Goal: Task Accomplishment & Management: Manage account settings

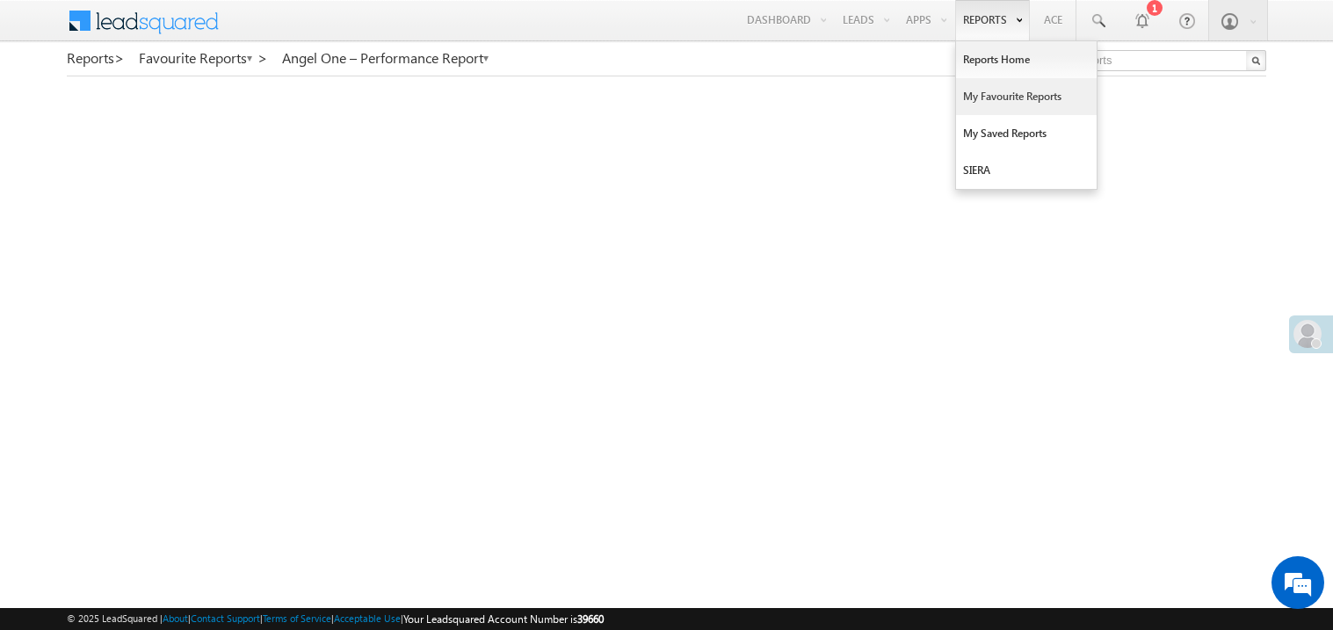
click at [975, 90] on link "My Favourite Reports" at bounding box center [1026, 96] width 141 height 37
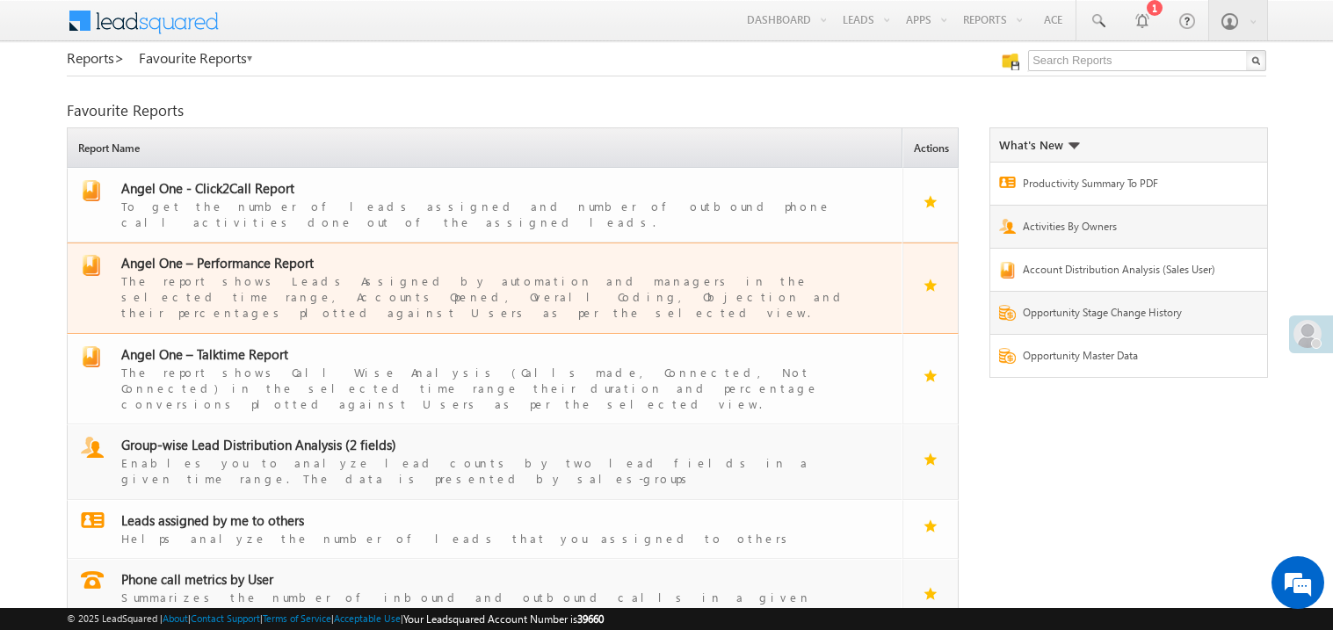
click at [225, 256] on span "Angel One – Performance Report" at bounding box center [217, 263] width 192 height 18
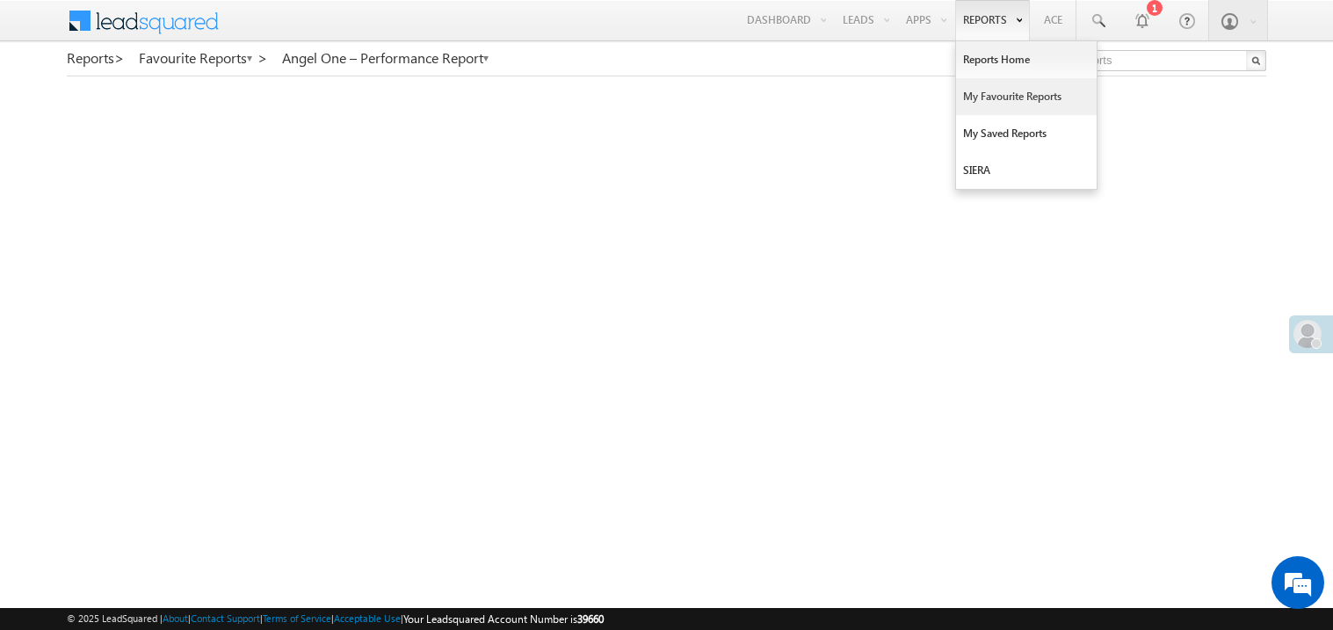
click at [979, 86] on link "My Favourite Reports" at bounding box center [1026, 96] width 141 height 37
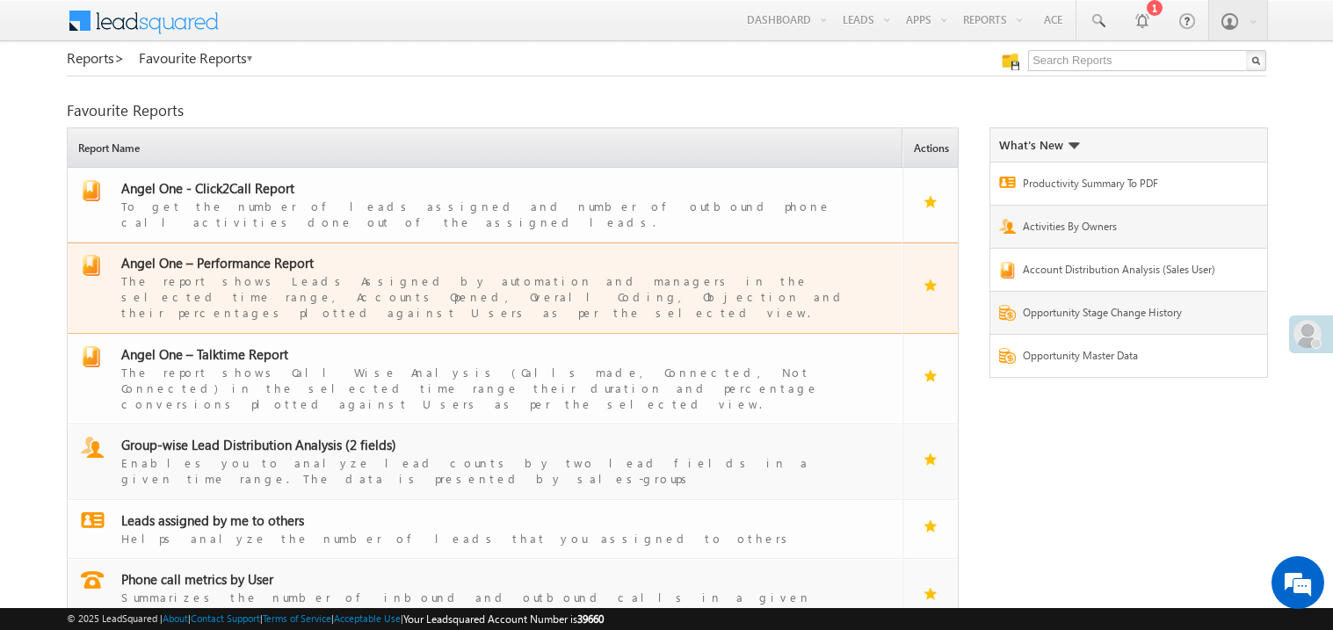
click at [233, 254] on span "Angel One – Performance Report" at bounding box center [217, 263] width 192 height 18
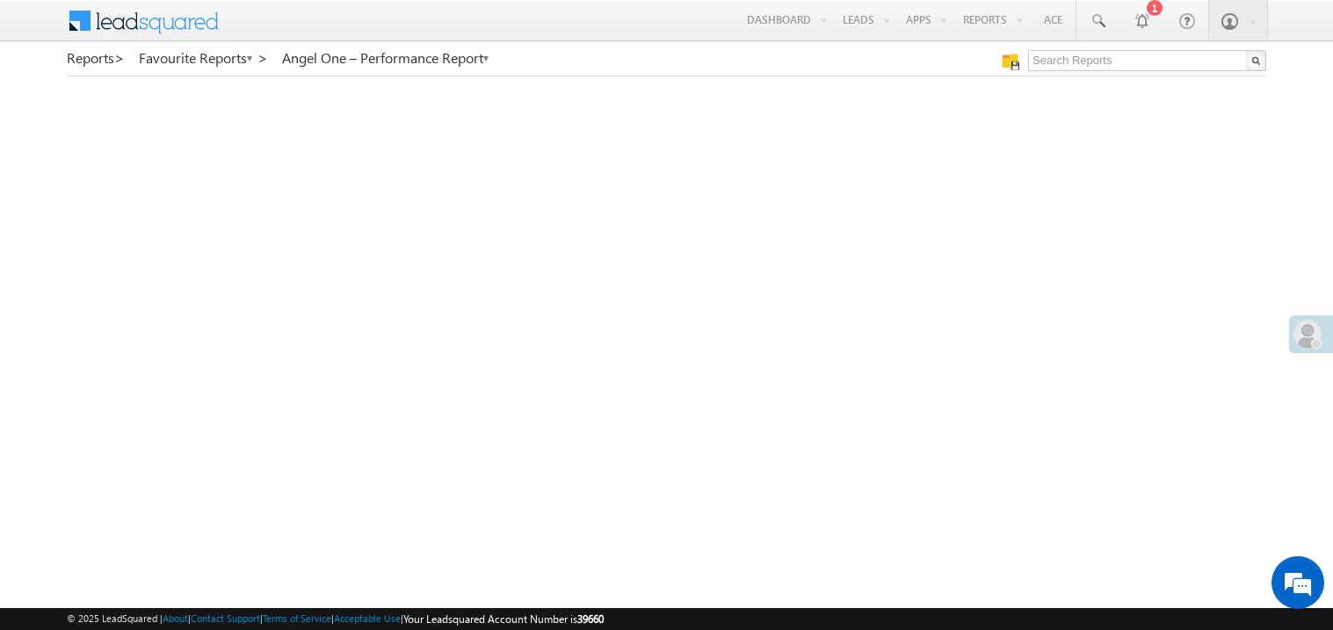
click at [1320, 334] on span at bounding box center [1307, 334] width 28 height 28
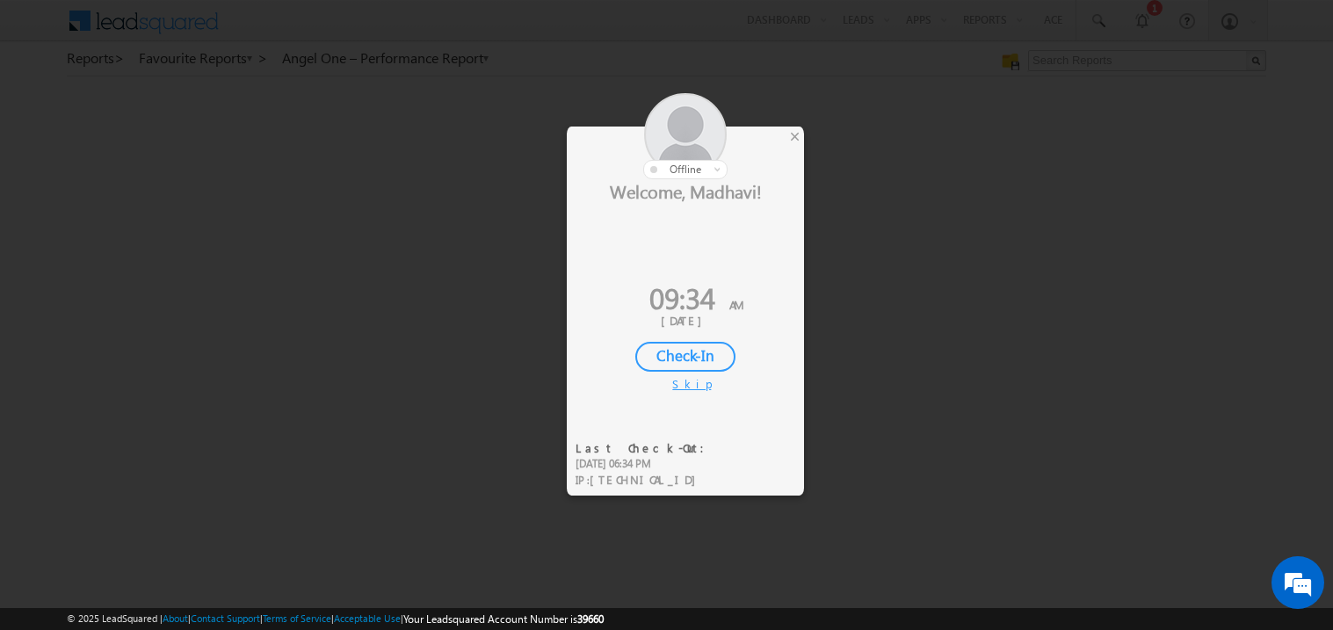
click at [701, 354] on div "Check-In" at bounding box center [685, 357] width 100 height 30
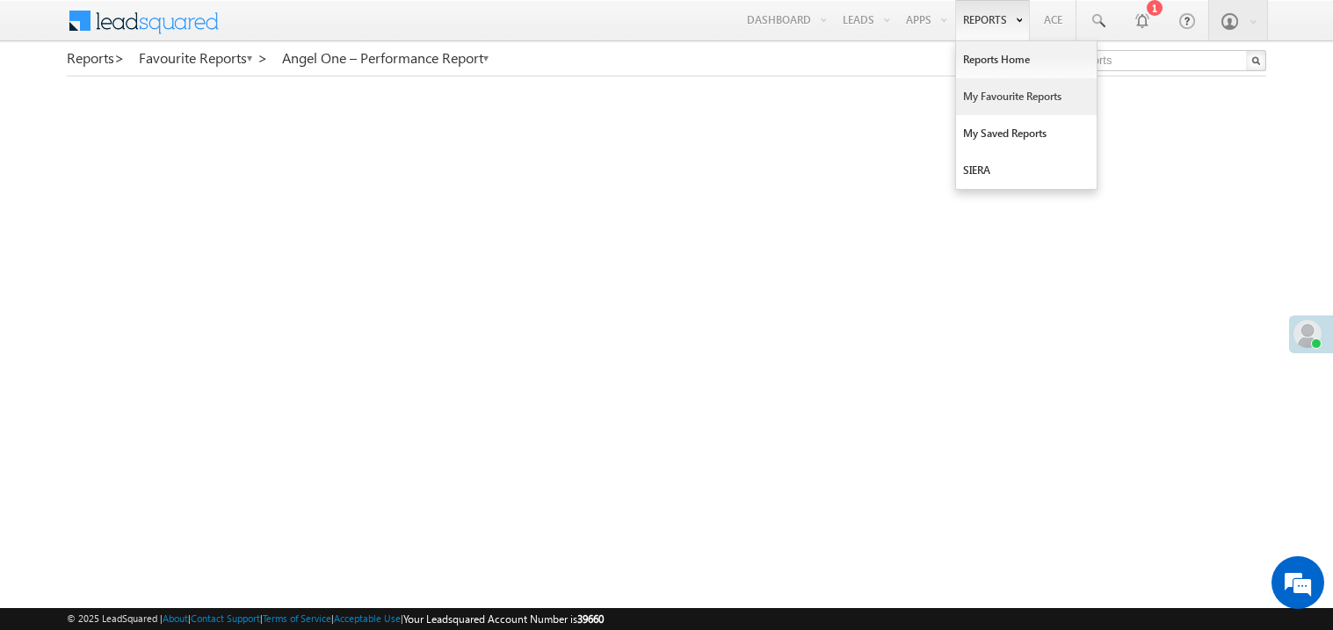
click at [982, 93] on link "My Favourite Reports" at bounding box center [1026, 96] width 141 height 37
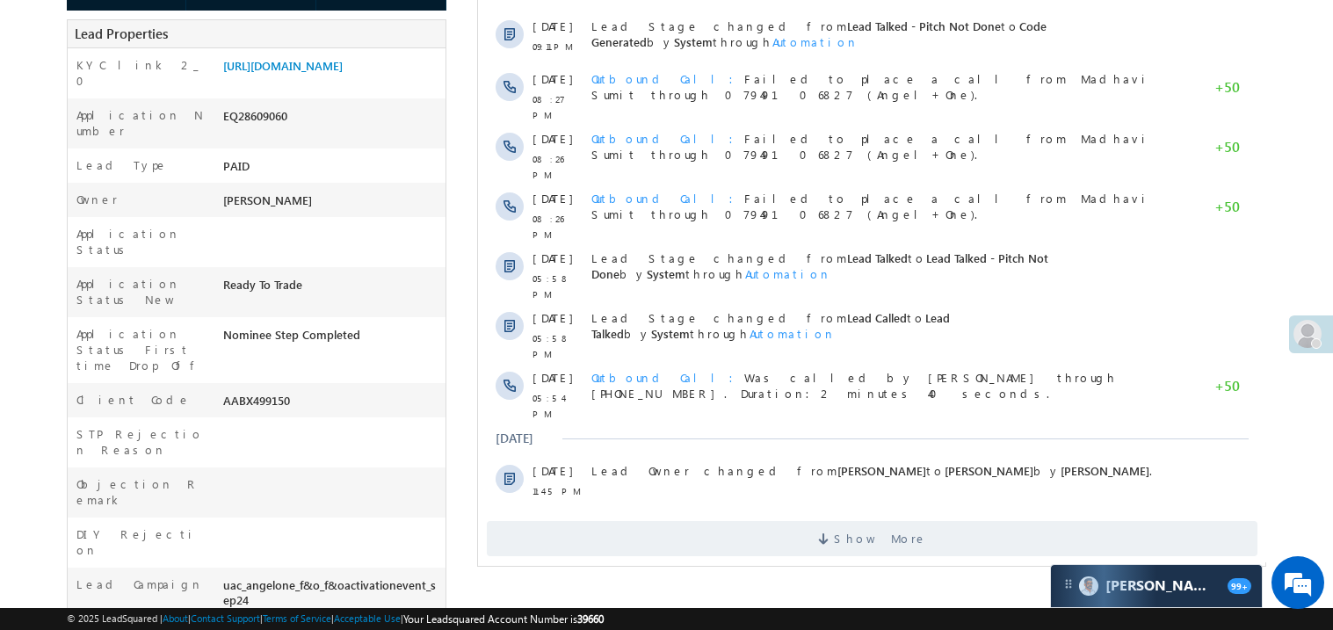
scroll to position [386, 0]
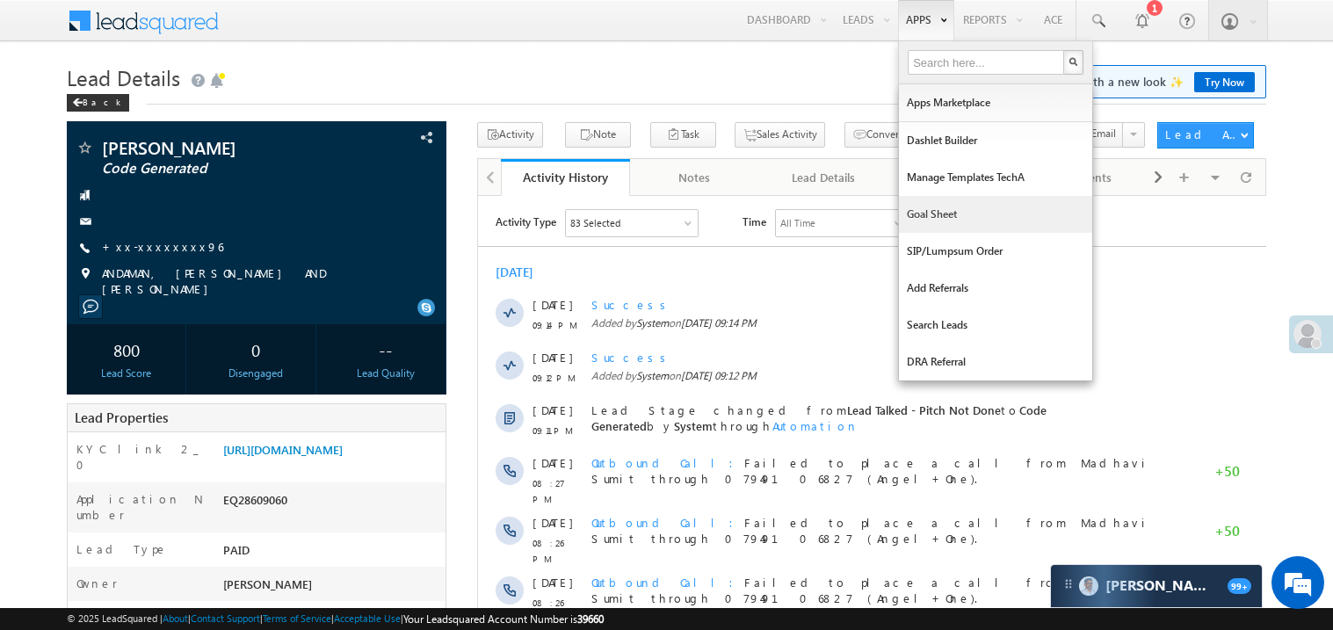
click at [920, 209] on link "Goal Sheet" at bounding box center [995, 214] width 193 height 37
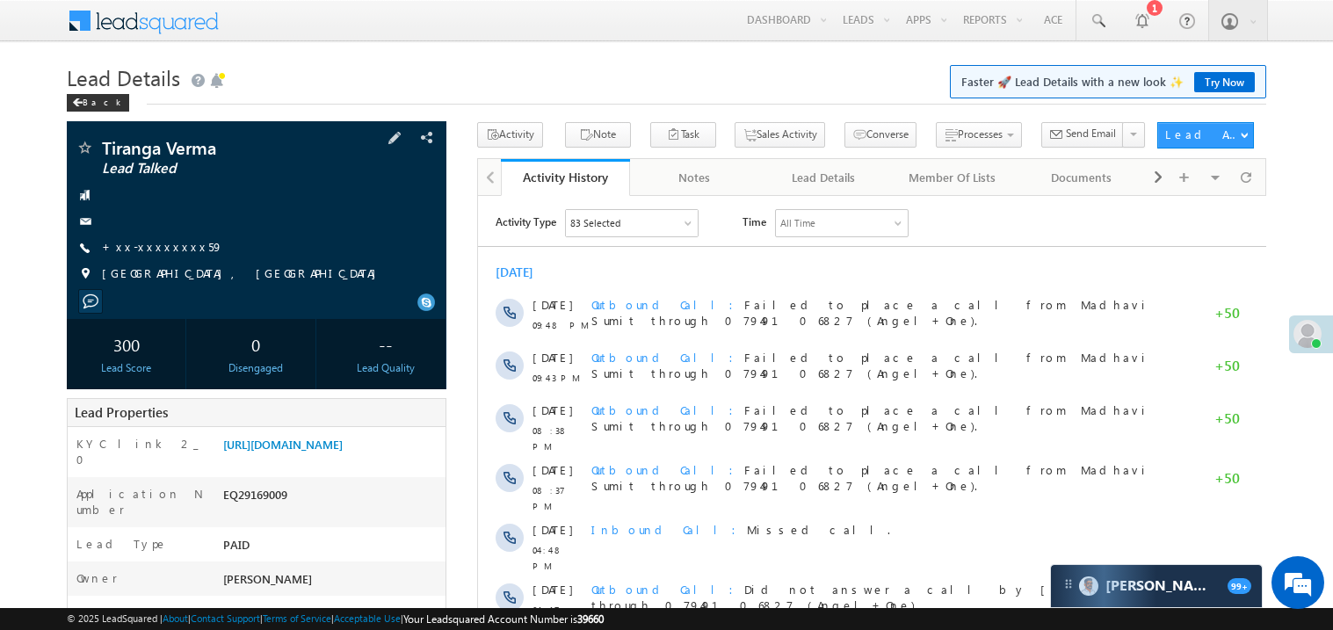
click at [173, 221] on div at bounding box center [257, 222] width 362 height 18
click at [163, 243] on link "+xx-xxxxxxxx59" at bounding box center [162, 246] width 121 height 15
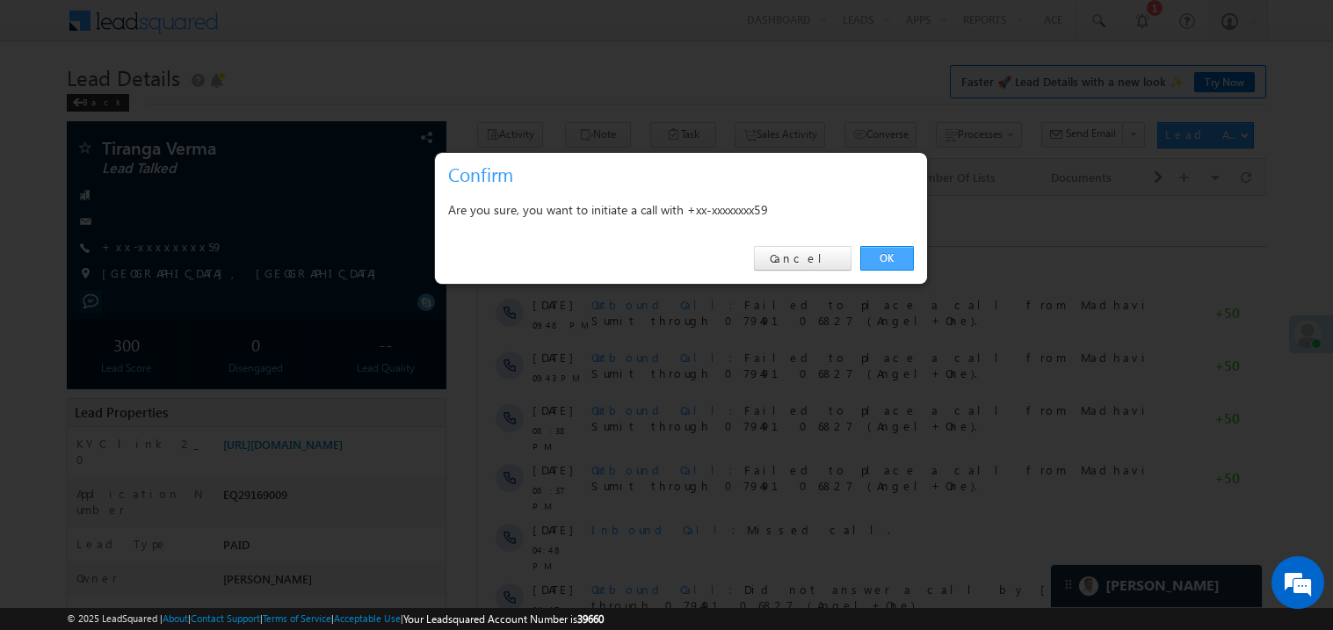
click at [874, 257] on link "OK" at bounding box center [887, 258] width 54 height 25
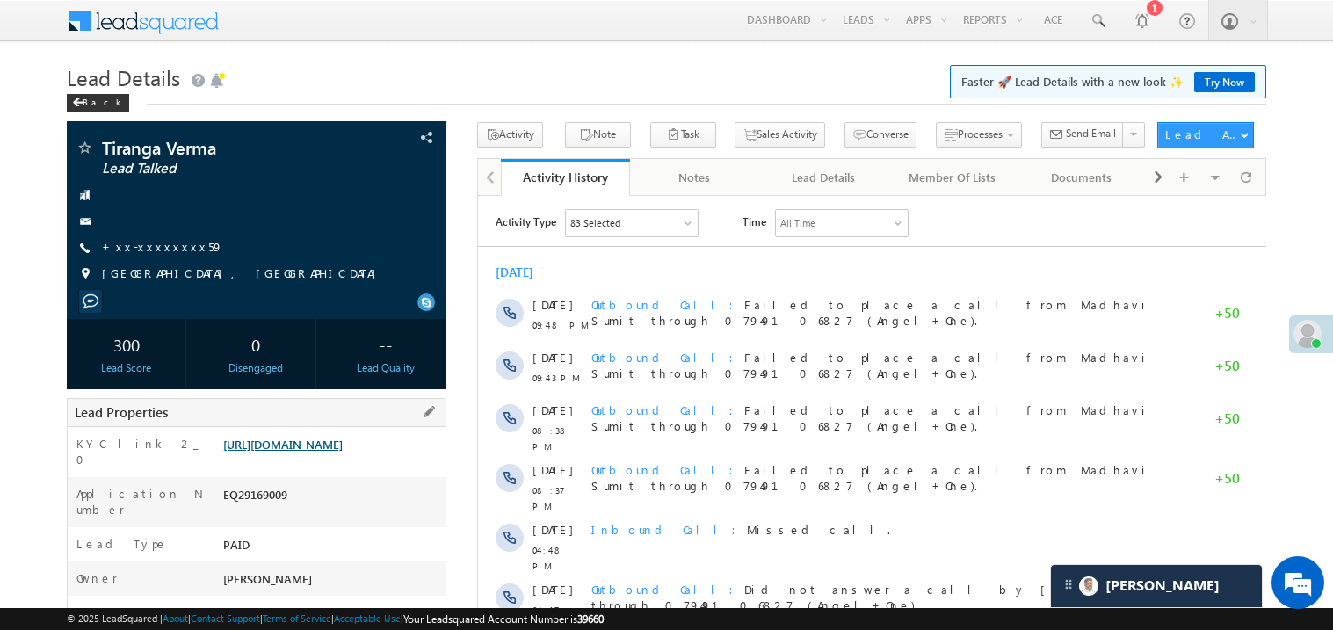
click at [359, 427] on div "Lead Properties" at bounding box center [257, 412] width 380 height 29
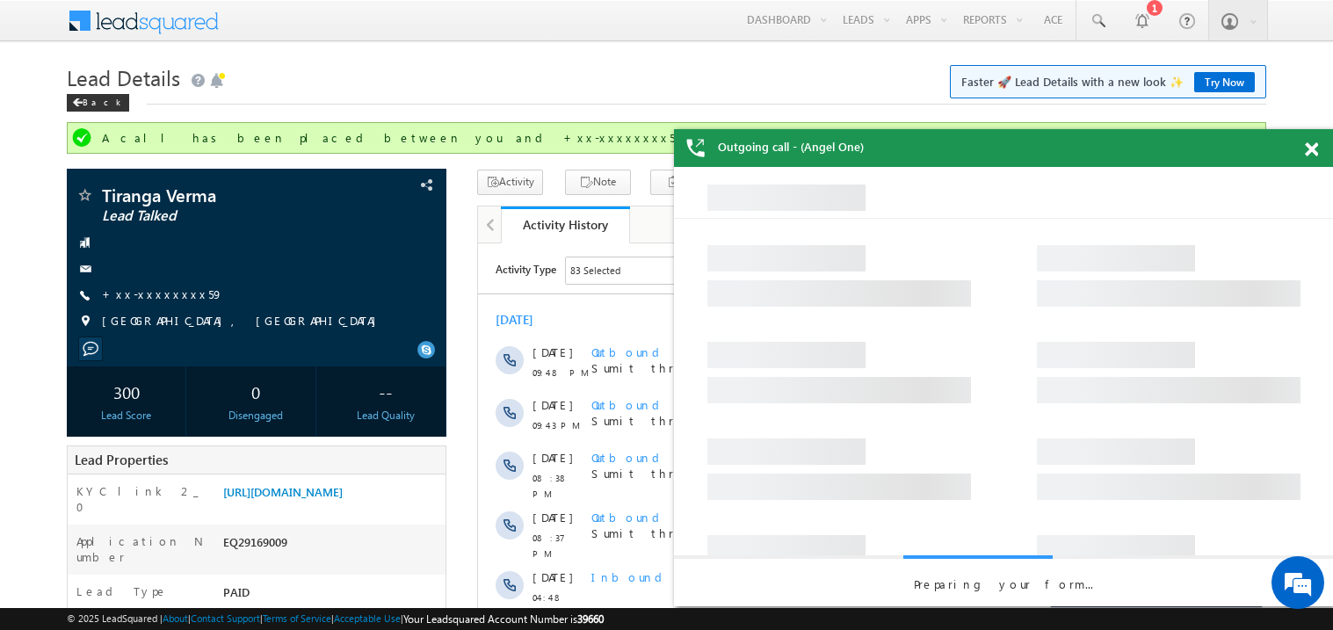
click at [1313, 147] on span at bounding box center [1311, 149] width 13 height 15
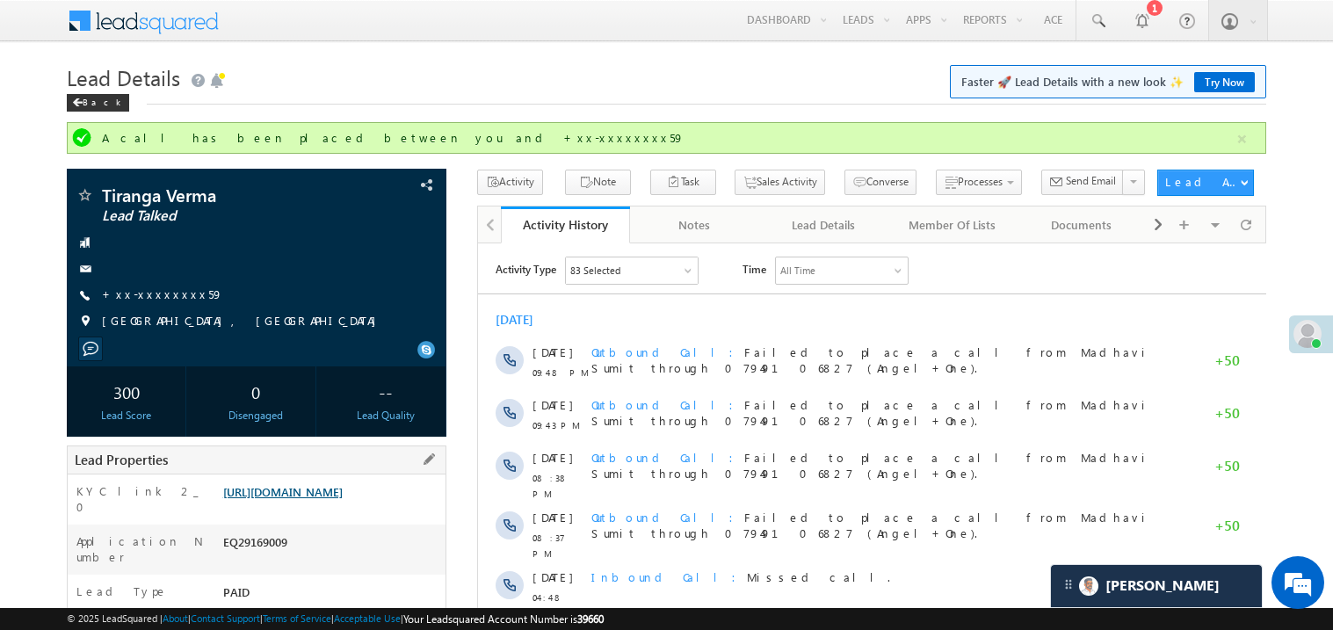
click at [324, 499] on link "https://angelbroking1-pk3em7sa.customui-test.leadsquared.com?leadId=8f664ca6-86…" at bounding box center [282, 491] width 119 height 15
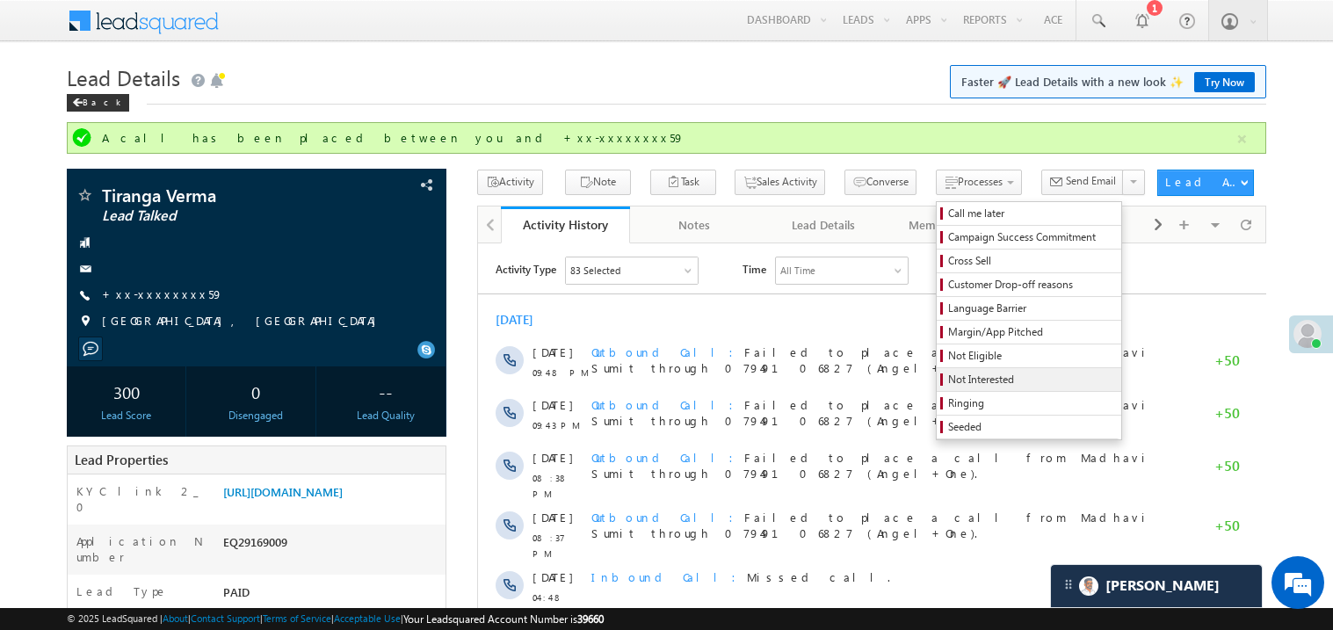
click at [959, 376] on span "Not Interested" at bounding box center [1031, 380] width 167 height 16
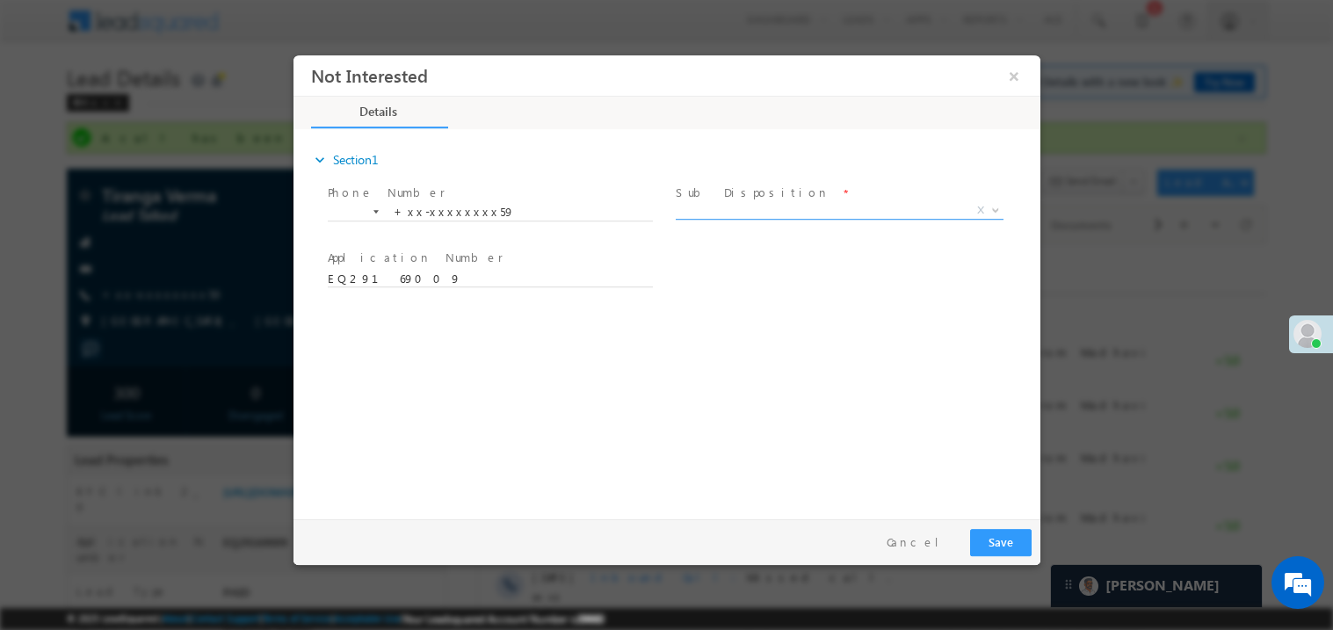
click at [716, 209] on span "X" at bounding box center [839, 210] width 328 height 18
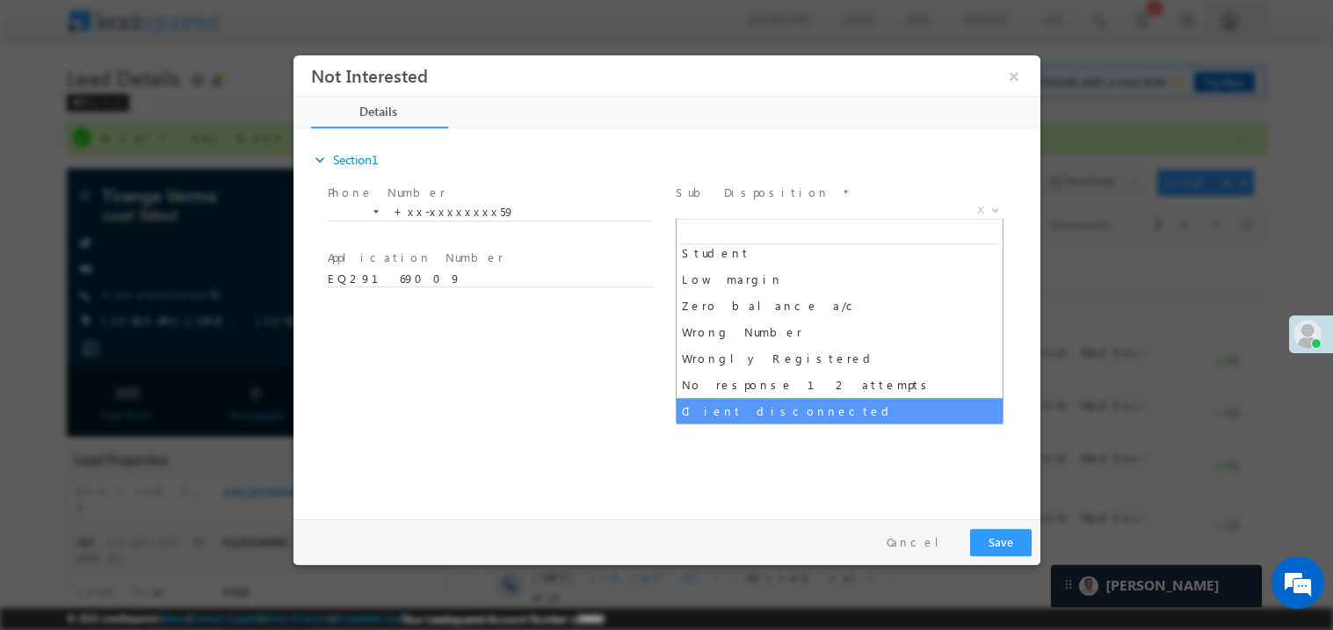
scroll to position [113, 0]
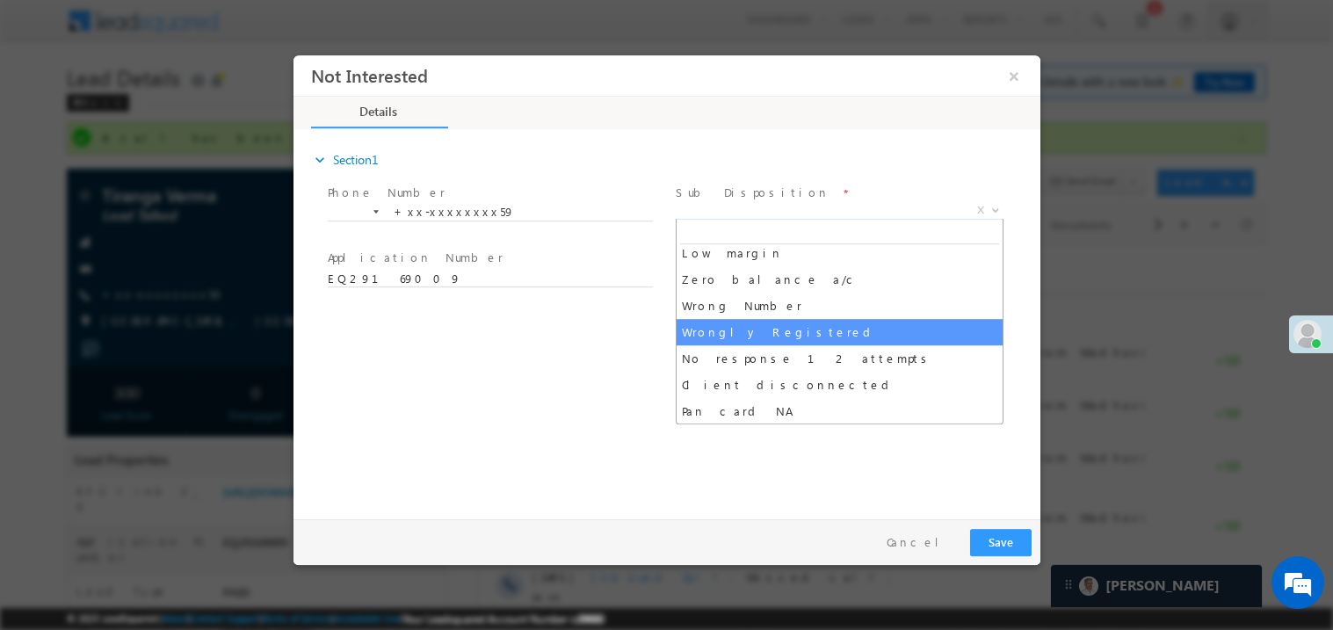
select select "Wrongly Registered"
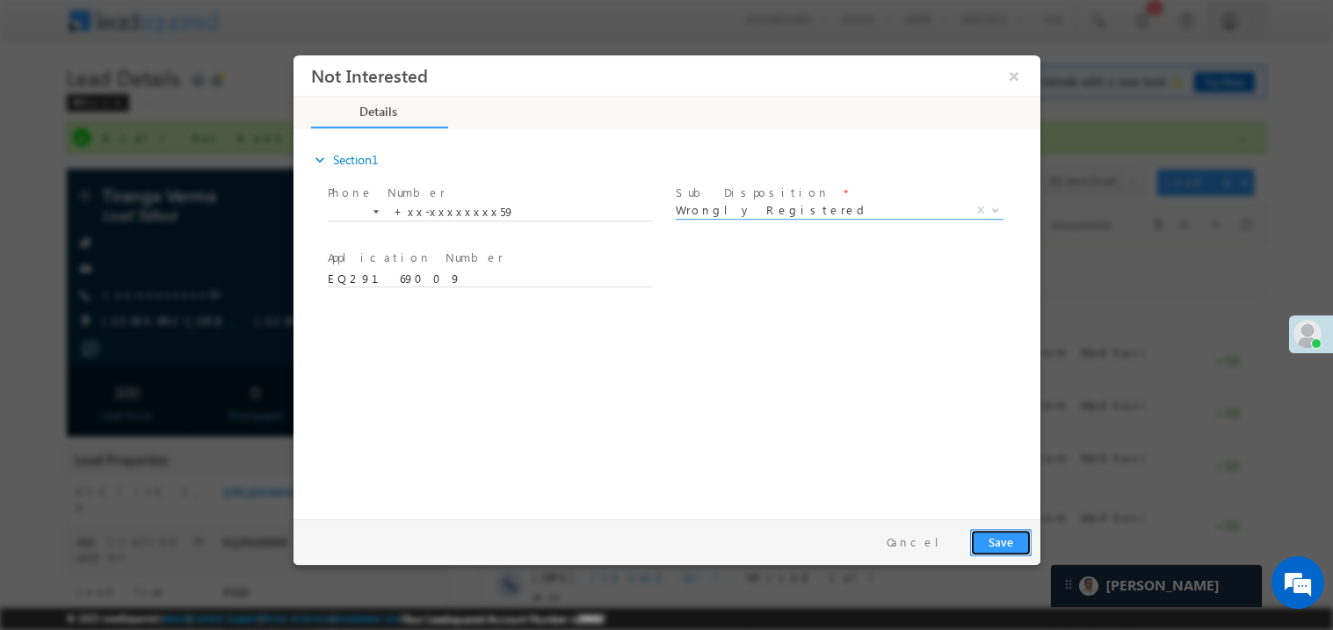
click at [995, 536] on button "Save" at bounding box center [999, 541] width 61 height 27
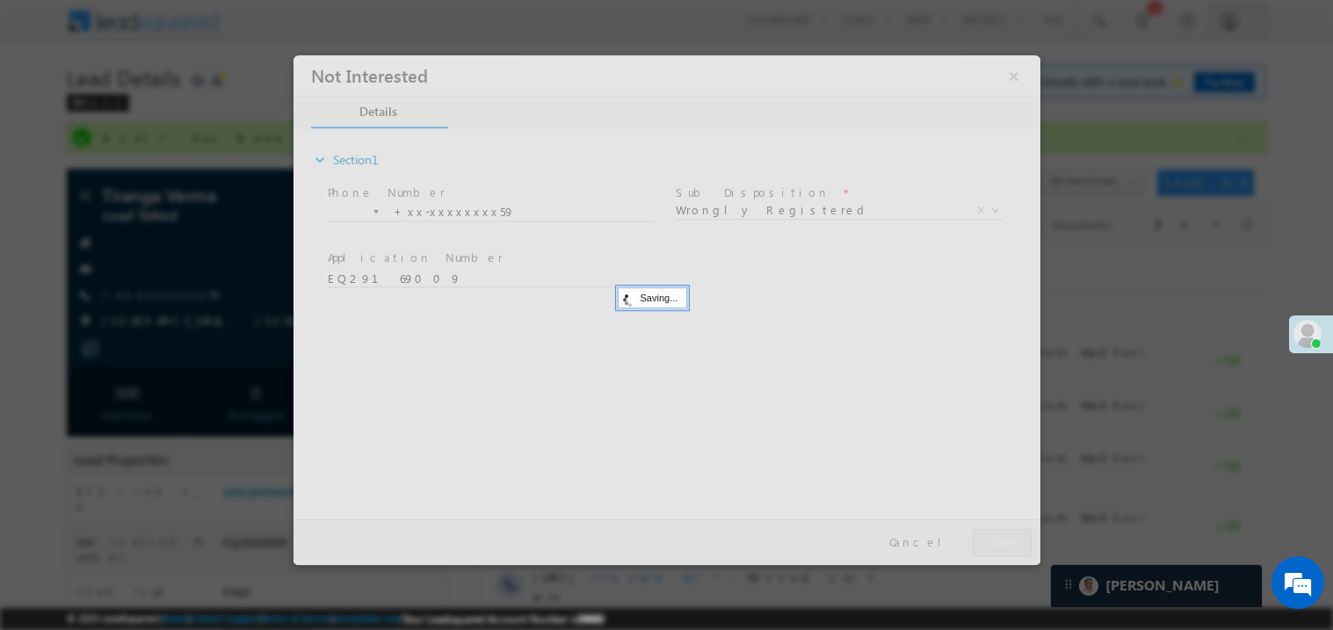
click at [995, 536] on div at bounding box center [666, 309] width 747 height 510
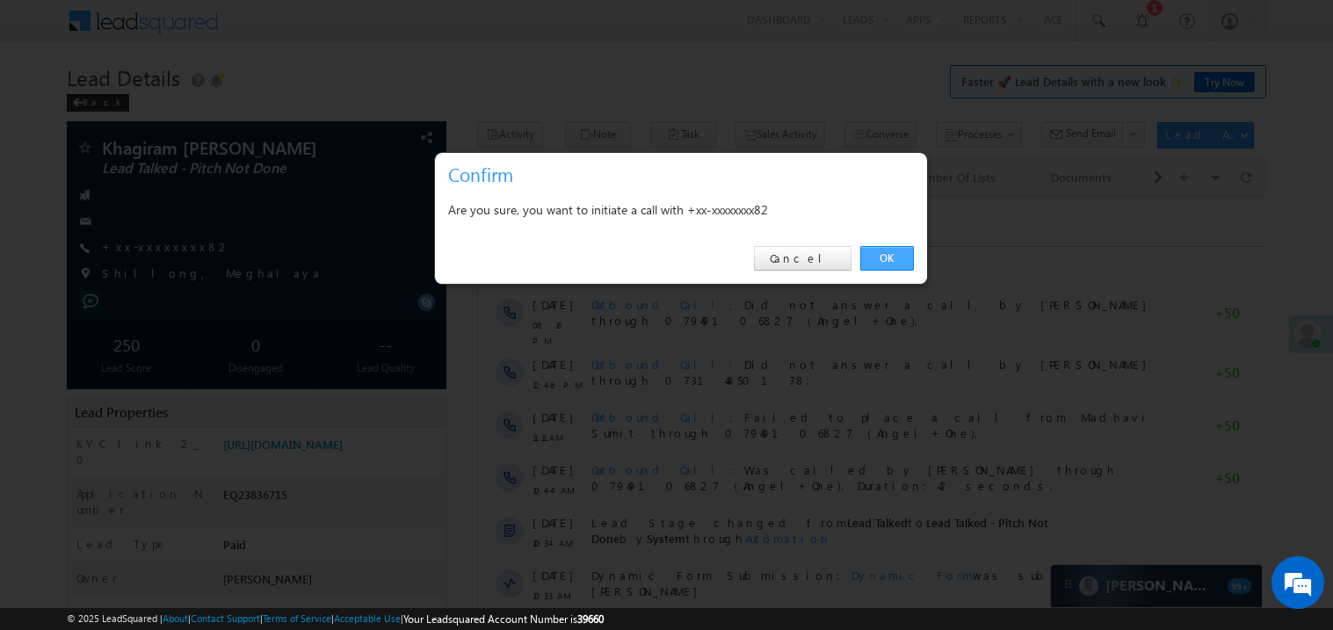
click at [893, 248] on link "OK" at bounding box center [887, 258] width 54 height 25
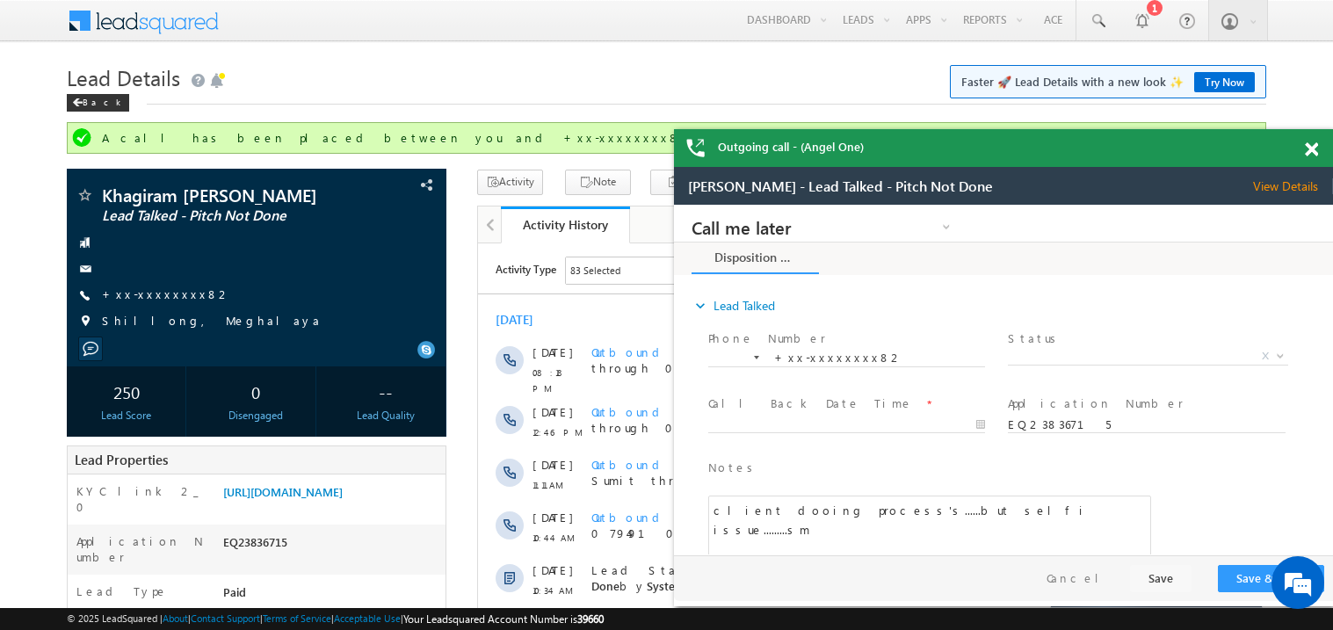
click at [1314, 147] on span at bounding box center [1311, 149] width 13 height 15
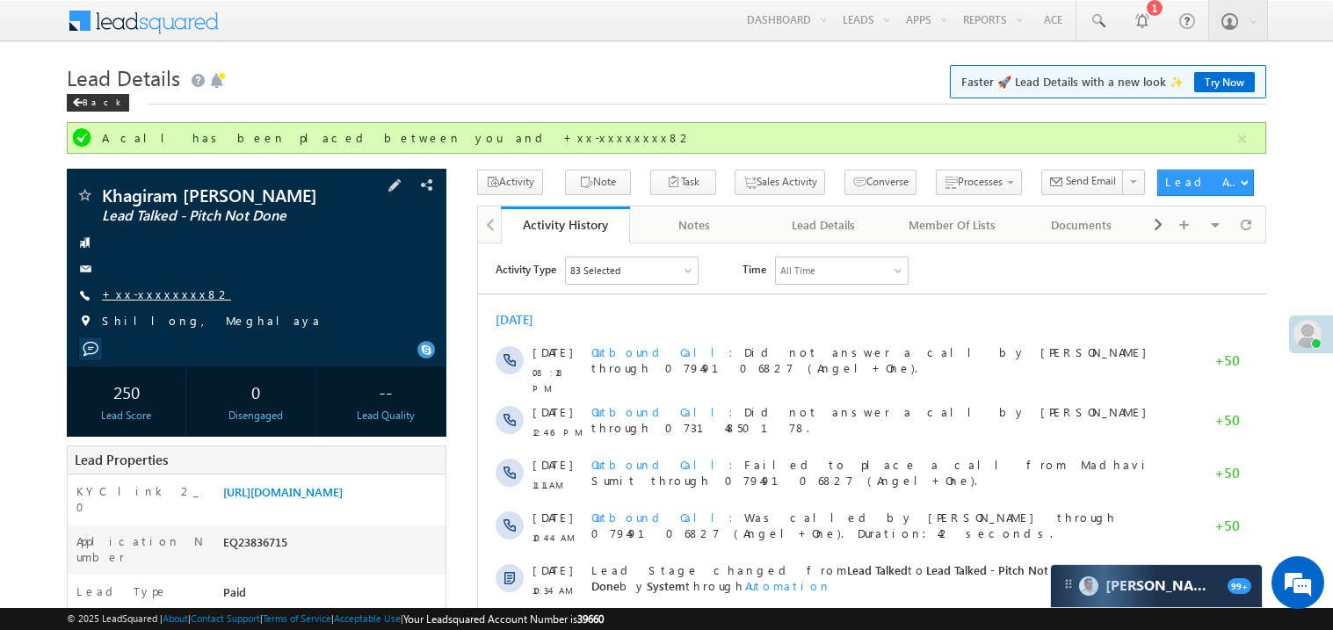
click at [163, 293] on link "+xx-xxxxxxxx82" at bounding box center [166, 293] width 129 height 15
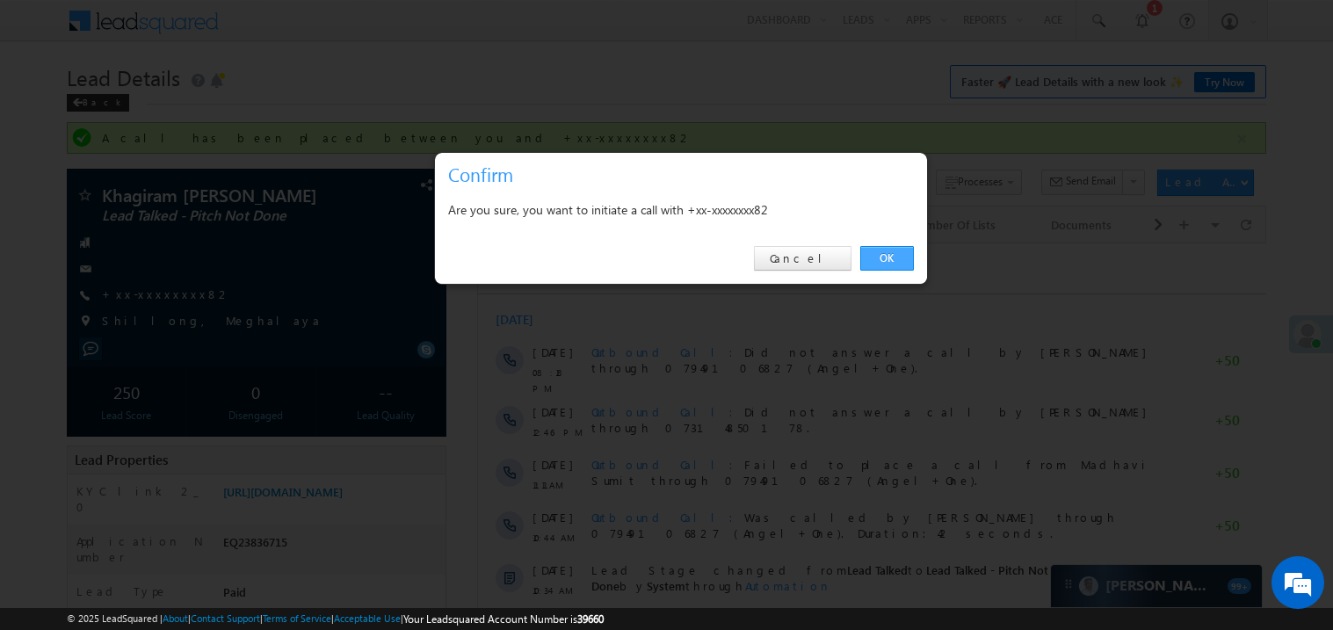
click at [890, 252] on link "OK" at bounding box center [887, 258] width 54 height 25
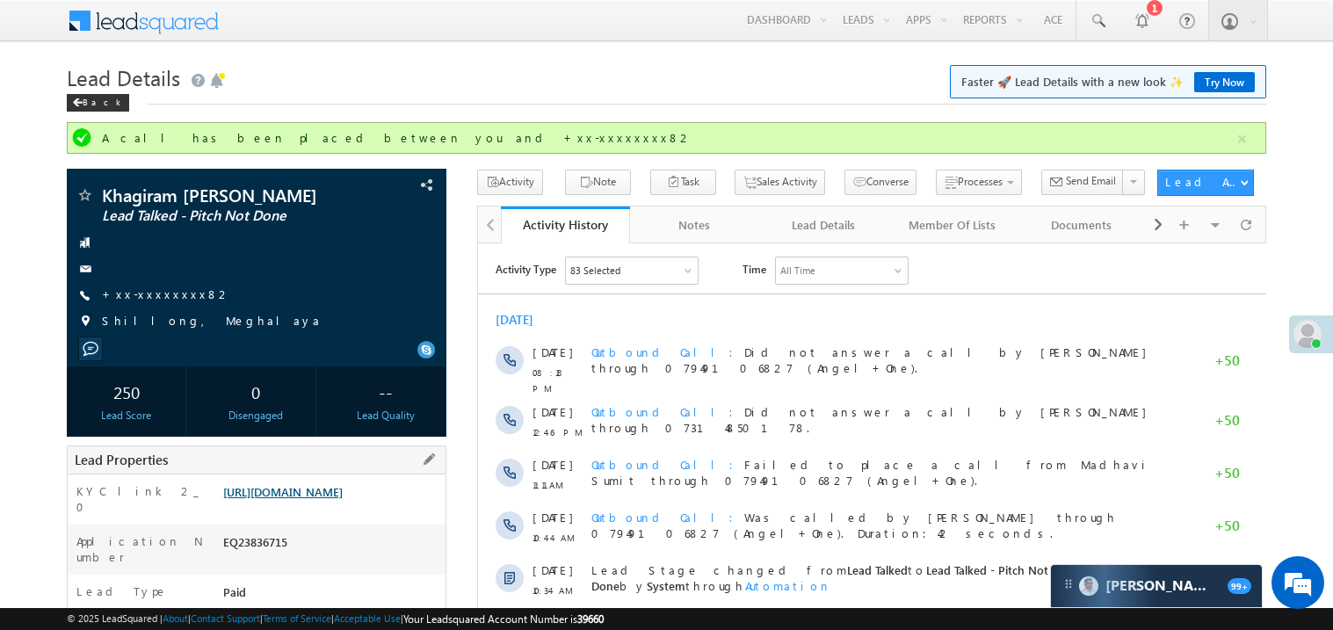
click at [305, 499] on link "https://angelbroking1-pk3em7sa.customui-test.leadsquared.com?leadId=0dbfb4fd-1f…" at bounding box center [282, 491] width 119 height 15
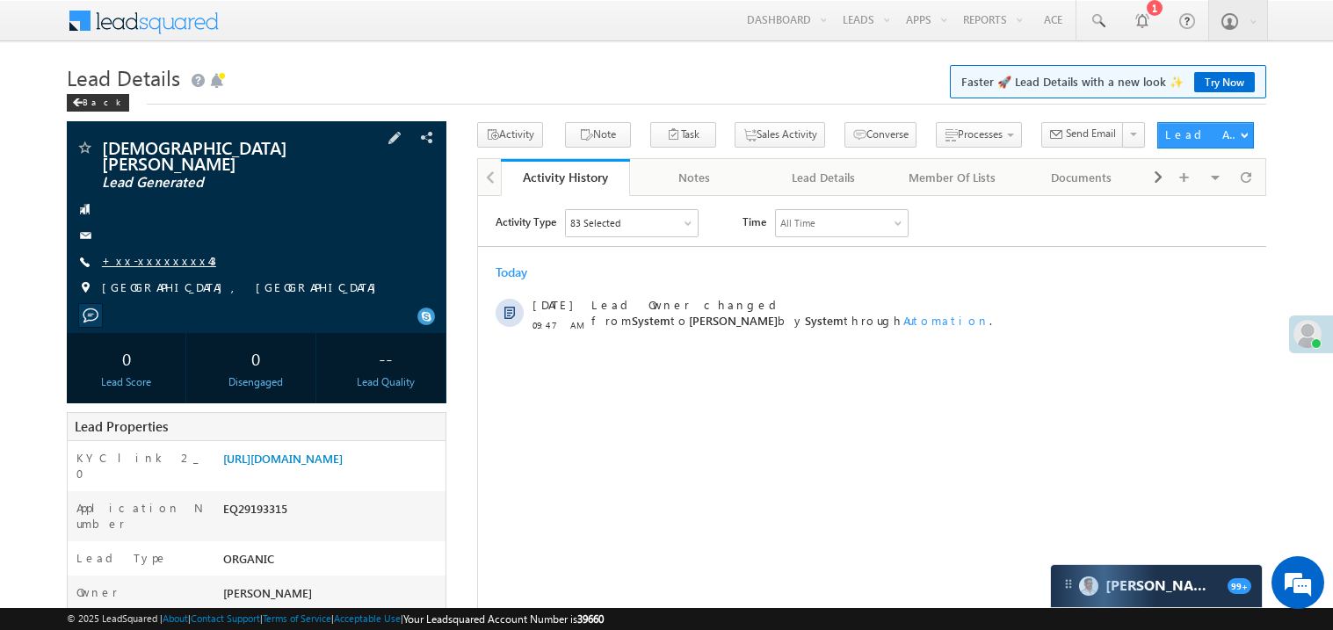
click at [159, 253] on link "+xx-xxxxxxxx43" at bounding box center [159, 260] width 114 height 15
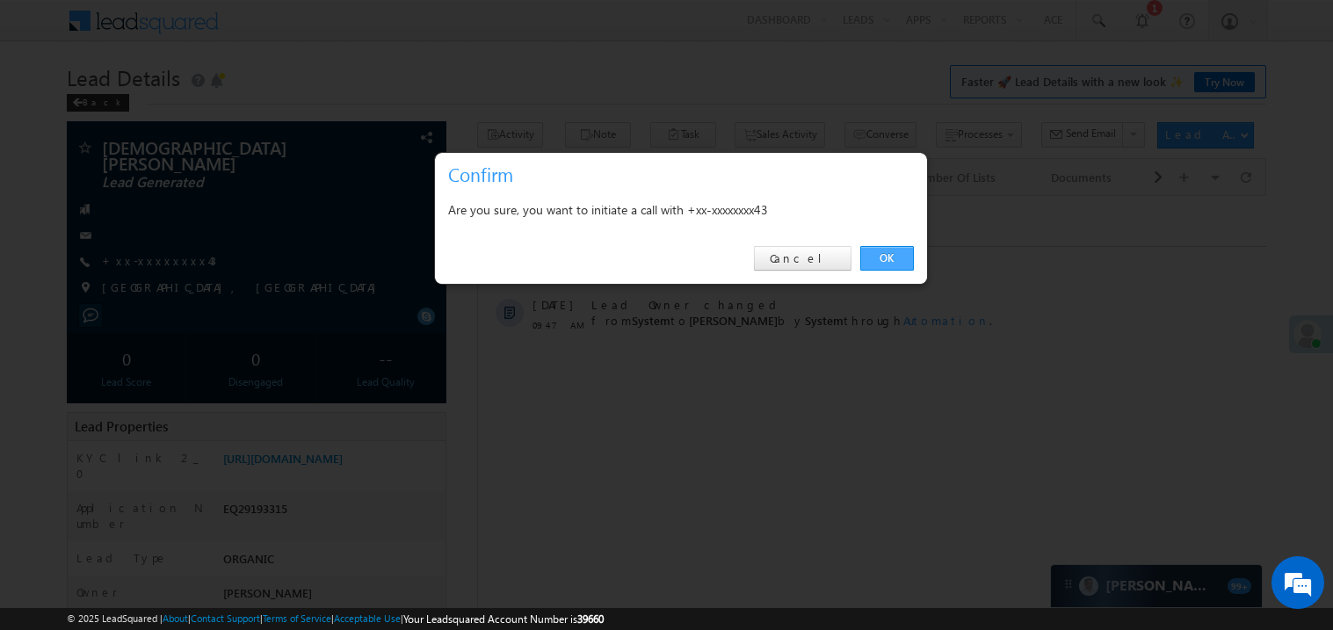
click at [882, 260] on link "OK" at bounding box center [887, 258] width 54 height 25
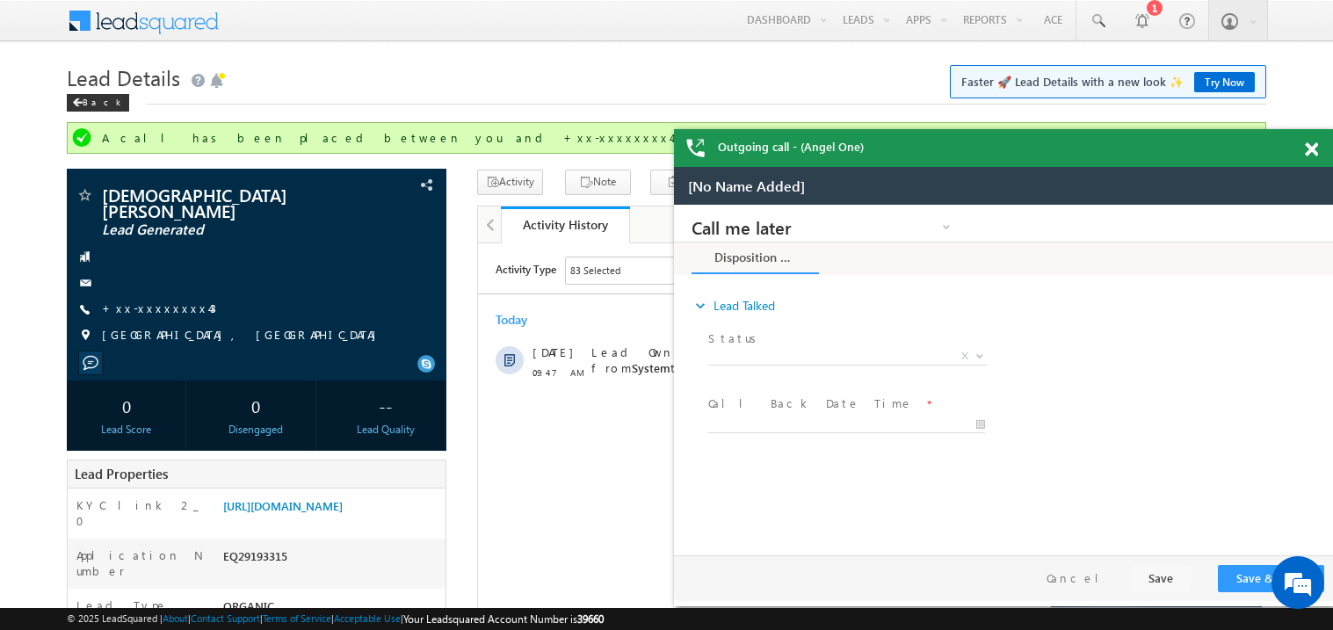
click at [1312, 147] on span at bounding box center [1311, 149] width 13 height 15
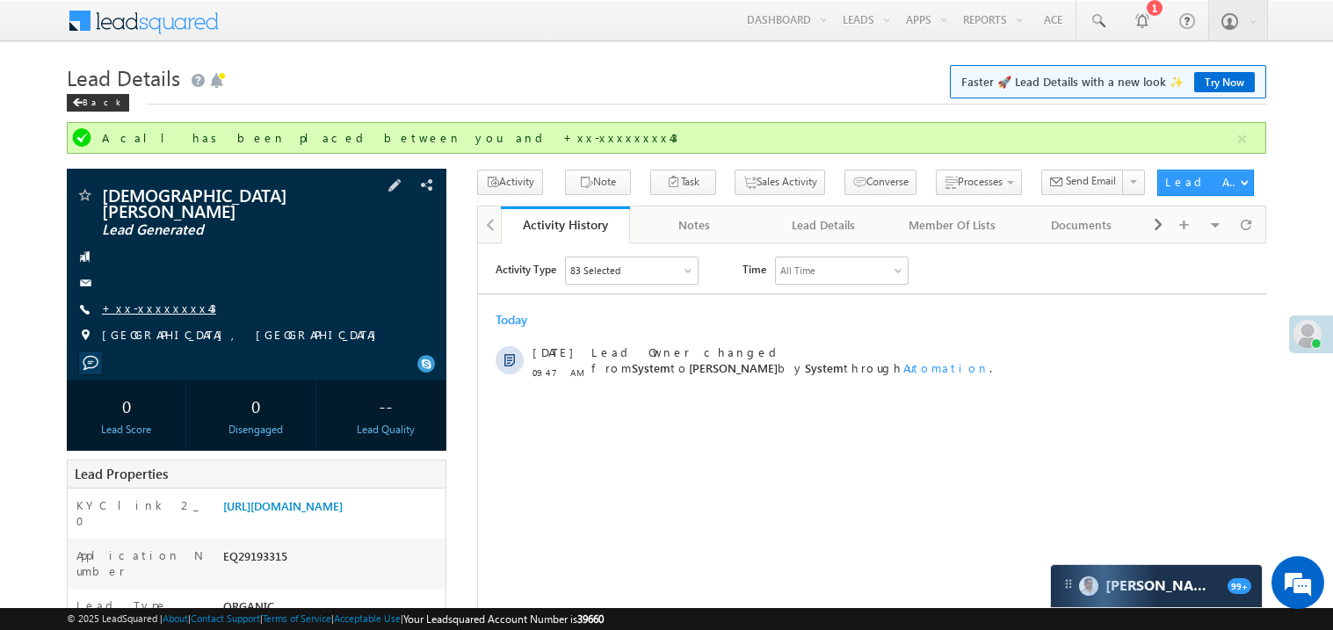
click at [165, 300] on link "+xx-xxxxxxxx43" at bounding box center [159, 307] width 114 height 15
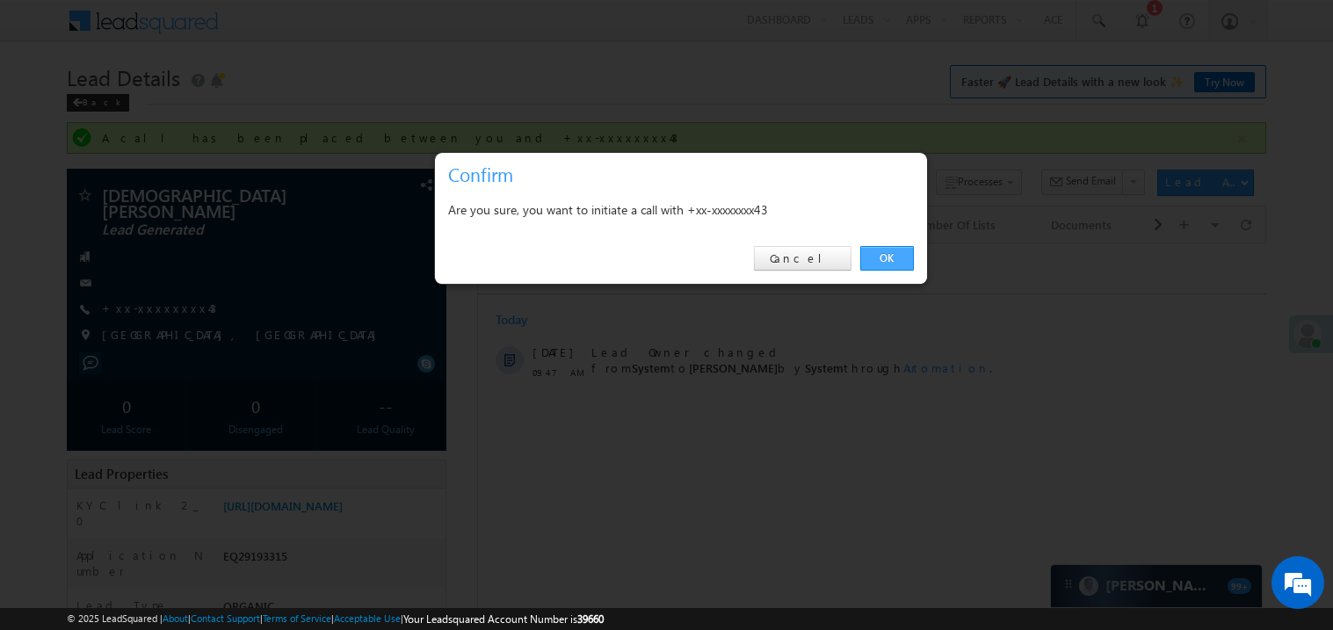
click at [882, 262] on link "OK" at bounding box center [887, 258] width 54 height 25
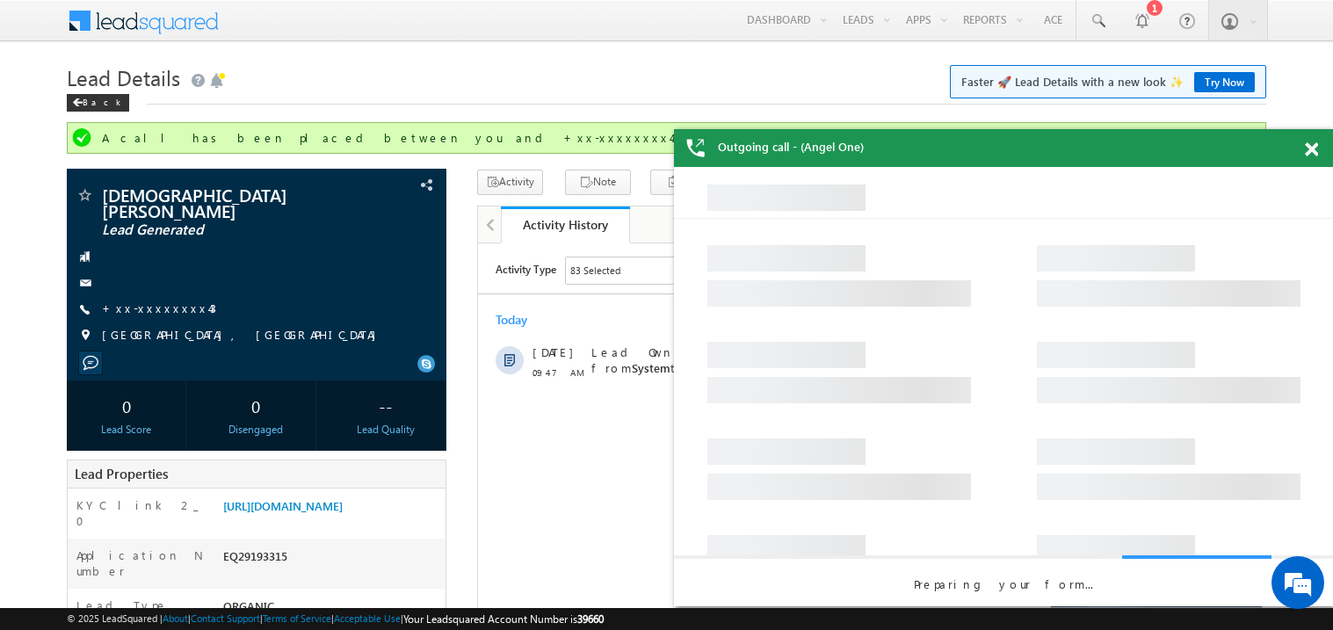
click at [1314, 147] on span at bounding box center [1311, 149] width 13 height 15
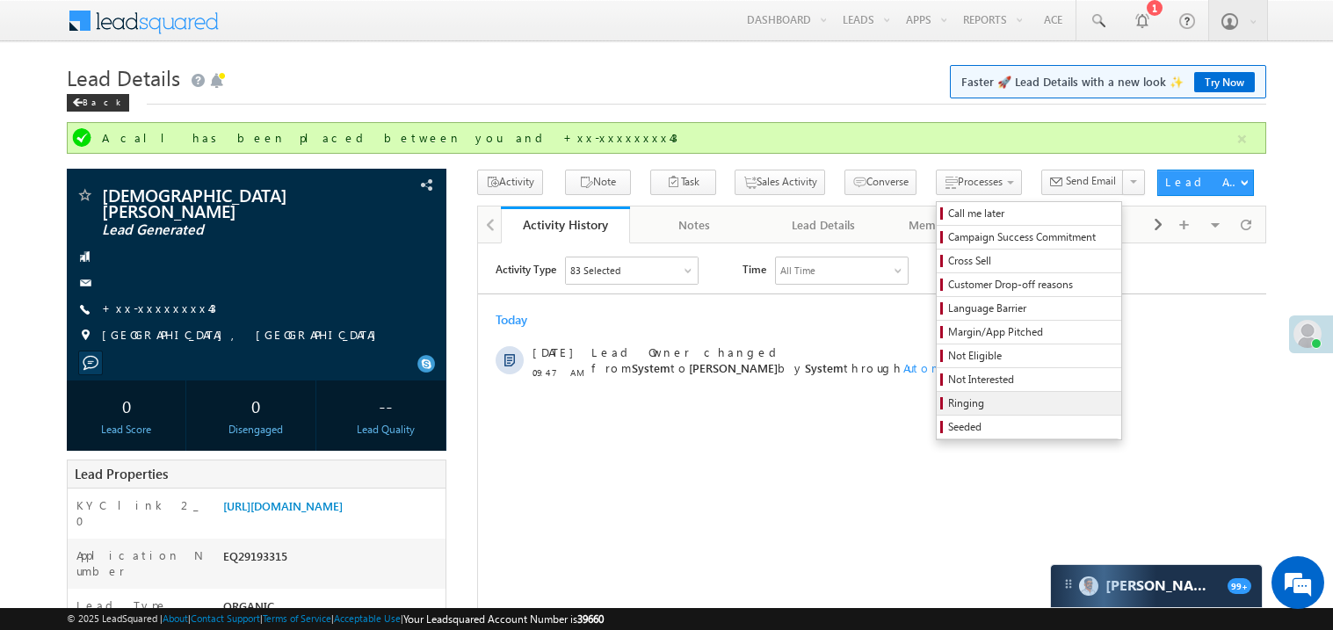
click at [964, 403] on span "Ringing" at bounding box center [1031, 403] width 167 height 16
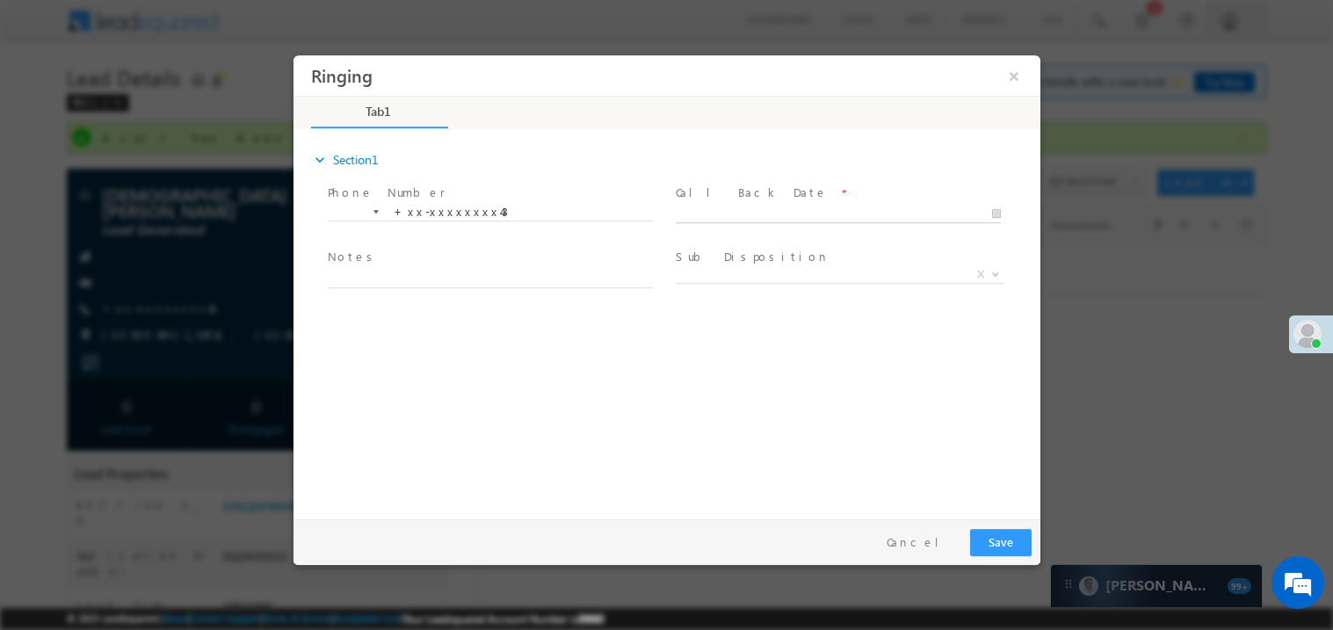
click at [732, 213] on body "Ringing ×" at bounding box center [666, 282] width 747 height 456
type input "09/19/25 9:49 AM"
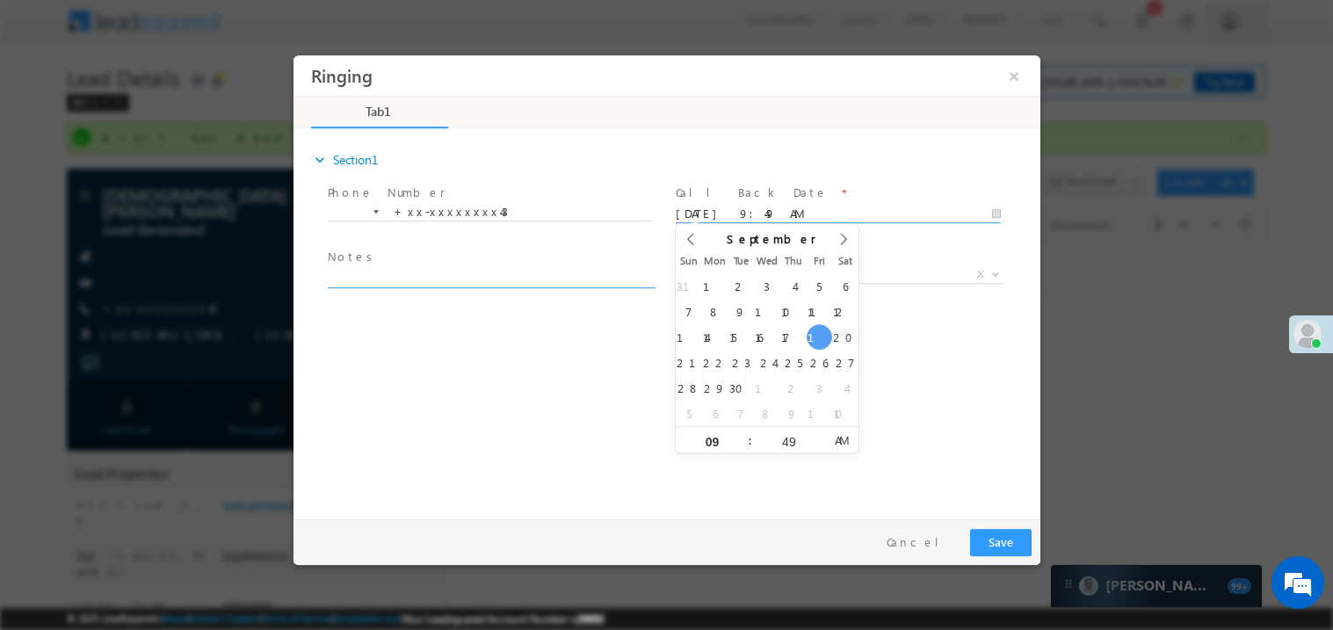
click at [532, 267] on textarea at bounding box center [489, 277] width 325 height 20
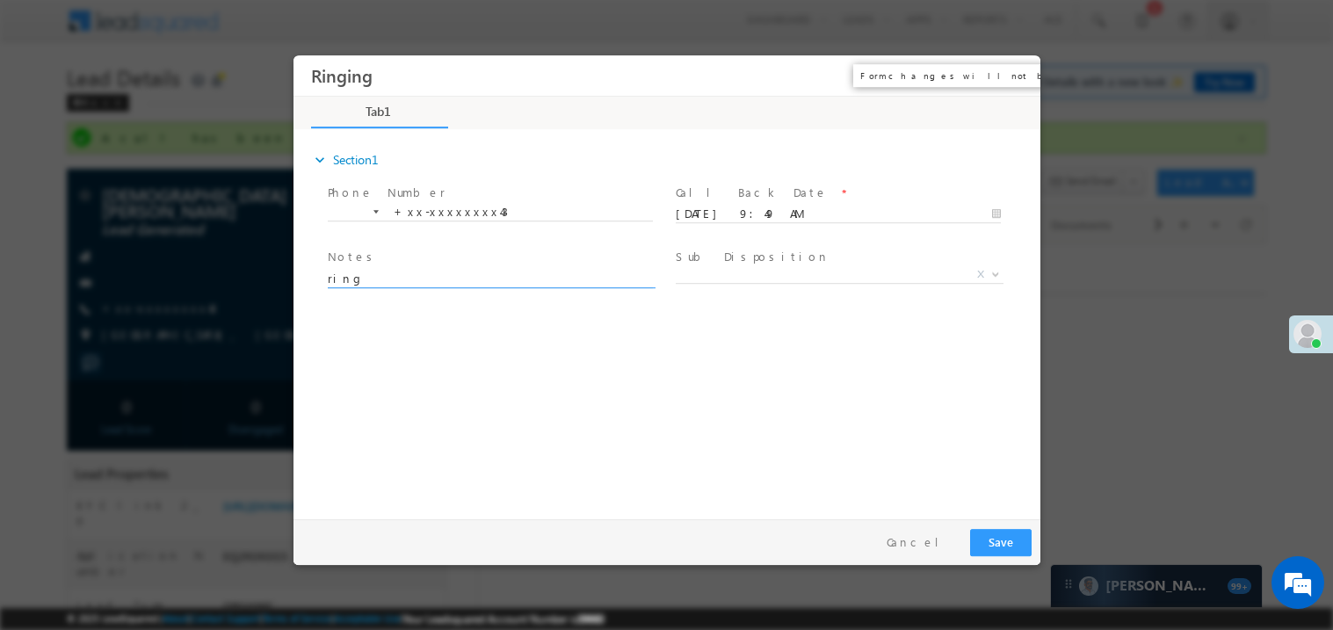
type textarea "ring"
click at [1014, 68] on button "×" at bounding box center [1013, 75] width 30 height 33
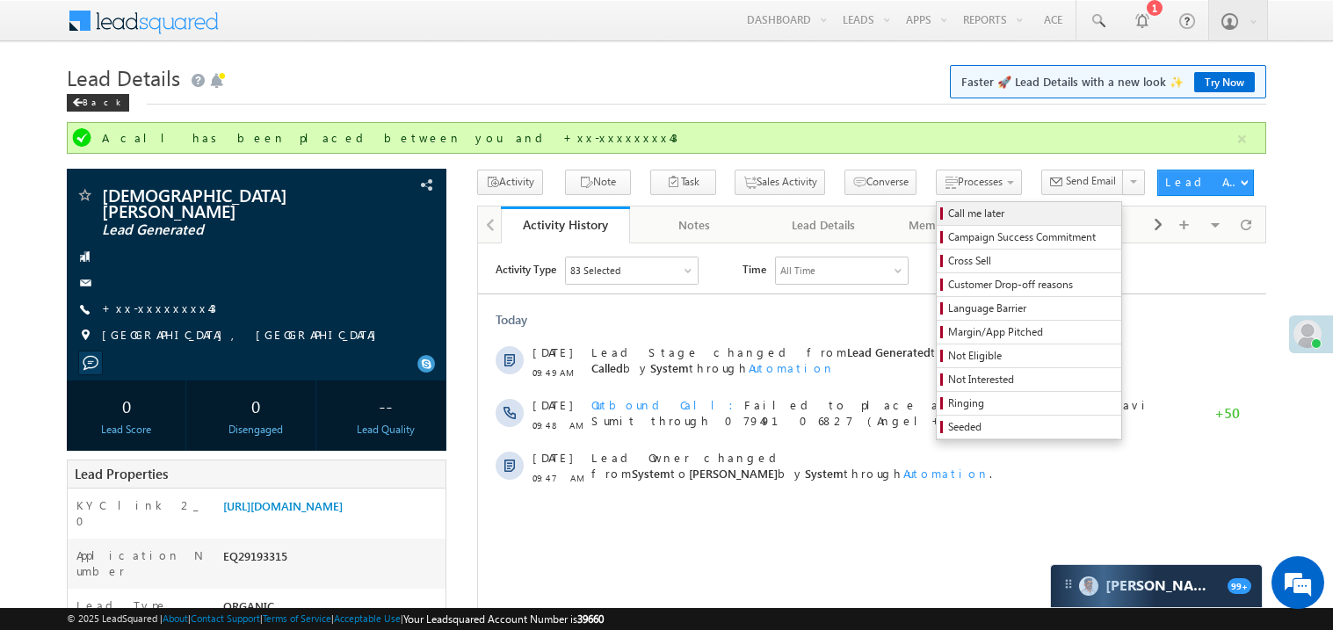
click at [948, 213] on span "Call me later" at bounding box center [1031, 214] width 167 height 16
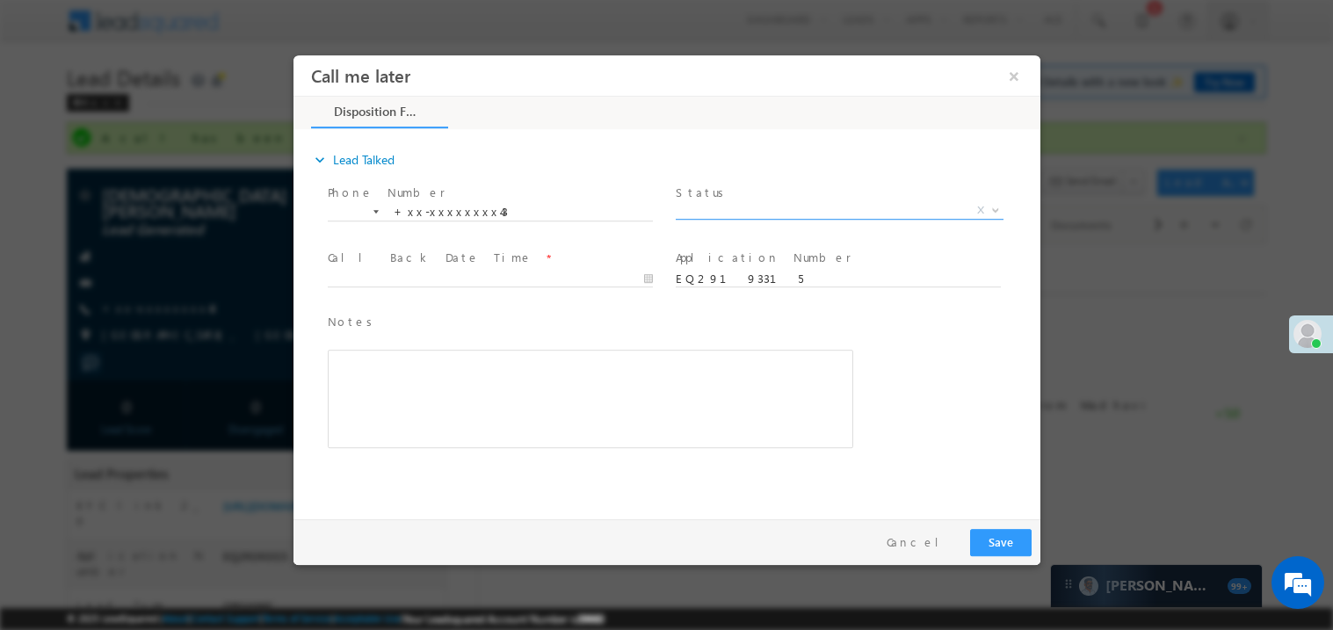
click at [718, 208] on span "X" at bounding box center [839, 210] width 328 height 18
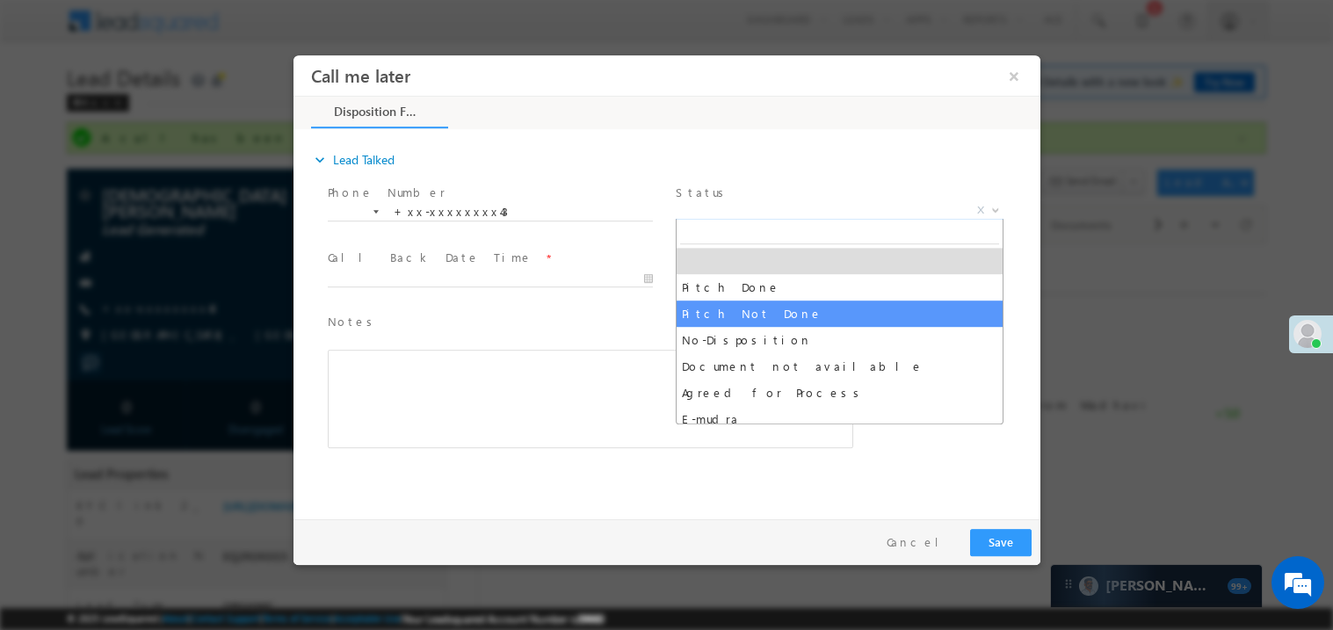
select select "Pitch Not Done"
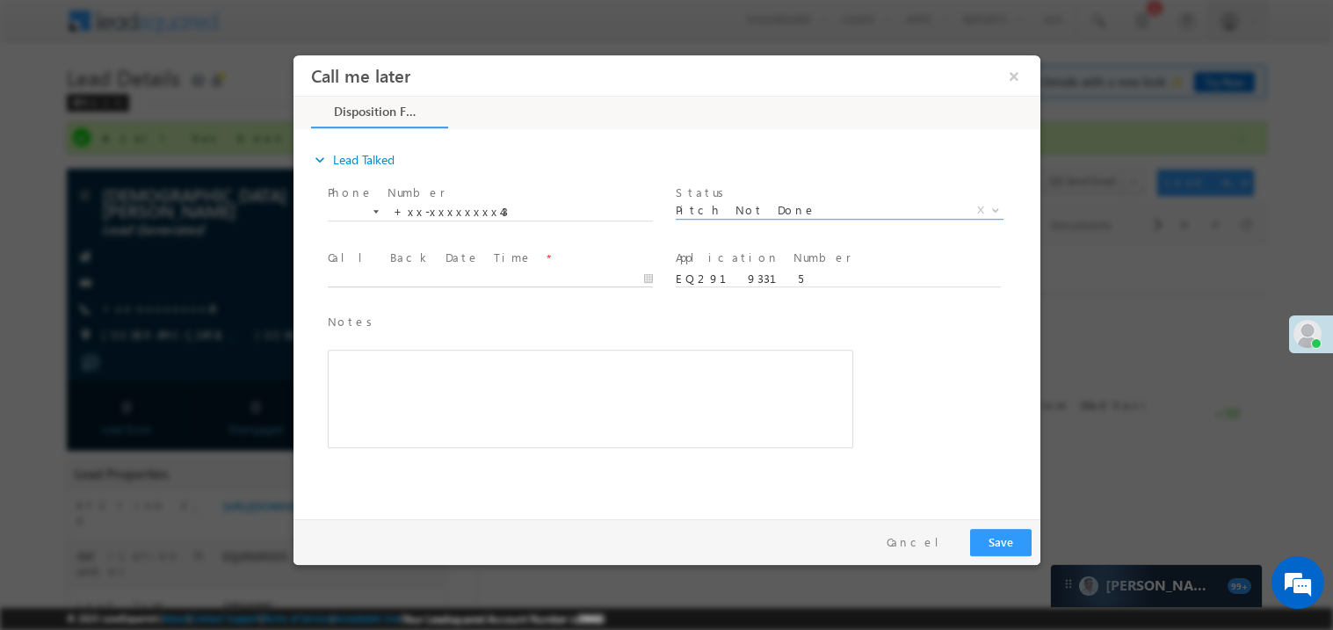
click at [429, 278] on body "Call me later ×" at bounding box center [666, 282] width 747 height 456
type input "09/19/25 9:50 AM"
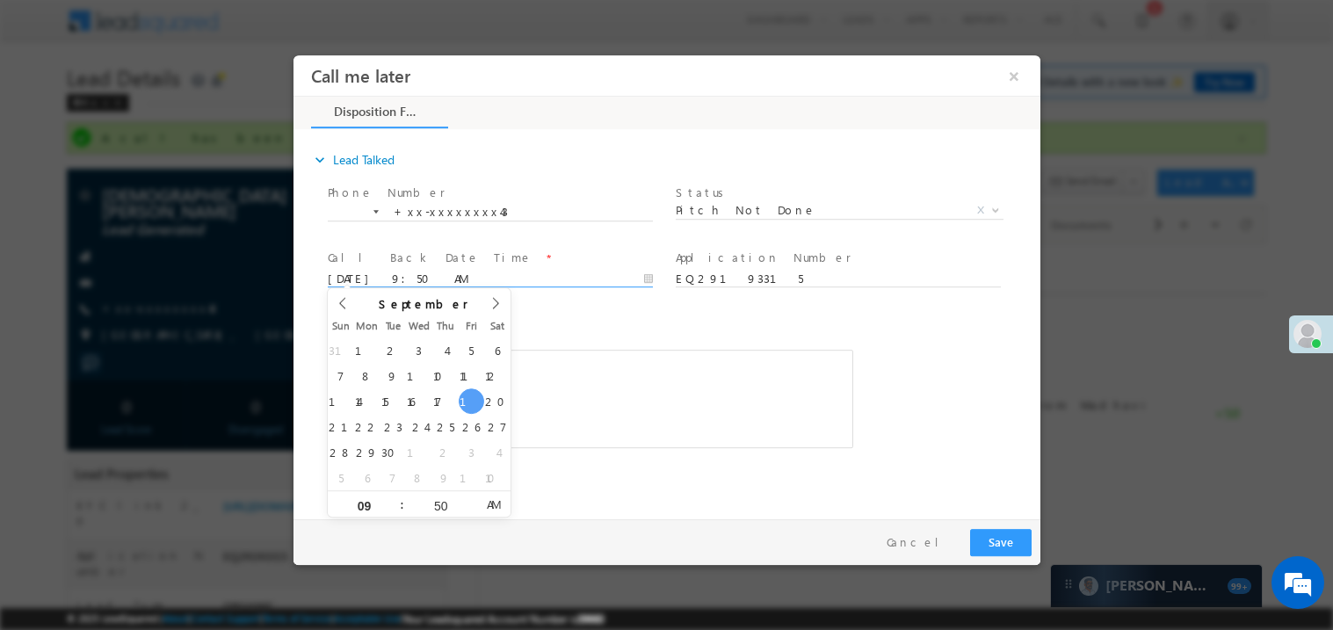
click at [650, 350] on div "Rich Text Editor, 40788eee-0fb2-11ec-a811-0adc8a9d82c2__tab1__section1__Notes__…" at bounding box center [589, 398] width 525 height 98
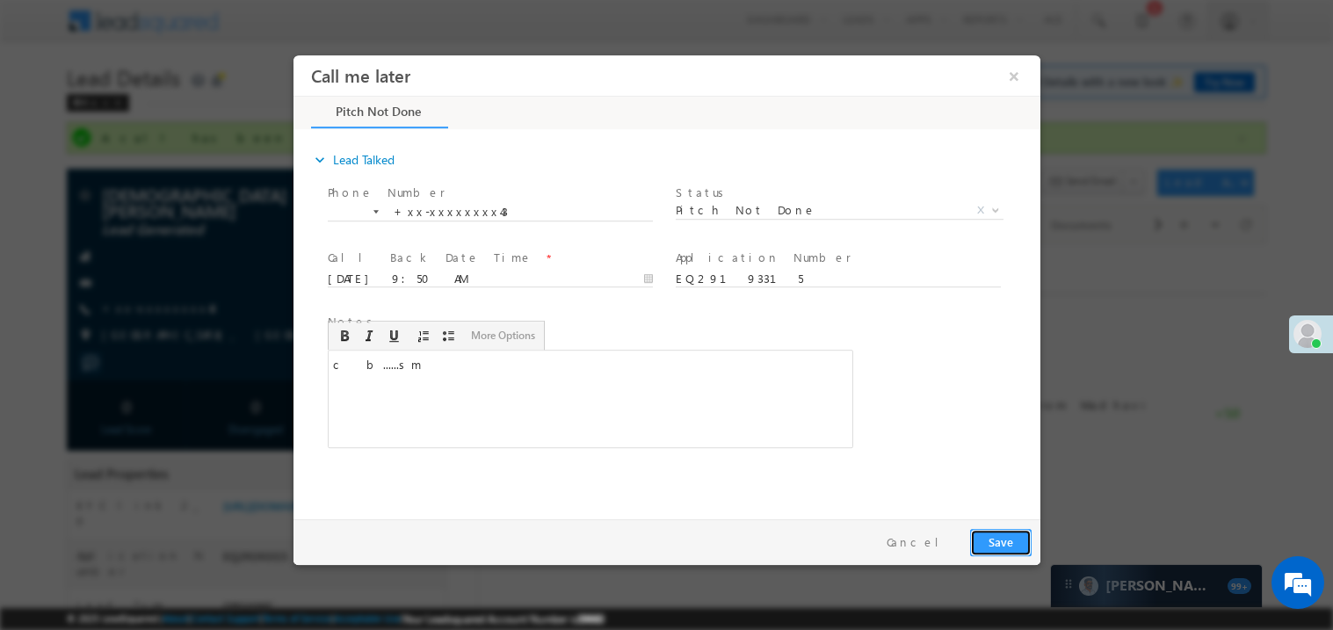
click at [996, 532] on button "Save" at bounding box center [999, 541] width 61 height 27
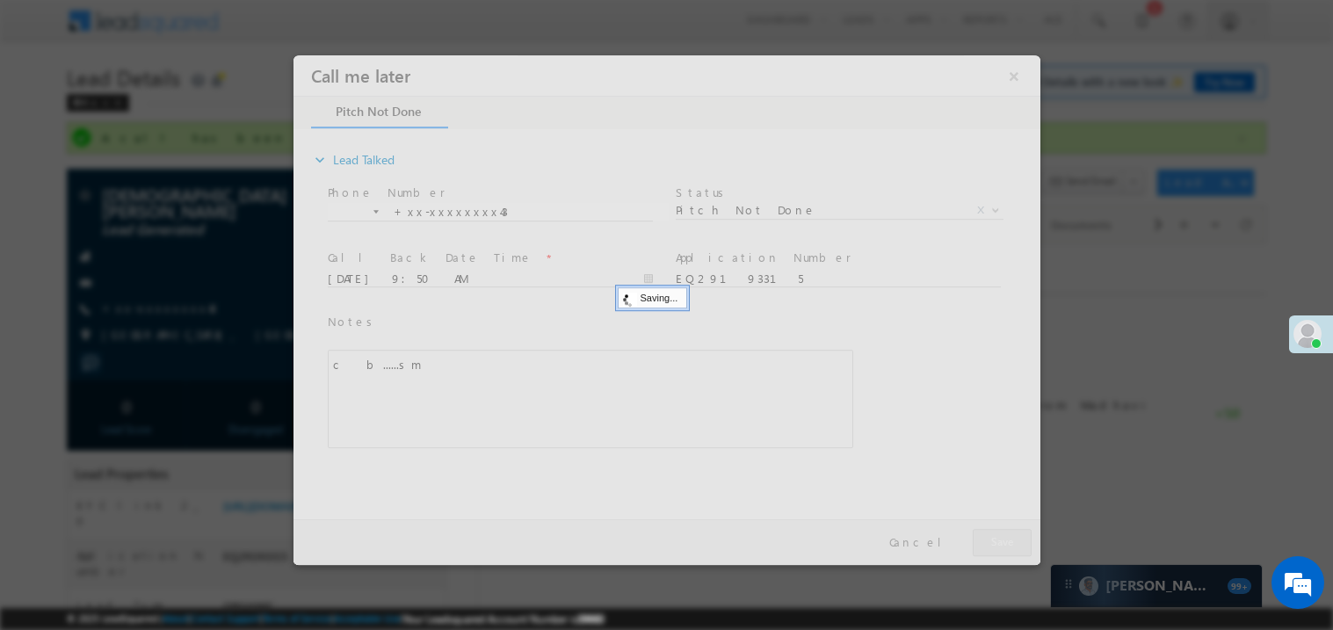
click at [996, 532] on div at bounding box center [666, 309] width 747 height 510
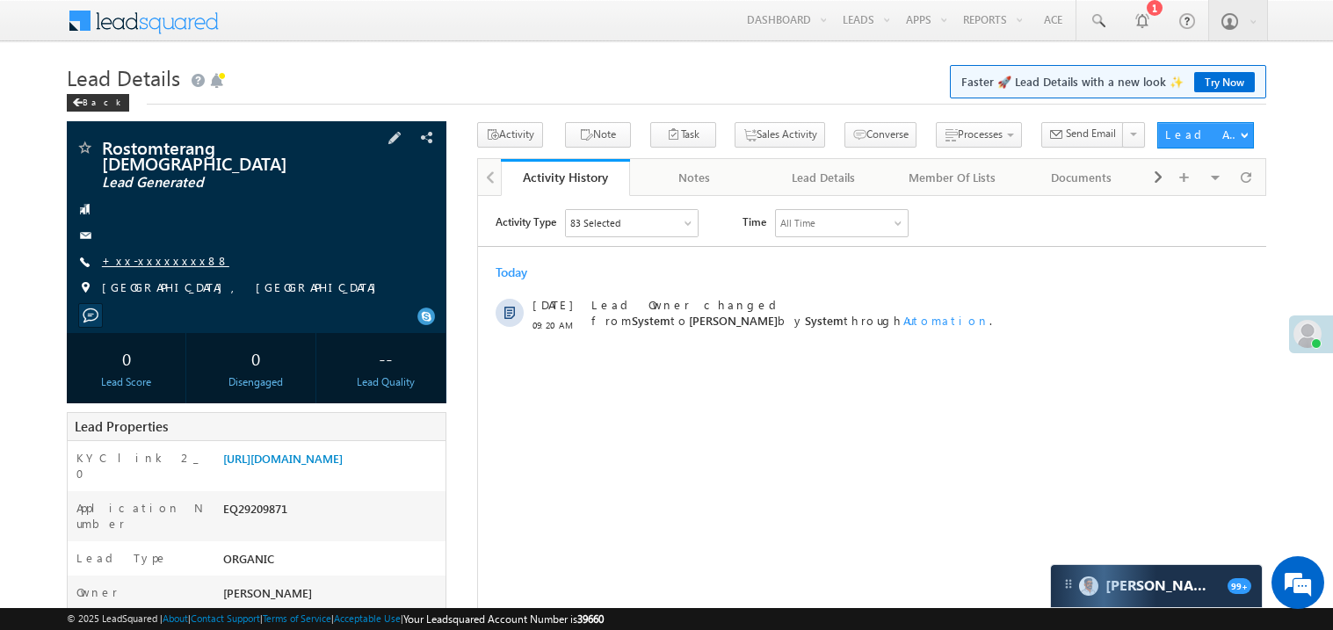
click at [150, 253] on link "+xx-xxxxxxxx88" at bounding box center [165, 260] width 127 height 15
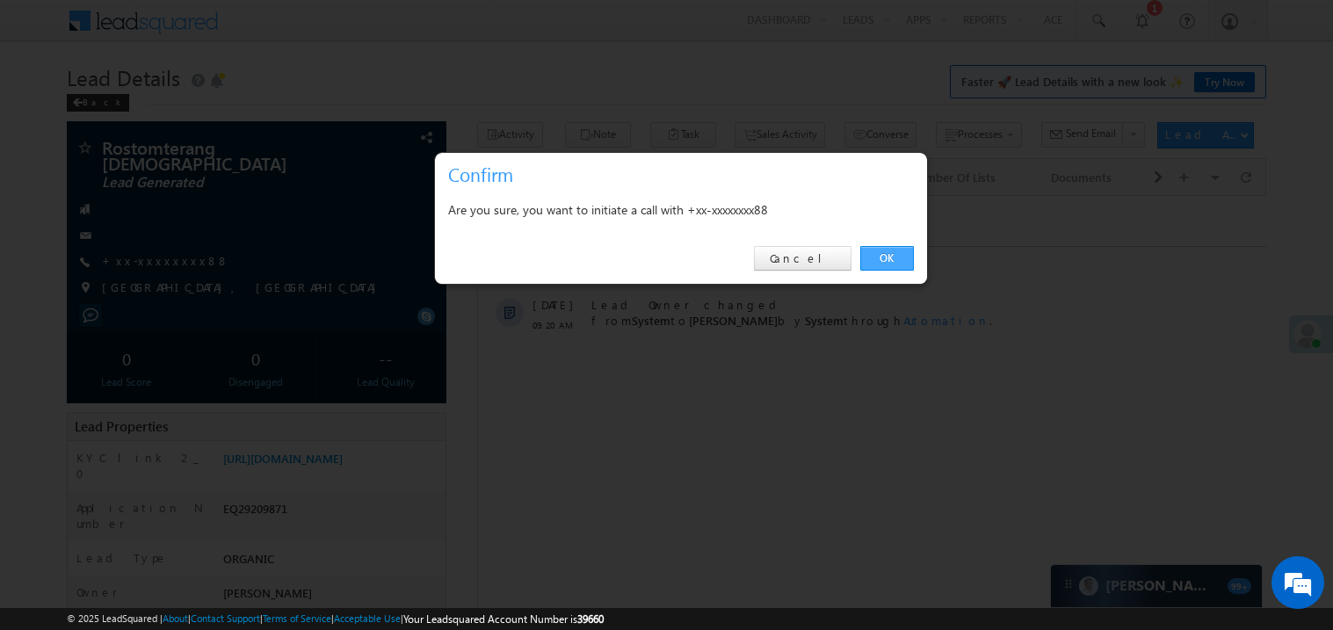
click at [879, 262] on link "OK" at bounding box center [887, 258] width 54 height 25
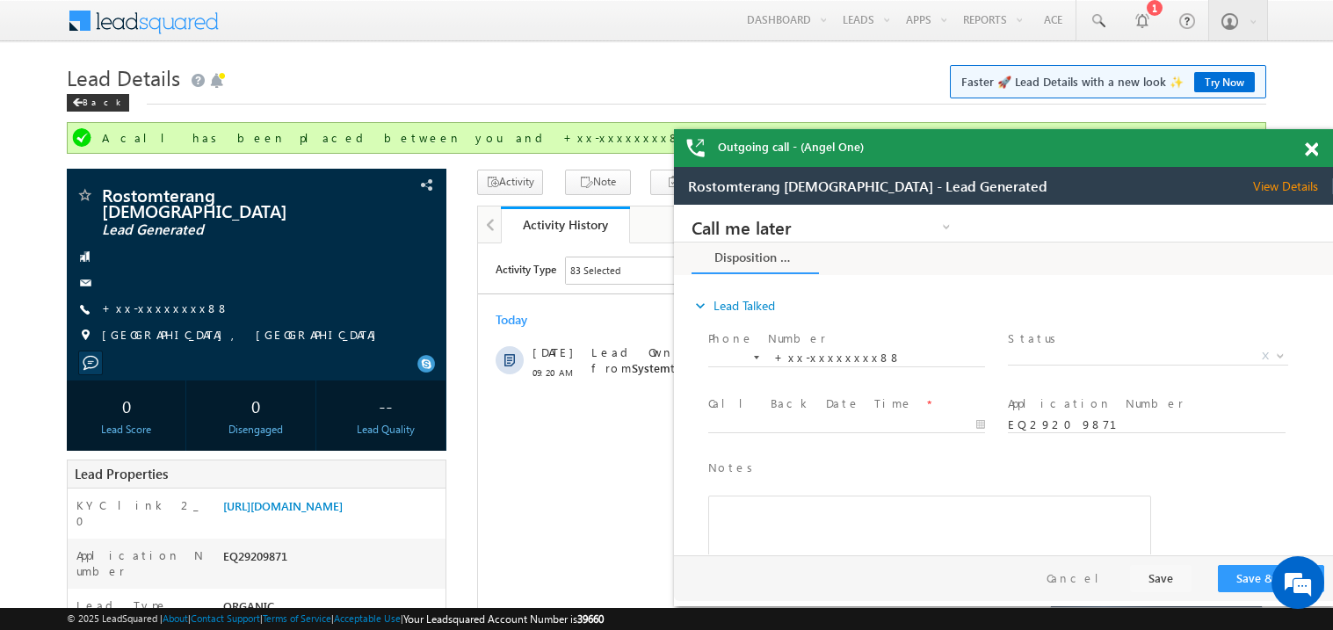
click at [1313, 150] on span at bounding box center [1311, 149] width 13 height 15
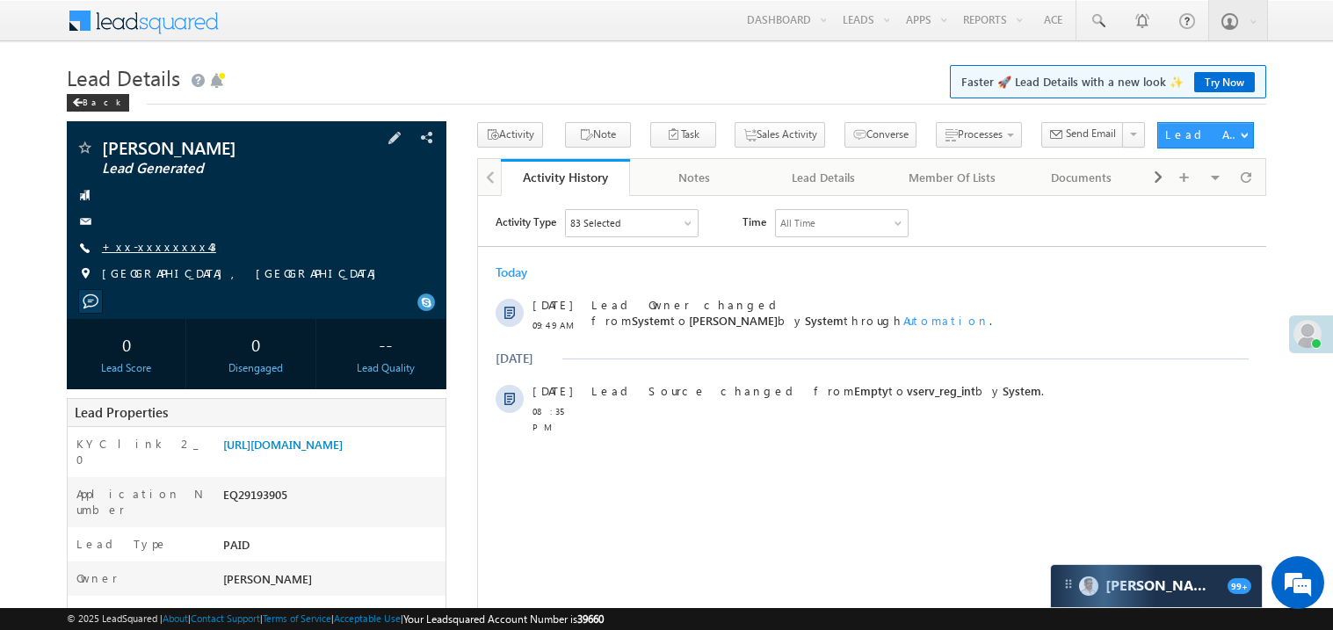
click at [149, 250] on link "+xx-xxxxxxxx43" at bounding box center [159, 246] width 114 height 15
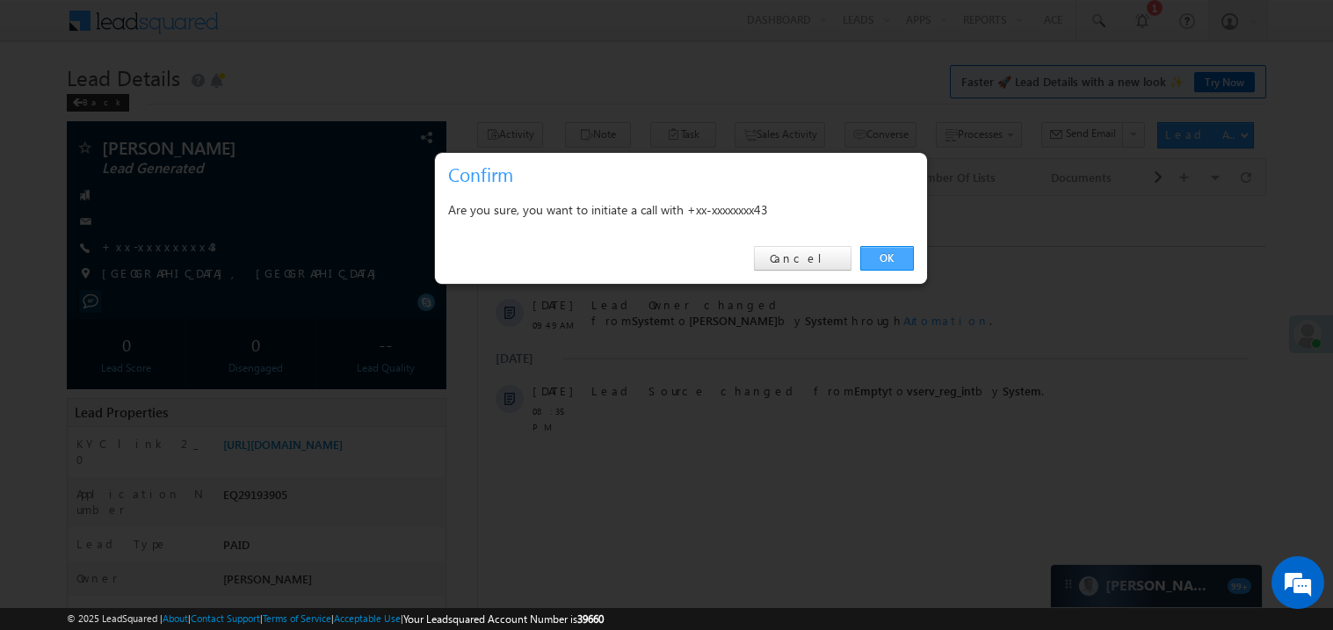
click at [894, 260] on link "OK" at bounding box center [887, 258] width 54 height 25
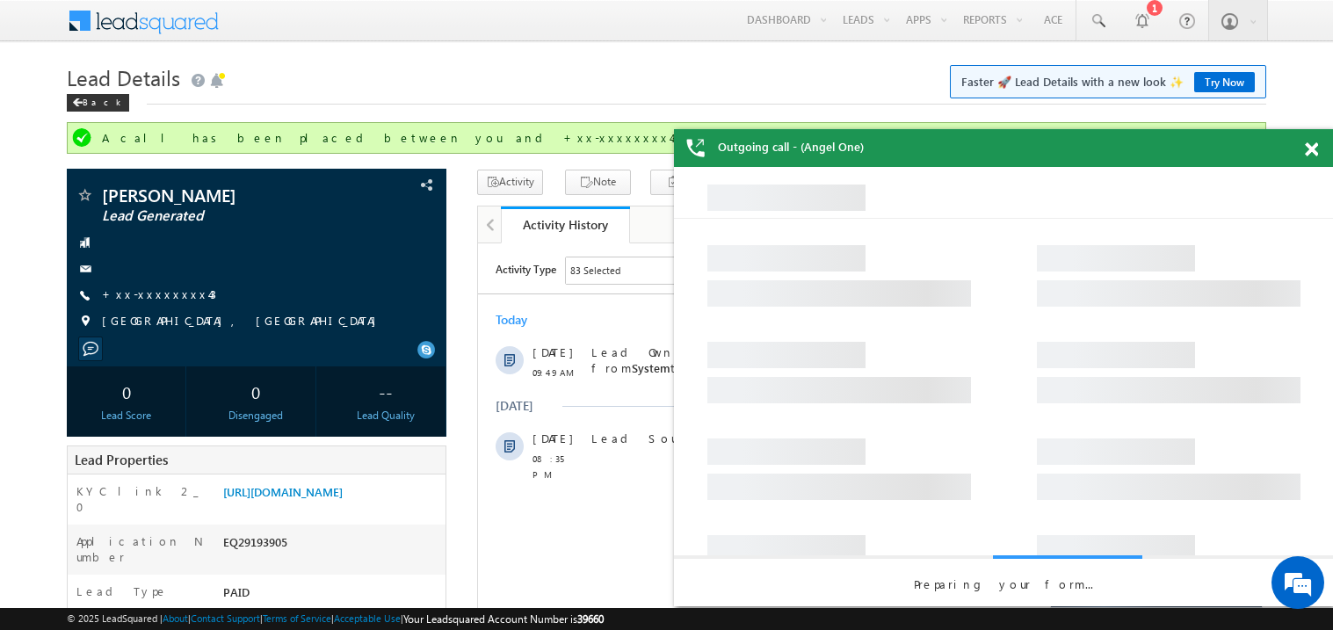
click at [1315, 149] on span at bounding box center [1311, 149] width 13 height 15
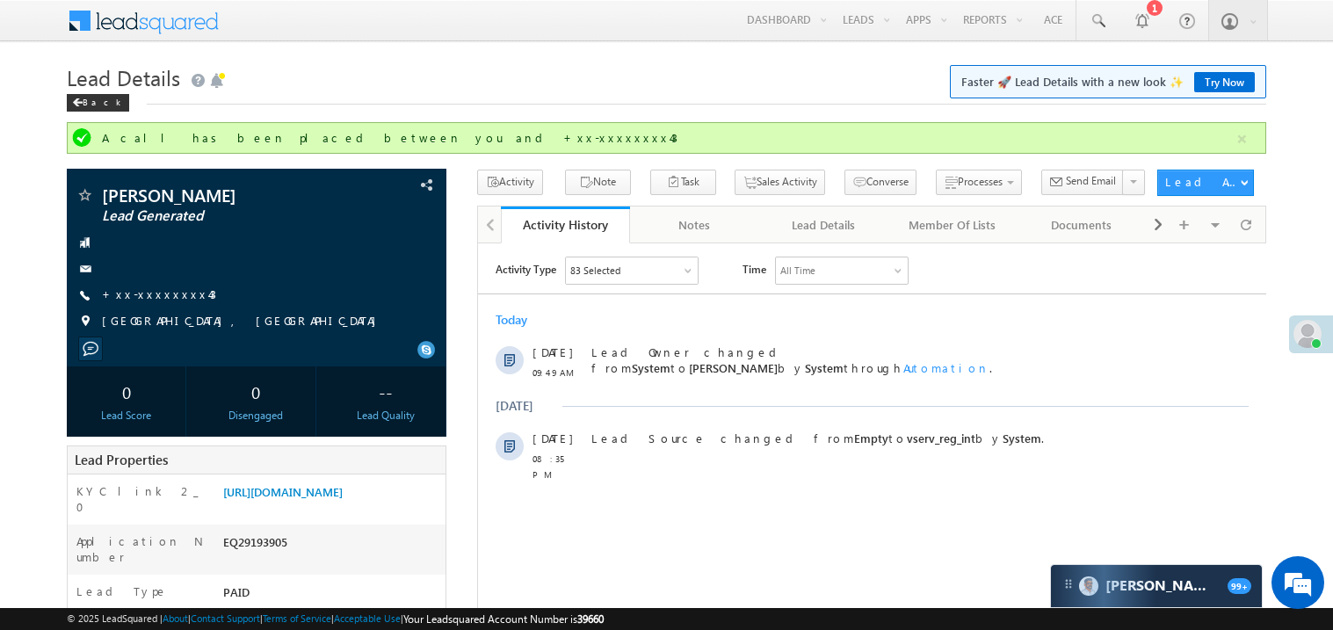
click at [802, 306] on div "[DATE] [DATE] 09:49 AM Lead Owner changed from System to Madhavi Sumit by Syste…" at bounding box center [871, 391] width 788 height 179
click at [151, 295] on link "+xx-xxxxxxxx43" at bounding box center [159, 293] width 114 height 15
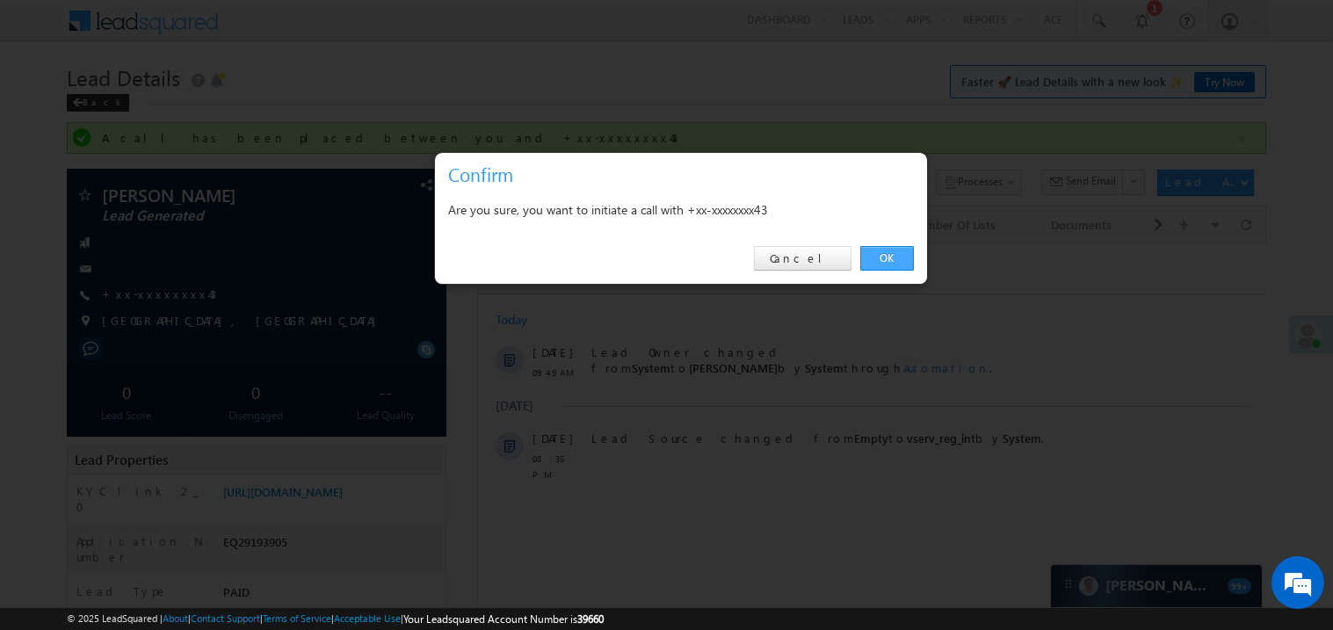
click at [885, 257] on link "OK" at bounding box center [887, 258] width 54 height 25
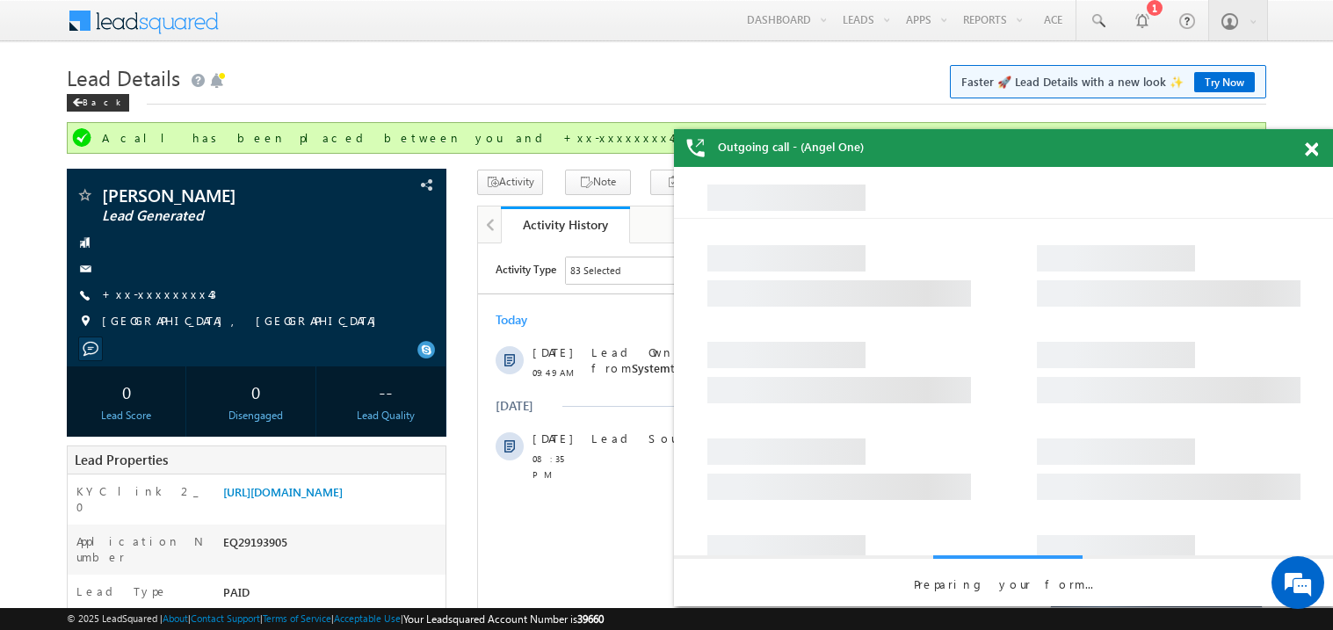
click at [1309, 150] on span at bounding box center [1311, 149] width 13 height 15
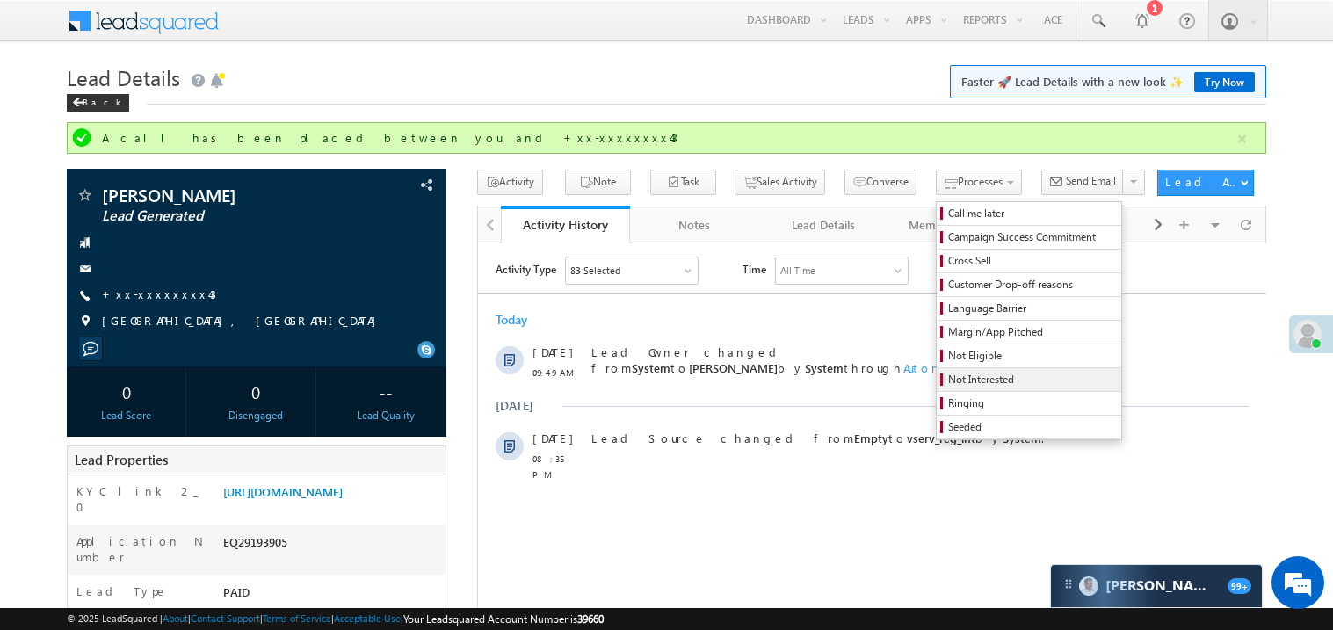
click at [964, 379] on span "Not Interested" at bounding box center [1031, 380] width 167 height 16
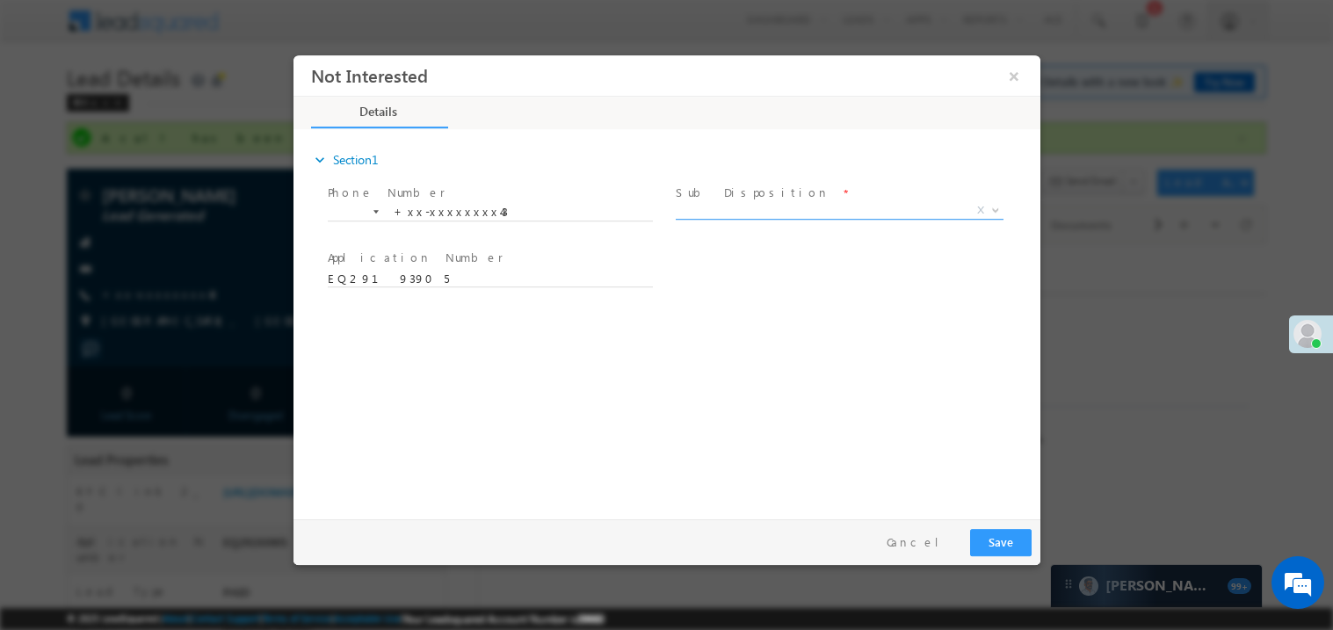
click at [720, 209] on span "X" at bounding box center [839, 210] width 328 height 18
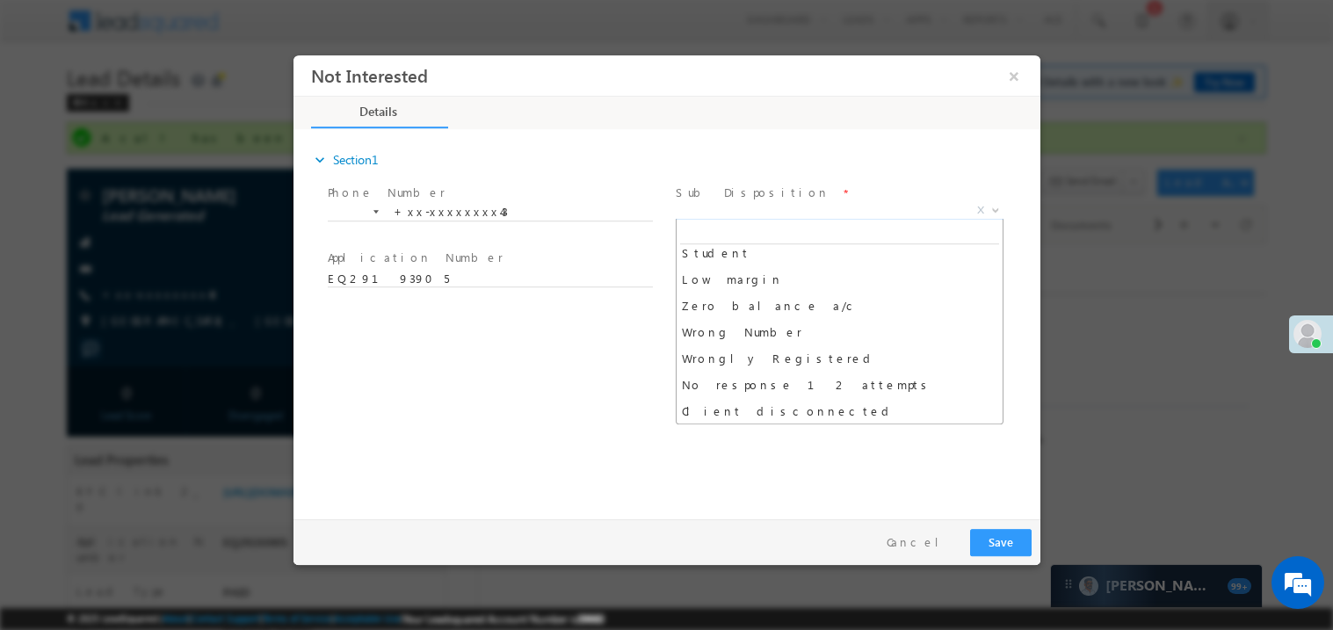
scroll to position [113, 0]
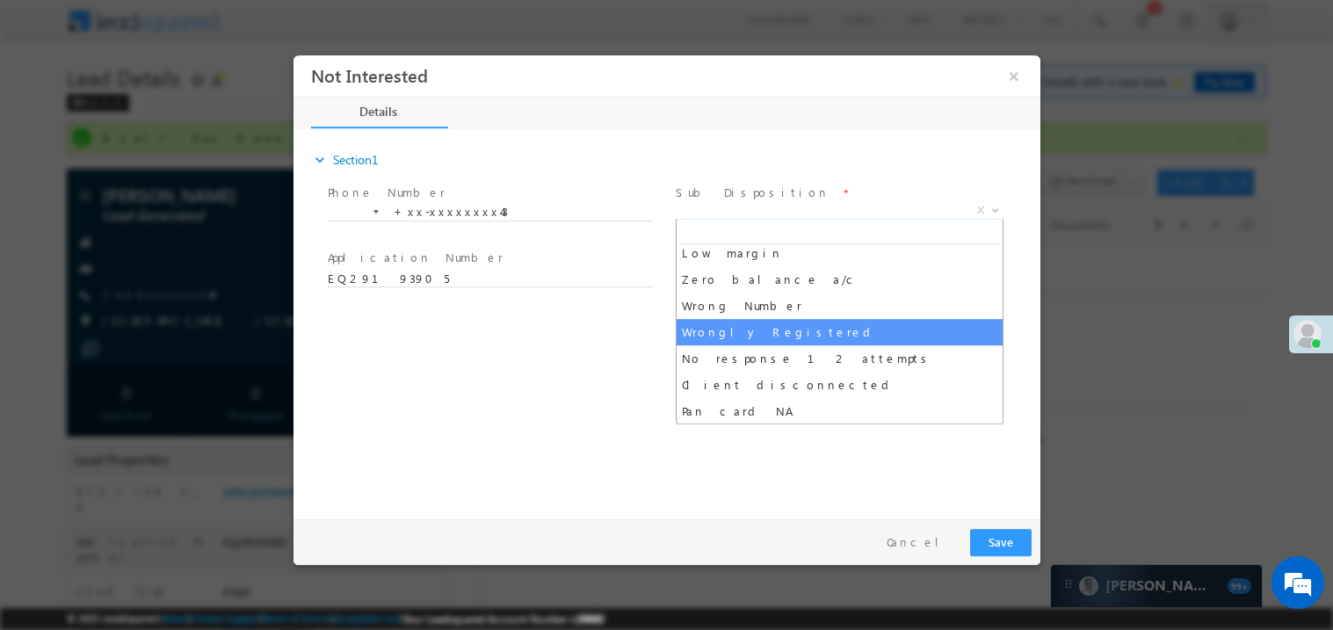
select select "Wrongly Registered"
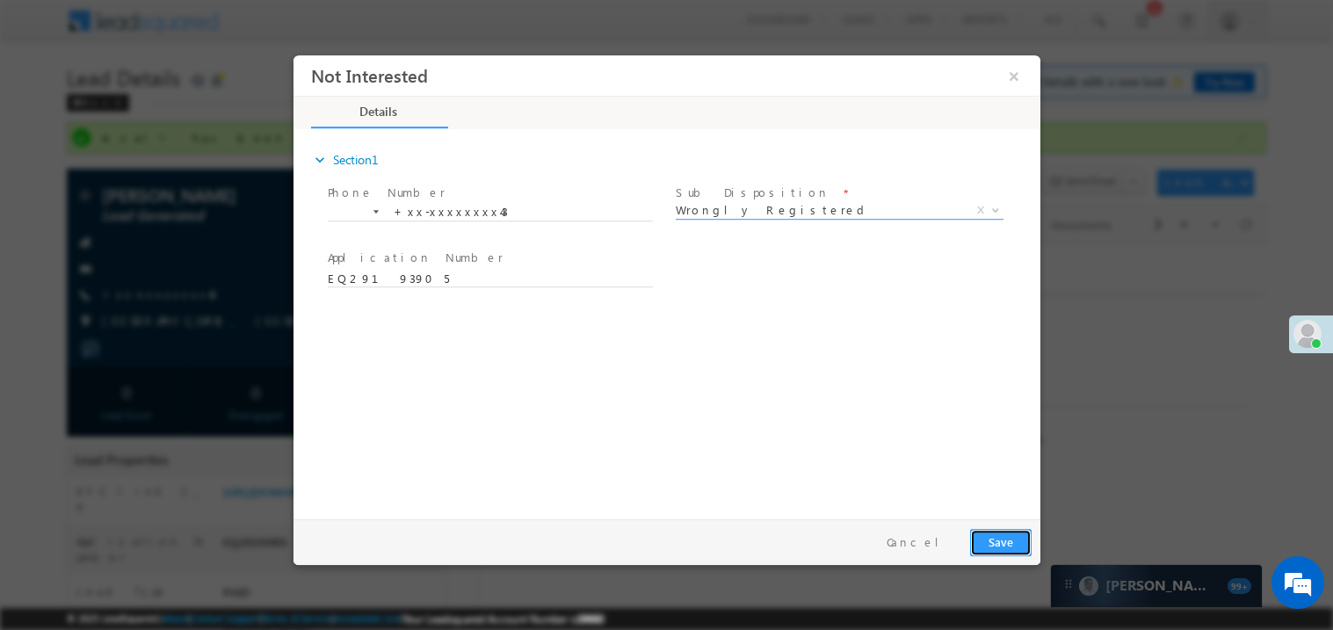
click at [995, 537] on button "Save" at bounding box center [999, 541] width 61 height 27
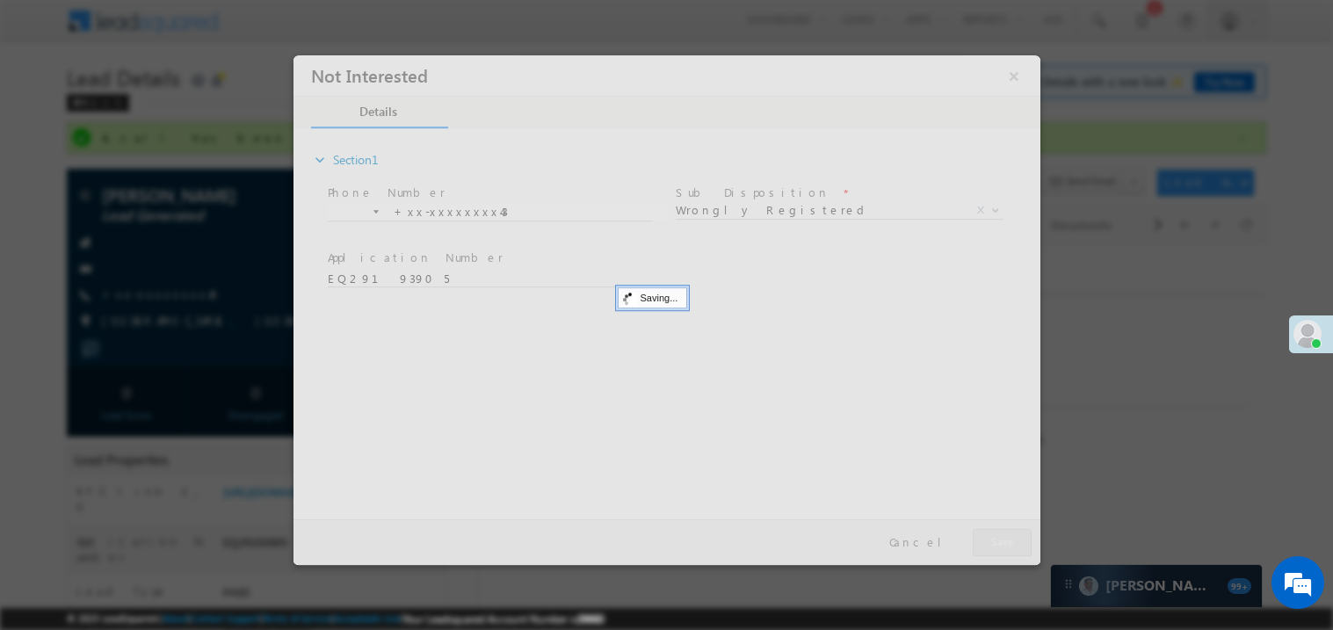
click at [995, 537] on div at bounding box center [666, 309] width 747 height 510
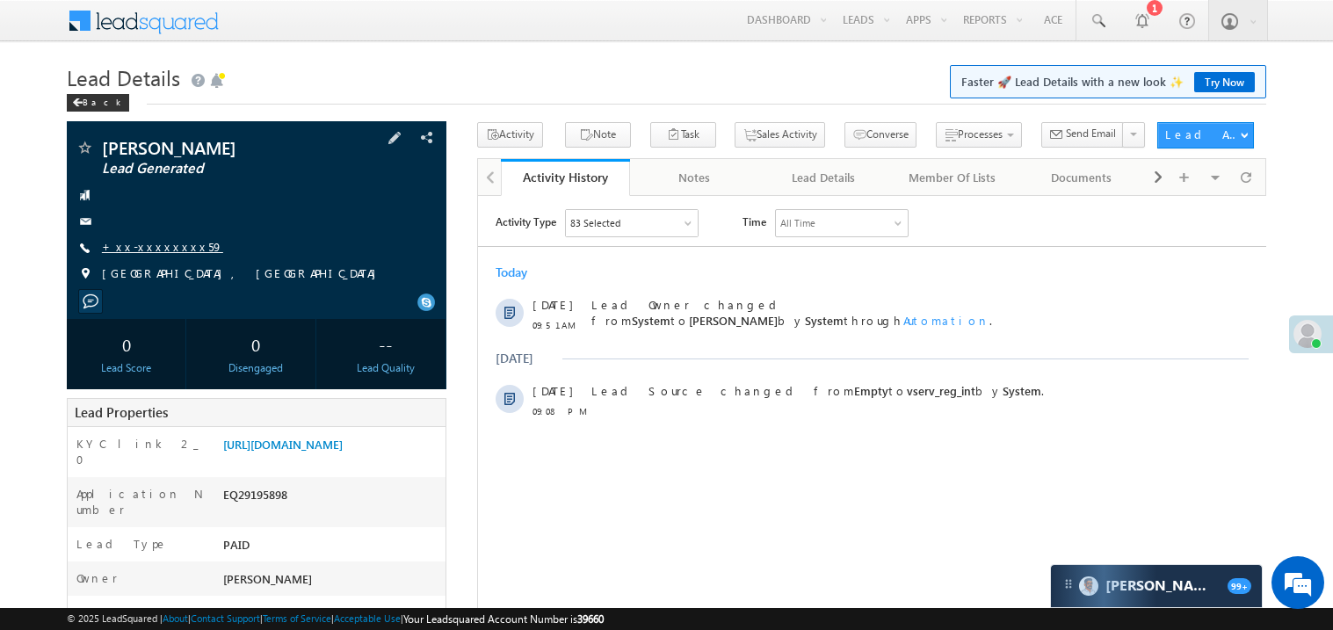
click at [162, 250] on link "+xx-xxxxxxxx59" at bounding box center [162, 246] width 121 height 15
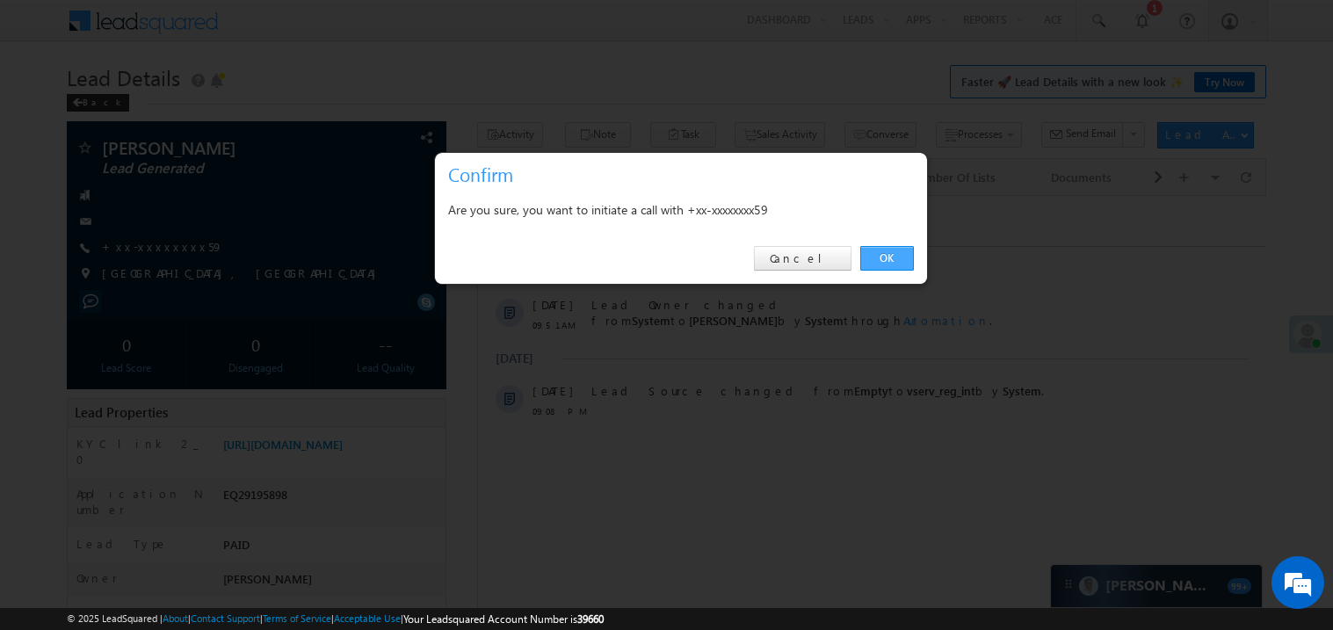
click at [884, 259] on link "OK" at bounding box center [887, 258] width 54 height 25
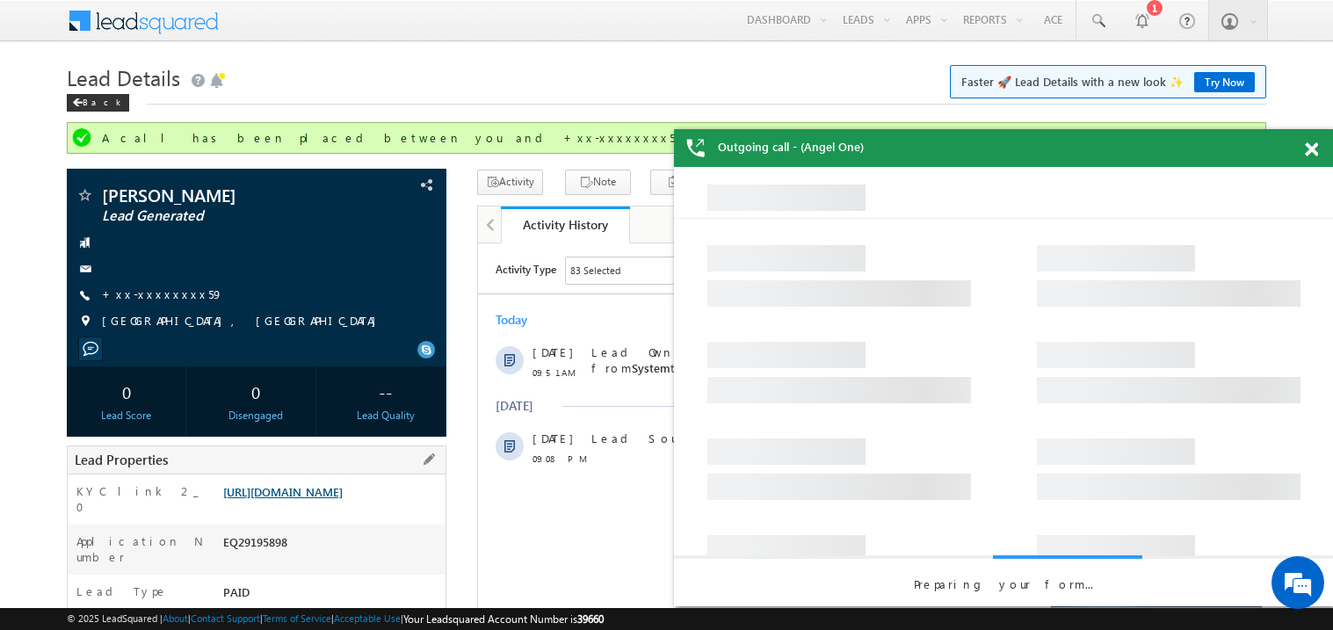
click at [340, 499] on link "https://angelbroking1-pk3em7sa.customui-test.leadsquared.com?leadId=800f052e-df…" at bounding box center [282, 491] width 119 height 15
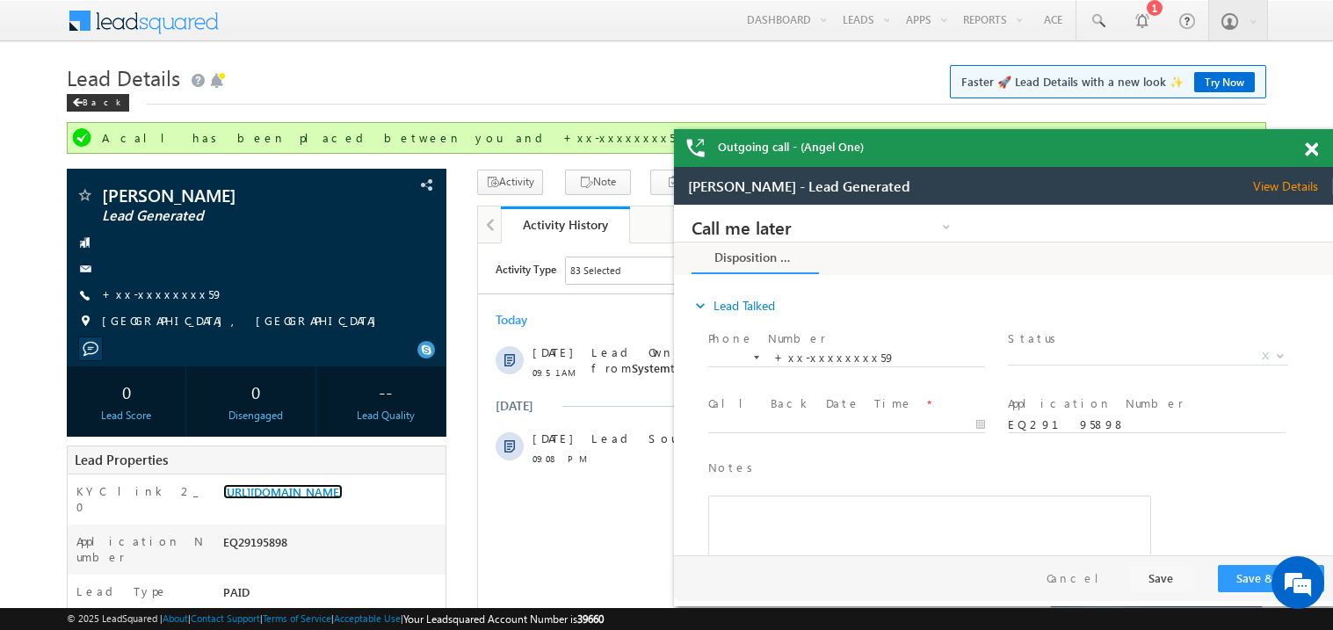
click at [1315, 143] on span at bounding box center [1311, 149] width 13 height 15
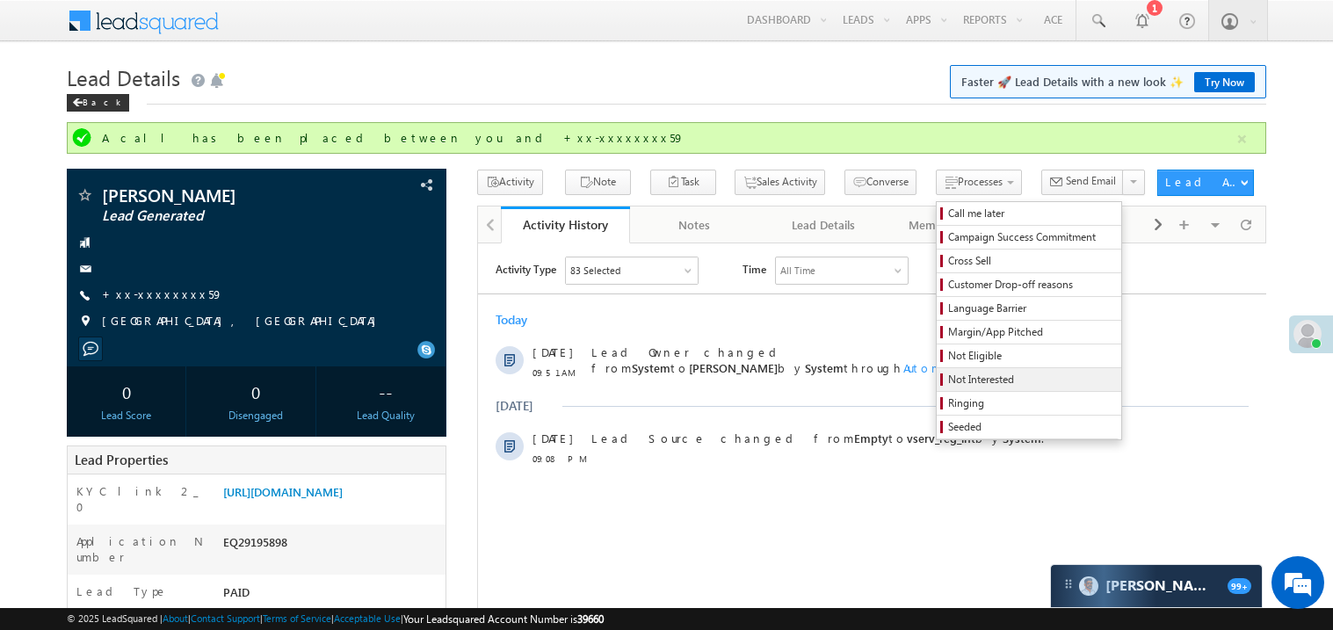
click at [956, 379] on span "Not Interested" at bounding box center [1031, 380] width 167 height 16
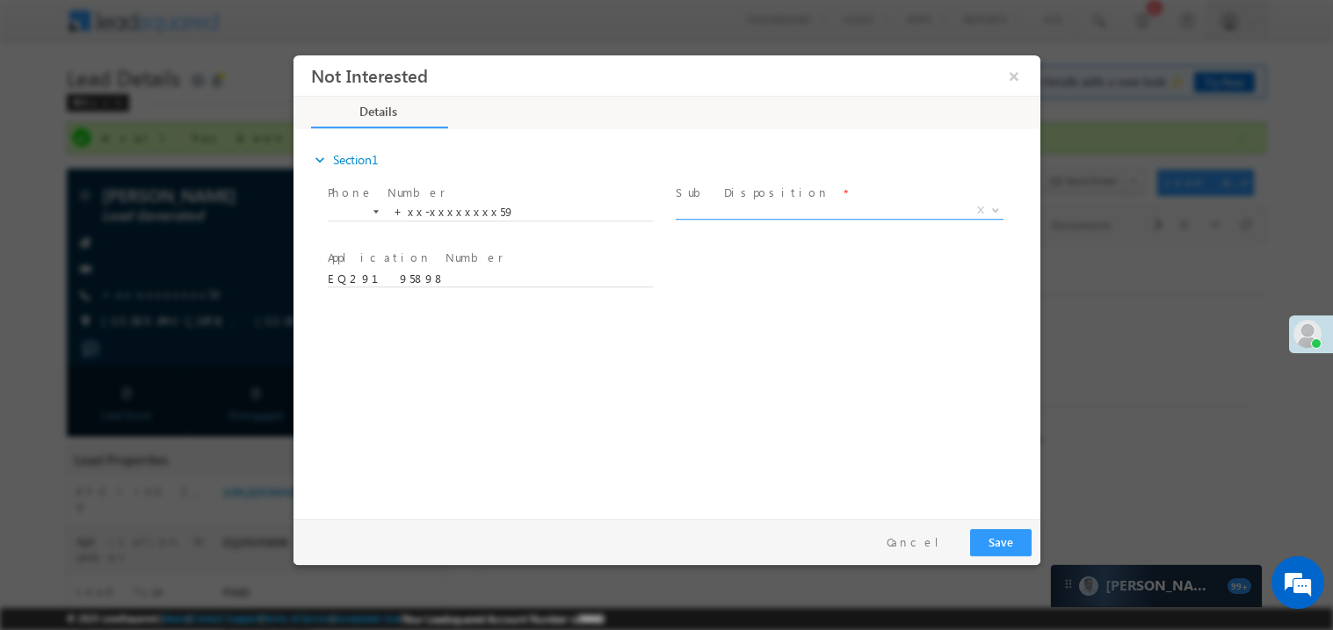
click at [729, 206] on span "X" at bounding box center [839, 210] width 328 height 18
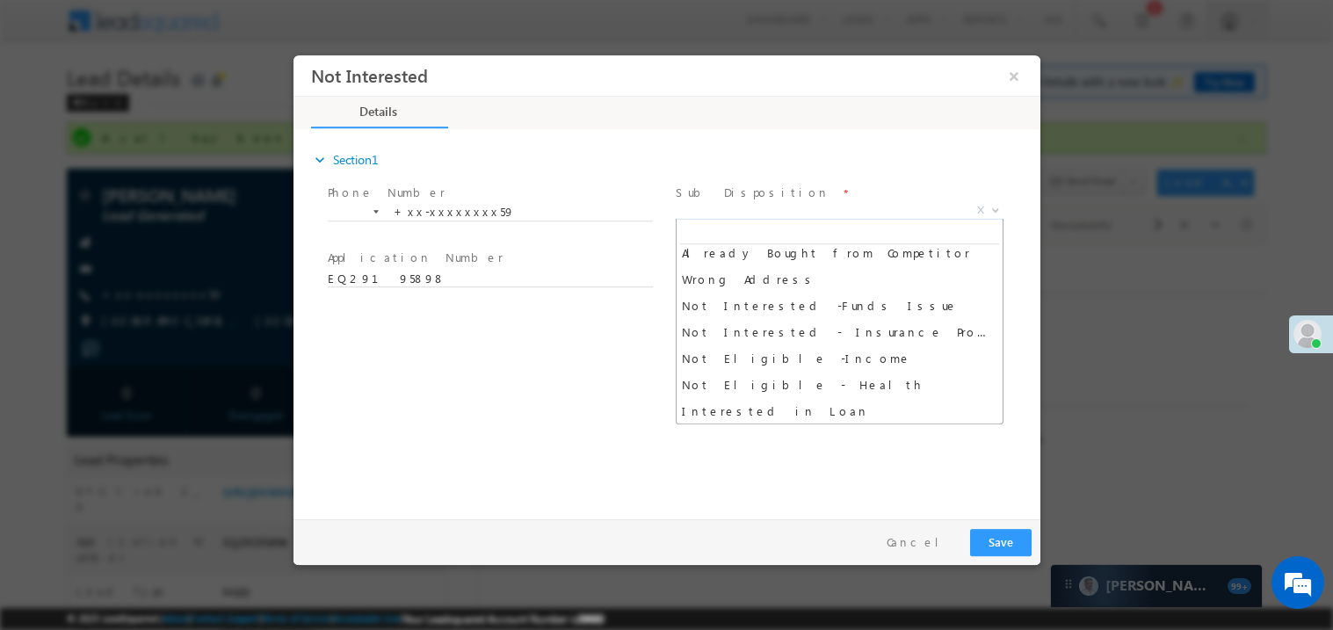
scroll to position [324, 0]
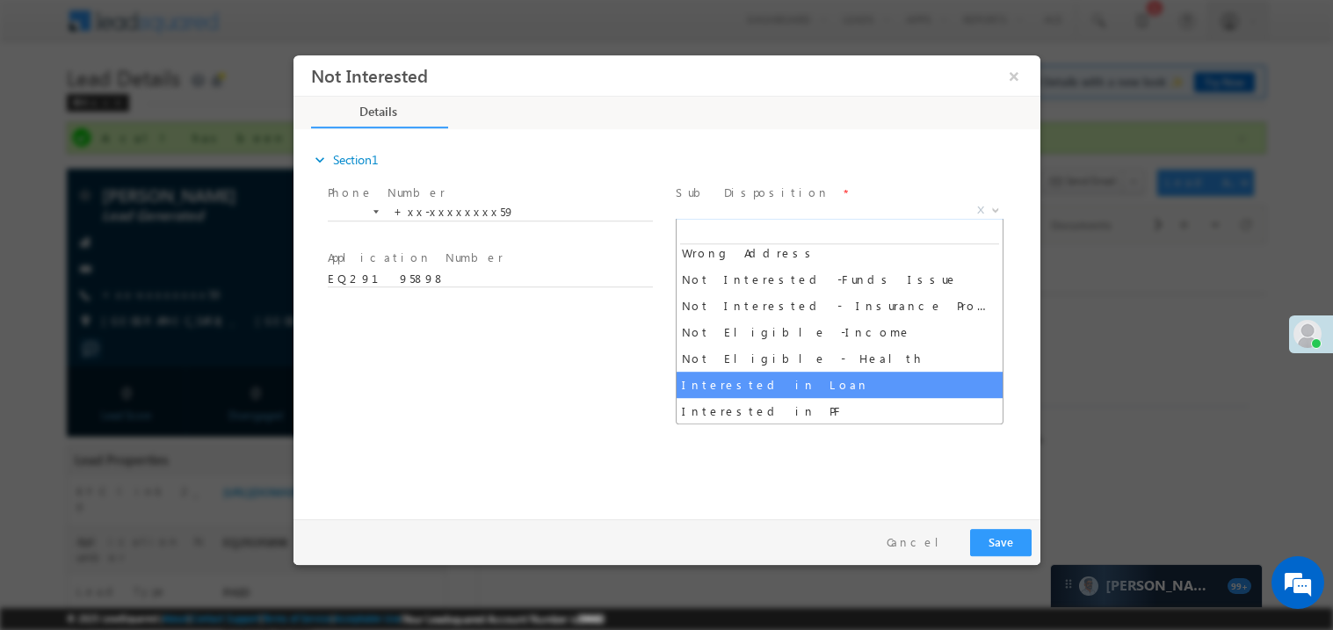
select select "Interested in Loan"
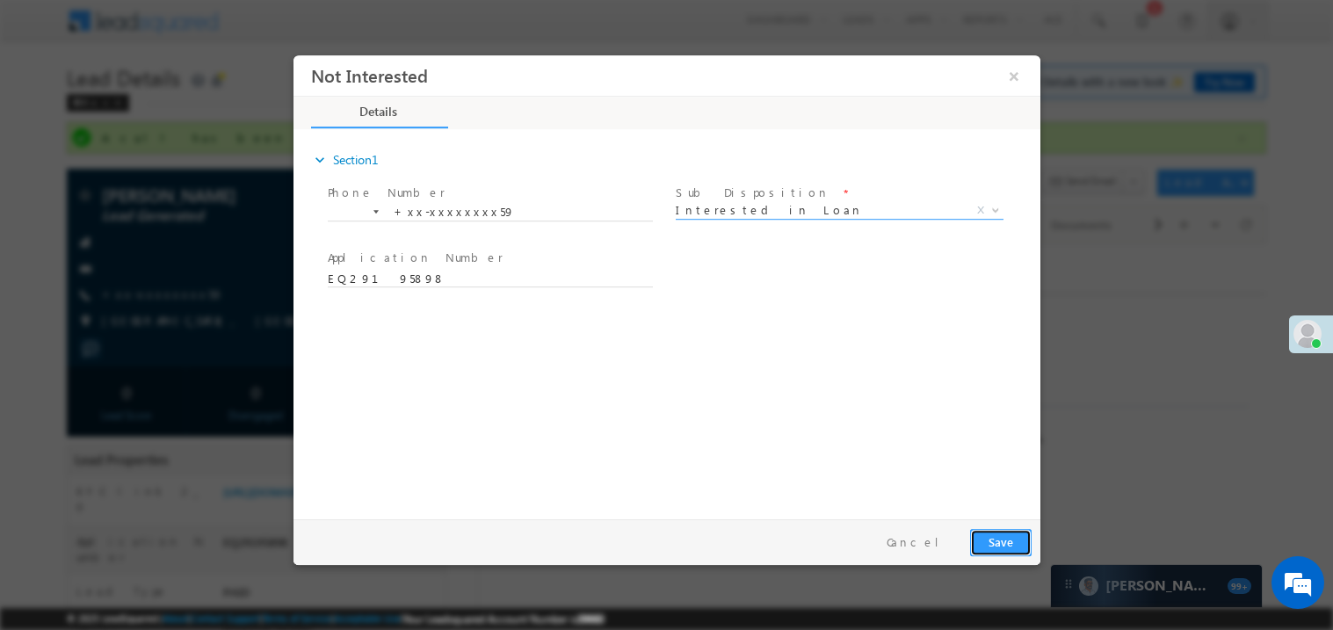
click at [1003, 544] on button "Save" at bounding box center [999, 541] width 61 height 27
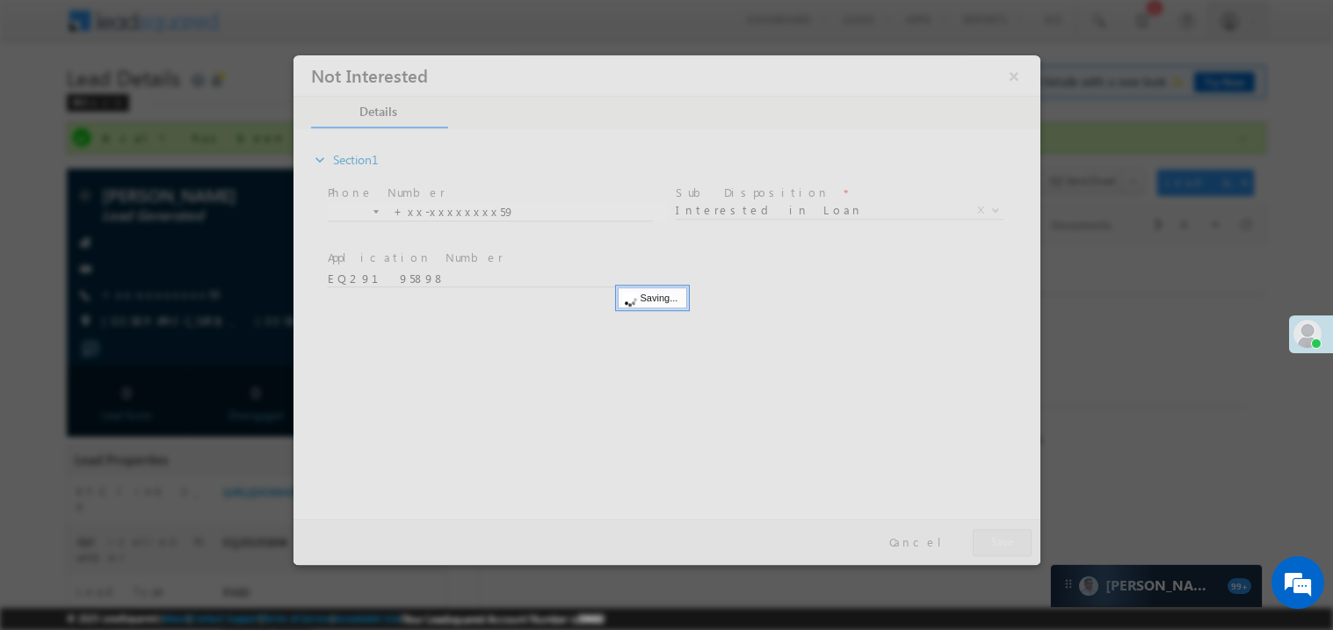
click at [1003, 544] on div at bounding box center [666, 309] width 747 height 510
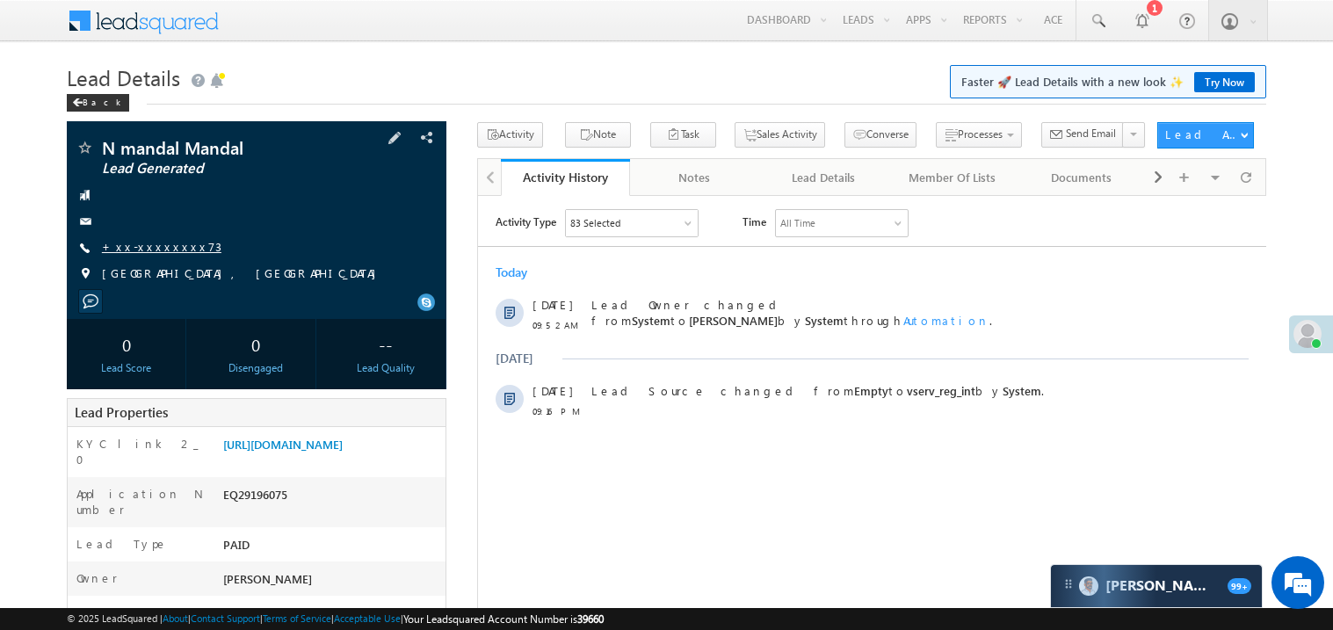
click at [154, 251] on link "+xx-xxxxxxxx73" at bounding box center [161, 246] width 119 height 15
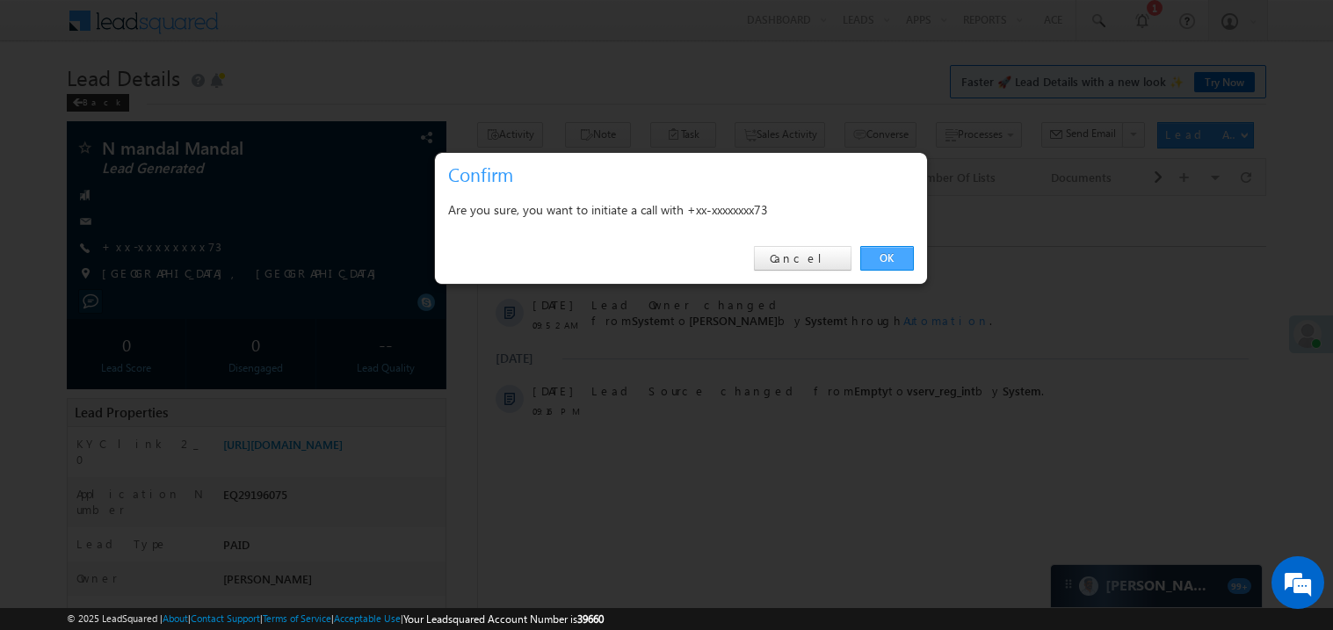
click at [898, 253] on link "OK" at bounding box center [887, 258] width 54 height 25
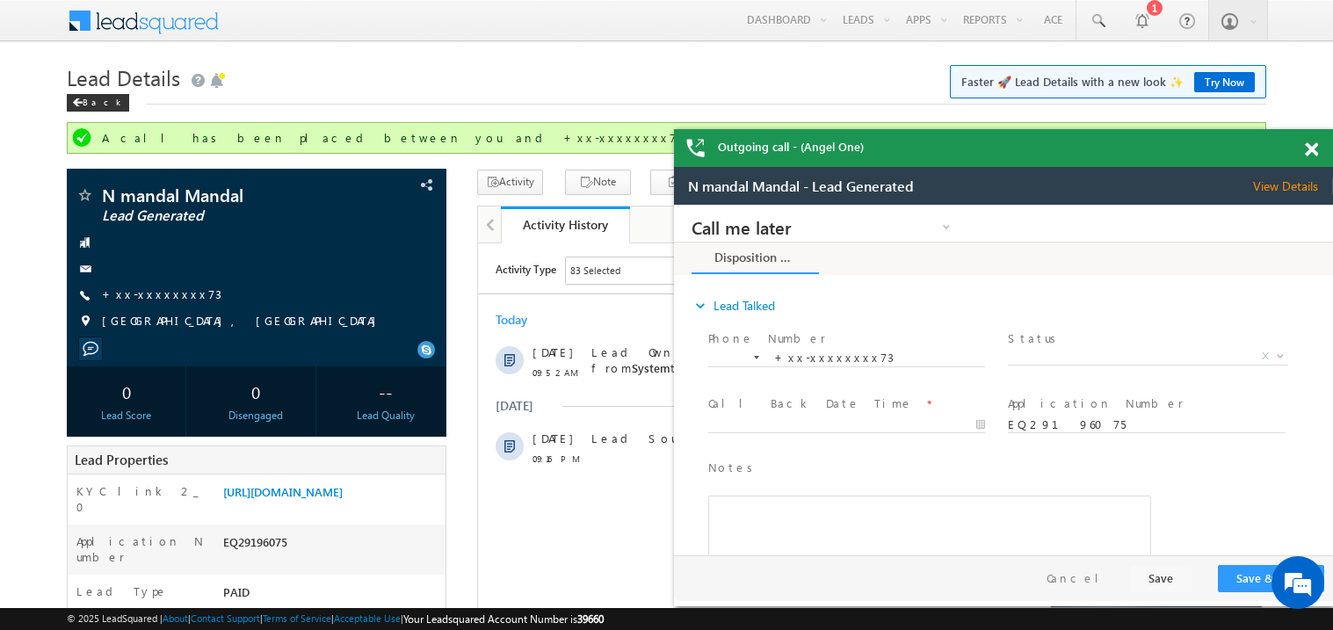
click at [1316, 152] on span at bounding box center [1311, 149] width 13 height 15
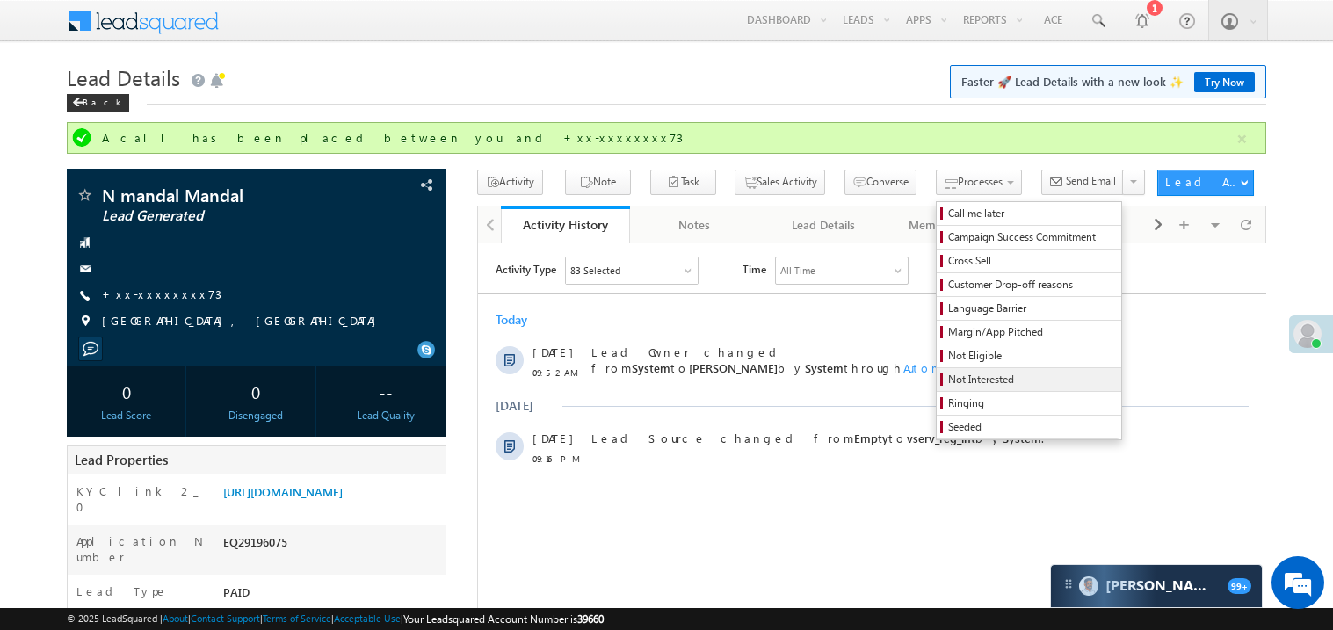
click at [959, 380] on span "Not Interested" at bounding box center [1031, 380] width 167 height 16
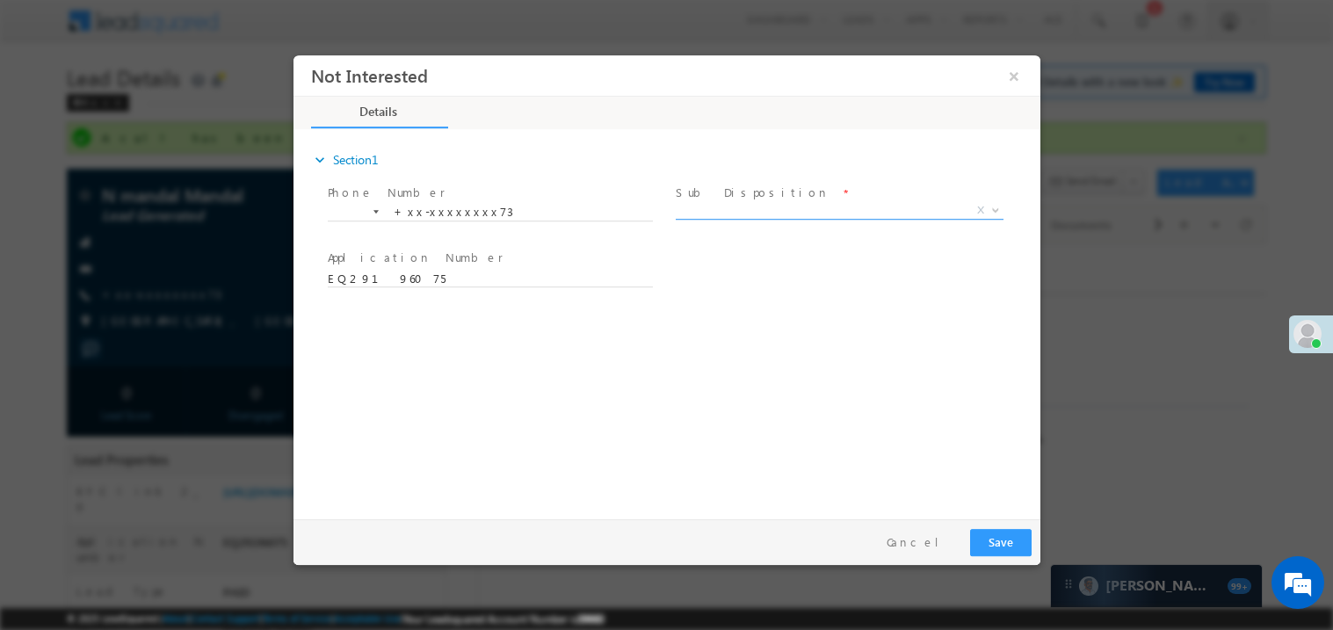
click at [724, 211] on span "X" at bounding box center [839, 210] width 328 height 18
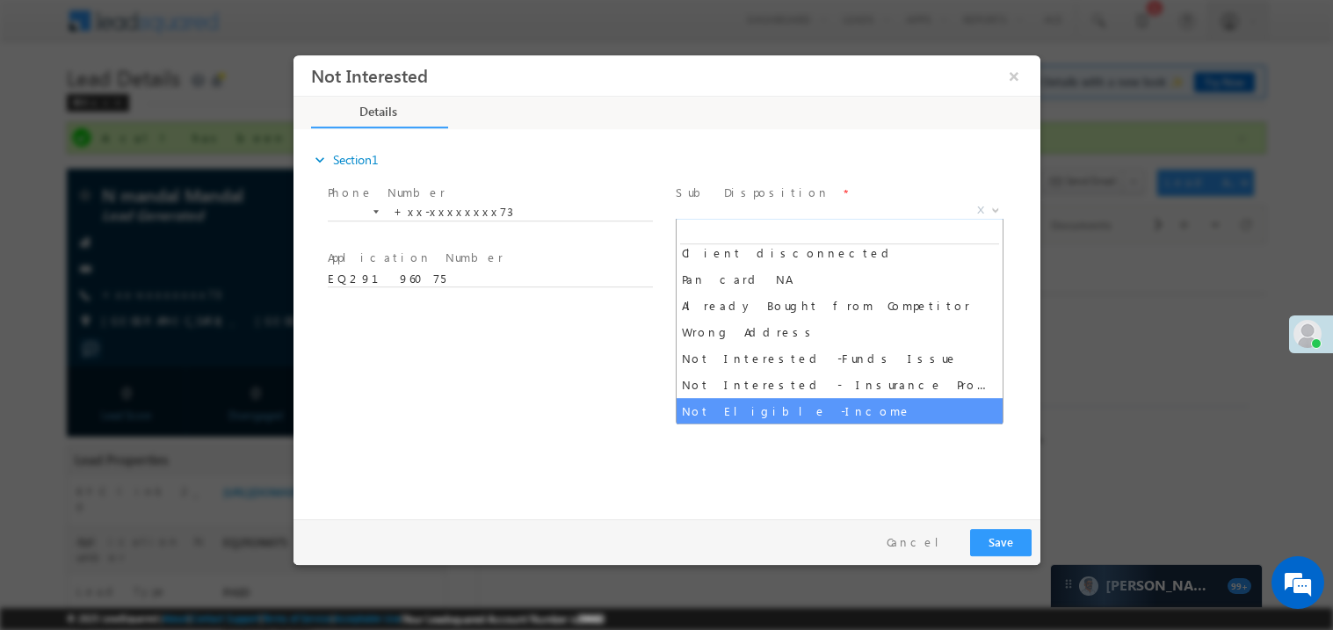
scroll to position [298, 0]
select select "Interested in Loan"
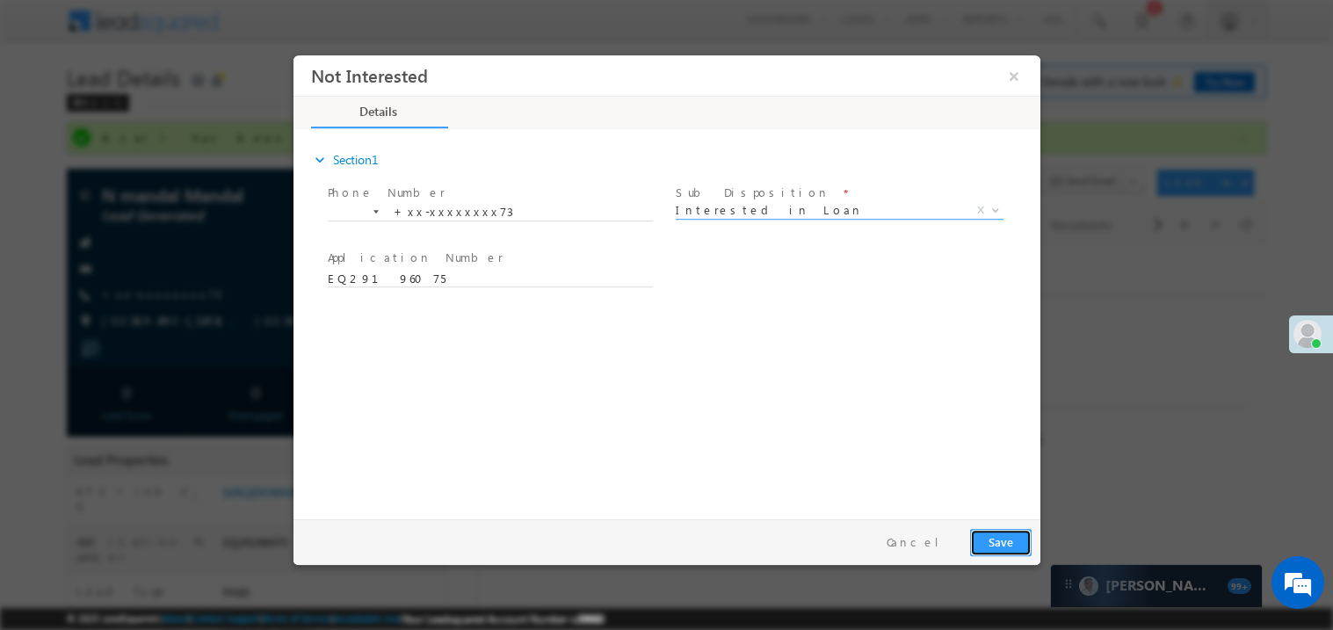
click at [1002, 540] on button "Save" at bounding box center [999, 541] width 61 height 27
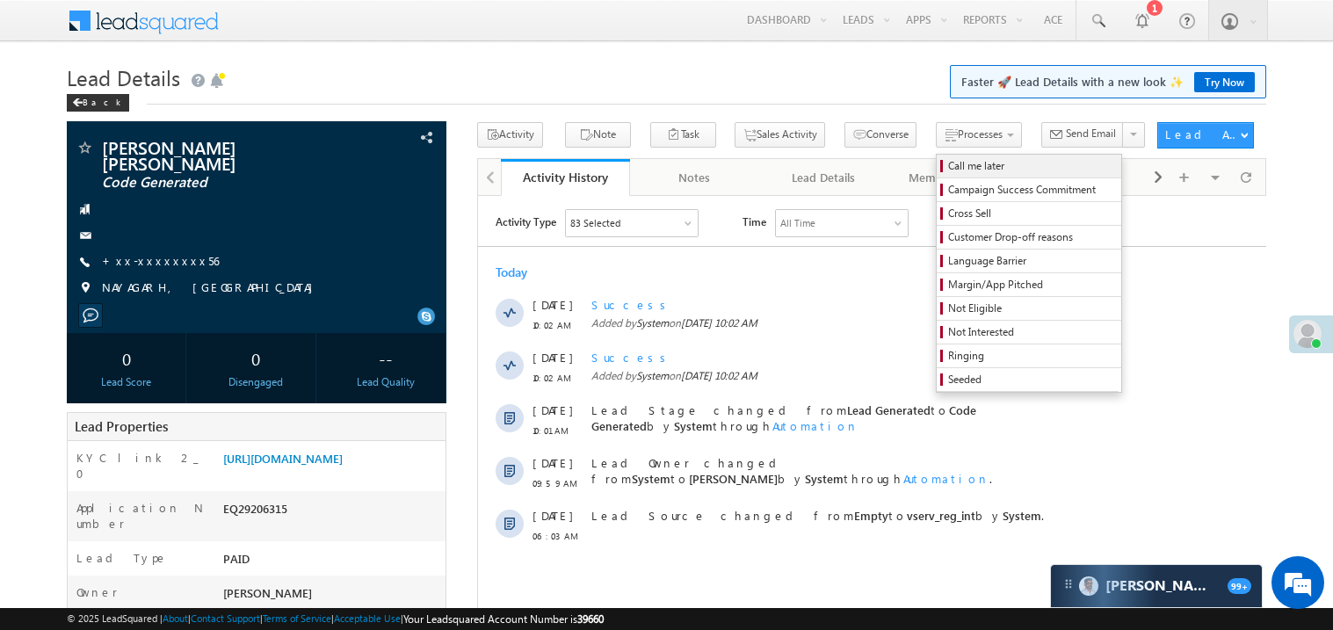
click at [948, 165] on span "Call me later" at bounding box center [1031, 166] width 167 height 16
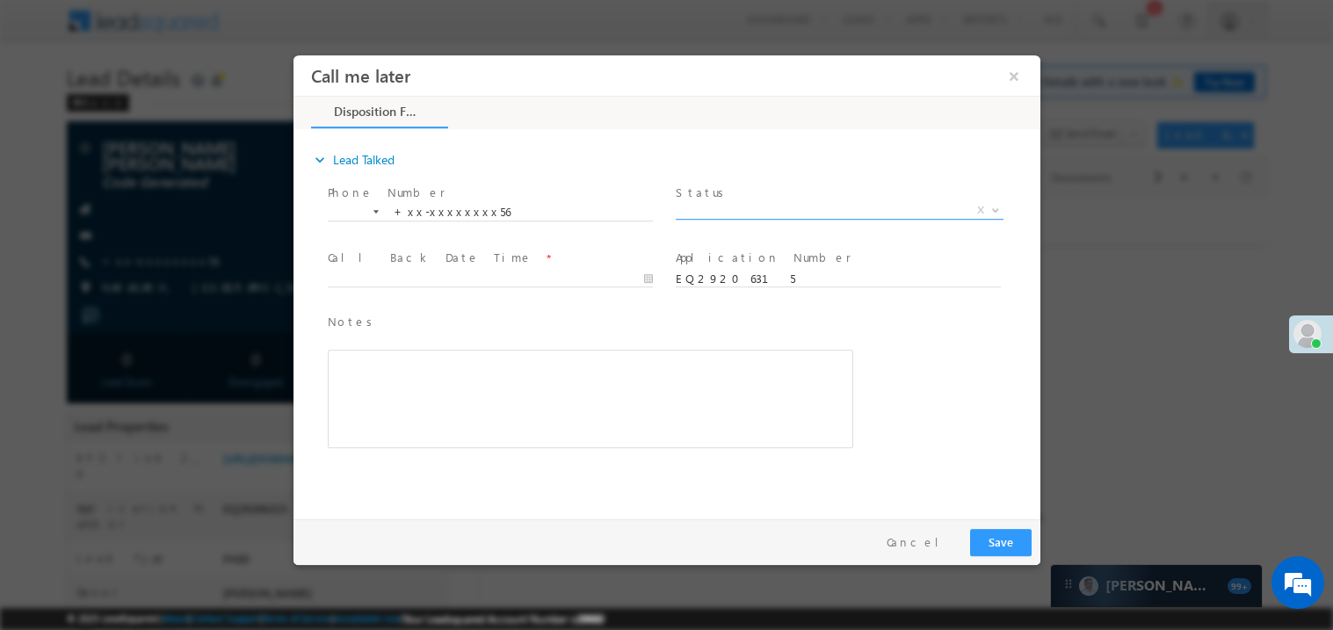
click at [731, 204] on span "X" at bounding box center [839, 210] width 328 height 18
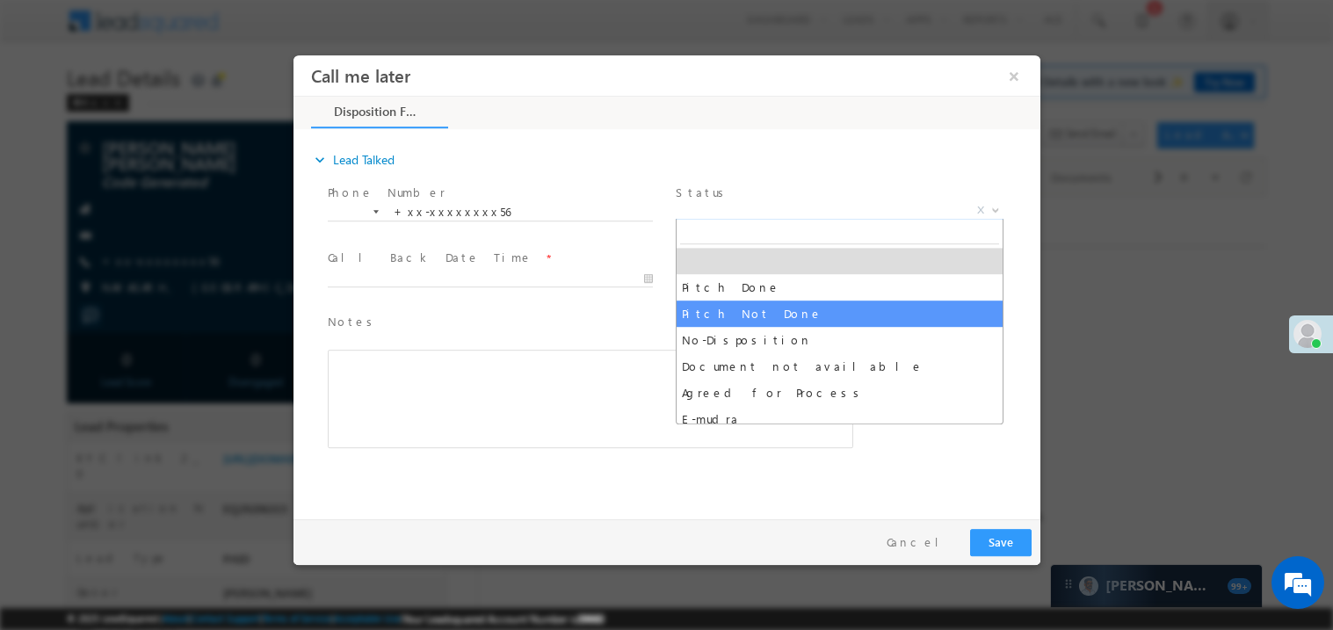
select select "Pitch Not Done"
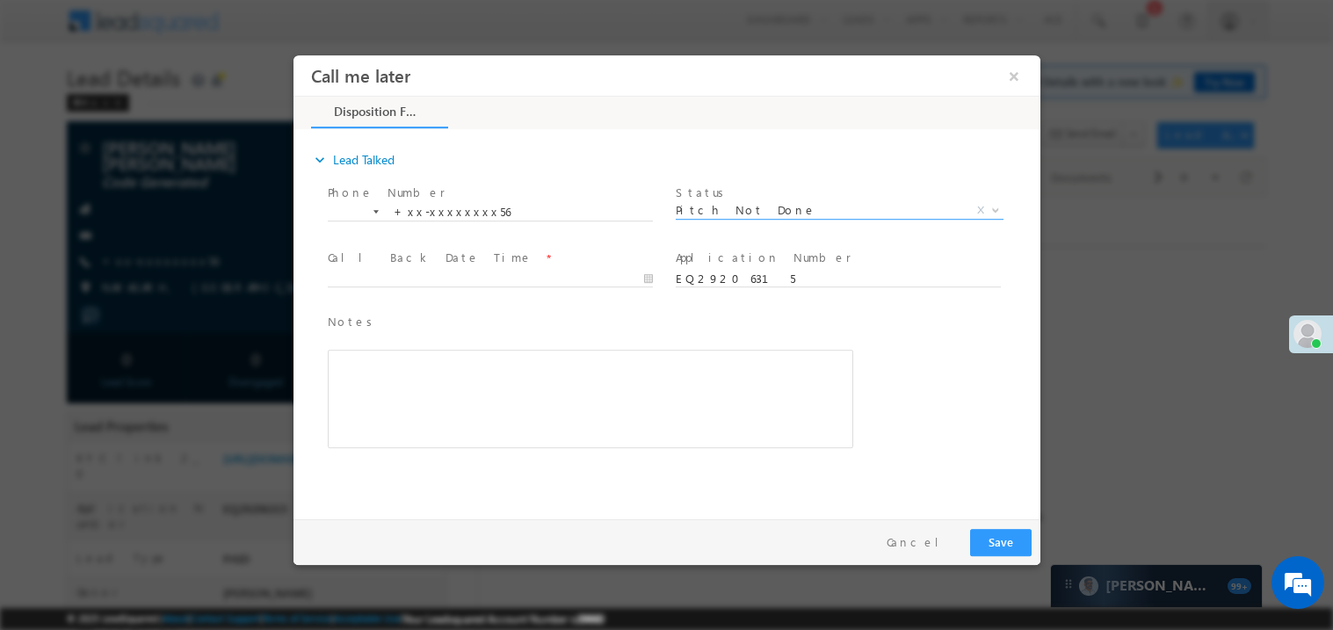
click at [352, 286] on span at bounding box center [489, 295] width 324 height 19
click at [371, 280] on body "Call me later ×" at bounding box center [666, 282] width 747 height 456
type input "09/19/25 10:15 AM"
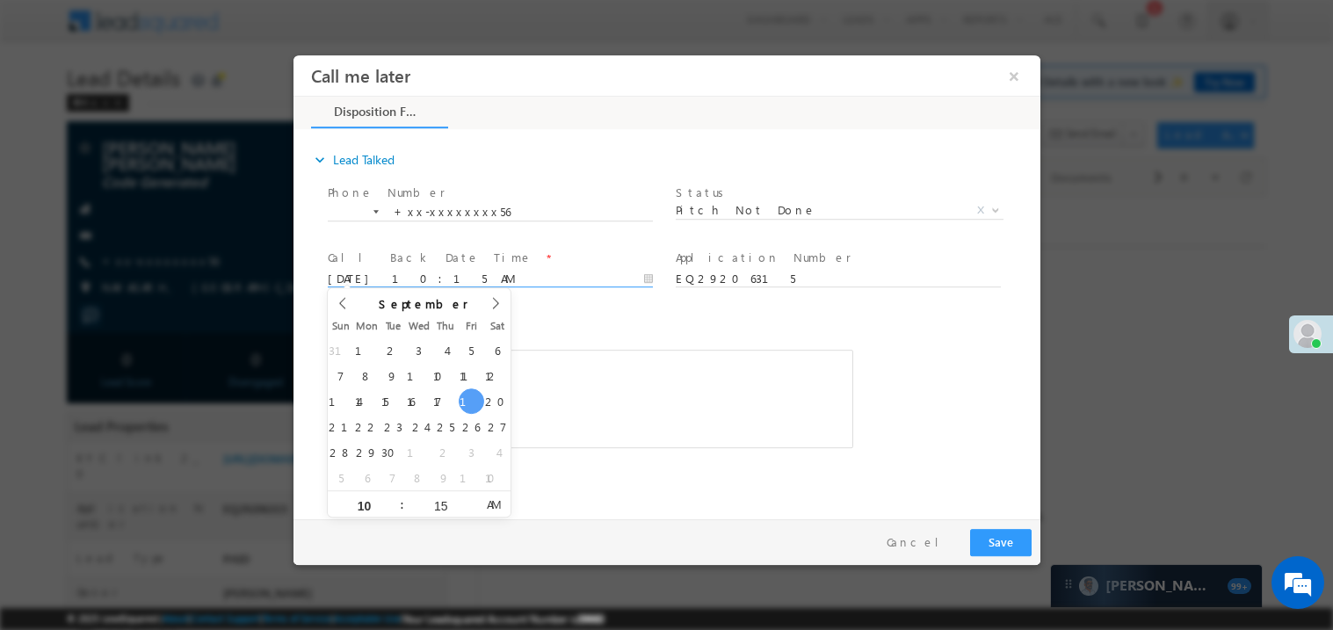
click at [570, 349] on div "Rich Text Editor, 40788eee-0fb2-11ec-a811-0adc8a9d82c2__tab1__section1__Notes__…" at bounding box center [589, 398] width 525 height 98
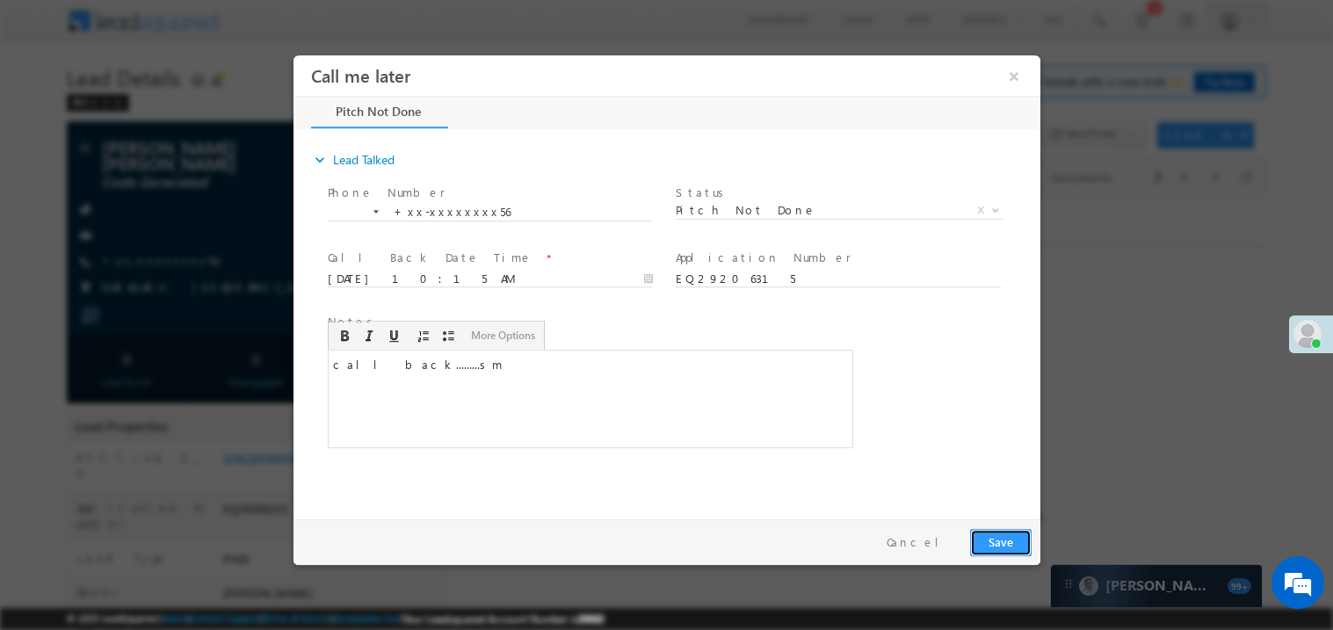
click at [995, 532] on button "Save" at bounding box center [999, 541] width 61 height 27
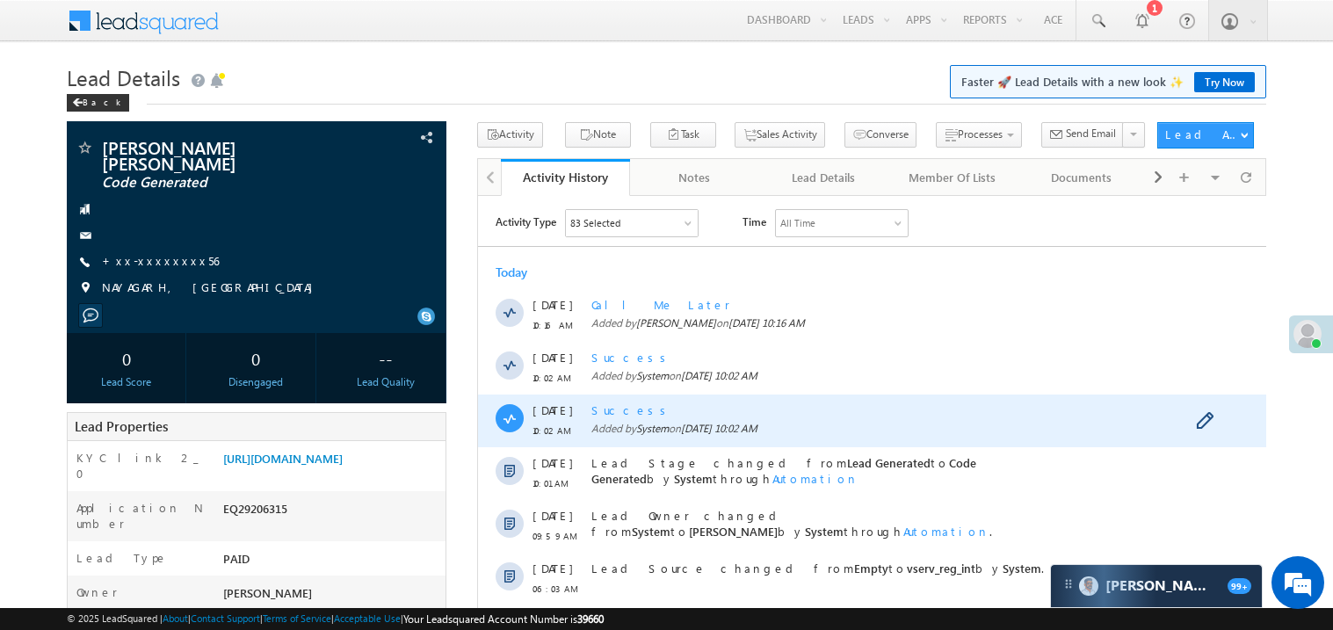
click at [959, 418] on div "Success Added by System on 19 Sep 2025 10:02 AM" at bounding box center [879, 420] width 578 height 53
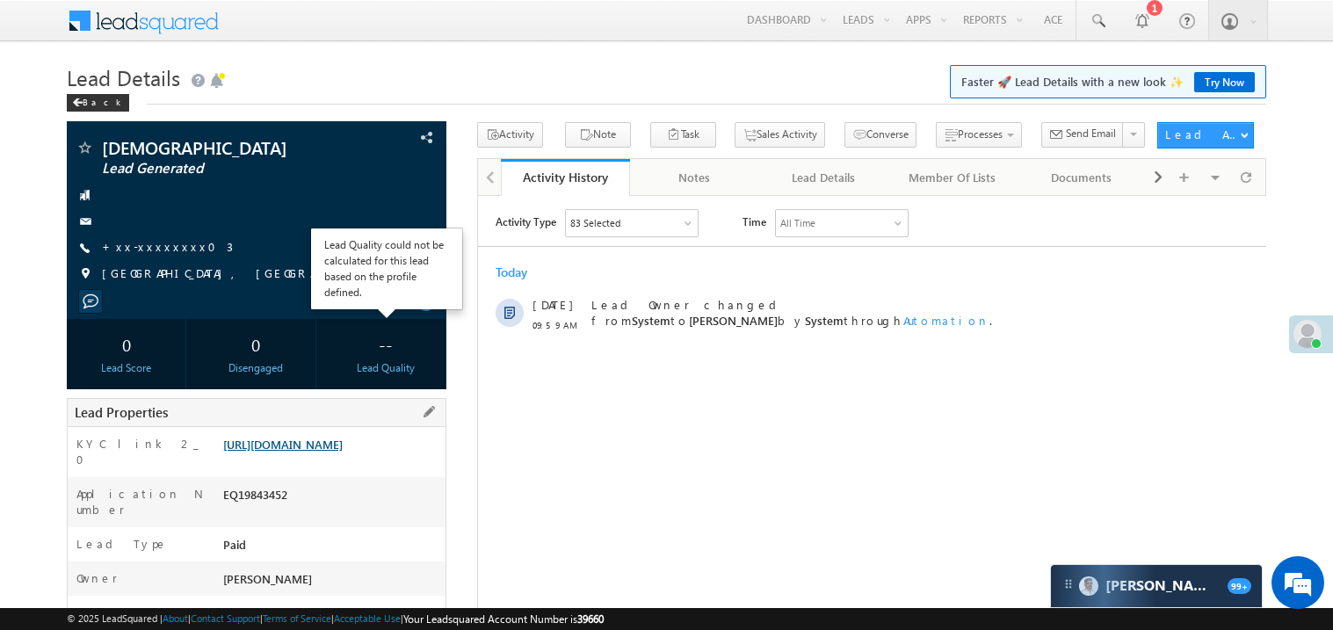
click at [333, 452] on link "https://angelbroking1-pk3em7sa.customui-test.leadsquared.com?leadId=6000fffd-a4…" at bounding box center [282, 444] width 119 height 15
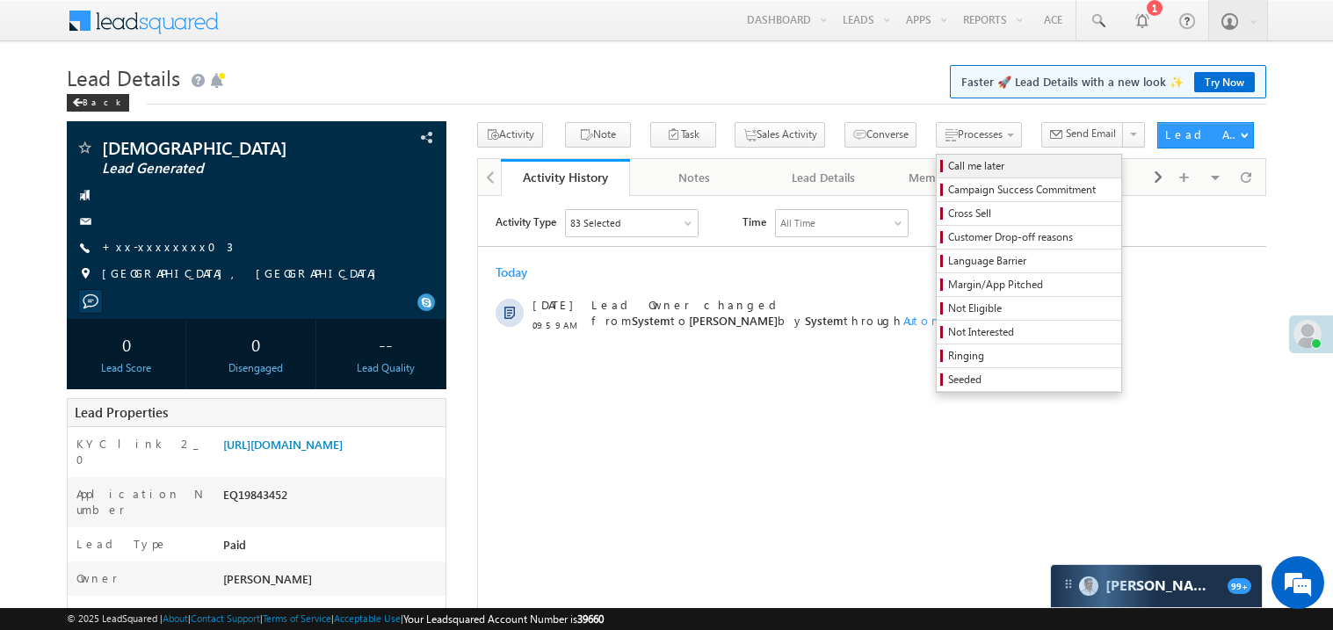
click at [948, 165] on span "Call me later" at bounding box center [1031, 166] width 167 height 16
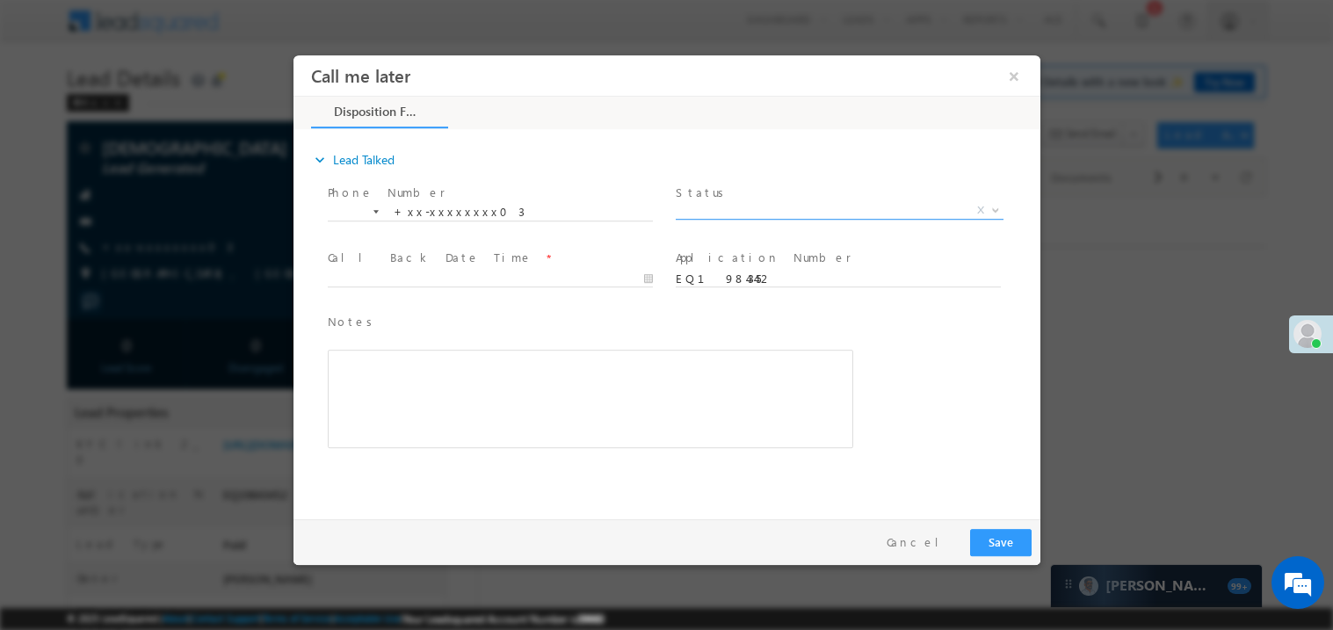
click at [720, 208] on span "X" at bounding box center [839, 210] width 328 height 18
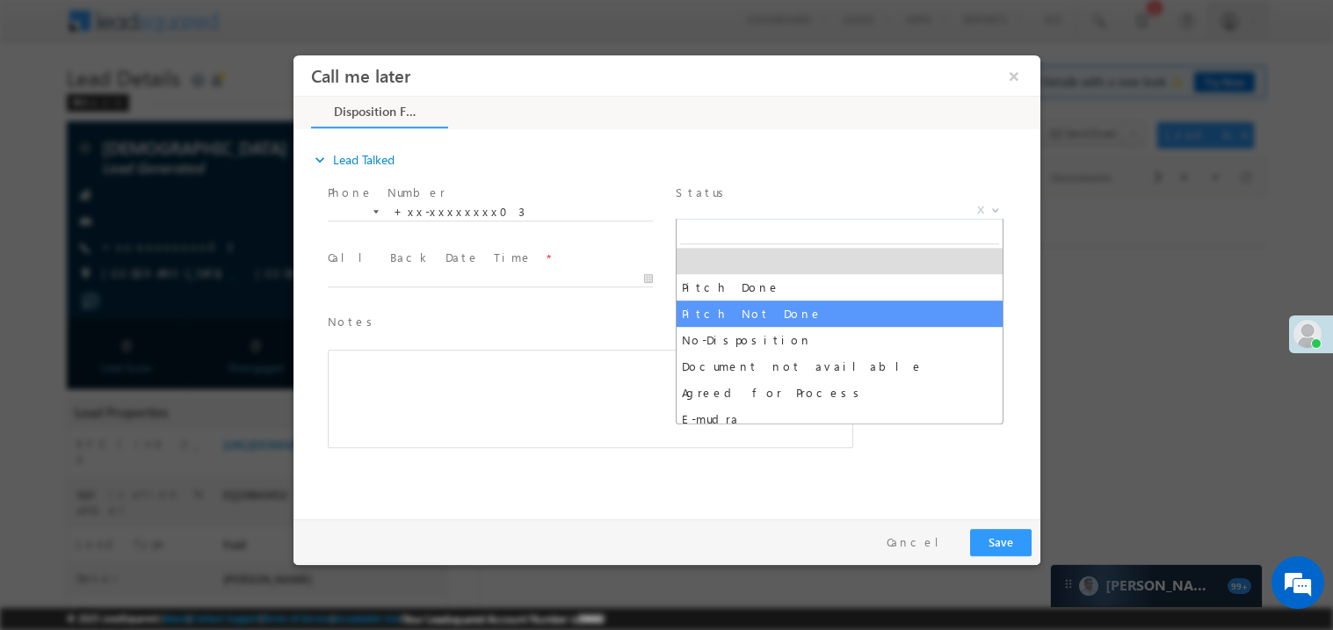
select select "Pitch Not Done"
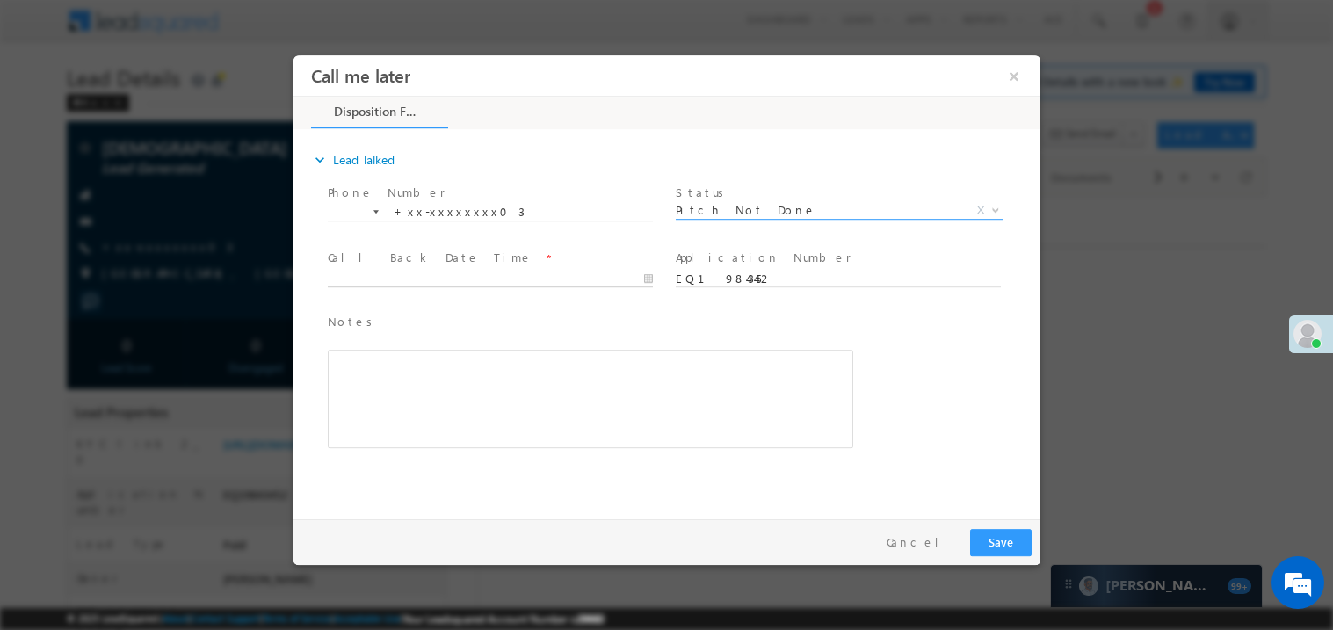
click at [387, 283] on body "Call me later ×" at bounding box center [666, 282] width 747 height 456
type input "09/19/25 10:17 AM"
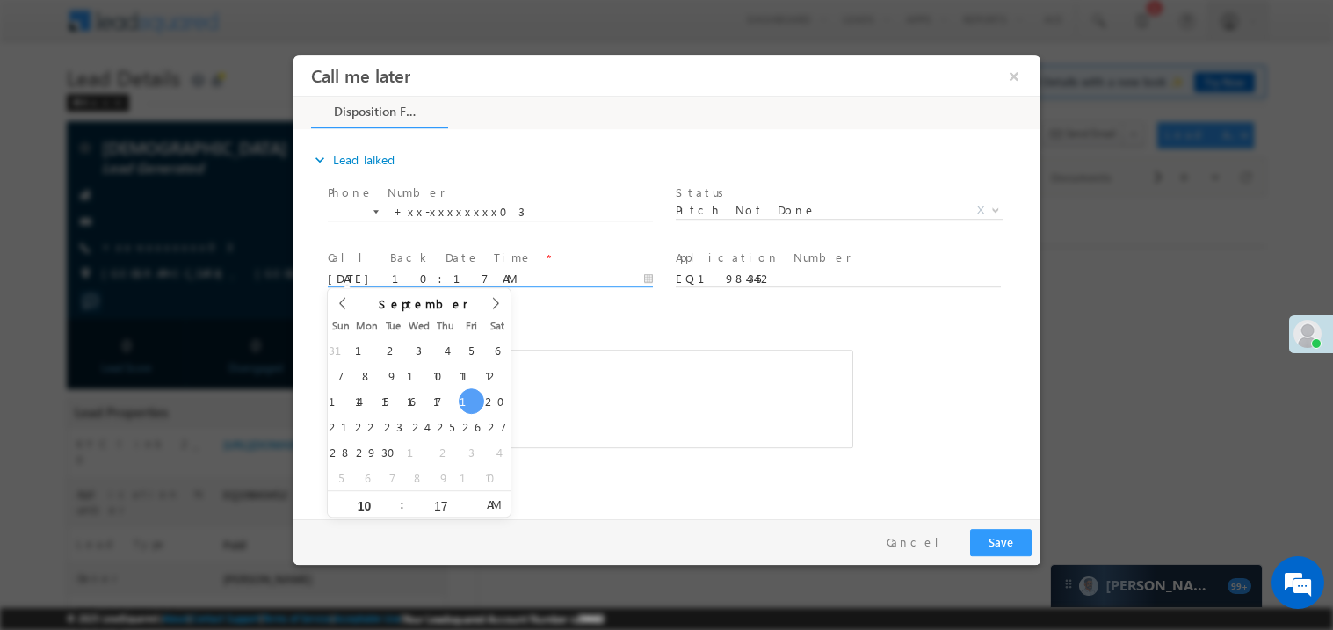
click at [561, 387] on div "Rich Text Editor, 40788eee-0fb2-11ec-a811-0adc8a9d82c2__tab1__section1__Notes__…" at bounding box center [589, 398] width 525 height 98
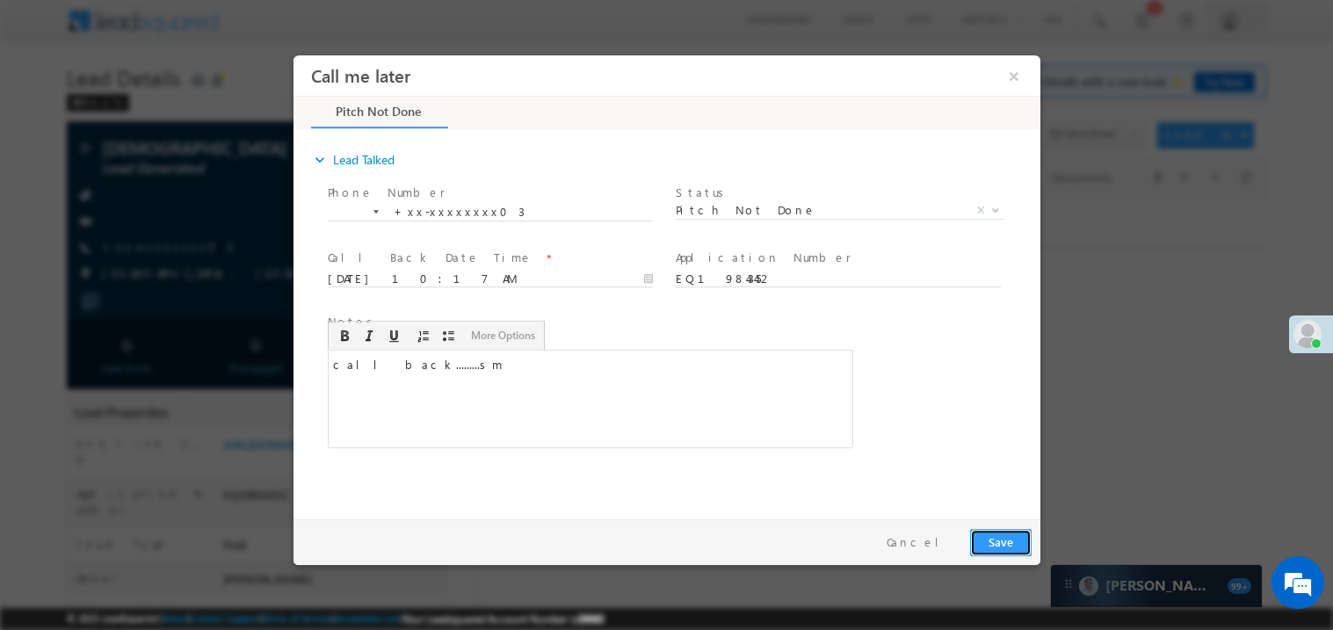
click at [1007, 534] on button "Save" at bounding box center [999, 541] width 61 height 27
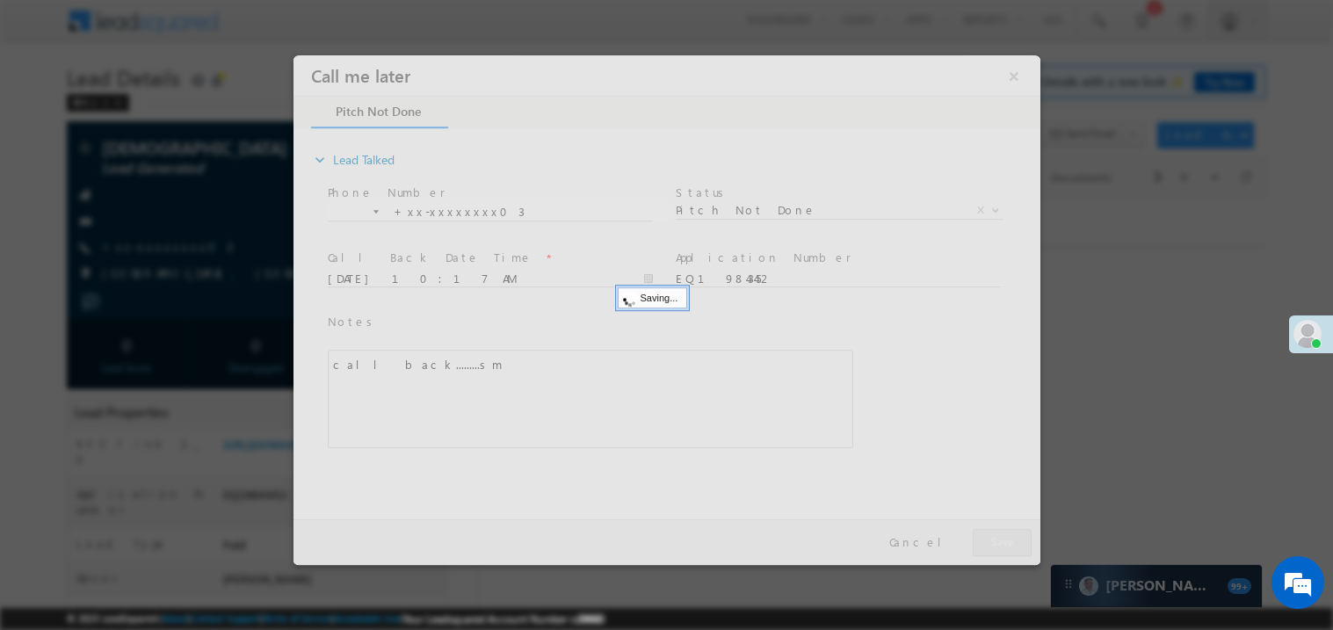
click at [1007, 534] on div at bounding box center [666, 309] width 747 height 510
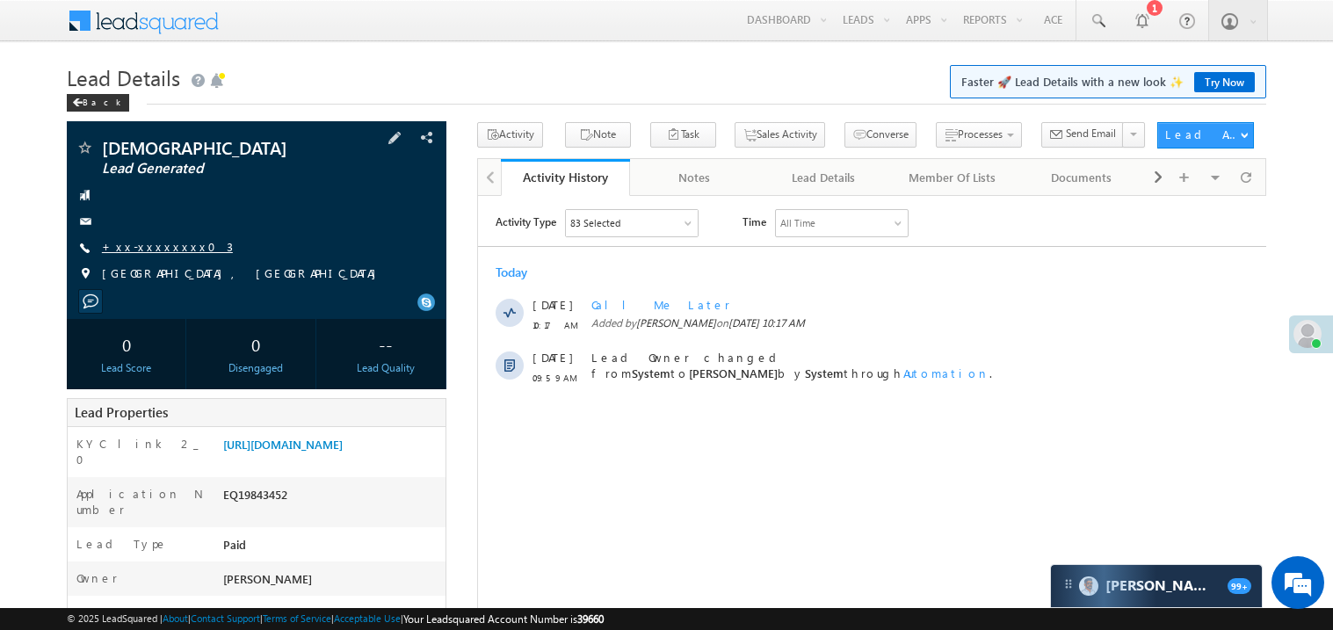
click at [139, 246] on link "+xx-xxxxxxxx03" at bounding box center [167, 246] width 131 height 15
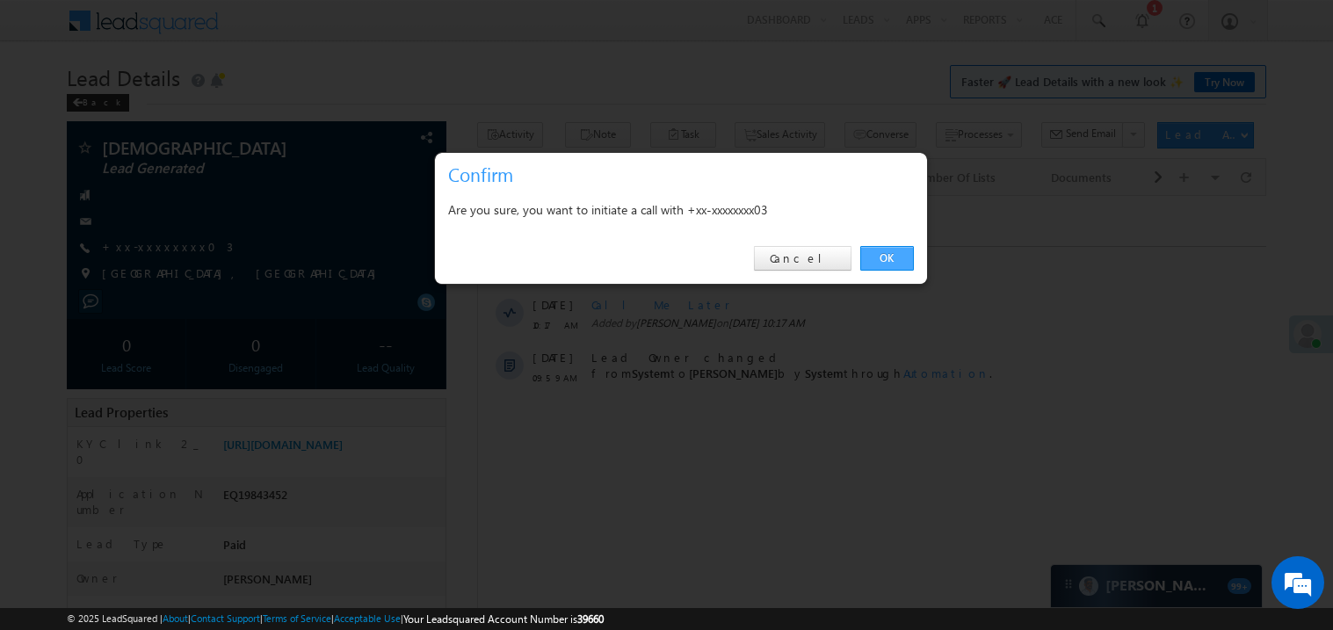
click at [874, 259] on link "OK" at bounding box center [887, 258] width 54 height 25
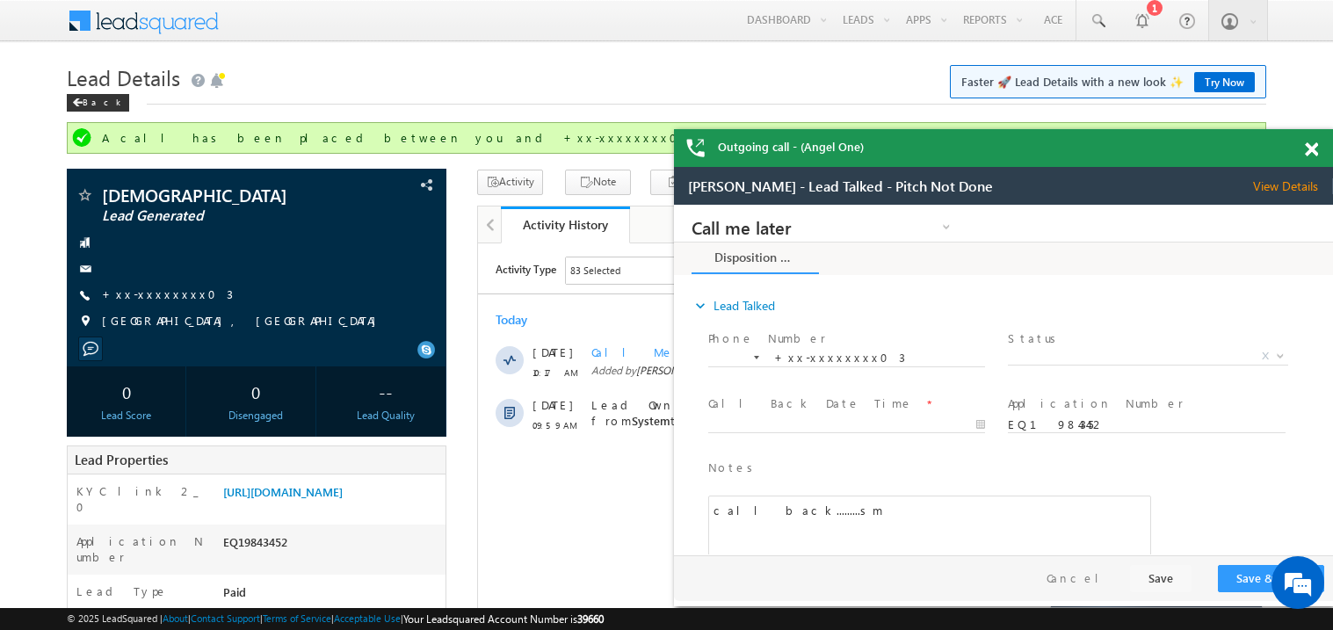
click at [1312, 143] on span at bounding box center [1311, 149] width 13 height 15
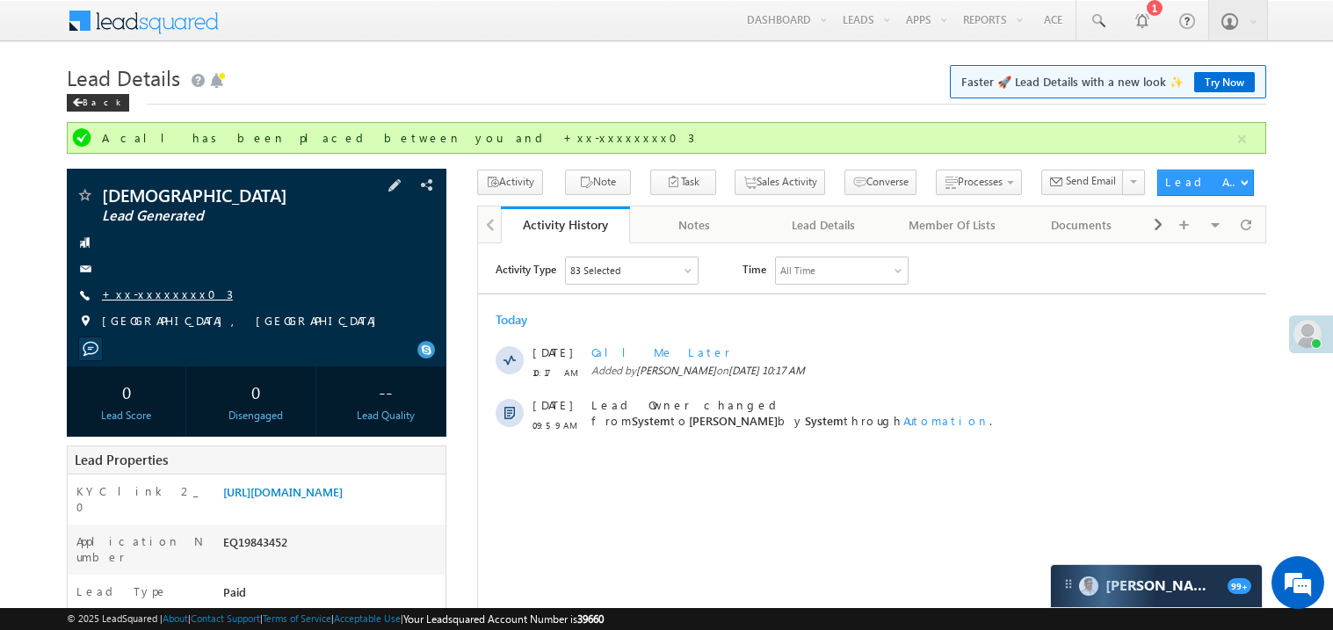
click at [158, 295] on link "+xx-xxxxxxxx03" at bounding box center [167, 293] width 131 height 15
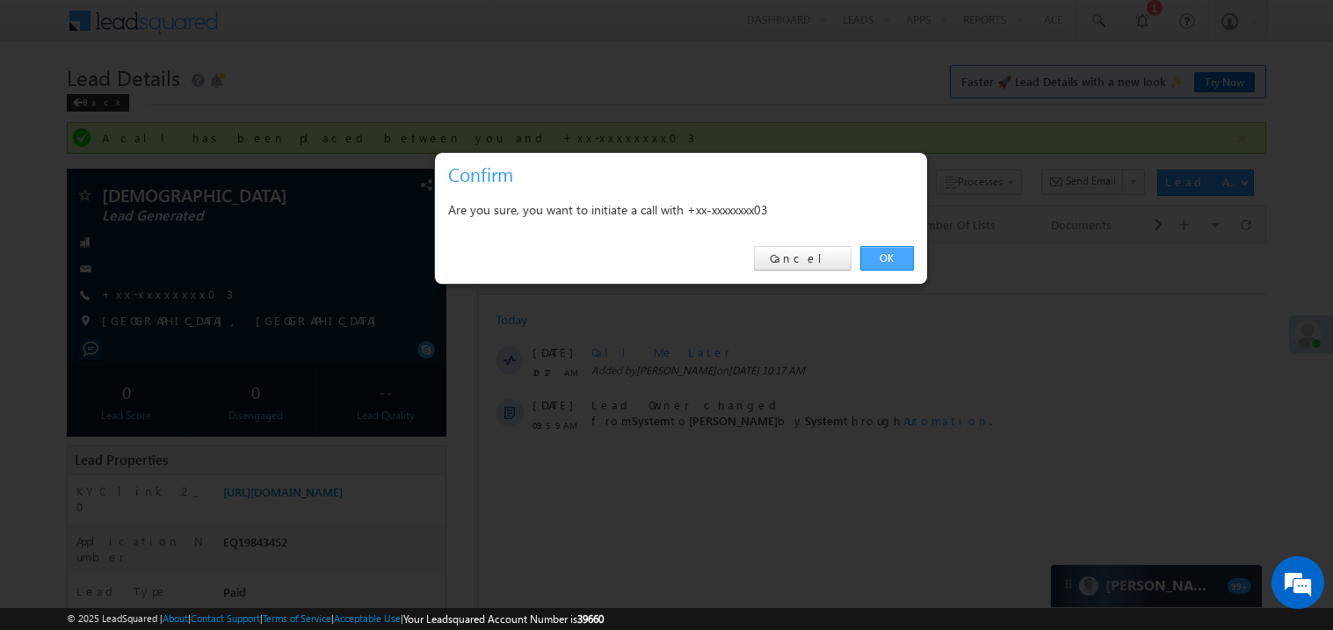
click at [892, 256] on link "OK" at bounding box center [887, 258] width 54 height 25
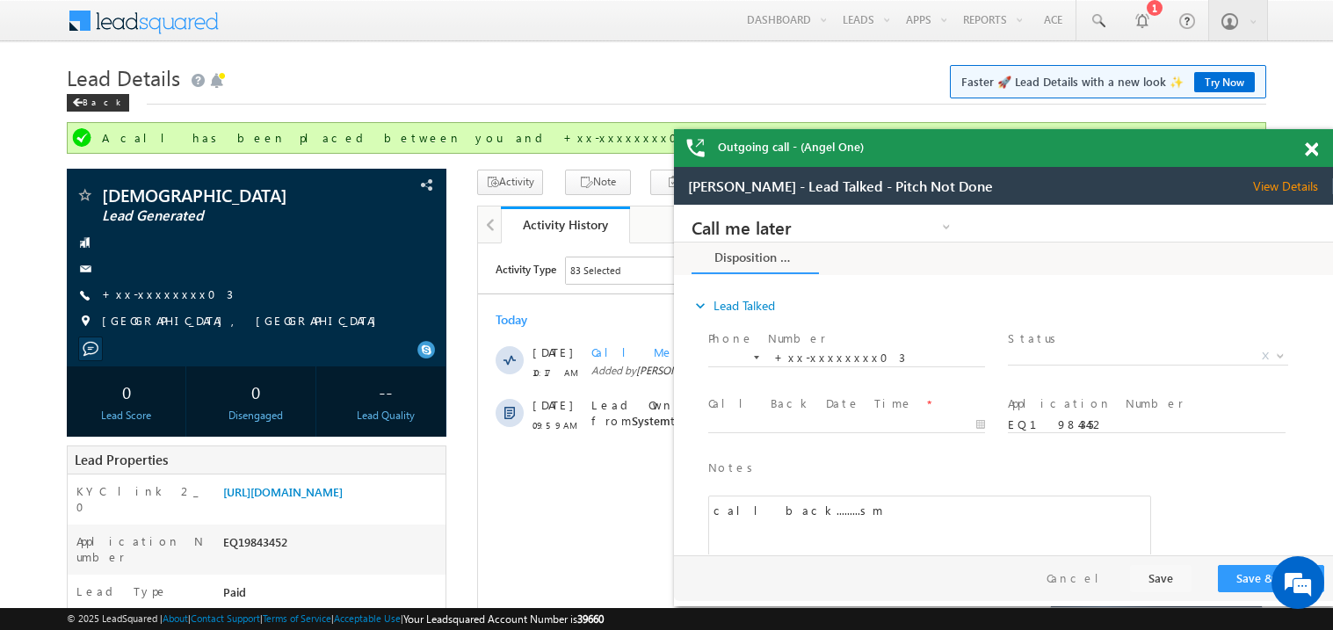
click at [1313, 147] on span at bounding box center [1311, 149] width 13 height 15
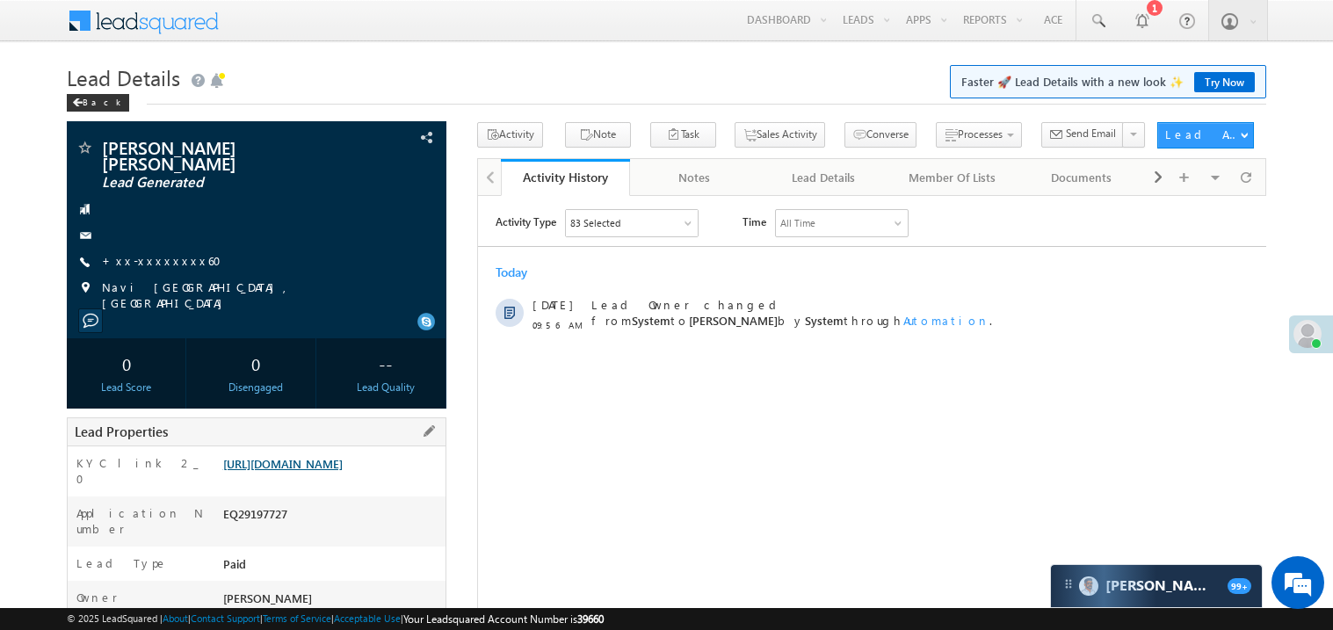
click at [343, 471] on link "https://angelbroking1-pk3em7sa.customui-test.leadsquared.com?leadId=fd249c19-5c…" at bounding box center [282, 463] width 119 height 15
click at [343, 457] on link "https://angelbroking1-pk3em7sa.customui-test.leadsquared.com?leadId=fd249c19-5c…" at bounding box center [282, 463] width 119 height 15
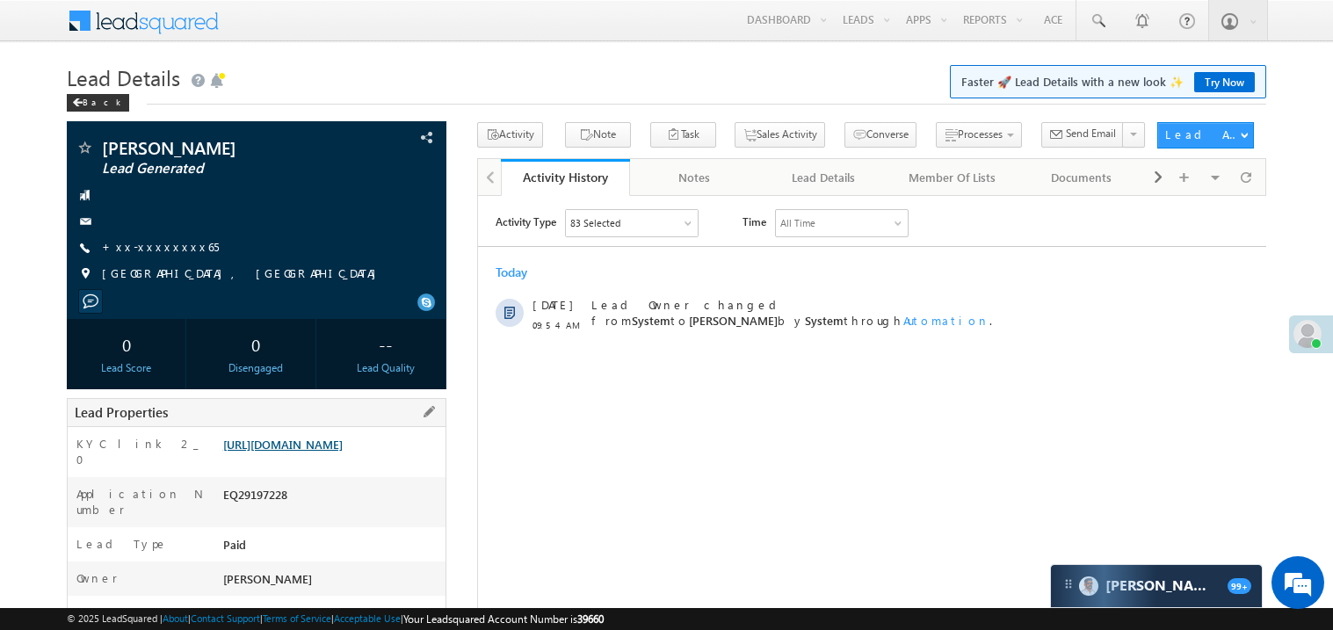
click at [341, 452] on link "[URL][DOMAIN_NAME]" at bounding box center [282, 444] width 119 height 15
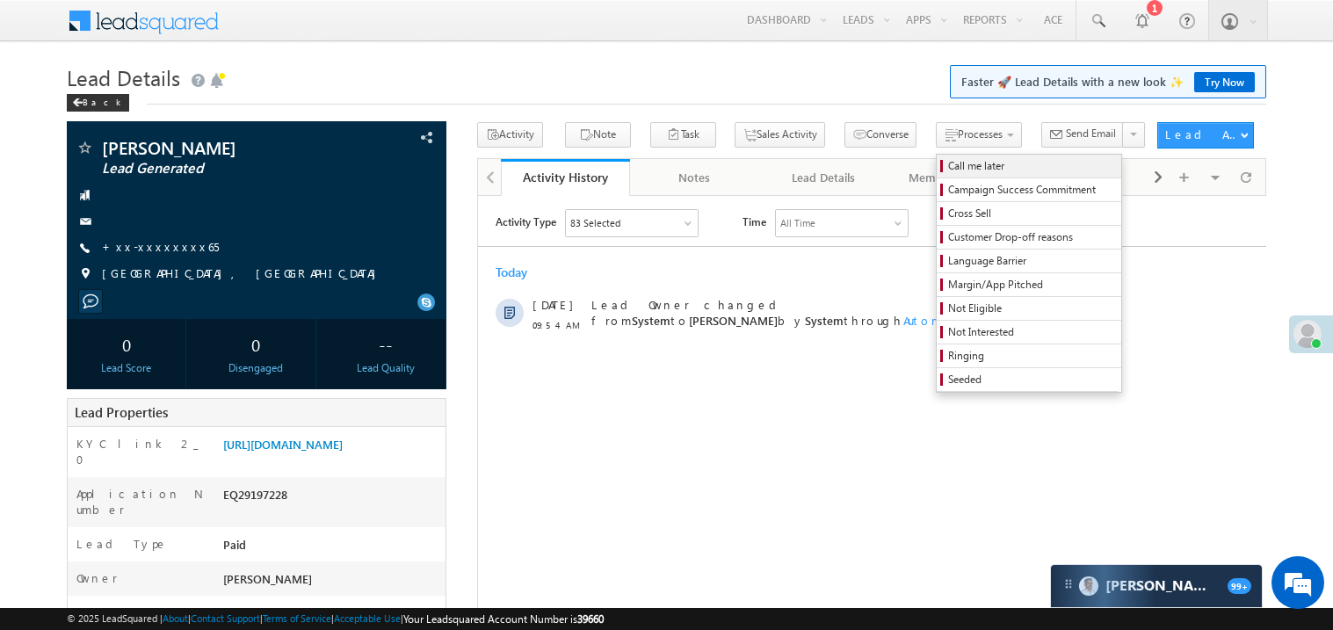
click at [948, 163] on span "Call me later" at bounding box center [1031, 166] width 167 height 16
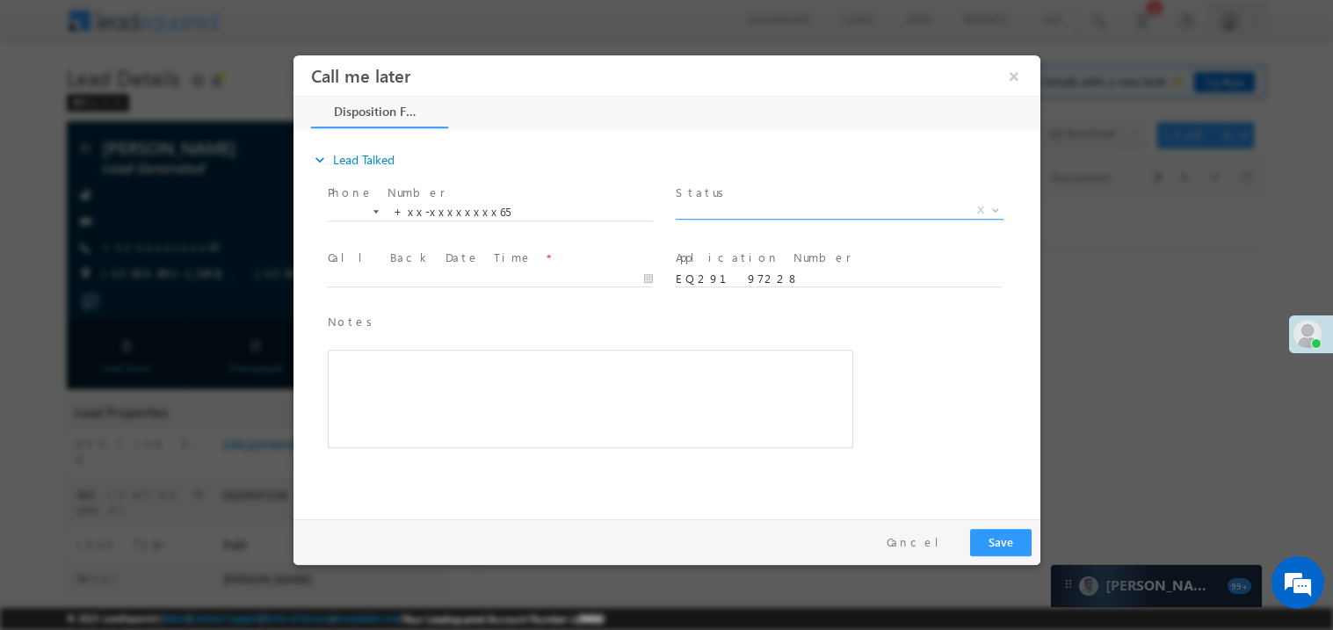
click at [732, 213] on span "X" at bounding box center [839, 210] width 328 height 18
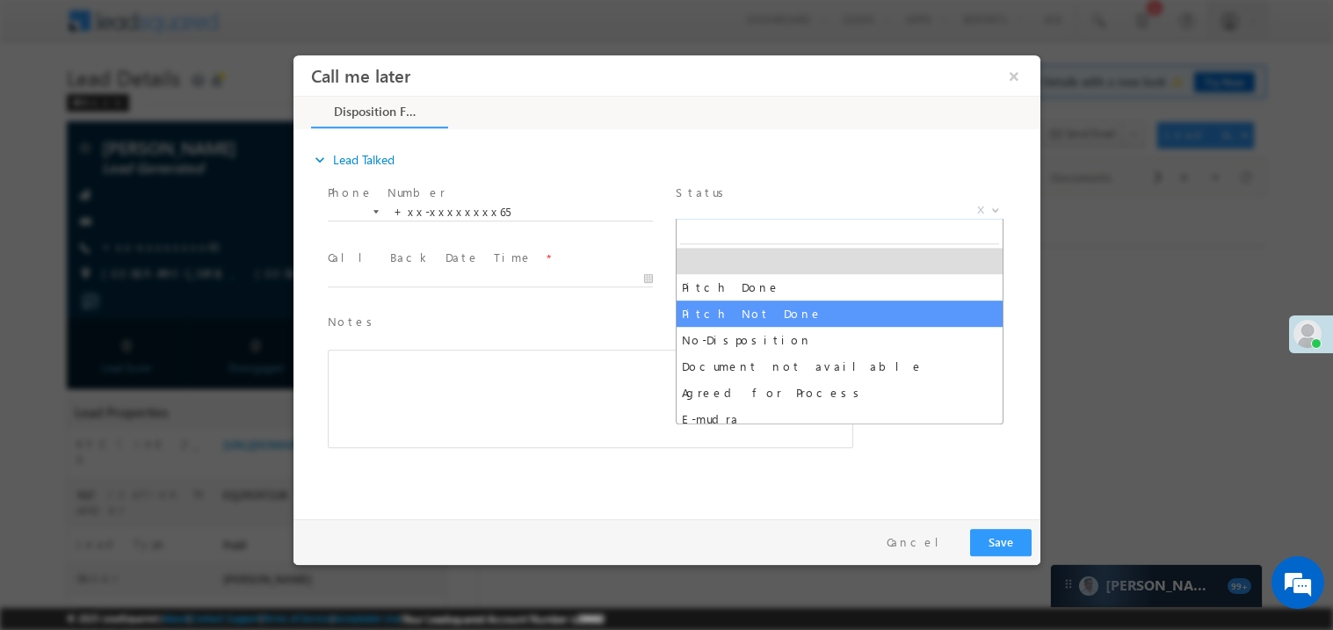
select select "Pitch Not Done"
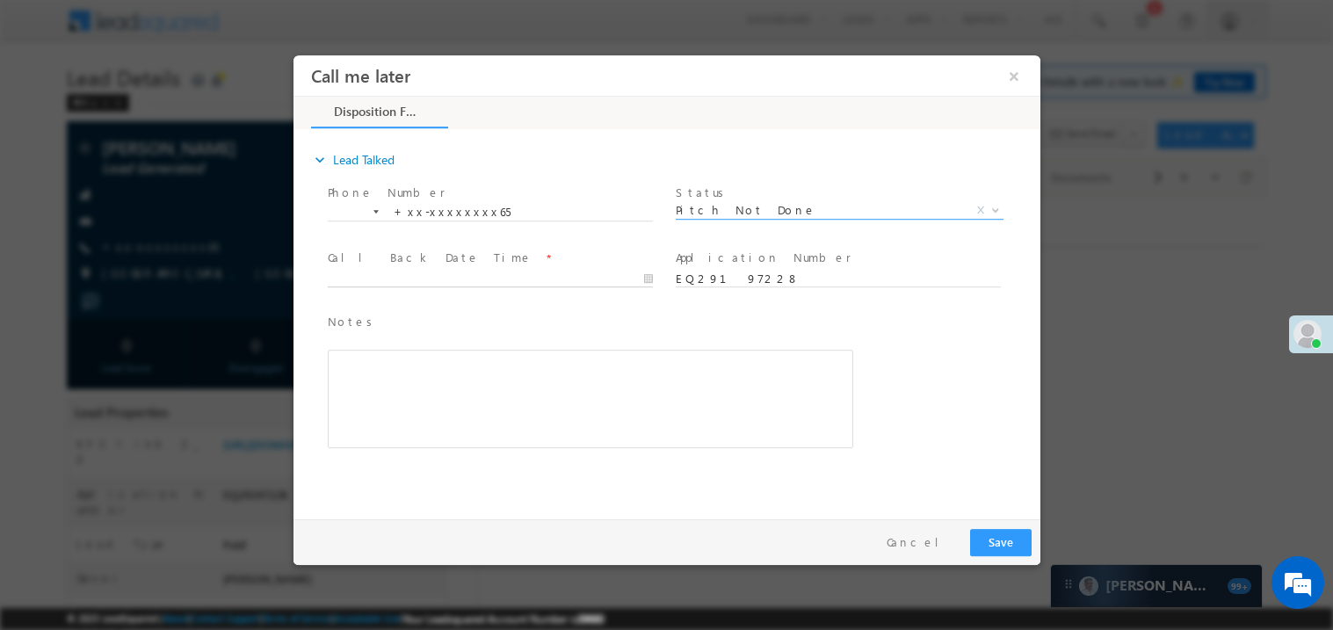
click at [398, 273] on body "Call me later ×" at bounding box center [666, 282] width 747 height 456
type input "[DATE] 10:30 AM"
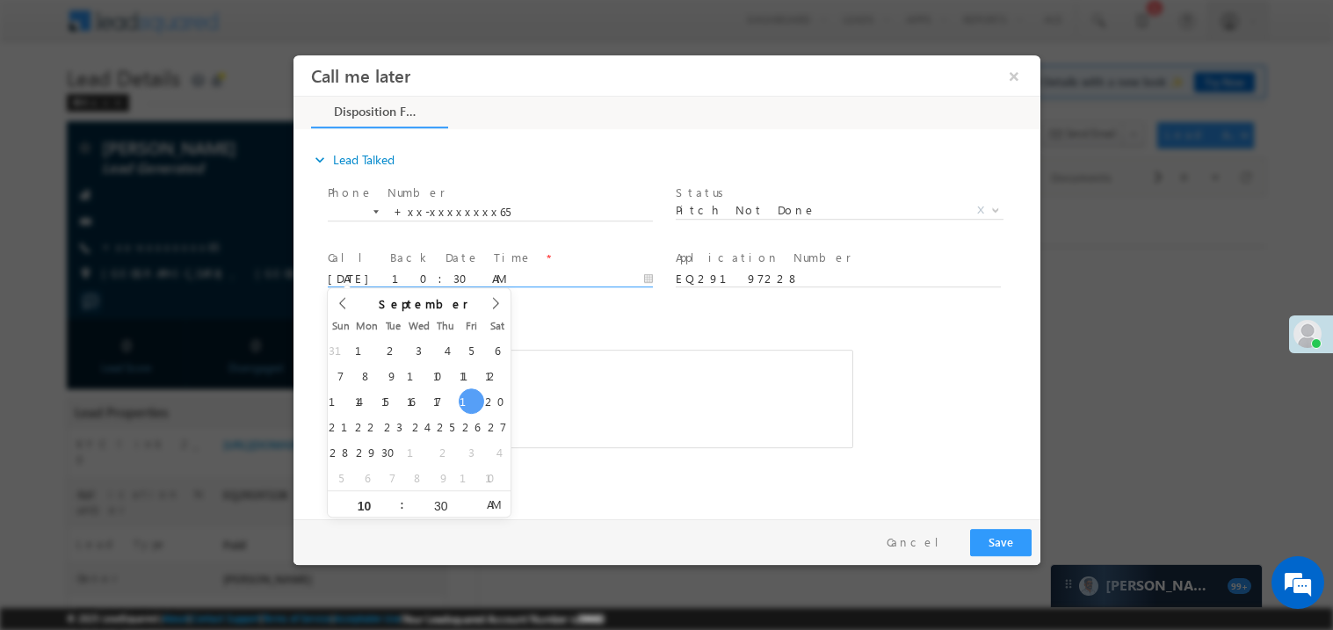
click at [591, 397] on div "Rich Text Editor, 40788eee-0fb2-11ec-a811-0adc8a9d82c2__tab1__section1__Notes__…" at bounding box center [589, 398] width 525 height 98
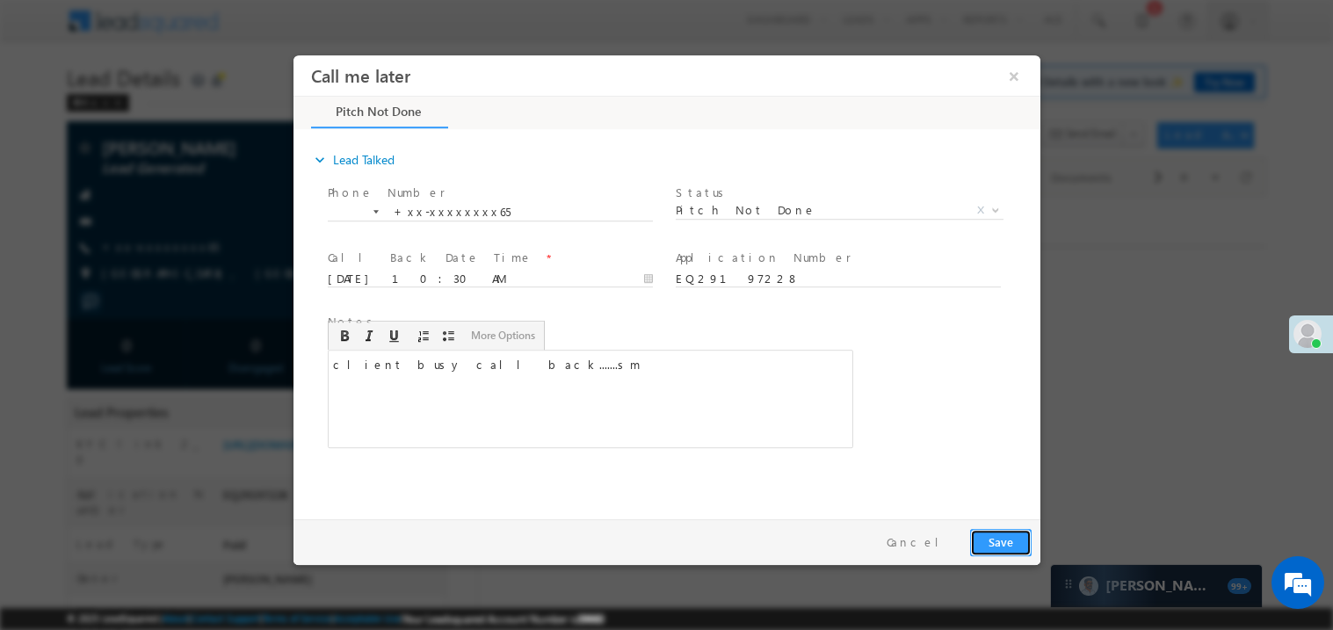
click at [1007, 539] on button "Save" at bounding box center [999, 541] width 61 height 27
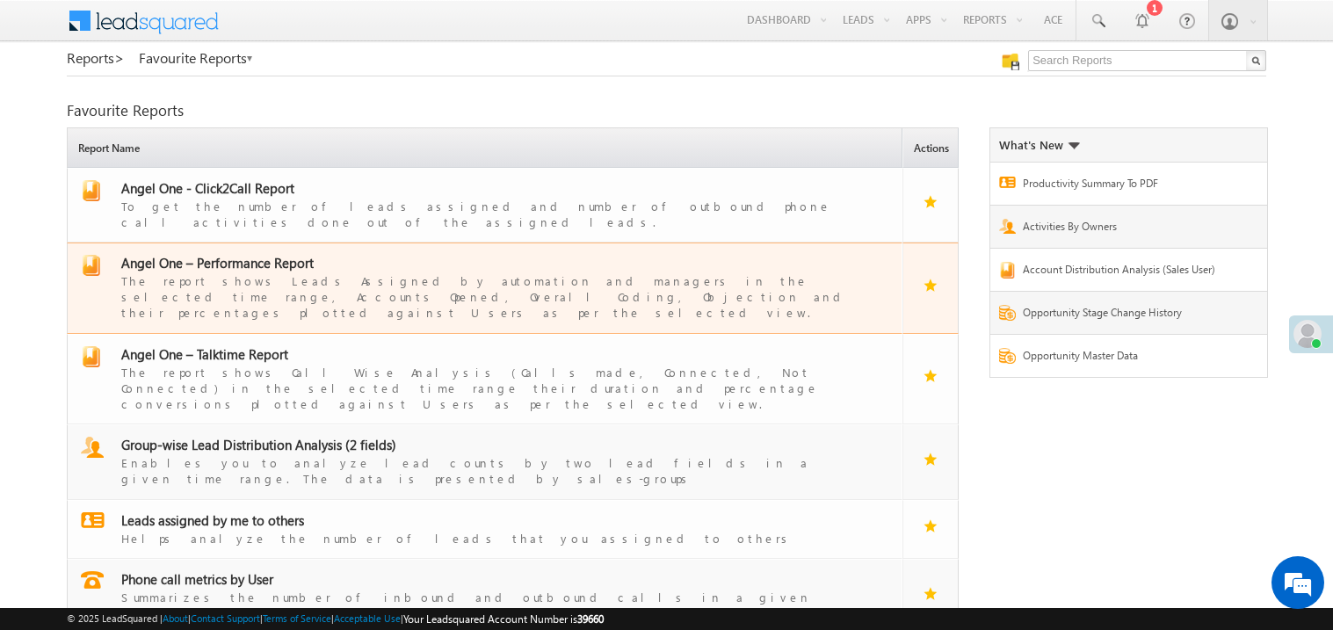
click at [243, 254] on span "Angel One – Performance Report" at bounding box center [217, 263] width 192 height 18
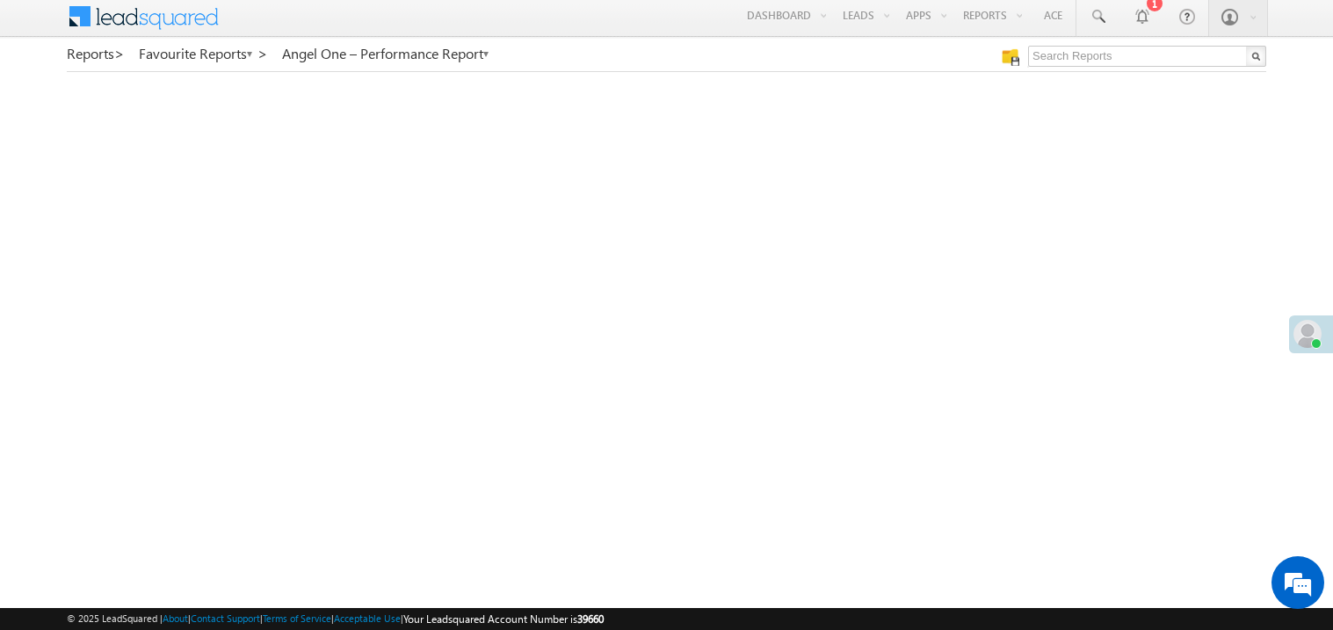
scroll to position [4, 0]
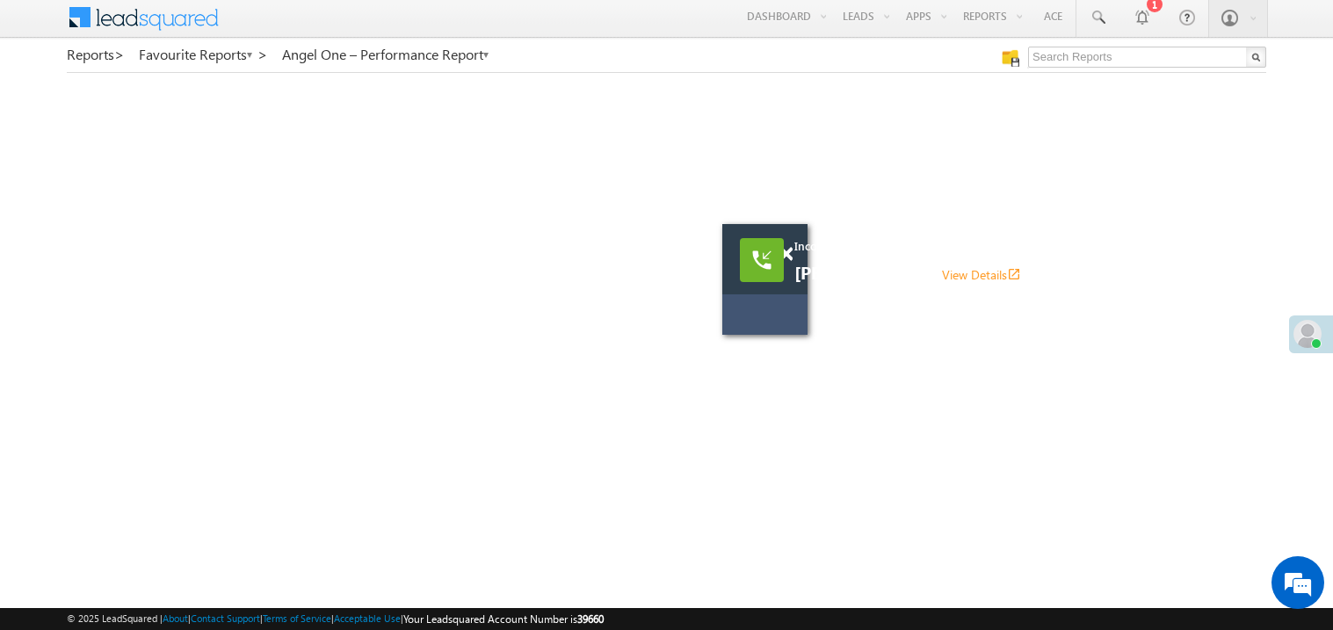
click at [796, 308] on div "Incoming call [PERSON_NAME] View Details open_in_new" at bounding box center [764, 279] width 85 height 111
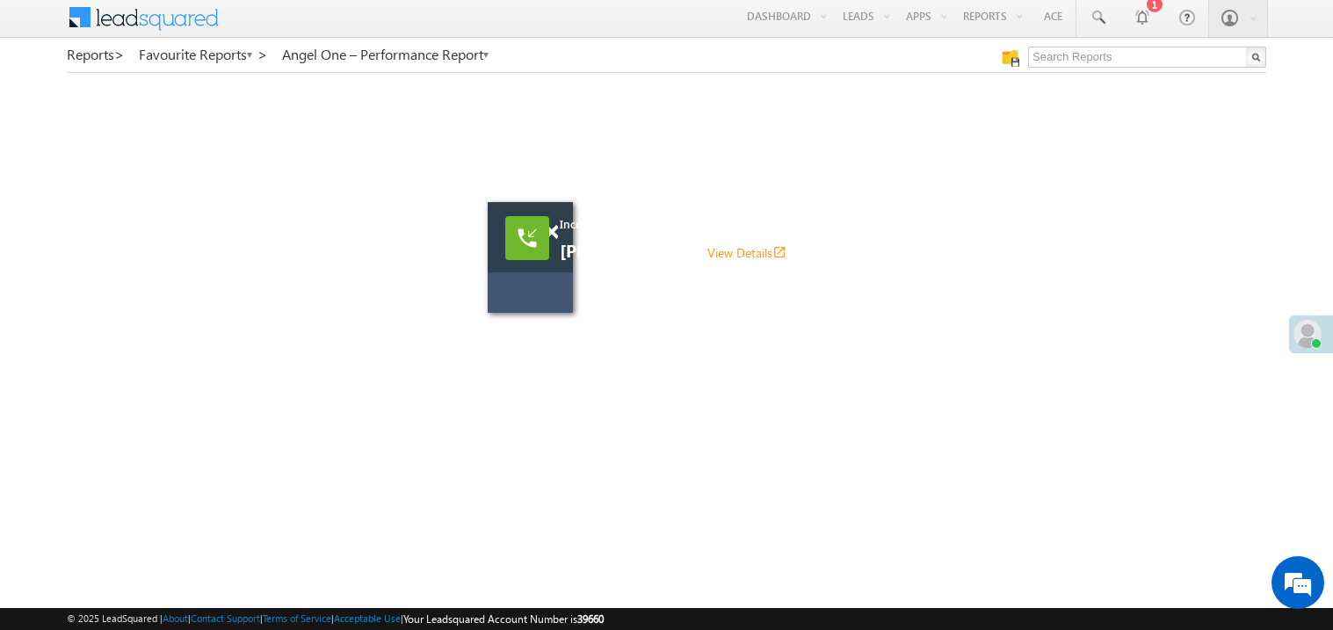
drag, startPoint x: 787, startPoint y: 318, endPoint x: 525, endPoint y: 292, distance: 263.1
click at [525, 295] on div at bounding box center [554, 304] width 98 height 18
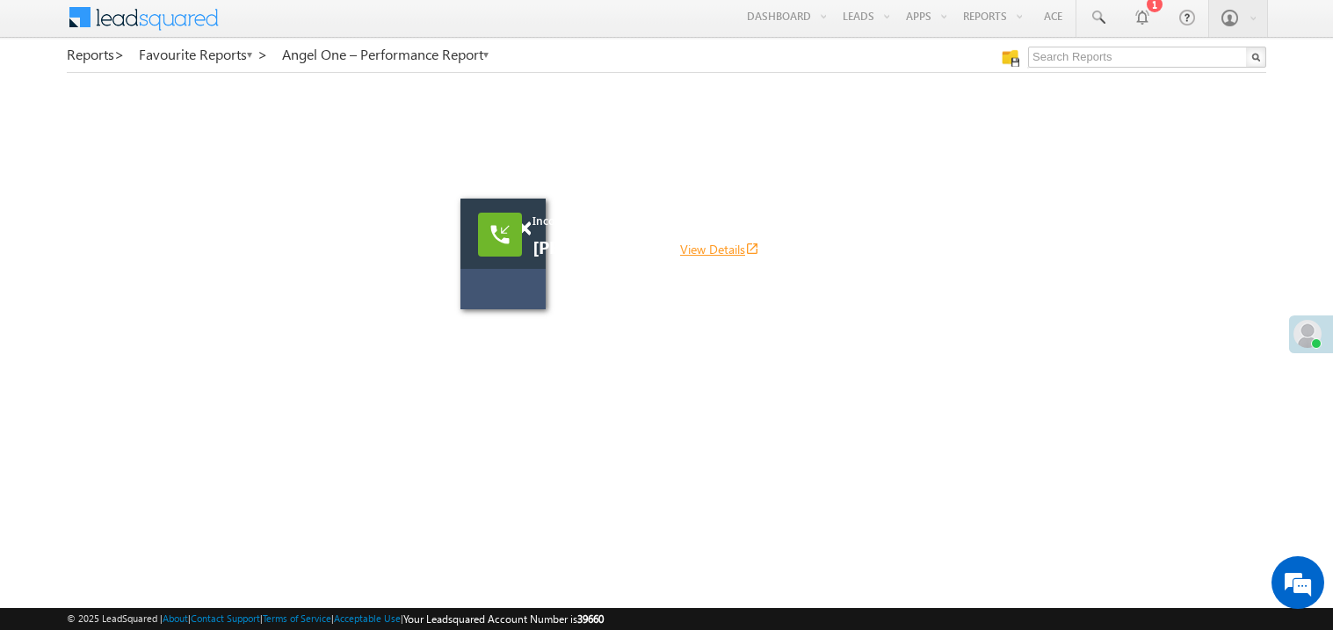
click at [726, 250] on link "View Details open_in_new" at bounding box center [719, 249] width 79 height 17
click at [713, 249] on link "View Details open_in_new" at bounding box center [719, 249] width 79 height 17
click at [532, 233] on div "Incoming call Aftab ali Thandar View Details open_in_new" at bounding box center [743, 235] width 422 height 45
click at [527, 228] on span at bounding box center [523, 228] width 13 height 15
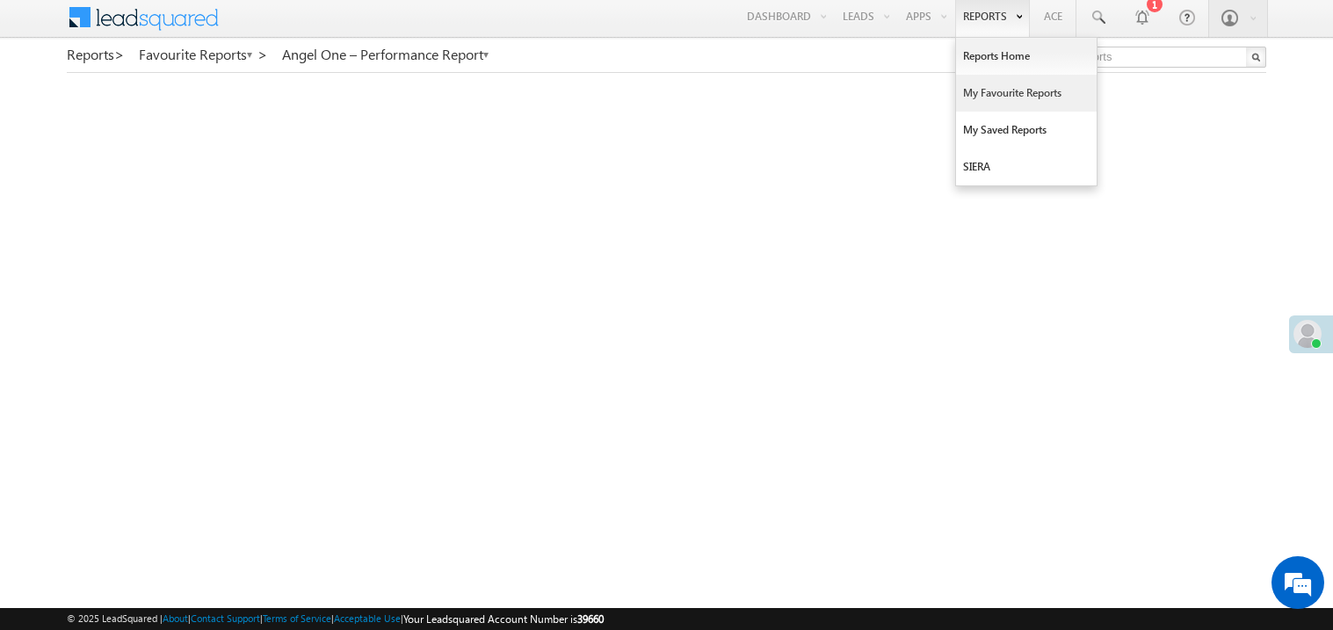
click at [987, 89] on link "My Favourite Reports" at bounding box center [1026, 93] width 141 height 37
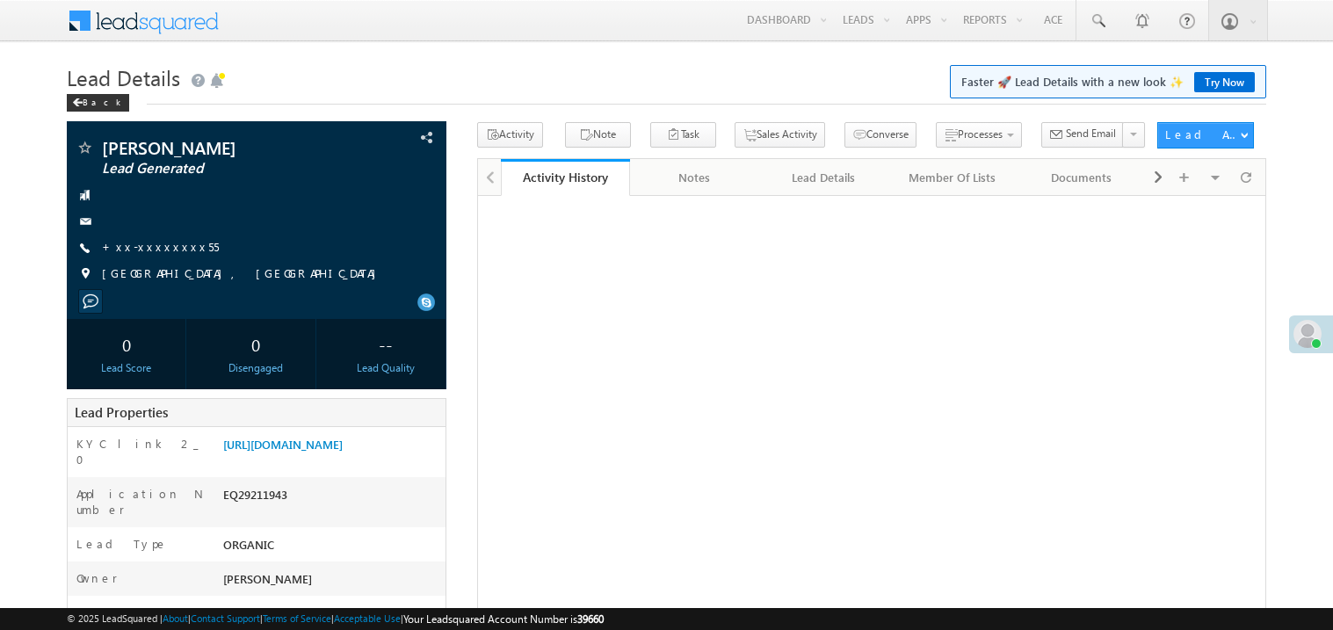
click at [155, 242] on link "+xx-xxxxxxxx55" at bounding box center [160, 246] width 117 height 15
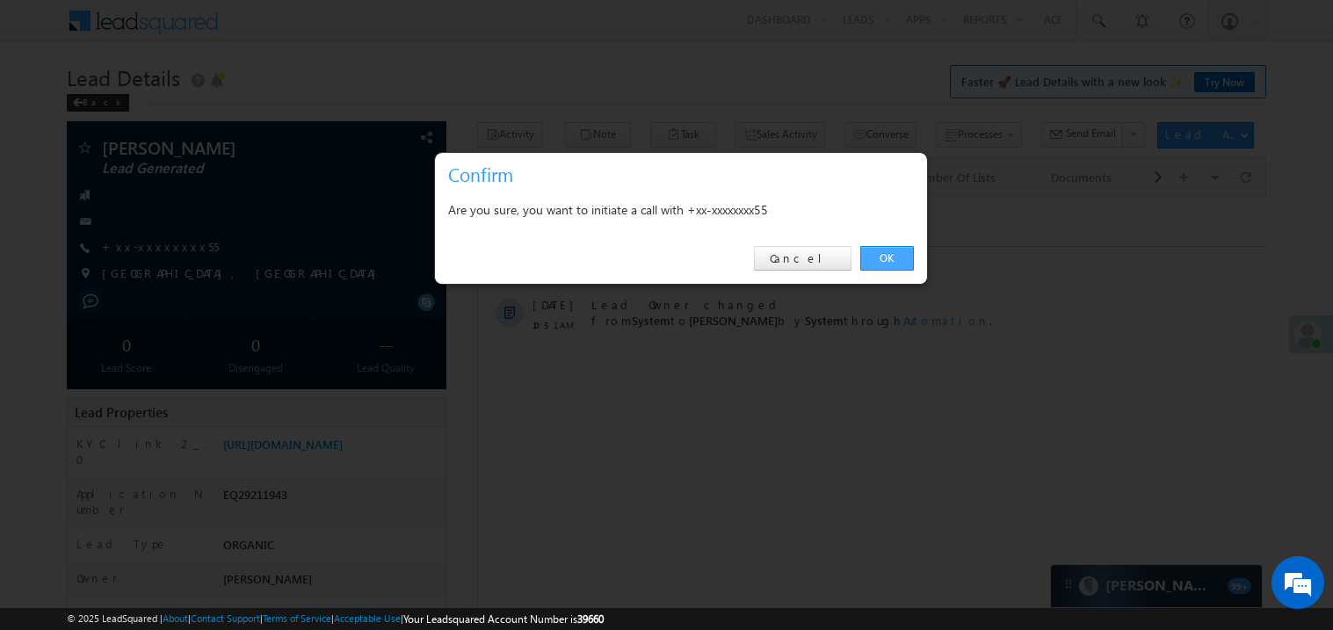
click at [884, 258] on link "OK" at bounding box center [887, 258] width 54 height 25
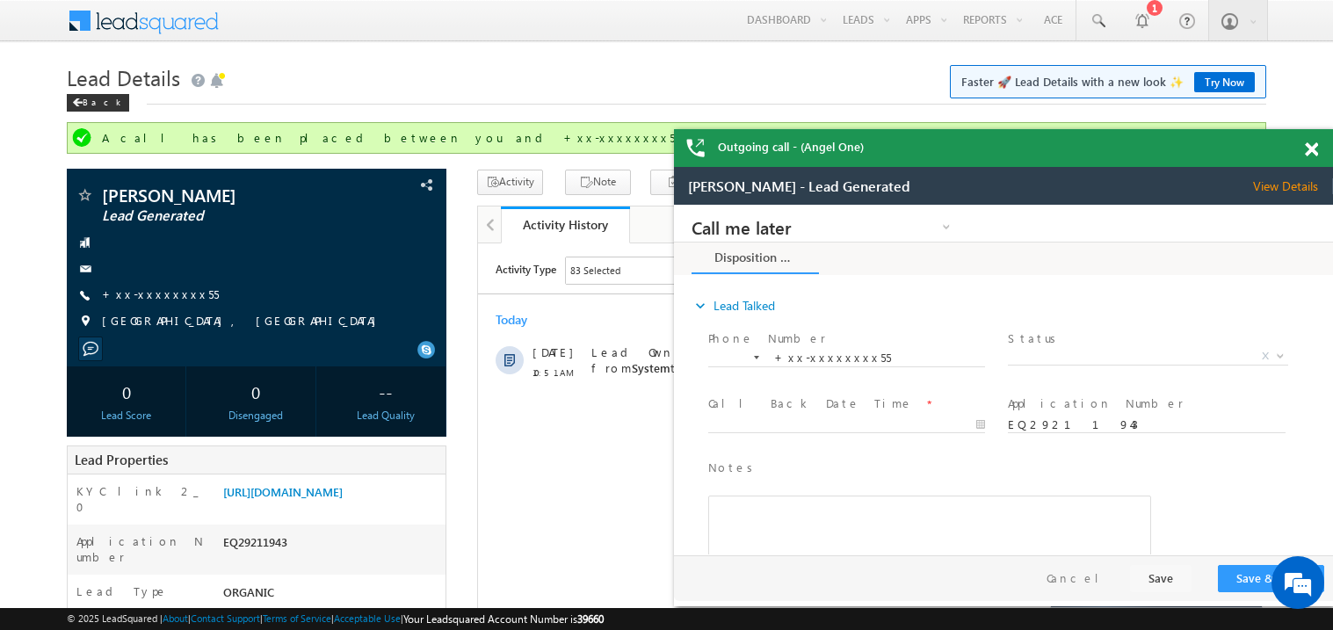
click at [1316, 148] on span at bounding box center [1311, 149] width 13 height 15
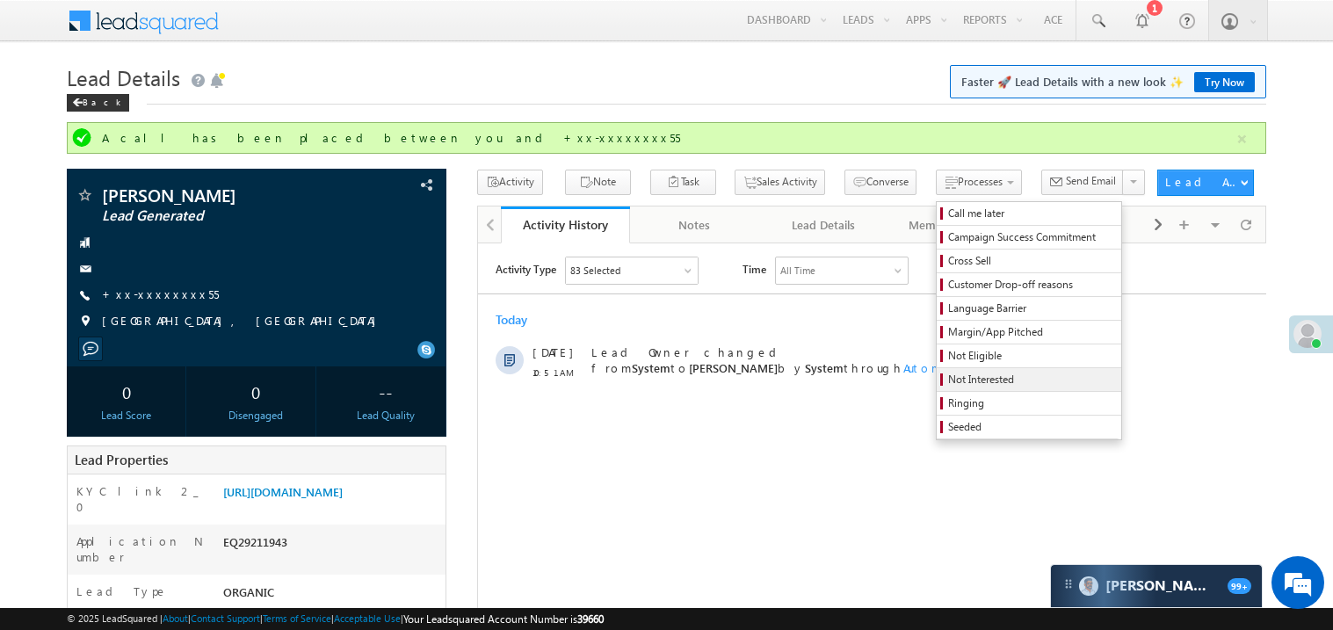
click at [948, 387] on span "Not Interested" at bounding box center [1031, 380] width 167 height 16
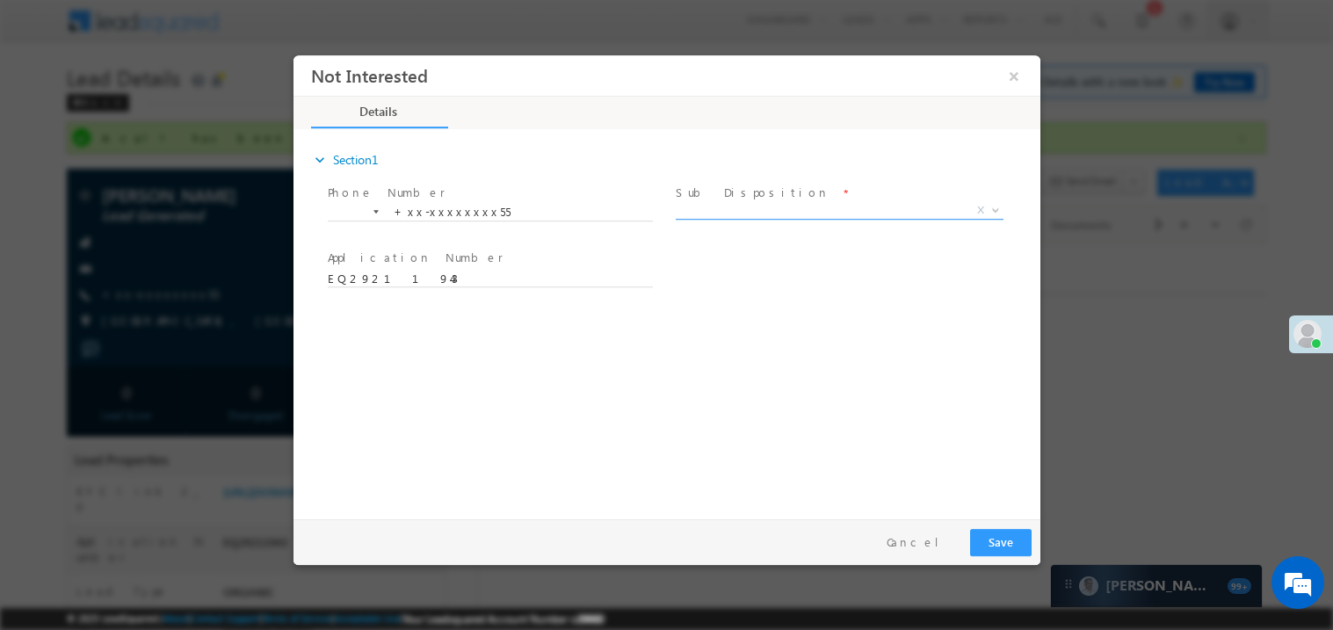
click at [709, 206] on span "X" at bounding box center [839, 210] width 328 height 18
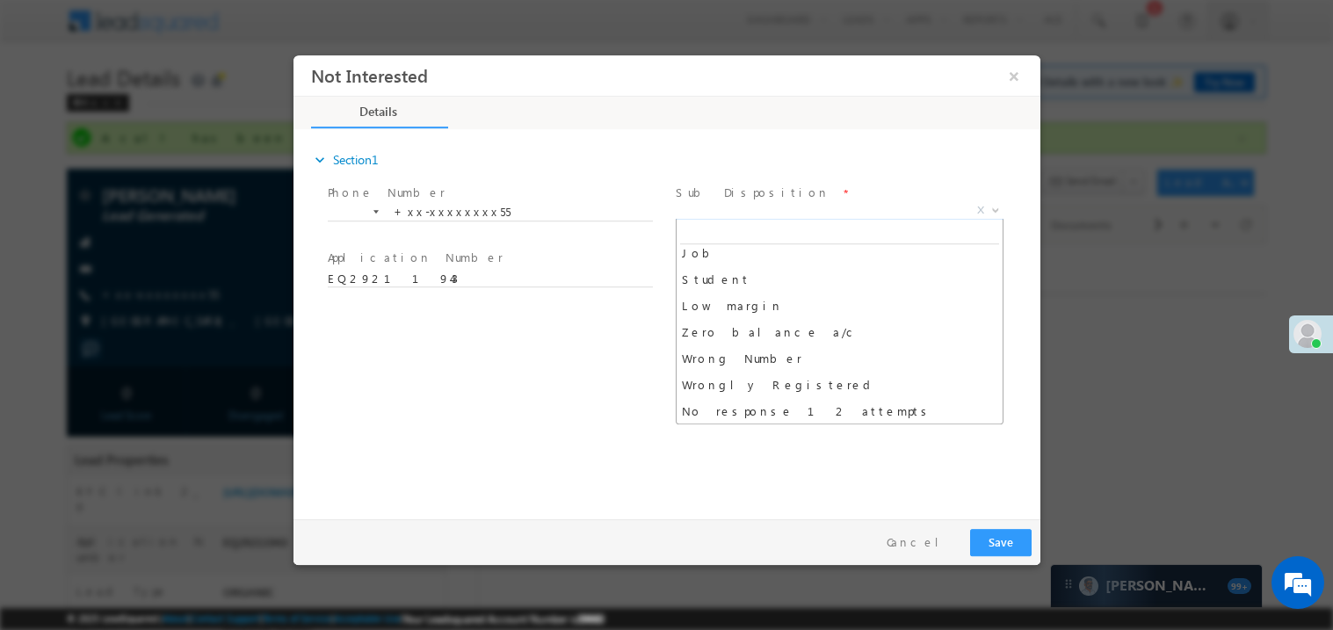
scroll to position [87, 0]
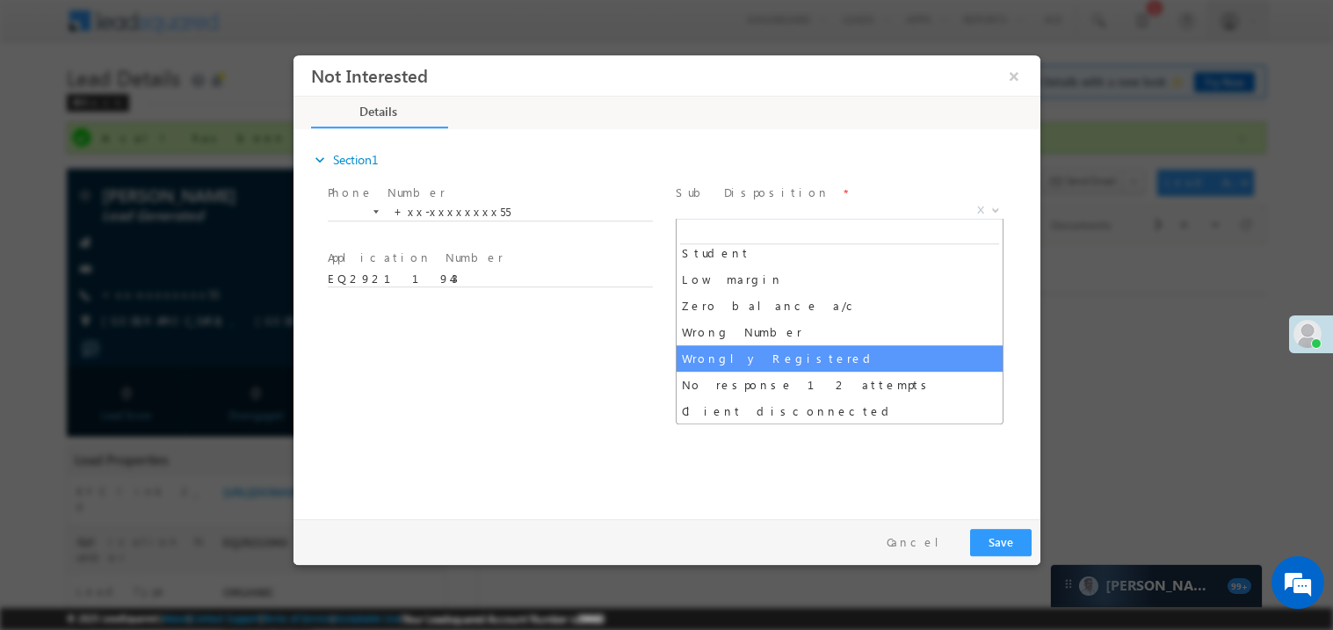
select select "Wrongly Registered"
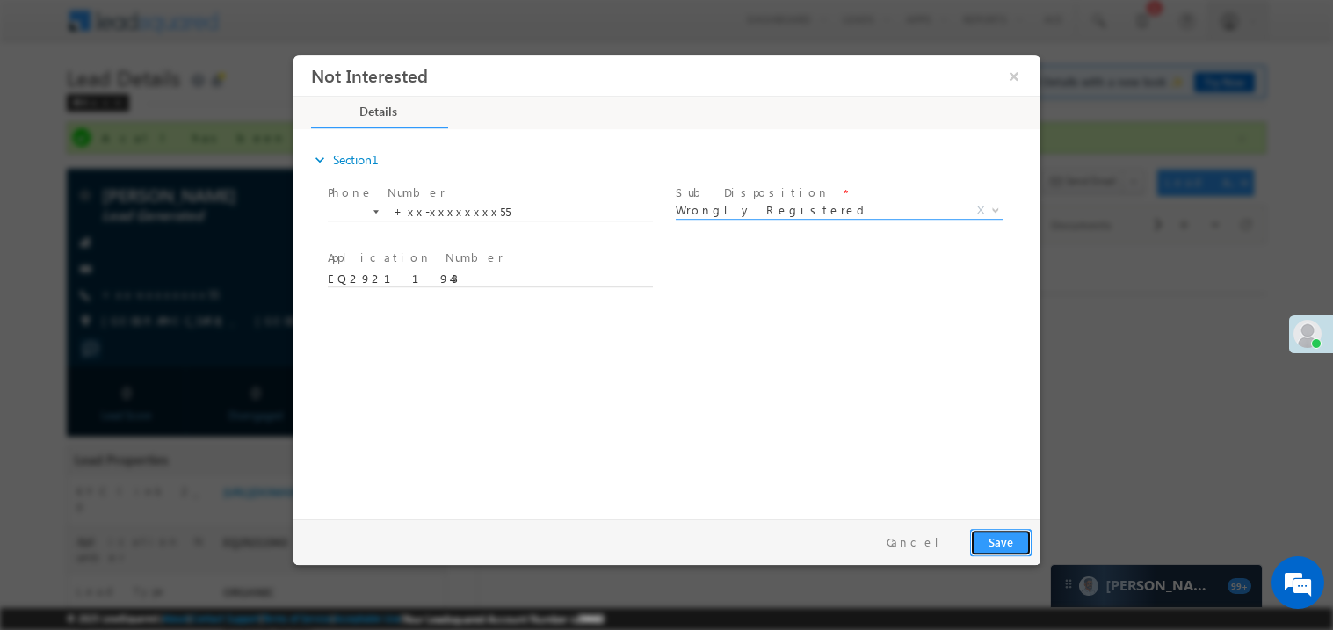
click at [994, 535] on button "Save" at bounding box center [999, 541] width 61 height 27
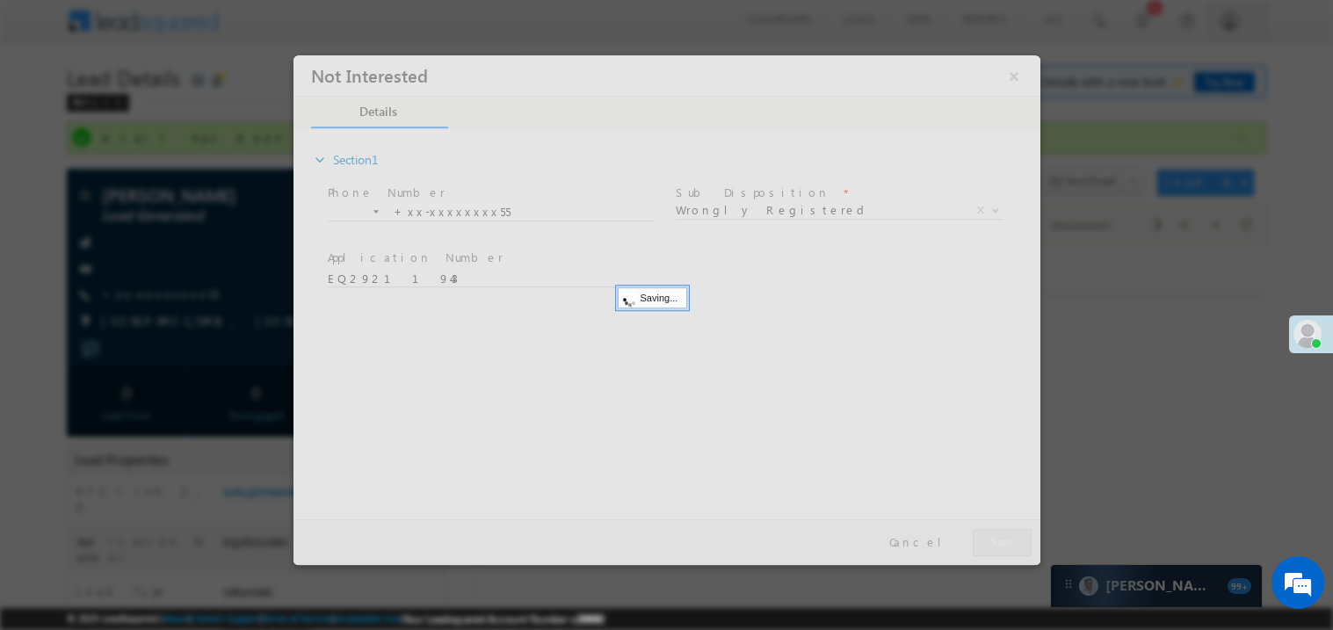
click at [994, 535] on div at bounding box center [666, 309] width 747 height 510
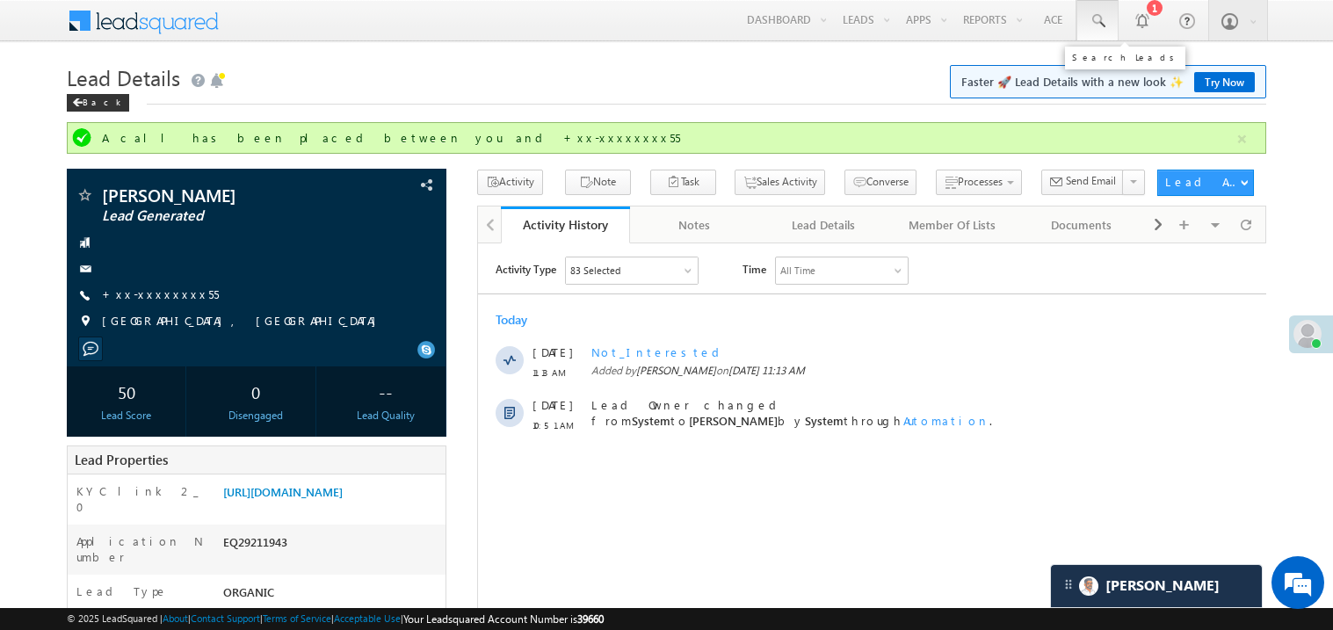
click at [1097, 15] on span at bounding box center [1098, 21] width 18 height 18
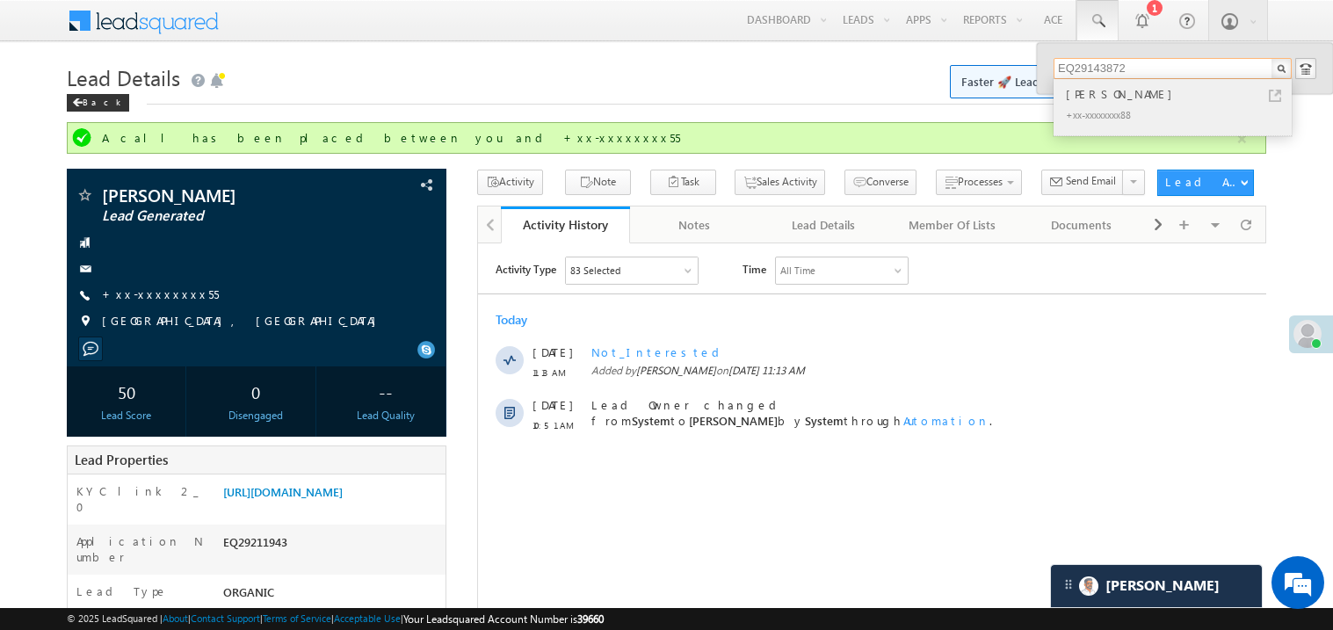
type input "EQ29143872"
click at [1120, 91] on div "Faisal Mahmood" at bounding box center [1179, 93] width 235 height 19
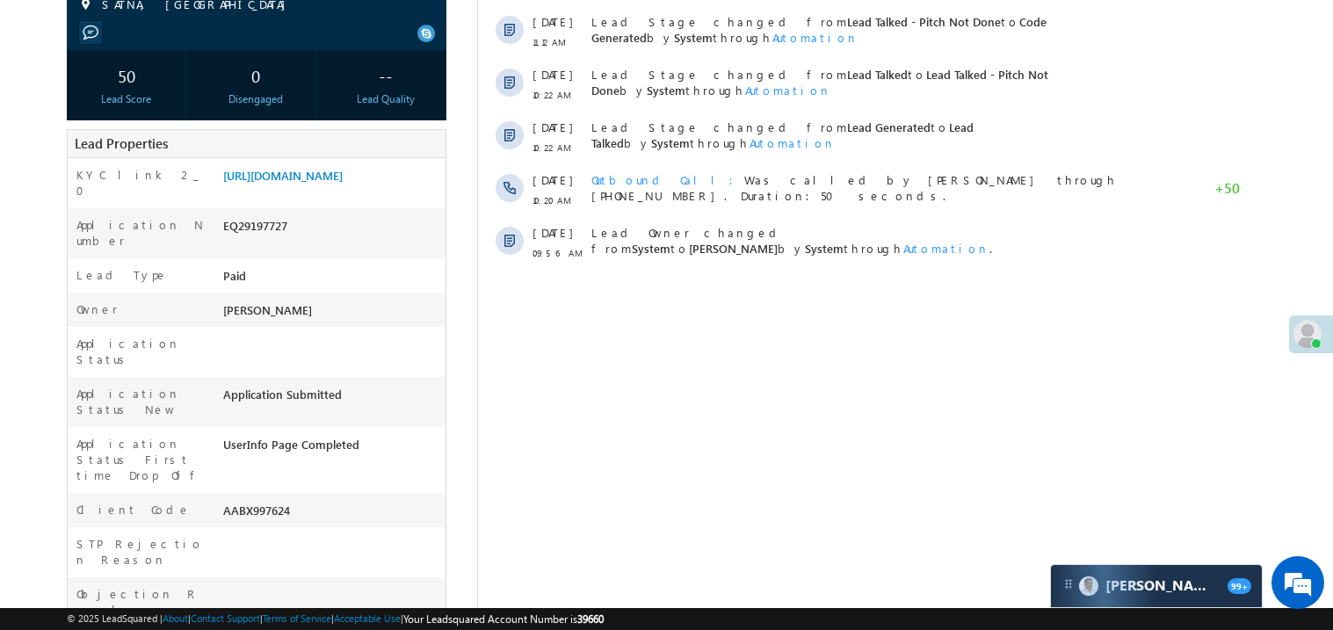
scroll to position [280, 0]
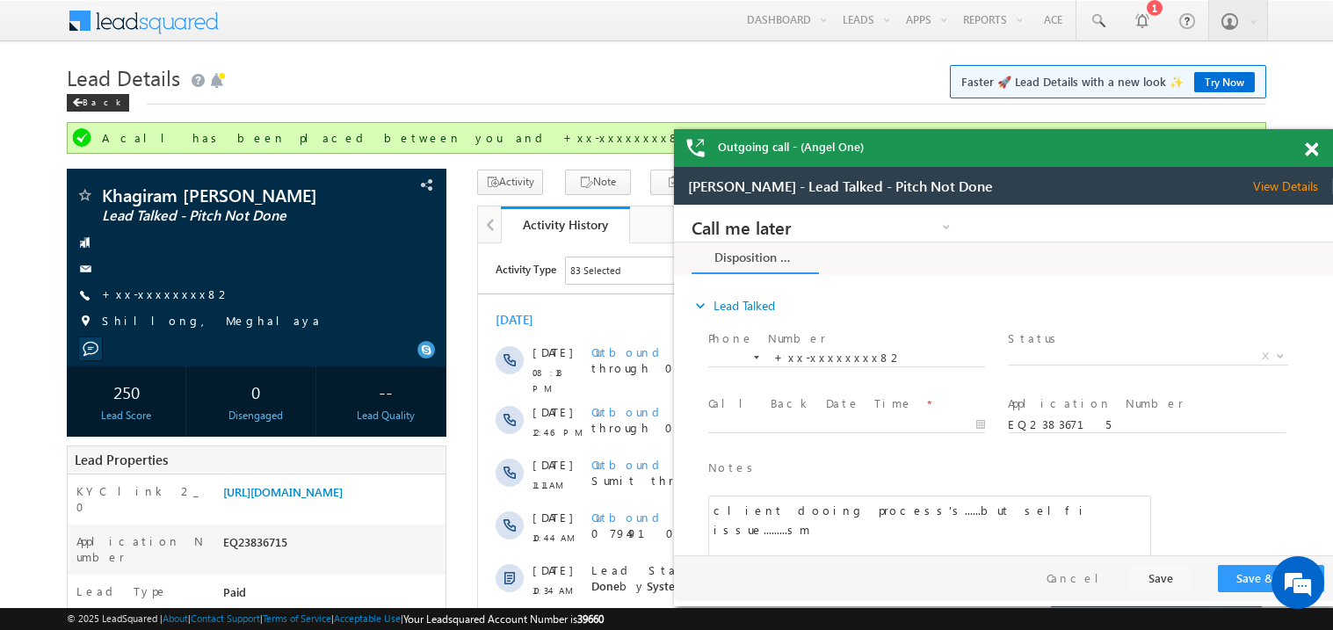
click at [1307, 149] on span at bounding box center [1311, 149] width 13 height 15
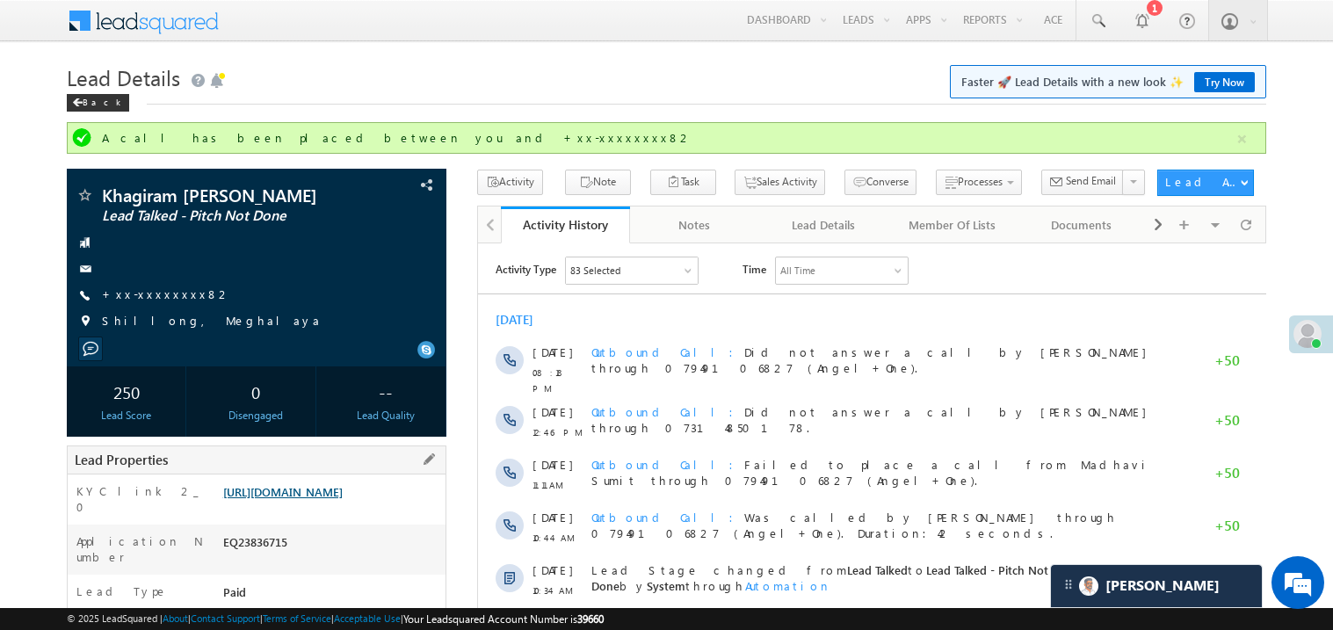
click at [329, 499] on link "https://angelbroking1-pk3em7sa.customui-test.leadsquared.com?leadId=0dbfb4fd-1f…" at bounding box center [282, 491] width 119 height 15
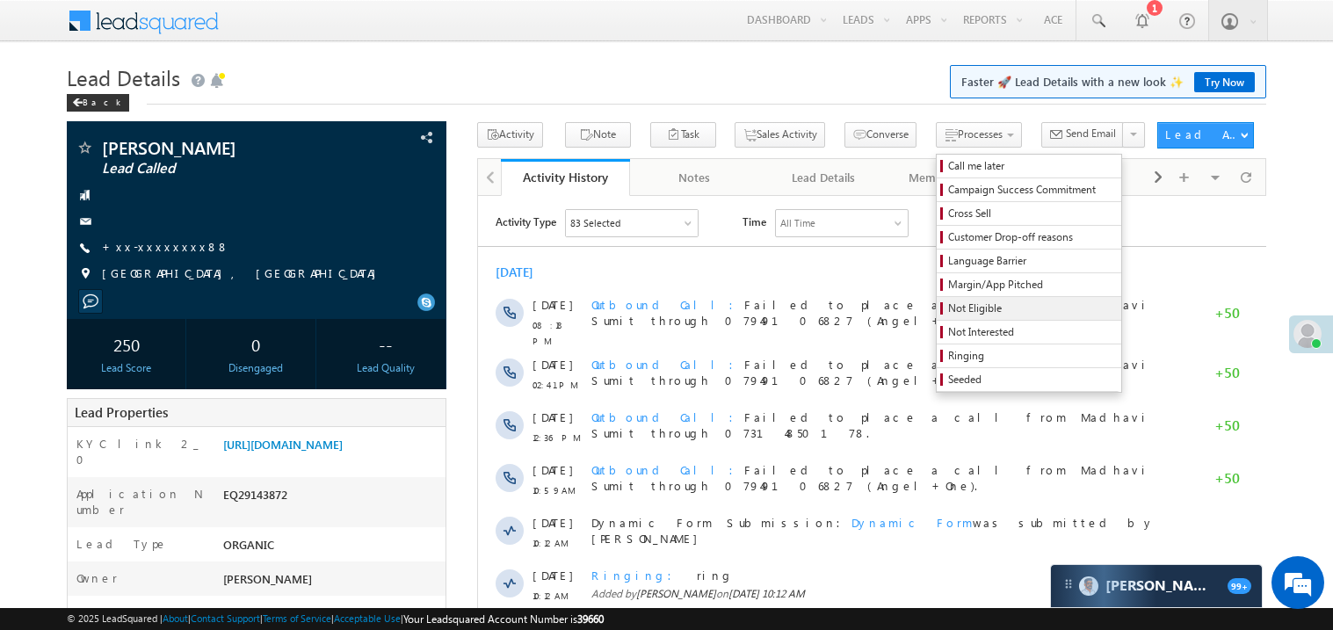
click at [948, 313] on span "Not Eligible" at bounding box center [1031, 308] width 167 height 16
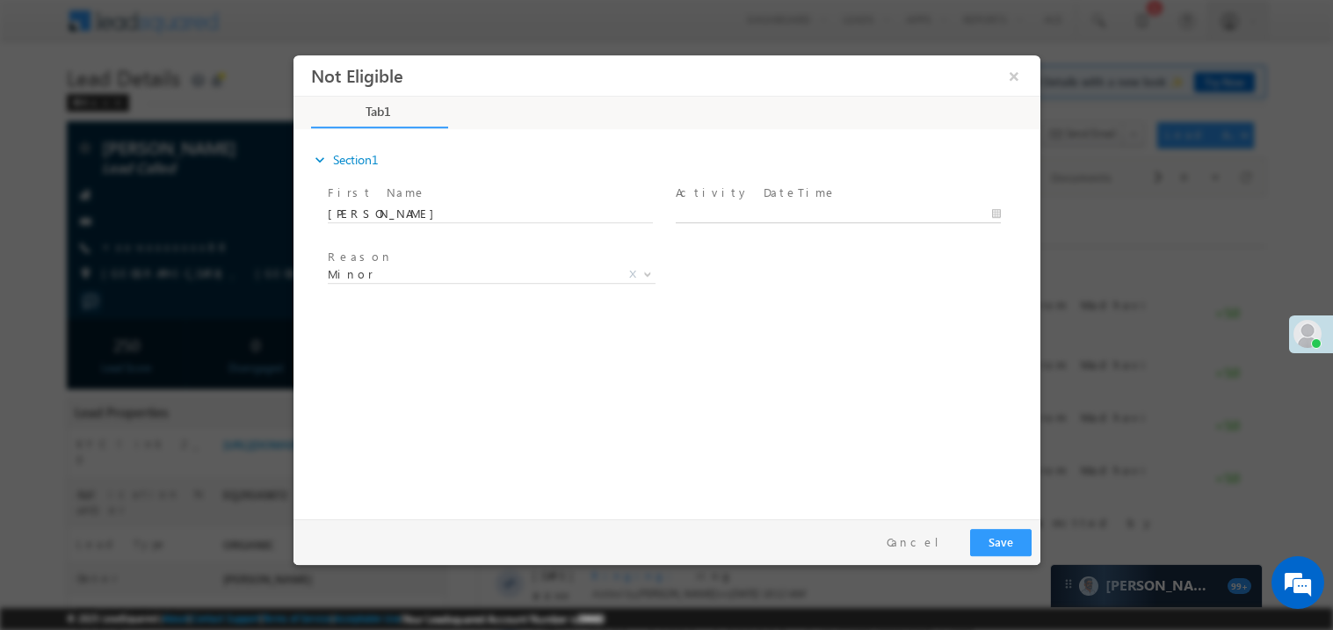
click at [691, 205] on input "text" at bounding box center [837, 214] width 325 height 18
type input "09/19/25 11:20 AM"
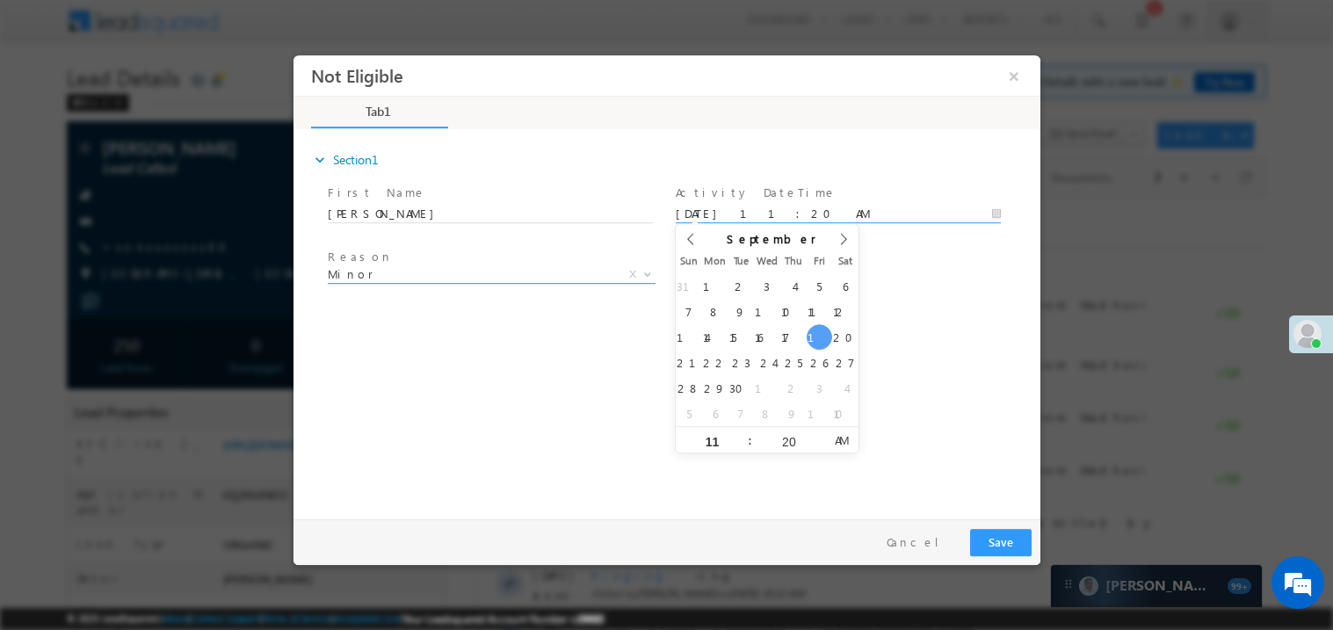
click at [409, 279] on span "Minor" at bounding box center [470, 273] width 286 height 16
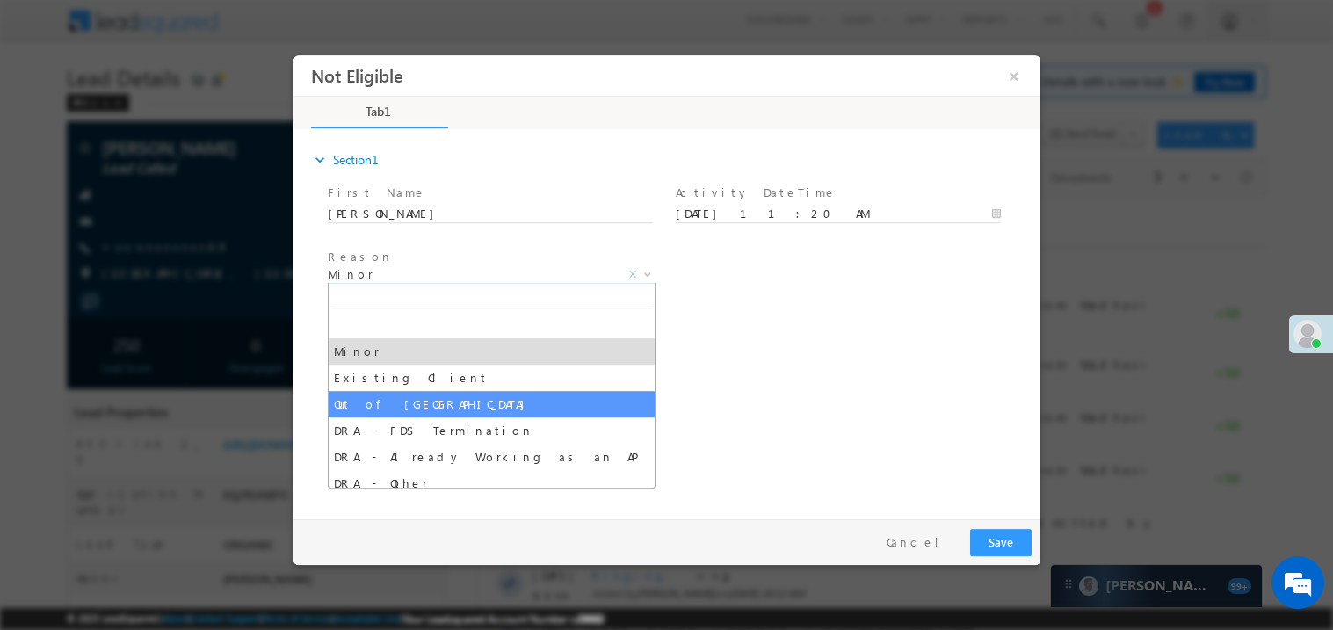
select select "Out of India"
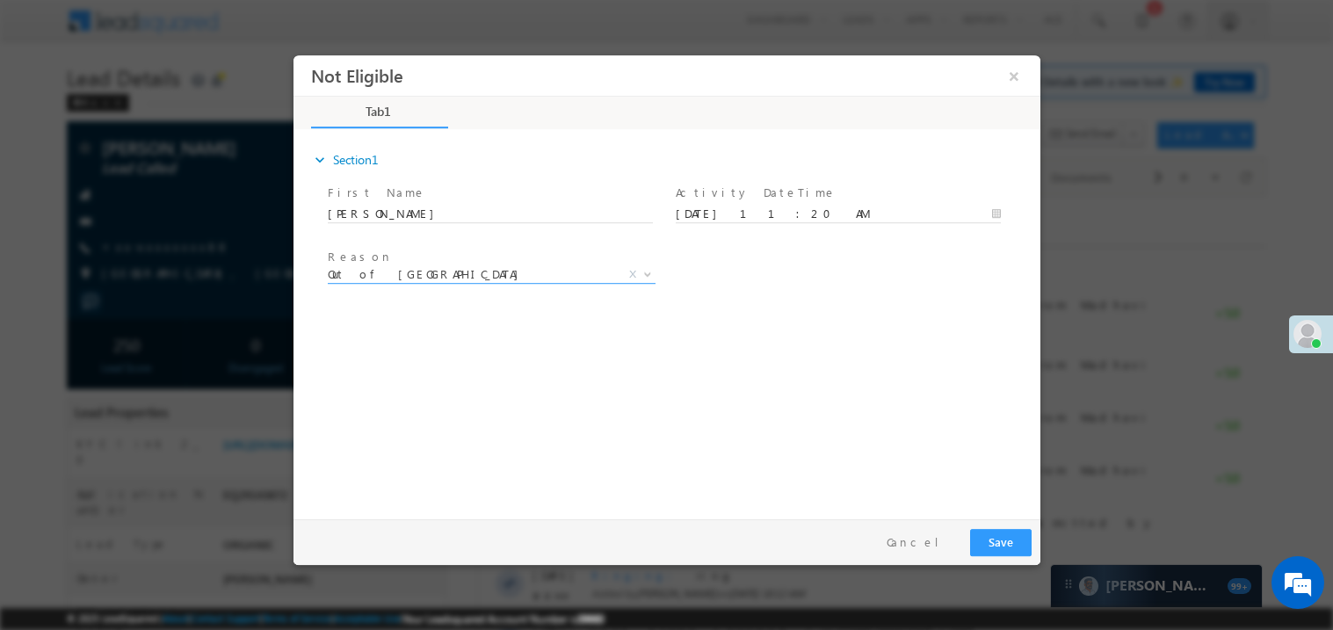
click at [878, 383] on div "expand_more Section1 First Name *" at bounding box center [670, 321] width 738 height 380
click at [1003, 537] on button "Save" at bounding box center [999, 541] width 61 height 27
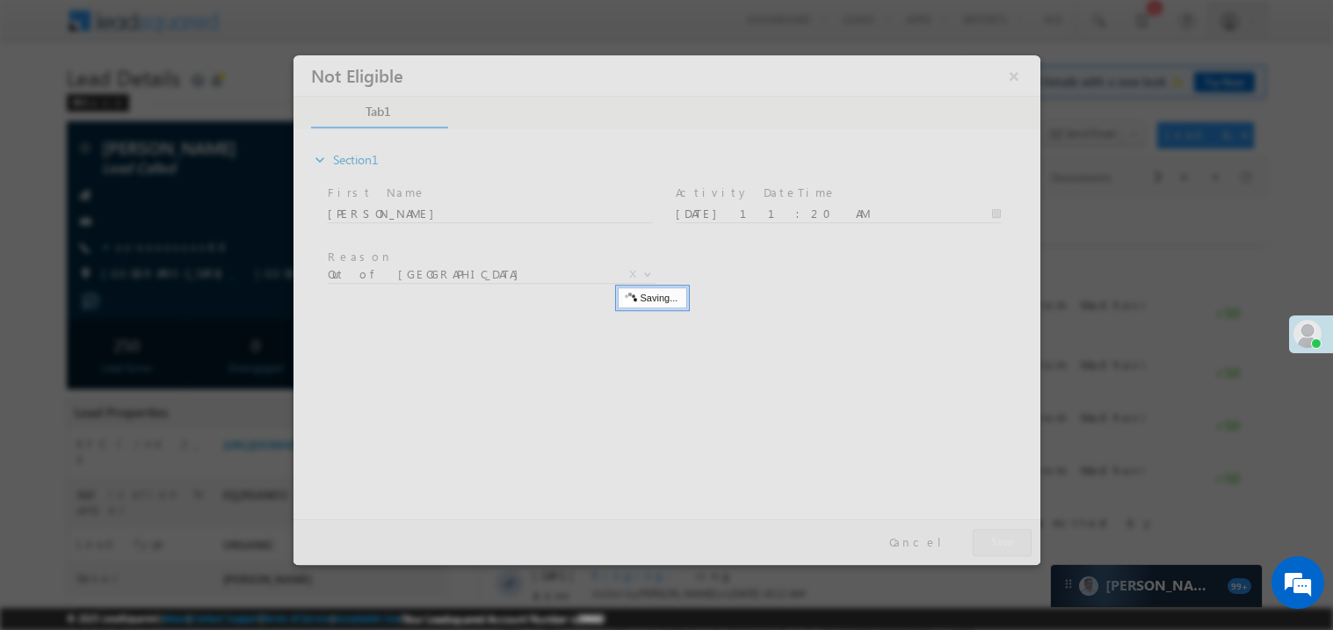
click at [1003, 537] on div at bounding box center [666, 309] width 747 height 510
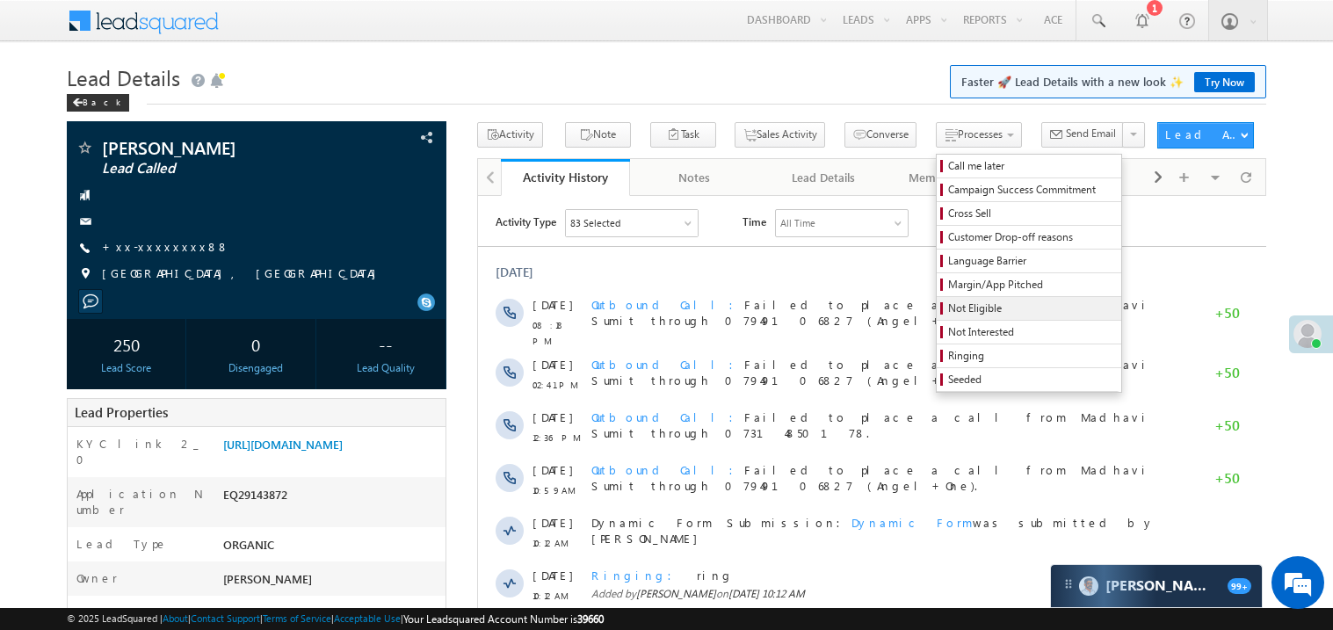
click at [948, 314] on span "Not Eligible" at bounding box center [1031, 308] width 167 height 16
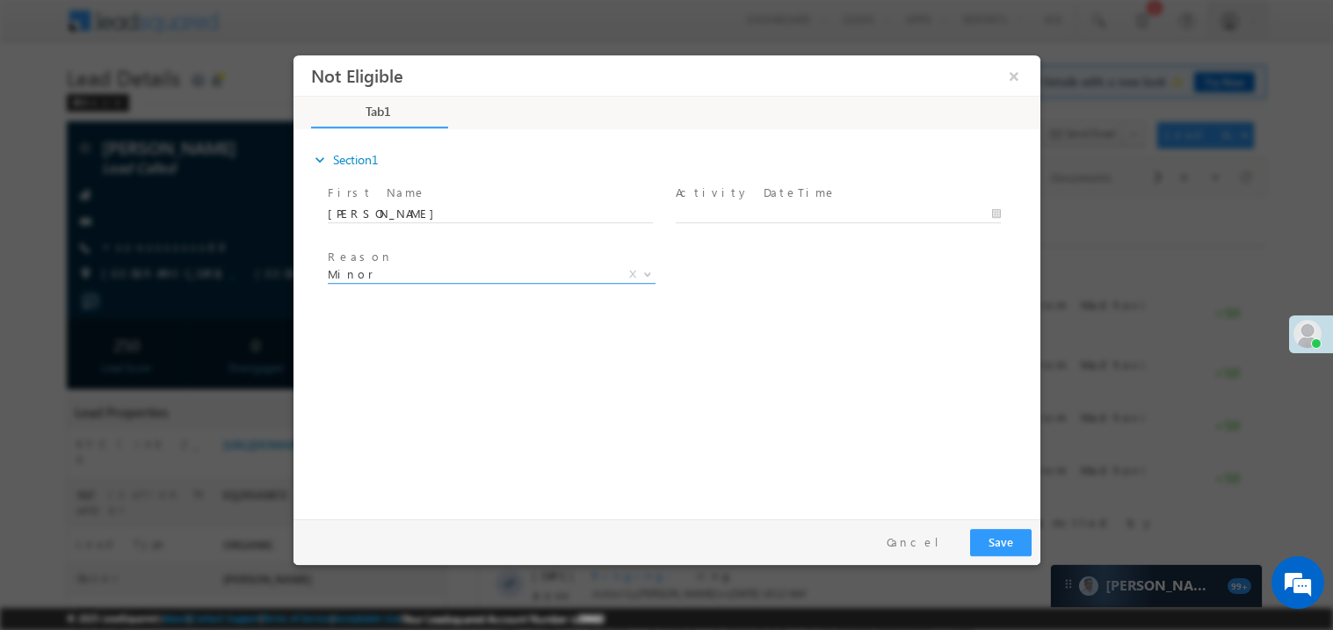
click at [396, 265] on span "Minor" at bounding box center [470, 273] width 286 height 16
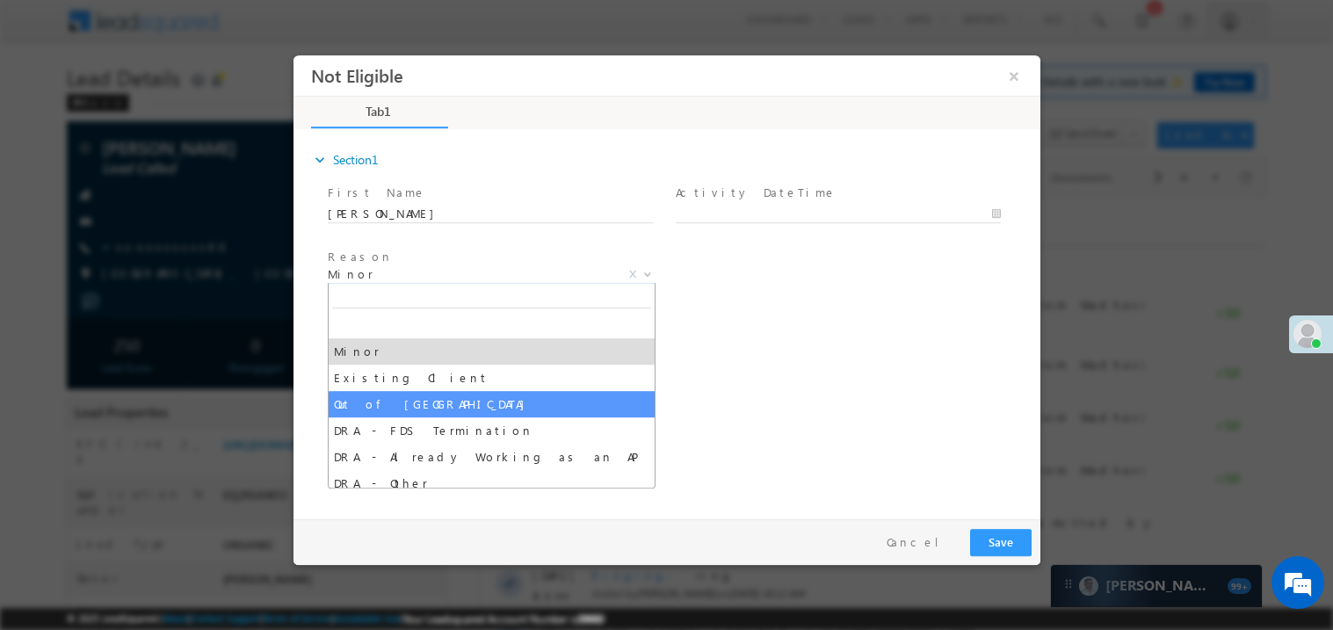
select select "Out of India"
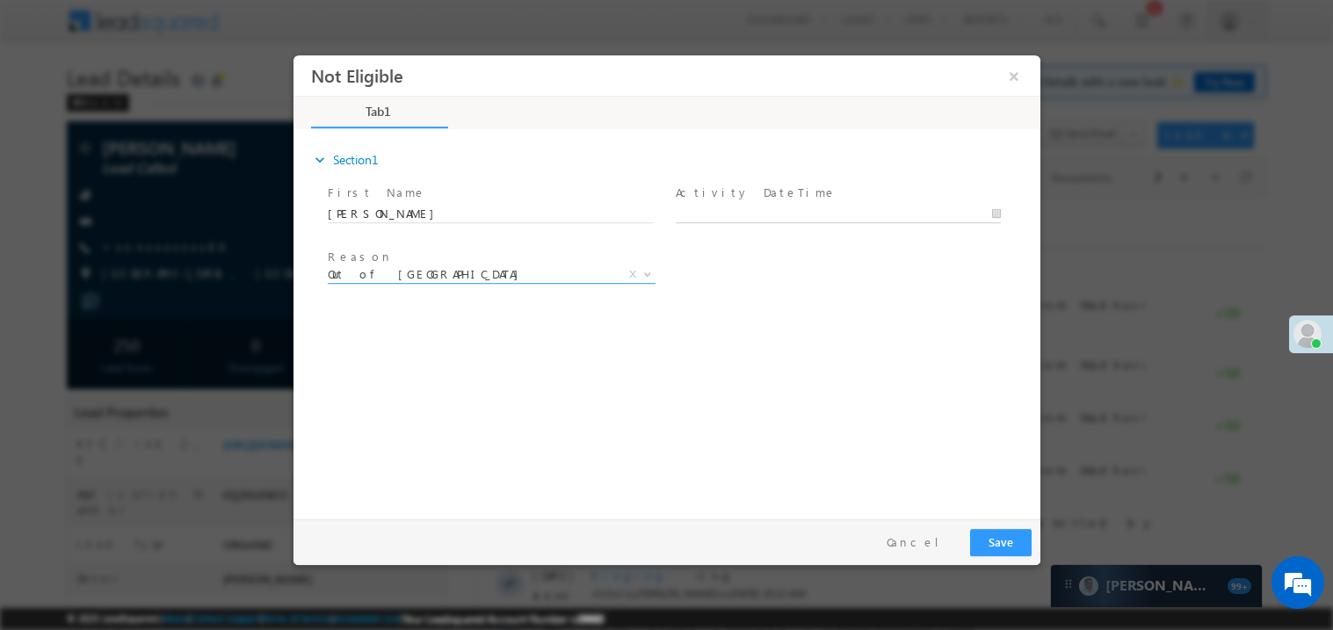
click at [728, 218] on body "Not Eligible ×" at bounding box center [666, 282] width 747 height 456
type input "09/19/25 11:20 AM"
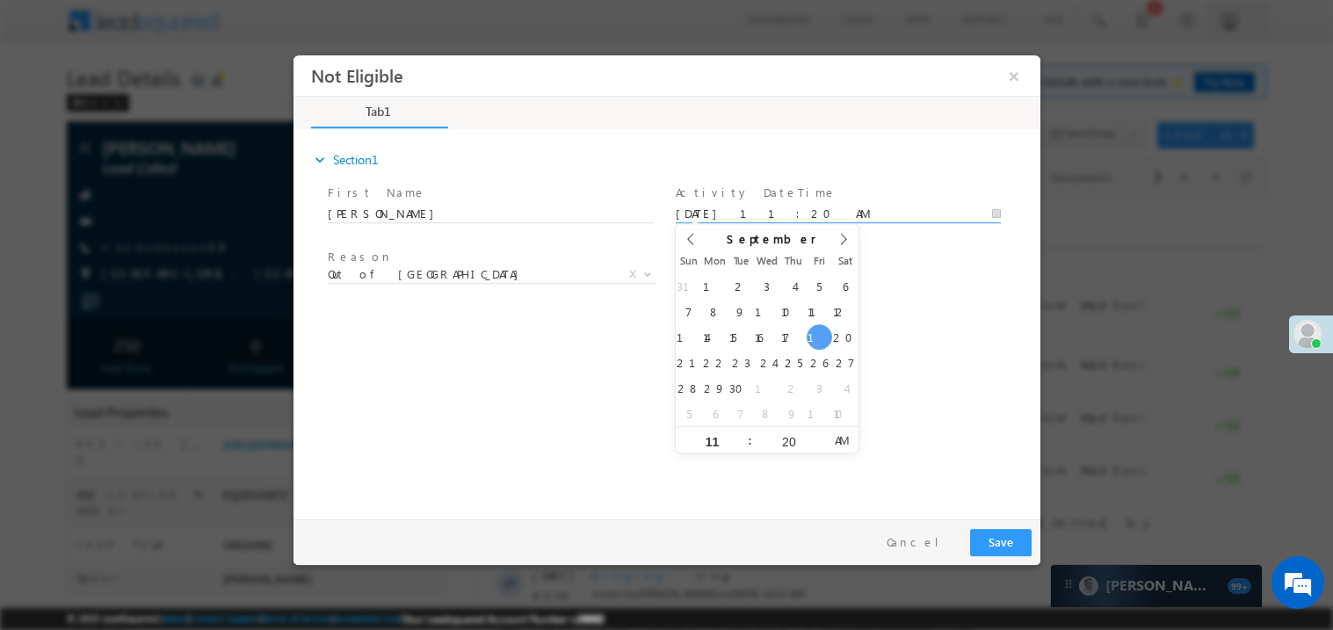
click at [585, 448] on div "expand_more Section1 First Name *" at bounding box center [670, 321] width 738 height 380
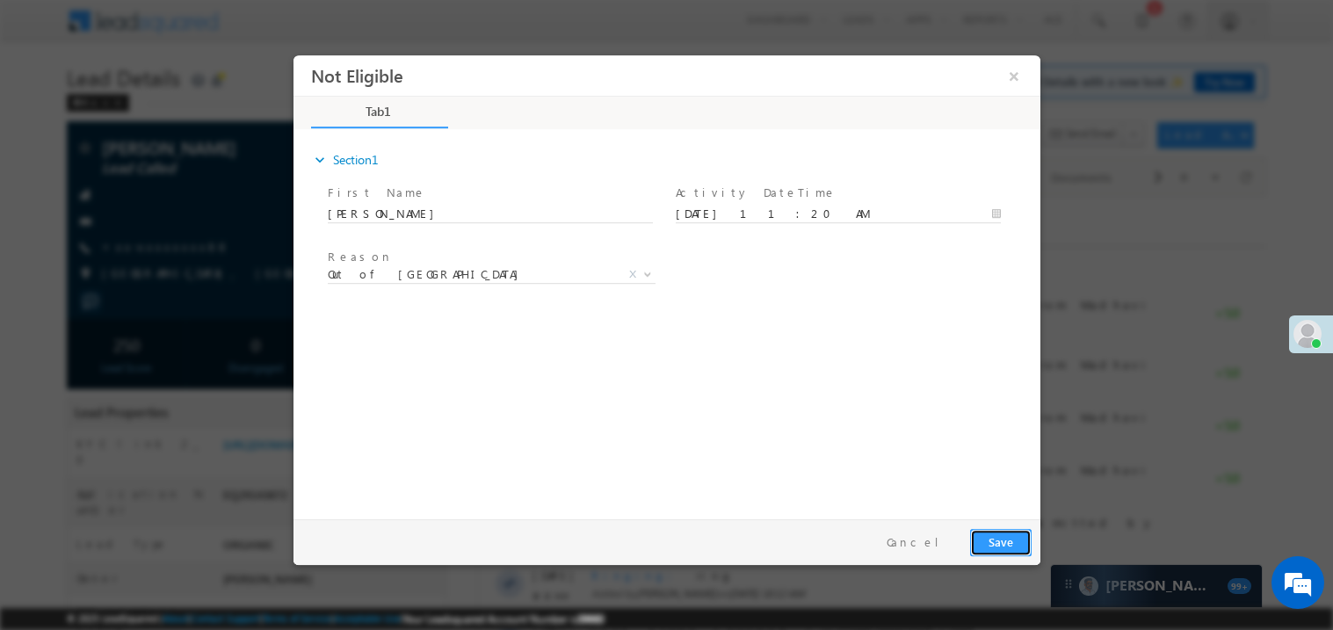
click at [1004, 536] on button "Save" at bounding box center [999, 541] width 61 height 27
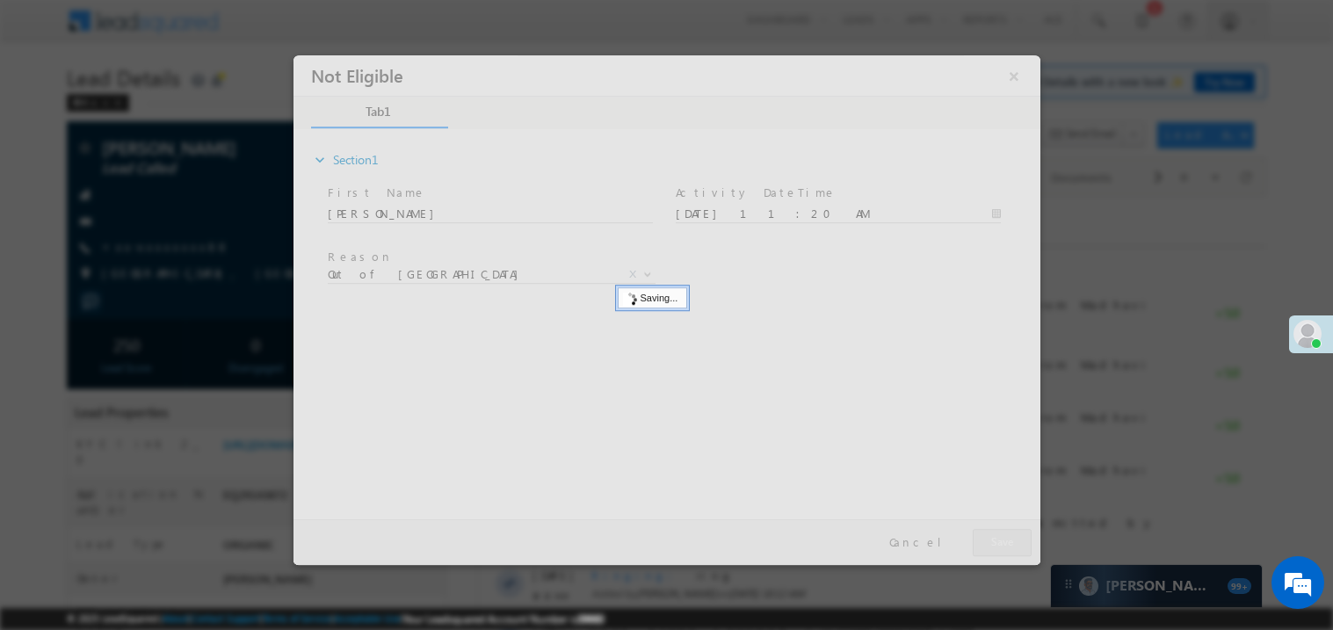
click at [1004, 536] on div at bounding box center [666, 309] width 747 height 510
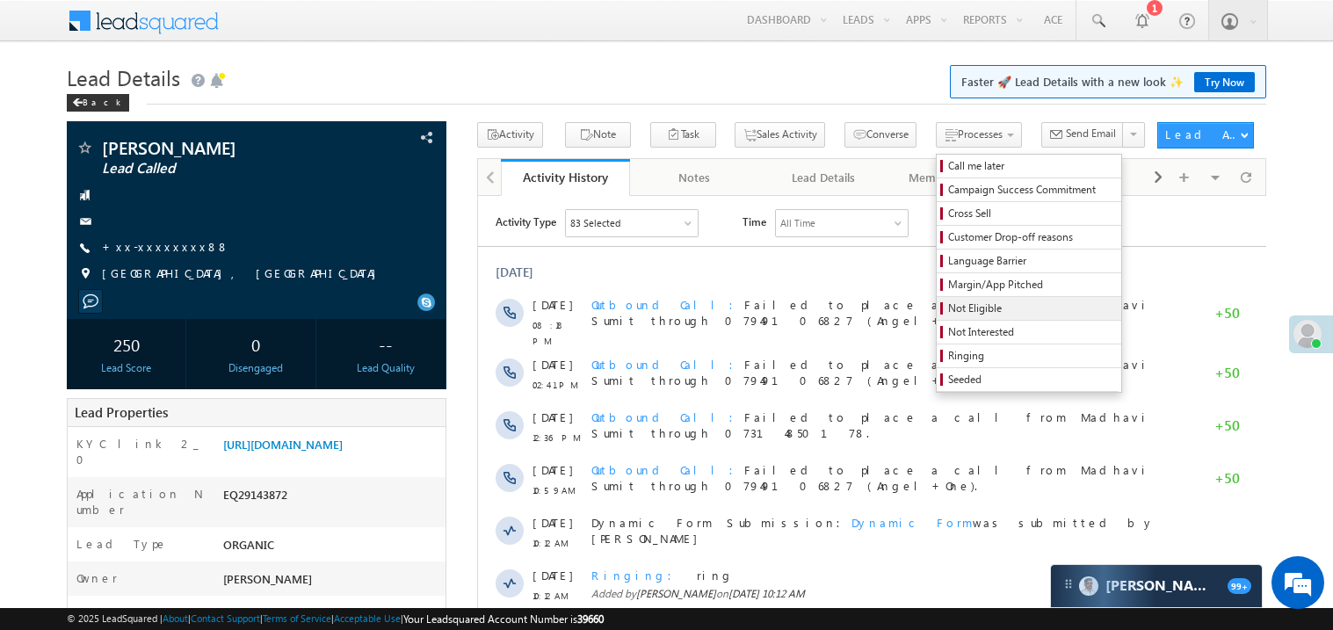
click at [948, 312] on span "Not Eligible" at bounding box center [1031, 308] width 167 height 16
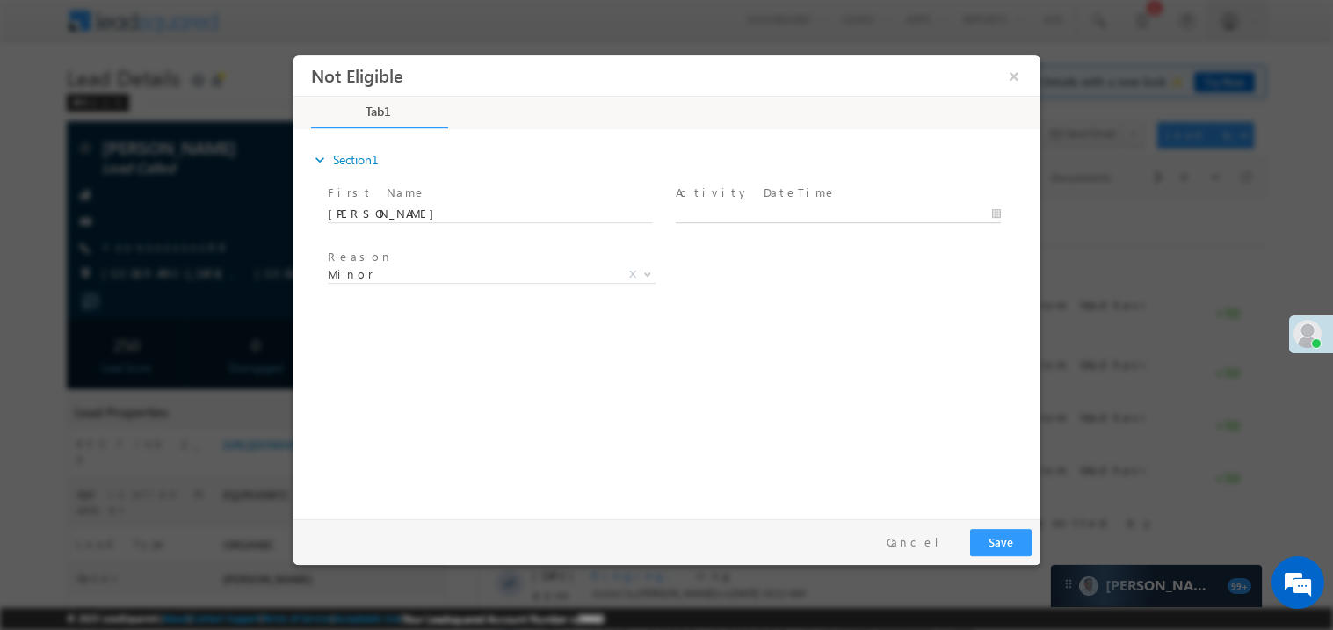
click at [693, 207] on body "Not Eligible ×" at bounding box center [666, 282] width 747 height 456
type input "09/19/25 11:22 AM"
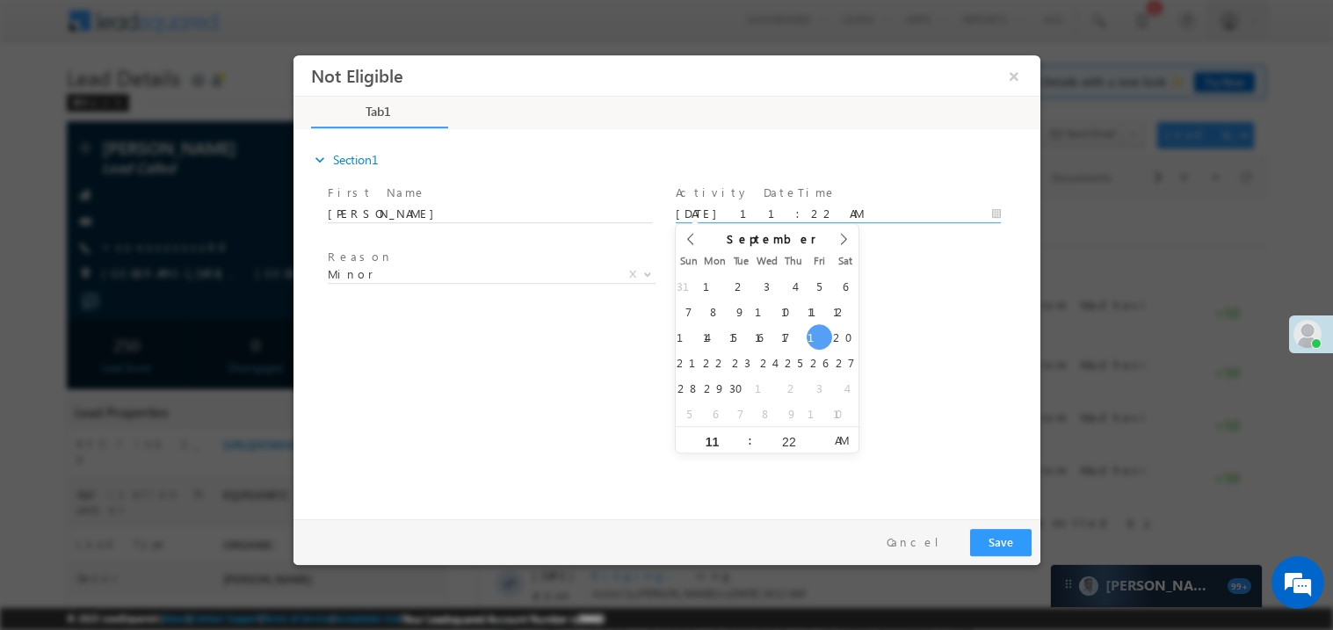
click at [470, 347] on div "expand_more Section1 First Name *" at bounding box center [670, 321] width 738 height 380
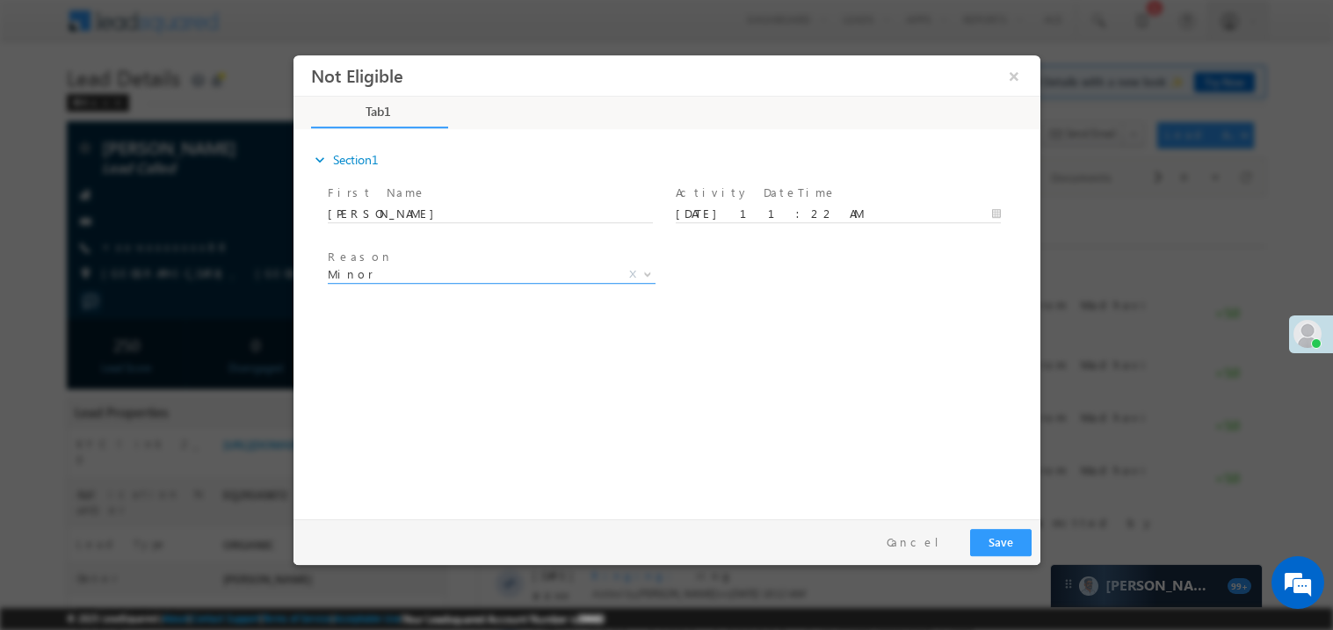
click at [377, 275] on span "Minor" at bounding box center [470, 273] width 286 height 16
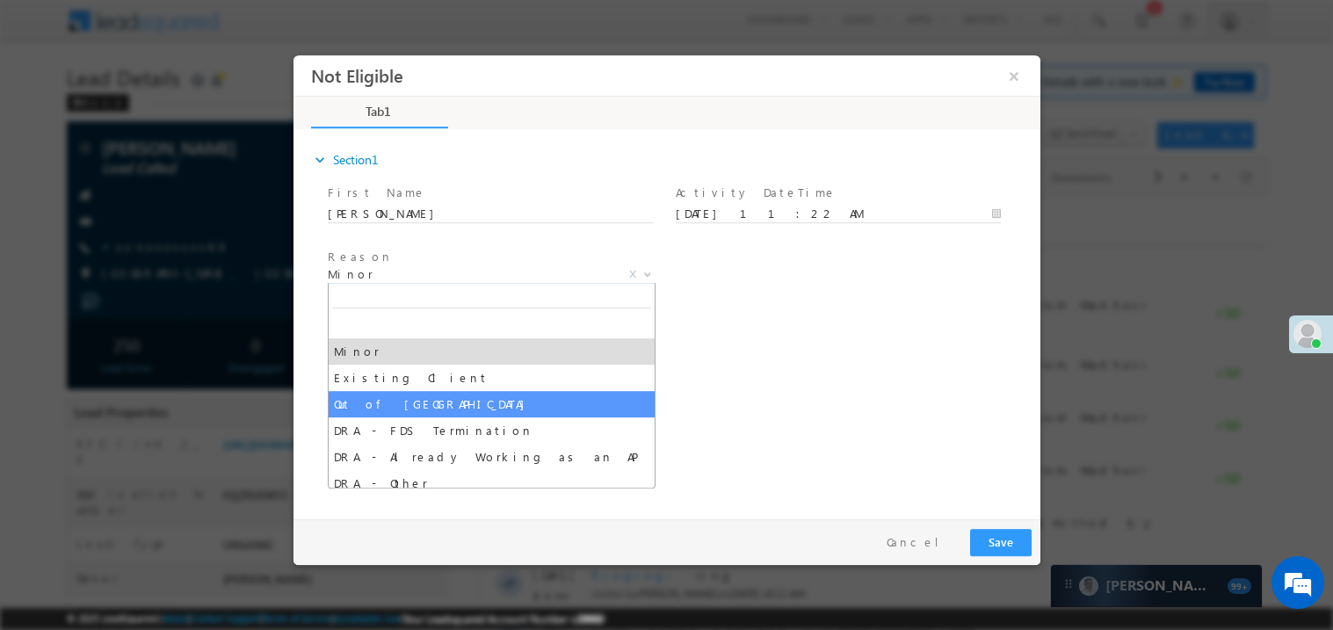
select select "Out of India"
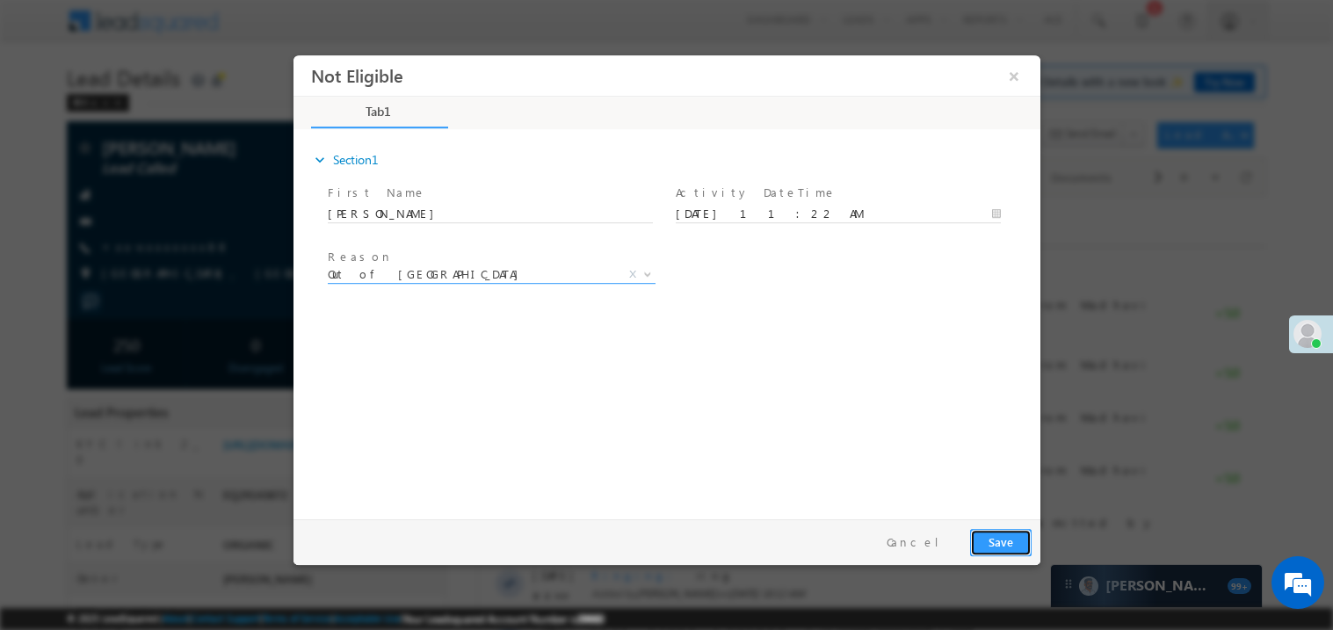
click at [998, 538] on button "Save" at bounding box center [999, 541] width 61 height 27
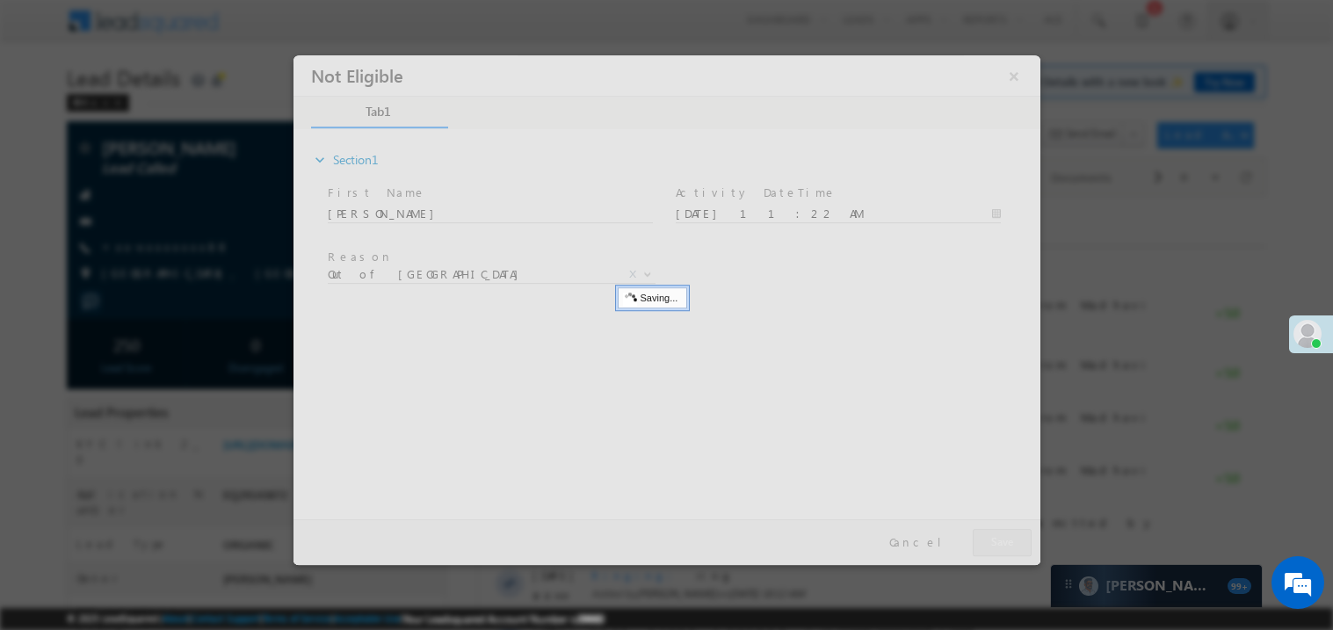
click at [998, 538] on div at bounding box center [666, 309] width 747 height 510
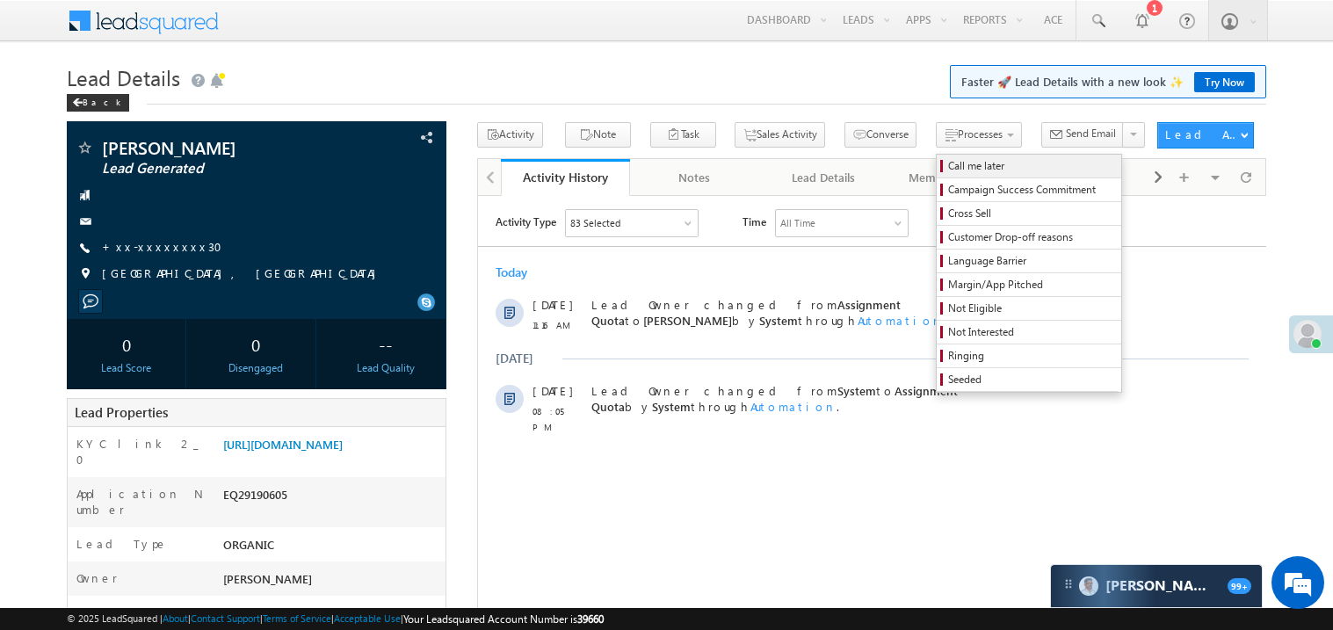
click at [948, 159] on span "Call me later" at bounding box center [1031, 166] width 167 height 16
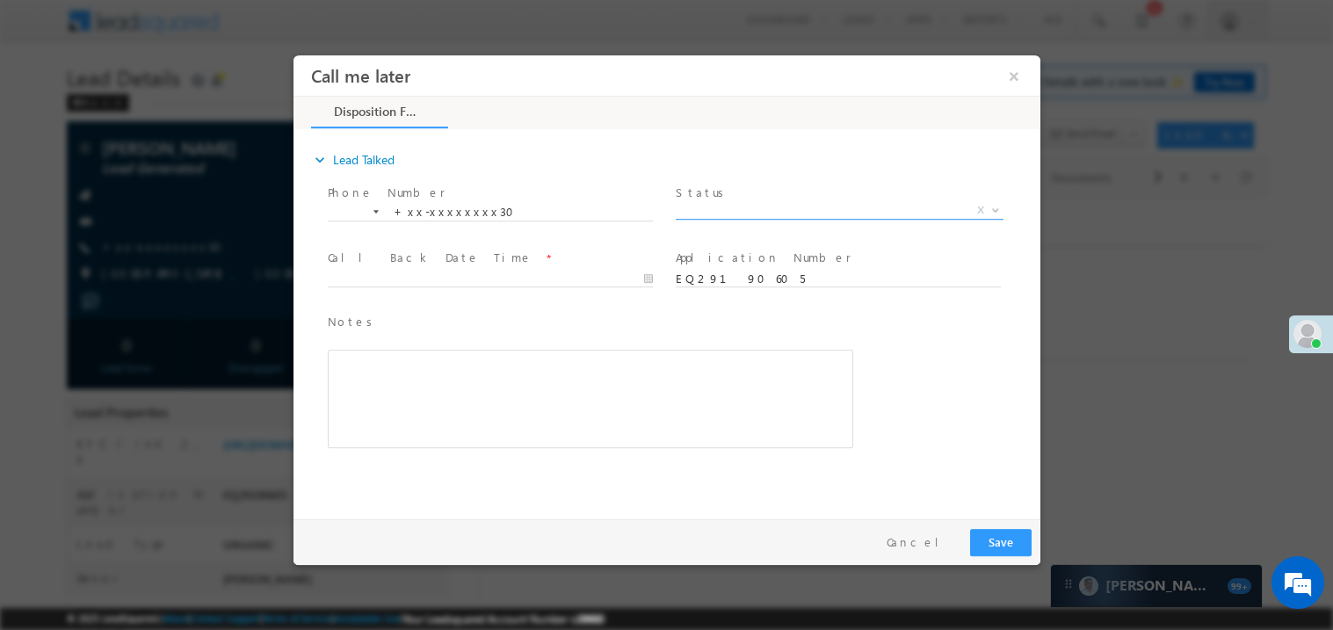
click at [713, 202] on span "X" at bounding box center [839, 210] width 328 height 18
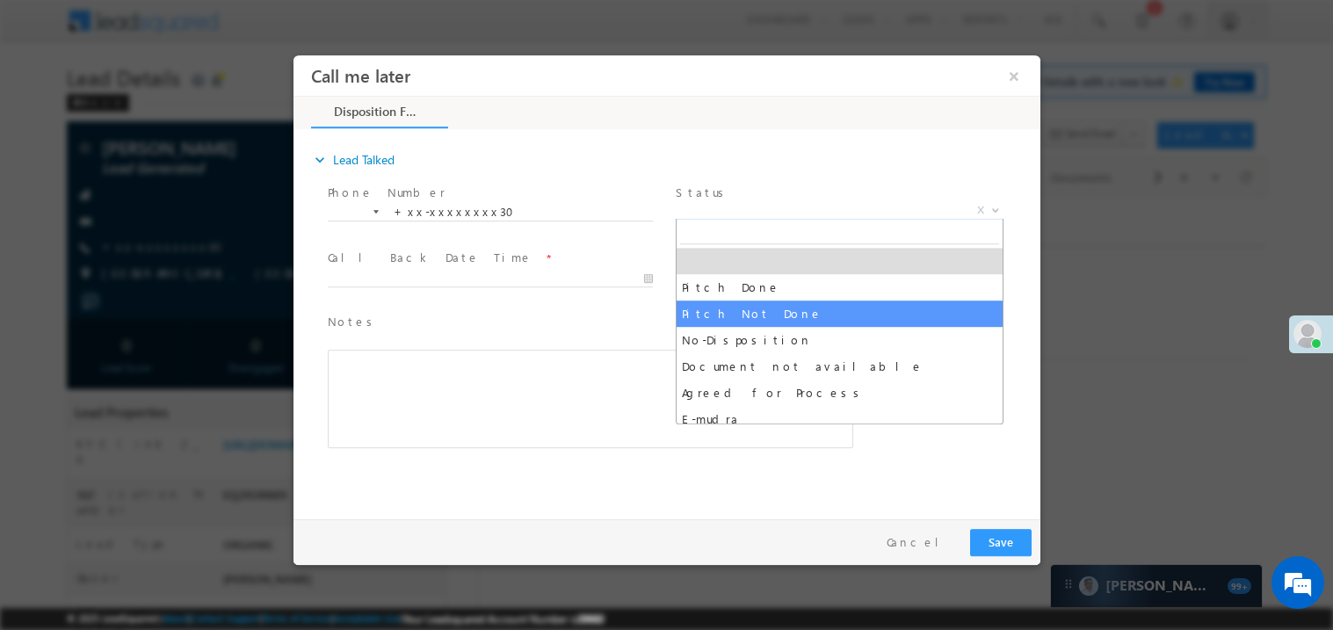
select select "Pitch Not Done"
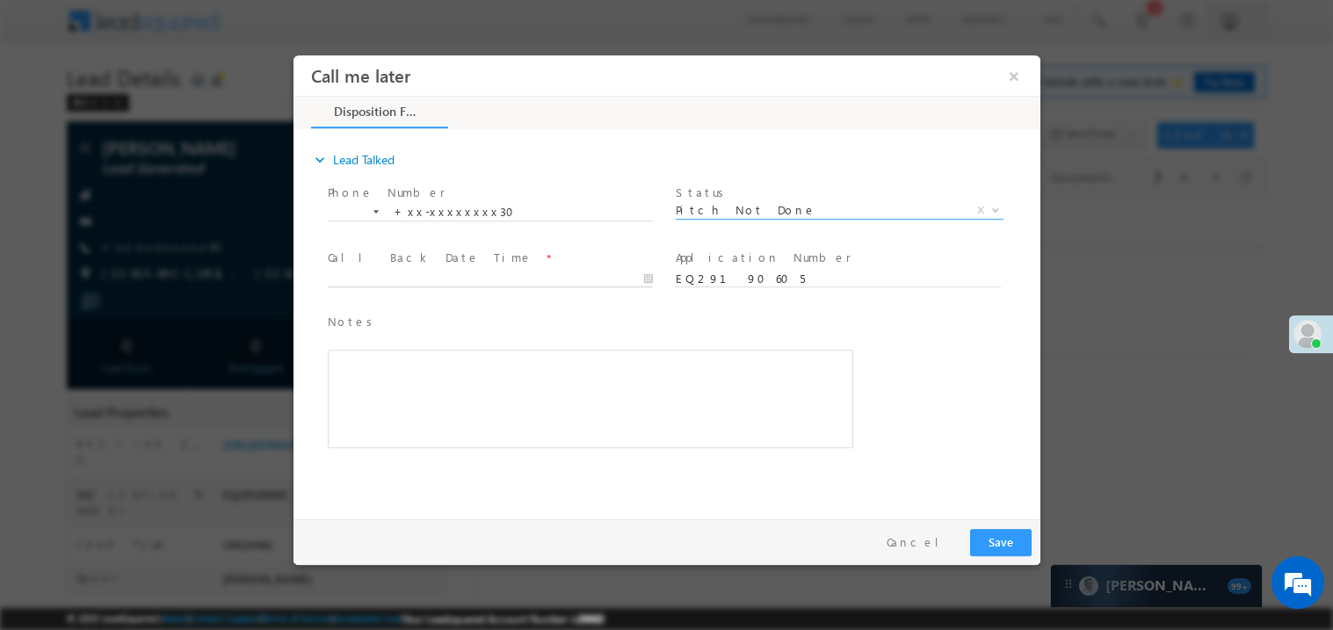
click at [417, 271] on body "Call me later ×" at bounding box center [666, 282] width 747 height 456
type input "[DATE] 11:23 AM"
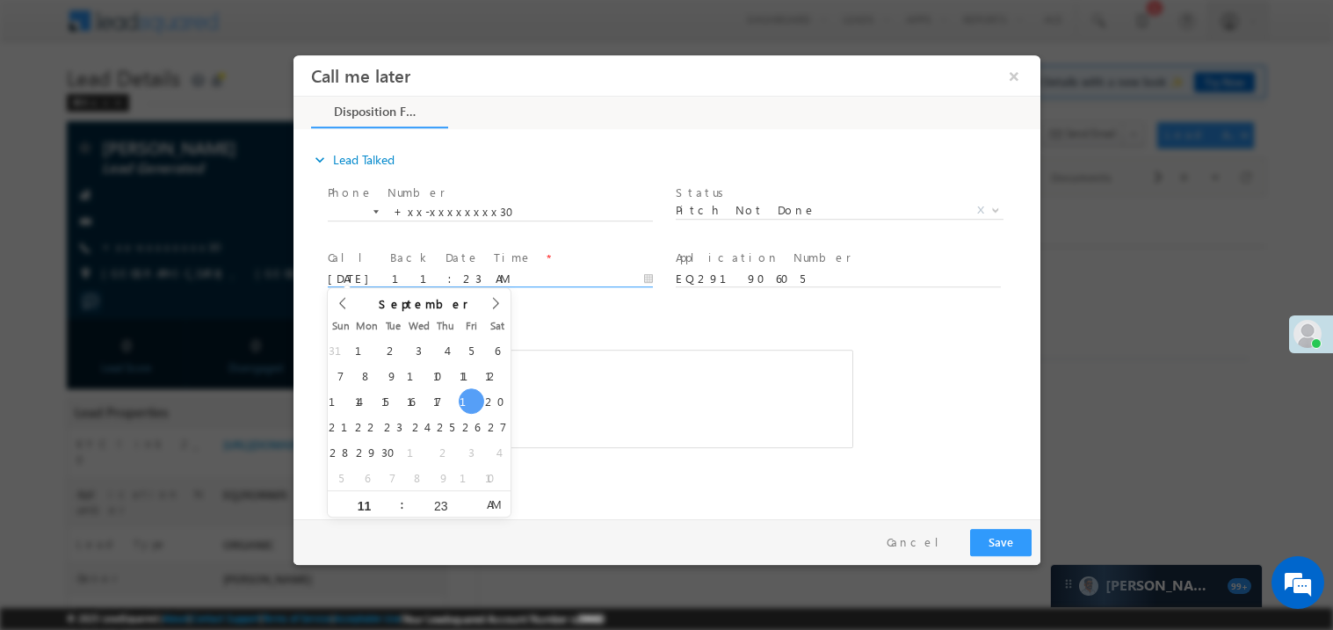
click at [636, 360] on div "Rich Text Editor, 40788eee-0fb2-11ec-a811-0adc8a9d82c2__tab1__section1__Notes__…" at bounding box center [589, 398] width 525 height 98
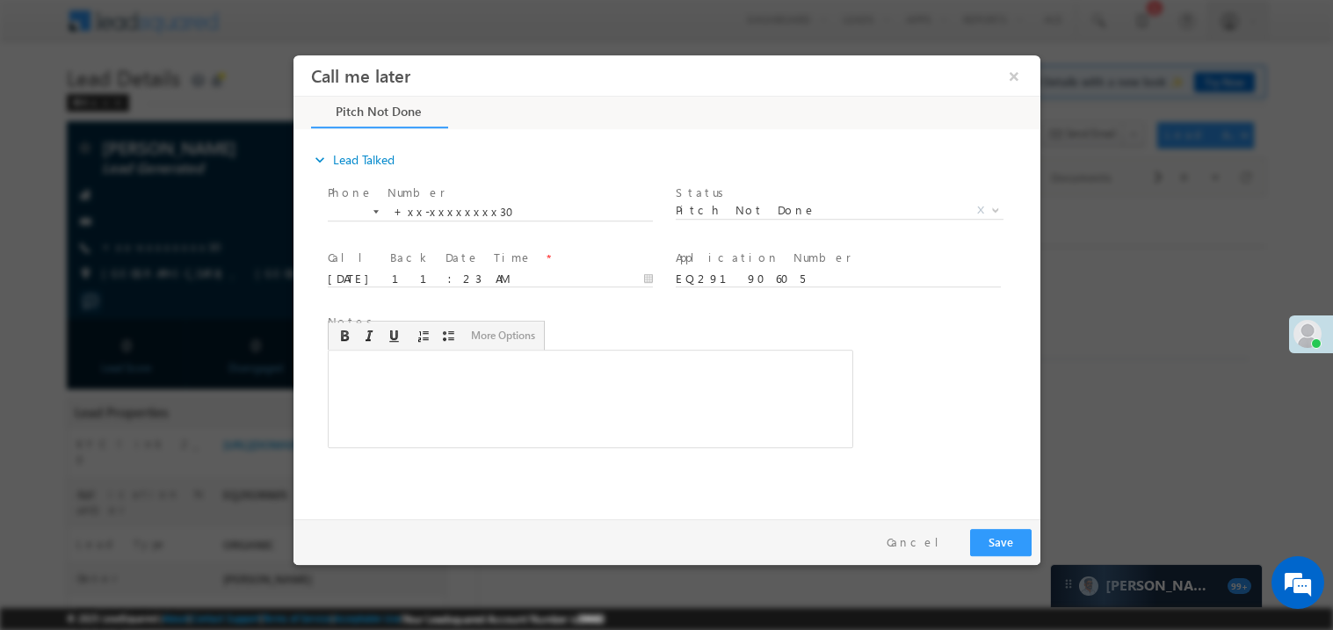
click at [636, 360] on div "Rich Text Editor, 40788eee-0fb2-11ec-a811-0adc8a9d82c2__tab1__section1__Notes__…" at bounding box center [589, 398] width 525 height 98
click at [1008, 547] on button "Save" at bounding box center [999, 541] width 61 height 27
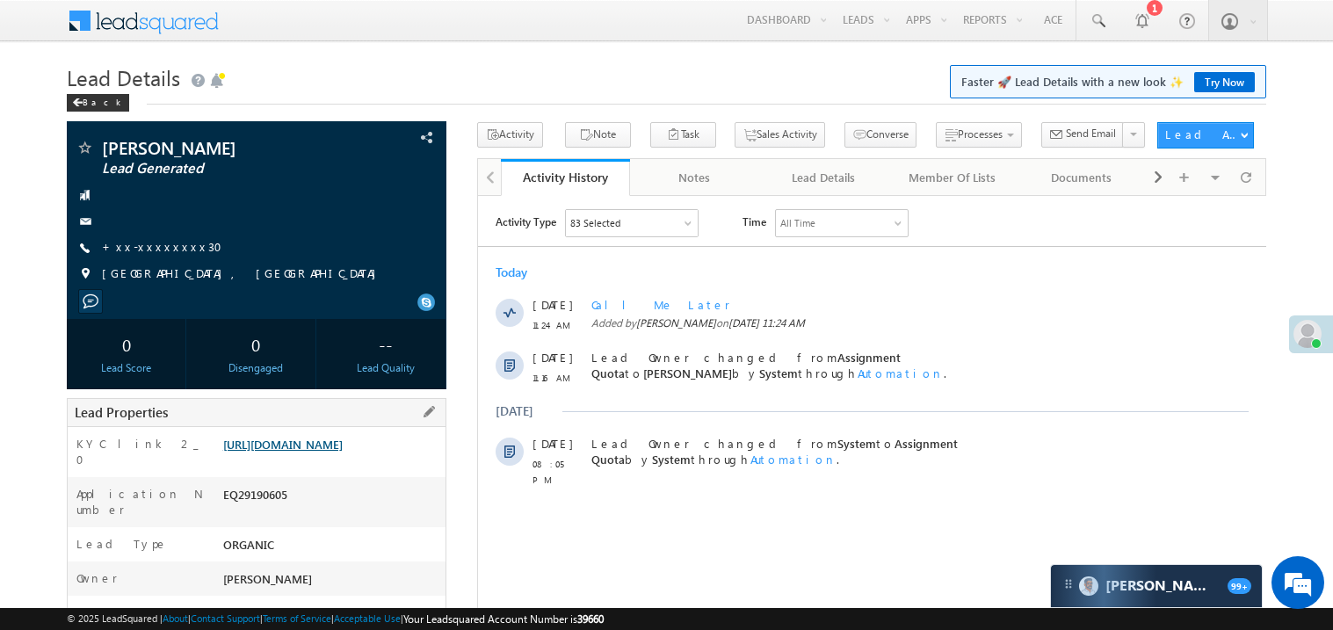
click at [325, 442] on link "[URL][DOMAIN_NAME]" at bounding box center [282, 444] width 119 height 15
click at [166, 248] on link "+xx-xxxxxxxx30" at bounding box center [167, 246] width 131 height 15
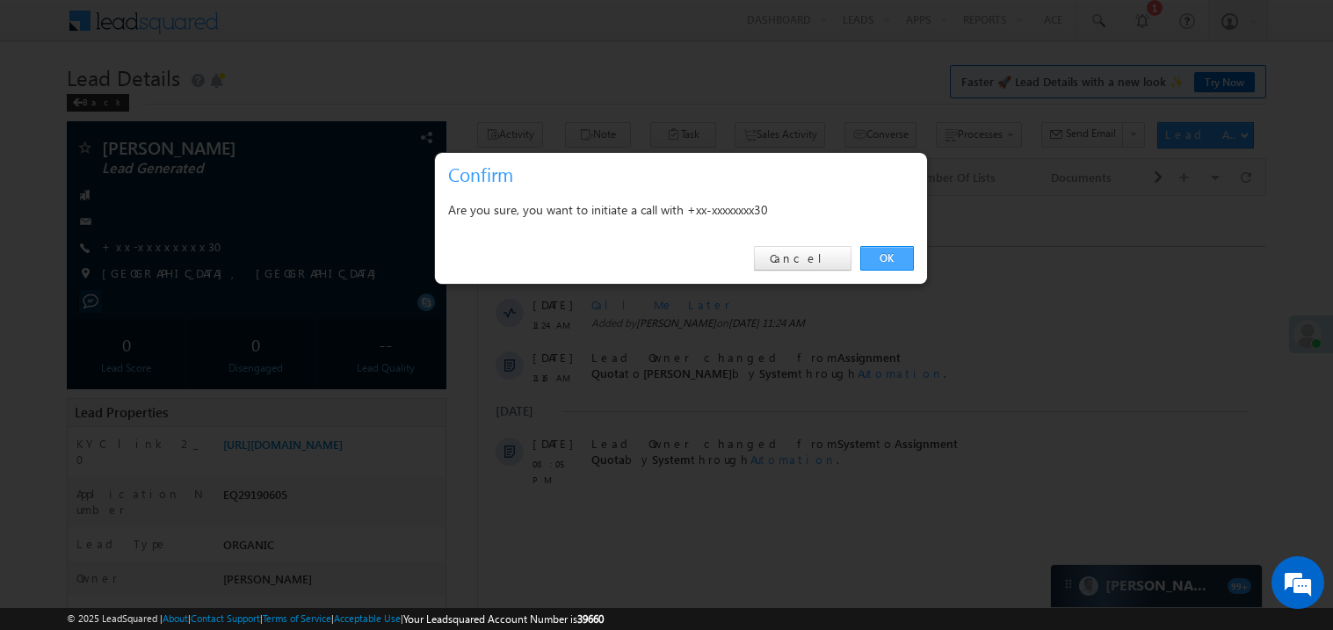
click at [894, 250] on link "OK" at bounding box center [887, 258] width 54 height 25
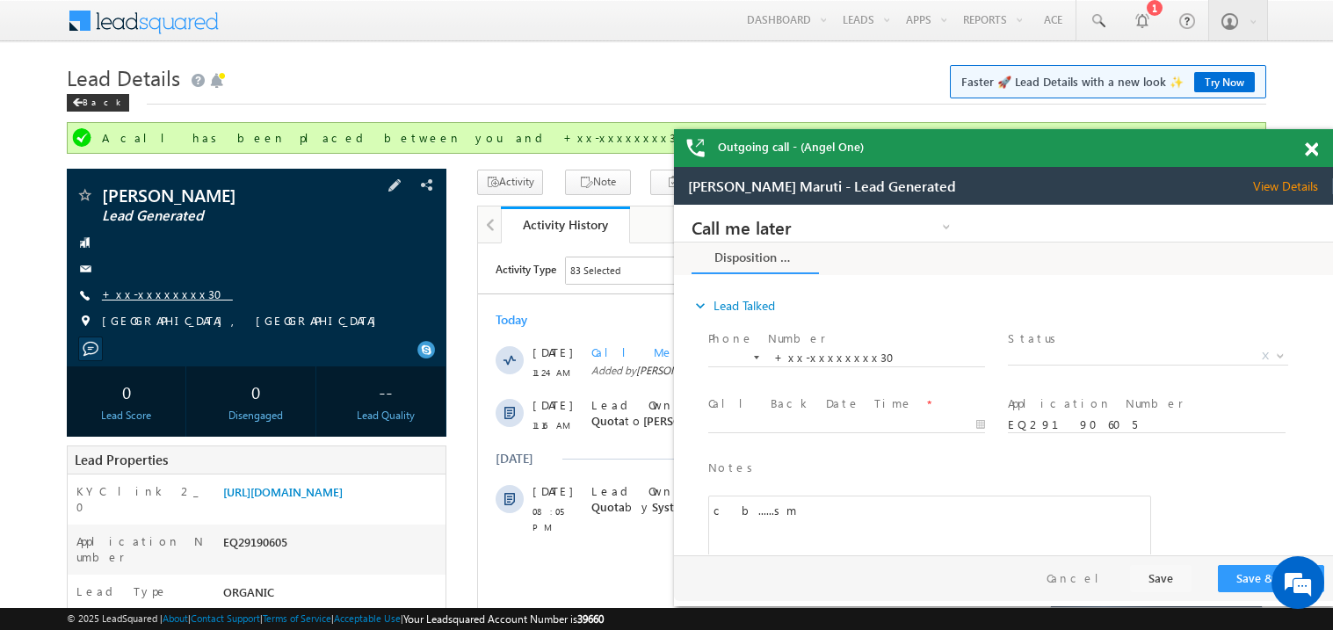
click at [152, 291] on link "+xx-xxxxxxxx30" at bounding box center [167, 293] width 131 height 15
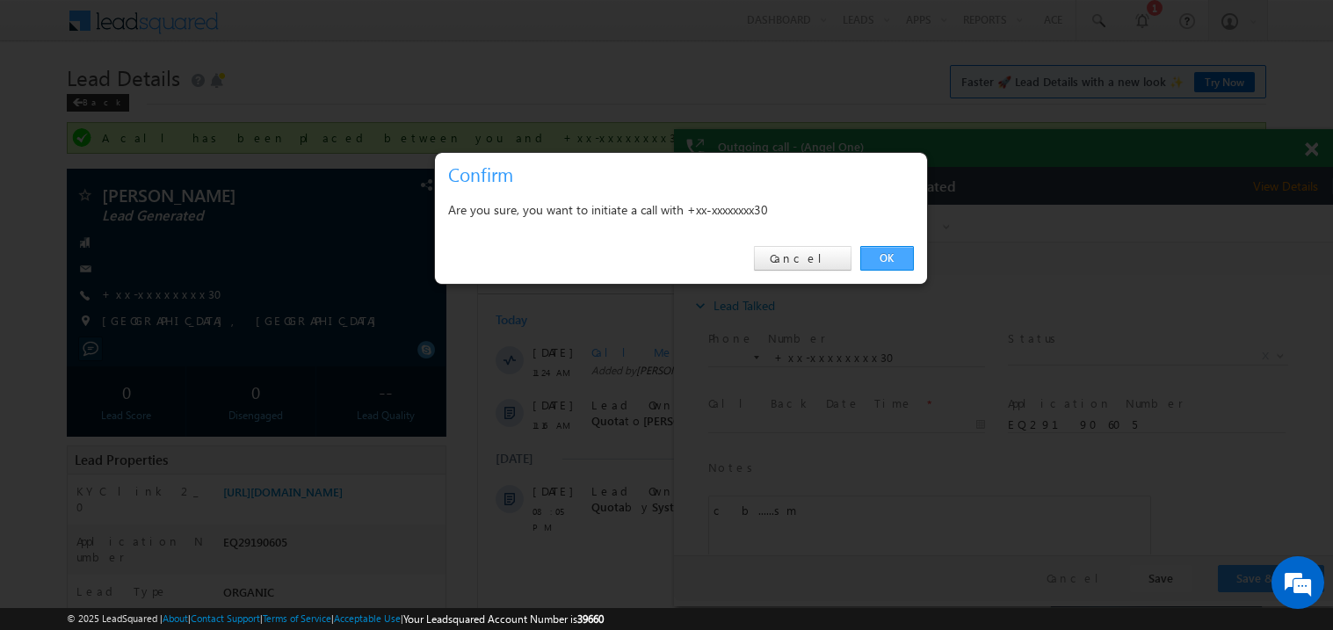
click at [864, 257] on link "OK" at bounding box center [887, 258] width 54 height 25
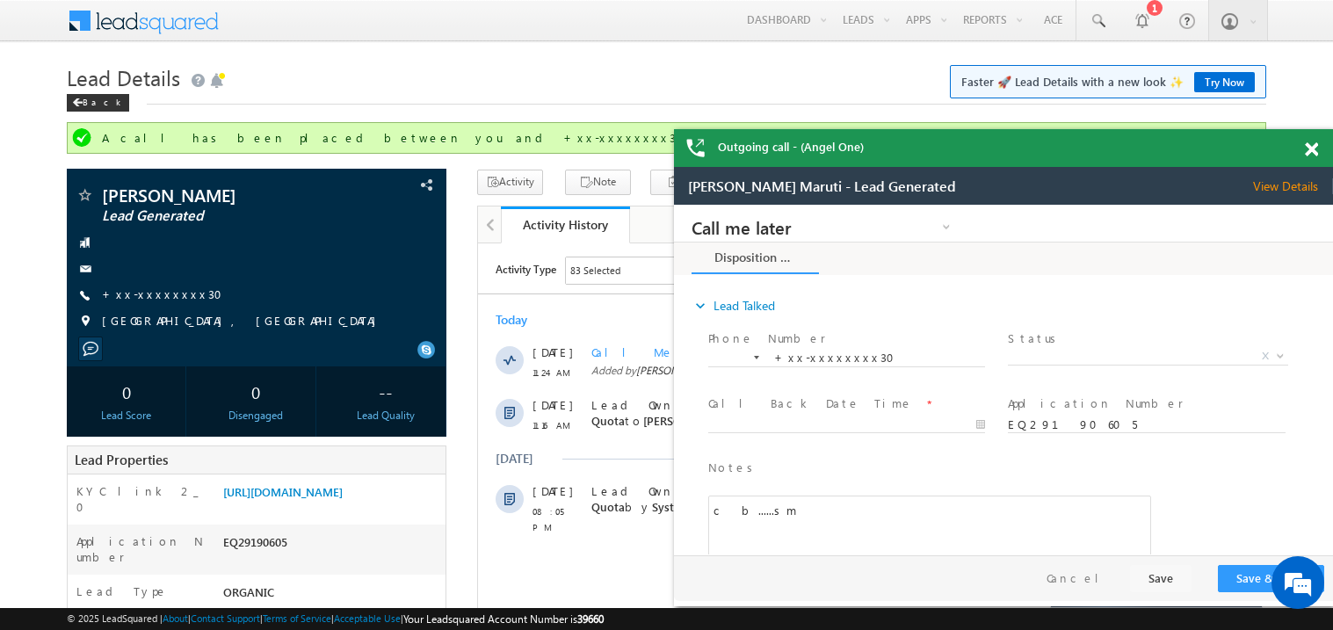
click at [1311, 143] on span at bounding box center [1311, 149] width 13 height 15
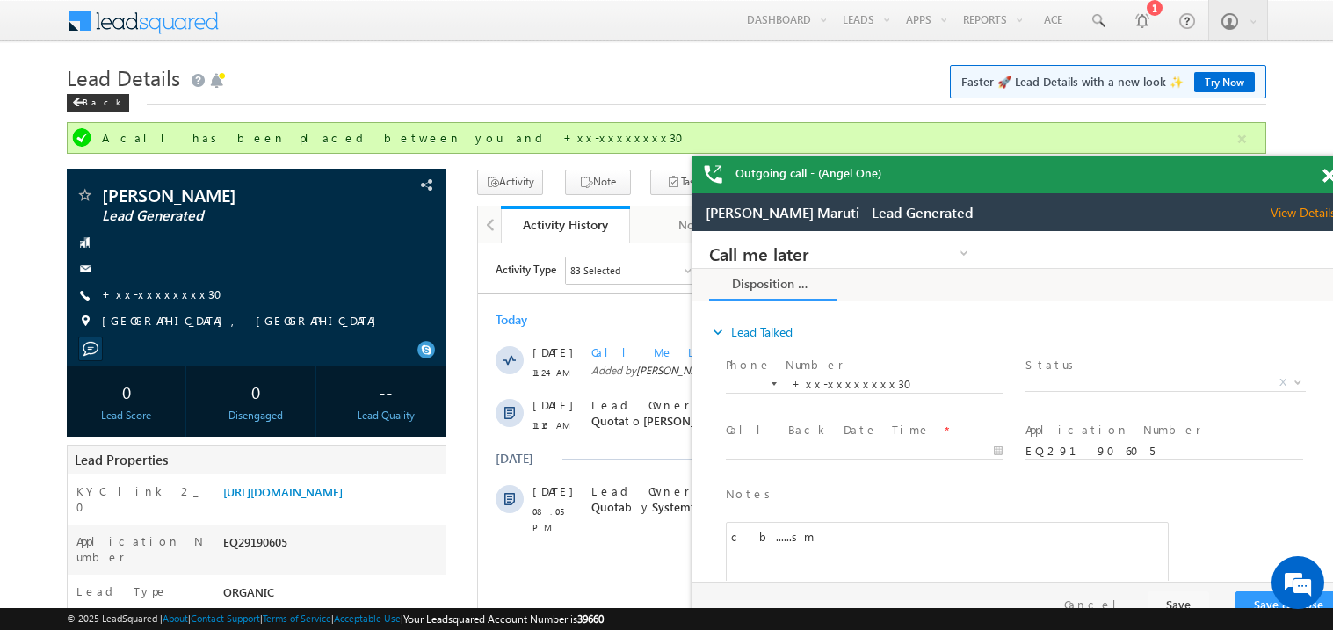
click at [1165, 203] on div "Harita Hanumantu Maruti - Lead Generated View Details Change Lead" at bounding box center [1020, 212] width 659 height 38
click at [1168, 196] on div "Harita Hanumantu Maruti - Lead Generated View Details Change Lead" at bounding box center [1020, 212] width 659 height 38
drag, startPoint x: 1168, startPoint y: 196, endPoint x: 944, endPoint y: 168, distance: 225.8
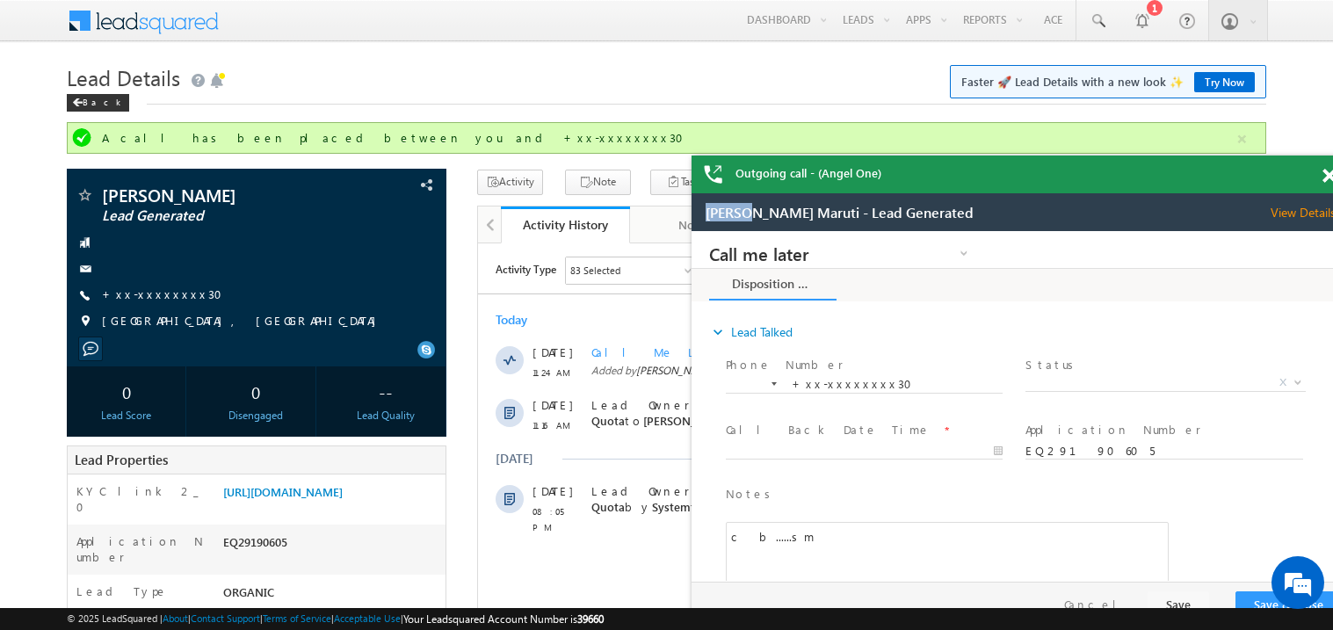
click at [944, 193] on html "Harita Hanumantu Maruti - Lead Generated View Details Change Lead View Details …" at bounding box center [1020, 412] width 659 height 439
drag, startPoint x: 252, startPoint y: -25, endPoint x: 944, endPoint y: 167, distance: 717.7
click at [944, 167] on div "Outgoing call - (Angel One)" at bounding box center [1020, 175] width 659 height 38
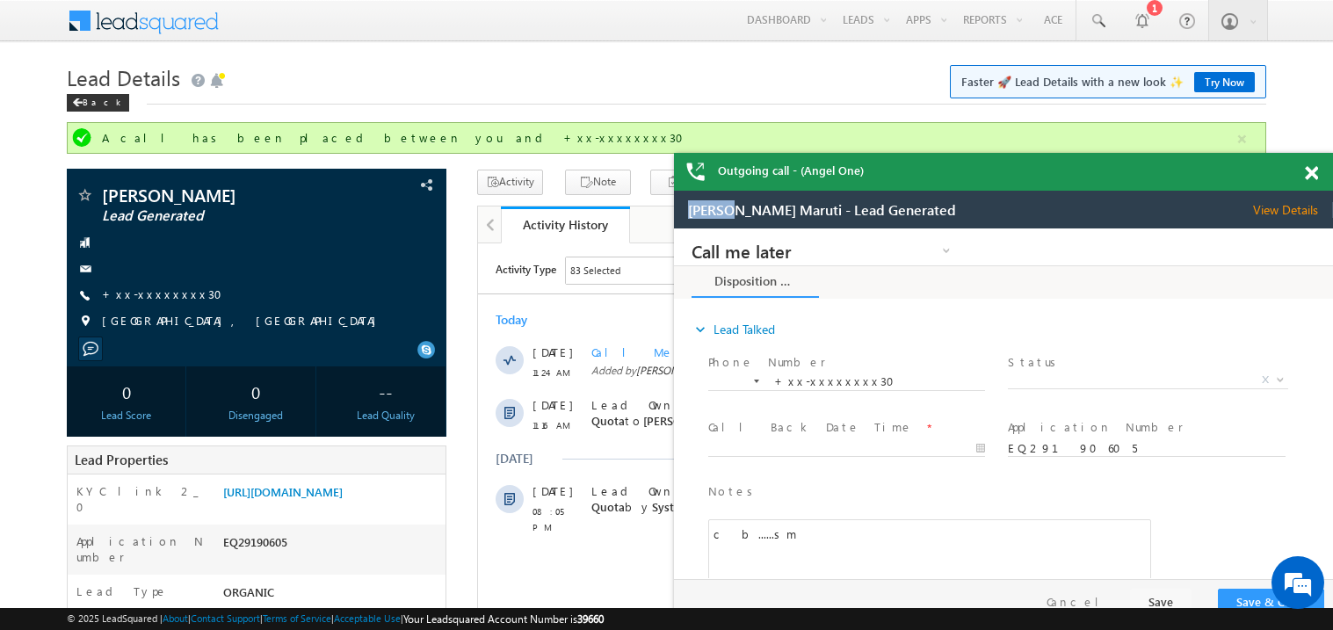
click at [944, 167] on div "Outgoing call - (Angel One)" at bounding box center [1003, 172] width 659 height 38
click at [932, 177] on div "Outgoing call - (Angel One)" at bounding box center [1003, 172] width 659 height 38
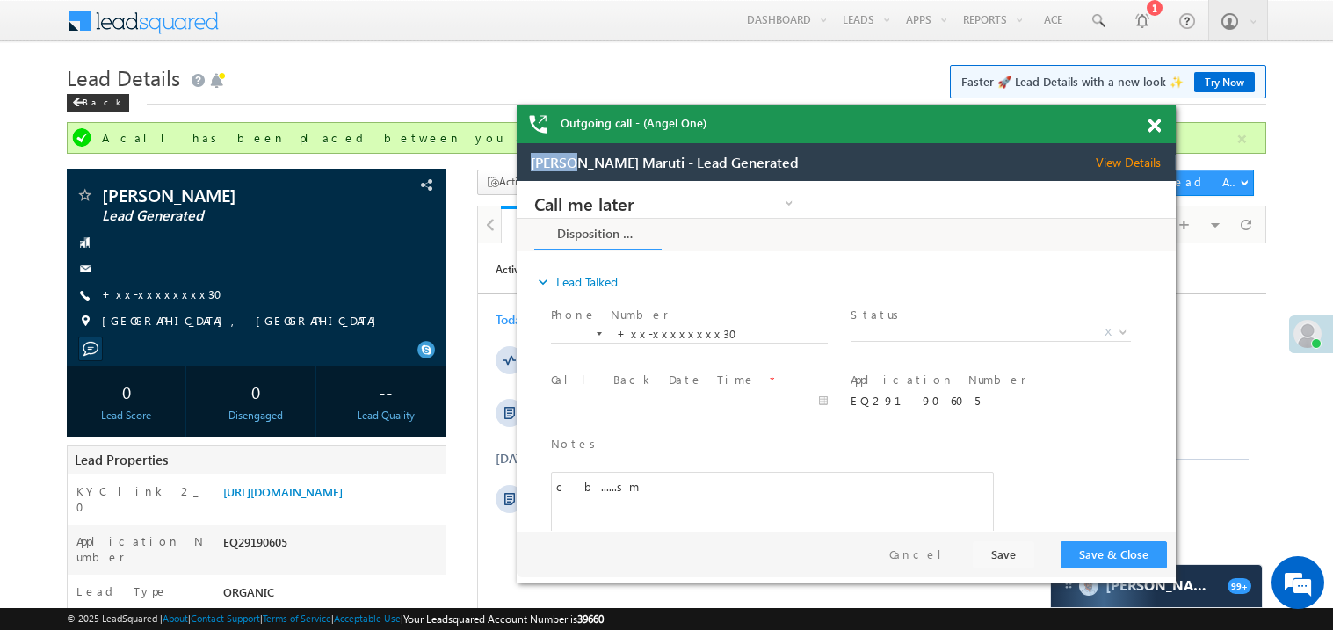
drag, startPoint x: 932, startPoint y: 177, endPoint x: 774, endPoint y: 129, distance: 165.4
click at [774, 129] on div "Outgoing call - (Angel One)" at bounding box center [846, 124] width 659 height 38
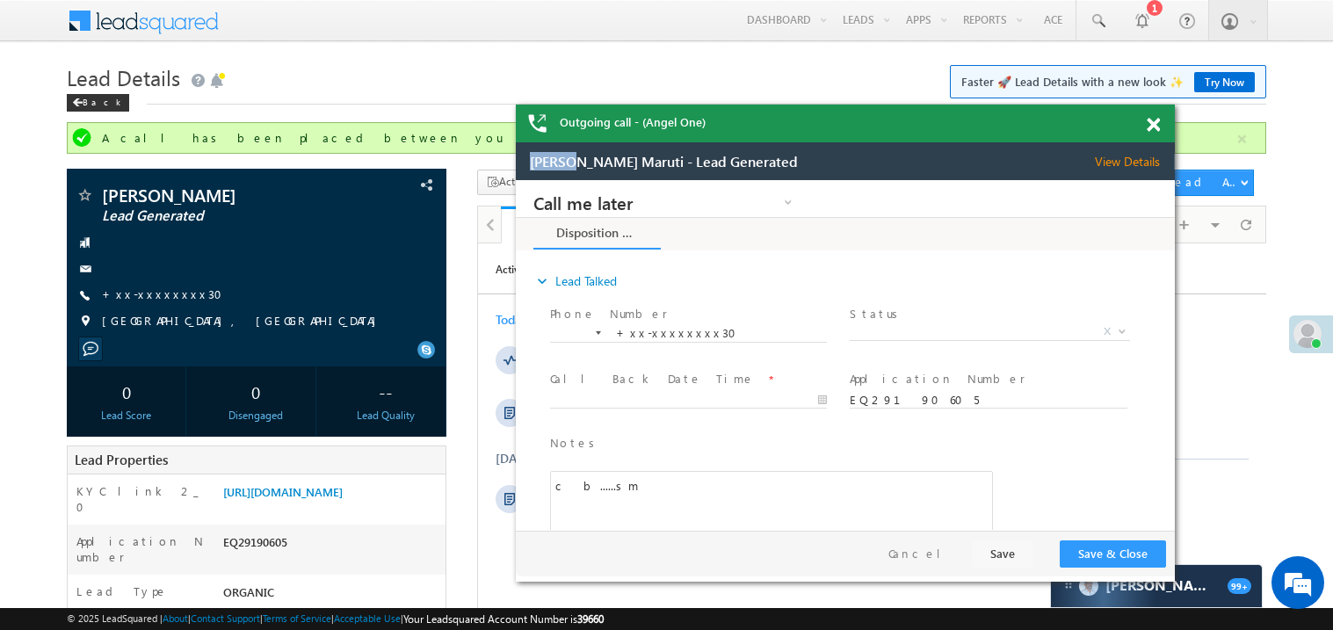
click at [1158, 125] on span at bounding box center [1153, 125] width 13 height 15
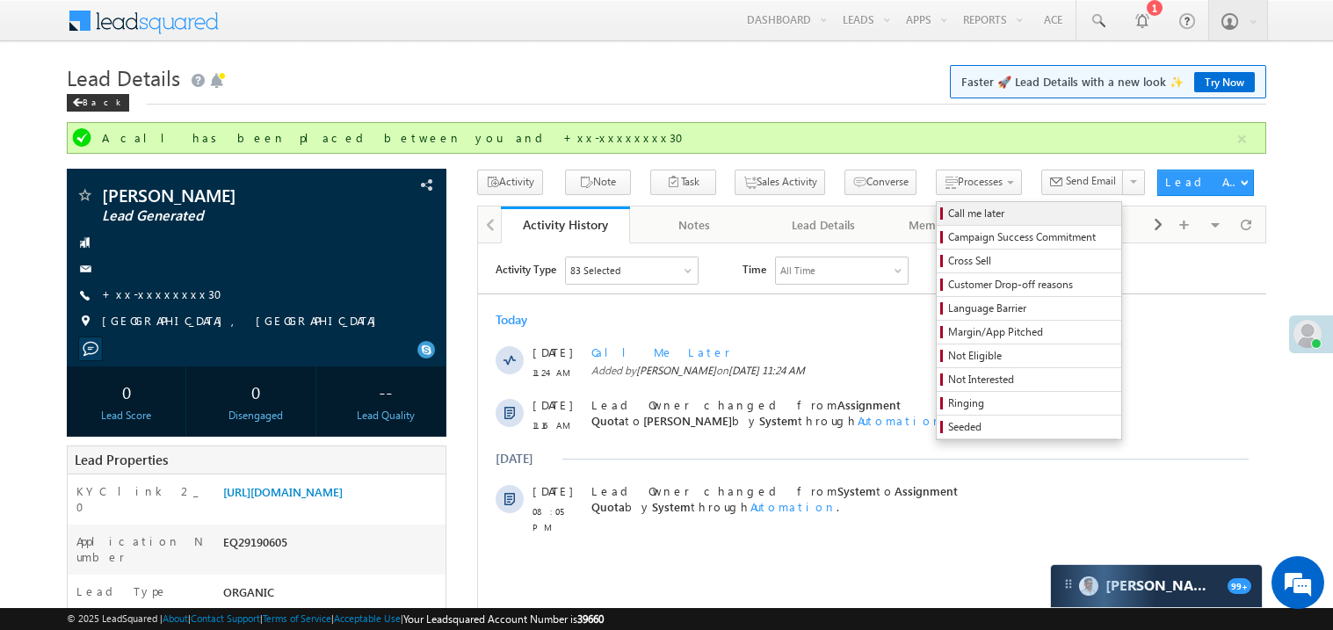
click at [948, 209] on span "Call me later" at bounding box center [1031, 214] width 167 height 16
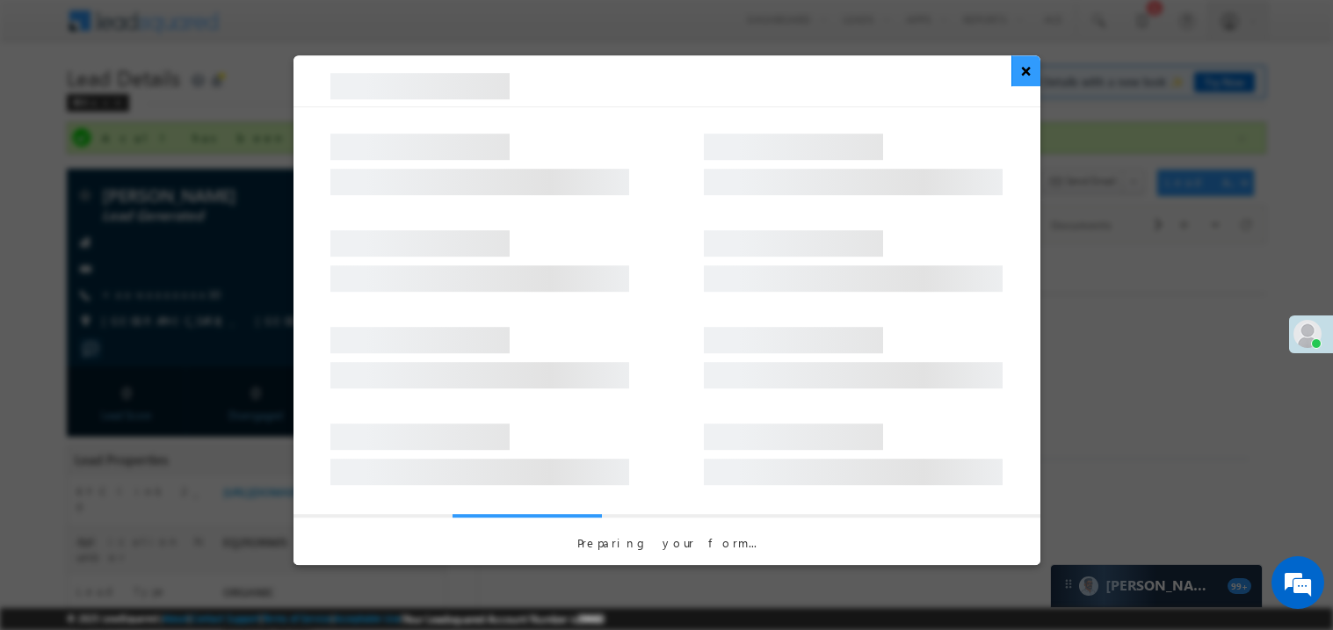
click at [1032, 78] on button "×" at bounding box center [1025, 70] width 29 height 31
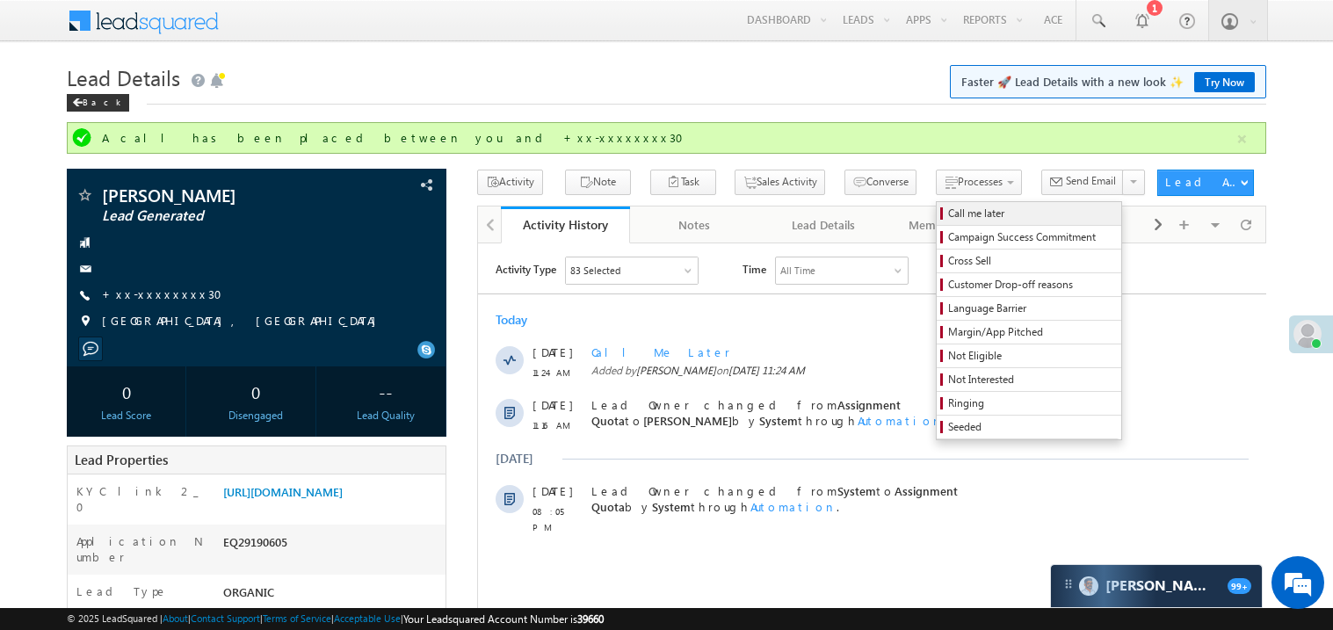
click at [948, 219] on span "Call me later" at bounding box center [1031, 214] width 167 height 16
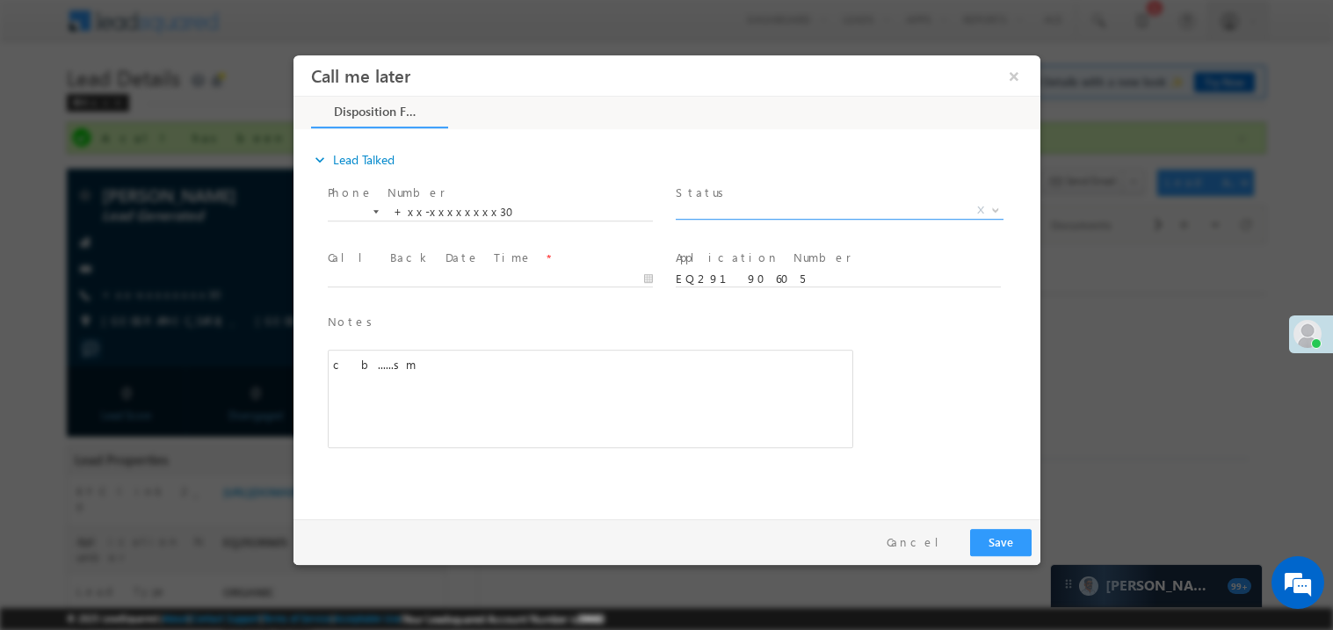
click at [714, 213] on span "X" at bounding box center [839, 210] width 328 height 18
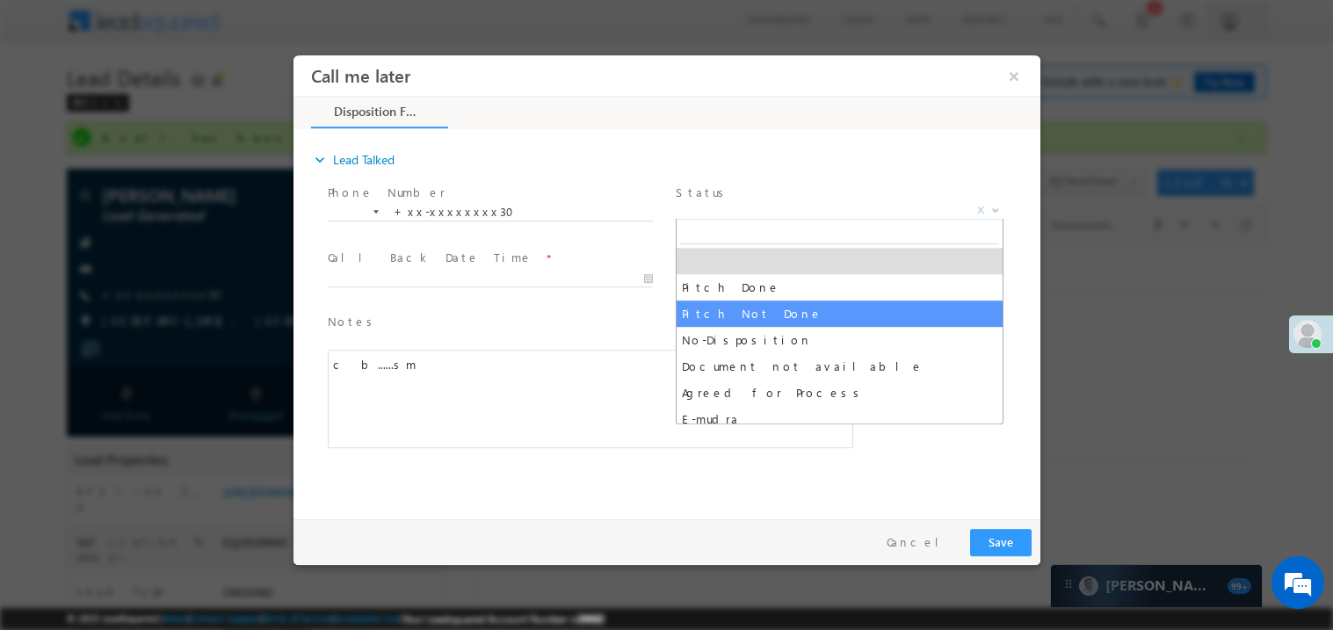
select select "Pitch Not Done"
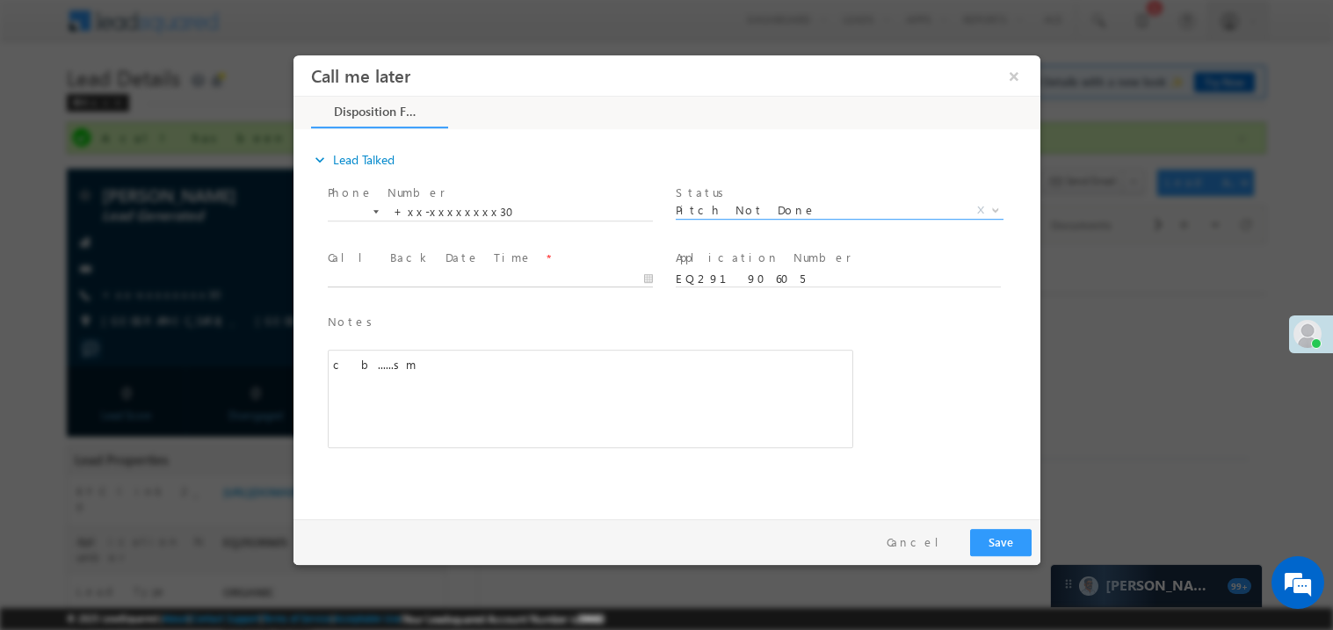
click at [423, 285] on body "Call me later ×" at bounding box center [666, 282] width 747 height 456
type input "09/19/25 11:26 AM"
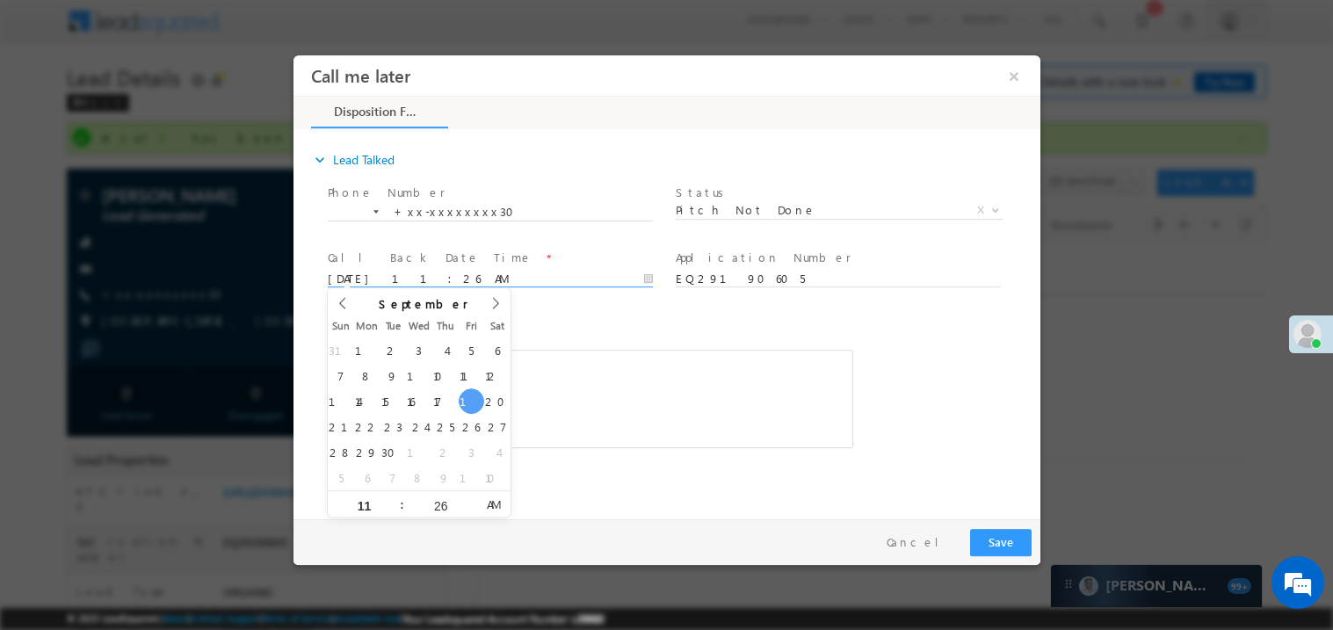
click at [661, 331] on div "Notes * c b......sm Editor toolbars Basic Styles Bold Italic Underline Paragrap…" at bounding box center [589, 380] width 525 height 136
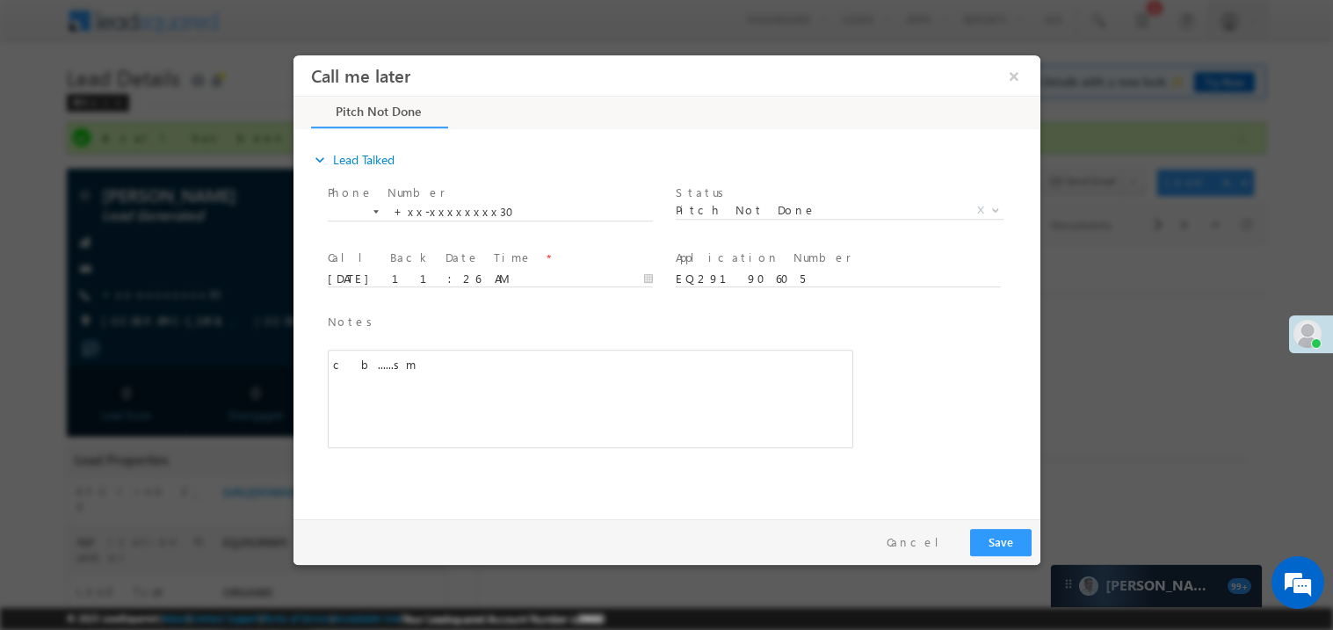
click at [633, 391] on div "c b......sm" at bounding box center [589, 398] width 525 height 98
click at [1006, 532] on button "Save" at bounding box center [999, 541] width 61 height 27
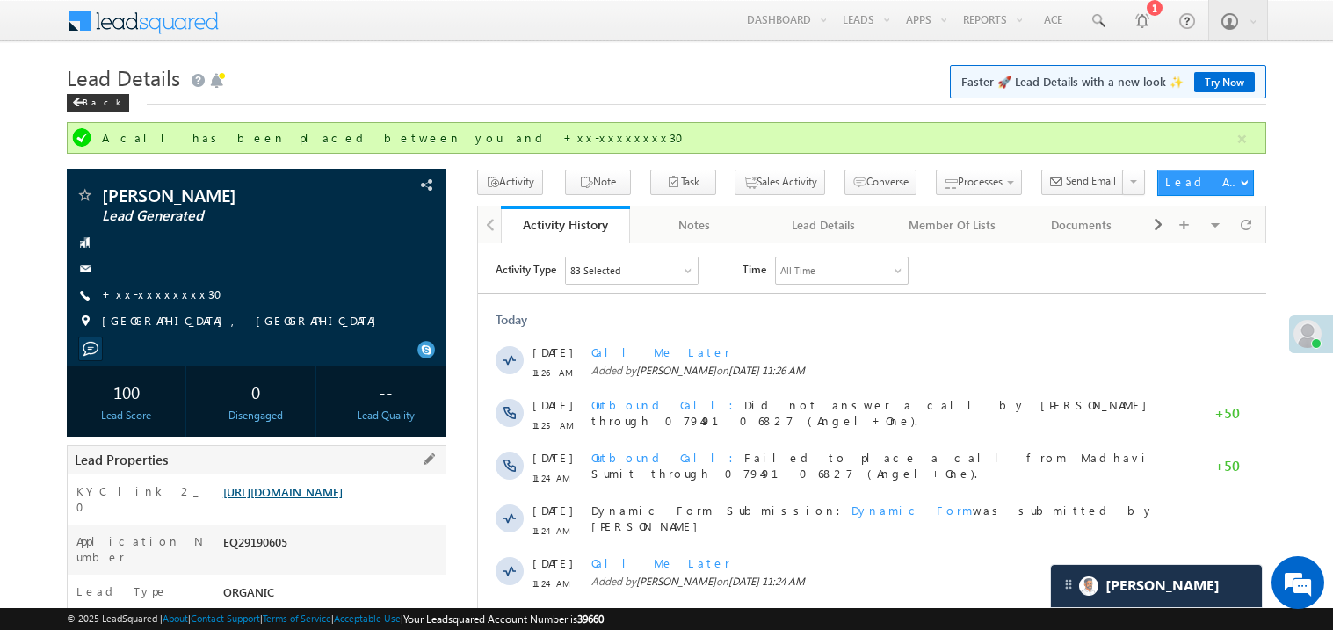
click at [326, 499] on link "https://angelbroking1-pk3em7sa.customui-test.leadsquared.com?leadId=b3135fb7-6e…" at bounding box center [282, 491] width 119 height 15
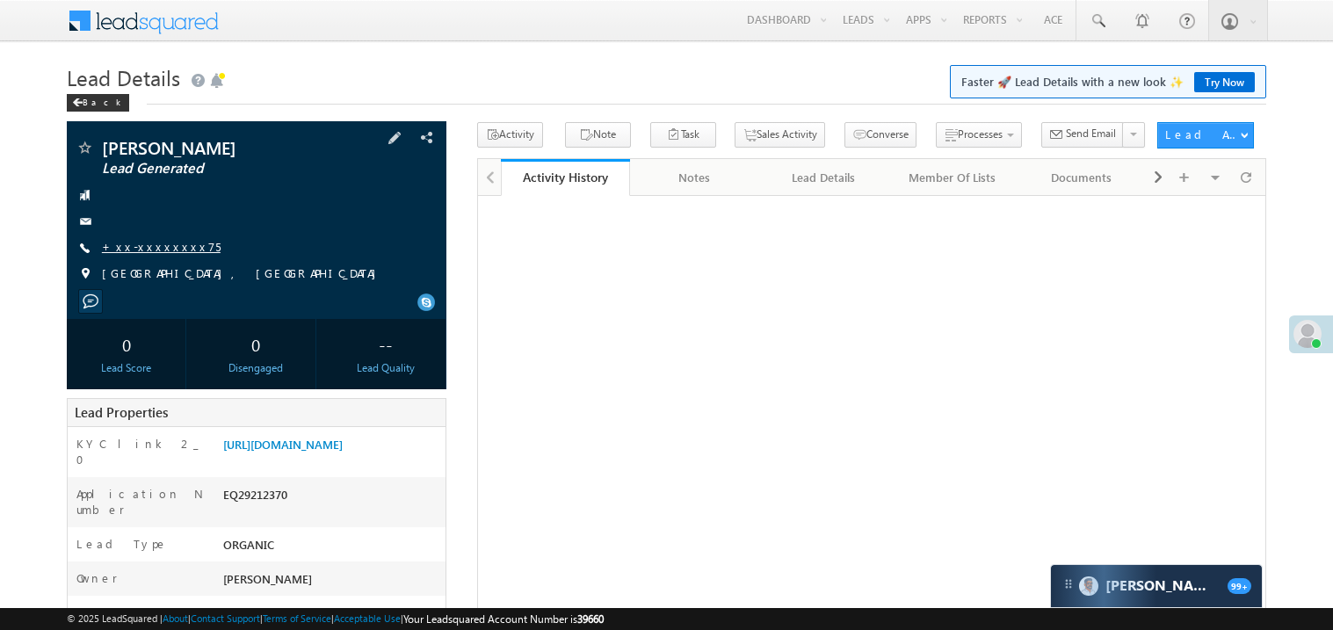
click at [141, 244] on link "+xx-xxxxxxxx75" at bounding box center [161, 246] width 119 height 15
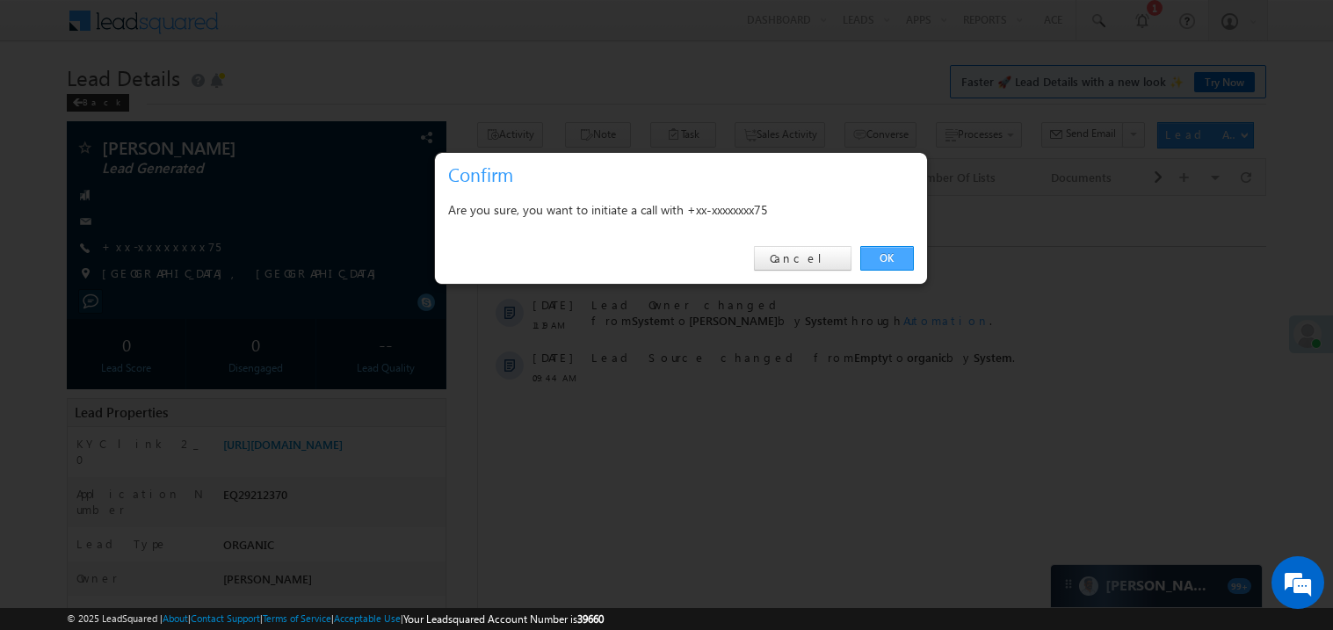
click at [889, 257] on link "OK" at bounding box center [887, 258] width 54 height 25
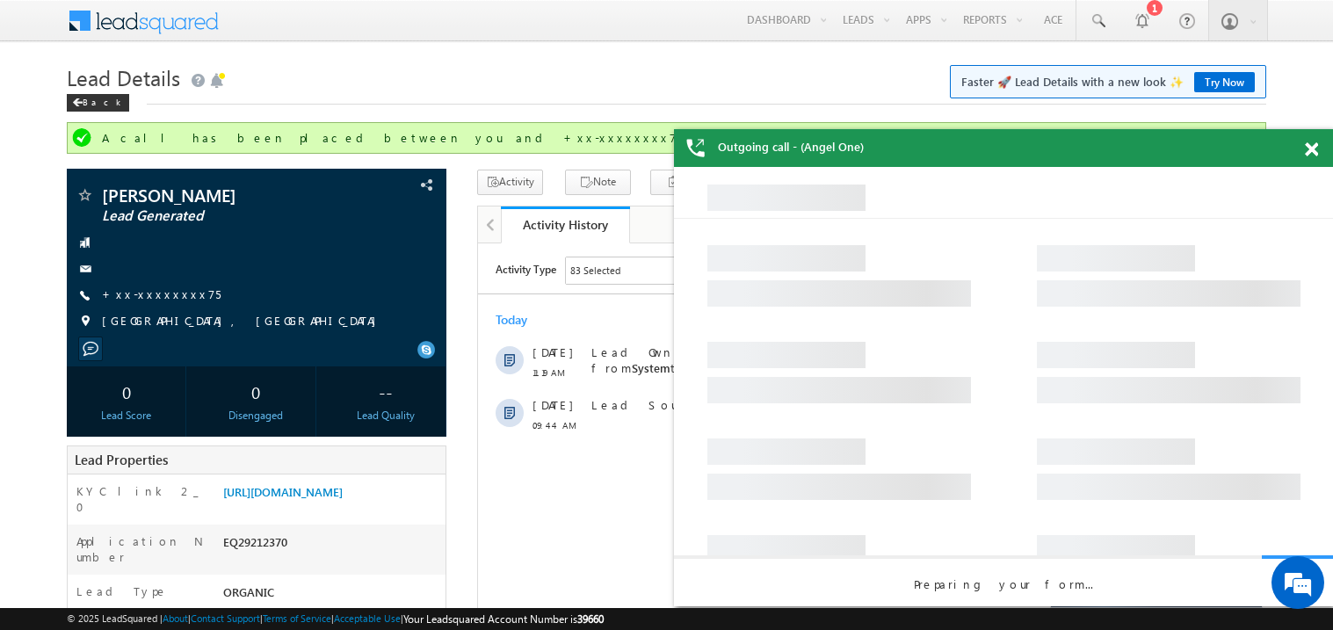
click at [1306, 145] on span at bounding box center [1311, 149] width 13 height 15
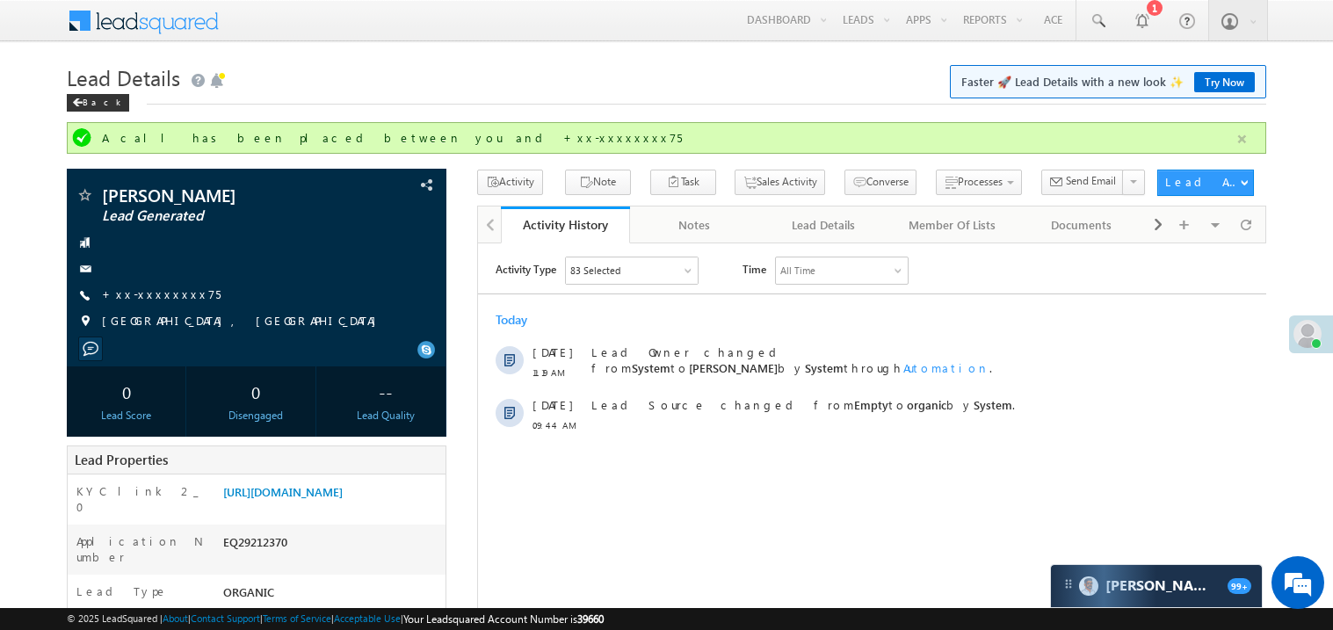
click at [1244, 147] on button "button" at bounding box center [1242, 139] width 22 height 22
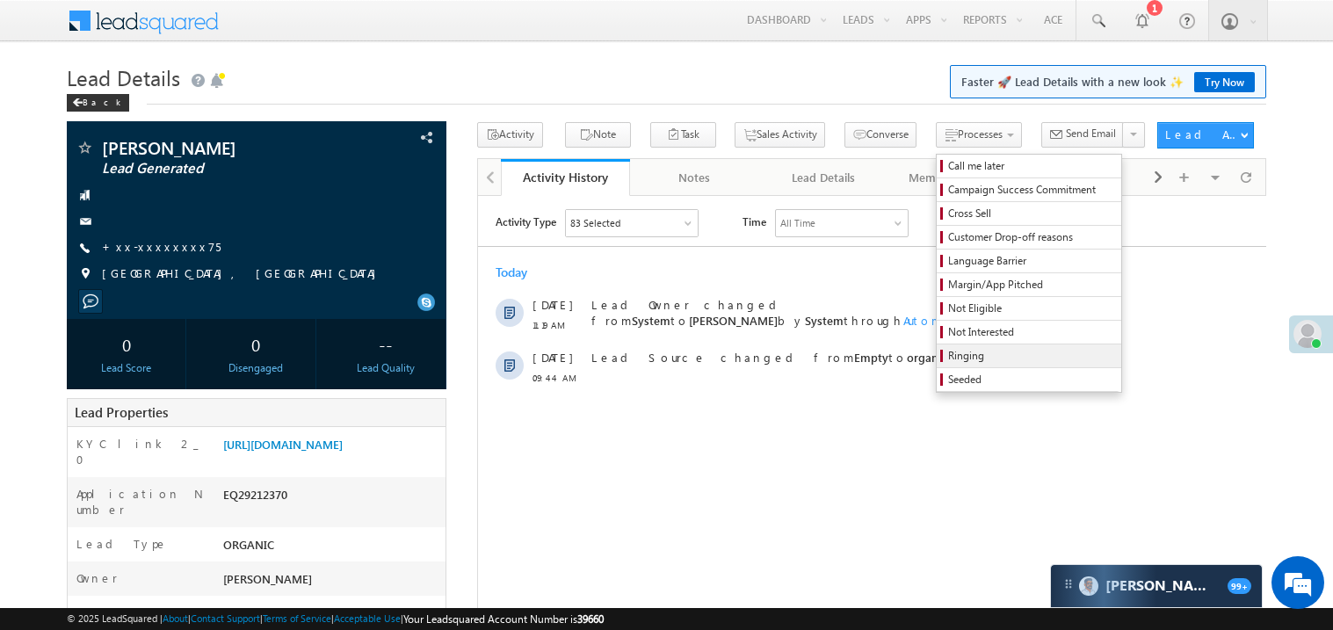
click at [948, 357] on span "Ringing" at bounding box center [1031, 356] width 167 height 16
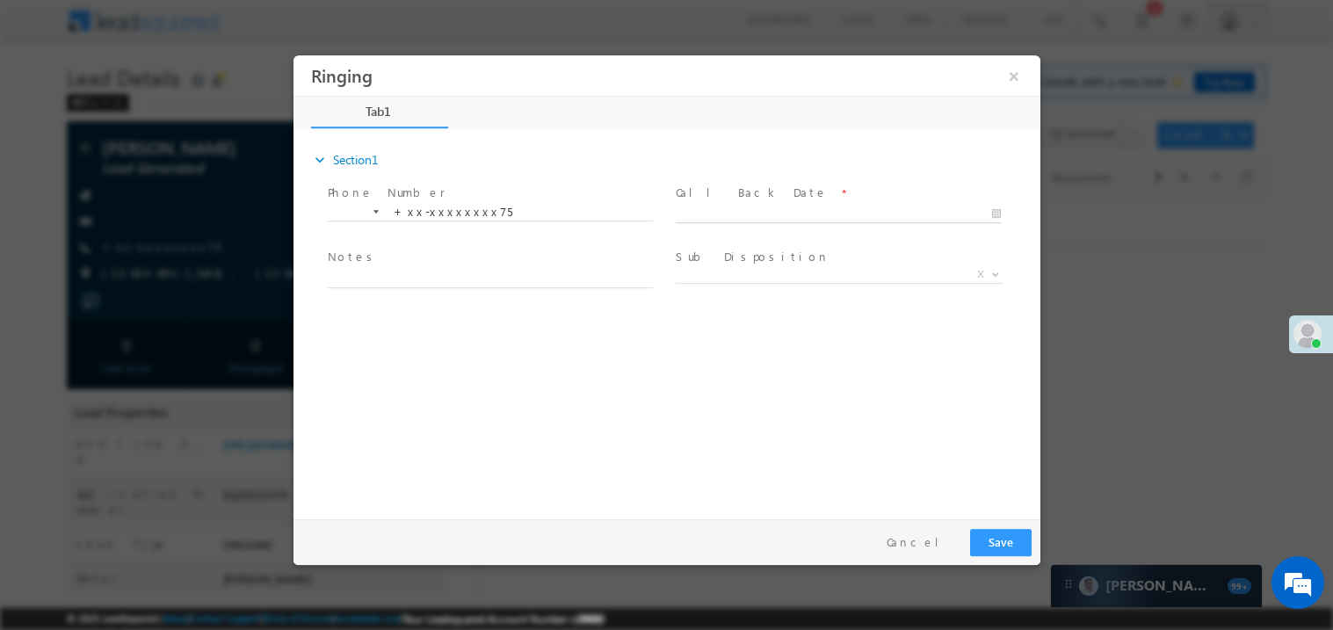
click at [736, 205] on input "text" at bounding box center [837, 214] width 325 height 18
type input "[DATE] 11:27 AM"
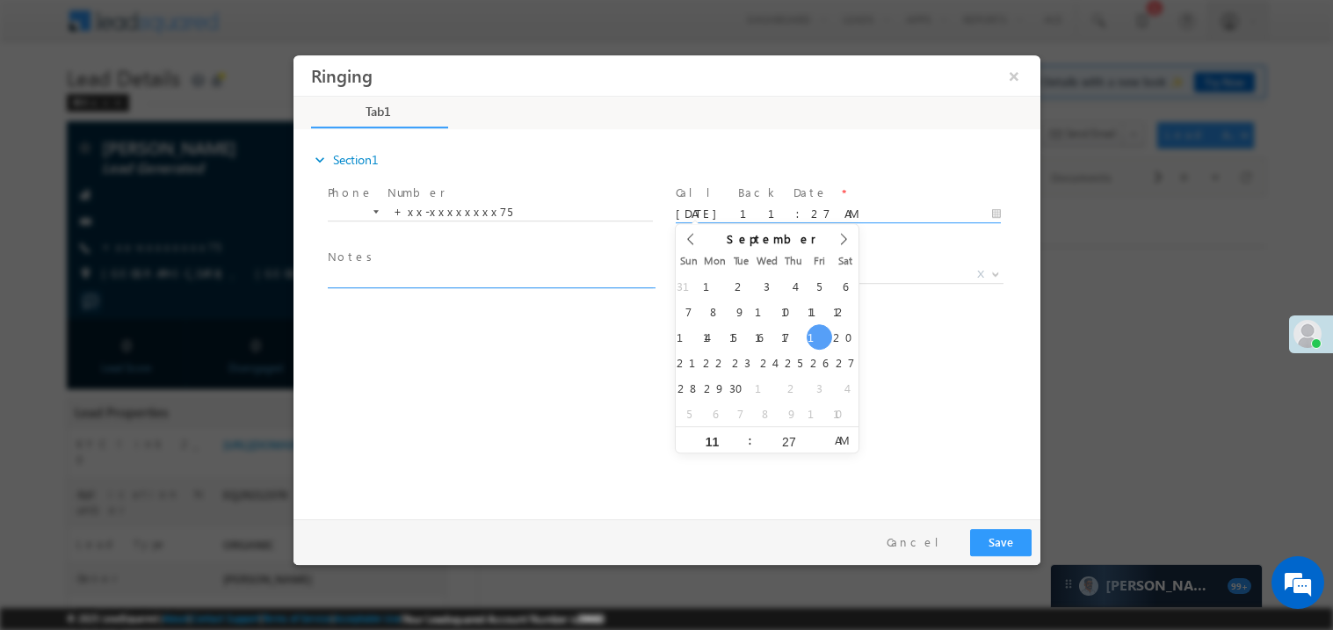
click at [459, 272] on textarea at bounding box center [489, 277] width 325 height 20
type textarea "ring"
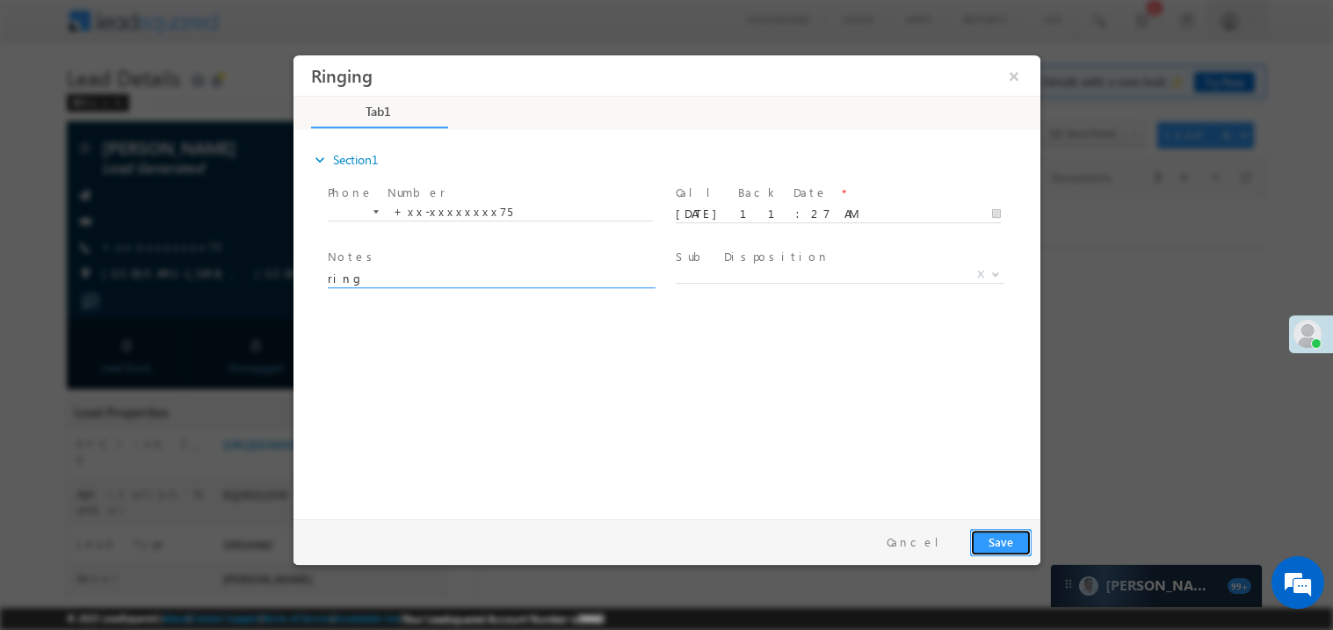
click at [1006, 541] on button "Save" at bounding box center [999, 541] width 61 height 27
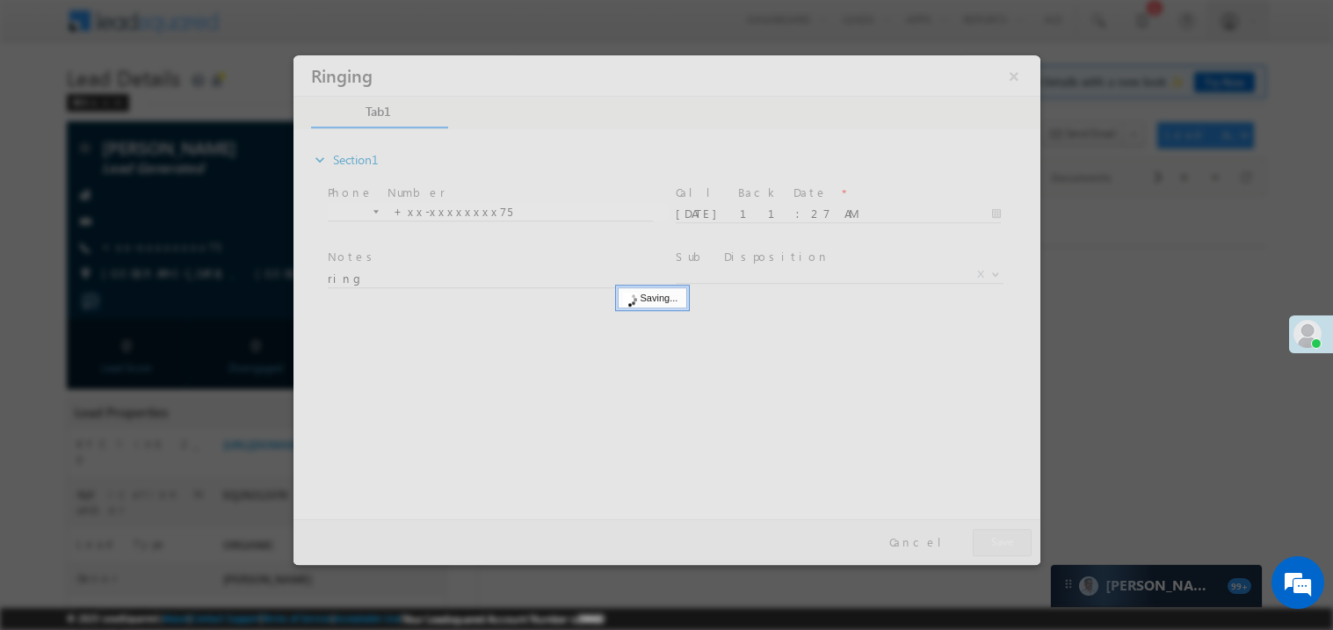
click at [1006, 541] on div at bounding box center [666, 309] width 747 height 510
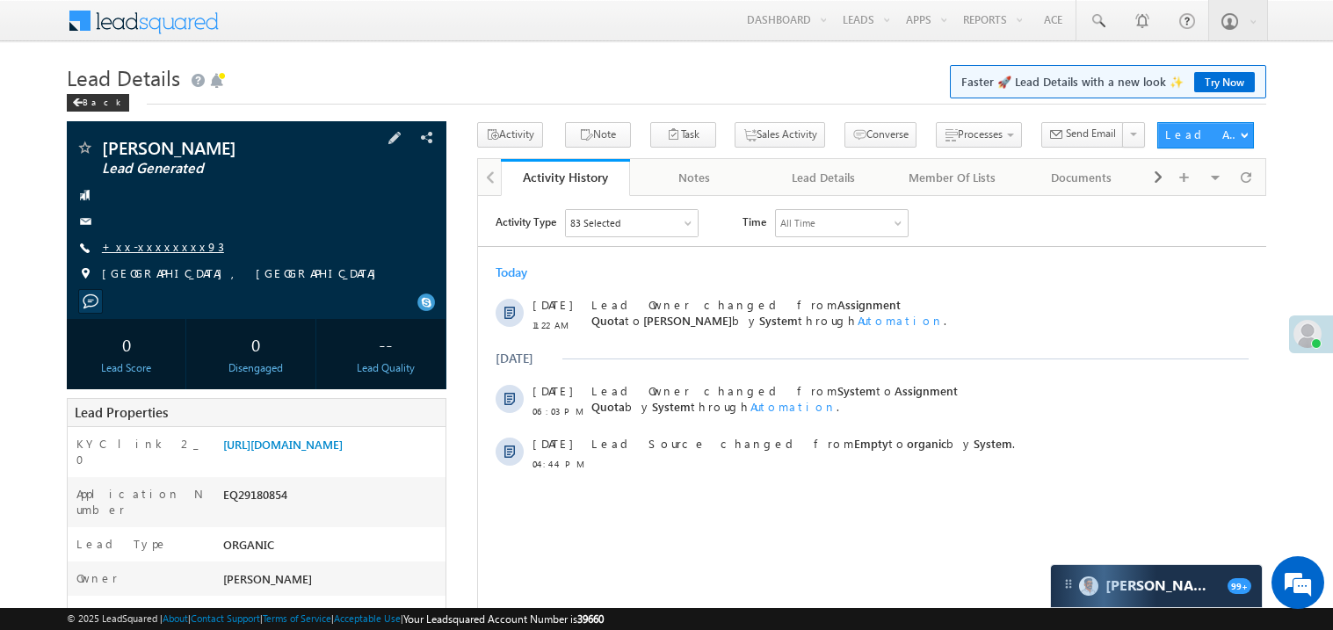
click at [169, 244] on link "+xx-xxxxxxxx93" at bounding box center [163, 246] width 122 height 15
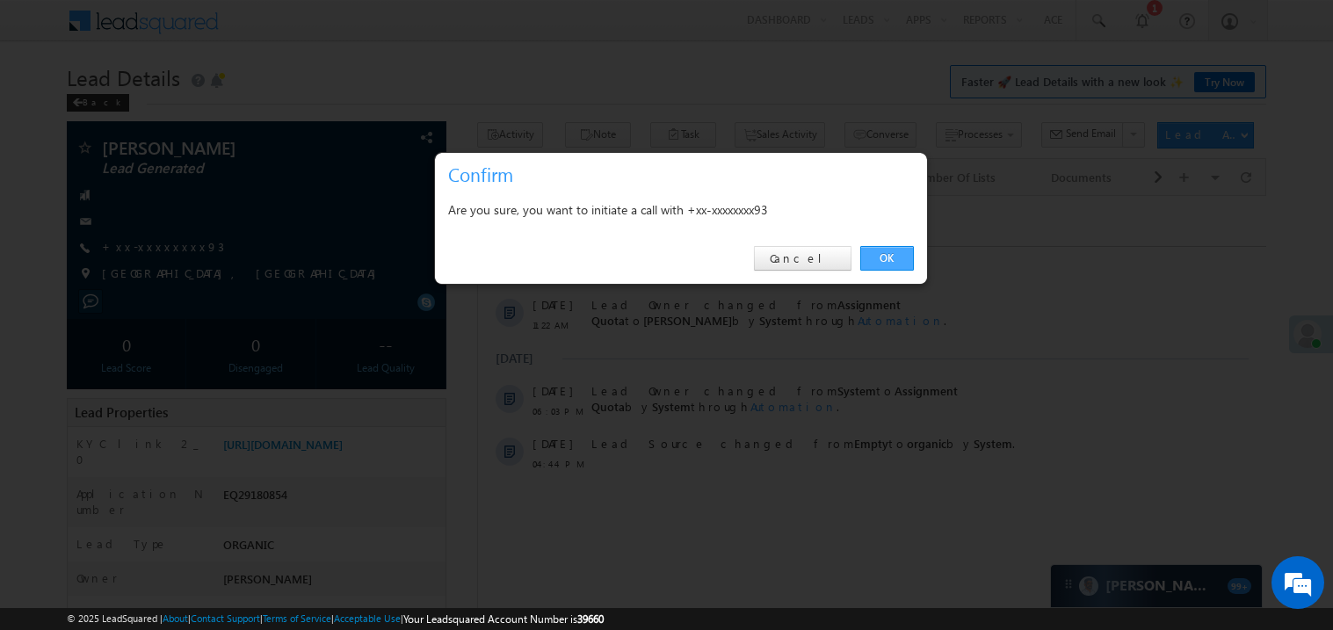
click at [889, 258] on link "OK" at bounding box center [887, 258] width 54 height 25
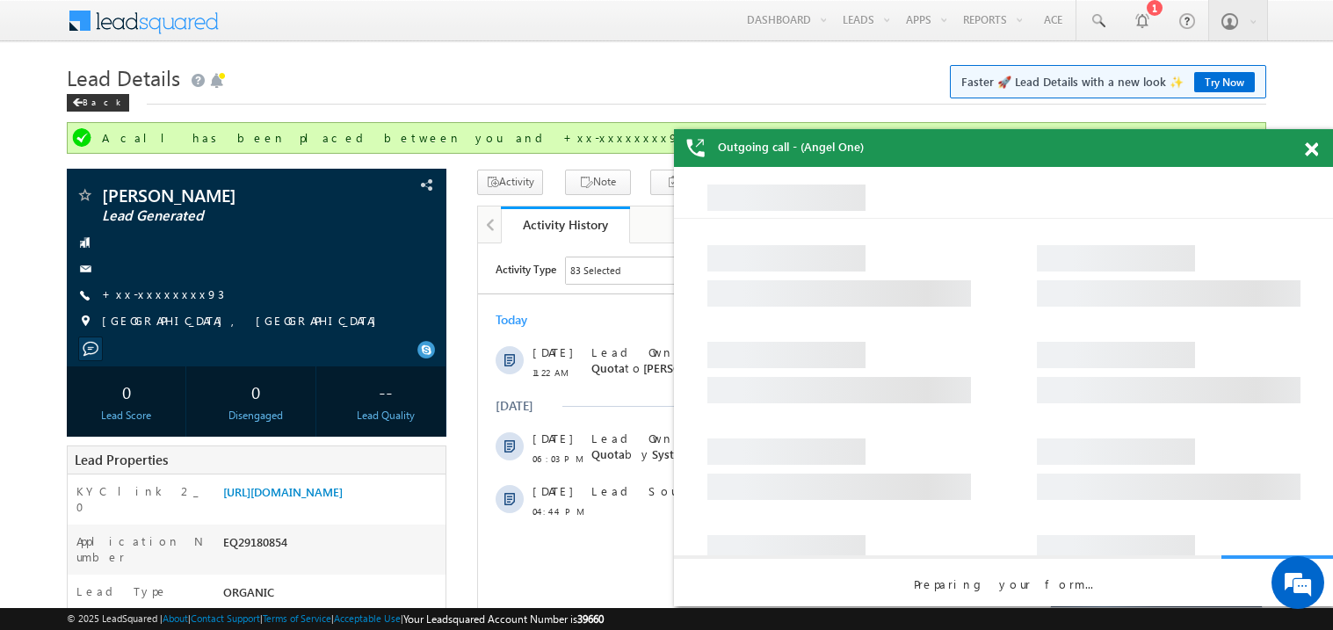
click at [1314, 148] on span at bounding box center [1311, 149] width 13 height 15
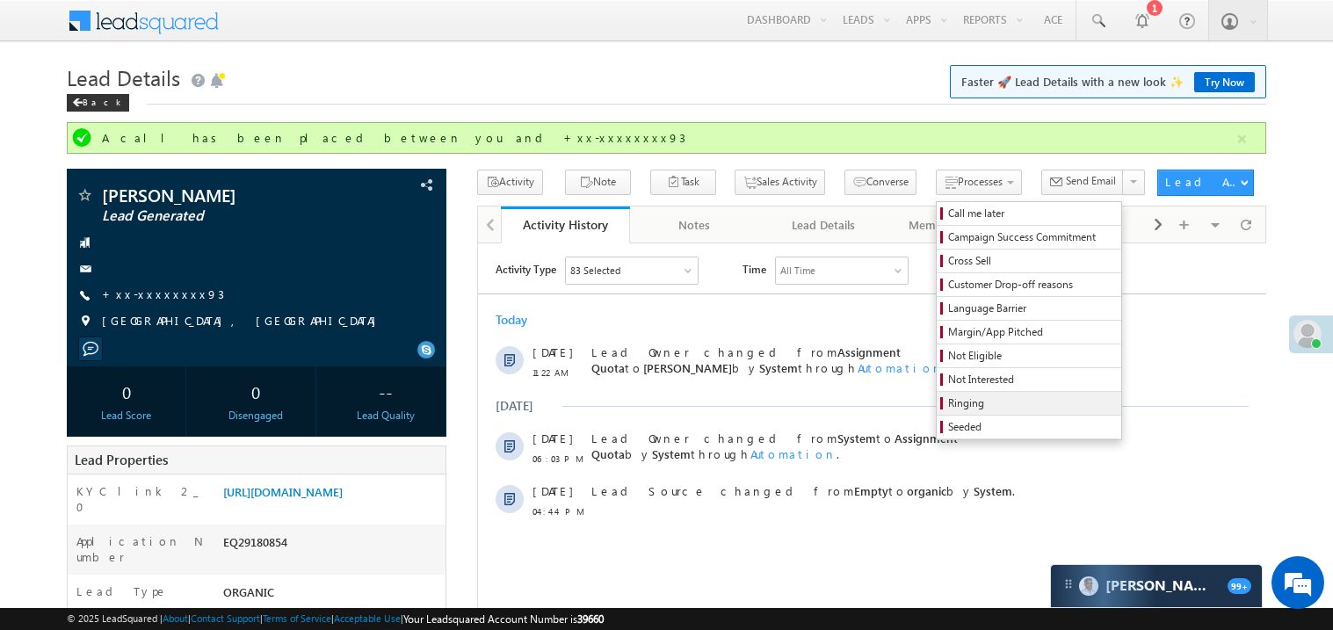
click at [980, 404] on span "Ringing" at bounding box center [1031, 403] width 167 height 16
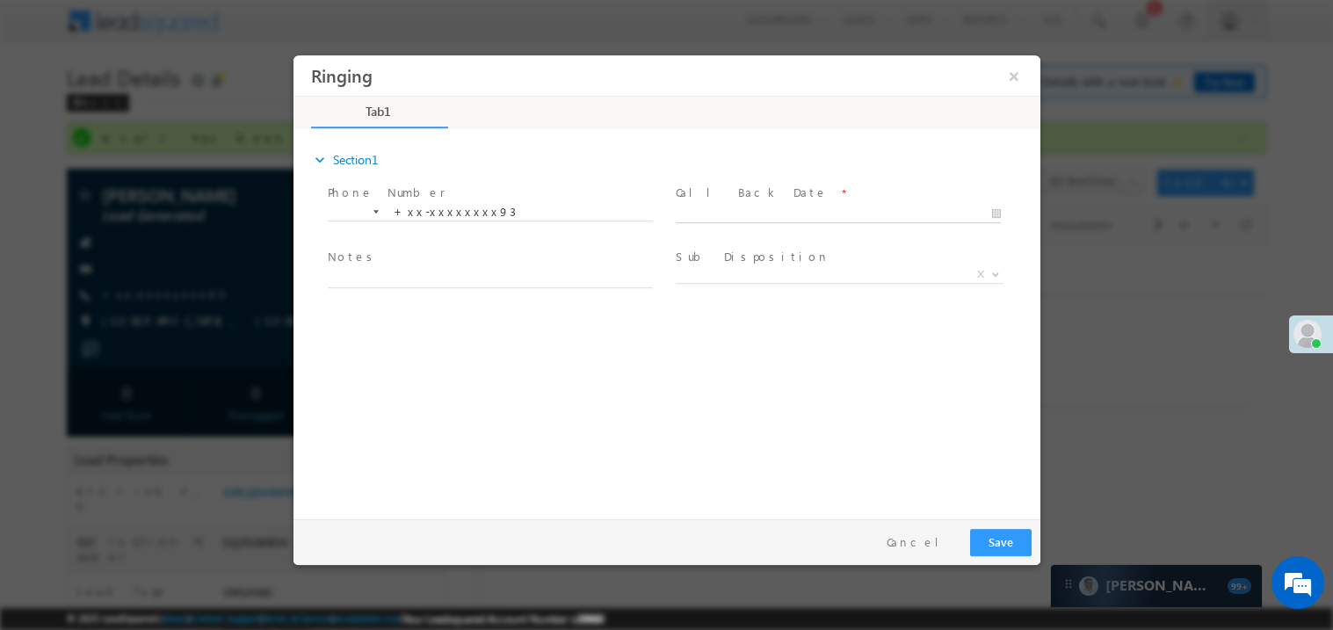
click at [723, 210] on body "Ringing ×" at bounding box center [666, 282] width 747 height 456
type input "[DATE] 11:27 AM"
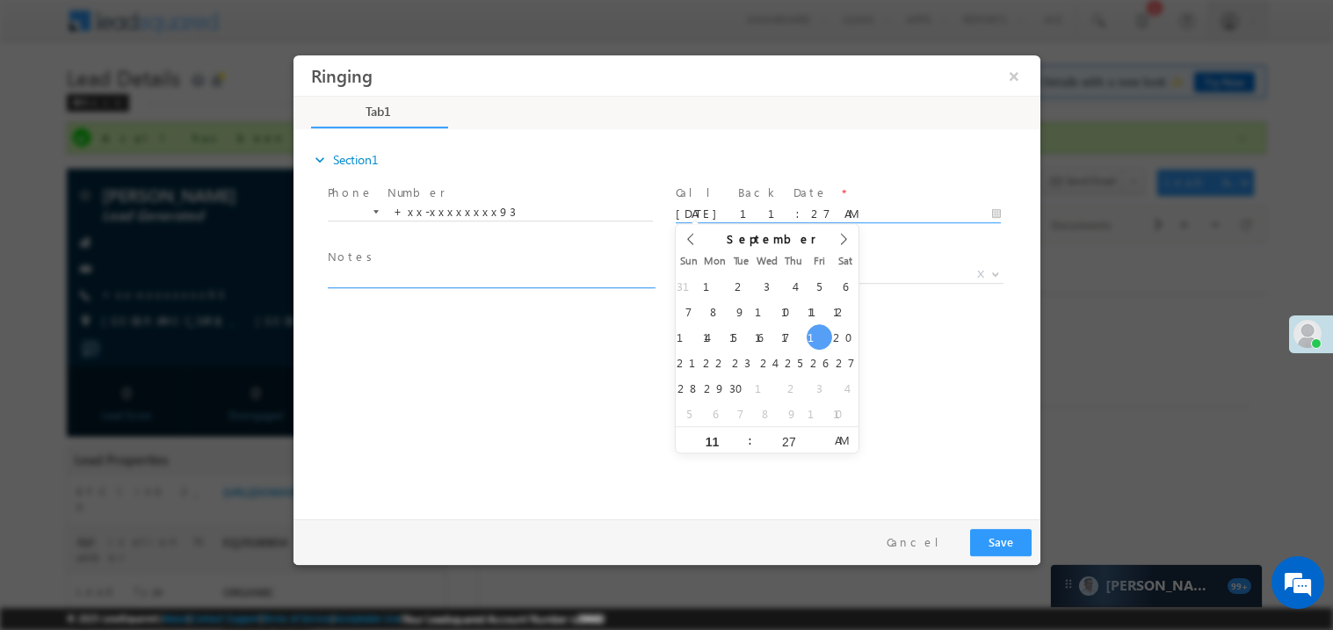
click at [404, 275] on textarea at bounding box center [489, 277] width 325 height 20
click at [404, 275] on textarea "ring" at bounding box center [489, 277] width 325 height 20
type textarea "ring"
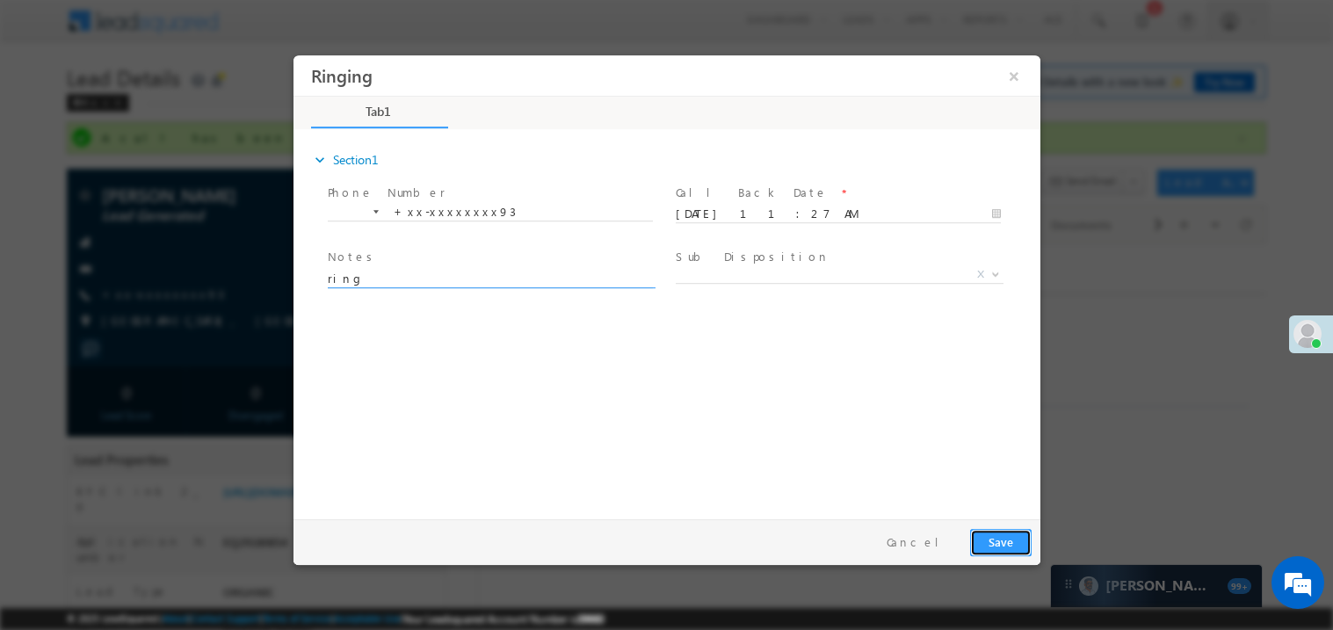
click at [1012, 531] on button "Save" at bounding box center [999, 541] width 61 height 27
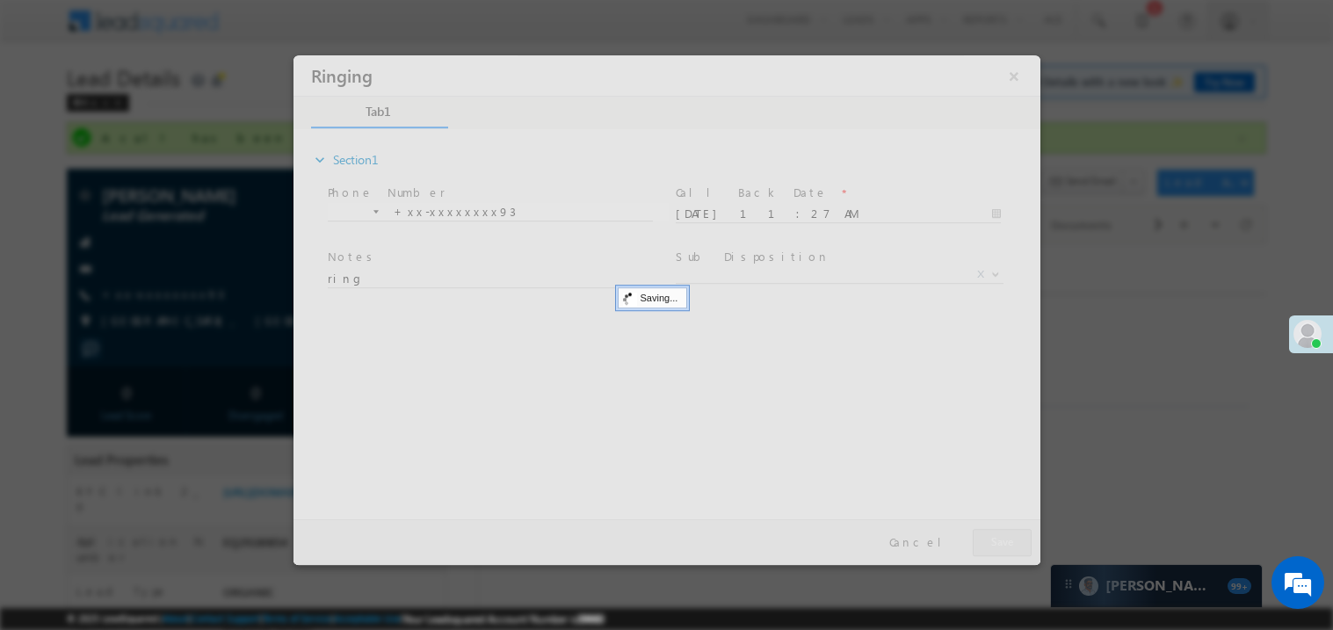
click at [1012, 531] on div at bounding box center [666, 309] width 747 height 510
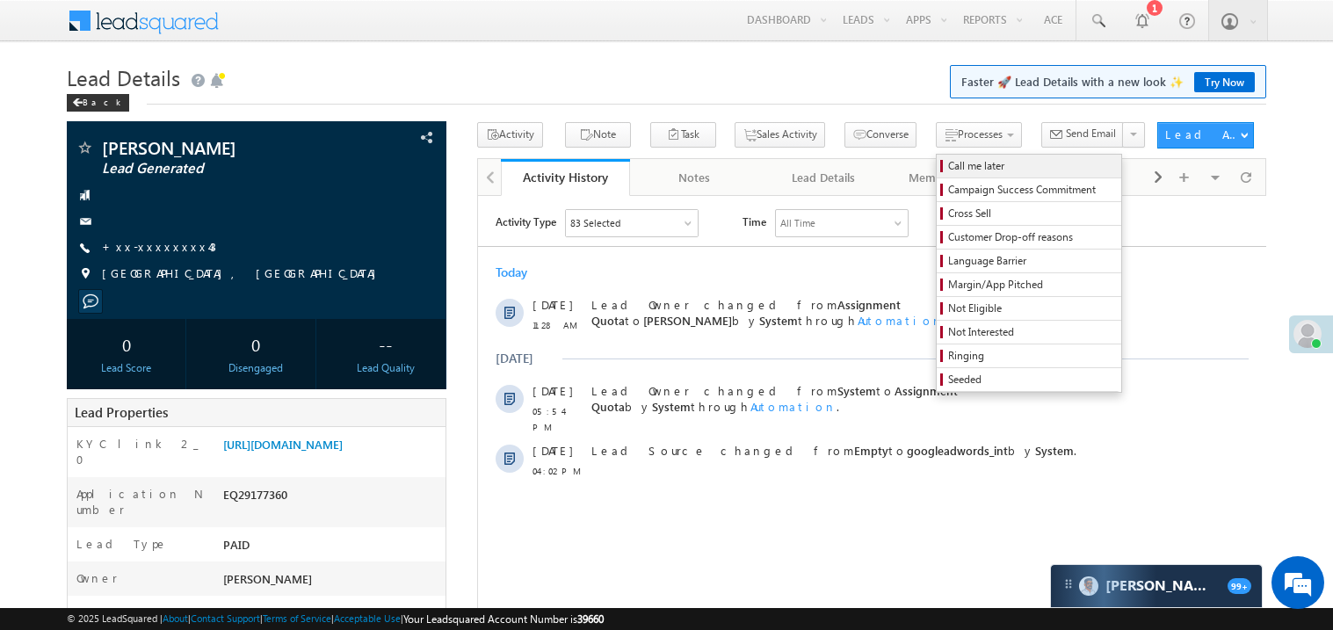
click at [948, 159] on span "Call me later" at bounding box center [1031, 166] width 167 height 16
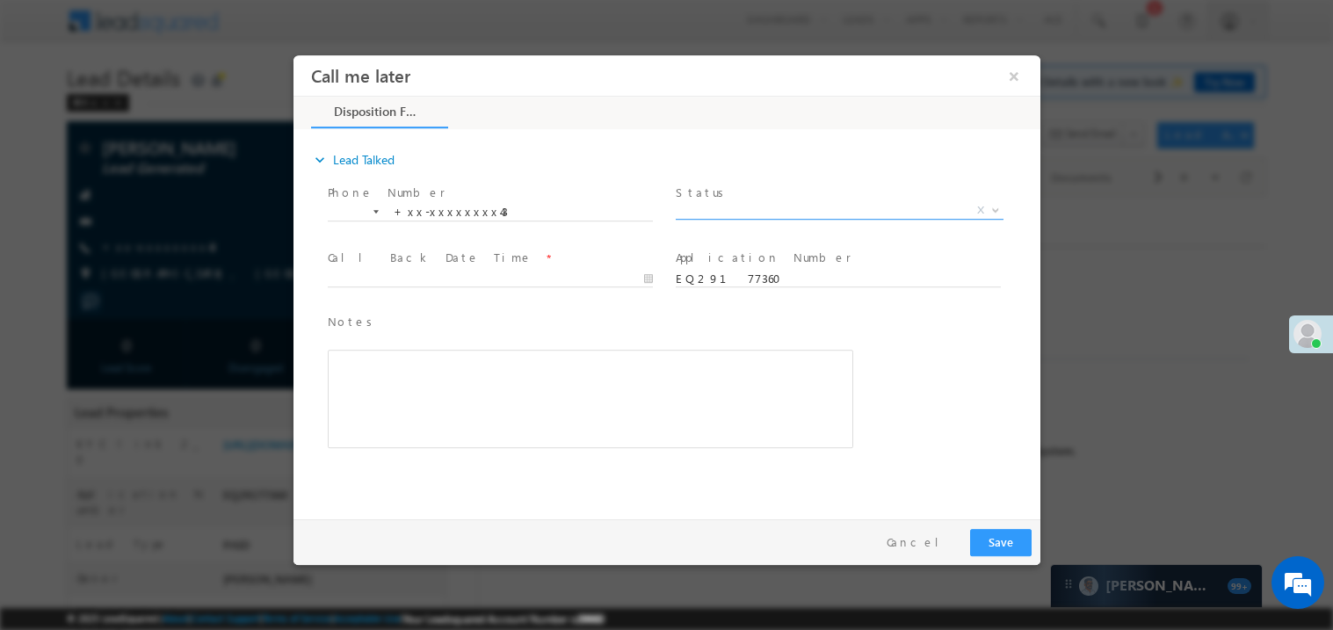
click at [705, 206] on span "X" at bounding box center [839, 210] width 328 height 18
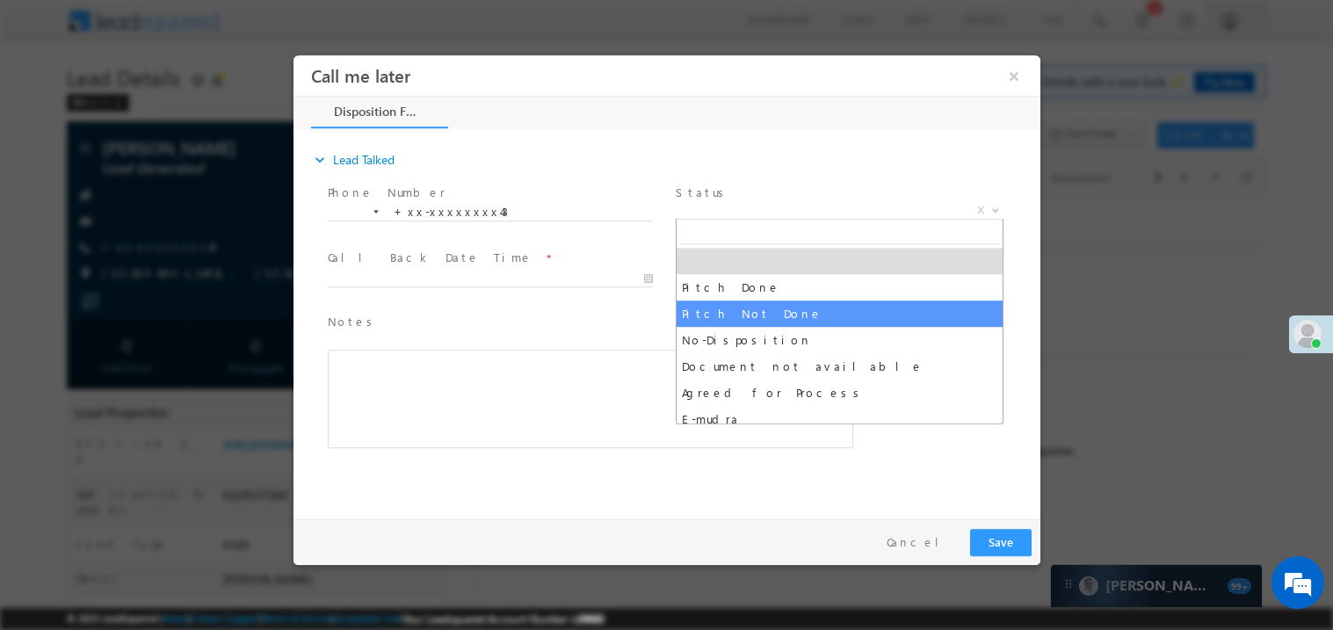
select select "Pitch Not Done"
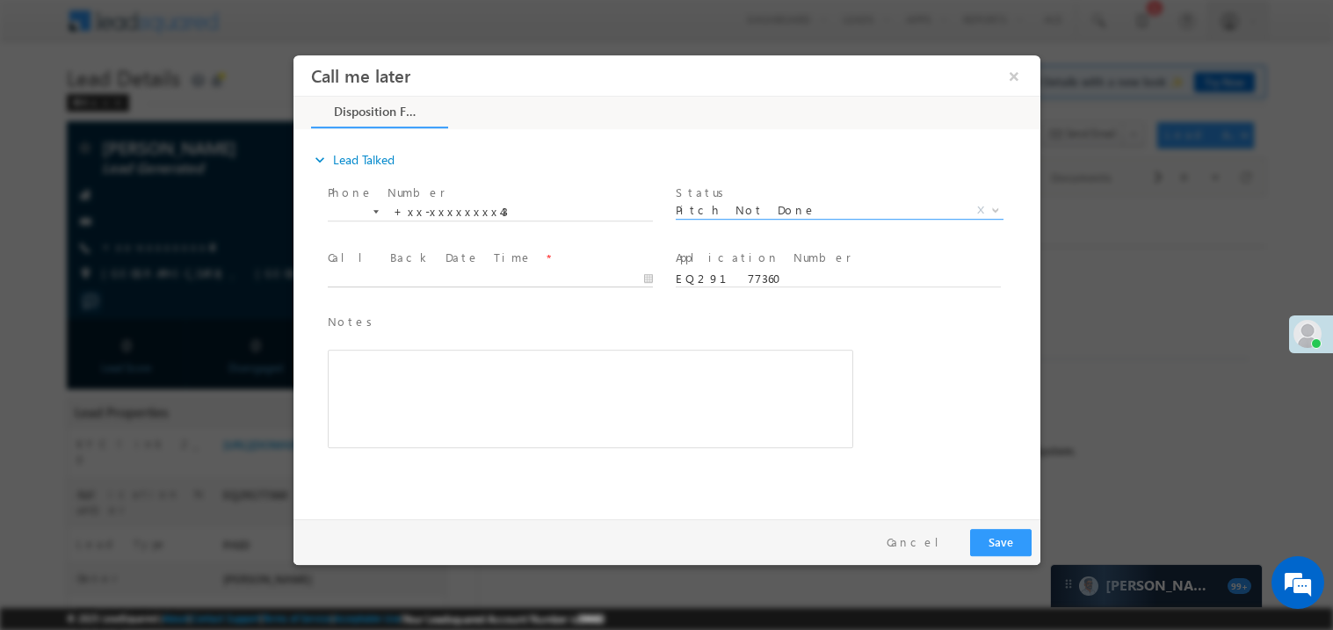
click at [426, 276] on body "Call me later ×" at bounding box center [666, 282] width 747 height 456
type input "09/19/25 11:30 AM"
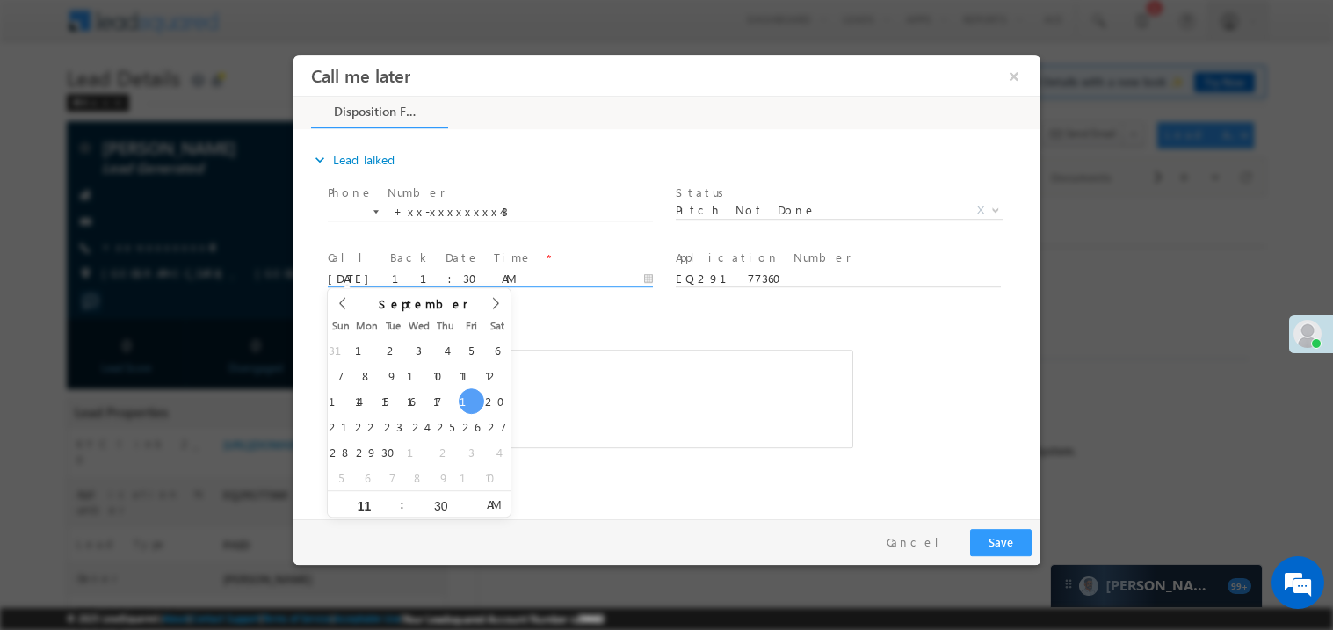
click at [660, 370] on div "Rich Text Editor, 40788eee-0fb2-11ec-a811-0adc8a9d82c2__tab1__section1__Notes__…" at bounding box center [589, 398] width 525 height 98
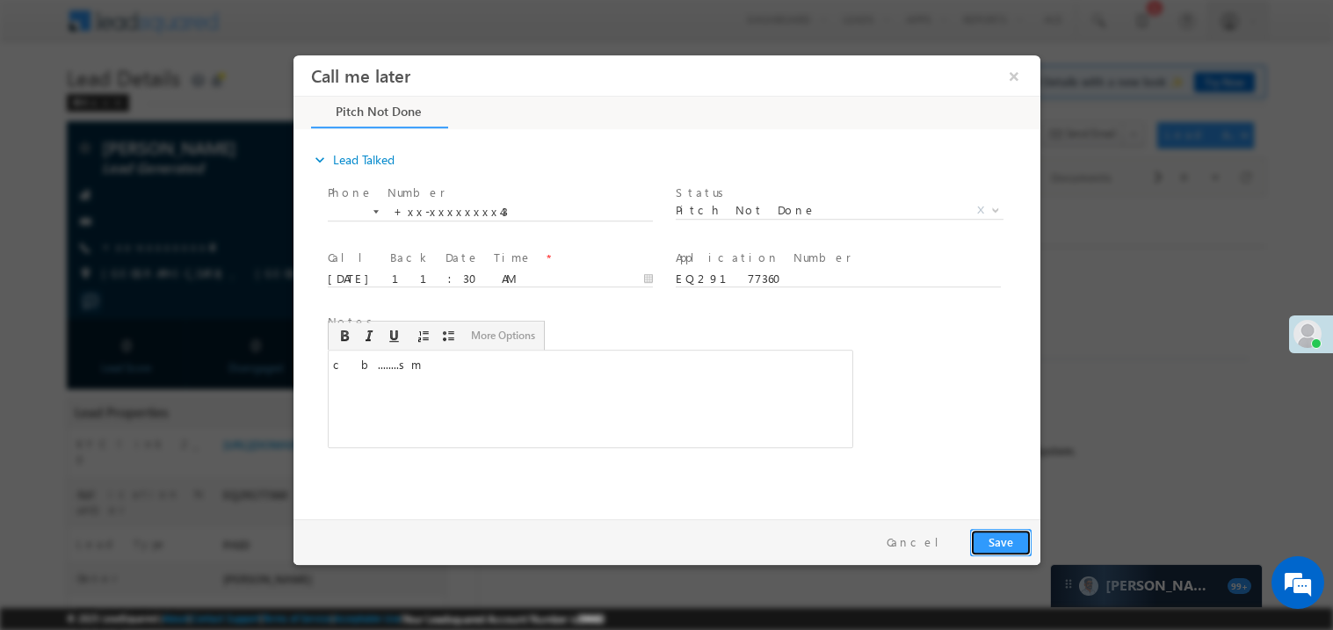
click at [1011, 531] on button "Save" at bounding box center [999, 541] width 61 height 27
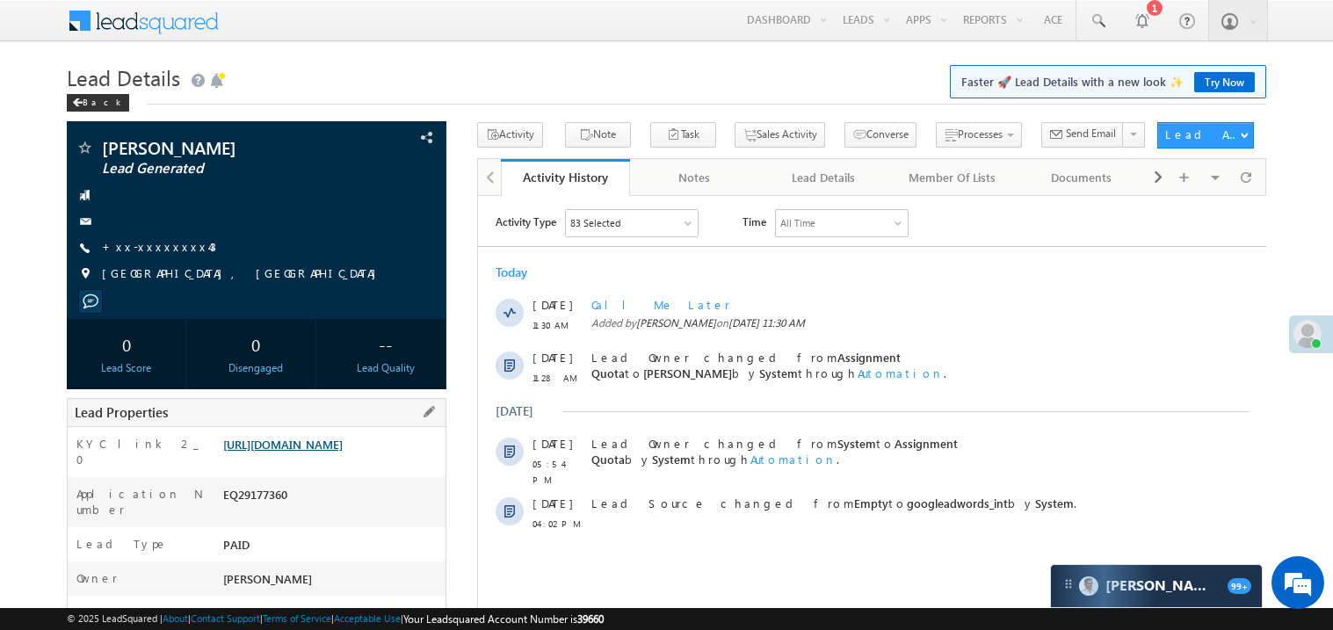
click at [283, 452] on link "[URL][DOMAIN_NAME]" at bounding box center [282, 444] width 119 height 15
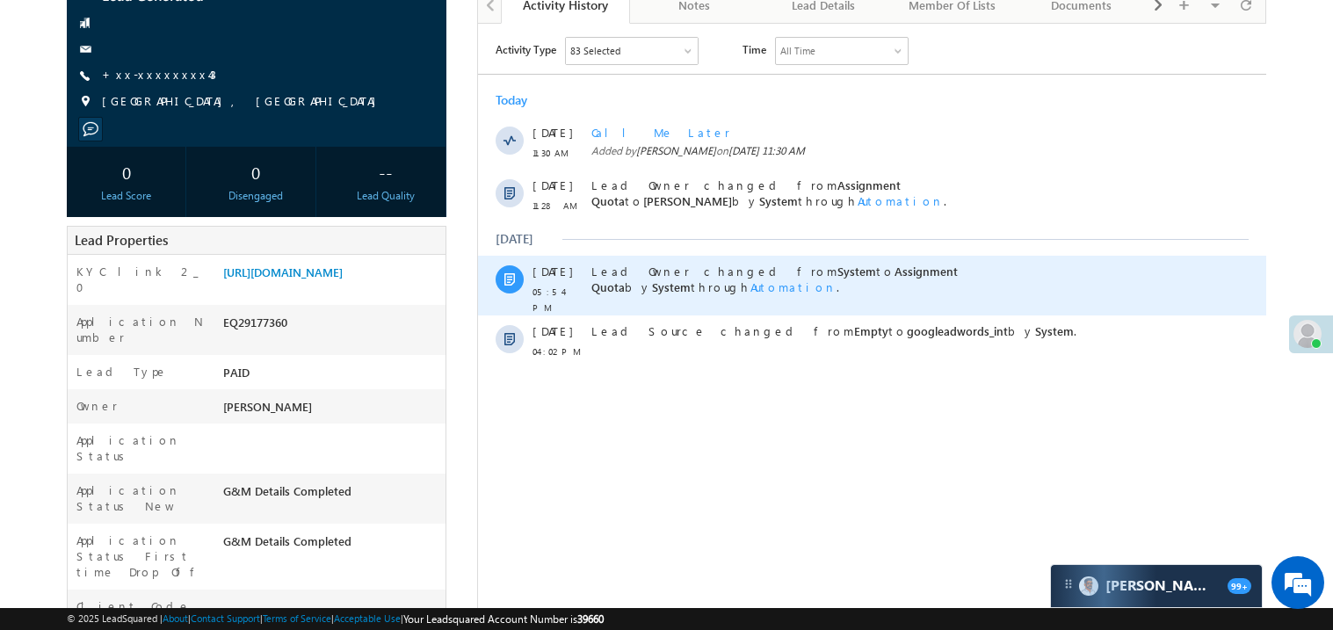
scroll to position [245, 0]
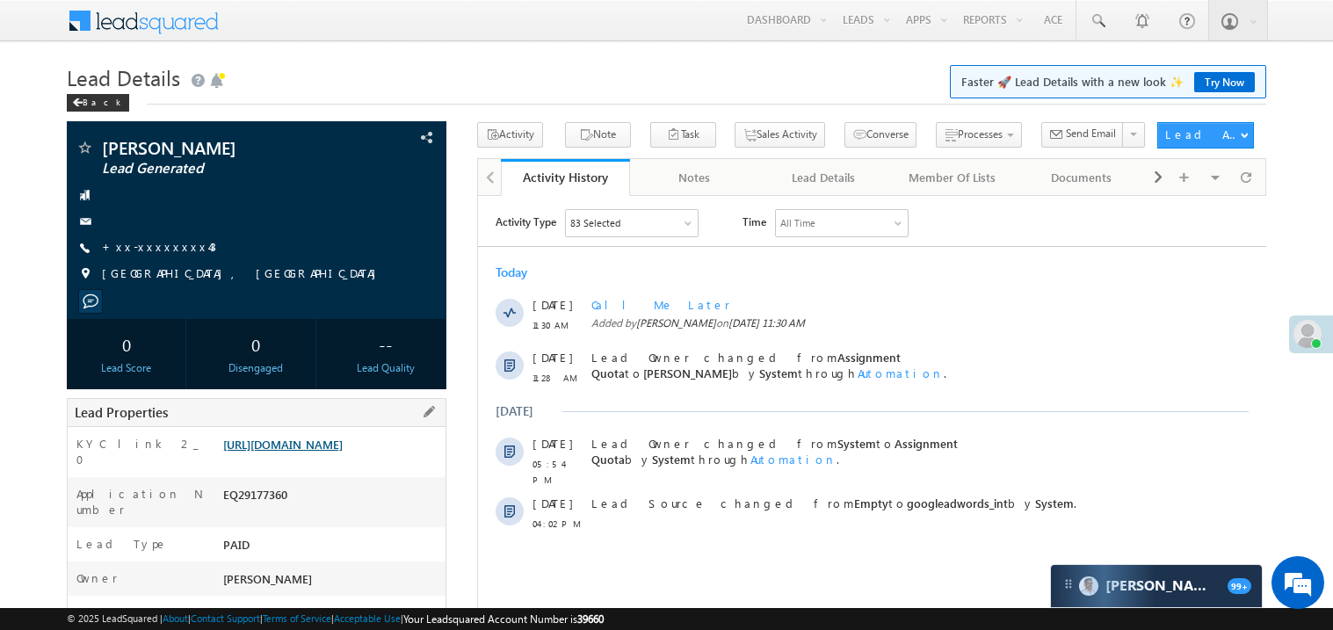
click at [320, 452] on link "[URL][DOMAIN_NAME]" at bounding box center [282, 444] width 119 height 15
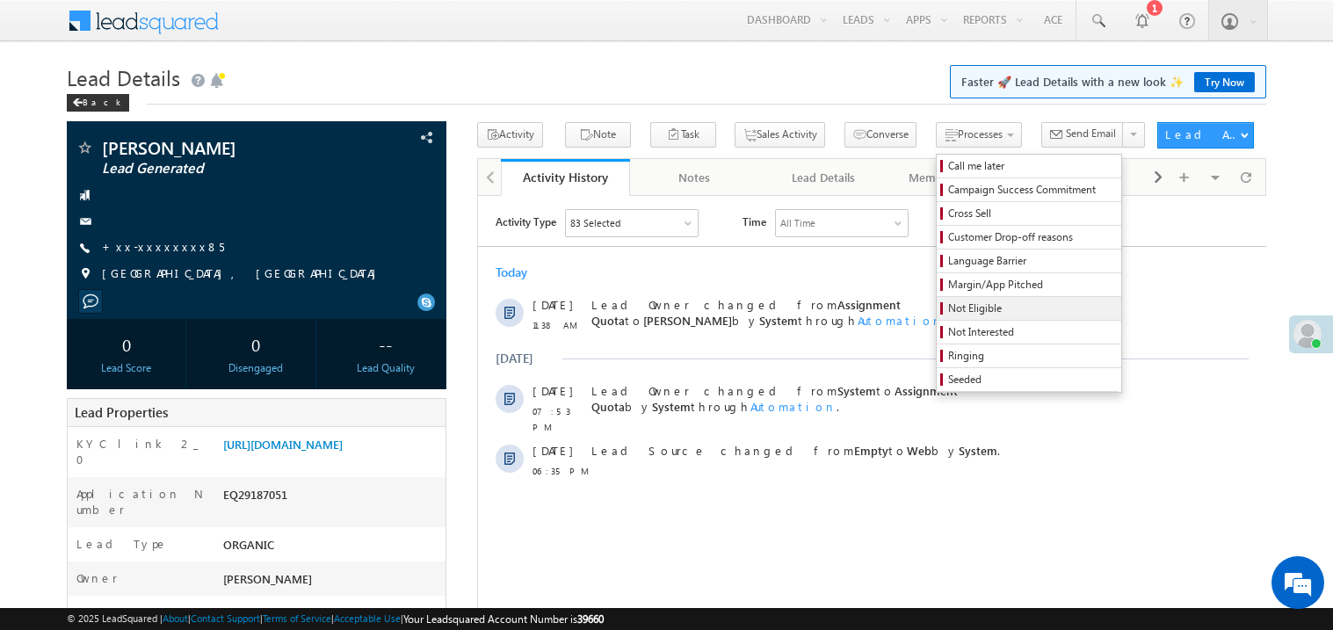
click at [948, 308] on span "Not Eligible" at bounding box center [1031, 308] width 167 height 16
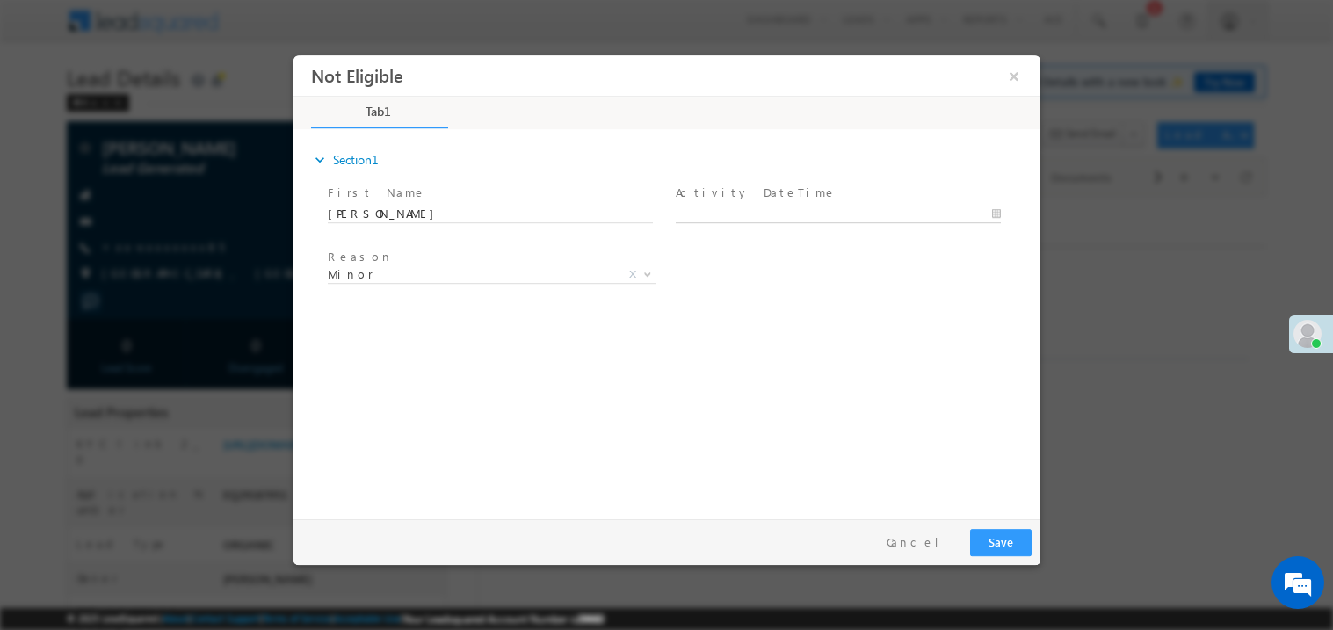
click at [728, 212] on body "Not Eligible ×" at bounding box center [666, 282] width 747 height 456
type input "09/19/25 11:44 AM"
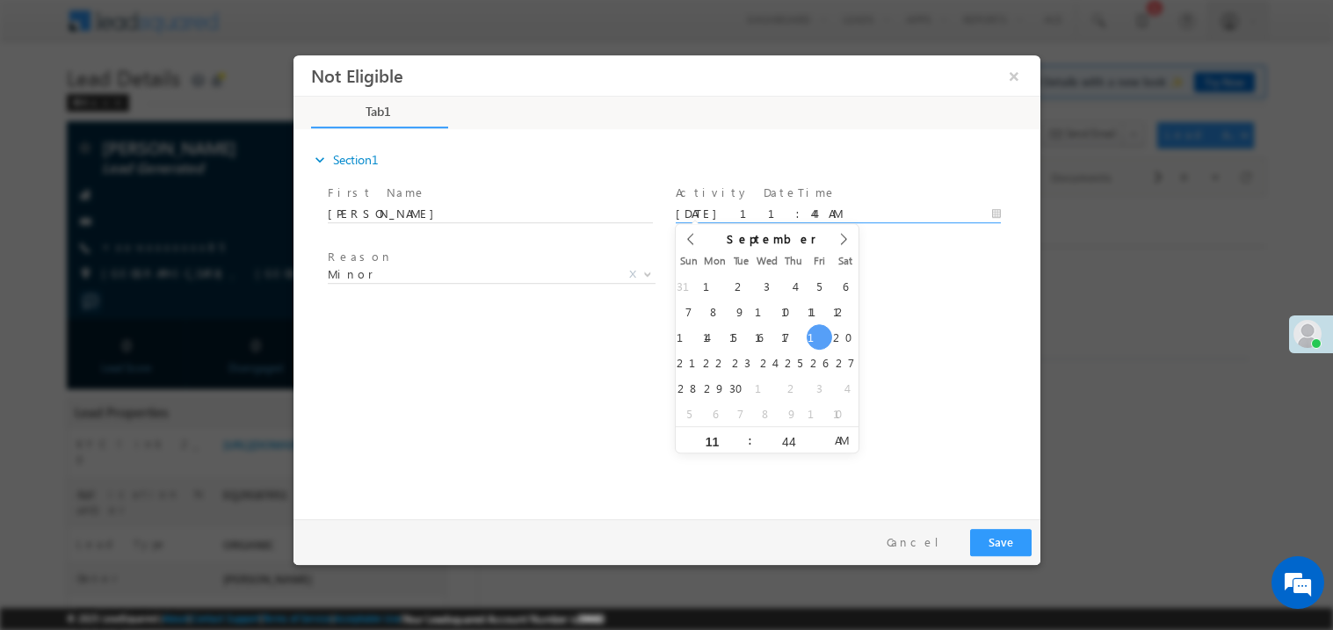
click at [504, 337] on div "expand_more Section1 First Name *" at bounding box center [670, 321] width 738 height 380
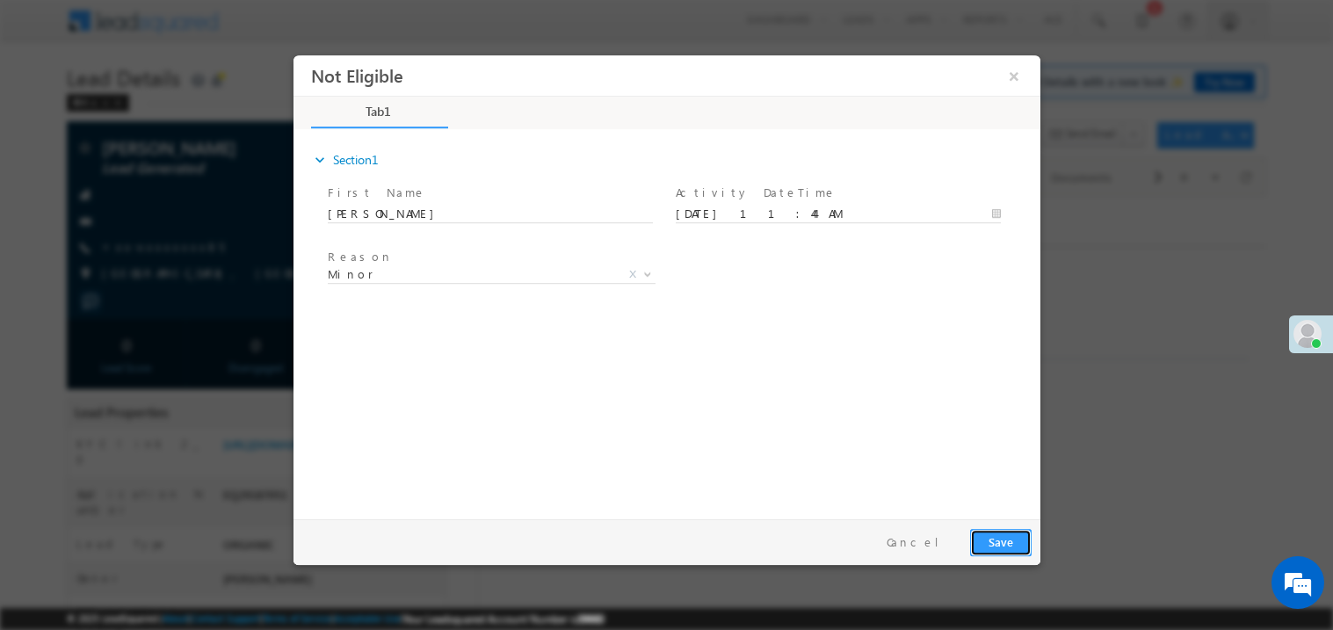
click at [1010, 531] on button "Save" at bounding box center [999, 541] width 61 height 27
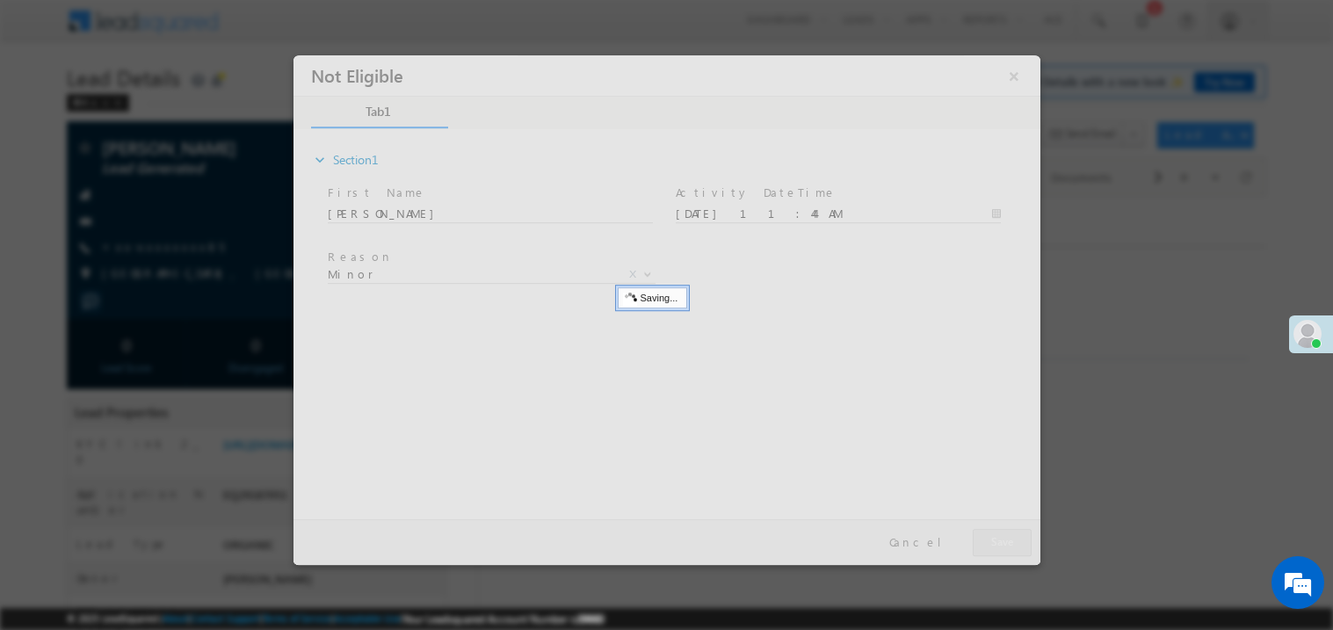
click at [1010, 531] on div at bounding box center [666, 309] width 747 height 510
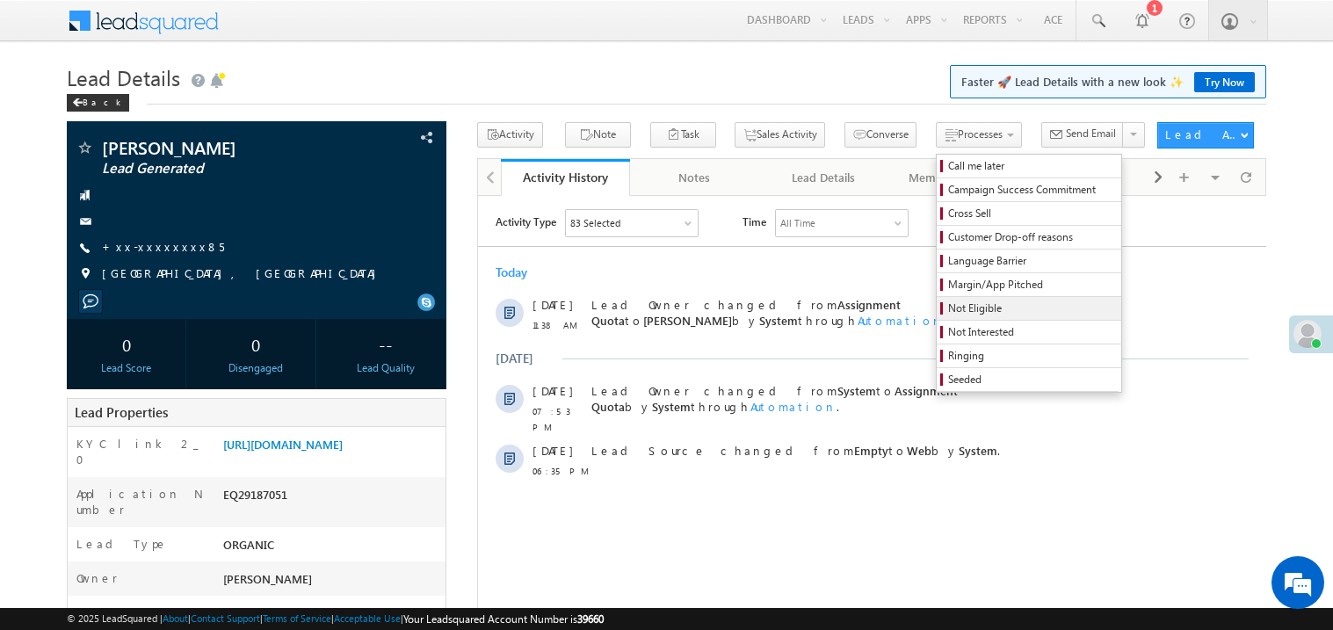
click at [948, 314] on span "Not Eligible" at bounding box center [1031, 308] width 167 height 16
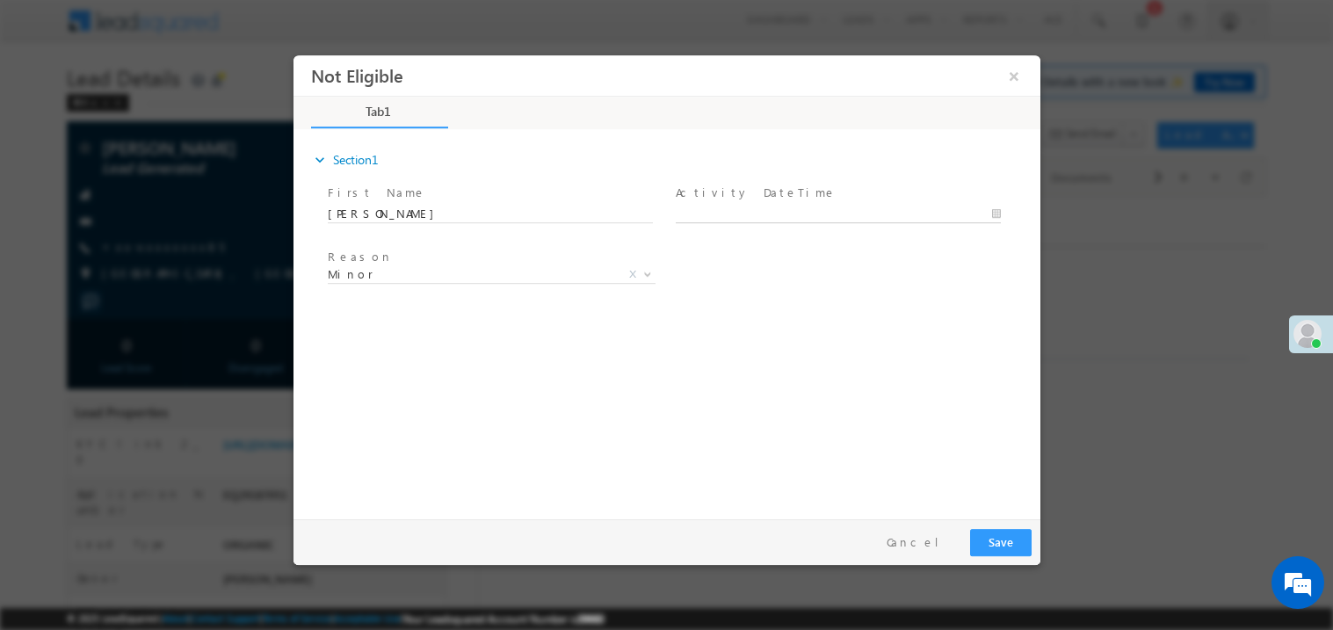
click at [787, 206] on body "Not Eligible ×" at bounding box center [666, 282] width 747 height 456
type input "09/19/25 11:44 AM"
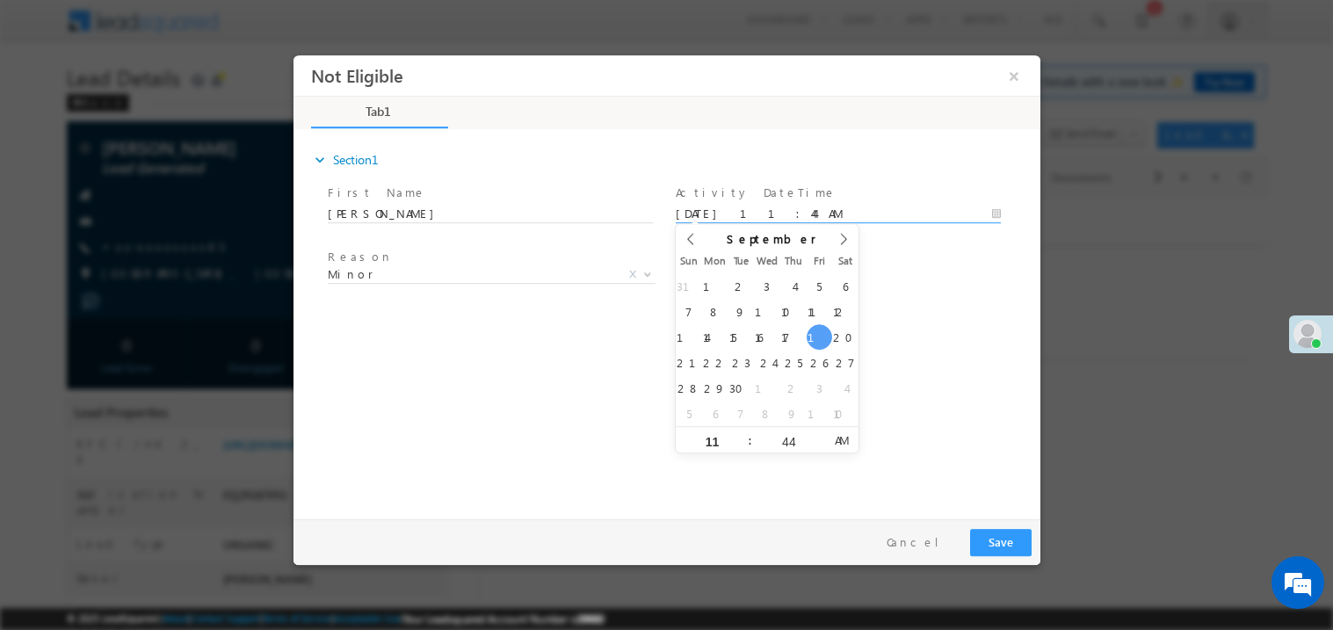
click at [470, 380] on div "expand_more Section1 First Name *" at bounding box center [670, 321] width 738 height 380
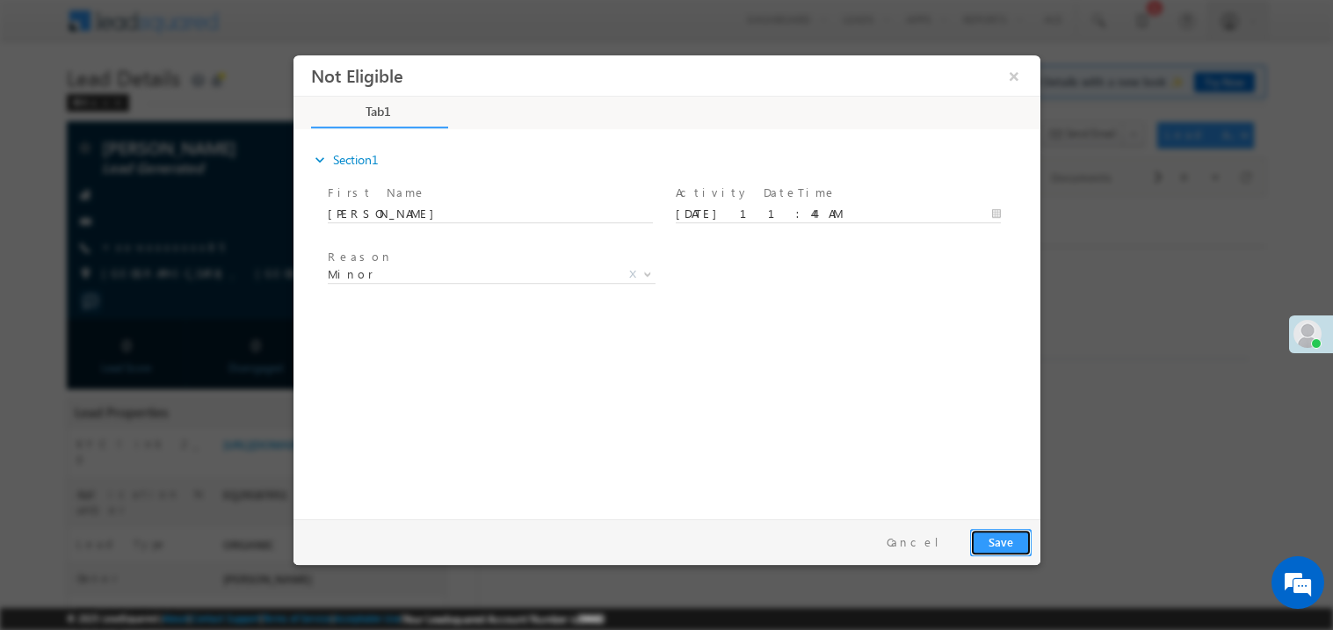
click at [999, 539] on button "Save" at bounding box center [999, 541] width 61 height 27
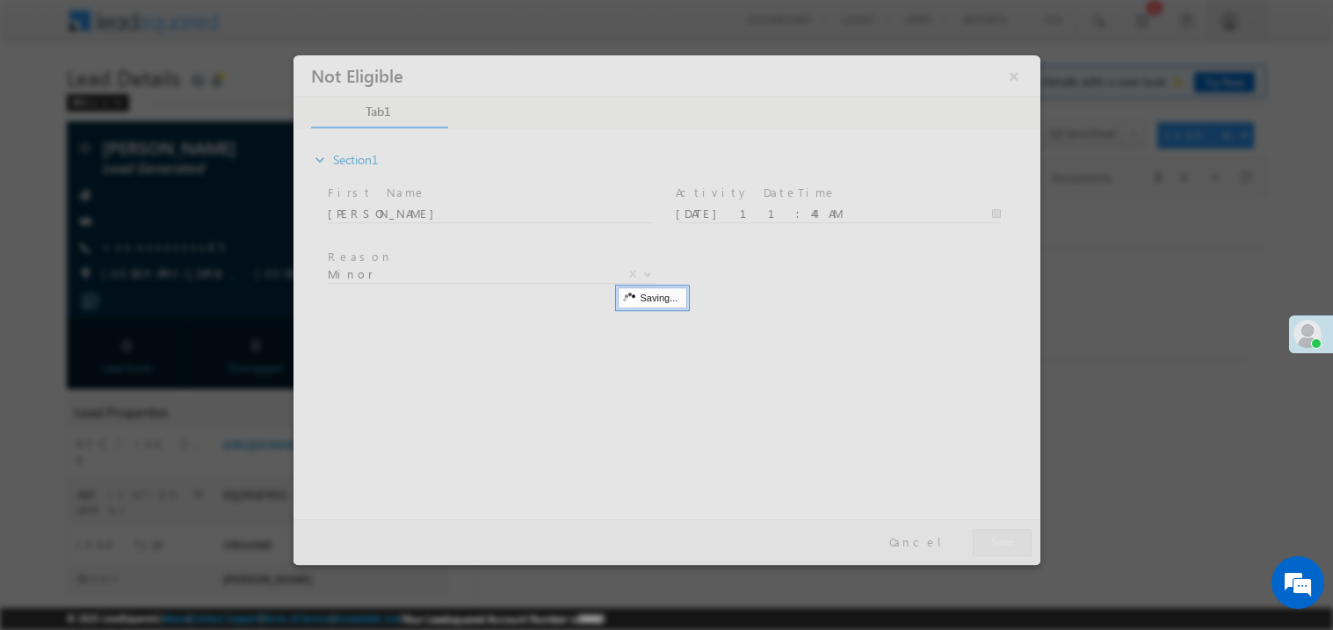
click at [999, 539] on div at bounding box center [666, 309] width 747 height 510
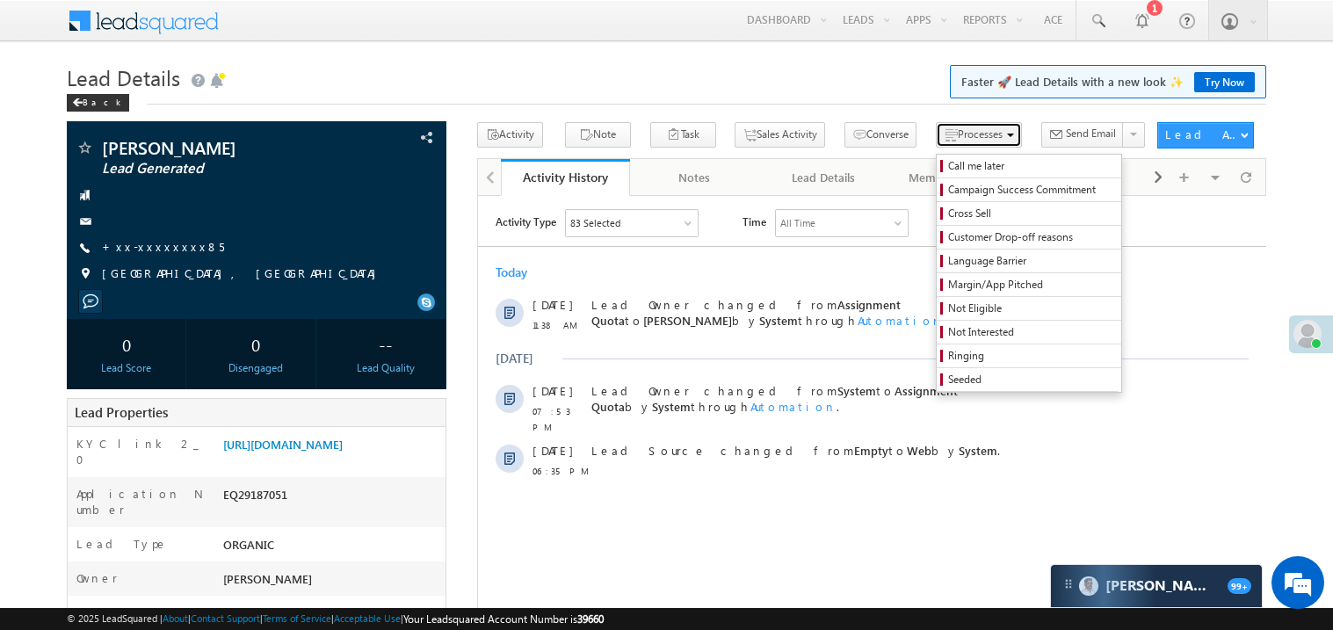
click at [958, 134] on span "Processes" at bounding box center [980, 133] width 45 height 13
click at [948, 308] on span "Not Eligible" at bounding box center [1031, 308] width 167 height 16
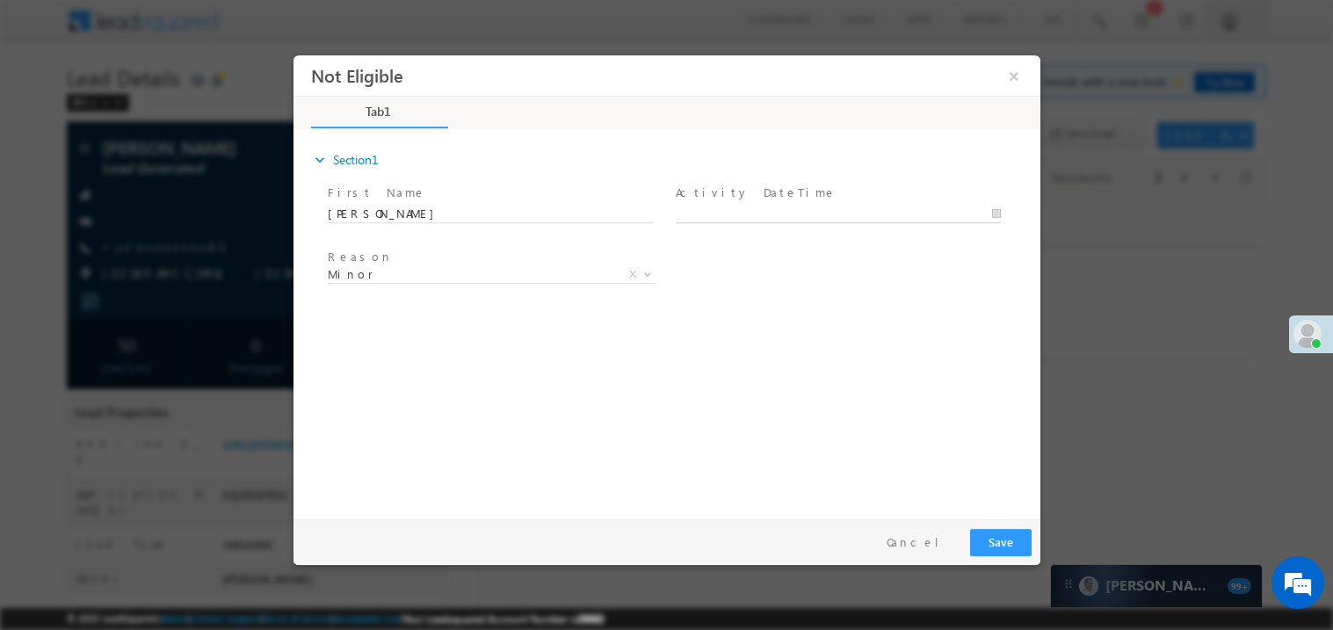
click at [763, 207] on body "Not Eligible ×" at bounding box center [666, 282] width 747 height 456
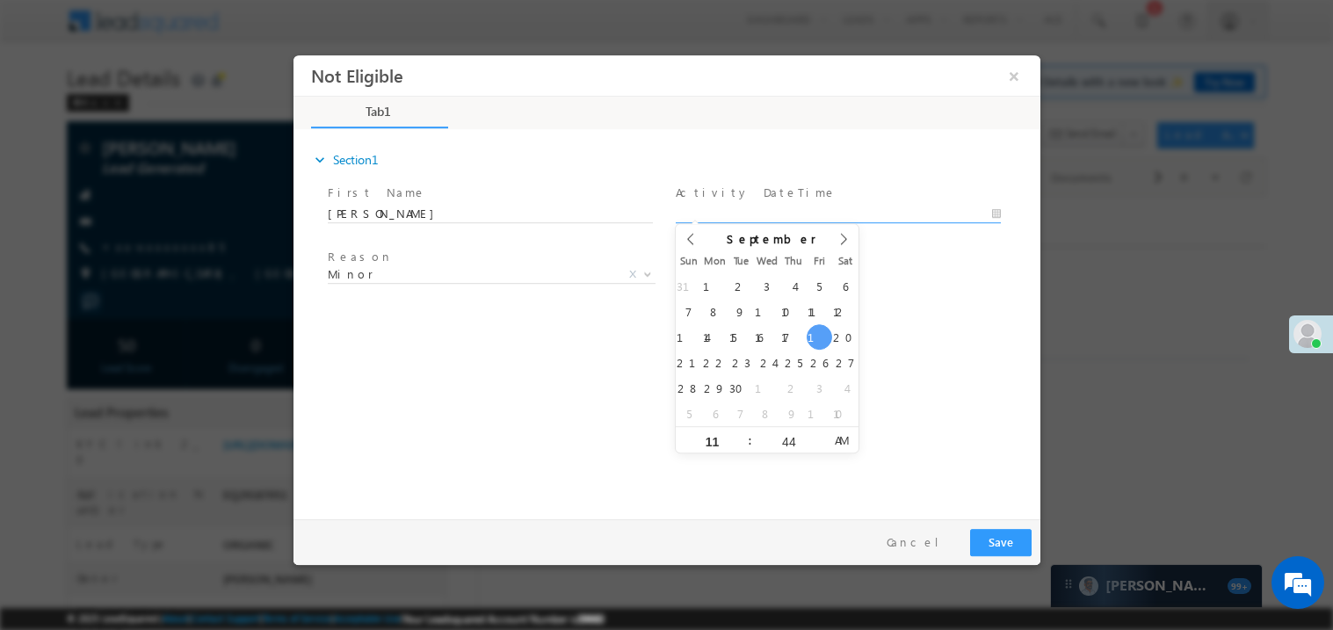
type input "09/19/25 11:44 AM"
click at [515, 358] on div "expand_more Section1 First Name *" at bounding box center [670, 321] width 738 height 380
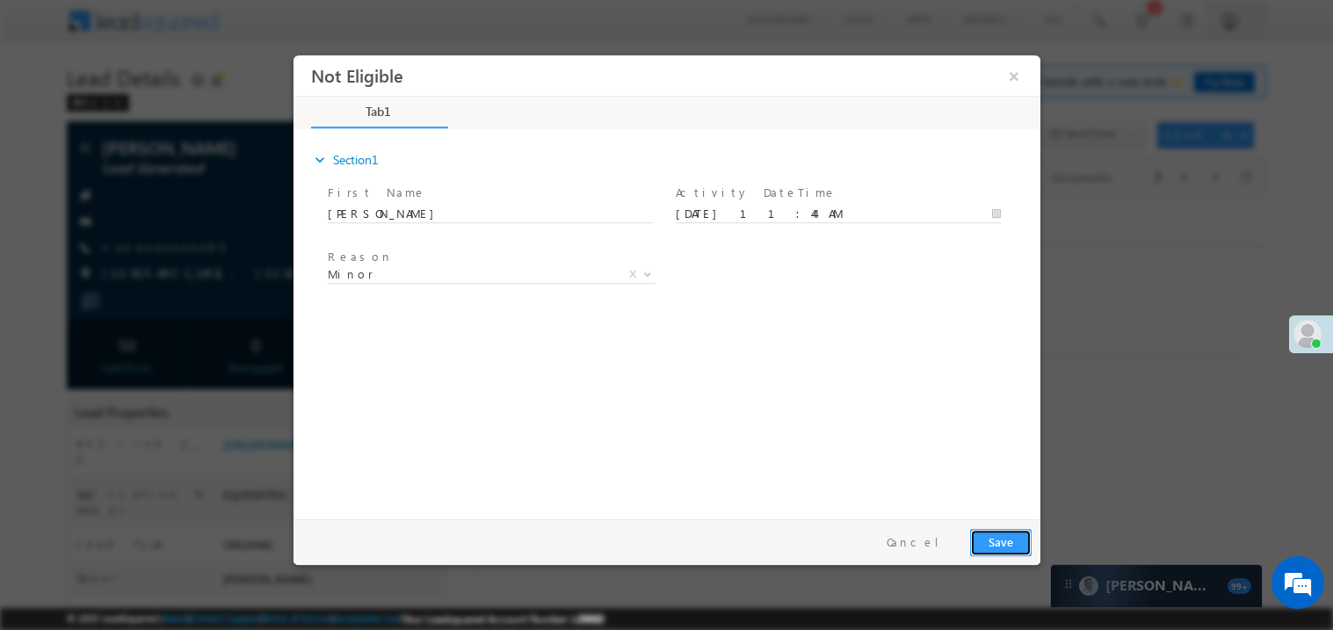
click at [1013, 542] on button "Save" at bounding box center [999, 541] width 61 height 27
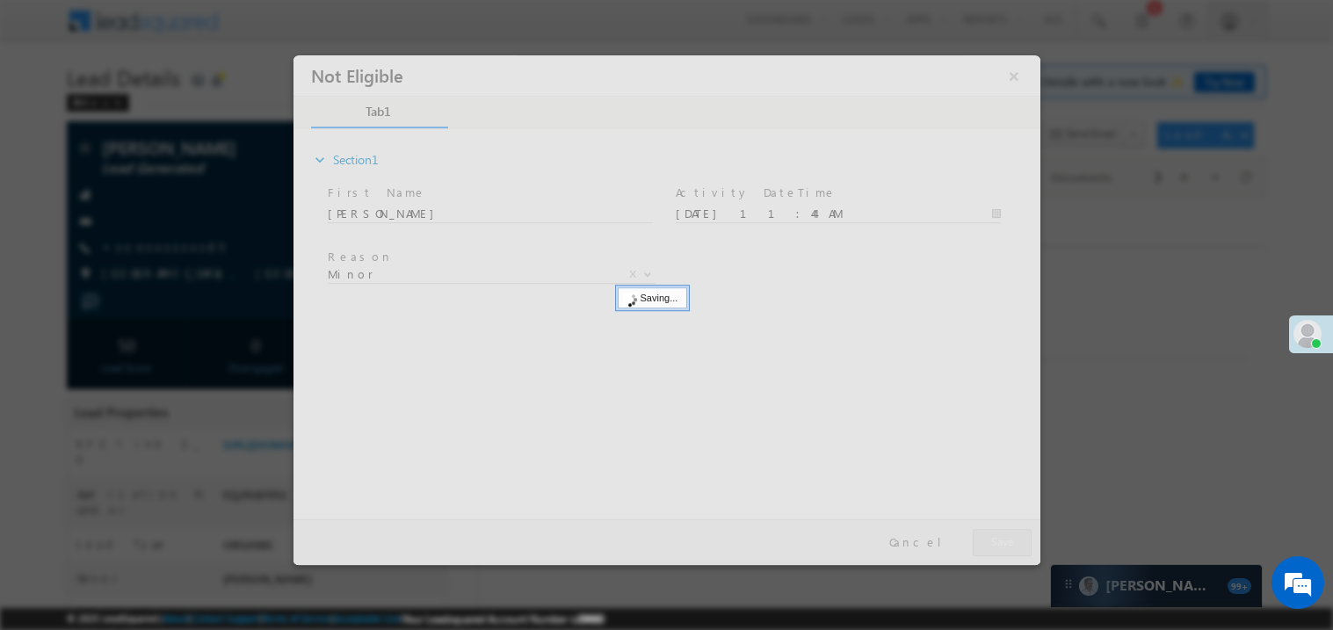
click at [1013, 542] on div at bounding box center [666, 309] width 747 height 510
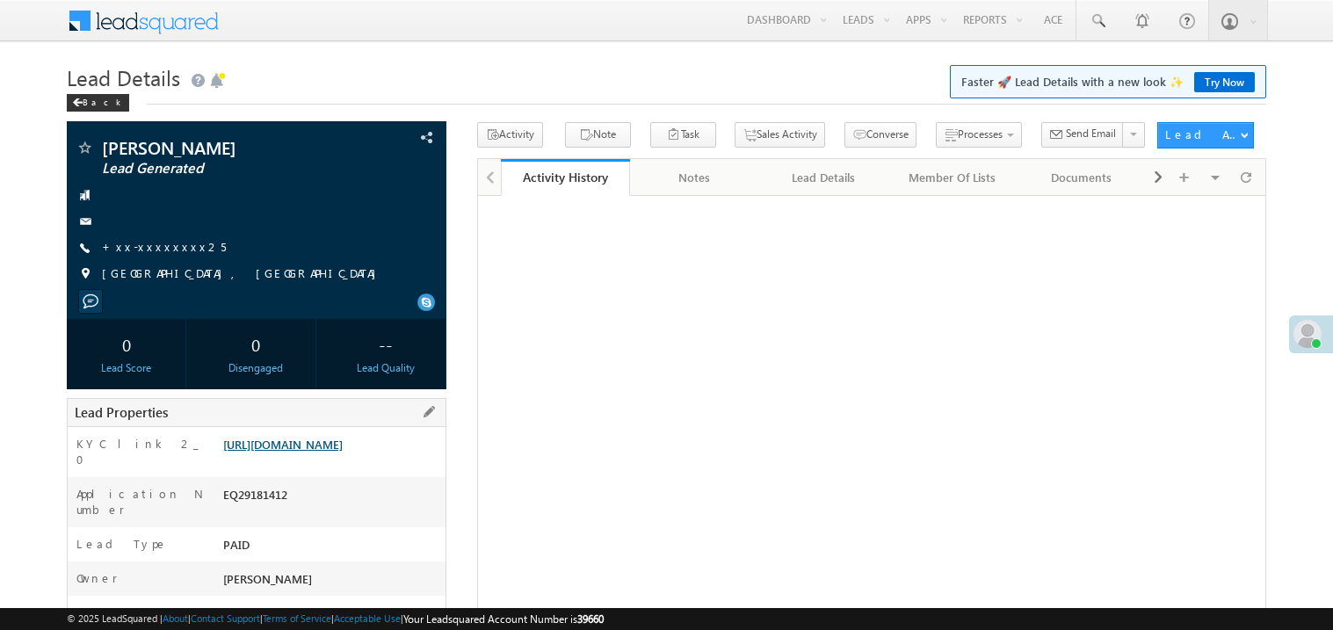
click at [315, 452] on link "[URL][DOMAIN_NAME]" at bounding box center [282, 444] width 119 height 15
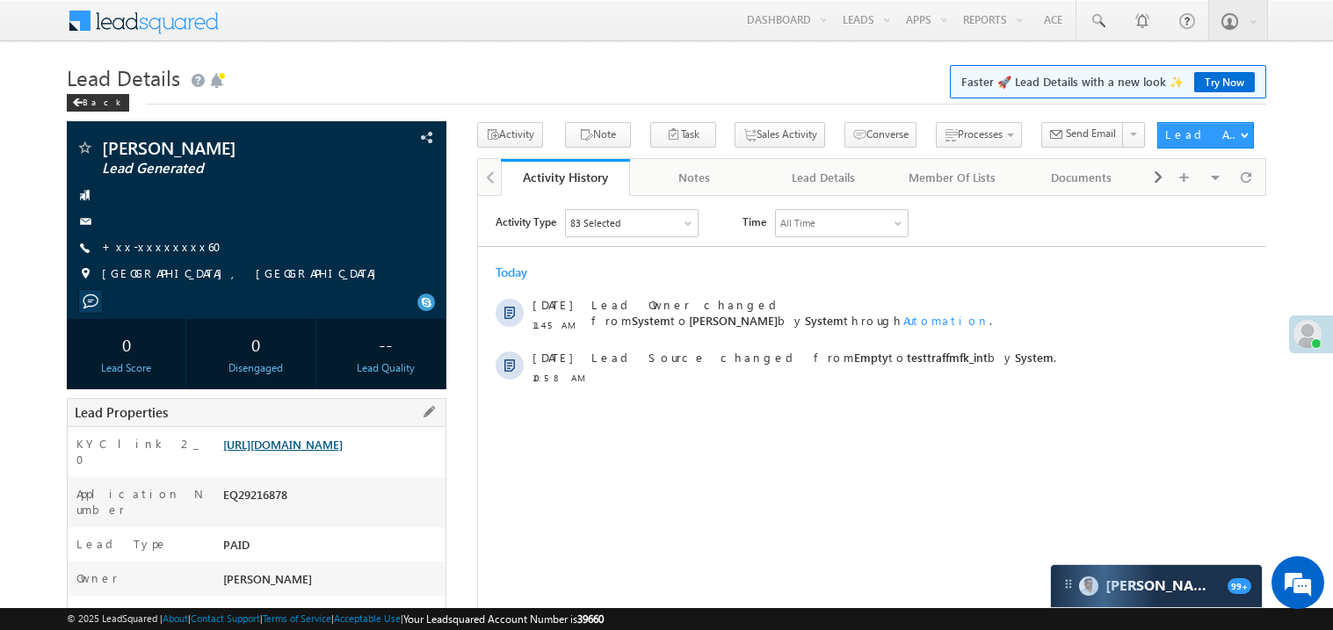
click at [336, 447] on link "https://angelbroking1-pk3em7sa.customui-test.leadsquared.com?leadId=96d7964b-47…" at bounding box center [282, 444] width 119 height 15
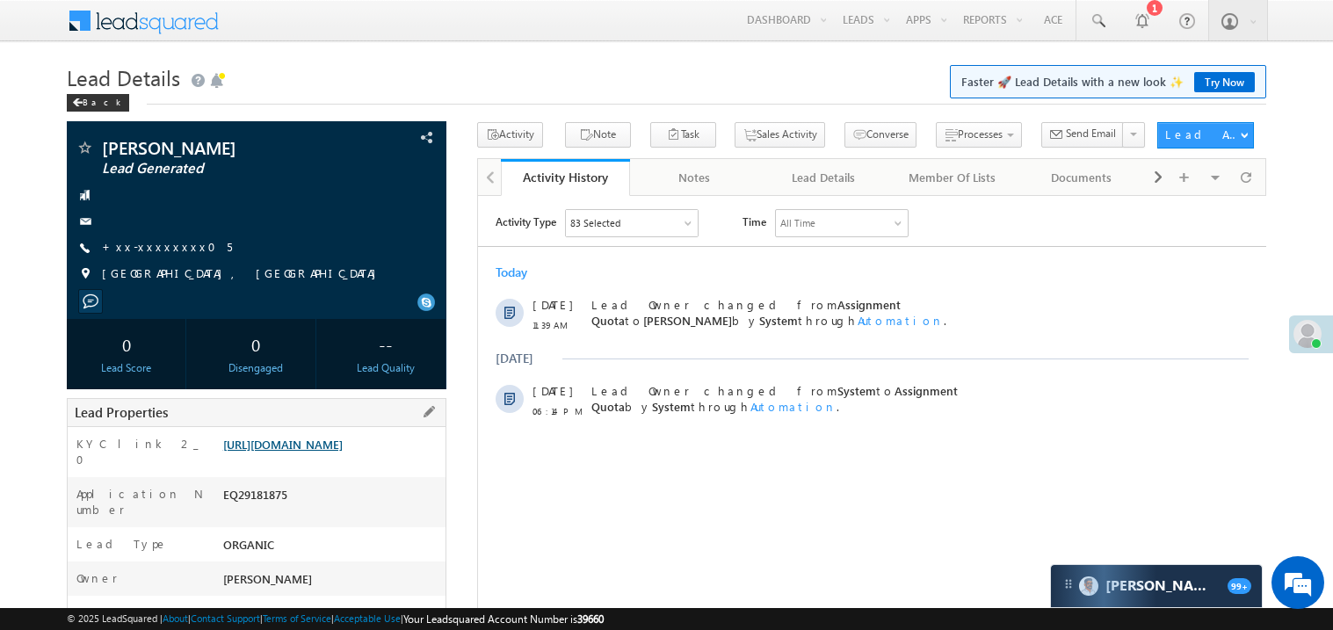
click at [327, 452] on link "[URL][DOMAIN_NAME]" at bounding box center [282, 444] width 119 height 15
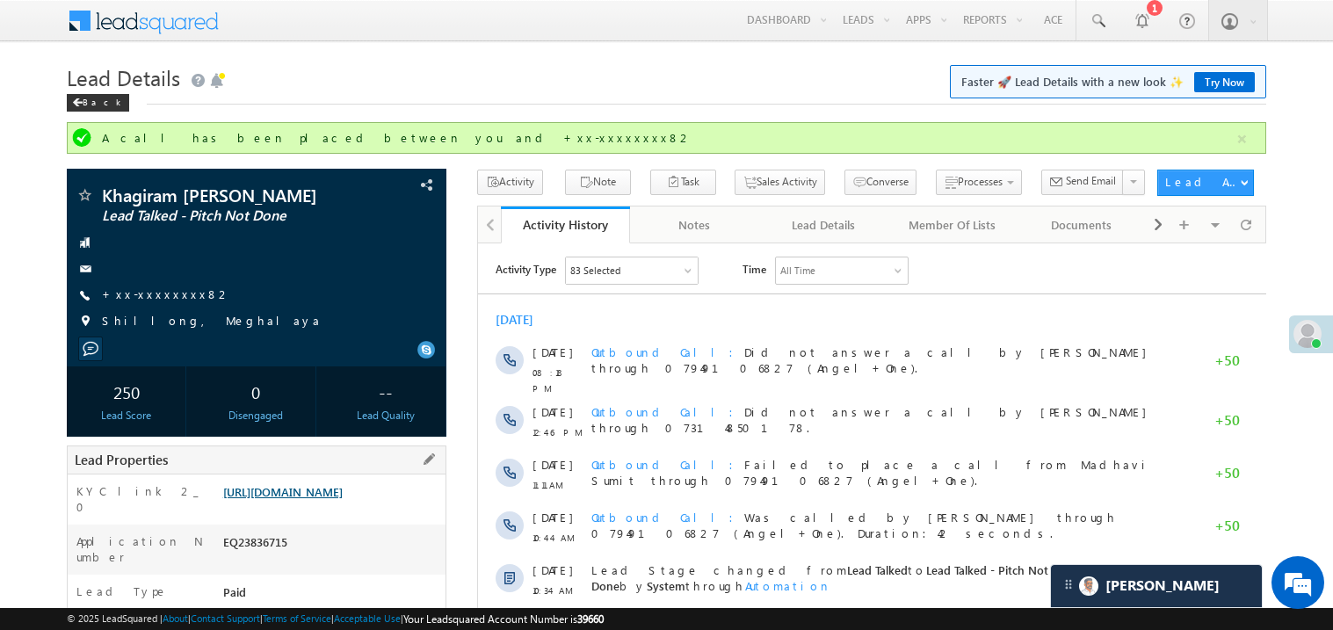
click at [309, 499] on link "[URL][DOMAIN_NAME]" at bounding box center [282, 491] width 119 height 15
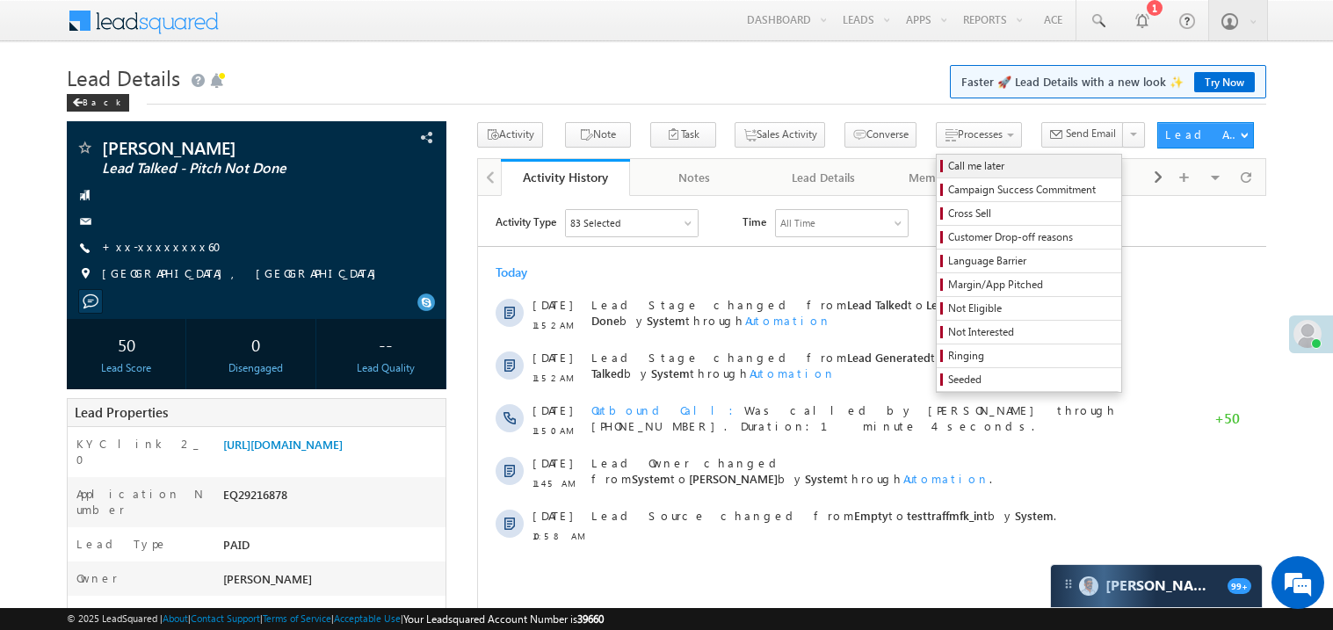
click at [948, 164] on span "Call me later" at bounding box center [1031, 166] width 167 height 16
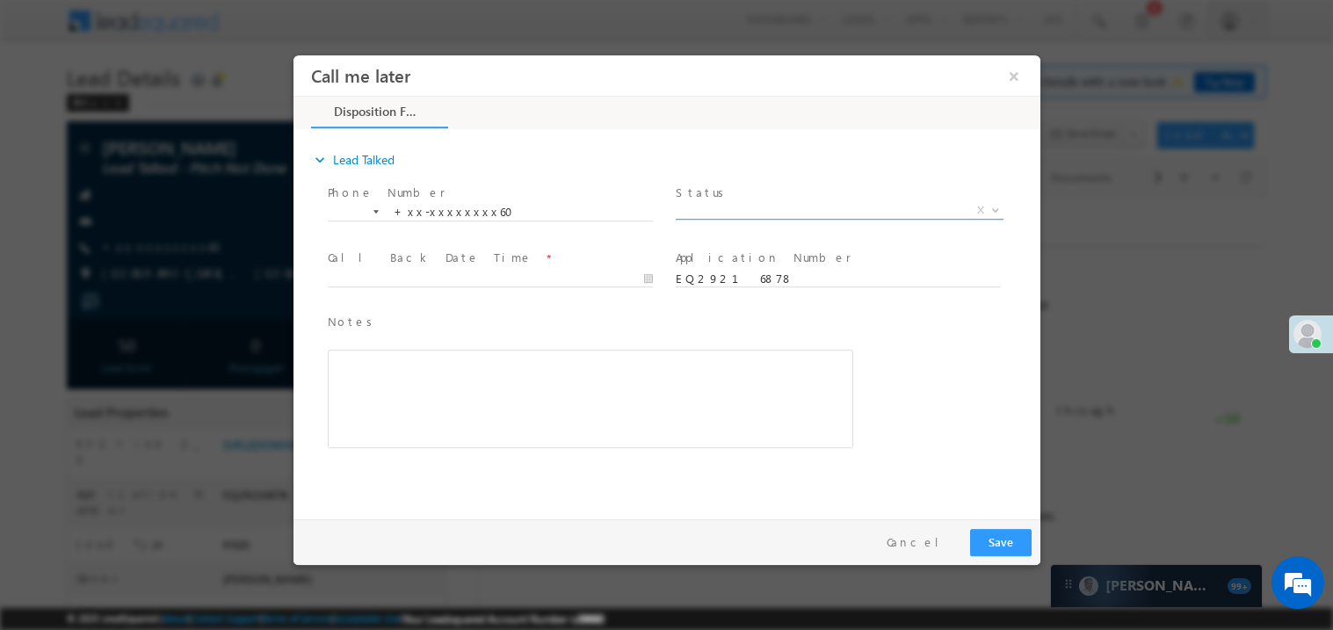
click at [748, 202] on span "X" at bounding box center [839, 210] width 328 height 18
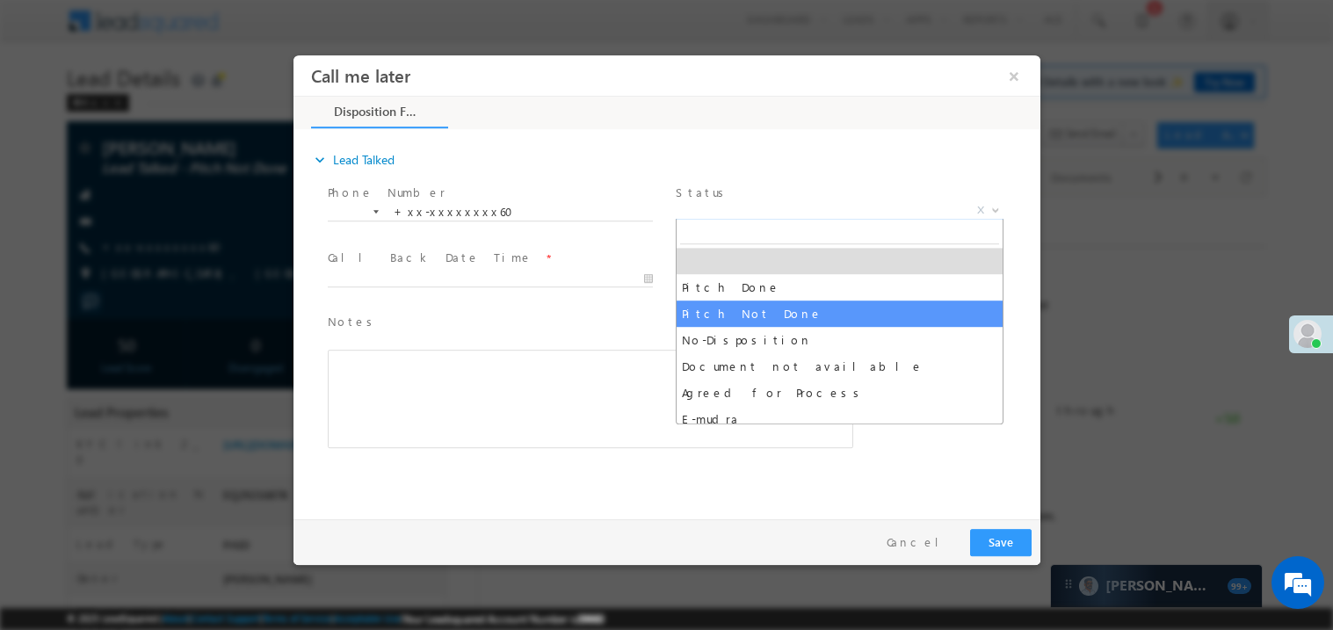
select select "Pitch Not Done"
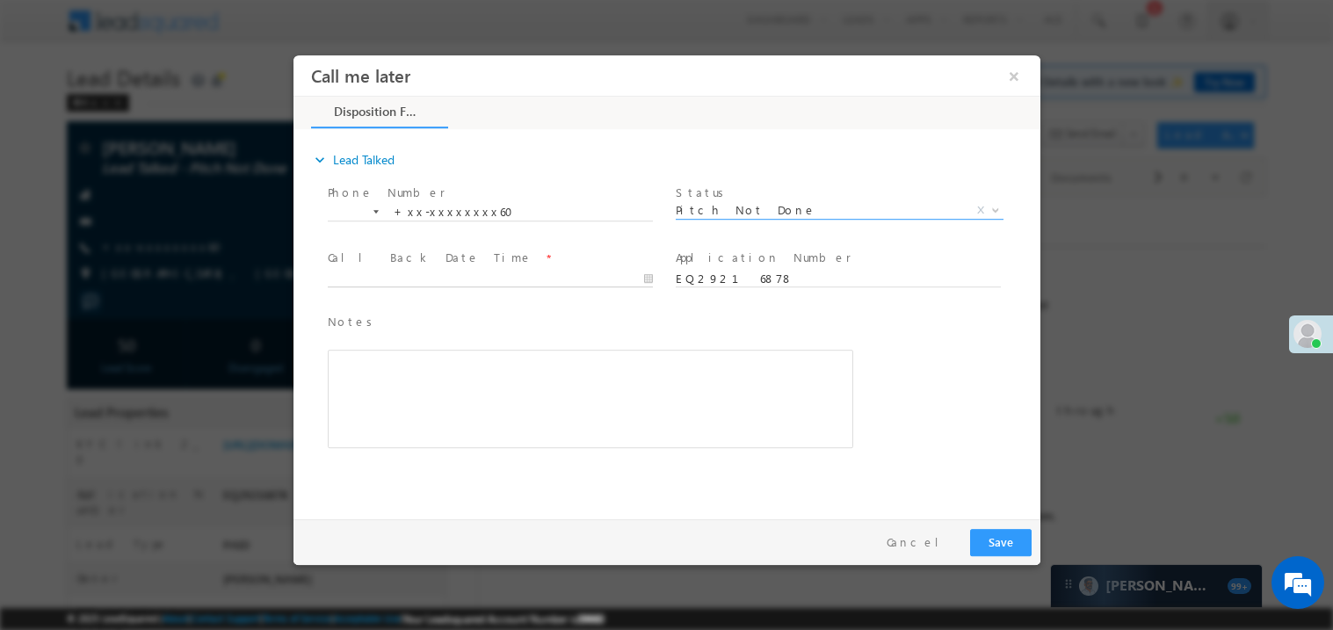
click at [405, 276] on body "Call me later ×" at bounding box center [666, 282] width 747 height 456
type input "09/19/25 12:14 PM"
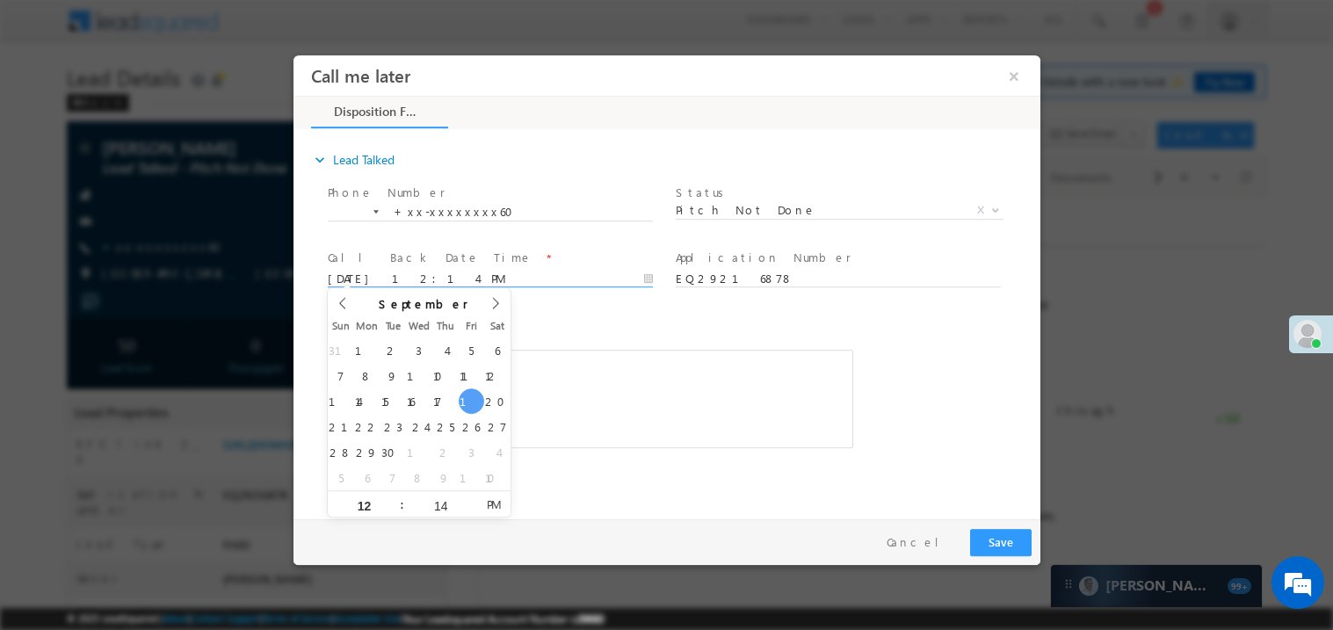
click at [617, 407] on div "Rich Text Editor, 40788eee-0fb2-11ec-a811-0adc8a9d82c2__tab1__section1__Notes__…" at bounding box center [589, 398] width 525 height 98
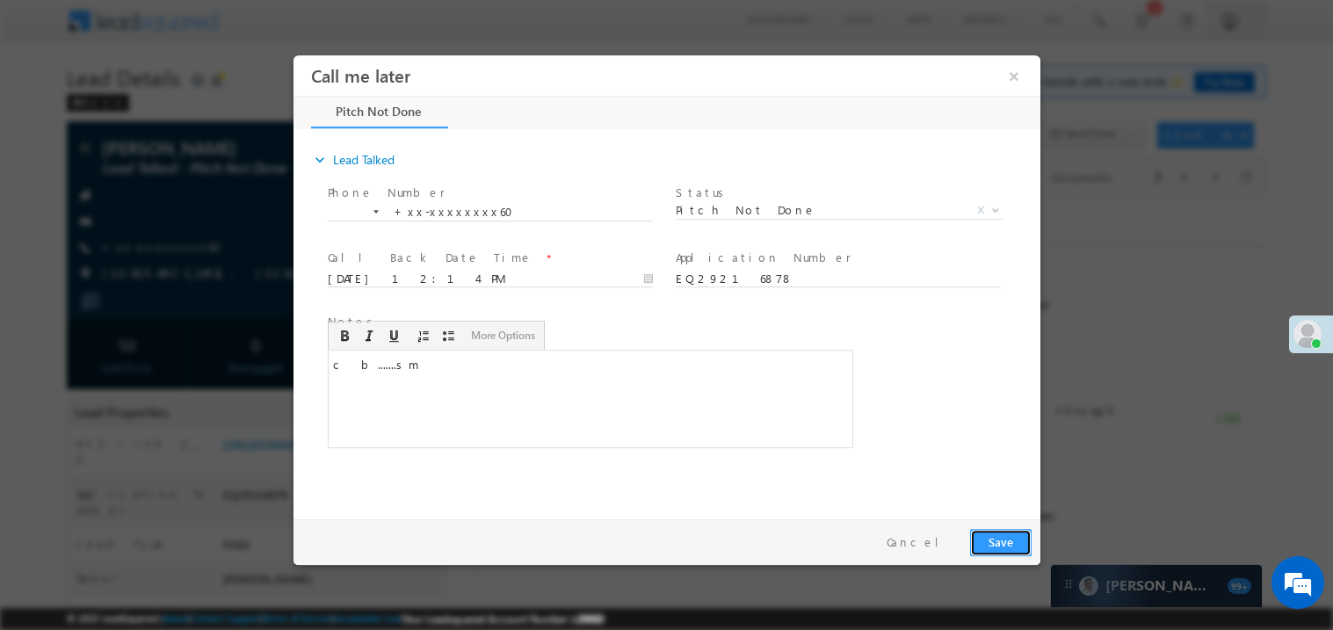
click at [1000, 534] on button "Save" at bounding box center [999, 541] width 61 height 27
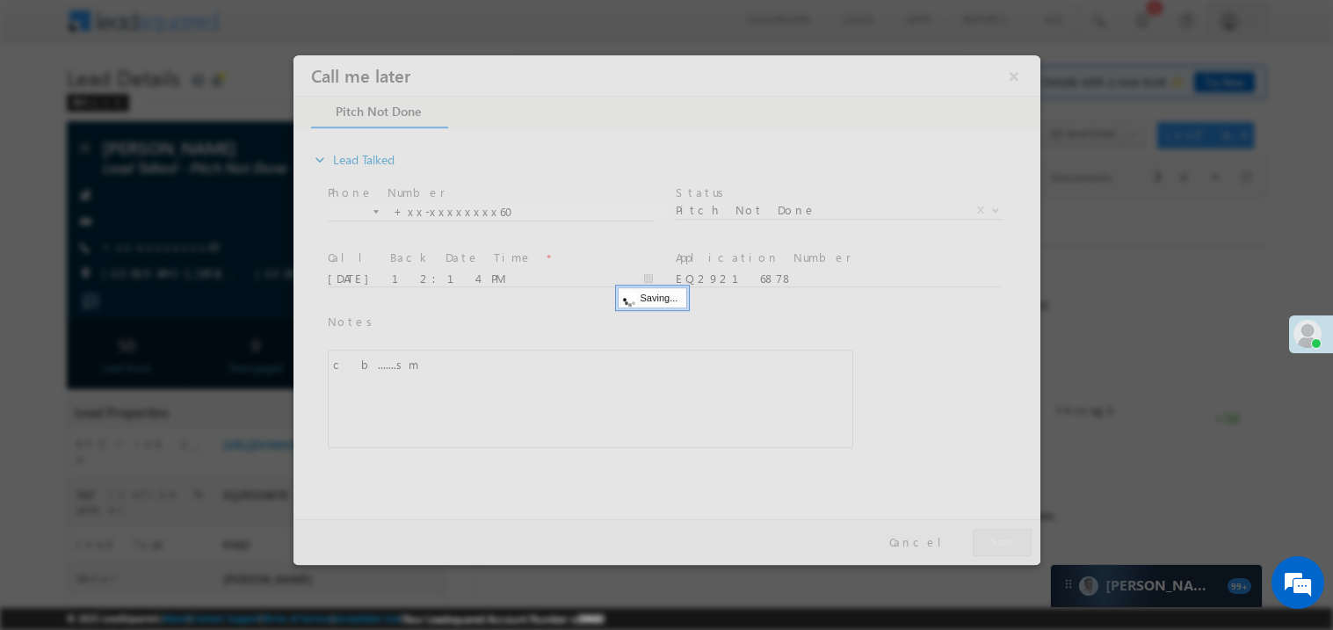
click at [1000, 534] on div at bounding box center [666, 309] width 747 height 510
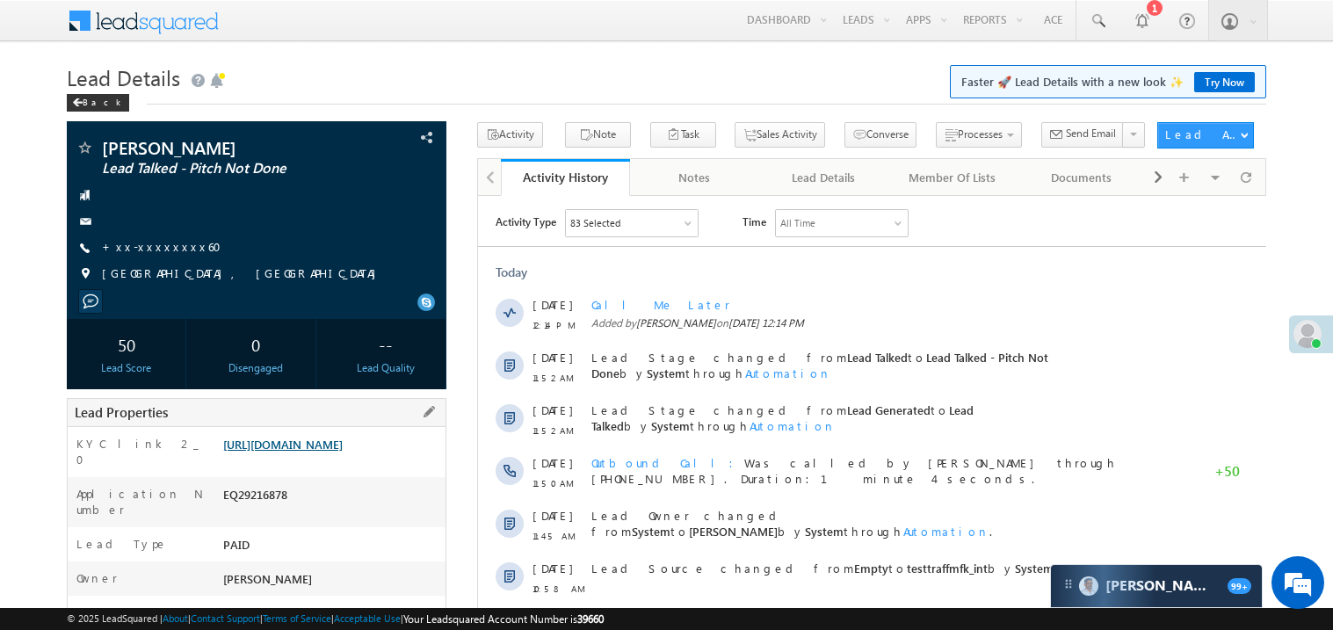
click at [306, 452] on link "https://angelbroking1-pk3em7sa.customui-test.leadsquared.com?leadId=96d7964b-47…" at bounding box center [282, 444] width 119 height 15
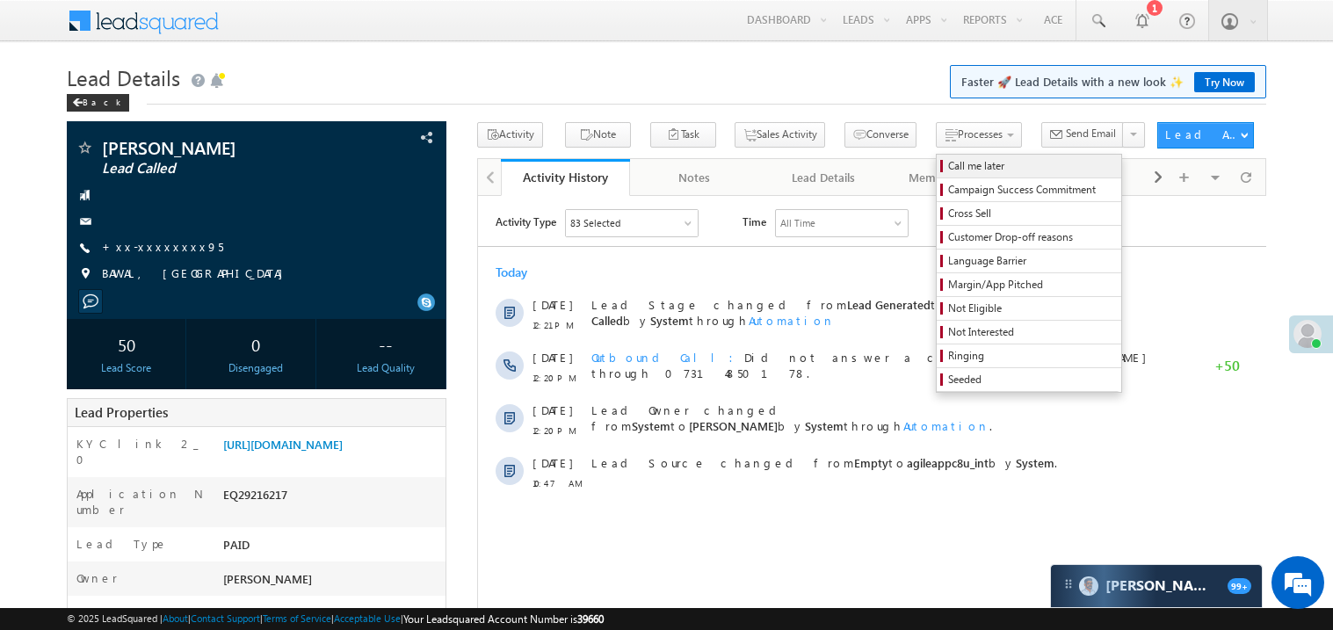
click at [948, 167] on span "Call me later" at bounding box center [1031, 166] width 167 height 16
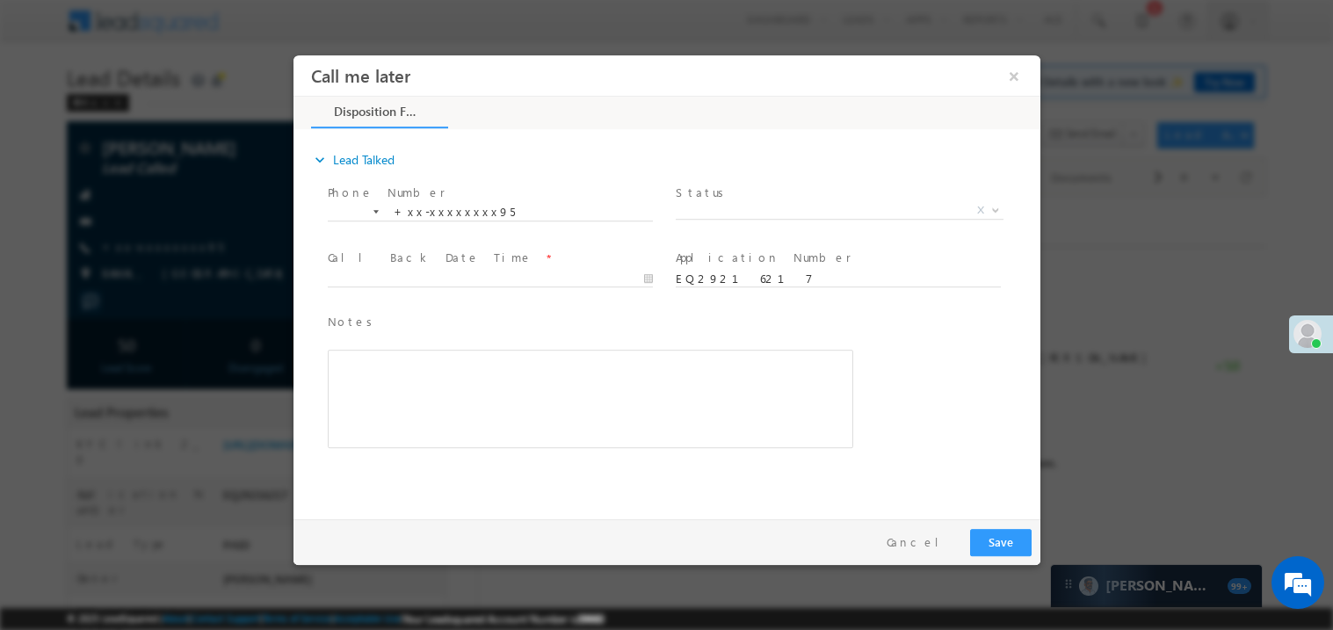
click at [698, 188] on label "Status" at bounding box center [702, 192] width 54 height 17
click at [695, 206] on span "X" at bounding box center [839, 210] width 328 height 18
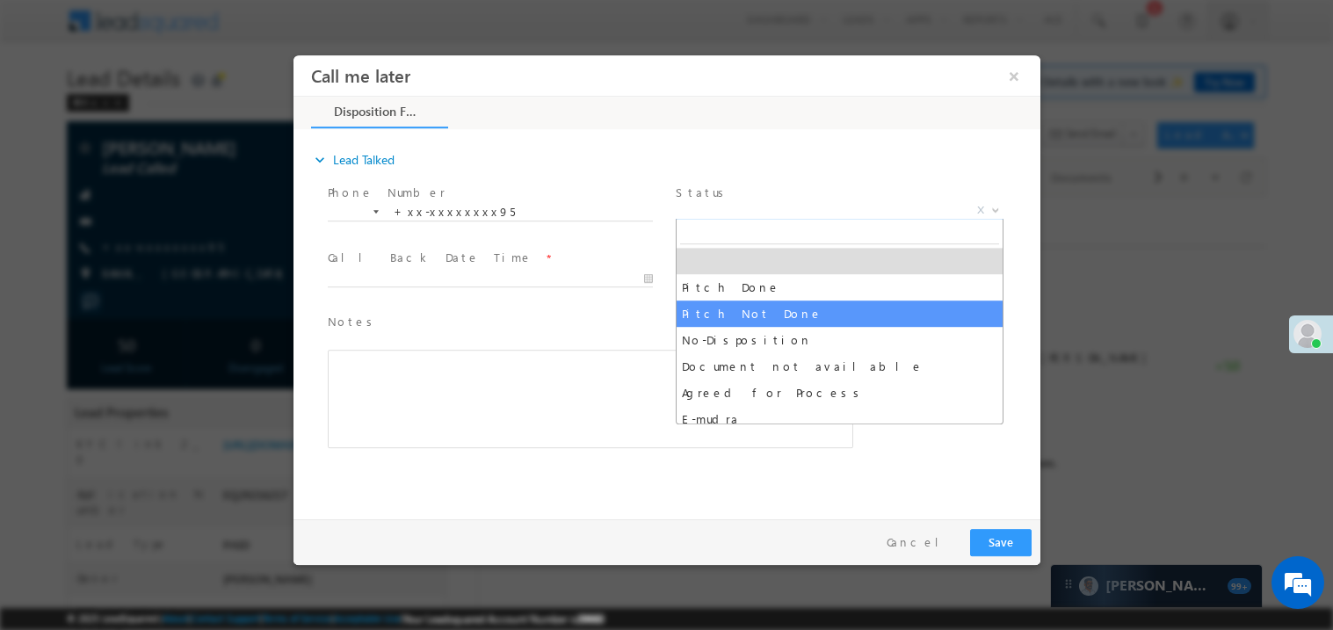
select select "Pitch Not Done"
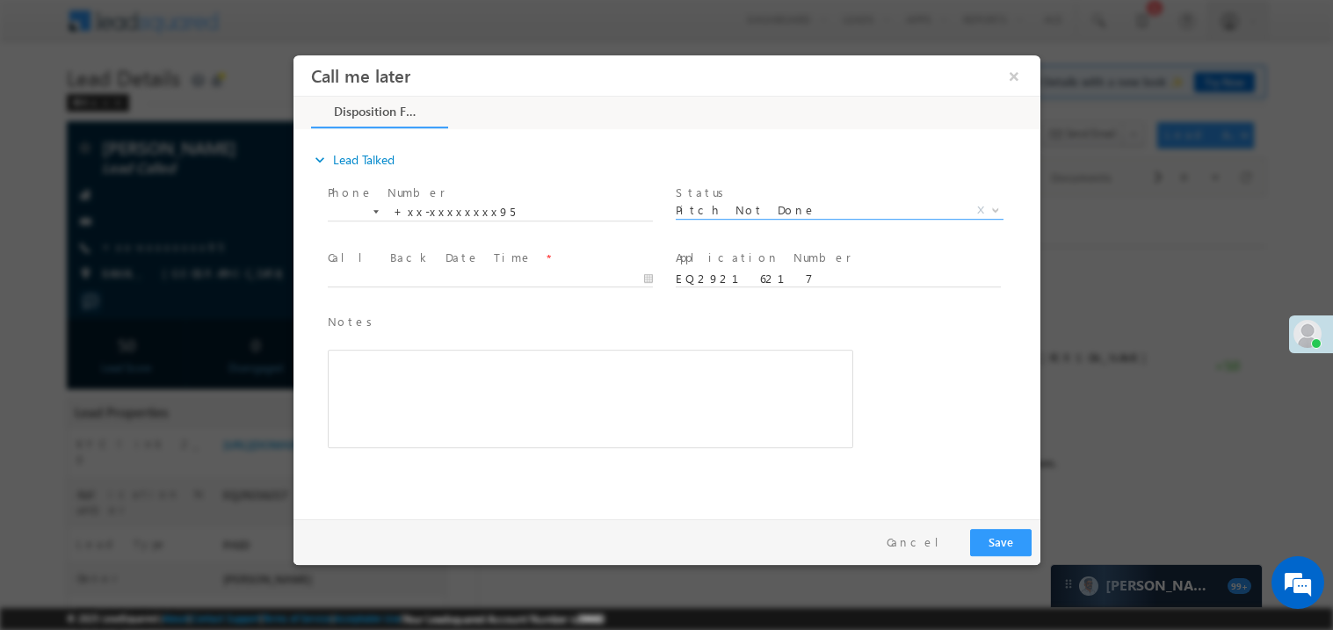
click at [411, 286] on span at bounding box center [489, 295] width 324 height 19
click at [393, 276] on body "Call me later ×" at bounding box center [666, 282] width 747 height 456
type input "[DATE] 12:23 PM"
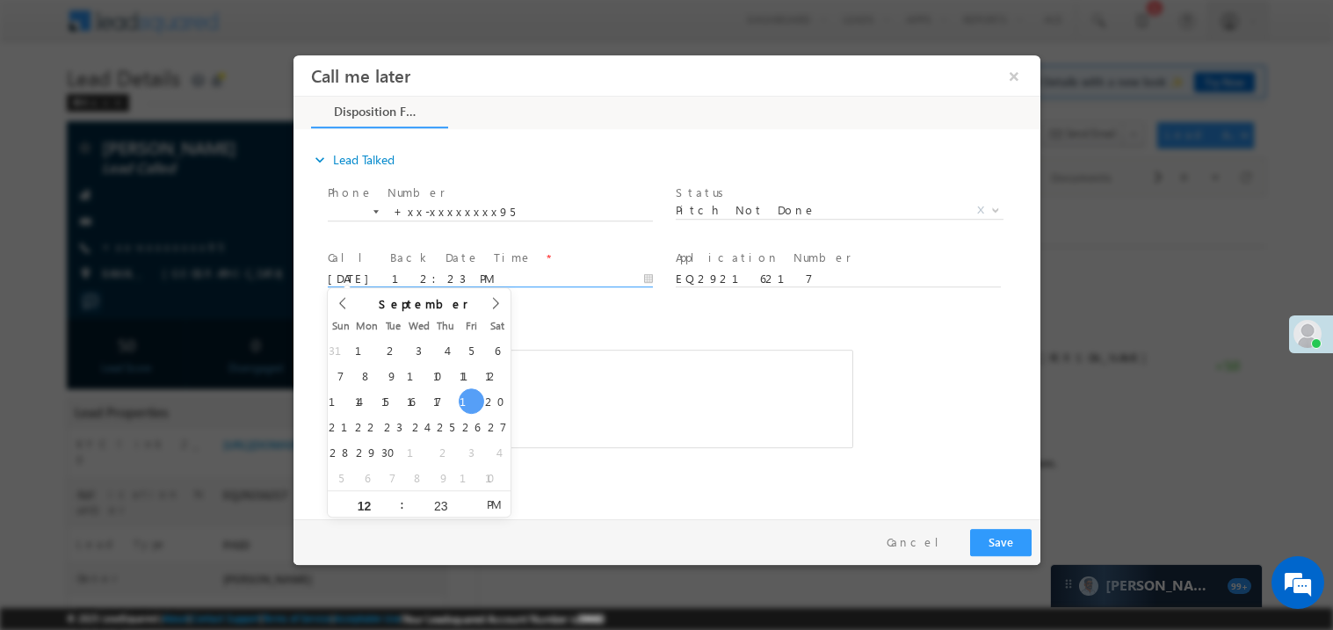
click at [640, 351] on div "Rich Text Editor, 40788eee-0fb2-11ec-a811-0adc8a9d82c2__tab1__section1__Notes__…" at bounding box center [589, 398] width 525 height 98
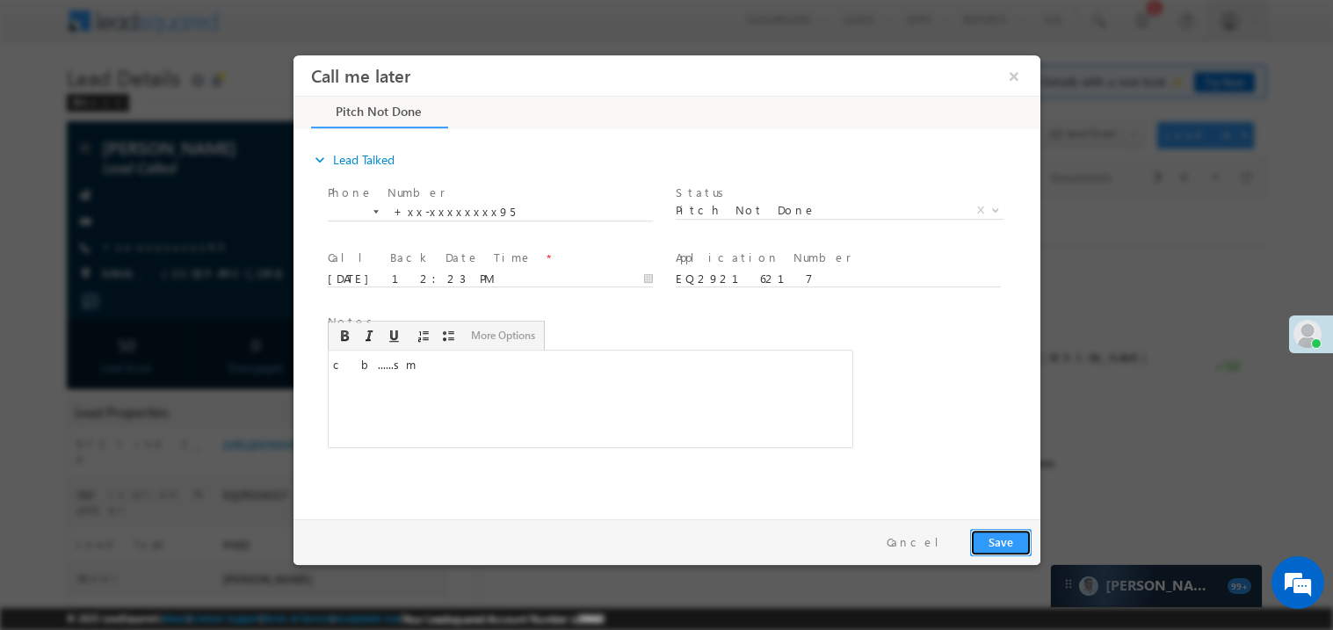
click at [979, 531] on button "Save" at bounding box center [999, 541] width 61 height 27
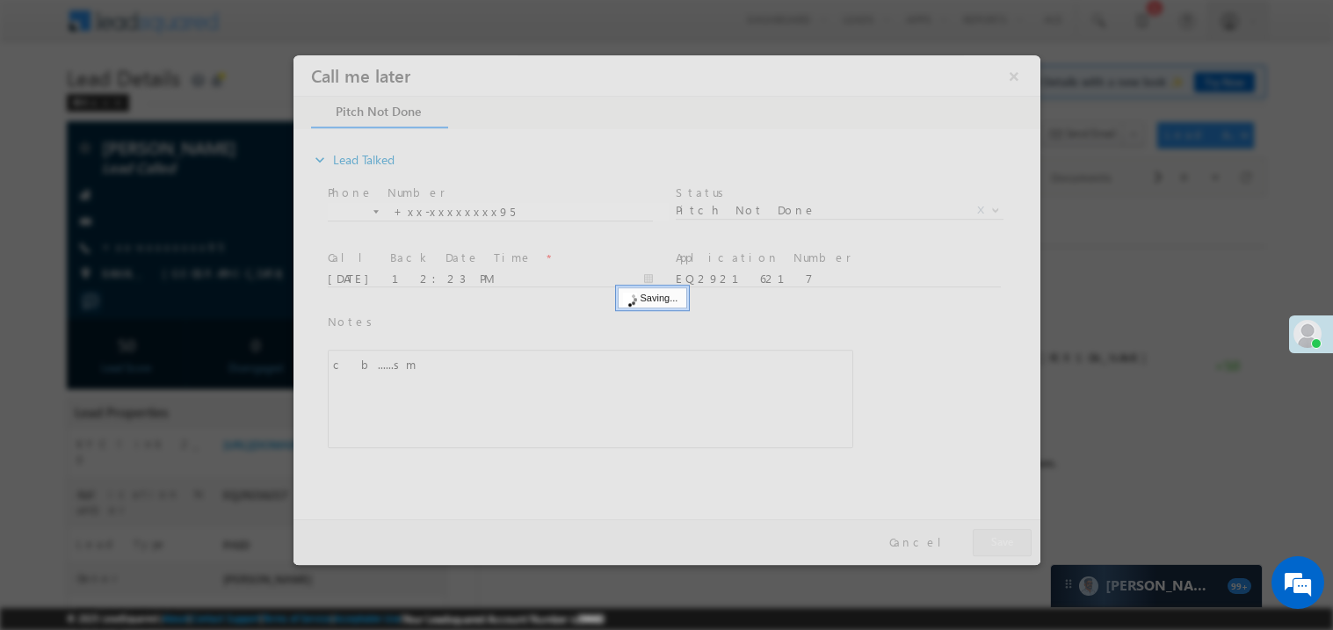
click at [979, 531] on div at bounding box center [666, 309] width 747 height 510
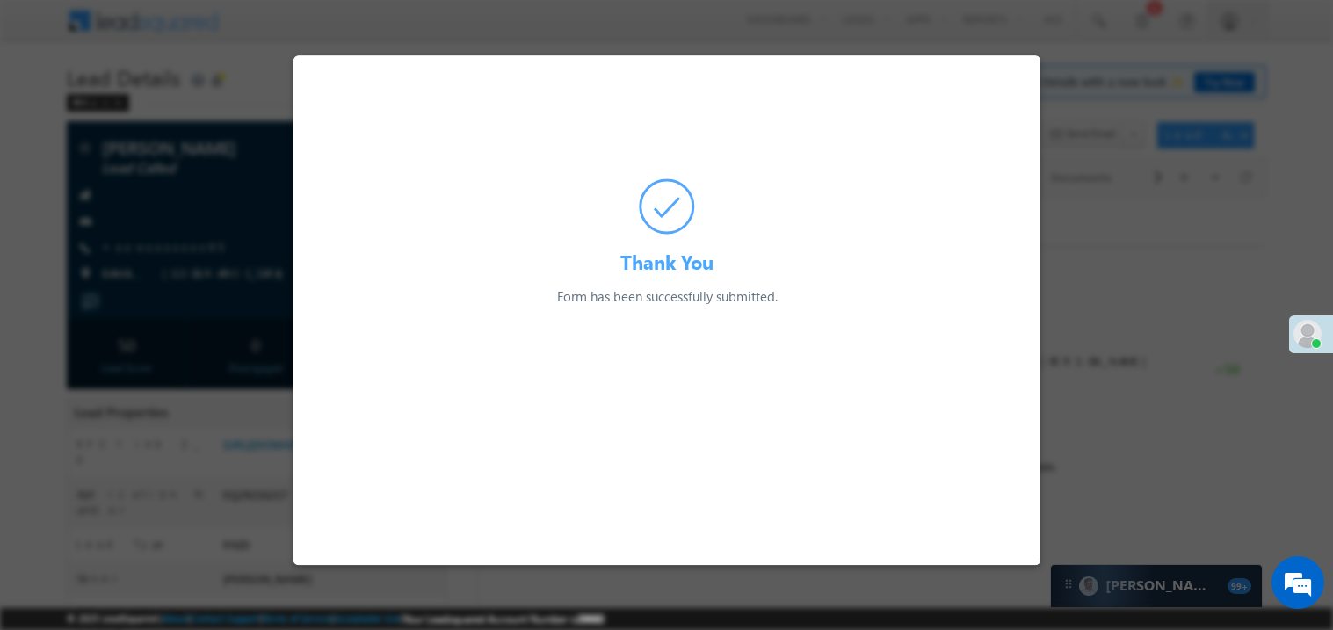
click at [238, 217] on div at bounding box center [666, 315] width 1333 height 630
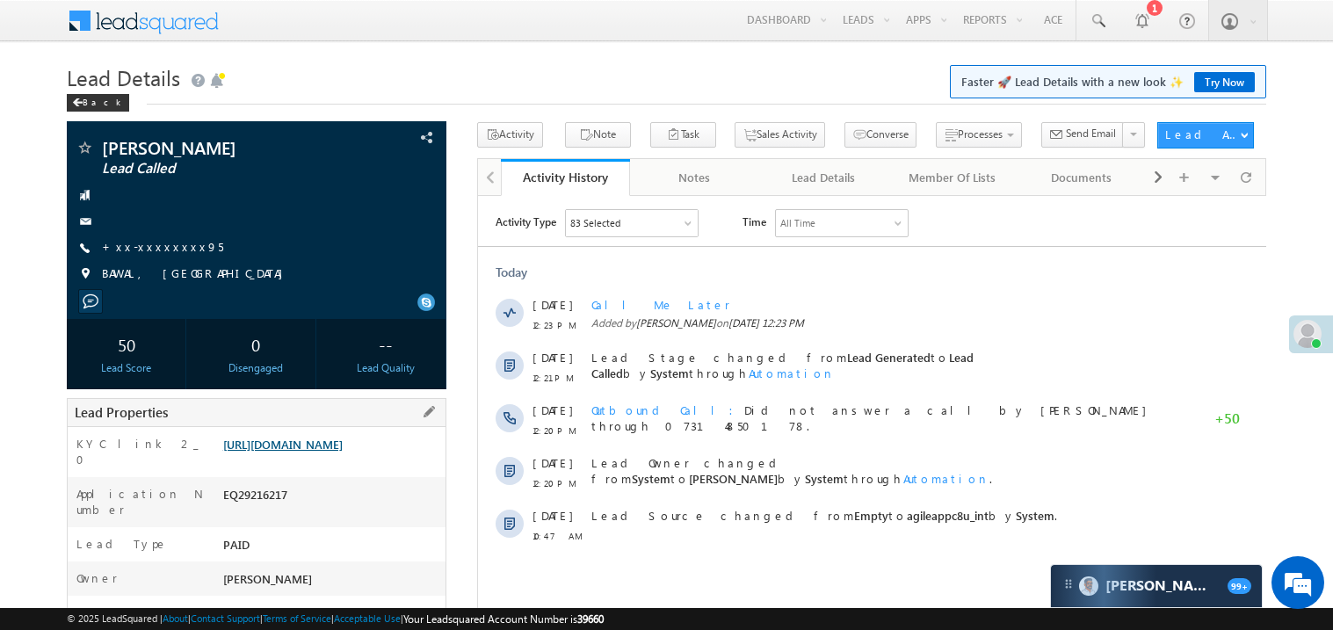
click at [321, 452] on link "[URL][DOMAIN_NAME]" at bounding box center [282, 444] width 119 height 15
click at [173, 255] on span "+xx-xxxxxxxx95" at bounding box center [162, 248] width 121 height 18
click at [151, 253] on link "+xx-xxxxxxxx95" at bounding box center [162, 246] width 121 height 15
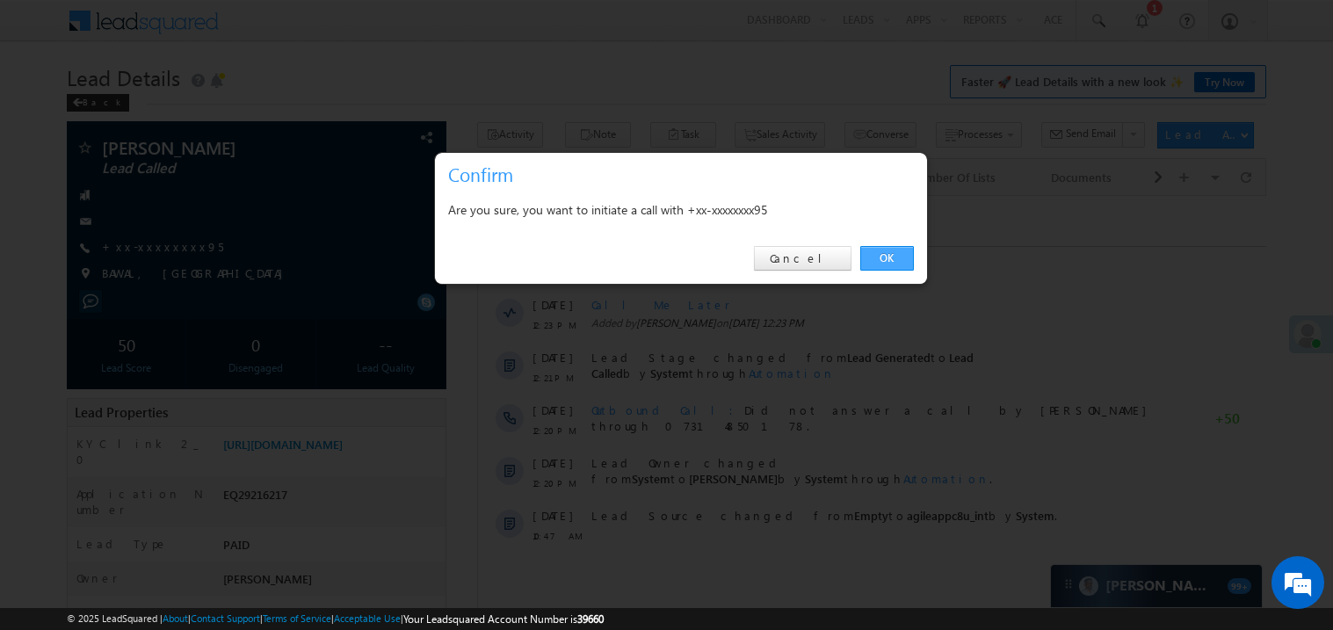
click at [881, 263] on link "OK" at bounding box center [887, 258] width 54 height 25
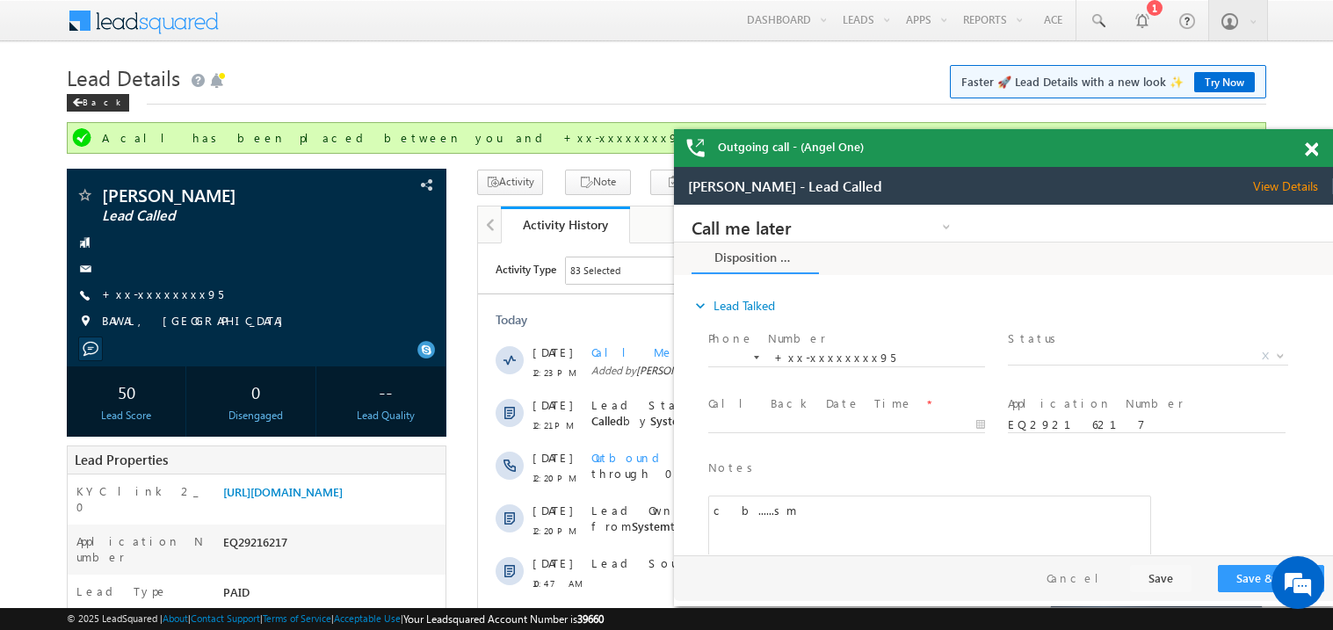
click at [1314, 148] on span at bounding box center [1311, 149] width 13 height 15
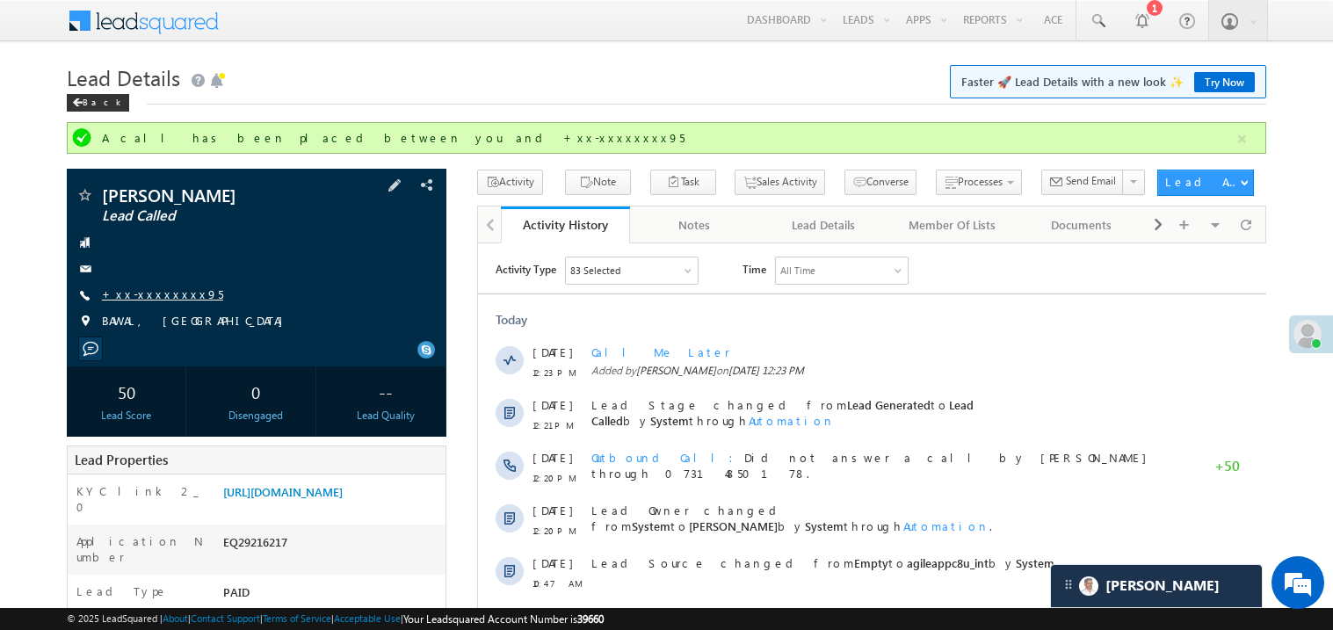
click at [173, 293] on link "+xx-xxxxxxxx95" at bounding box center [162, 293] width 121 height 15
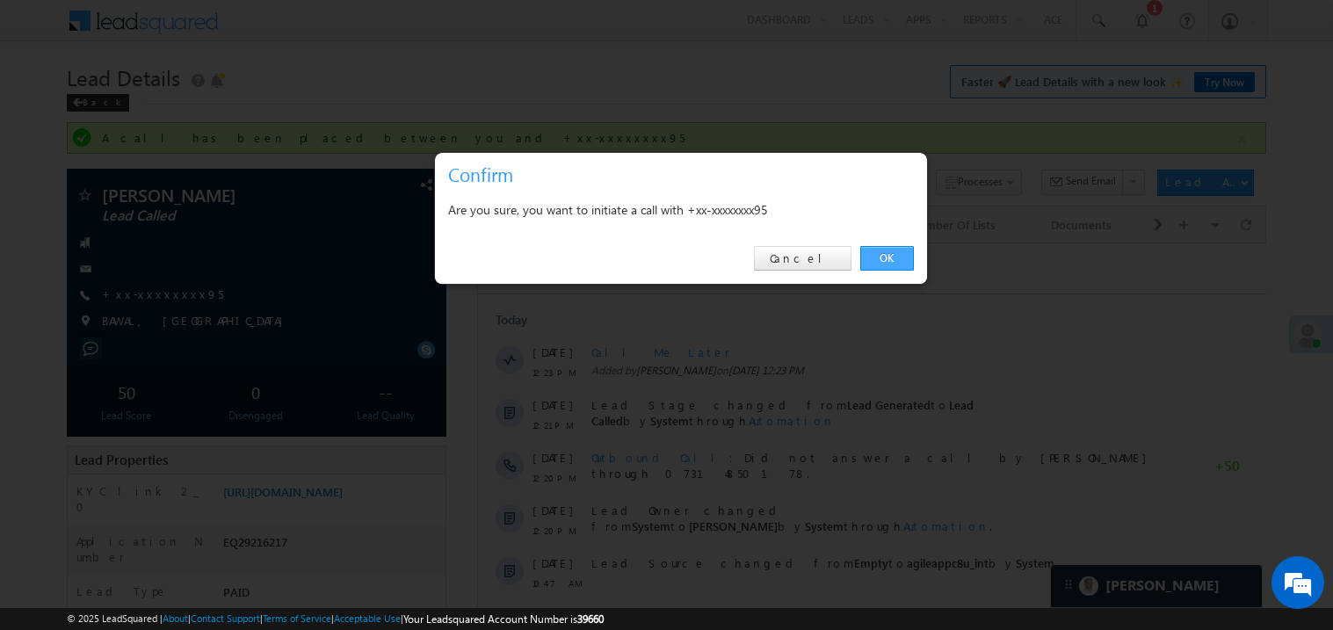
click at [880, 260] on link "OK" at bounding box center [887, 258] width 54 height 25
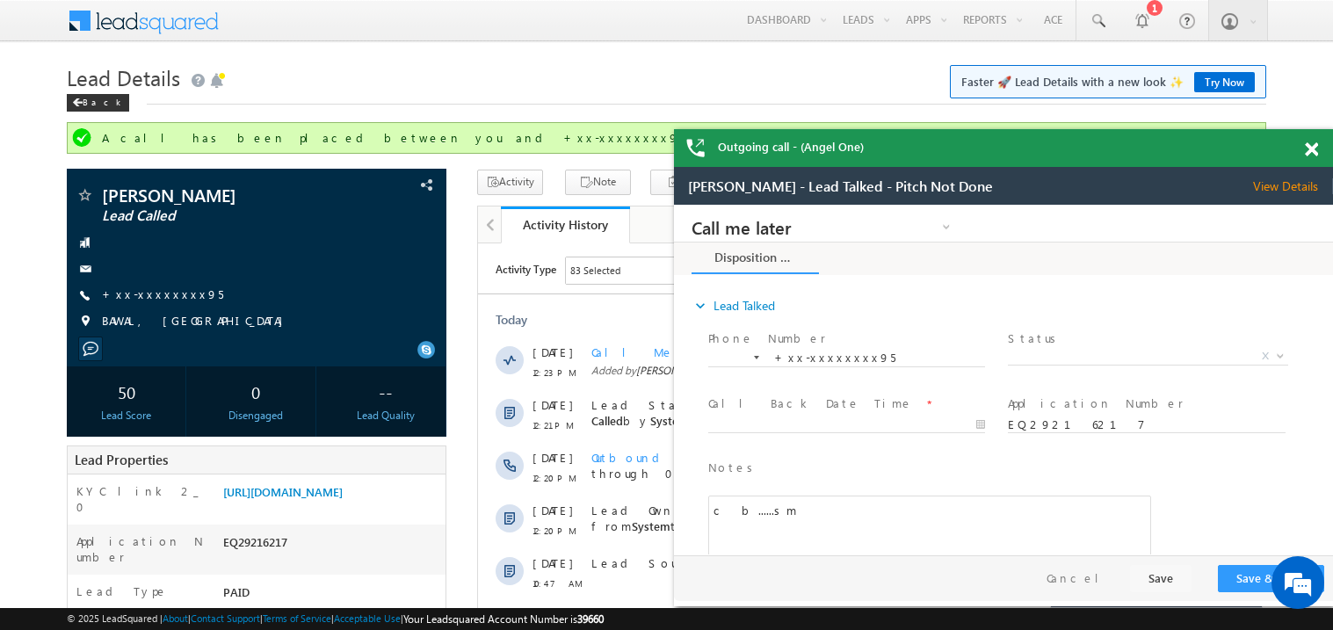
click at [1314, 145] on span at bounding box center [1311, 149] width 13 height 15
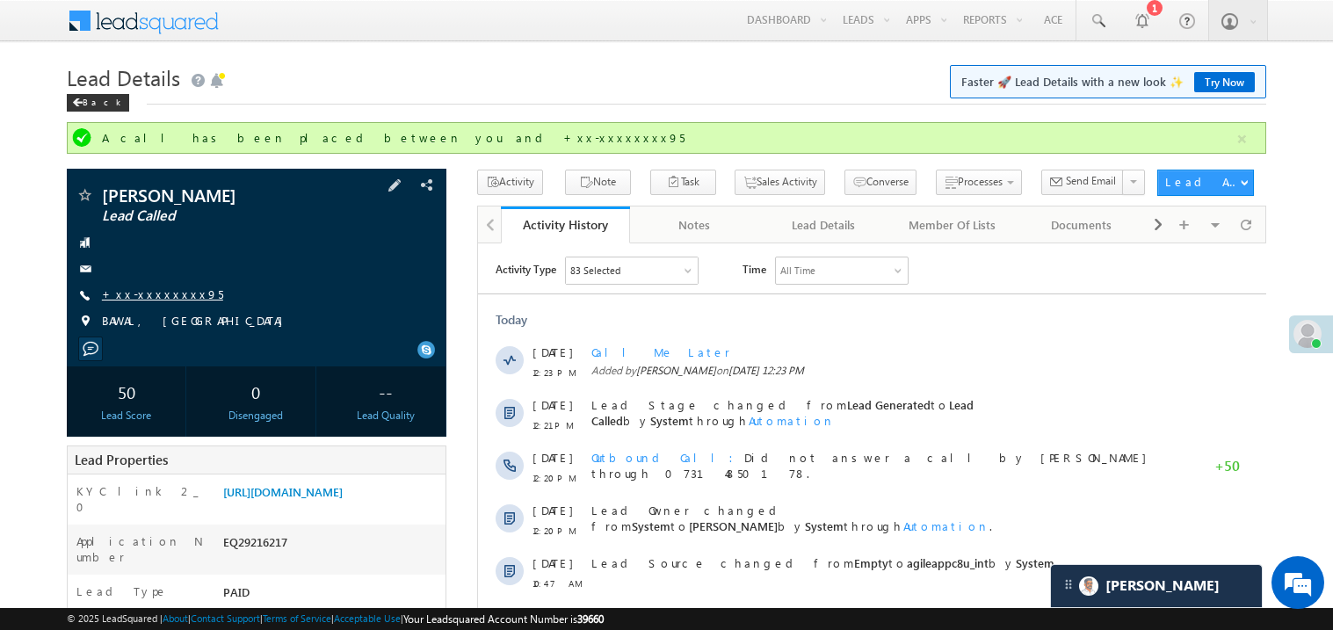
click at [160, 295] on link "+xx-xxxxxxxx95" at bounding box center [162, 293] width 121 height 15
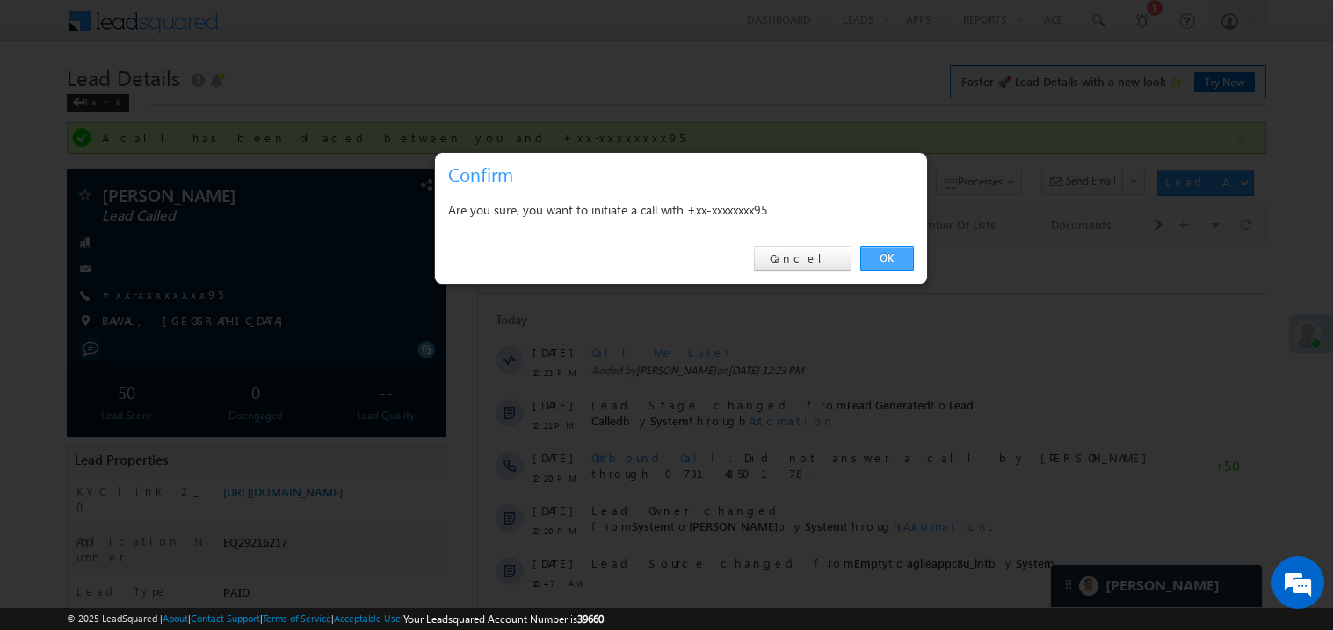
click at [887, 260] on link "OK" at bounding box center [887, 258] width 54 height 25
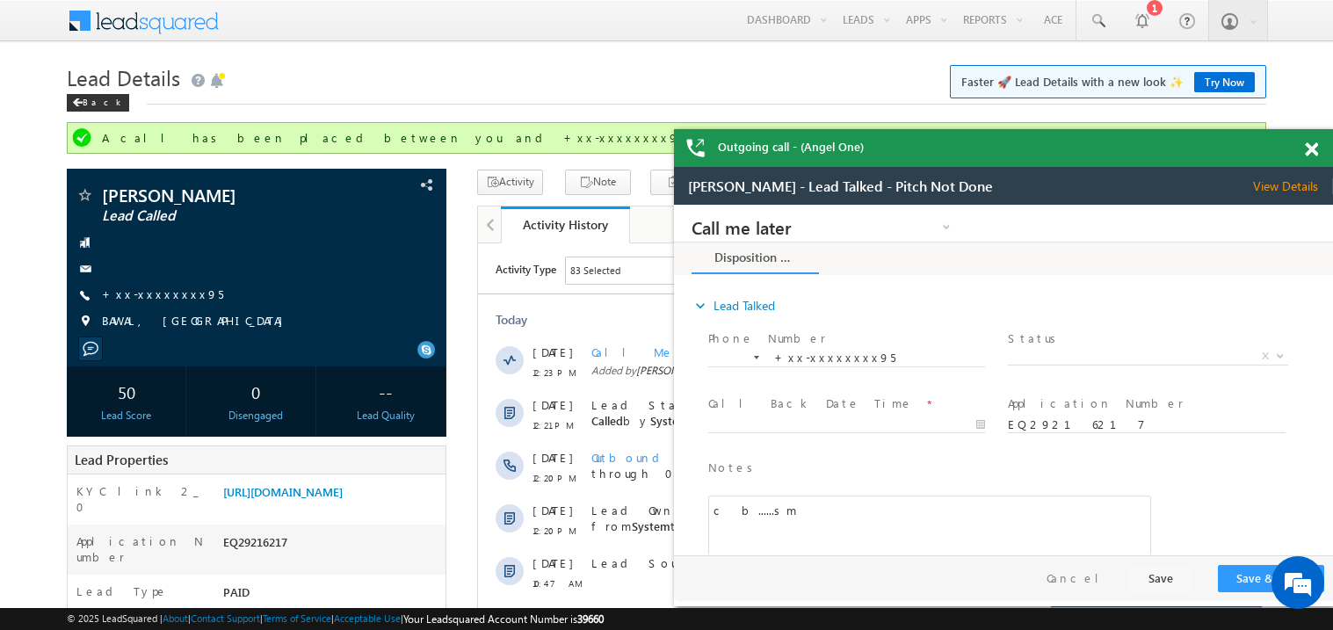
click at [1313, 148] on span at bounding box center [1311, 149] width 13 height 15
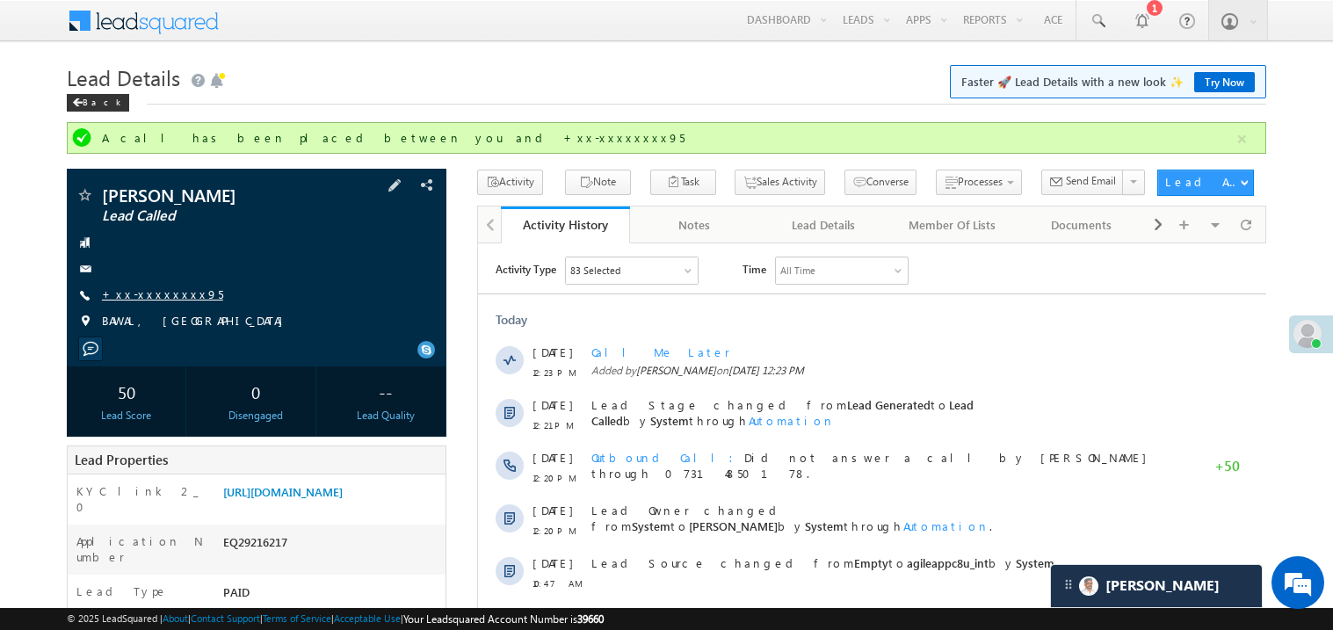
click at [134, 294] on link "+xx-xxxxxxxx95" at bounding box center [162, 293] width 121 height 15
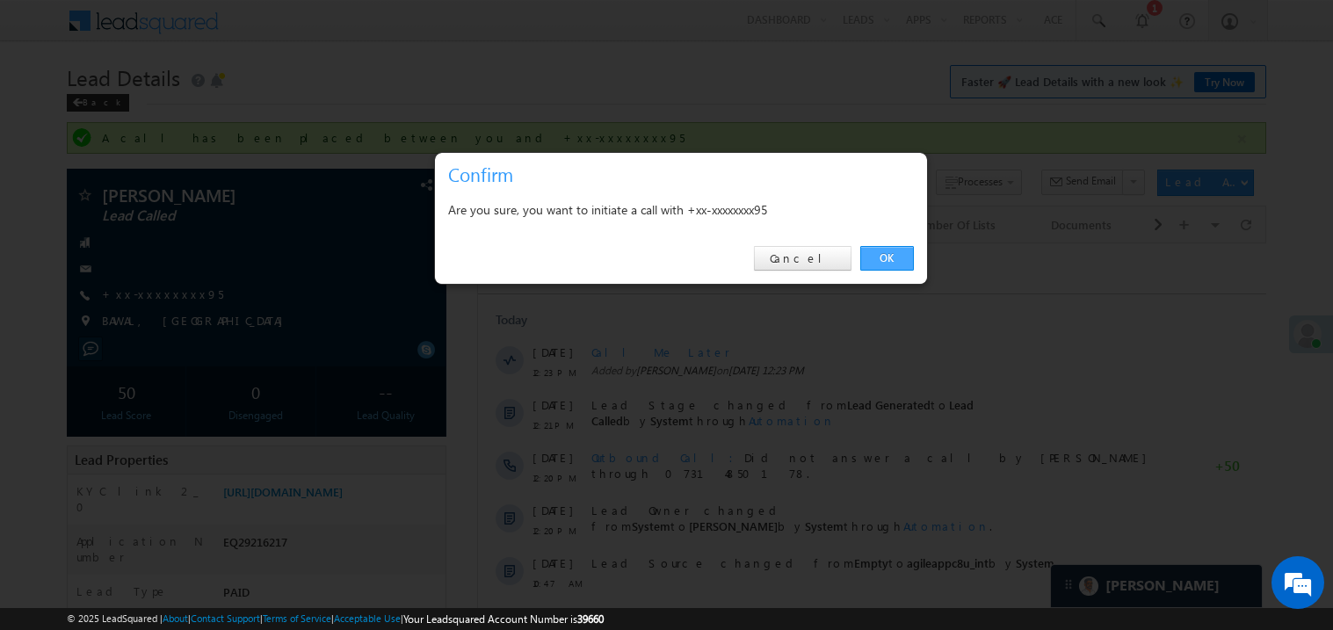
click at [894, 255] on link "OK" at bounding box center [887, 258] width 54 height 25
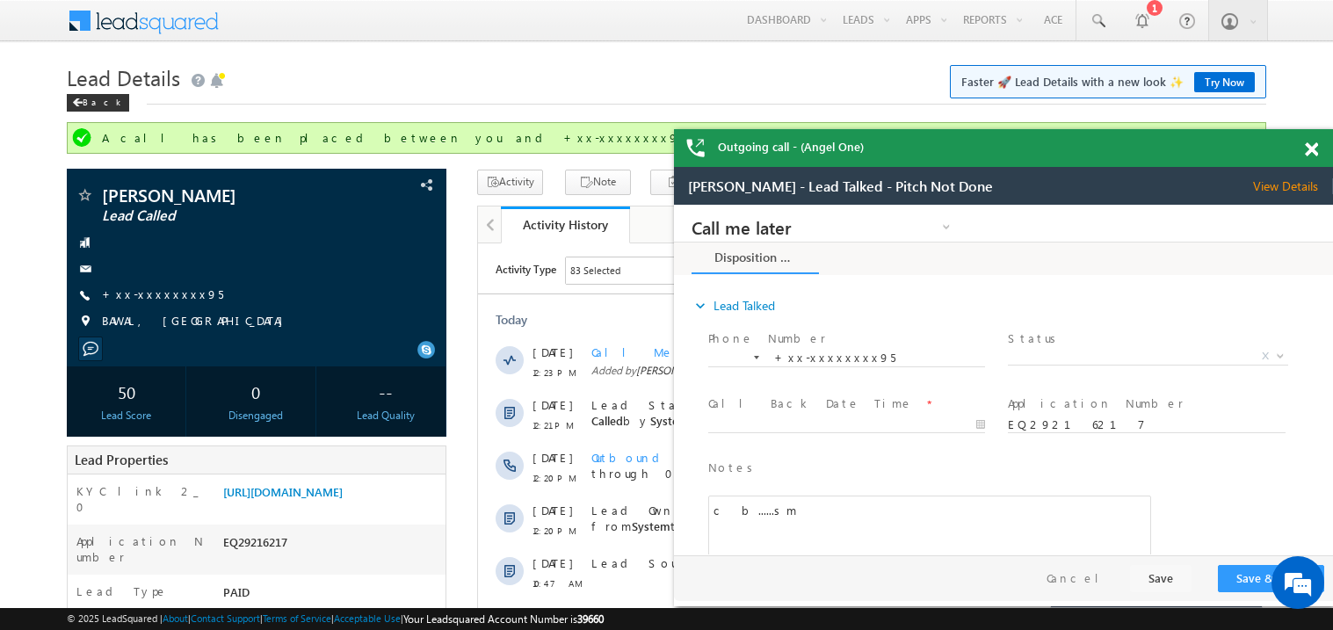
click at [1307, 156] on span at bounding box center [1311, 149] width 13 height 15
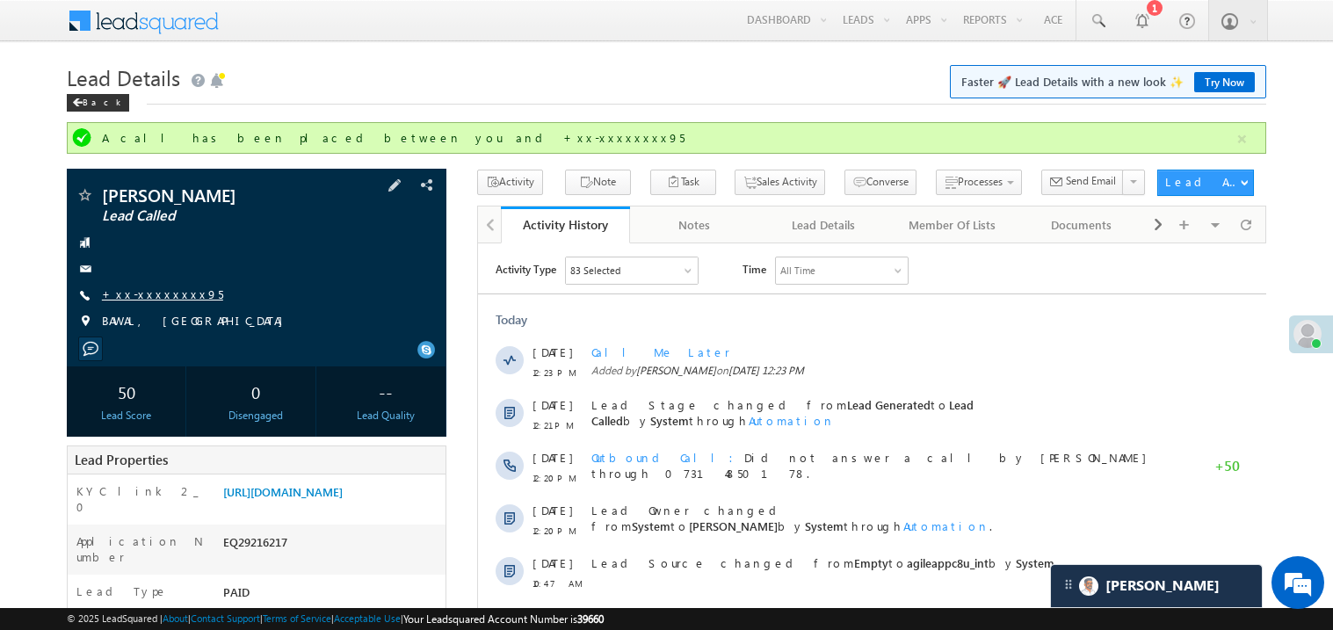
click at [169, 297] on link "+xx-xxxxxxxx95" at bounding box center [162, 293] width 121 height 15
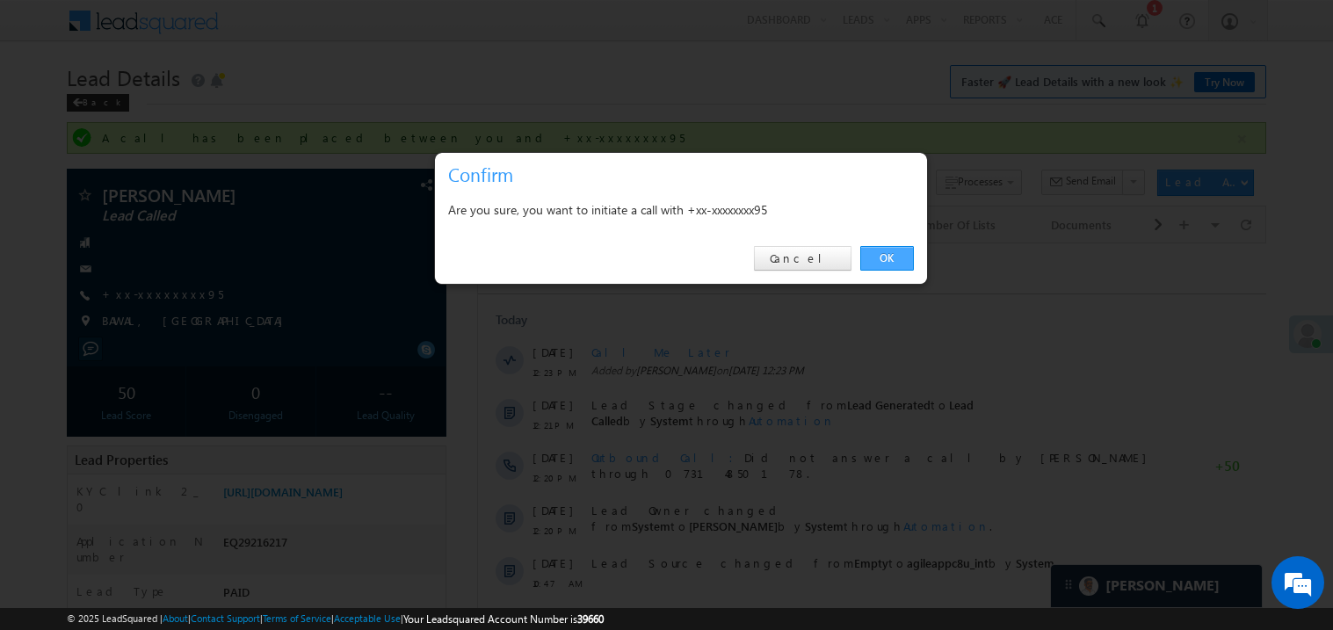
click at [888, 263] on link "OK" at bounding box center [887, 258] width 54 height 25
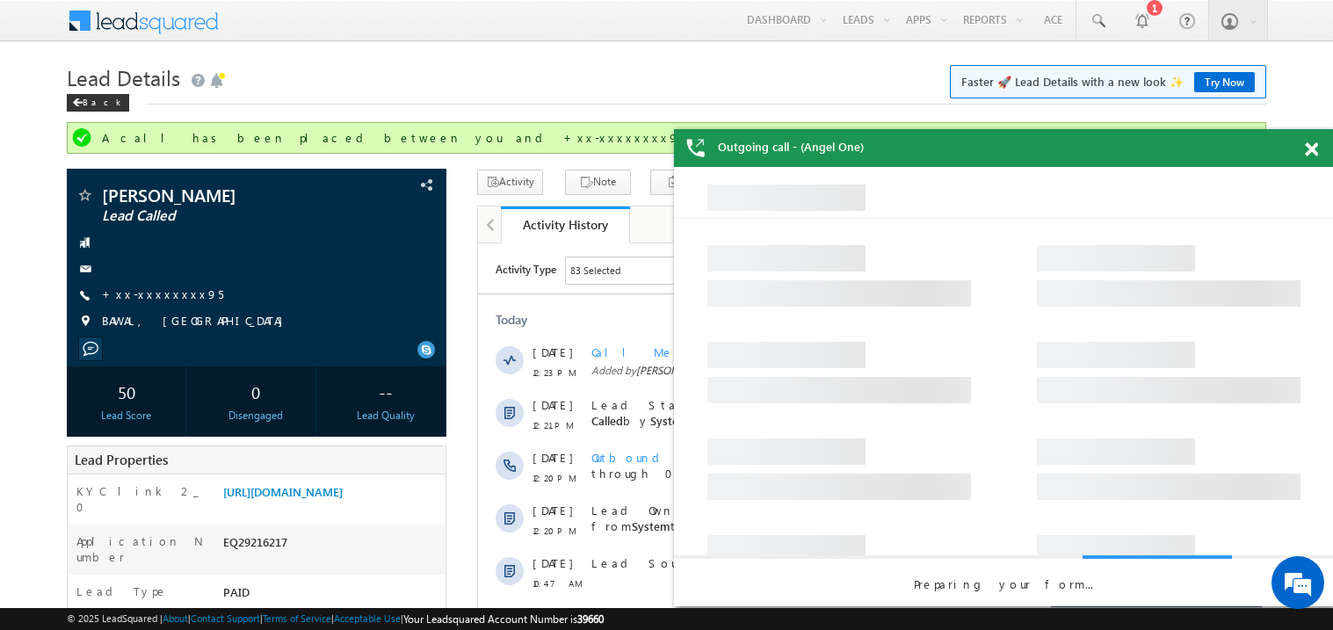
click at [1314, 148] on span at bounding box center [1311, 149] width 13 height 15
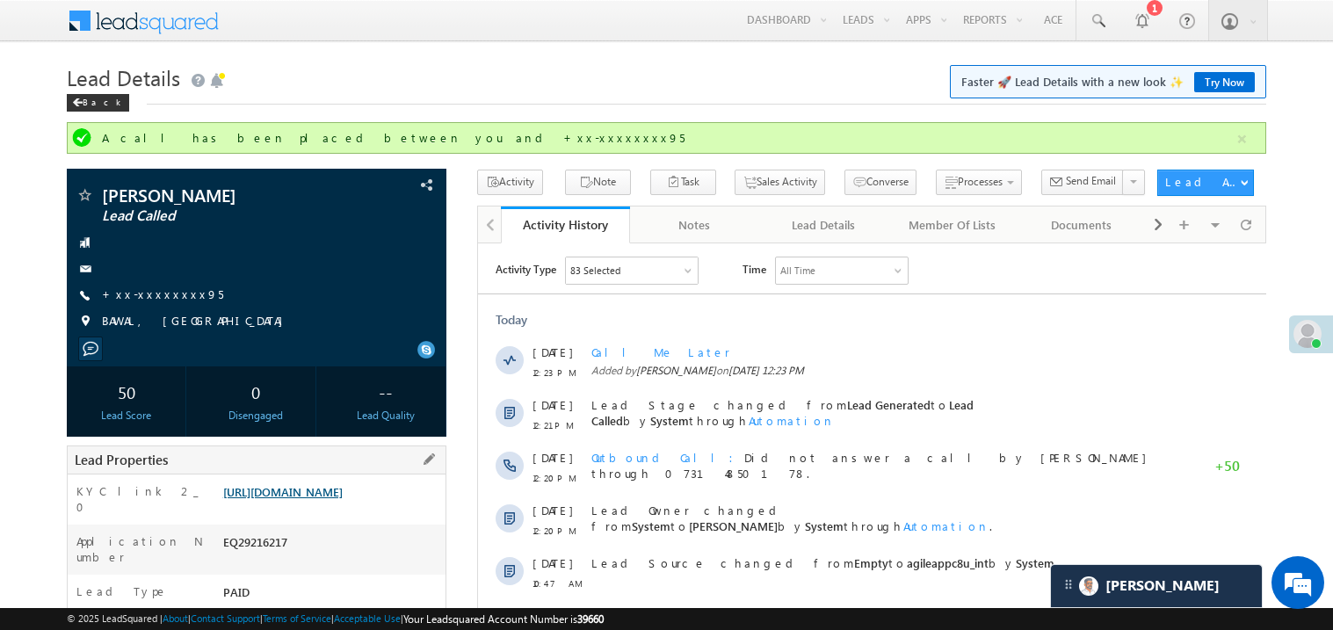
click at [343, 499] on link "[URL][DOMAIN_NAME]" at bounding box center [282, 491] width 119 height 15
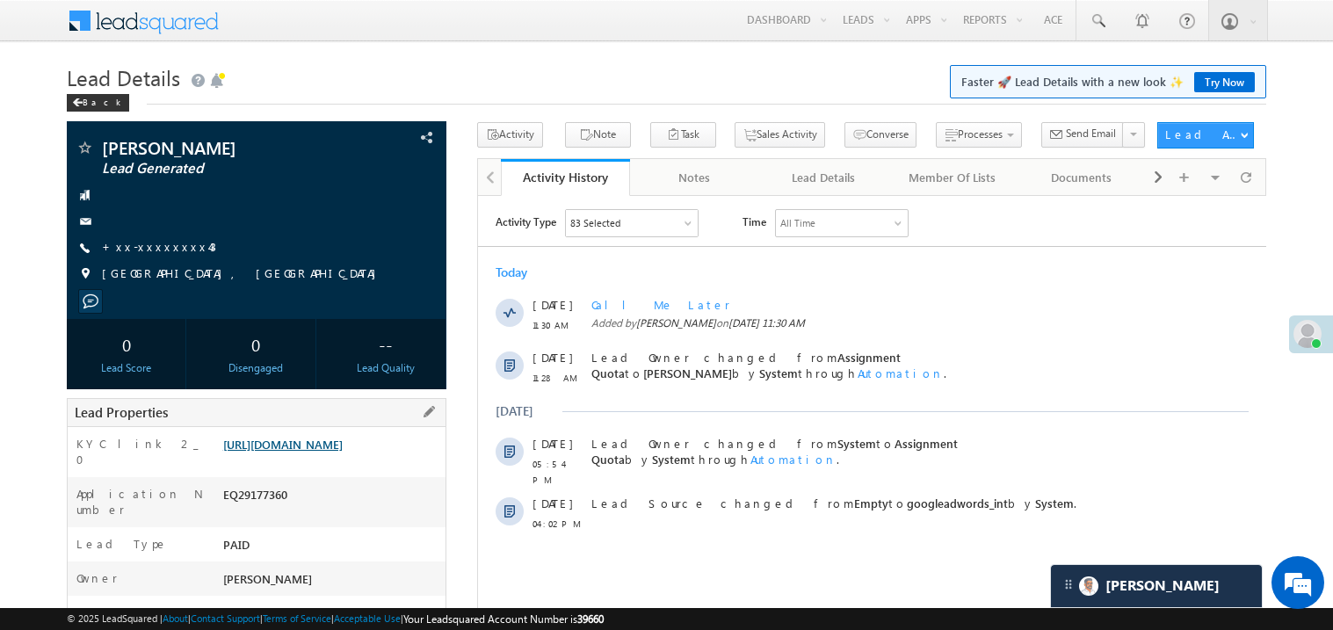
click at [316, 452] on link "[URL][DOMAIN_NAME]" at bounding box center [282, 444] width 119 height 15
click at [162, 251] on link "+xx-xxxxxxxx43" at bounding box center [159, 246] width 114 height 15
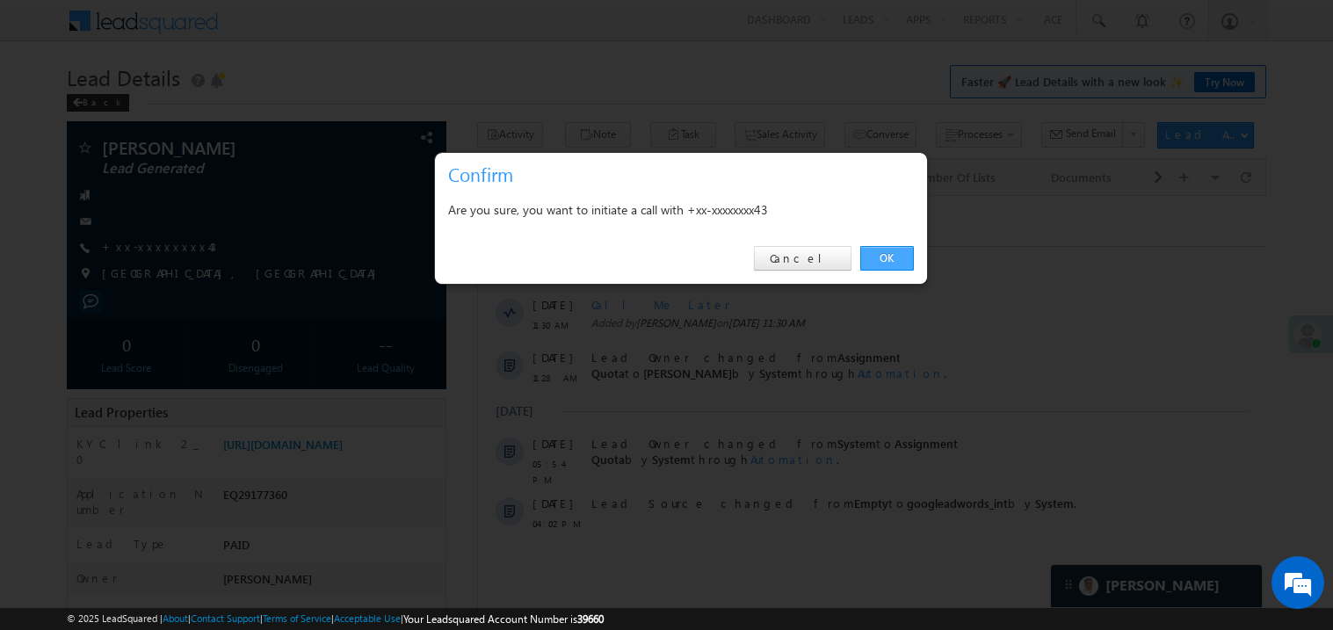
click at [870, 246] on link "OK" at bounding box center [887, 258] width 54 height 25
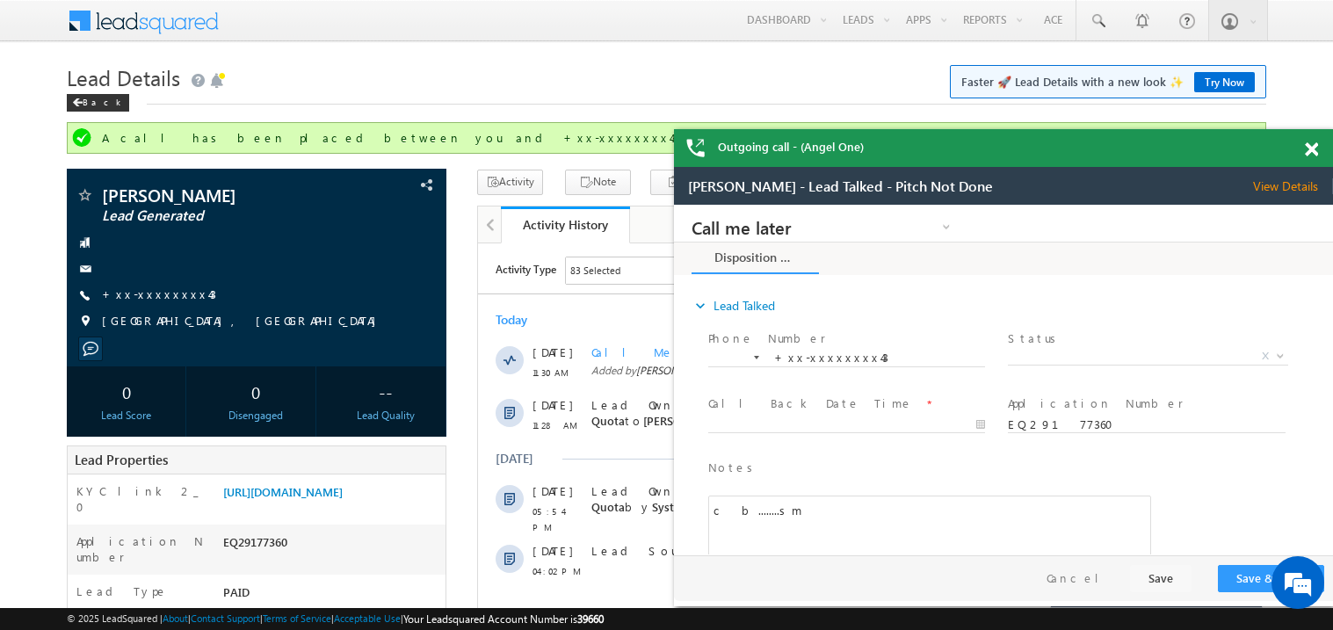
click at [1308, 144] on span at bounding box center [1311, 149] width 13 height 15
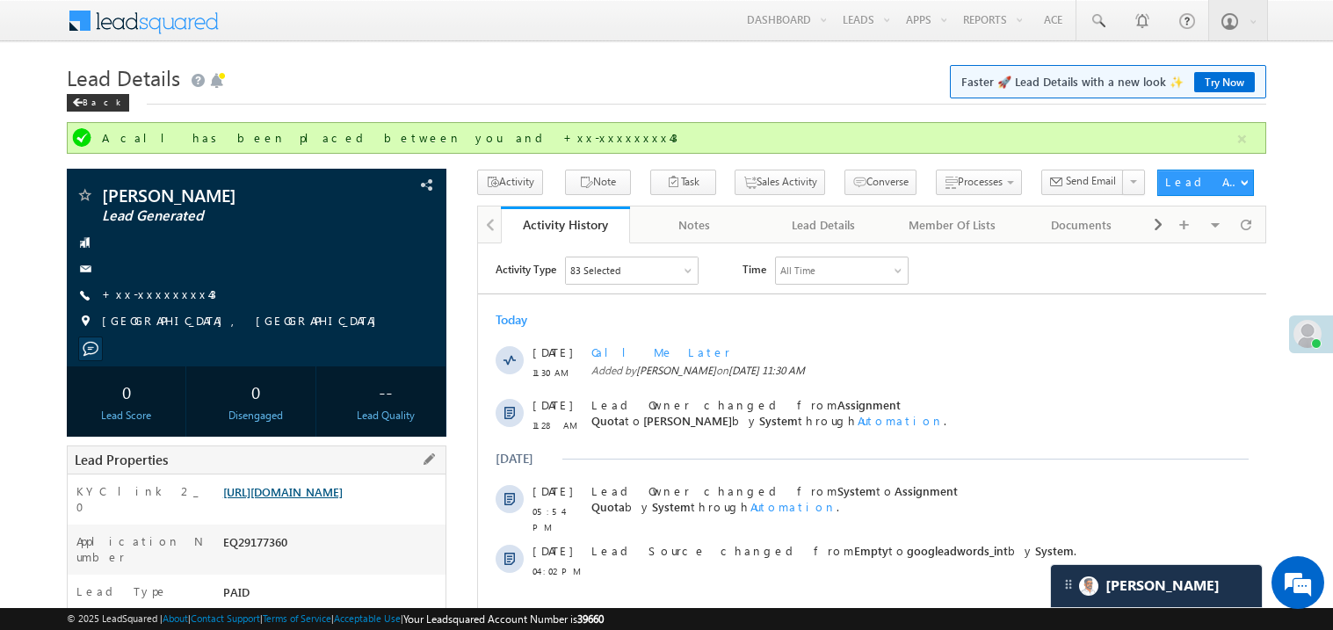
click at [325, 499] on link "https://angelbroking1-pk3em7sa.customui-test.leadsquared.com?leadId=a0940899-9f…" at bounding box center [282, 491] width 119 height 15
click at [175, 290] on link "+xx-xxxxxxxx43" at bounding box center [159, 293] width 114 height 15
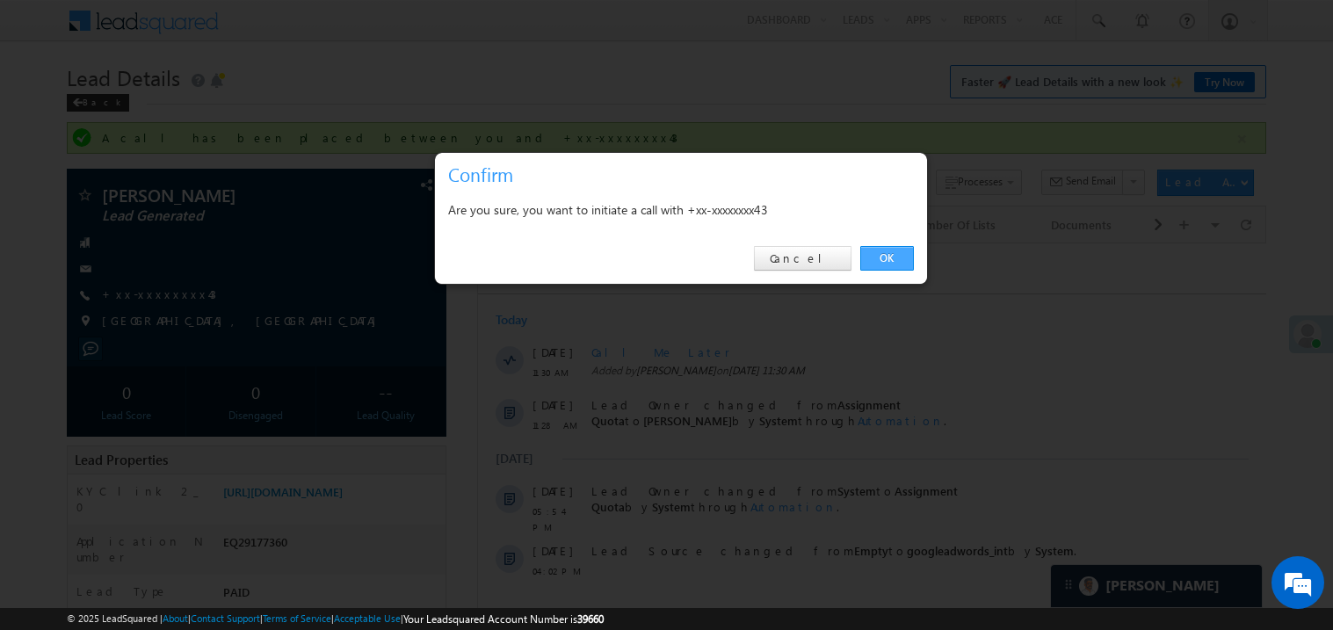
click at [889, 255] on link "OK" at bounding box center [887, 258] width 54 height 25
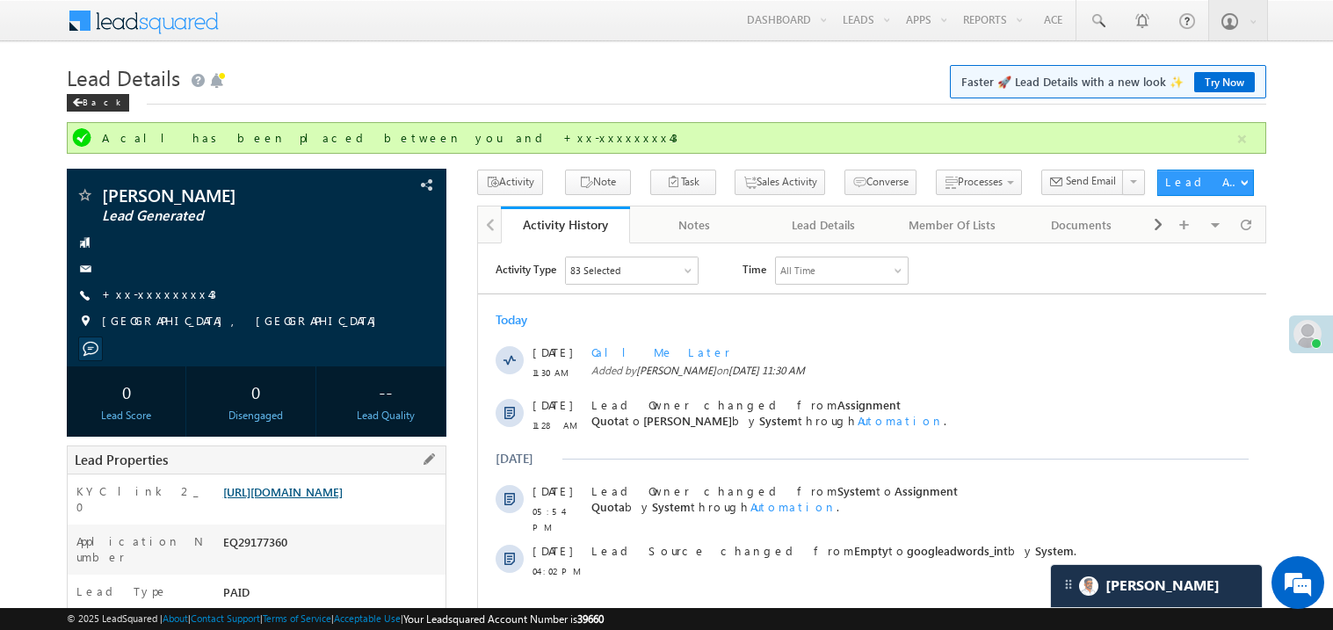
click at [331, 496] on link "https://angelbroking1-pk3em7sa.customui-test.leadsquared.com?leadId=a0940899-9f…" at bounding box center [282, 491] width 119 height 15
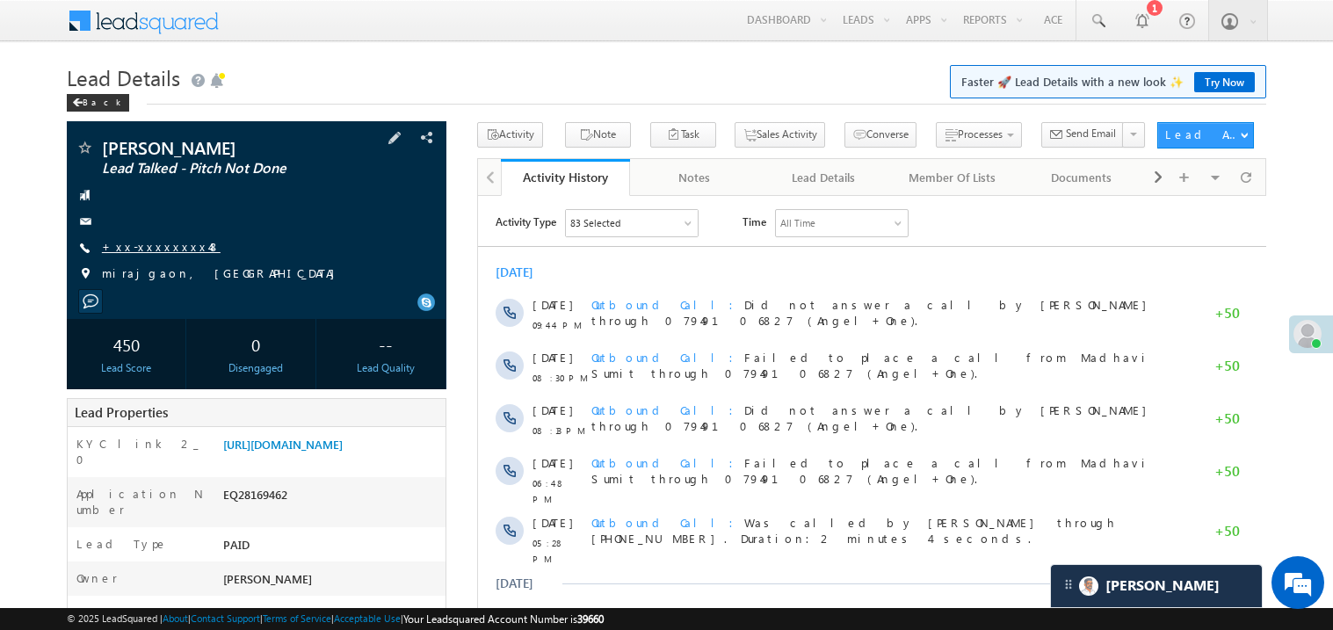
click at [167, 241] on link "+xx-xxxxxxxx48" at bounding box center [161, 246] width 119 height 15
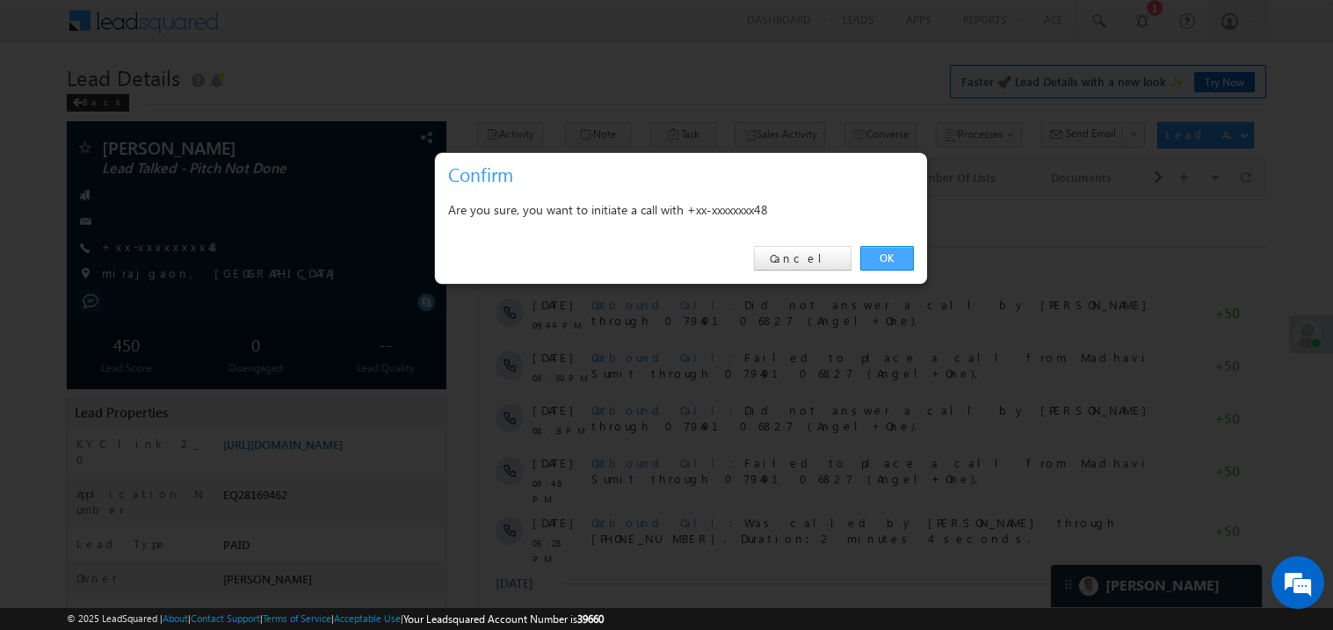
click at [879, 251] on link "OK" at bounding box center [887, 258] width 54 height 25
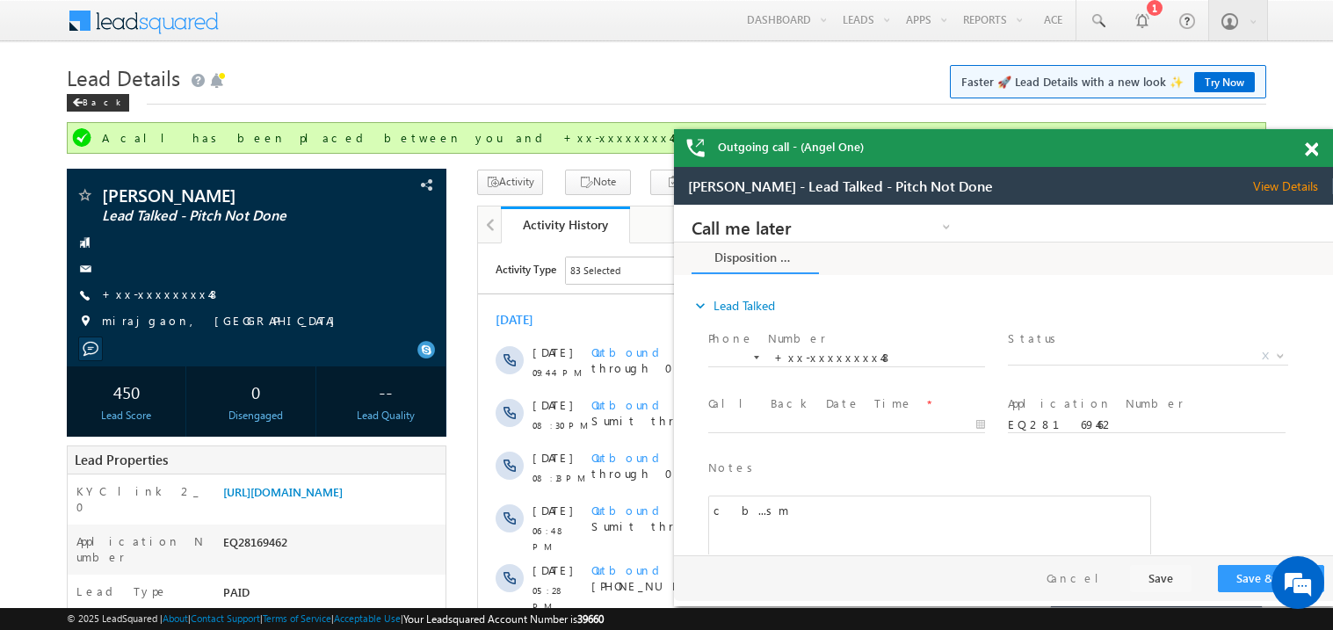
click at [1315, 147] on span at bounding box center [1311, 149] width 13 height 15
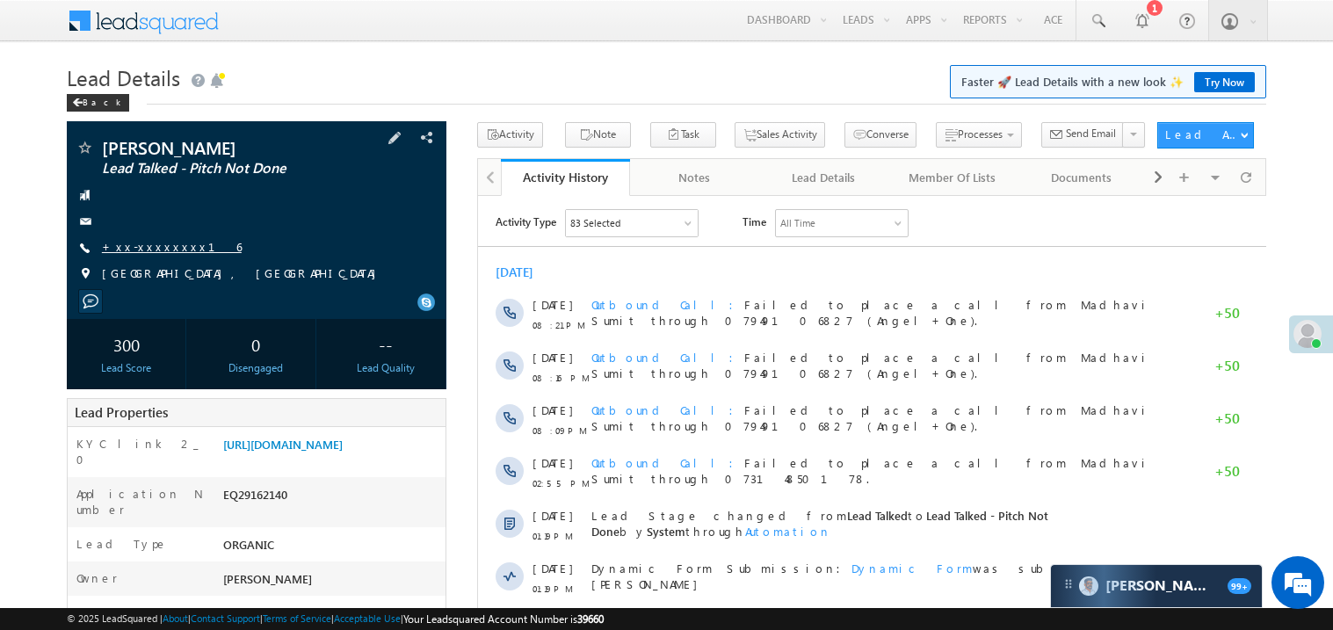
click at [173, 250] on link "+xx-xxxxxxxx16" at bounding box center [172, 246] width 140 height 15
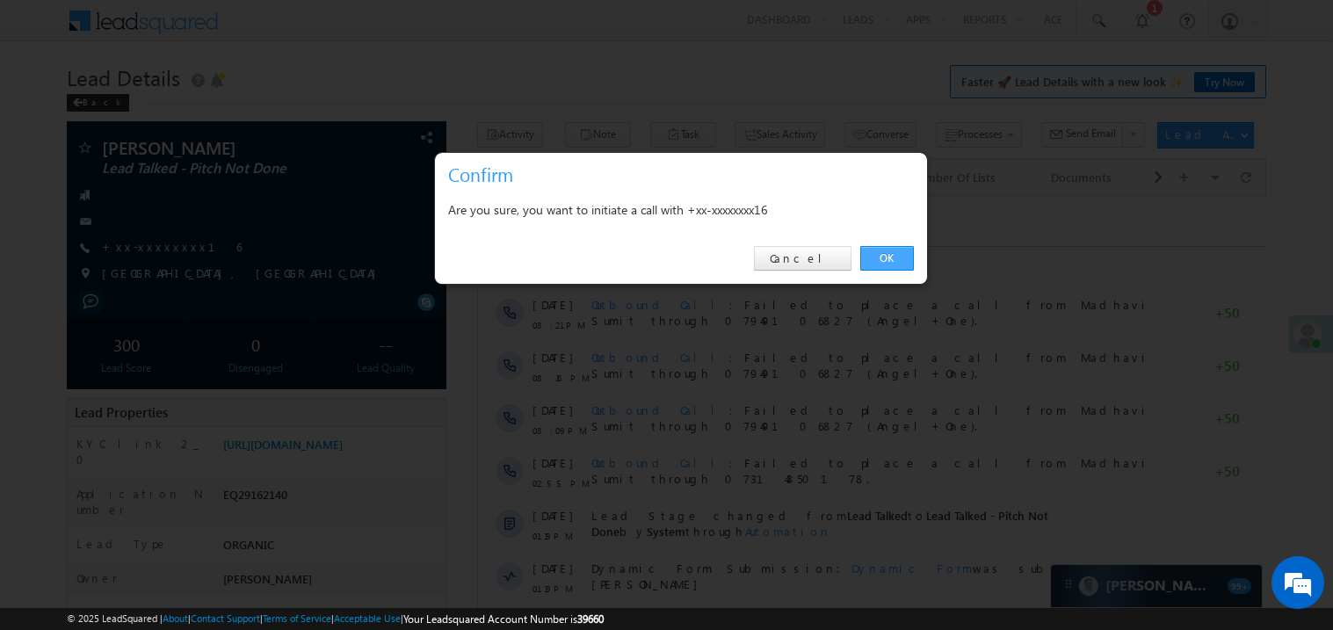
click at [884, 258] on link "OK" at bounding box center [887, 258] width 54 height 25
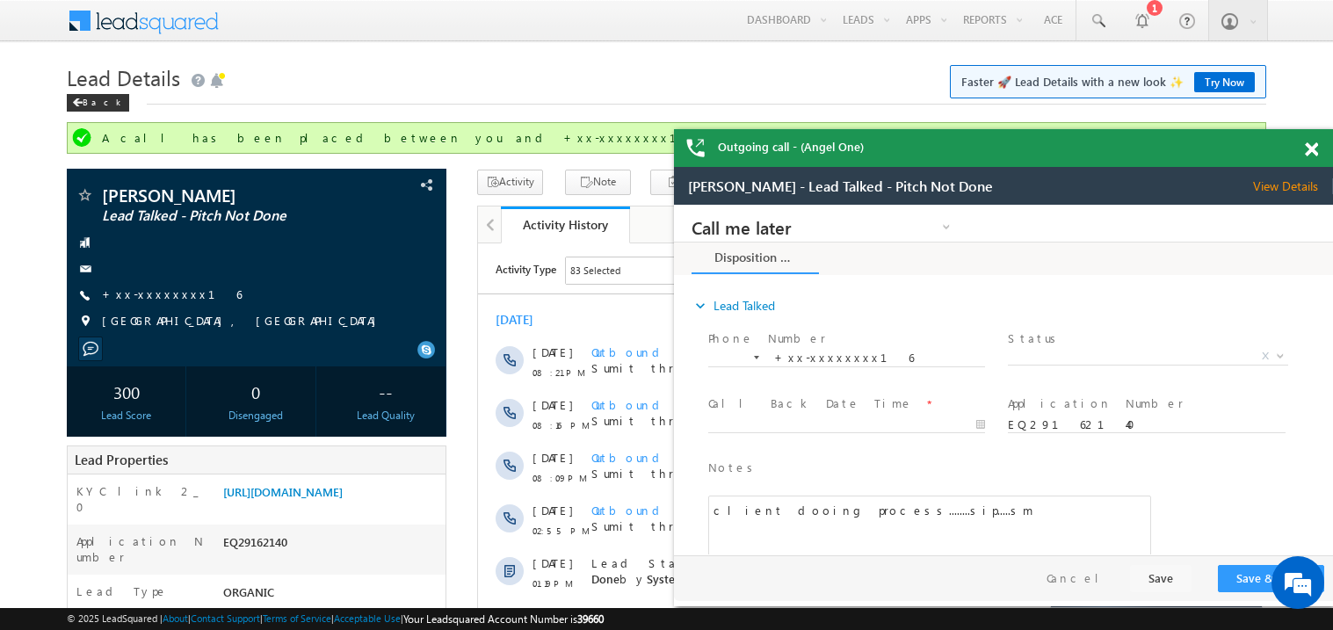
click at [1315, 148] on span at bounding box center [1311, 149] width 13 height 15
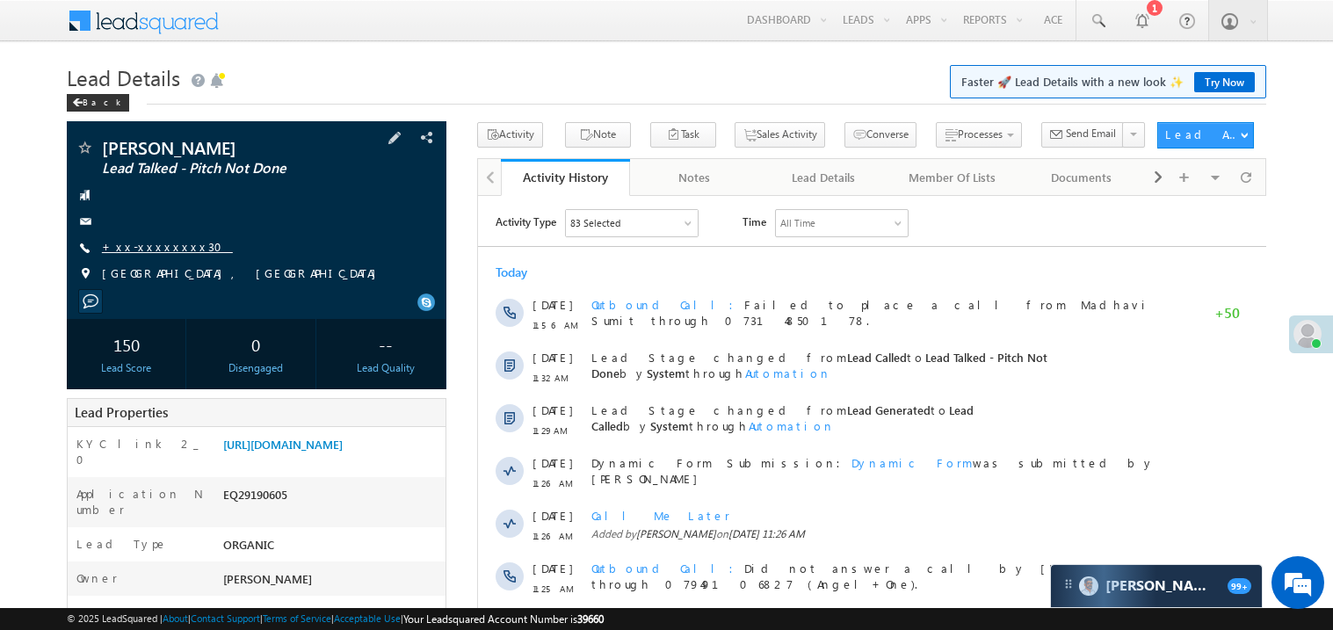
click at [154, 249] on link "+xx-xxxxxxxx30" at bounding box center [167, 246] width 131 height 15
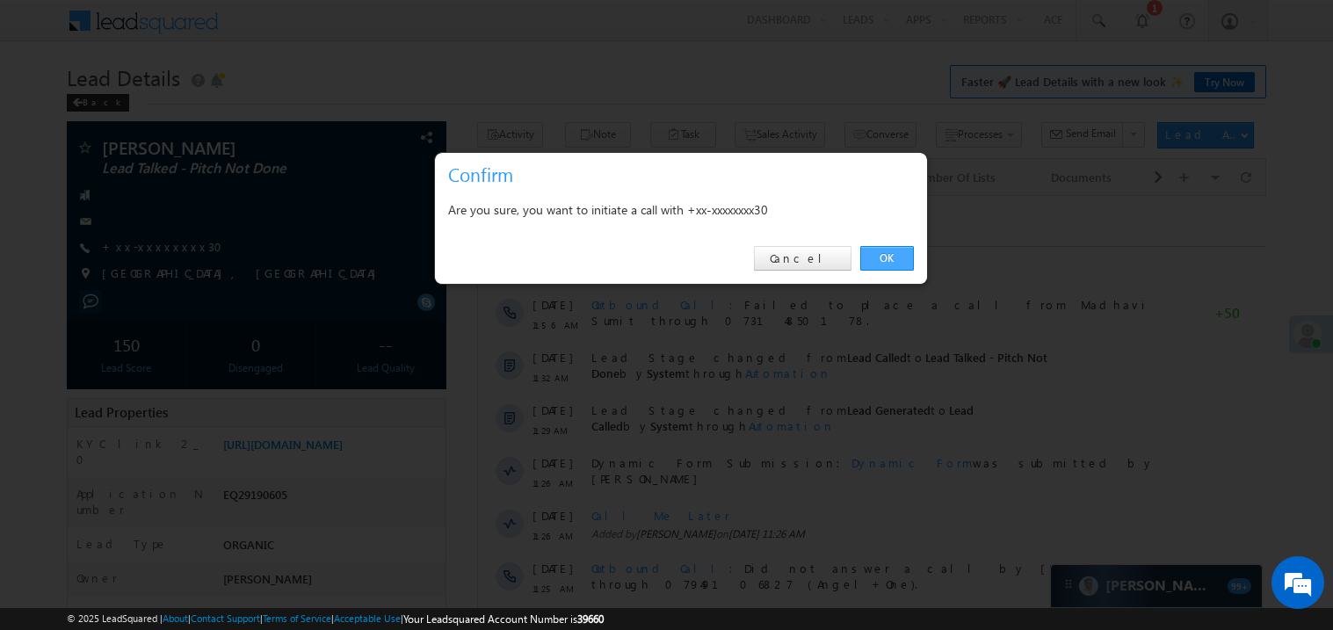
click at [901, 254] on link "OK" at bounding box center [887, 258] width 54 height 25
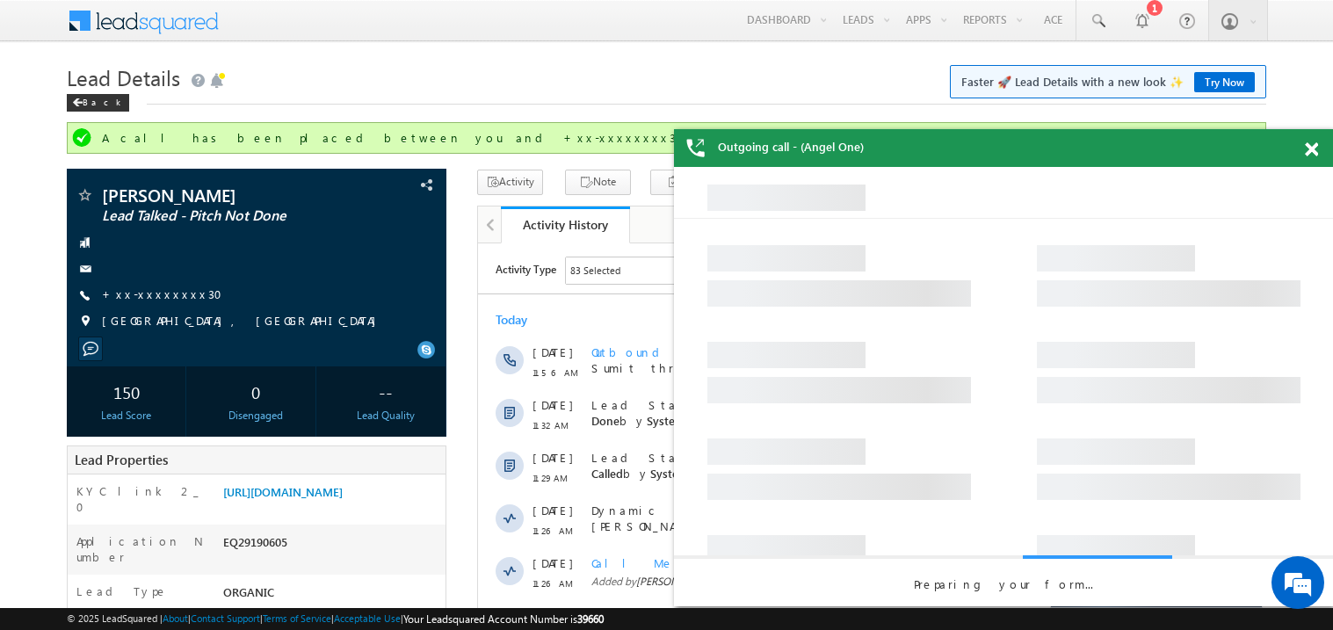
click at [1314, 147] on span at bounding box center [1311, 149] width 13 height 15
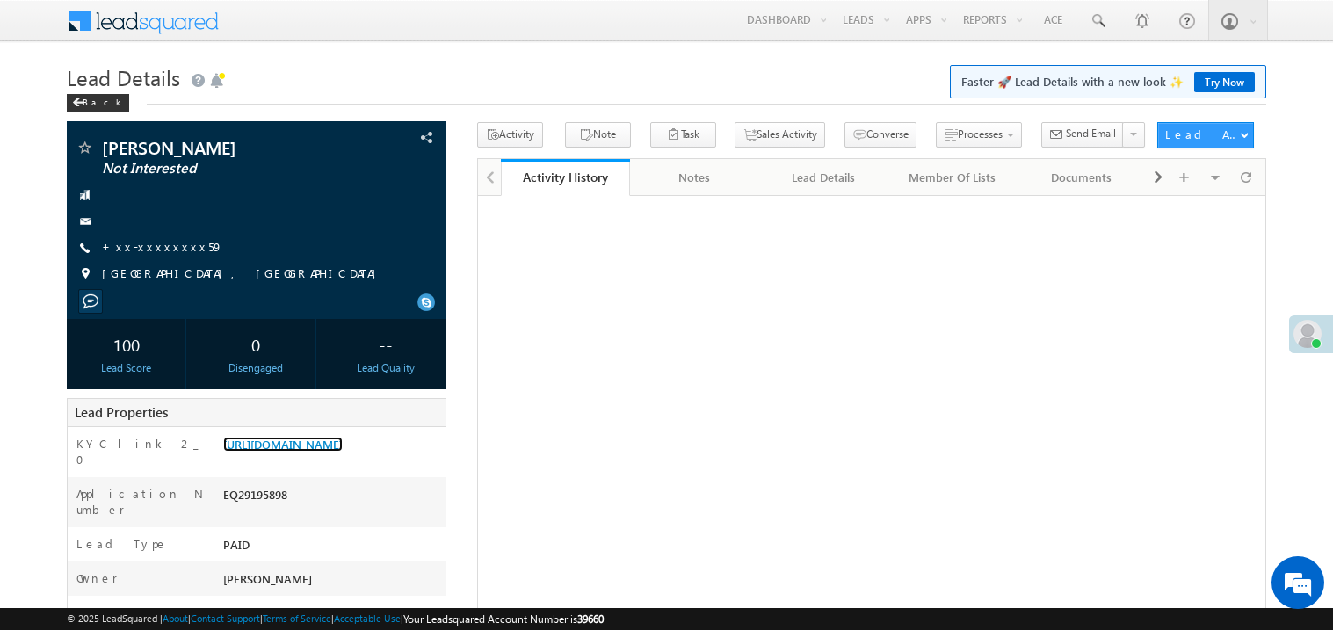
click at [335, 452] on link "[URL][DOMAIN_NAME]" at bounding box center [282, 444] width 119 height 15
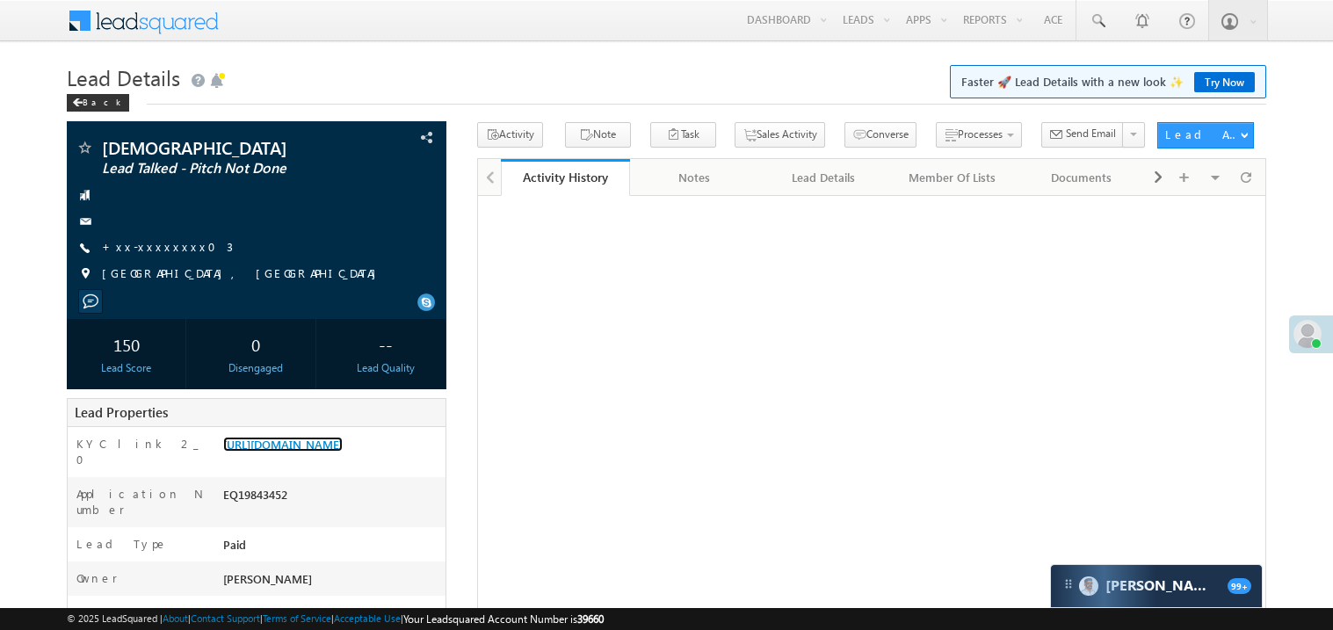
click at [338, 452] on link "[URL][DOMAIN_NAME]" at bounding box center [282, 444] width 119 height 15
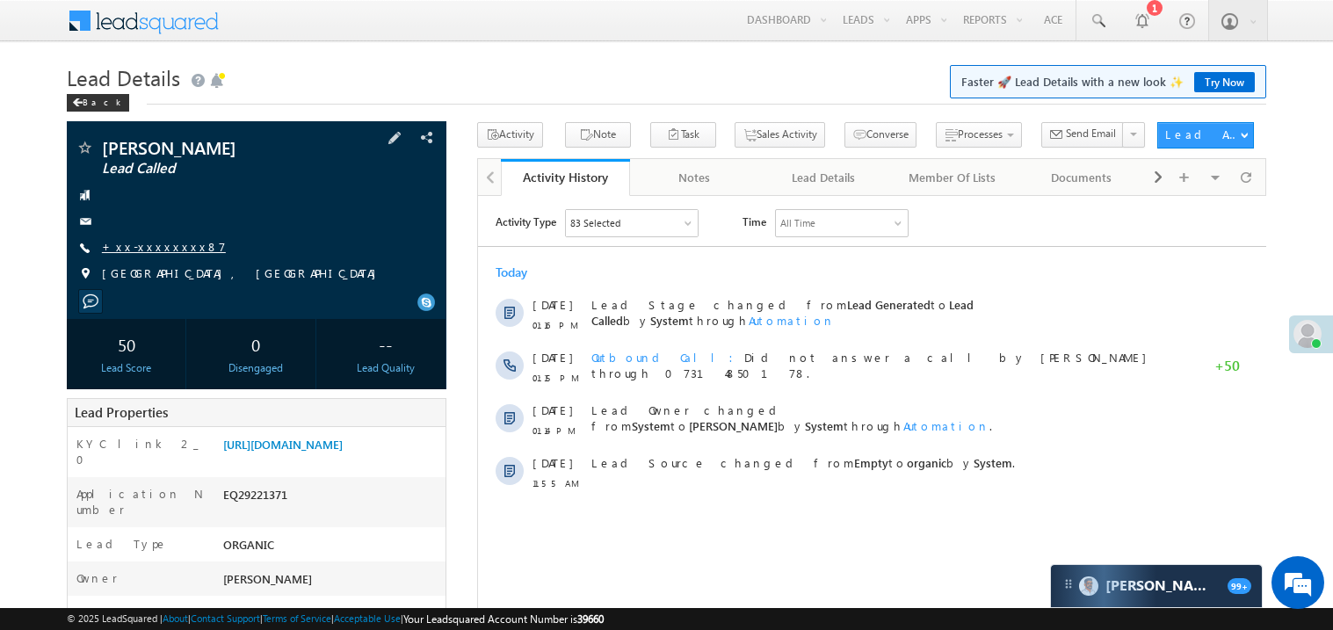
click at [140, 245] on link "+xx-xxxxxxxx87" at bounding box center [164, 246] width 124 height 15
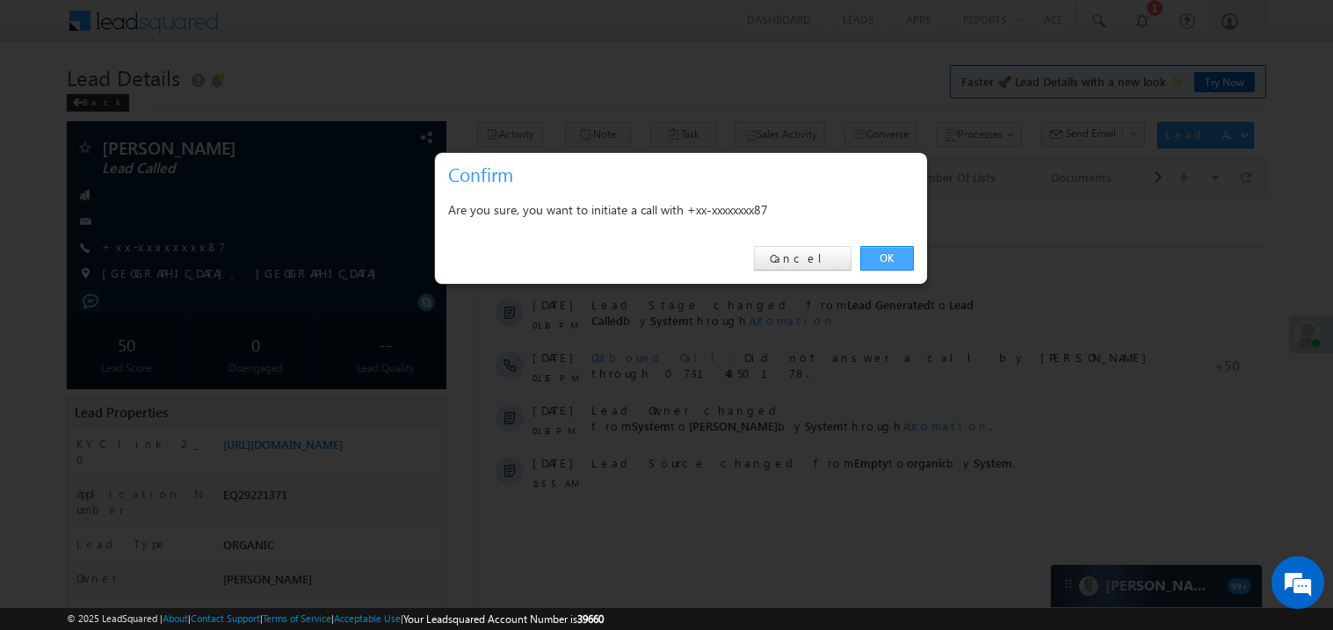
click at [878, 255] on link "OK" at bounding box center [887, 258] width 54 height 25
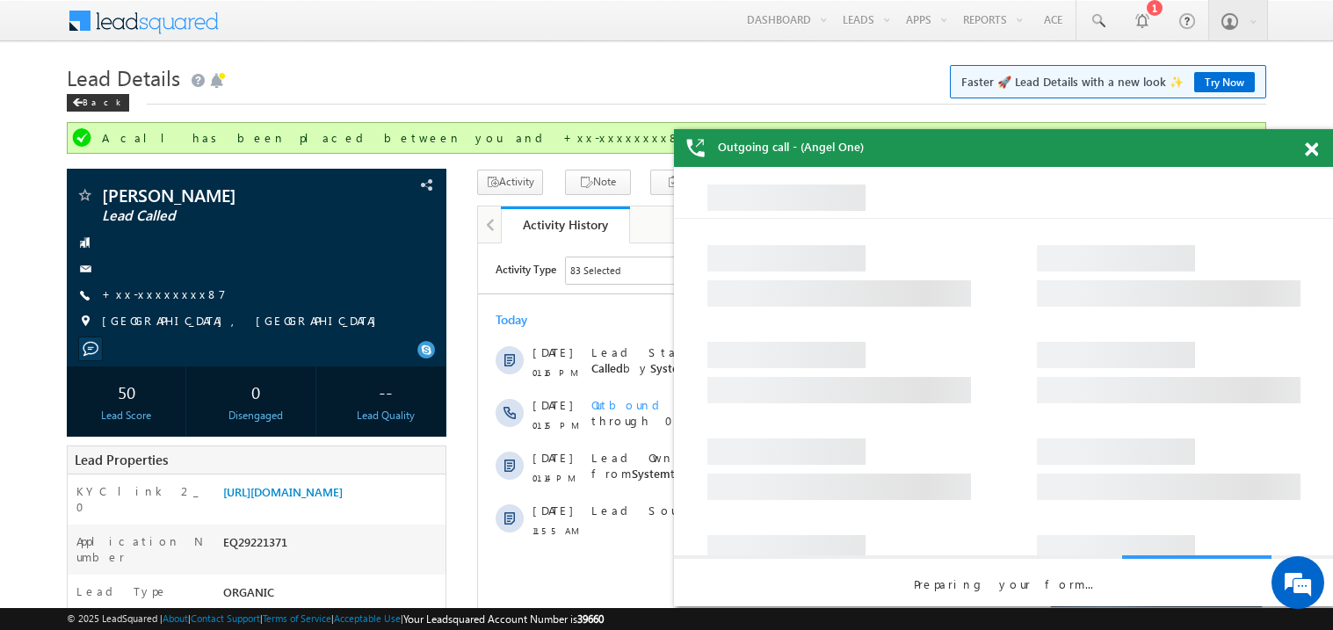
click at [1311, 152] on span at bounding box center [1311, 149] width 13 height 15
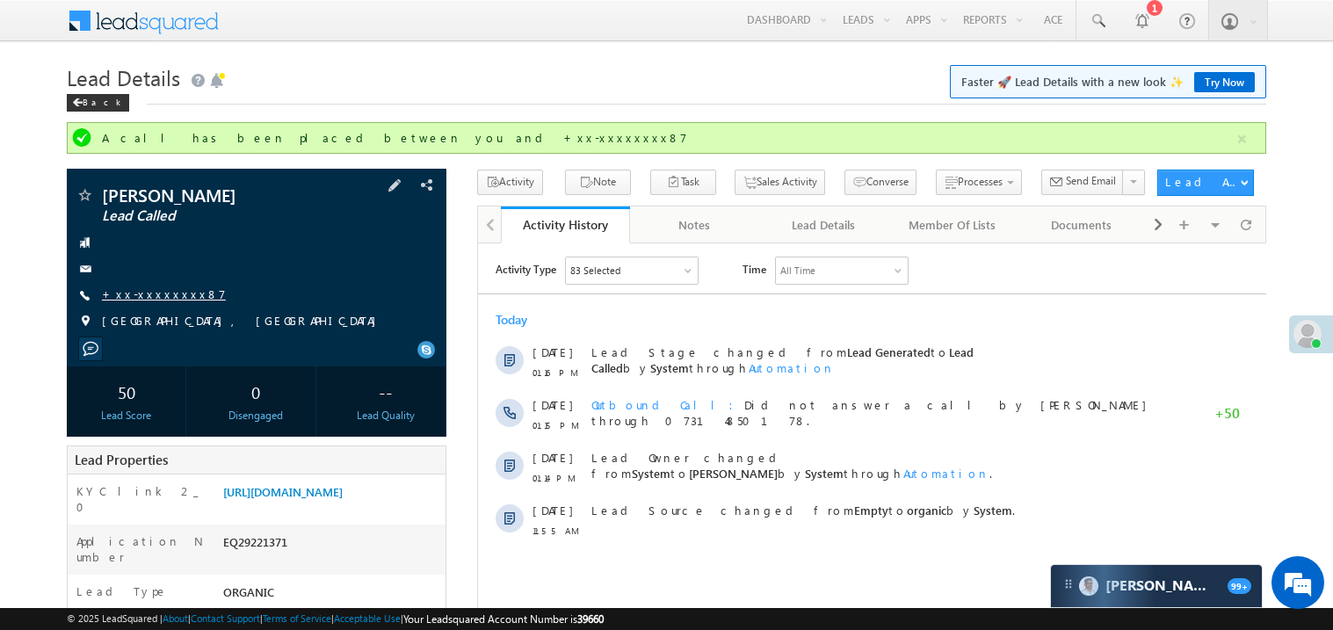
click at [159, 294] on link "+xx-xxxxxxxx87" at bounding box center [164, 293] width 124 height 15
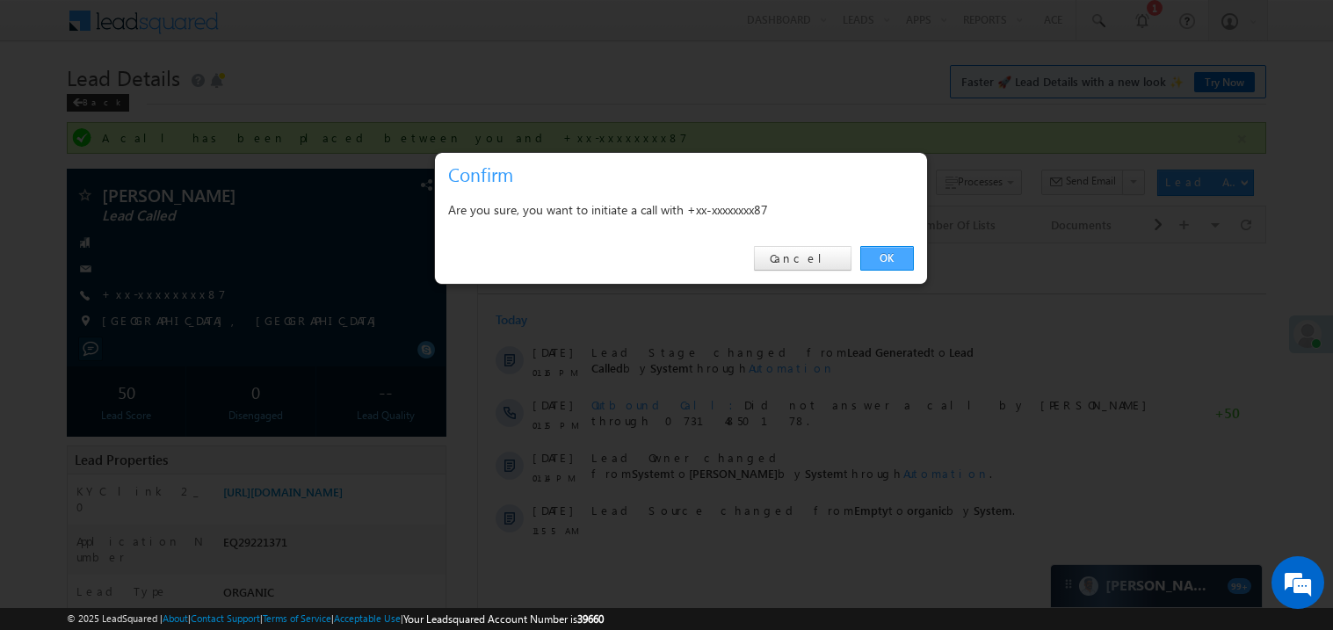
click at [882, 264] on link "OK" at bounding box center [887, 258] width 54 height 25
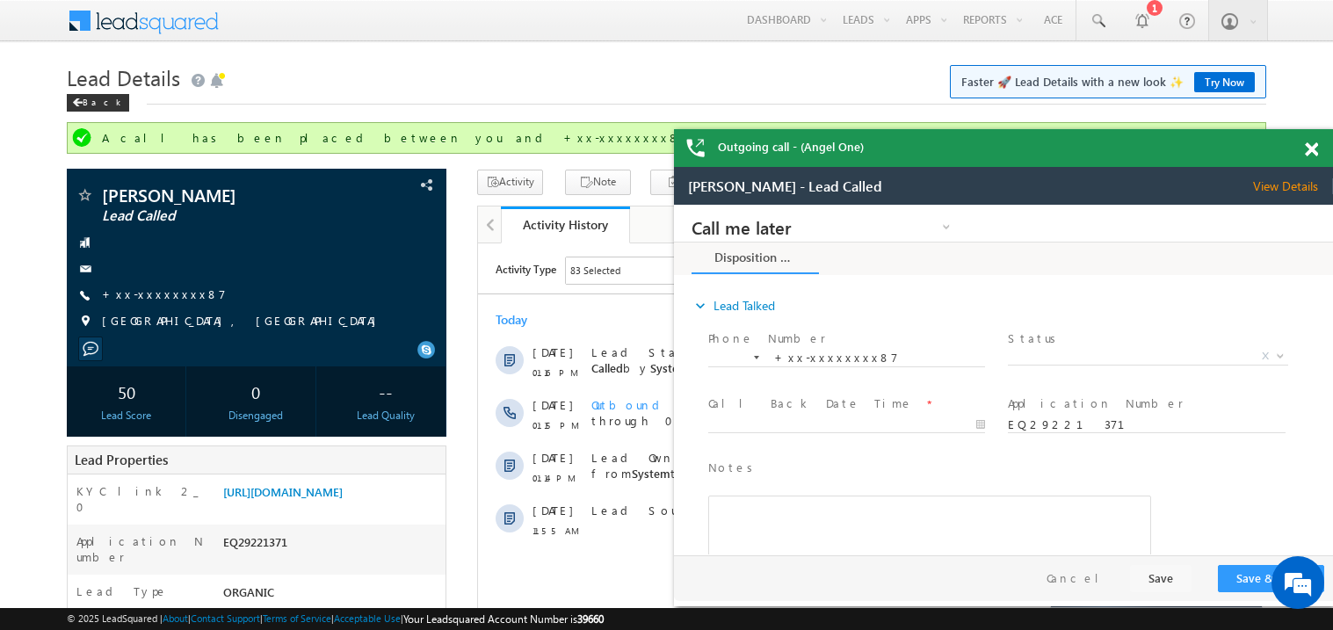
click at [1314, 148] on span at bounding box center [1311, 149] width 13 height 15
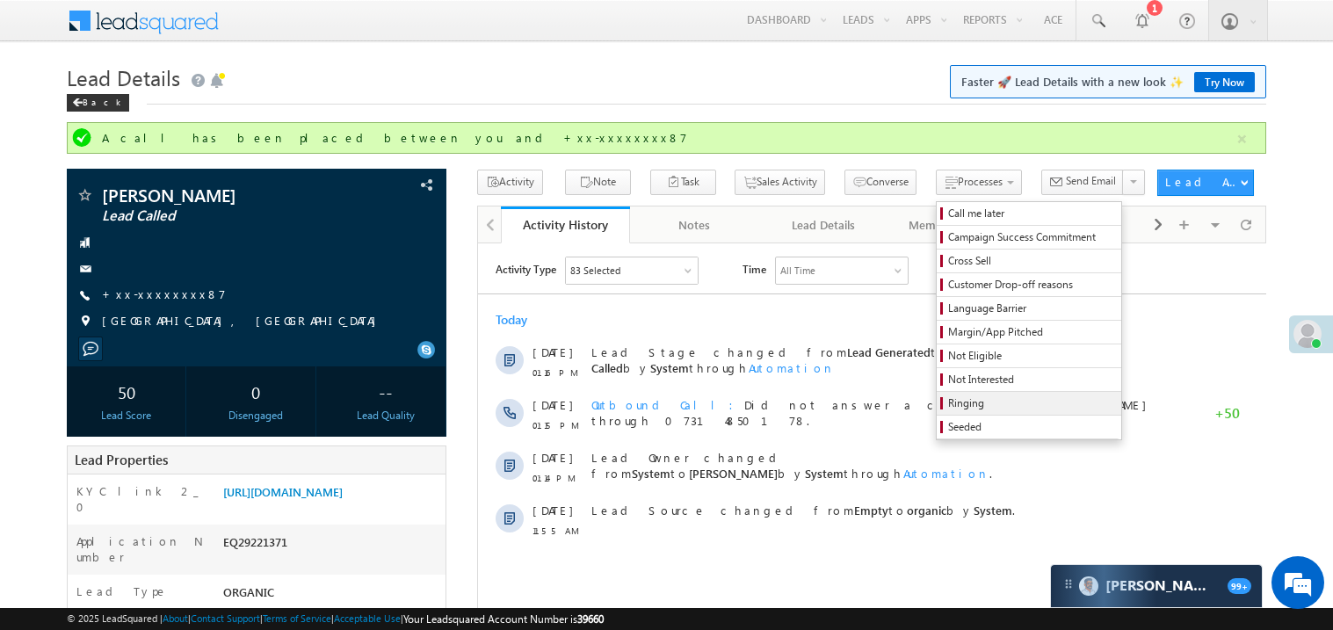
click at [948, 402] on span "Ringing" at bounding box center [1031, 403] width 167 height 16
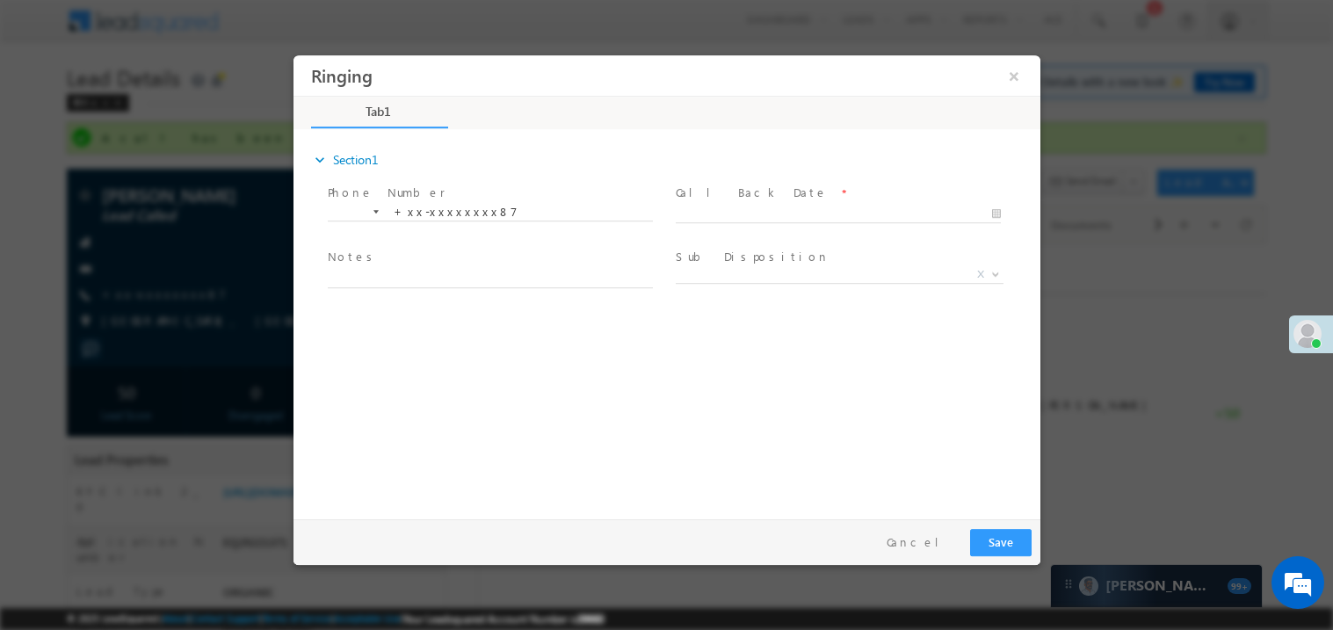
click at [739, 195] on label "Call Back Date" at bounding box center [751, 192] width 152 height 17
click at [713, 208] on body "Ringing ×" at bounding box center [666, 282] width 747 height 456
type input "09/19/25 1:22 PM"
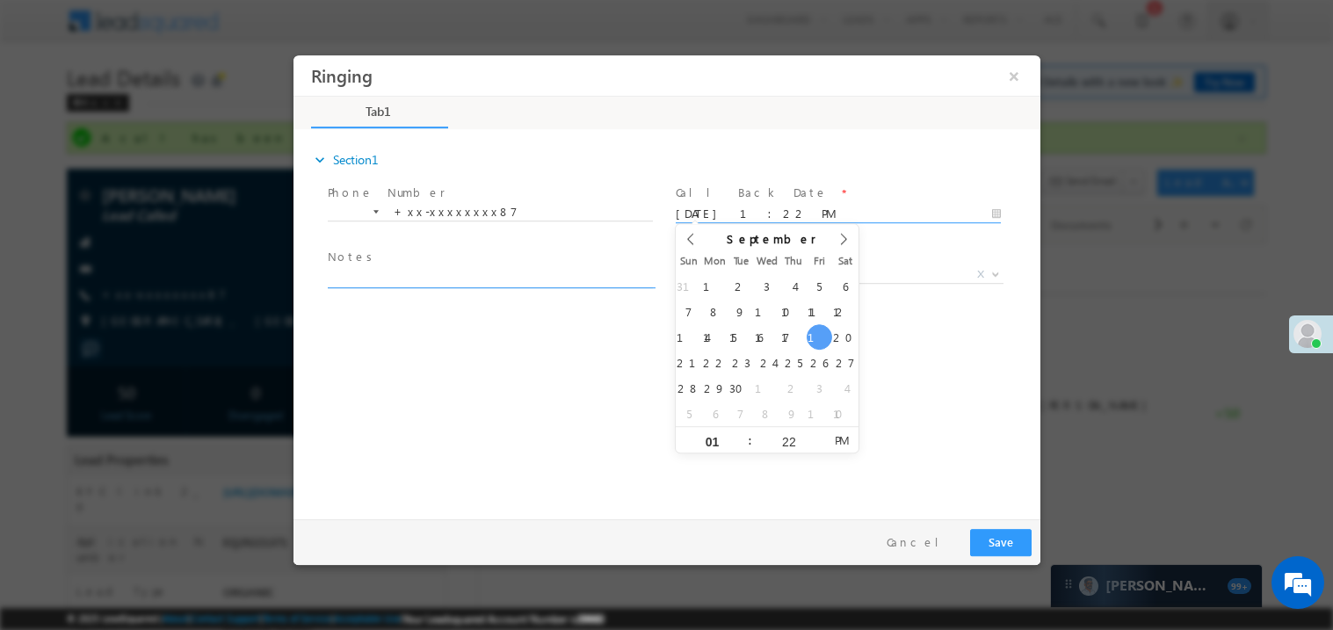
click at [457, 275] on textarea at bounding box center [489, 277] width 325 height 20
type textarea "ring"
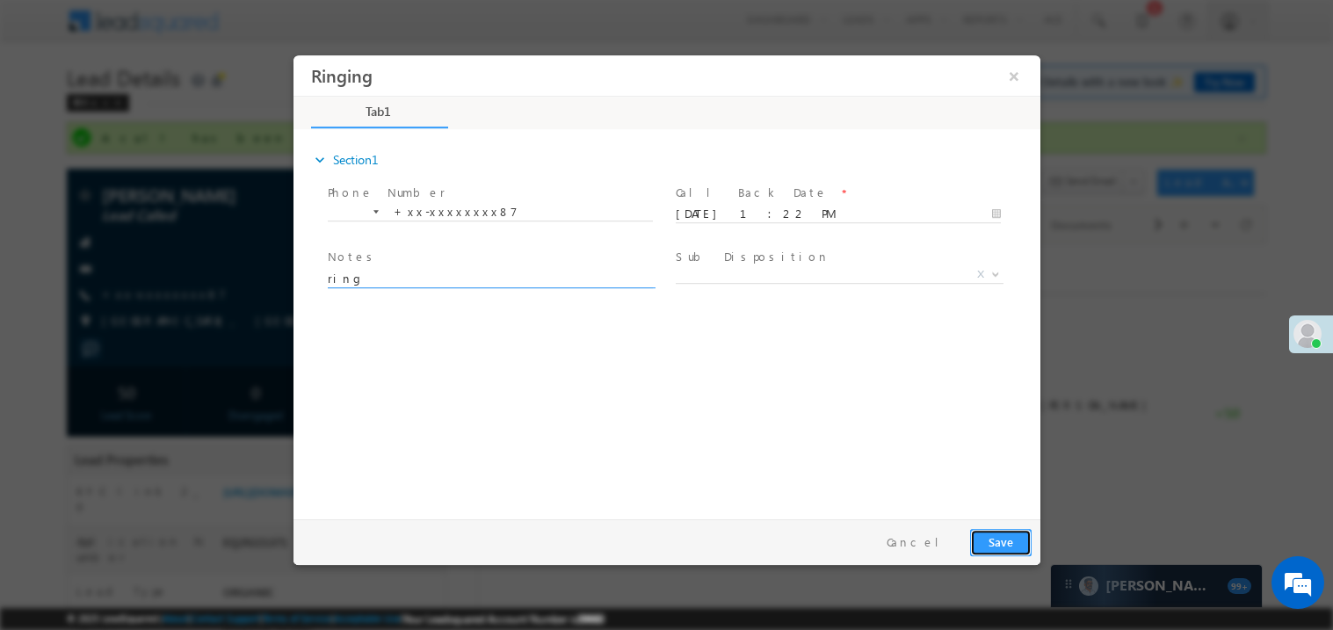
click at [988, 544] on button "Save" at bounding box center [999, 541] width 61 height 27
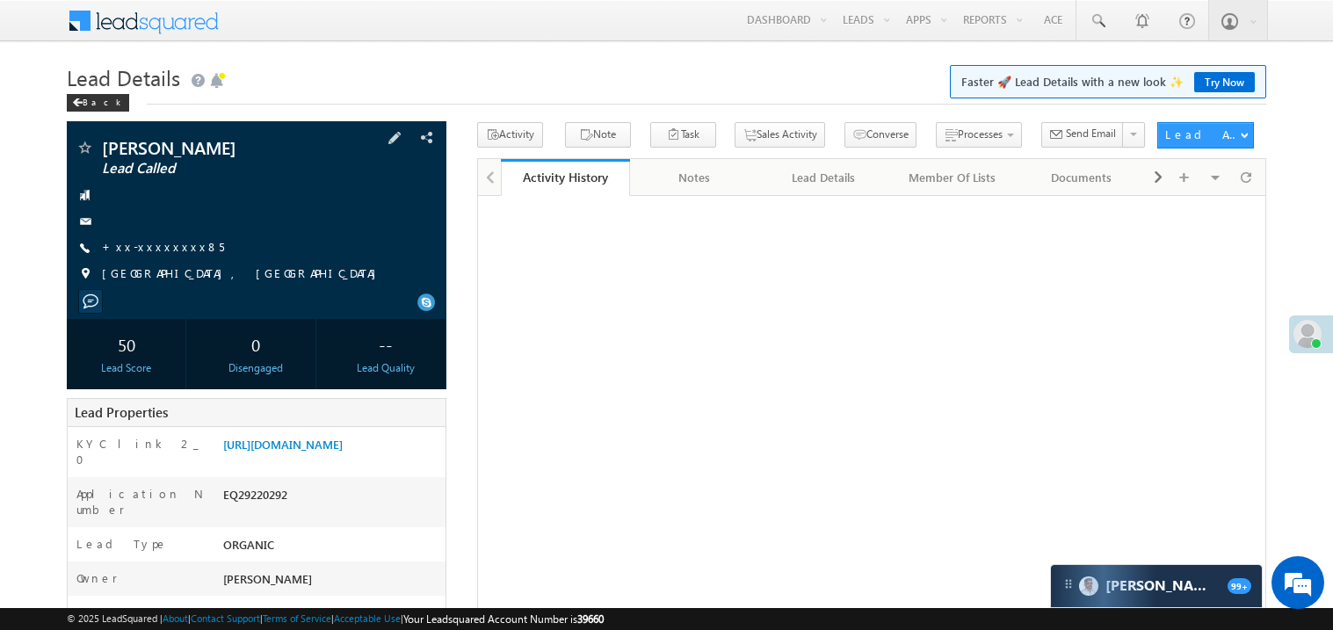
click at [155, 236] on div "[PERSON_NAME] Lead Called +xx-xxxxxxxx85" at bounding box center [257, 215] width 362 height 153
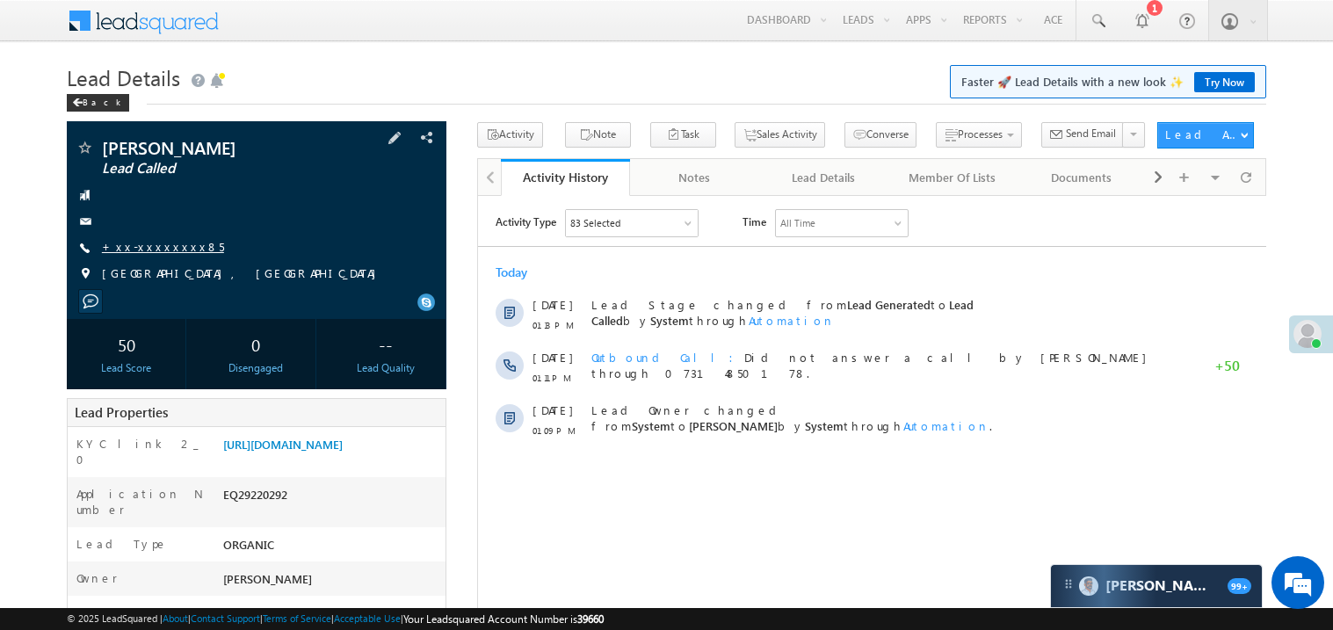
click at [154, 251] on link "+xx-xxxxxxxx85" at bounding box center [163, 246] width 122 height 15
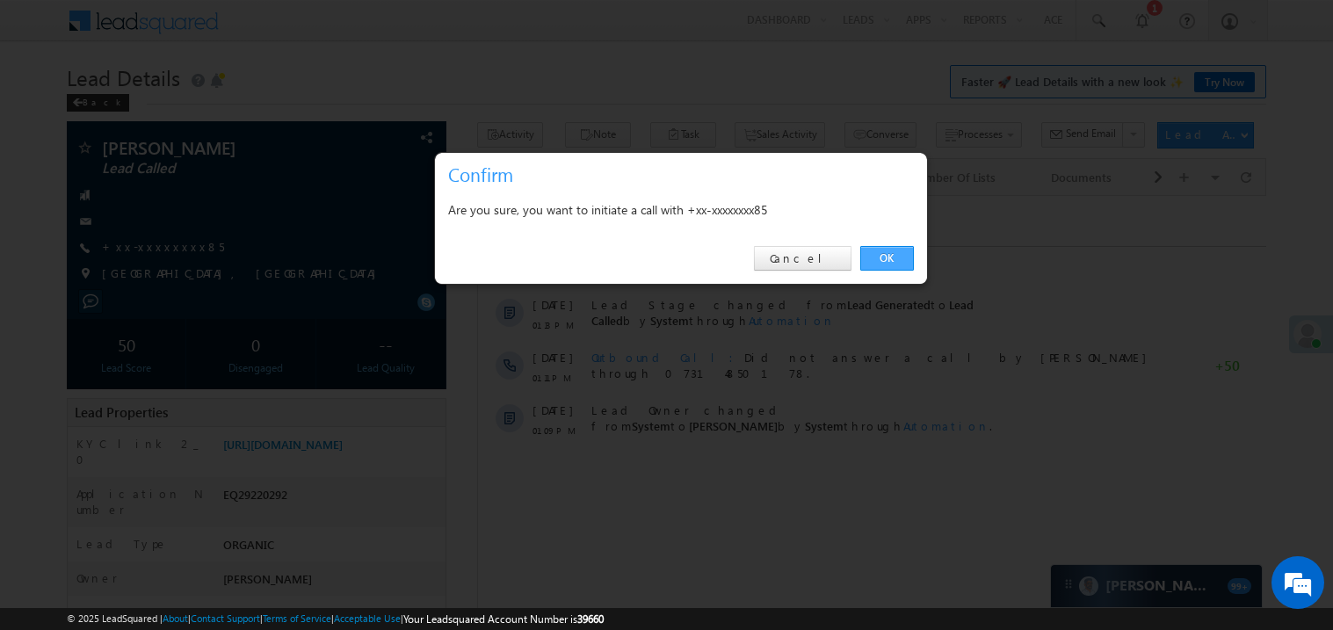
click at [877, 256] on link "OK" at bounding box center [887, 258] width 54 height 25
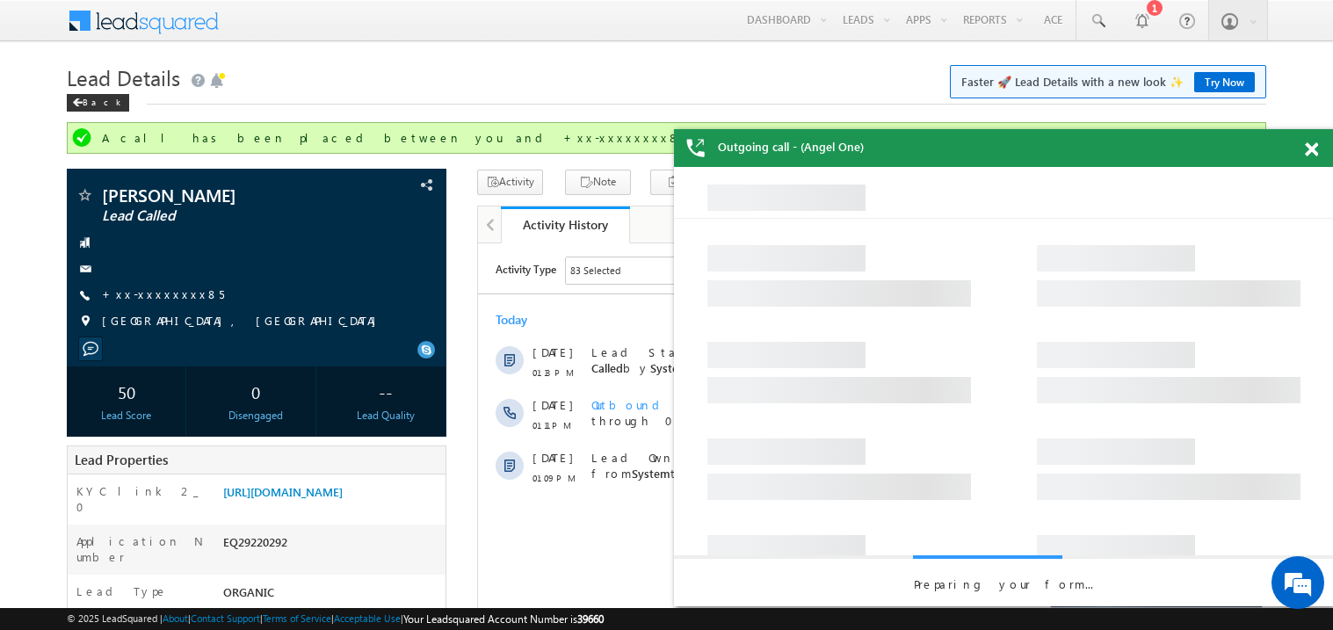
click at [1313, 150] on span at bounding box center [1311, 149] width 13 height 15
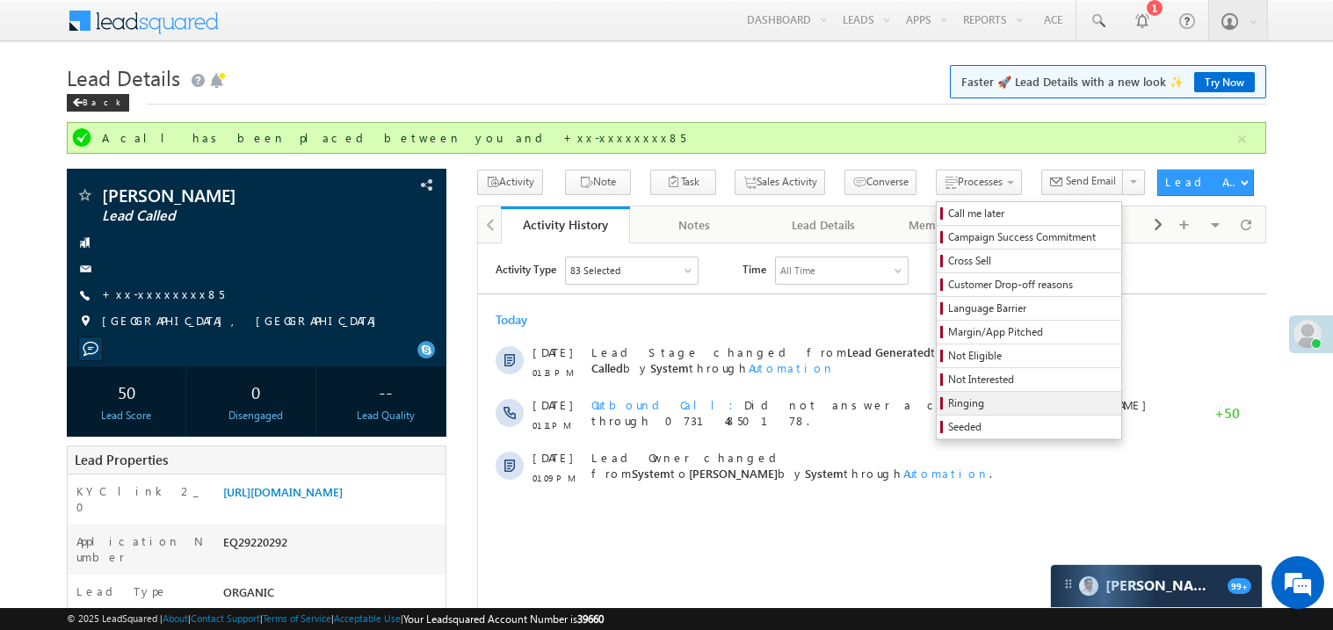
click at [957, 404] on span "Ringing" at bounding box center [1031, 403] width 167 height 16
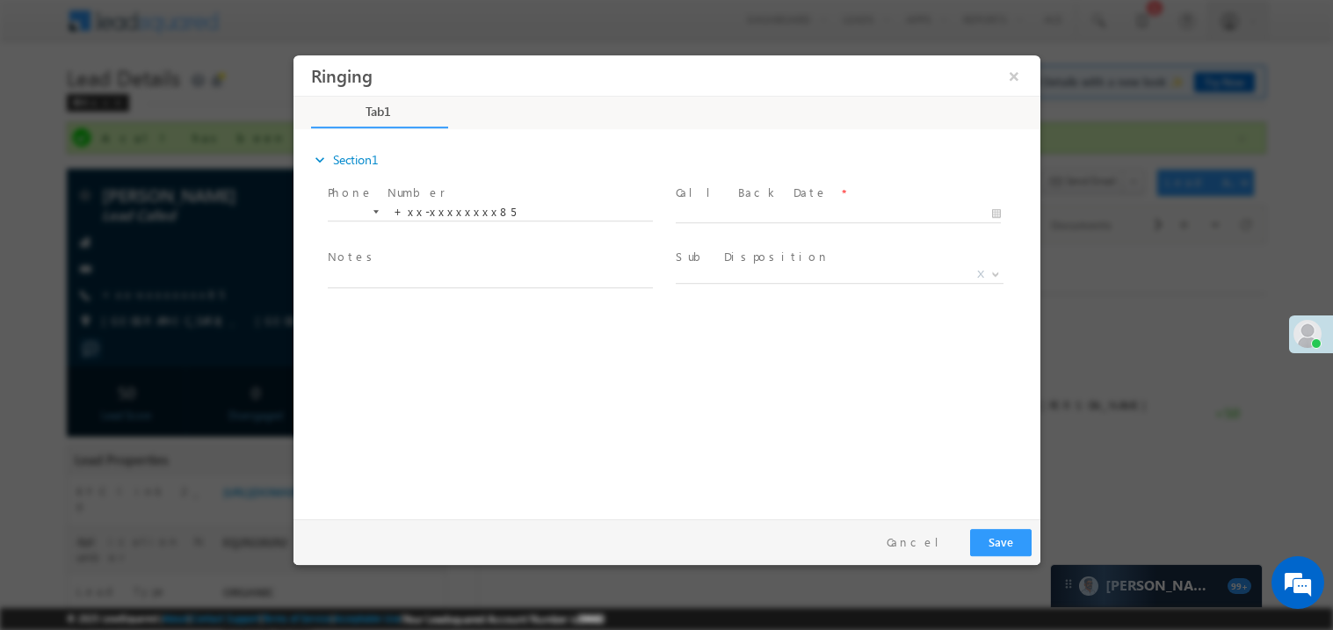
click at [742, 204] on span at bounding box center [845, 213] width 341 height 19
click at [729, 207] on body "Ringing ×" at bounding box center [666, 282] width 747 height 456
type input "[DATE] 1:22 PM"
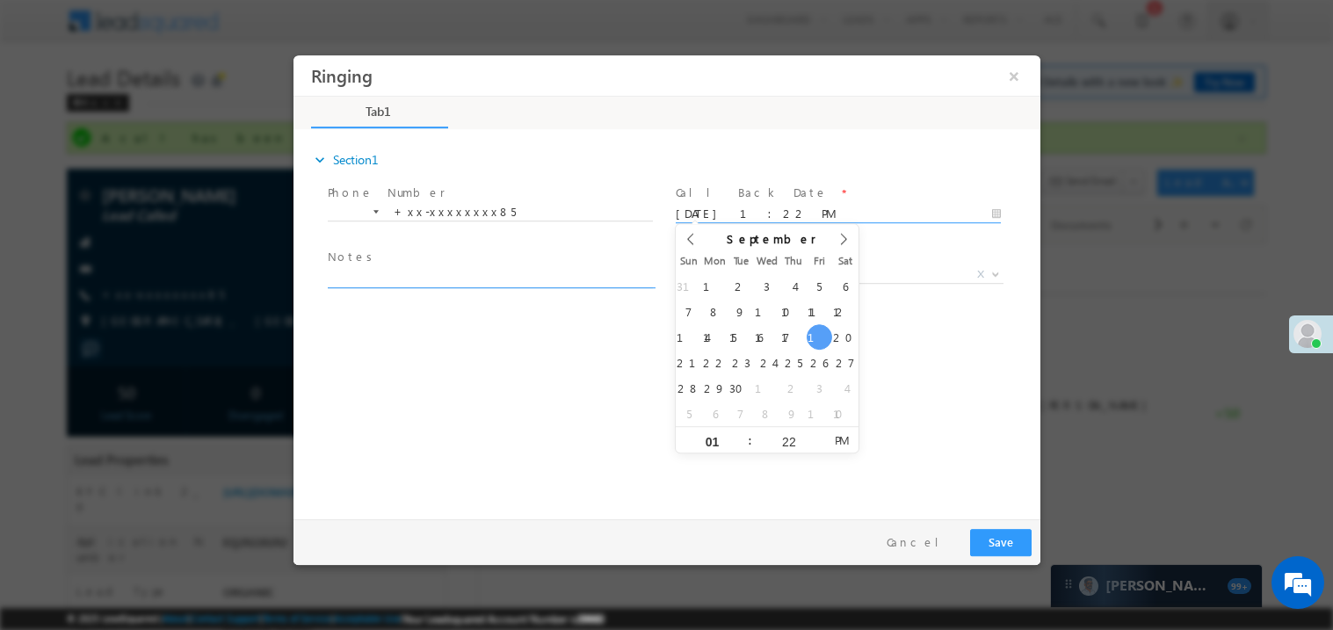
click at [464, 282] on textarea at bounding box center [489, 277] width 325 height 20
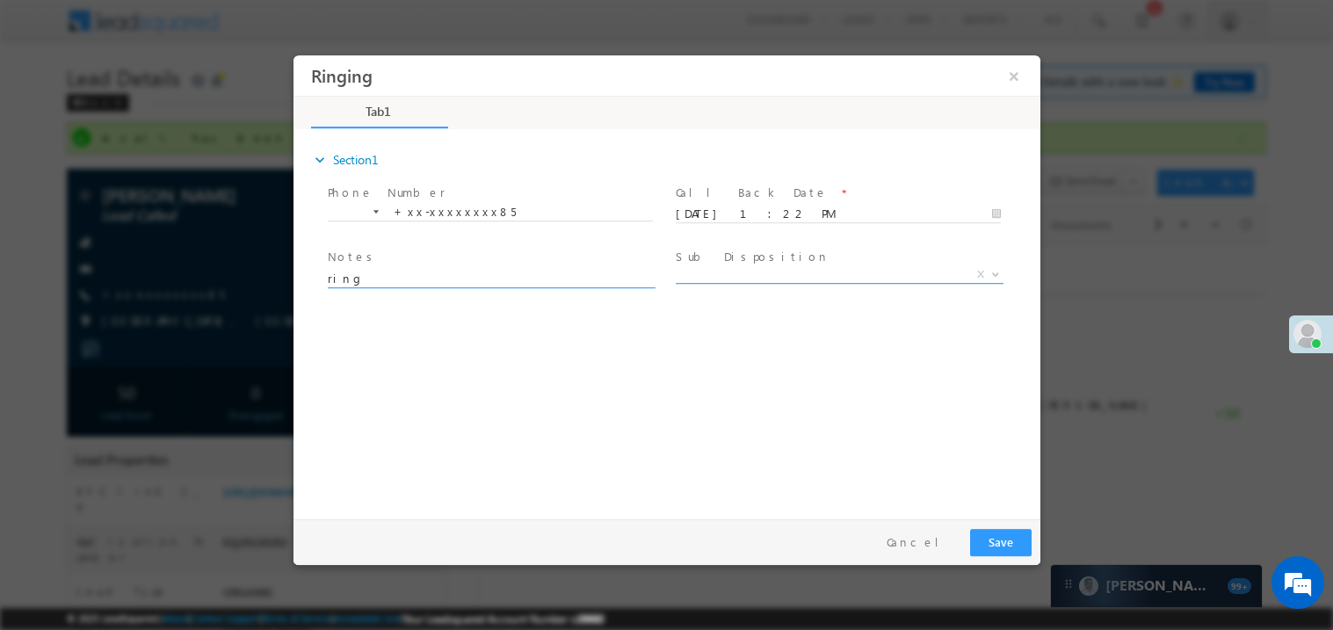
type textarea "ring"
click at [713, 279] on span "X" at bounding box center [839, 274] width 328 height 18
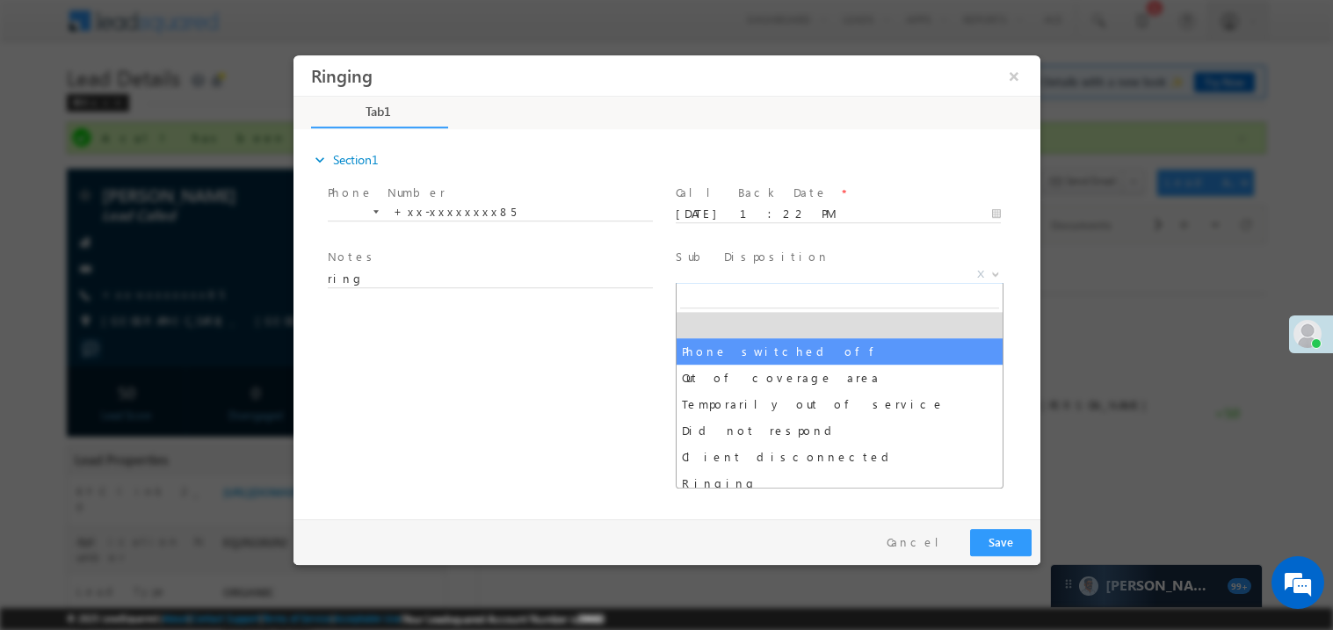
select select "Phone switched off"
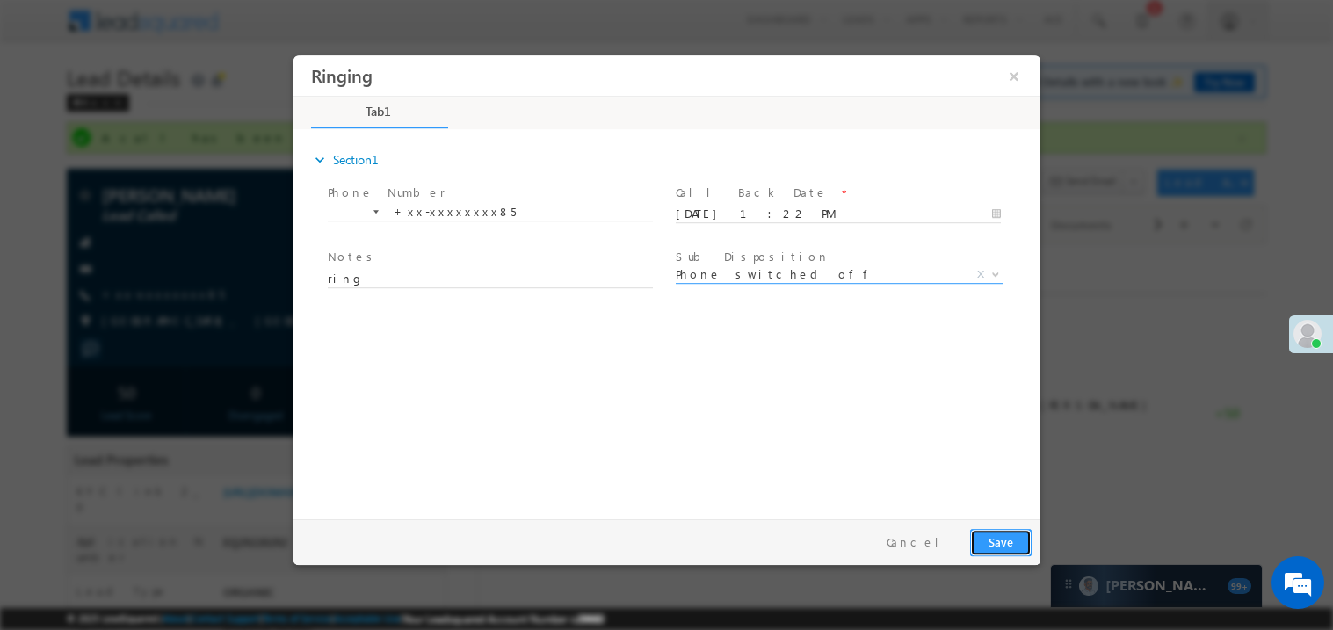
click at [992, 543] on button "Save" at bounding box center [999, 541] width 61 height 27
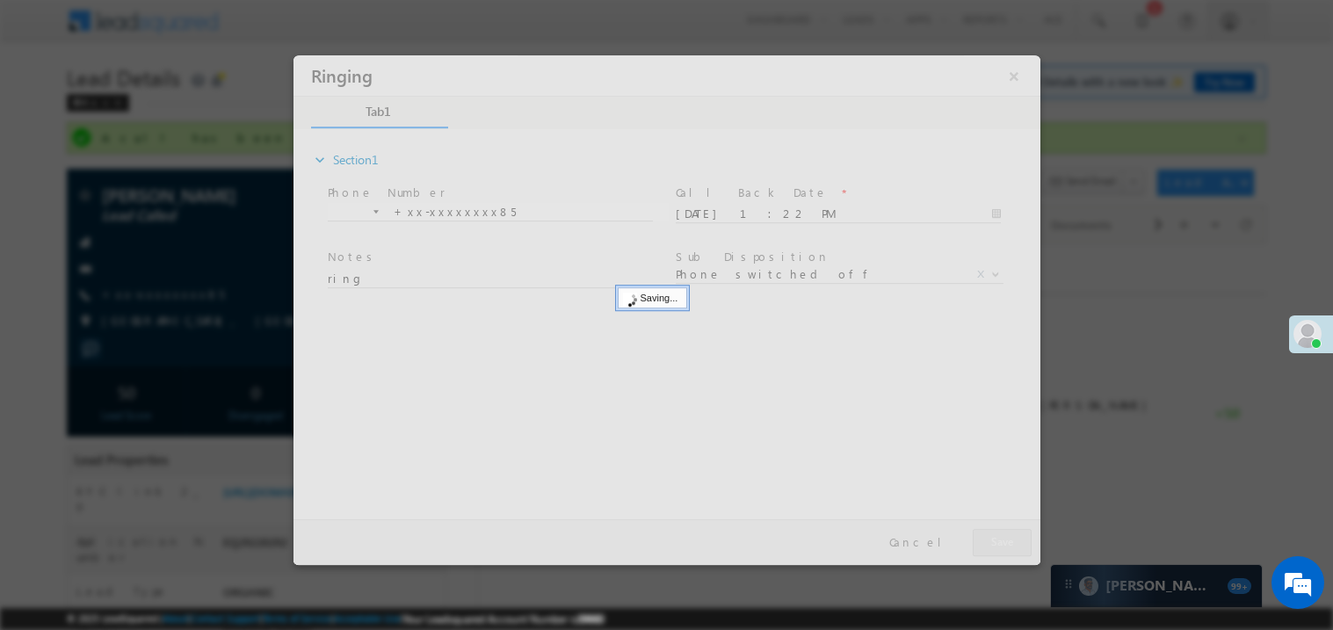
click at [992, 543] on div at bounding box center [666, 309] width 747 height 510
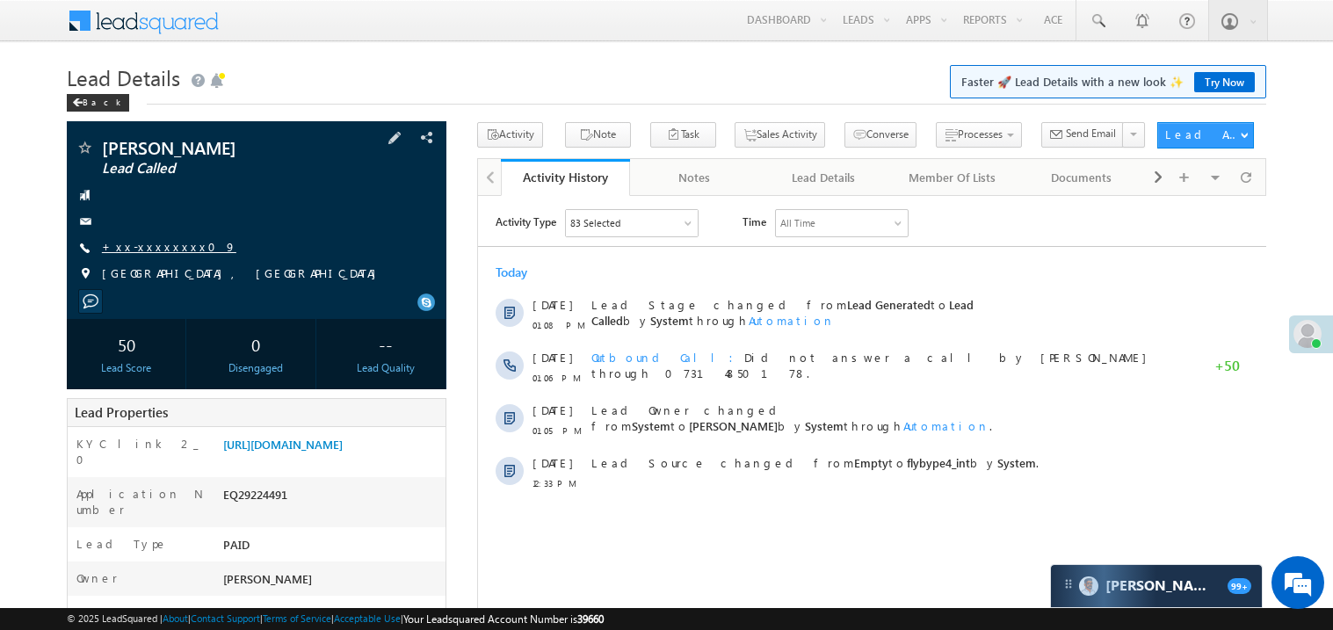
click at [148, 242] on link "+xx-xxxxxxxx09" at bounding box center [169, 246] width 134 height 15
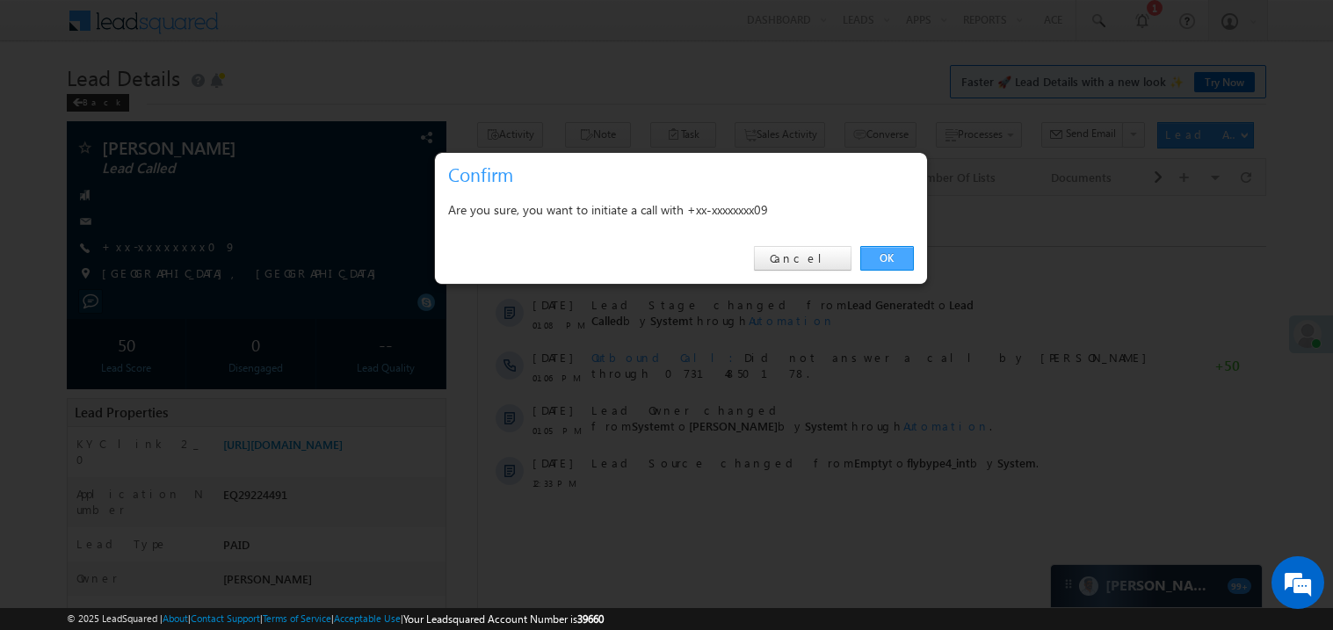
click at [874, 252] on link "OK" at bounding box center [887, 258] width 54 height 25
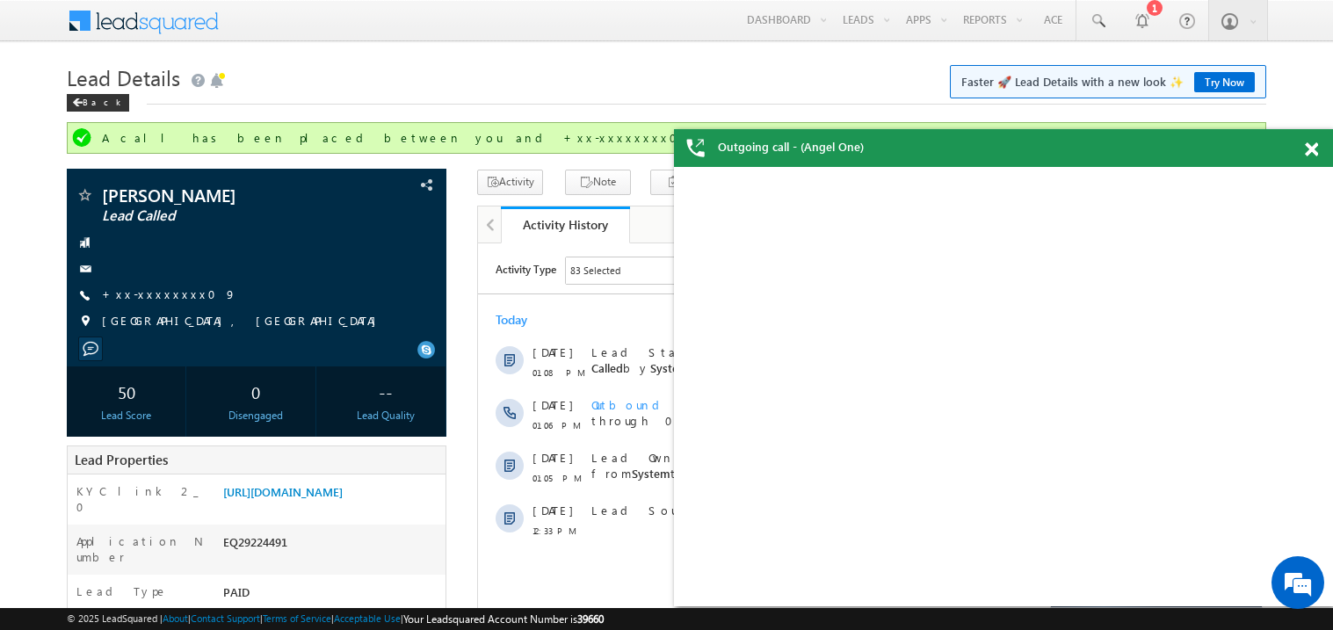
click at [1310, 144] on span at bounding box center [1311, 149] width 13 height 15
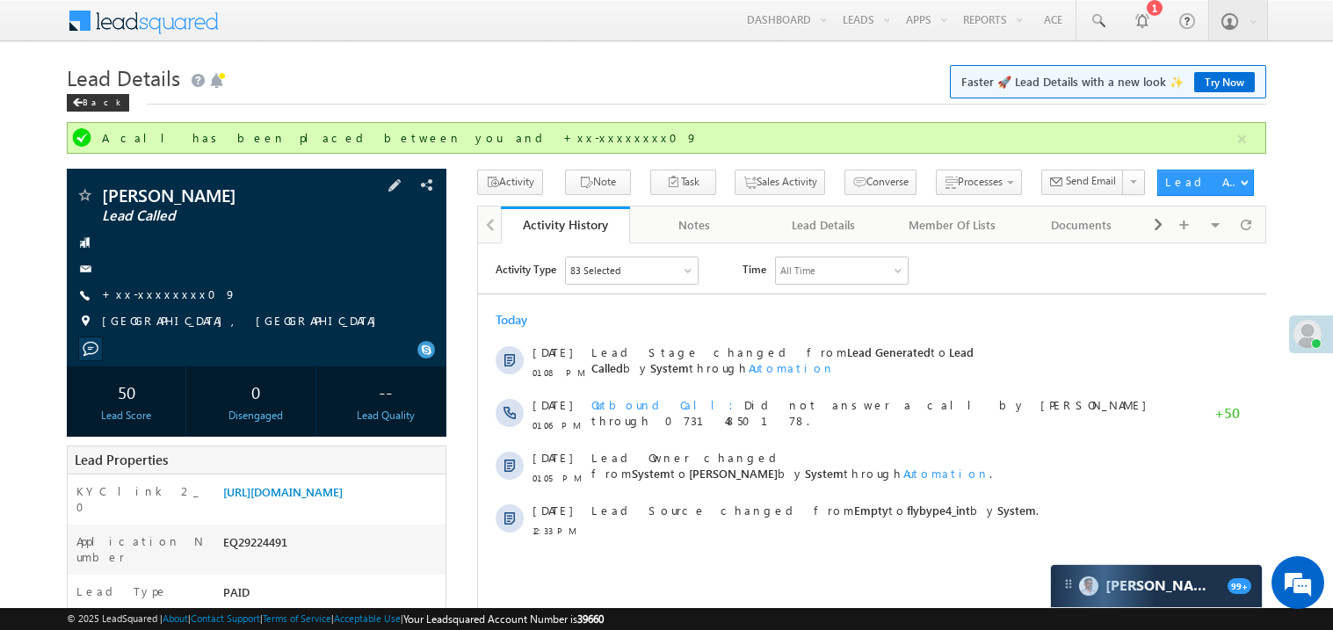
click at [178, 290] on div "+xx-xxxxxxxx09" at bounding box center [257, 295] width 362 height 18
click at [163, 291] on link "+xx-xxxxxxxx09" at bounding box center [169, 293] width 134 height 15
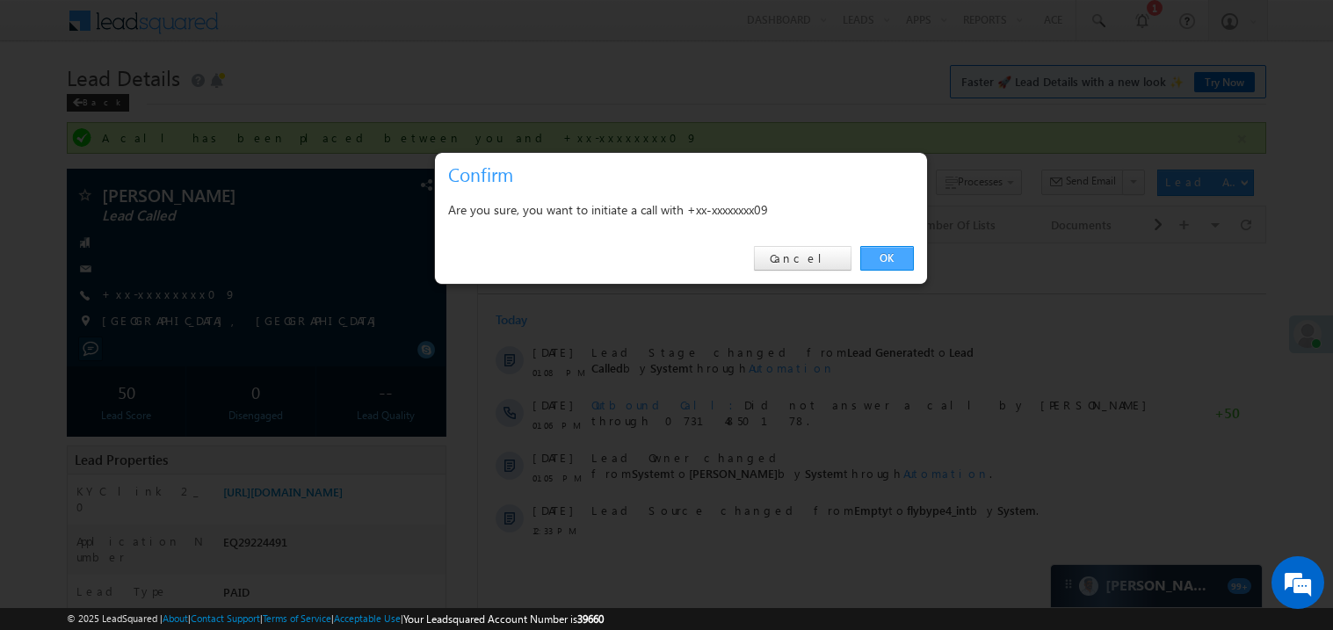
click at [885, 254] on link "OK" at bounding box center [887, 258] width 54 height 25
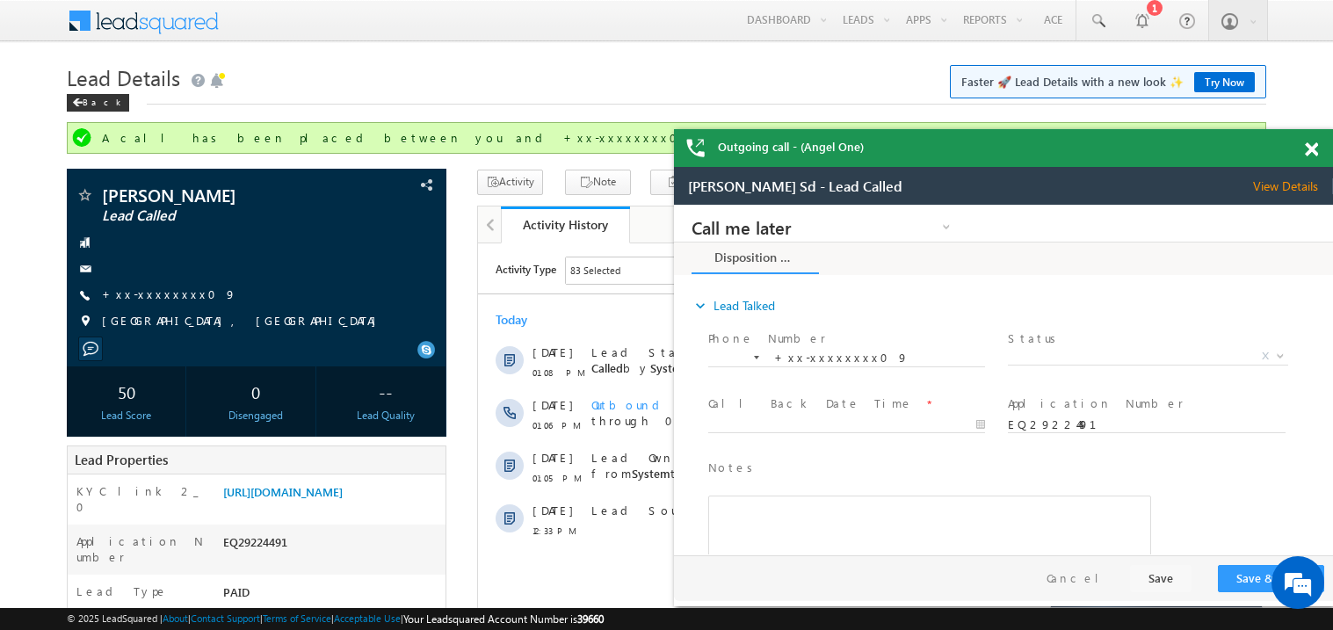
click at [1308, 153] on span at bounding box center [1311, 149] width 13 height 15
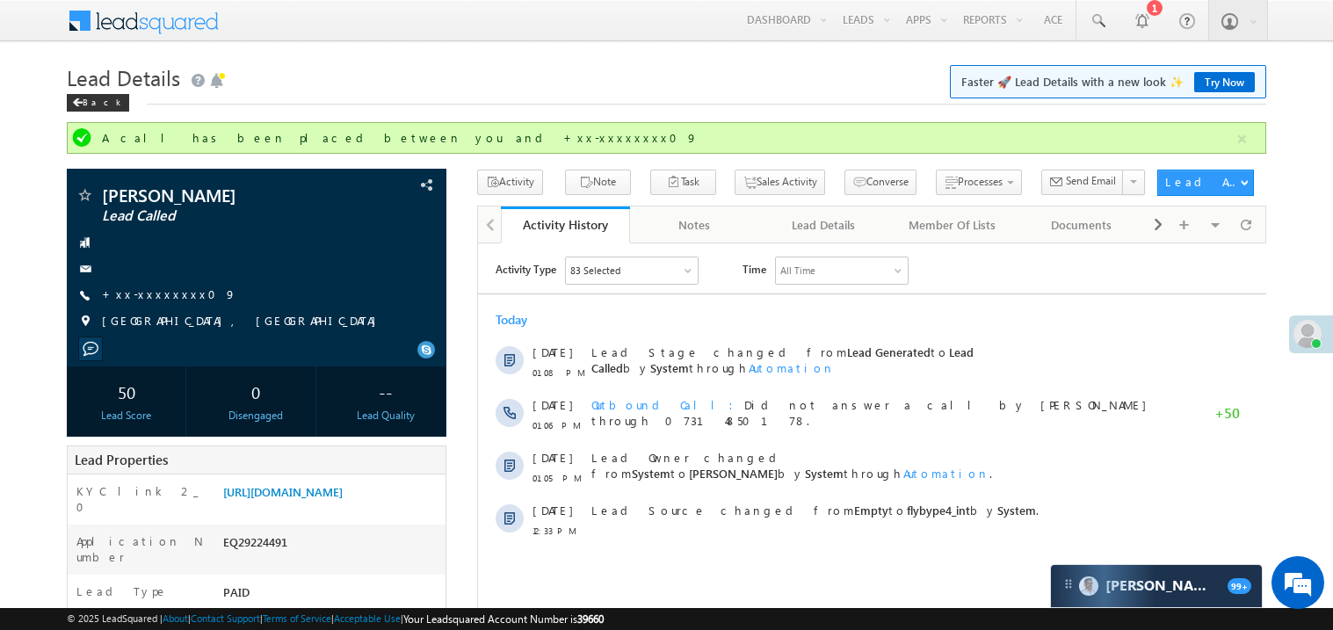
click at [761, 319] on div "Today" at bounding box center [871, 319] width 788 height 16
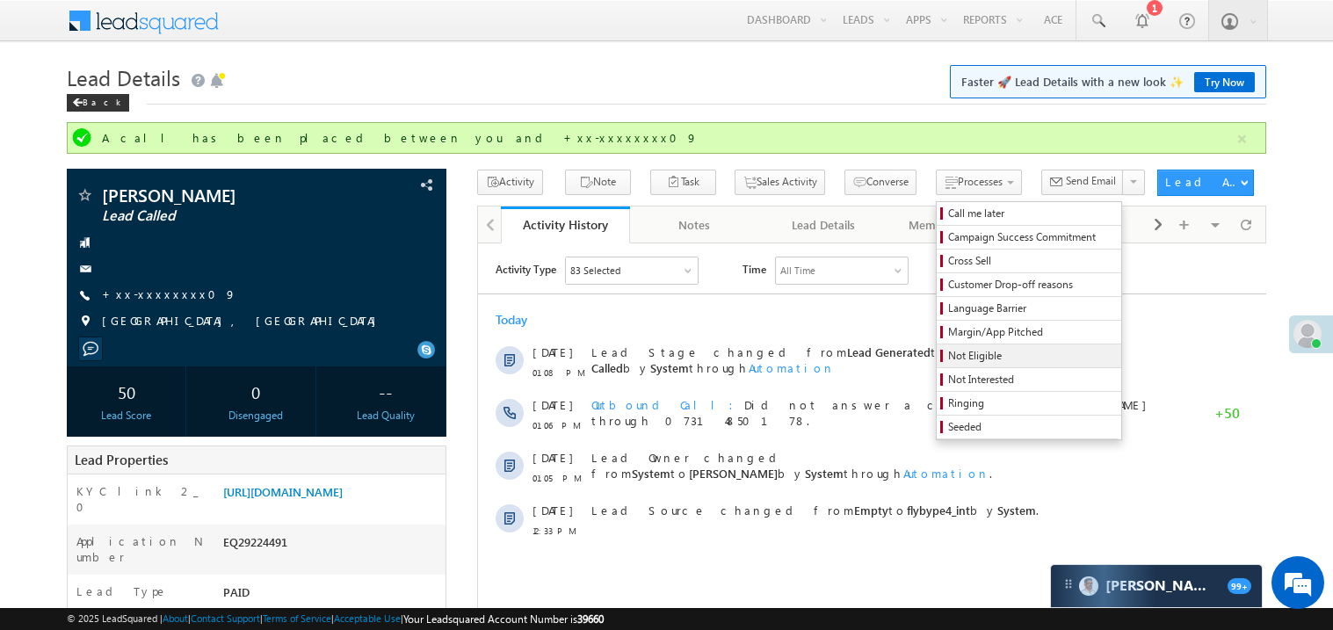
click at [948, 357] on span "Not Eligible" at bounding box center [1031, 356] width 167 height 16
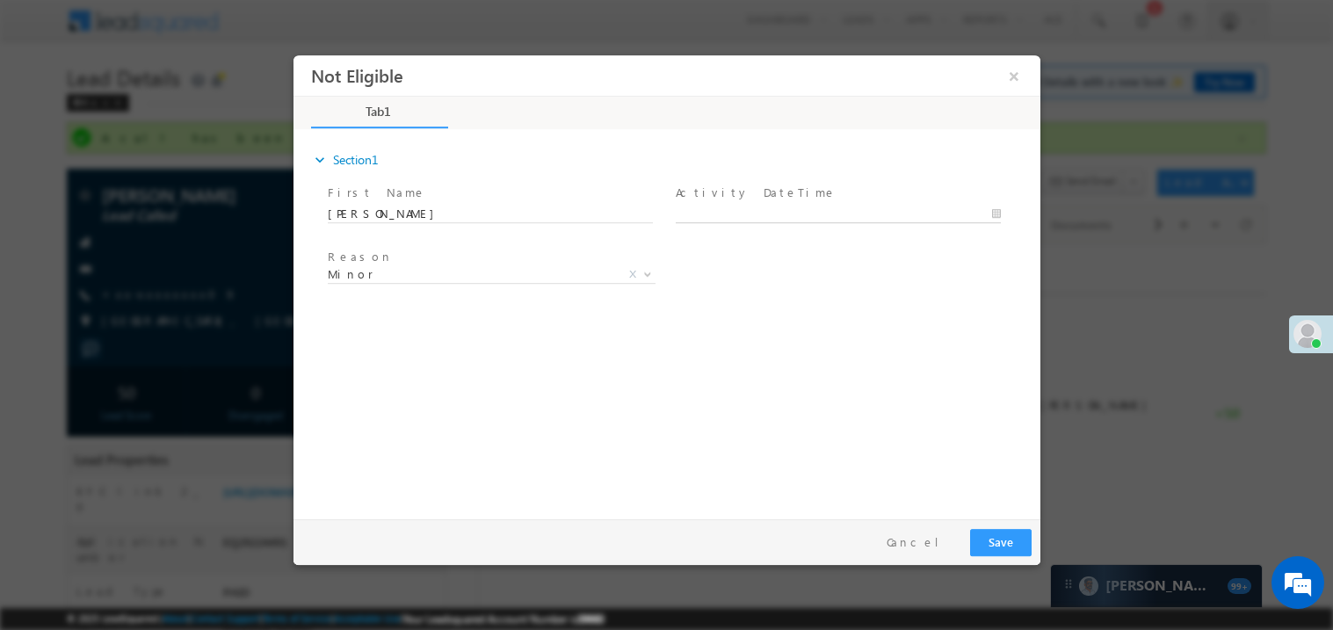
click at [720, 213] on body "Not Eligible ×" at bounding box center [666, 282] width 747 height 456
type input "[DATE] 1:25 PM"
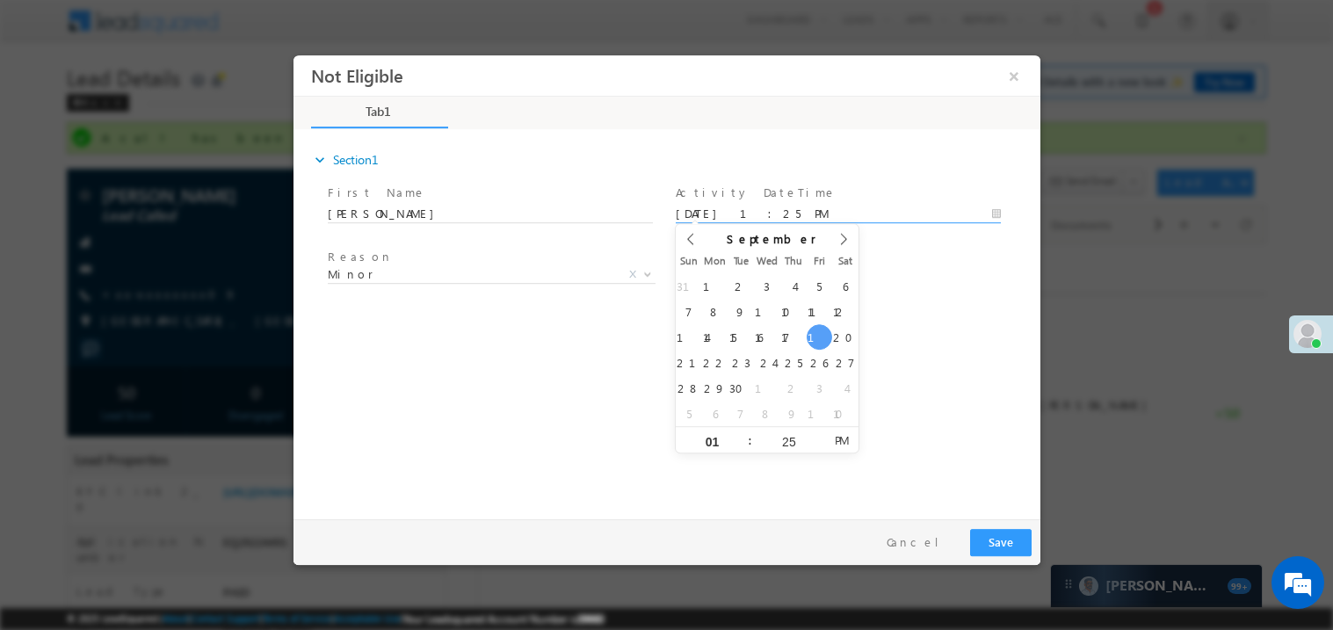
click at [453, 375] on div "expand_more Section1 First Name *" at bounding box center [670, 321] width 738 height 380
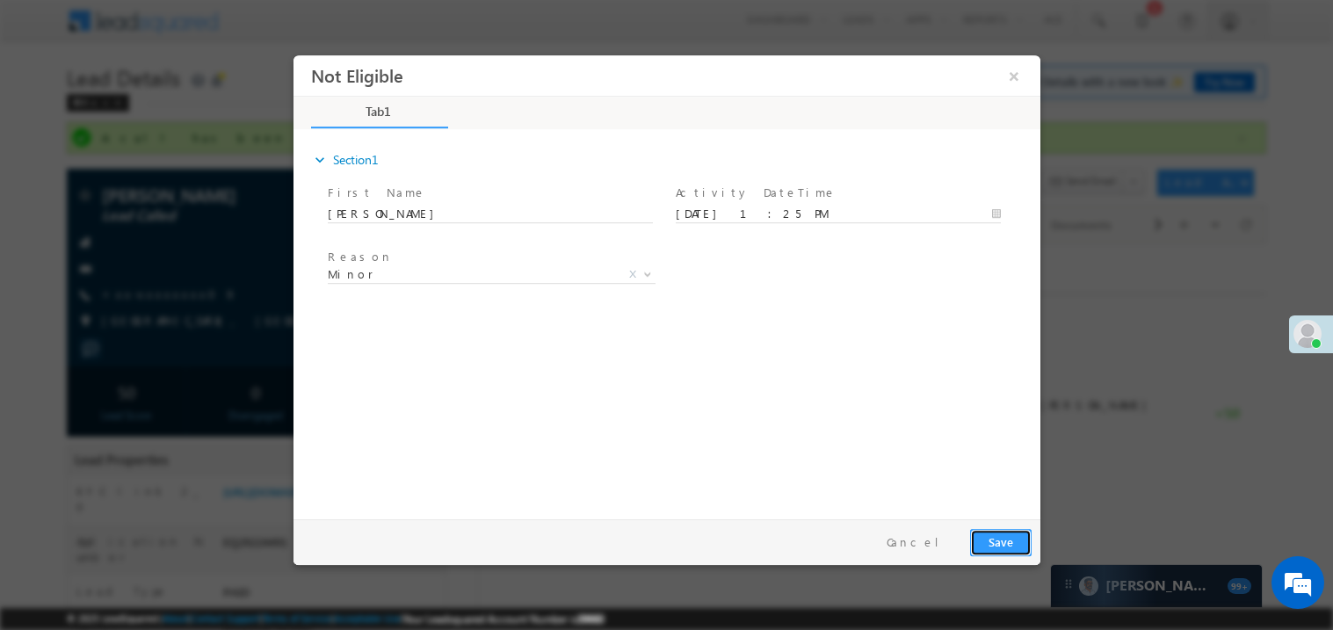
click at [1000, 535] on button "Save" at bounding box center [999, 541] width 61 height 27
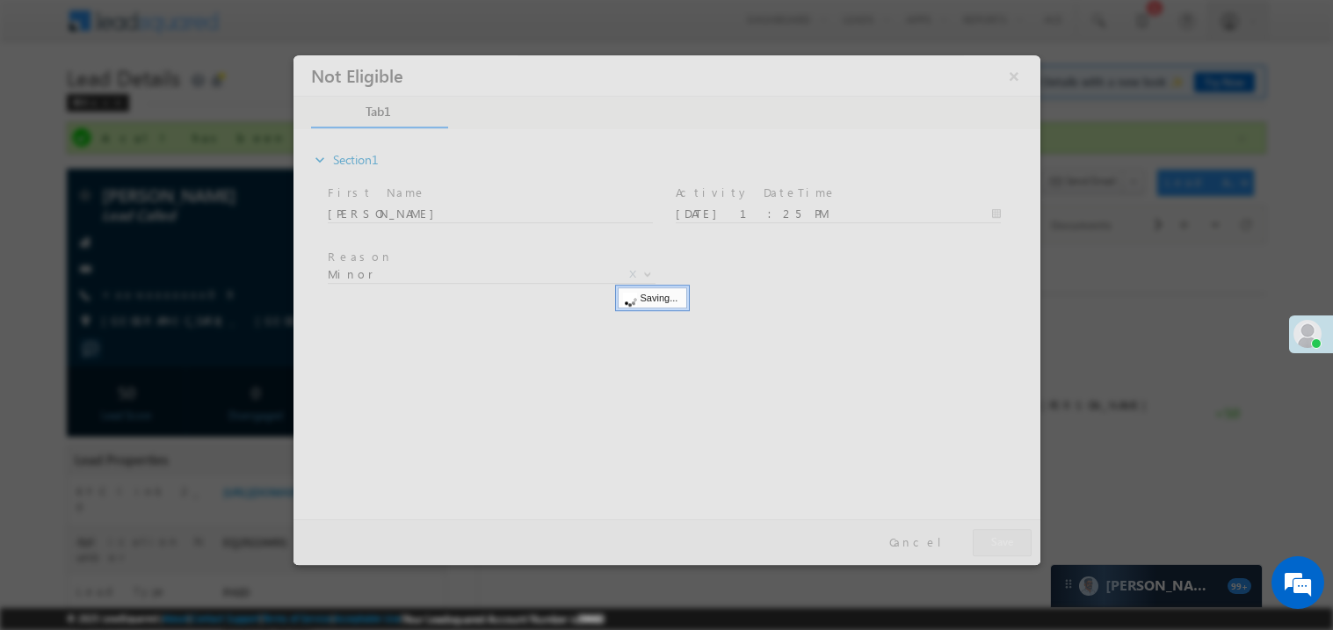
click at [1000, 535] on div at bounding box center [666, 309] width 747 height 510
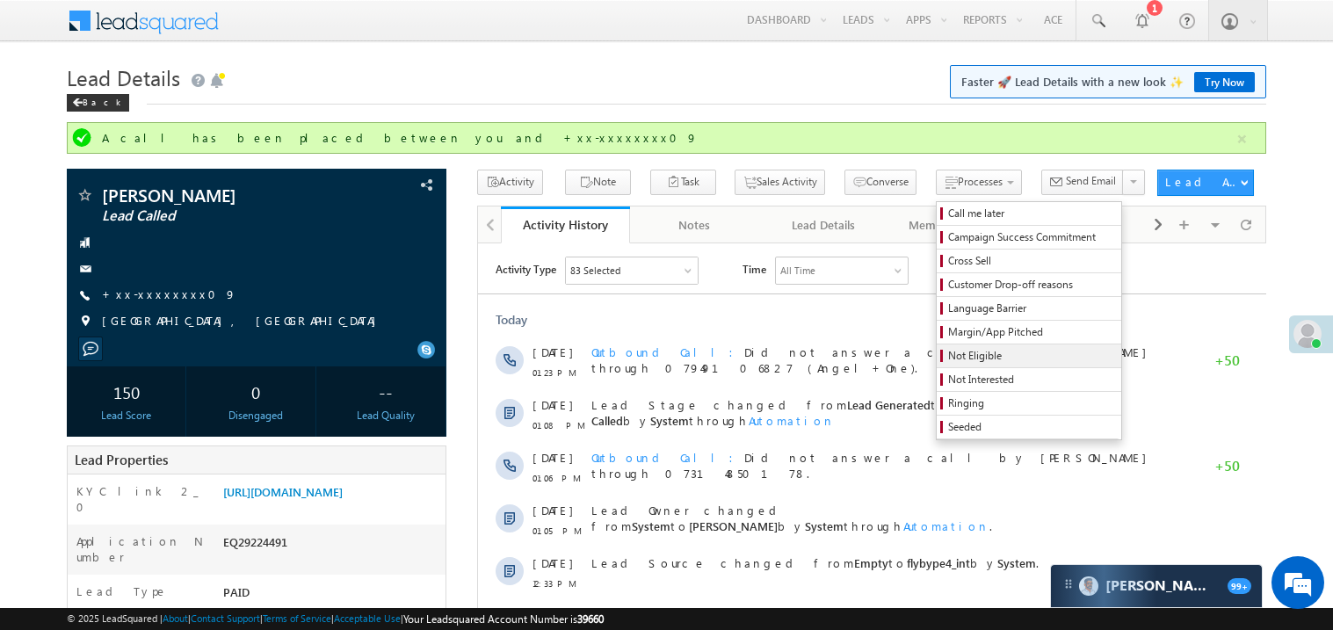
click at [948, 359] on span "Not Eligible" at bounding box center [1031, 356] width 167 height 16
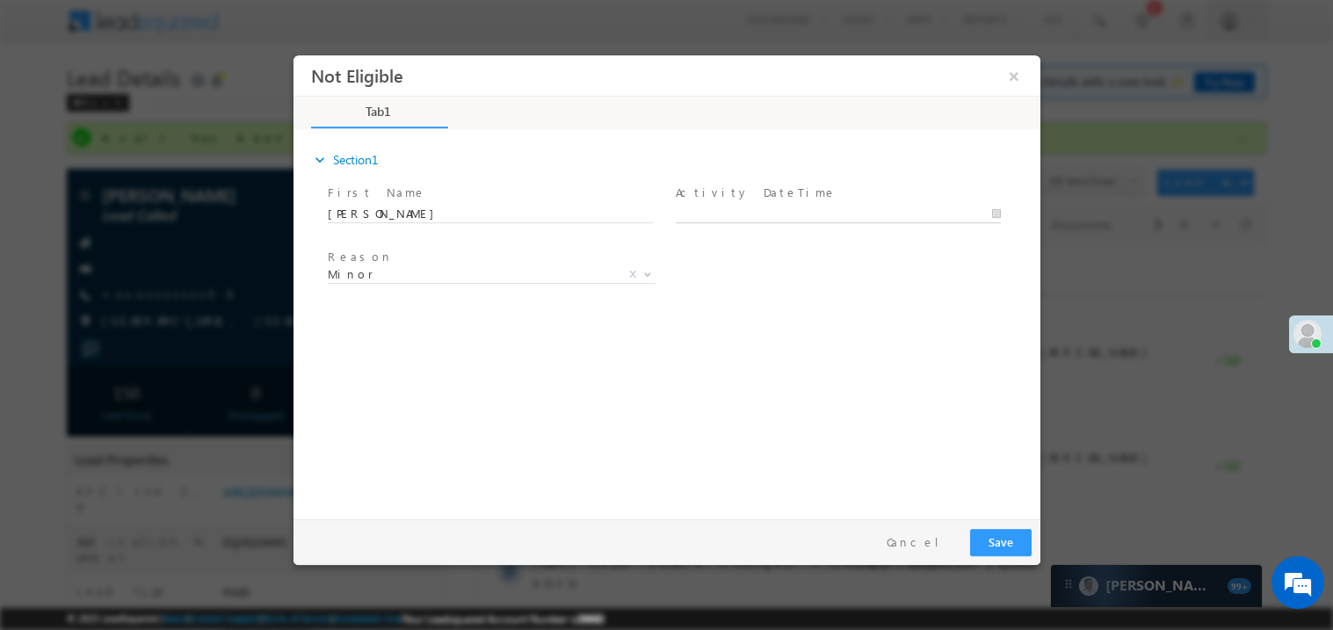
click at [701, 218] on body "Not Eligible ×" at bounding box center [666, 282] width 747 height 456
type input "[DATE] 1:25 PM"
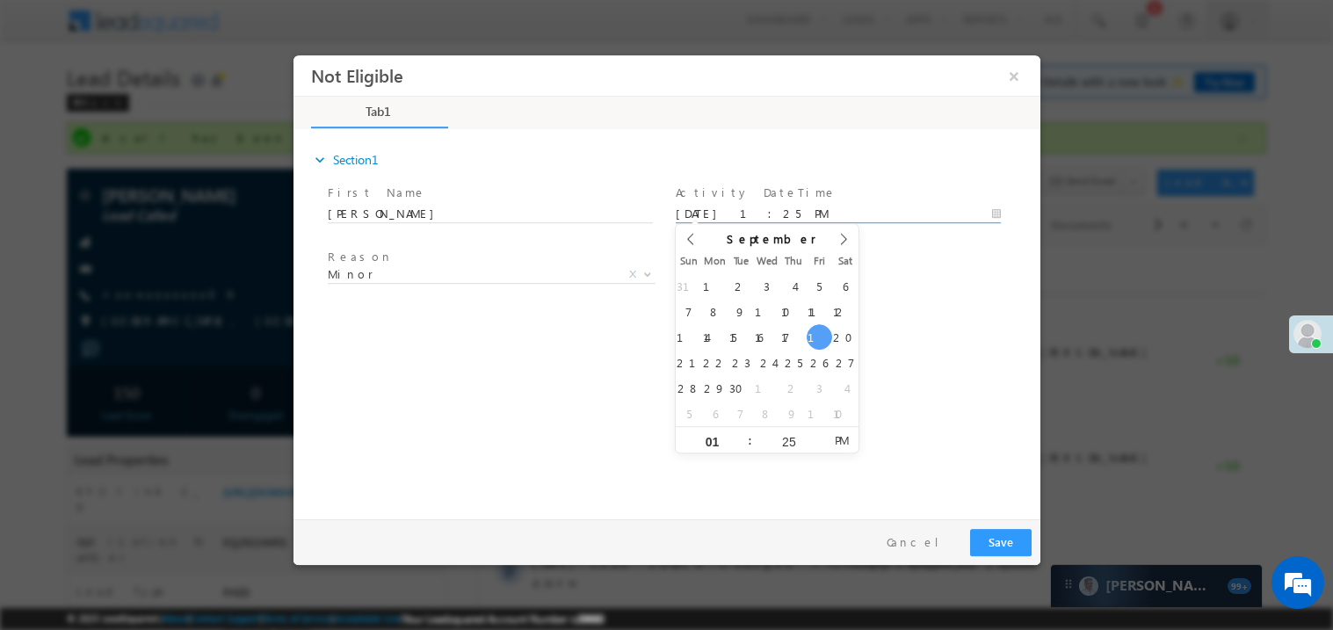
click at [573, 373] on div "expand_more Section1 First Name *" at bounding box center [670, 321] width 738 height 380
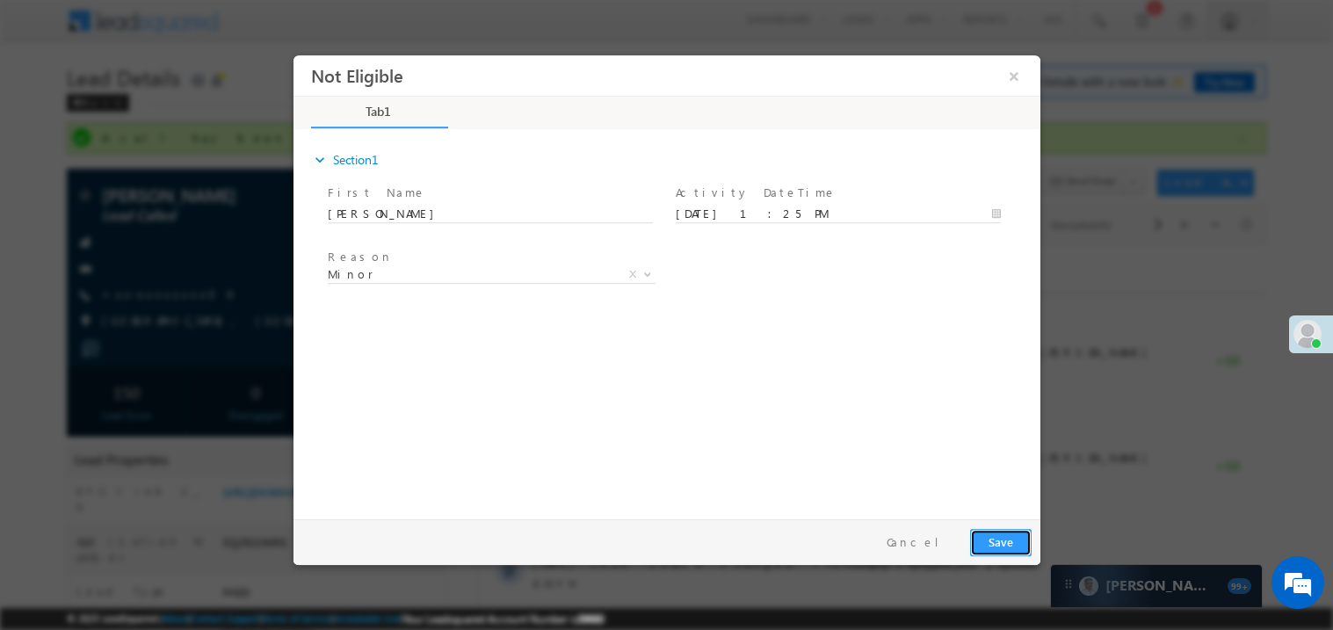
click at [1011, 542] on button "Save" at bounding box center [999, 541] width 61 height 27
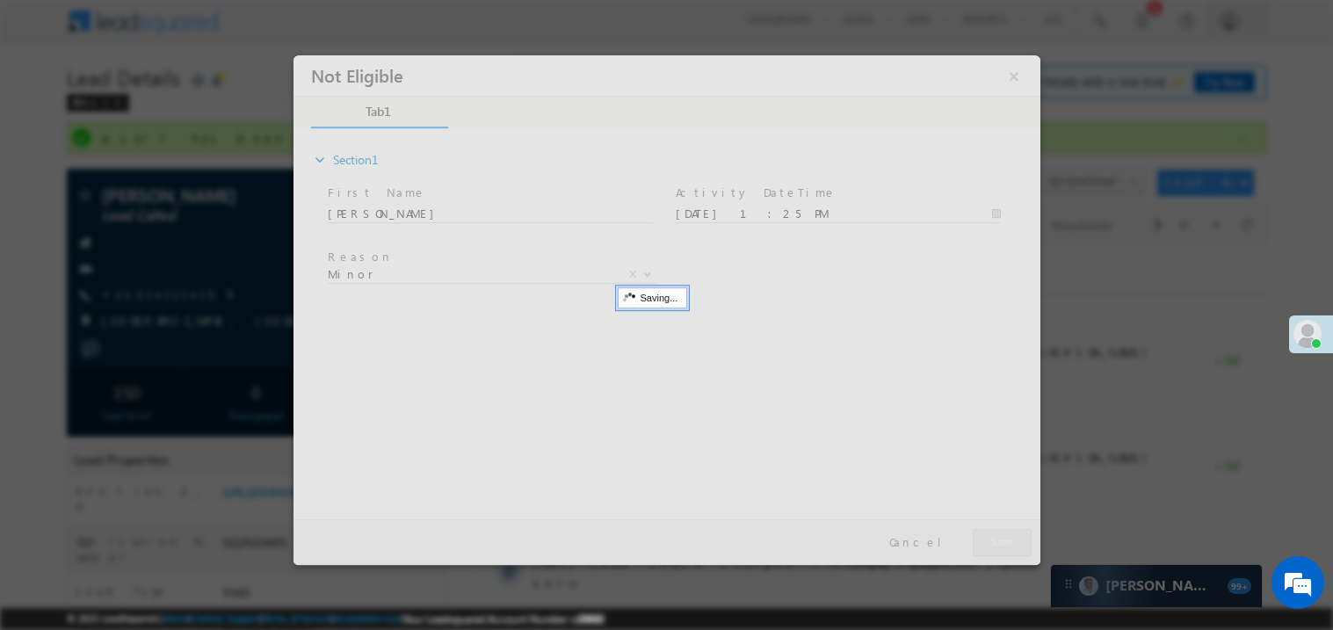
click at [1011, 542] on div at bounding box center [666, 309] width 747 height 510
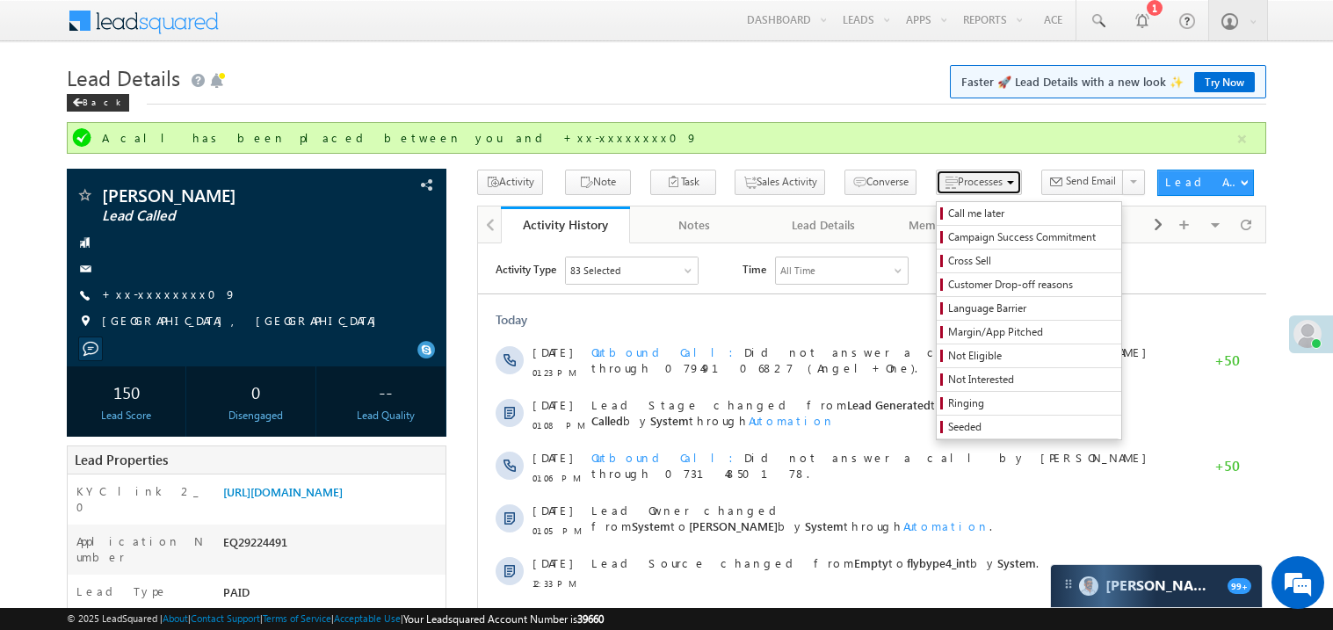
click at [958, 182] on span "Processes" at bounding box center [980, 181] width 45 height 13
click at [948, 358] on span "Not Eligible" at bounding box center [1031, 356] width 167 height 16
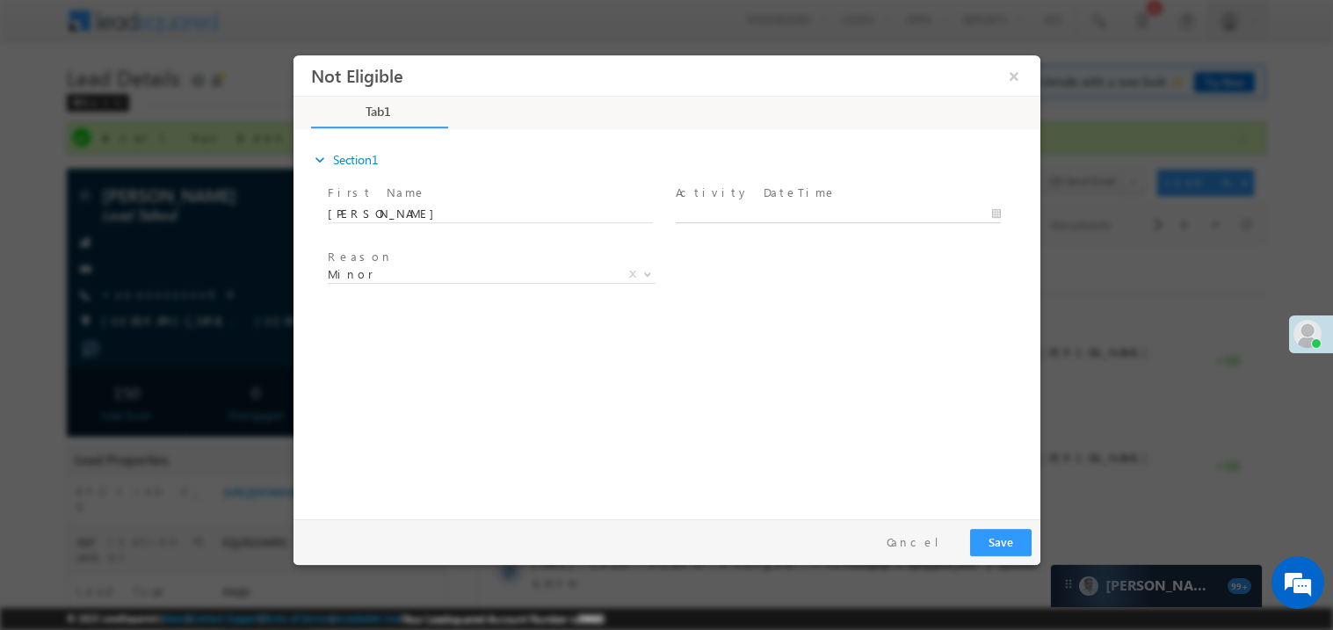
click at [713, 206] on body "Not Eligible ×" at bounding box center [666, 282] width 747 height 456
type input "[DATE] 1:25 PM"
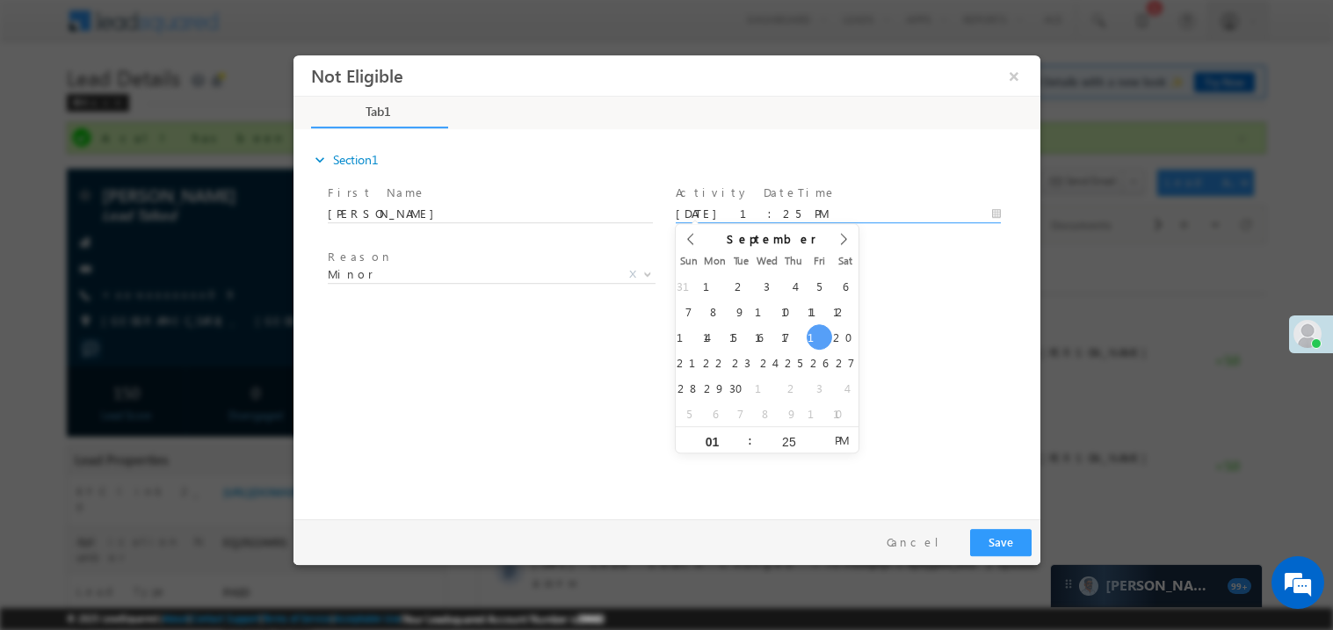
click at [503, 346] on div "expand_more Section1 First Name *" at bounding box center [670, 321] width 738 height 380
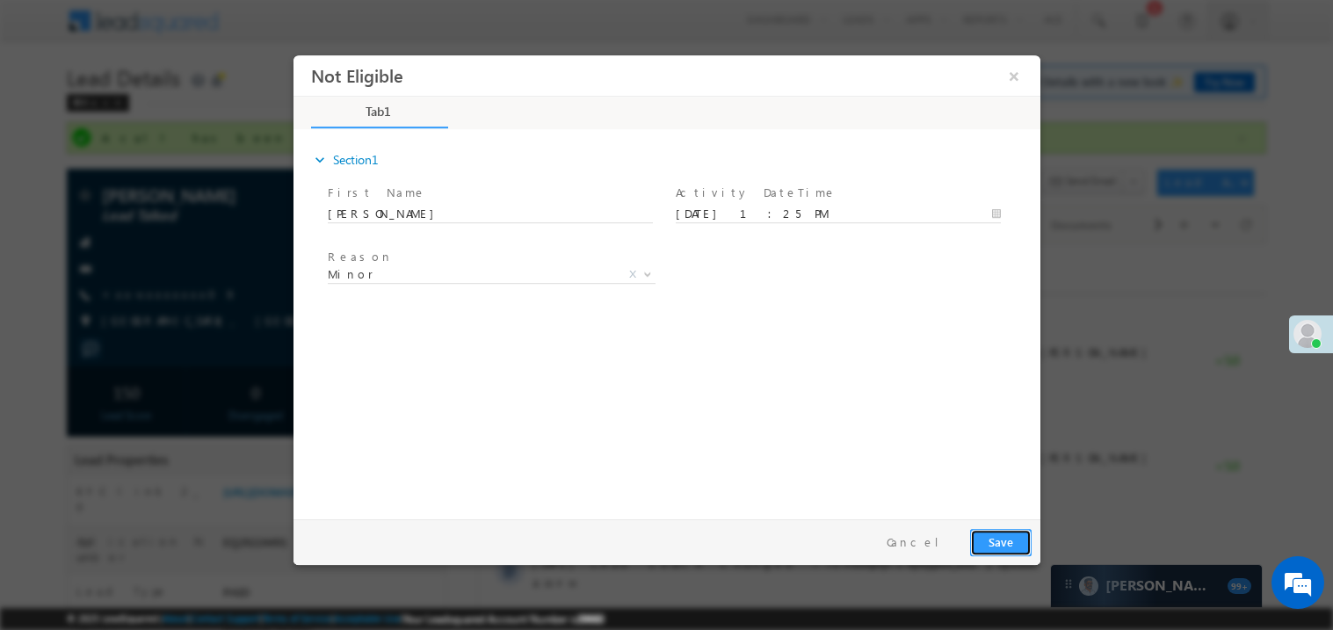
click at [1002, 542] on button "Save" at bounding box center [999, 541] width 61 height 27
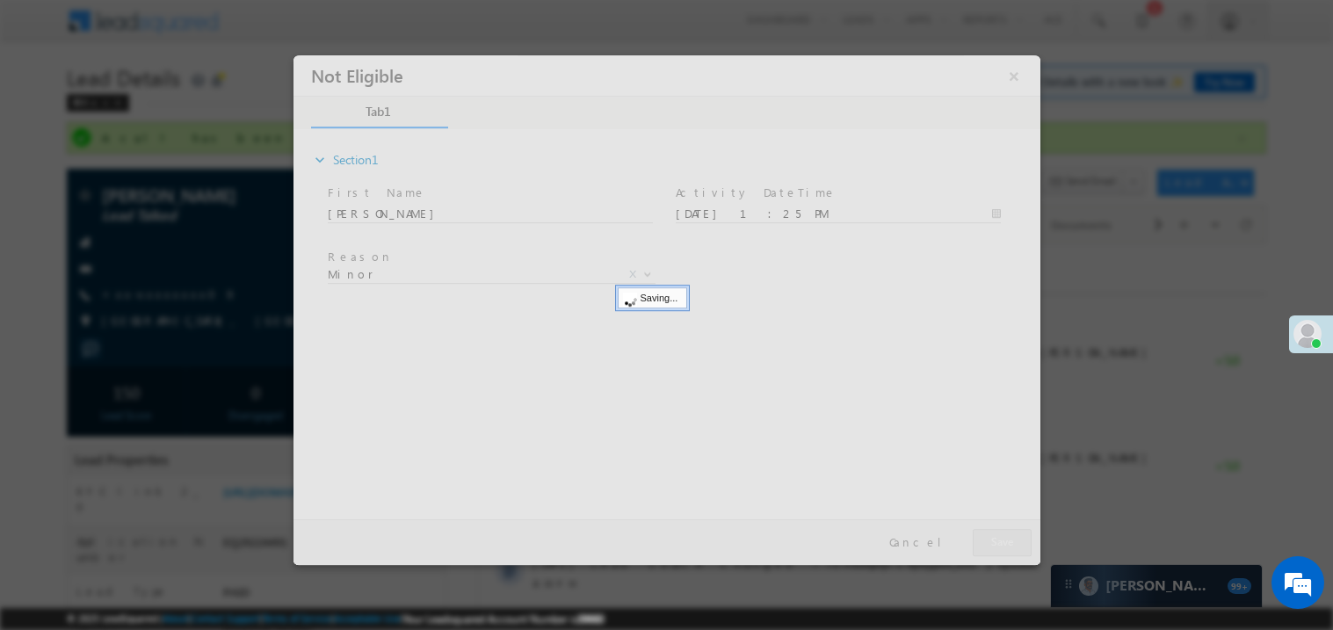
click at [1002, 542] on div at bounding box center [666, 309] width 747 height 510
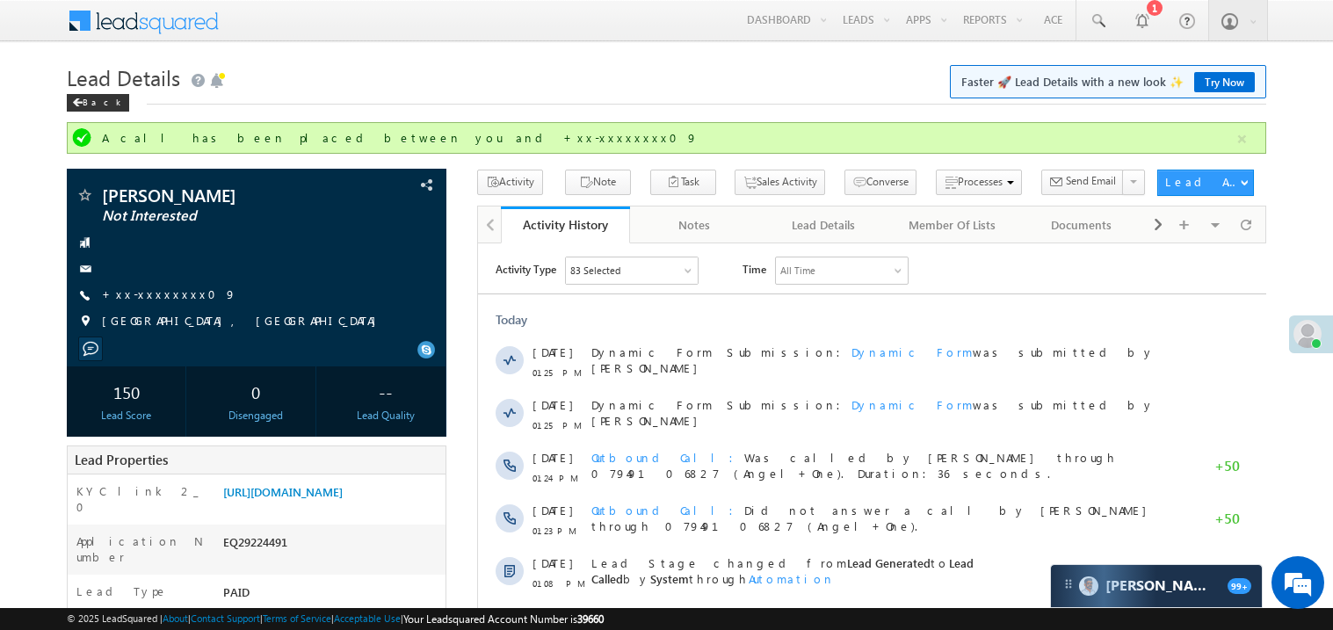
click at [1002, 546] on div "Lead Stage changed from Lead Generated to Lead Called by System through Automat…" at bounding box center [879, 572] width 578 height 53
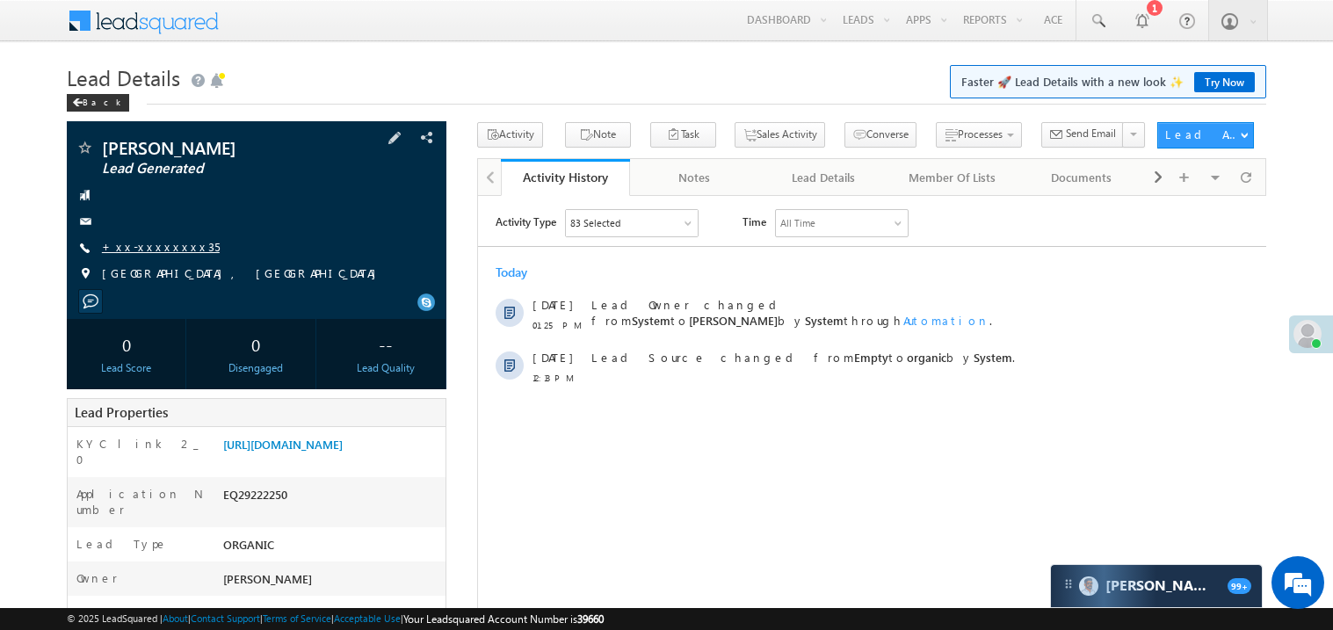
click at [146, 239] on link "+xx-xxxxxxxx35" at bounding box center [161, 246] width 118 height 15
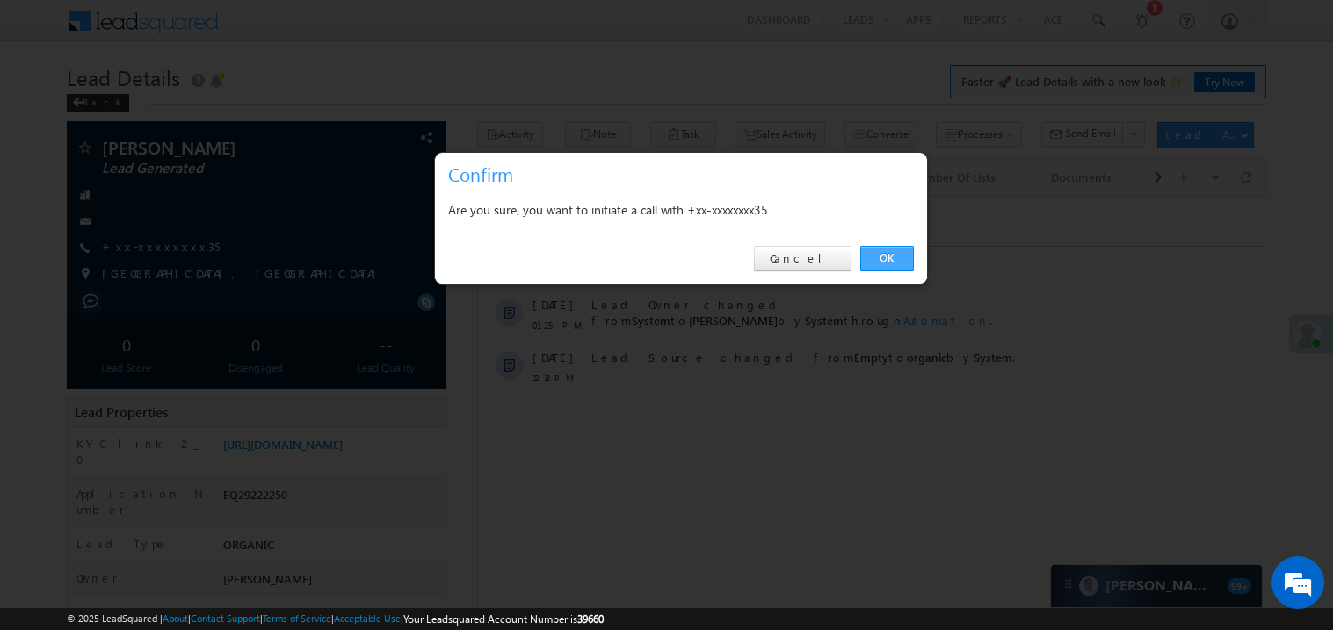
click at [882, 257] on link "OK" at bounding box center [887, 258] width 54 height 25
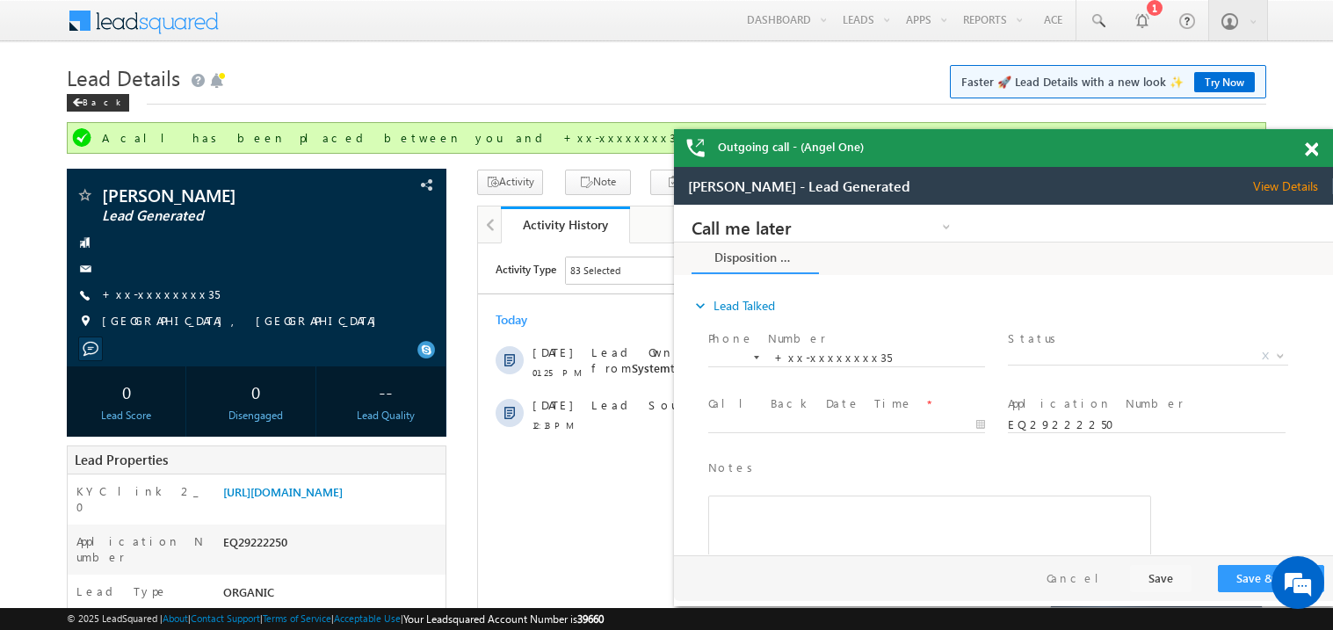
click at [1317, 146] on span at bounding box center [1311, 149] width 13 height 15
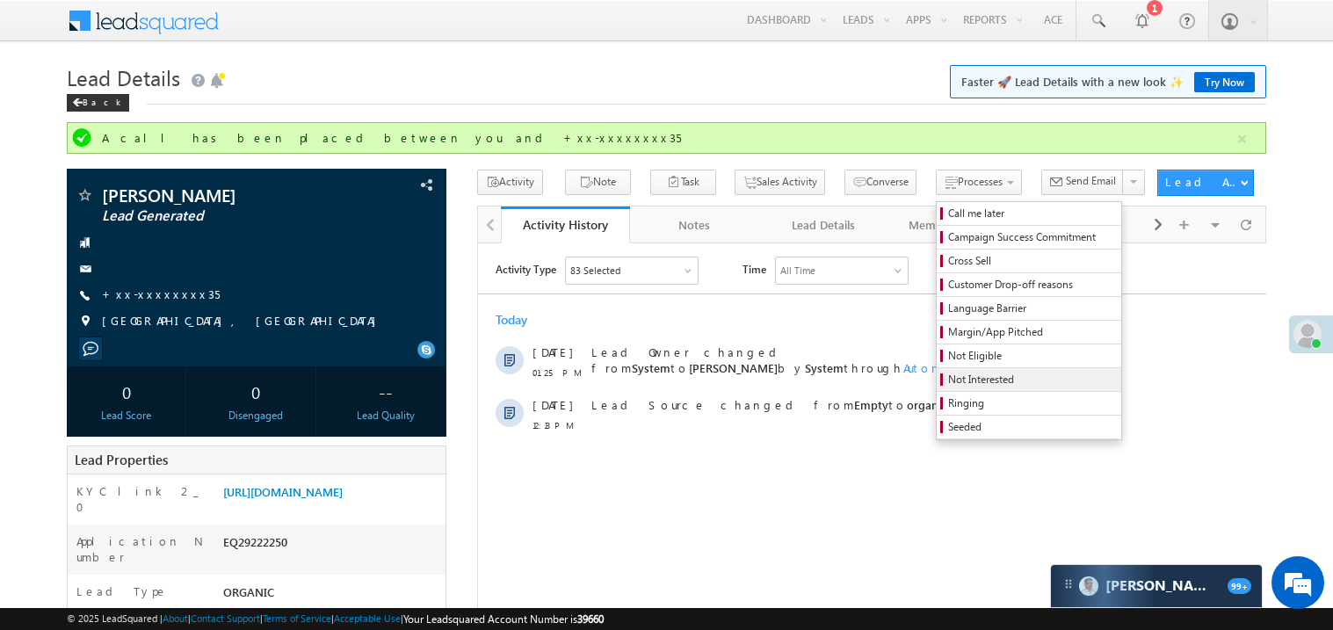
click at [948, 380] on span "Not Interested" at bounding box center [1031, 380] width 167 height 16
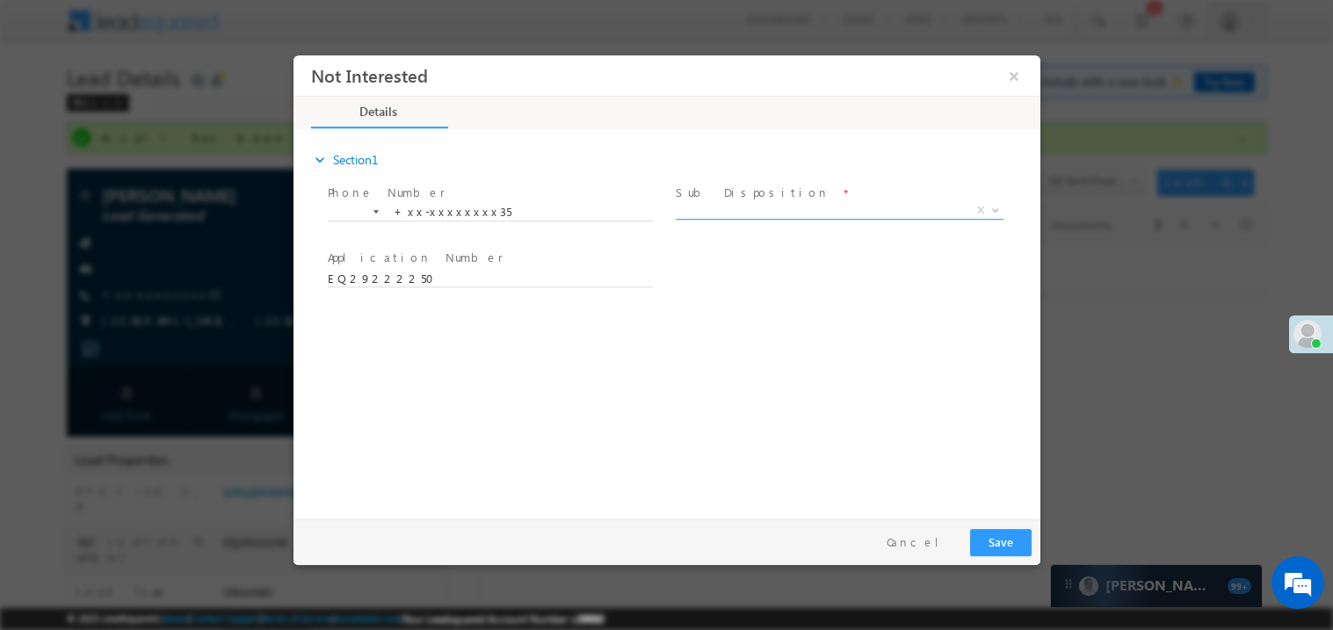
click at [736, 205] on span "X" at bounding box center [839, 210] width 328 height 18
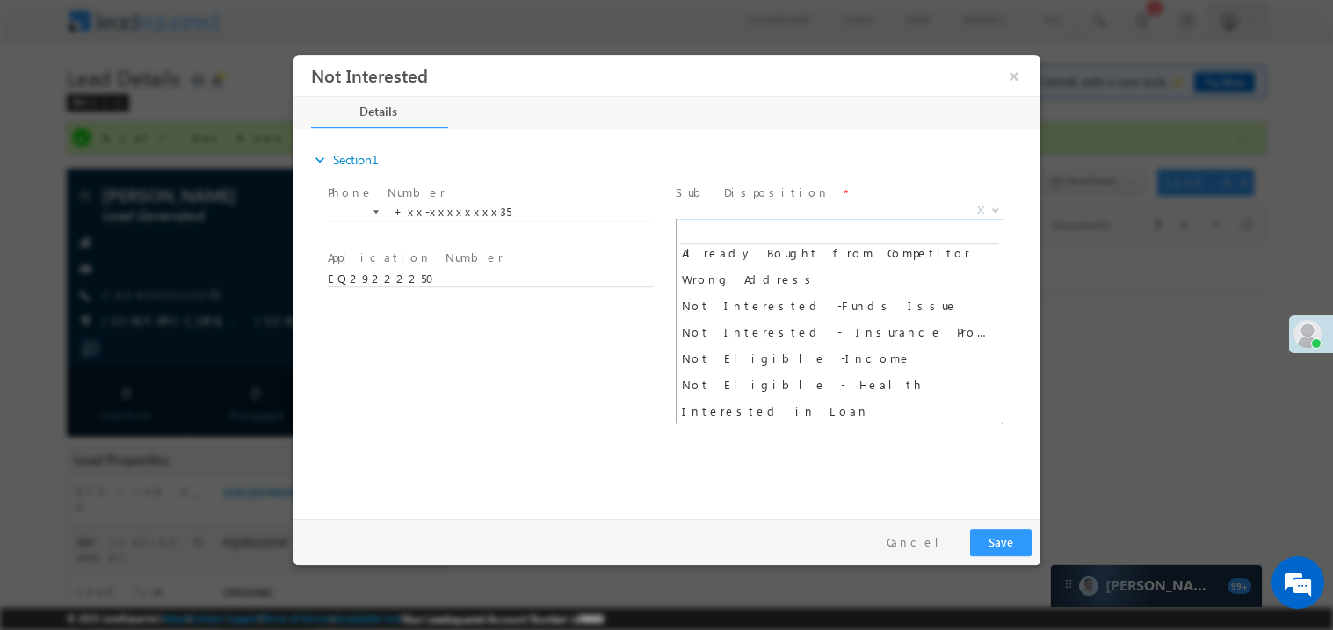
scroll to position [324, 0]
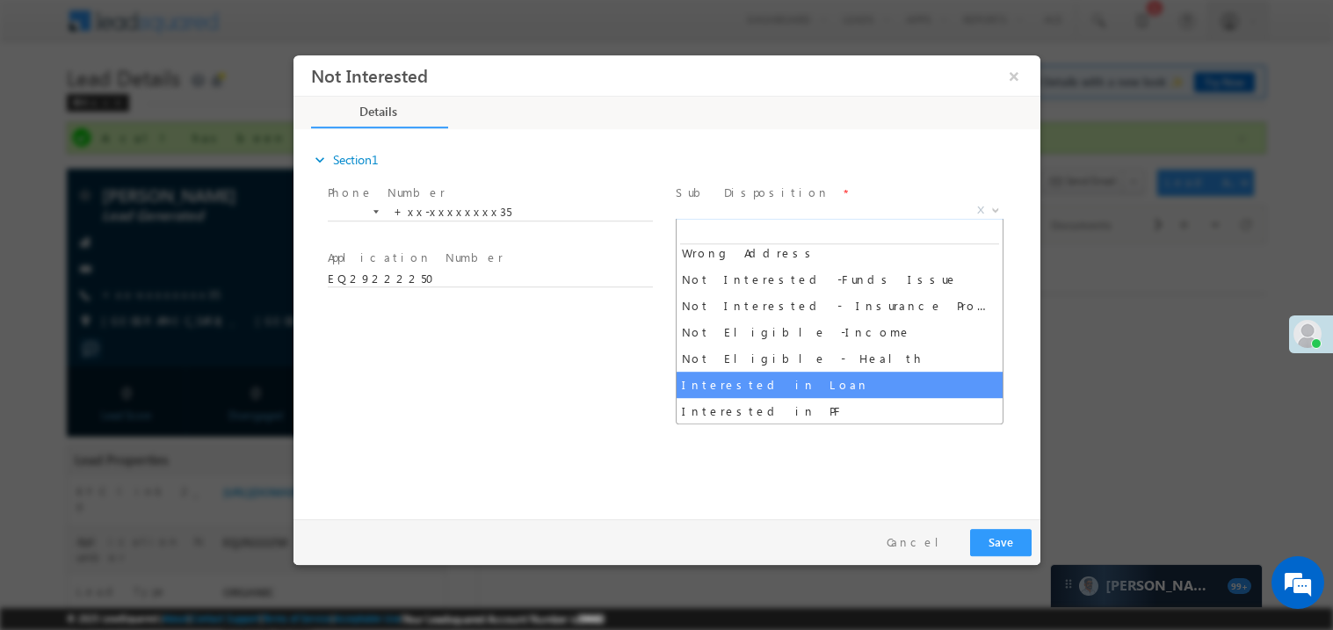
select select "Interested in Loan"
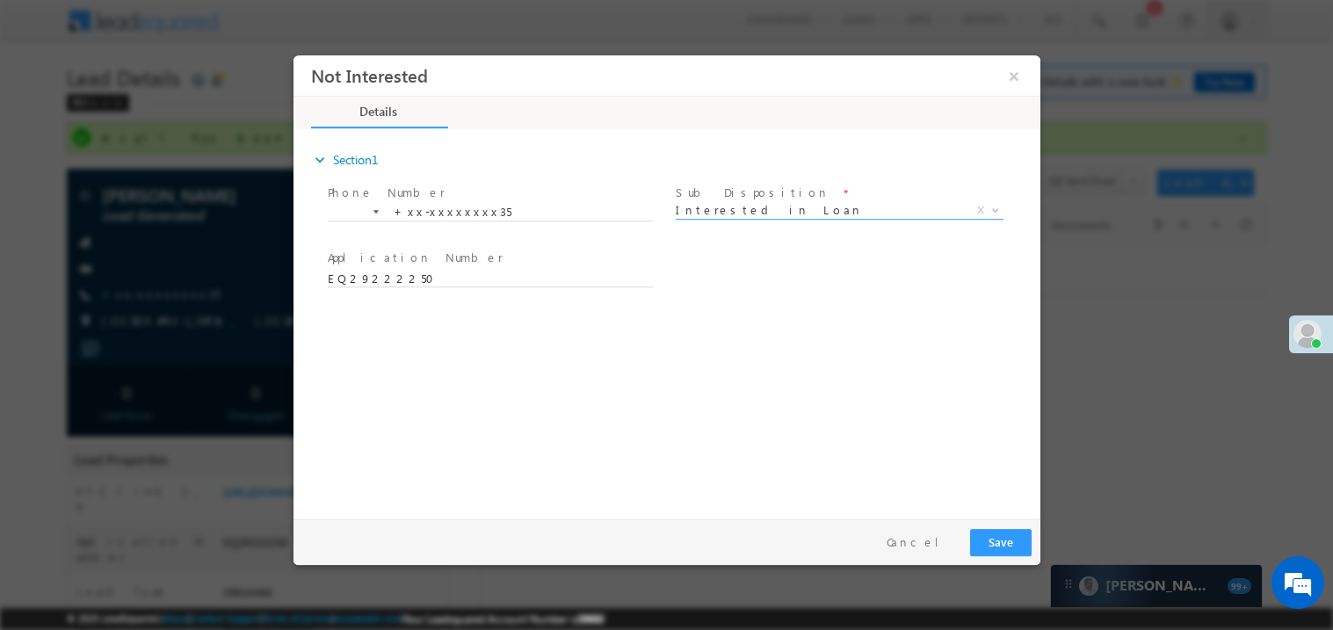
click at [966, 533] on div "Pay & Save Save Cancel" at bounding box center [671, 541] width 756 height 46
click at [970, 534] on button "Save" at bounding box center [999, 541] width 61 height 27
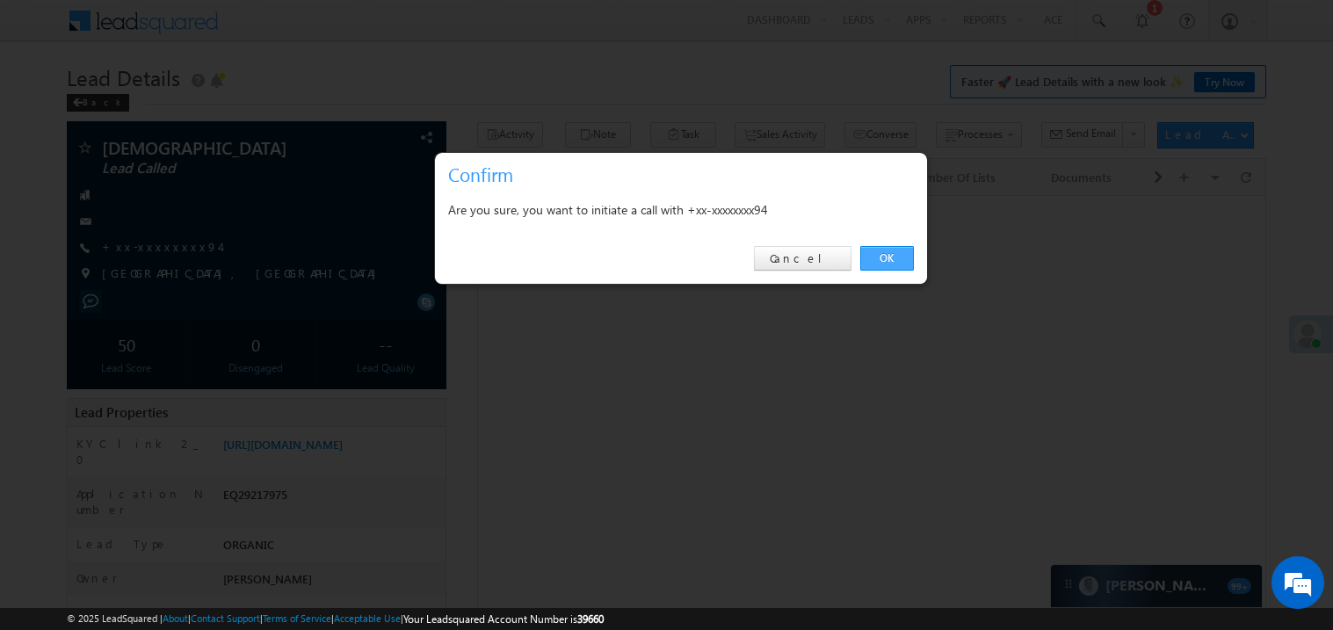
click at [886, 250] on link "OK" at bounding box center [887, 258] width 54 height 25
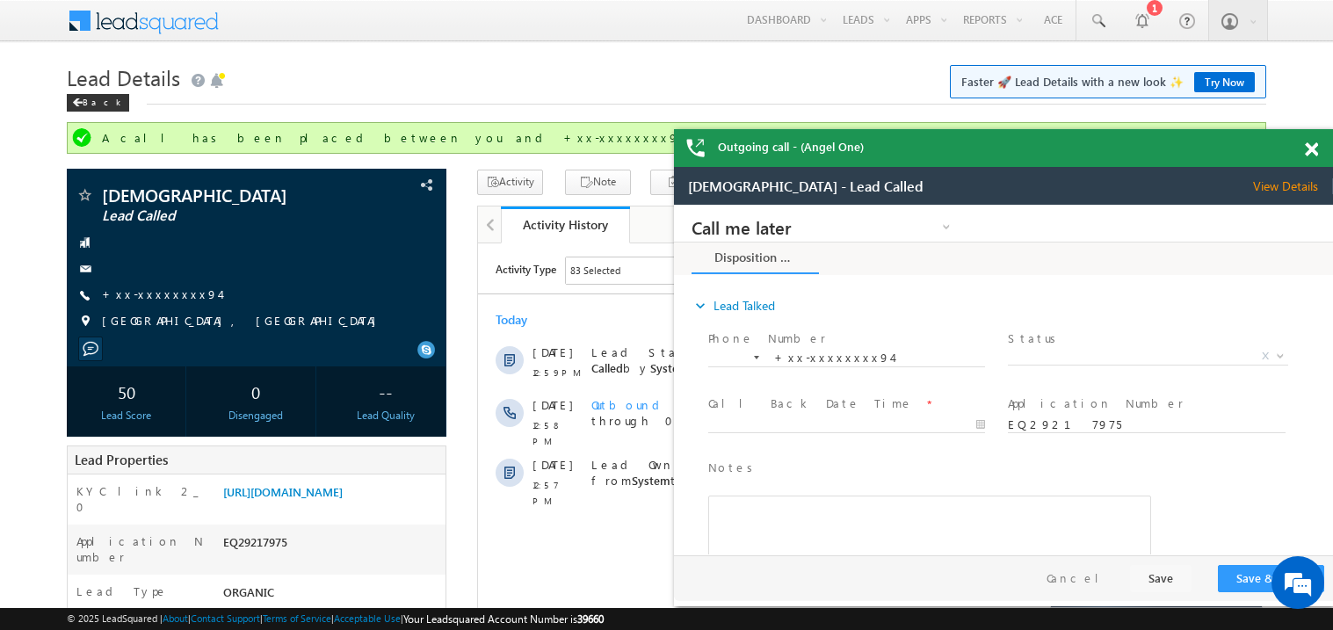
click at [1312, 146] on span at bounding box center [1311, 149] width 13 height 15
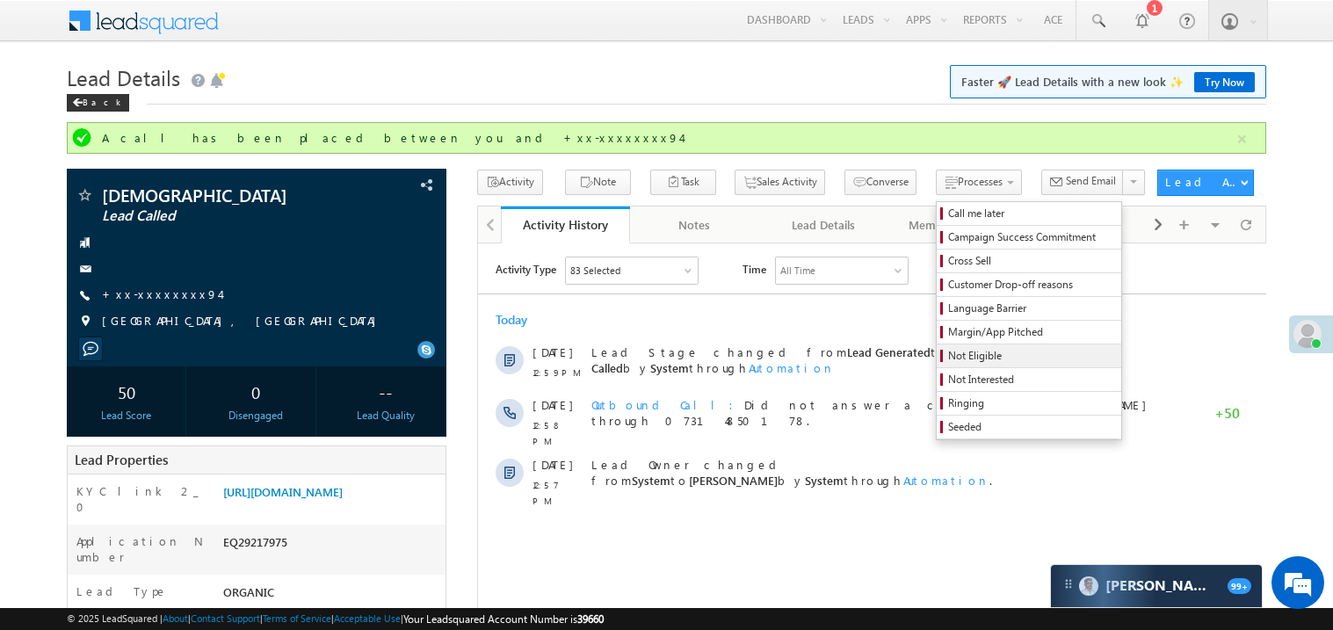
click at [948, 359] on span "Not Eligible" at bounding box center [1031, 356] width 167 height 16
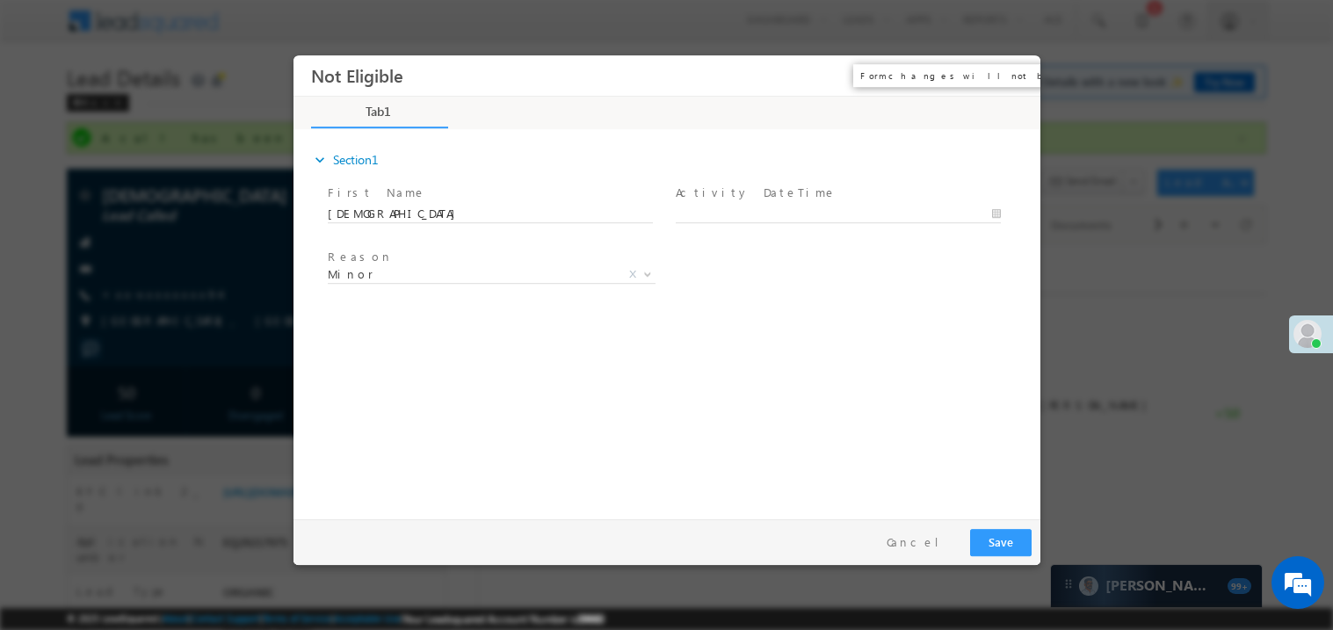
click at [1011, 76] on button "×" at bounding box center [1013, 75] width 30 height 33
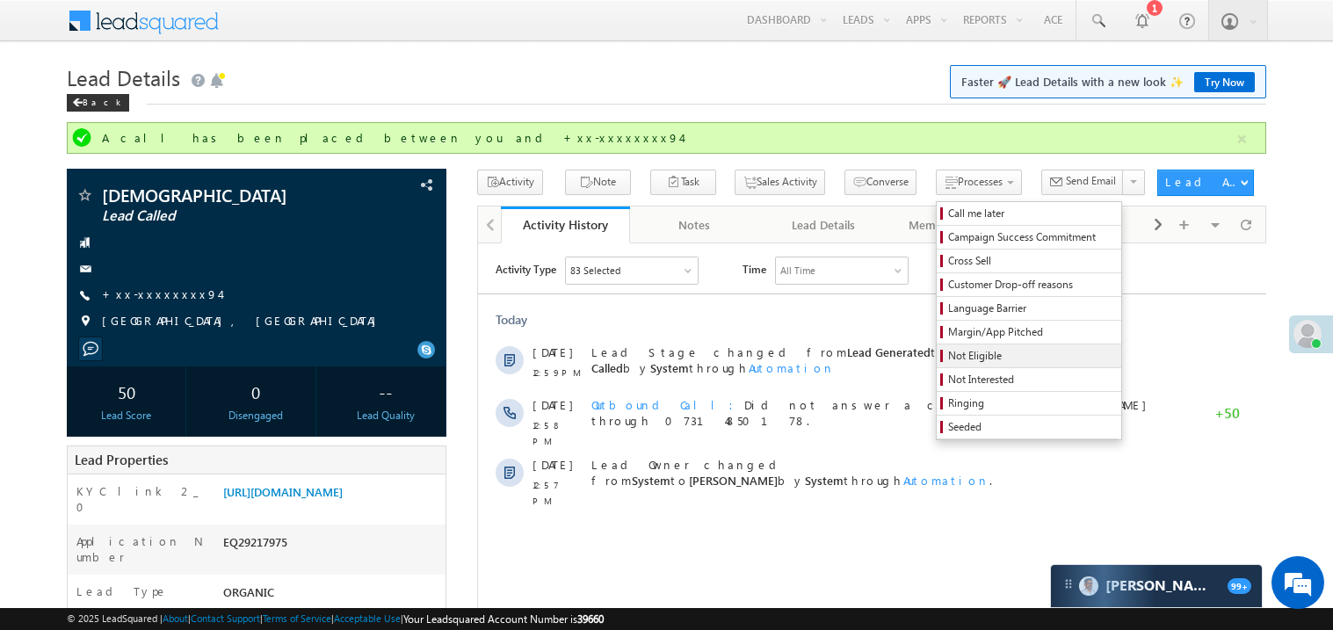
click at [948, 355] on span "Not Eligible" at bounding box center [1031, 356] width 167 height 16
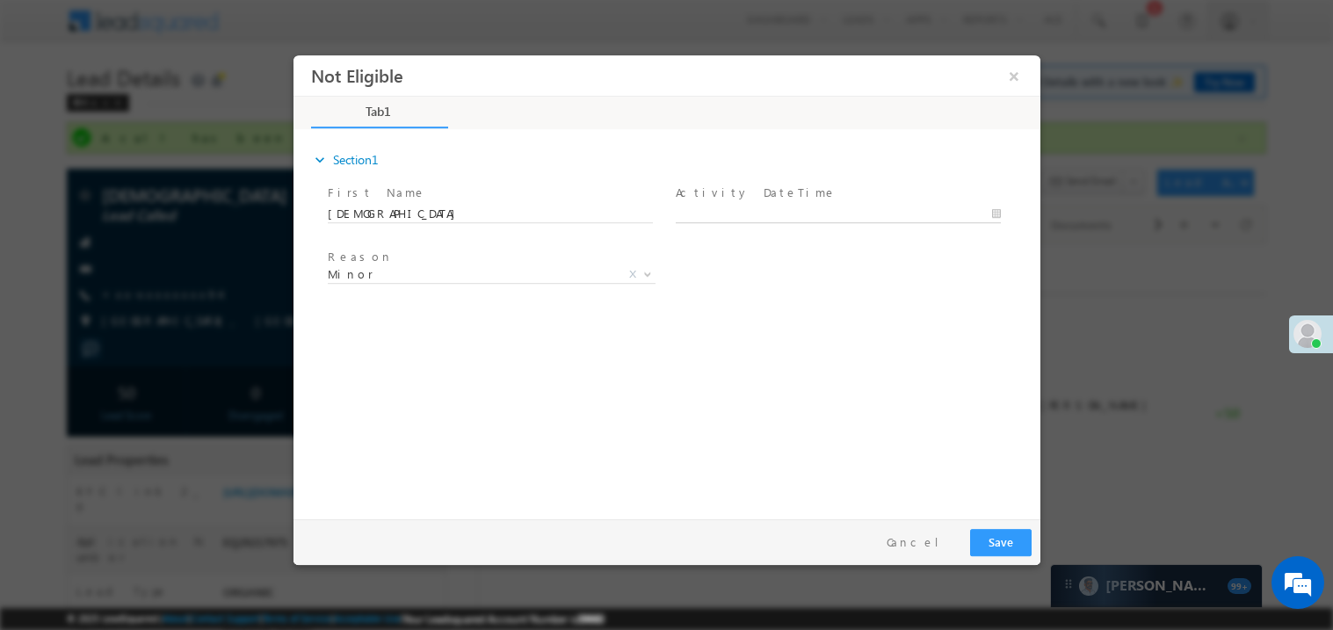
click at [715, 208] on body "Not Eligible ×" at bounding box center [666, 282] width 747 height 456
type input "09/19/25 1:43 PM"
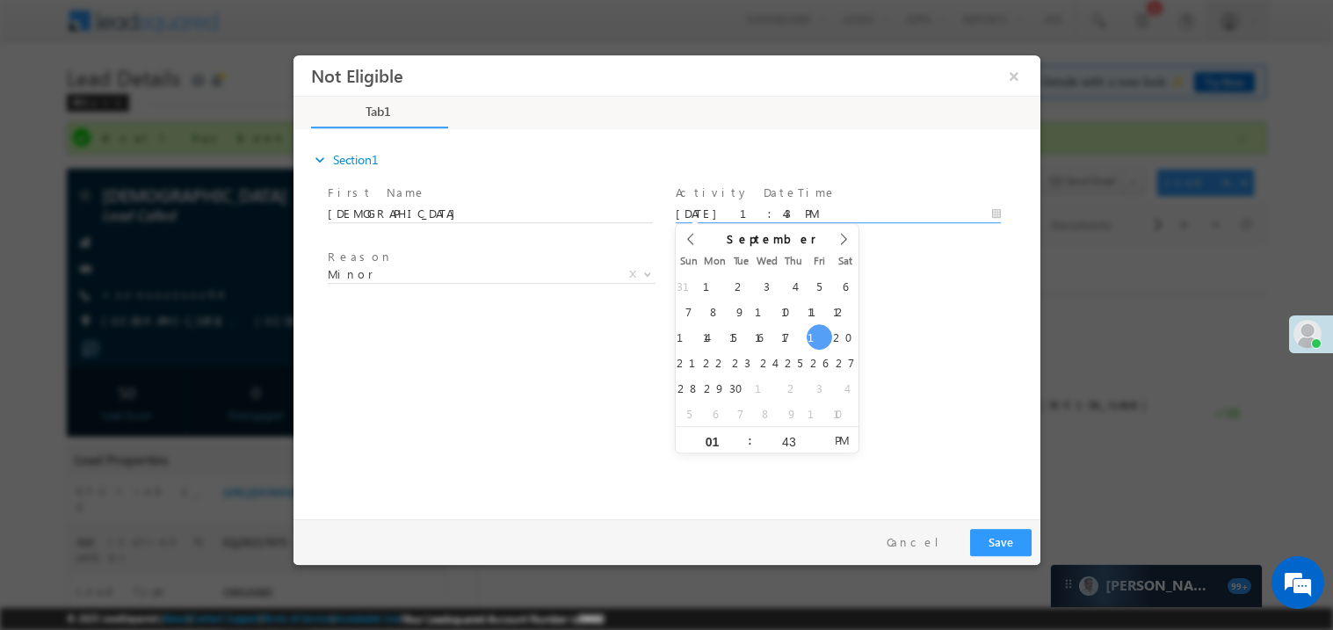
click at [406, 358] on div "expand_more Section1 First Name *" at bounding box center [670, 321] width 738 height 380
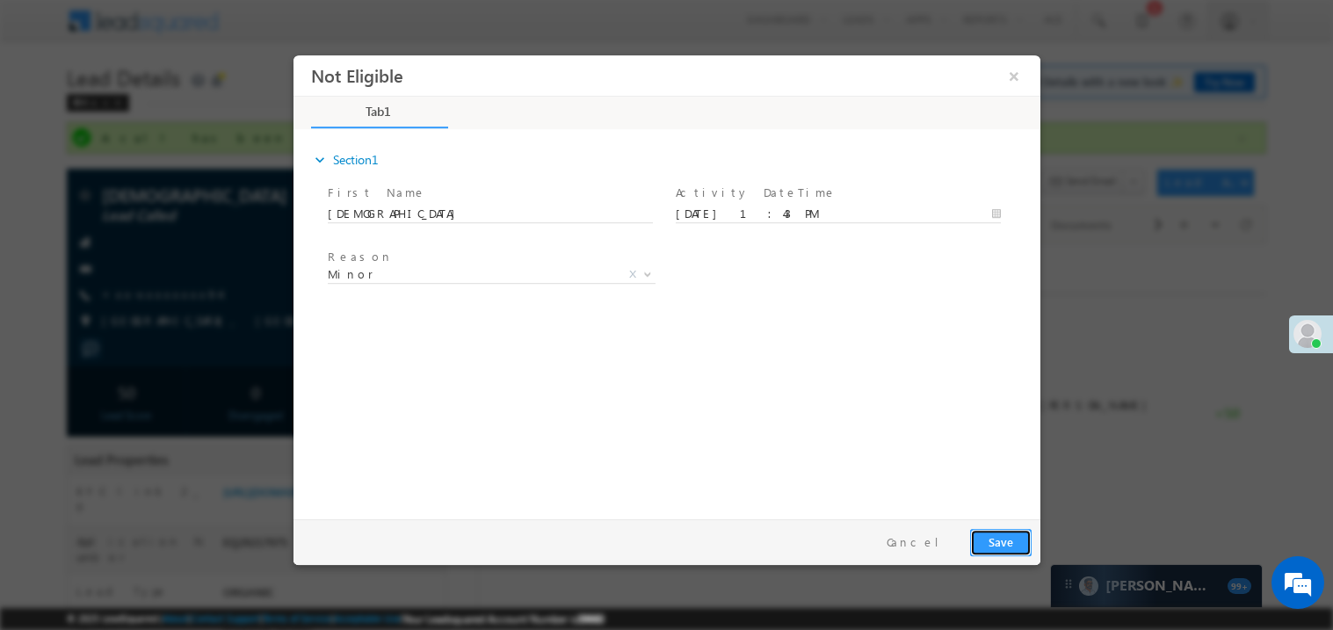
click at [1002, 536] on button "Save" at bounding box center [999, 541] width 61 height 27
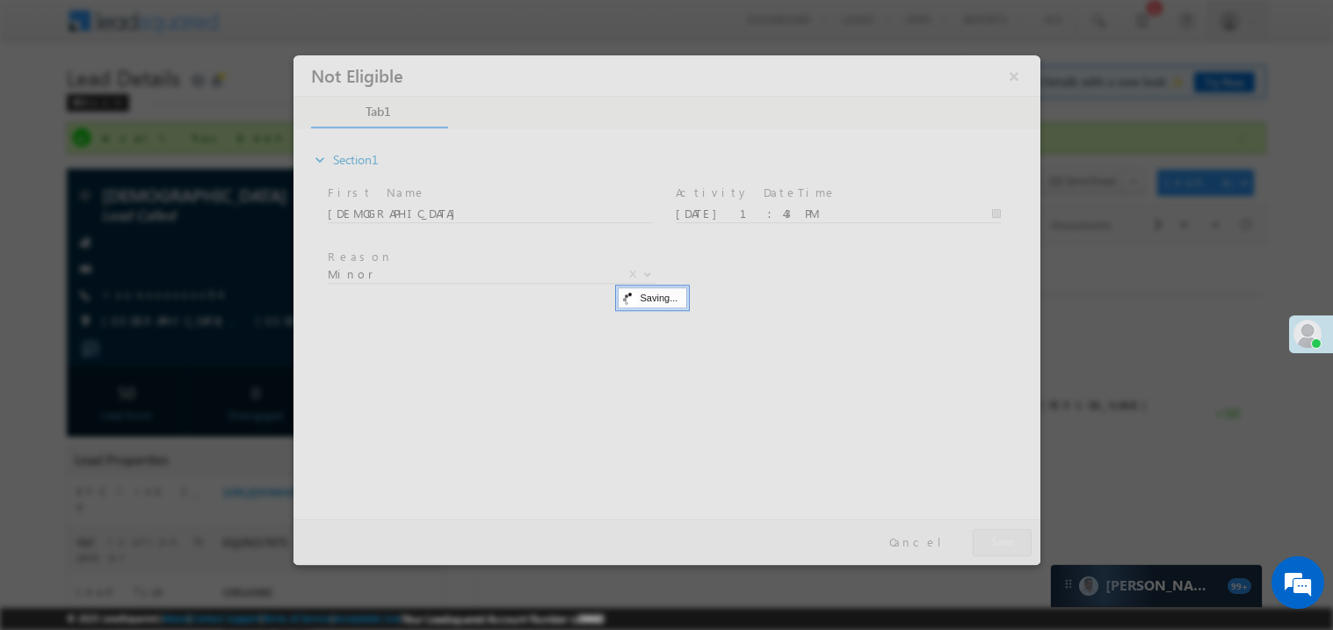
click at [1002, 536] on div at bounding box center [666, 309] width 747 height 510
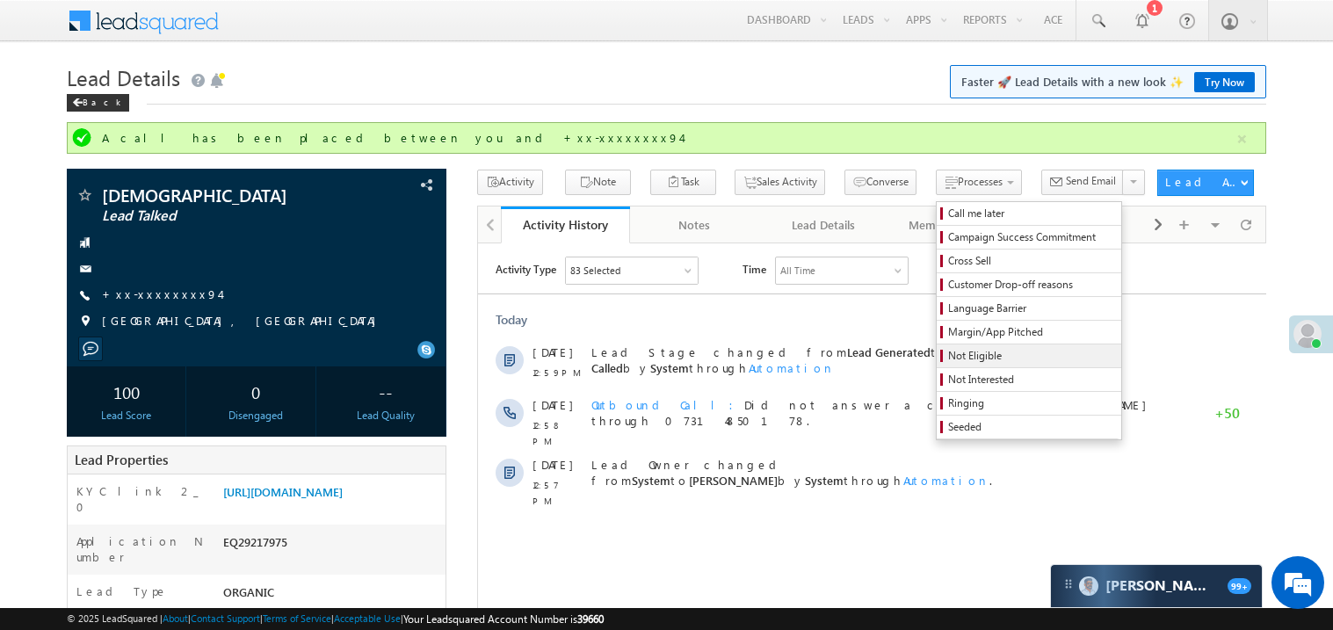
click at [950, 360] on span "Not Eligible" at bounding box center [1031, 356] width 167 height 16
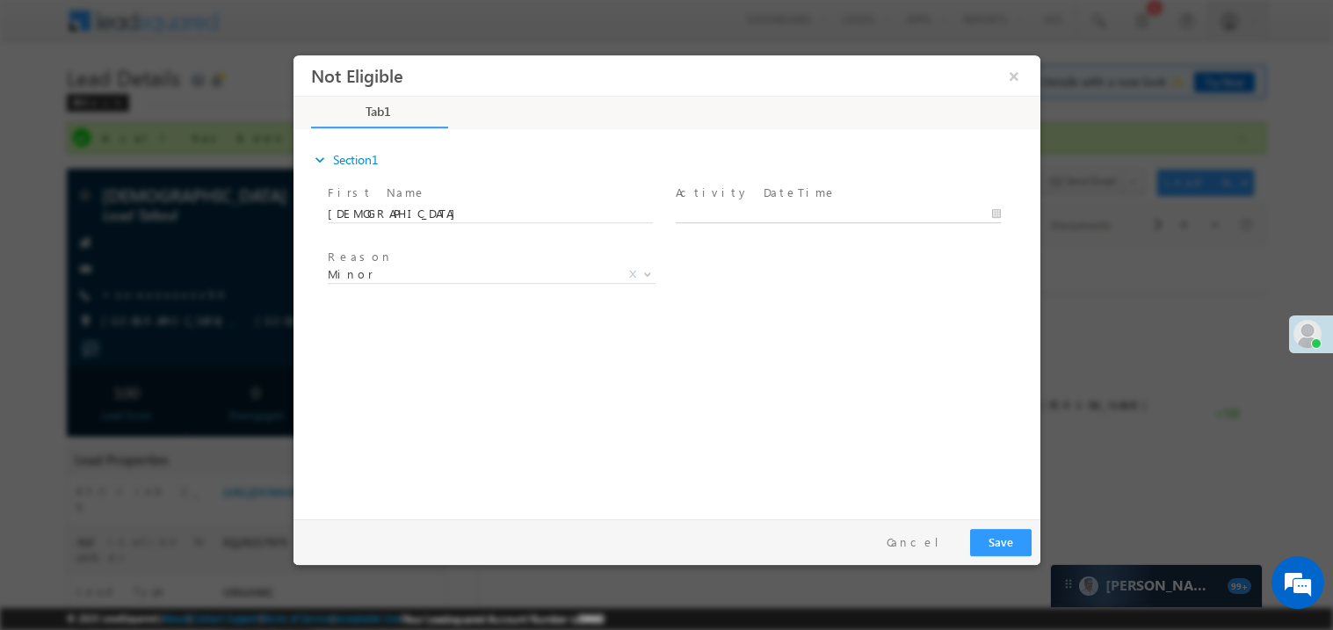
click at [728, 213] on body "Not Eligible ×" at bounding box center [666, 282] width 747 height 456
type input "09/19/25 1:43 PM"
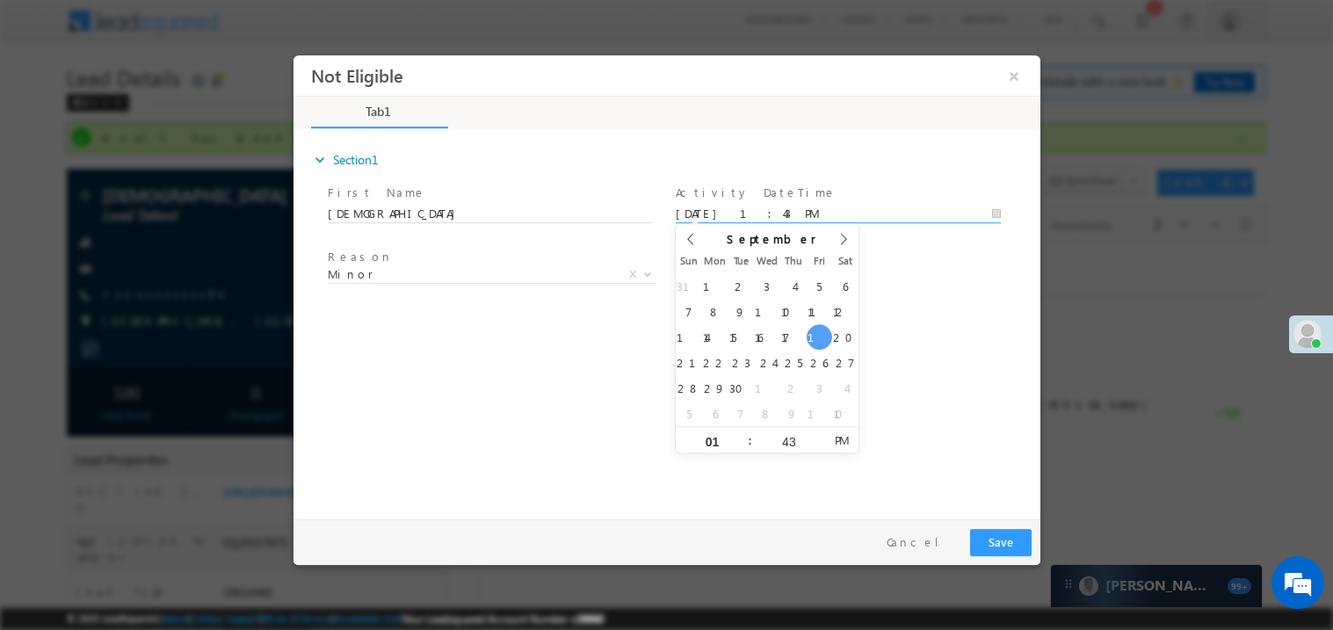
click at [315, 375] on div "expand_more Section1 First Name *" at bounding box center [670, 321] width 738 height 380
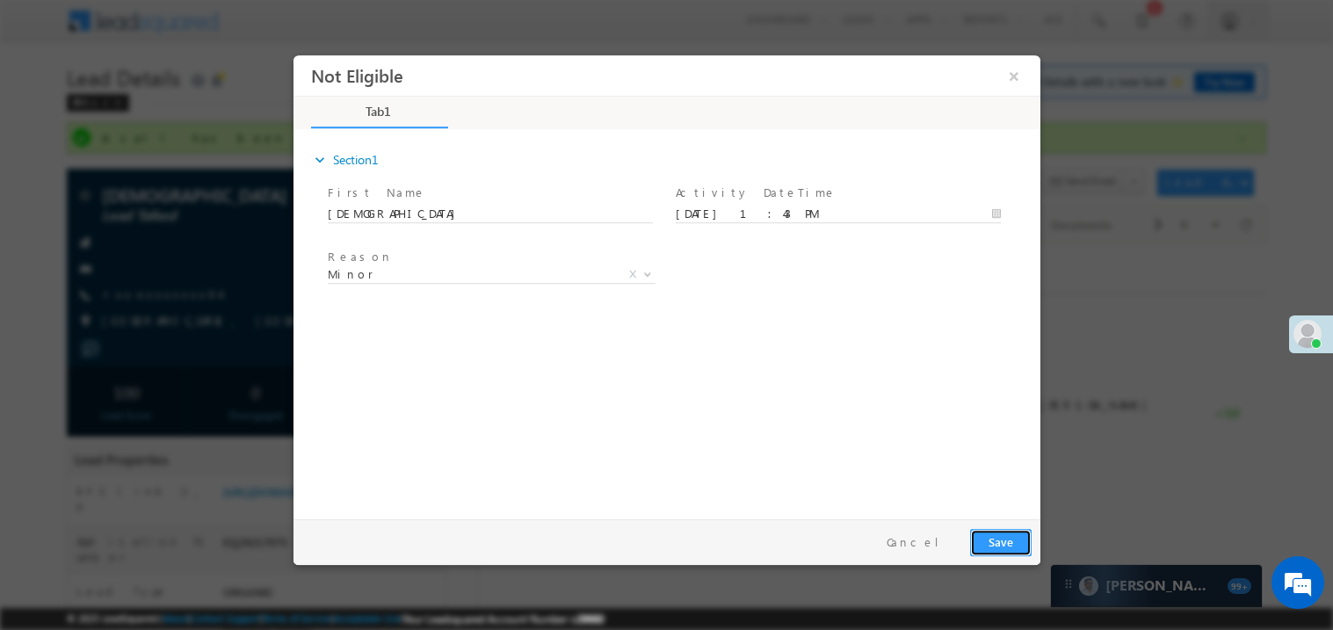
click at [1007, 542] on button "Save" at bounding box center [999, 541] width 61 height 27
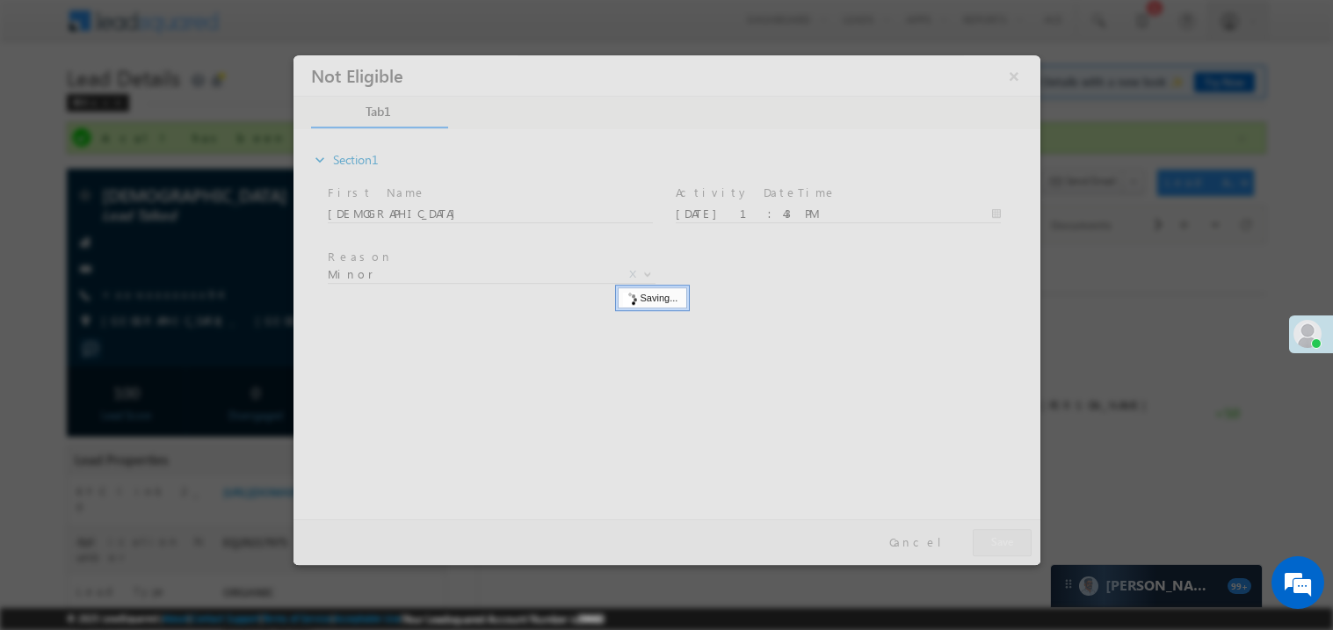
click at [1007, 542] on div at bounding box center [666, 309] width 747 height 510
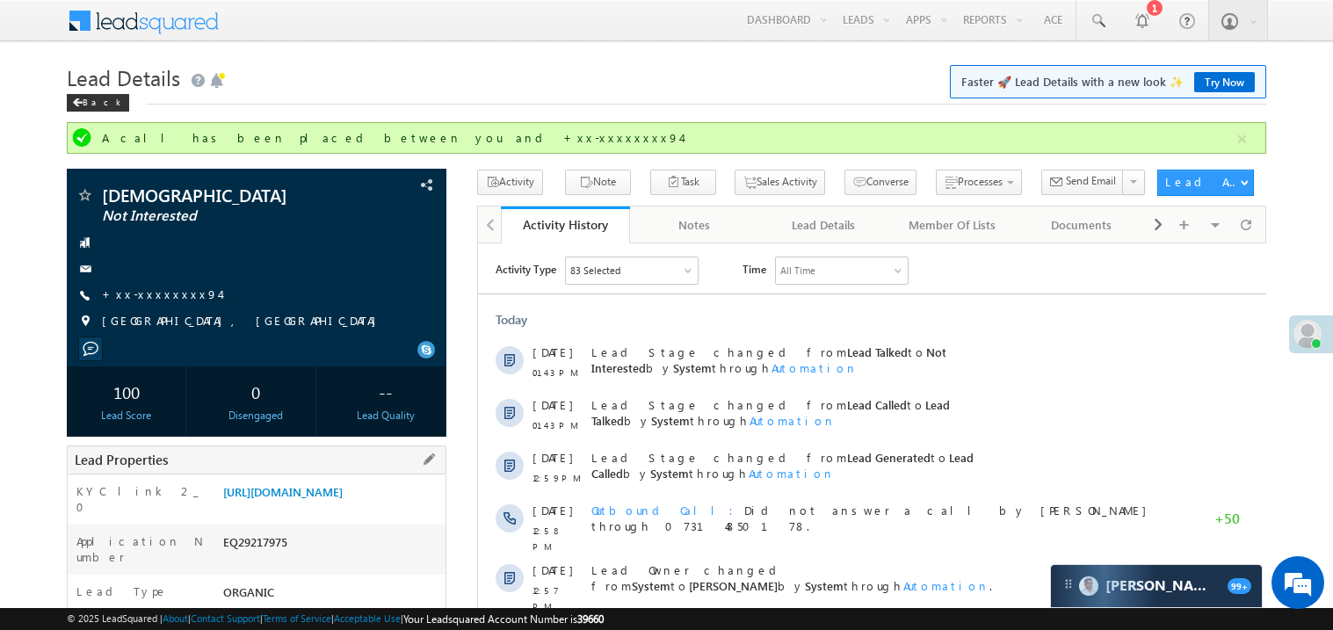
click at [266, 558] on div "EQ29217975" at bounding box center [332, 545] width 227 height 25
copy div "EQ29217975"
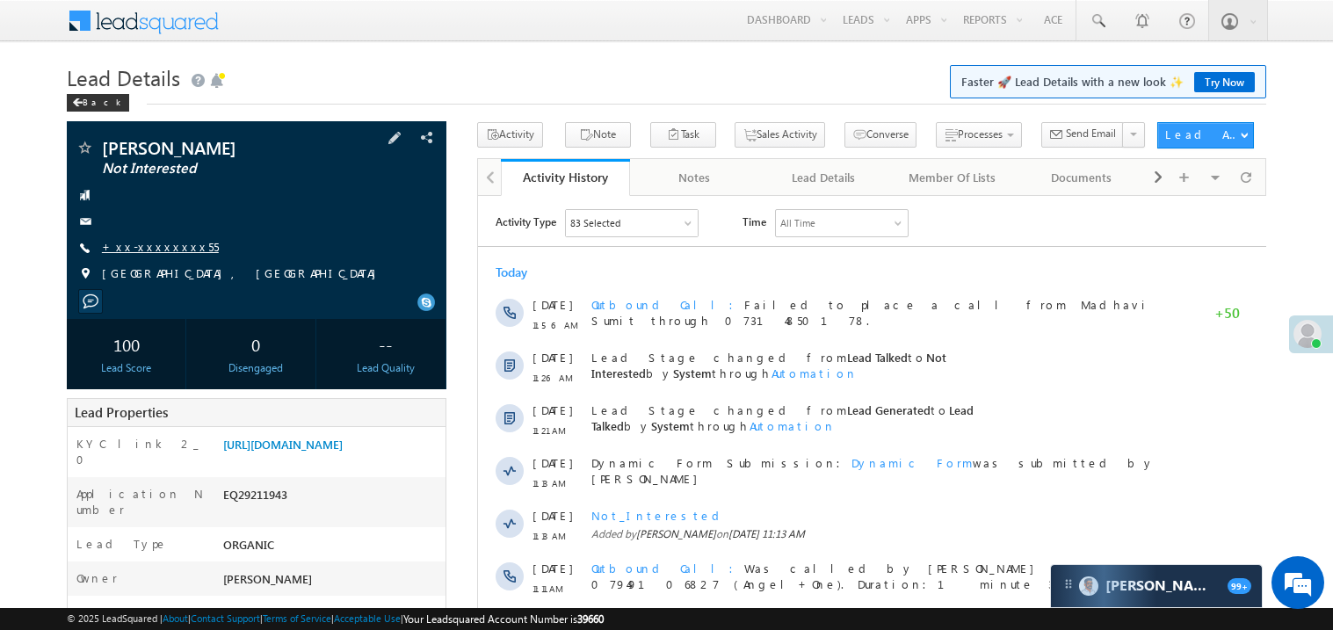
click at [163, 249] on link "+xx-xxxxxxxx55" at bounding box center [160, 246] width 117 height 15
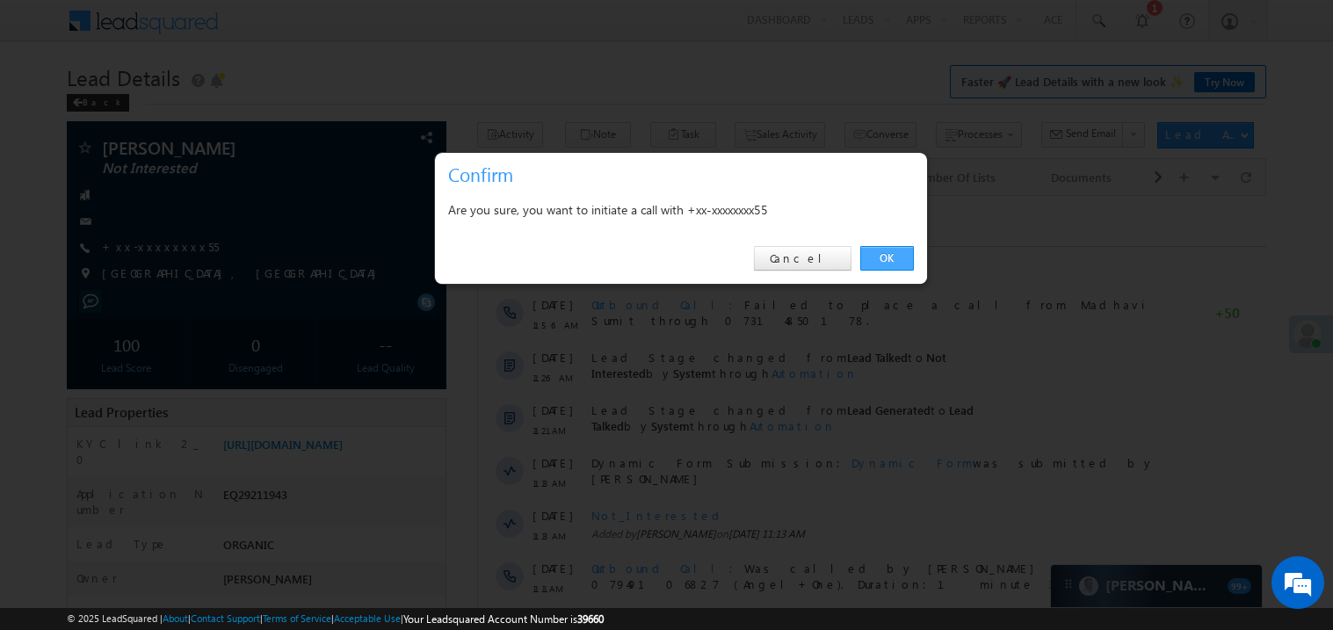
click at [890, 257] on link "OK" at bounding box center [887, 258] width 54 height 25
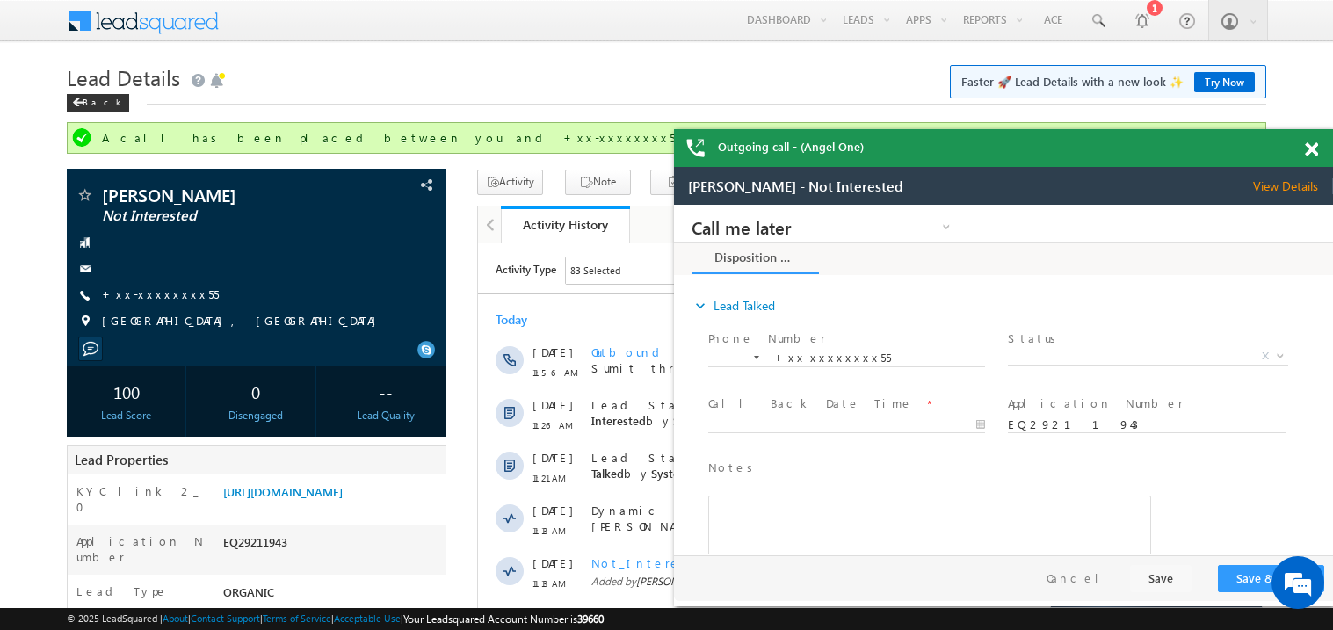
click at [1314, 149] on span at bounding box center [1311, 149] width 13 height 15
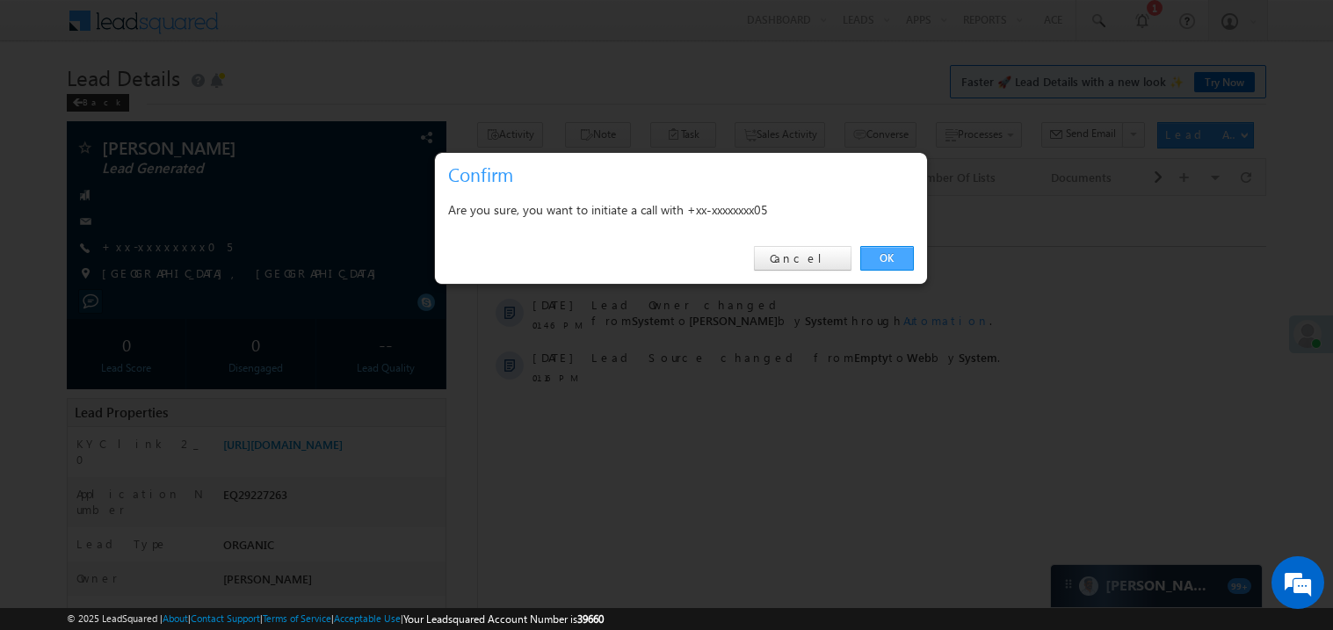
click at [881, 254] on link "OK" at bounding box center [887, 258] width 54 height 25
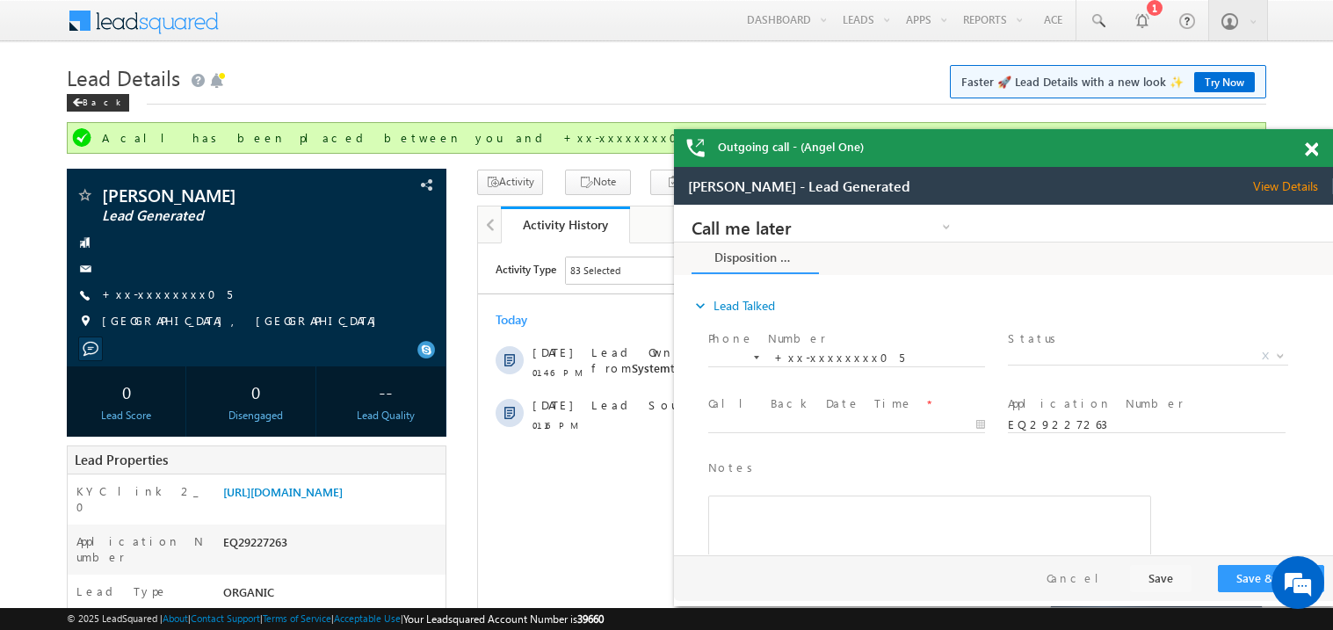
click at [1307, 148] on span at bounding box center [1311, 149] width 13 height 15
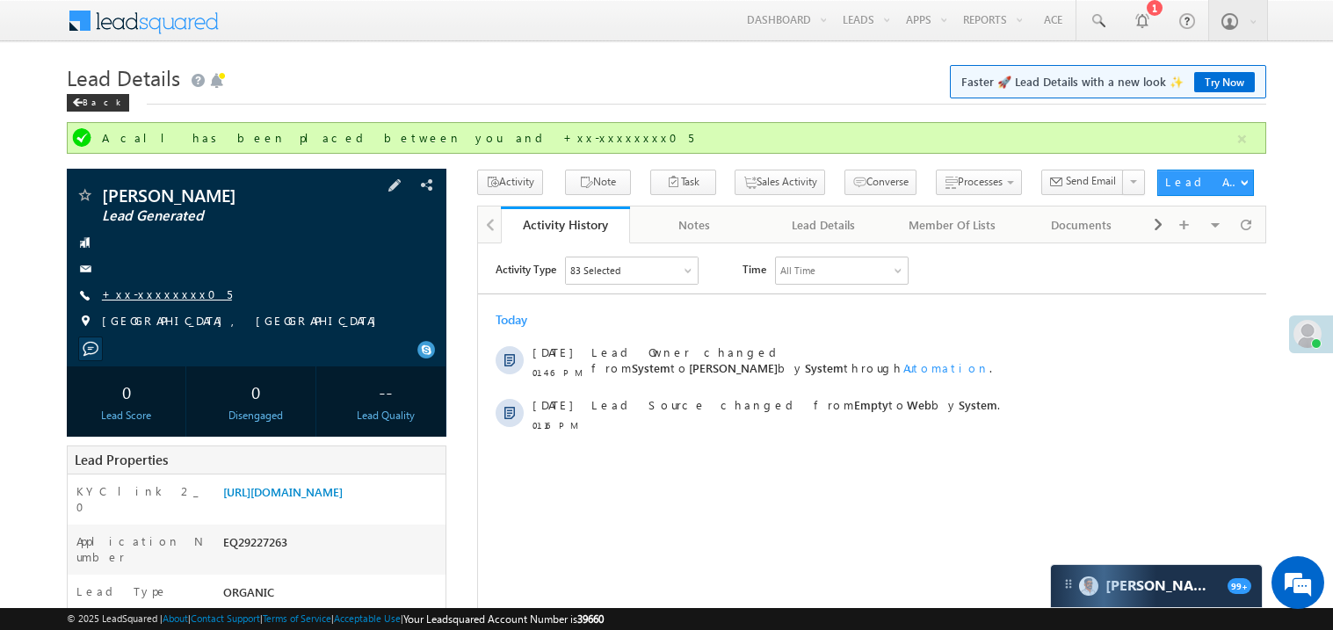
click at [153, 295] on link "+xx-xxxxxxxx05" at bounding box center [167, 293] width 130 height 15
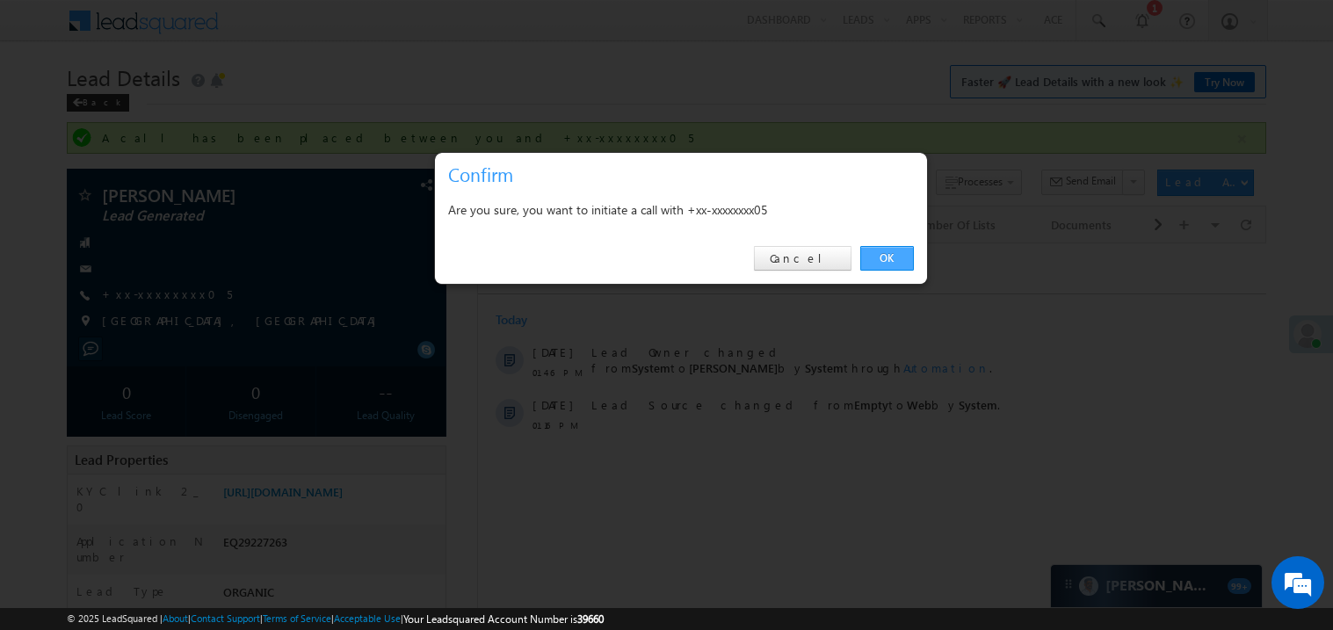
click at [872, 260] on link "OK" at bounding box center [887, 258] width 54 height 25
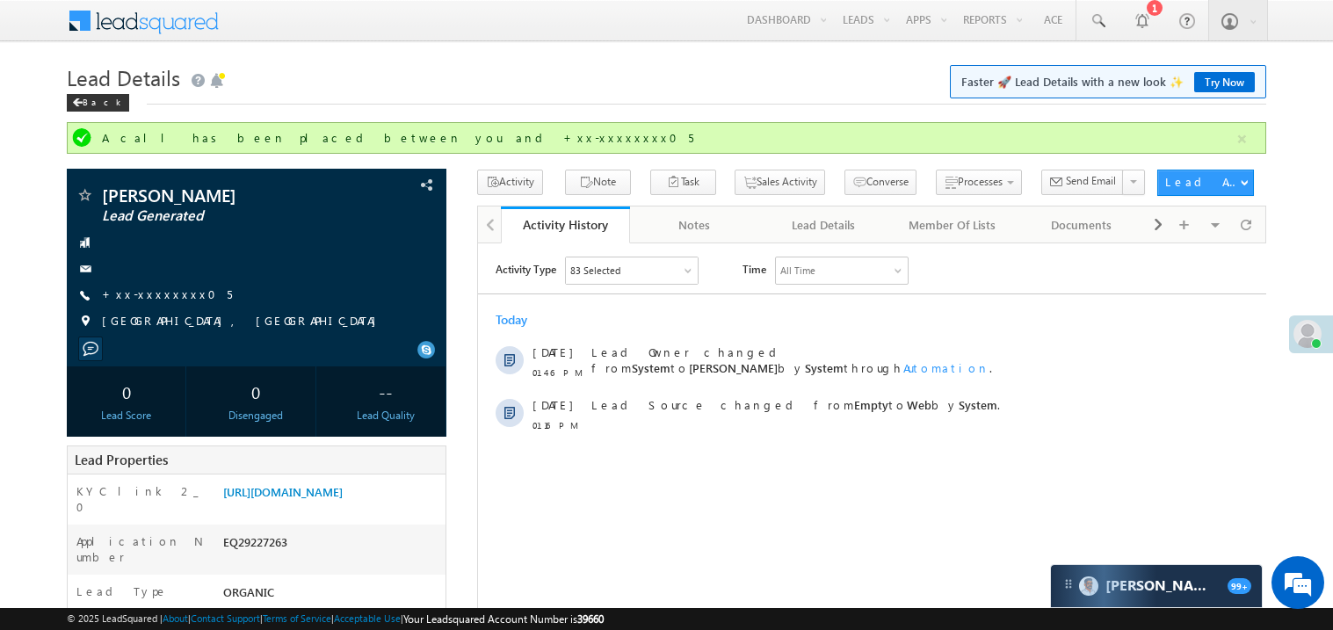
click at [722, 90] on h1 "Lead Details Faster 🚀 Lead Details with a new look ✨ Try Now" at bounding box center [666, 76] width 1199 height 34
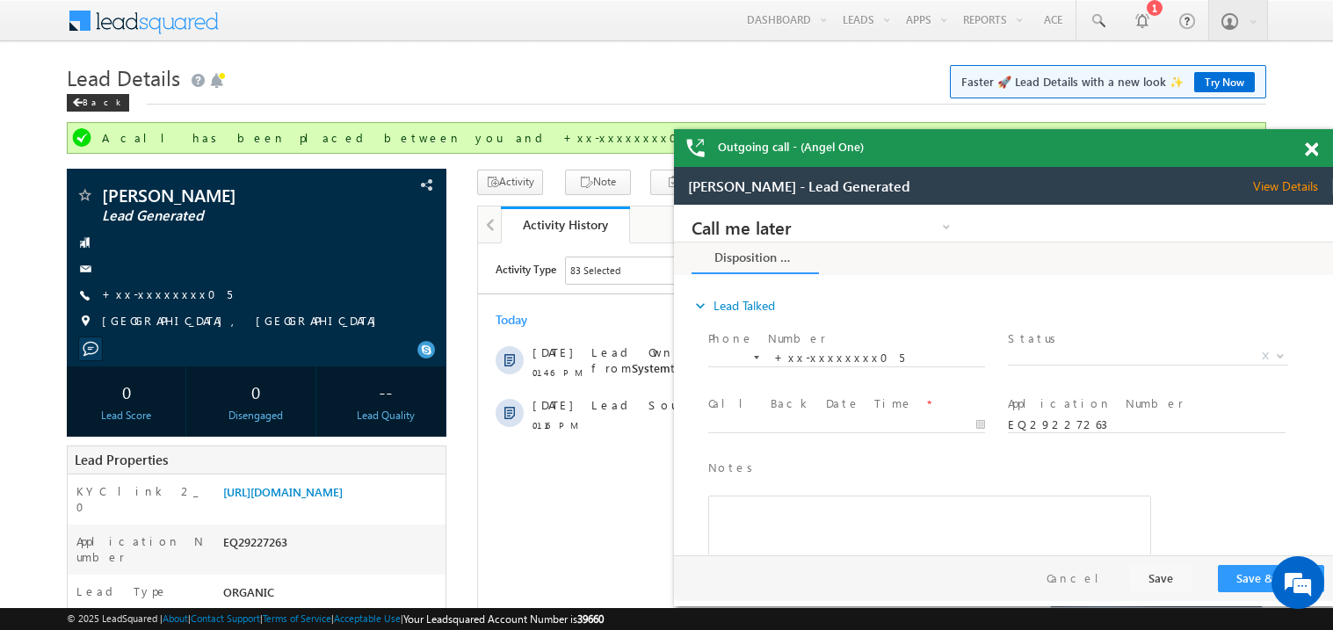
click at [1314, 148] on span at bounding box center [1311, 149] width 13 height 15
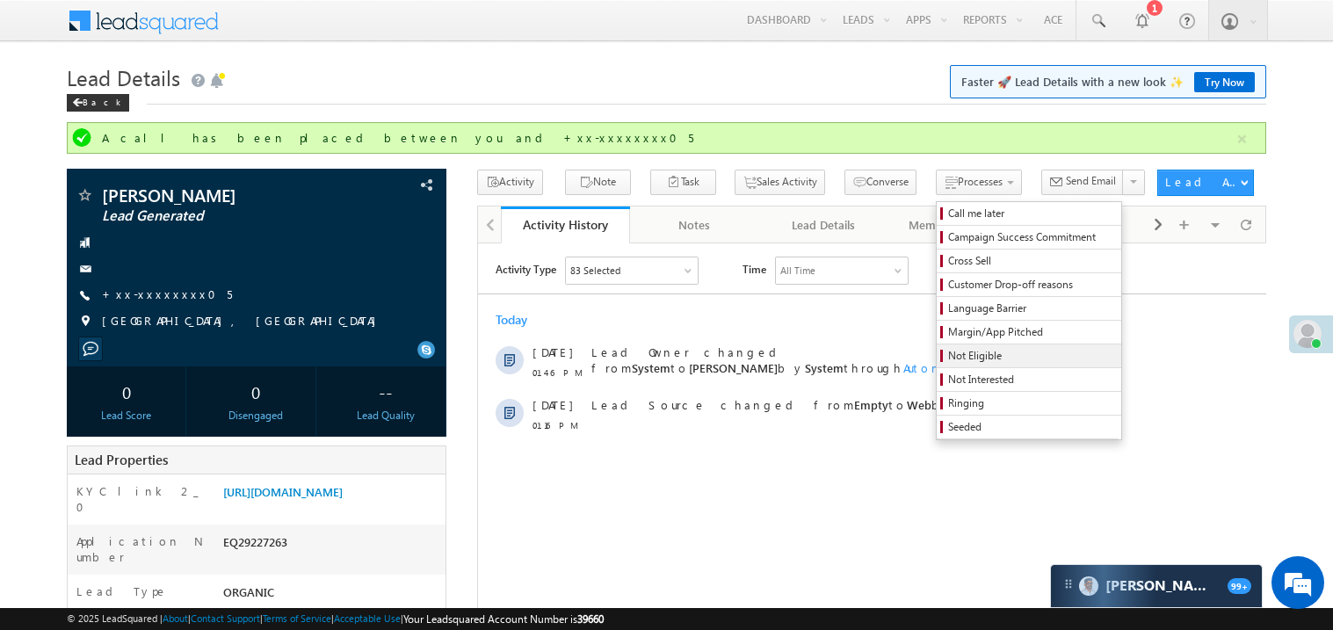
click at [948, 357] on span "Not Eligible" at bounding box center [1031, 356] width 167 height 16
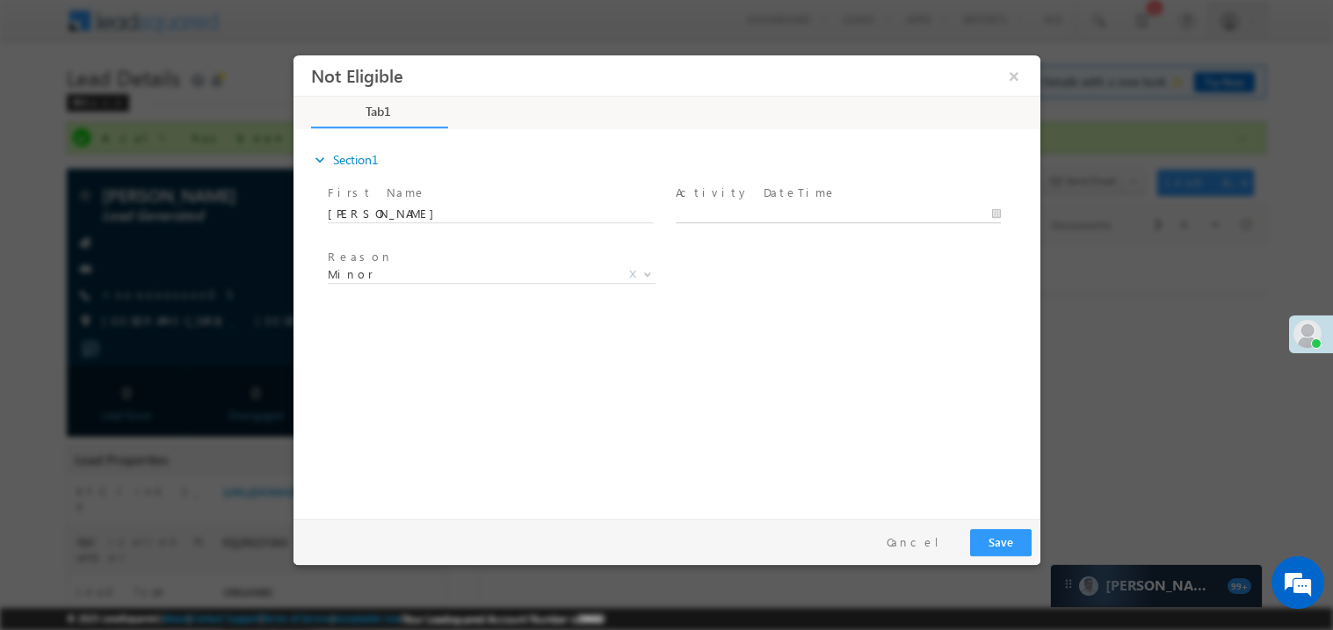
click at [730, 216] on body "Not Eligible ×" at bounding box center [666, 282] width 747 height 456
type input "09/19/25 1:50 PM"
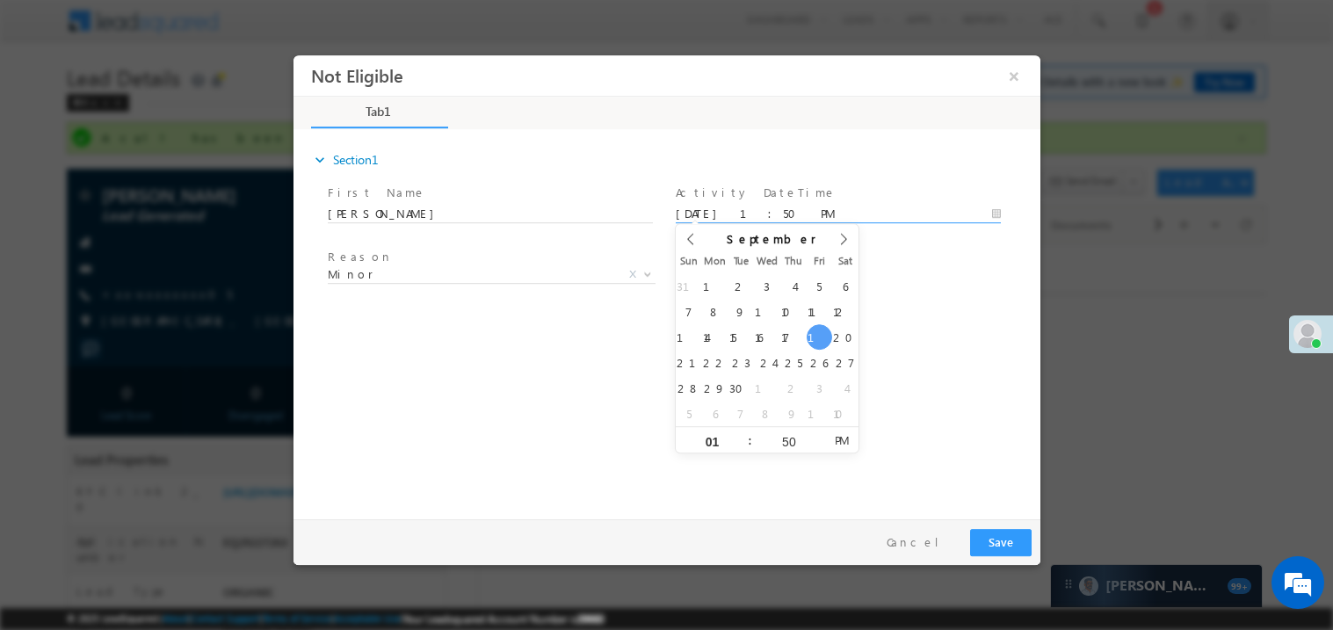
click at [475, 433] on div "expand_more Section1 First Name *" at bounding box center [670, 321] width 738 height 380
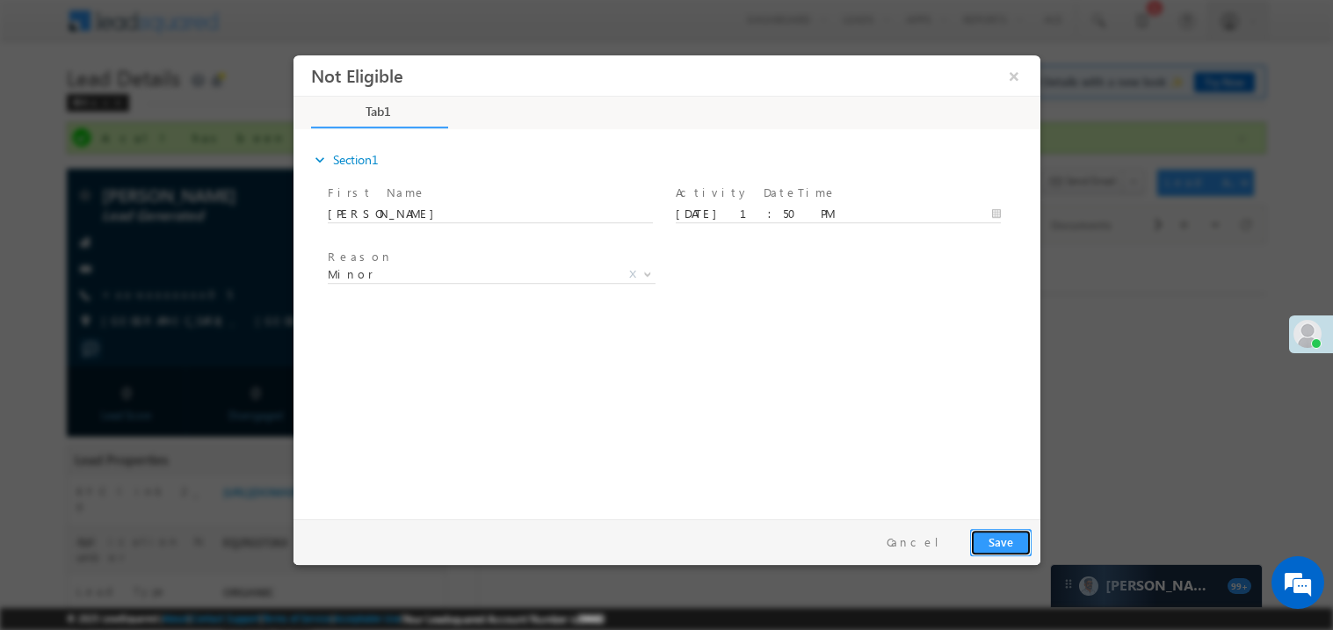
click at [1004, 543] on button "Save" at bounding box center [999, 541] width 61 height 27
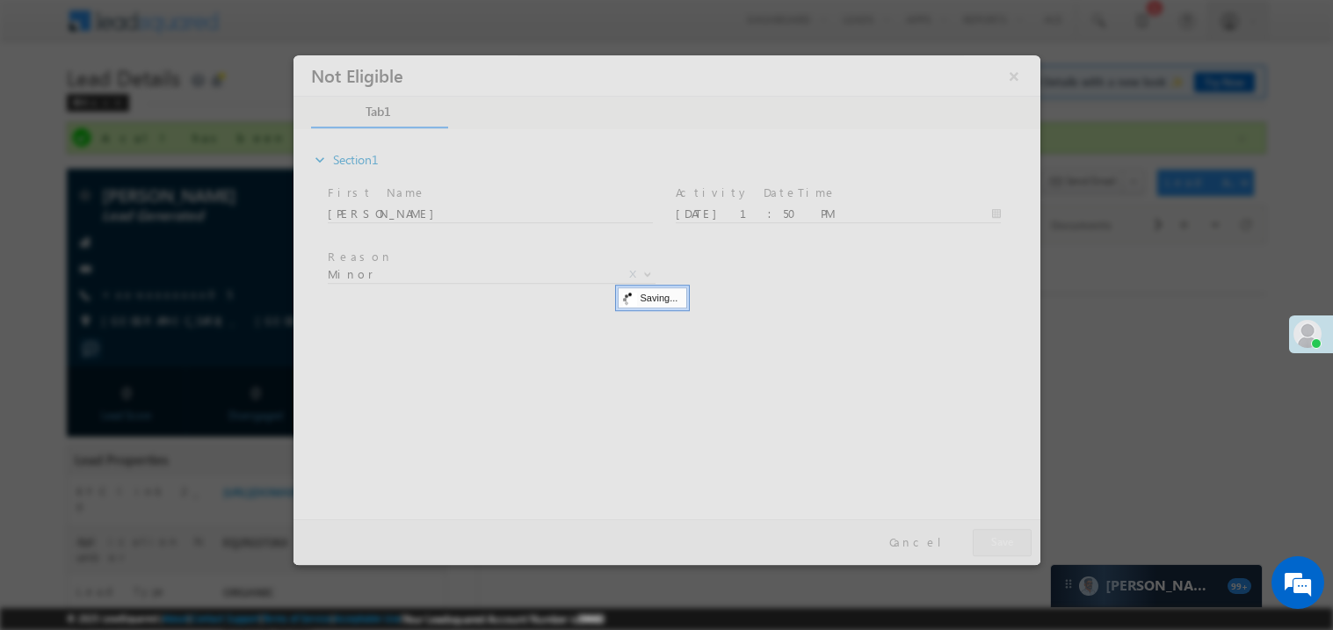
click at [1004, 543] on div at bounding box center [666, 309] width 747 height 510
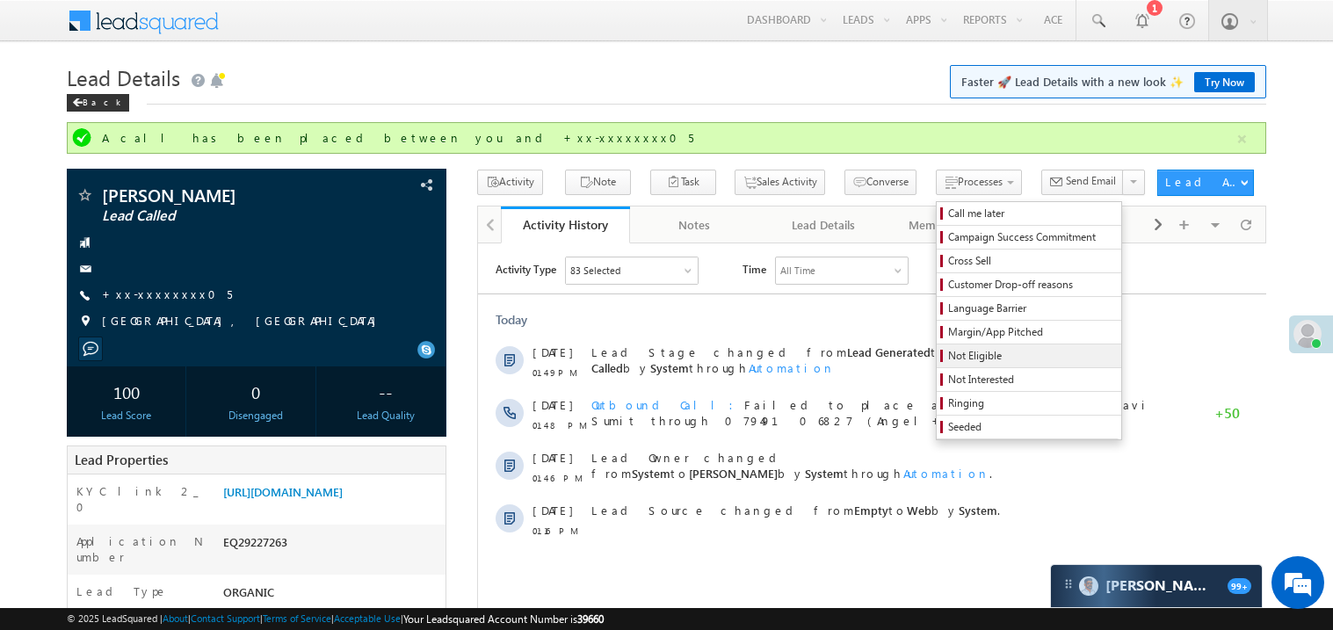
click at [949, 359] on span "Not Eligible" at bounding box center [1031, 356] width 167 height 16
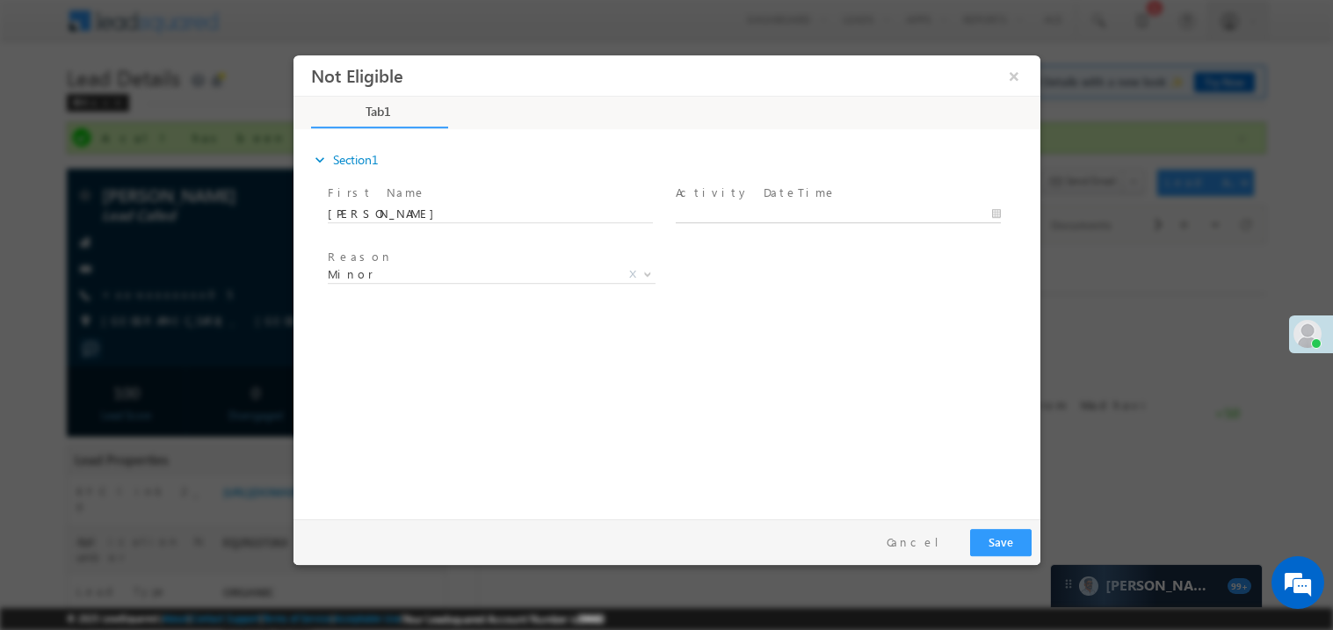
click at [719, 215] on body "Not Eligible ×" at bounding box center [666, 282] width 747 height 456
type input "09/19/25 1:50 PM"
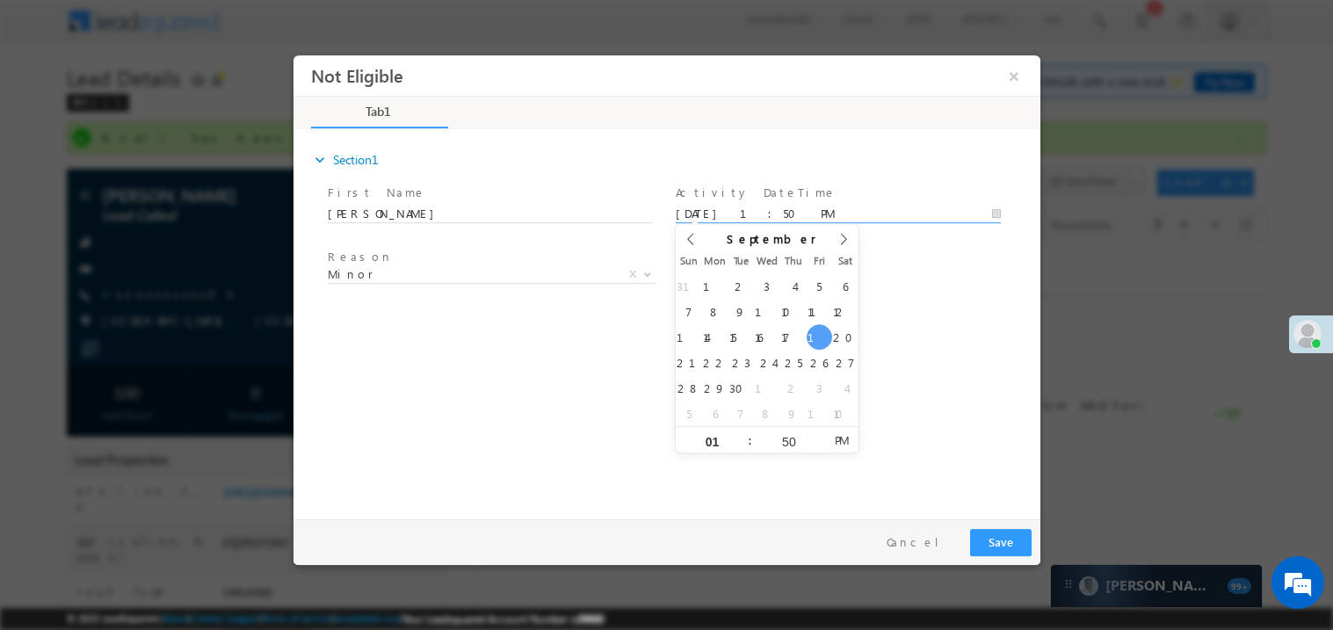
click at [457, 371] on div "expand_more Section1 First Name *" at bounding box center [670, 321] width 738 height 380
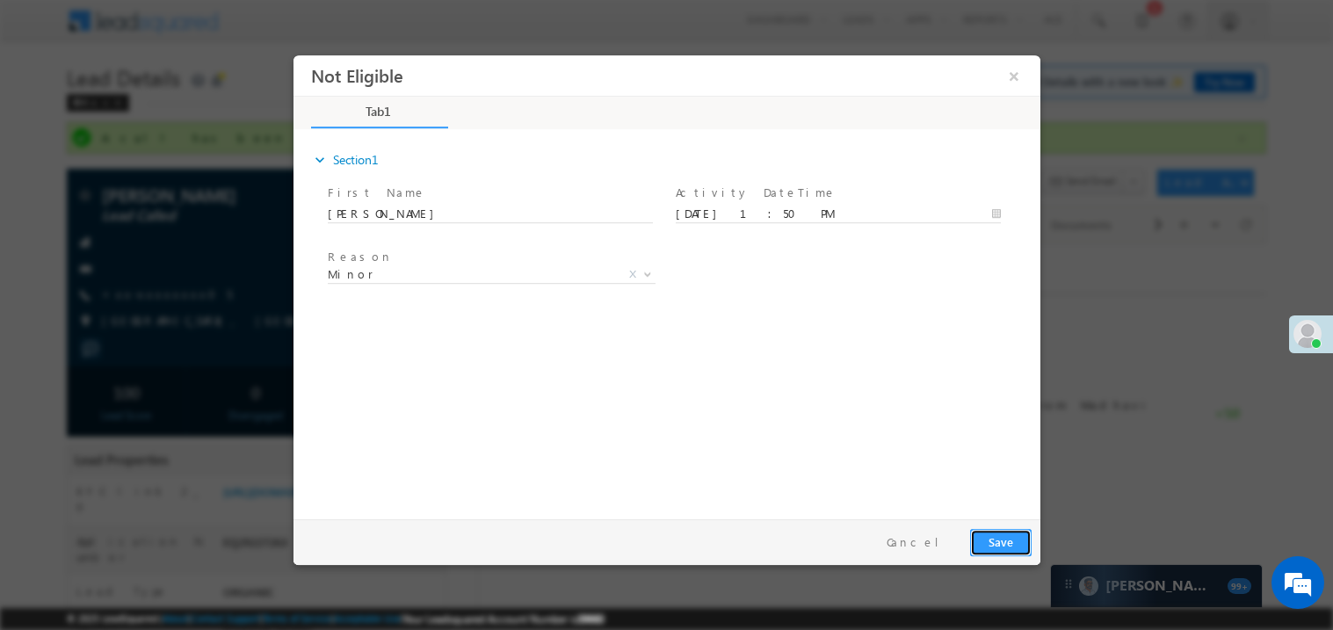
click at [1013, 538] on button "Save" at bounding box center [999, 541] width 61 height 27
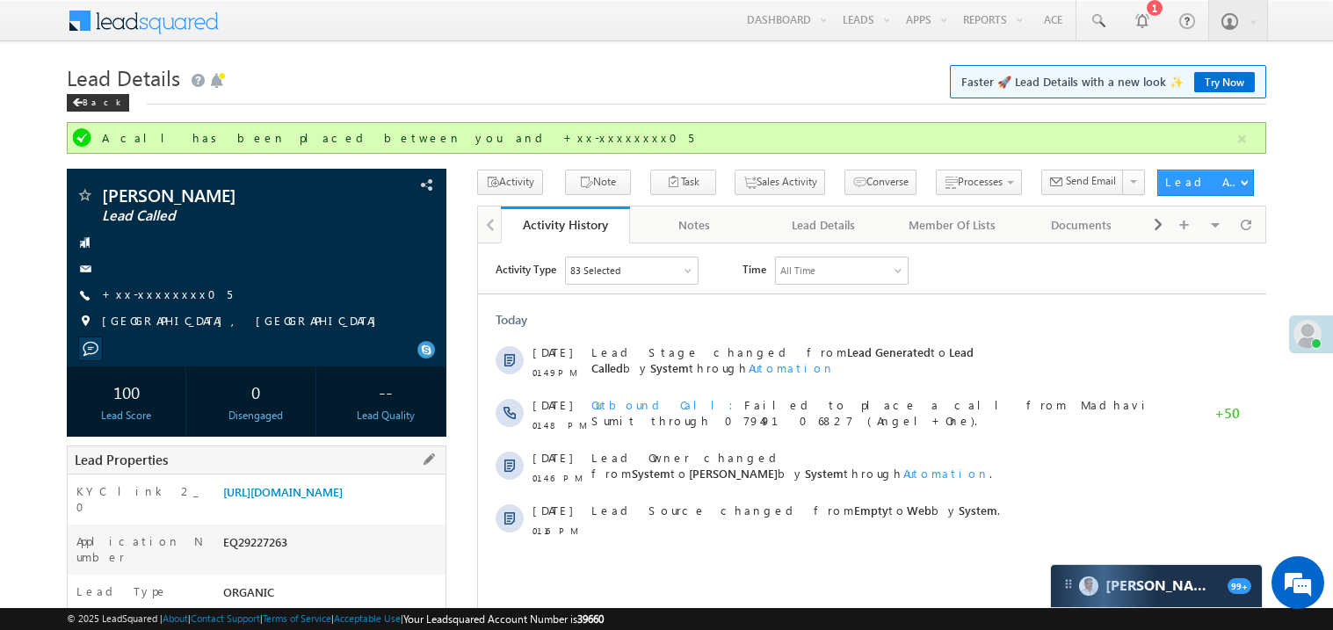
click at [264, 558] on div "EQ29227263" at bounding box center [332, 545] width 227 height 25
copy div "EQ29227263"
click at [253, 558] on div "EQ29227263" at bounding box center [332, 545] width 227 height 25
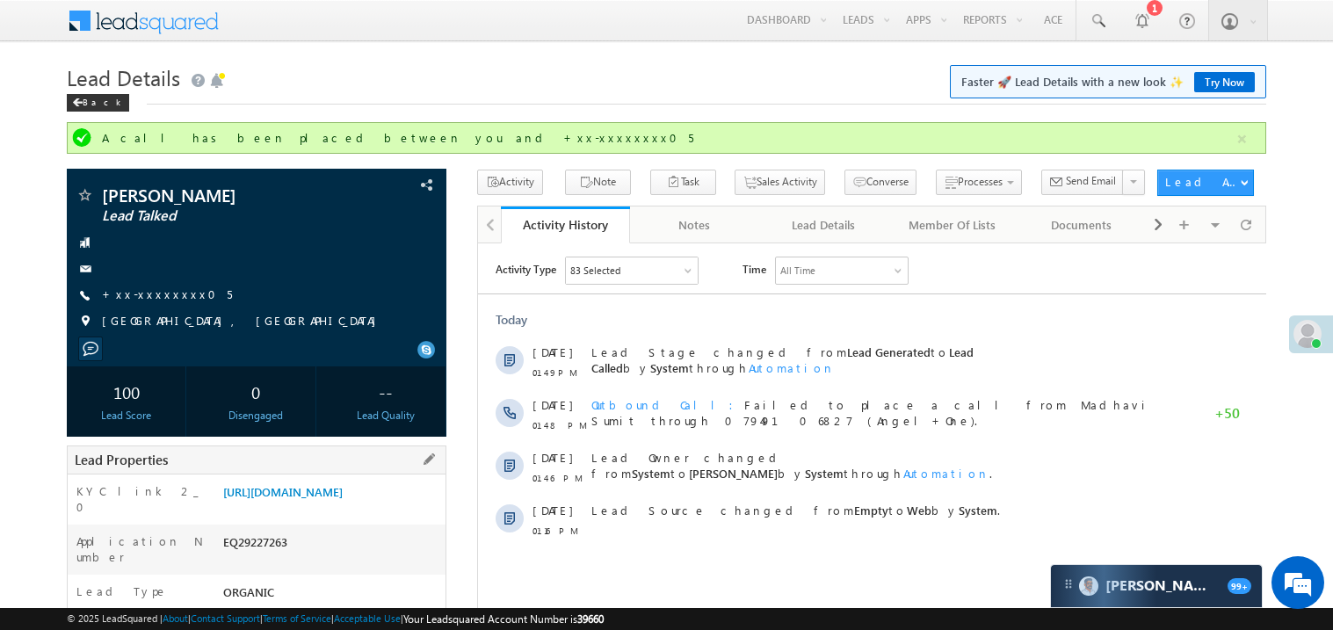
click at [258, 558] on div "EQ29227263" at bounding box center [332, 545] width 227 height 25
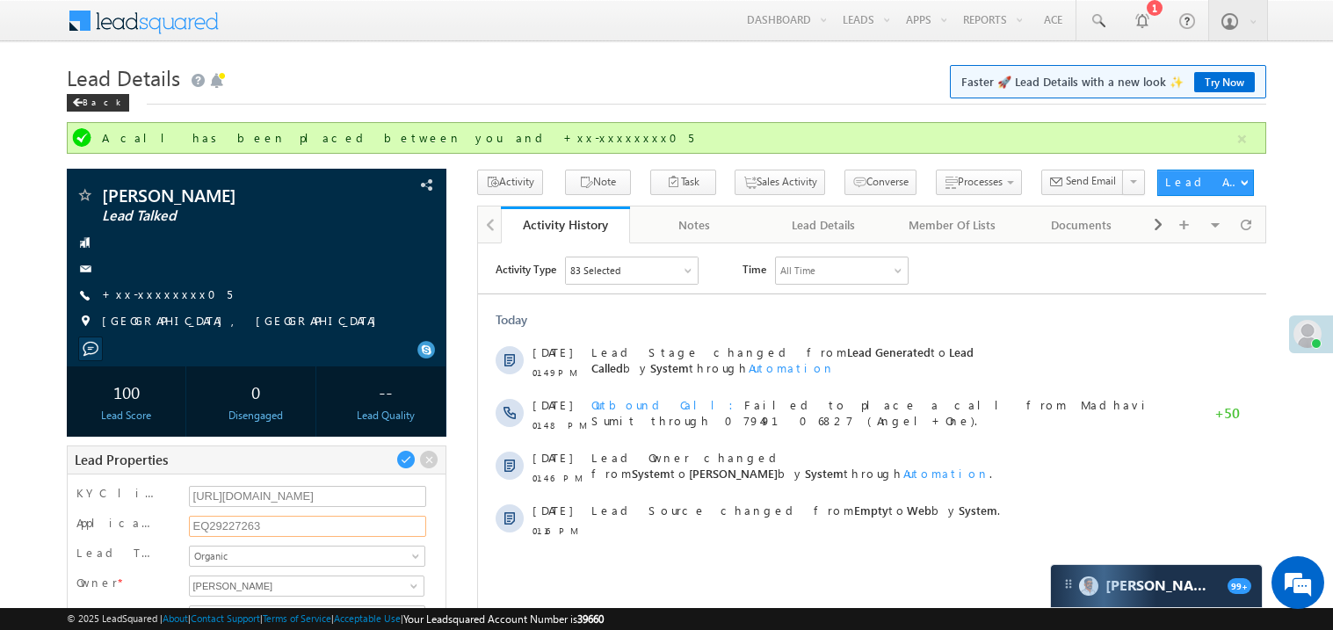
click at [241, 531] on input "EQ29227263" at bounding box center [308, 526] width 238 height 21
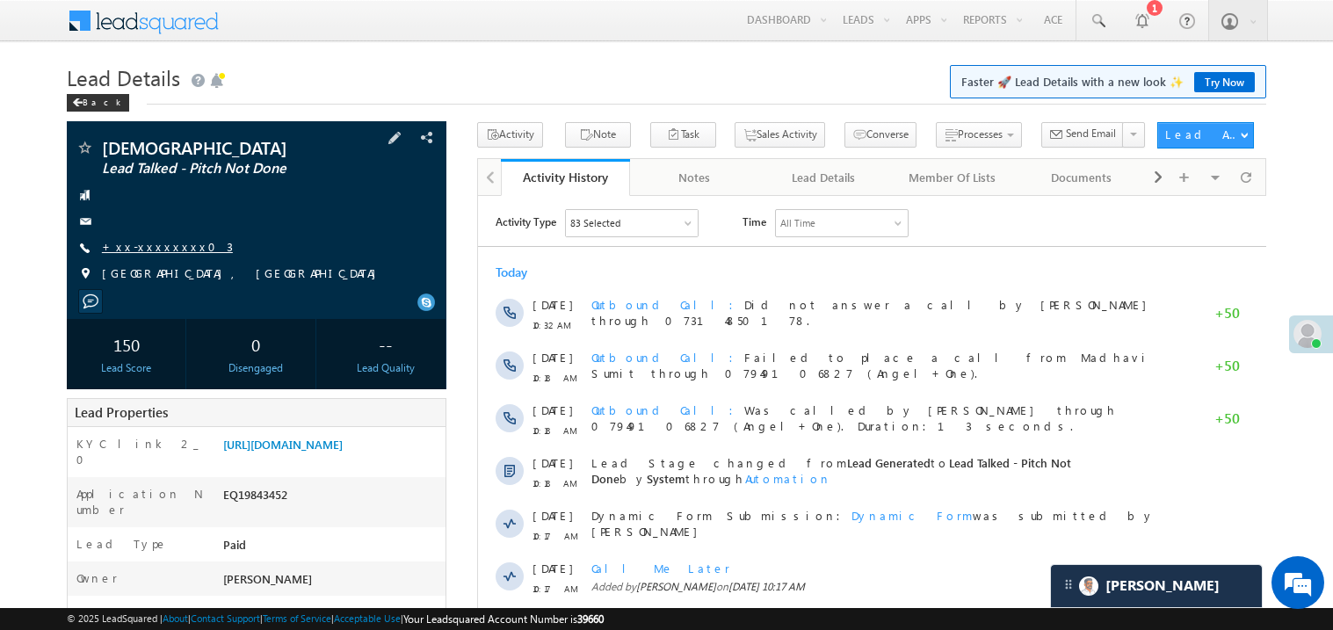
click at [167, 246] on link "+xx-xxxxxxxx03" at bounding box center [167, 246] width 131 height 15
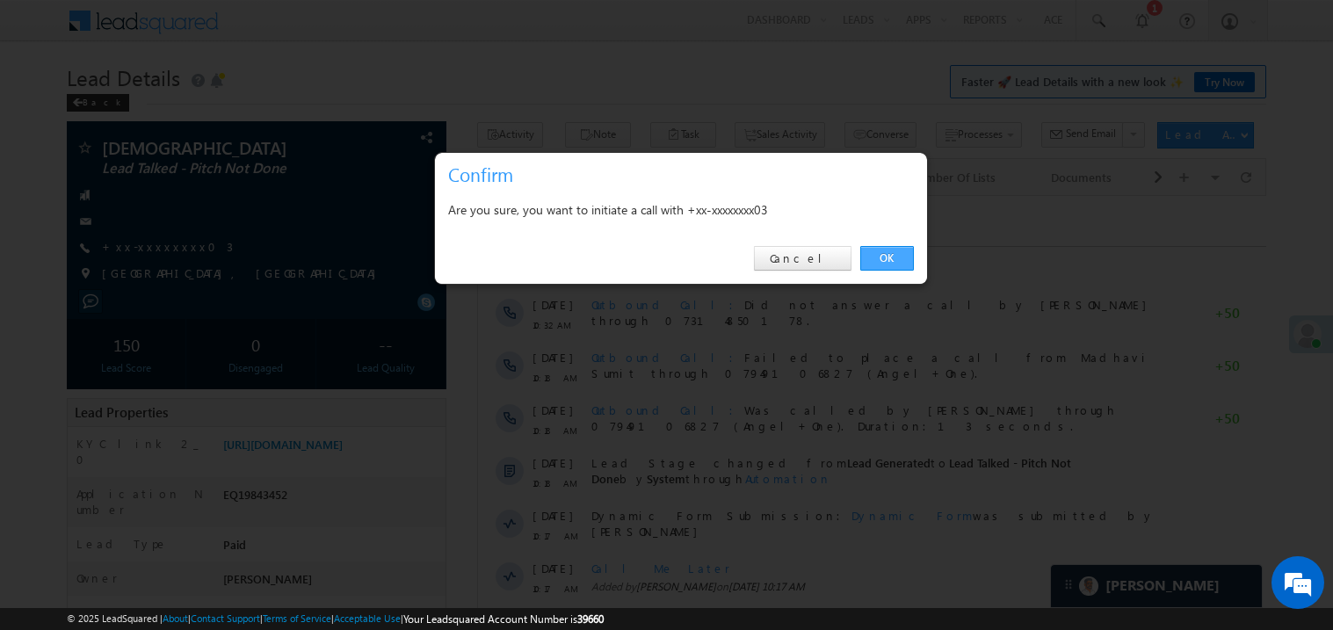
click at [882, 255] on link "OK" at bounding box center [887, 258] width 54 height 25
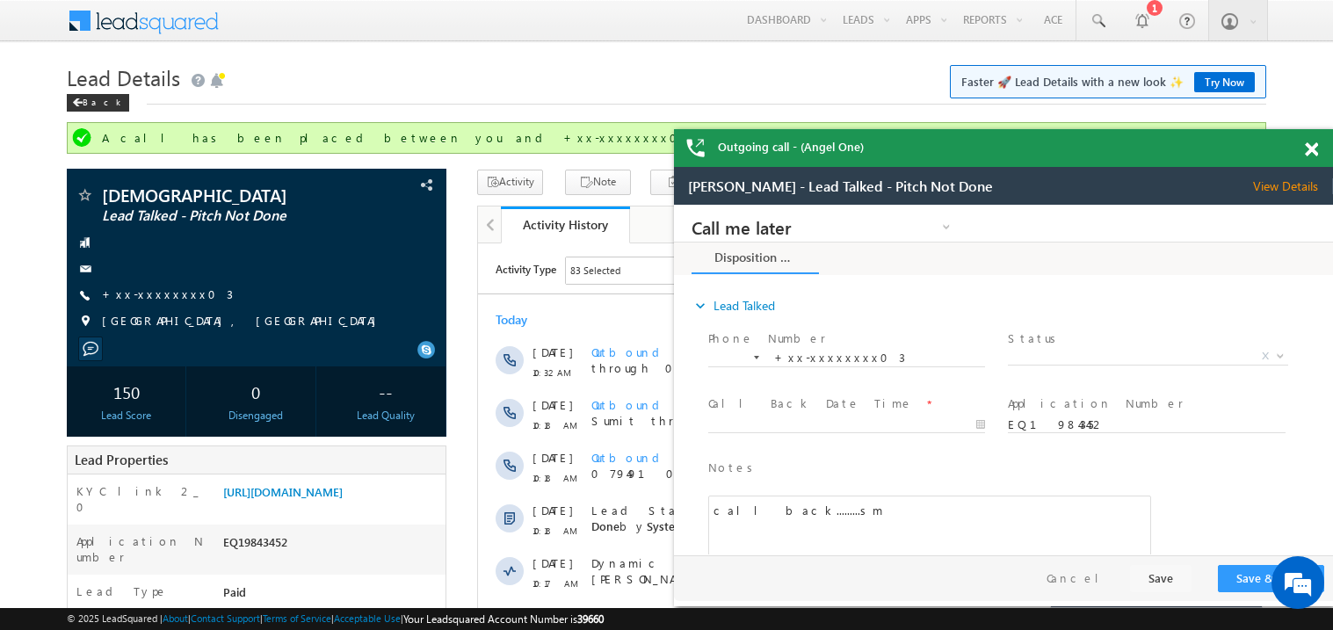
click at [1307, 150] on span at bounding box center [1311, 149] width 13 height 15
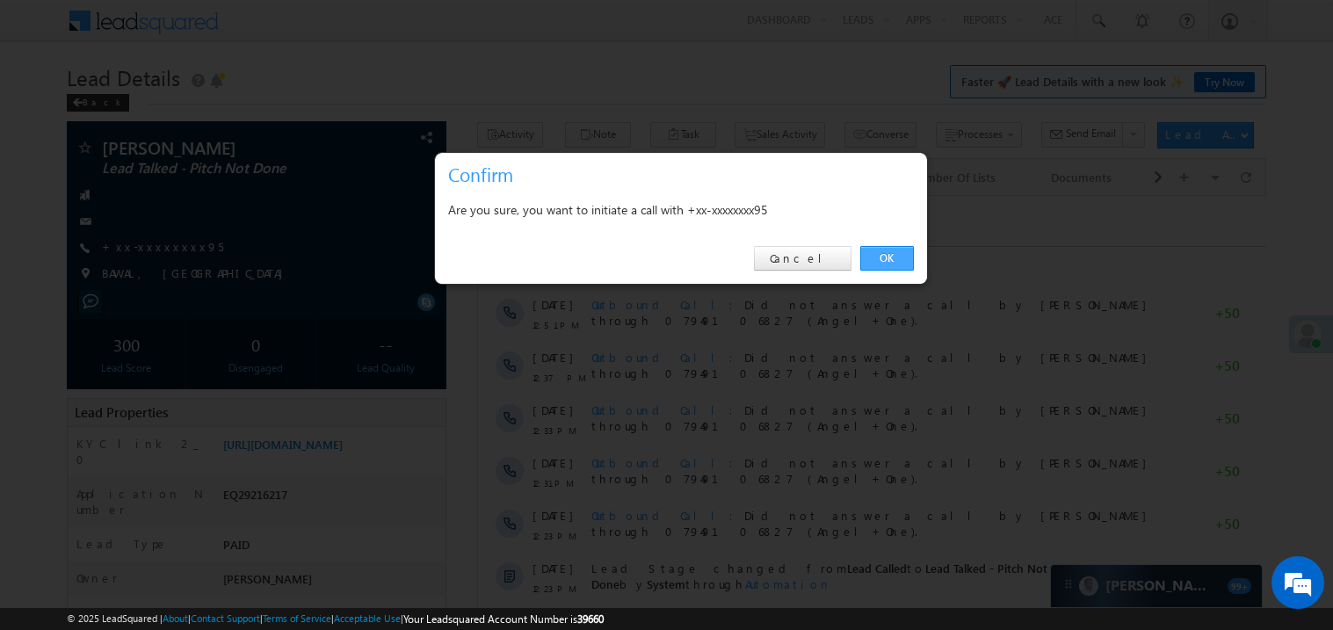
click at [886, 257] on link "OK" at bounding box center [887, 258] width 54 height 25
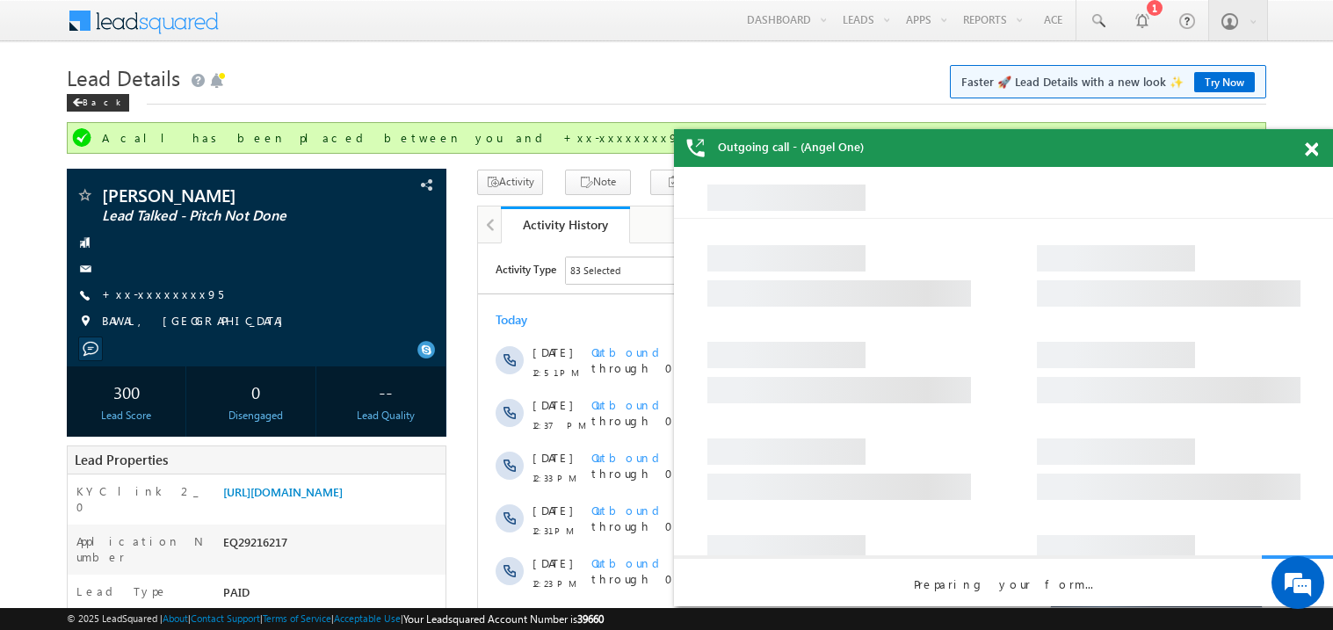
click at [1317, 145] on span at bounding box center [1311, 149] width 13 height 15
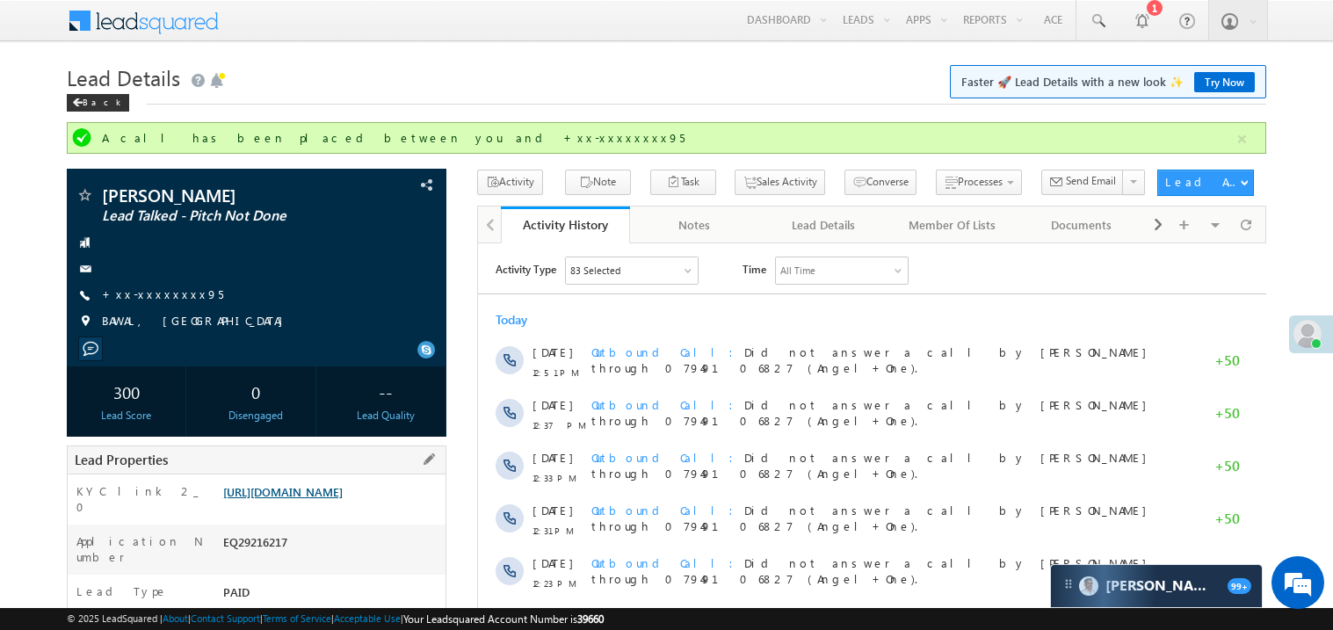
click at [336, 499] on link "[URL][DOMAIN_NAME]" at bounding box center [282, 491] width 119 height 15
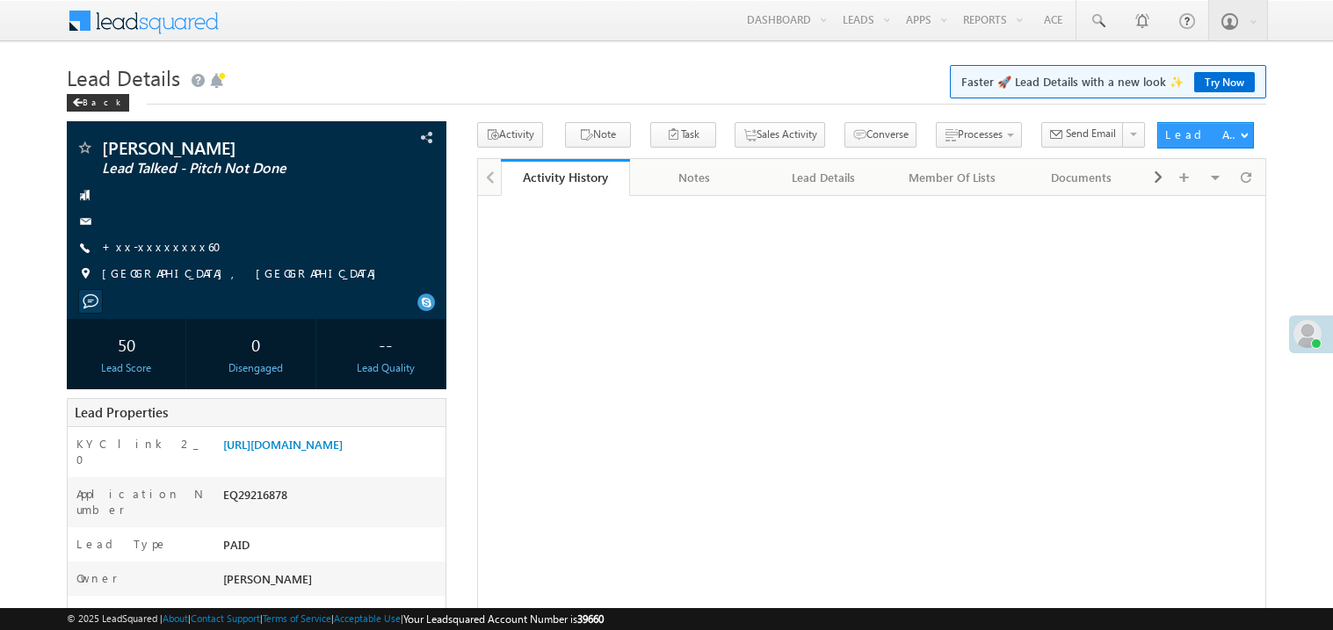
click at [160, 248] on link "+xx-xxxxxxxx60" at bounding box center [167, 246] width 130 height 15
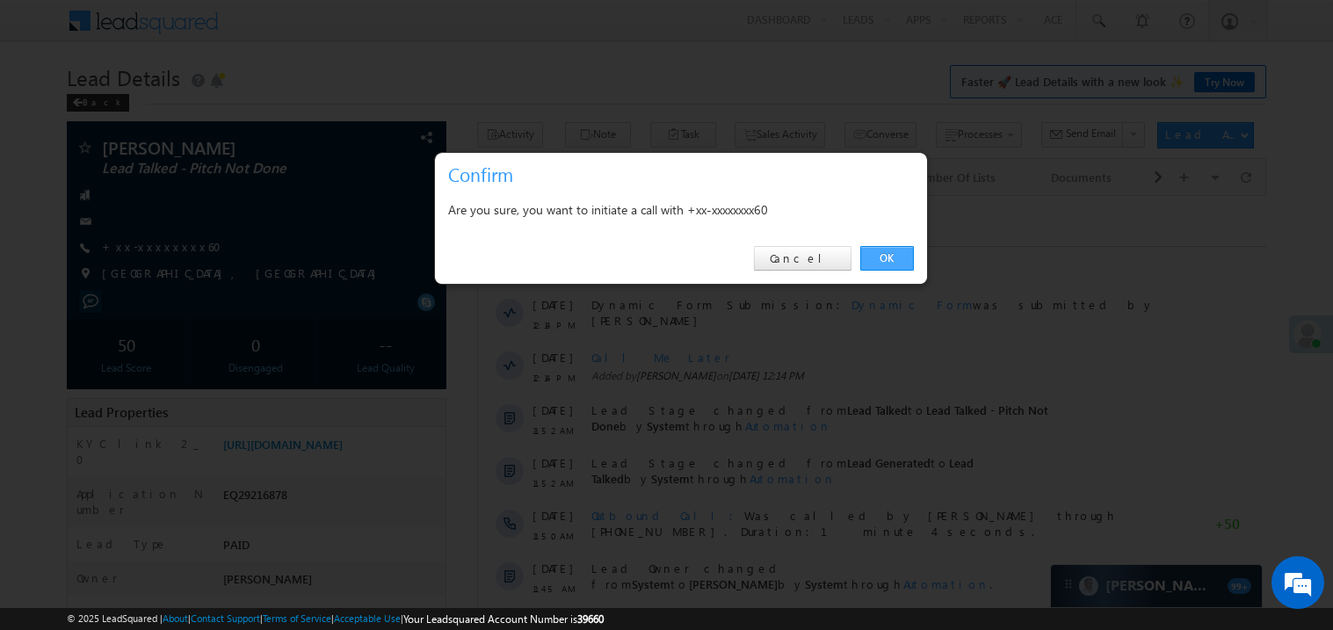
click at [884, 253] on link "OK" at bounding box center [887, 258] width 54 height 25
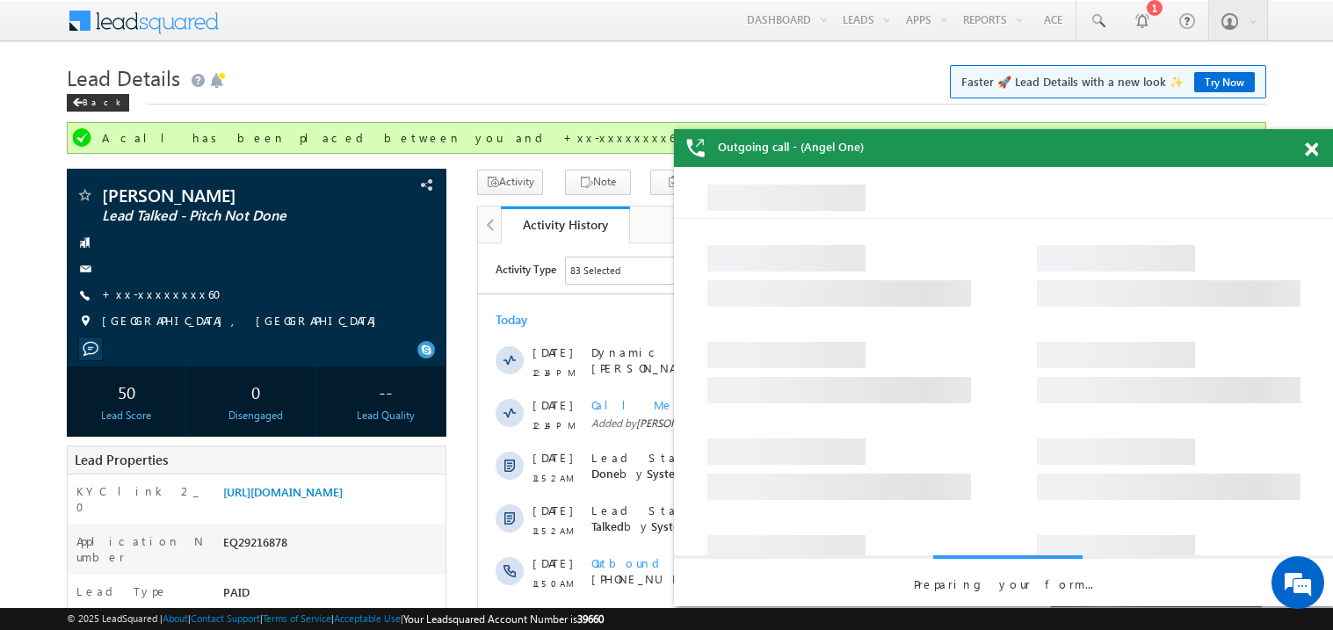
click at [1313, 147] on span at bounding box center [1311, 149] width 13 height 15
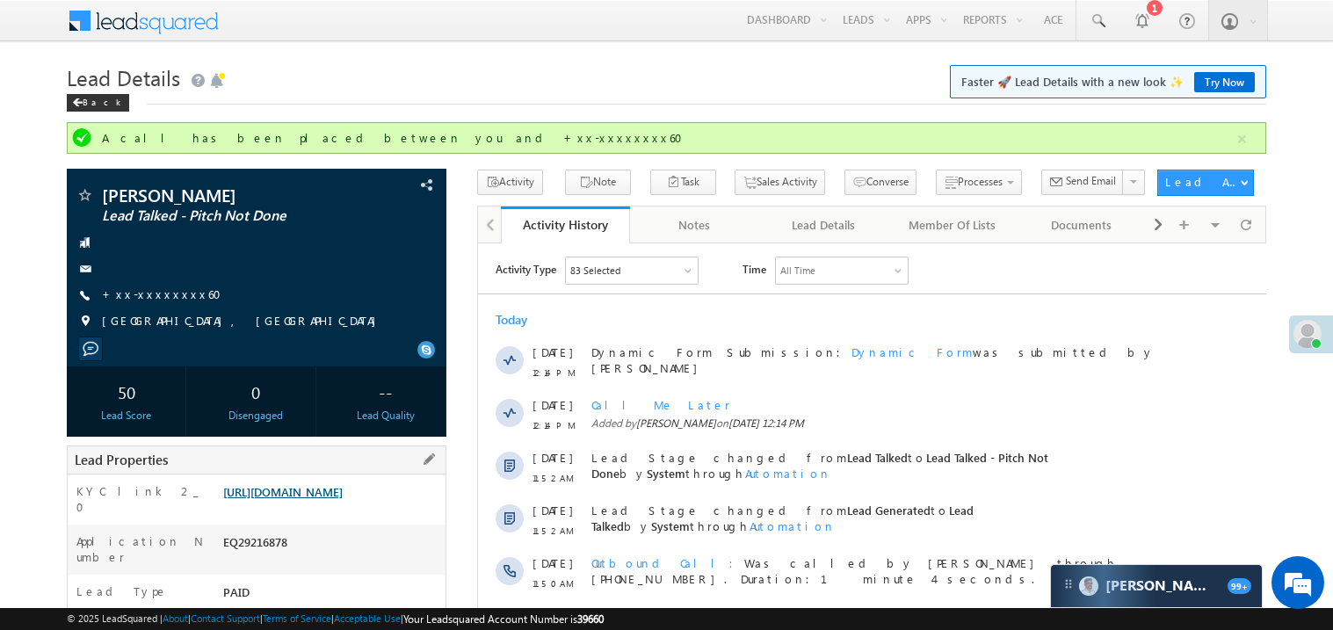
click at [341, 499] on link "https://angelbroking1-pk3em7sa.customui-test.leadsquared.com?leadId=96d7964b-47…" at bounding box center [282, 491] width 119 height 15
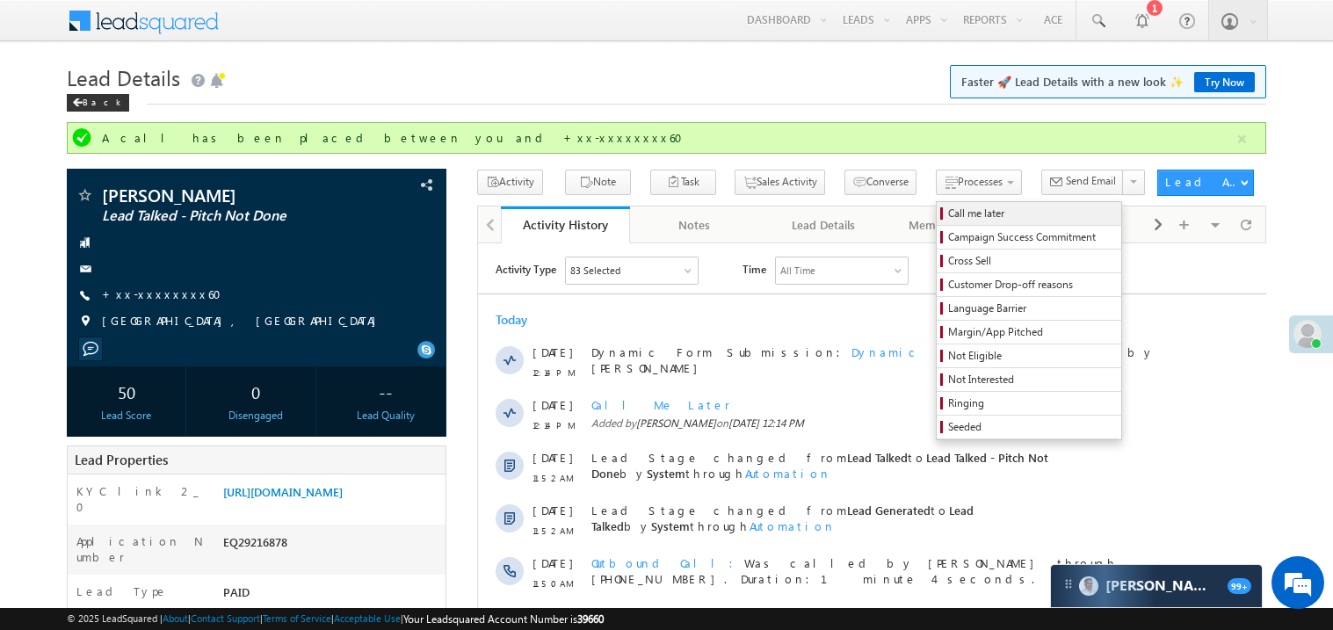
click at [948, 207] on span "Call me later" at bounding box center [1031, 214] width 167 height 16
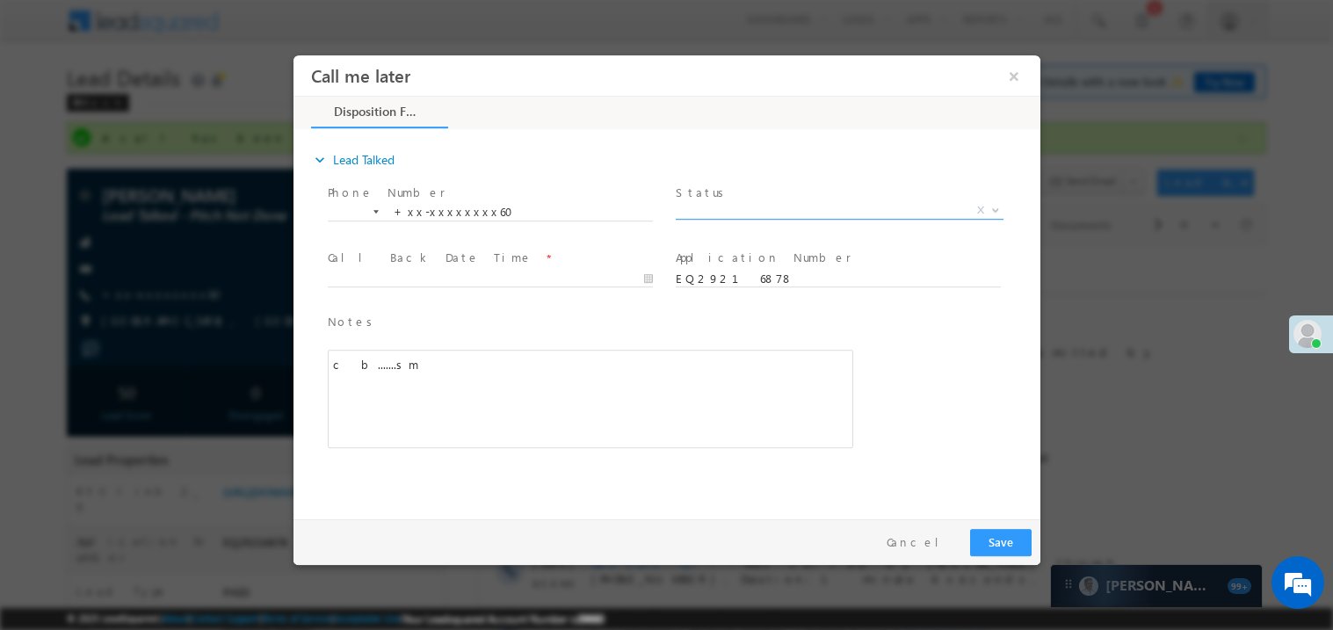
click at [735, 208] on span "X" at bounding box center [839, 210] width 328 height 18
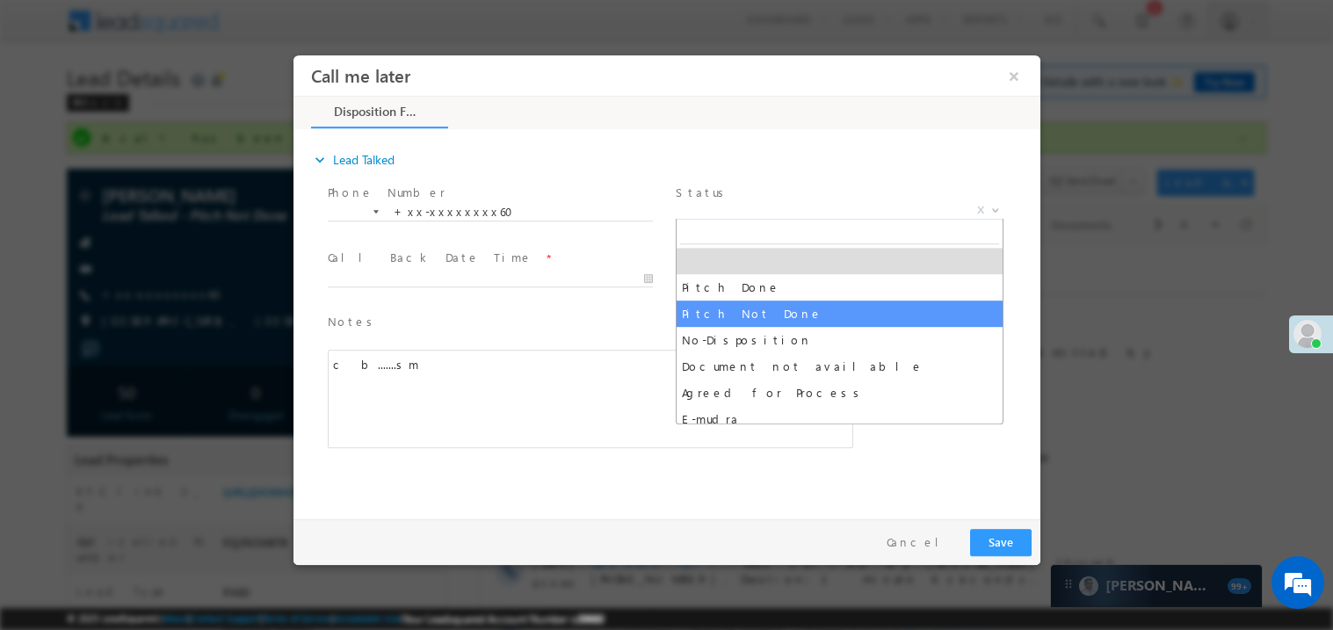
select select "Pitch Not Done"
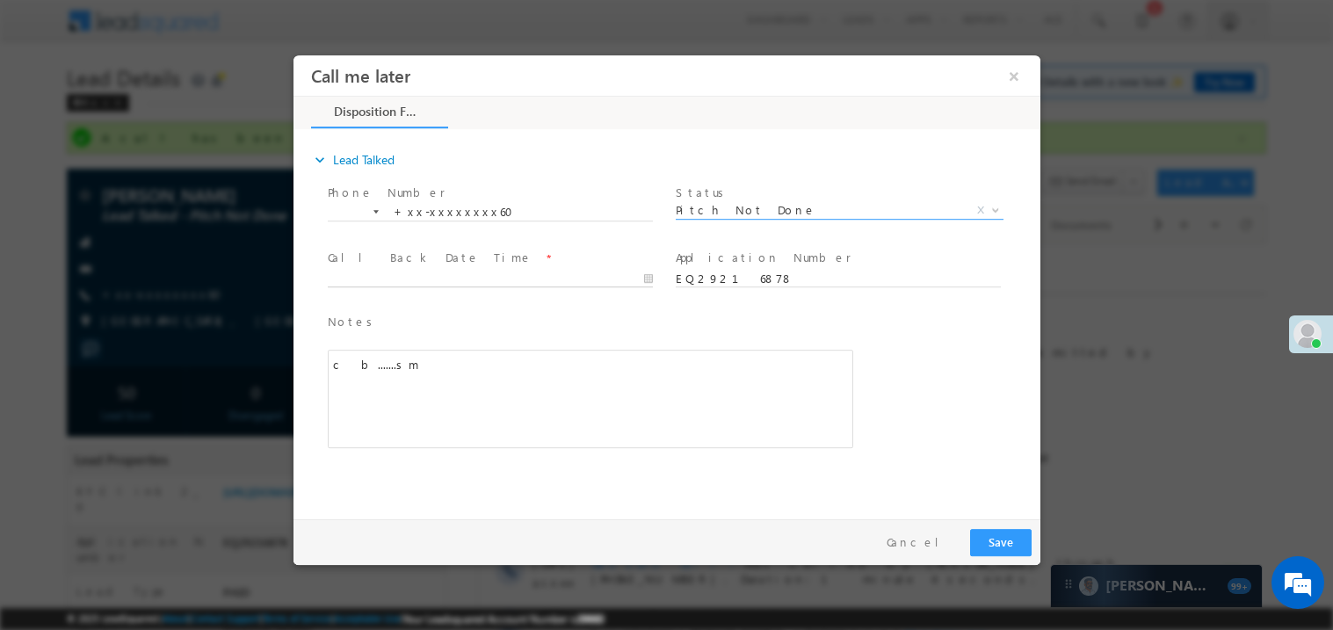
click at [379, 270] on input "text" at bounding box center [489, 279] width 325 height 18
type input "09/19/25 1:56 PM"
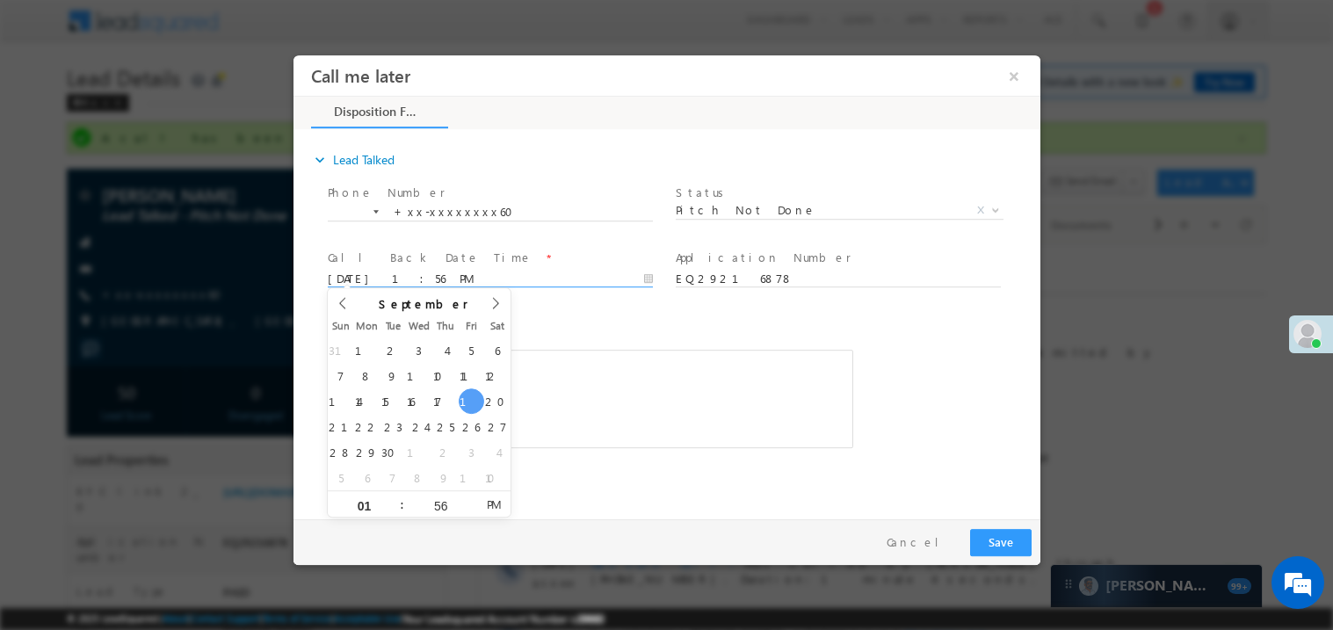
click at [620, 380] on div "c b.......sm" at bounding box center [589, 398] width 525 height 98
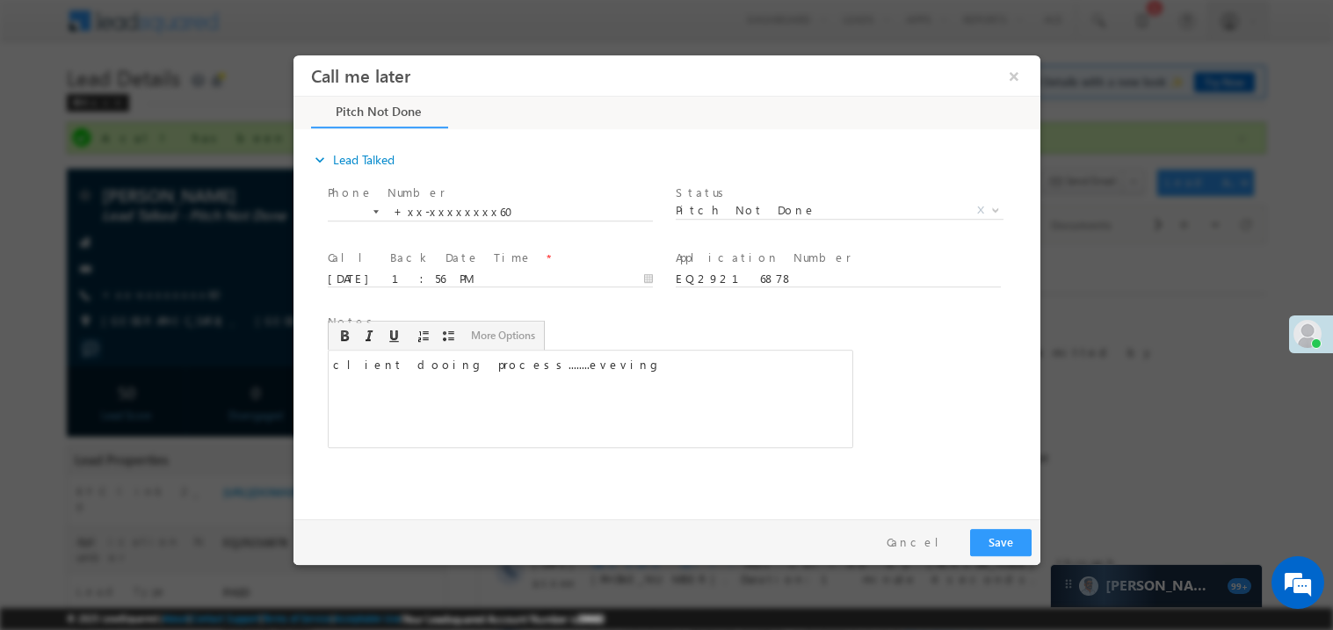
click at [488, 370] on div "client dooing process........eveving" at bounding box center [589, 398] width 525 height 98
click at [575, 382] on div "client dooing process........eveving" at bounding box center [589, 398] width 525 height 98
click at [988, 539] on button "Save" at bounding box center [999, 541] width 61 height 27
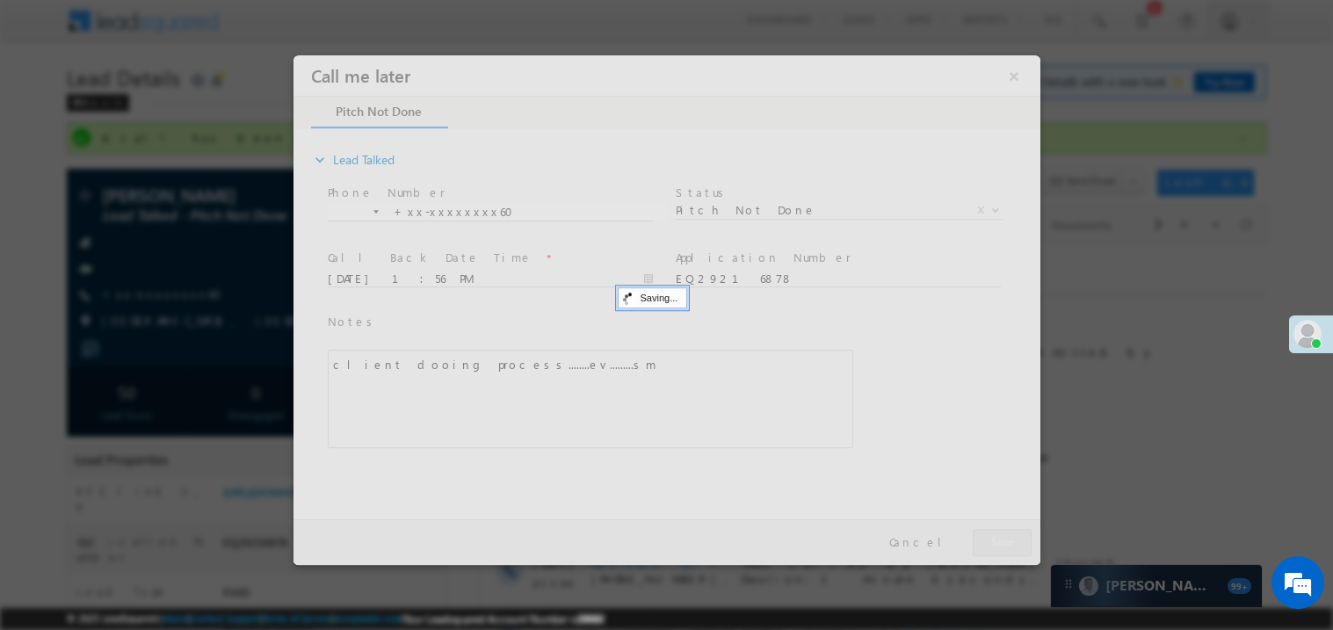
click at [988, 539] on div at bounding box center [666, 309] width 747 height 510
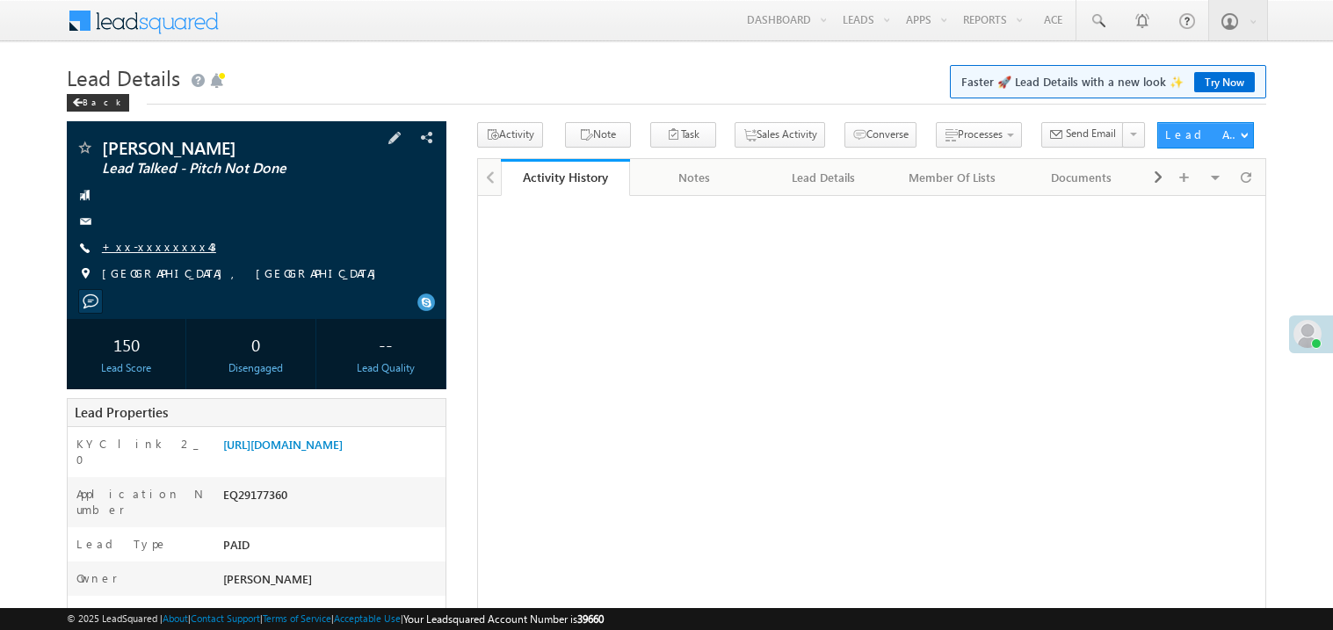
click at [148, 244] on link "+xx-xxxxxxxx43" at bounding box center [159, 246] width 114 height 15
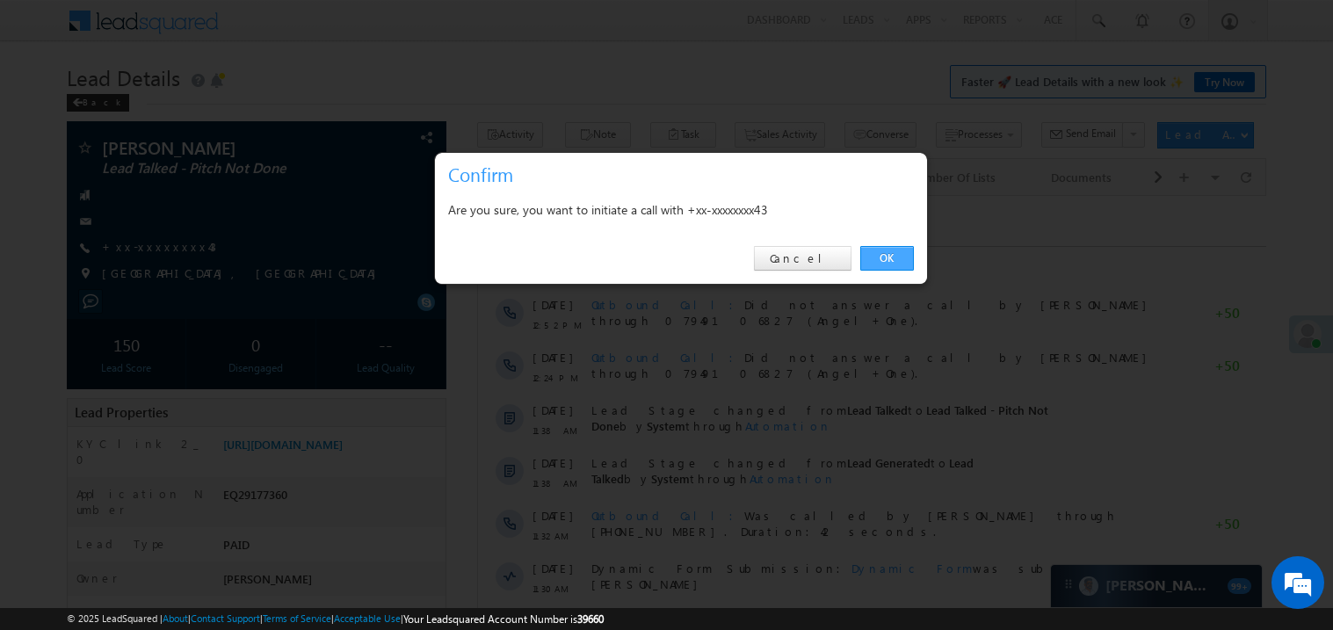
click at [890, 259] on link "OK" at bounding box center [887, 258] width 54 height 25
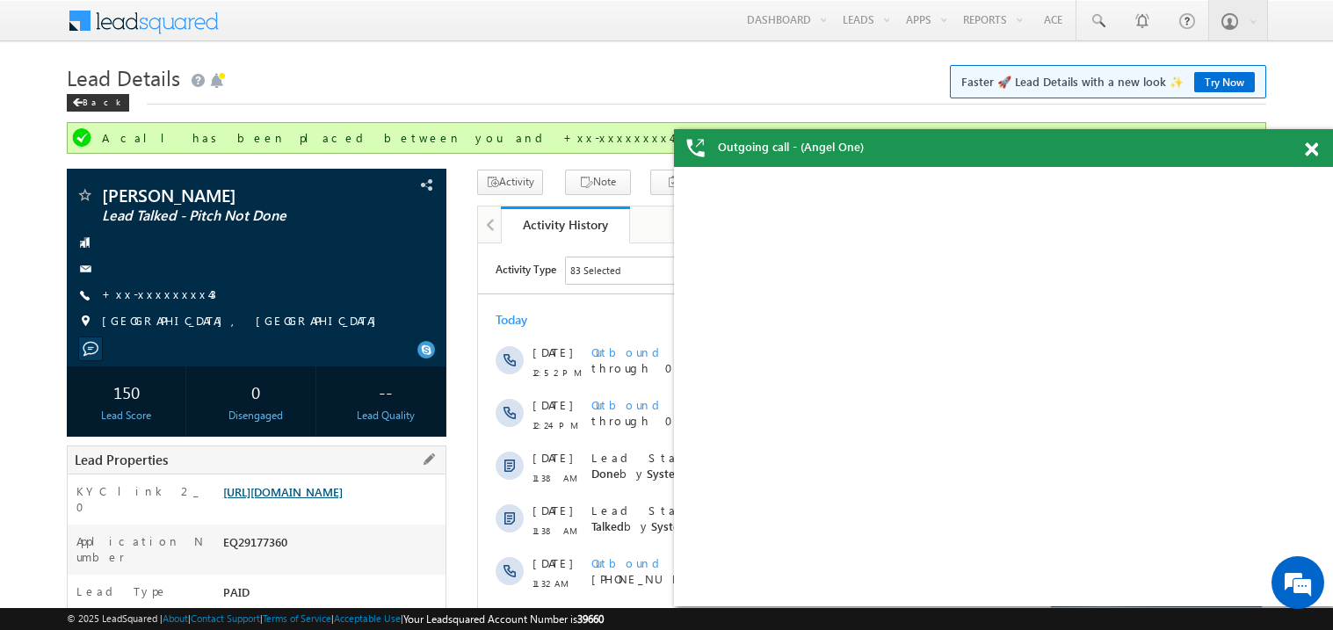
click at [319, 499] on link "https://angelbroking1-pk3em7sa.customui-test.leadsquared.com?leadId=a0940899-9f…" at bounding box center [282, 491] width 119 height 15
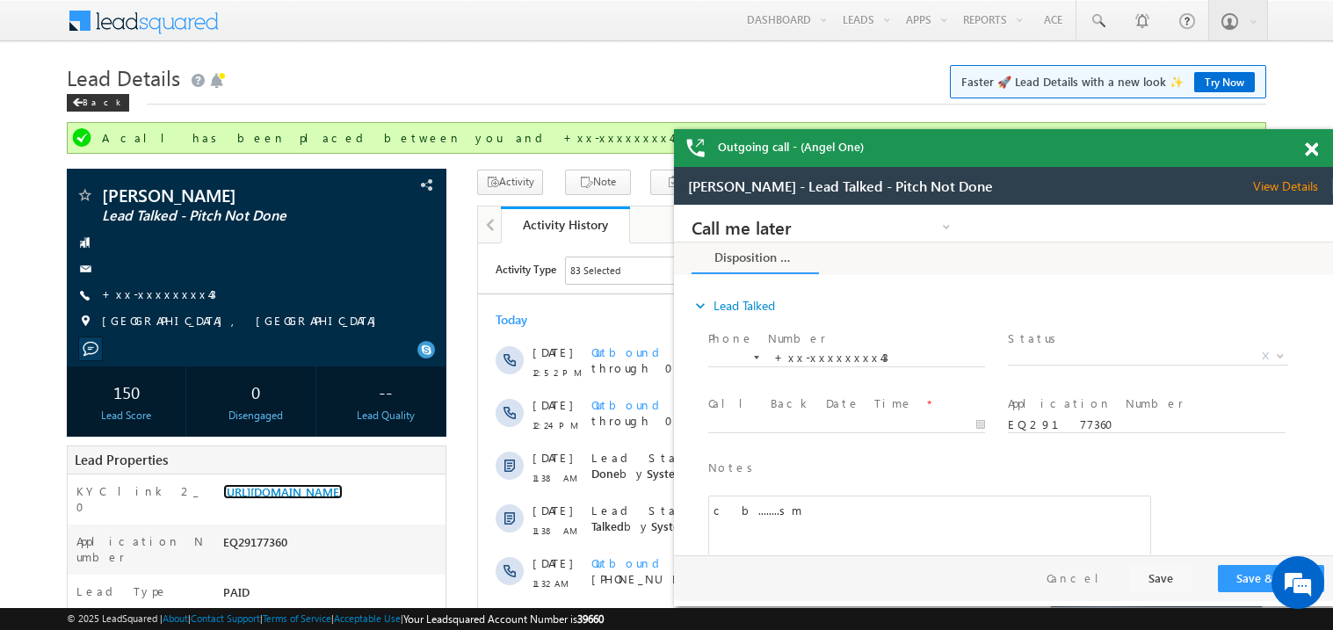
click at [1315, 148] on span at bounding box center [1311, 149] width 13 height 15
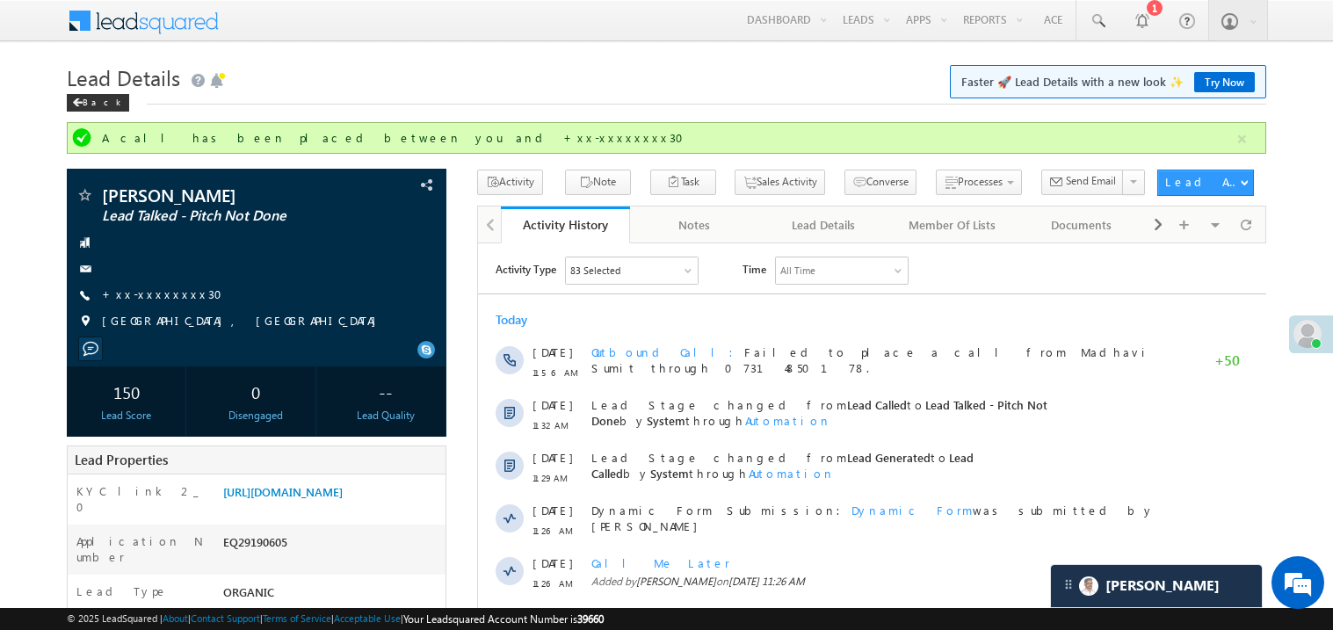
click at [161, 294] on link "+xx-xxxxxxxx30" at bounding box center [167, 293] width 131 height 15
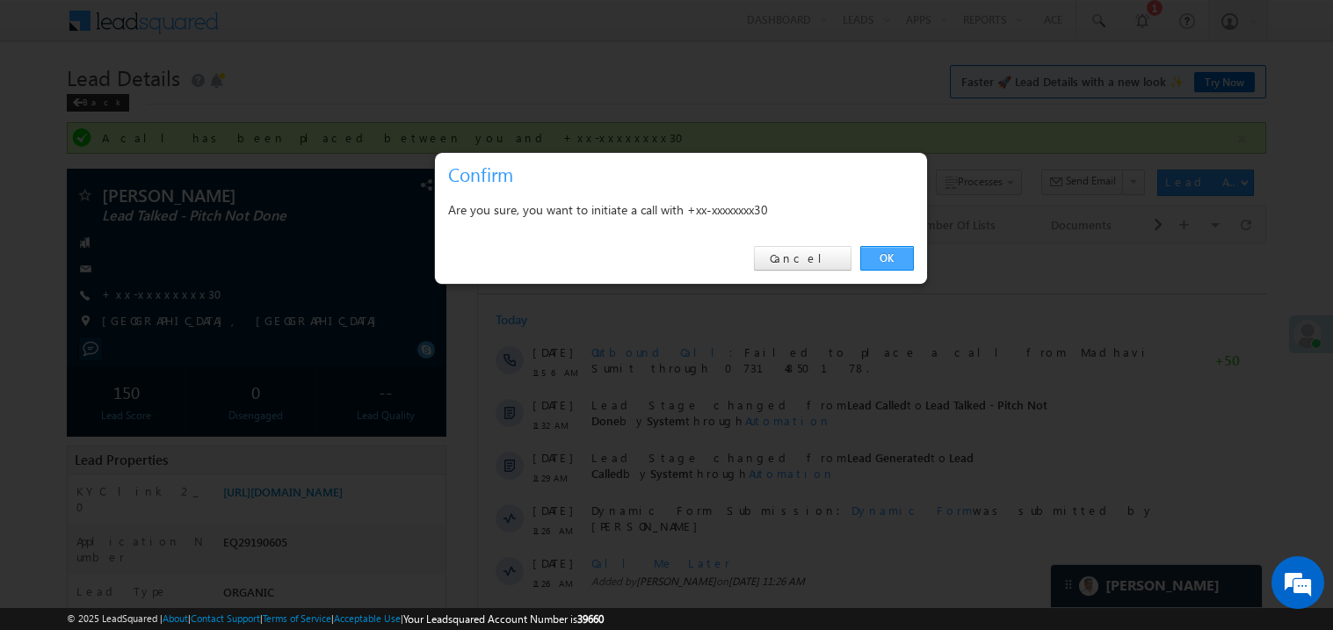
click at [899, 255] on link "OK" at bounding box center [887, 258] width 54 height 25
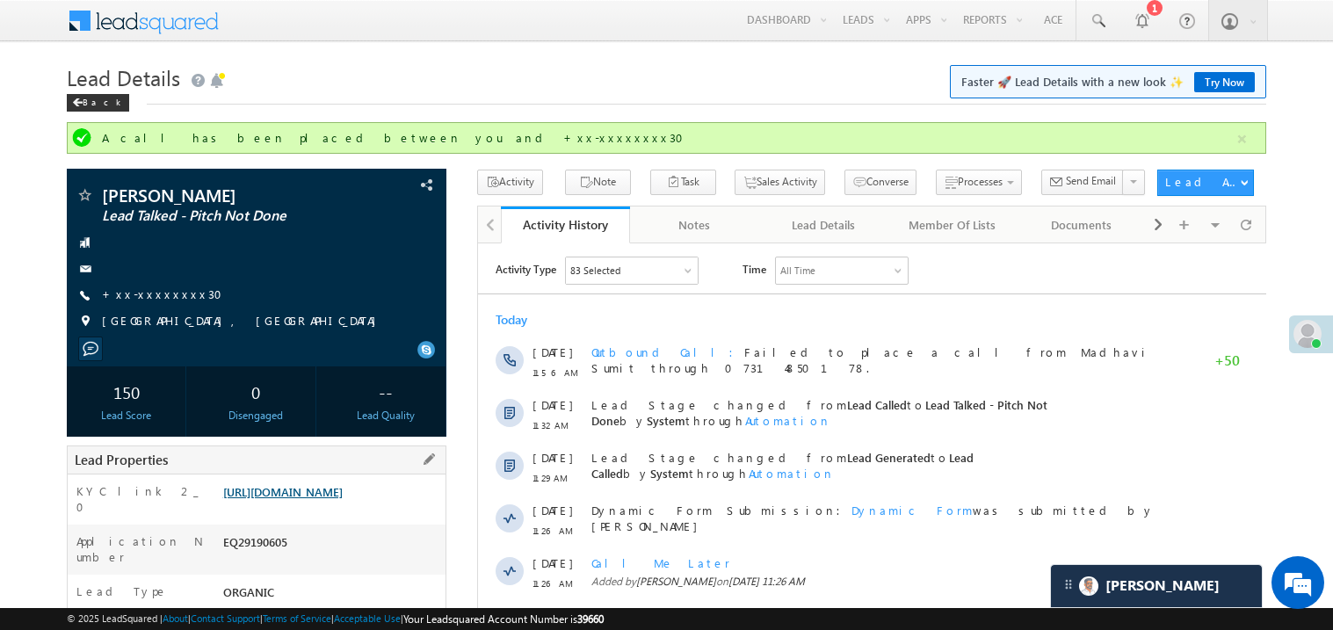
click at [323, 499] on link "[URL][DOMAIN_NAME]" at bounding box center [282, 491] width 119 height 15
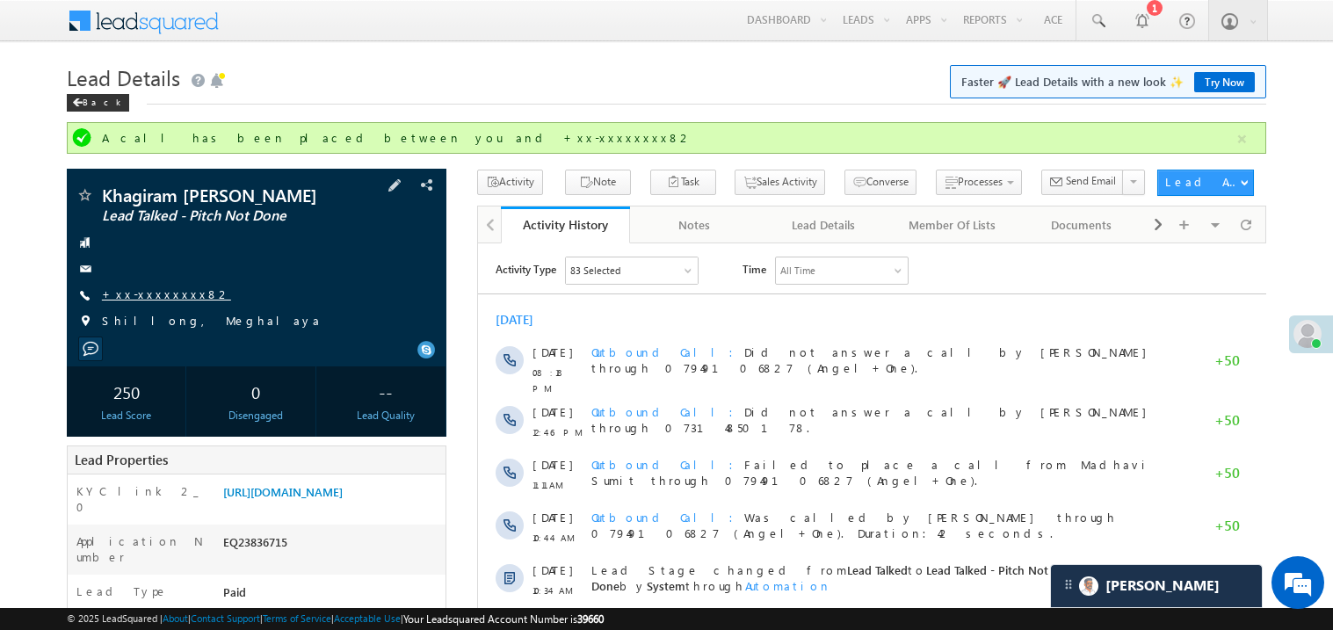
click at [173, 293] on link "+xx-xxxxxxxx82" at bounding box center [166, 293] width 129 height 15
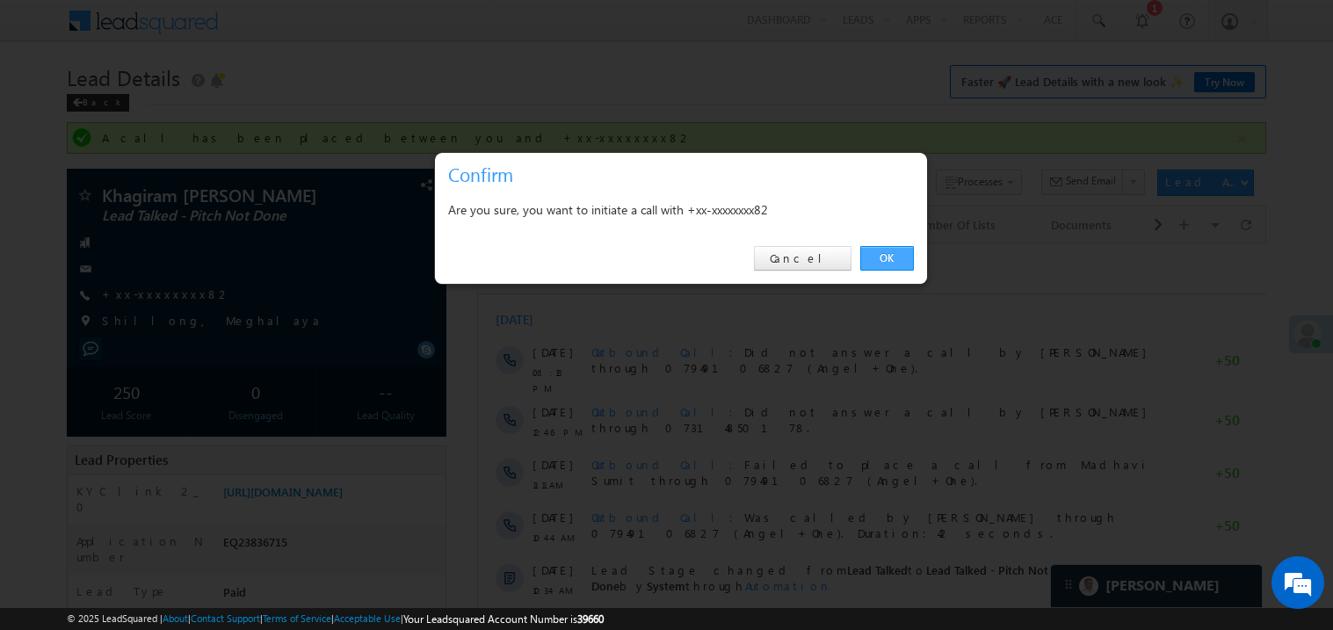
click at [880, 259] on link "OK" at bounding box center [887, 258] width 54 height 25
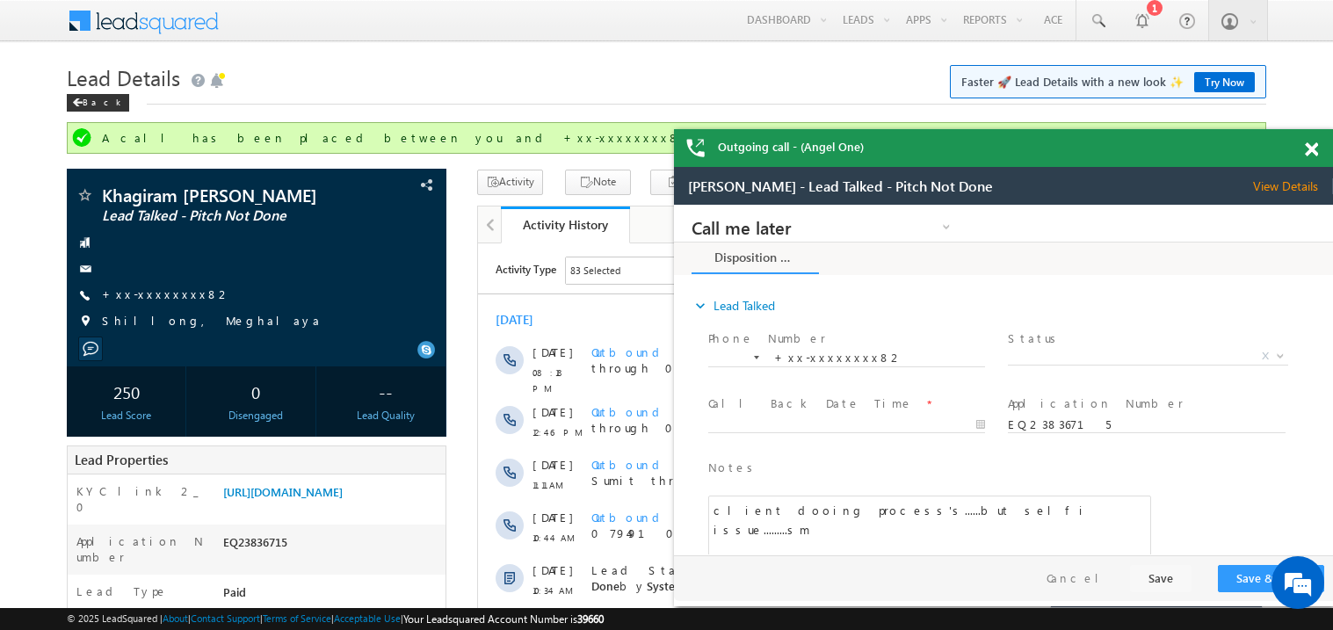
click at [1313, 148] on span at bounding box center [1311, 149] width 13 height 15
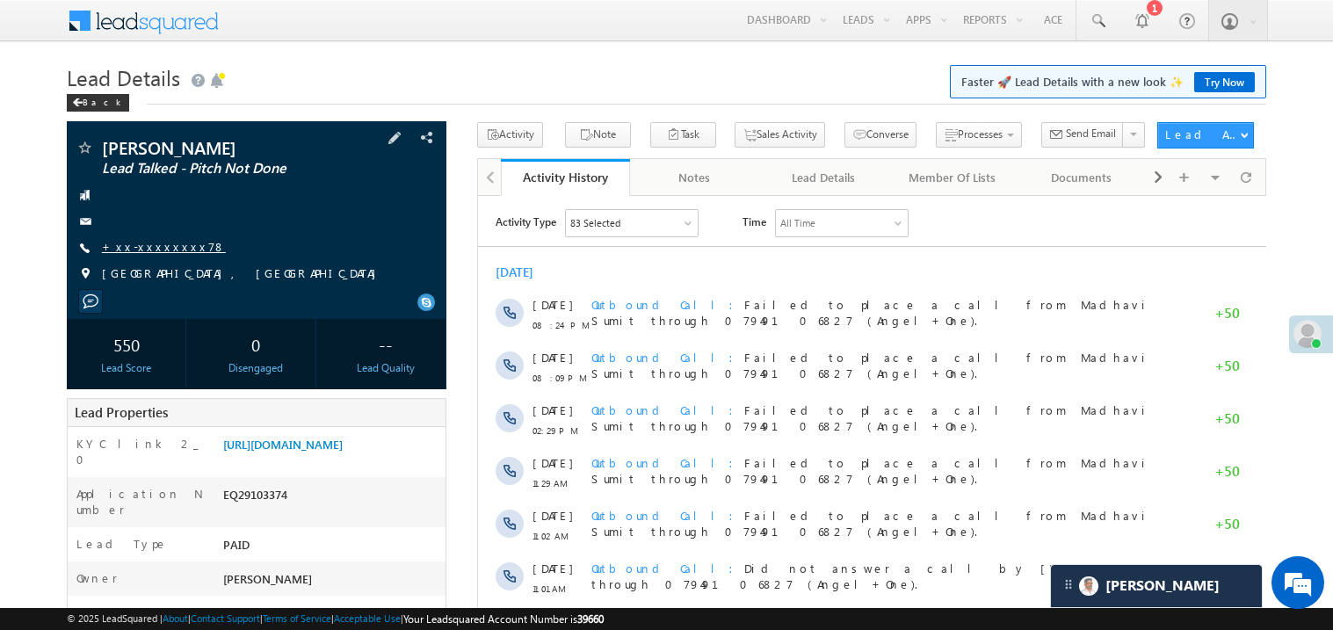
click at [149, 251] on link "+xx-xxxxxxxx78" at bounding box center [164, 246] width 124 height 15
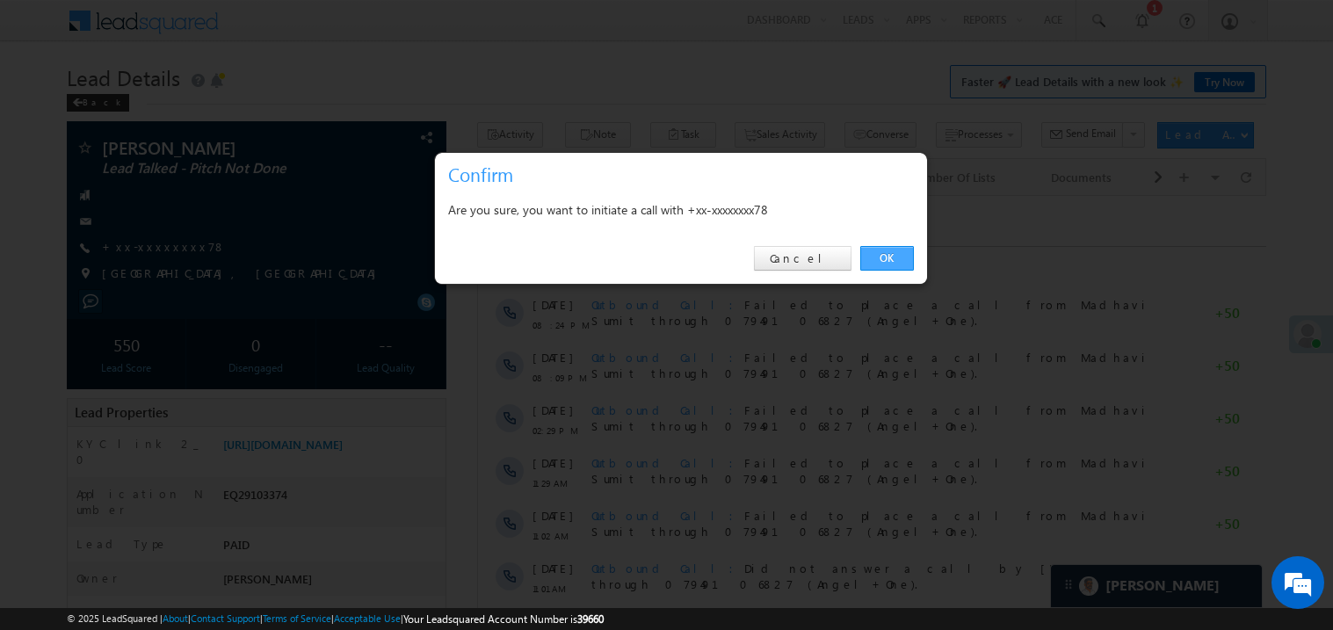
click at [874, 258] on link "OK" at bounding box center [887, 258] width 54 height 25
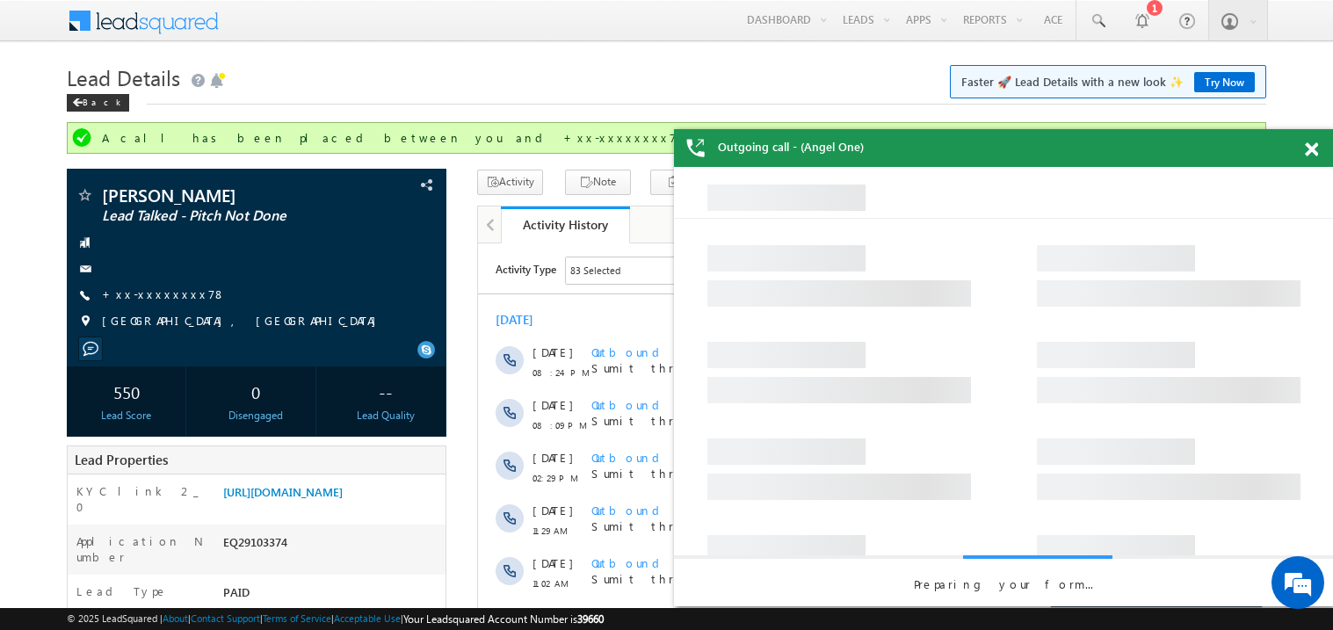
click at [1314, 144] on span at bounding box center [1311, 149] width 13 height 15
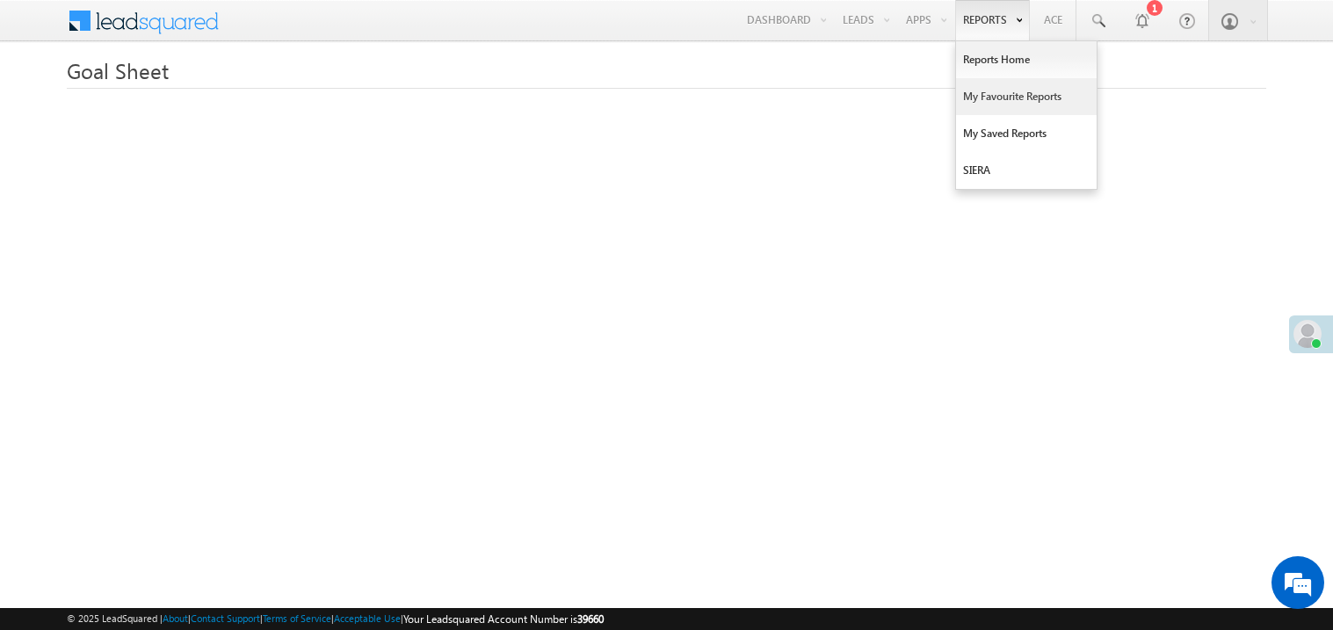
click at [986, 87] on link "My Favourite Reports" at bounding box center [1026, 96] width 141 height 37
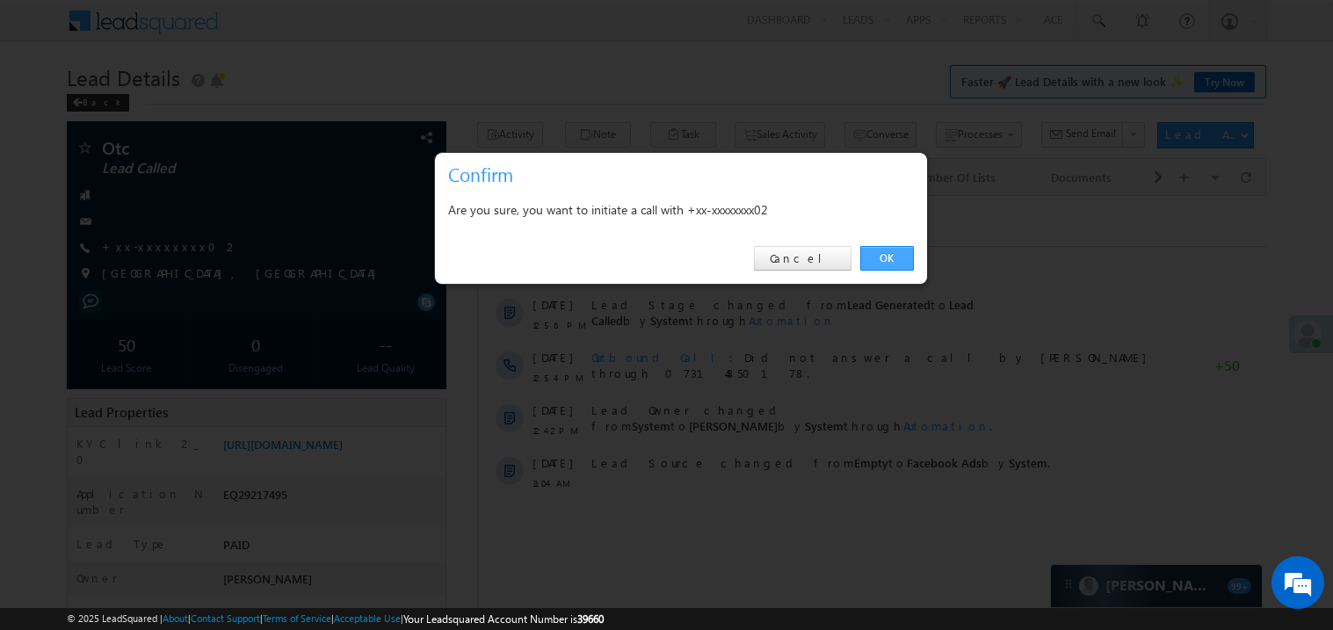
click at [885, 256] on link "OK" at bounding box center [887, 258] width 54 height 25
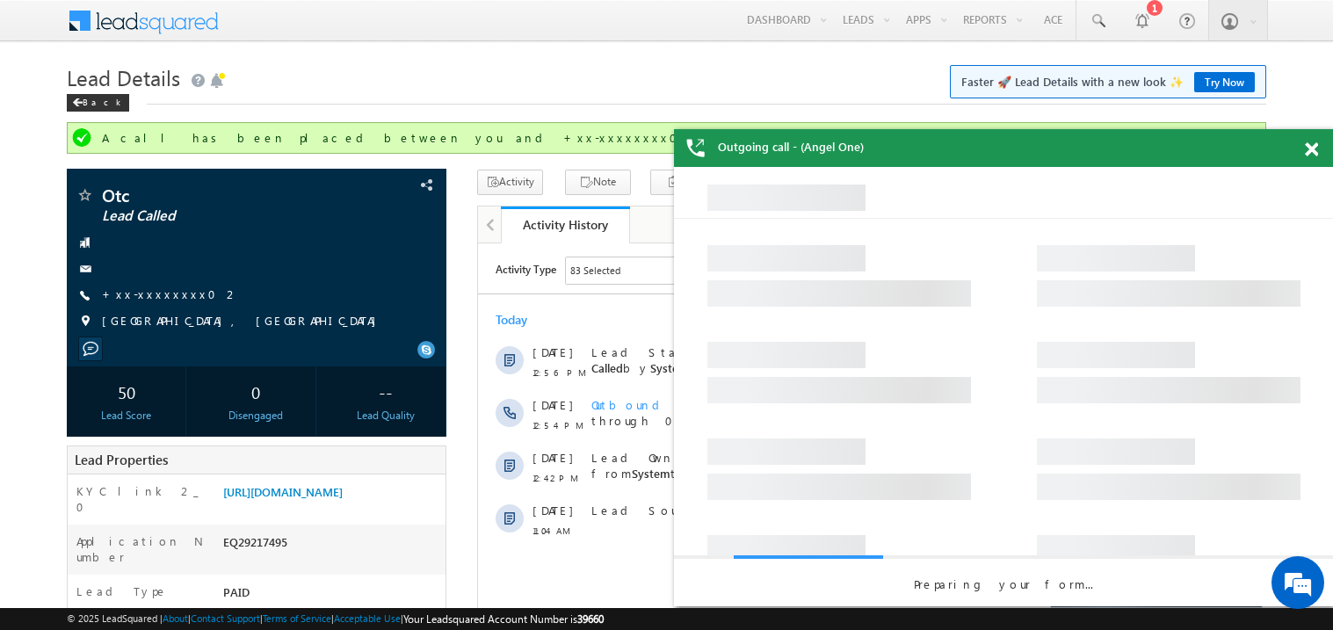
click at [1308, 148] on span at bounding box center [1311, 149] width 13 height 15
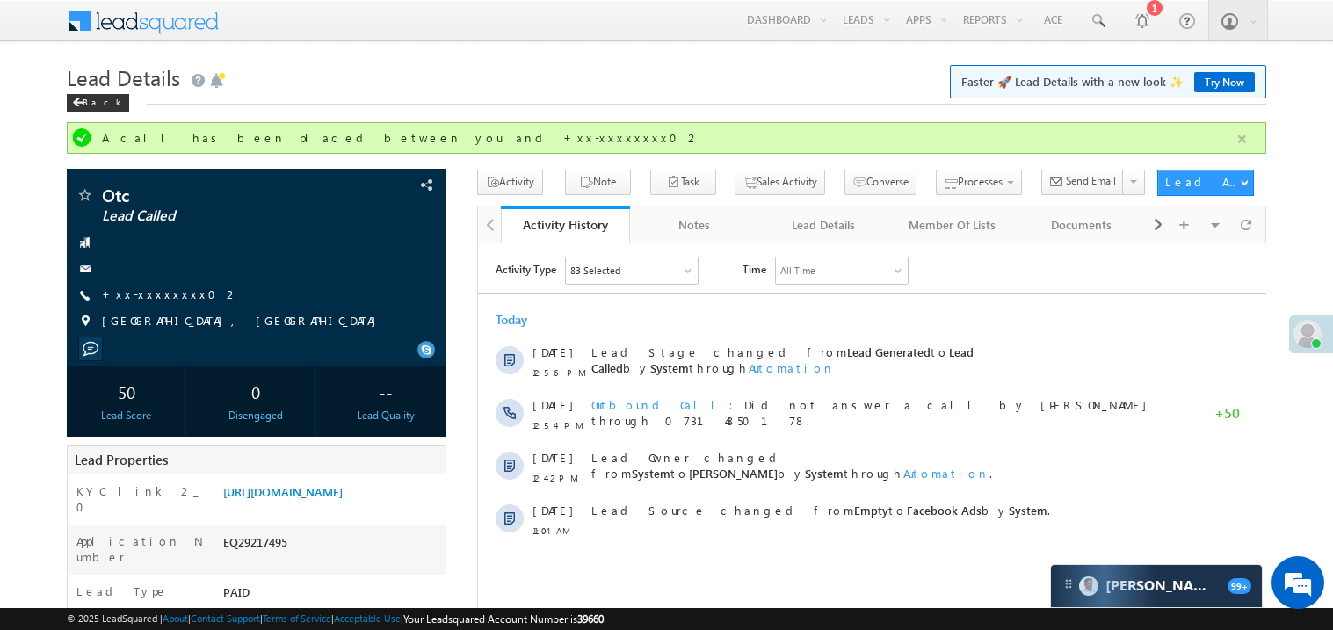
click at [1248, 137] on button "button" at bounding box center [1242, 139] width 22 height 22
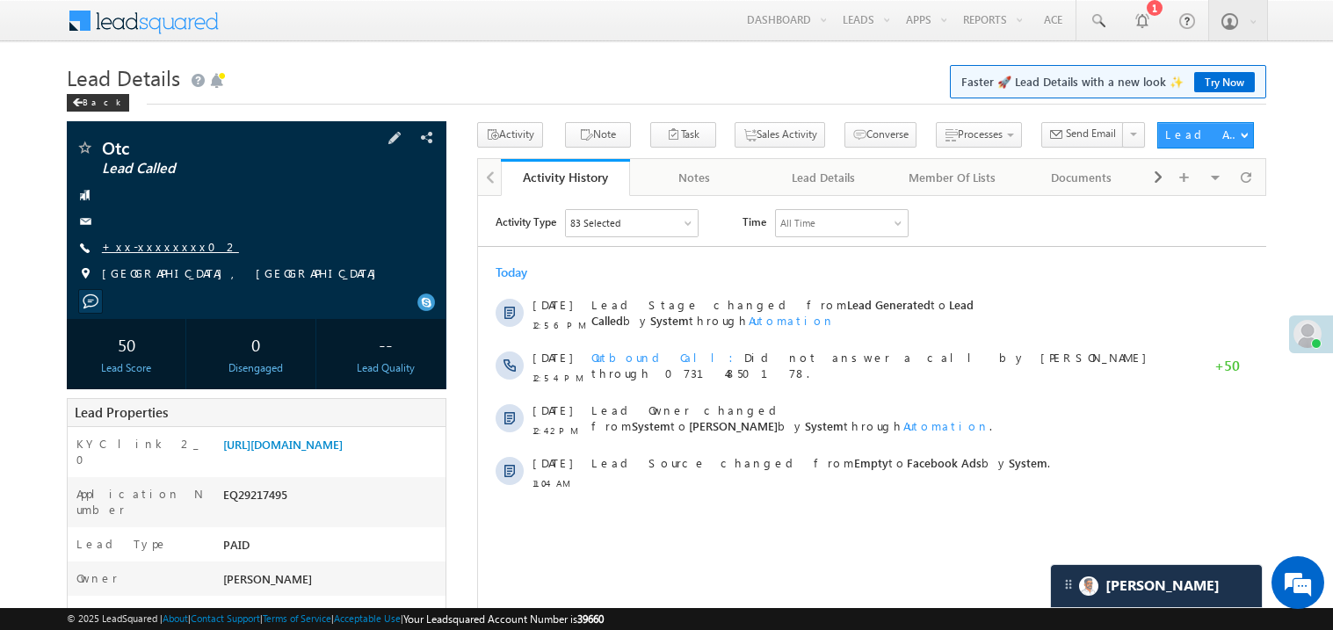
click at [151, 250] on link "+xx-xxxxxxxx02" at bounding box center [170, 246] width 137 height 15
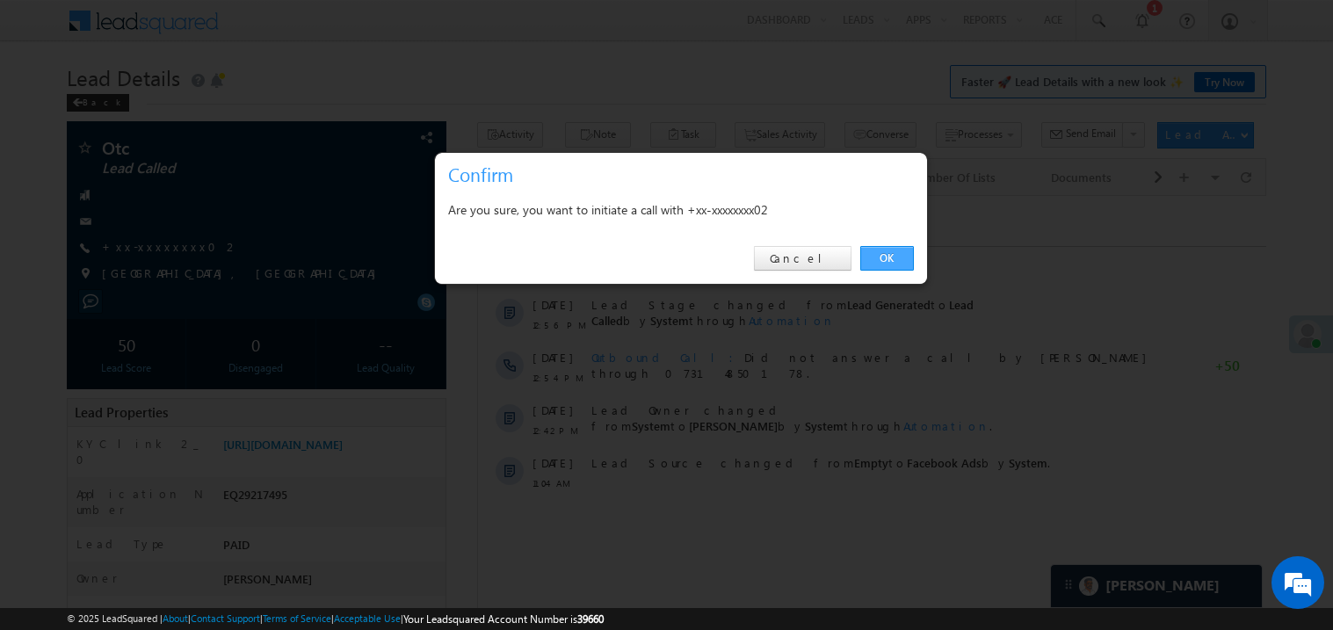
click at [894, 253] on link "OK" at bounding box center [887, 258] width 54 height 25
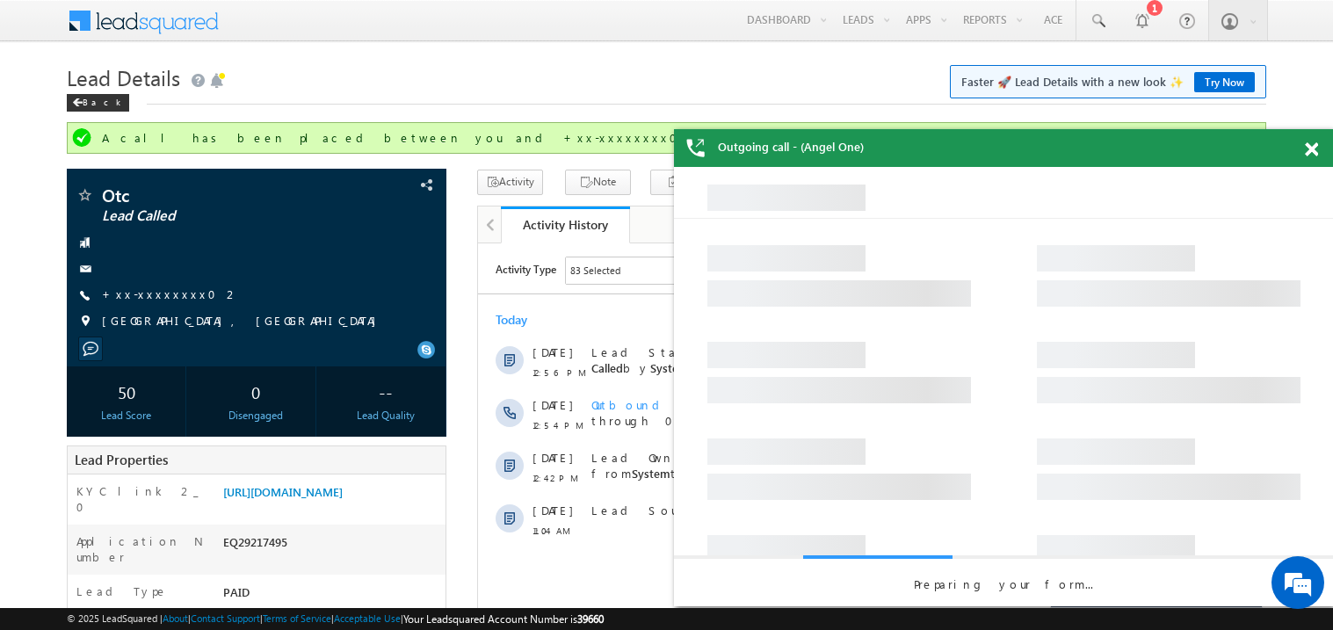
click at [1315, 149] on span at bounding box center [1311, 149] width 13 height 15
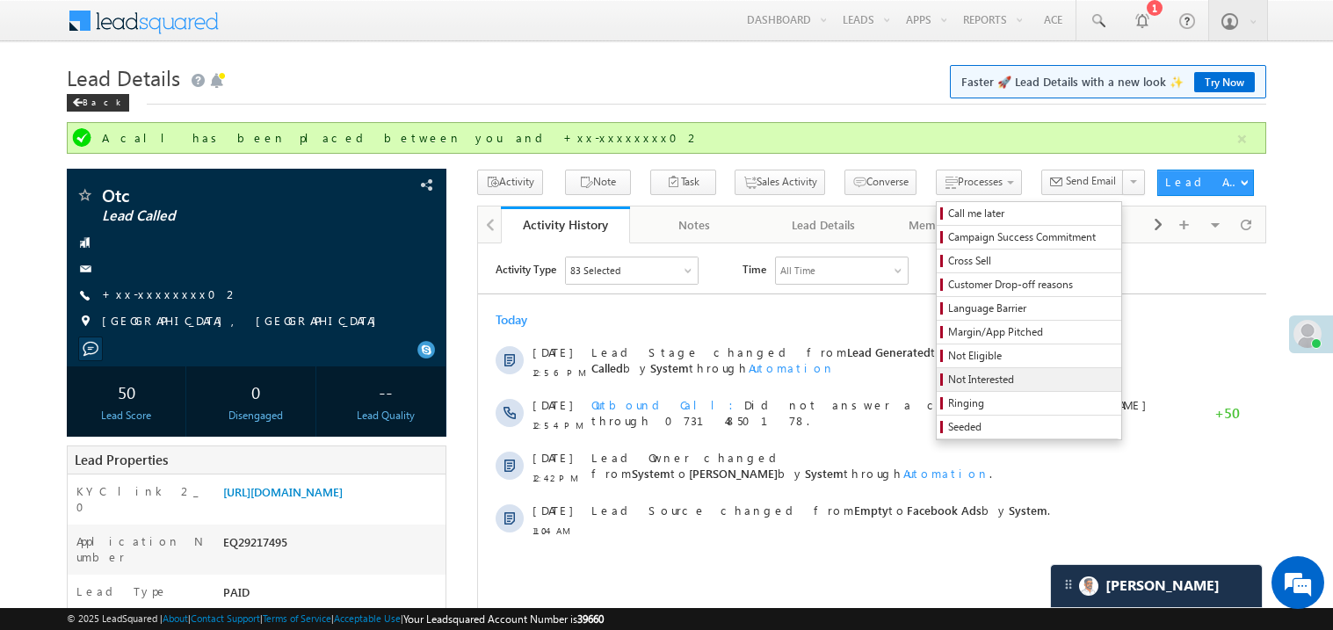
click at [951, 378] on span "Not Interested" at bounding box center [1031, 380] width 167 height 16
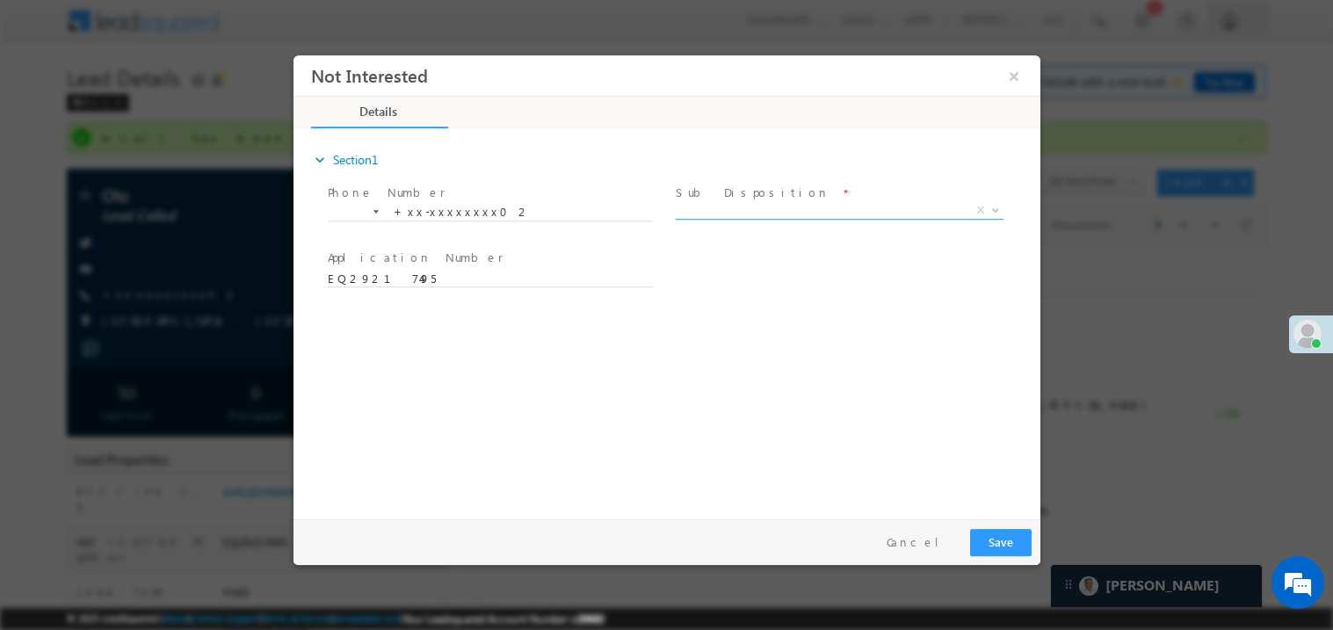
click at [725, 210] on span "X" at bounding box center [839, 210] width 328 height 18
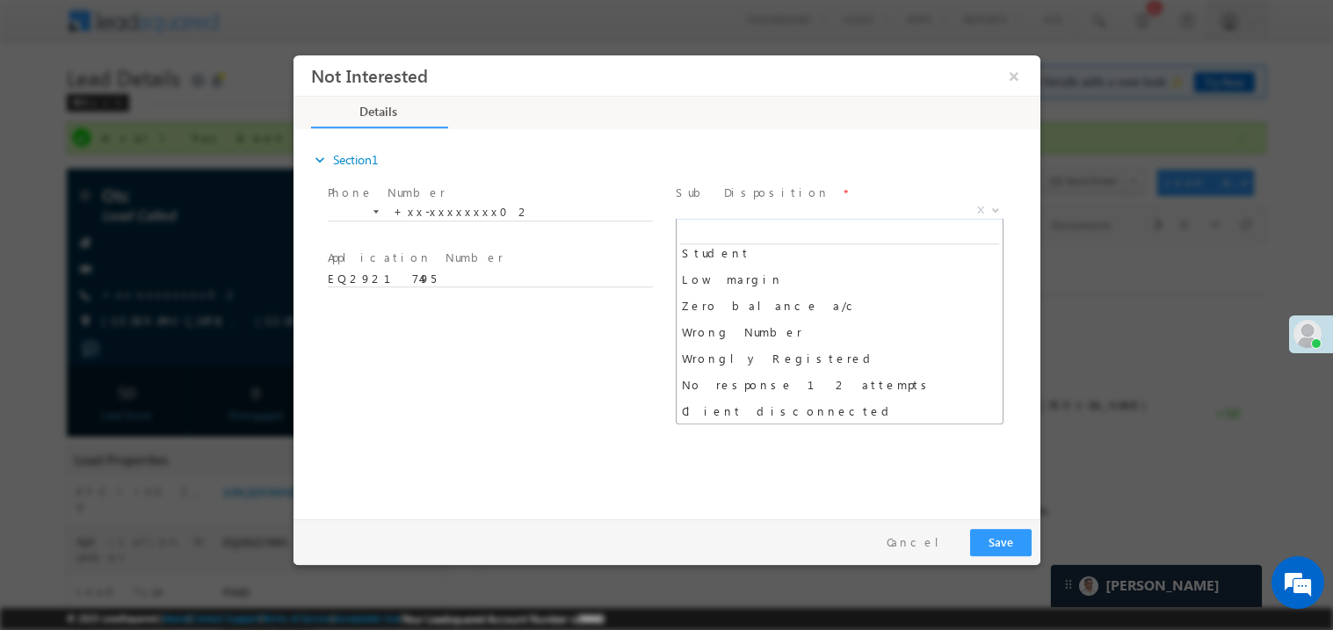
scroll to position [113, 0]
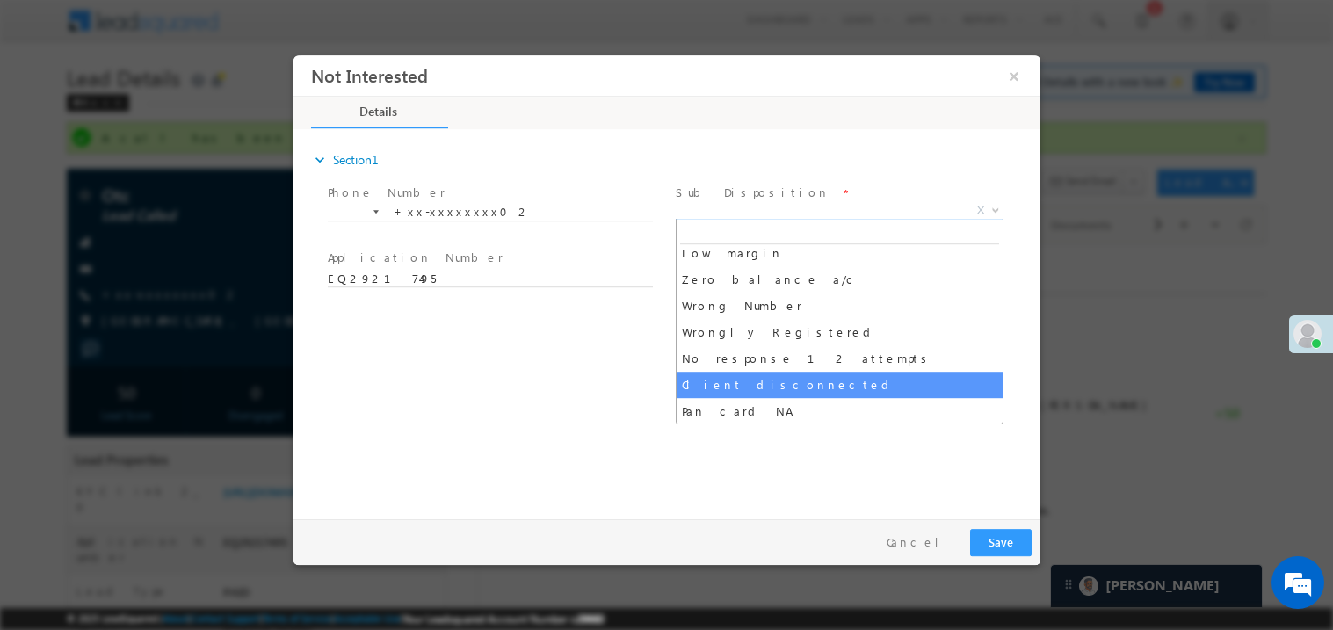
select select "Client disconnected"
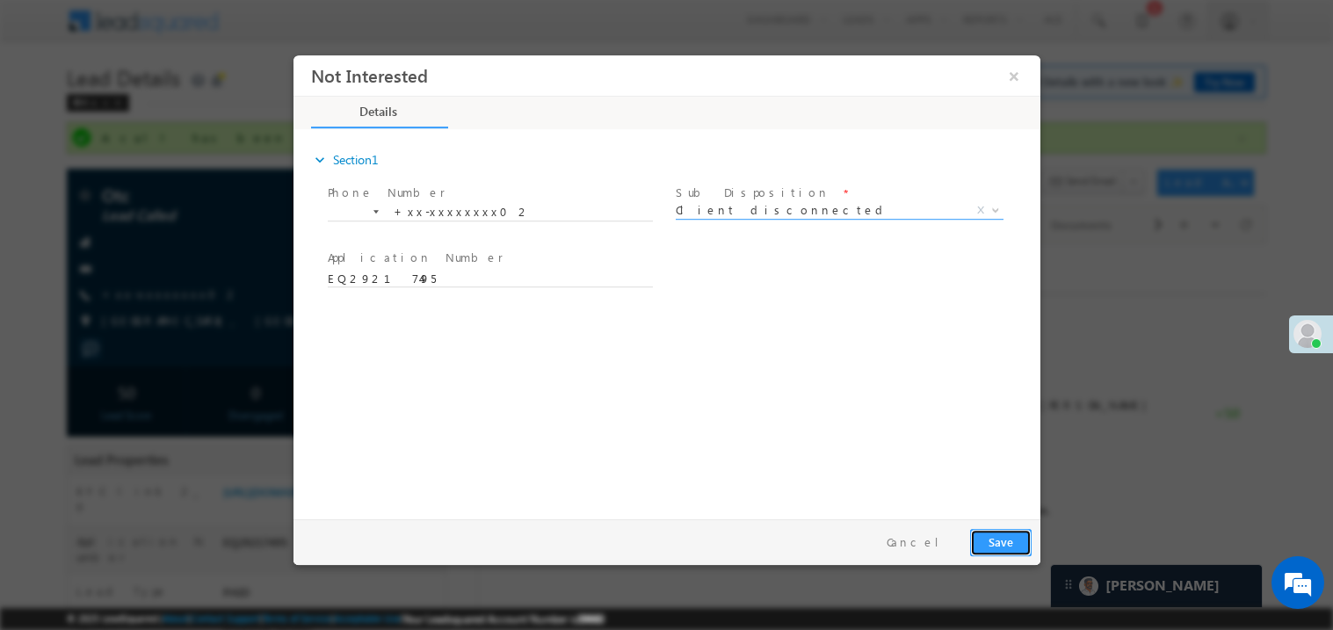
click at [988, 539] on button "Save" at bounding box center [999, 541] width 61 height 27
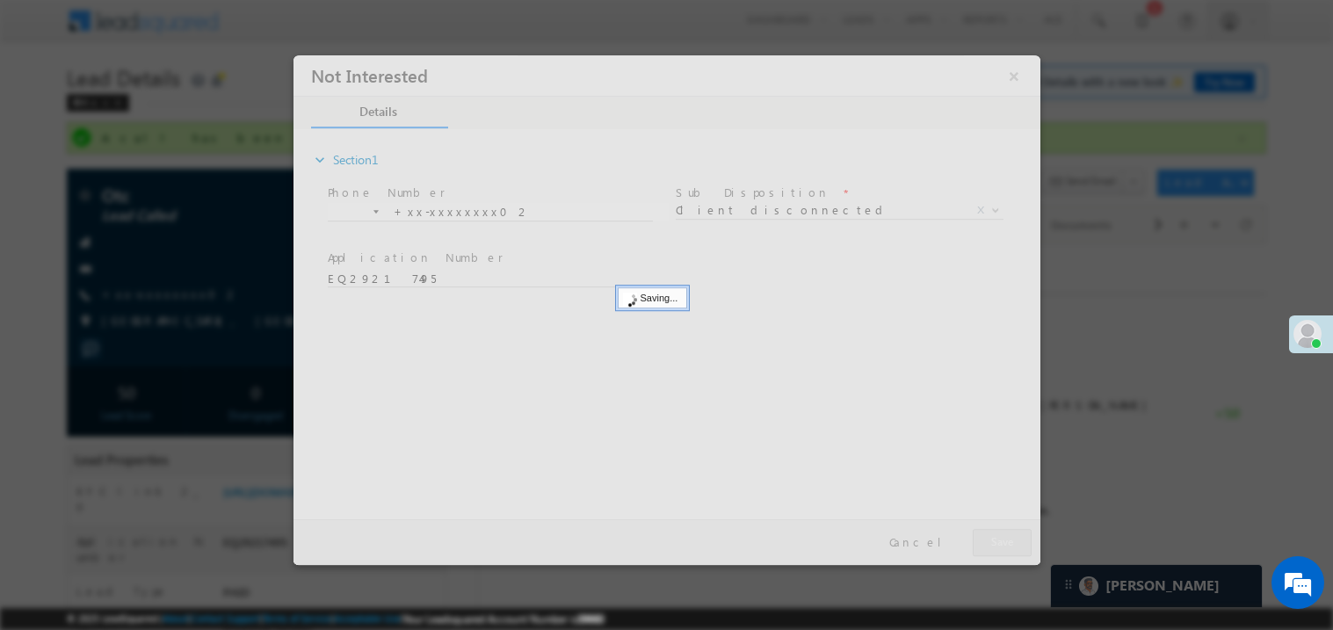
click at [988, 539] on div at bounding box center [666, 309] width 747 height 510
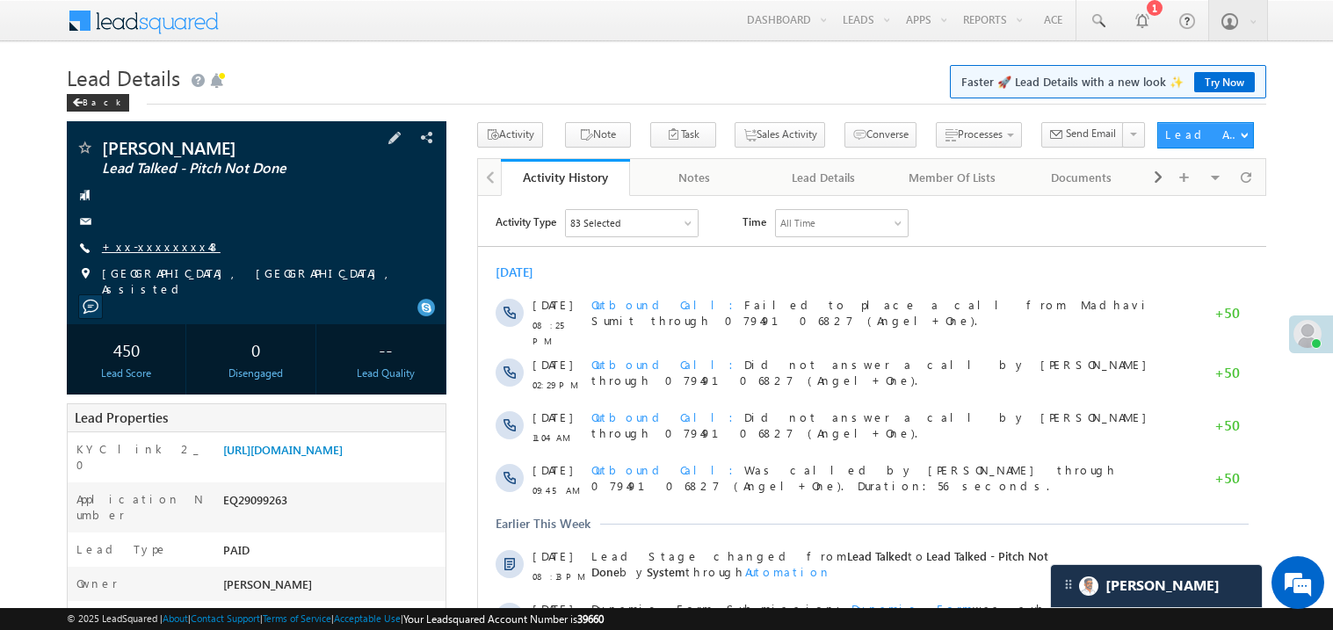
click at [171, 251] on link "+xx-xxxxxxxx48" at bounding box center [161, 246] width 119 height 15
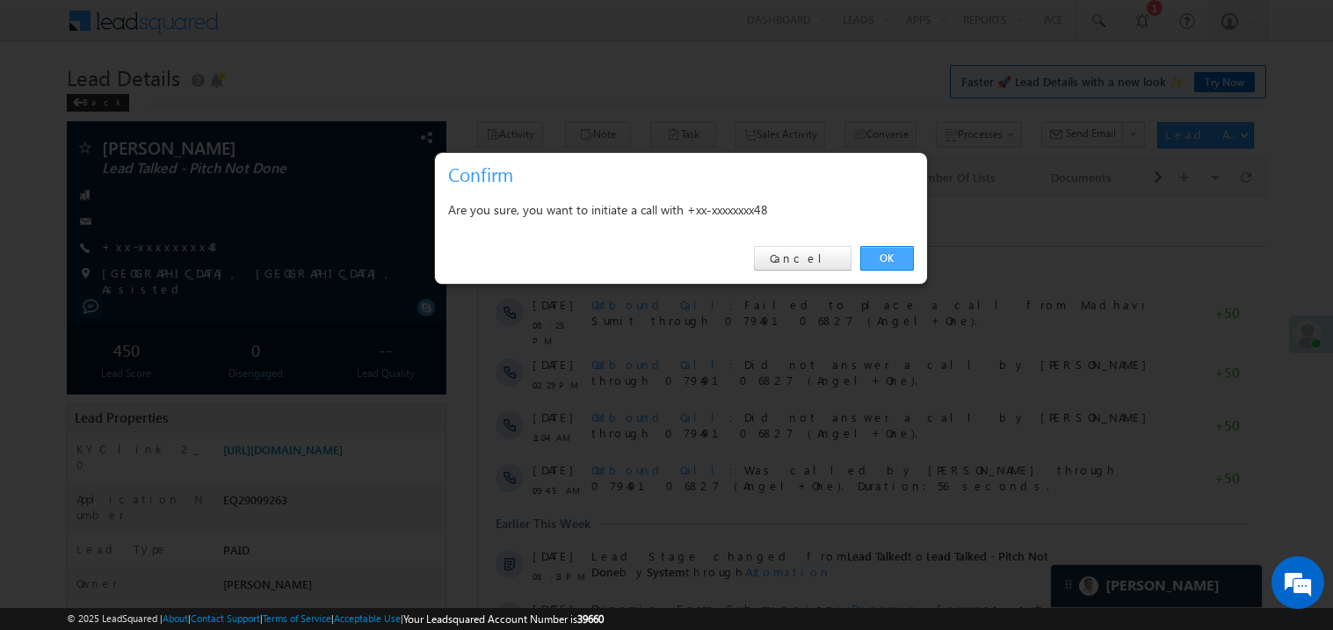
click at [874, 262] on link "OK" at bounding box center [887, 258] width 54 height 25
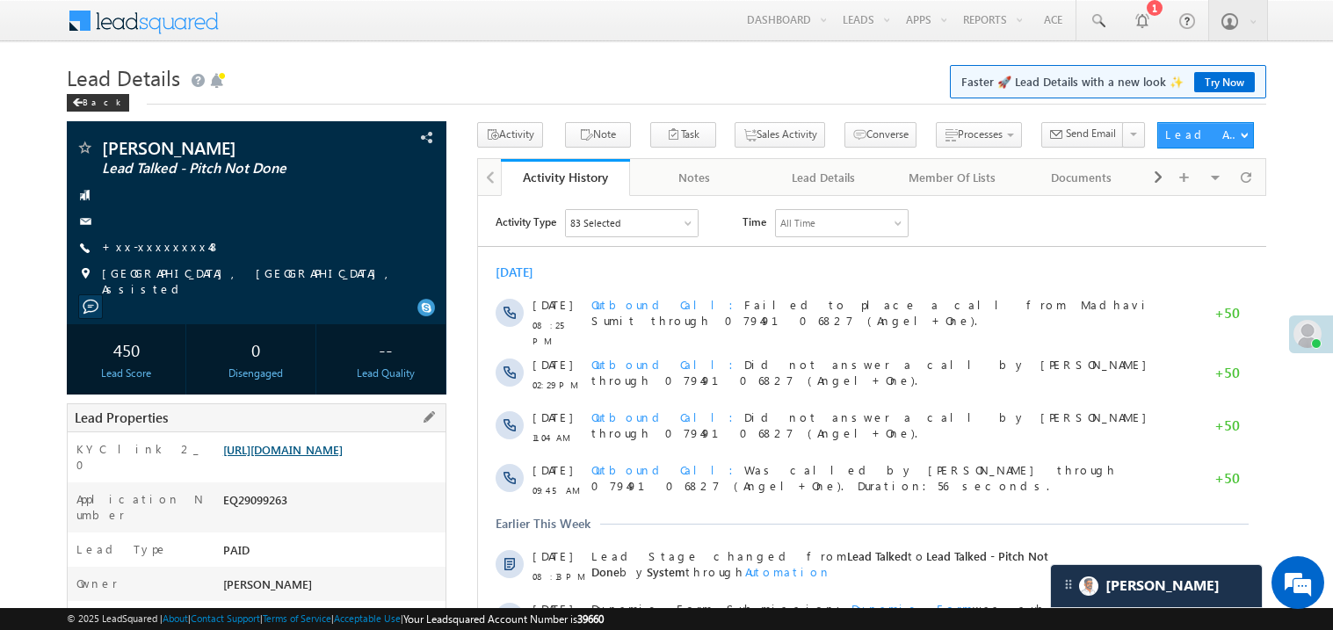
click at [338, 457] on link "[URL][DOMAIN_NAME]" at bounding box center [282, 449] width 119 height 15
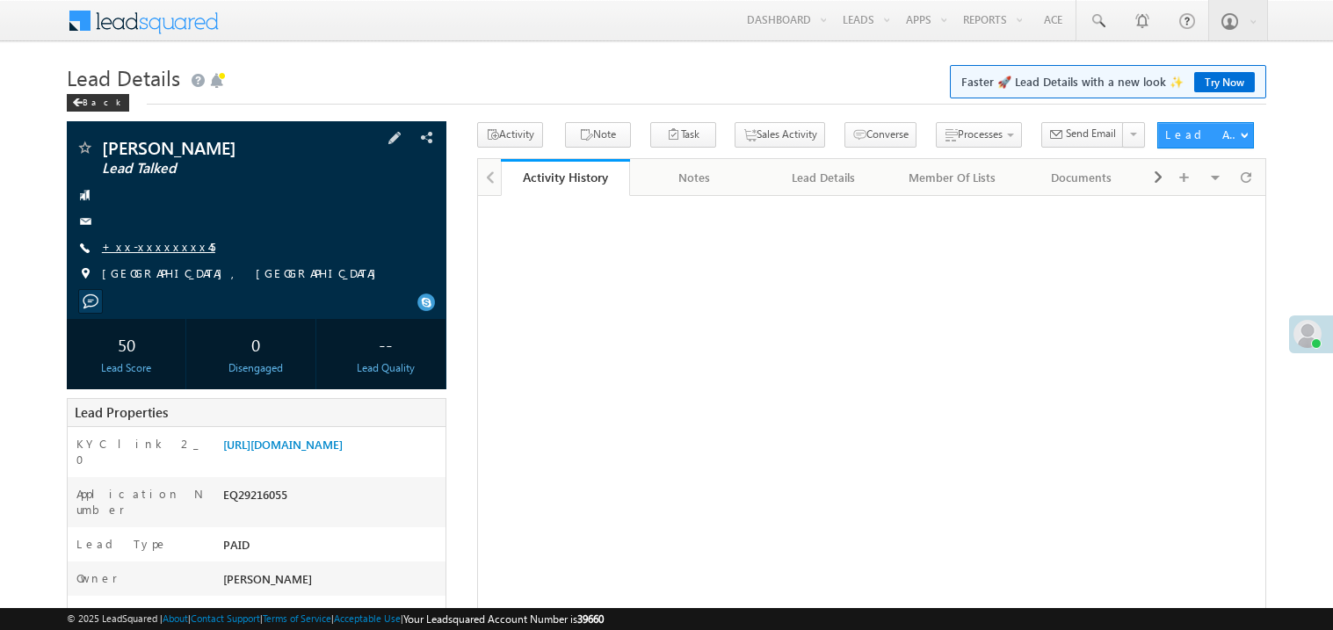
click at [159, 248] on link "+xx-xxxxxxxx45" at bounding box center [158, 246] width 113 height 15
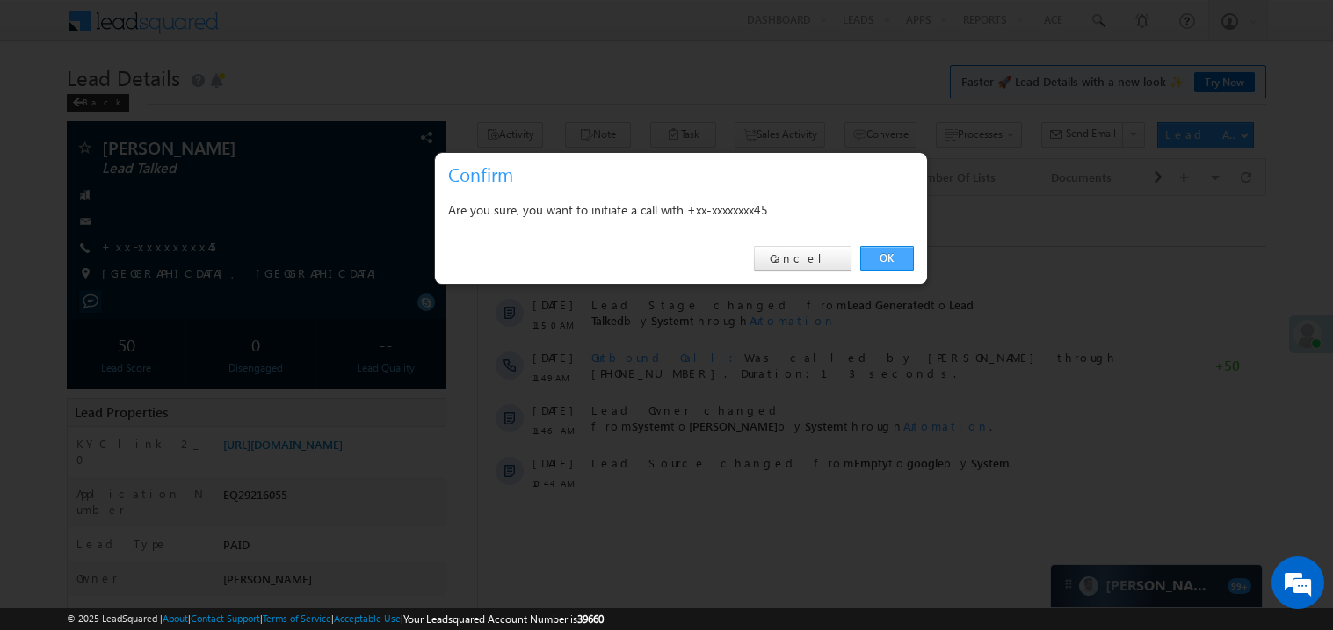
click at [870, 256] on link "OK" at bounding box center [887, 258] width 54 height 25
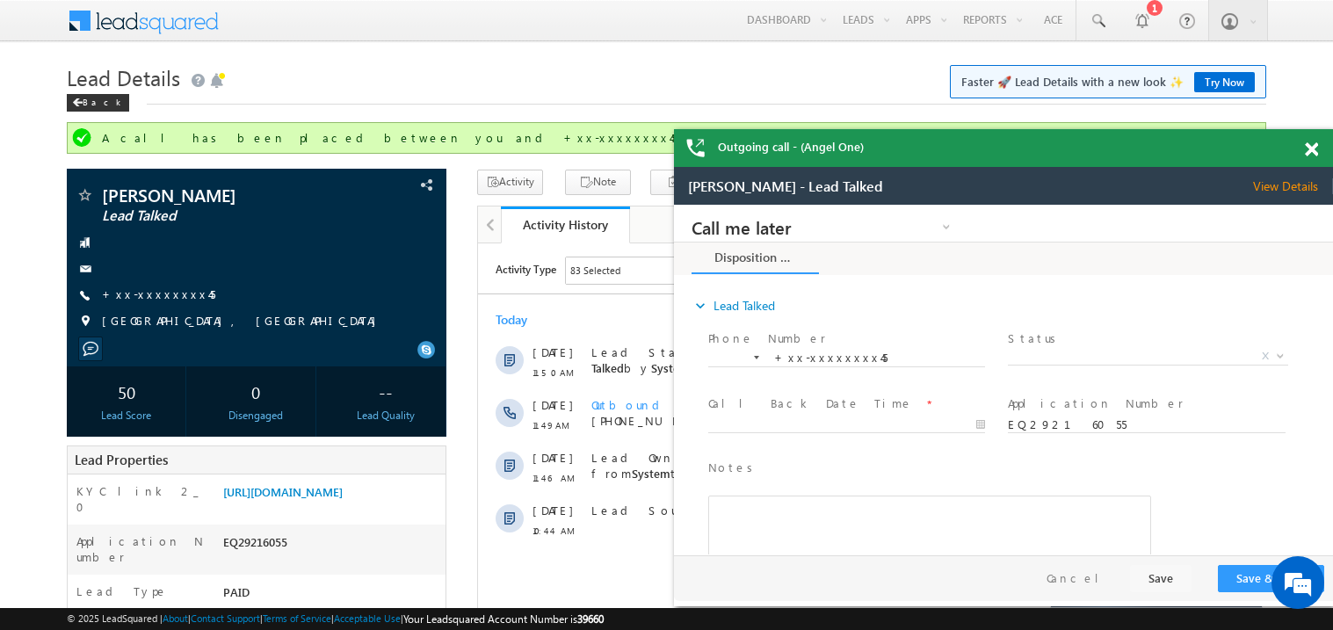
click at [1309, 148] on span at bounding box center [1311, 149] width 13 height 15
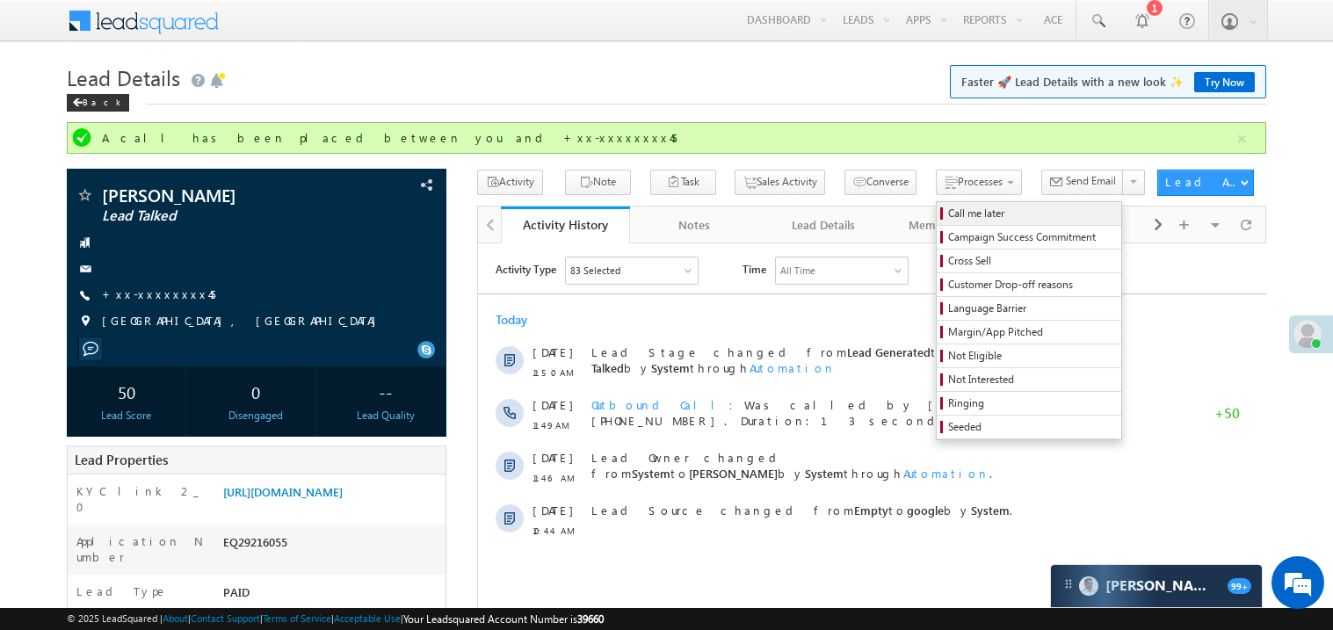
click at [948, 214] on span "Call me later" at bounding box center [1031, 214] width 167 height 16
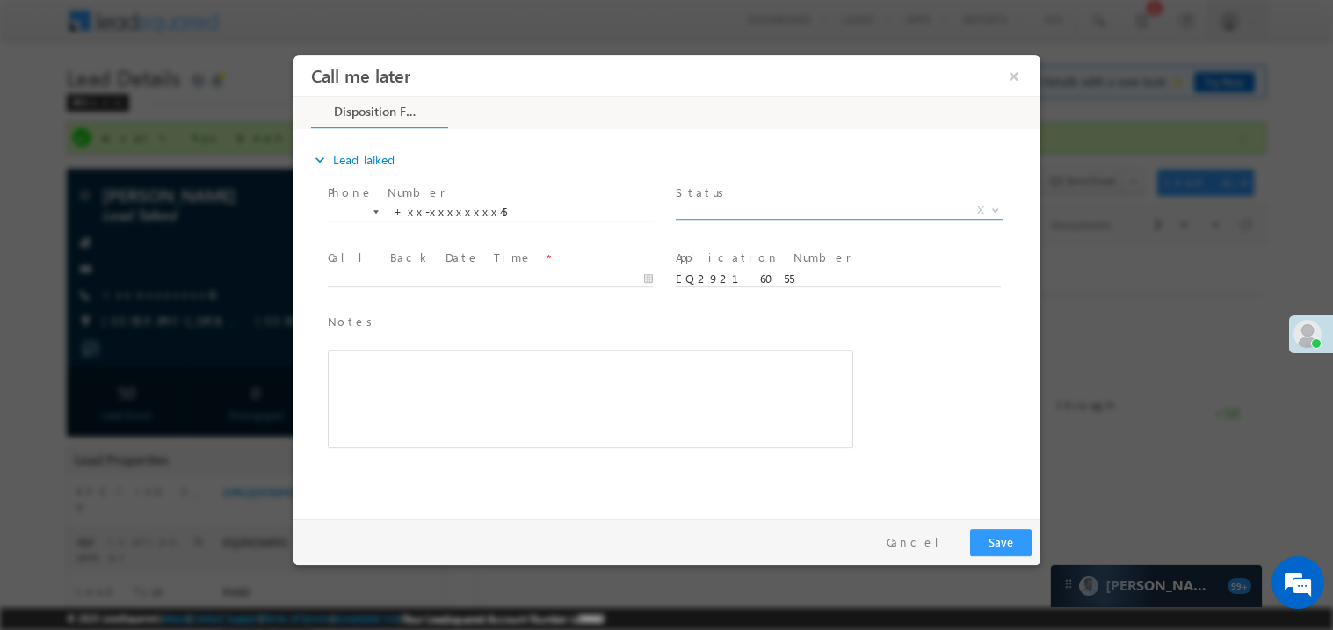
click at [734, 212] on span "X" at bounding box center [839, 210] width 328 height 18
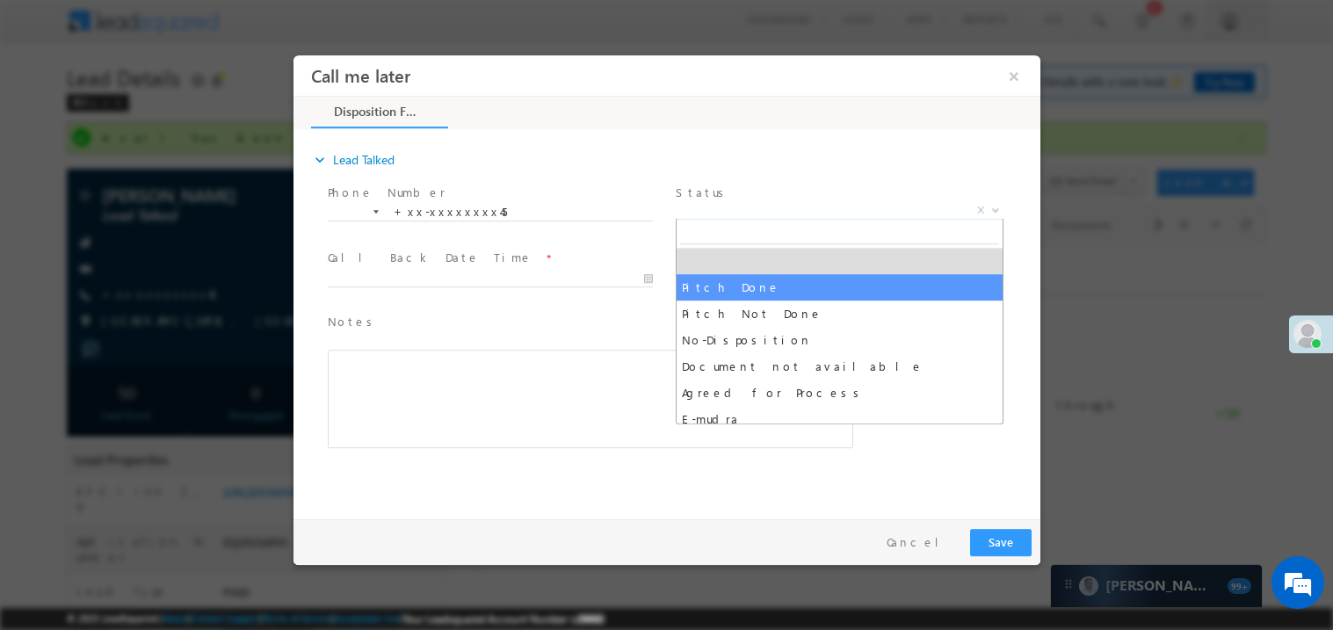
select select "Pitch Done"
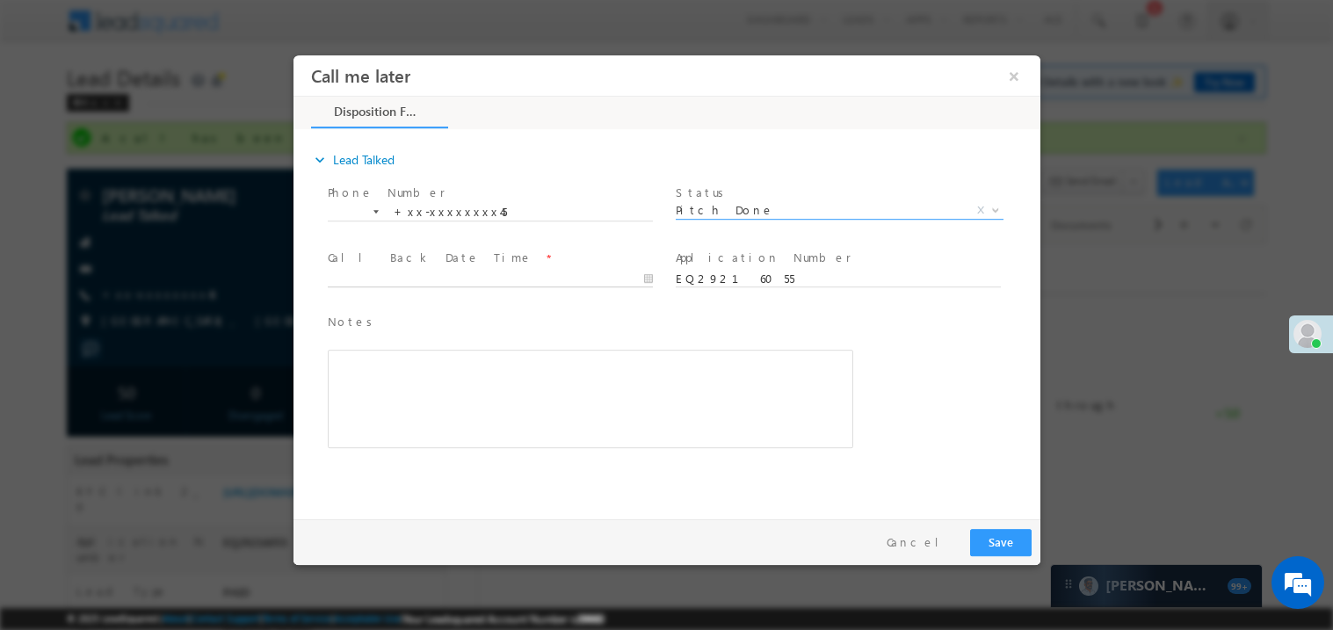
click at [374, 278] on body "Call me later ×" at bounding box center [666, 282] width 747 height 456
type input "09/19/25 2:08 PM"
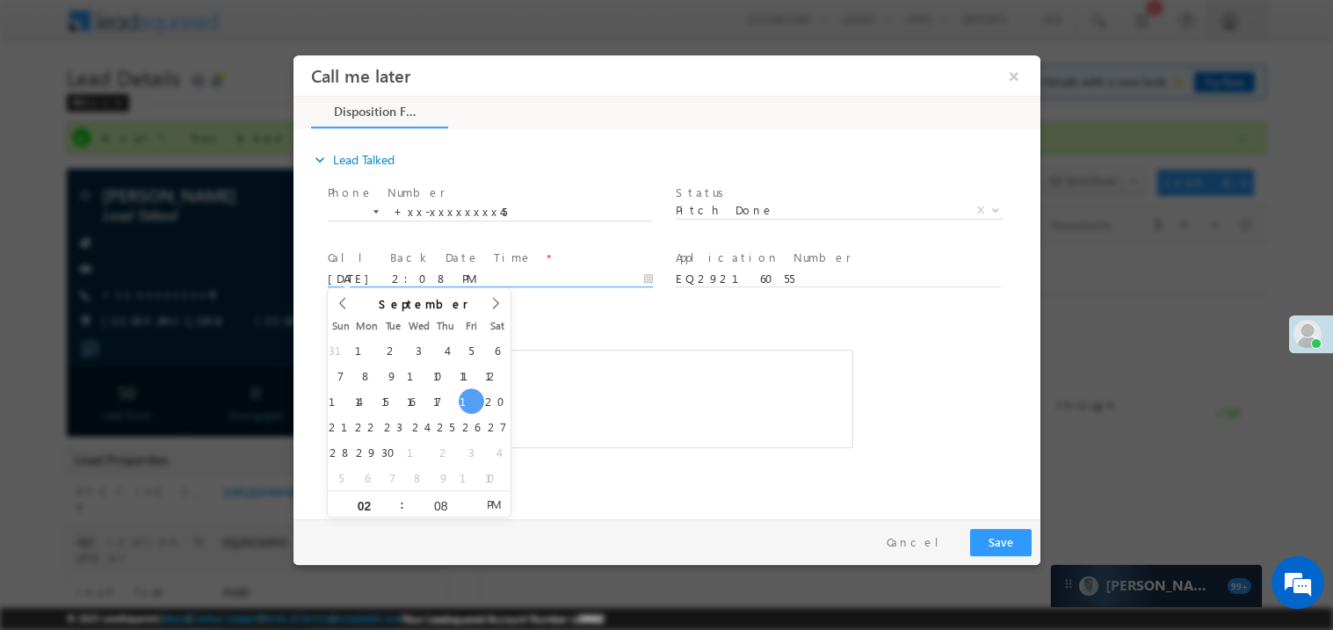
click at [633, 373] on div "Rich Text Editor, 40788eee-0fb2-11ec-a811-0adc8a9d82c2__tab1__section1__Notes__…" at bounding box center [589, 398] width 525 height 98
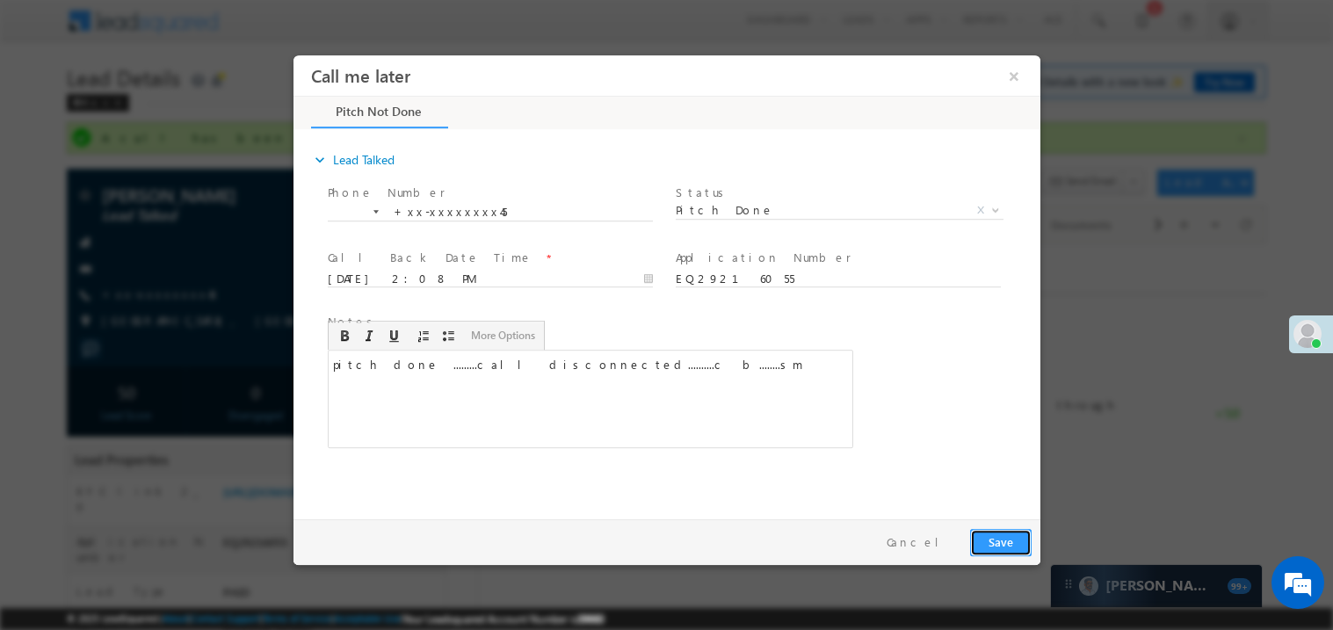
click at [993, 535] on button "Save" at bounding box center [999, 541] width 61 height 27
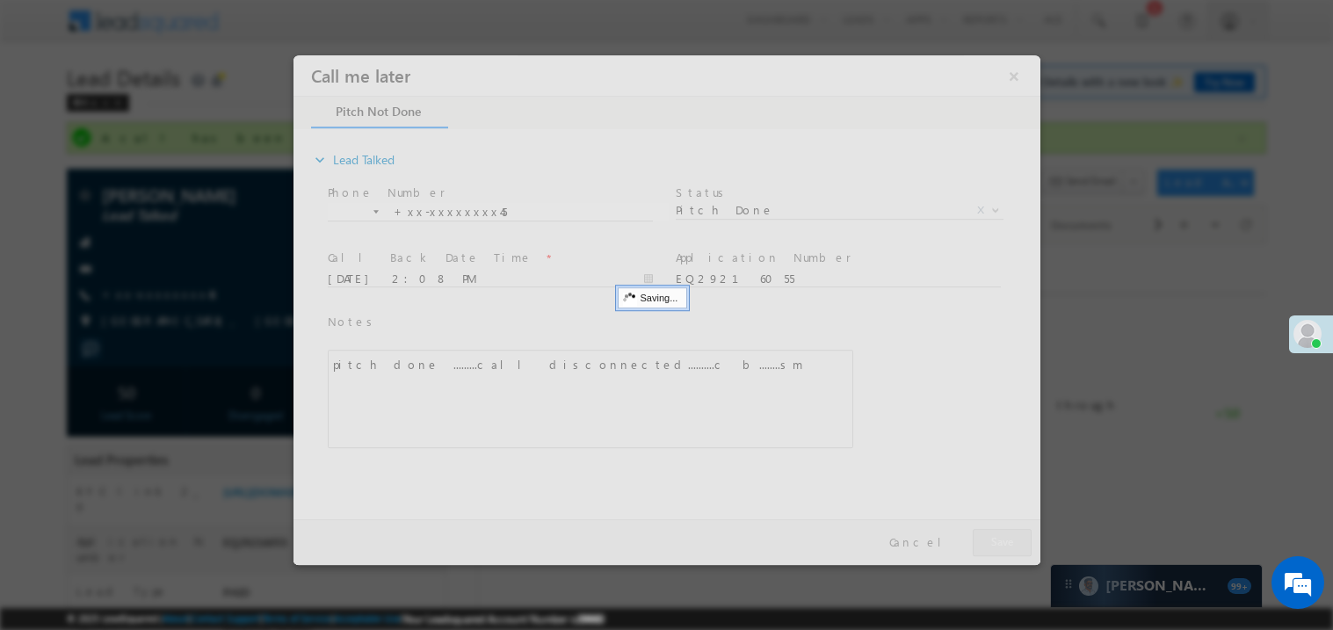
click at [993, 535] on div at bounding box center [666, 309] width 747 height 510
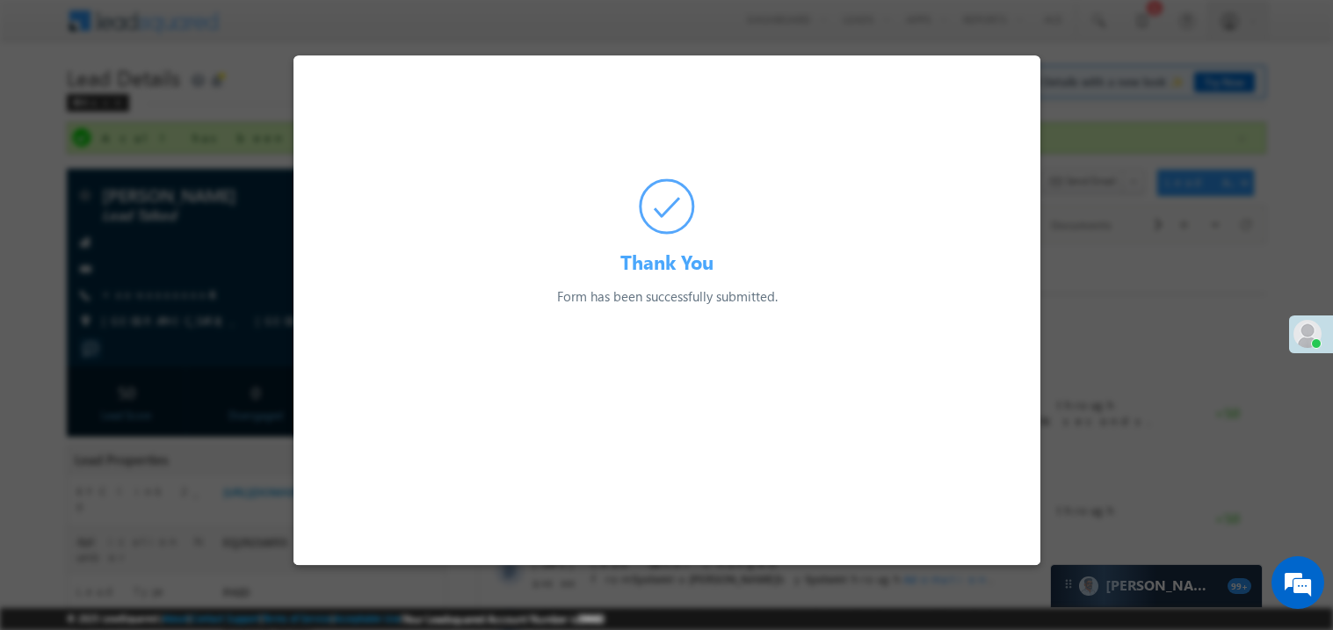
click at [163, 297] on div at bounding box center [666, 315] width 1333 height 630
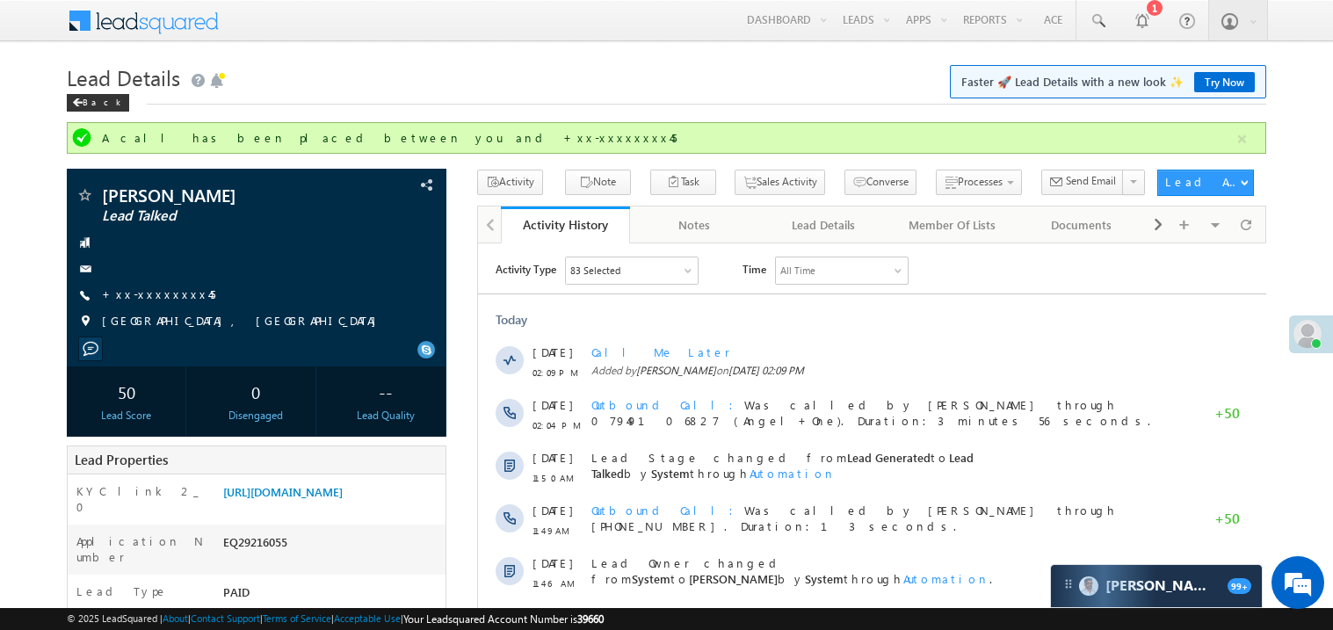
click at [163, 297] on link "+xx-xxxxxxxx45" at bounding box center [158, 293] width 113 height 15
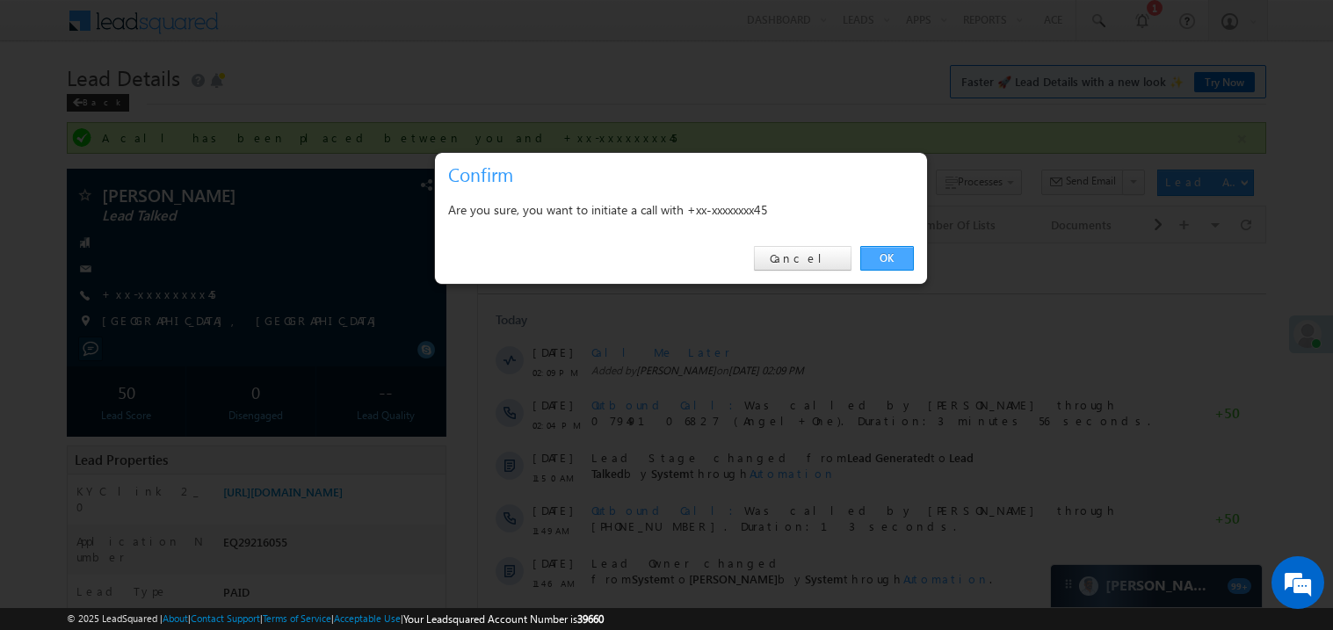
click at [893, 257] on link "OK" at bounding box center [887, 258] width 54 height 25
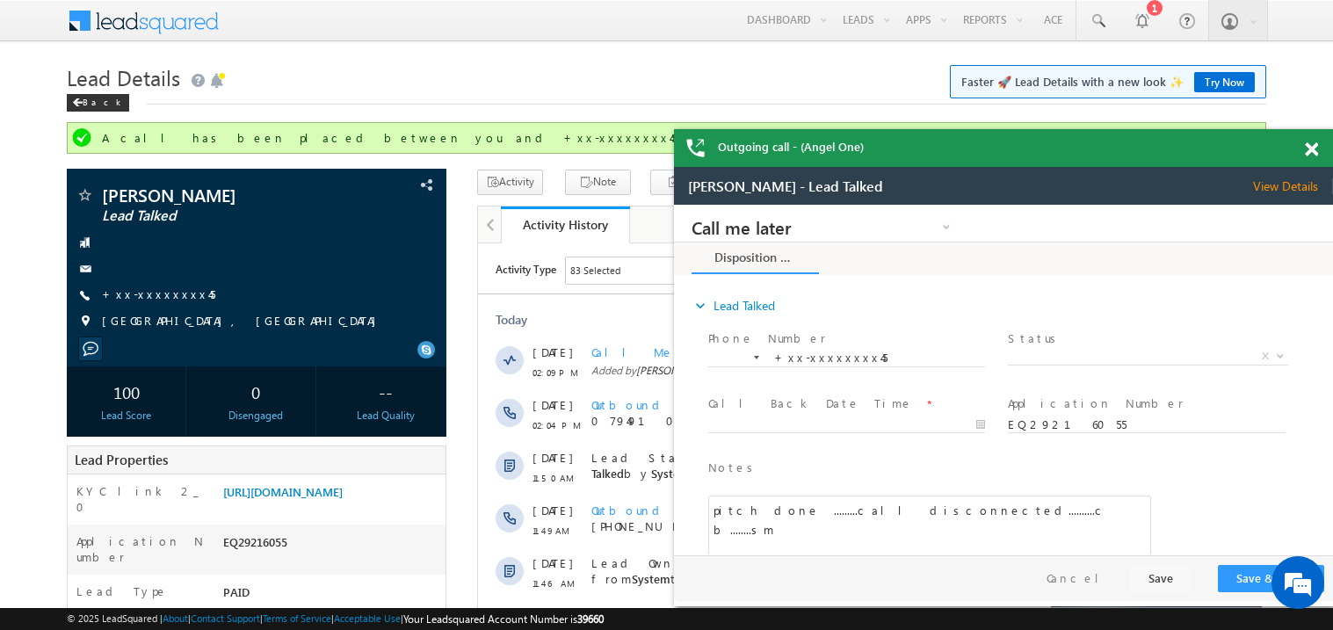
click at [1315, 149] on span at bounding box center [1311, 149] width 13 height 15
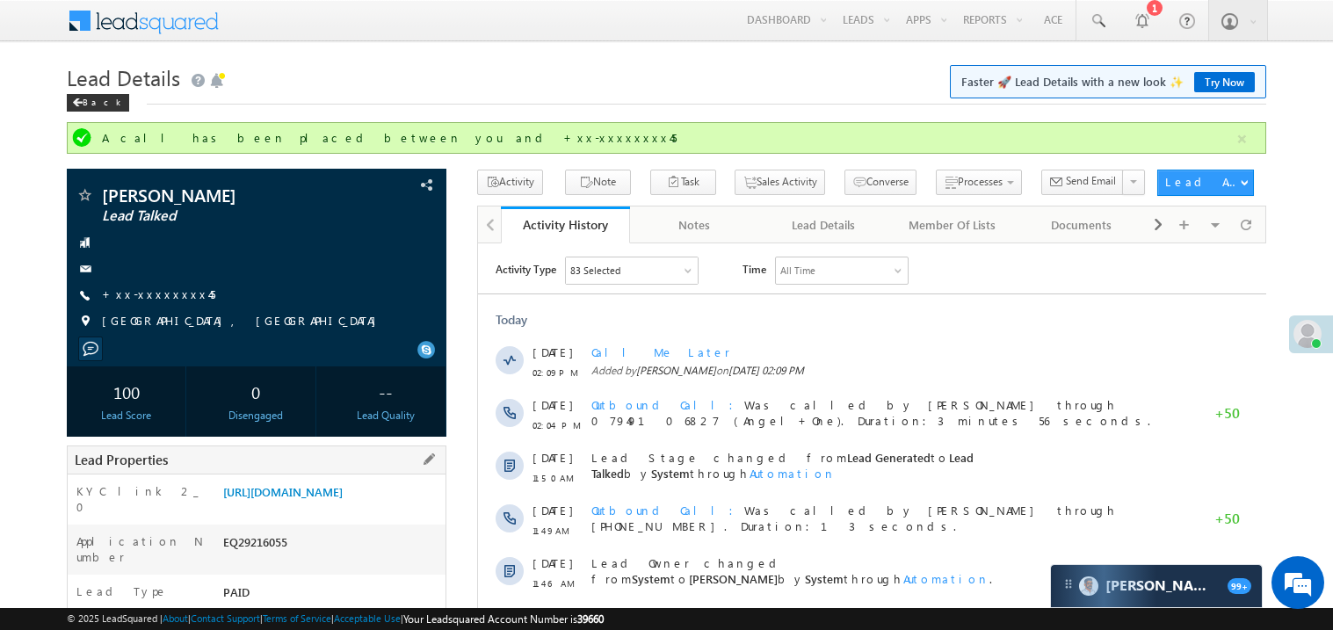
click at [259, 556] on div "EQ29216055" at bounding box center [332, 545] width 227 height 25
copy div "EQ29216055"
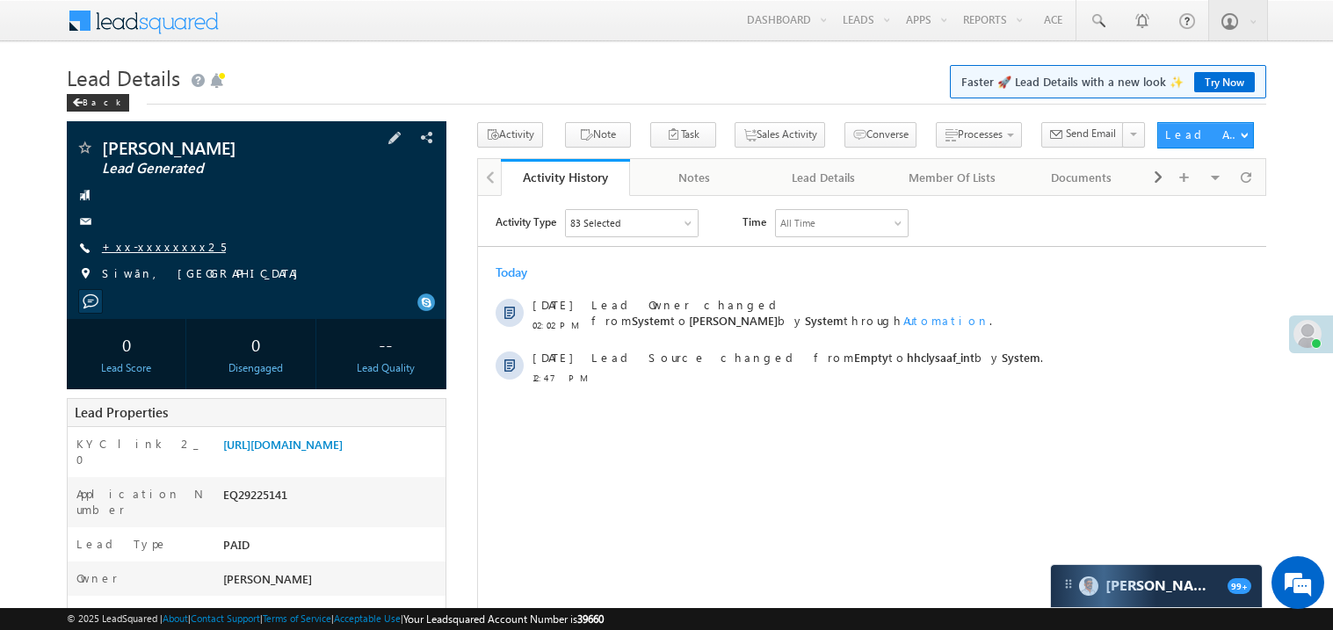
click at [170, 241] on link "+xx-xxxxxxxx25" at bounding box center [164, 246] width 124 height 15
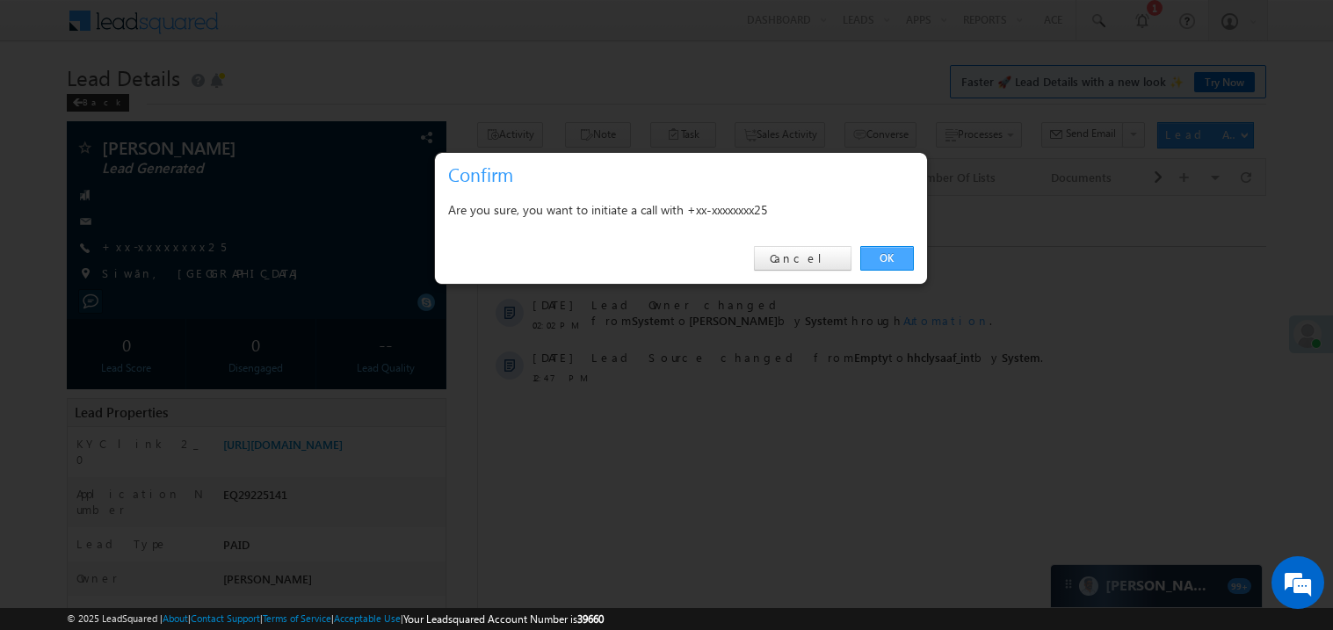
click at [887, 260] on link "OK" at bounding box center [887, 258] width 54 height 25
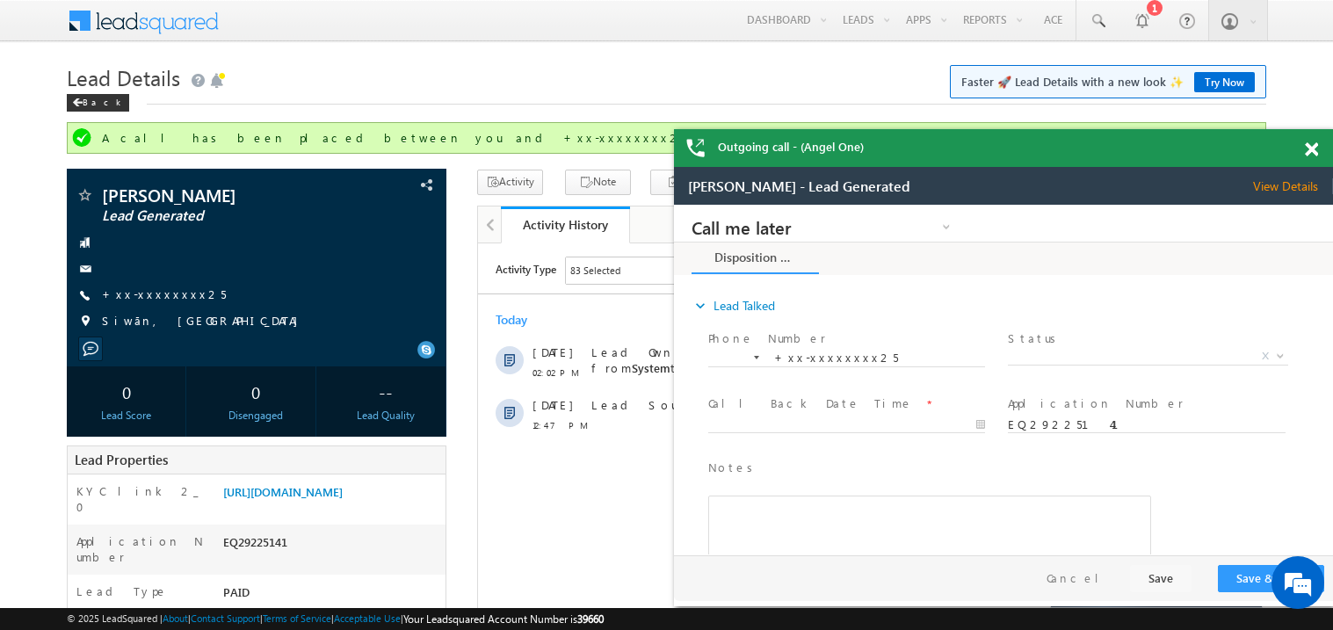
click at [1311, 147] on span at bounding box center [1311, 149] width 13 height 15
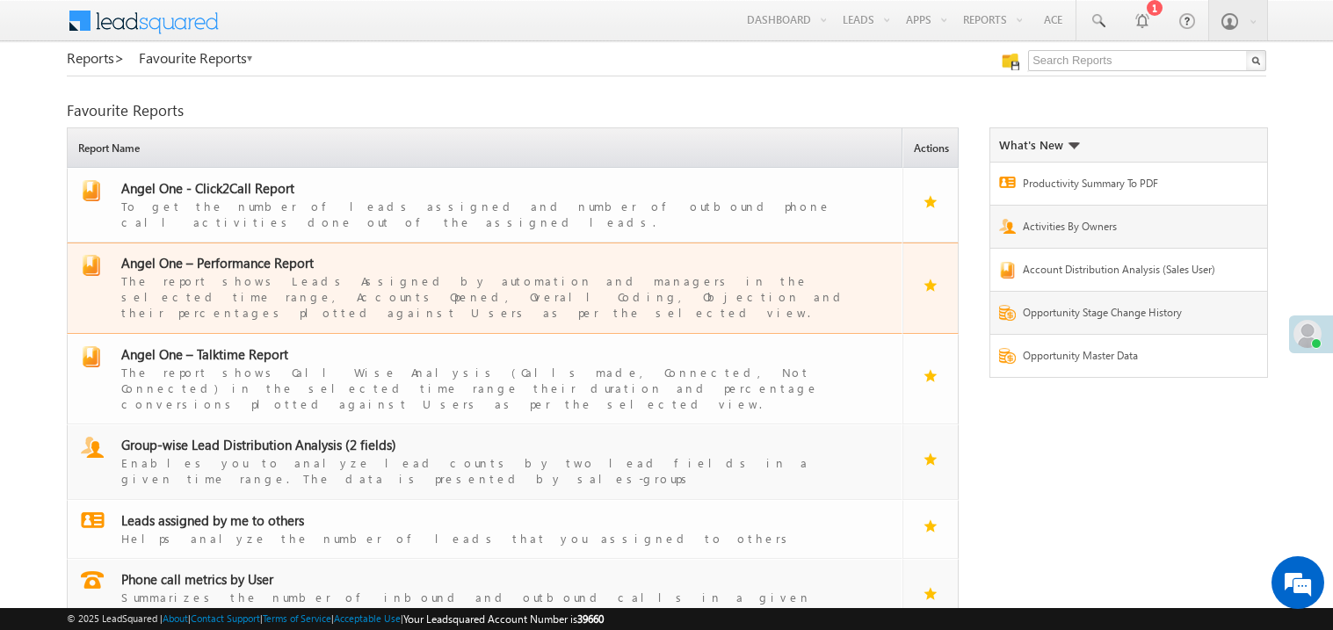
click at [259, 254] on span "Angel One – Performance Report" at bounding box center [217, 263] width 192 height 18
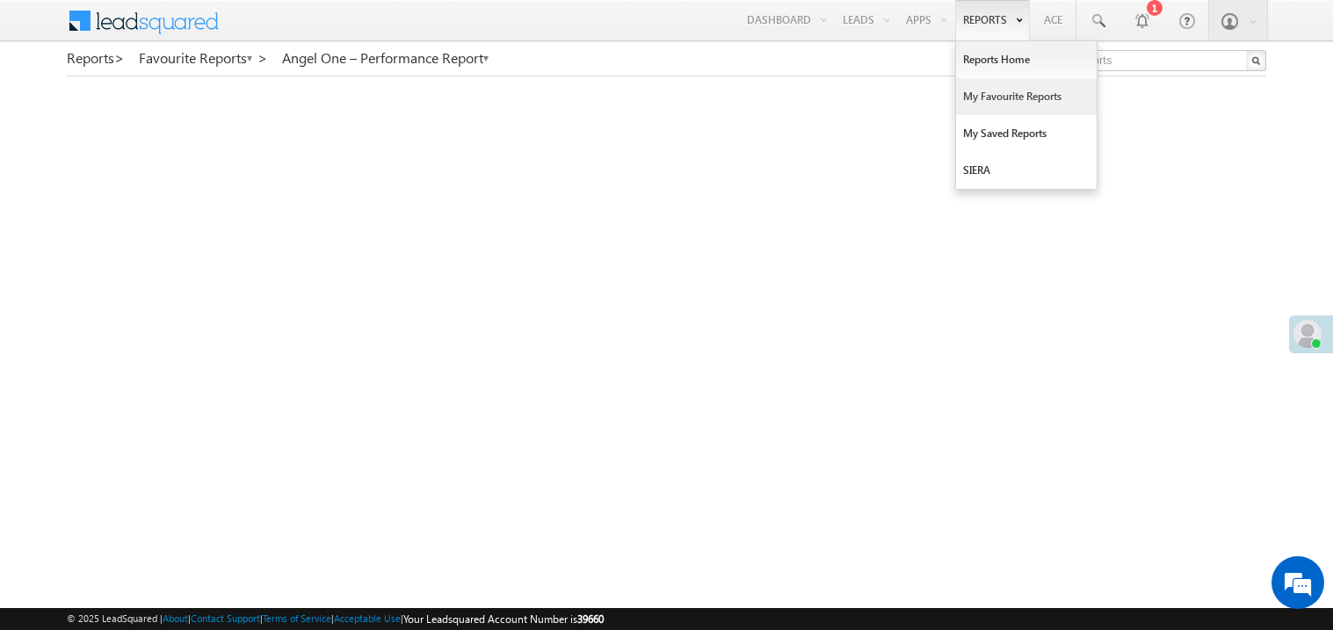
click at [991, 98] on link "My Favourite Reports" at bounding box center [1026, 96] width 141 height 37
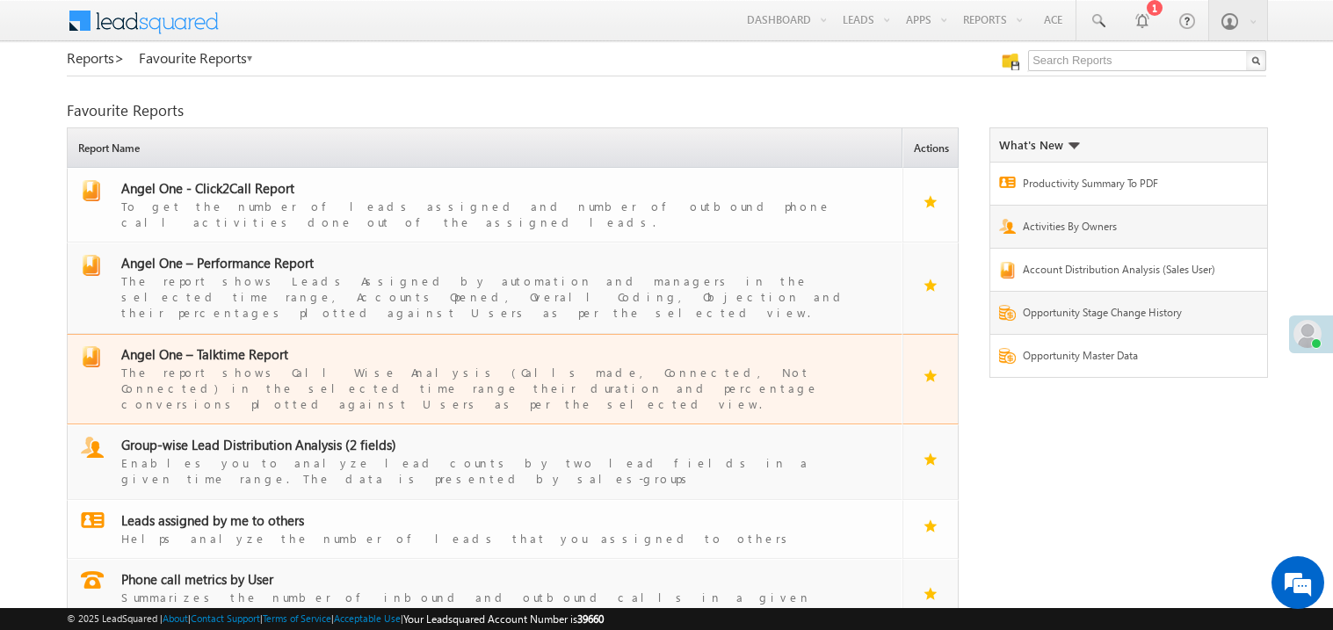
click at [222, 345] on span "Angel One – Talktime Report" at bounding box center [204, 354] width 167 height 18
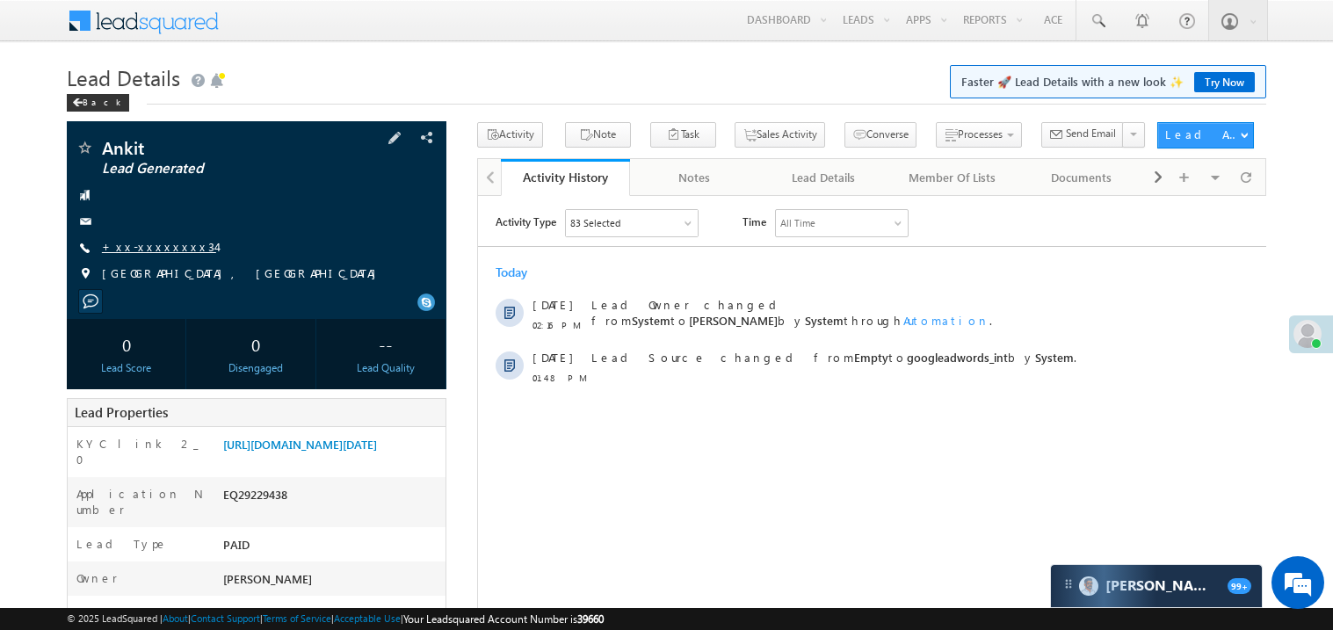
click at [148, 252] on link "+xx-xxxxxxxx34" at bounding box center [159, 246] width 114 height 15
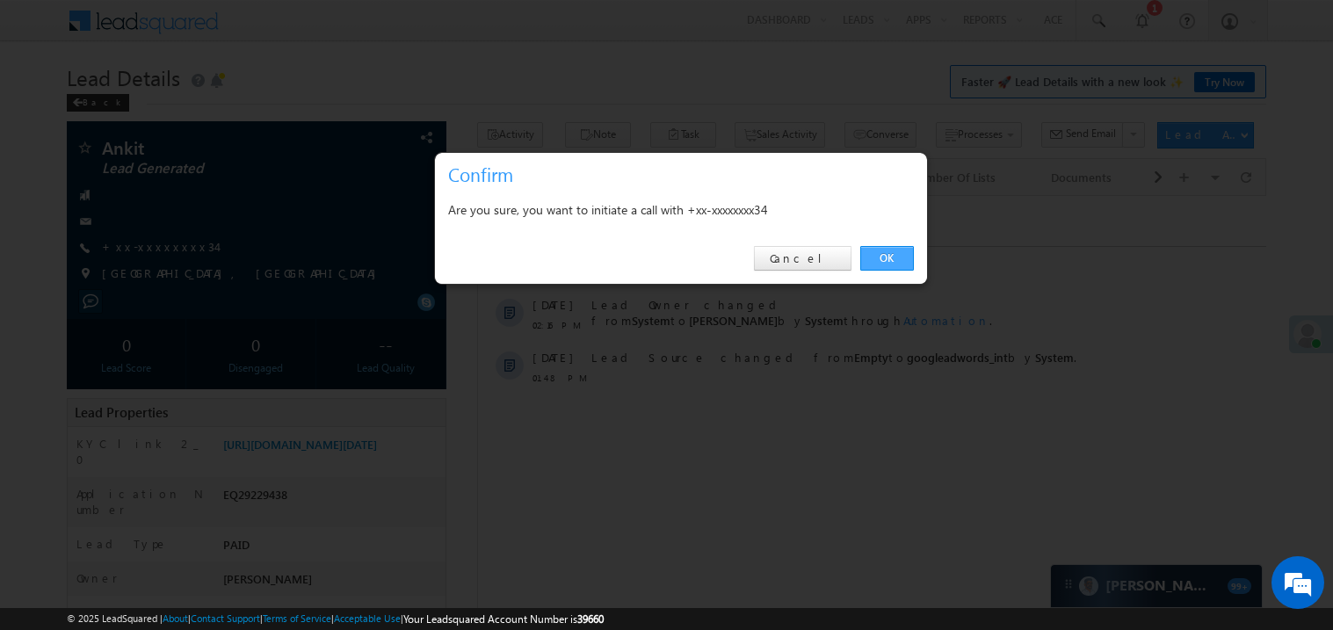
click at [879, 250] on link "OK" at bounding box center [887, 258] width 54 height 25
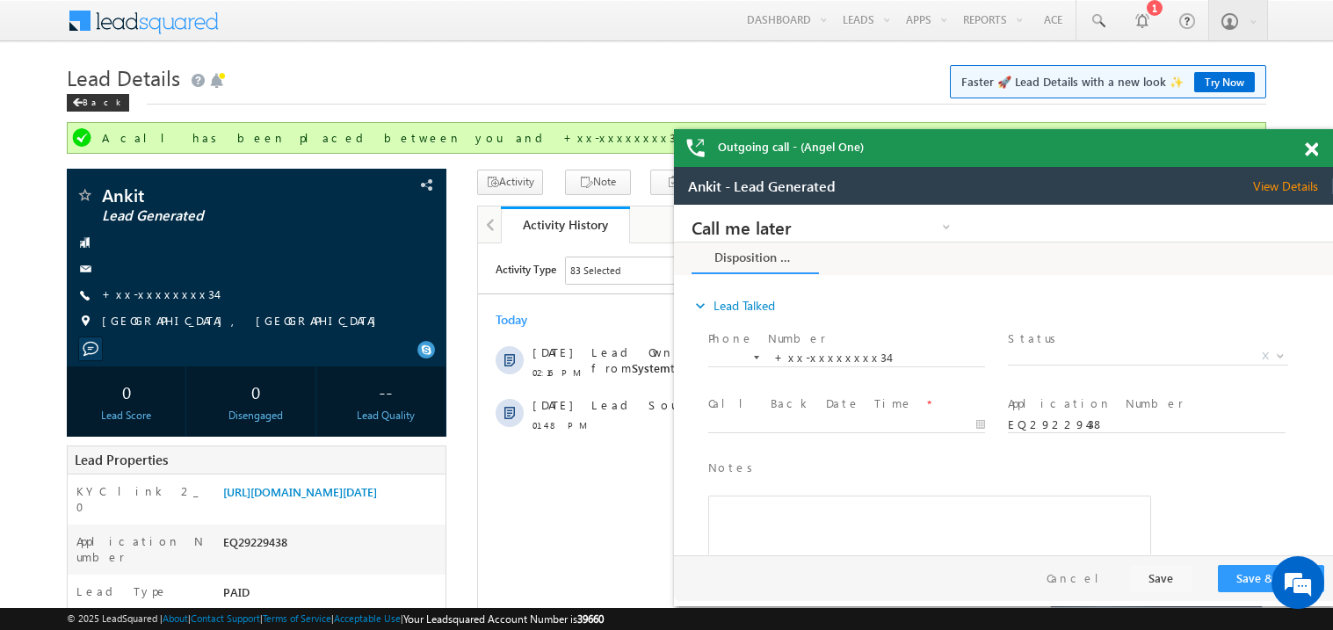
click at [1314, 146] on span at bounding box center [1311, 149] width 13 height 15
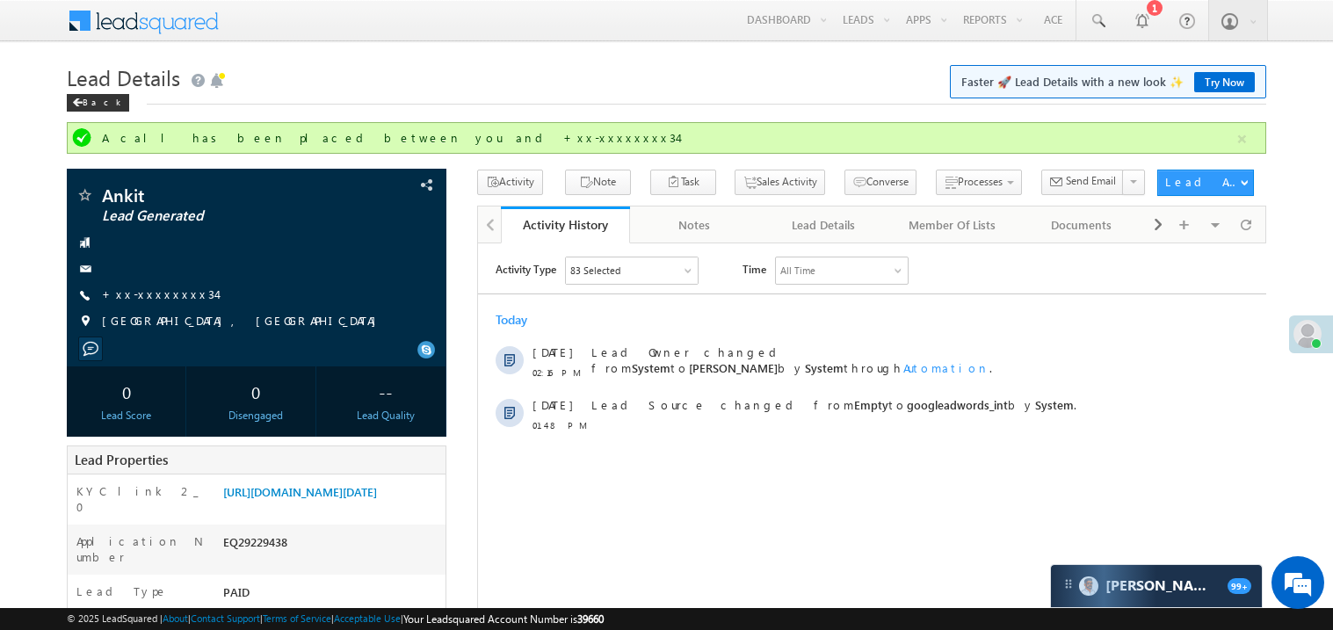
click at [654, 80] on h1 "Lead Details Faster 🚀 Lead Details with a new look ✨ Try Now" at bounding box center [666, 76] width 1199 height 34
click at [163, 299] on link "+xx-xxxxxxxx34" at bounding box center [159, 293] width 114 height 15
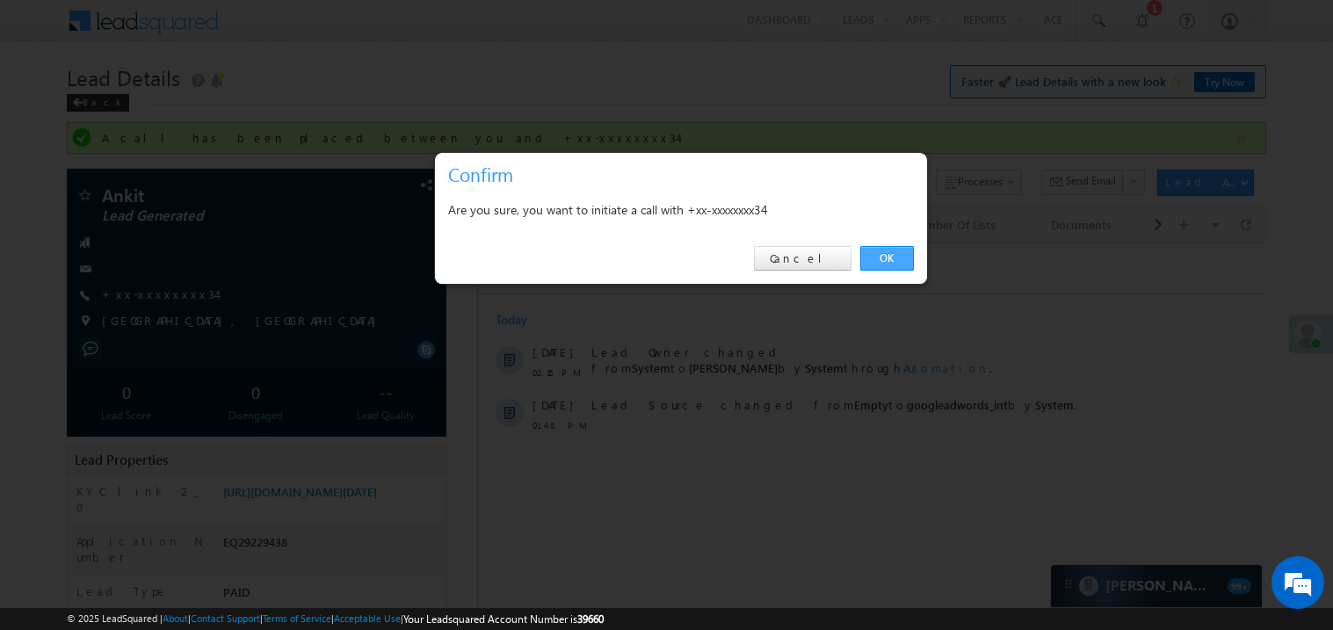
click at [886, 257] on link "OK" at bounding box center [887, 258] width 54 height 25
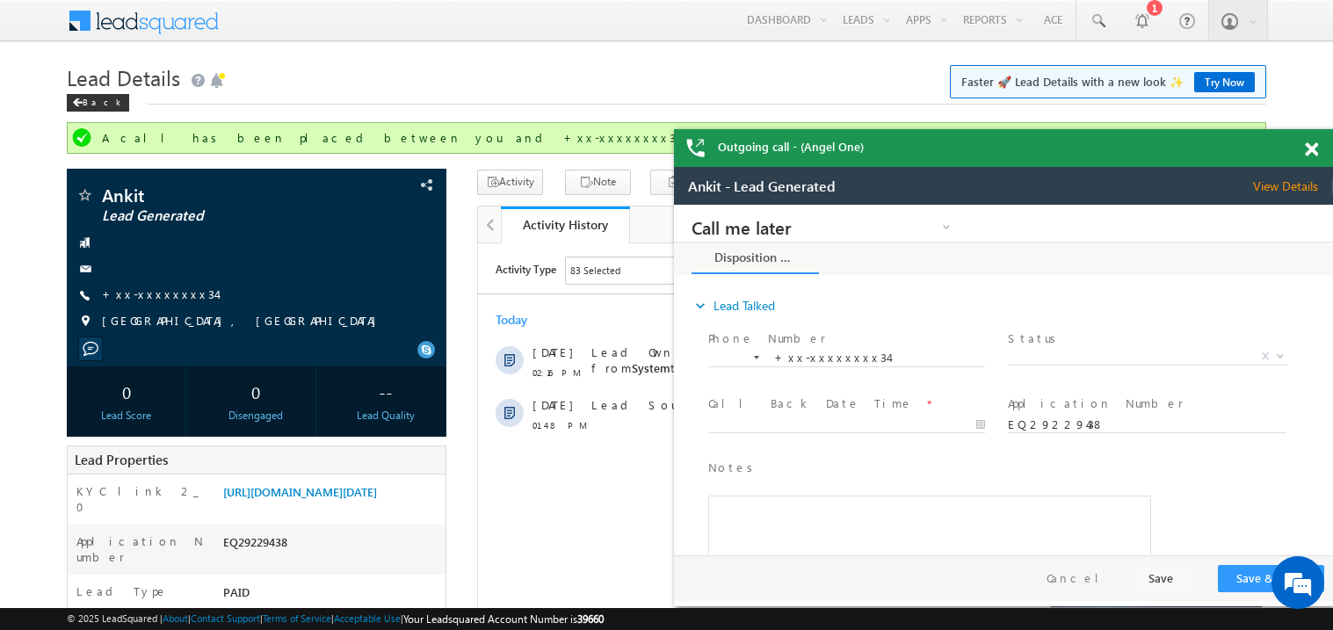
click at [1315, 148] on span at bounding box center [1311, 149] width 13 height 15
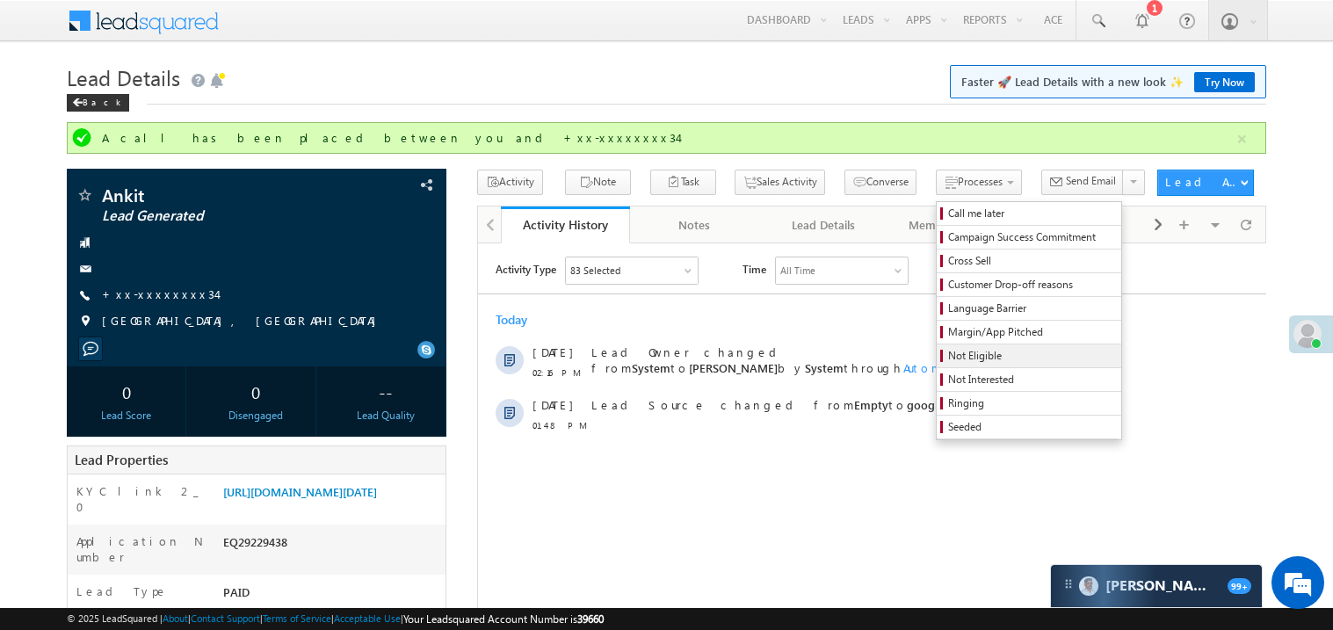
click at [948, 351] on span "Not Eligible" at bounding box center [1031, 356] width 167 height 16
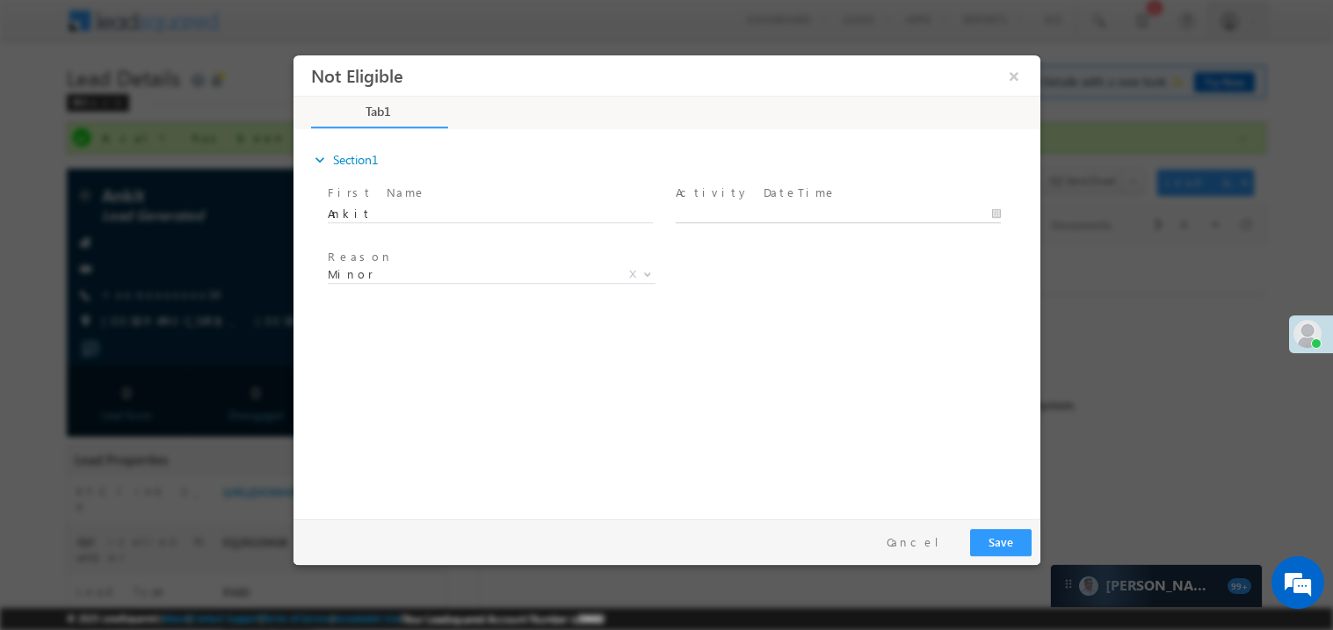
click at [721, 217] on body "Not Eligible ×" at bounding box center [666, 282] width 747 height 456
type input "09/19/25 2:34 PM"
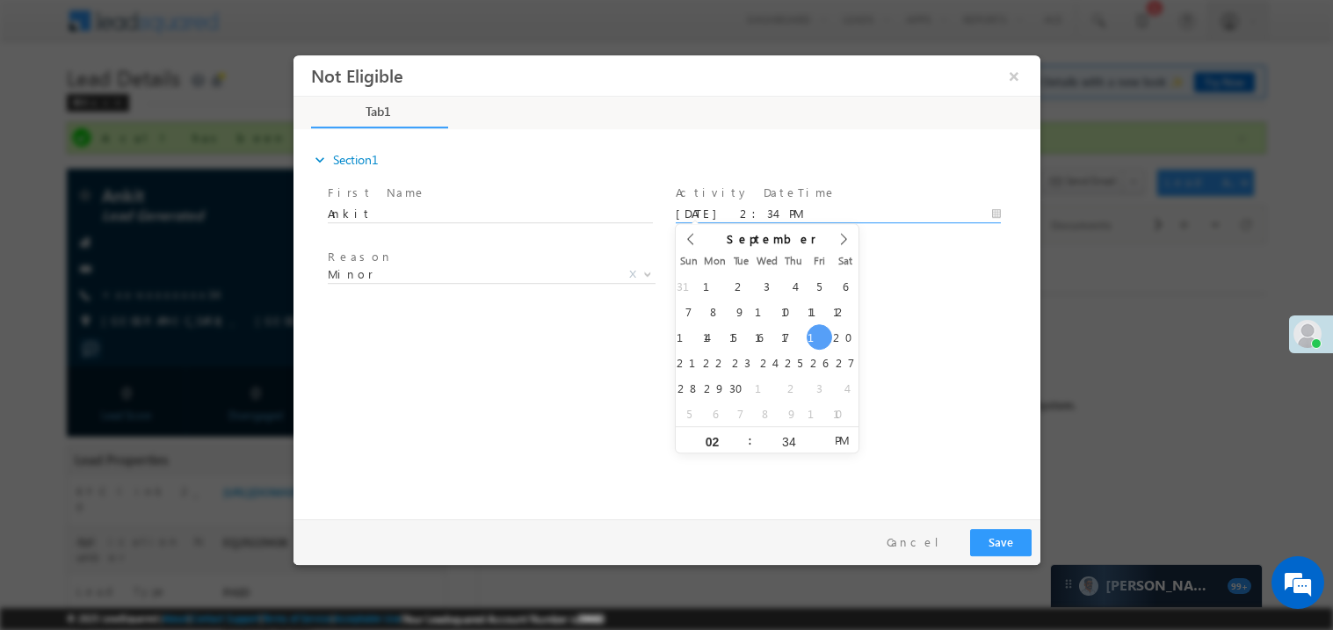
click at [378, 425] on div "expand_more Section1 First Name *" at bounding box center [670, 321] width 738 height 380
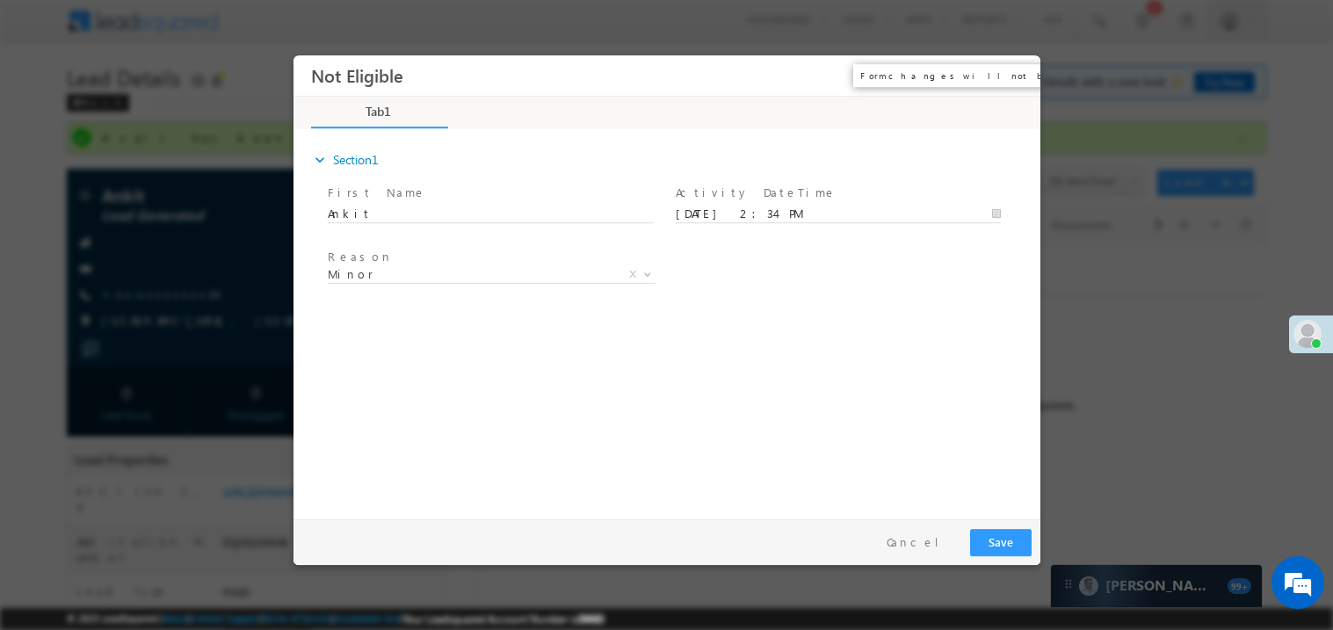
click at [1019, 72] on button "×" at bounding box center [1013, 75] width 30 height 33
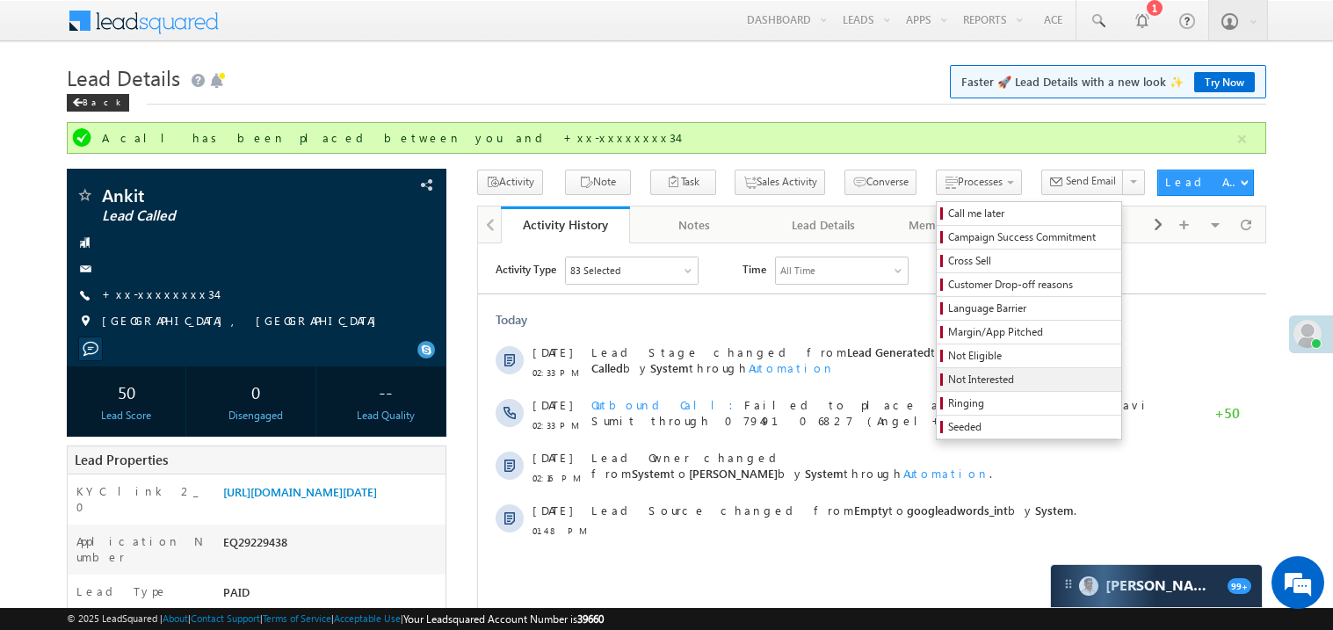
click at [948, 380] on span "Not Interested" at bounding box center [1031, 380] width 167 height 16
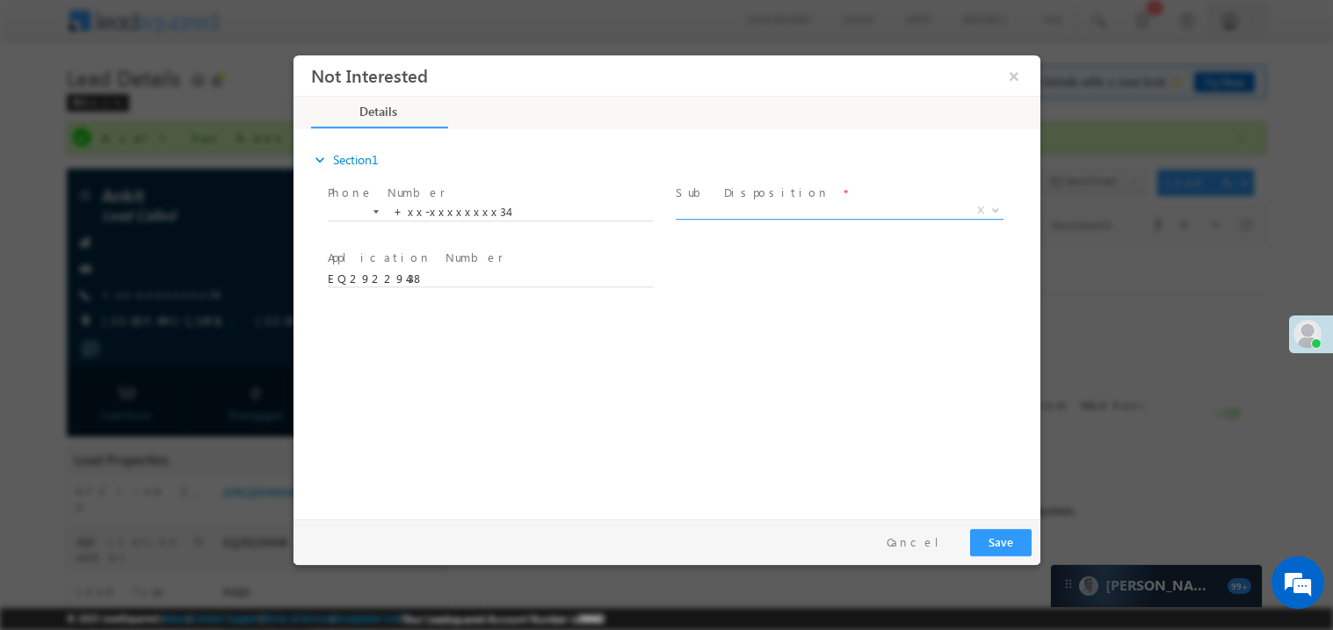
click at [733, 202] on span "X" at bounding box center [839, 210] width 328 height 18
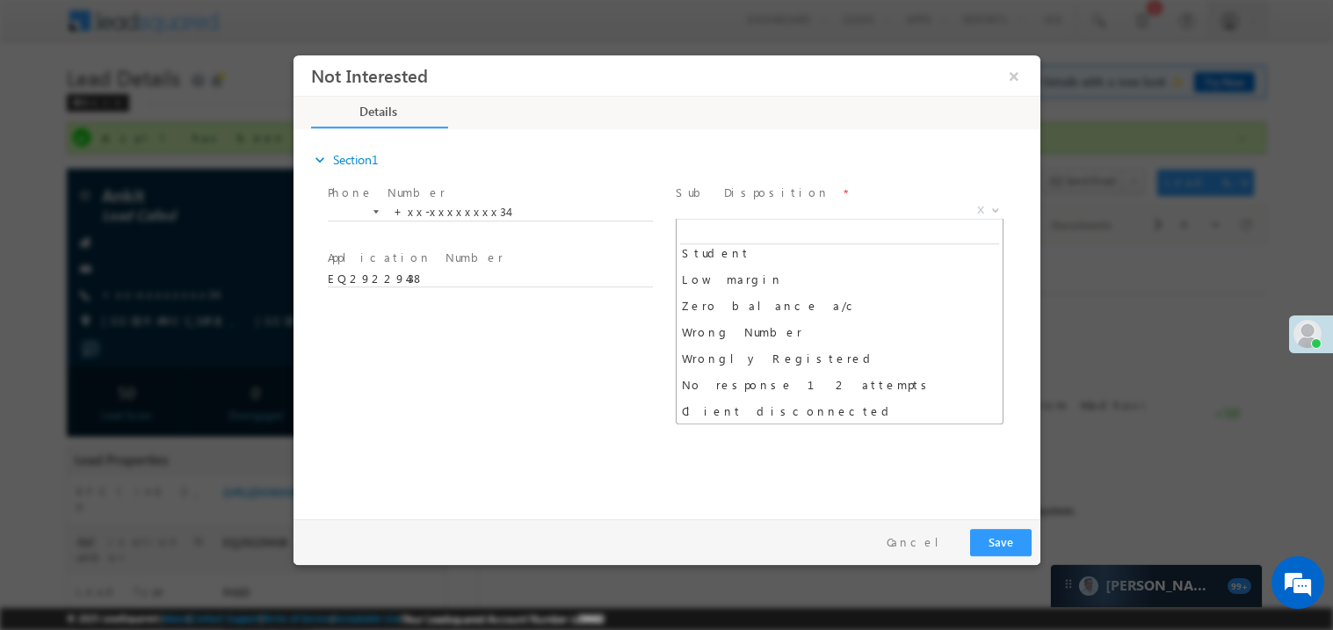
scroll to position [113, 0]
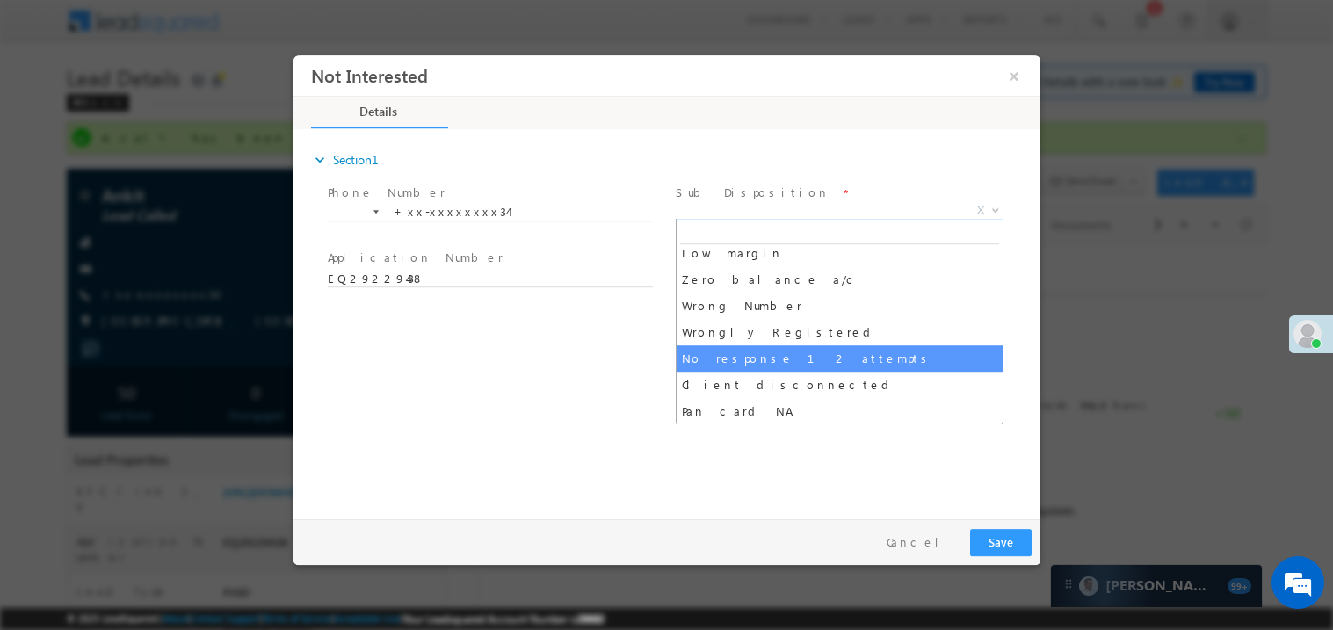
click at [549, 360] on div "expand_more Section1 Phone Number *" at bounding box center [670, 321] width 738 height 380
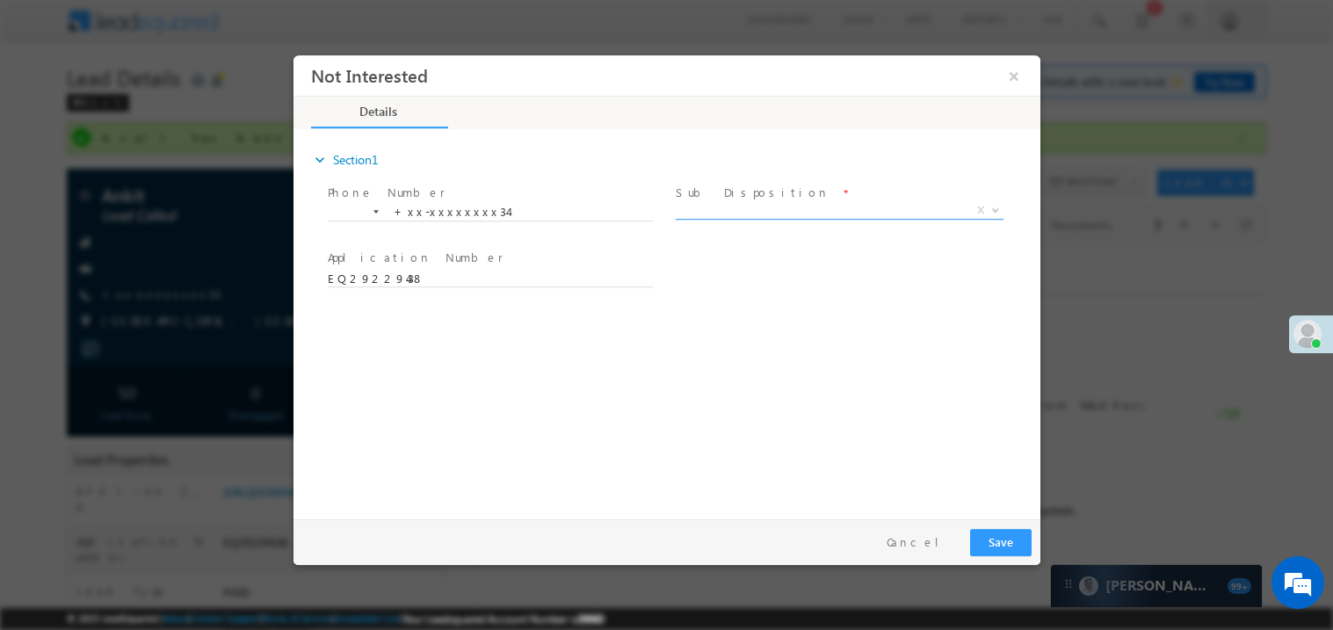
click at [720, 215] on span "X" at bounding box center [839, 210] width 328 height 18
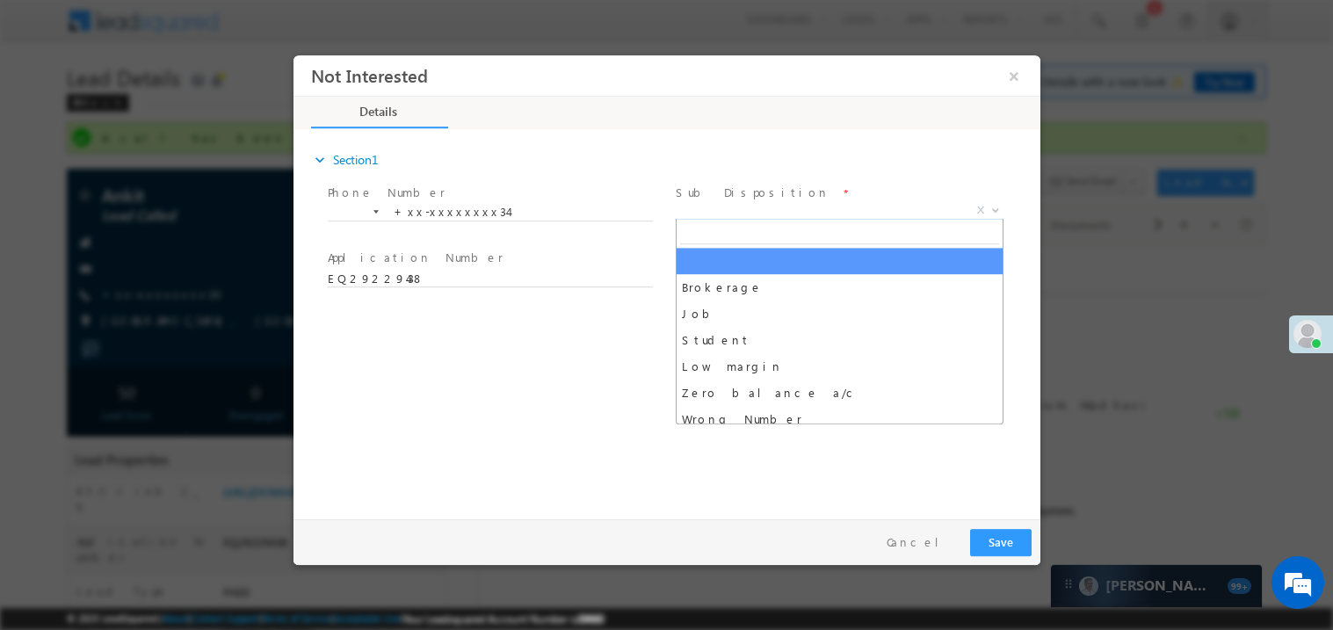
click at [728, 206] on span "X" at bounding box center [839, 210] width 328 height 18
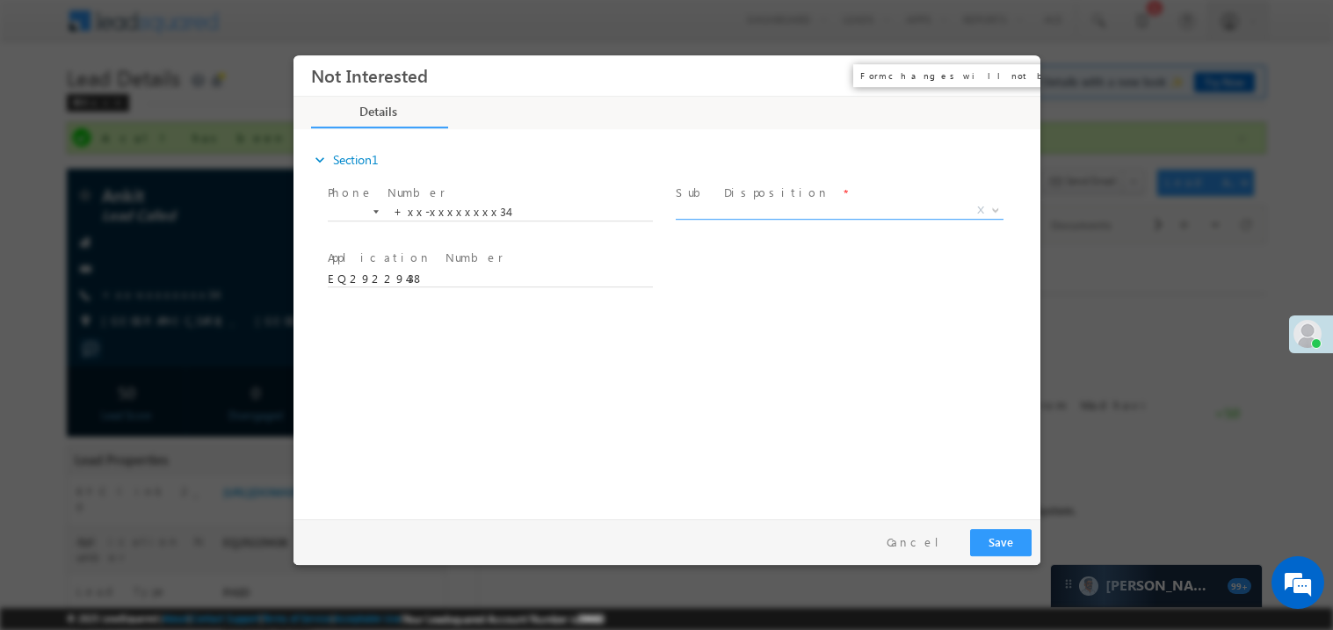
click at [1018, 75] on button "×" at bounding box center [1013, 75] width 30 height 33
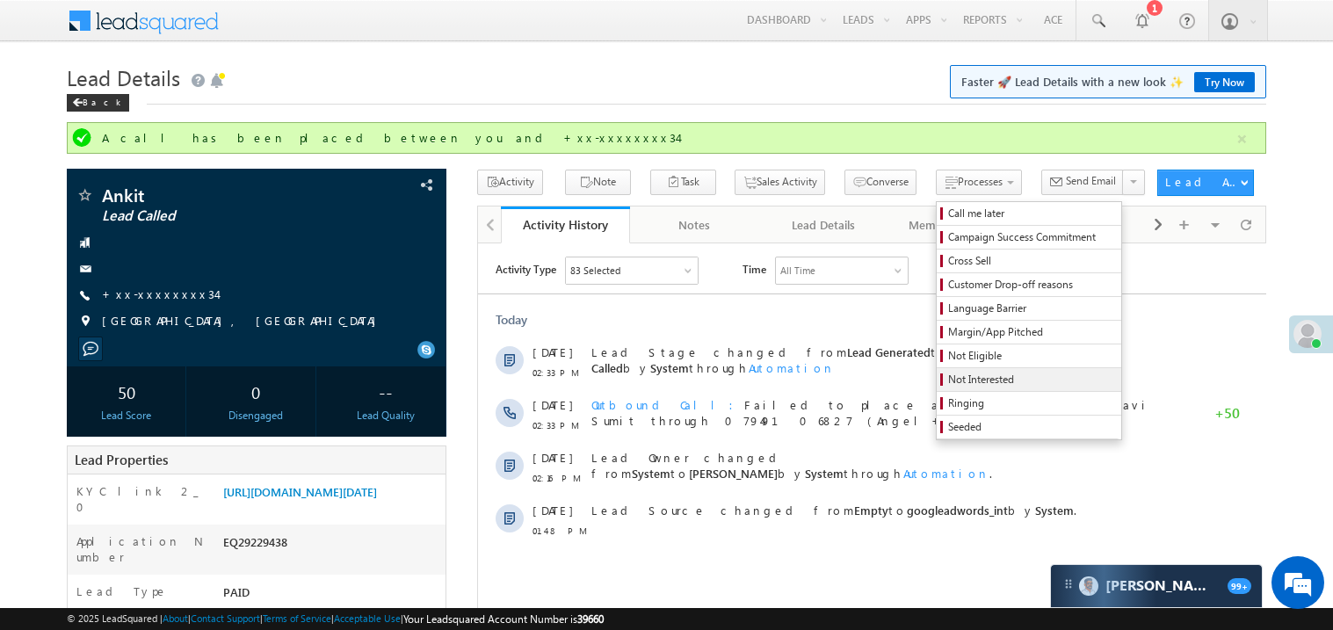
click at [948, 381] on span "Not Interested" at bounding box center [1031, 380] width 167 height 16
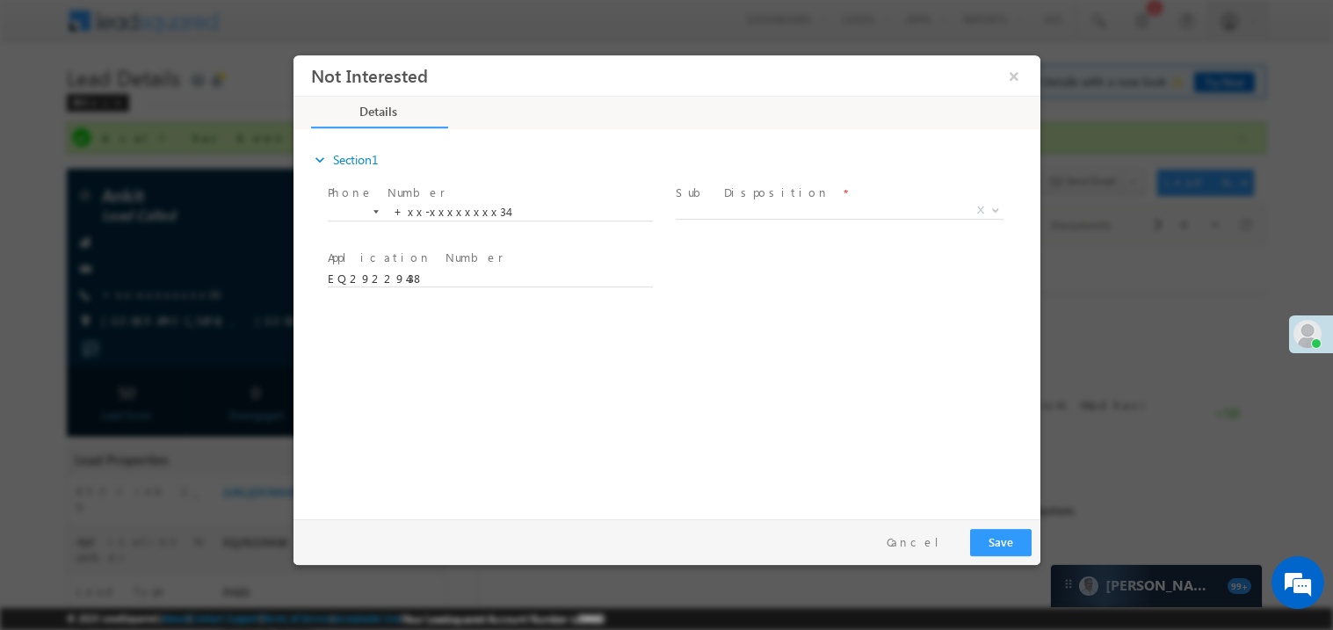
scroll to position [0, 0]
click at [734, 206] on span "X" at bounding box center [839, 210] width 328 height 18
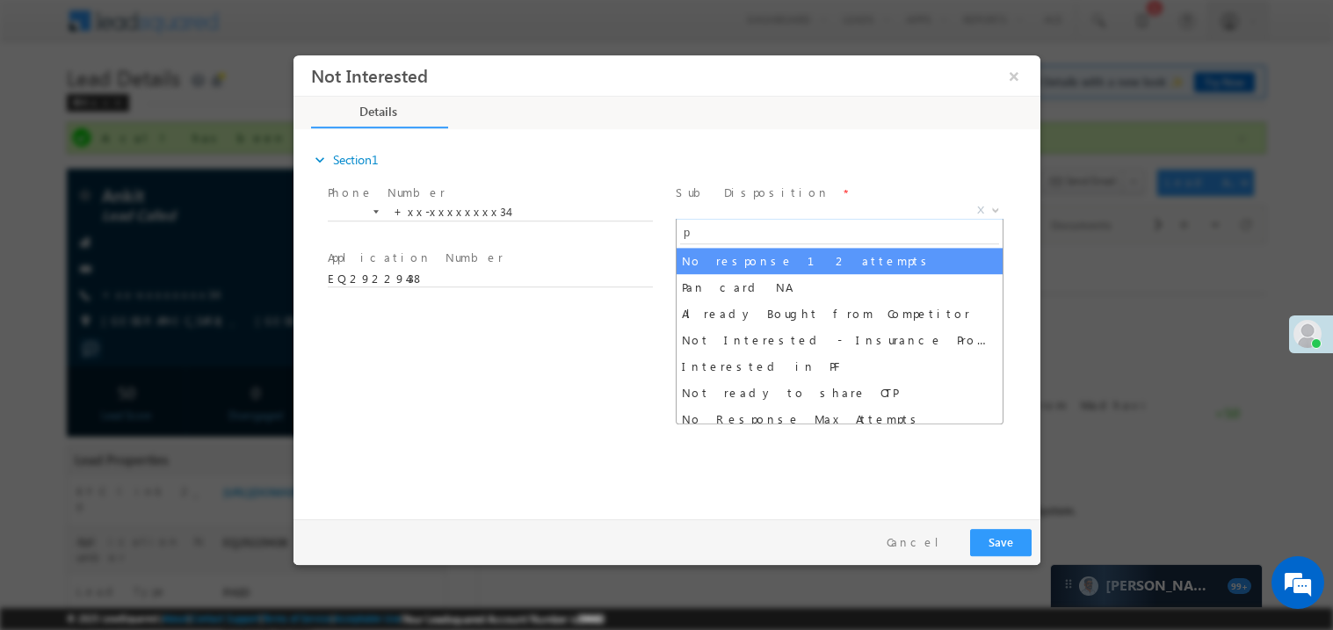
type input "pa"
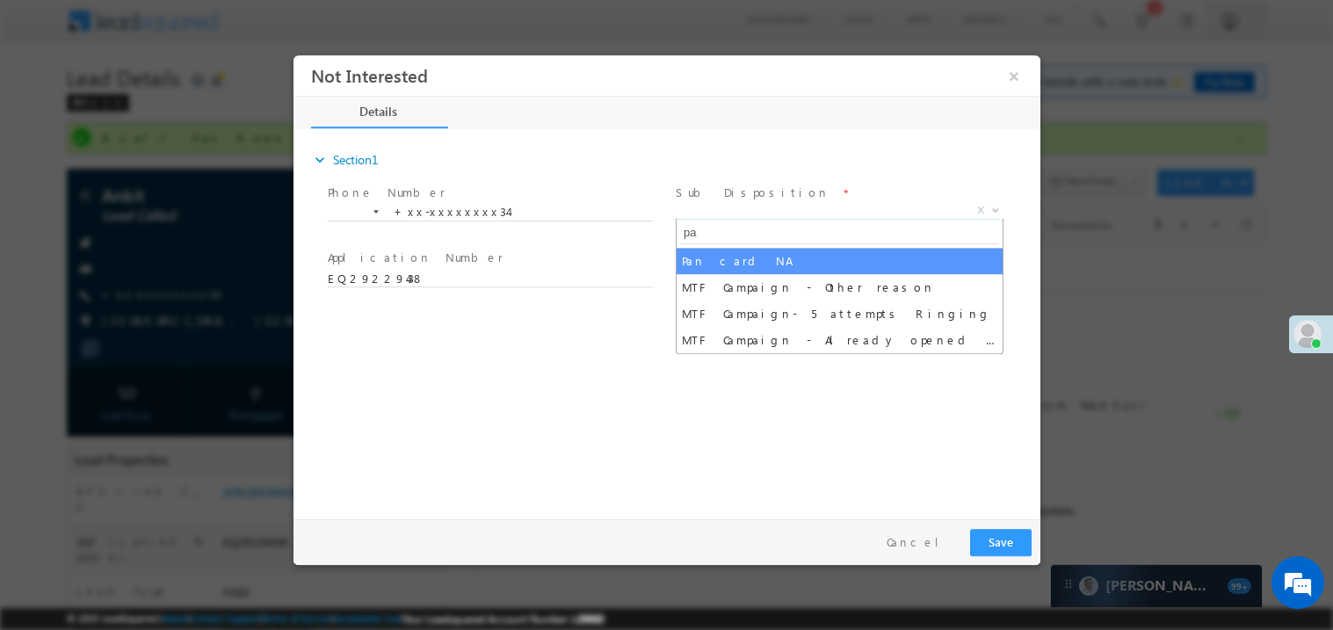
select select "Pan card NA"
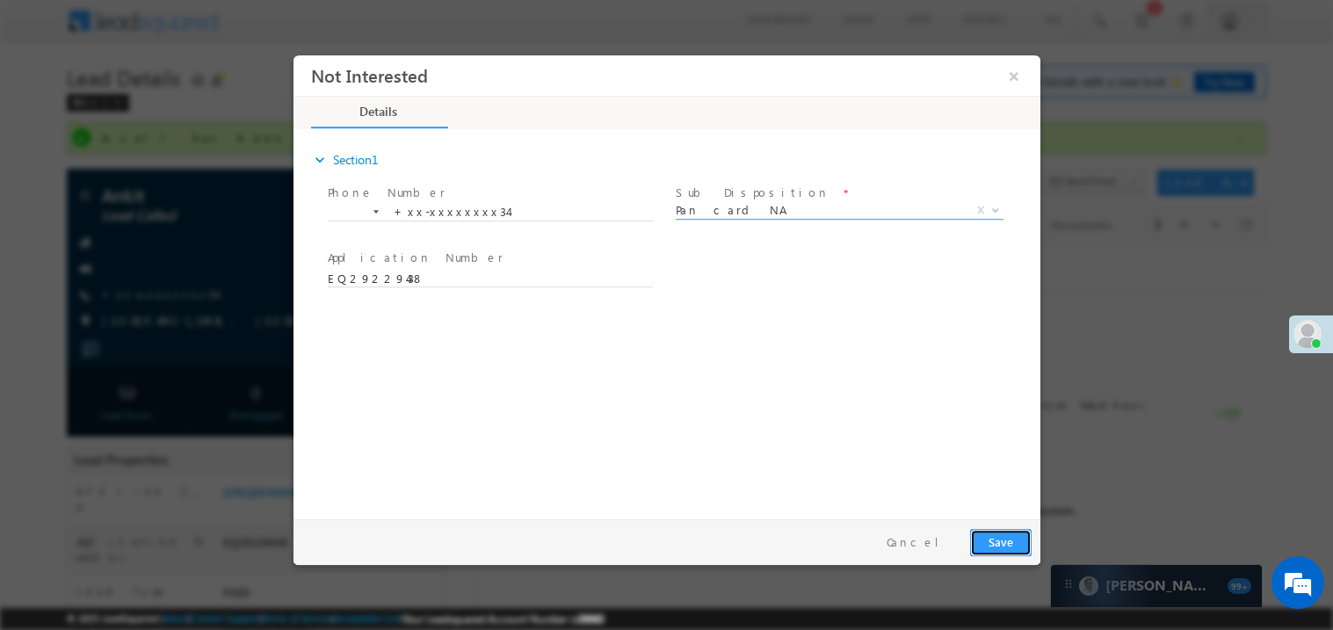
click at [1016, 545] on button "Save" at bounding box center [999, 541] width 61 height 27
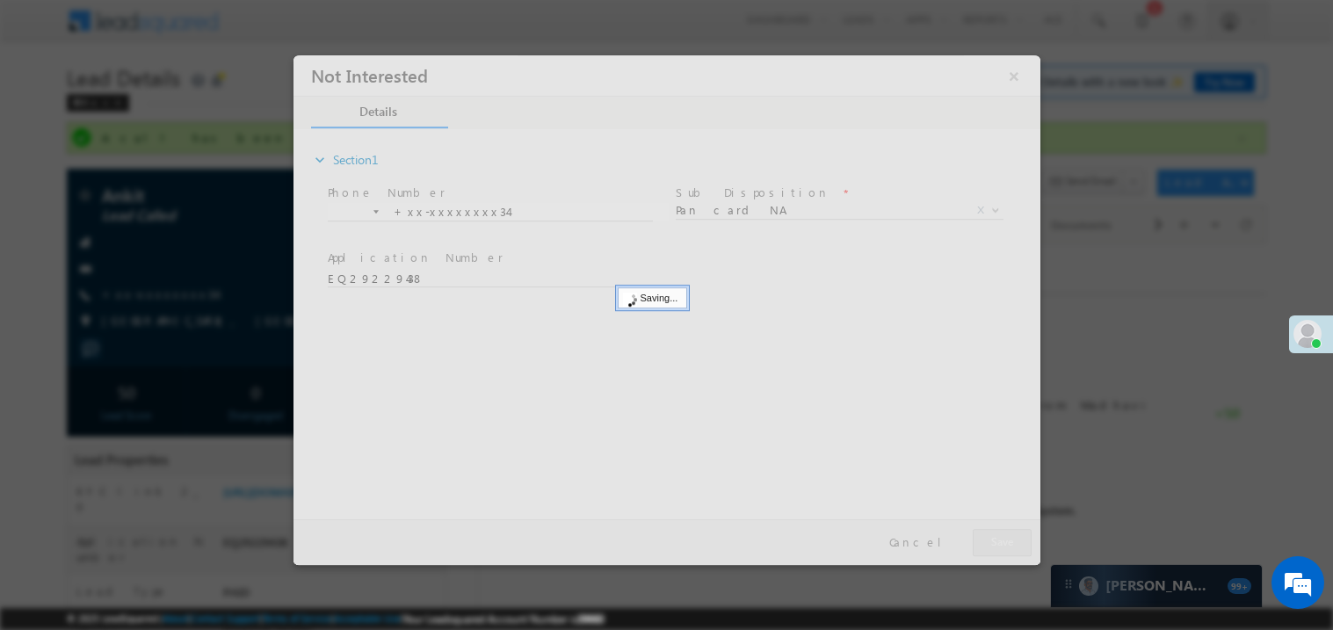
click at [1016, 545] on div at bounding box center [666, 309] width 747 height 510
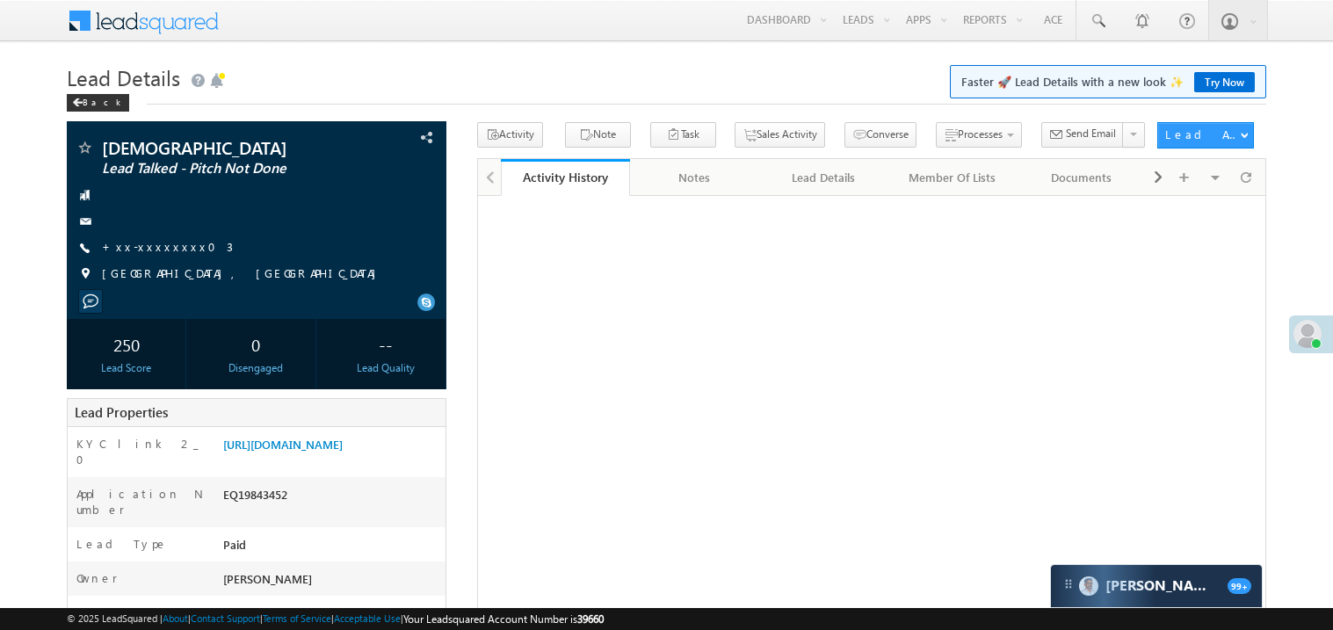
click at [141, 253] on link "+xx-xxxxxxxx03" at bounding box center [167, 246] width 131 height 15
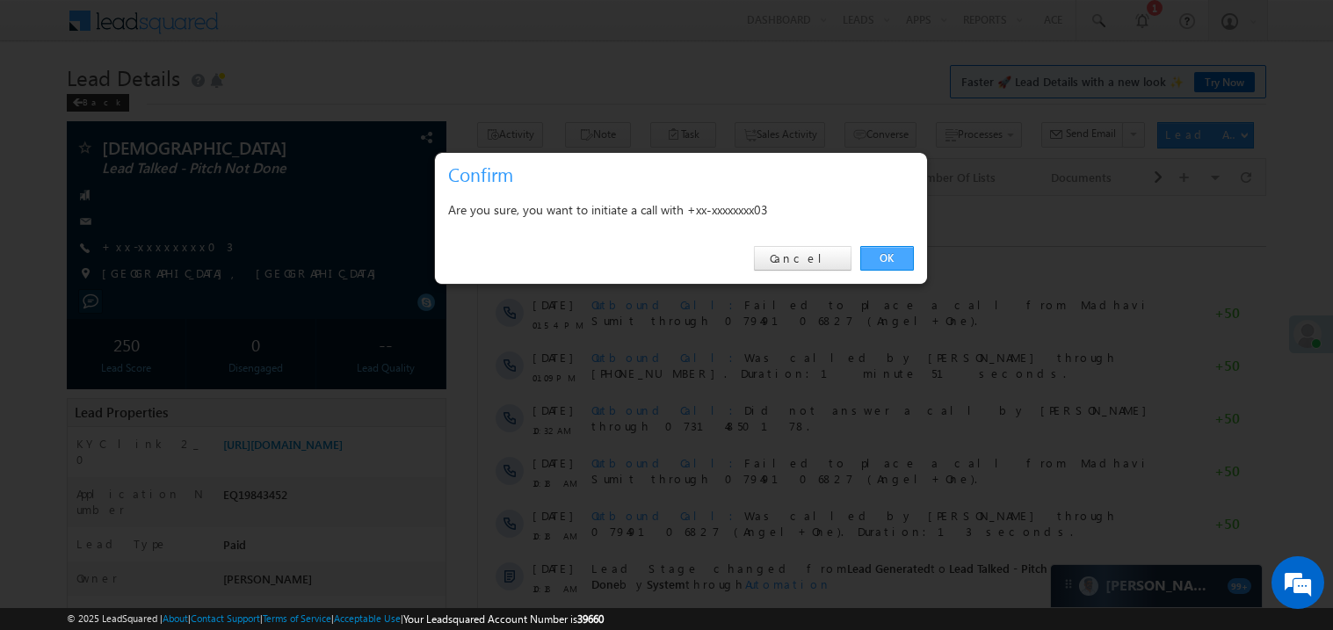
click at [889, 261] on link "OK" at bounding box center [887, 258] width 54 height 25
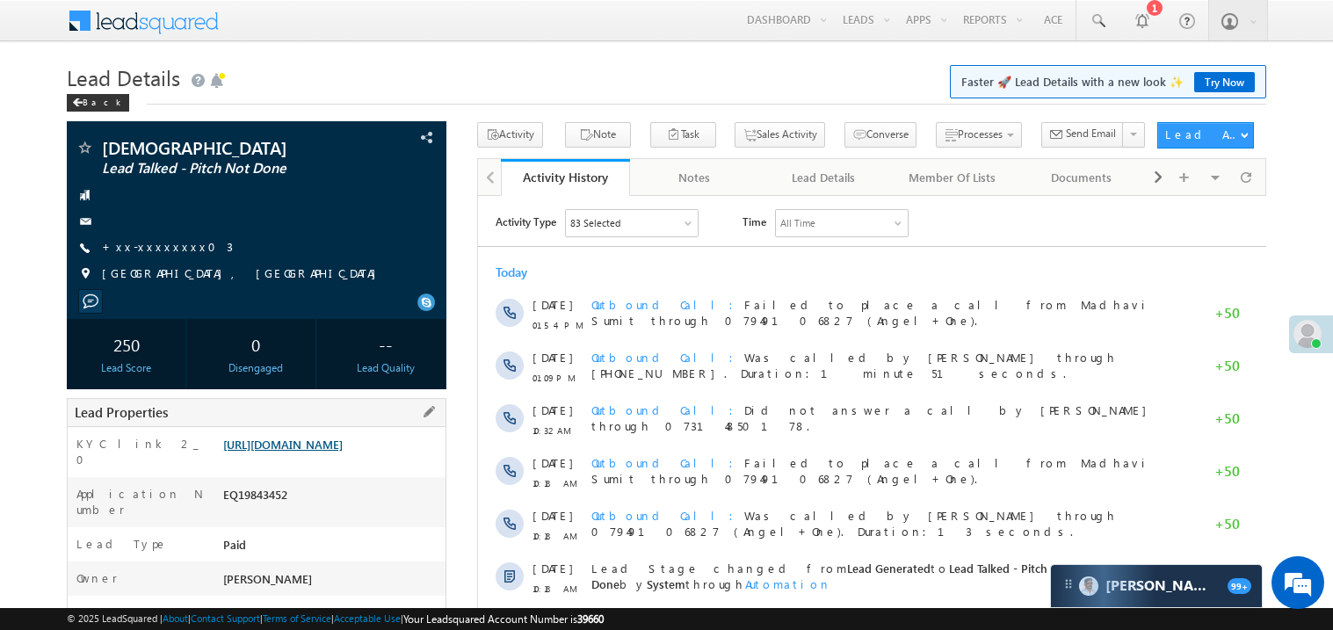
click at [331, 452] on link "[URL][DOMAIN_NAME]" at bounding box center [282, 444] width 119 height 15
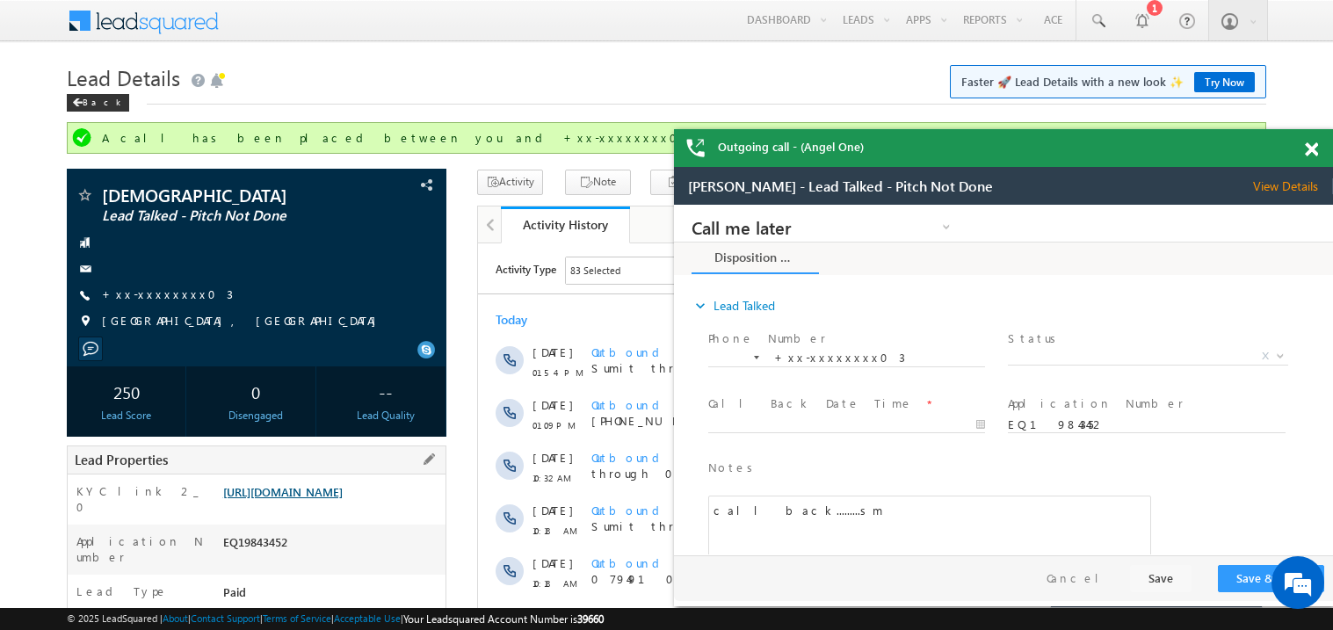
click at [339, 499] on link "[URL][DOMAIN_NAME]" at bounding box center [282, 491] width 119 height 15
click at [163, 300] on link "+xx-xxxxxxxx03" at bounding box center [167, 293] width 131 height 15
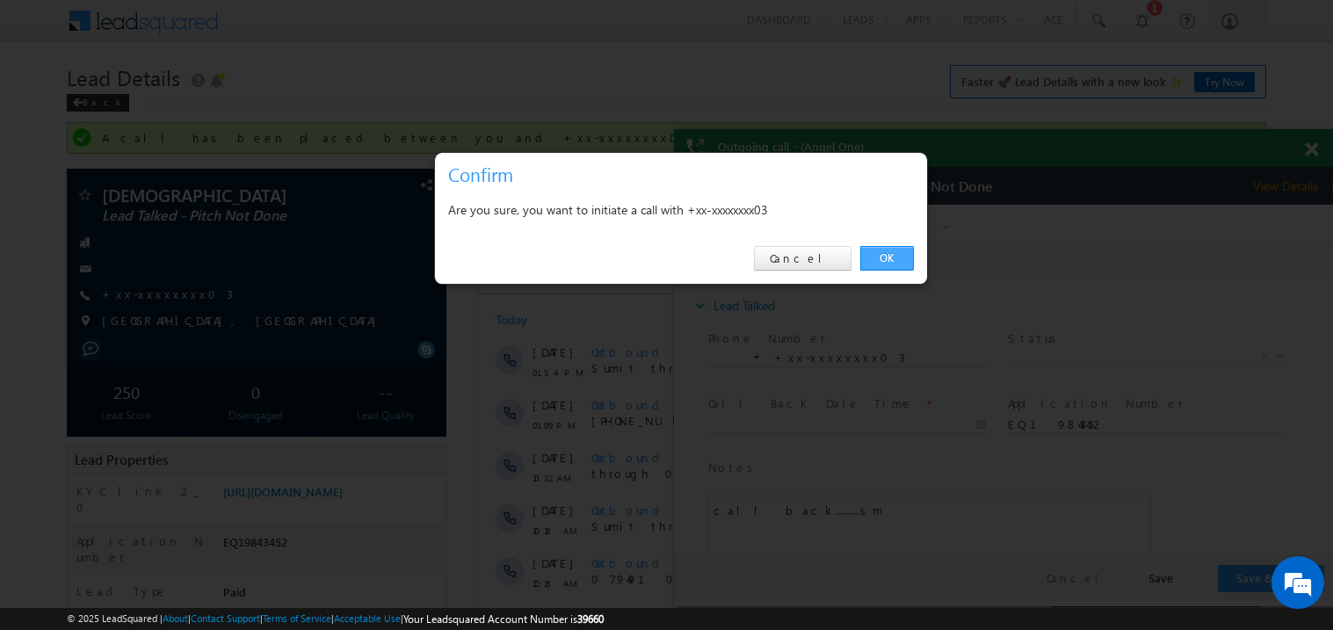
click at [878, 253] on link "OK" at bounding box center [887, 258] width 54 height 25
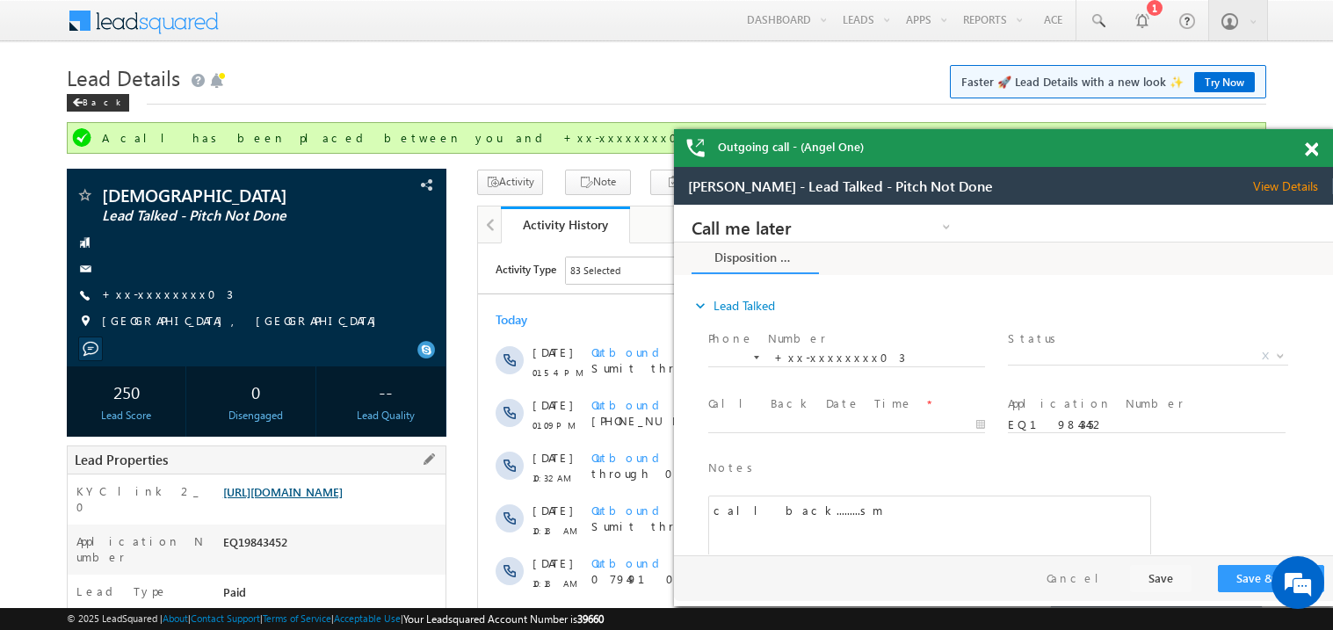
click at [320, 499] on link "[URL][DOMAIN_NAME]" at bounding box center [282, 491] width 119 height 15
click at [1314, 151] on span at bounding box center [1311, 149] width 13 height 15
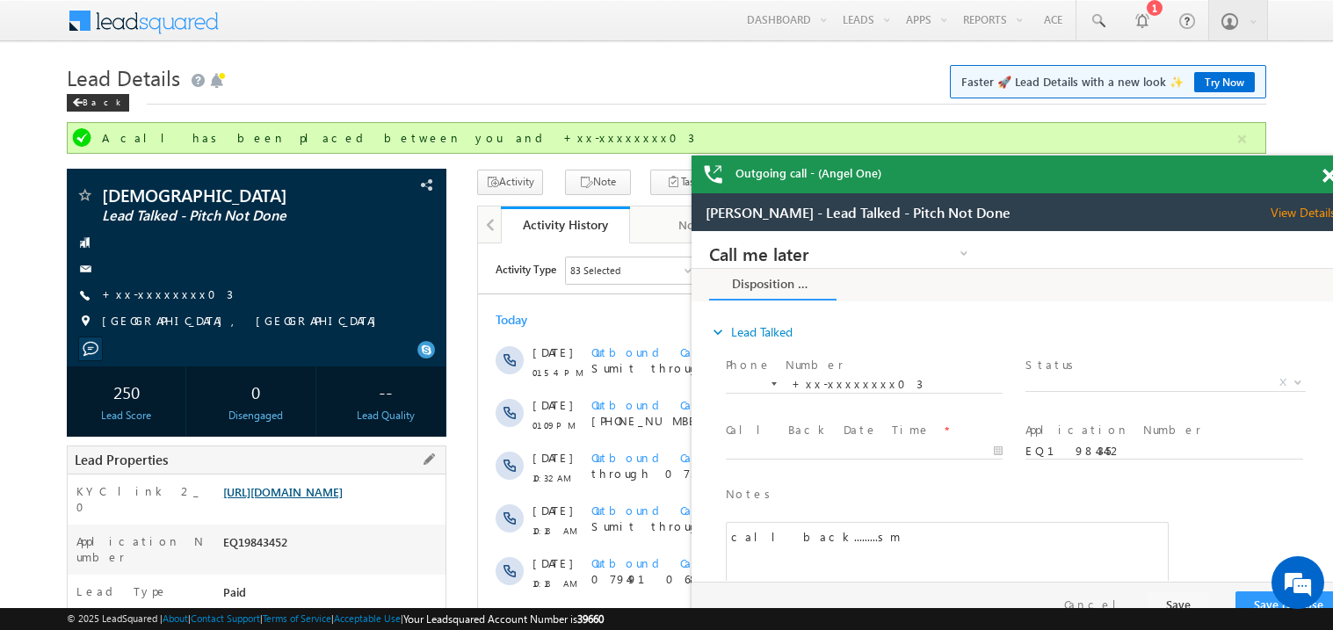
click at [331, 499] on link "[URL][DOMAIN_NAME]" at bounding box center [282, 491] width 119 height 15
click at [157, 292] on link "+xx-xxxxxxxx03" at bounding box center [167, 293] width 131 height 15
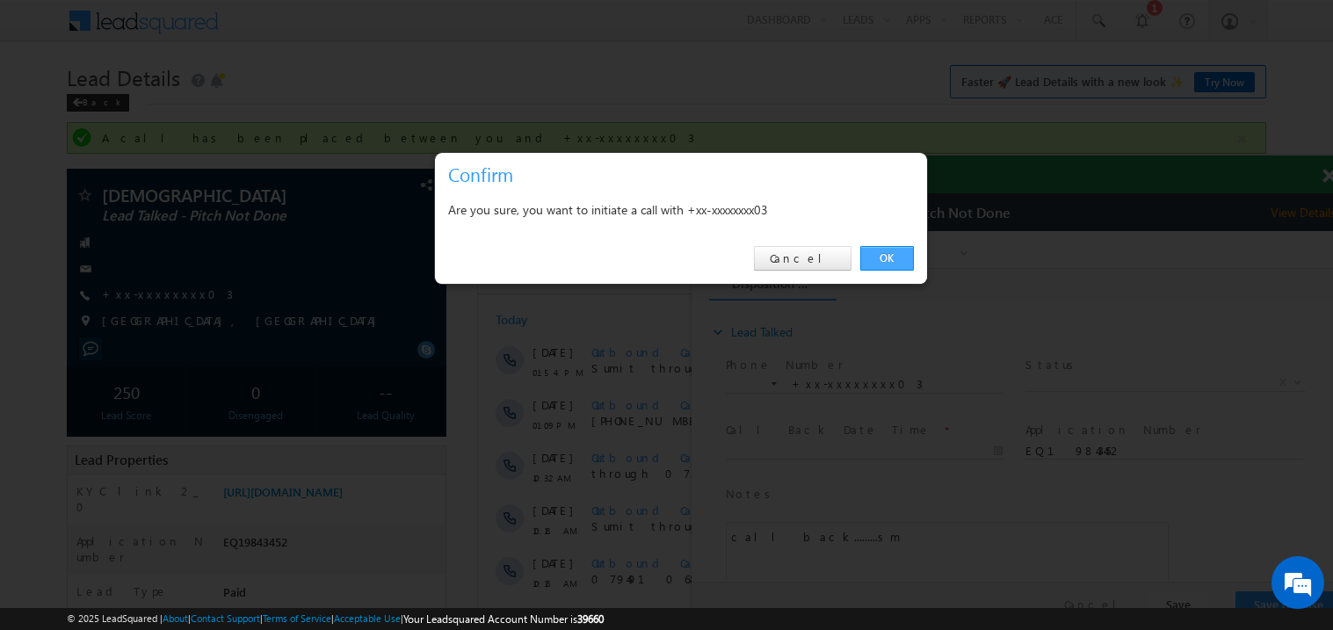
click at [884, 254] on link "OK" at bounding box center [887, 258] width 54 height 25
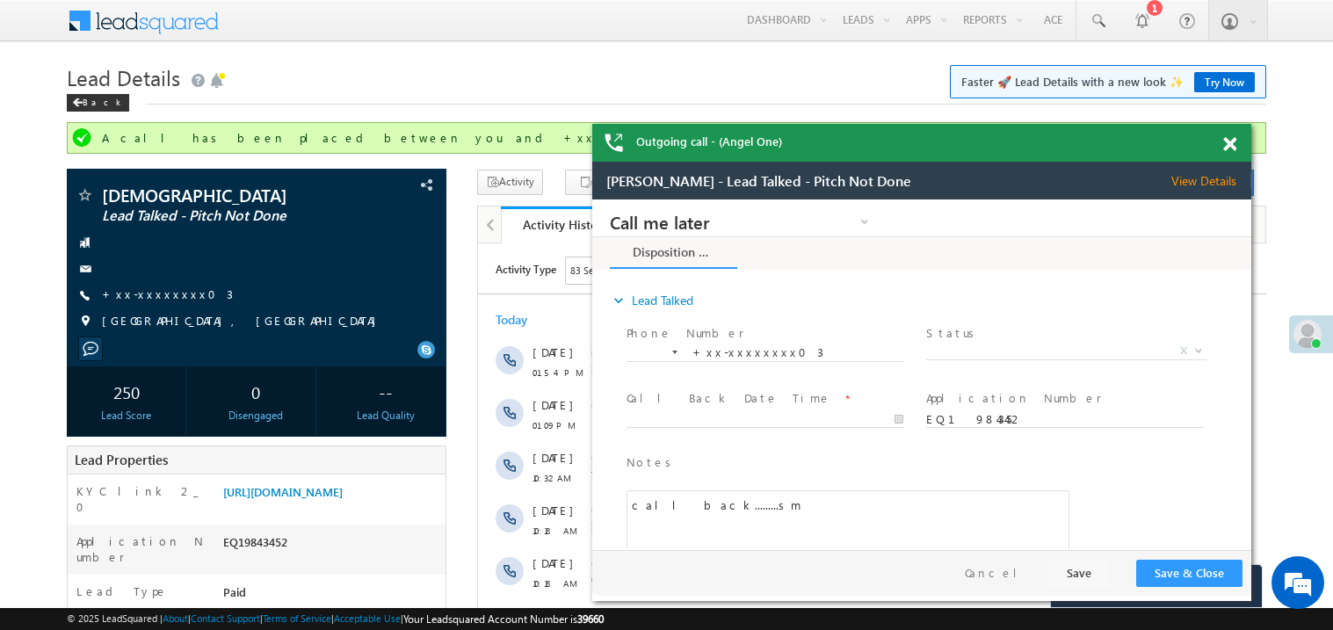
drag, startPoint x: 1139, startPoint y: 179, endPoint x: 1038, endPoint y: 146, distance: 107.2
click at [1038, 146] on div "Outgoing call - (Angel One)" at bounding box center [921, 143] width 659 height 38
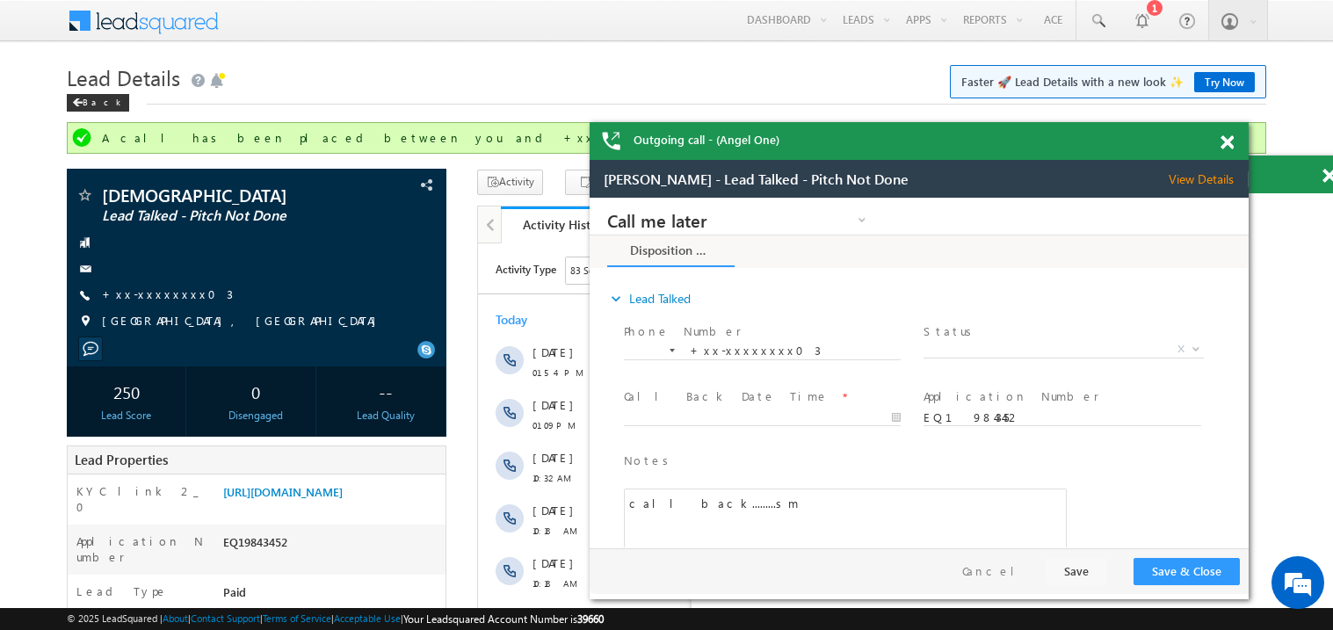
click at [1224, 141] on span at bounding box center [1226, 142] width 13 height 15
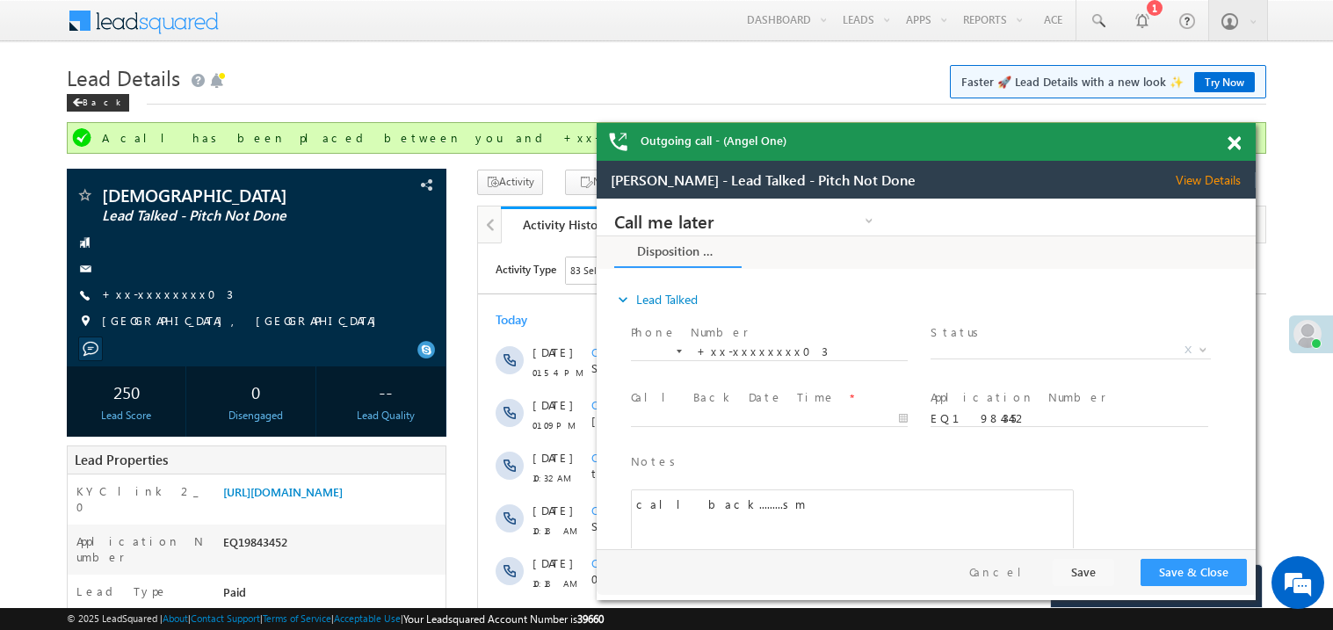
drag, startPoint x: 999, startPoint y: 174, endPoint x: 904, endPoint y: 141, distance: 100.6
click at [904, 141] on div "Outgoing call - (Angel One)" at bounding box center [926, 142] width 659 height 38
click at [1234, 144] on span at bounding box center [1233, 142] width 13 height 15
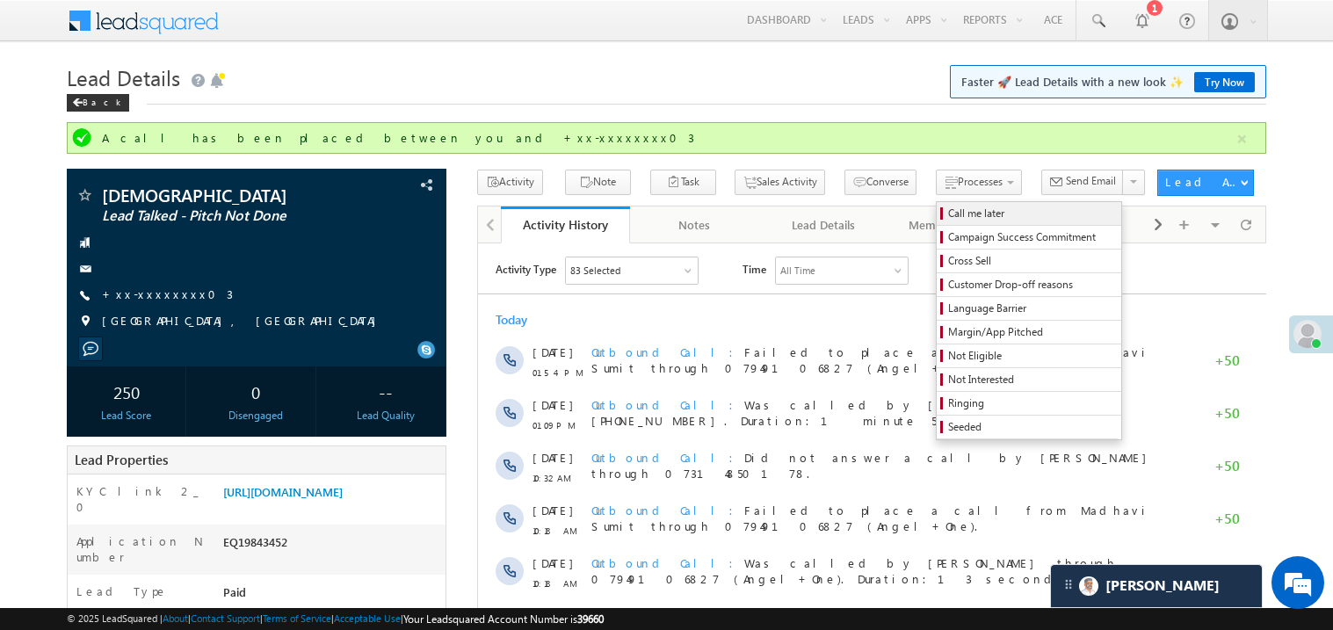
click at [948, 210] on span "Call me later" at bounding box center [1031, 214] width 167 height 16
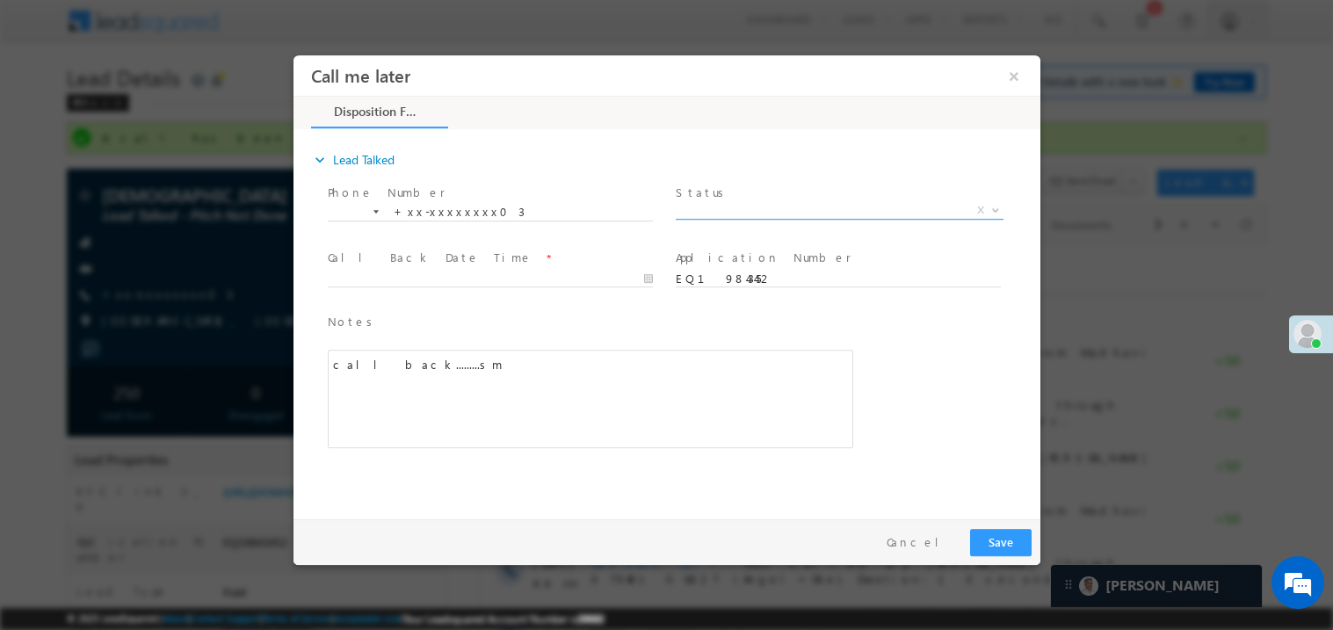
click at [727, 213] on span "X" at bounding box center [839, 210] width 328 height 18
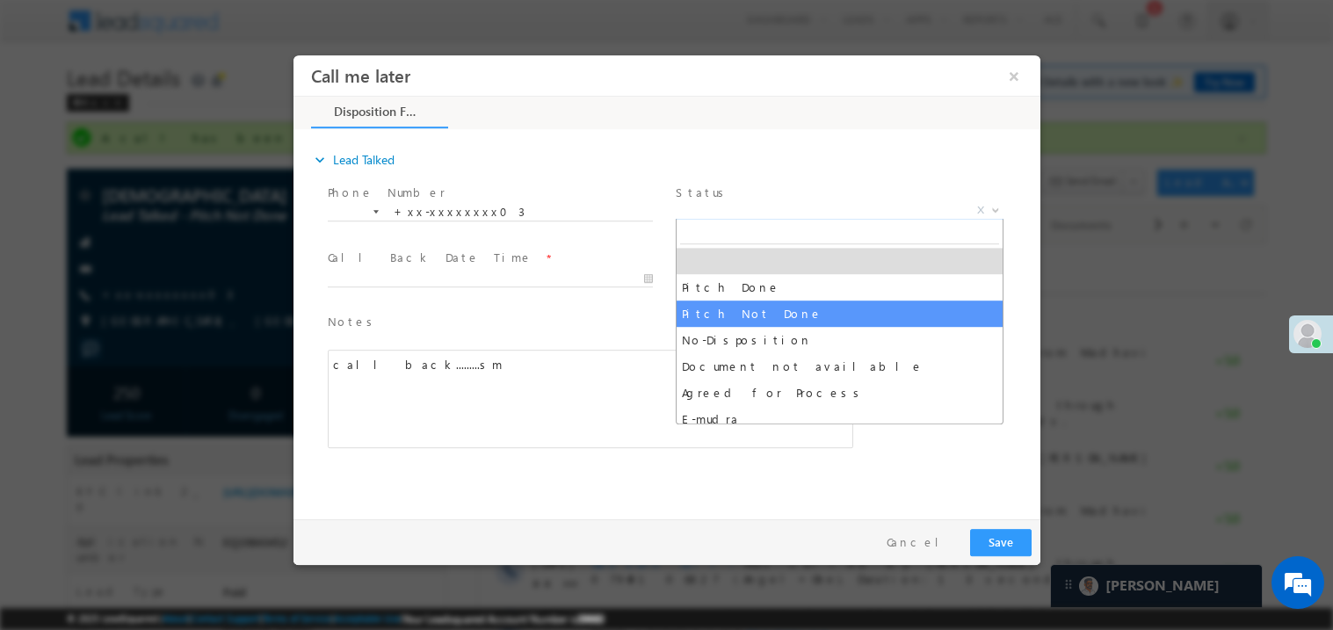
select select "Pitch Not Done"
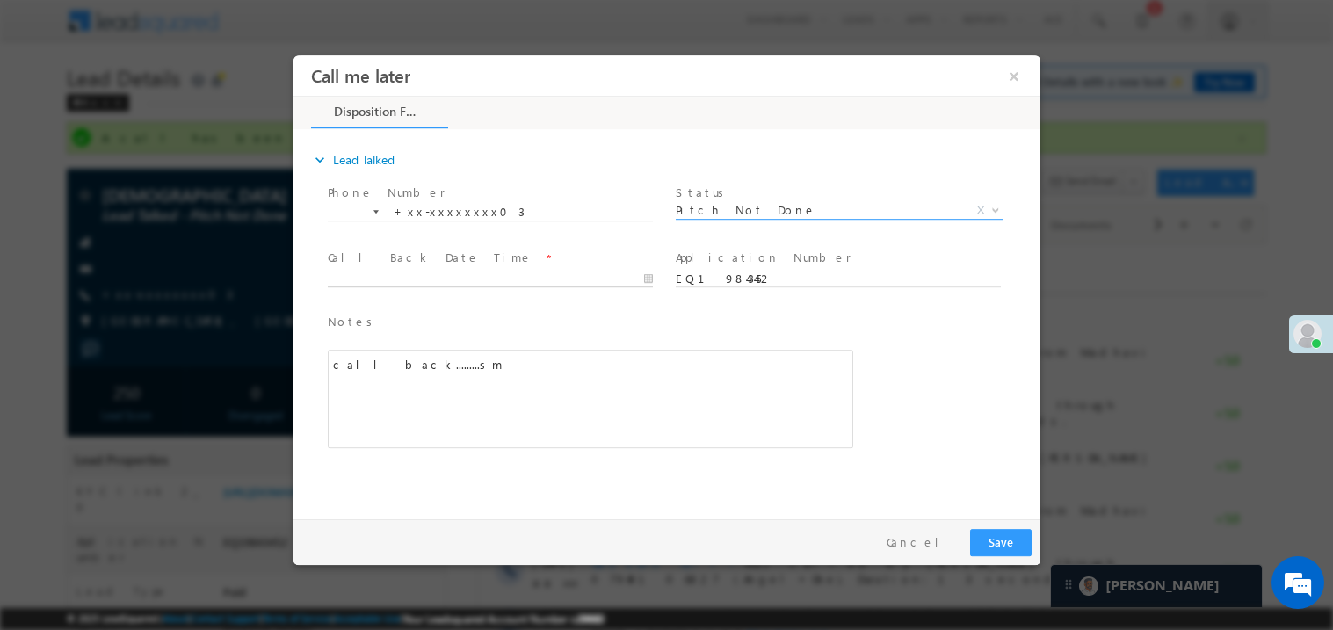
click at [452, 276] on body "Call me later ×" at bounding box center [666, 282] width 747 height 456
type input "[DATE] 3:13 PM"
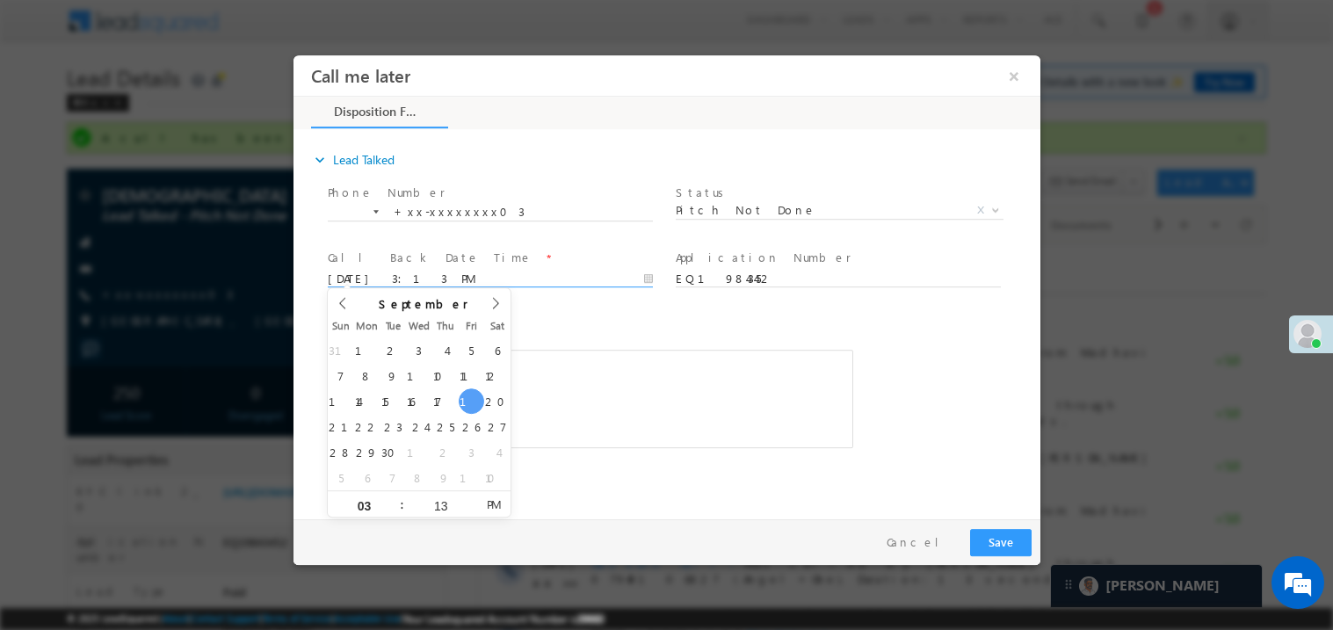
click at [648, 388] on div "call back.........sm" at bounding box center [589, 398] width 525 height 98
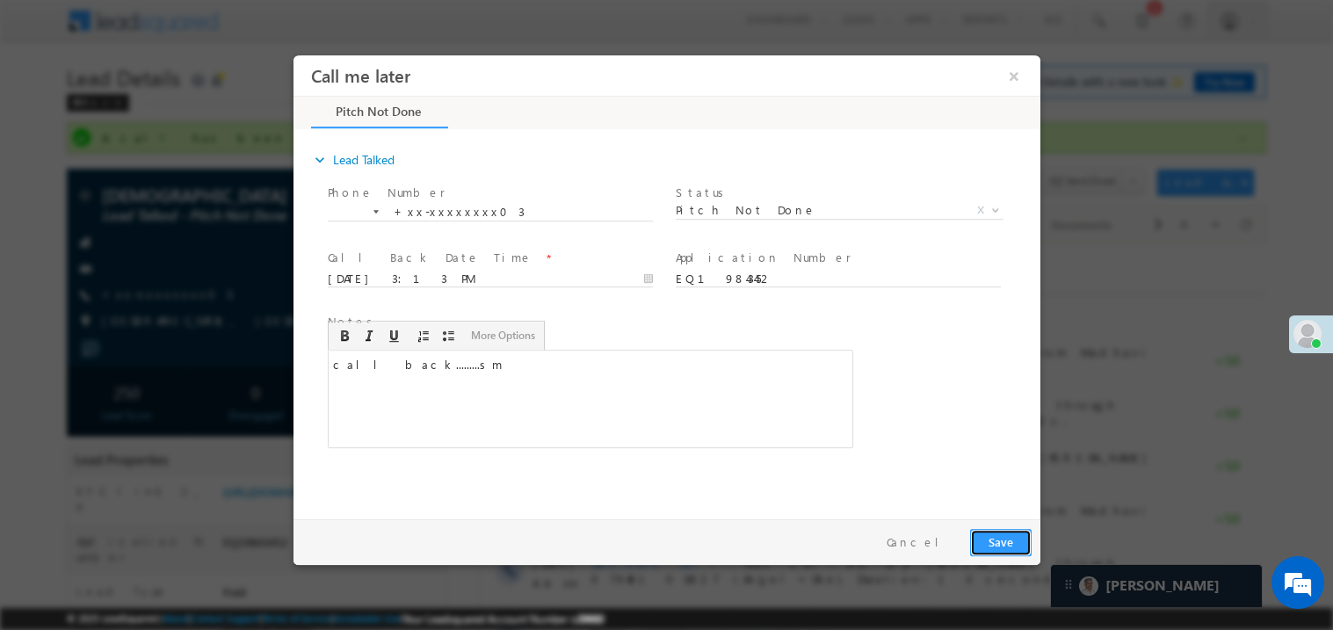
click at [1001, 538] on button "Save" at bounding box center [999, 541] width 61 height 27
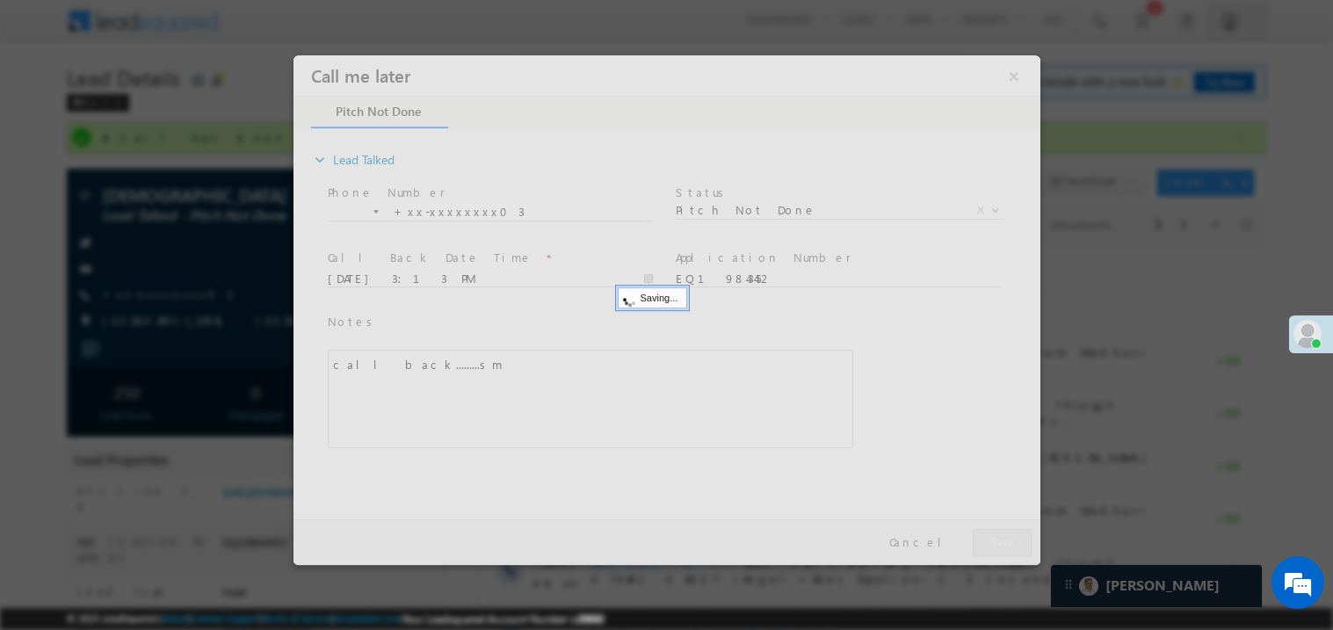
click at [1001, 538] on div at bounding box center [666, 309] width 747 height 510
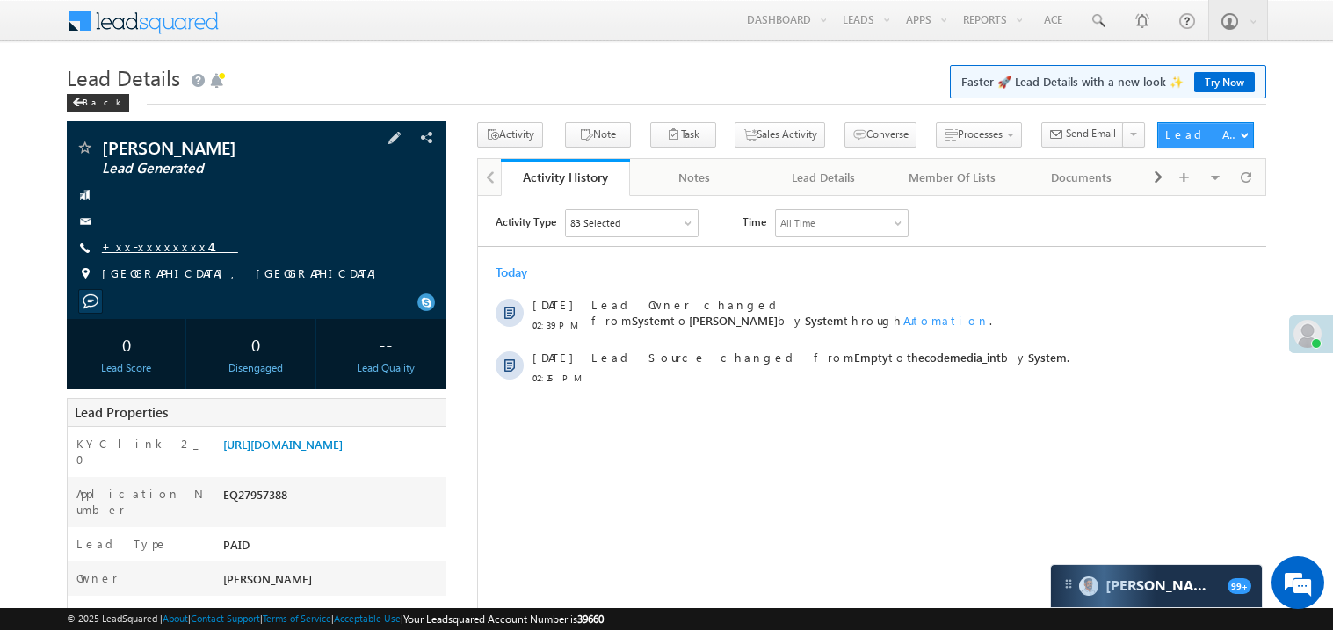
click at [142, 242] on link "+xx-xxxxxxxx41" at bounding box center [170, 246] width 136 height 15
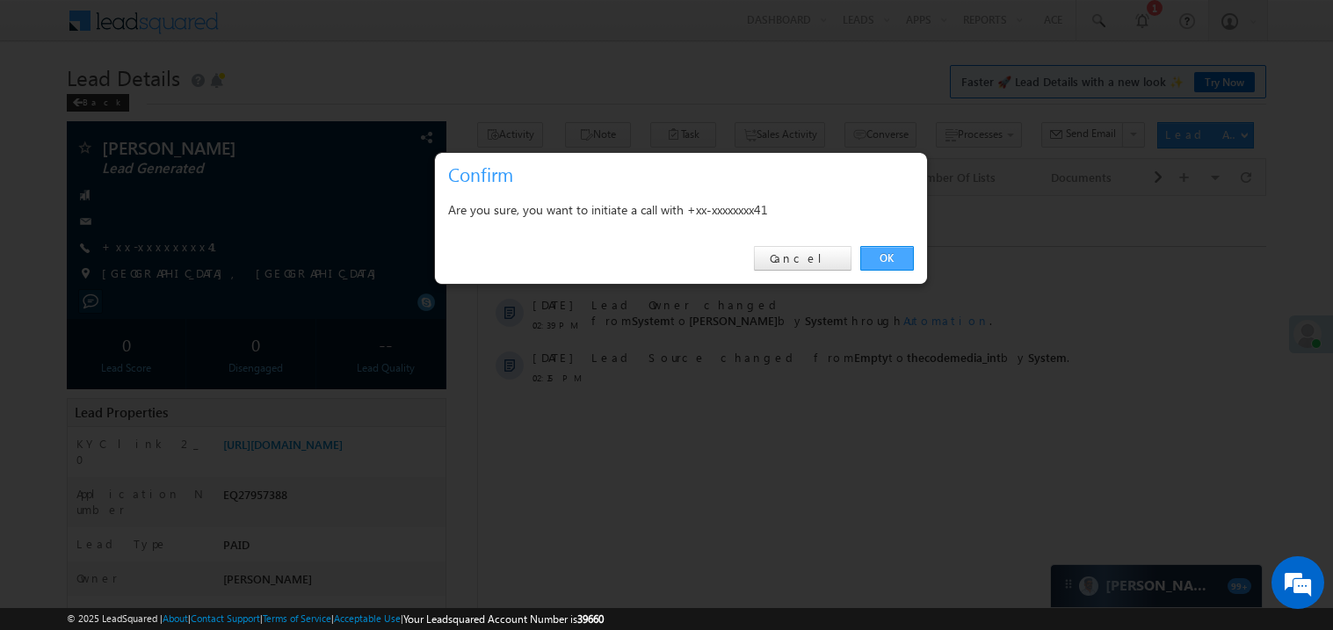
click at [881, 255] on link "OK" at bounding box center [887, 258] width 54 height 25
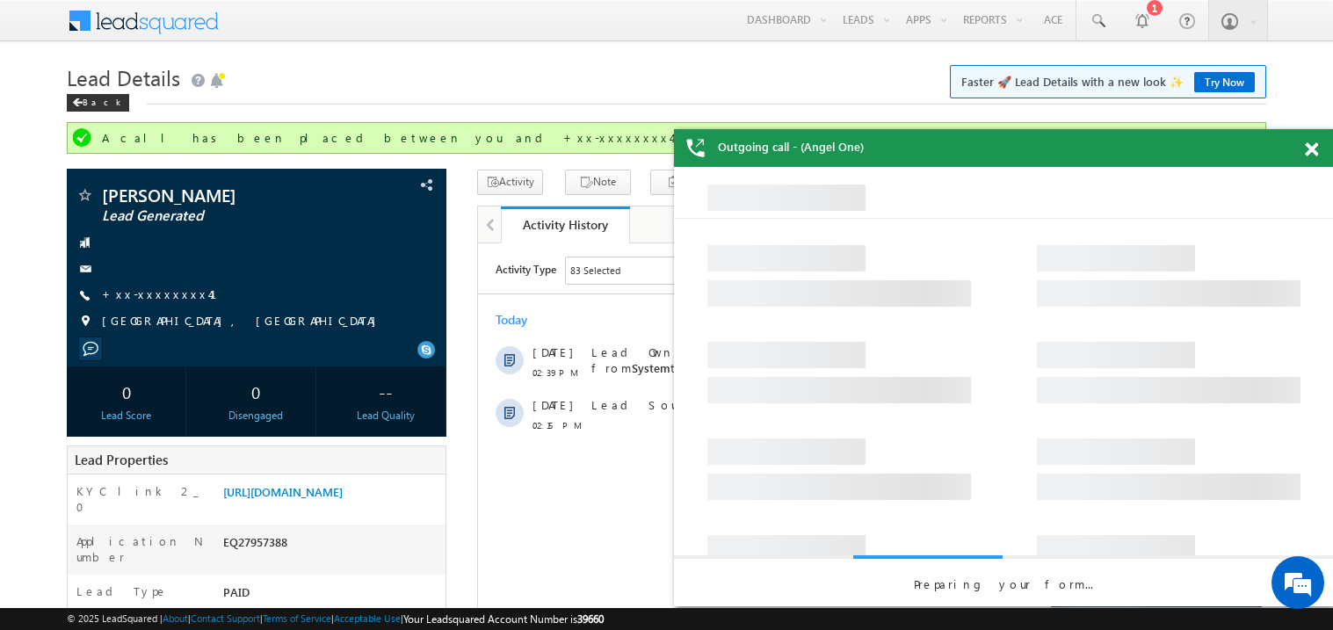
click at [1316, 147] on span at bounding box center [1311, 149] width 13 height 15
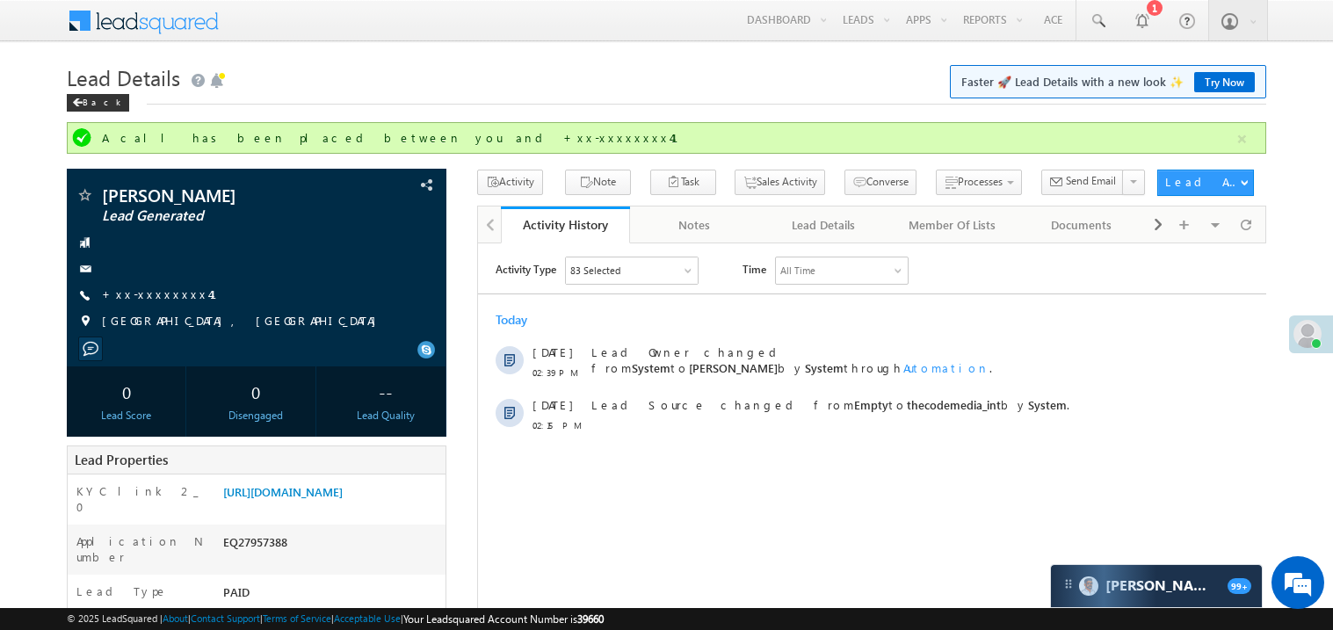
click at [620, 318] on div "Today" at bounding box center [871, 319] width 788 height 16
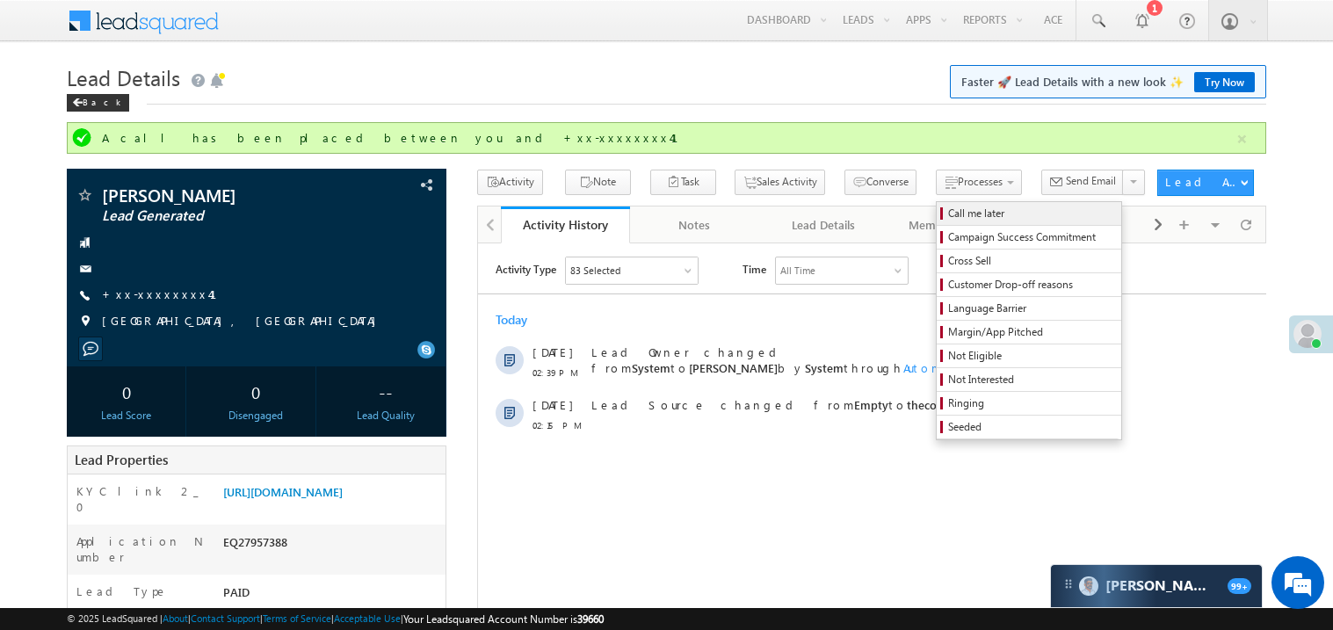
click at [948, 218] on span "Call me later" at bounding box center [1031, 214] width 167 height 16
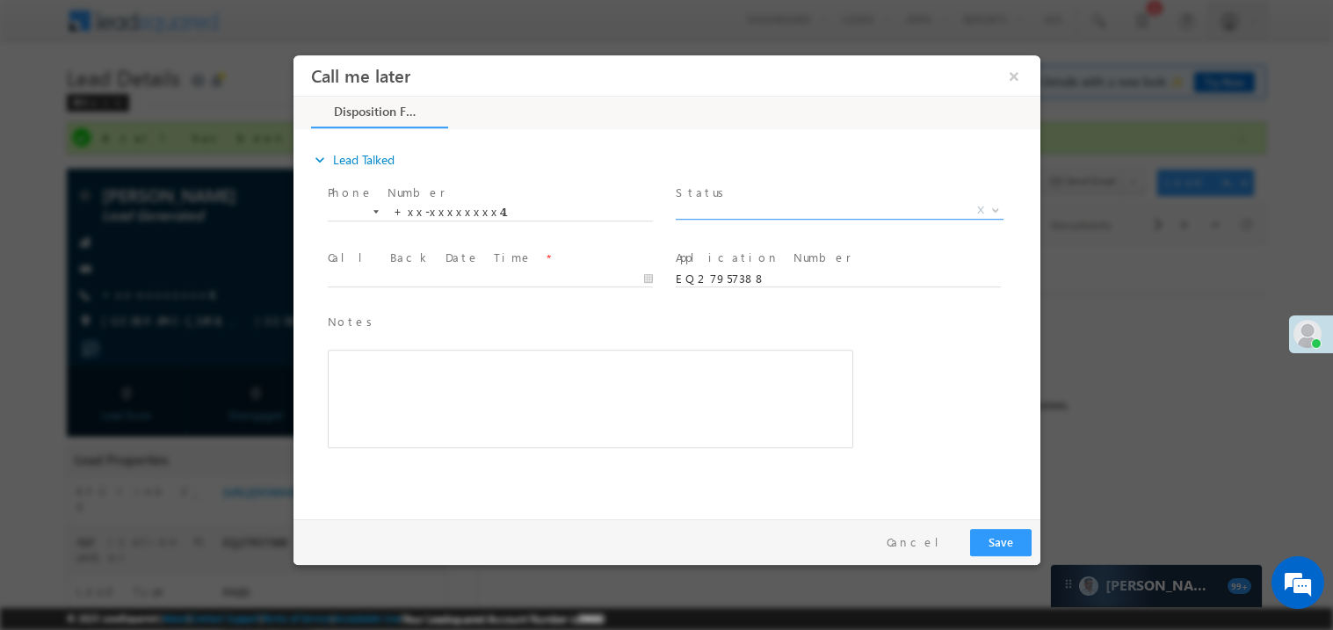
click at [700, 213] on span "X" at bounding box center [839, 210] width 328 height 18
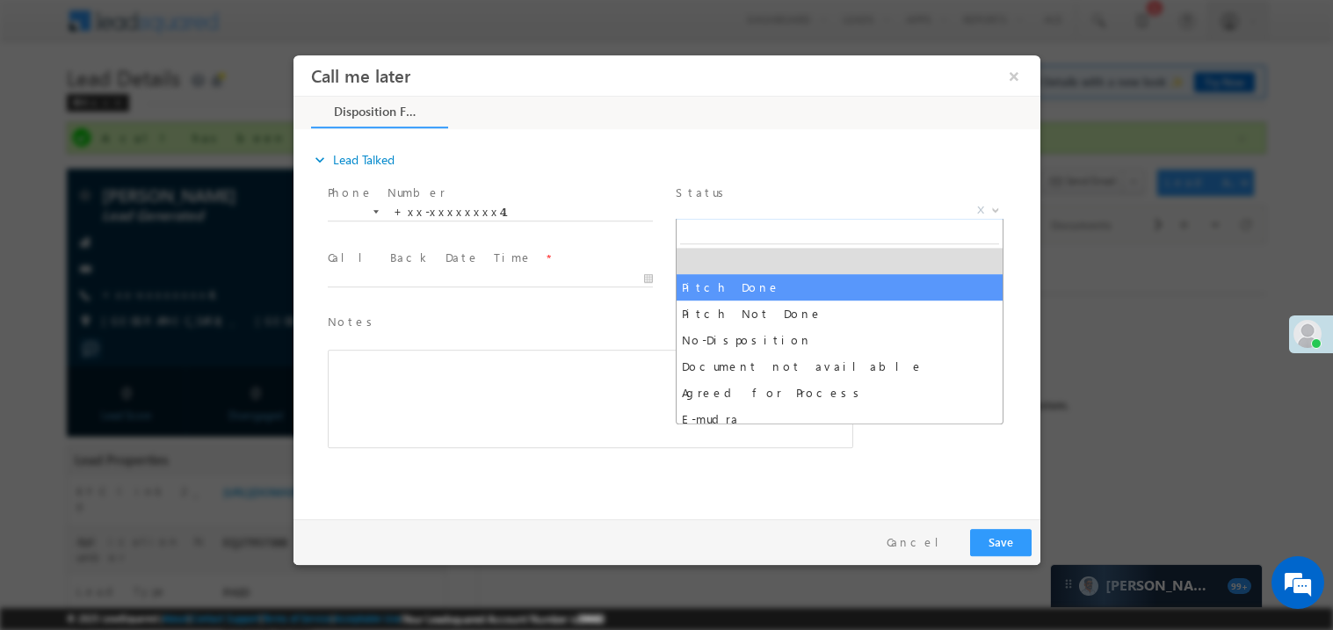
select select "Pitch Done"
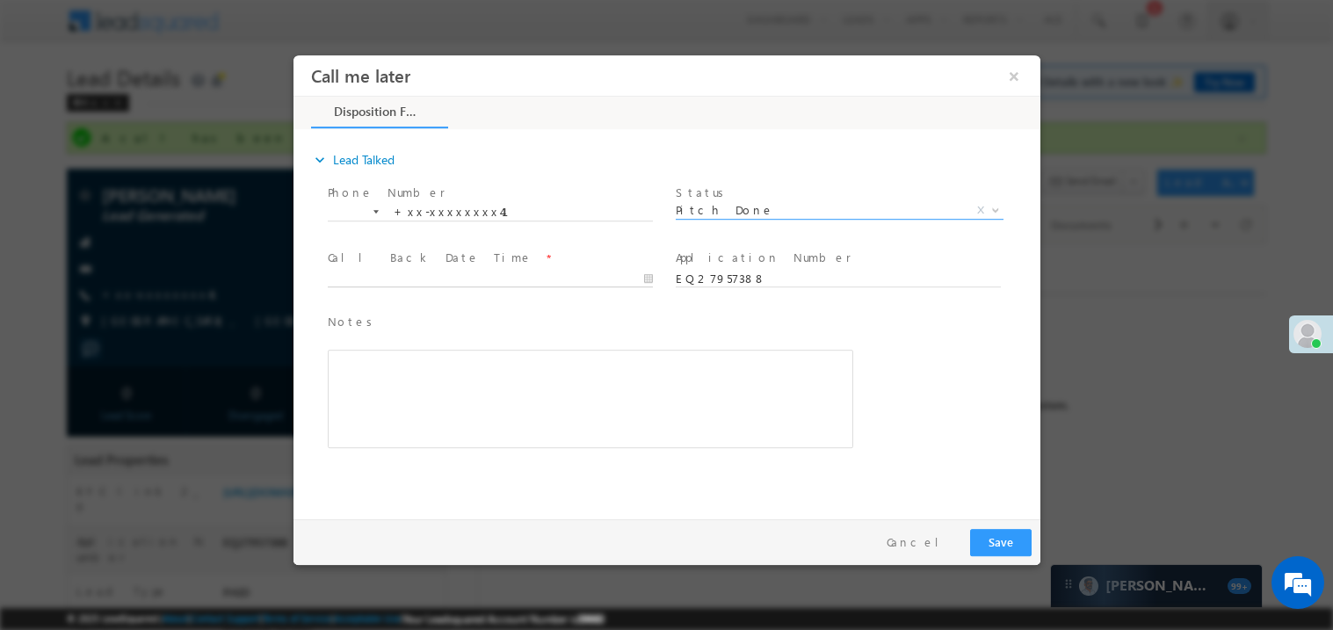
click at [416, 278] on body "Call me later ×" at bounding box center [666, 282] width 747 height 456
type input "09/19/25 2:52 PM"
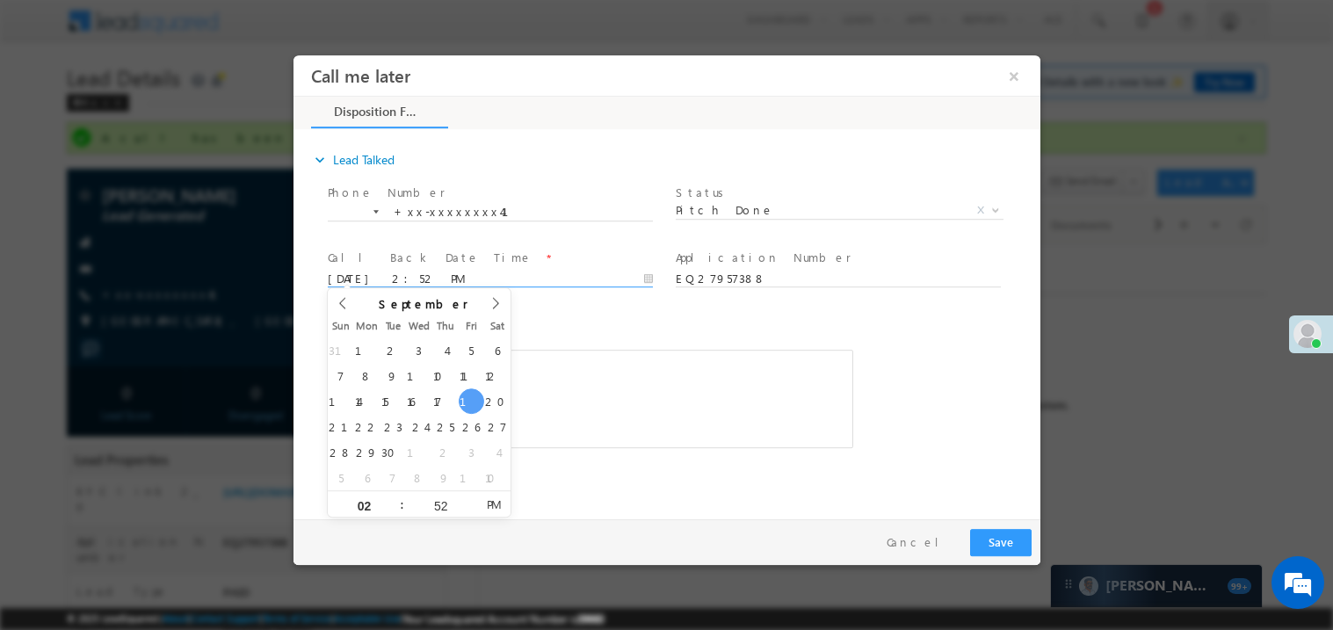
click at [573, 312] on span "Notes *" at bounding box center [576, 321] width 499 height 19
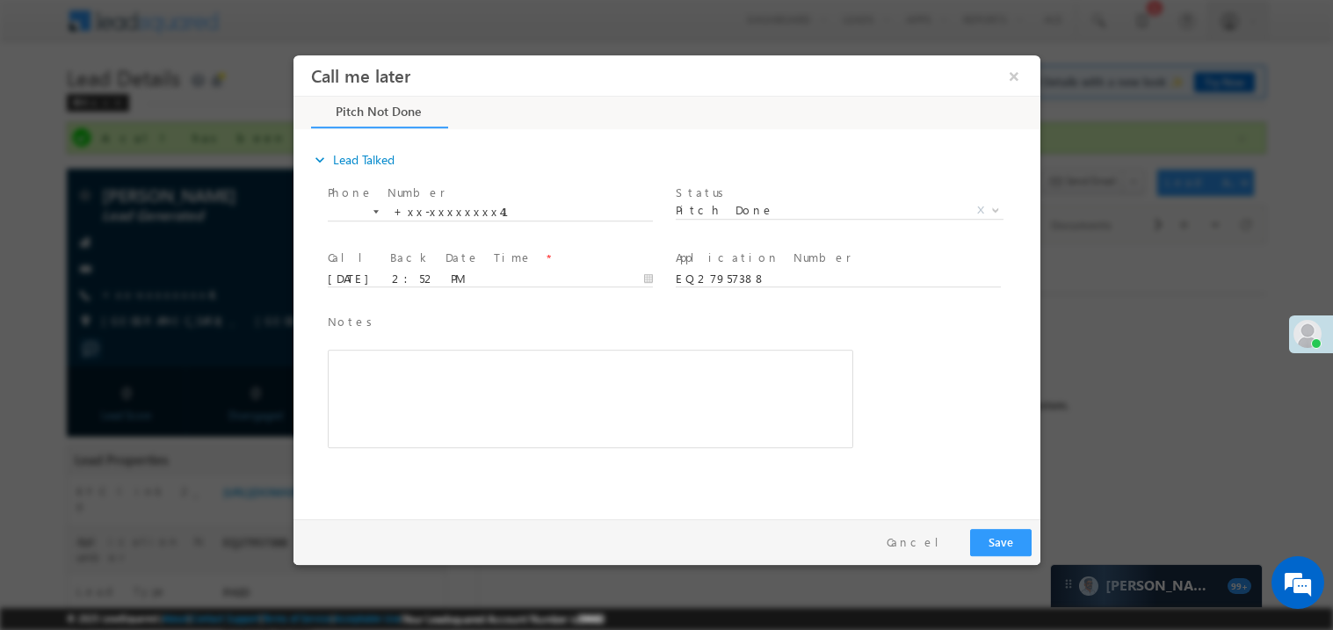
click at [494, 403] on div "Rich Text Editor, 40788eee-0fb2-11ec-a811-0adc8a9d82c2__tab1__section1__Notes__…" at bounding box center [589, 398] width 525 height 98
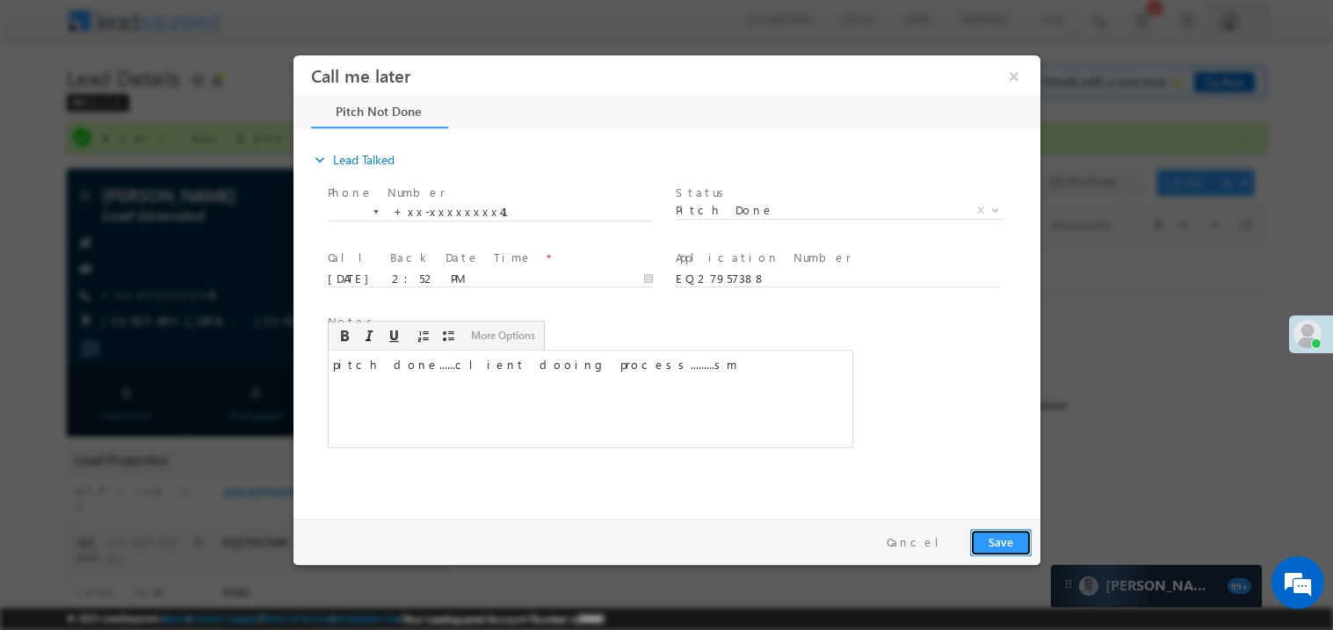
click at [1000, 545] on button "Save" at bounding box center [999, 541] width 61 height 27
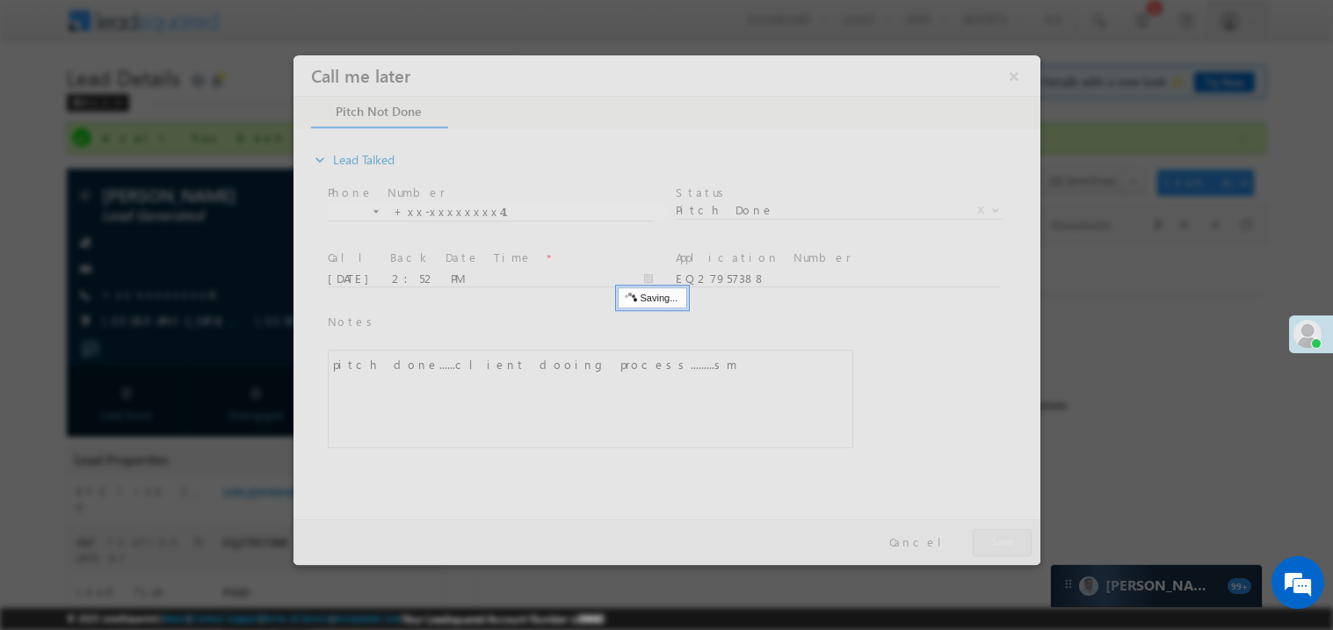
click at [1000, 545] on div at bounding box center [666, 309] width 747 height 510
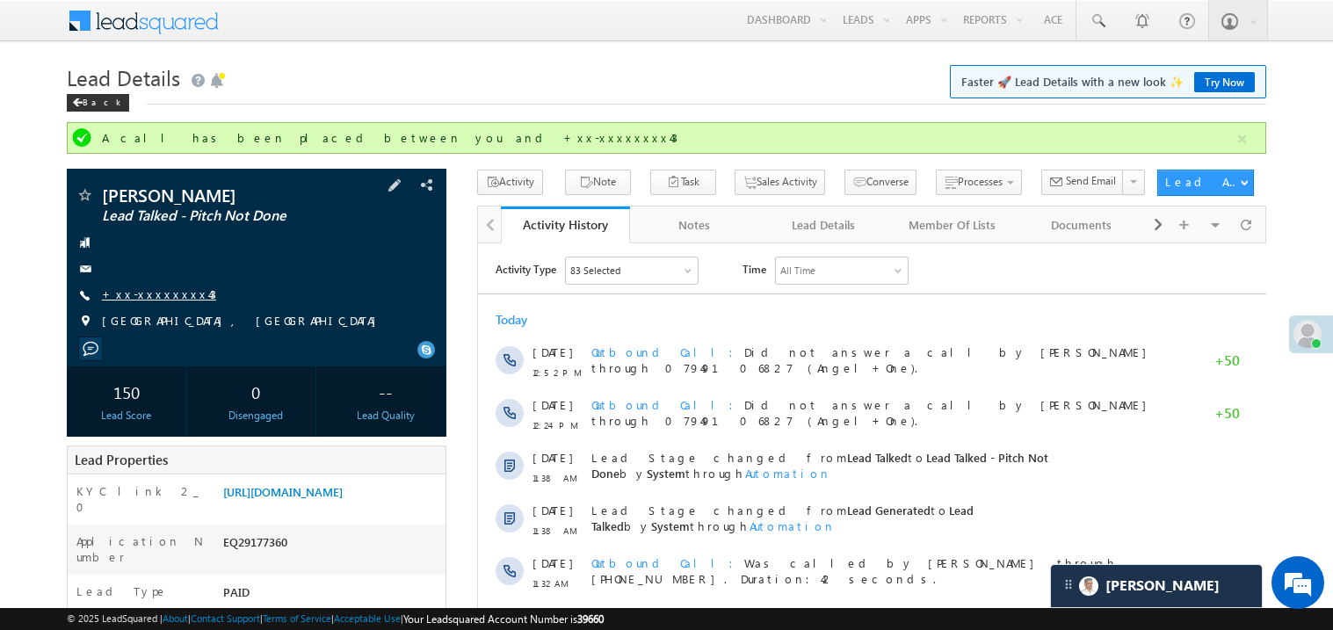
click at [161, 296] on link "+xx-xxxxxxxx43" at bounding box center [159, 293] width 114 height 15
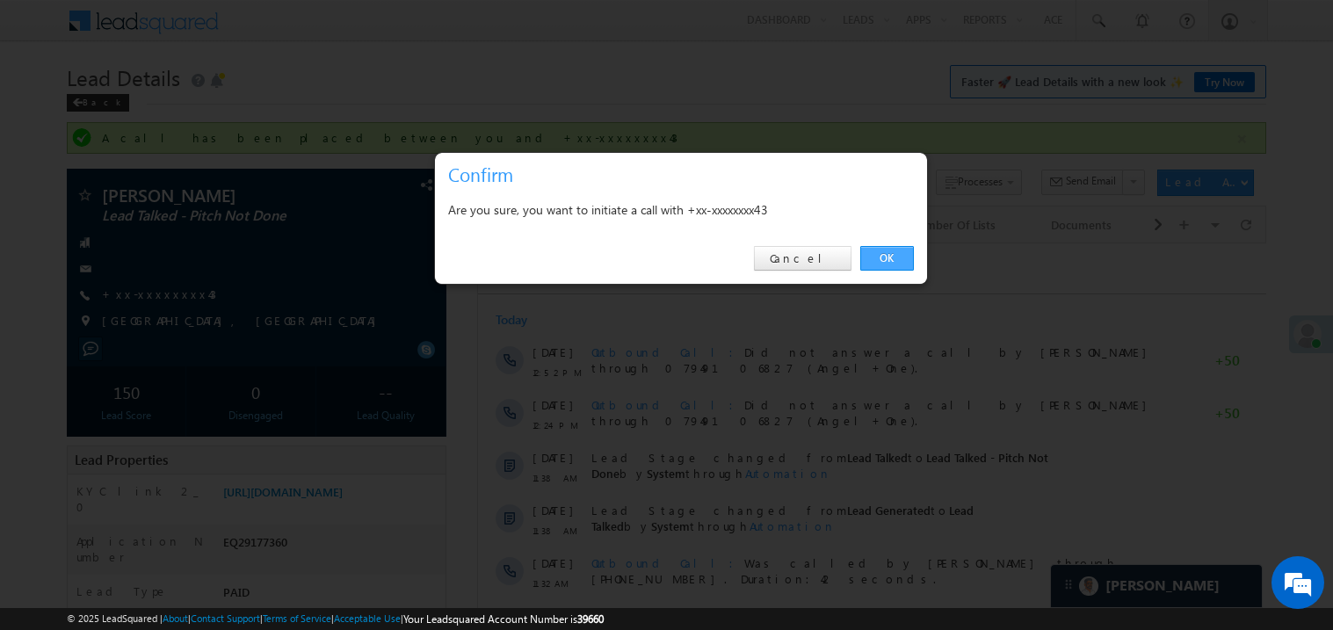
click at [885, 255] on link "OK" at bounding box center [887, 258] width 54 height 25
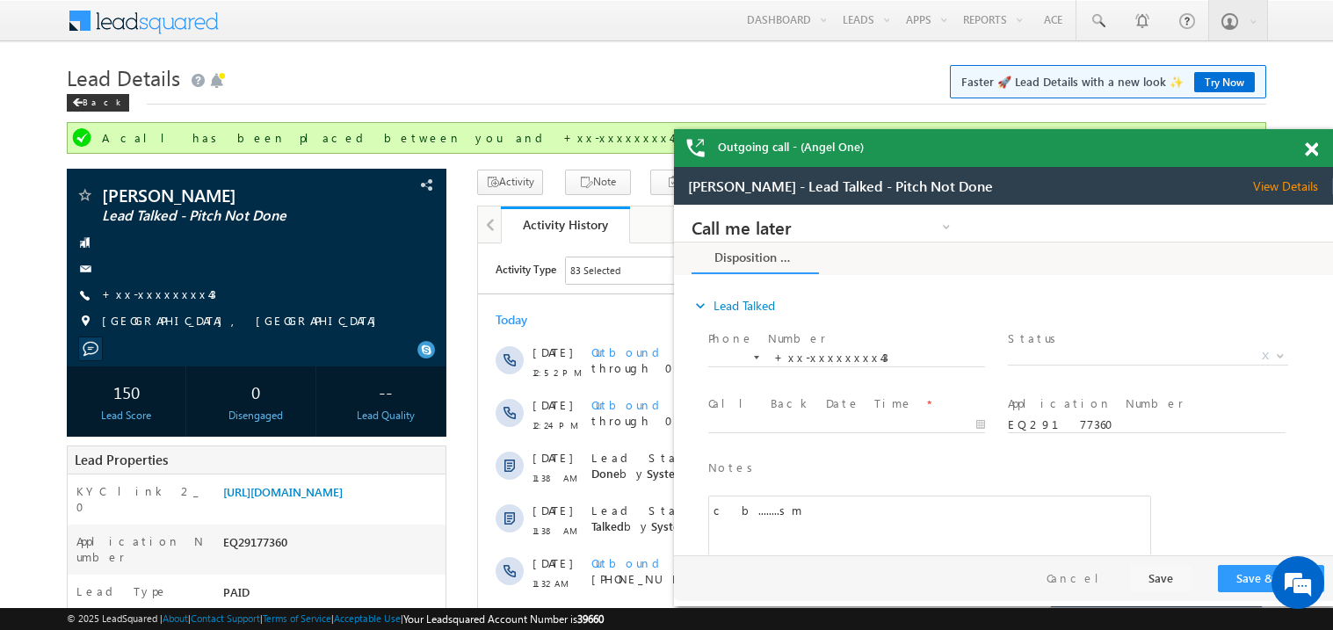
click at [1310, 150] on span at bounding box center [1311, 149] width 13 height 15
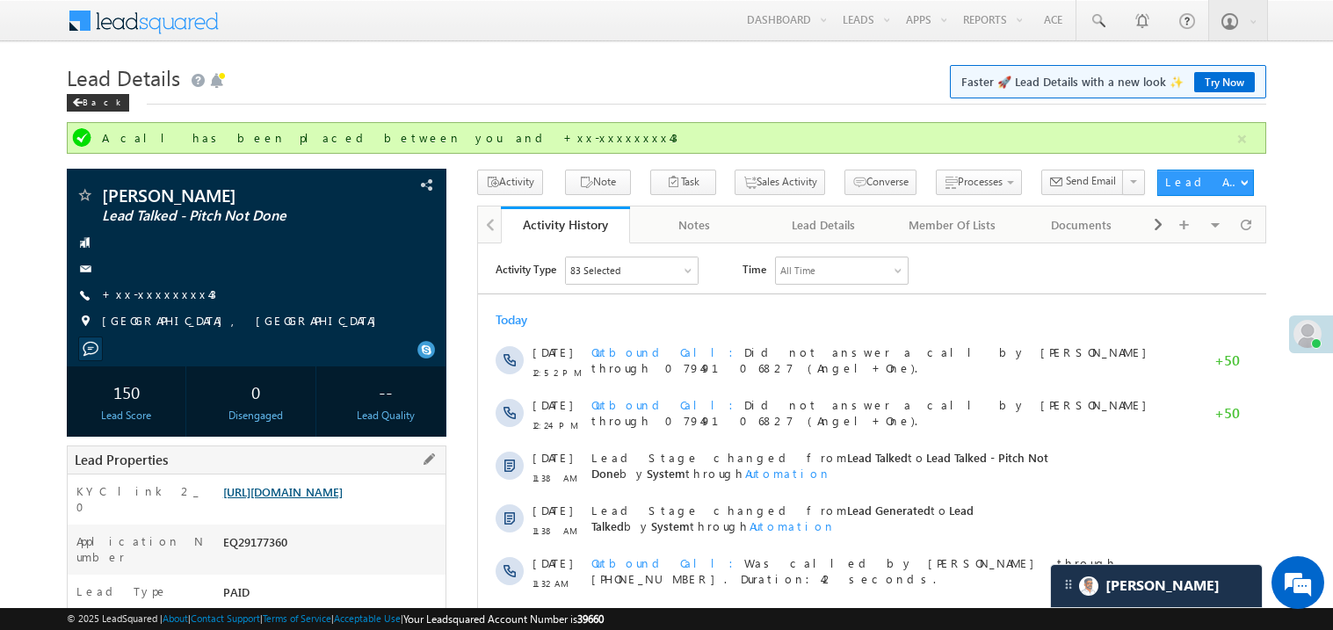
click at [315, 499] on link "https://angelbroking1-pk3em7sa.customui-test.leadsquared.com?leadId=a0940899-9f…" at bounding box center [282, 491] width 119 height 15
click at [153, 289] on link "+xx-xxxxxxxx43" at bounding box center [159, 293] width 114 height 15
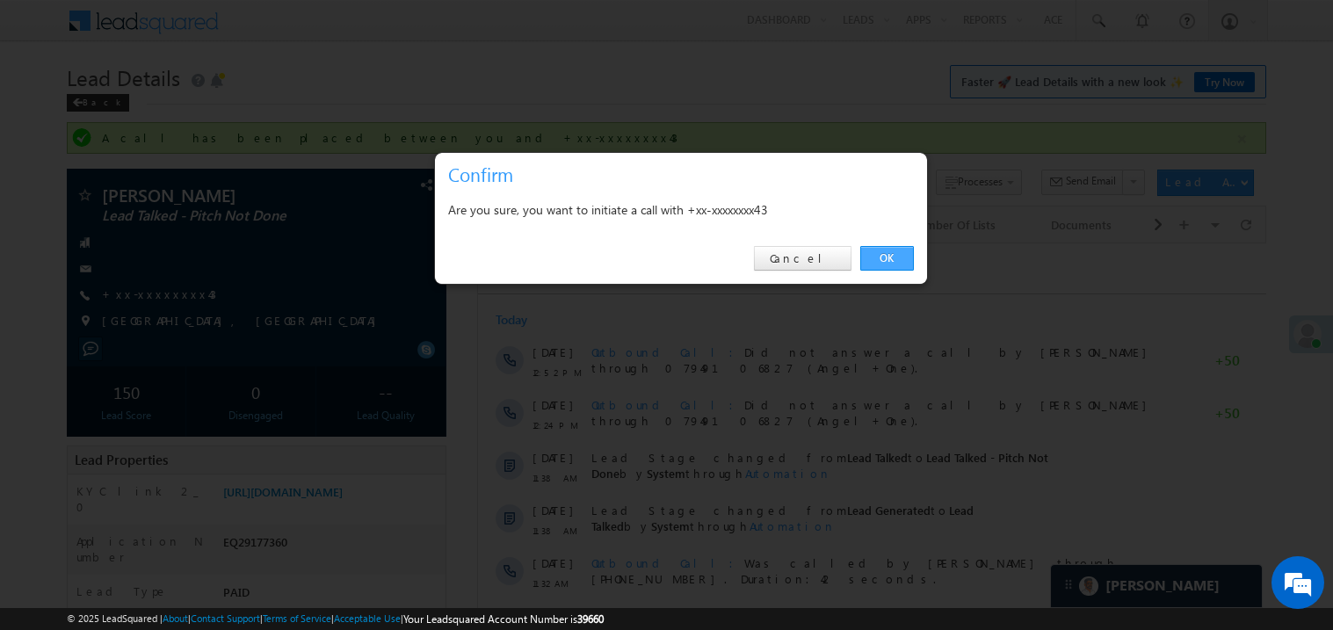
click at [880, 260] on link "OK" at bounding box center [887, 258] width 54 height 25
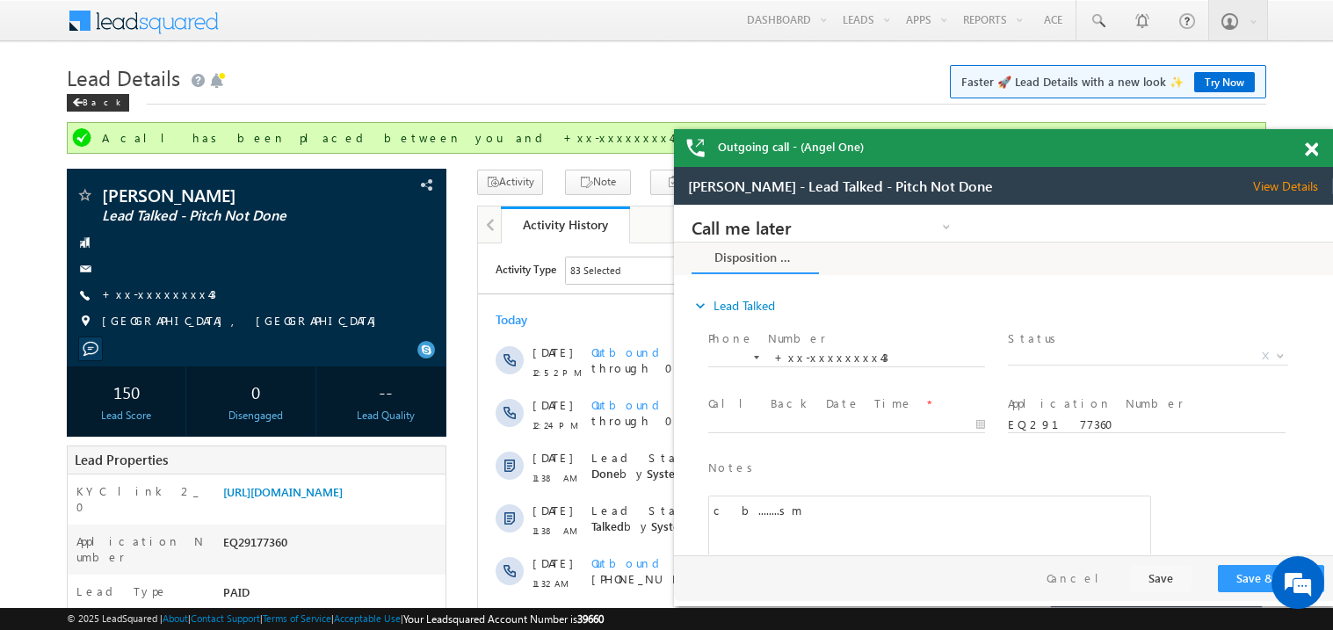
click at [1317, 146] on span at bounding box center [1311, 149] width 13 height 15
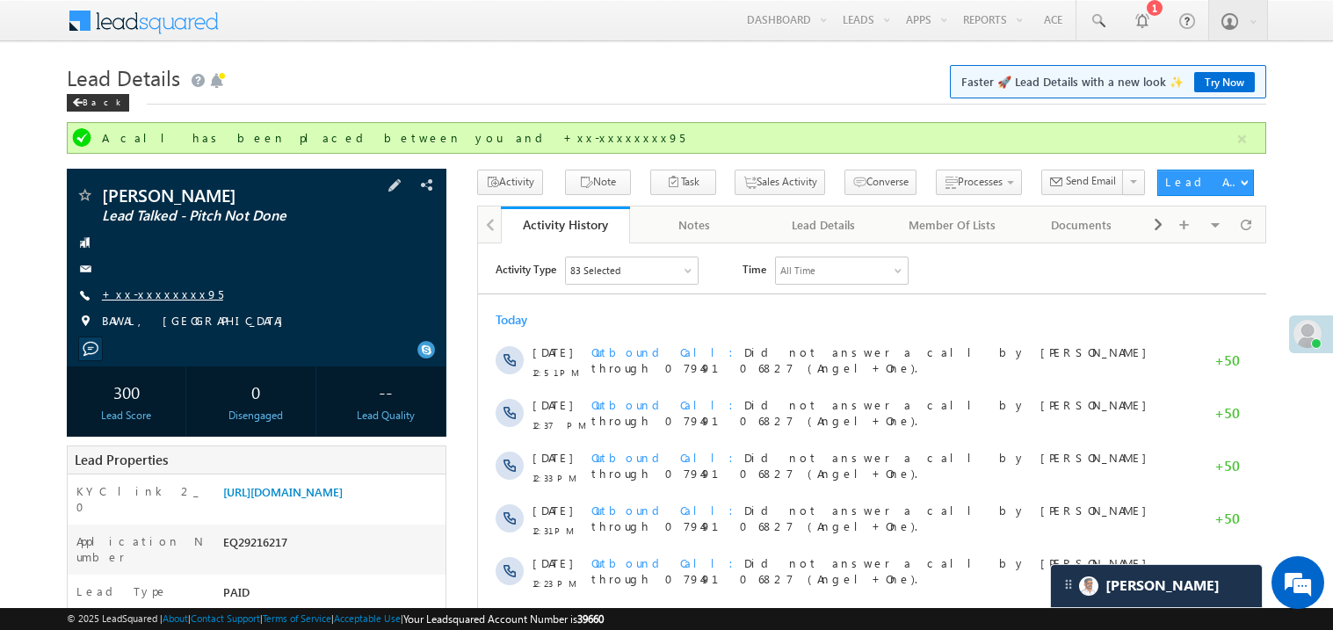
click at [168, 296] on link "+xx-xxxxxxxx95" at bounding box center [162, 293] width 121 height 15
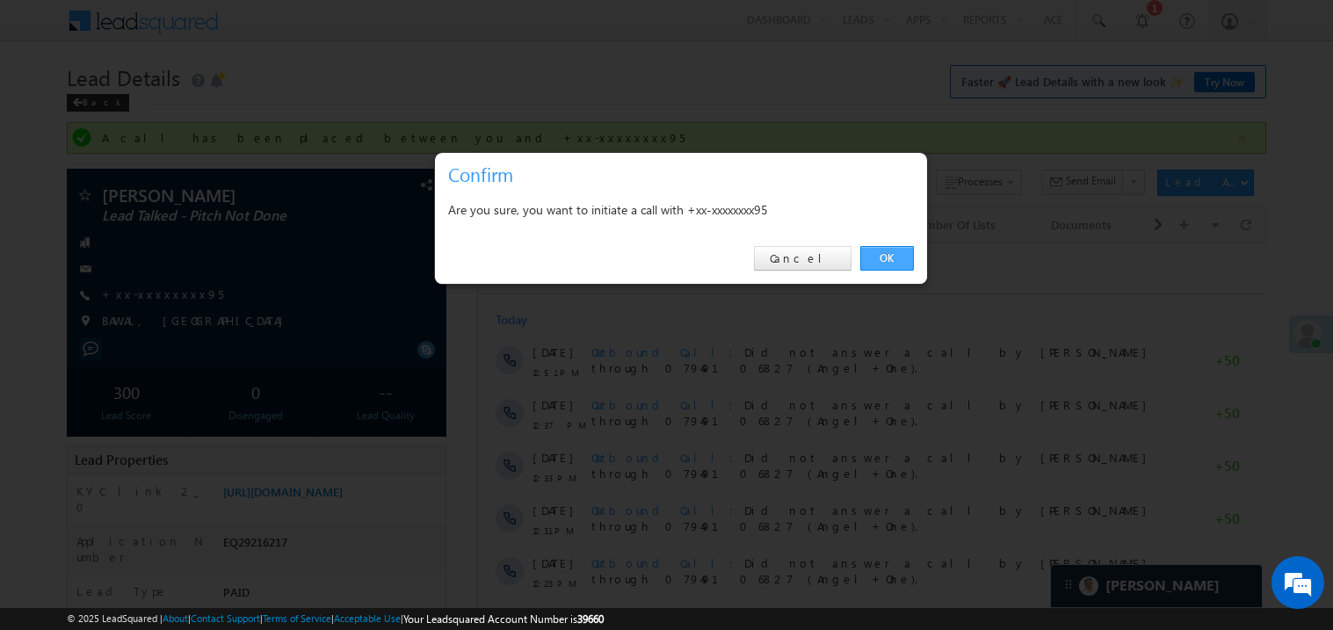
click at [881, 256] on link "OK" at bounding box center [887, 258] width 54 height 25
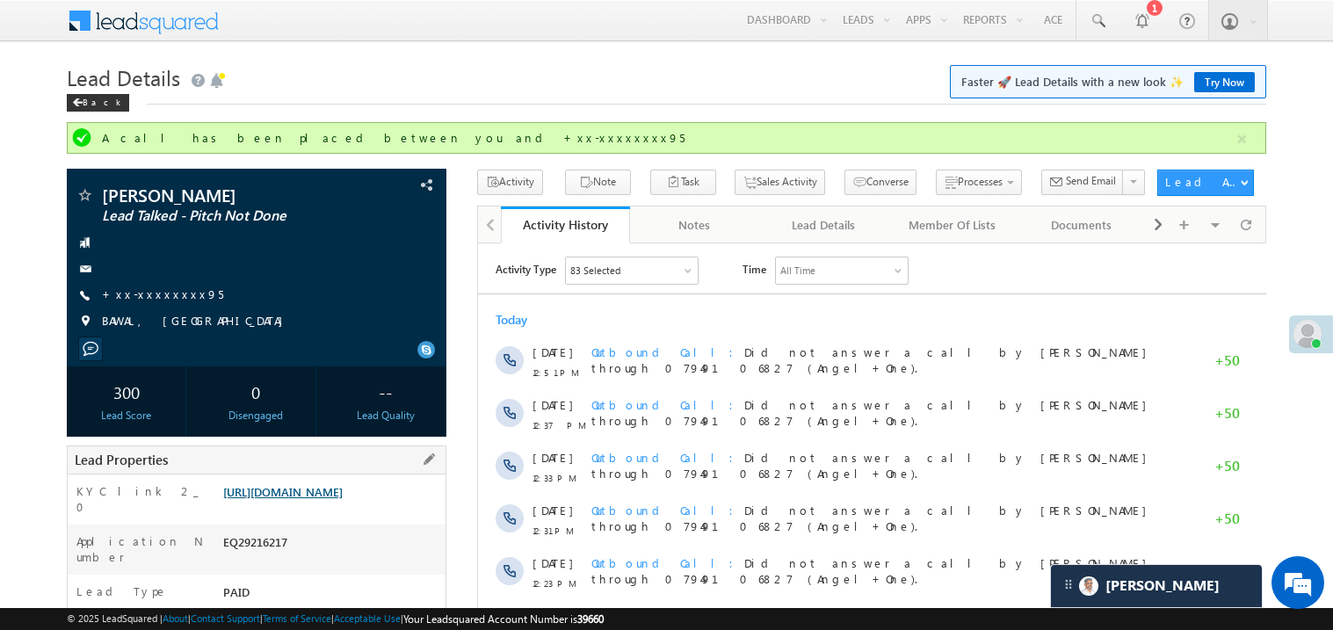
click at [328, 499] on link "[URL][DOMAIN_NAME]" at bounding box center [282, 491] width 119 height 15
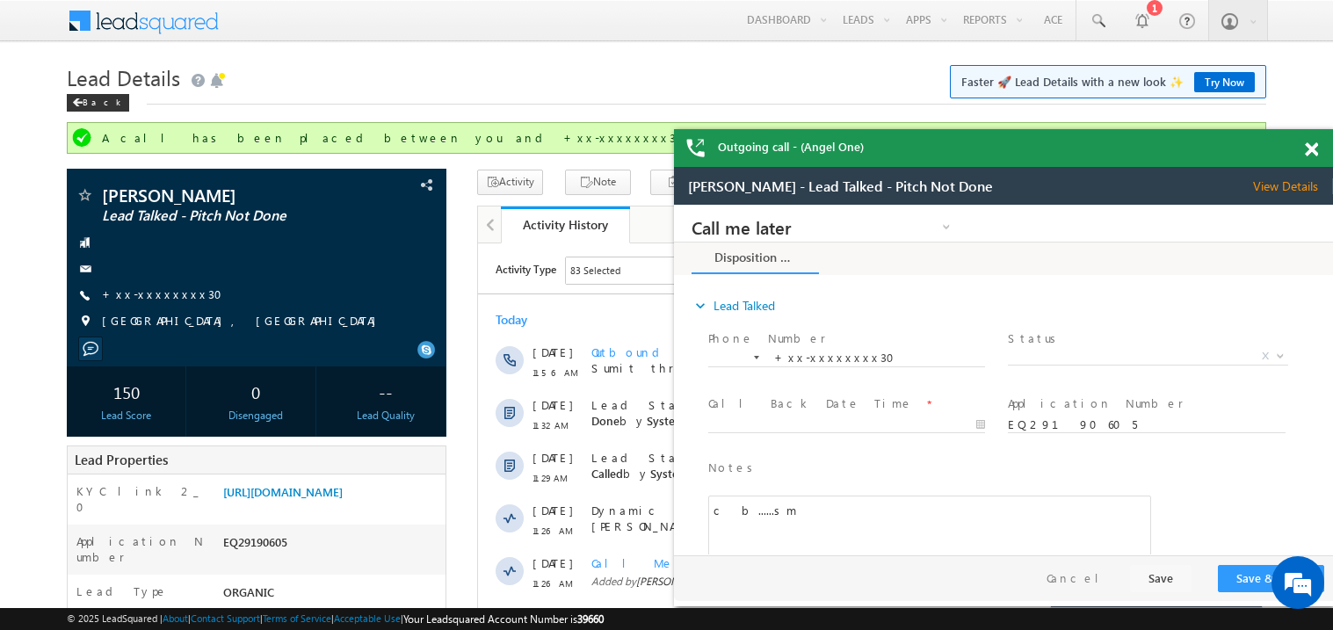
click at [1314, 150] on span at bounding box center [1311, 149] width 13 height 15
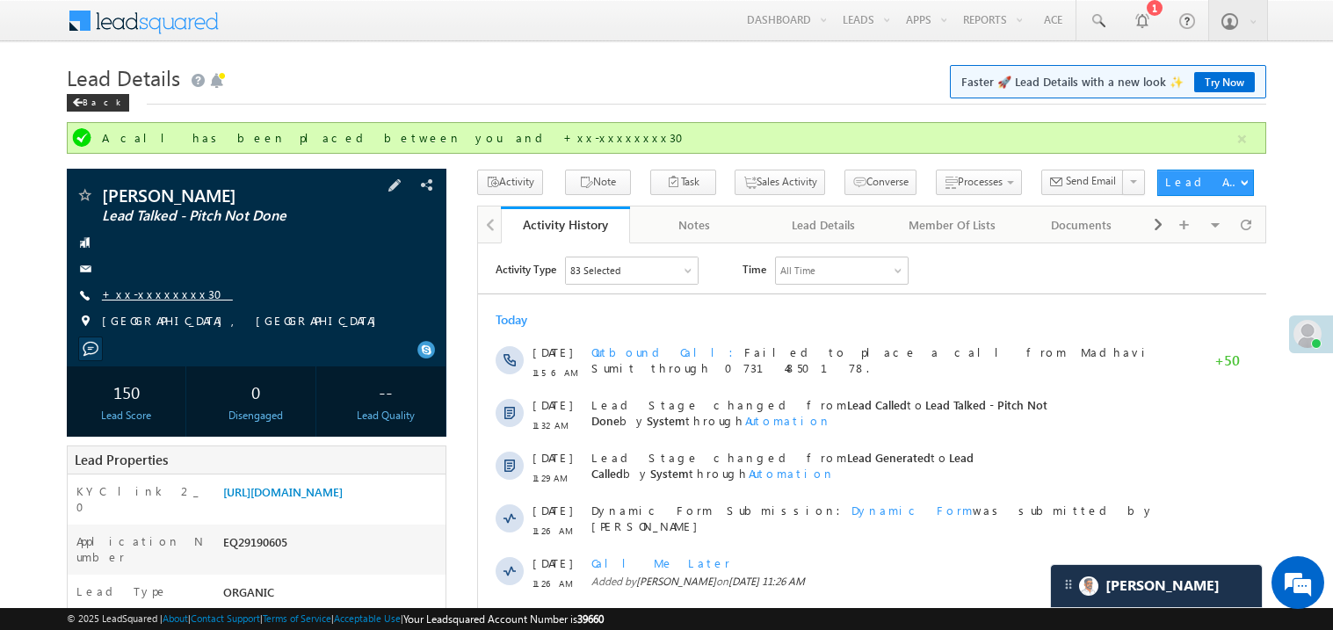
click at [169, 299] on link "+xx-xxxxxxxx30" at bounding box center [167, 293] width 131 height 15
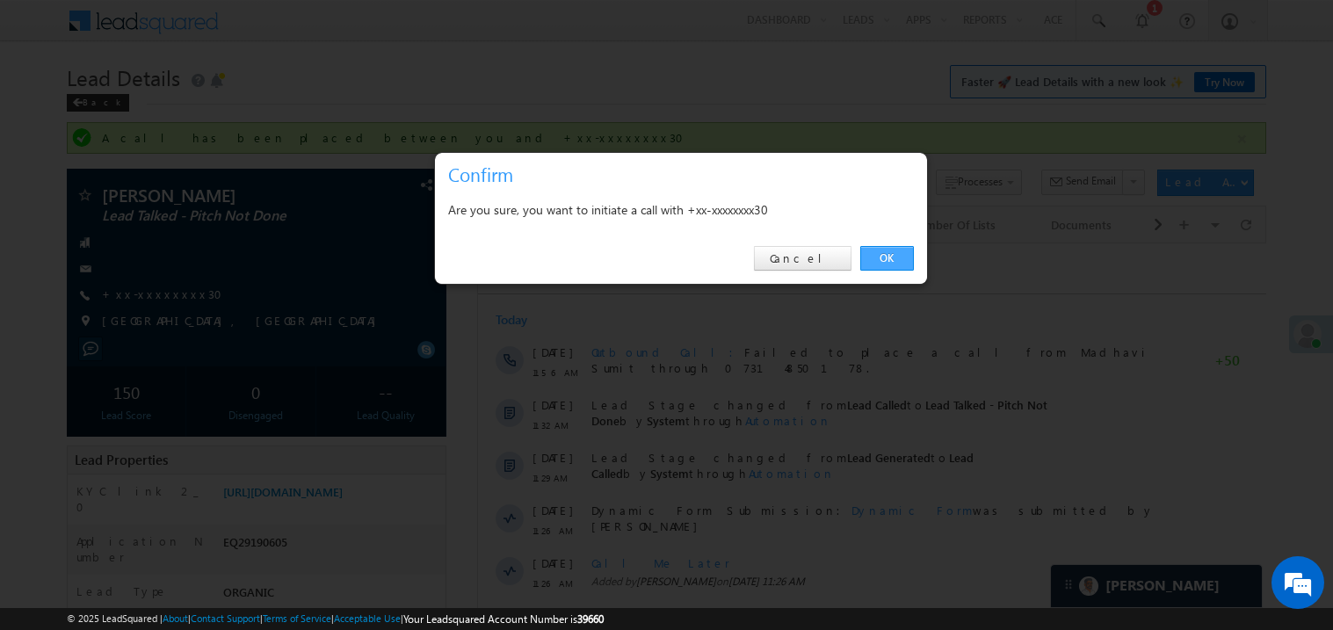
click at [886, 257] on link "OK" at bounding box center [887, 258] width 54 height 25
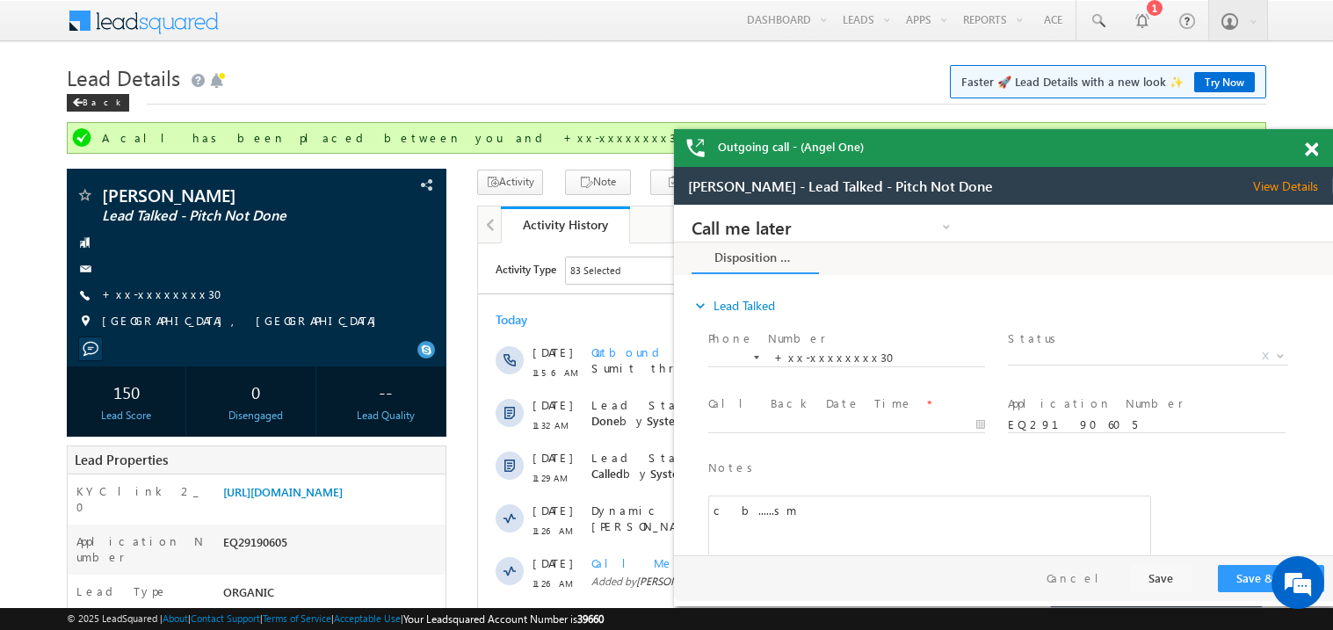
click at [1313, 151] on span at bounding box center [1311, 149] width 13 height 15
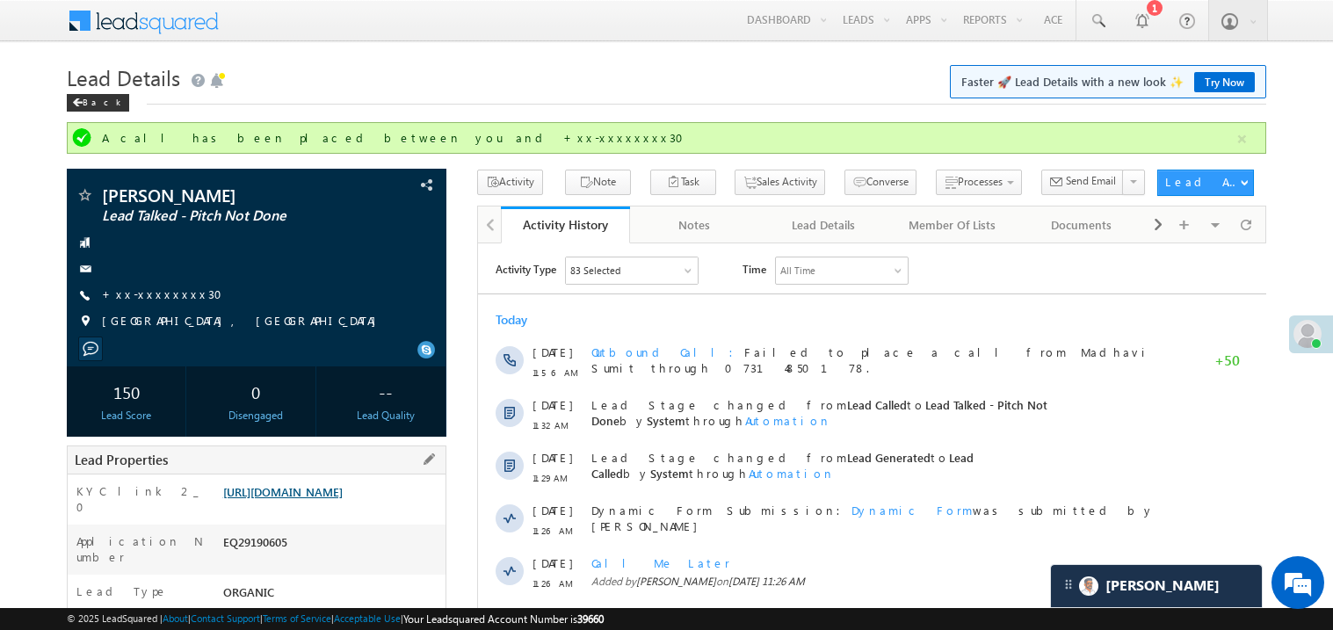
click at [342, 499] on link "https://angelbroking1-pk3em7sa.customui-test.leadsquared.com?leadId=b3135fb7-6e…" at bounding box center [282, 491] width 119 height 15
click at [158, 298] on link "+xx-xxxxxxxx30" at bounding box center [167, 293] width 131 height 15
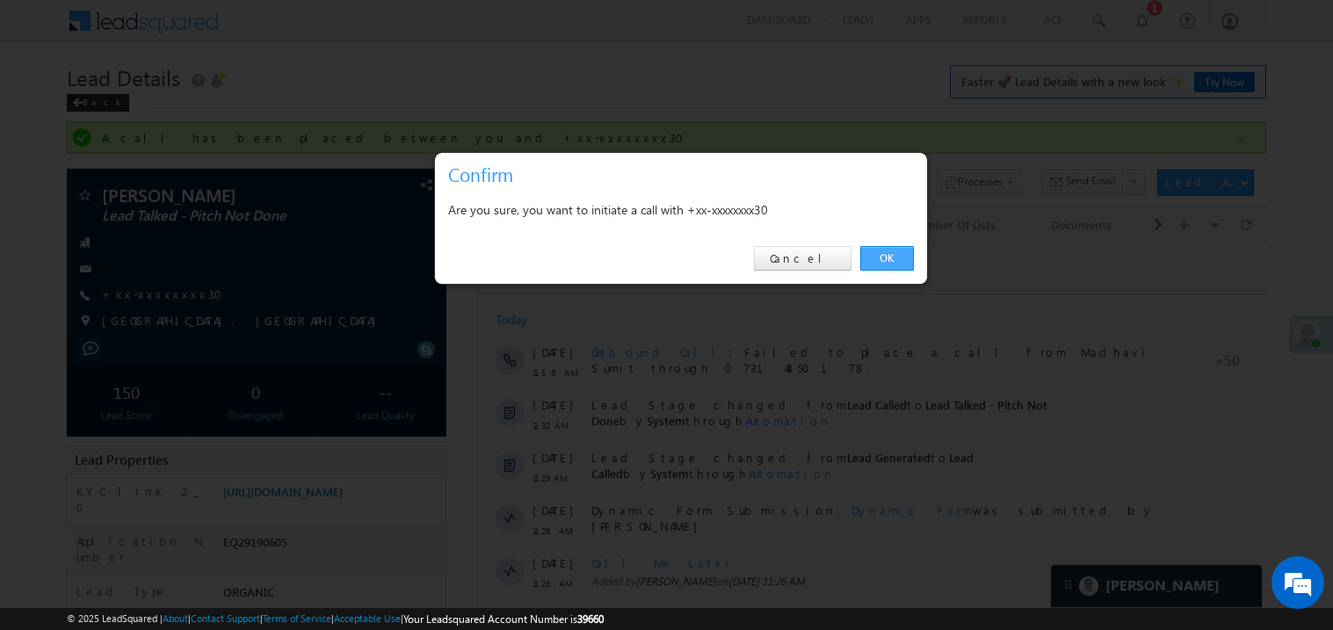
click at [886, 250] on link "OK" at bounding box center [887, 258] width 54 height 25
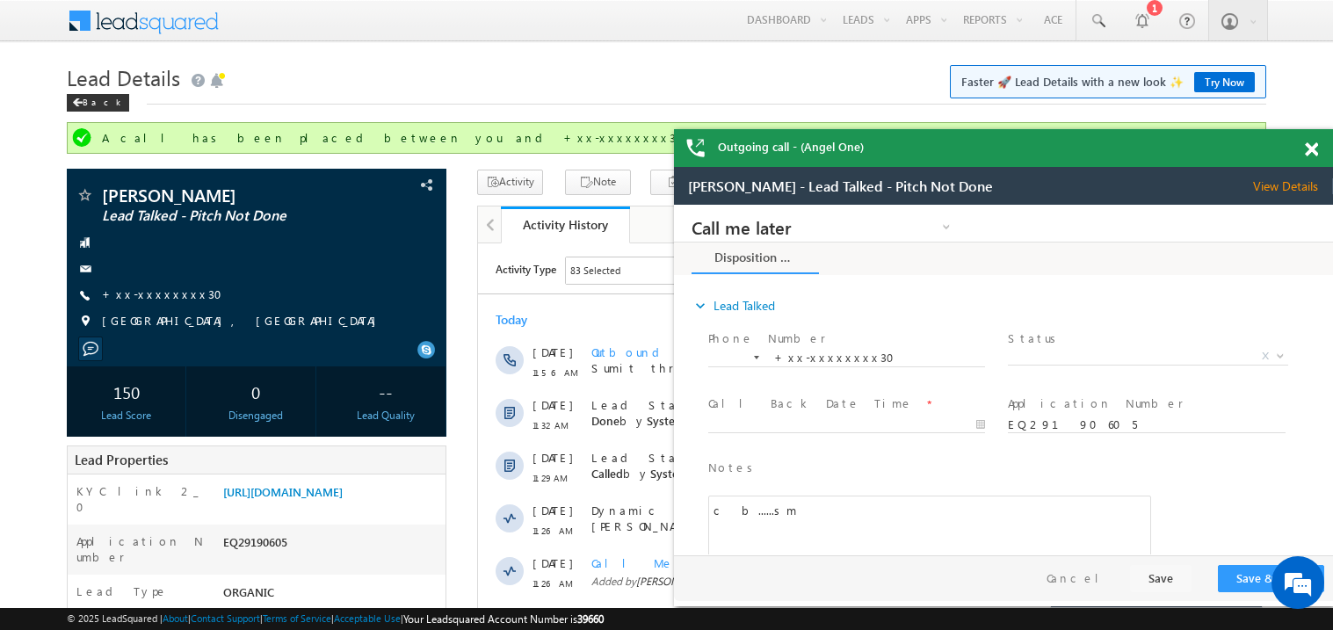
click at [1313, 147] on span at bounding box center [1311, 149] width 13 height 15
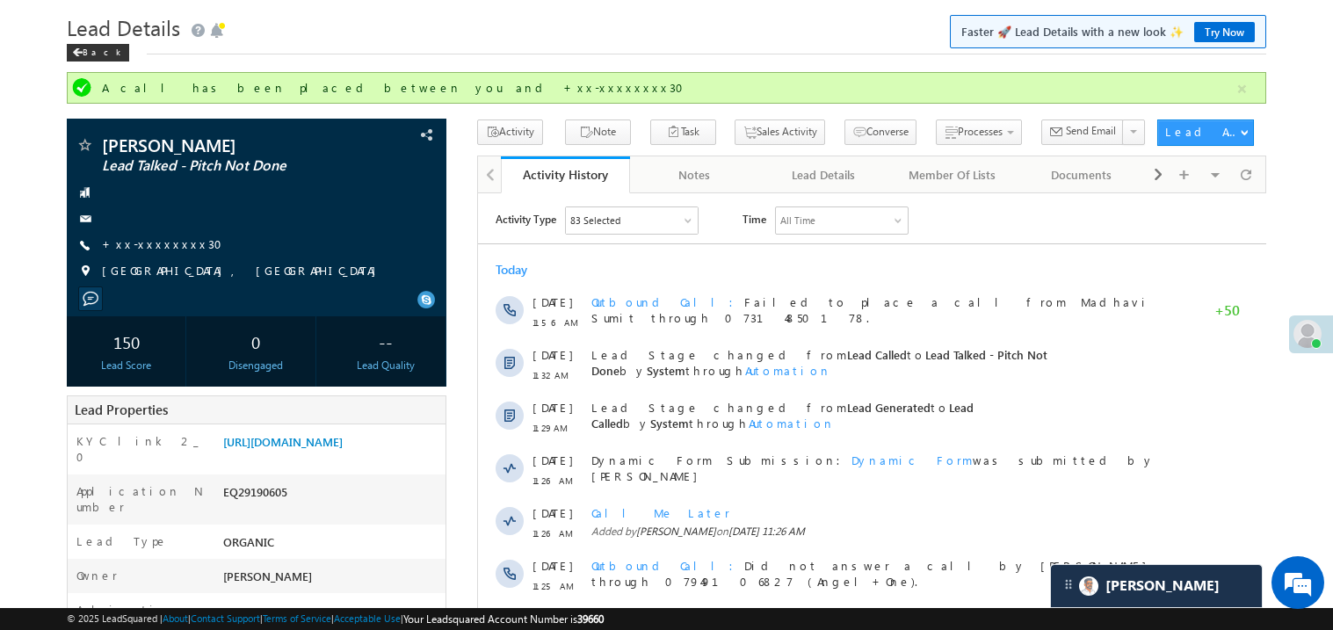
scroll to position [57, 0]
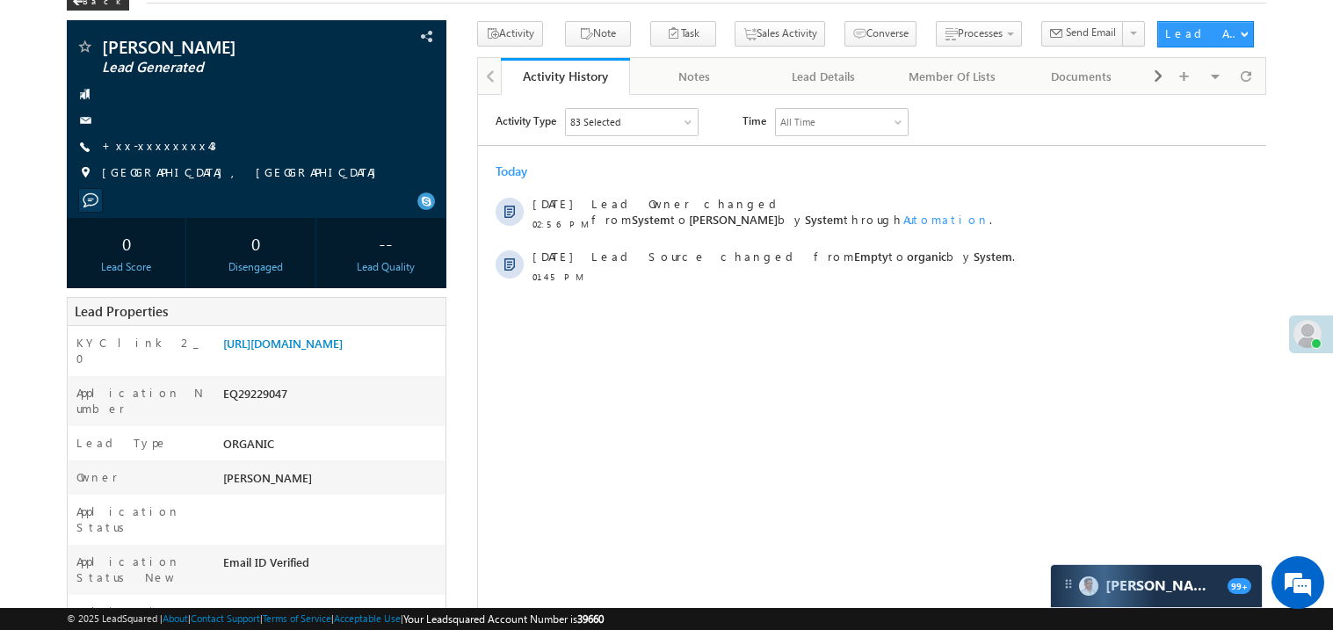
scroll to position [104, 0]
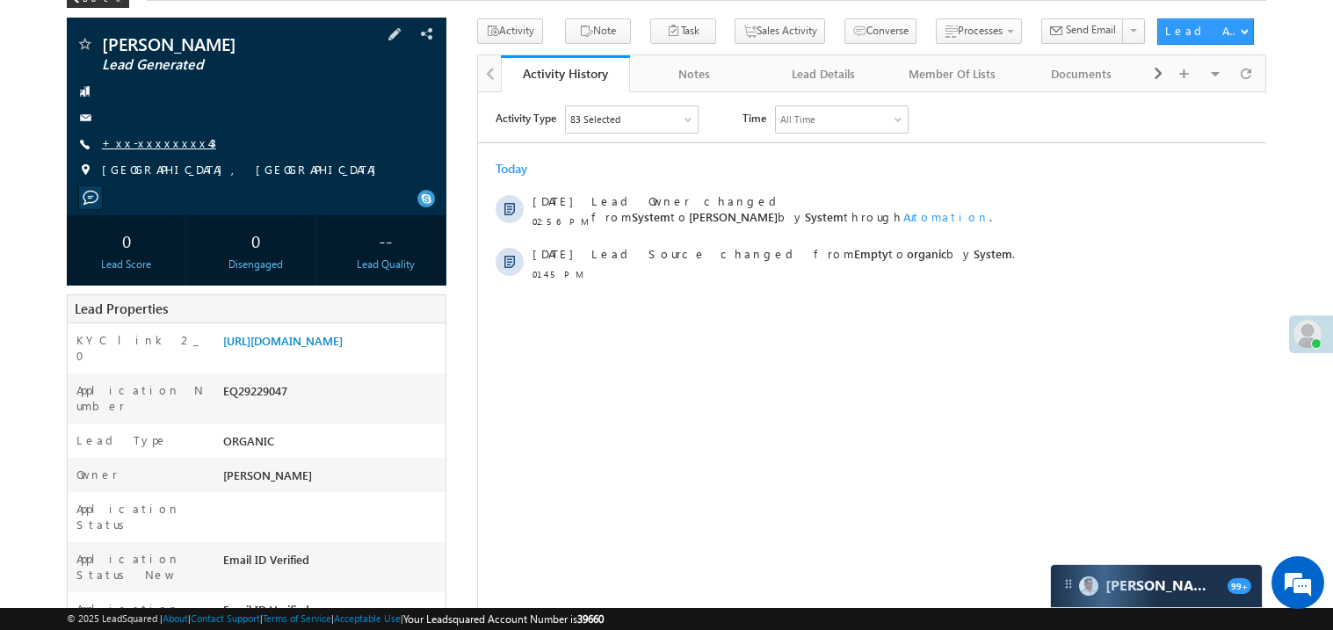
click at [156, 143] on link "+xx-xxxxxxxx43" at bounding box center [159, 142] width 114 height 15
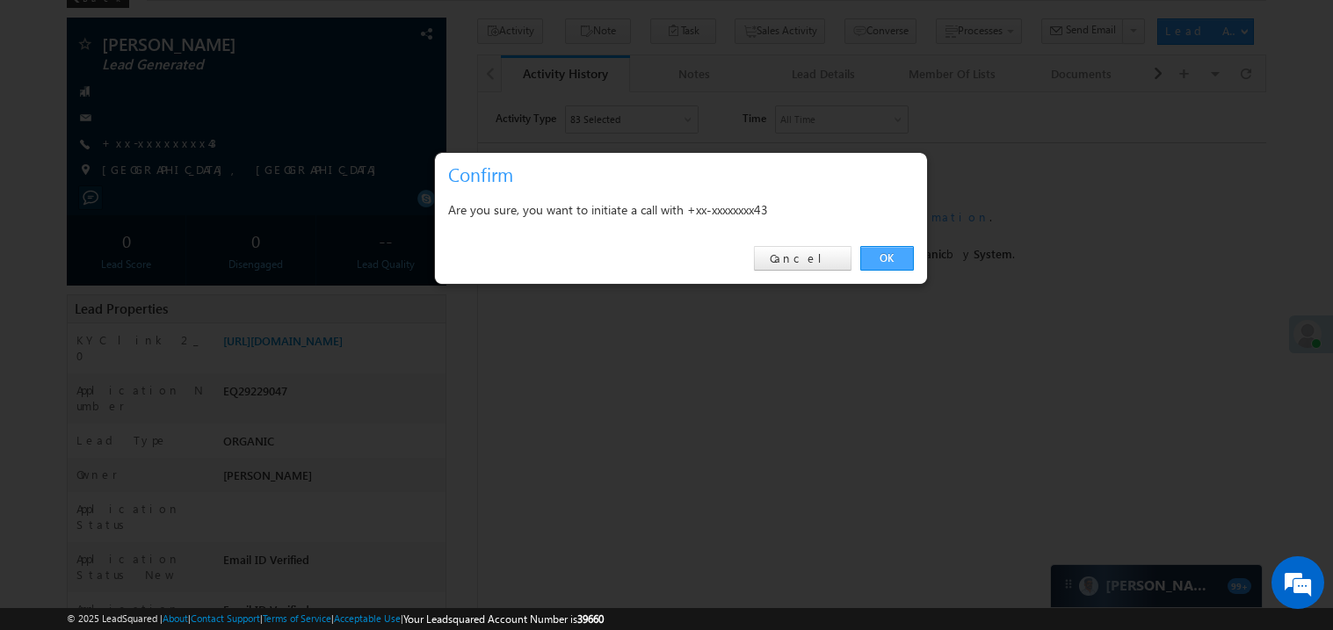
click at [893, 257] on link "OK" at bounding box center [887, 258] width 54 height 25
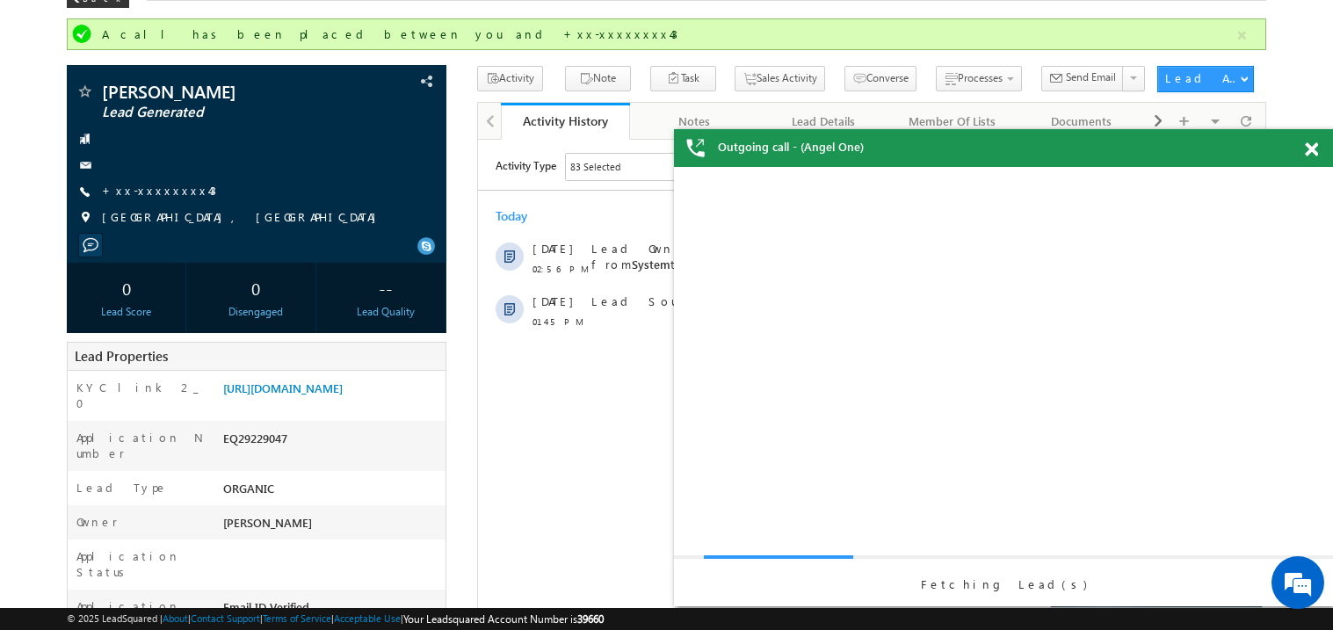
scroll to position [0, 0]
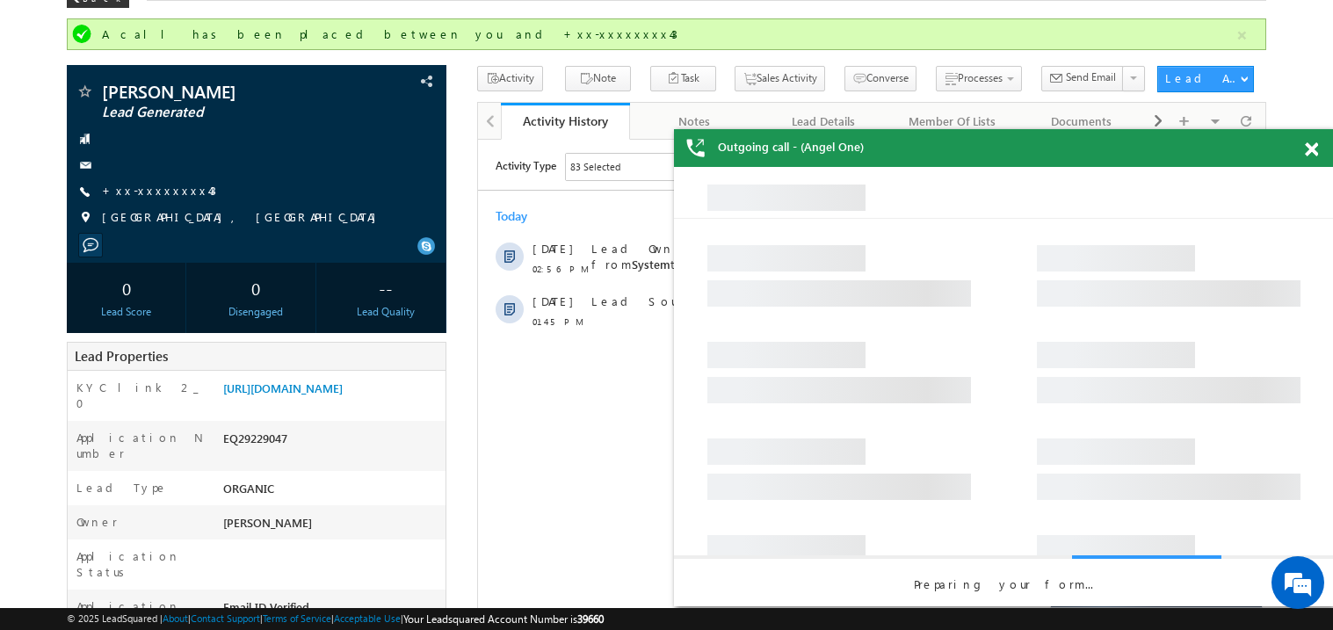
click at [1313, 145] on span at bounding box center [1311, 149] width 13 height 15
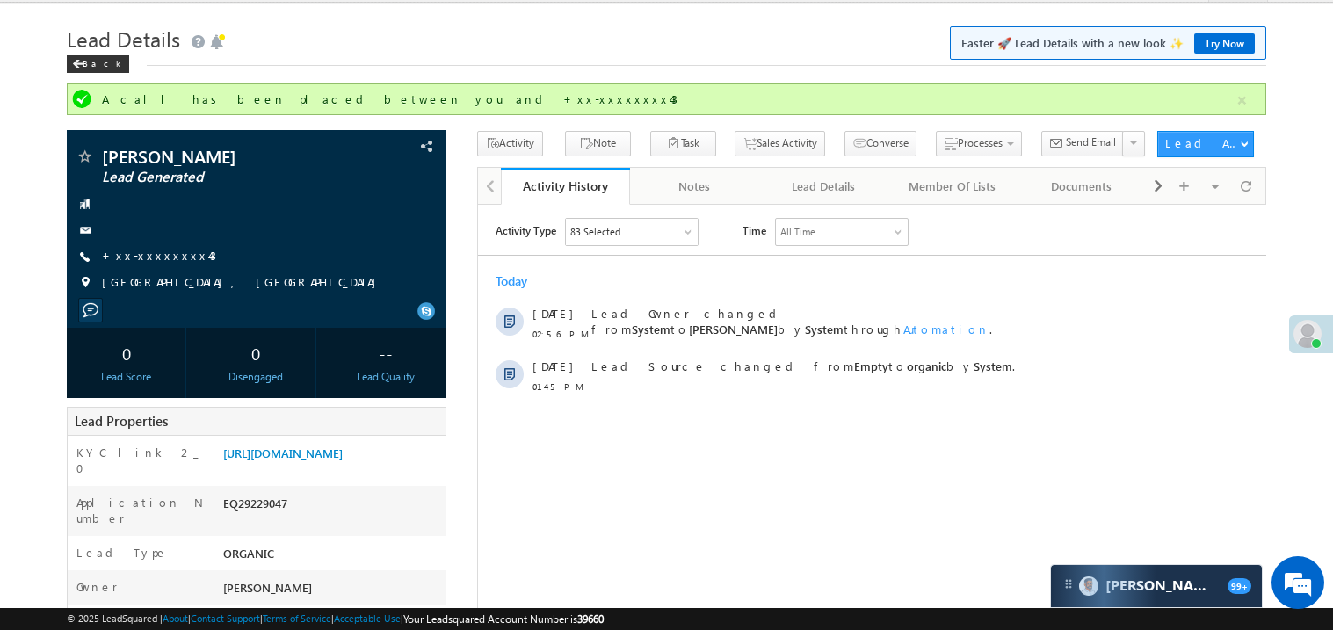
scroll to position [73, 0]
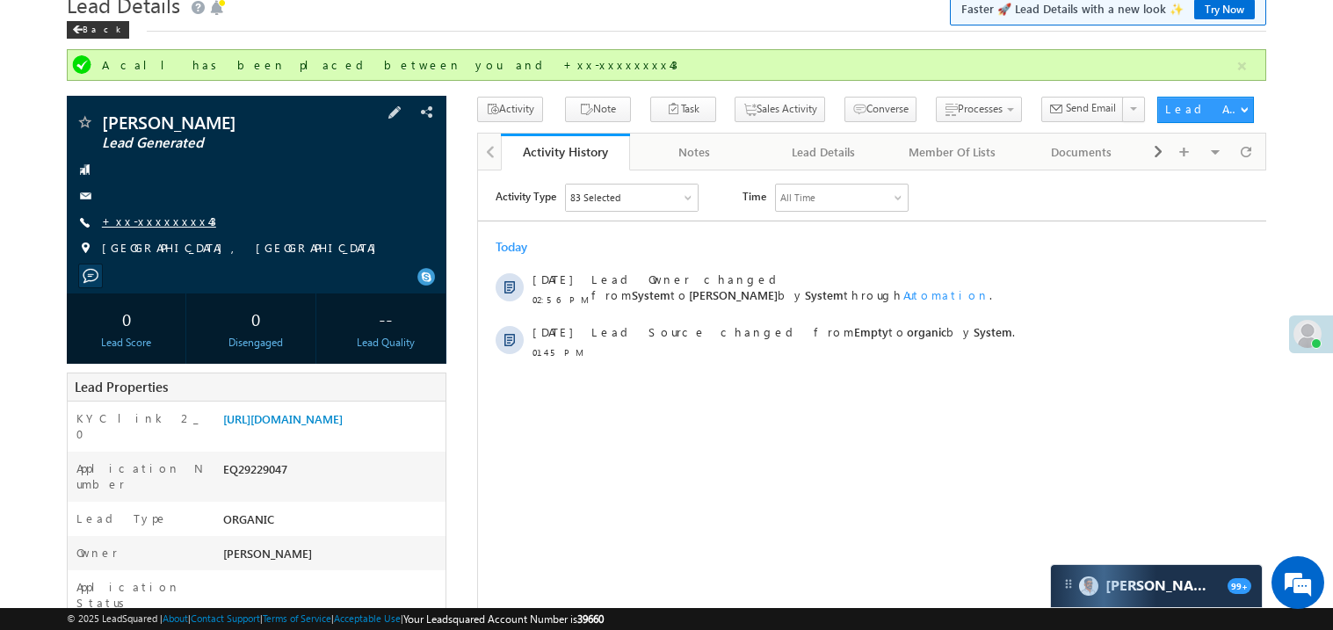
click at [145, 223] on link "+xx-xxxxxxxx43" at bounding box center [159, 220] width 114 height 15
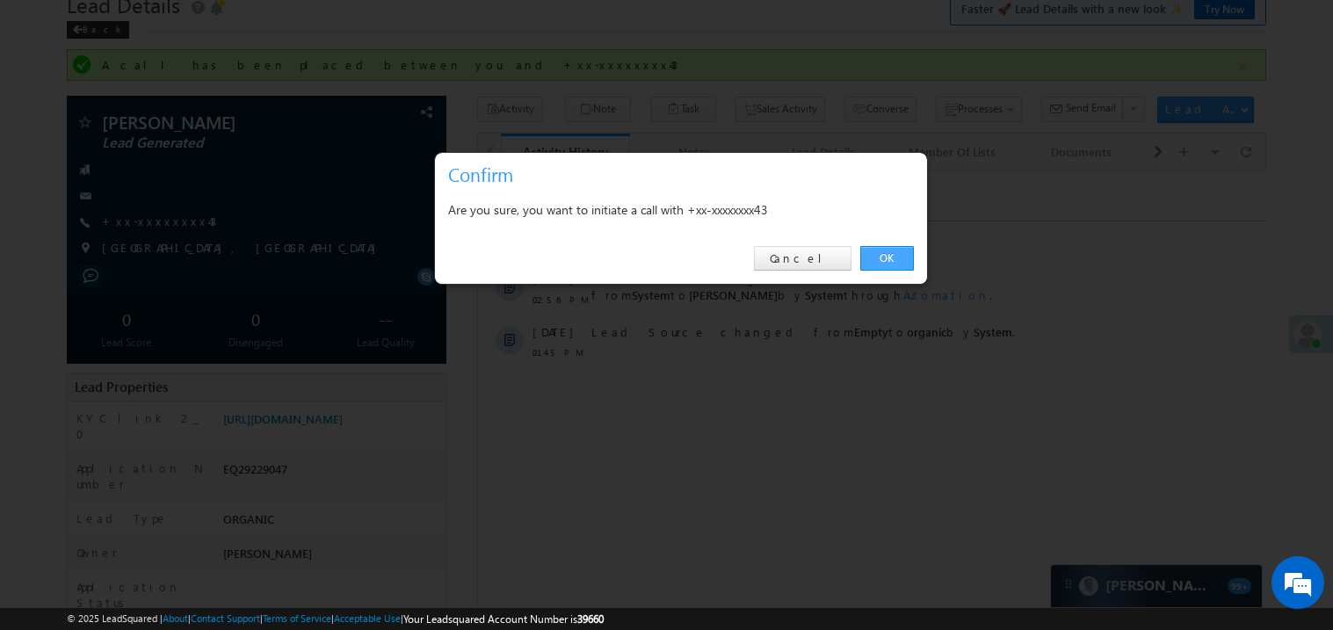
click at [878, 258] on link "OK" at bounding box center [887, 258] width 54 height 25
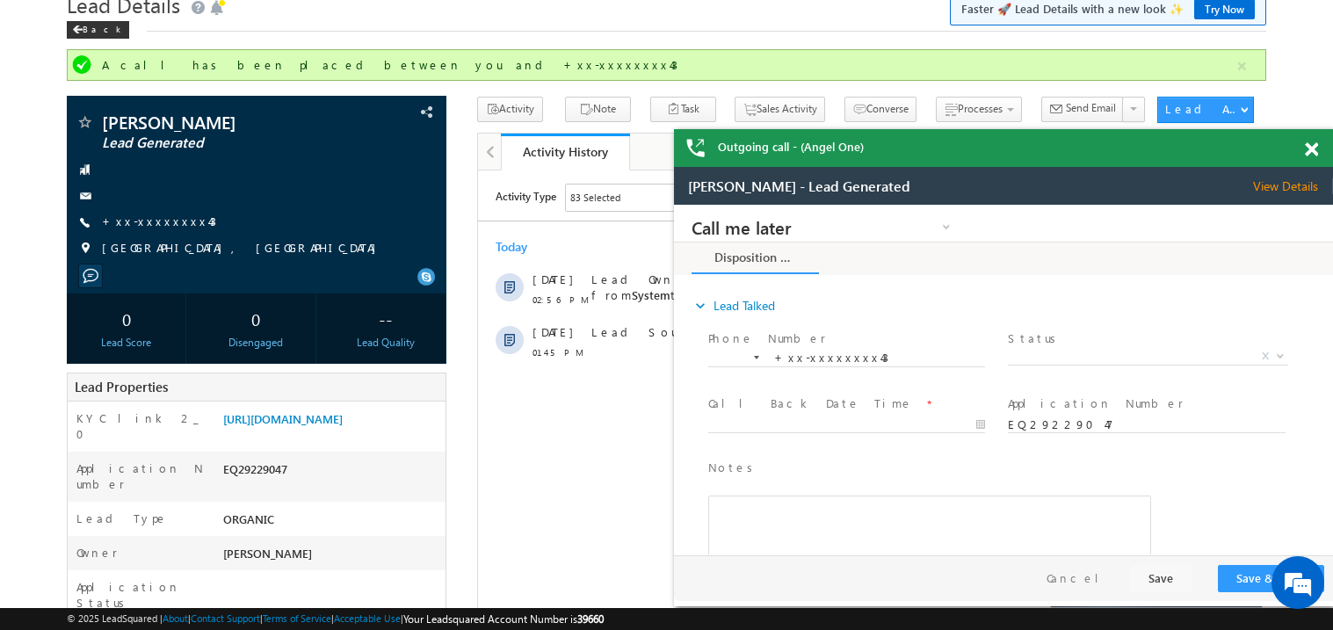
scroll to position [0, 0]
click at [1313, 147] on span at bounding box center [1311, 149] width 13 height 15
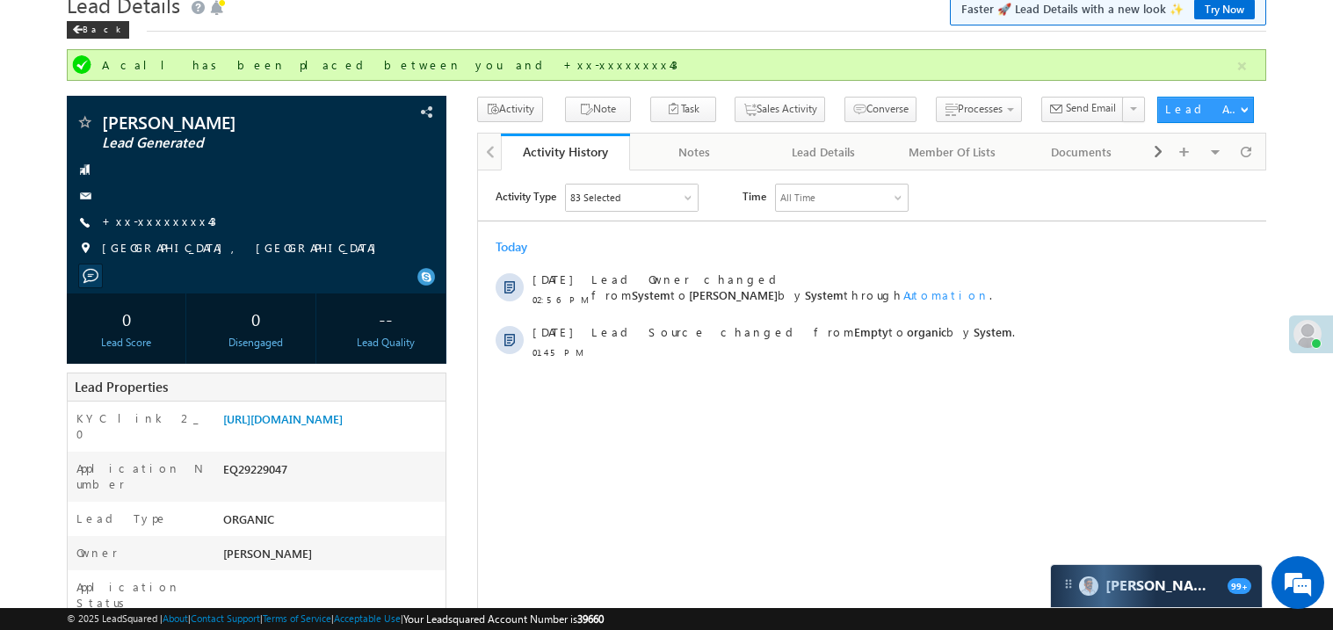
click at [807, 206] on div "All Time" at bounding box center [841, 197] width 132 height 26
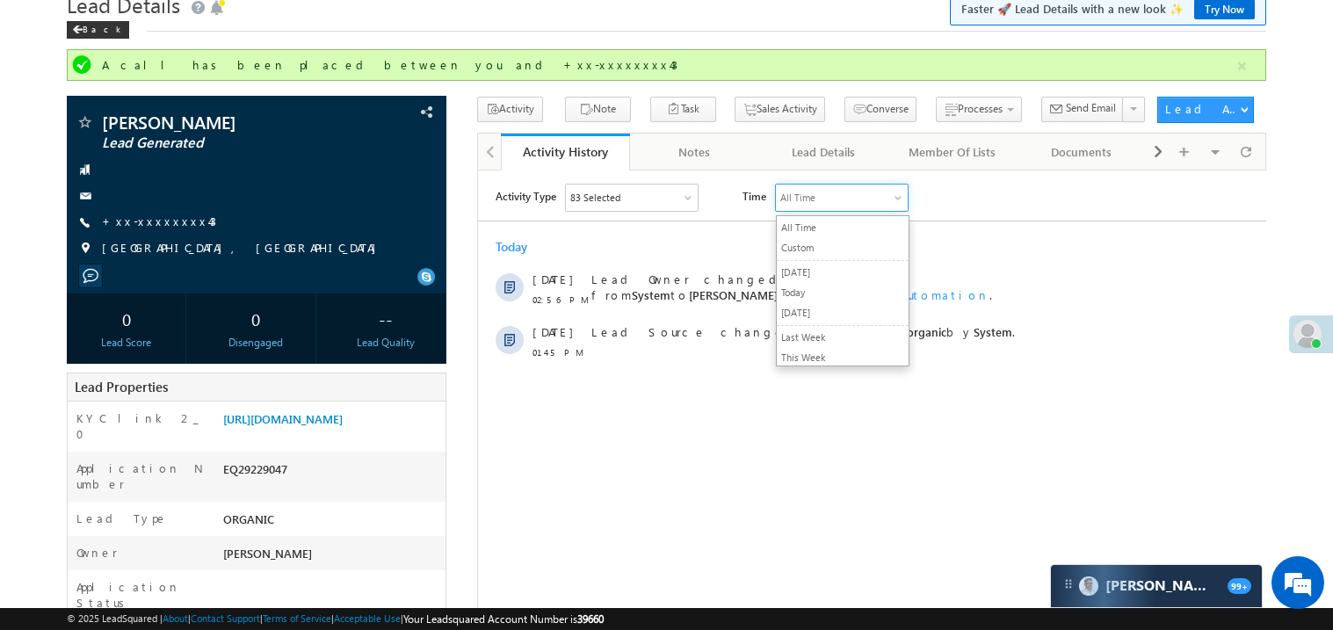
scroll to position [76, 0]
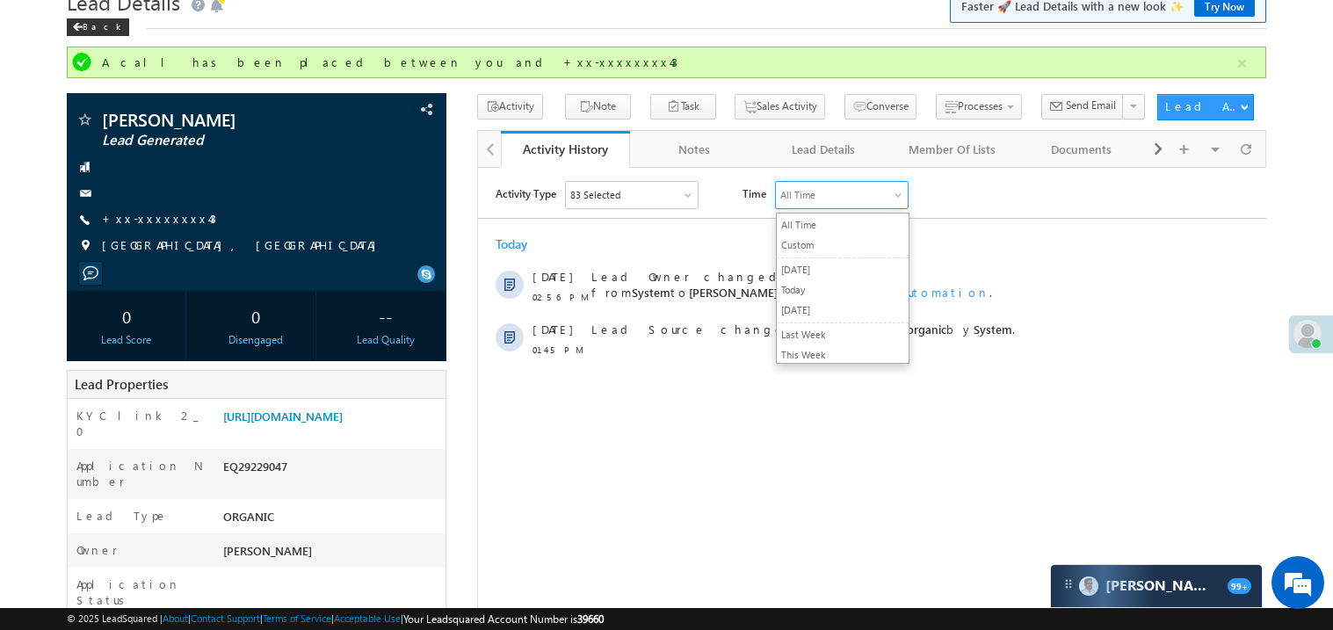
click at [766, 242] on div "Today" at bounding box center [871, 243] width 788 height 16
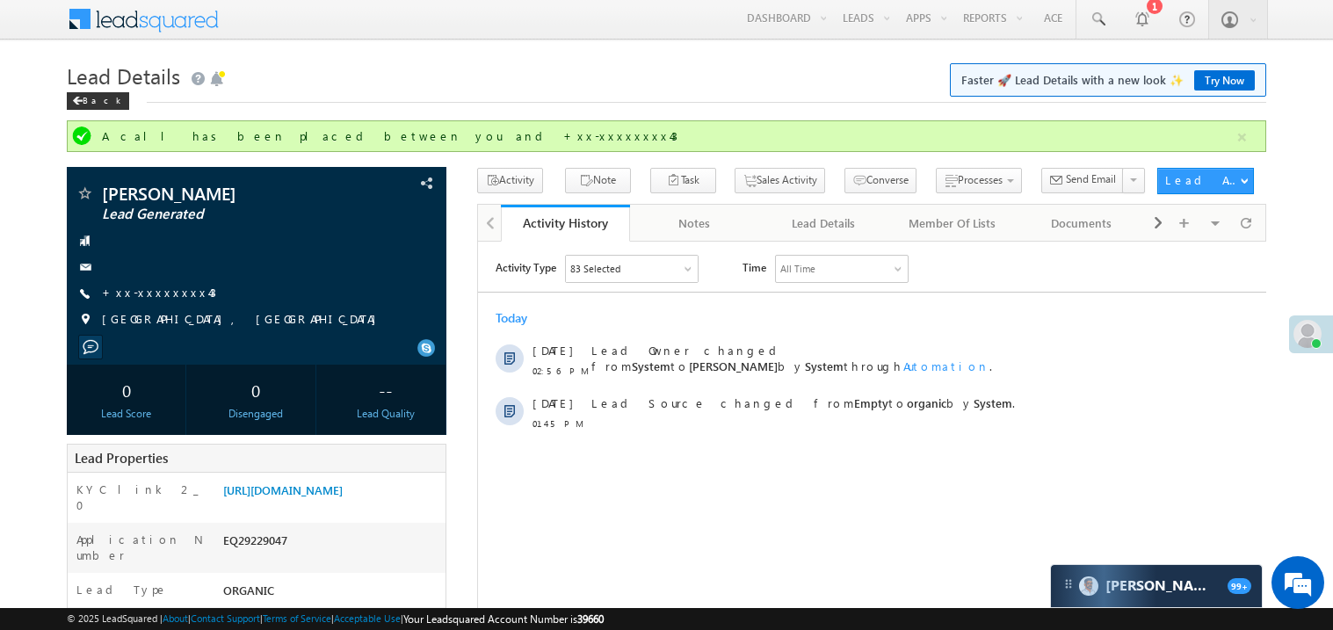
scroll to position [0, 0]
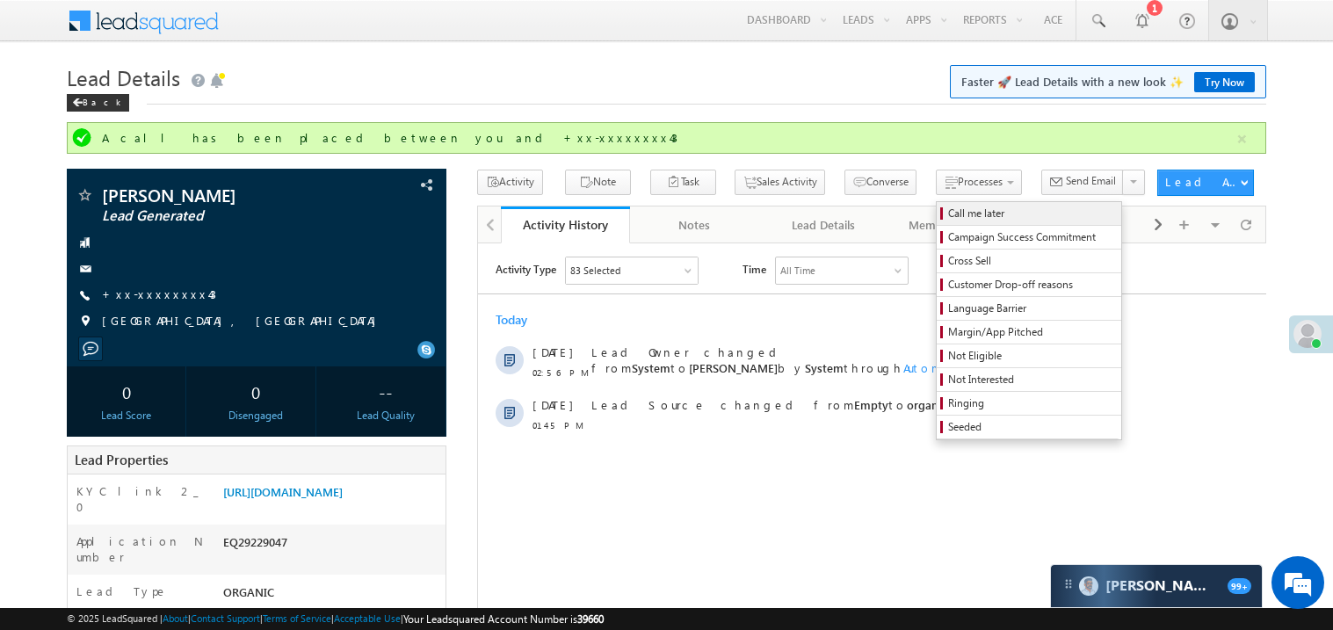
click at [948, 213] on span "Call me later" at bounding box center [1031, 214] width 167 height 16
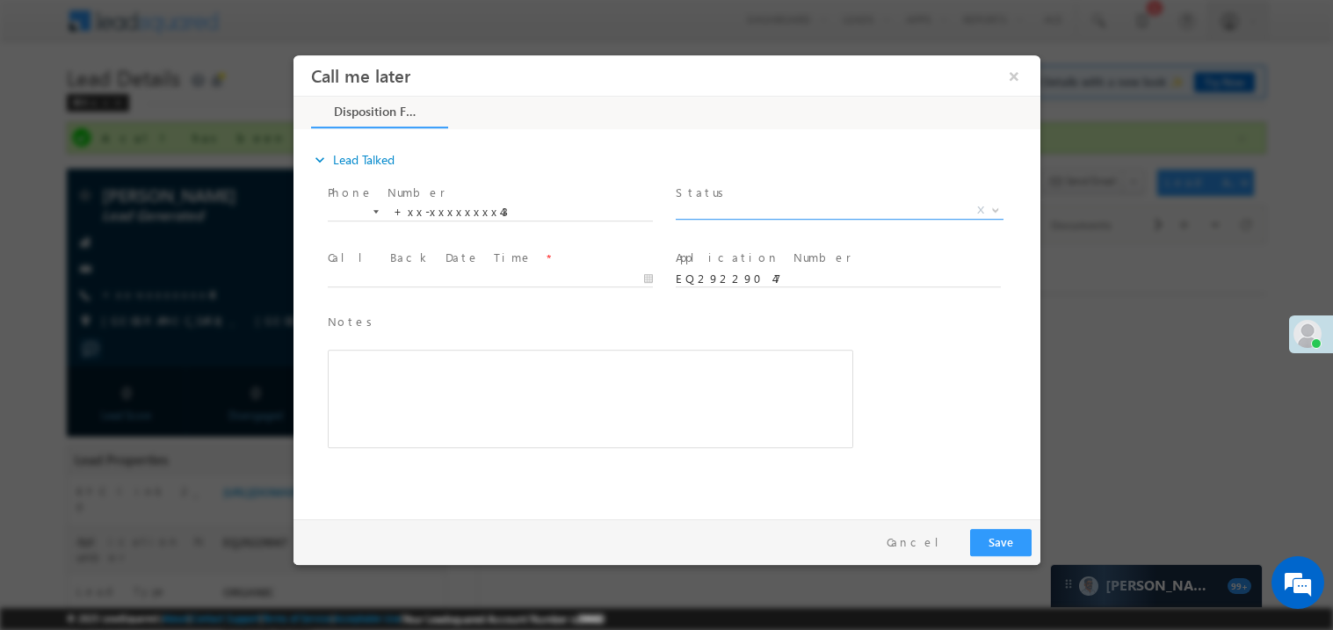
click at [713, 206] on span "X" at bounding box center [839, 210] width 328 height 18
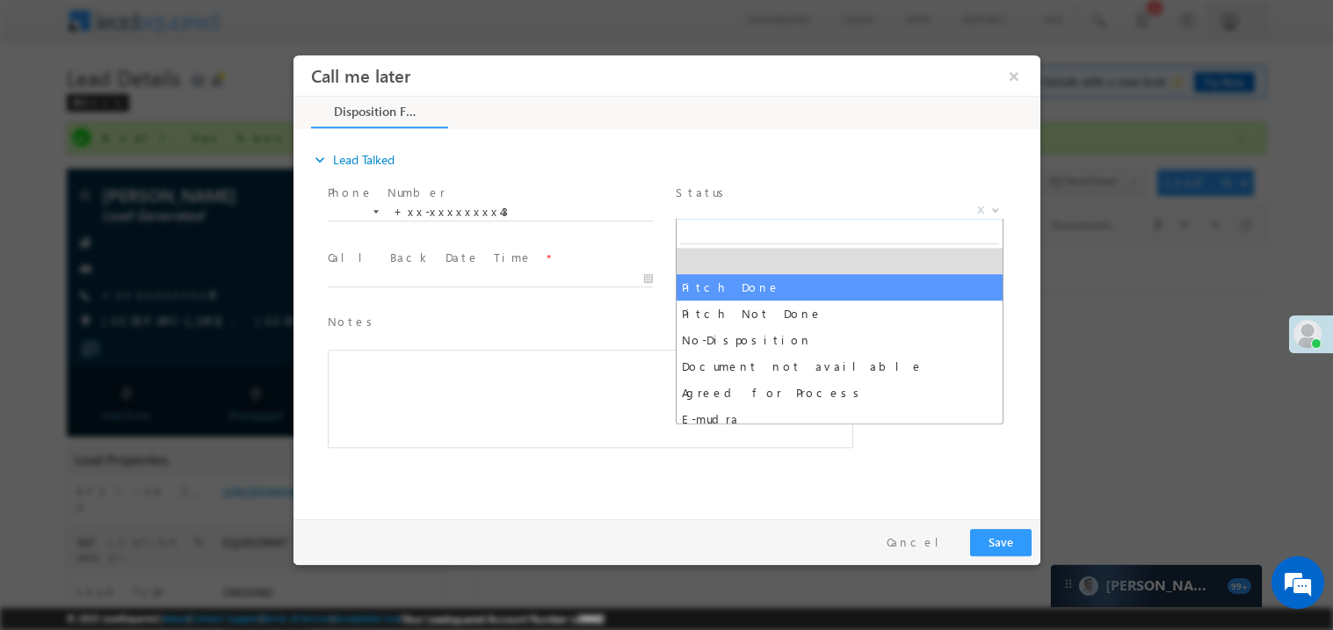
select select "Pitch Done"
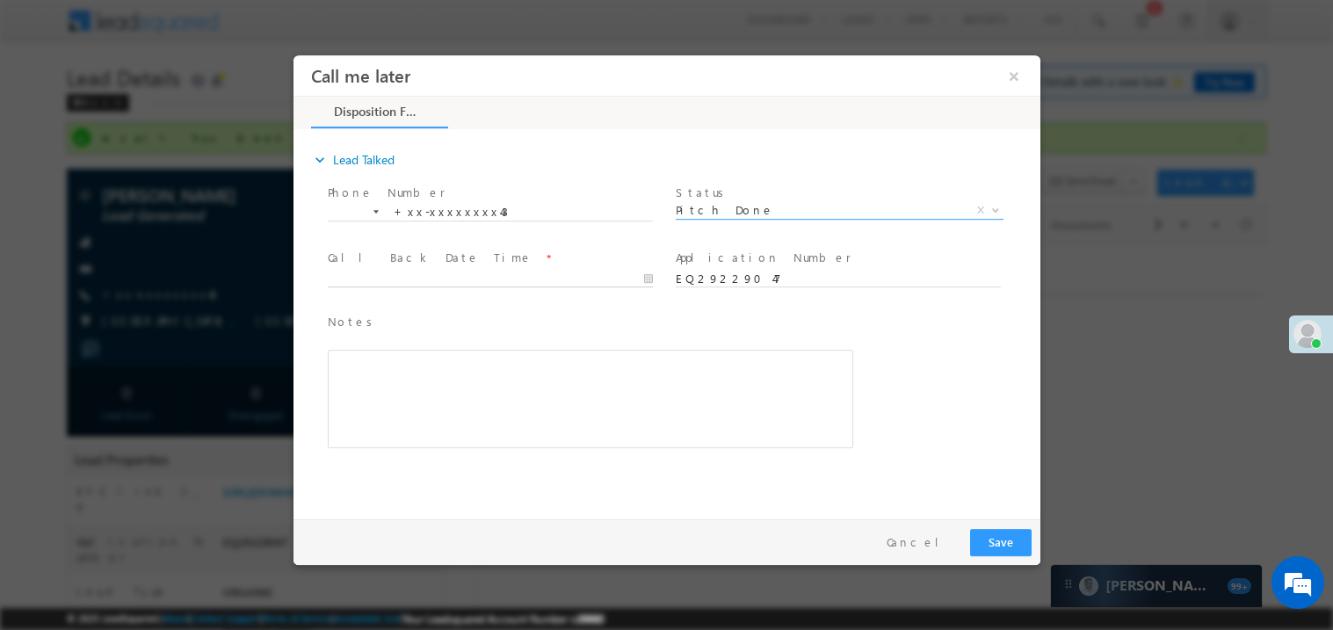
click at [410, 279] on body "Call me later ×" at bounding box center [666, 282] width 747 height 456
type input "09/19/25 3:09 PM"
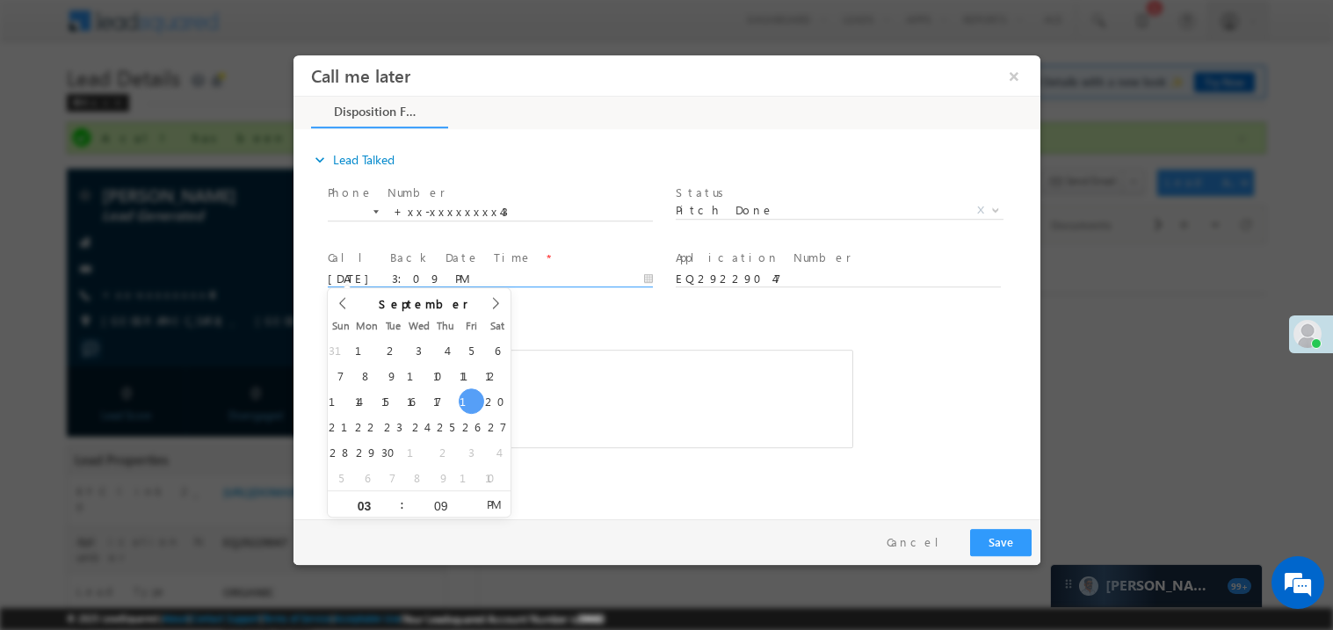
click at [596, 399] on div "Rich Text Editor, 40788eee-0fb2-11ec-a811-0adc8a9d82c2__tab1__section1__Notes__…" at bounding box center [589, 398] width 525 height 98
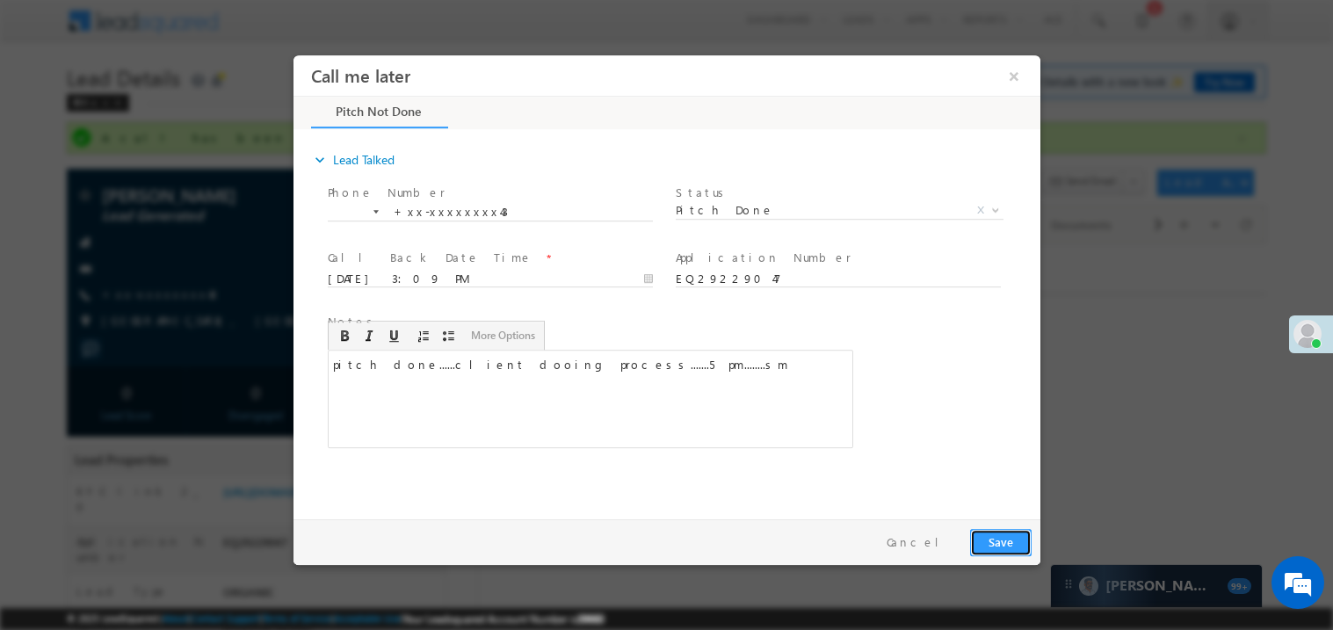
click at [990, 539] on button "Save" at bounding box center [999, 541] width 61 height 27
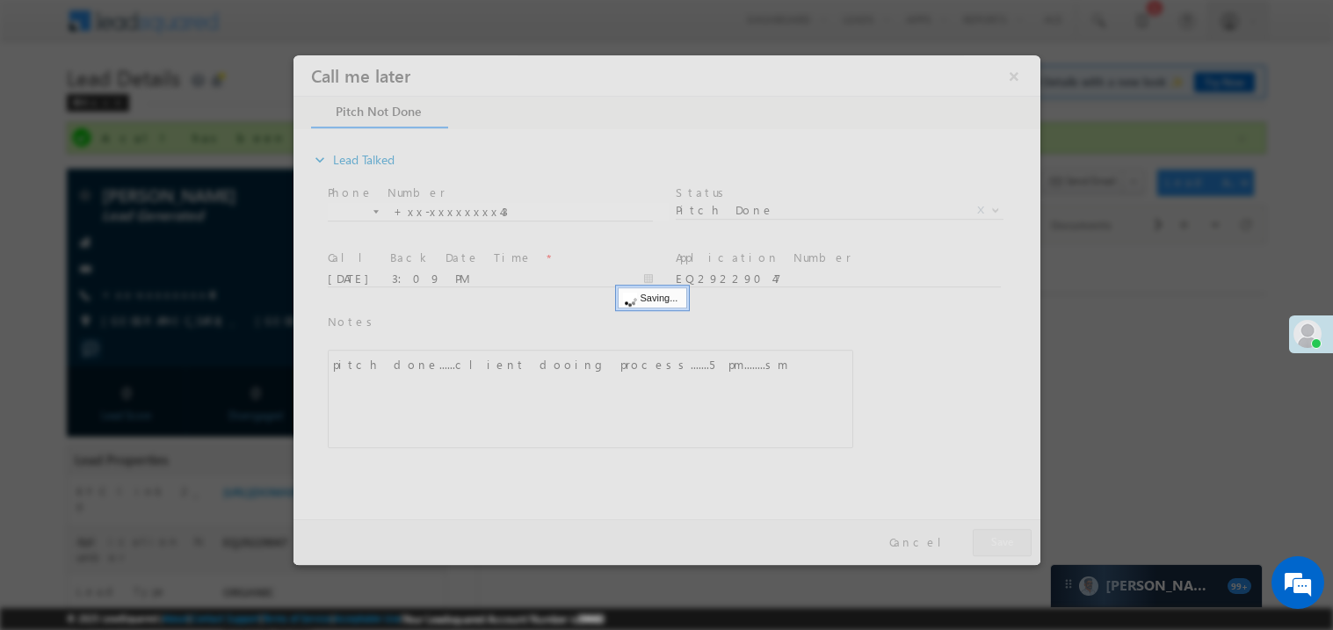
click at [990, 539] on div at bounding box center [666, 309] width 747 height 510
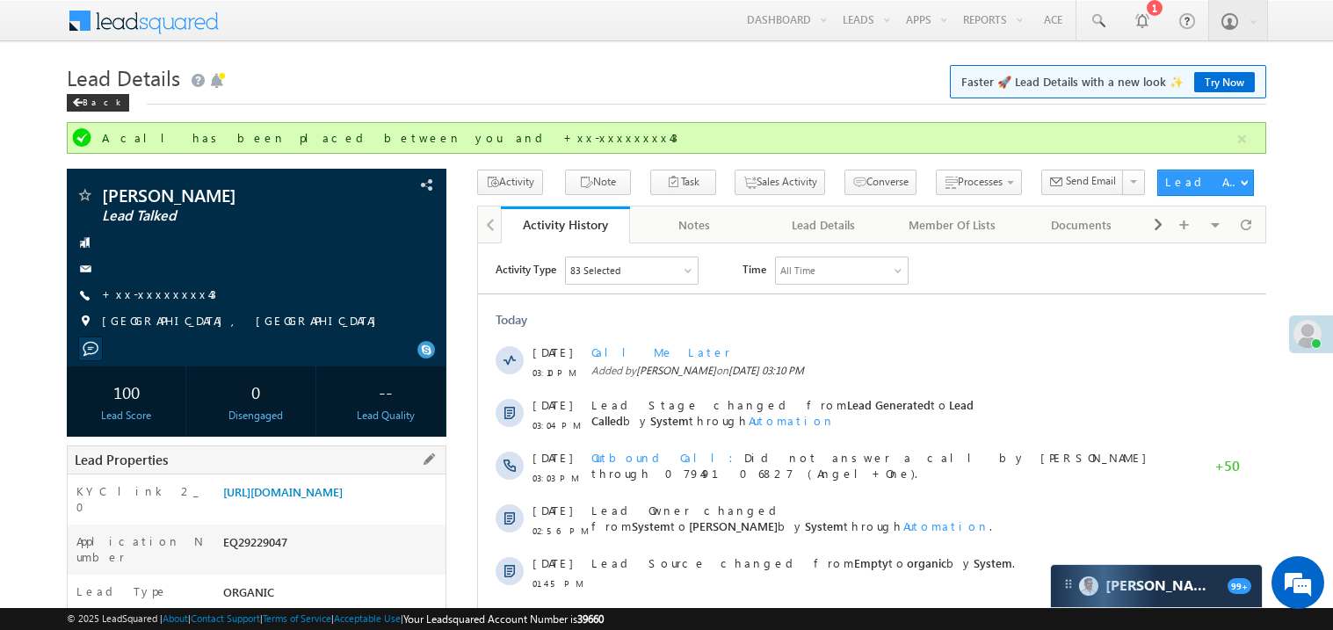
click at [250, 555] on div "EQ29229047" at bounding box center [332, 545] width 227 height 25
copy div "EQ29229047"
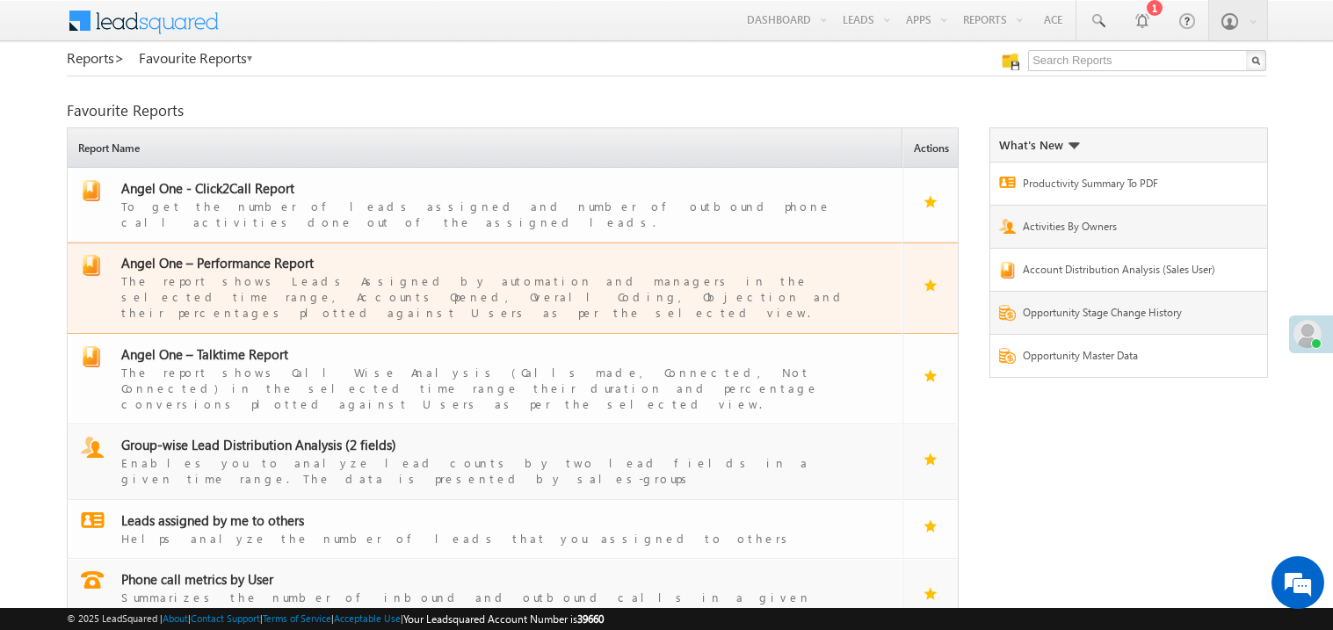
click at [227, 254] on span "Angel One – Performance Report" at bounding box center [217, 263] width 192 height 18
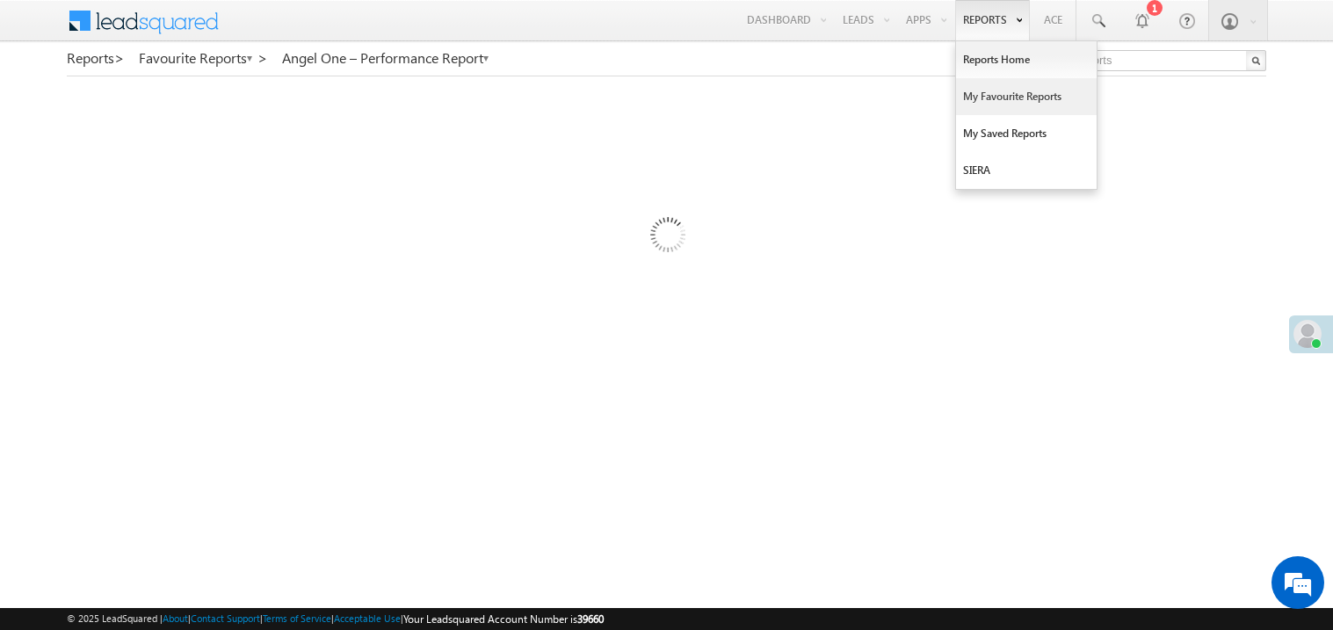
click at [981, 98] on link "My Favourite Reports" at bounding box center [1026, 96] width 141 height 37
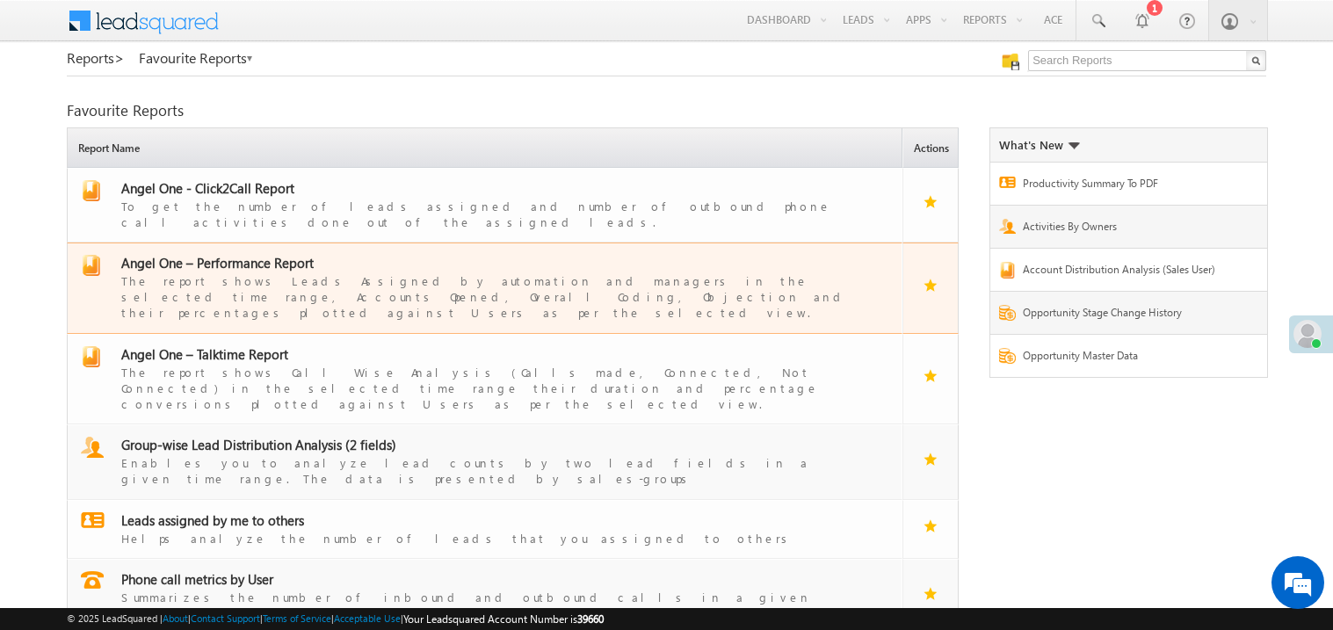
click at [228, 254] on span "Angel One – Performance Report" at bounding box center [217, 263] width 192 height 18
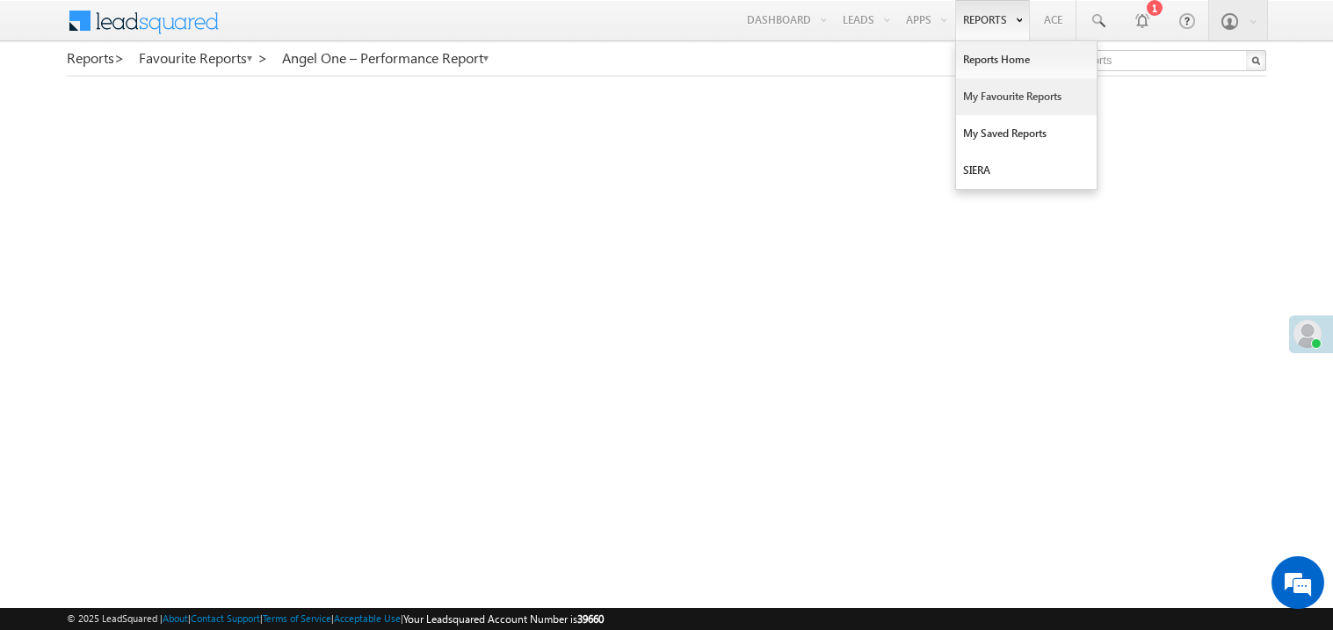
click at [986, 96] on link "My Favourite Reports" at bounding box center [1026, 96] width 141 height 37
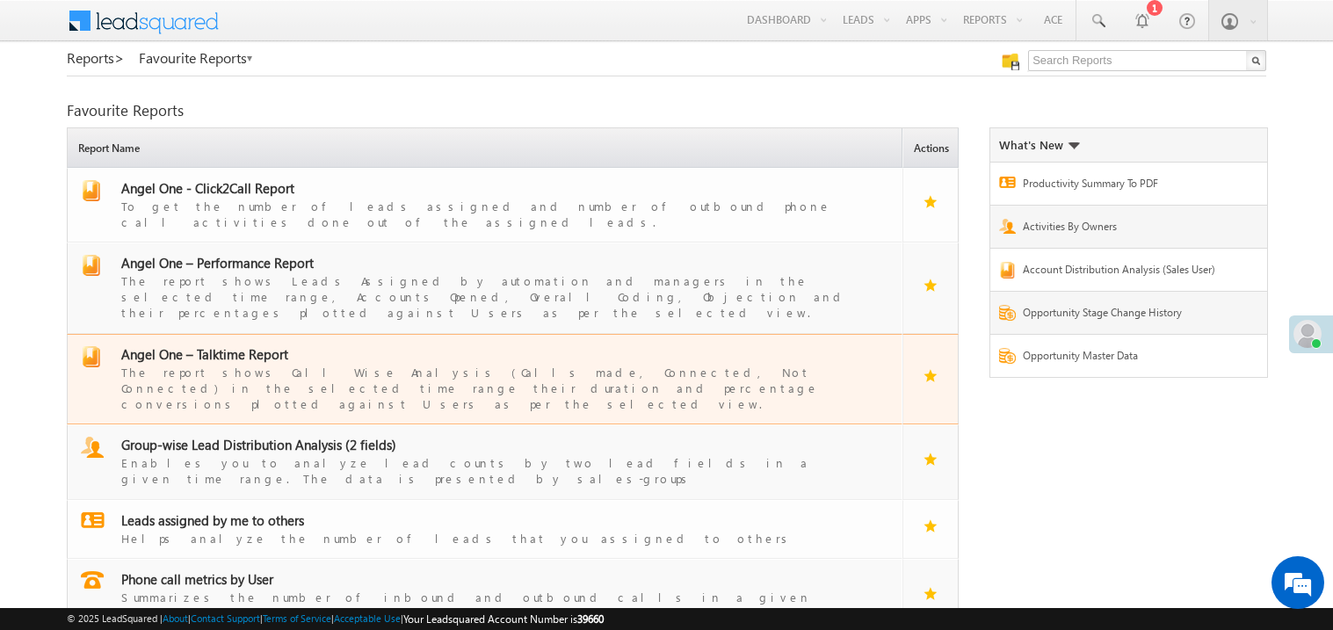
click at [234, 345] on span "Angel One – Talktime Report" at bounding box center [204, 354] width 167 height 18
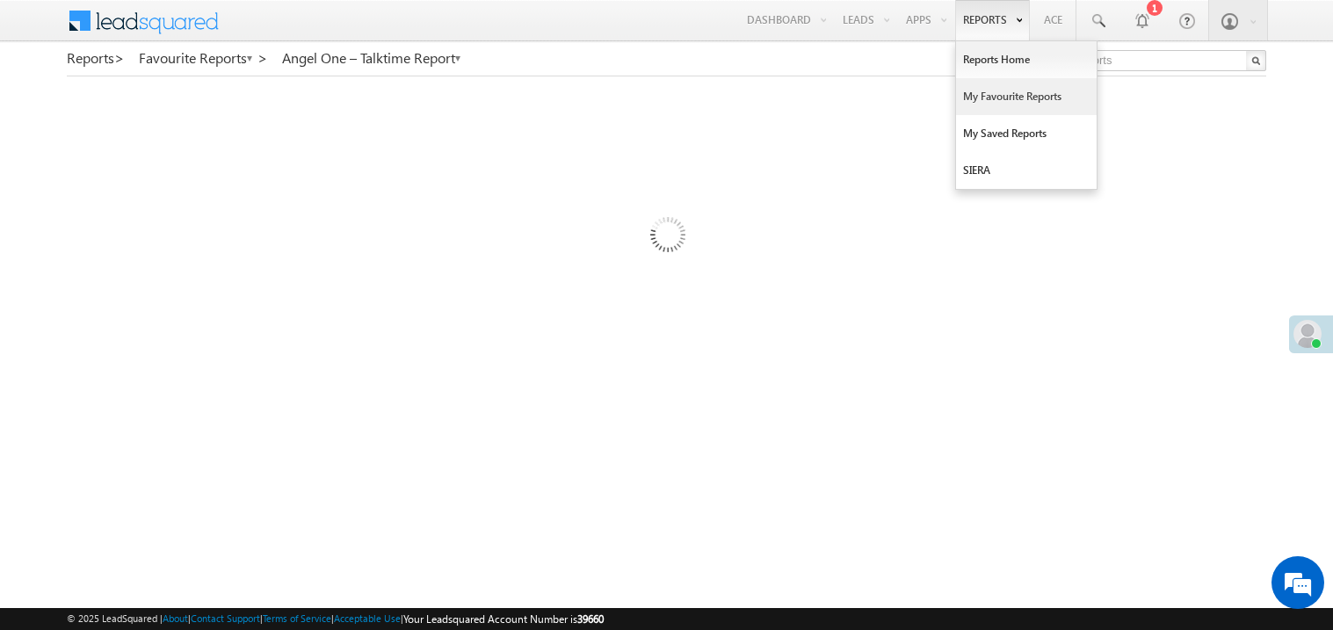
click at [988, 97] on link "My Favourite Reports" at bounding box center [1026, 96] width 141 height 37
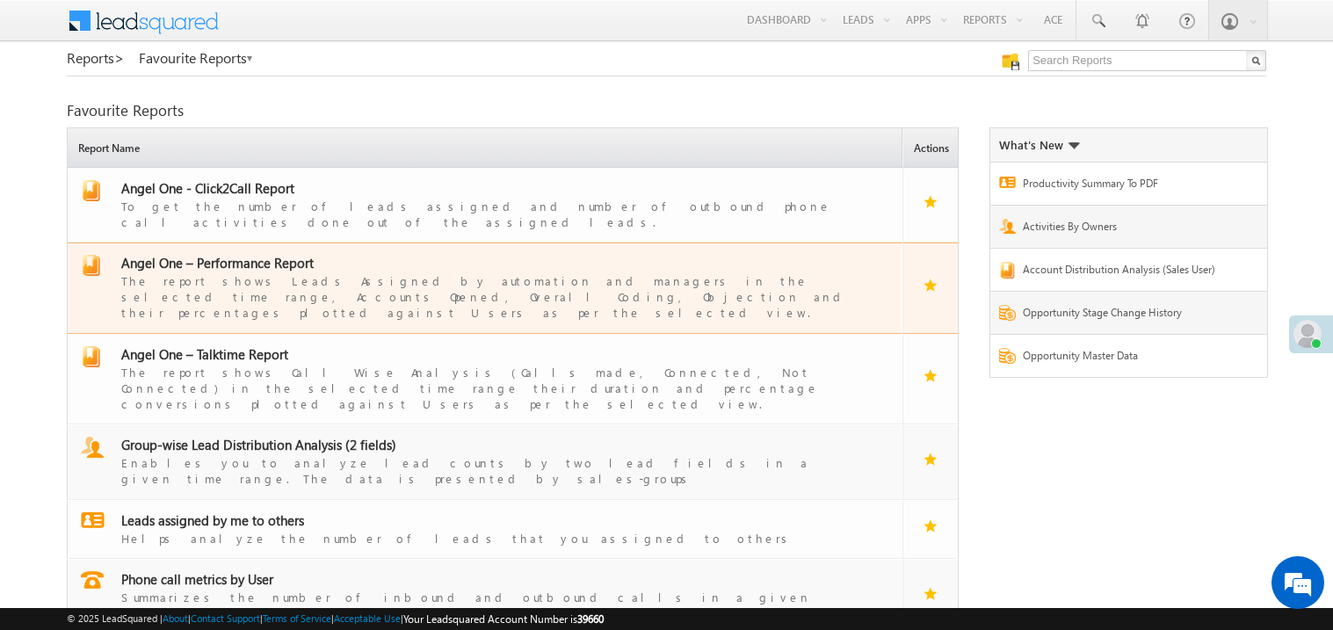
click at [231, 254] on span "Angel One – Performance Report" at bounding box center [217, 263] width 192 height 18
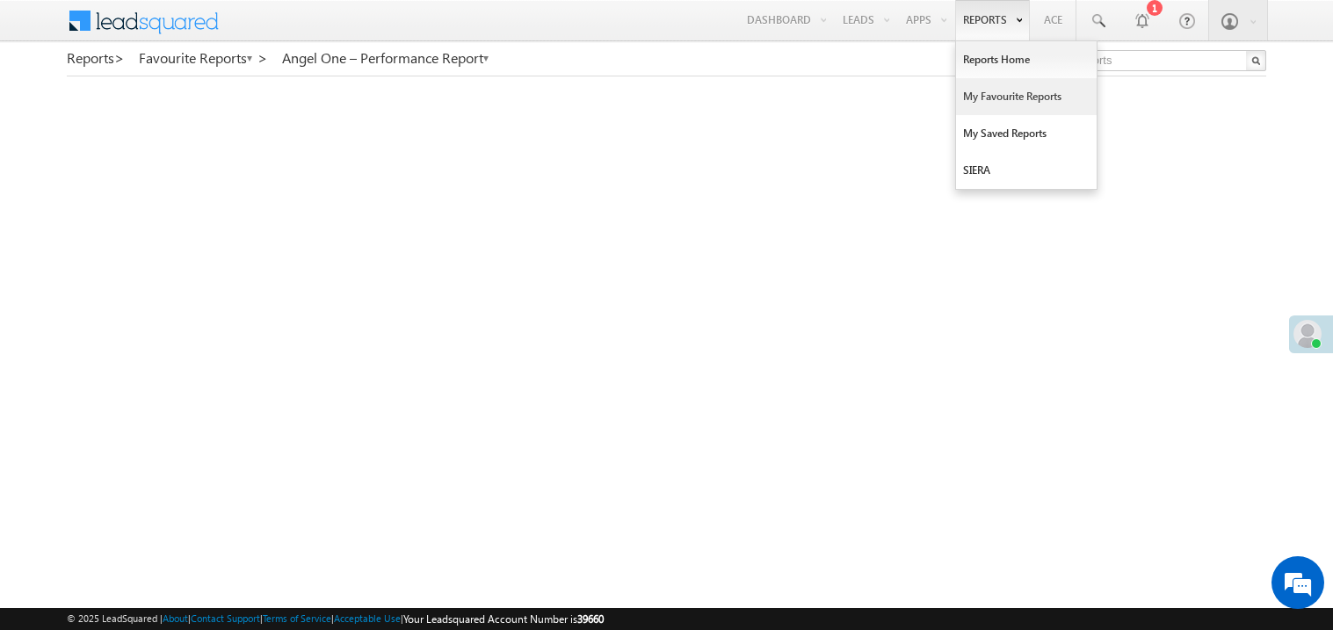
click at [988, 98] on link "My Favourite Reports" at bounding box center [1026, 96] width 141 height 37
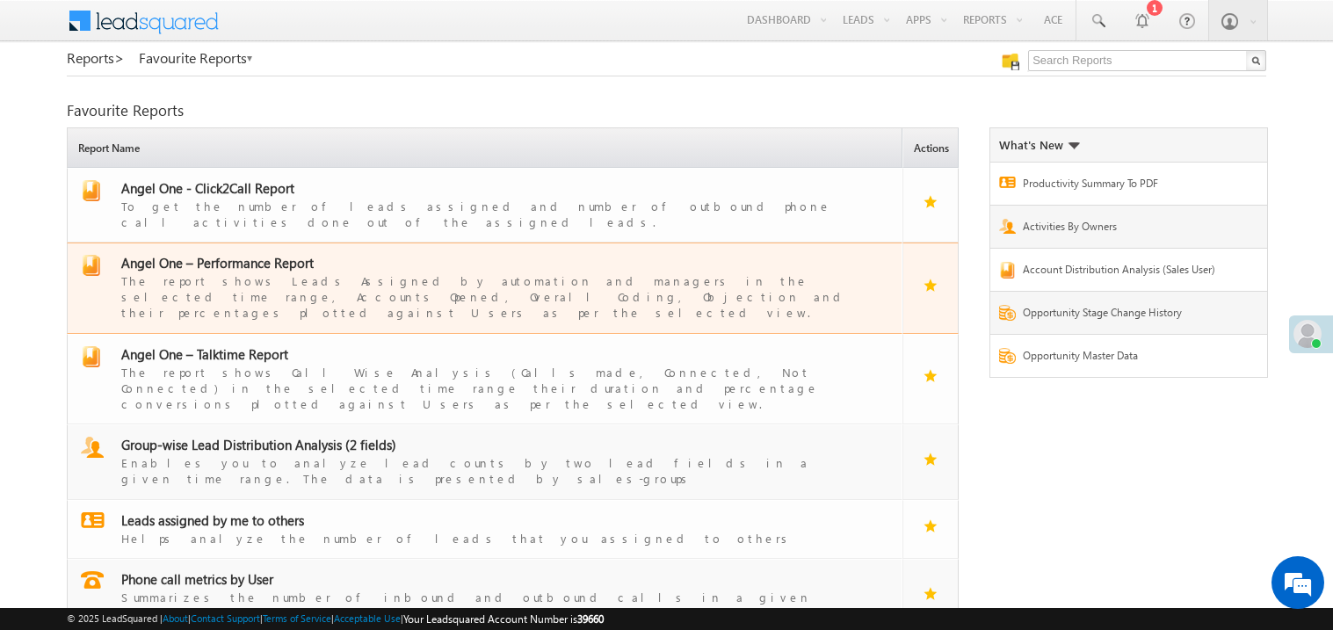
click at [242, 254] on span "Angel One – Performance Report" at bounding box center [217, 263] width 192 height 18
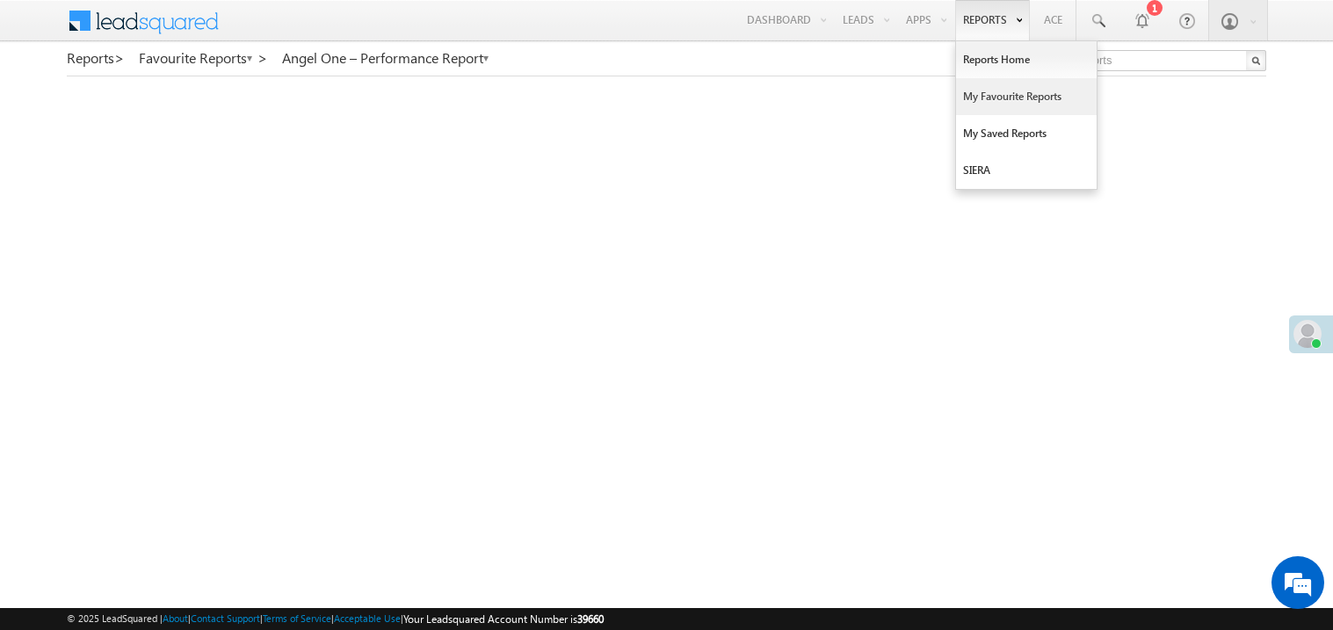
click at [981, 95] on link "My Favourite Reports" at bounding box center [1026, 96] width 141 height 37
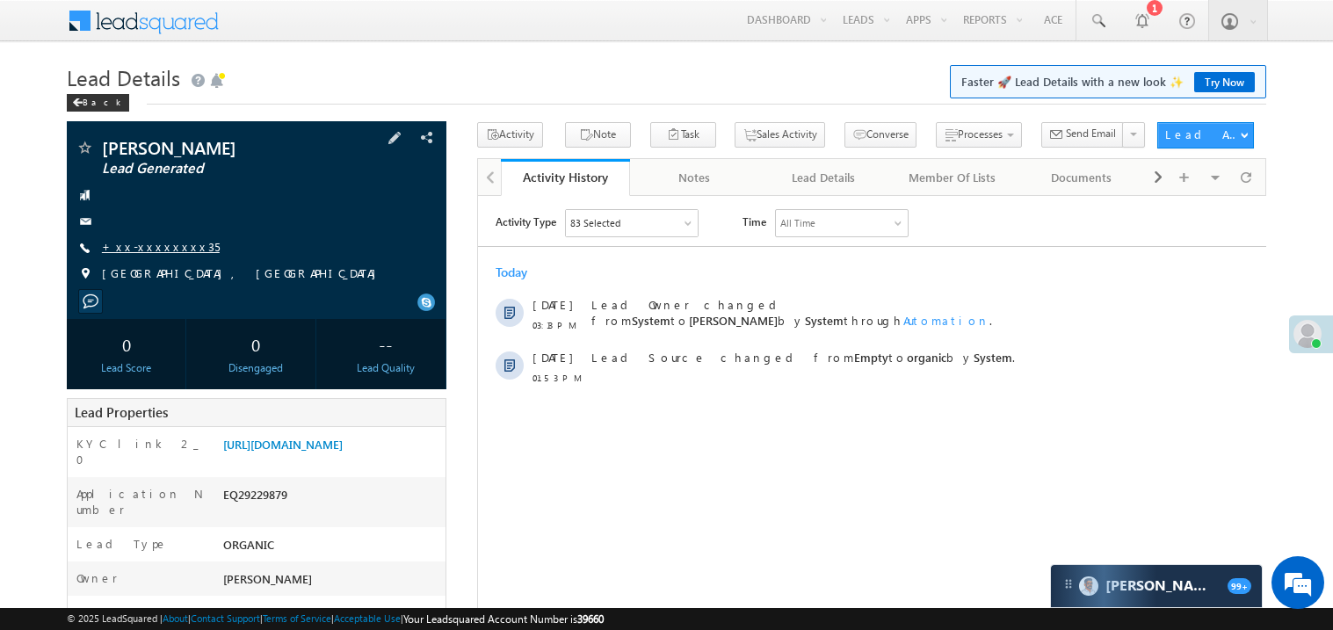
click at [154, 246] on link "+xx-xxxxxxxx35" at bounding box center [161, 246] width 118 height 15
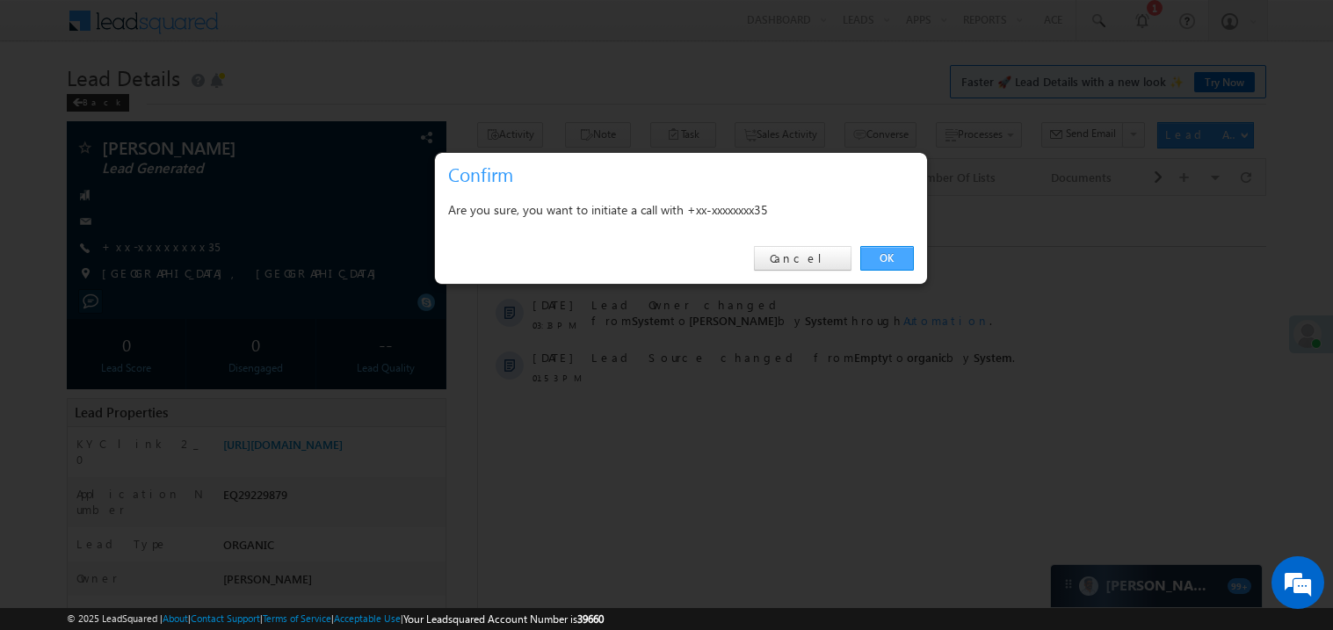
click at [890, 259] on link "OK" at bounding box center [887, 258] width 54 height 25
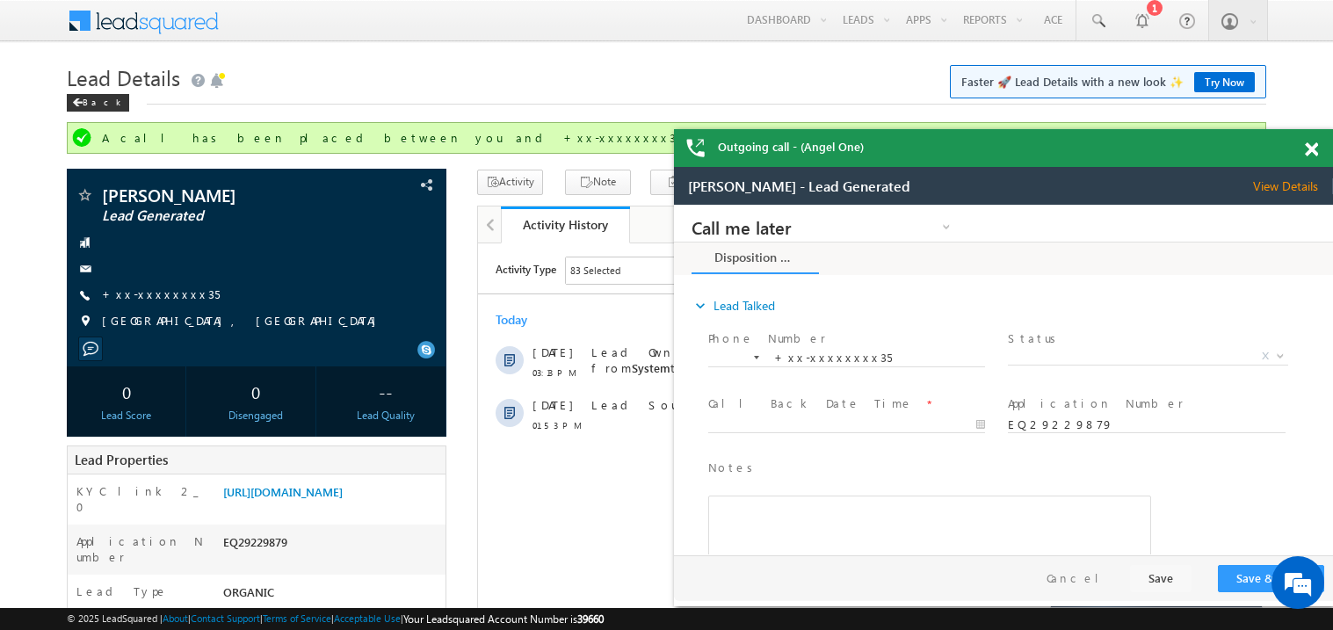
click at [1309, 145] on span at bounding box center [1311, 149] width 13 height 15
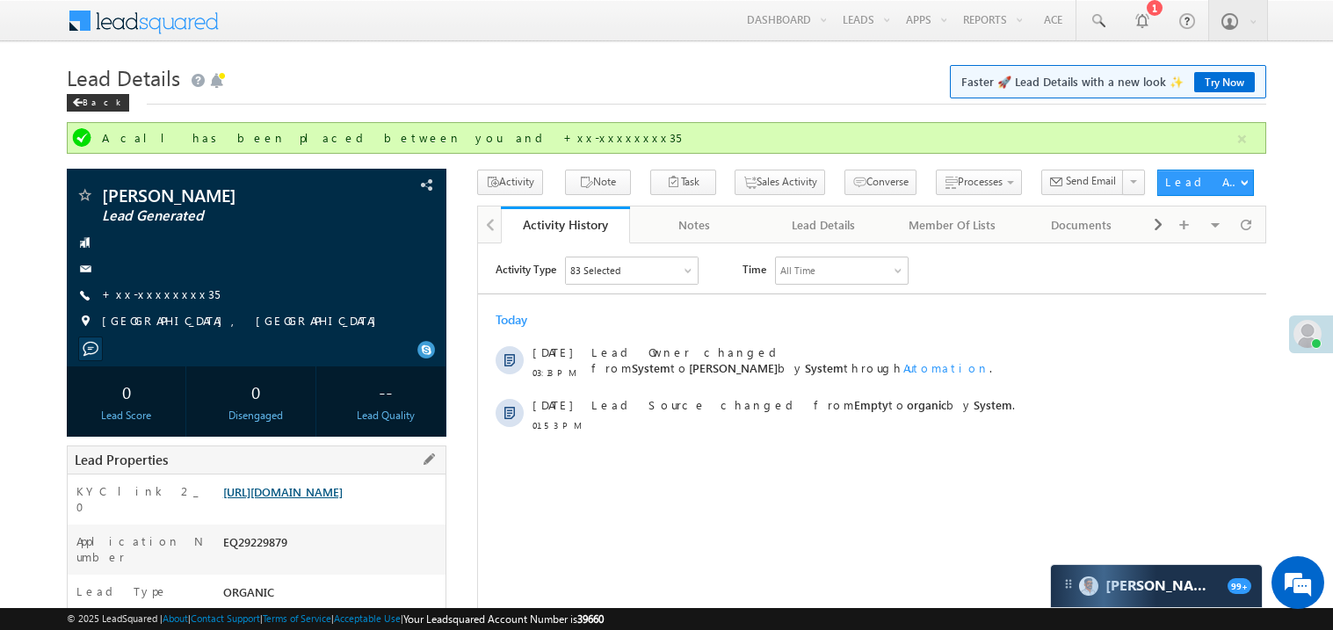
click at [343, 499] on link "[URL][DOMAIN_NAME]" at bounding box center [282, 491] width 119 height 15
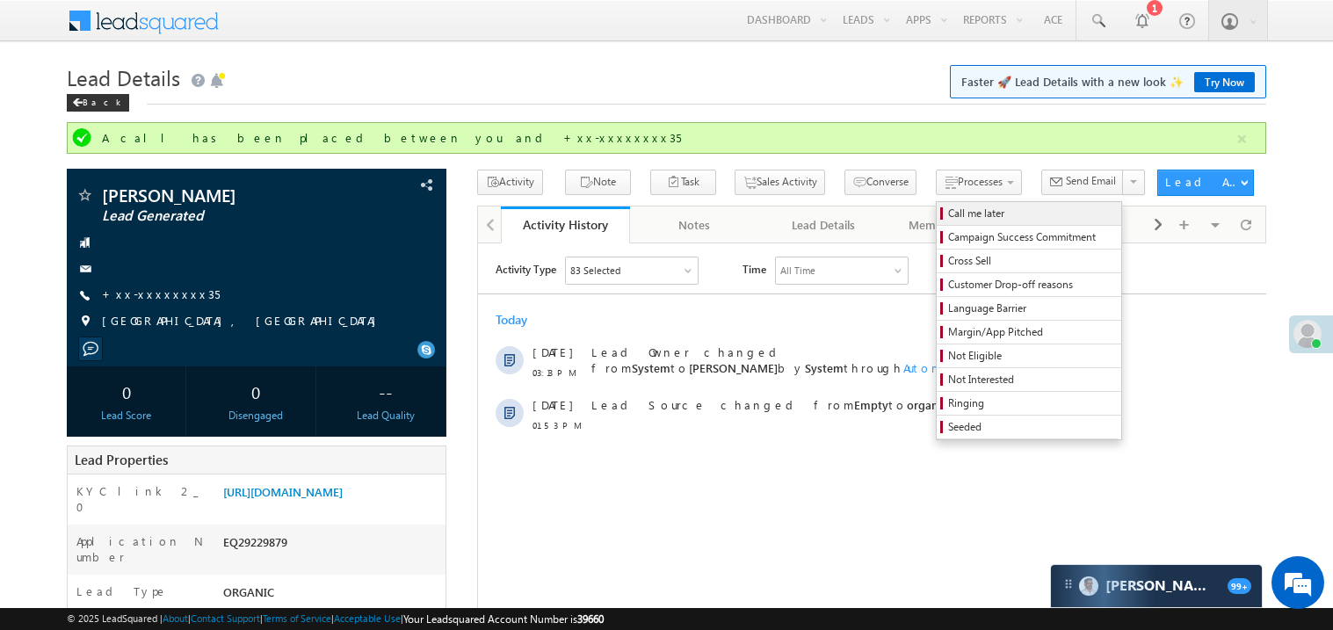
click at [948, 212] on span "Call me later" at bounding box center [1031, 214] width 167 height 16
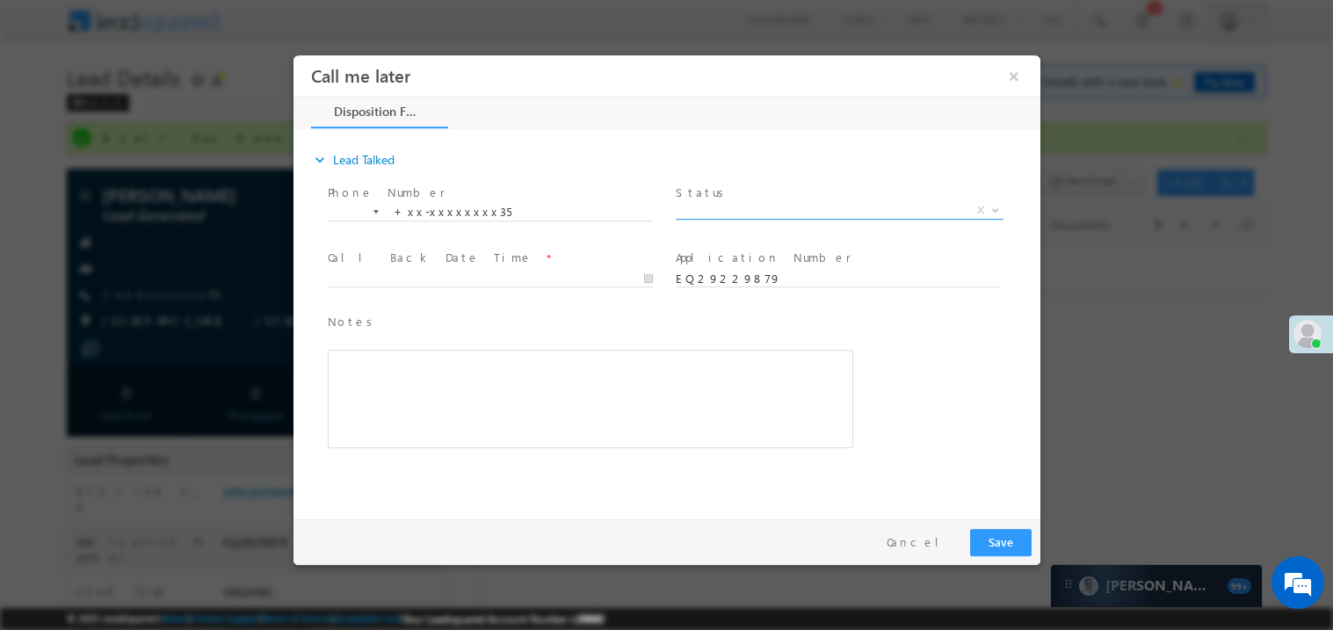
click at [720, 208] on span "X" at bounding box center [839, 210] width 328 height 18
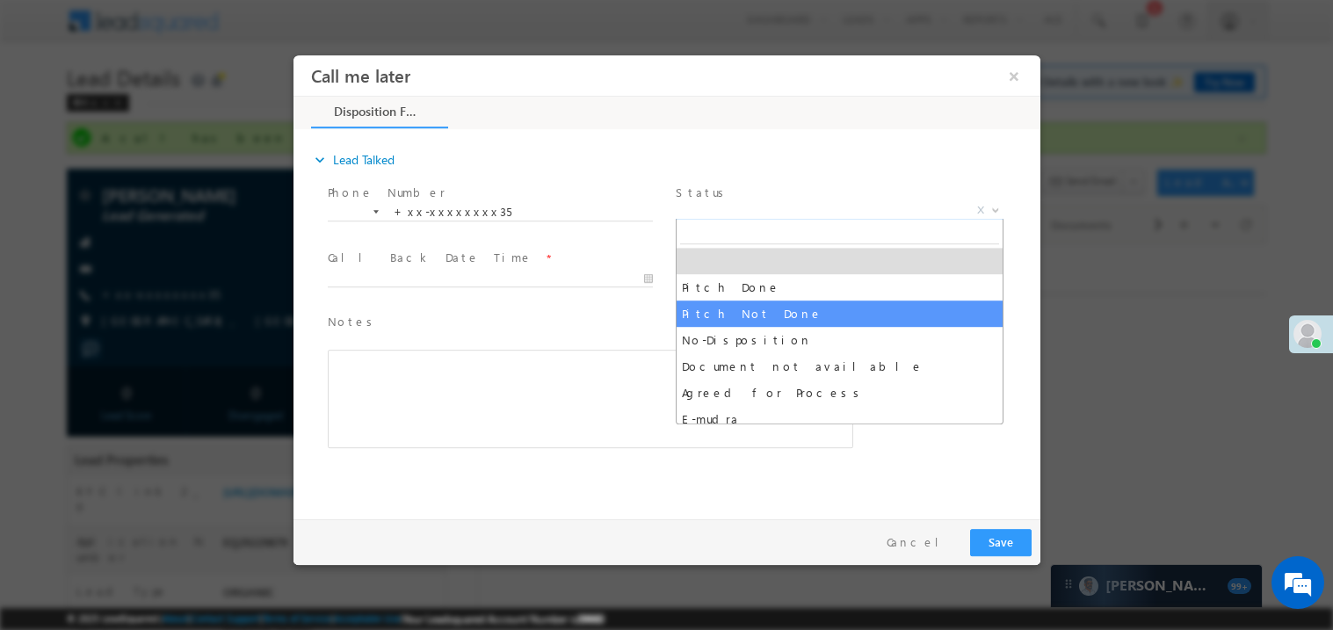
select select "Pitch Not Done"
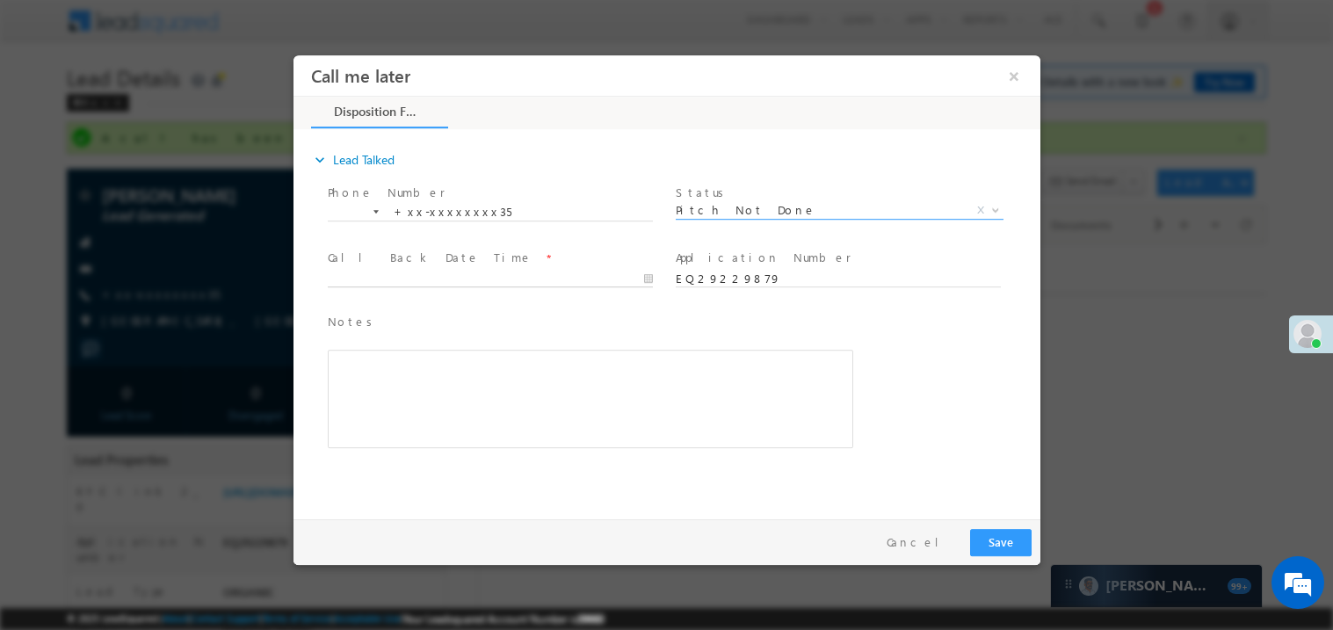
click at [423, 279] on body "Call me later ×" at bounding box center [666, 282] width 747 height 456
type input "[DATE] 3:24 PM"
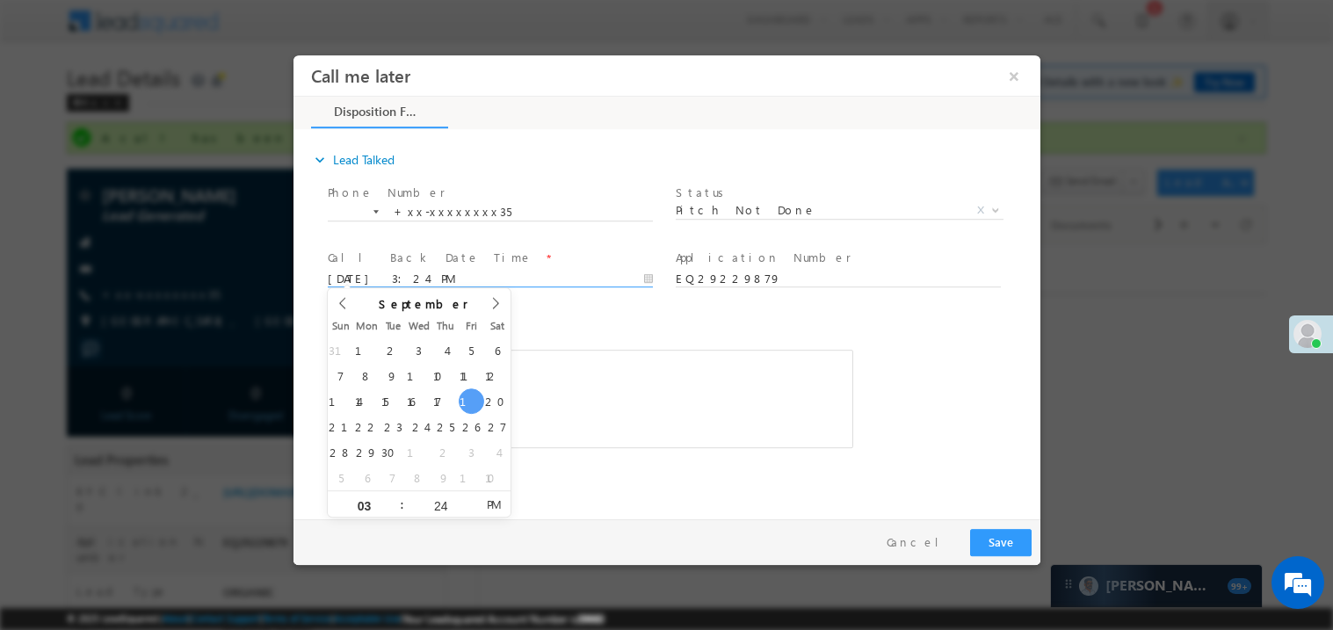
click at [777, 378] on div "Rich Text Editor, 40788eee-0fb2-11ec-a811-0adc8a9d82c2__tab1__section1__Notes__…" at bounding box center [589, 398] width 525 height 98
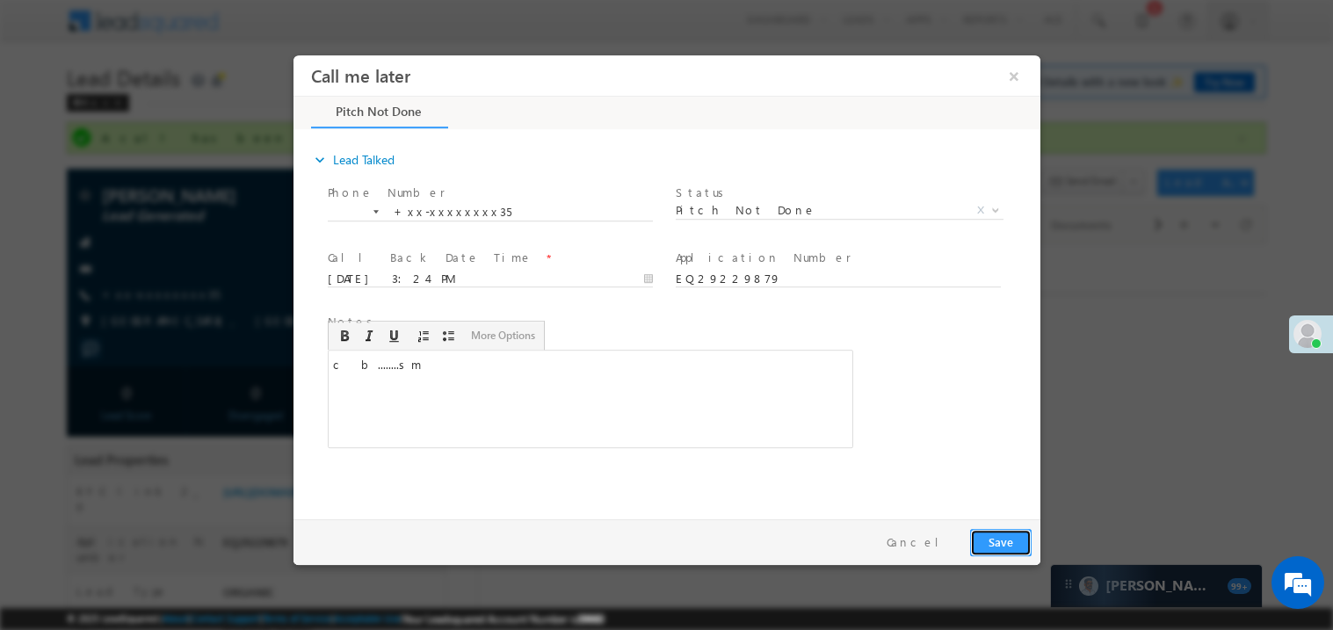
click at [1010, 537] on button "Save" at bounding box center [999, 541] width 61 height 27
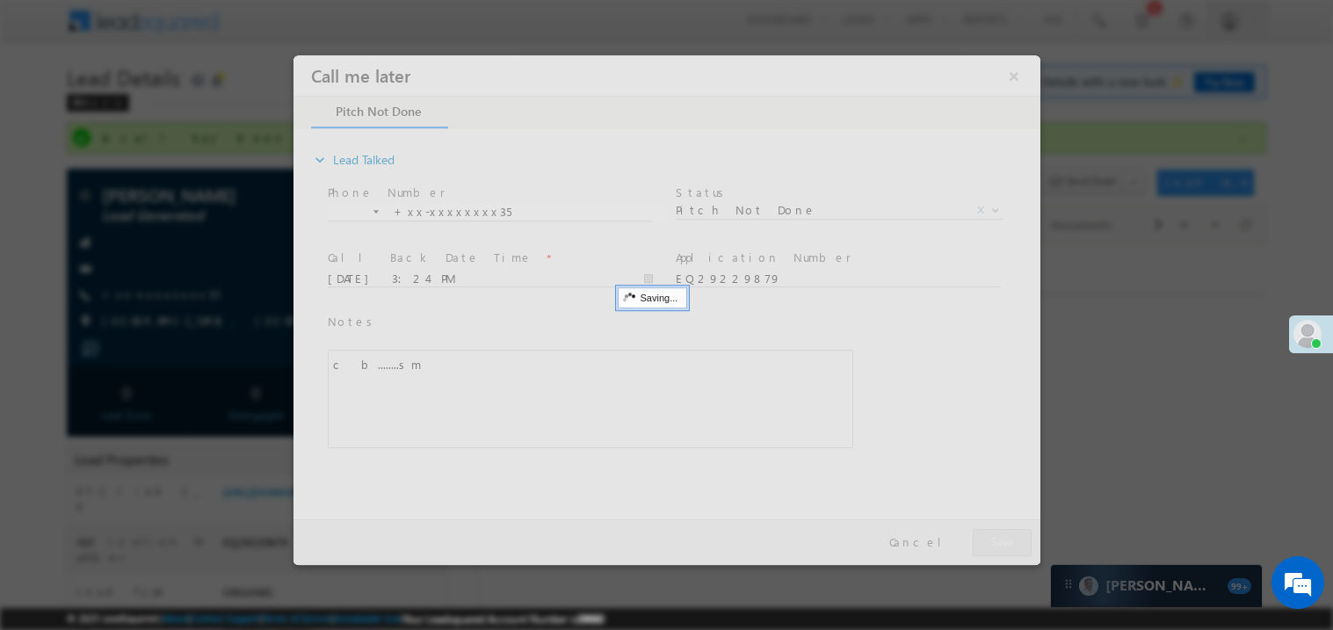
click at [1010, 537] on div at bounding box center [666, 309] width 747 height 510
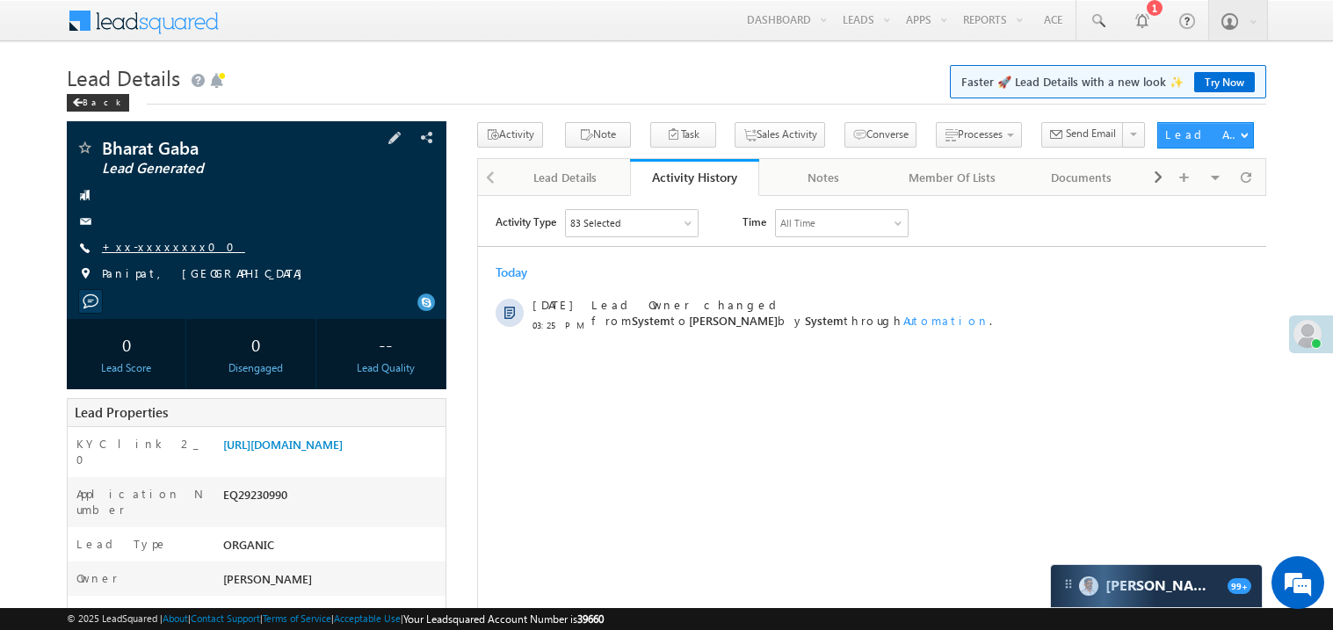
click at [165, 242] on link "+xx-xxxxxxxx00" at bounding box center [173, 246] width 143 height 15
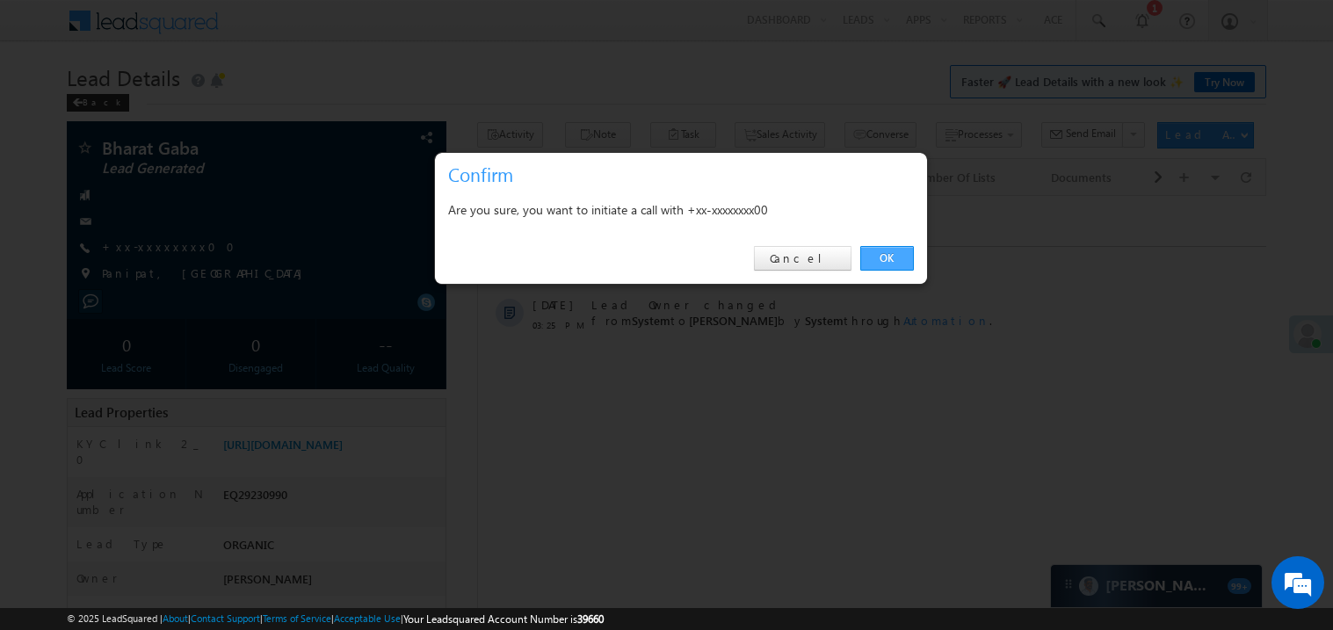
click at [889, 254] on link "OK" at bounding box center [887, 258] width 54 height 25
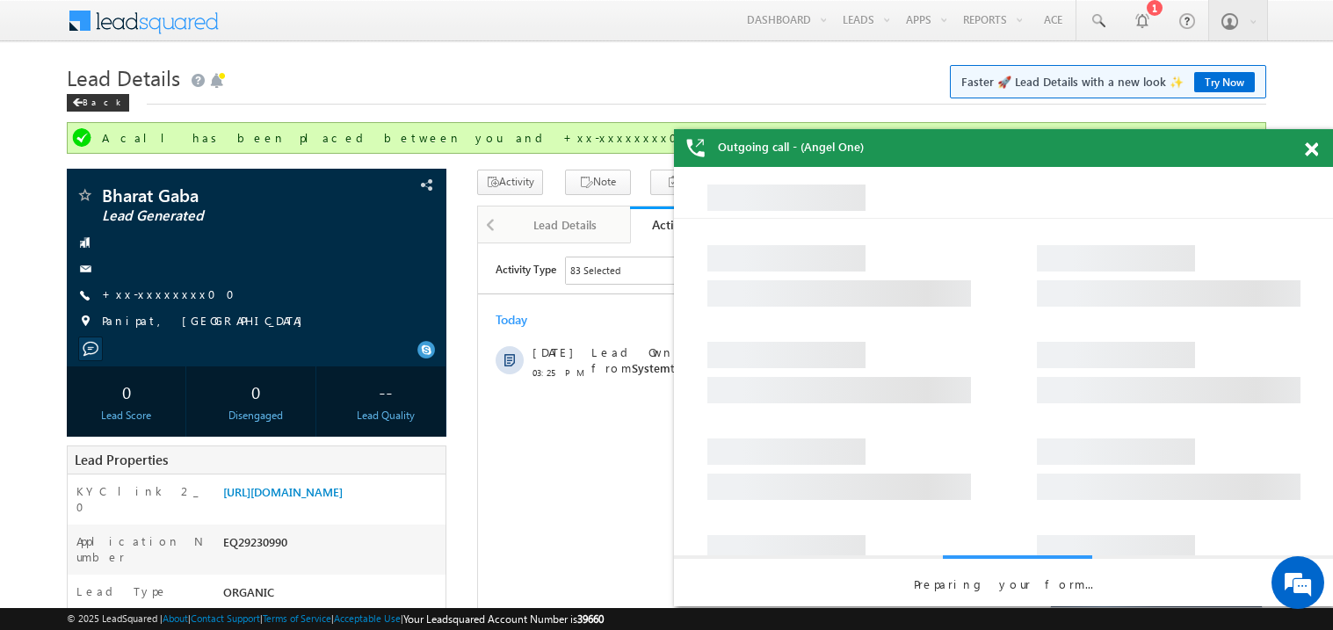
click at [1313, 146] on span at bounding box center [1311, 149] width 13 height 15
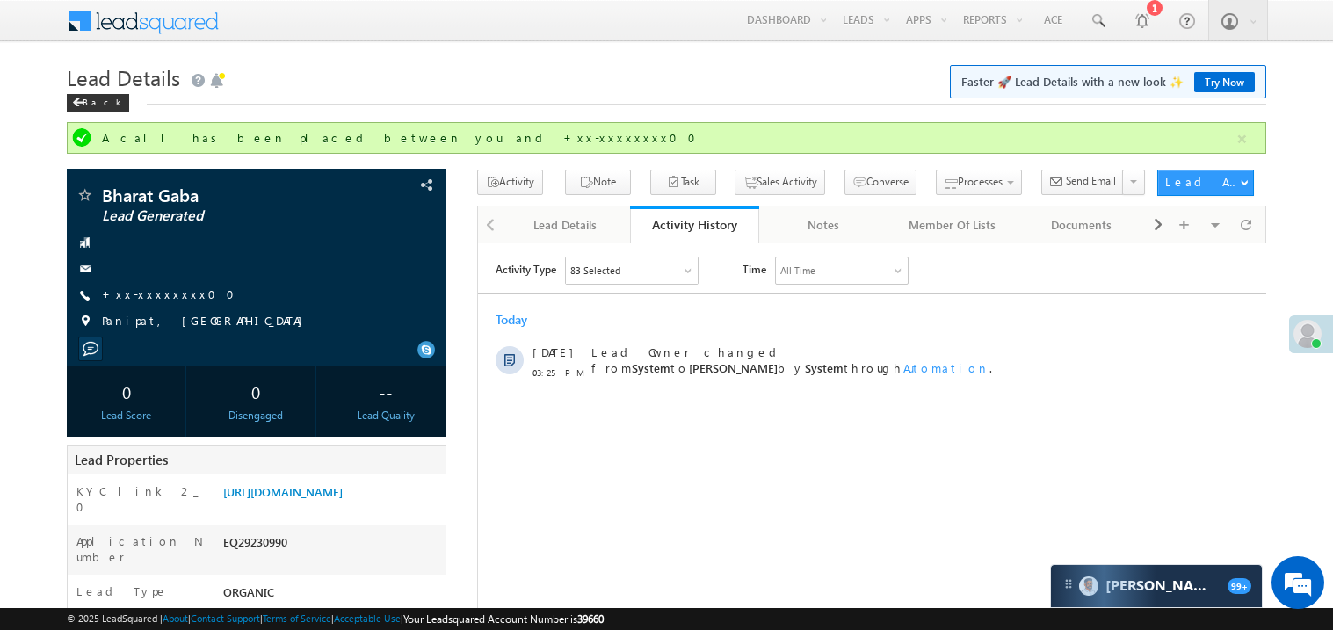
click at [773, 103] on div "Back" at bounding box center [666, 98] width 1199 height 11
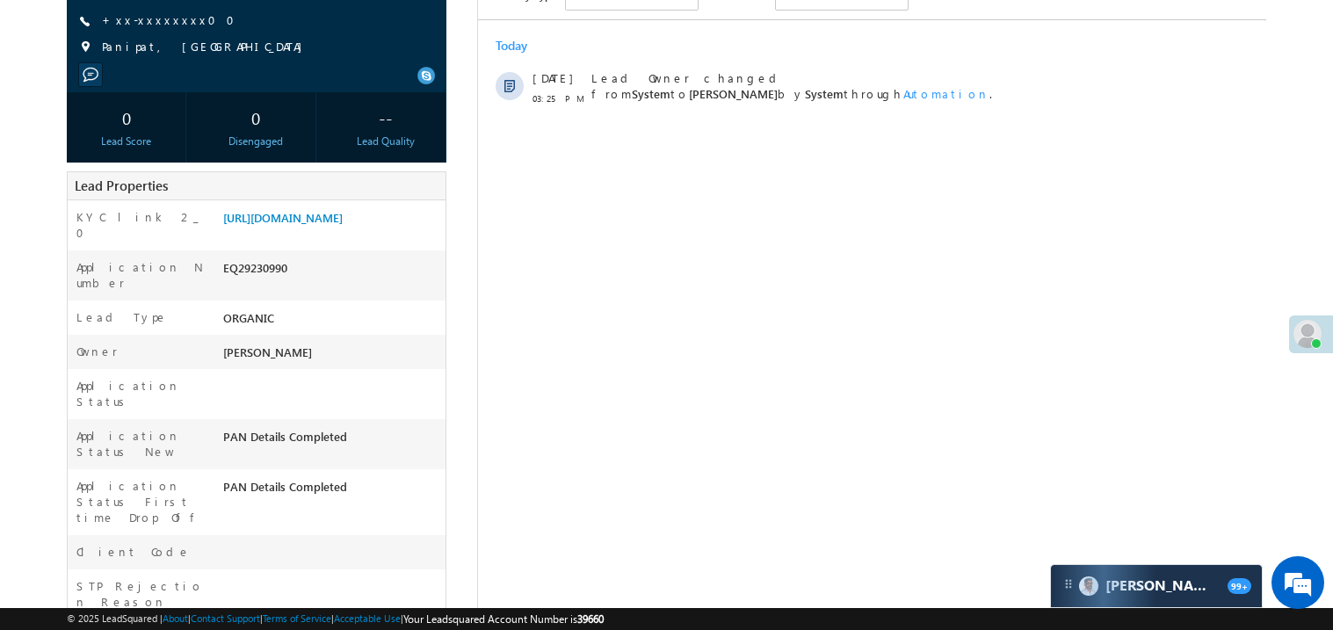
scroll to position [140, 0]
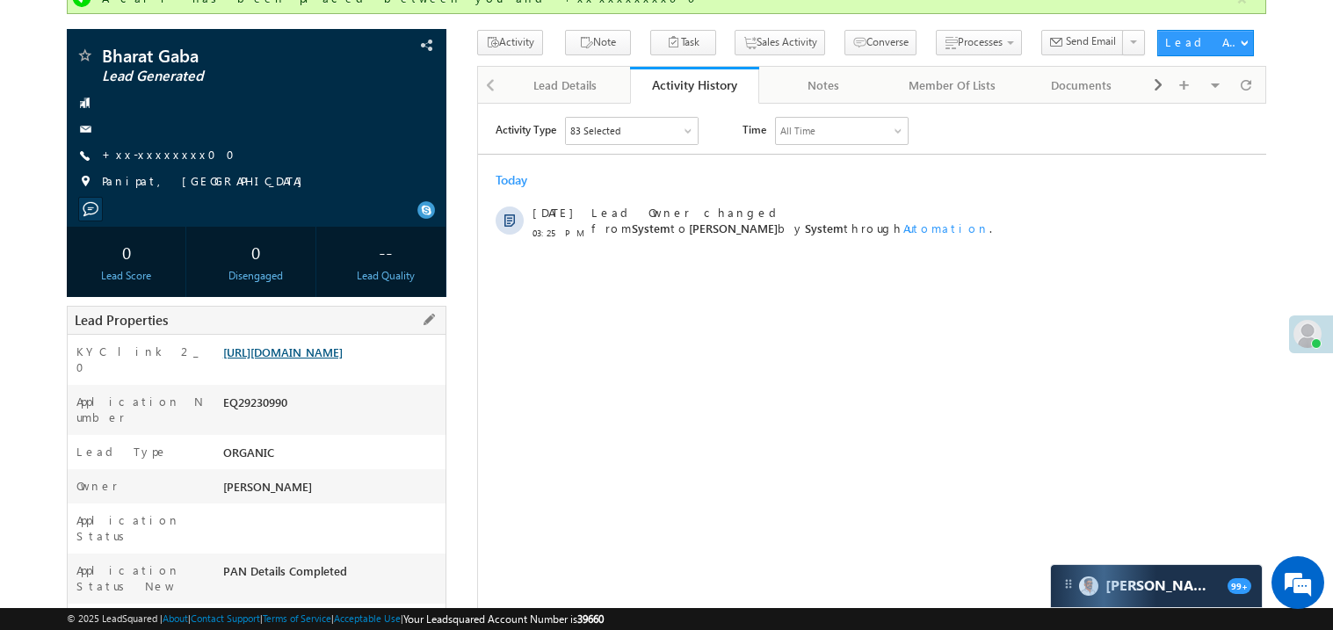
click at [320, 359] on link "[URL][DOMAIN_NAME]" at bounding box center [282, 351] width 119 height 15
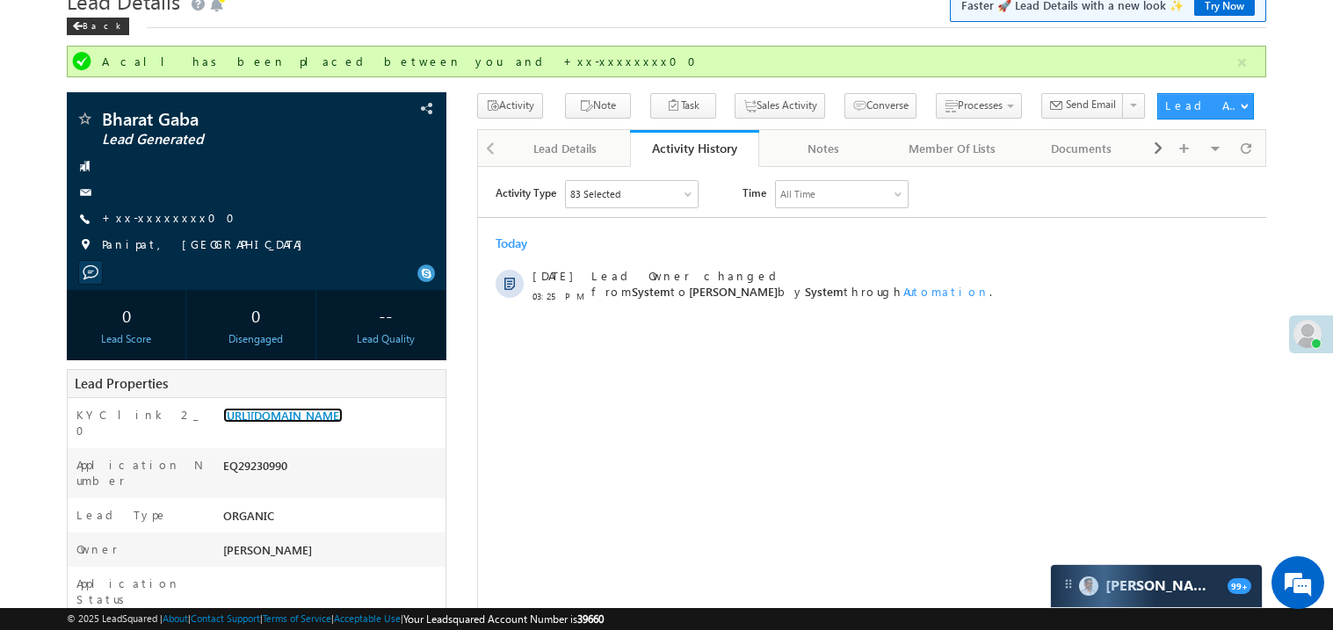
scroll to position [0, 0]
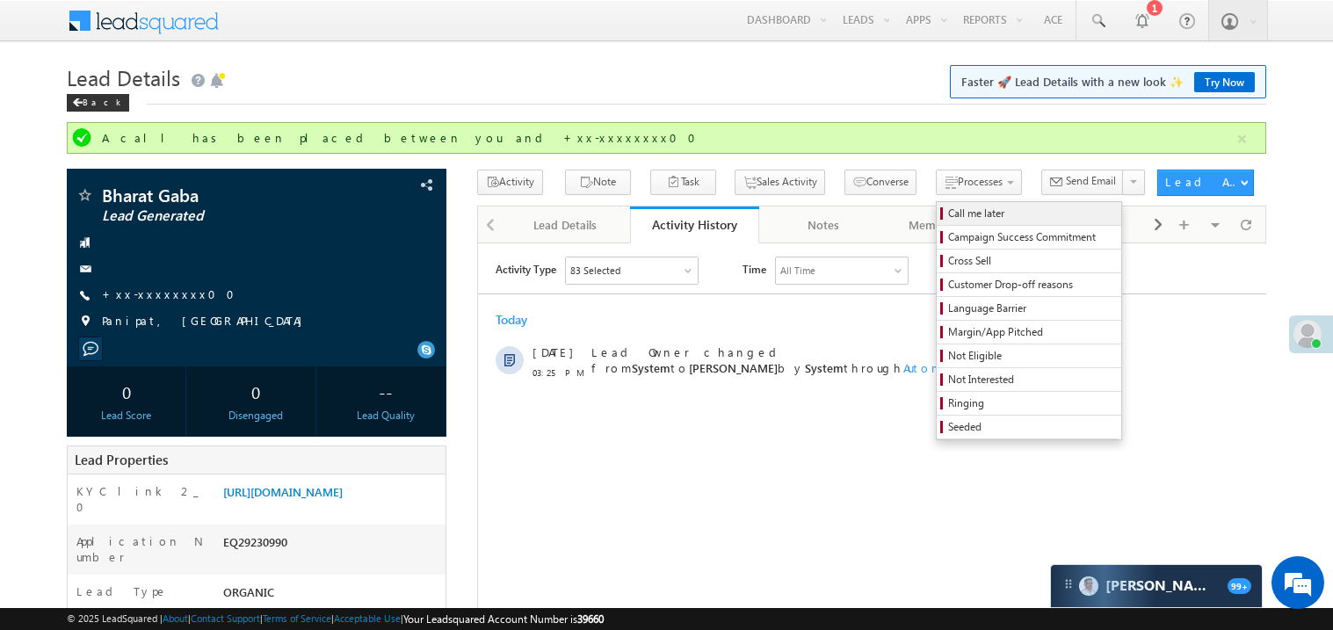
click at [948, 213] on span "Call me later" at bounding box center [1031, 214] width 167 height 16
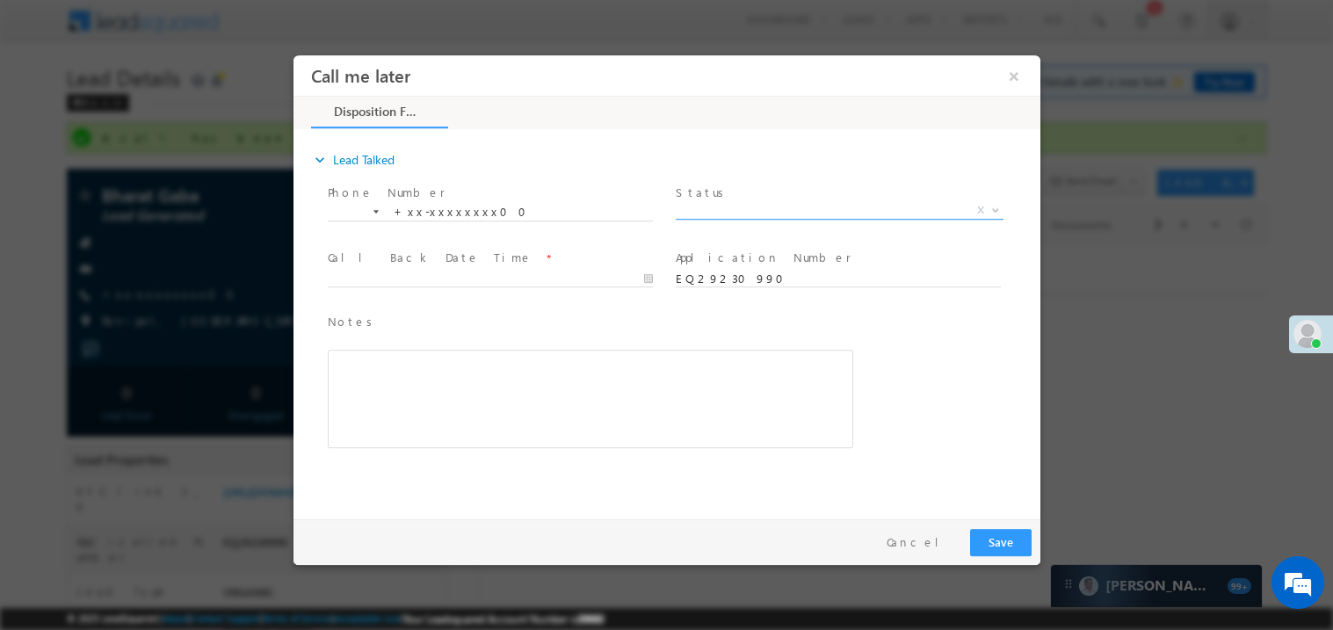
click at [719, 212] on span "X" at bounding box center [839, 210] width 328 height 18
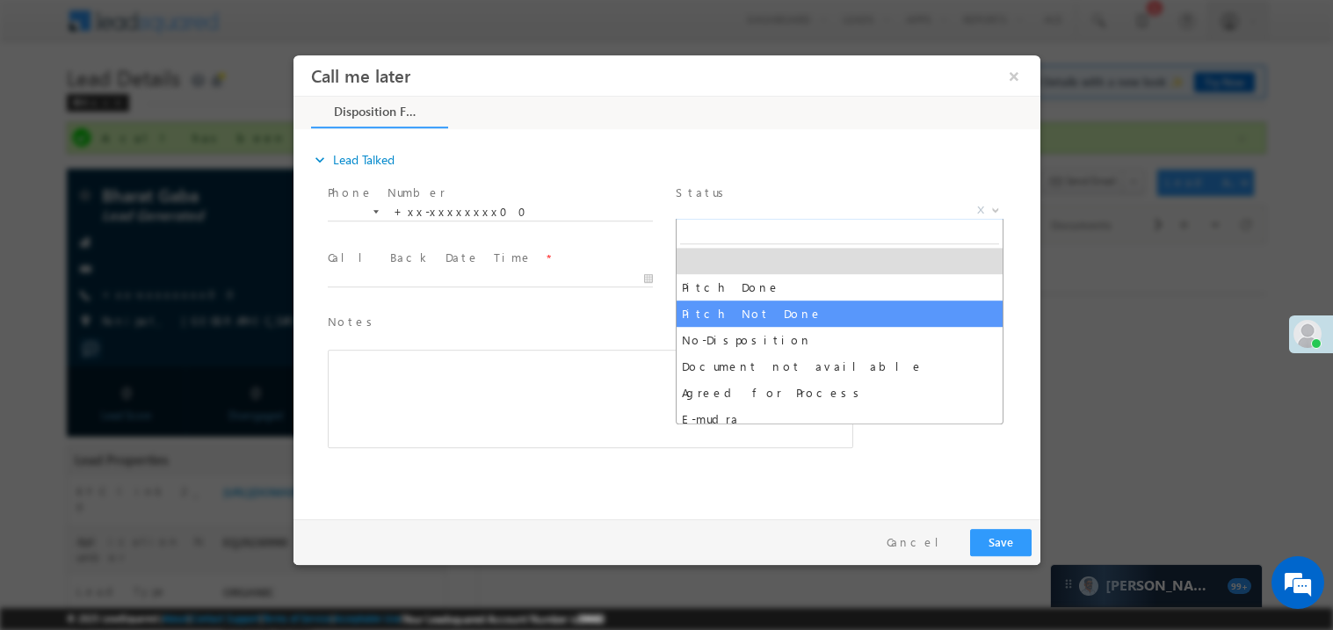
select select "Pitch Not Done"
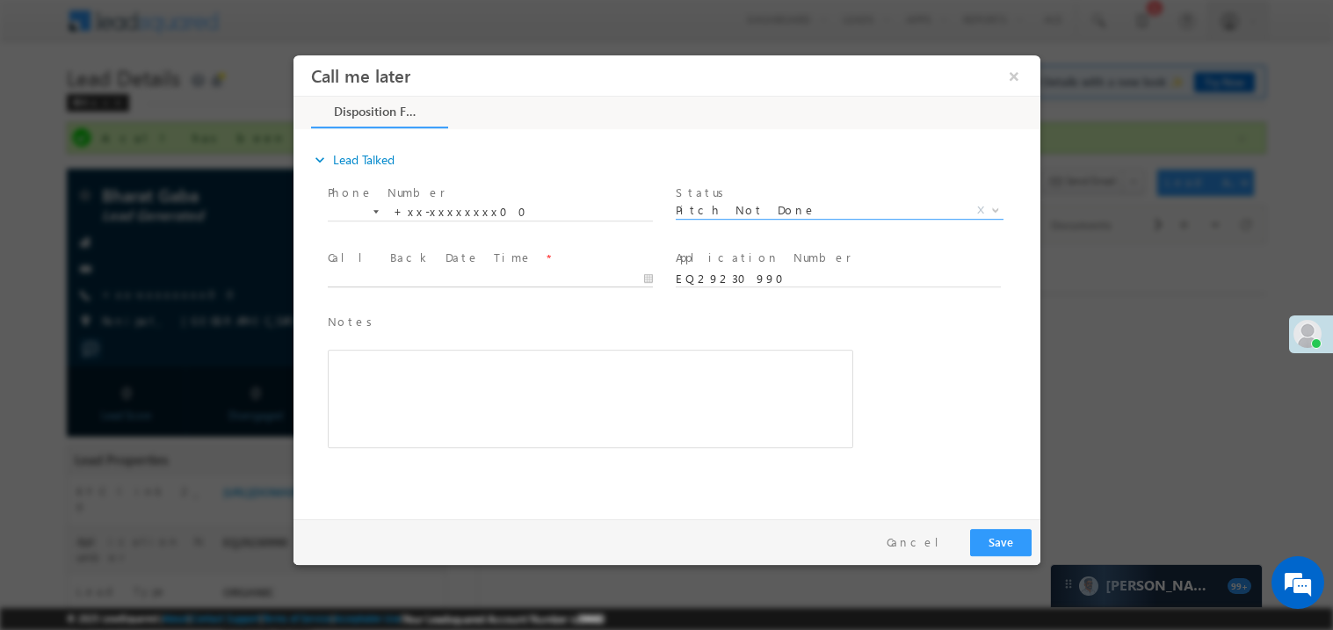
click at [387, 270] on input "text" at bounding box center [489, 279] width 325 height 18
type input "09/19/25 3:38 PM"
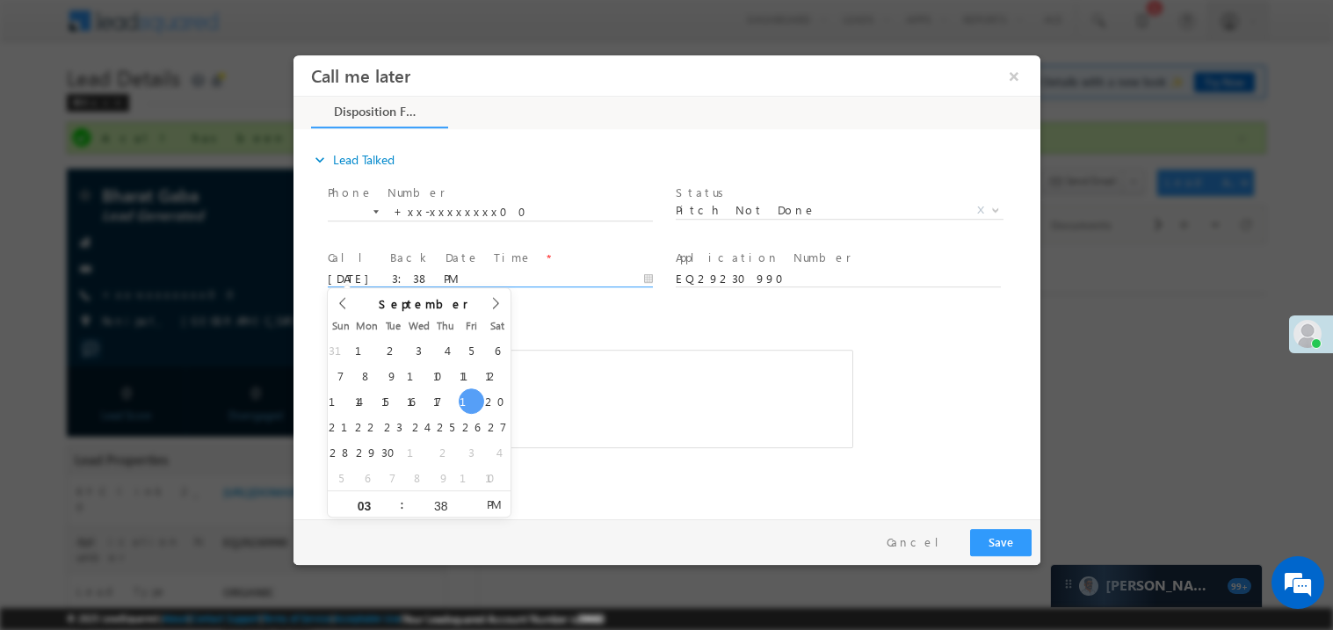
click at [582, 357] on div "Rich Text Editor, 40788eee-0fb2-11ec-a811-0adc8a9d82c2__tab1__section1__Notes__…" at bounding box center [589, 398] width 525 height 98
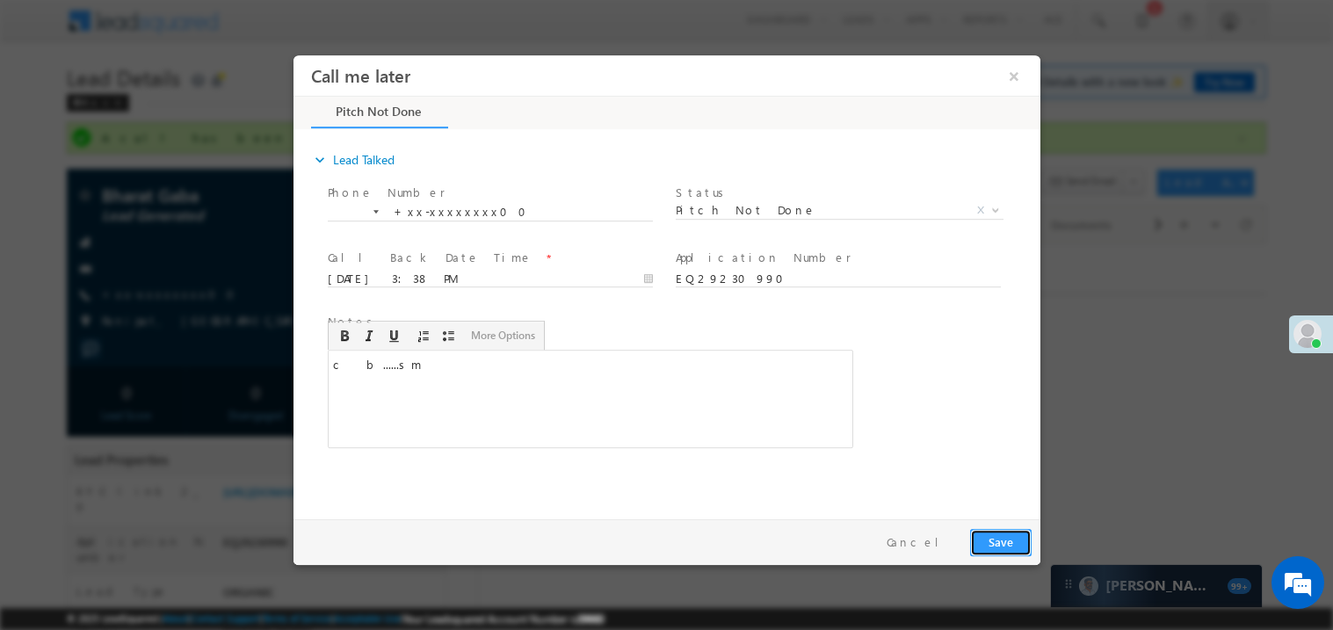
click at [985, 539] on button "Save" at bounding box center [999, 541] width 61 height 27
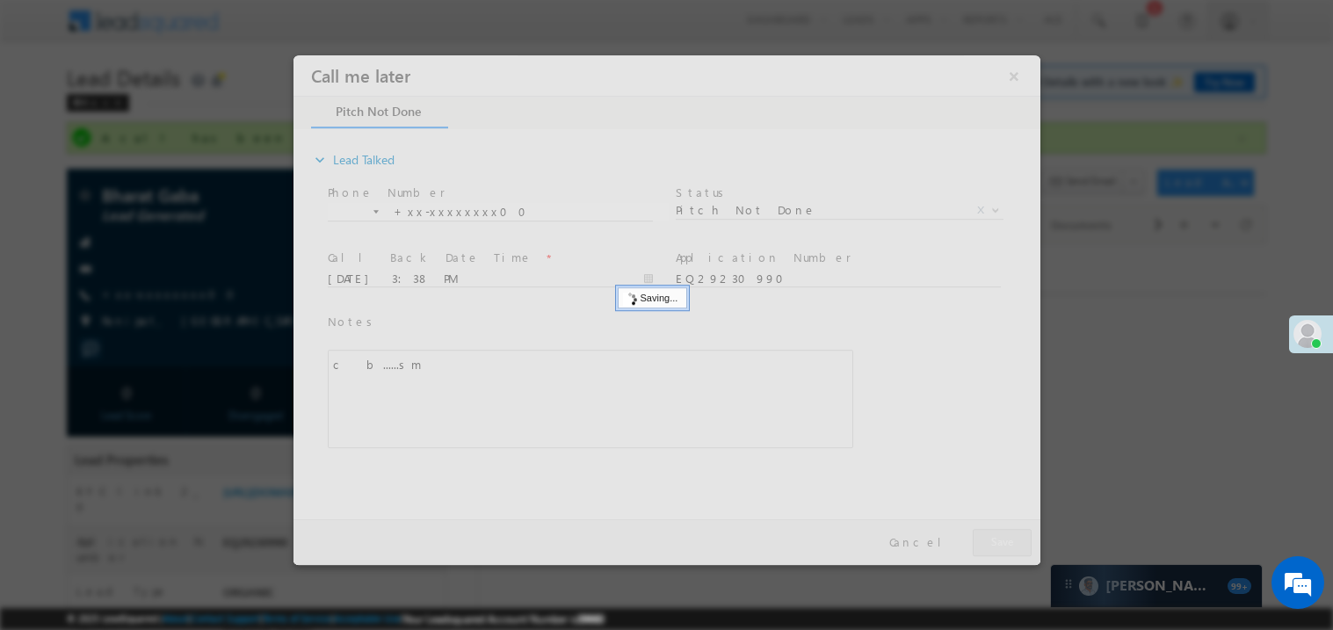
click at [985, 539] on div at bounding box center [666, 309] width 747 height 510
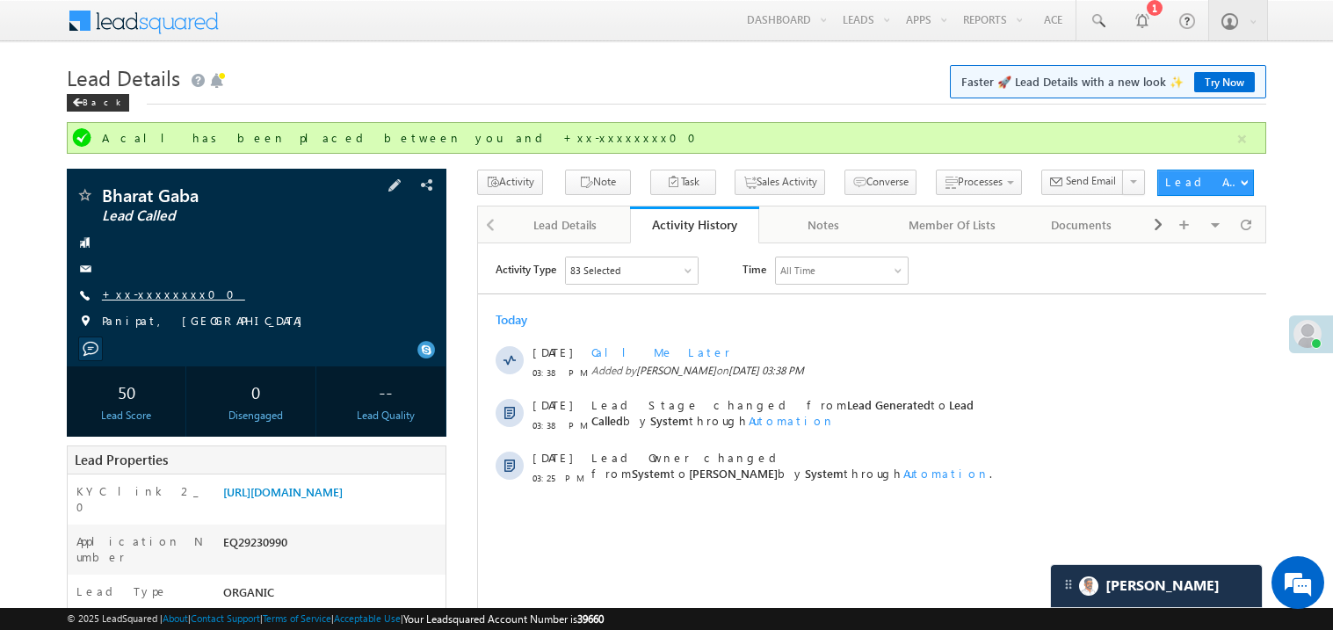
click at [163, 292] on link "+xx-xxxxxxxx00" at bounding box center [173, 293] width 143 height 15
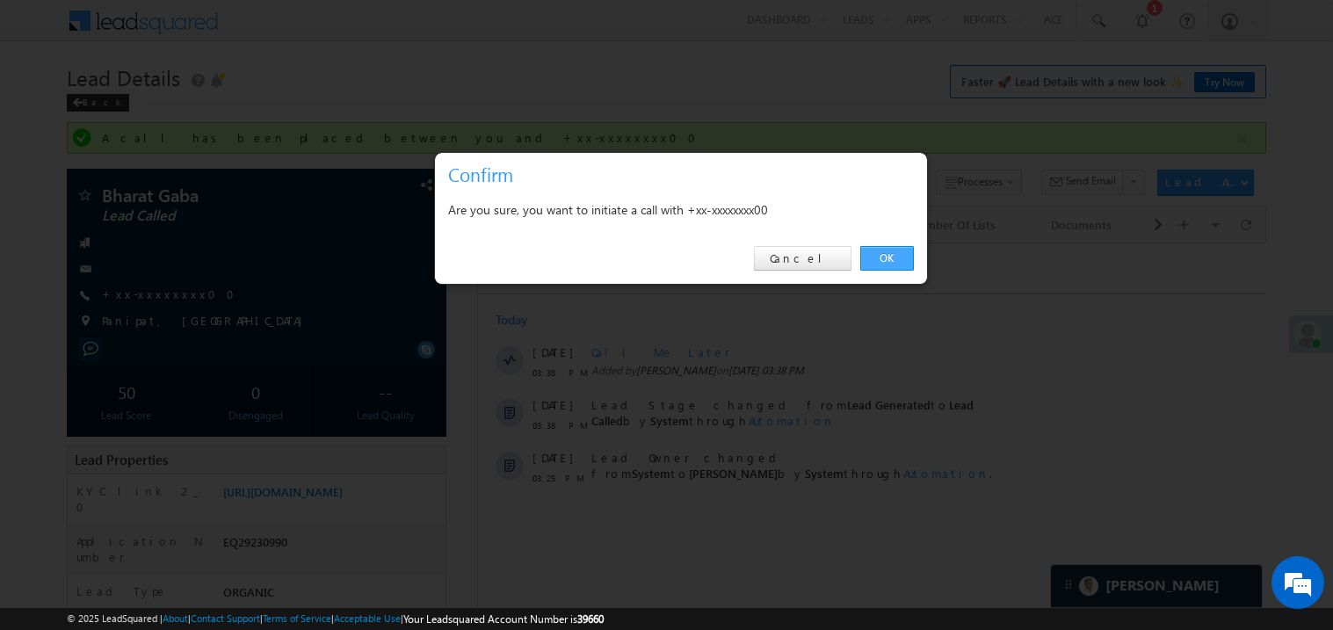
click at [884, 257] on link "OK" at bounding box center [887, 258] width 54 height 25
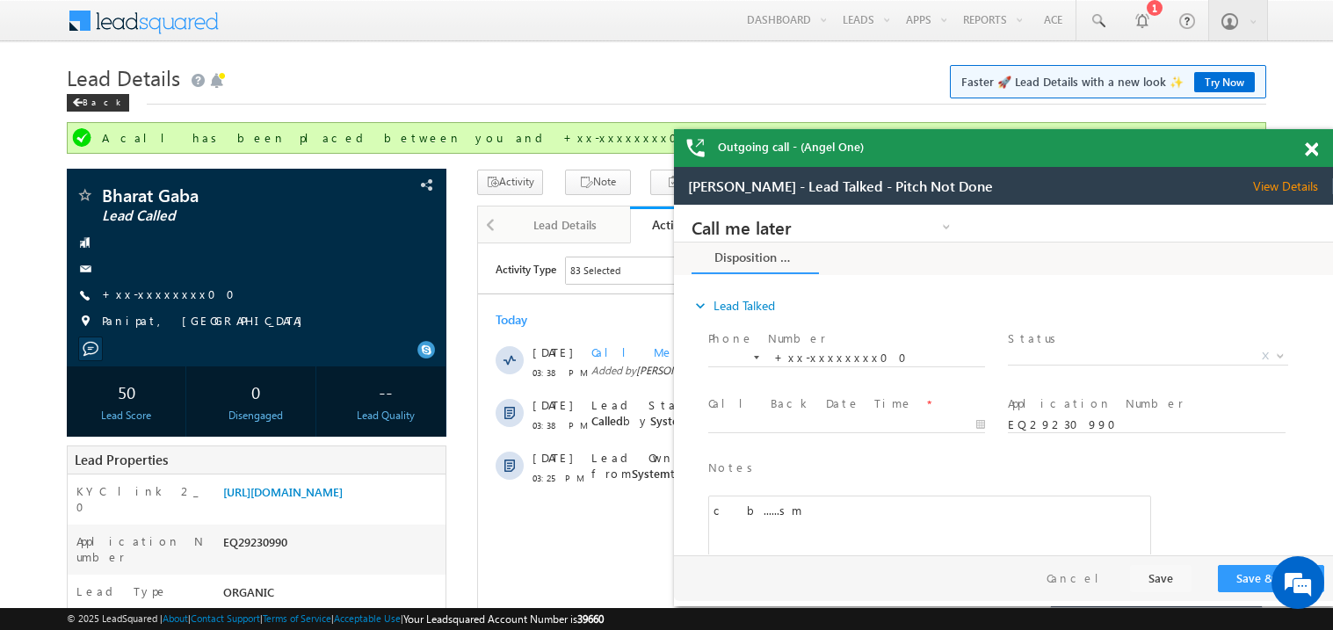
click at [1308, 147] on span at bounding box center [1311, 149] width 13 height 15
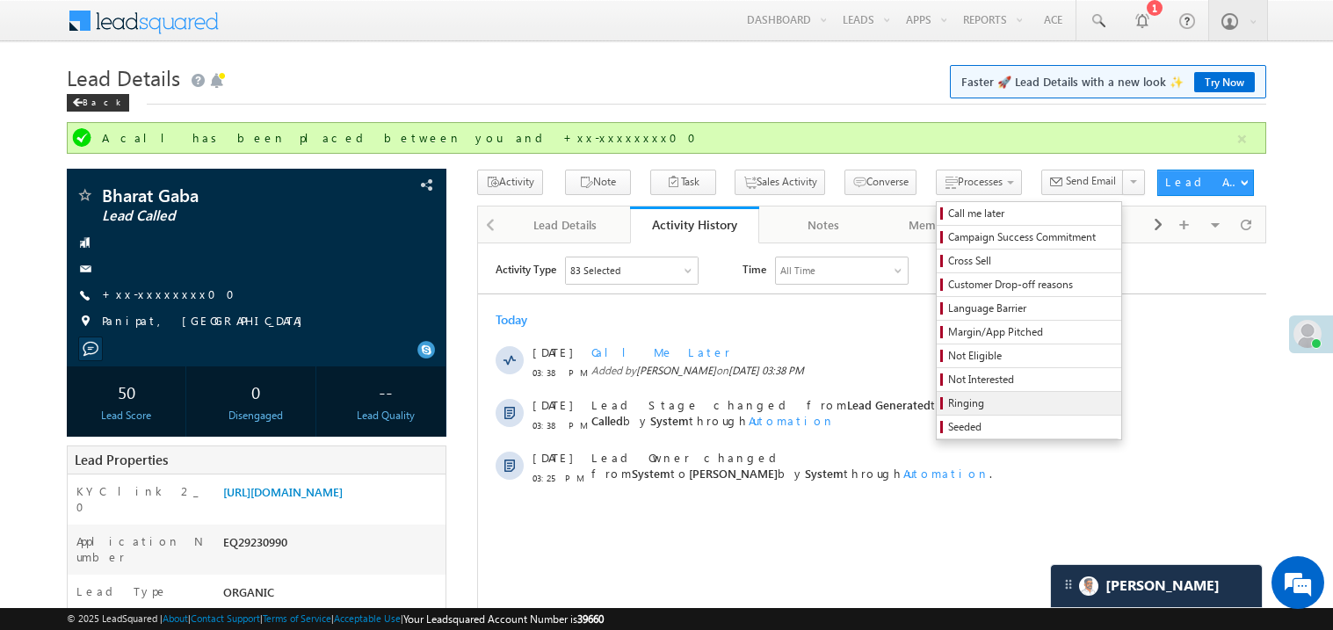
click at [965, 409] on span "Ringing" at bounding box center [1031, 403] width 167 height 16
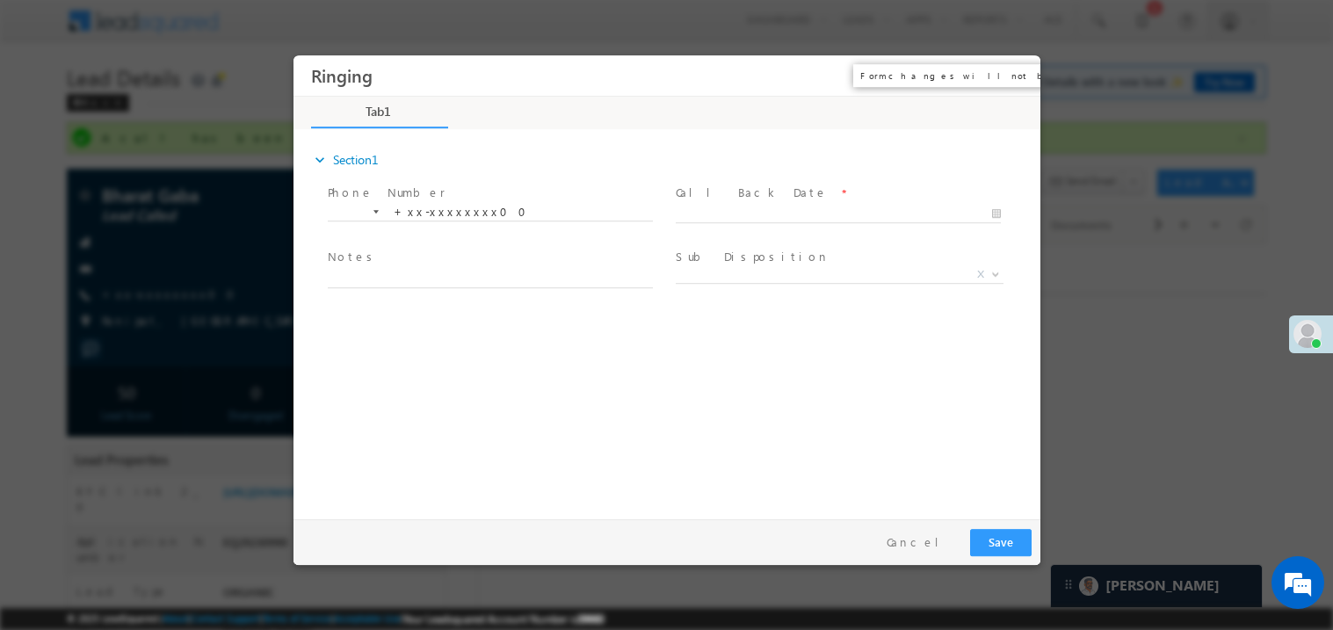
click at [1016, 80] on button "×" at bounding box center [1013, 75] width 30 height 33
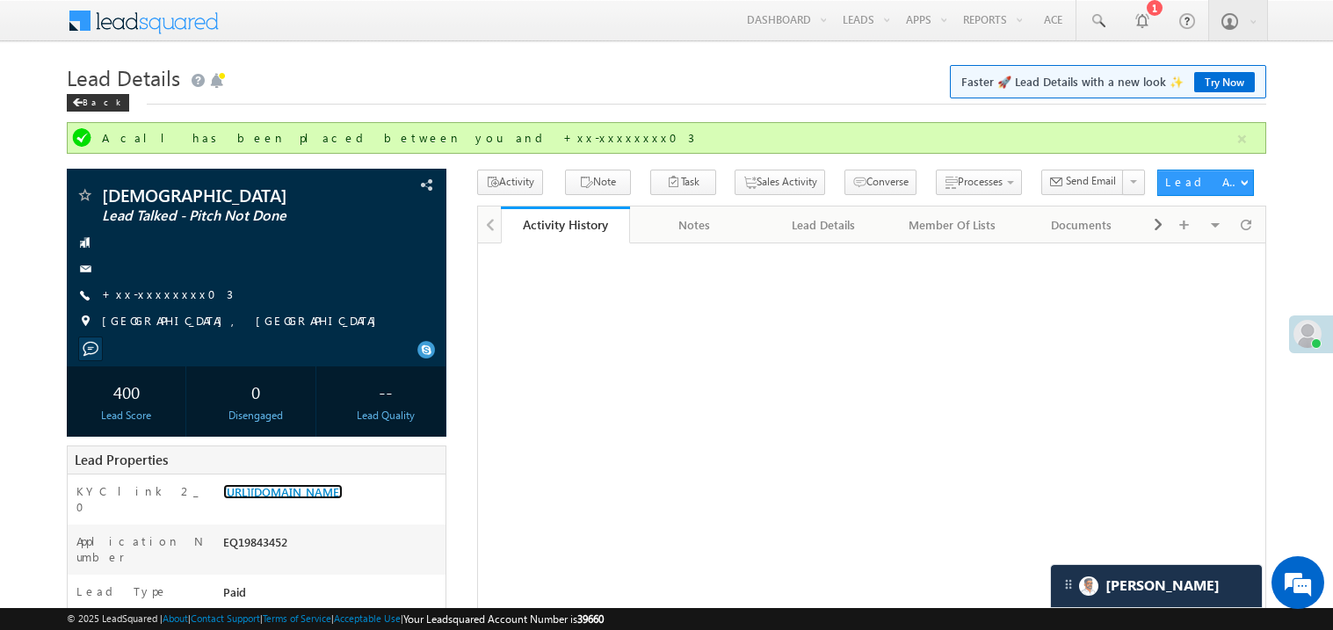
click at [322, 499] on link "https://angelbroking1-pk3em7sa.customui-test.leadsquared.com?leadId=6000fffd-a4…" at bounding box center [282, 491] width 119 height 15
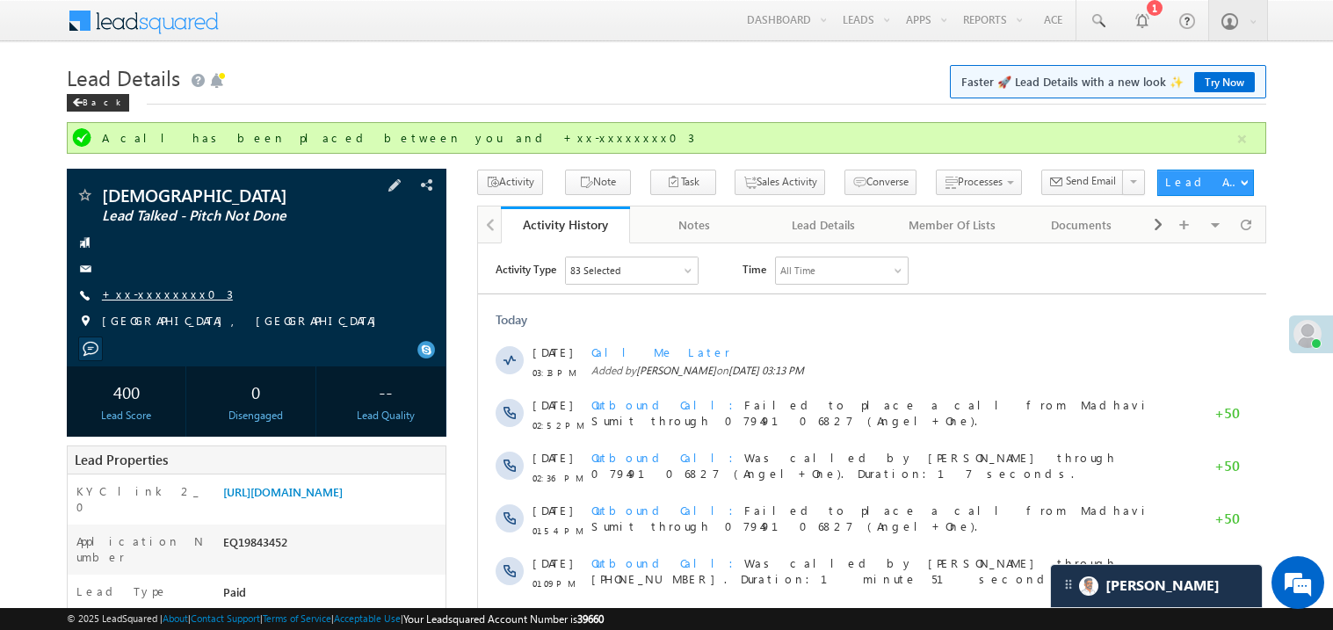
click at [162, 286] on link "+xx-xxxxxxxx03" at bounding box center [167, 293] width 131 height 15
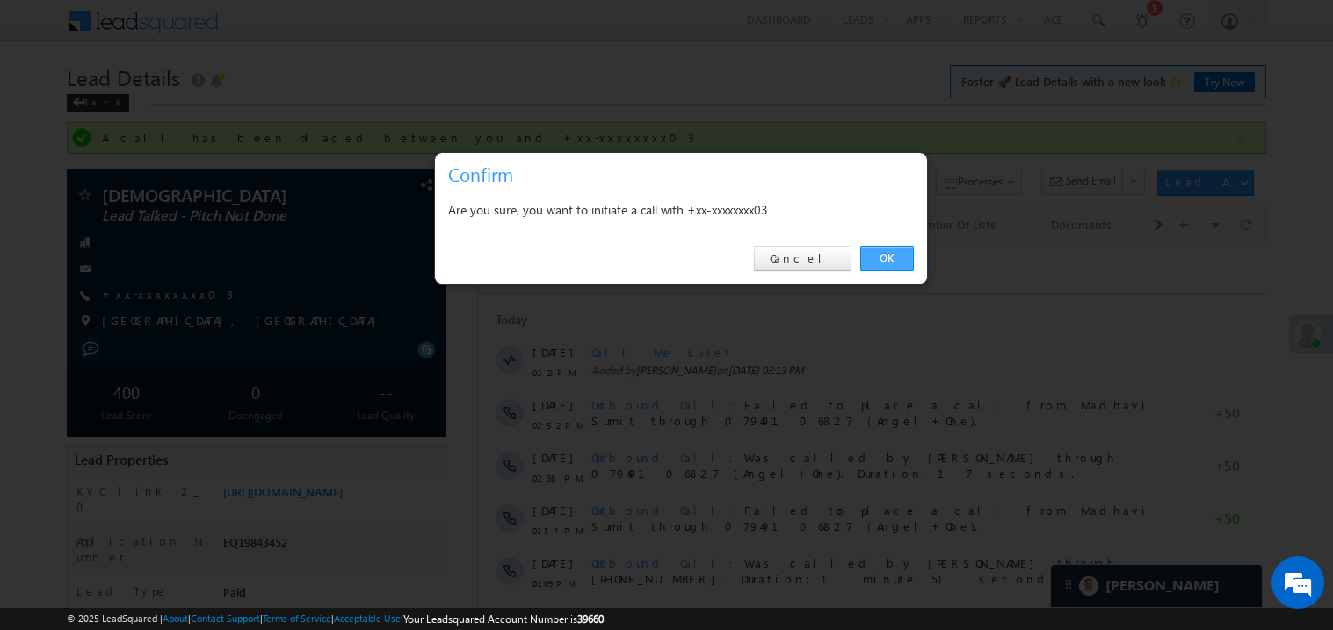
click at [884, 254] on link "OK" at bounding box center [887, 258] width 54 height 25
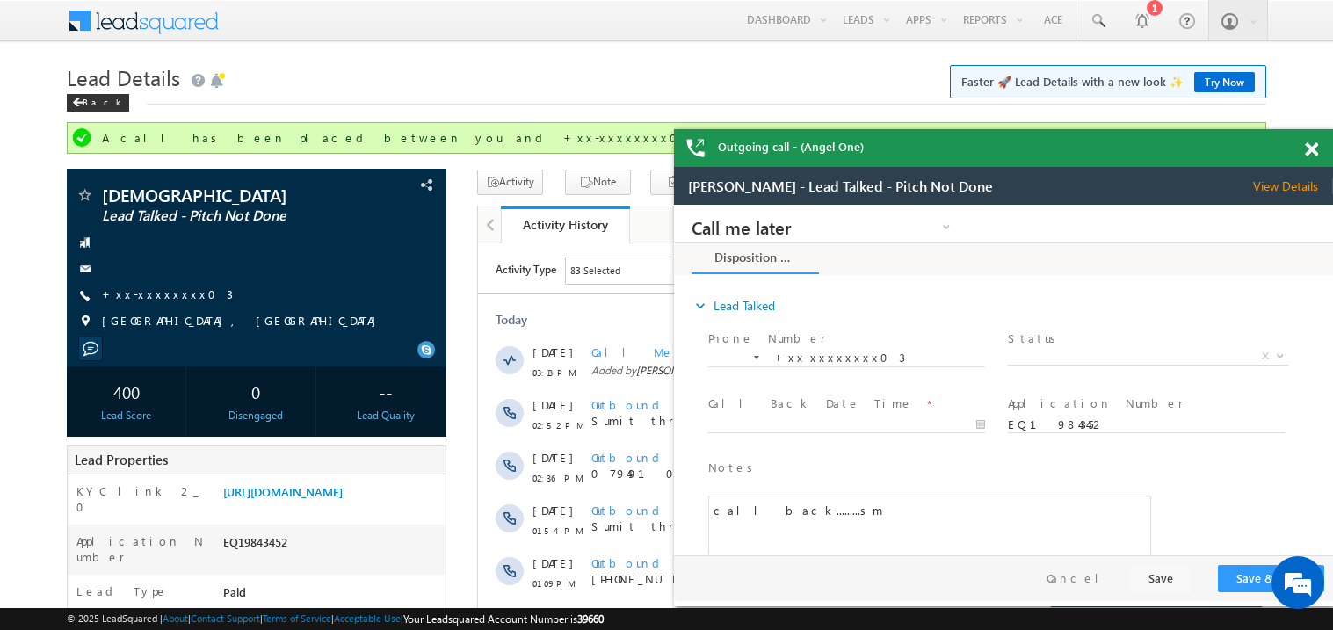
click at [1310, 139] on div at bounding box center [1321, 146] width 24 height 34
click at [1314, 147] on span at bounding box center [1311, 149] width 13 height 15
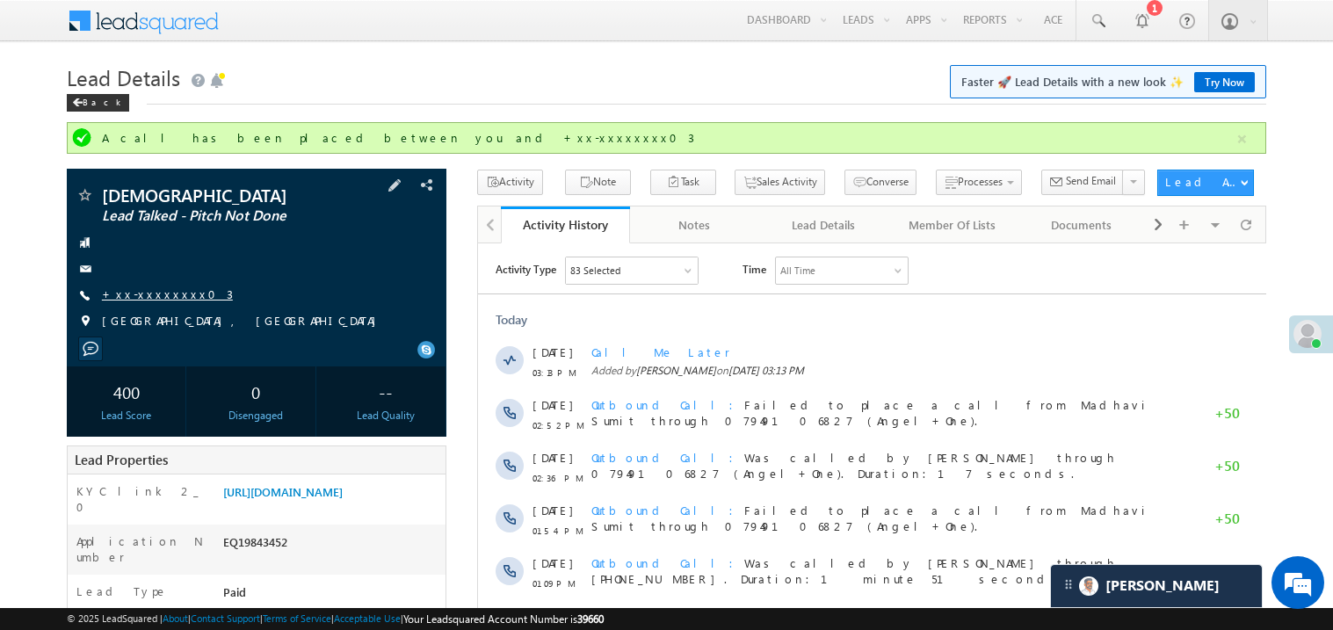
click at [161, 301] on link "+xx-xxxxxxxx03" at bounding box center [167, 293] width 131 height 15
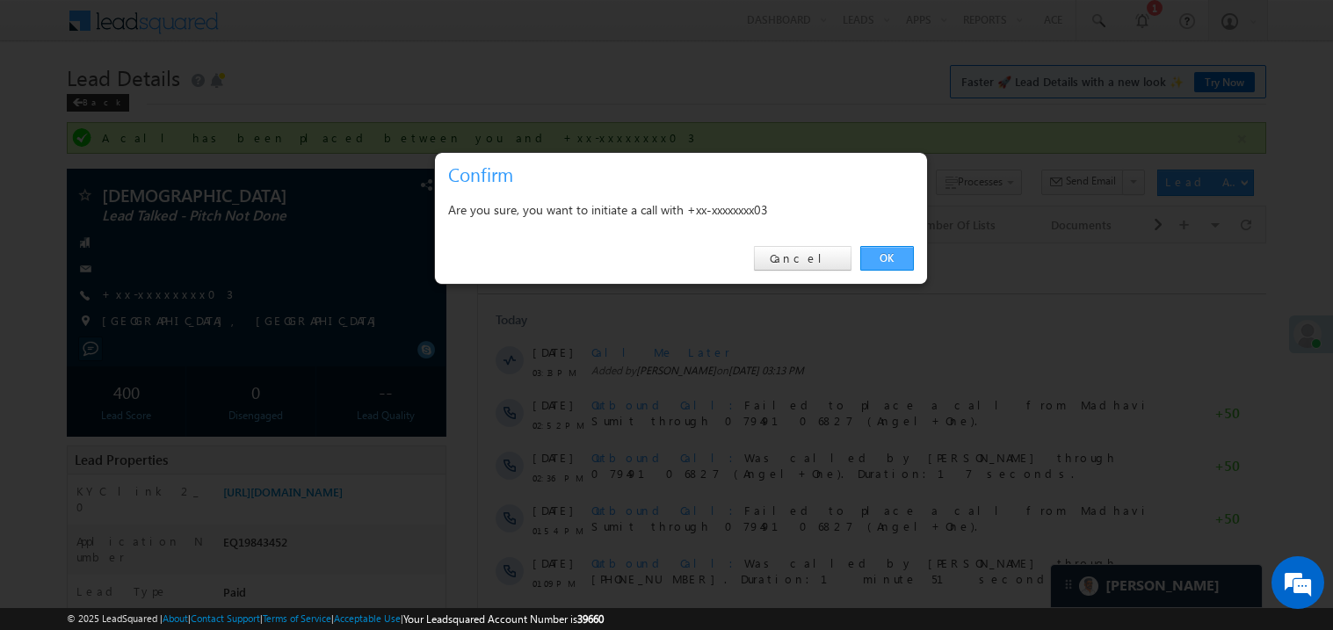
click at [873, 255] on link "OK" at bounding box center [887, 258] width 54 height 25
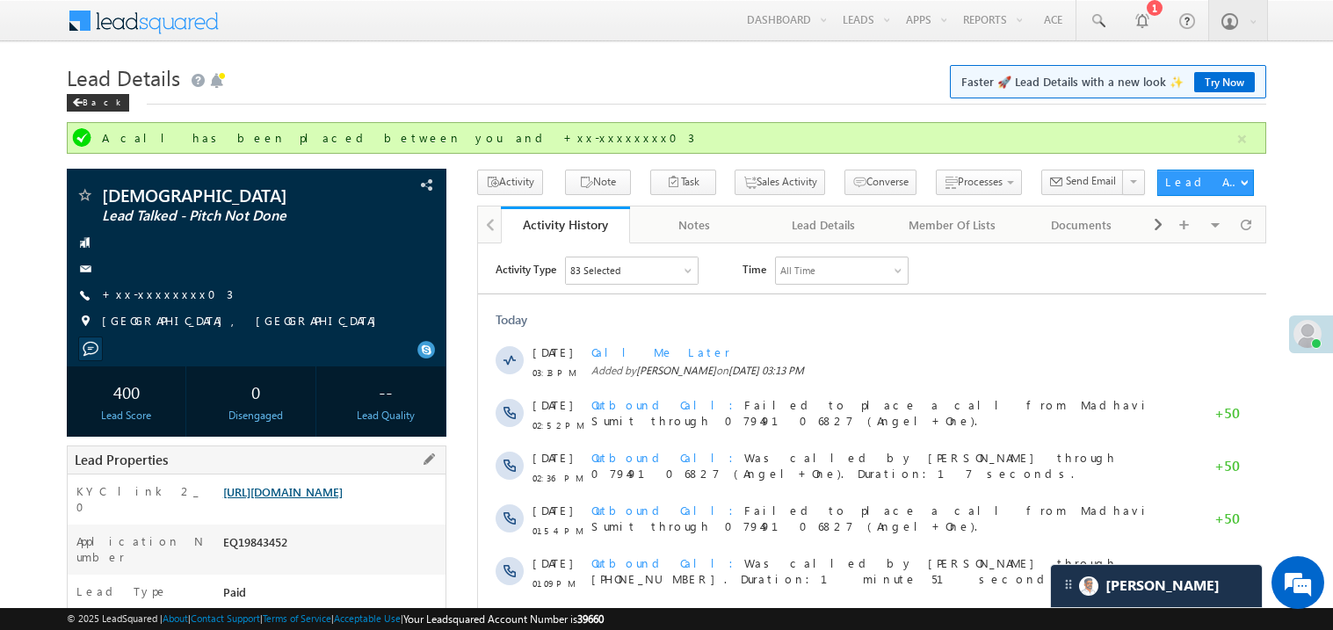
click at [321, 499] on link "https://angelbroking1-pk3em7sa.customui-test.leadsquared.com?leadId=6000fffd-a4…" at bounding box center [282, 491] width 119 height 15
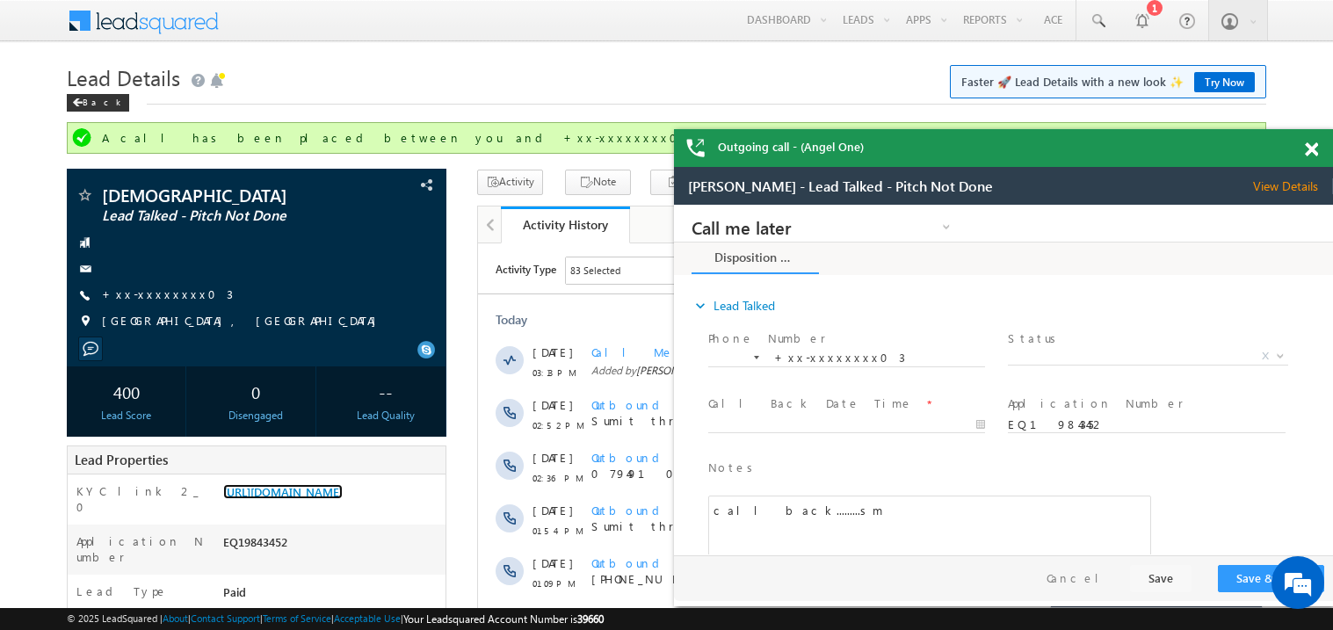
click at [1314, 144] on span at bounding box center [1311, 149] width 13 height 15
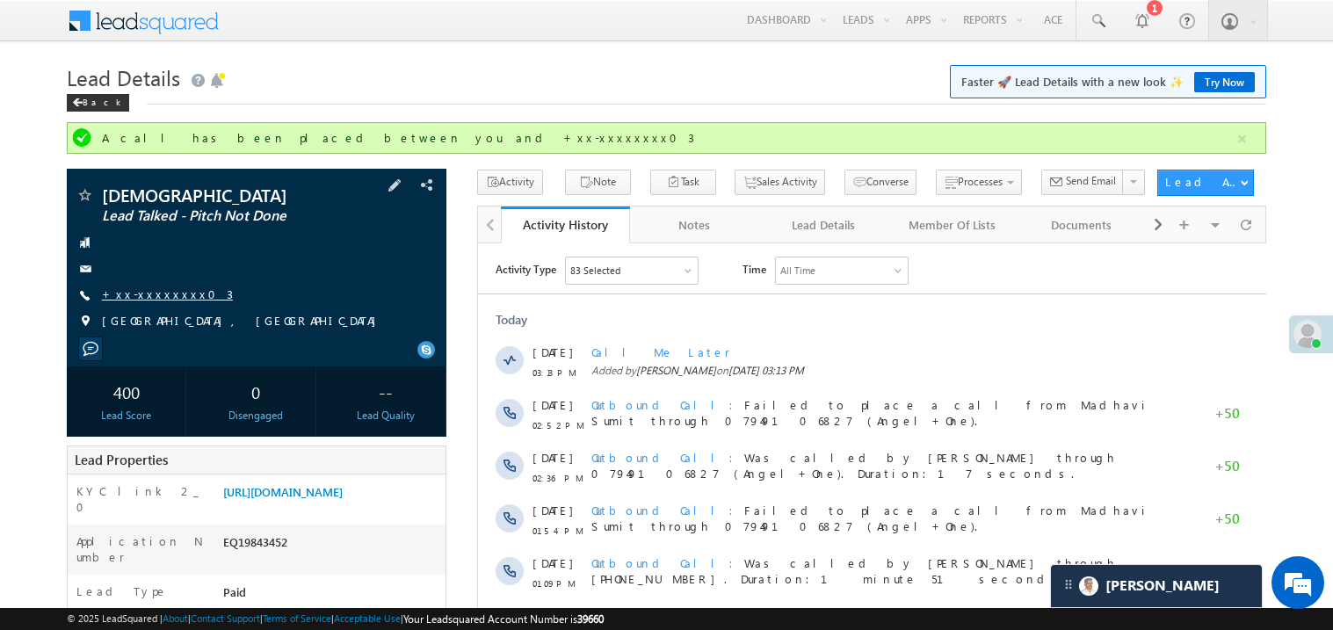
click at [160, 294] on link "+xx-xxxxxxxx03" at bounding box center [167, 293] width 131 height 15
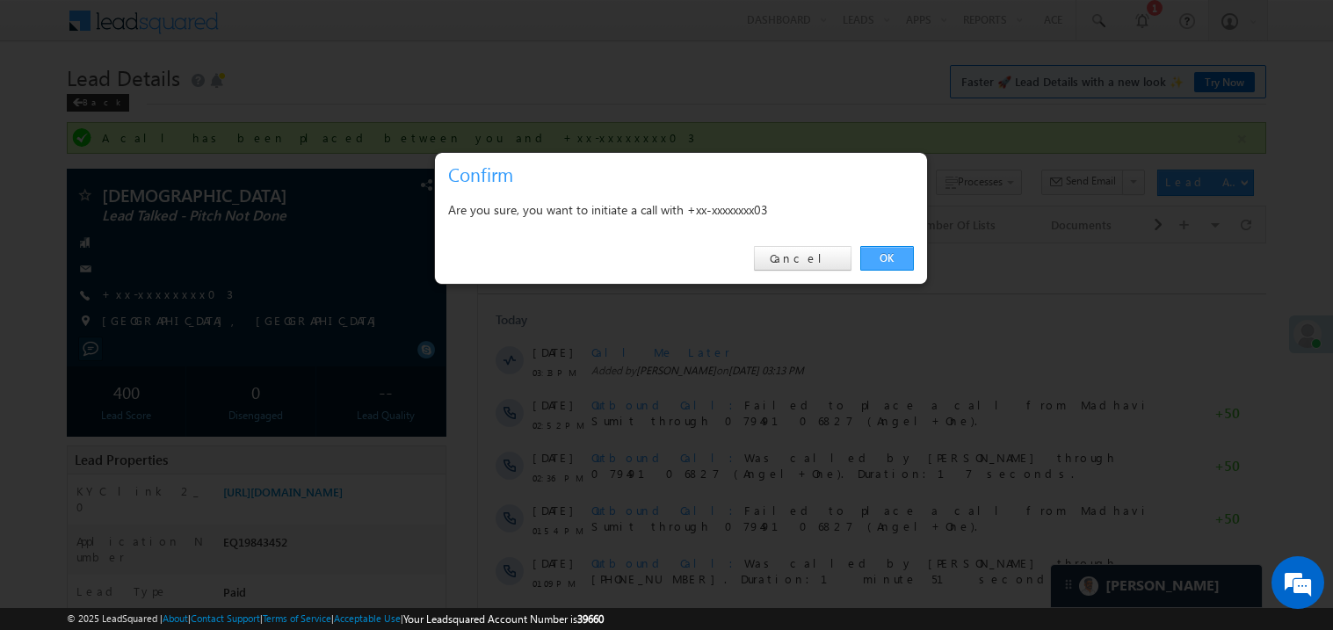
click at [893, 252] on link "OK" at bounding box center [887, 258] width 54 height 25
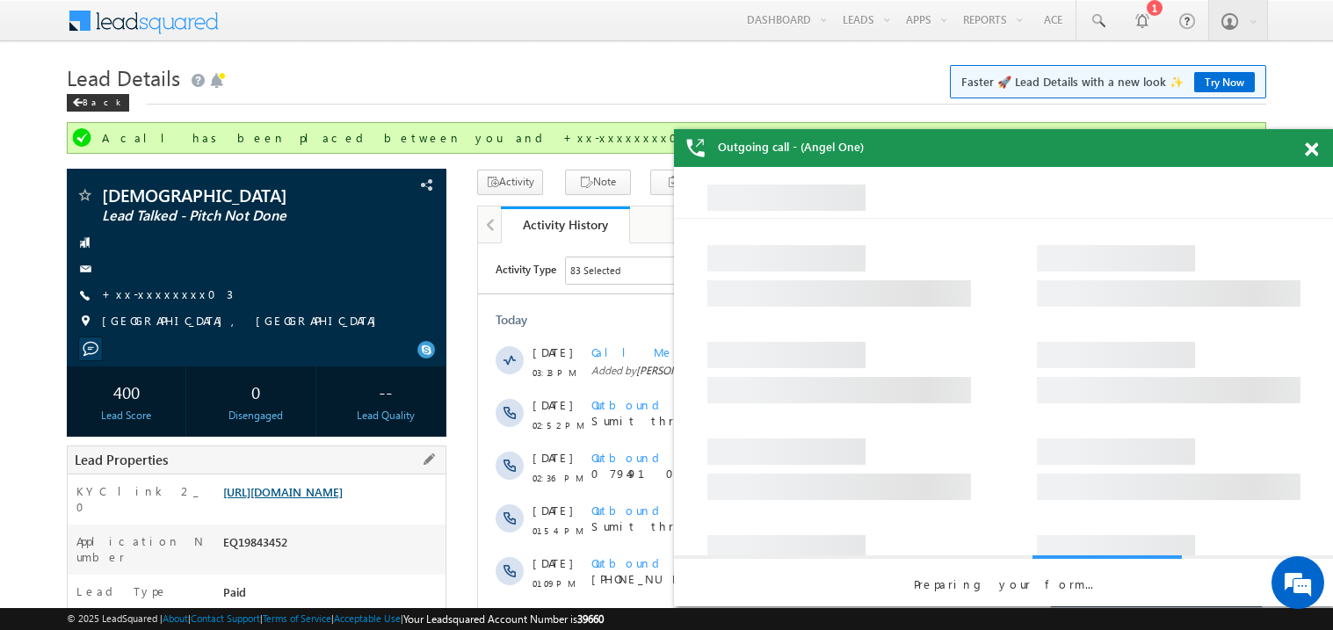
click at [322, 499] on link "https://angelbroking1-pk3em7sa.customui-test.leadsquared.com?leadId=6000fffd-a4…" at bounding box center [282, 491] width 119 height 15
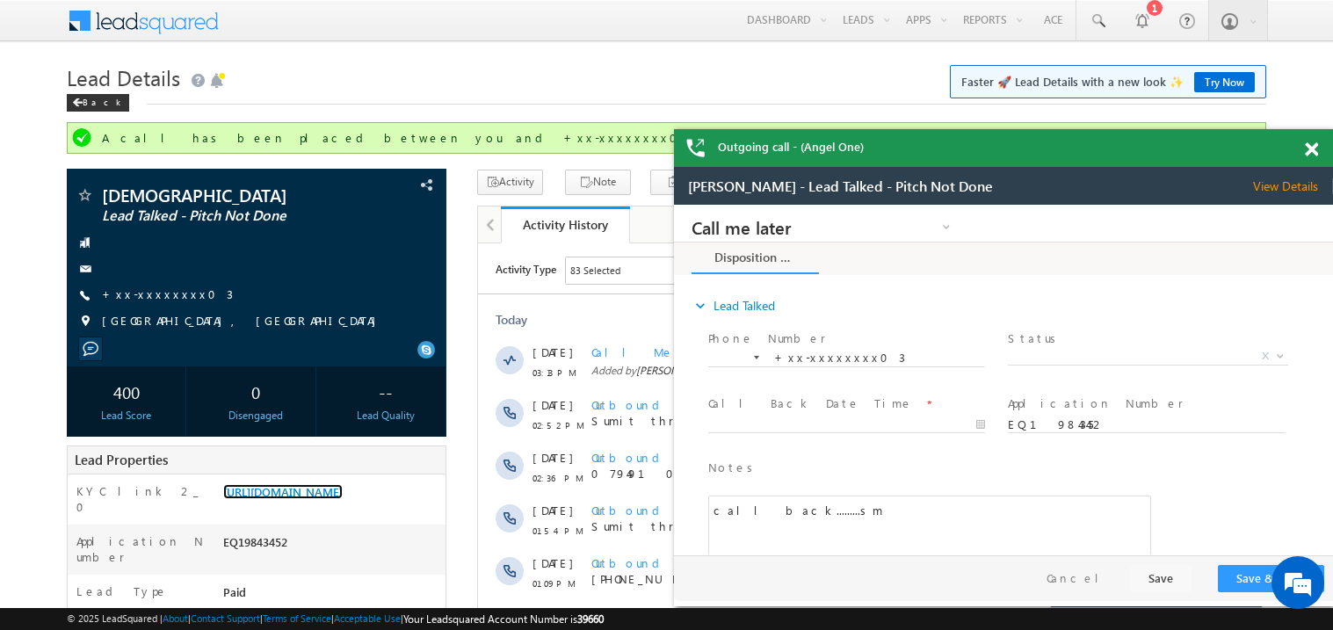
click at [223, 484] on link "https://angelbroking1-pk3em7sa.customui-test.leadsquared.com?leadId=6000fffd-a4…" at bounding box center [282, 491] width 119 height 15
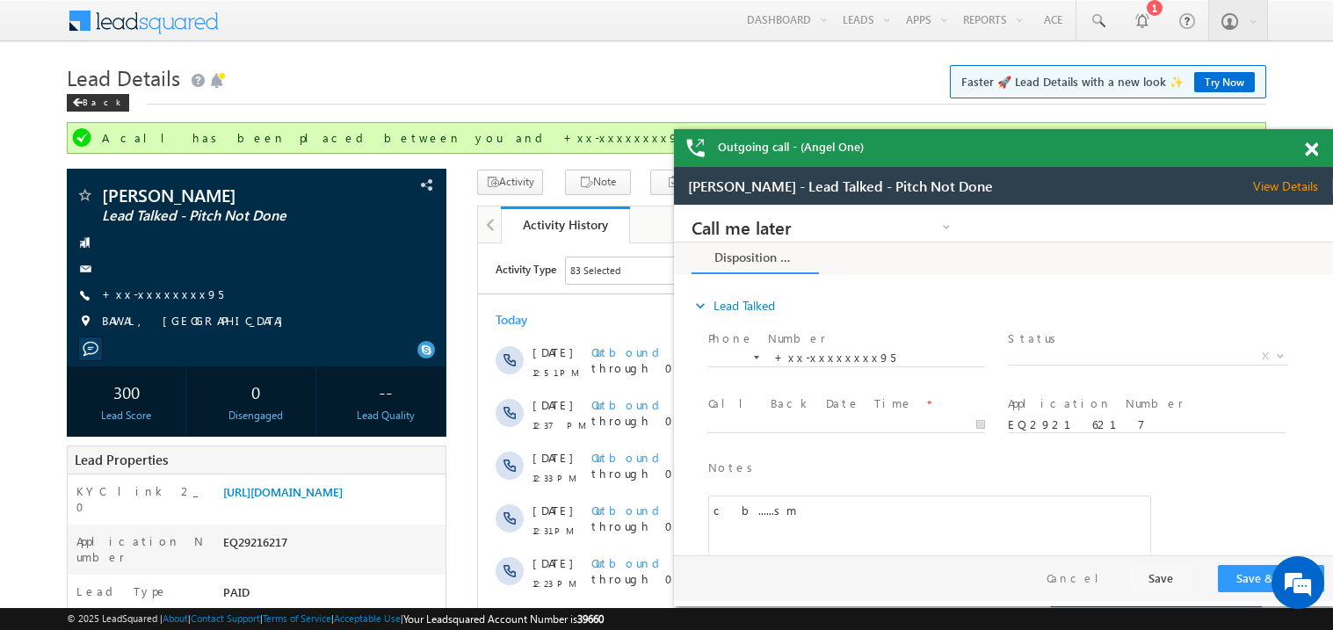
click at [1312, 155] on span at bounding box center [1311, 149] width 13 height 15
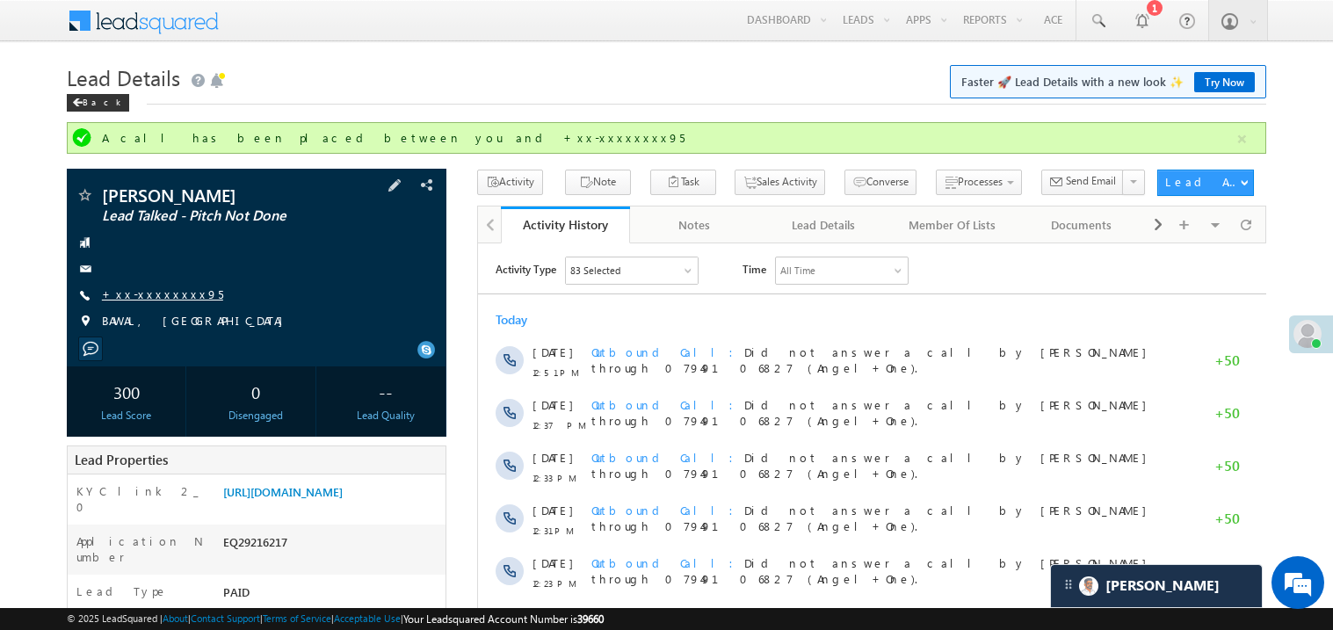
click at [142, 298] on link "+xx-xxxxxxxx95" at bounding box center [162, 293] width 121 height 15
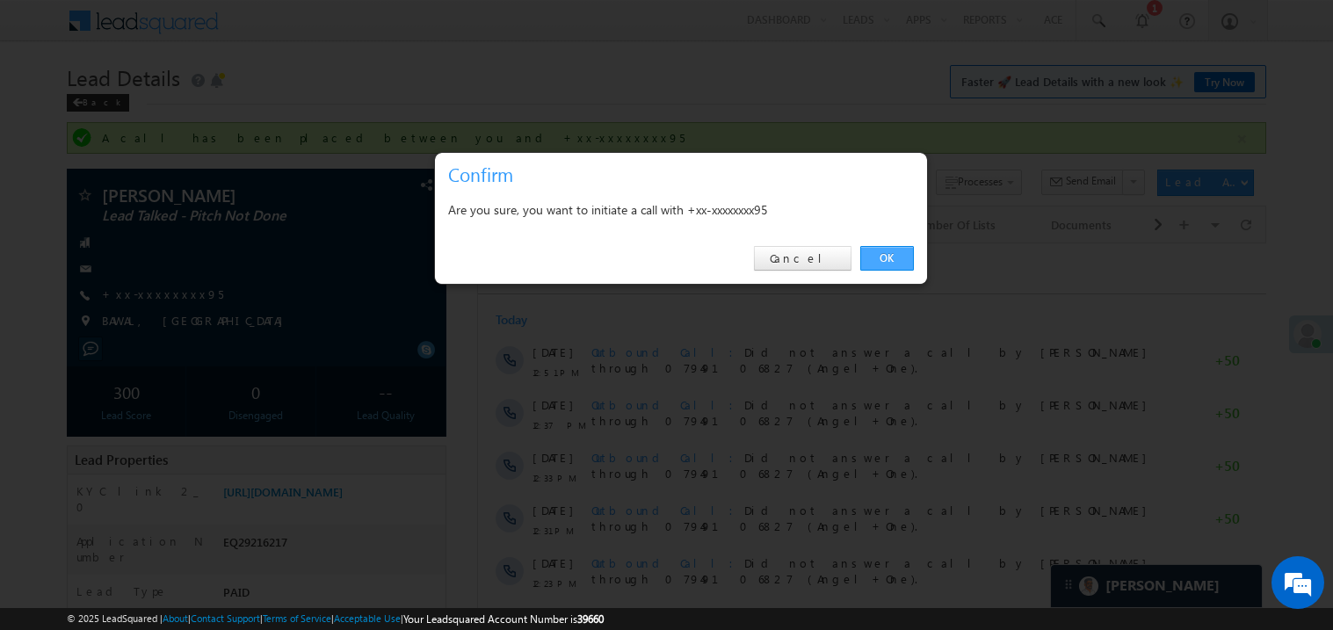
click at [882, 257] on link "OK" at bounding box center [887, 258] width 54 height 25
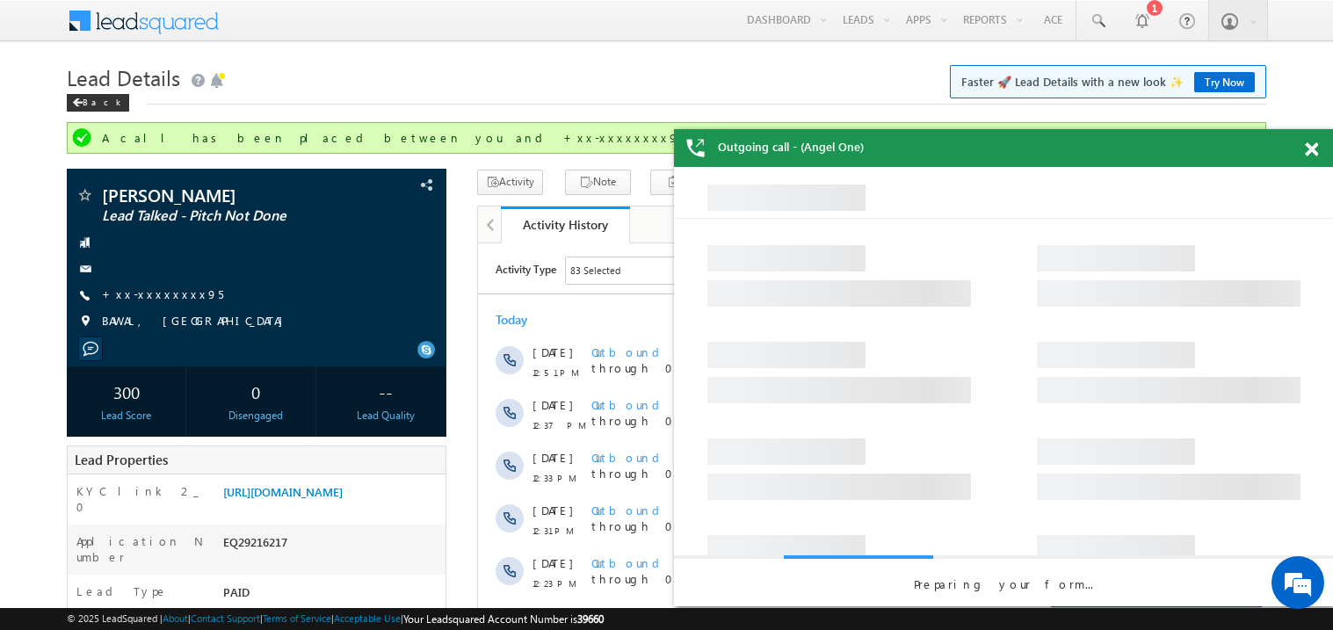
click at [1310, 151] on span at bounding box center [1311, 149] width 13 height 15
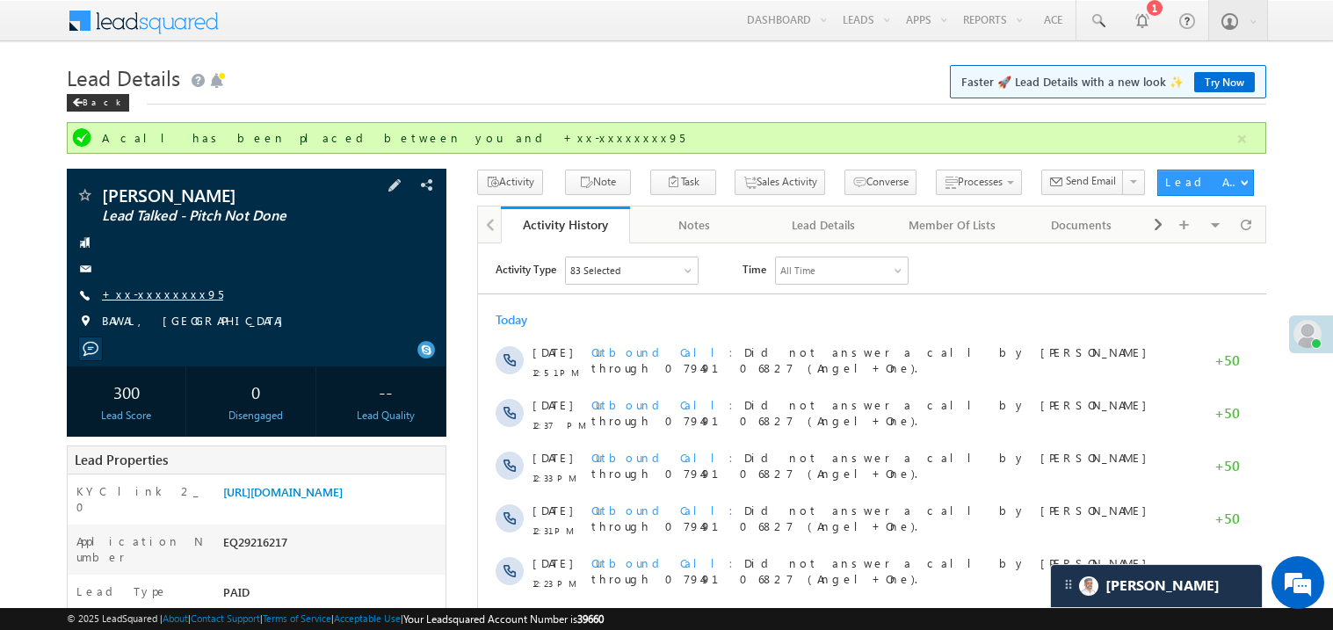
click at [163, 293] on link "+xx-xxxxxxxx95" at bounding box center [162, 293] width 121 height 15
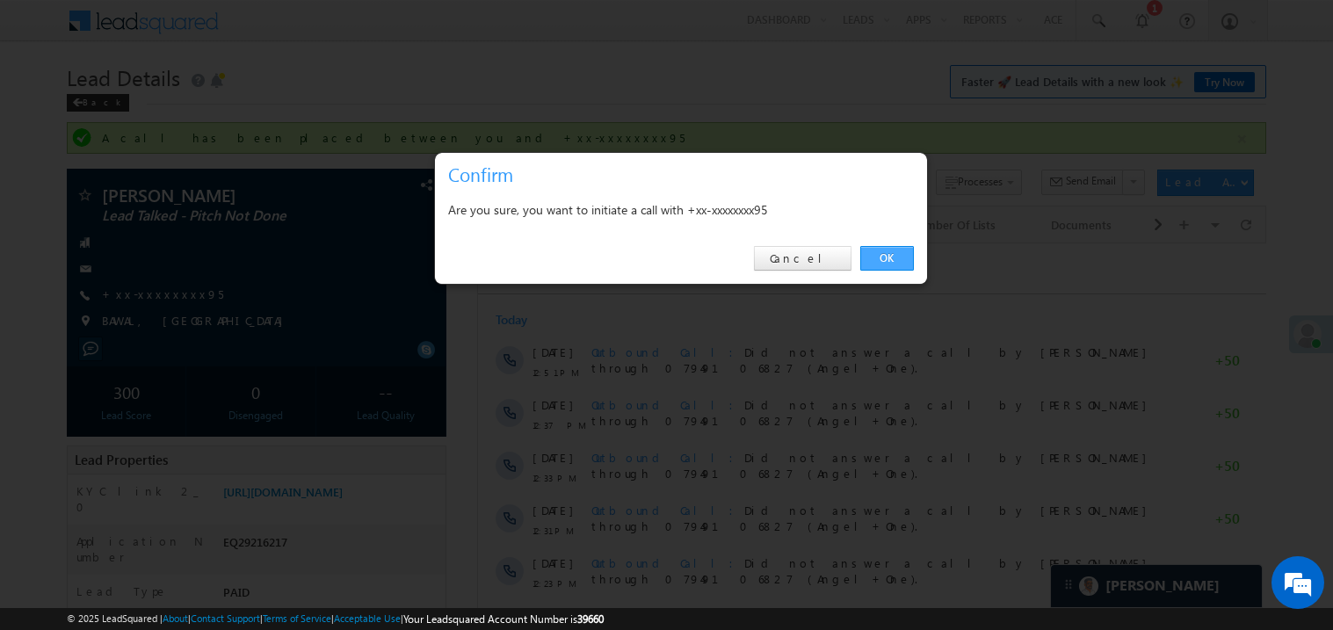
click at [864, 256] on link "OK" at bounding box center [887, 258] width 54 height 25
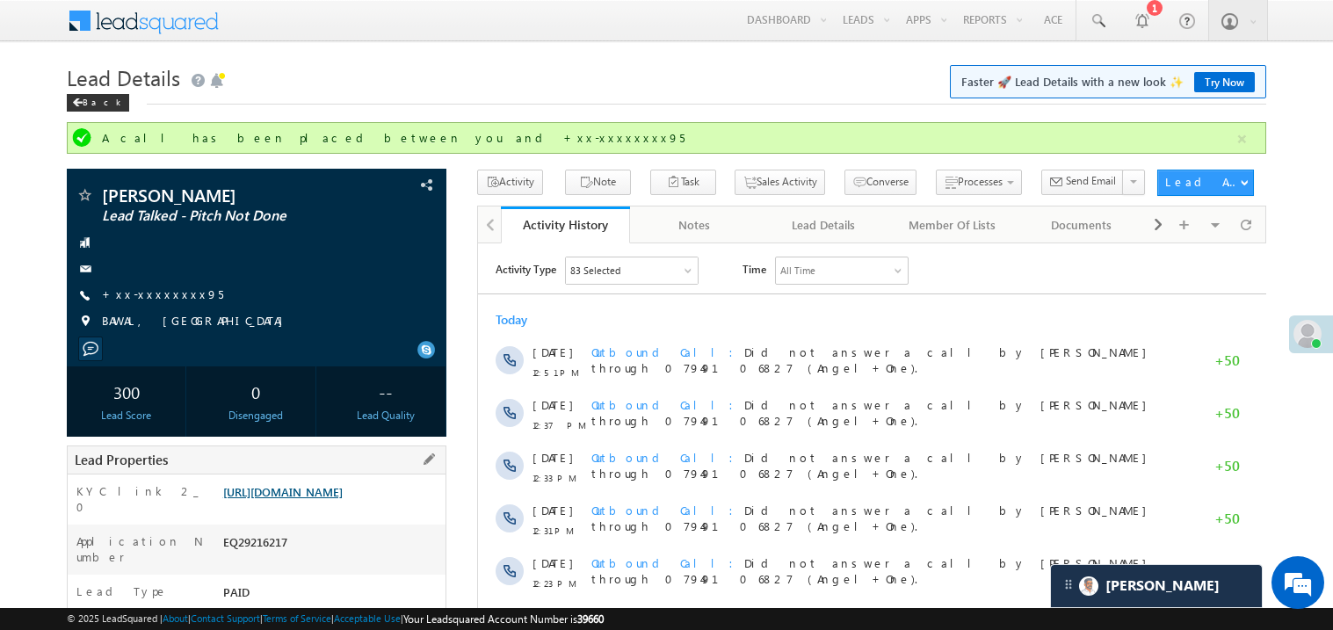
click at [343, 494] on link "[URL][DOMAIN_NAME]" at bounding box center [282, 491] width 119 height 15
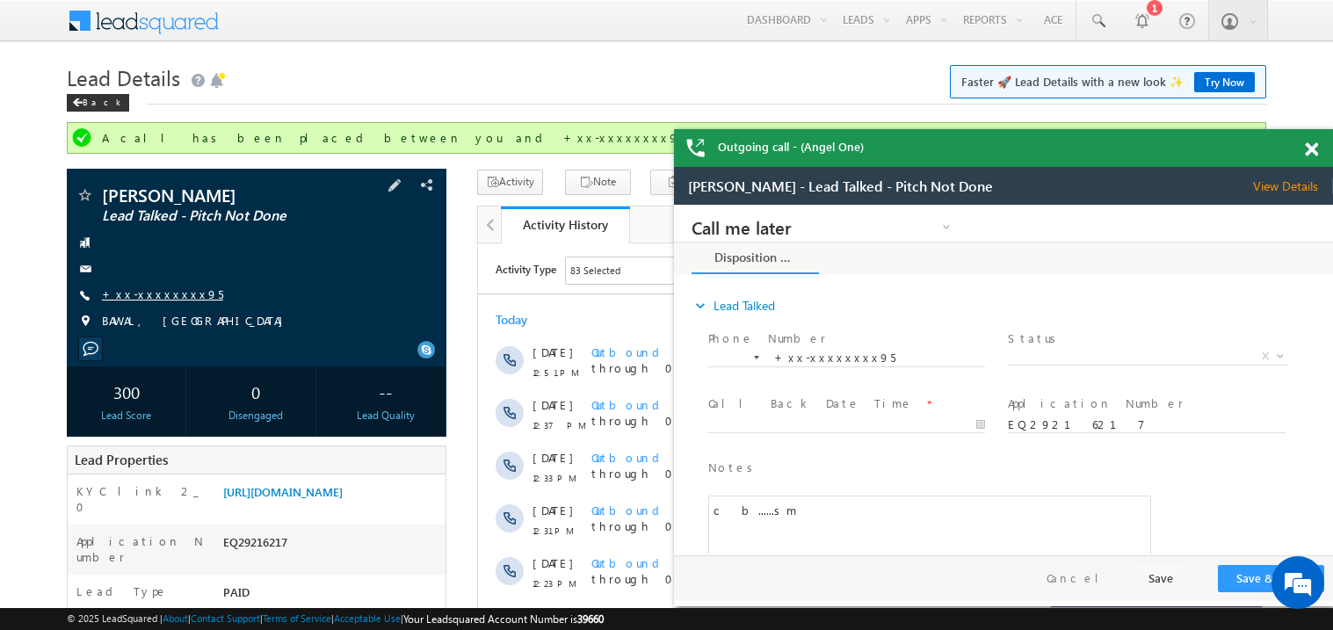
click at [147, 293] on link "+xx-xxxxxxxx95" at bounding box center [162, 293] width 121 height 15
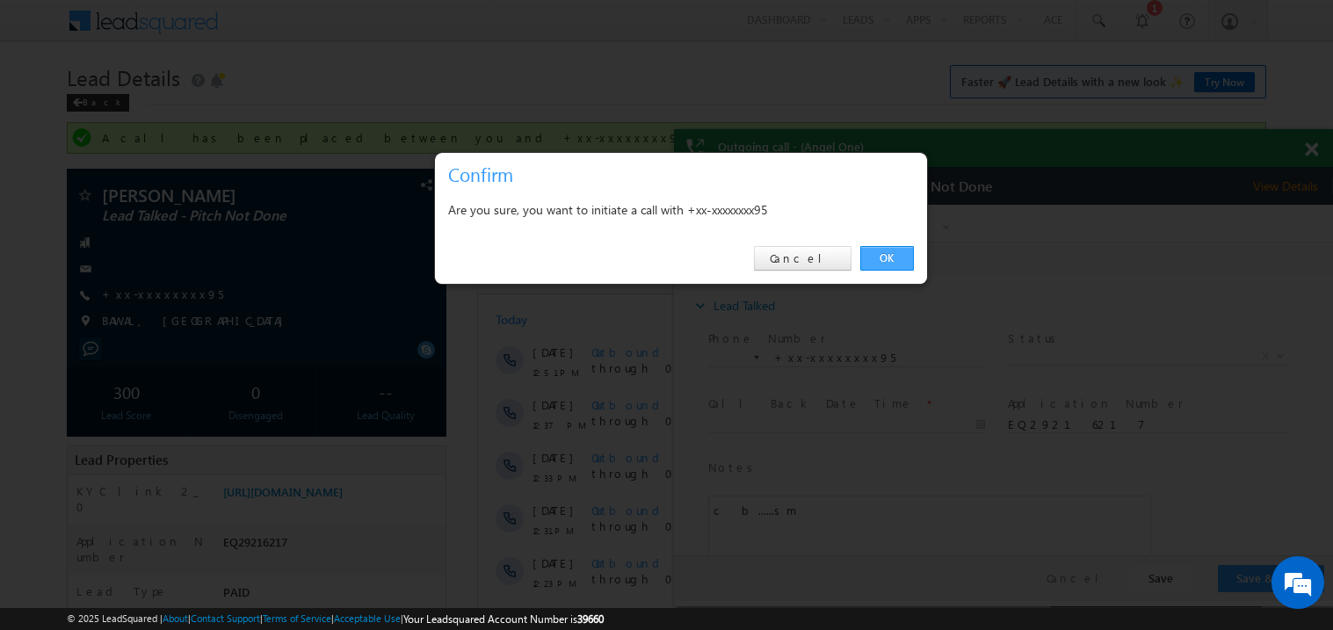
click at [870, 252] on link "OK" at bounding box center [887, 258] width 54 height 25
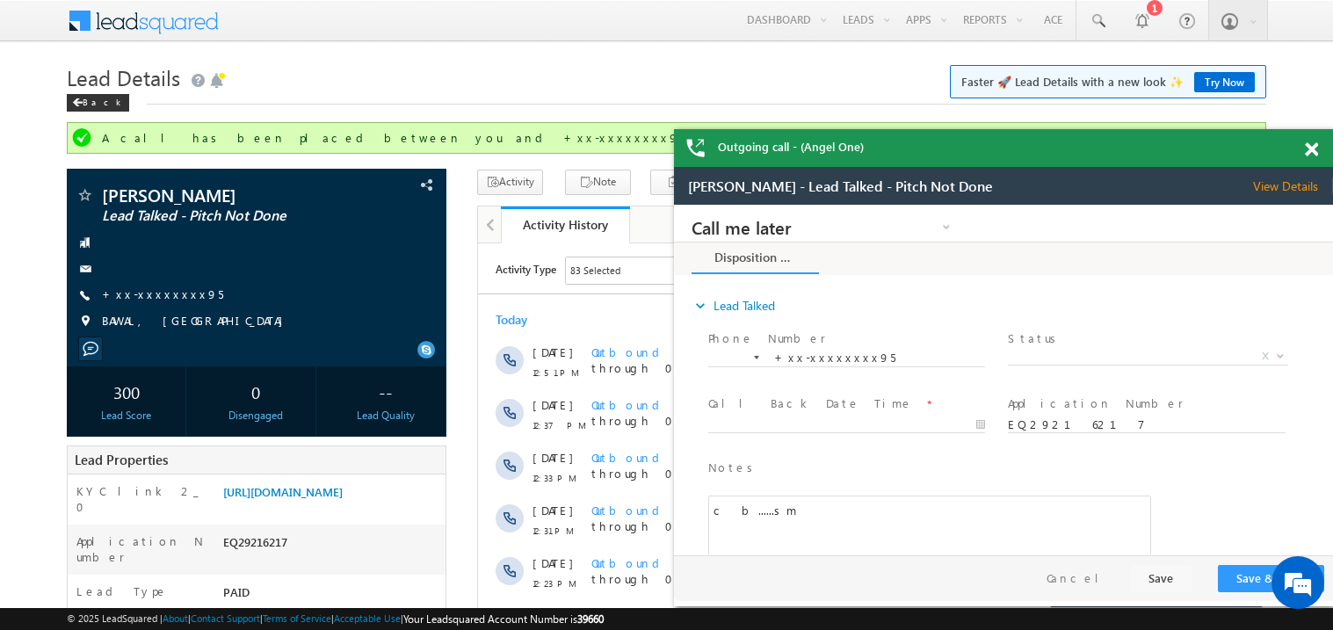
click at [1311, 148] on span at bounding box center [1311, 149] width 13 height 15
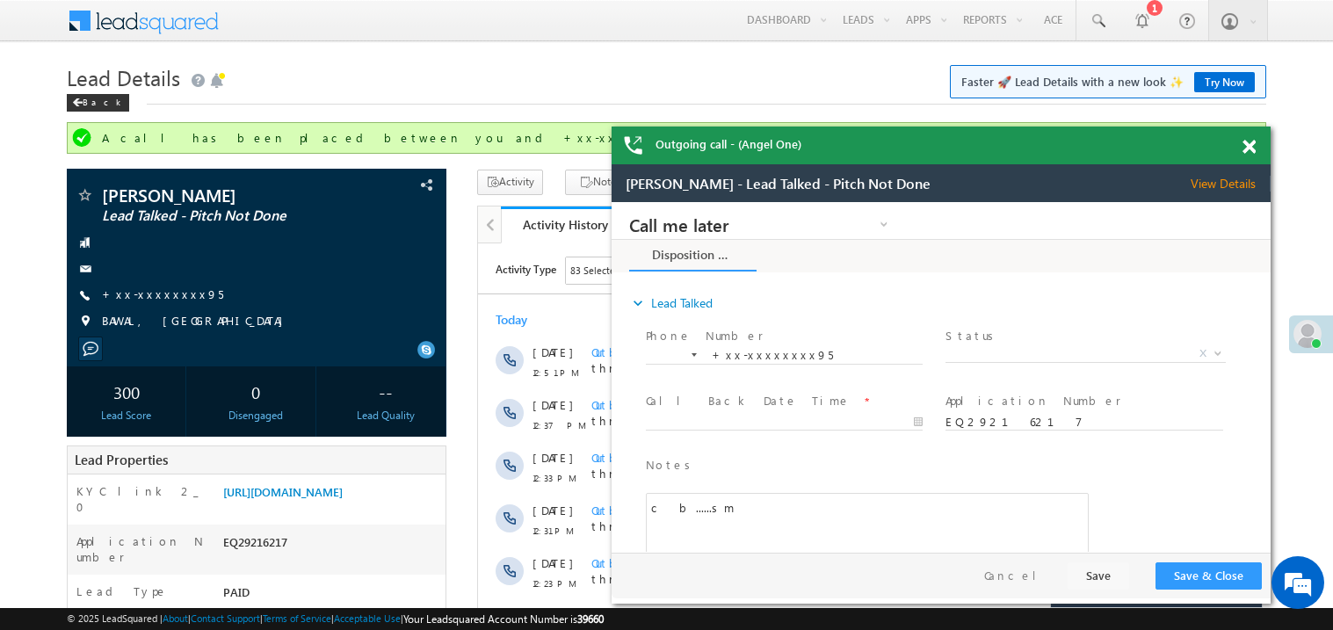
drag, startPoint x: 1295, startPoint y: 177, endPoint x: 1204, endPoint y: 145, distance: 96.7
click at [1204, 145] on div "Outgoing call - (Angel One)" at bounding box center [940, 146] width 659 height 38
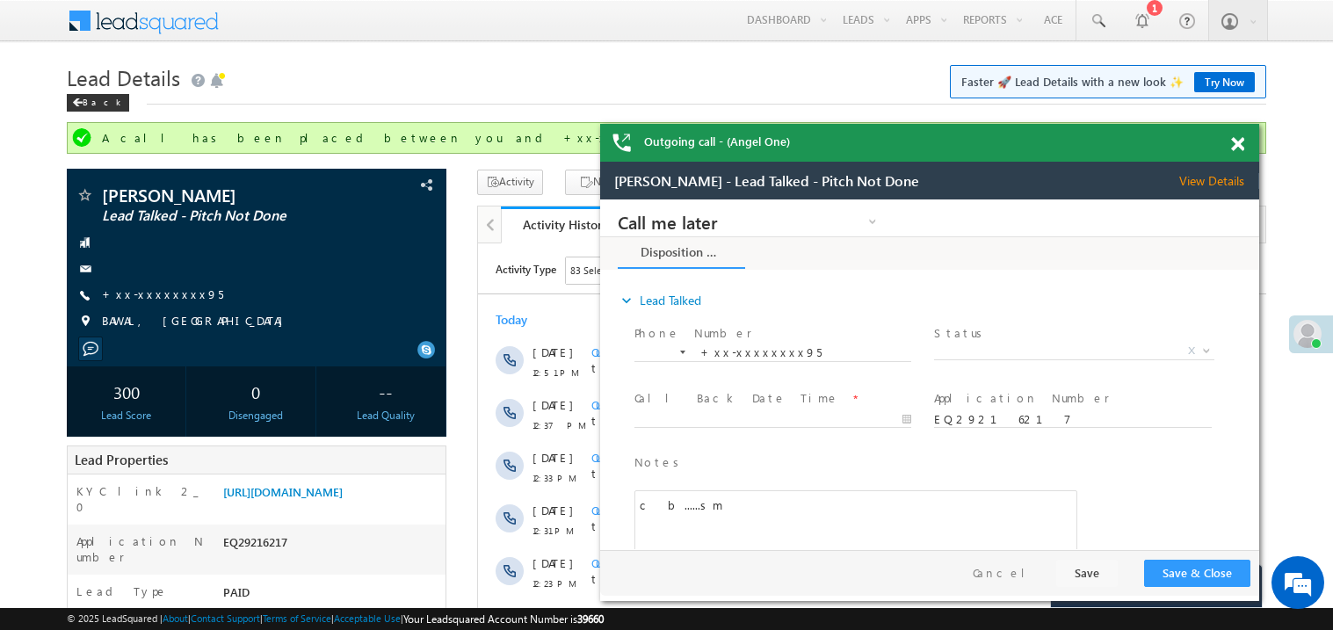
click at [1239, 142] on span at bounding box center [1237, 144] width 13 height 15
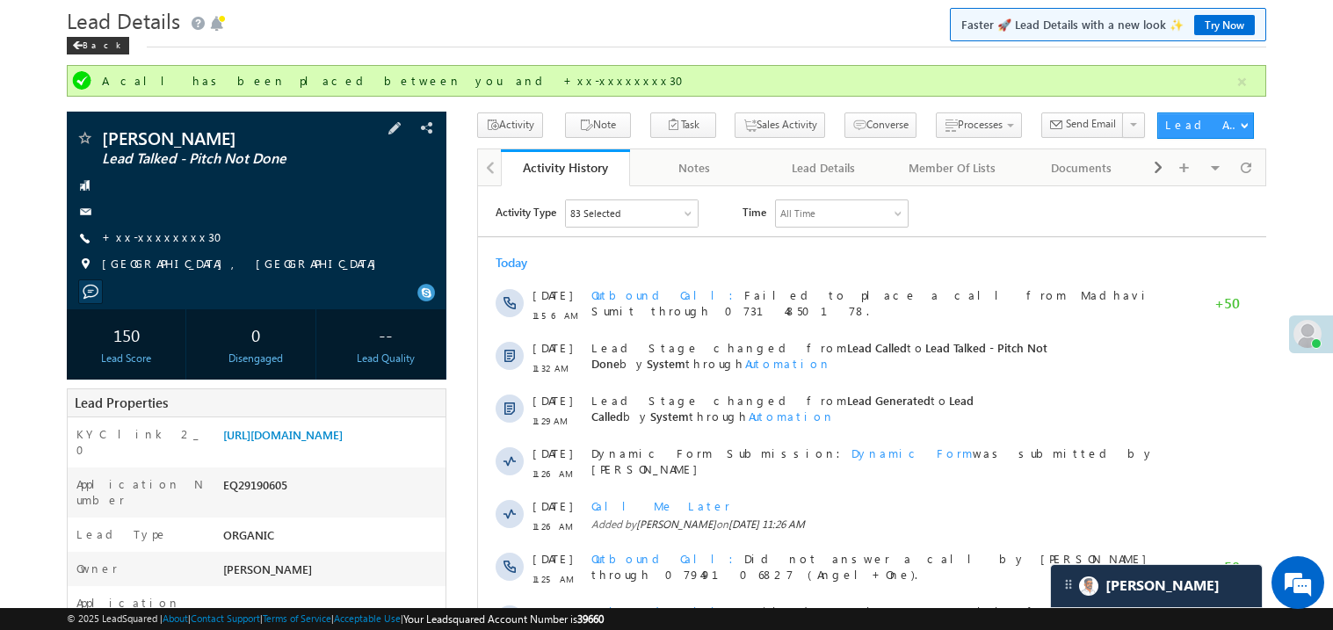
scroll to position [57, 0]
click at [166, 238] on link "+xx-xxxxxxxx30" at bounding box center [167, 236] width 131 height 15
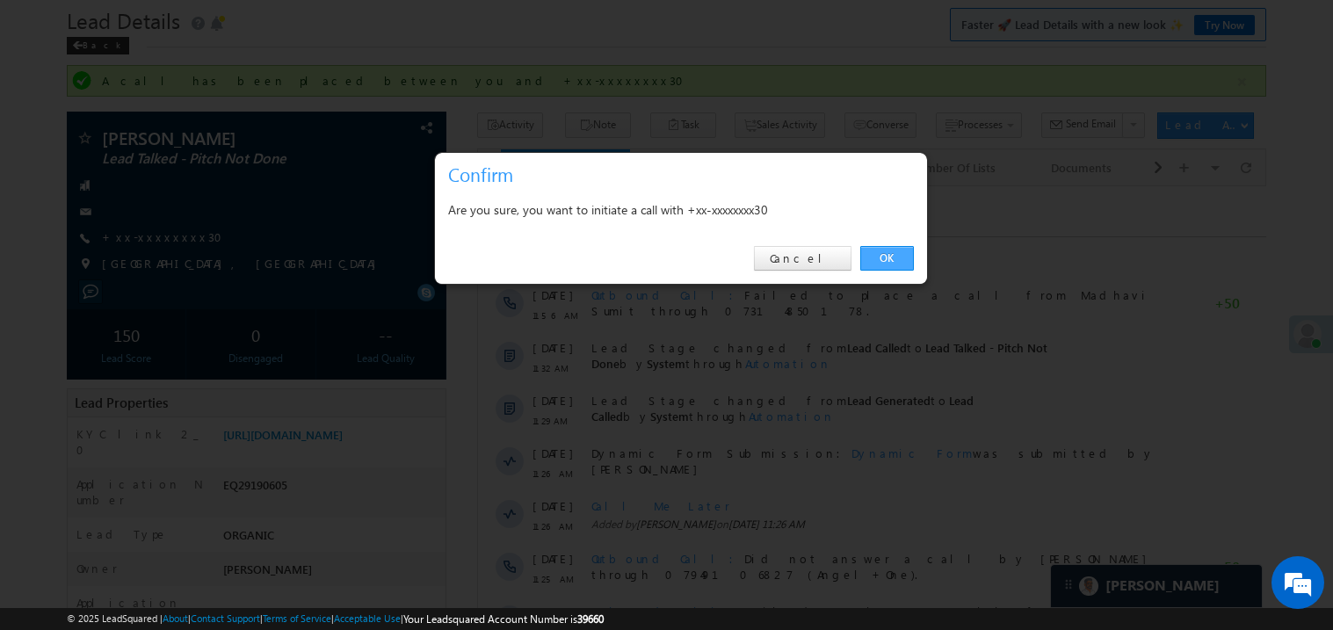
click at [893, 254] on link "OK" at bounding box center [887, 258] width 54 height 25
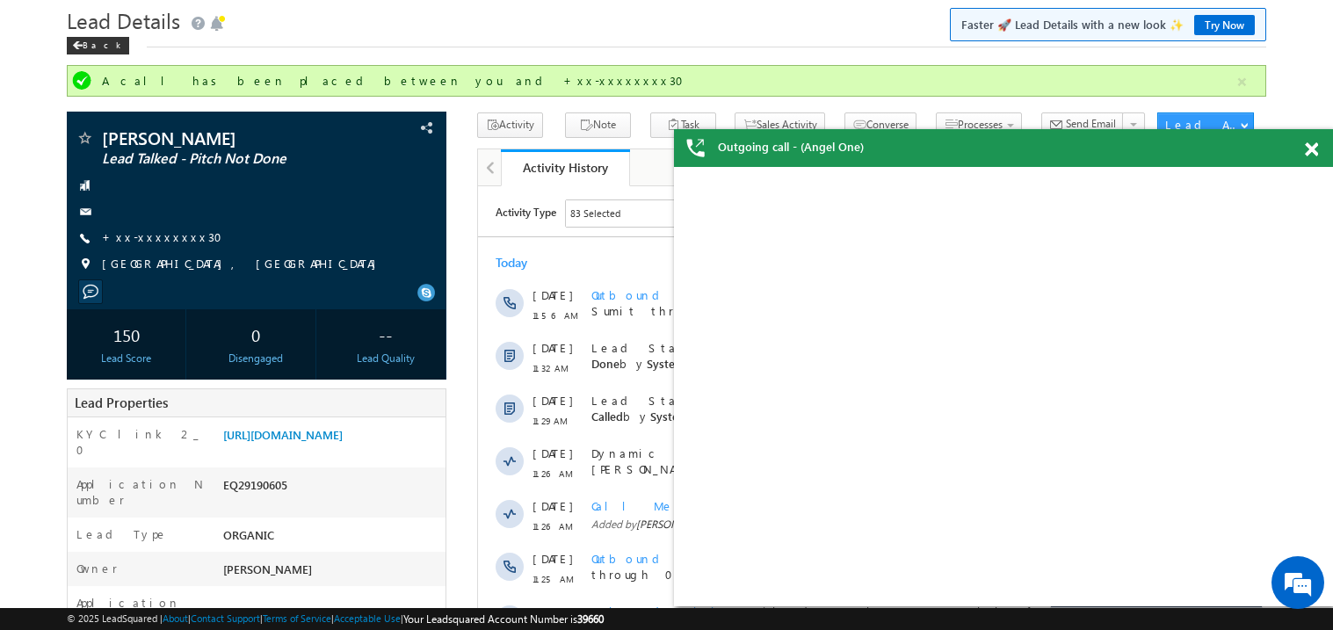
scroll to position [0, 0]
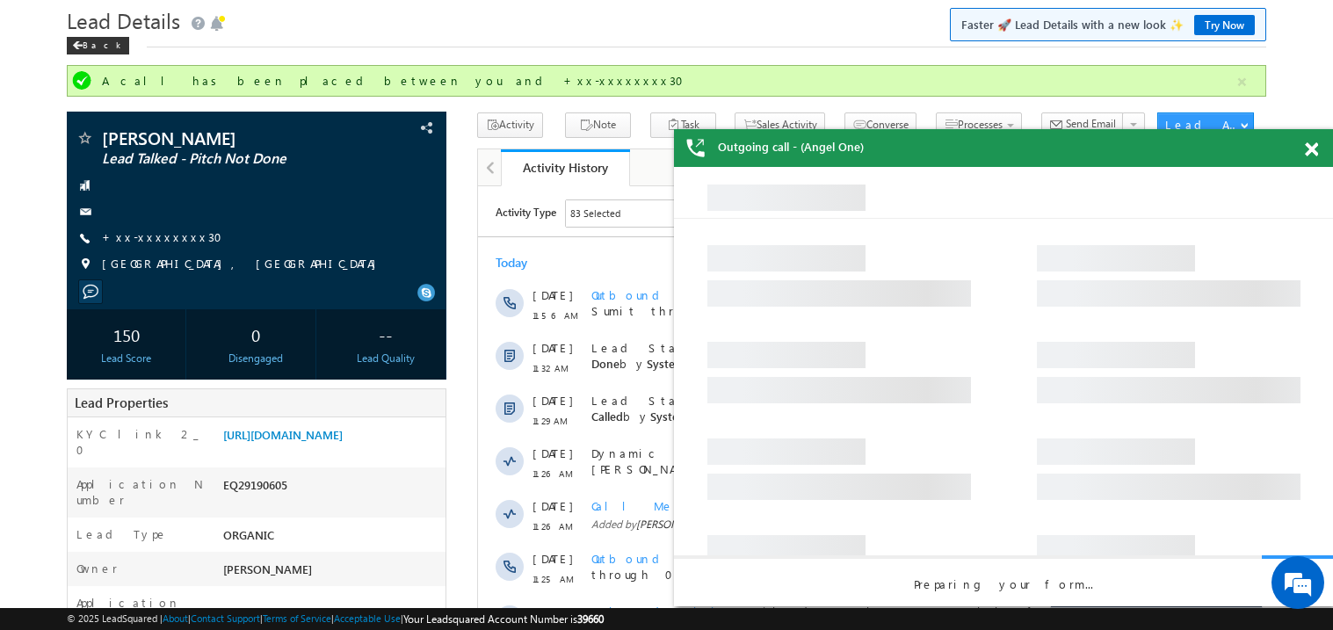
click at [1317, 149] on span at bounding box center [1311, 149] width 13 height 15
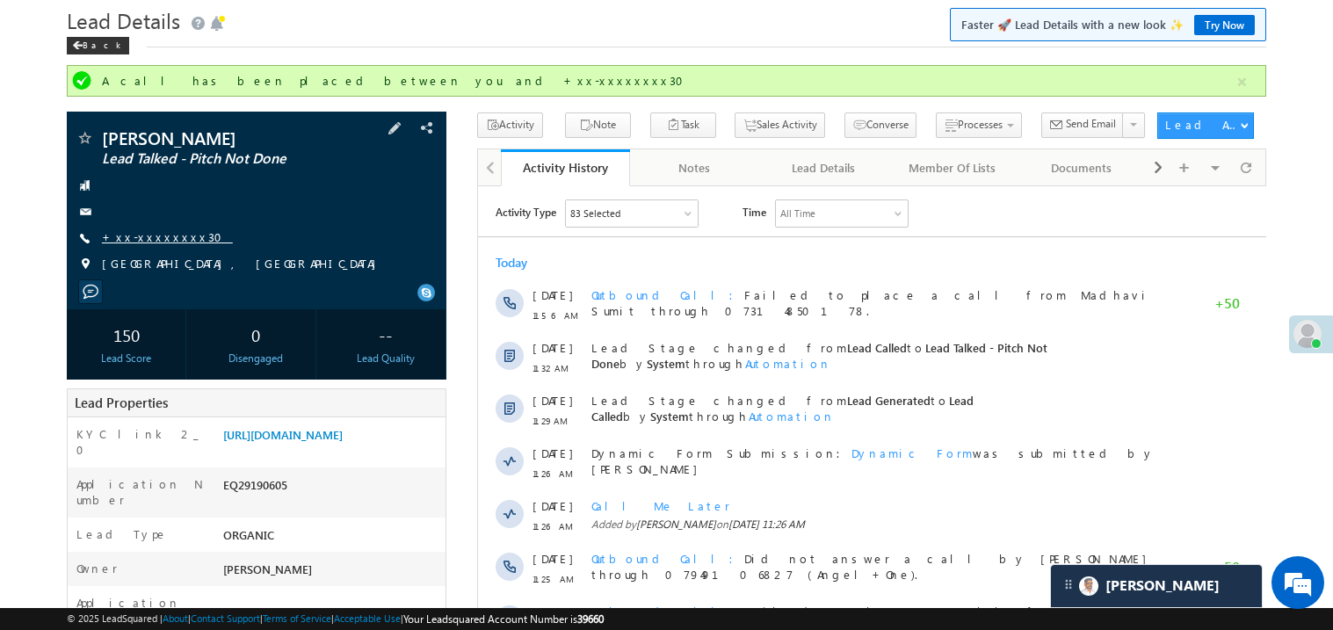
click at [166, 241] on link "+xx-xxxxxxxx30" at bounding box center [167, 236] width 131 height 15
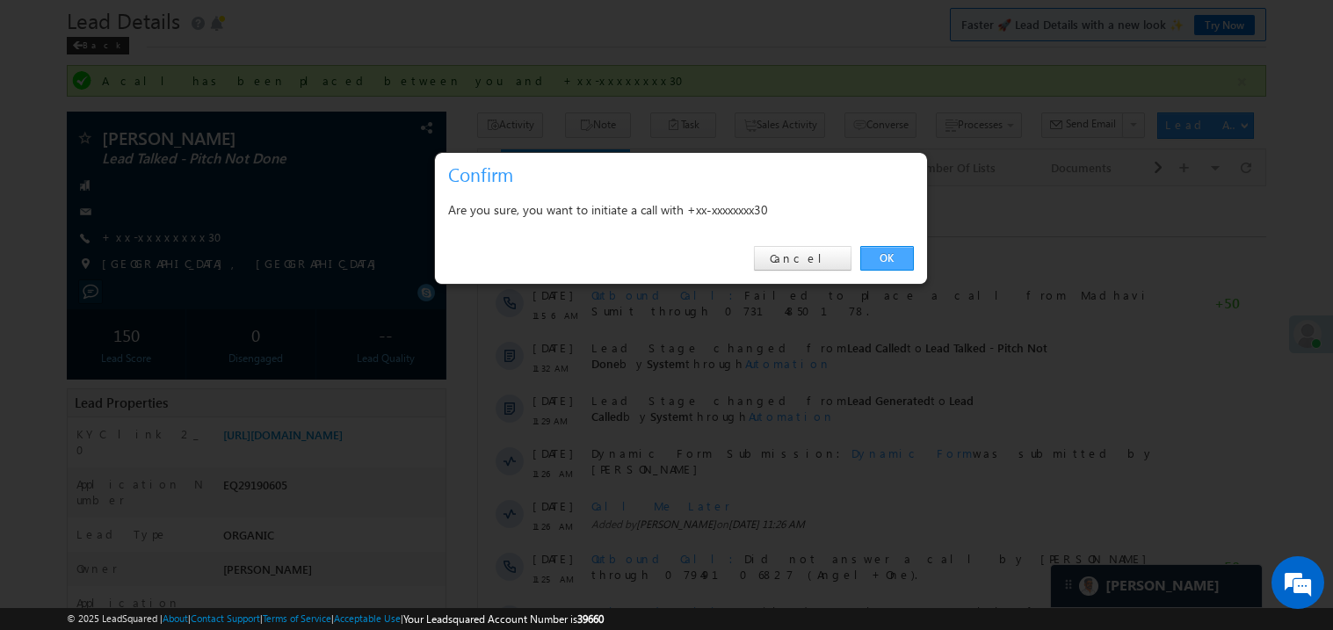
click at [883, 257] on link "OK" at bounding box center [887, 258] width 54 height 25
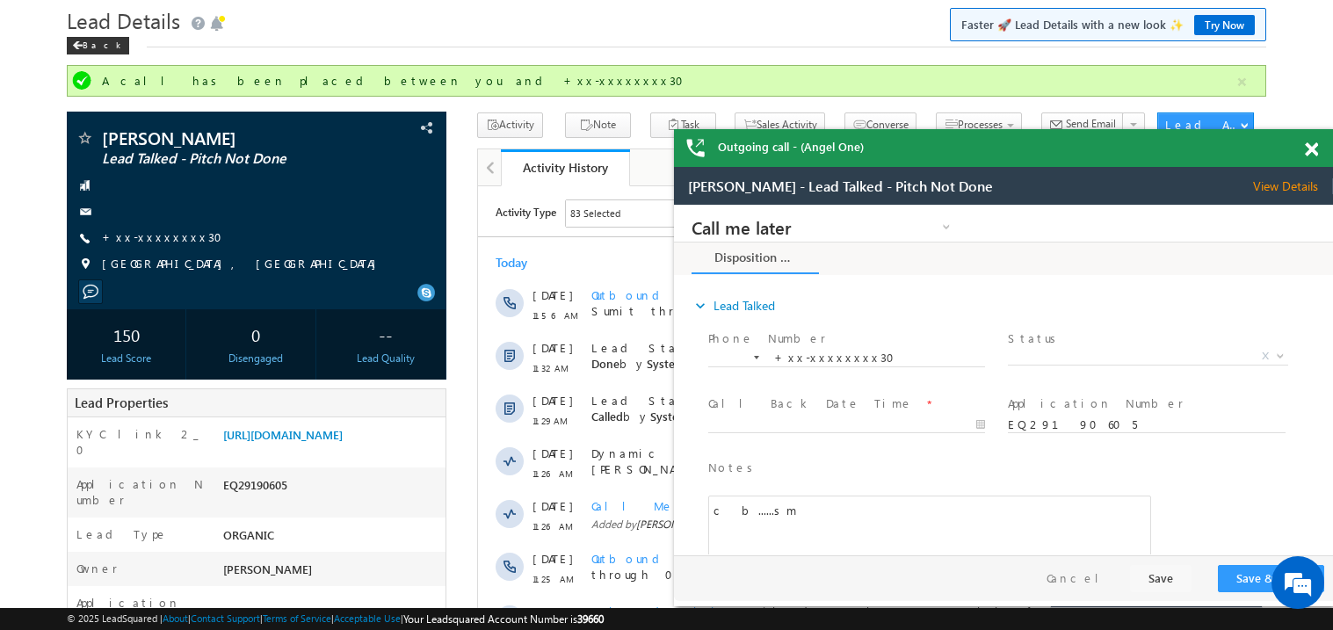
click at [1308, 148] on span at bounding box center [1311, 149] width 13 height 15
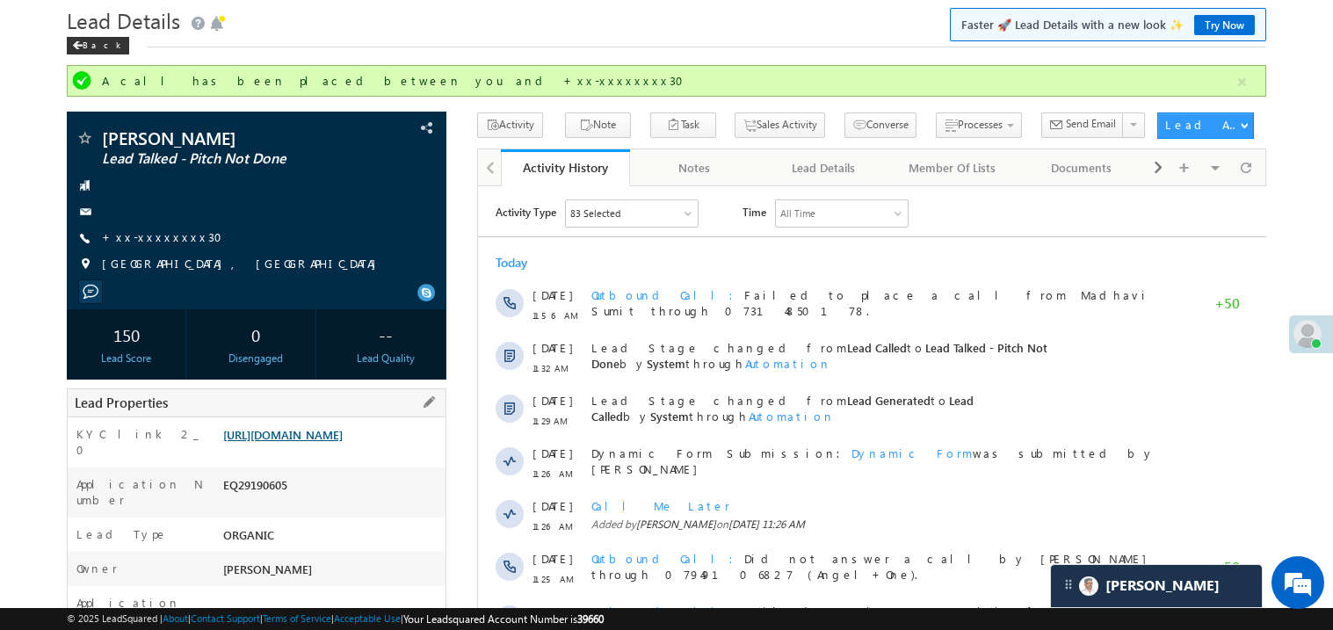
click at [336, 442] on link "[URL][DOMAIN_NAME]" at bounding box center [282, 434] width 119 height 15
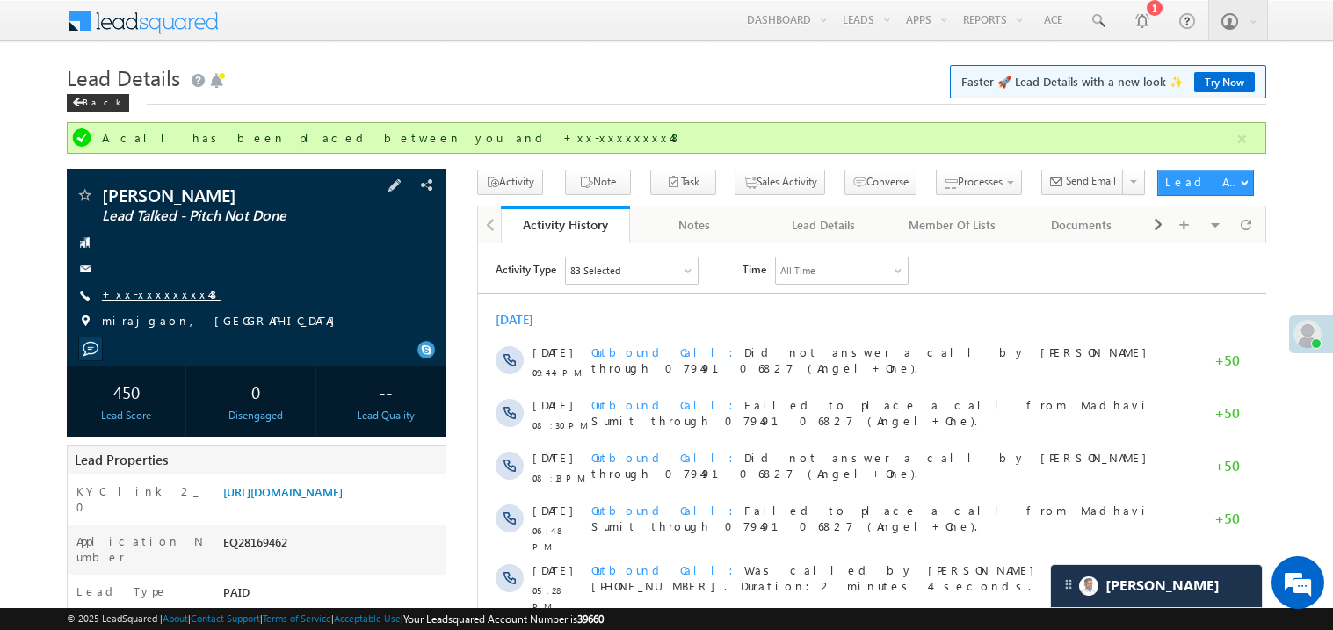
click at [157, 298] on link "+xx-xxxxxxxx48" at bounding box center [161, 293] width 119 height 15
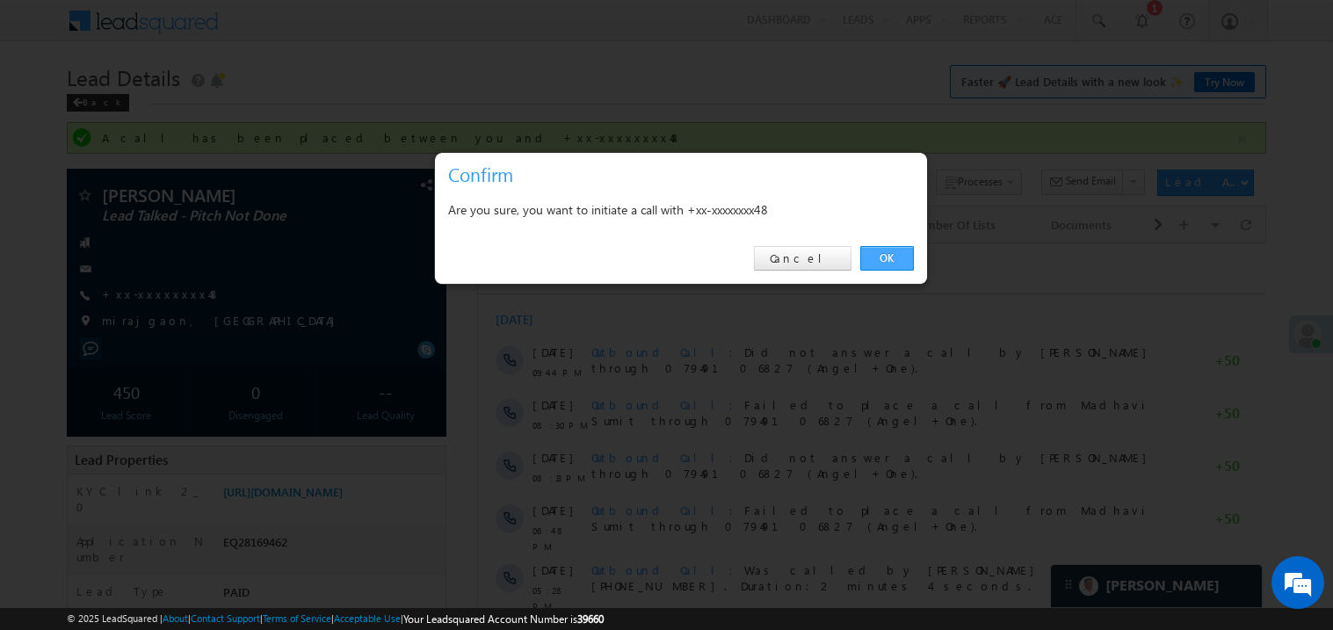
click at [880, 252] on link "OK" at bounding box center [887, 258] width 54 height 25
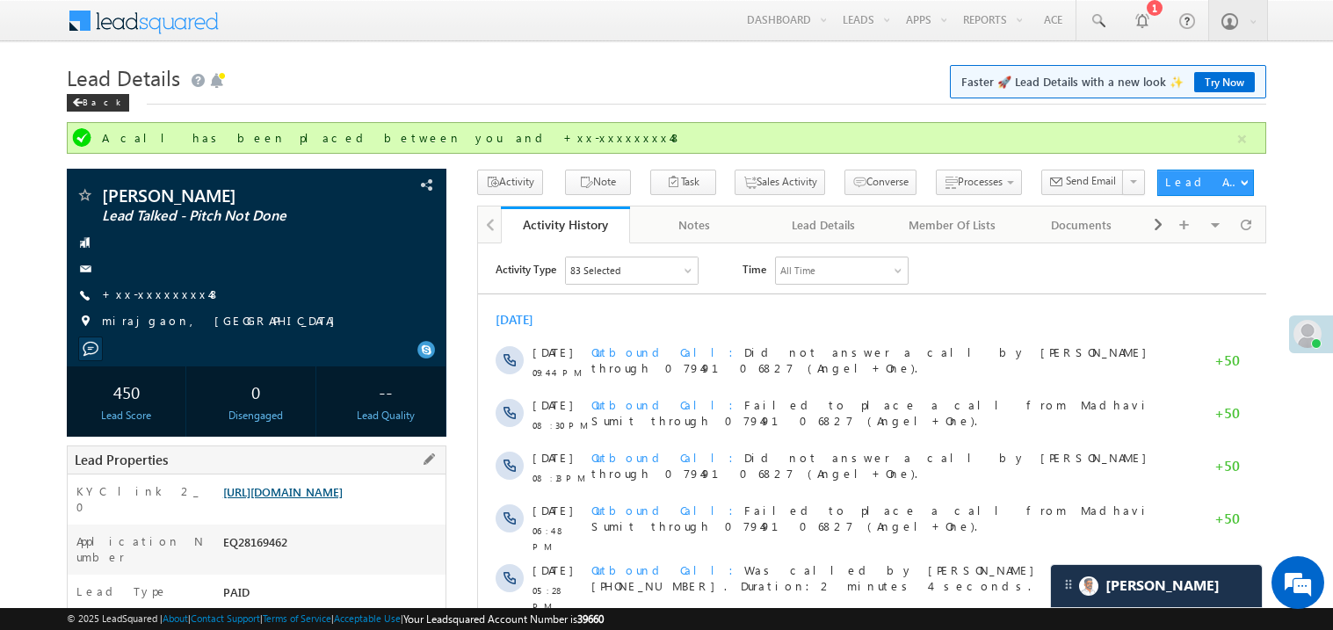
click at [337, 496] on link "[URL][DOMAIN_NAME]" at bounding box center [282, 491] width 119 height 15
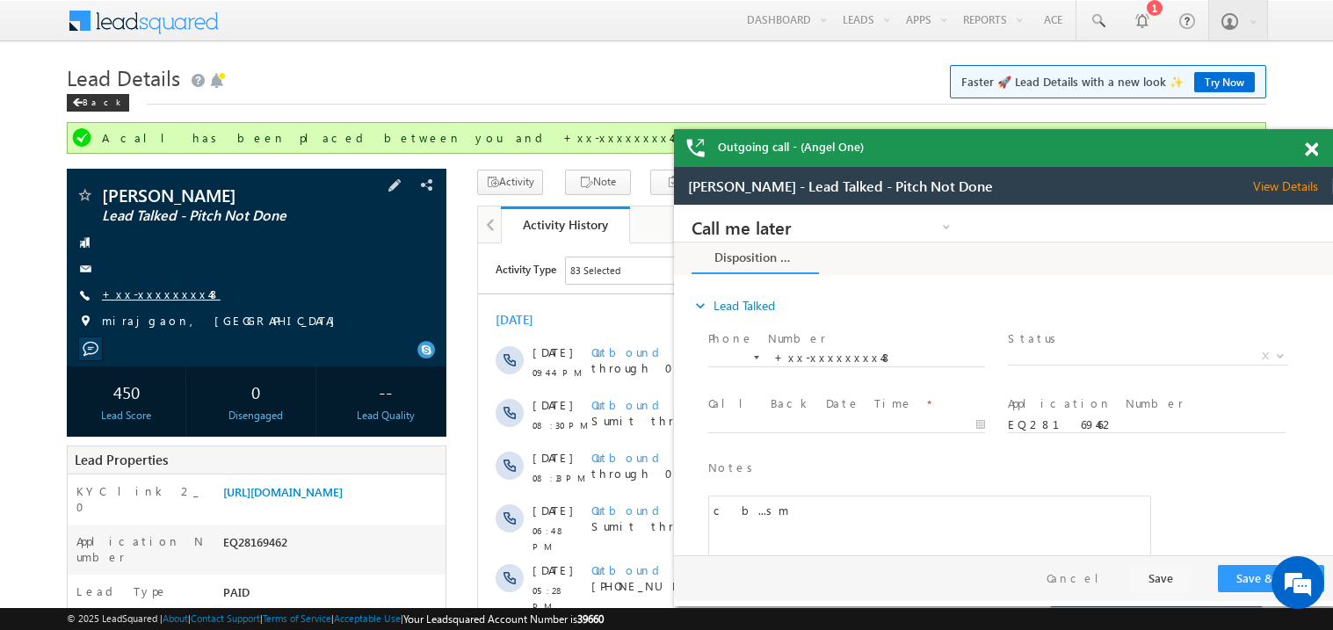
click at [155, 293] on link "+xx-xxxxxxxx48" at bounding box center [161, 293] width 119 height 15
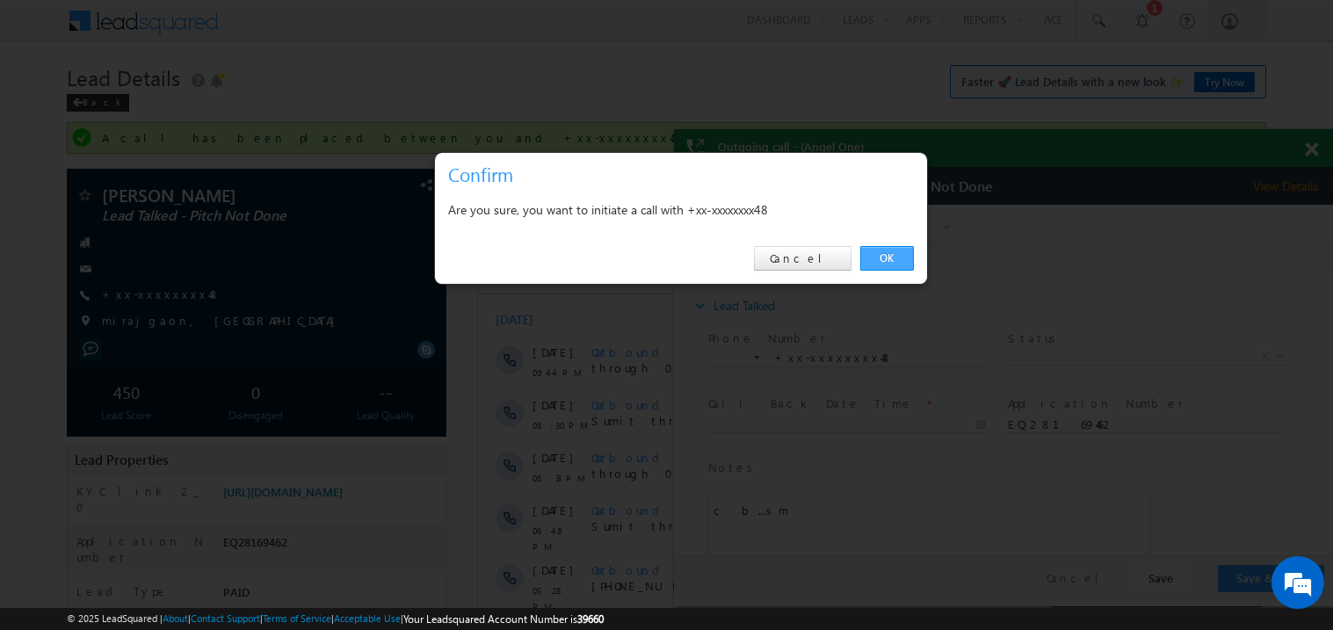
click at [876, 256] on link "OK" at bounding box center [887, 258] width 54 height 25
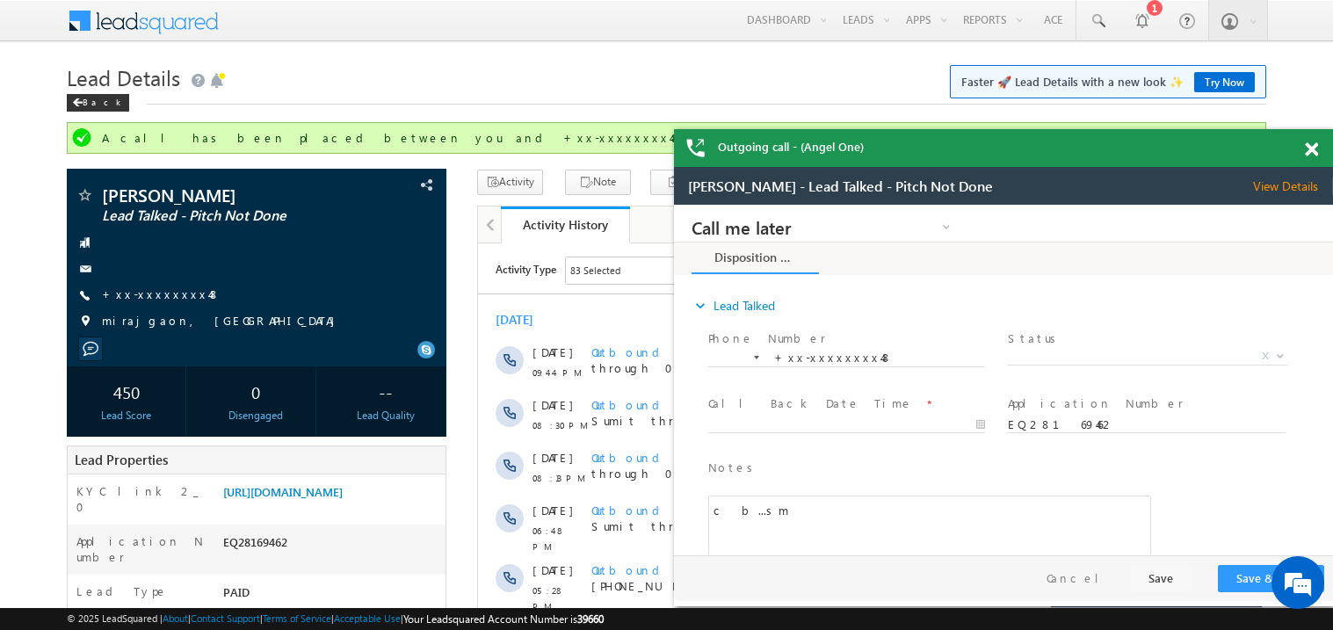
click at [1316, 146] on span at bounding box center [1311, 149] width 13 height 15
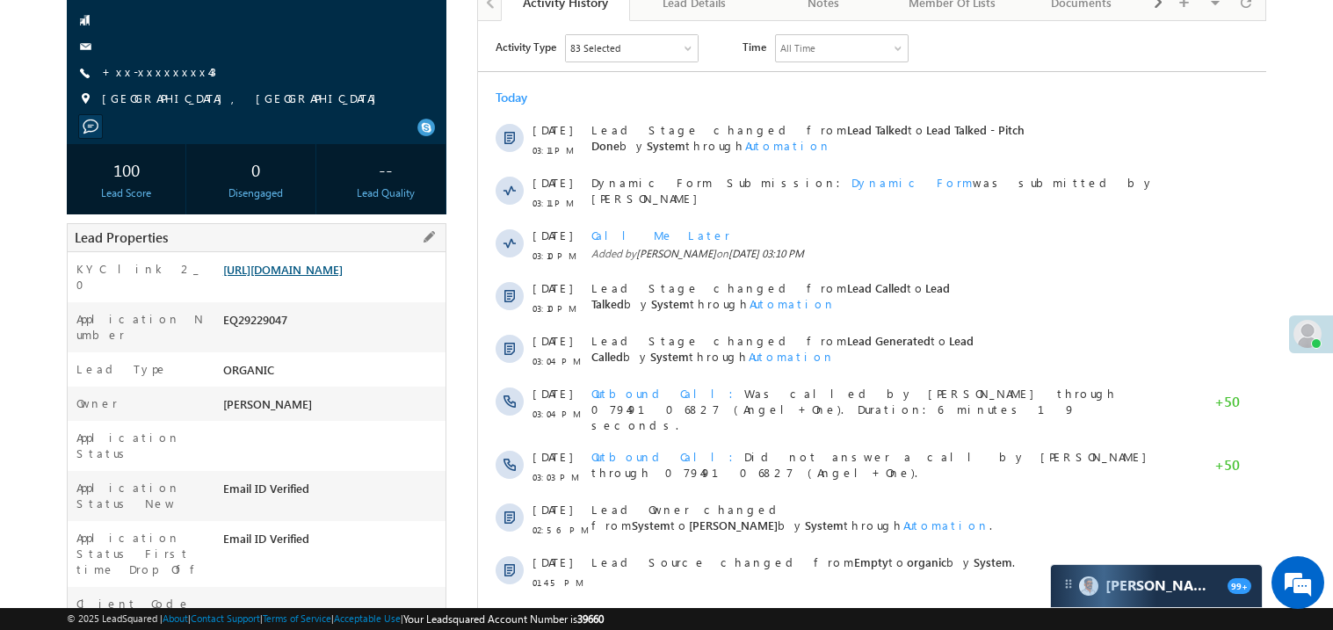
click at [311, 271] on link "[URL][DOMAIN_NAME]" at bounding box center [282, 269] width 119 height 15
click at [144, 81] on div "[PERSON_NAME] Lead Talked - Pitch Done +xx-xxxxxxxx43" at bounding box center [257, 40] width 362 height 153
click at [163, 64] on link "+xx-xxxxxxxx43" at bounding box center [159, 71] width 114 height 15
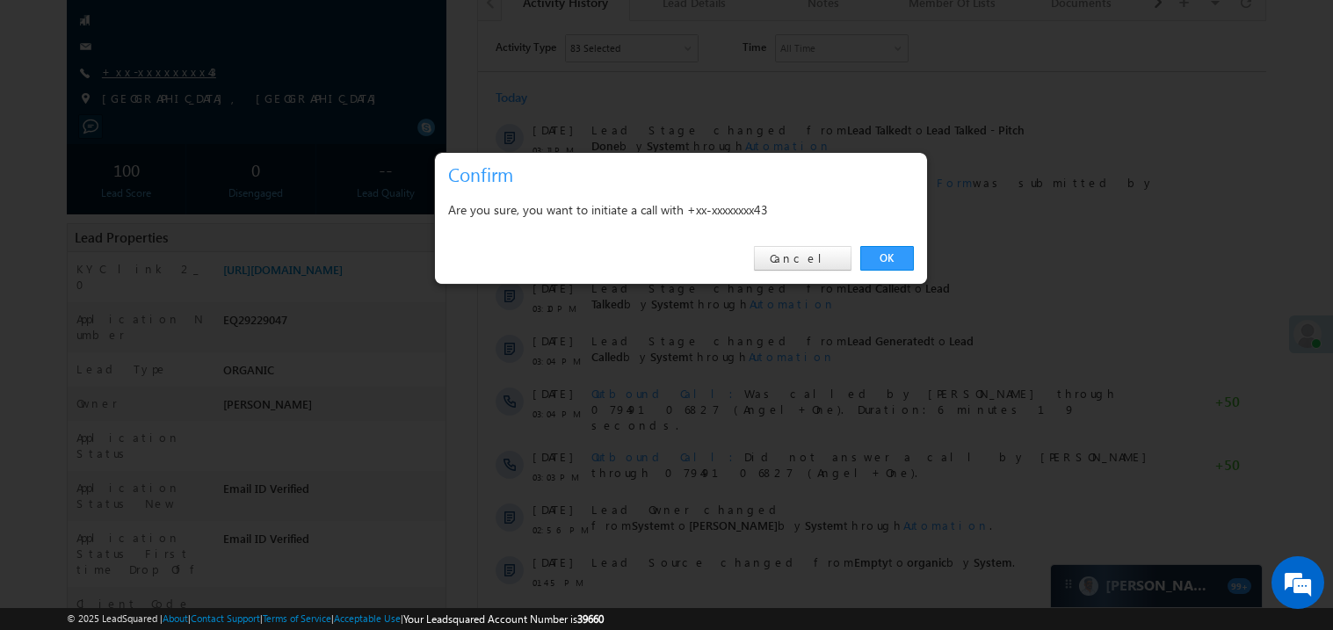
click at [163, 62] on div at bounding box center [666, 315] width 1333 height 630
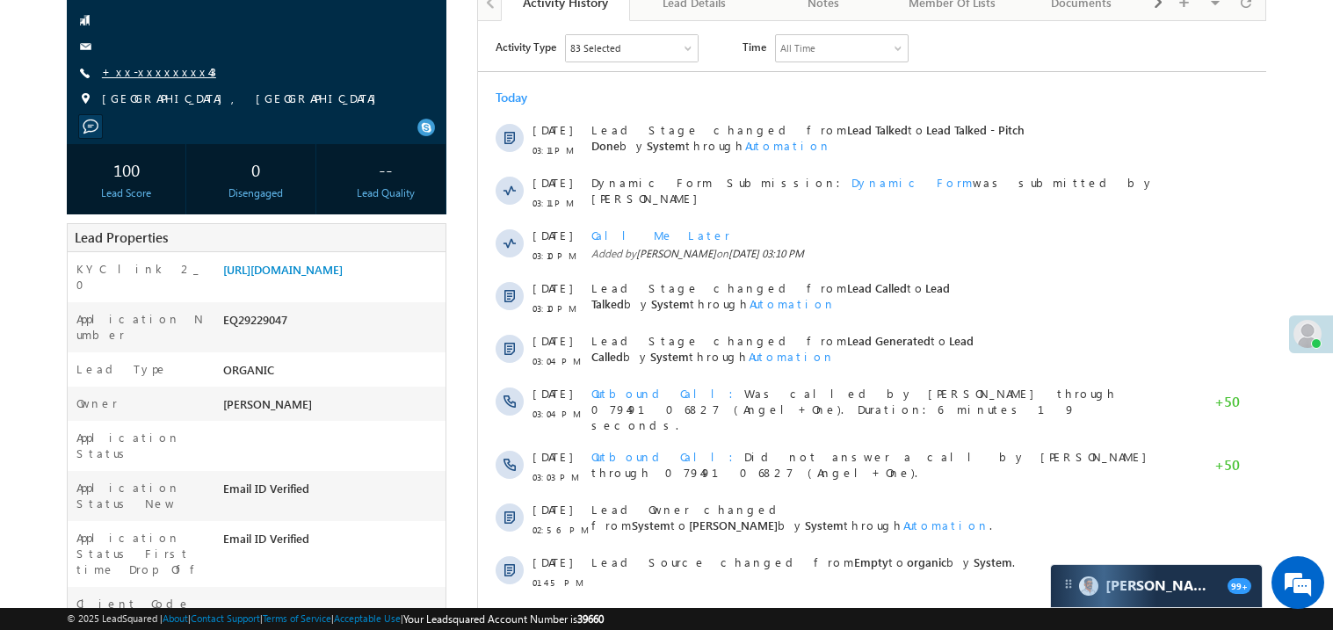
click at [156, 72] on link "+xx-xxxxxxxx43" at bounding box center [159, 71] width 114 height 15
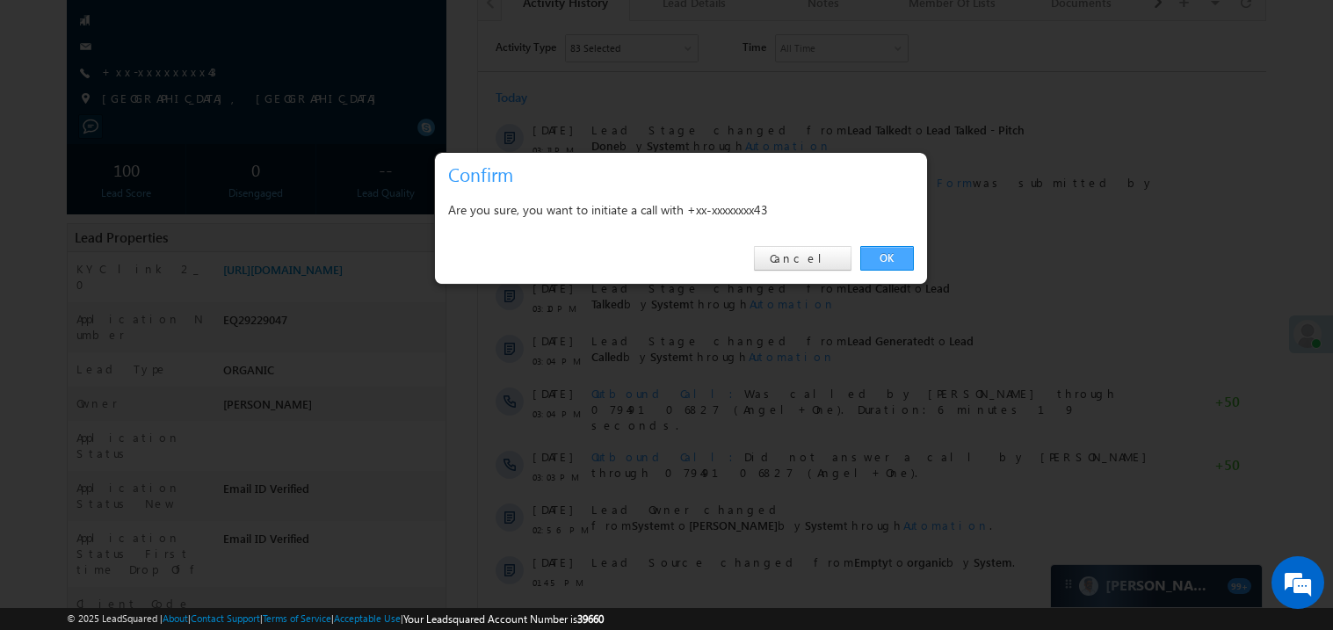
click at [881, 251] on link "OK" at bounding box center [887, 258] width 54 height 25
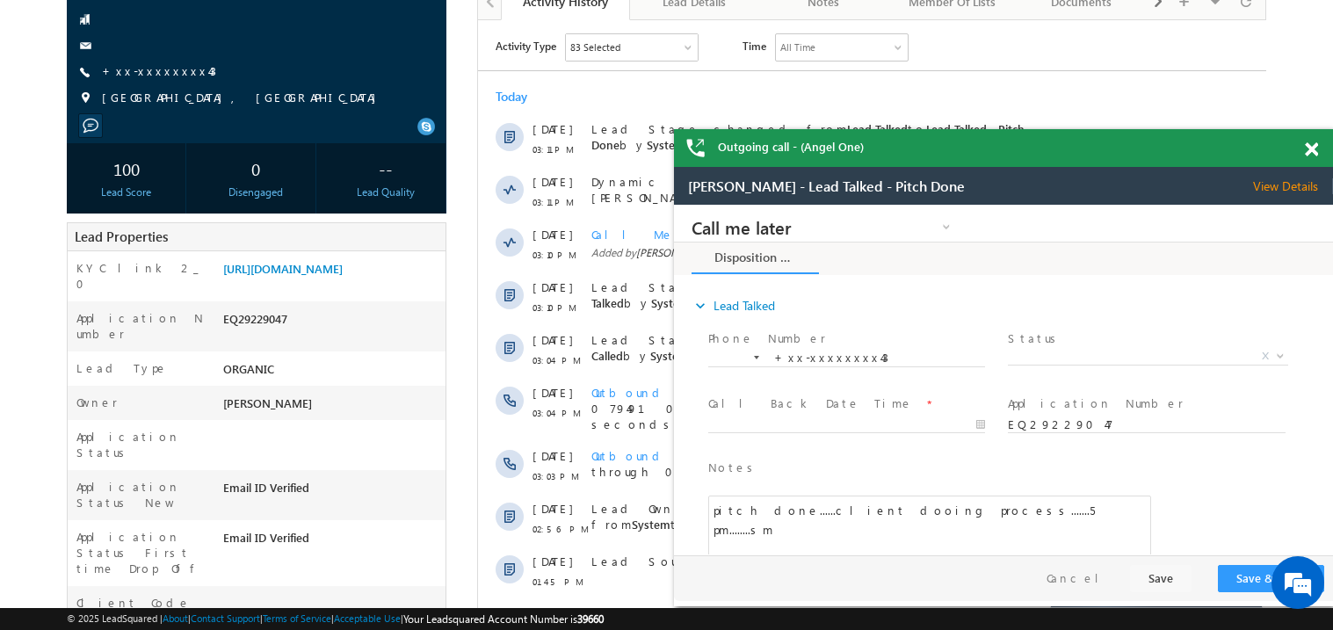
click at [1313, 145] on span at bounding box center [1311, 149] width 13 height 15
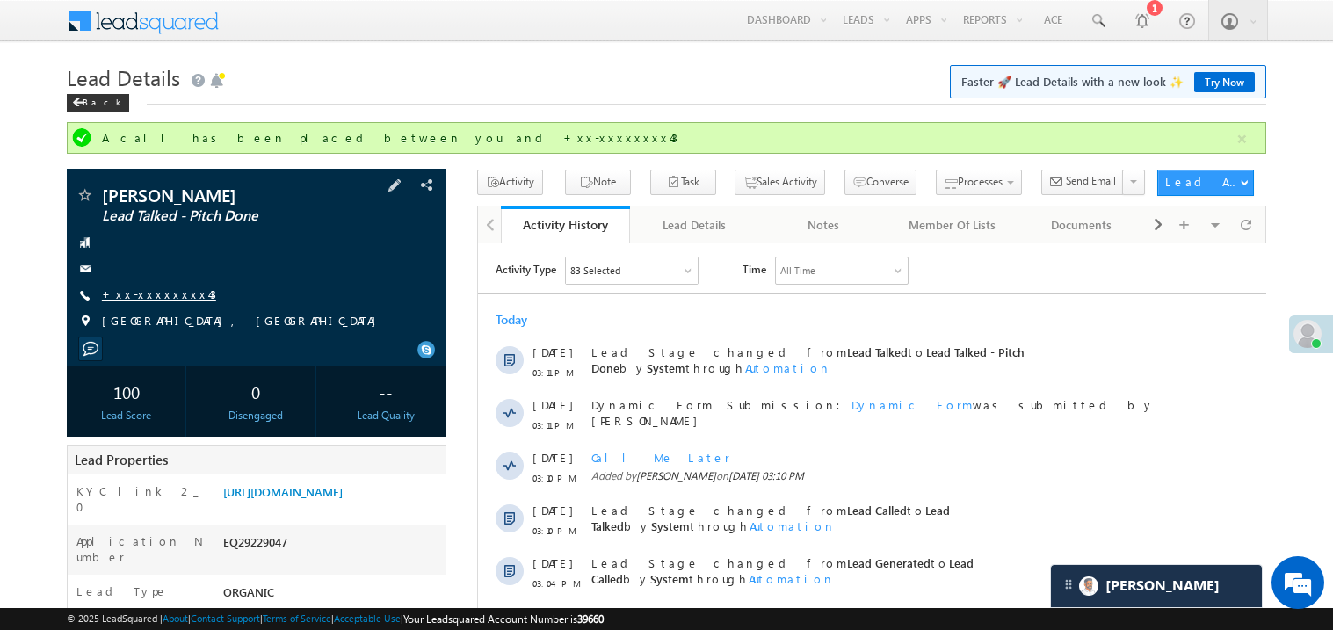
click at [166, 291] on link "+xx-xxxxxxxx43" at bounding box center [159, 293] width 114 height 15
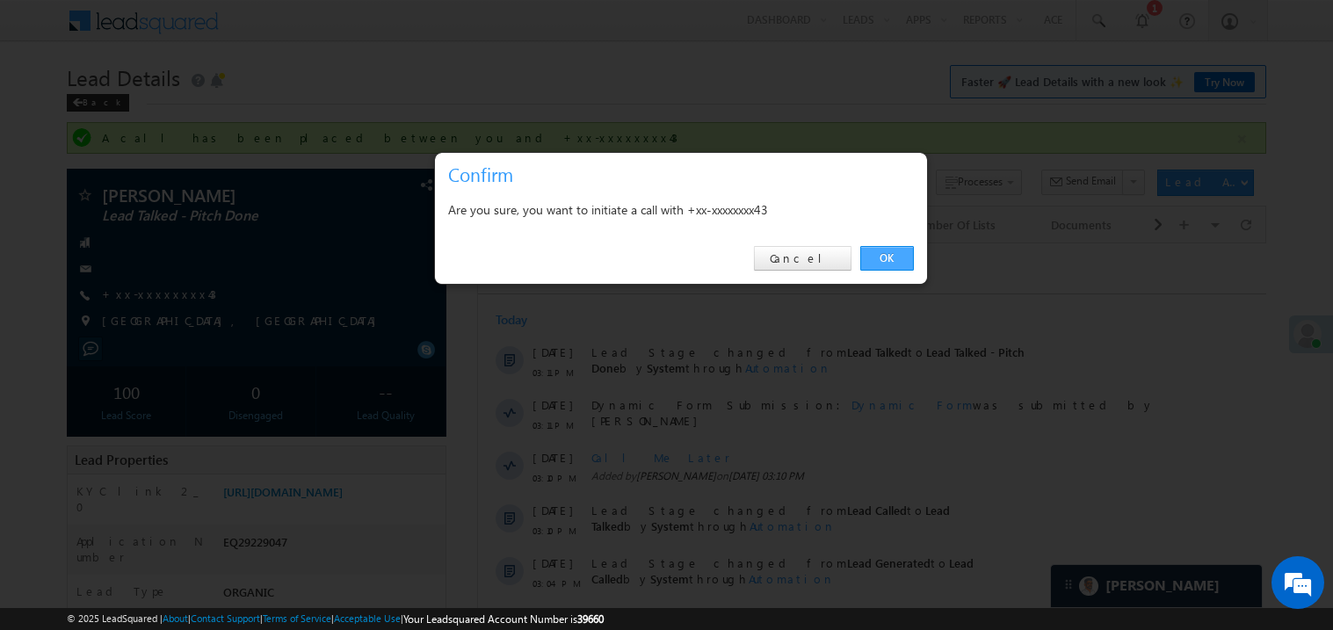
click at [889, 255] on link "OK" at bounding box center [887, 258] width 54 height 25
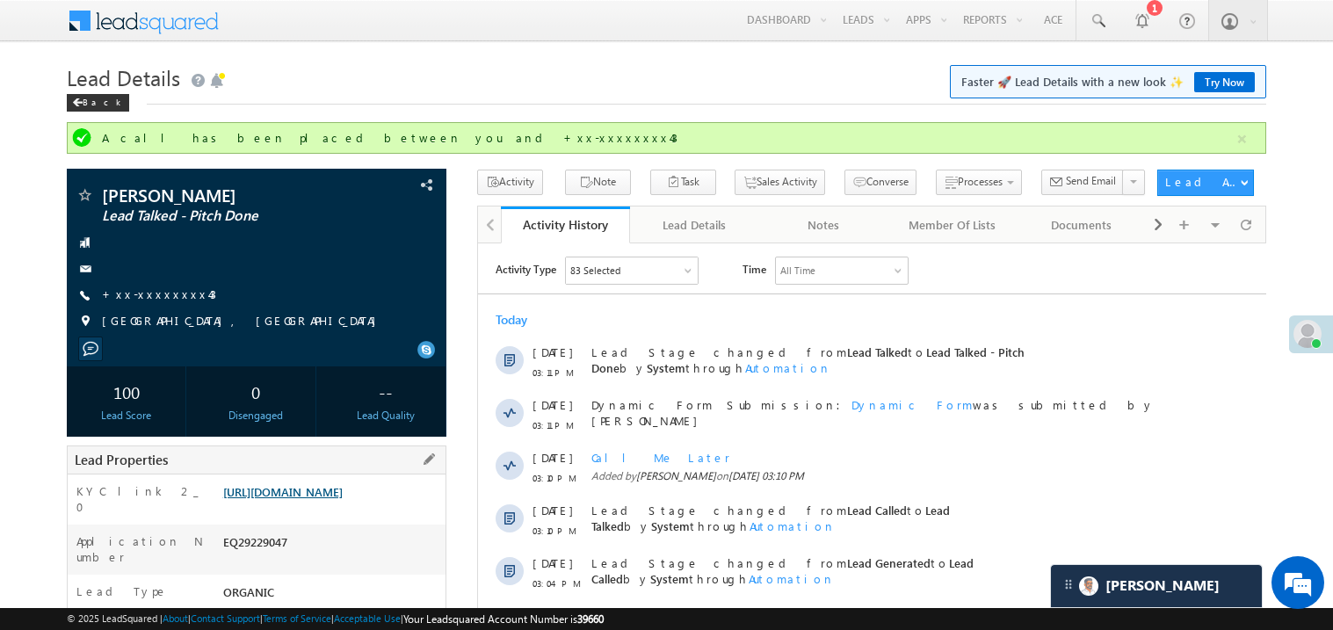
click at [322, 499] on link "[URL][DOMAIN_NAME]" at bounding box center [282, 491] width 119 height 15
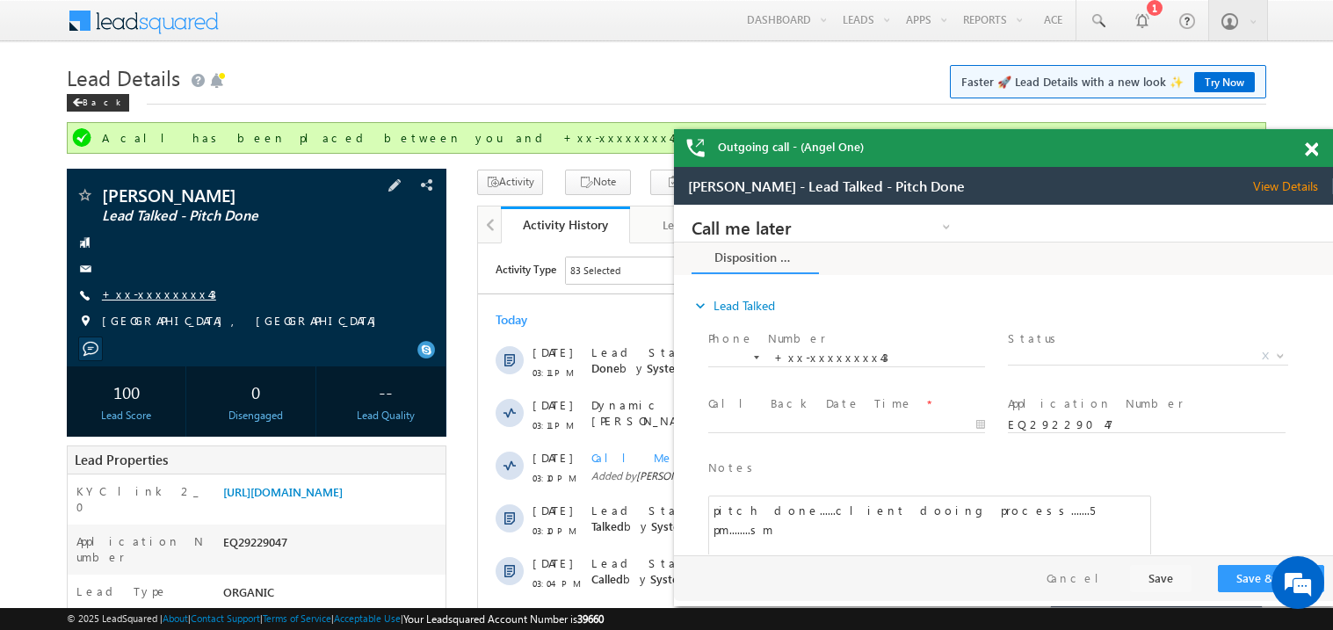
click at [162, 297] on link "+xx-xxxxxxxx43" at bounding box center [159, 293] width 114 height 15
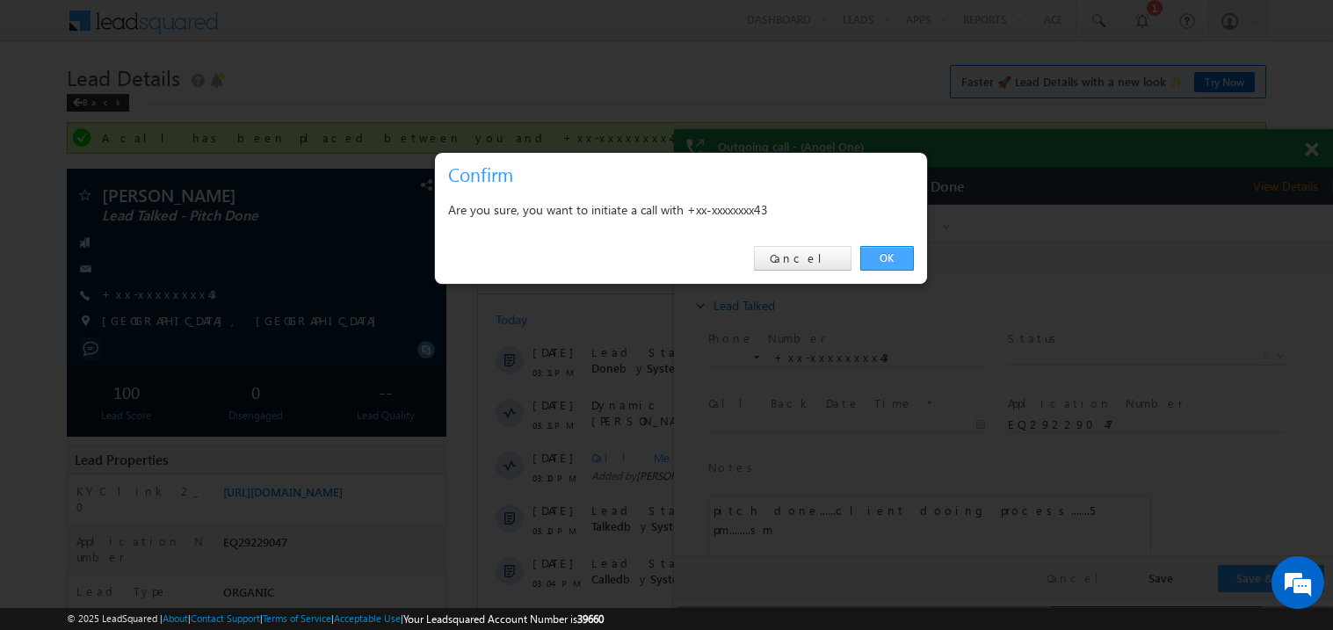
click at [886, 261] on link "OK" at bounding box center [887, 258] width 54 height 25
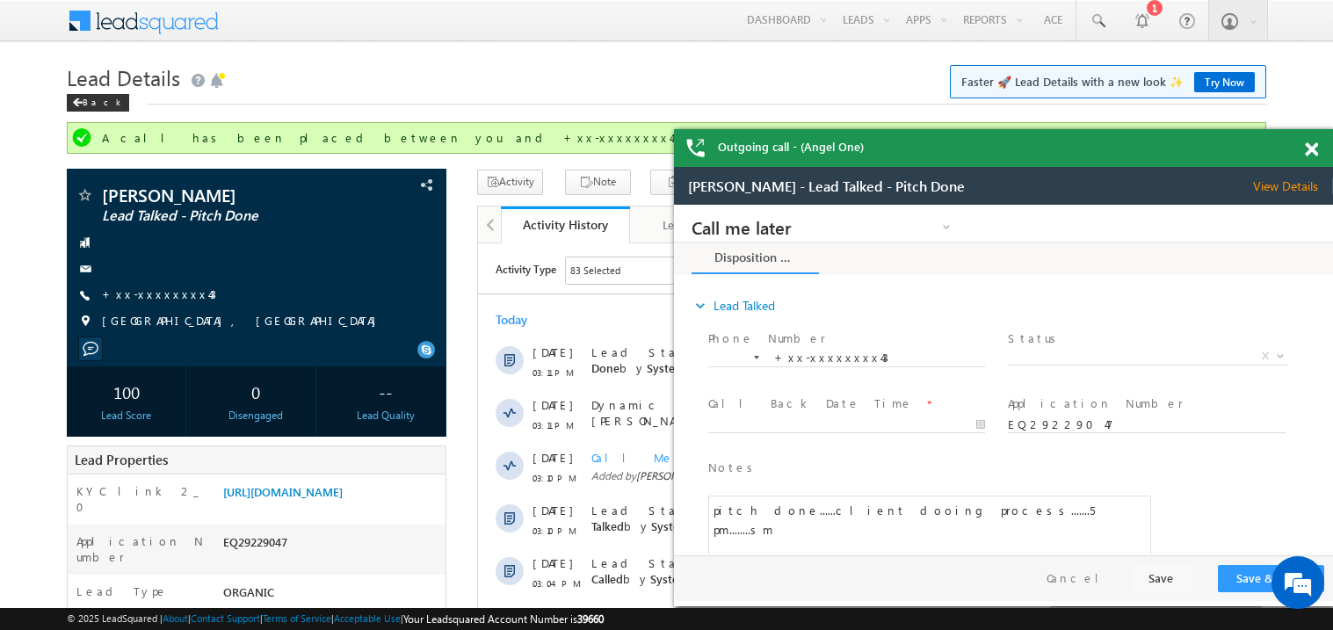
click at [1313, 148] on span at bounding box center [1311, 149] width 13 height 15
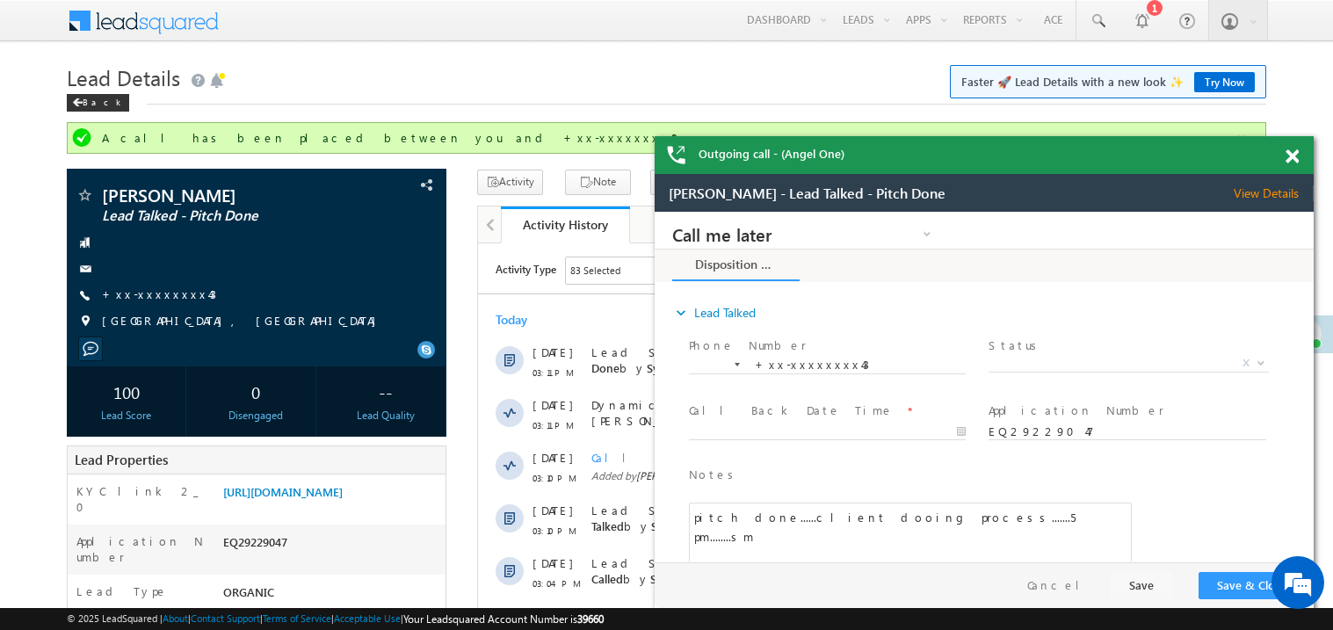
drag, startPoint x: 1113, startPoint y: 179, endPoint x: 1006, endPoint y: 144, distance: 112.8
click at [1006, 144] on div "Outgoing call - (Angel One)" at bounding box center [984, 155] width 659 height 38
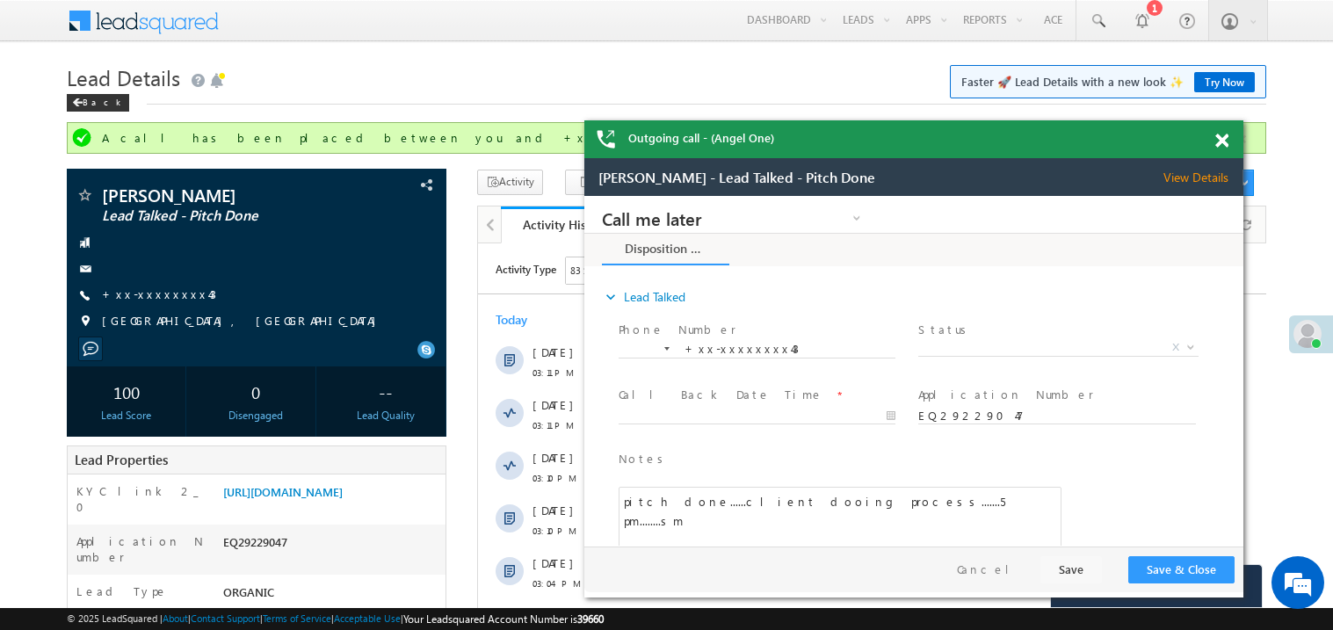
click at [1223, 140] on span at bounding box center [1221, 141] width 13 height 15
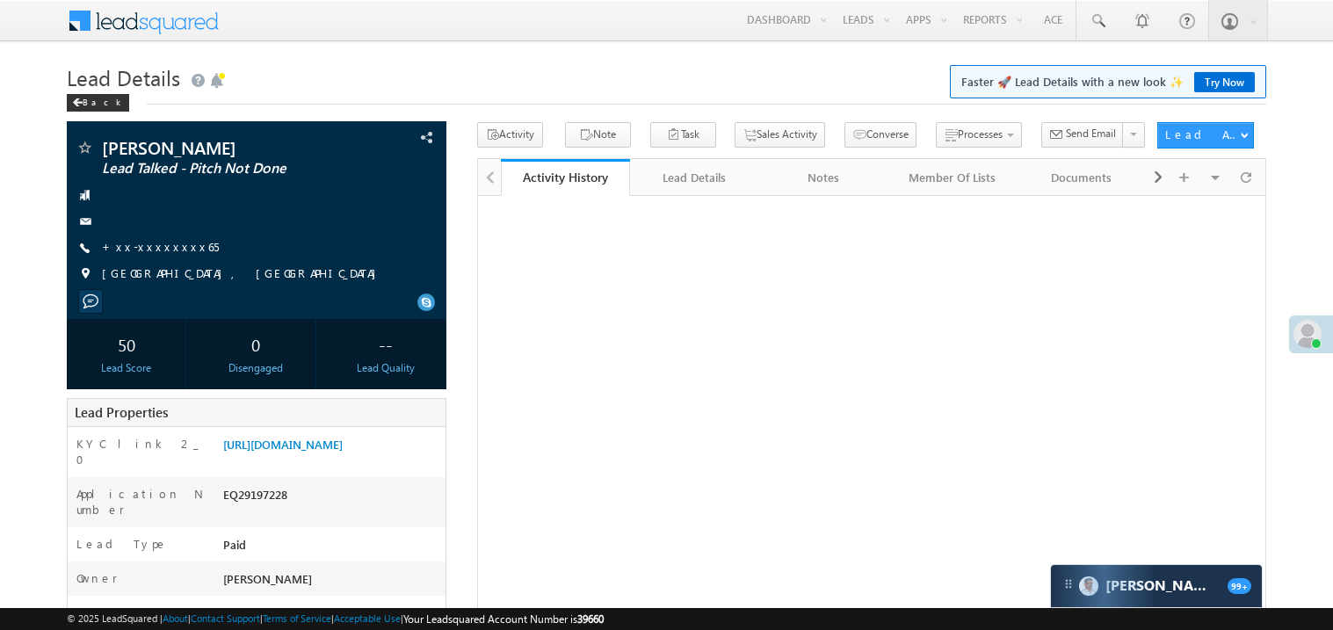
click at [161, 251] on link "+xx-xxxxxxxx65" at bounding box center [160, 246] width 117 height 15
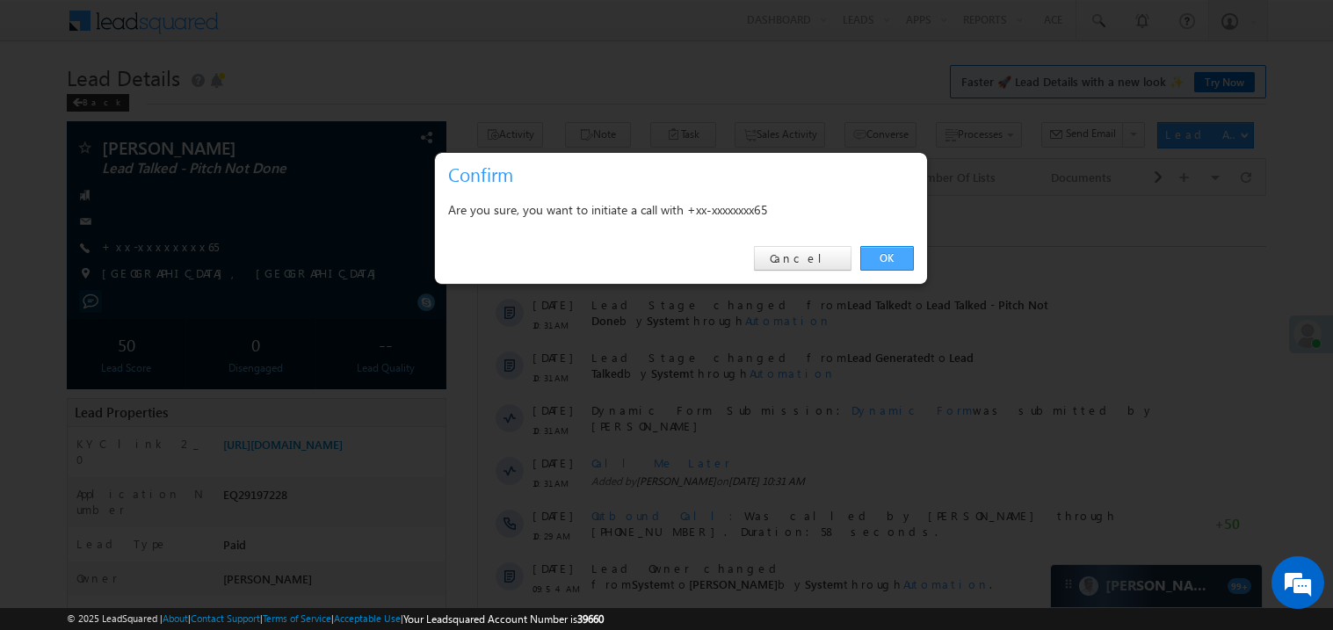
click at [884, 256] on link "OK" at bounding box center [887, 258] width 54 height 25
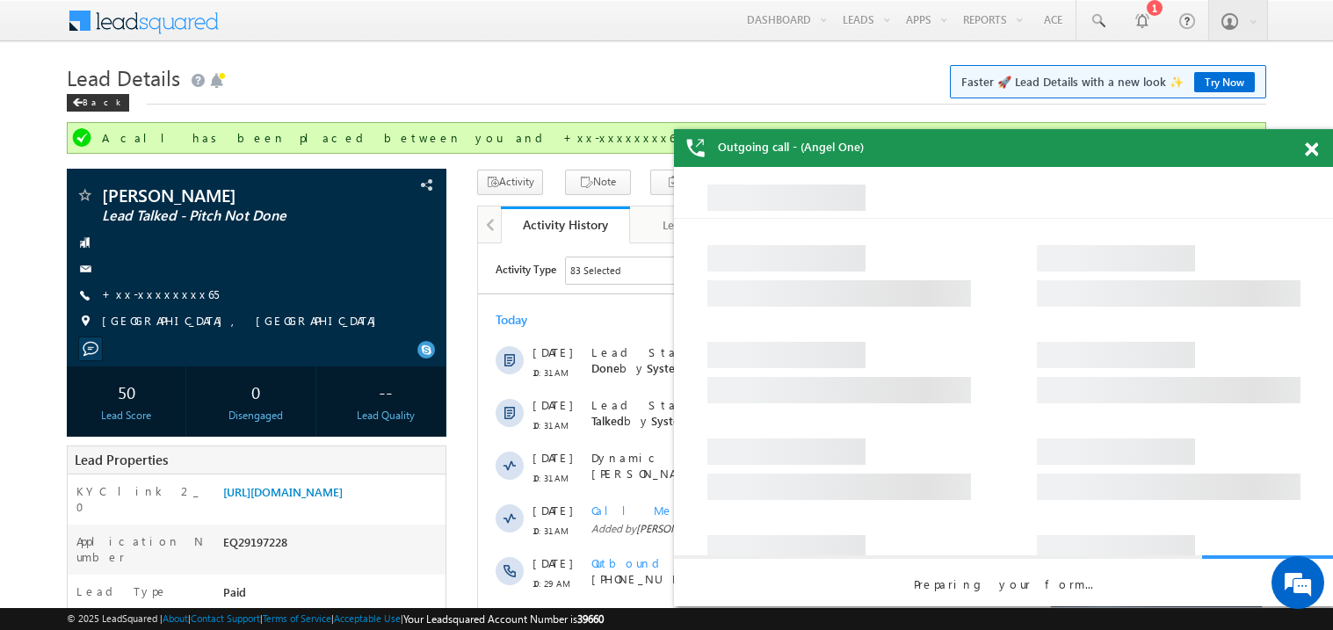
click at [1310, 153] on span at bounding box center [1311, 149] width 13 height 15
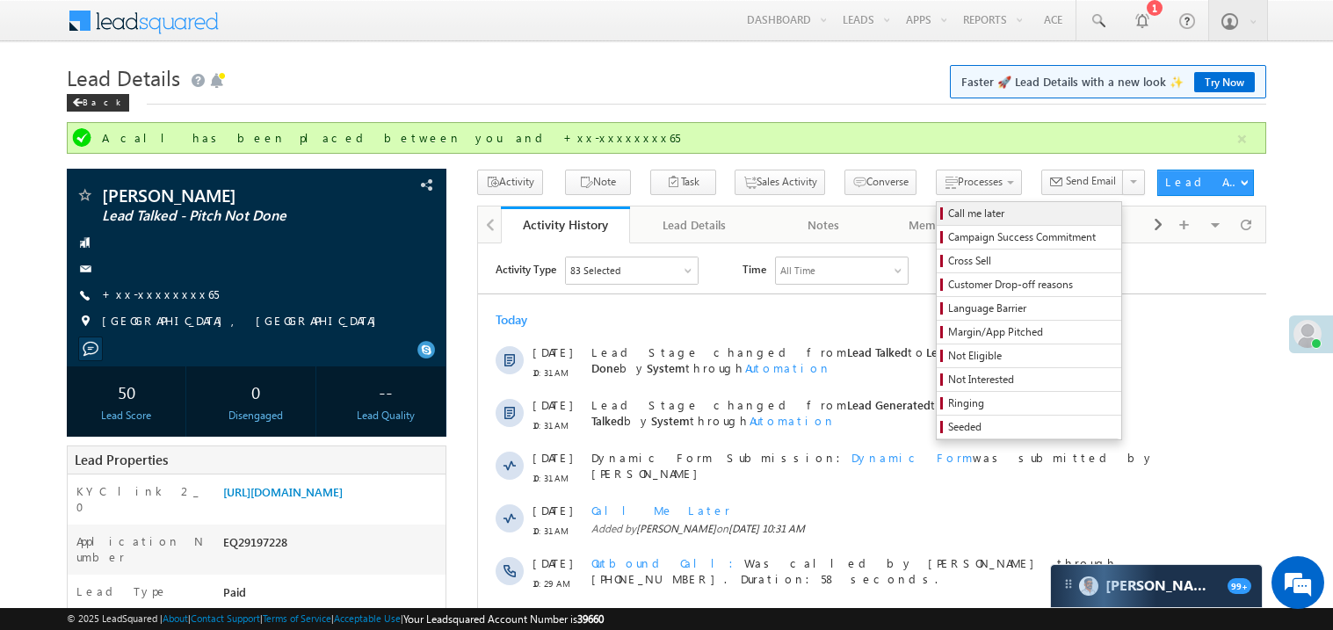
click at [948, 213] on span "Call me later" at bounding box center [1031, 214] width 167 height 16
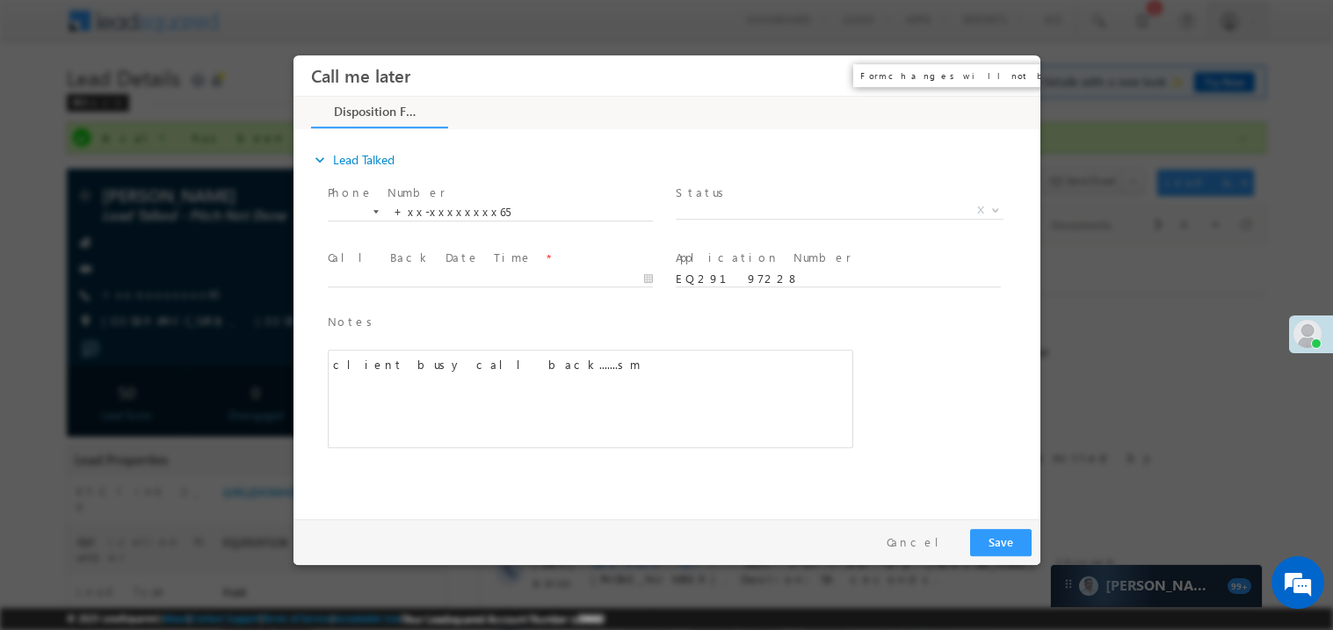
click at [1015, 72] on button "×" at bounding box center [1013, 75] width 30 height 33
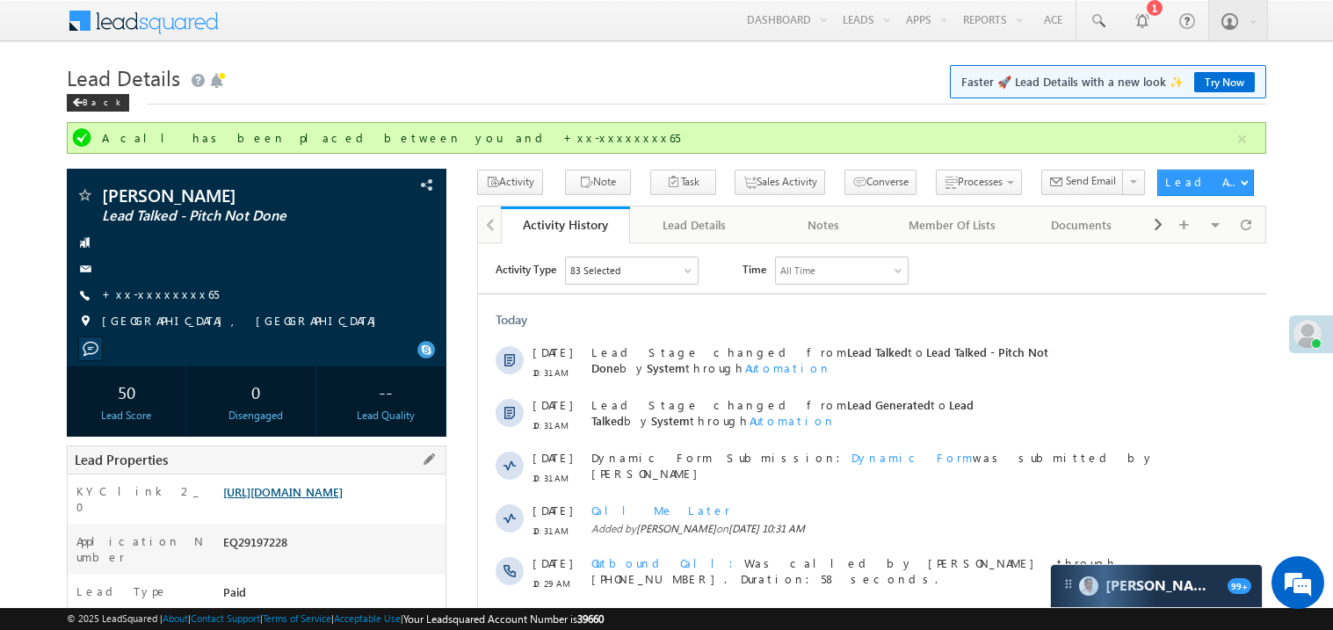
click at [291, 499] on link "https://angelbroking1-pk3em7sa.customui-test.leadsquared.com?leadId=d4266c45-d6…" at bounding box center [282, 491] width 119 height 15
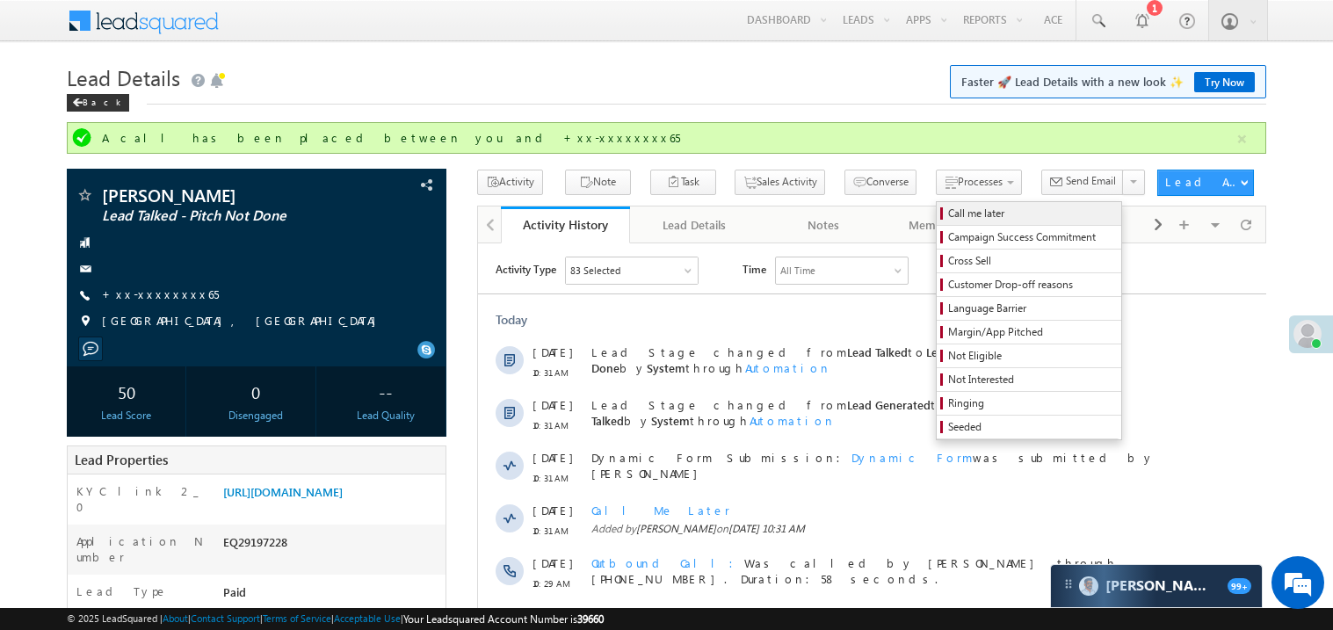
click at [948, 210] on span "Call me later" at bounding box center [1031, 214] width 167 height 16
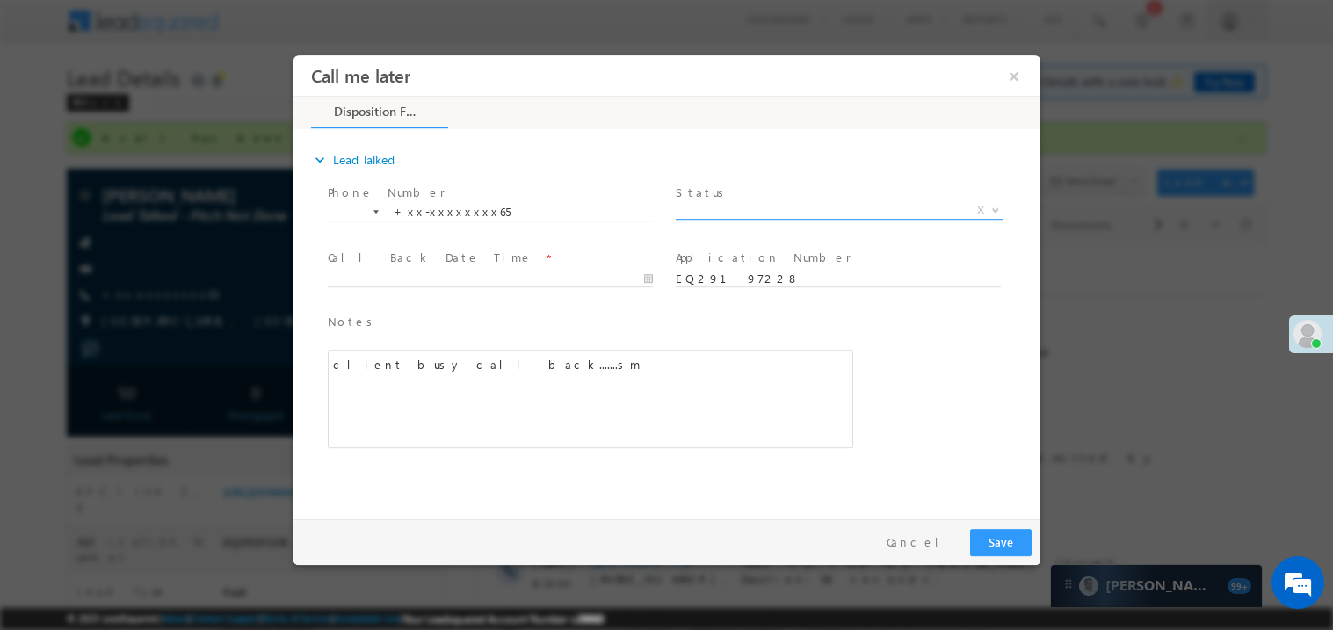
click at [725, 206] on span "X" at bounding box center [839, 210] width 328 height 18
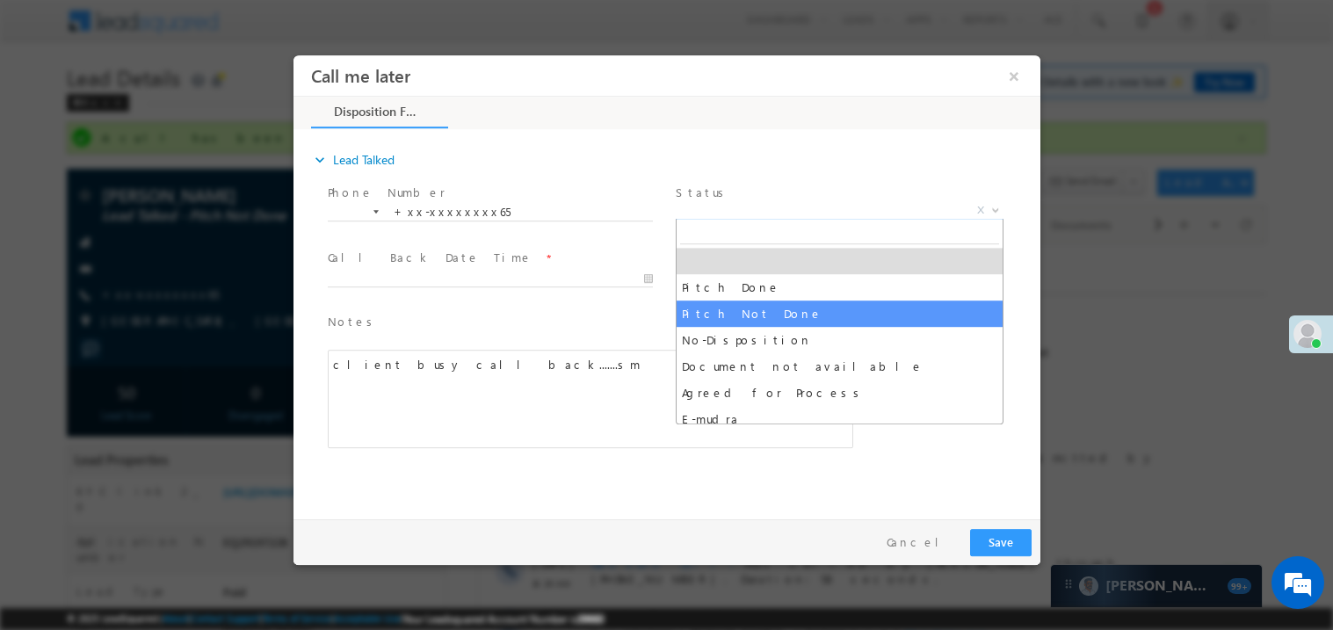
select select "Pitch Not Done"
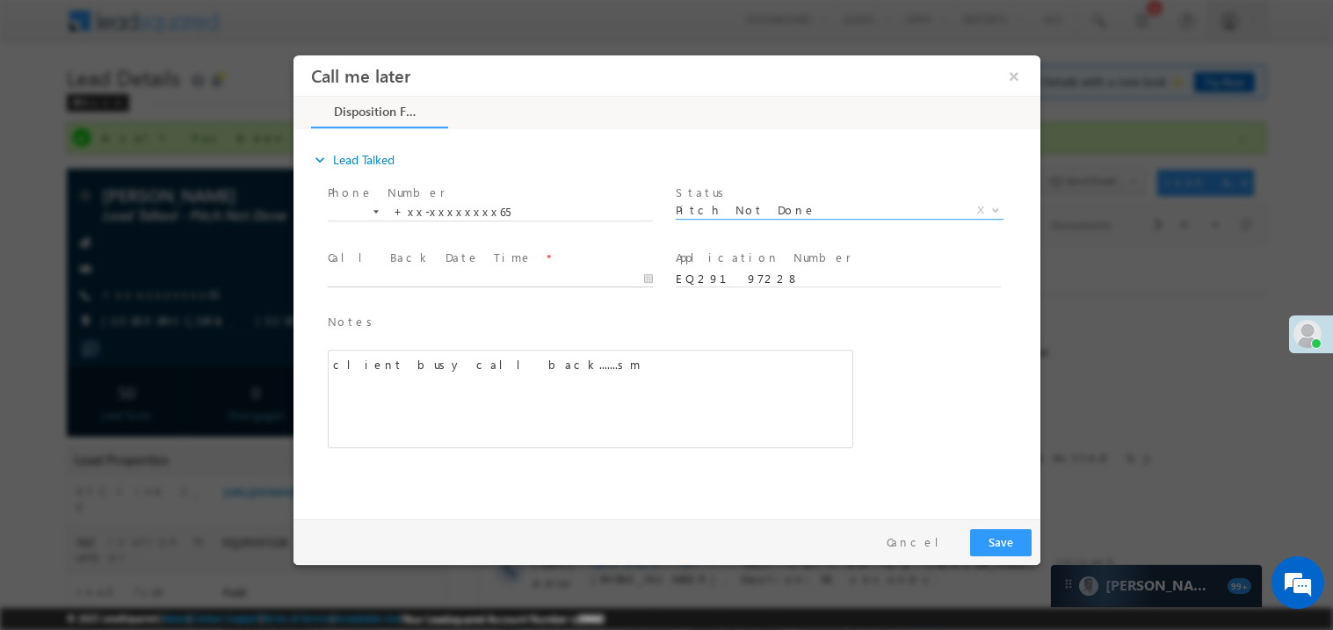
click at [398, 276] on body "Call me later ×" at bounding box center [666, 282] width 747 height 456
type input "09/19/25 4:11 PM"
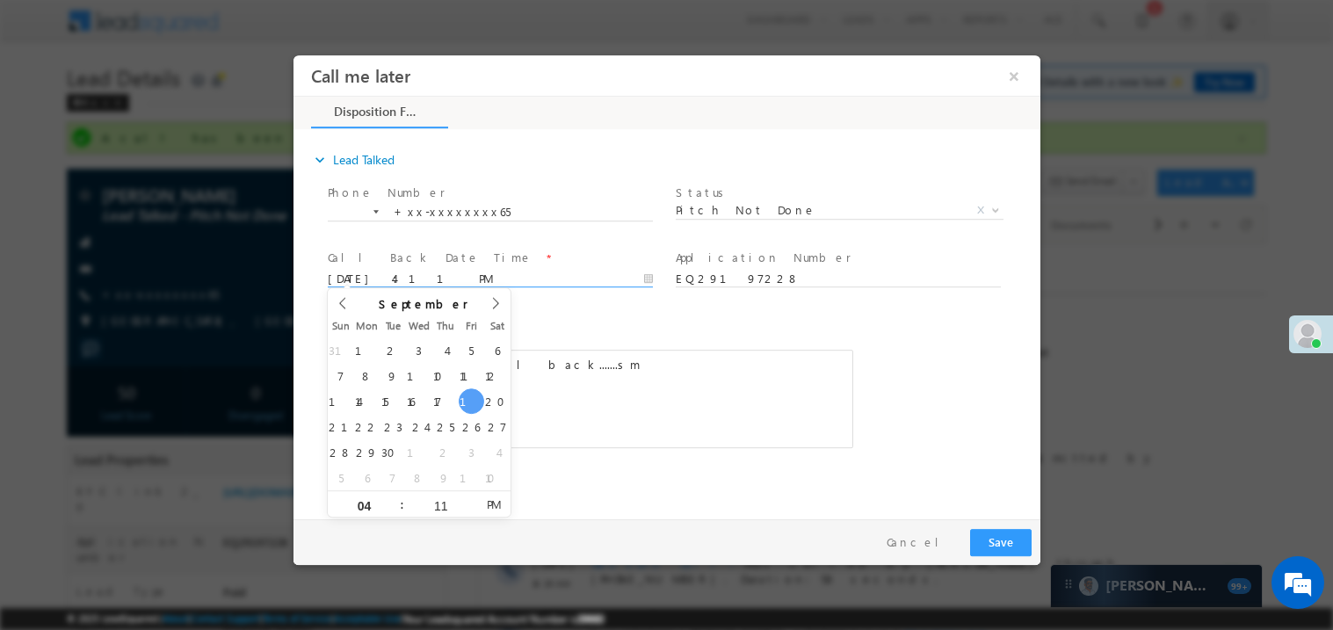
click at [625, 387] on div "client busy call back.......sm" at bounding box center [589, 398] width 525 height 98
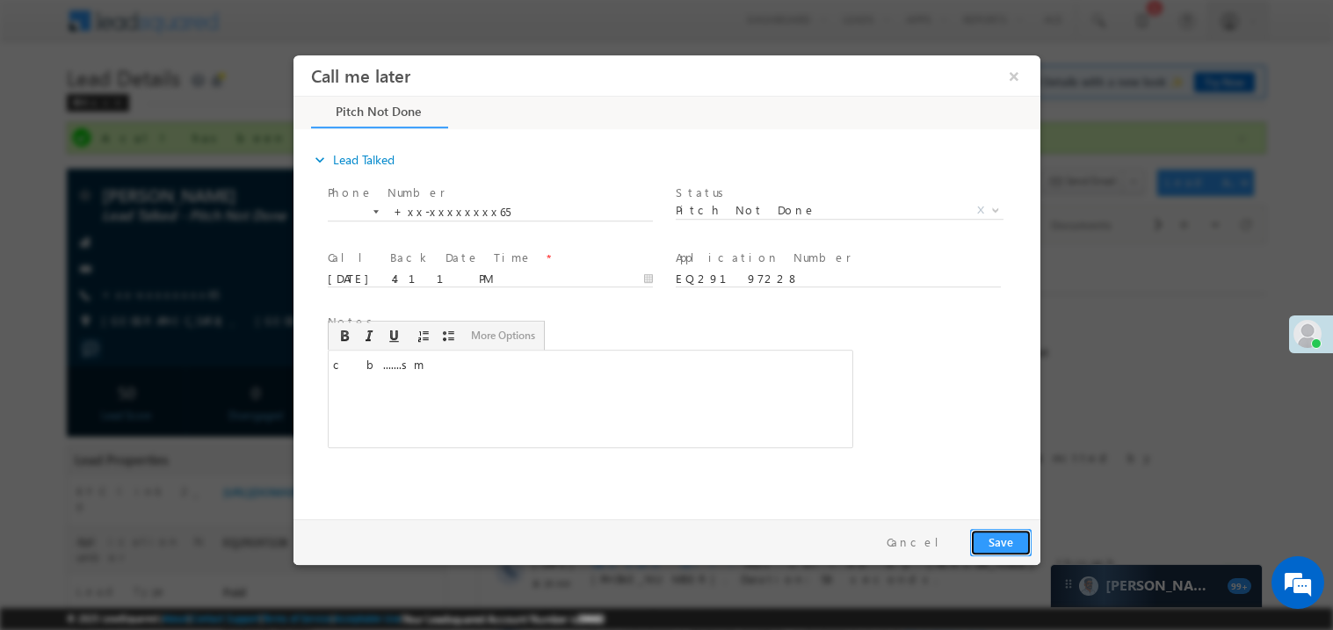
click at [996, 534] on button "Save" at bounding box center [999, 541] width 61 height 27
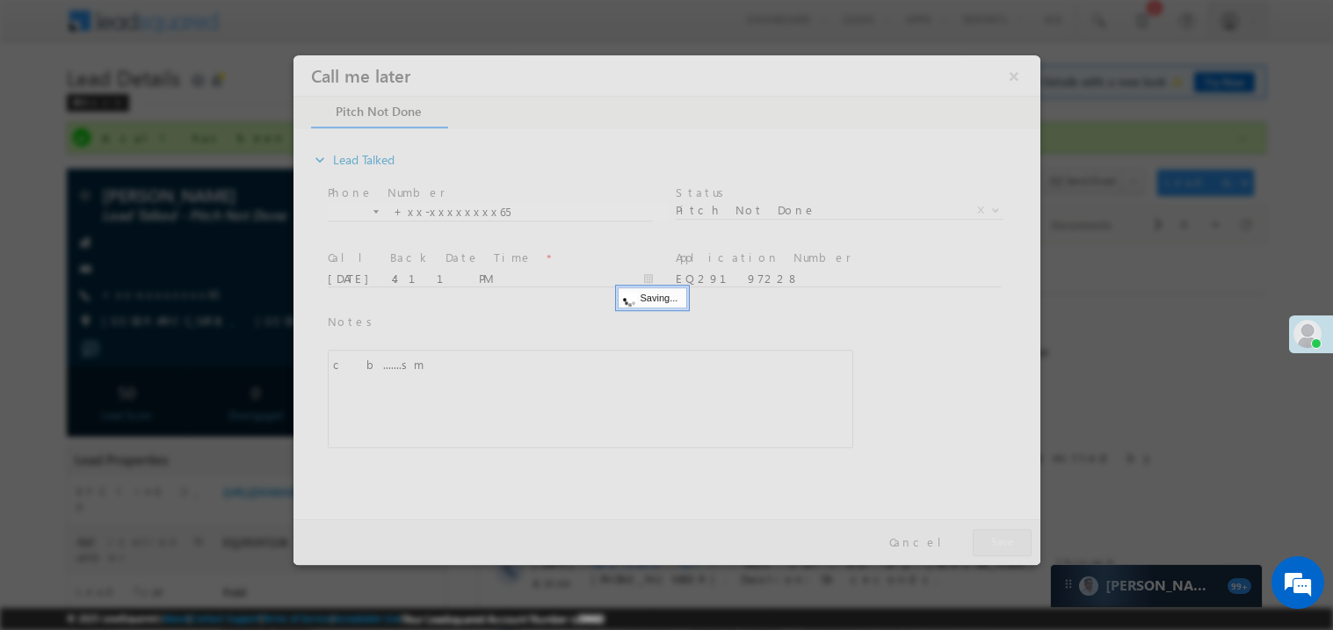
click at [996, 534] on div at bounding box center [666, 309] width 747 height 510
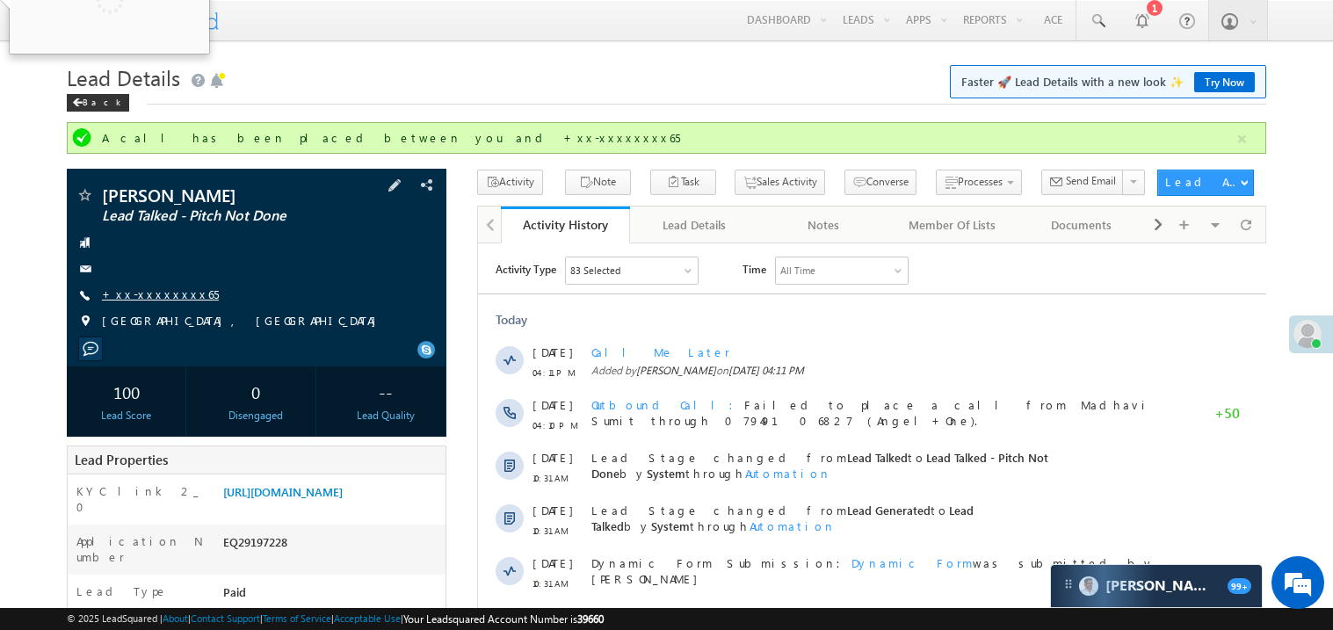
click at [160, 295] on link "+xx-xxxxxxxx65" at bounding box center [160, 293] width 117 height 15
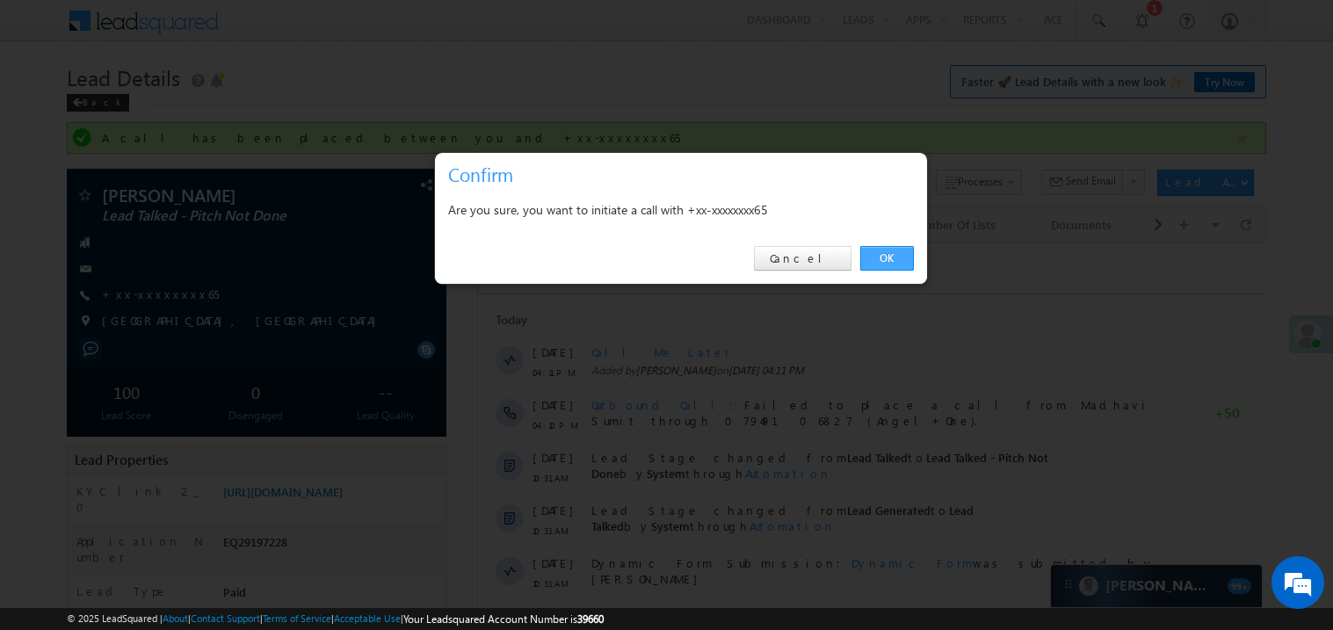
click at [891, 254] on link "OK" at bounding box center [887, 258] width 54 height 25
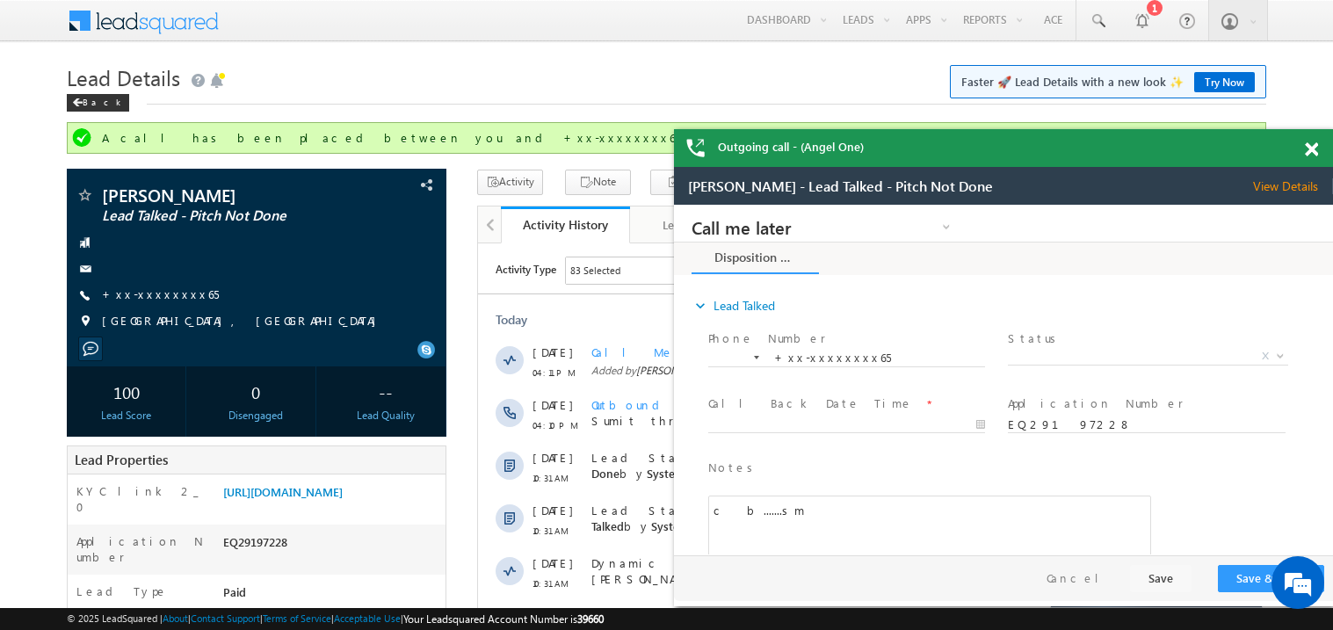
click at [1314, 145] on span at bounding box center [1311, 149] width 13 height 15
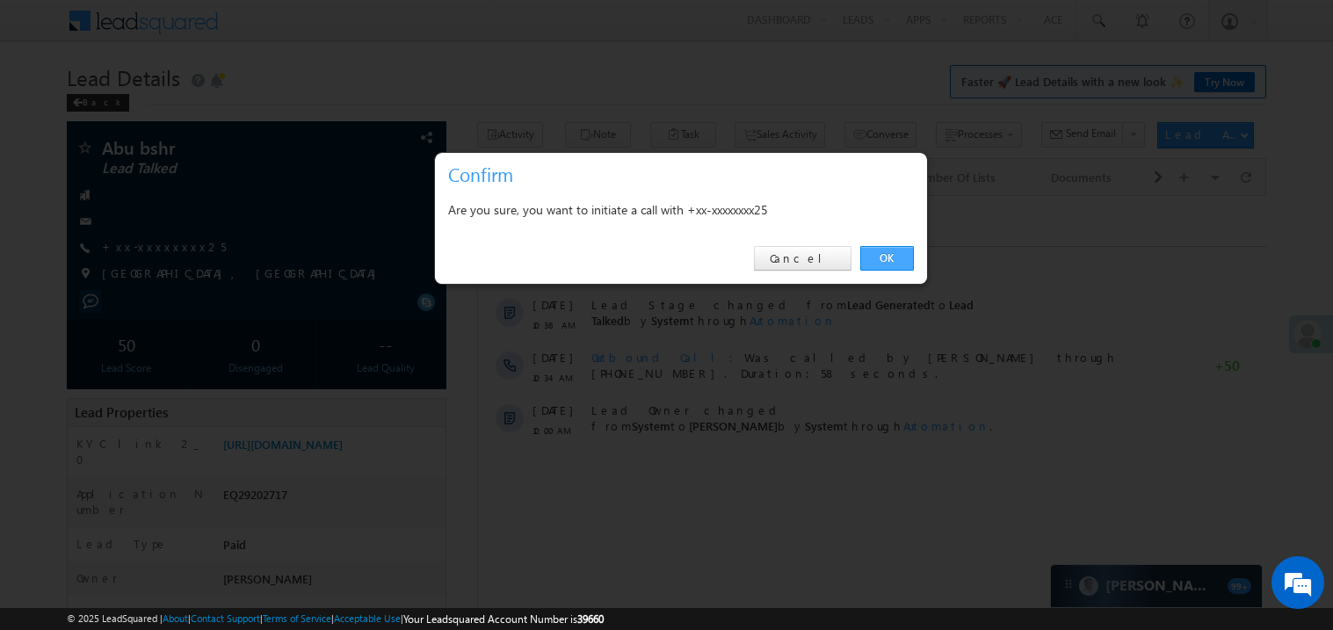
click at [875, 258] on link "OK" at bounding box center [887, 258] width 54 height 25
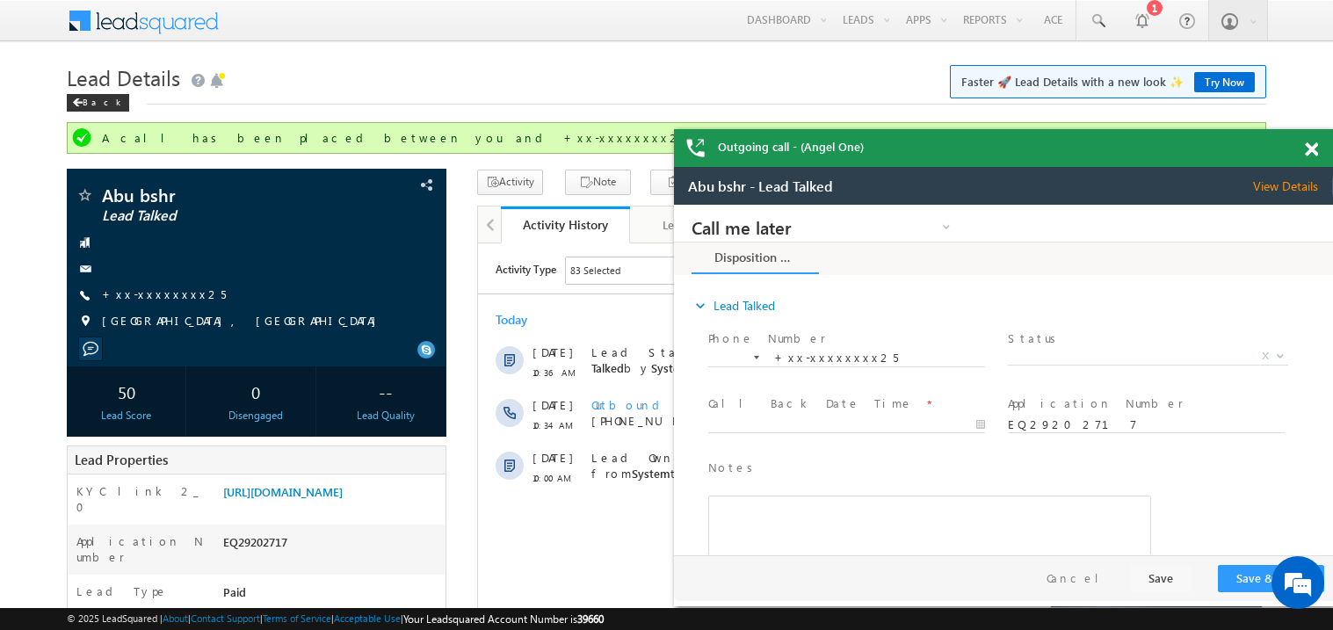
click at [1316, 149] on span at bounding box center [1311, 149] width 13 height 15
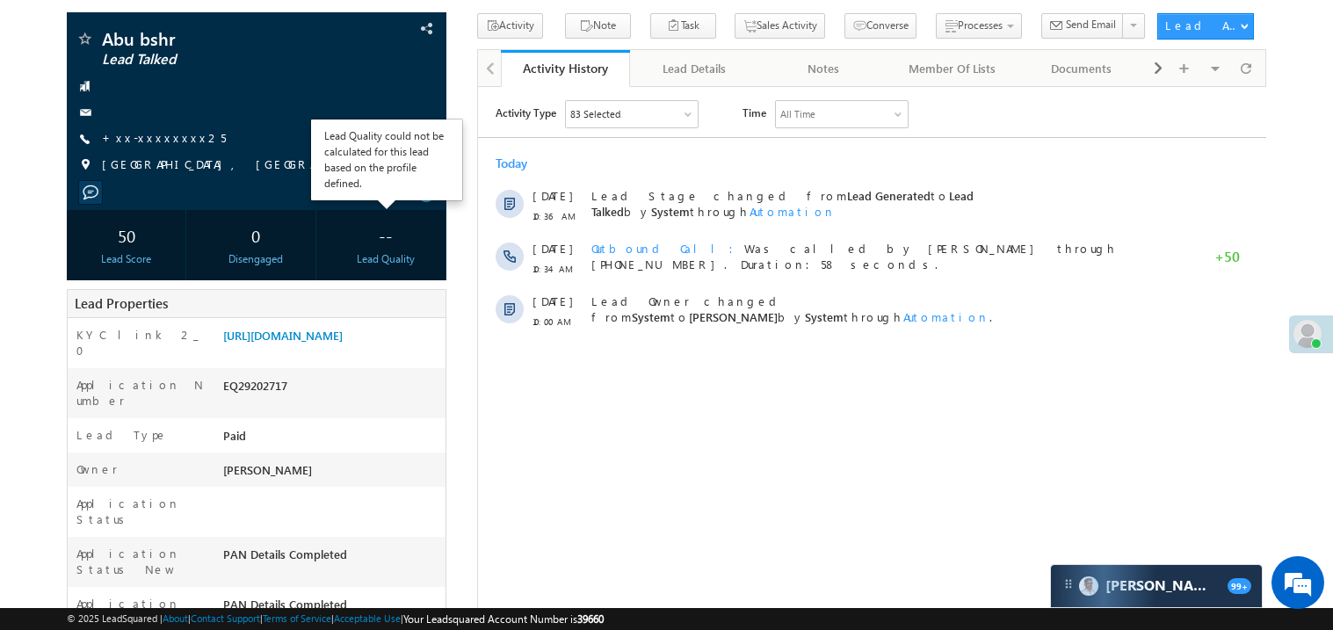
scroll to position [210, 0]
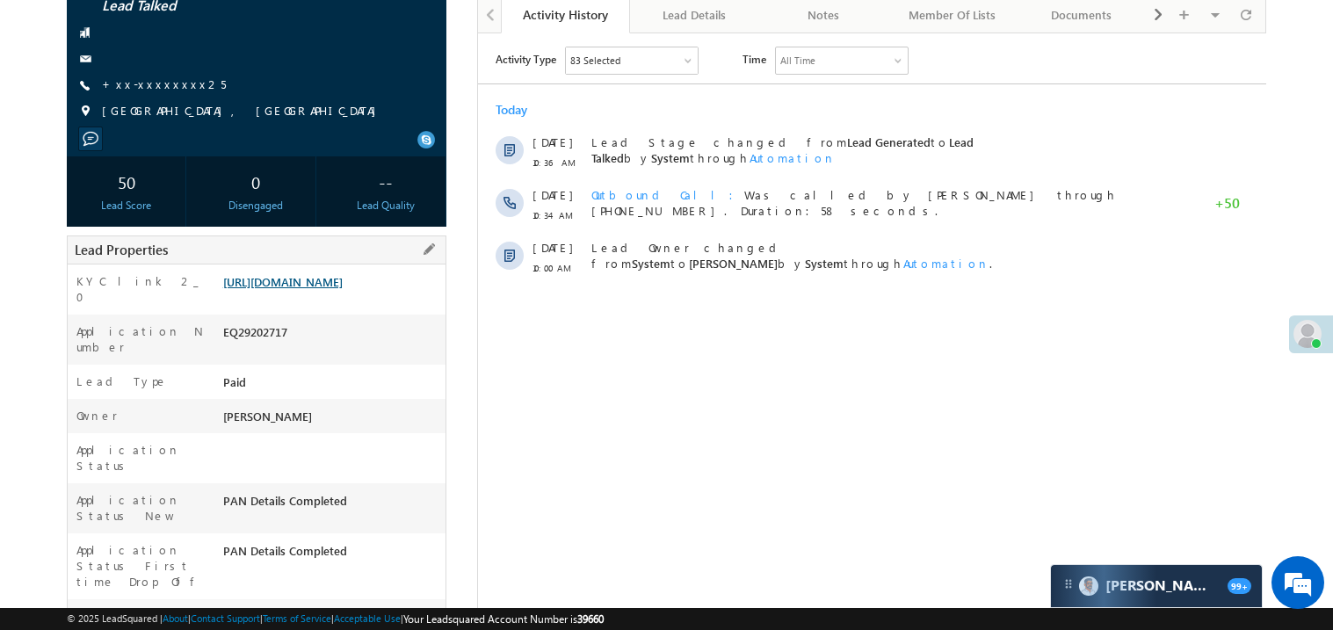
click at [314, 289] on link "[URL][DOMAIN_NAME]" at bounding box center [282, 281] width 119 height 15
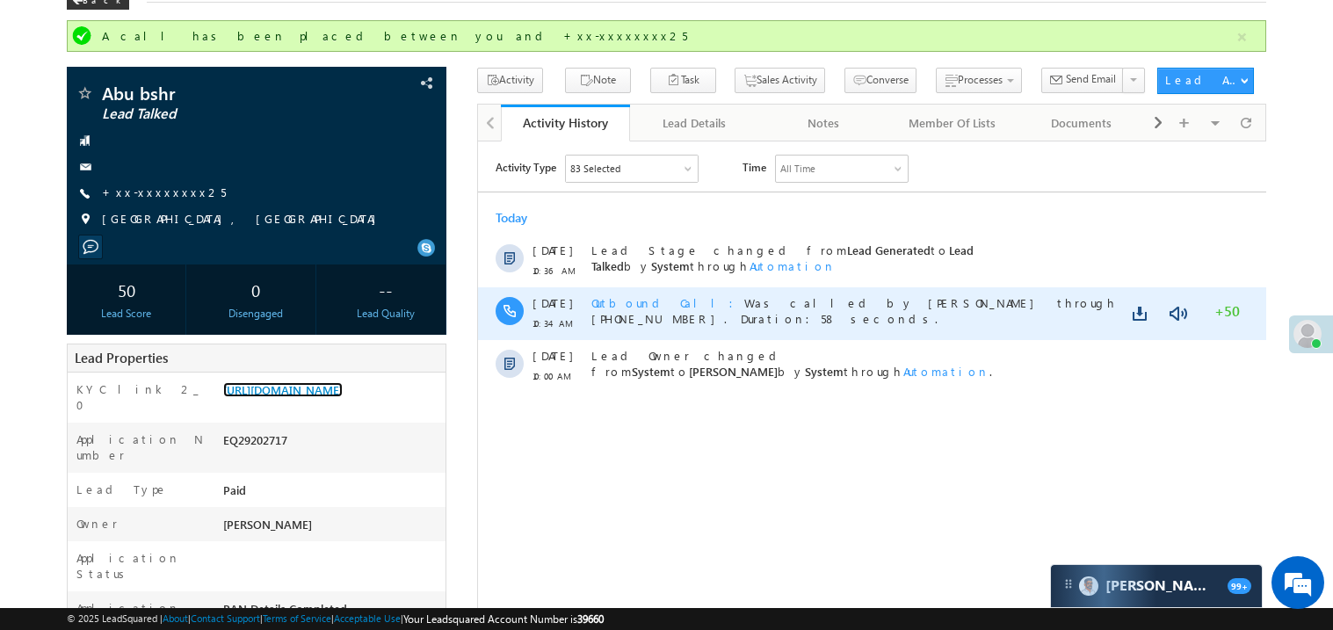
scroll to position [0, 0]
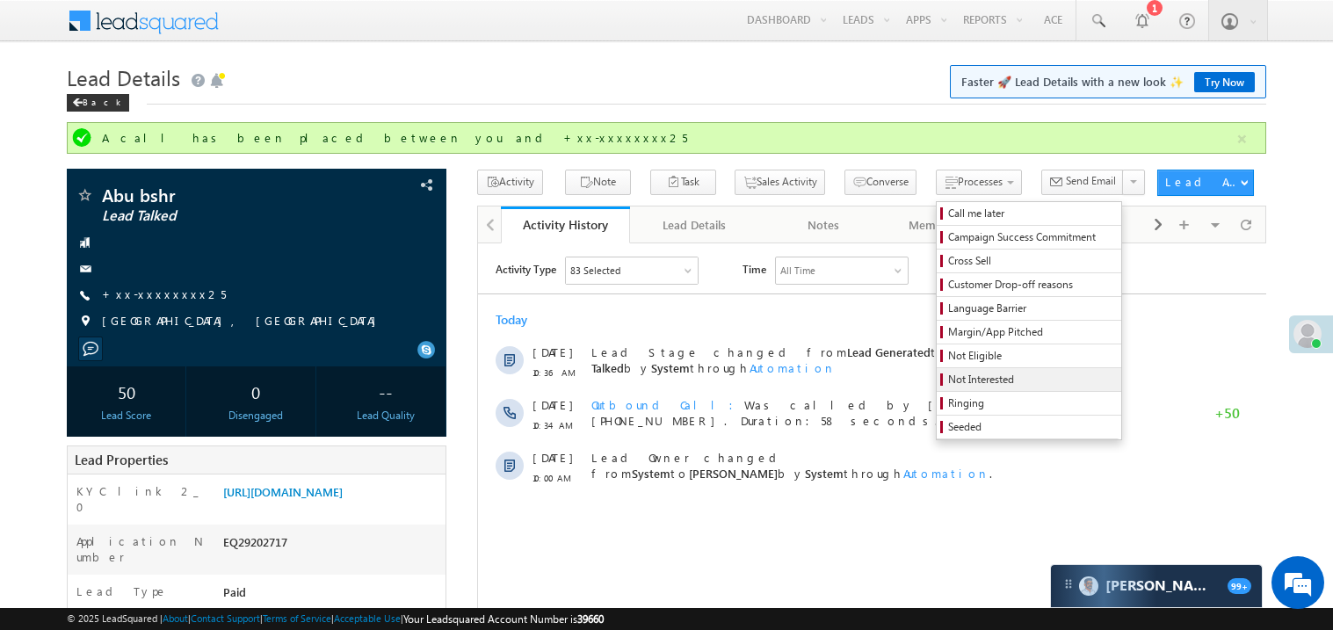
click at [948, 381] on span "Not Interested" at bounding box center [1031, 380] width 167 height 16
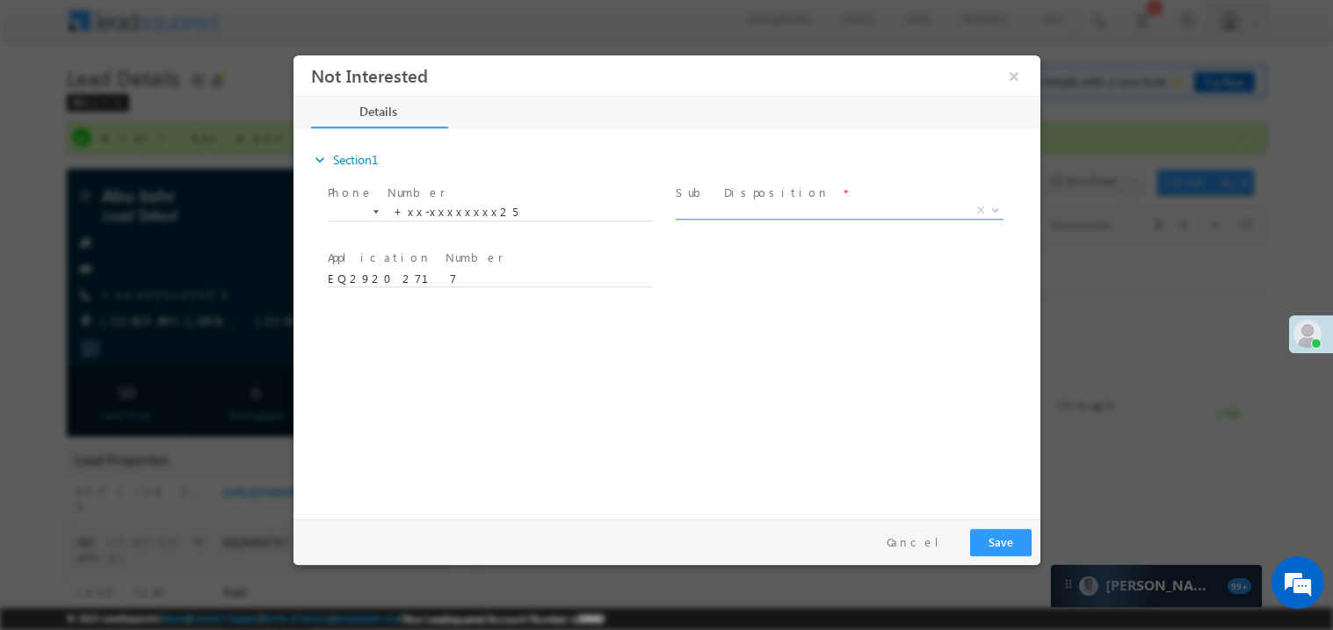
click at [721, 203] on span "X" at bounding box center [839, 210] width 328 height 18
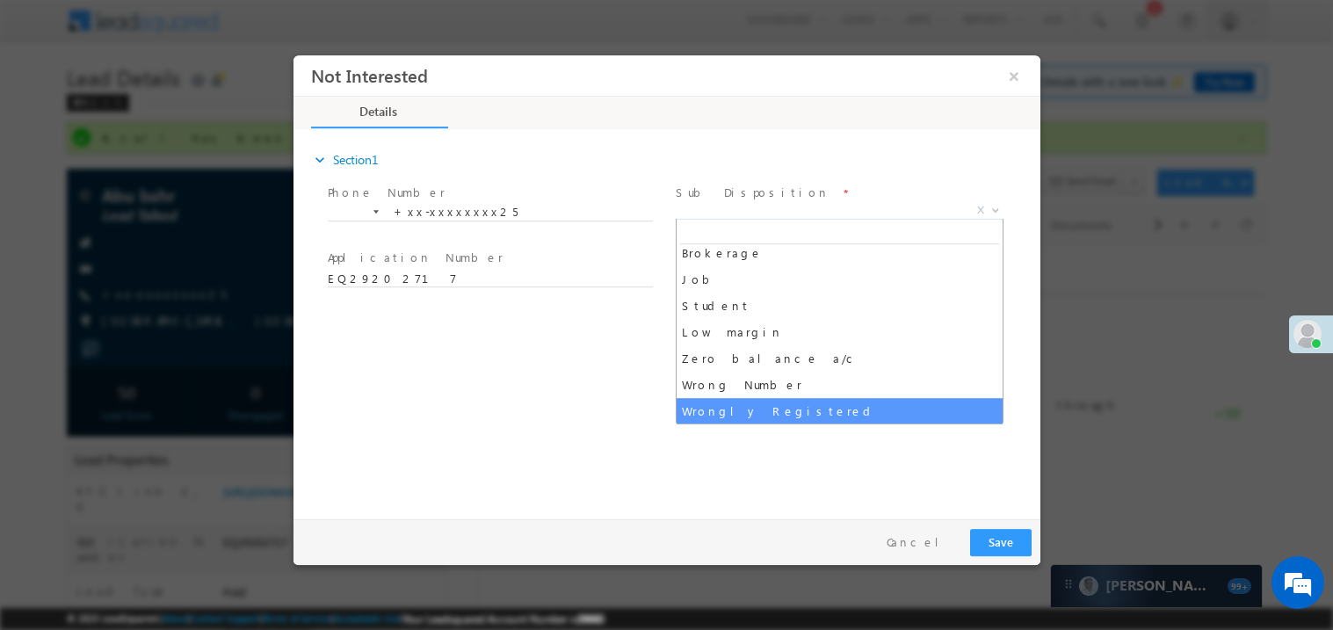
scroll to position [61, 0]
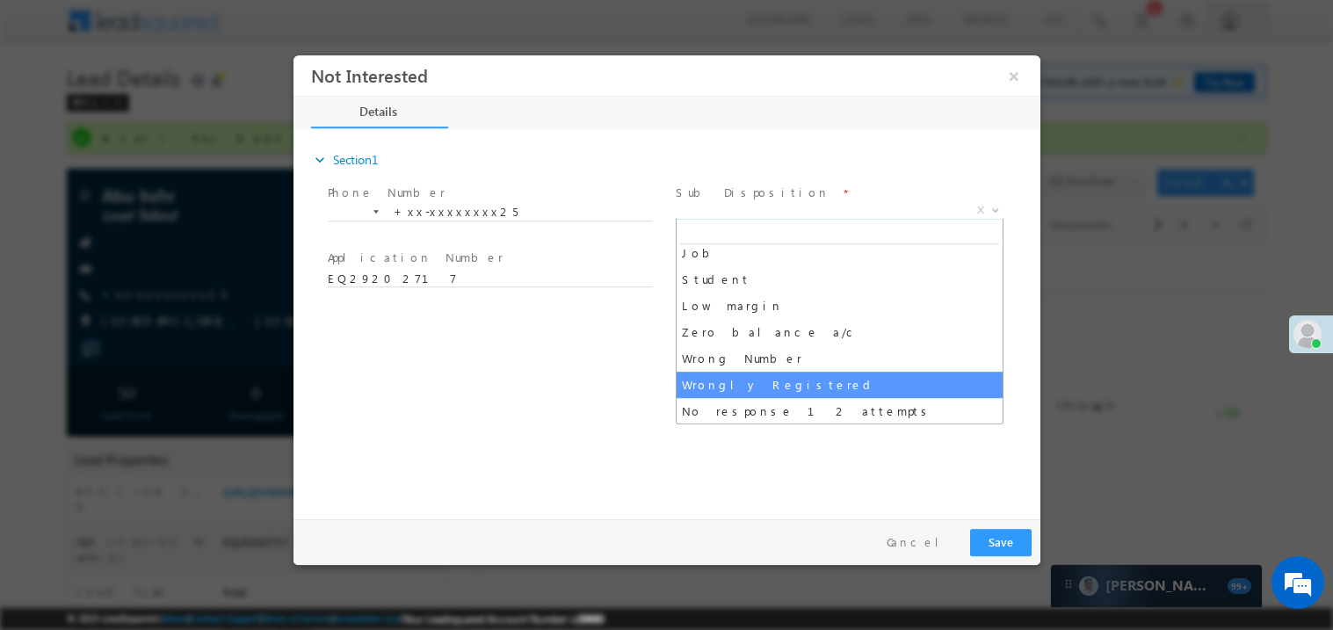
select select "Wrongly Registered"
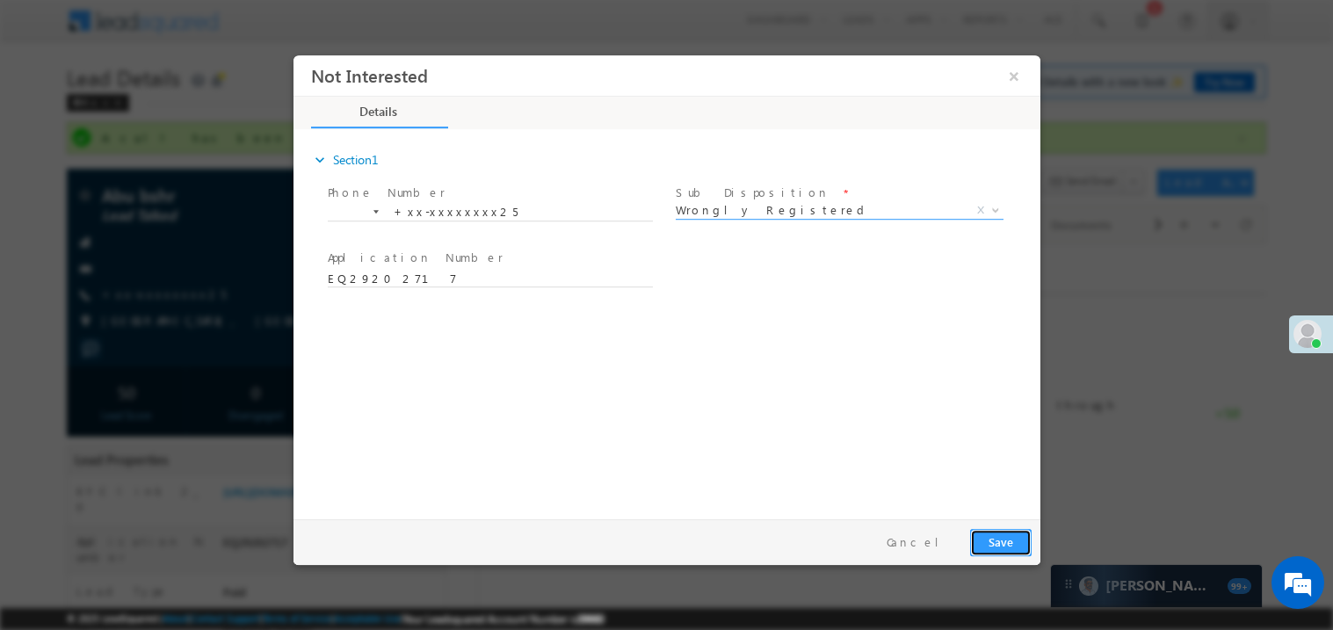
click at [1007, 540] on button "Save" at bounding box center [999, 541] width 61 height 27
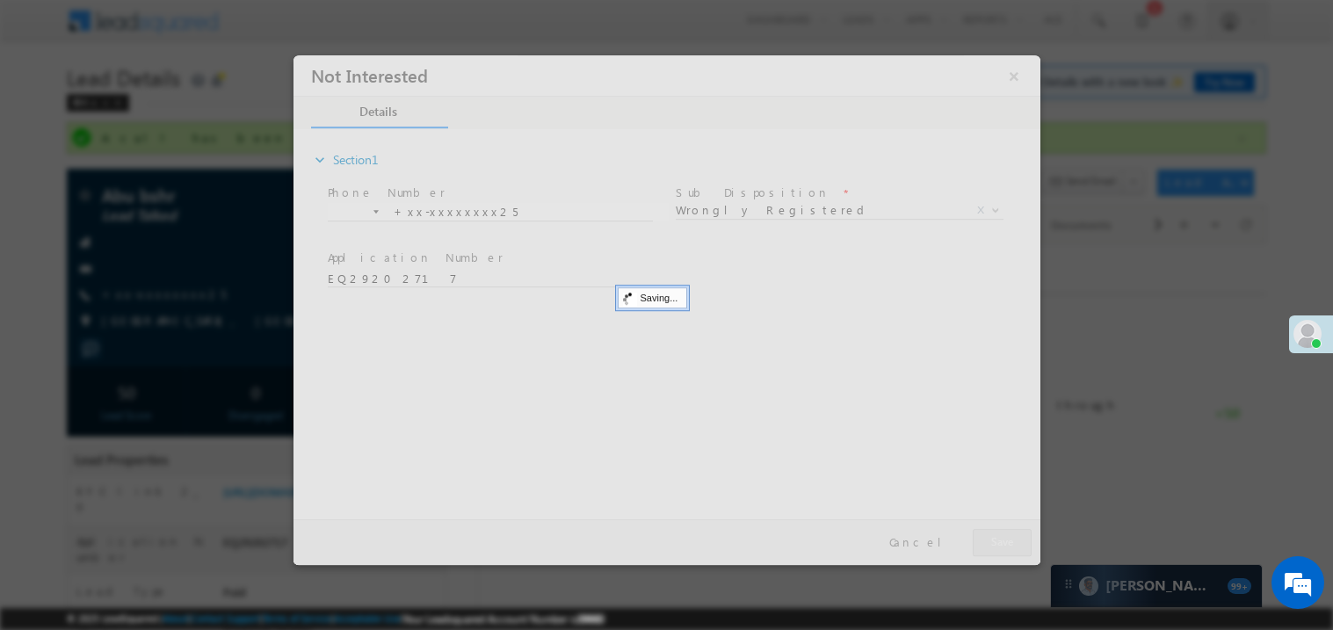
click at [1007, 540] on div at bounding box center [666, 309] width 747 height 510
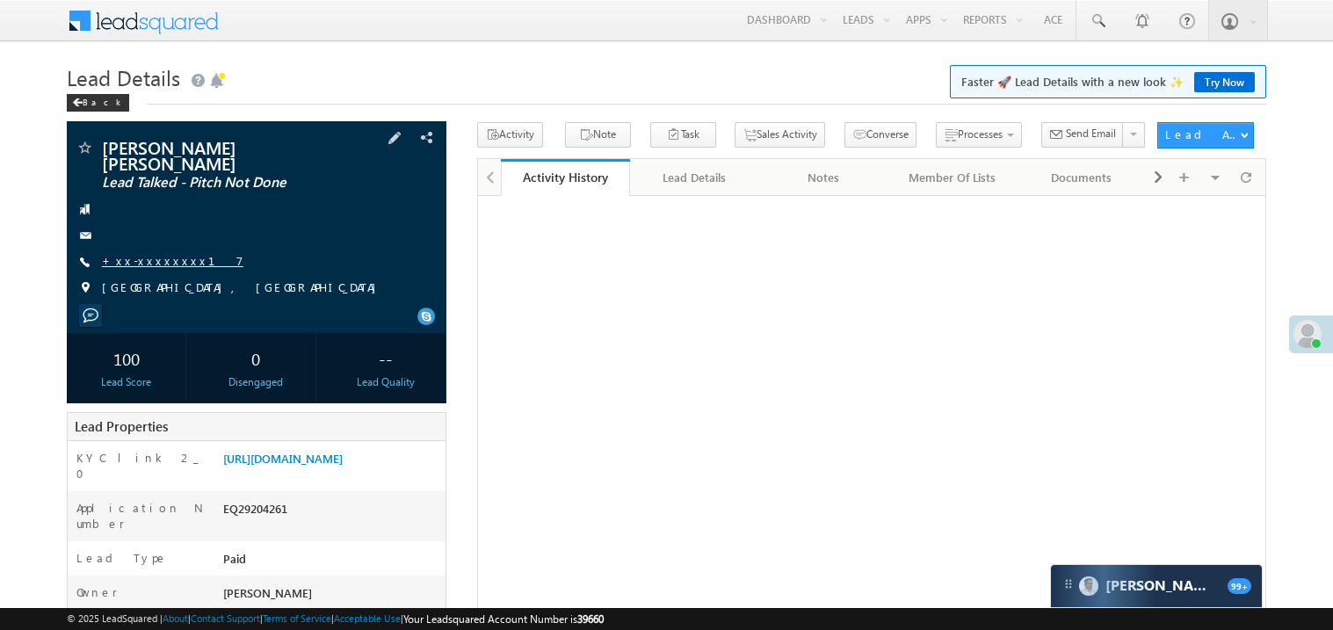
click at [164, 253] on link "+xx-xxxxxxxx17" at bounding box center [172, 260] width 141 height 15
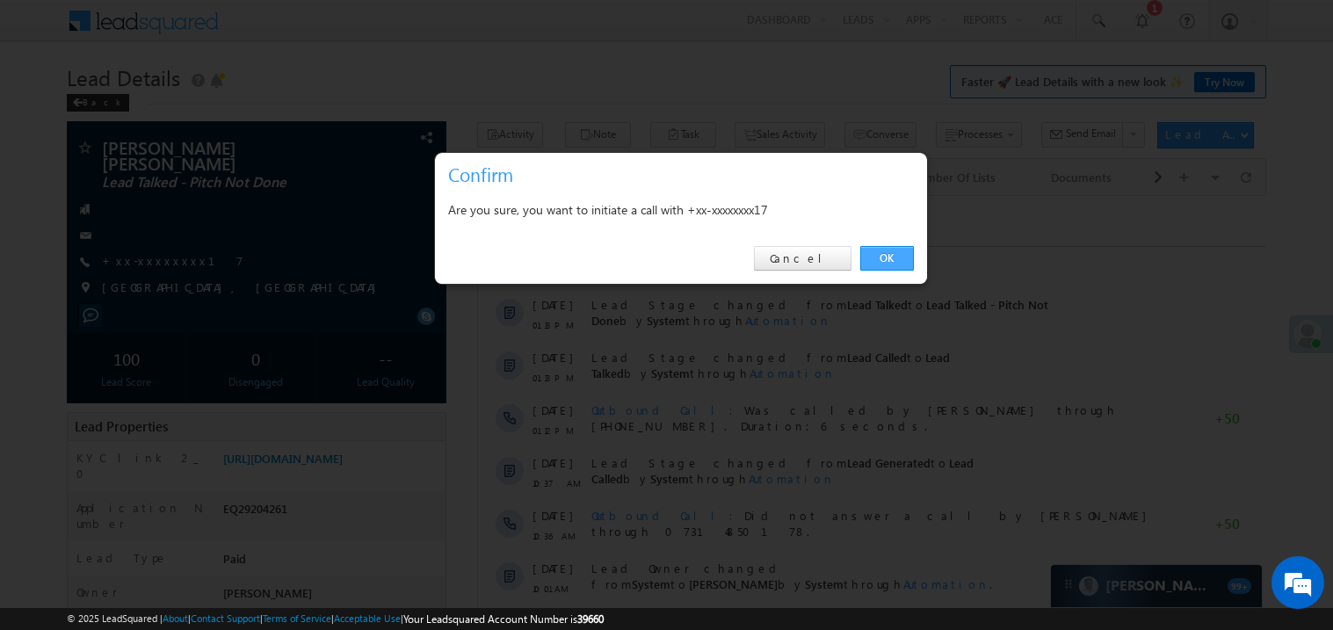
click at [893, 254] on link "OK" at bounding box center [887, 258] width 54 height 25
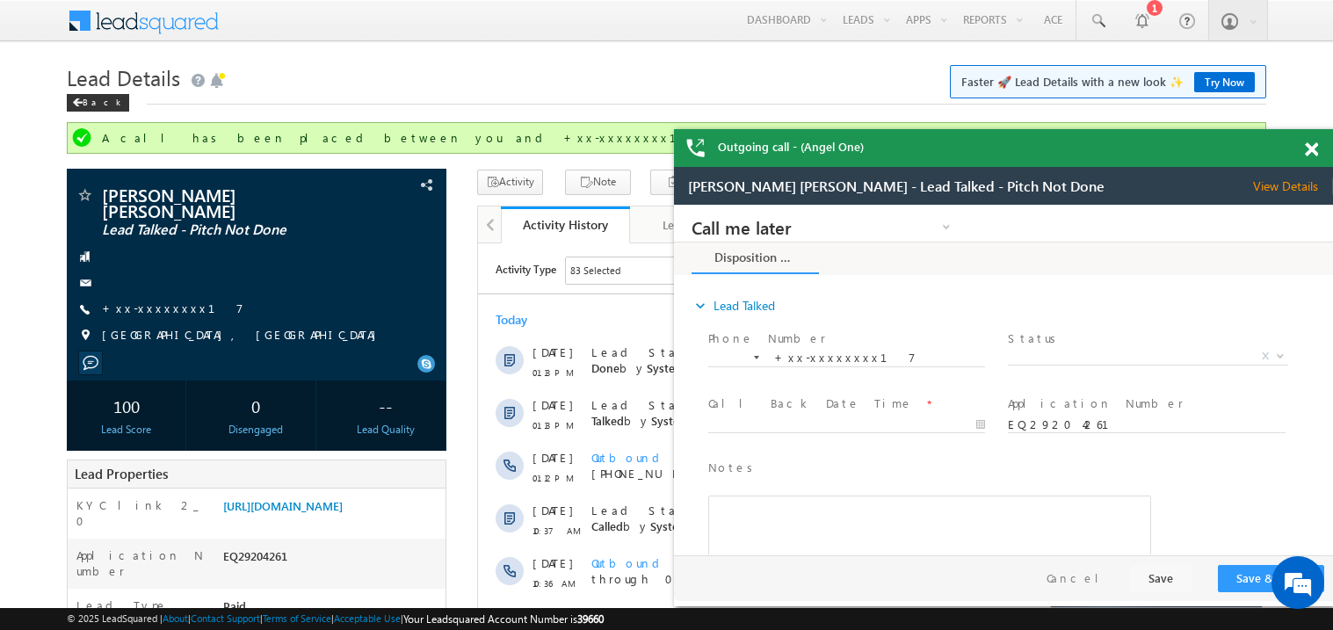
click at [1309, 141] on div at bounding box center [1321, 146] width 24 height 34
click at [1309, 148] on span at bounding box center [1311, 149] width 13 height 15
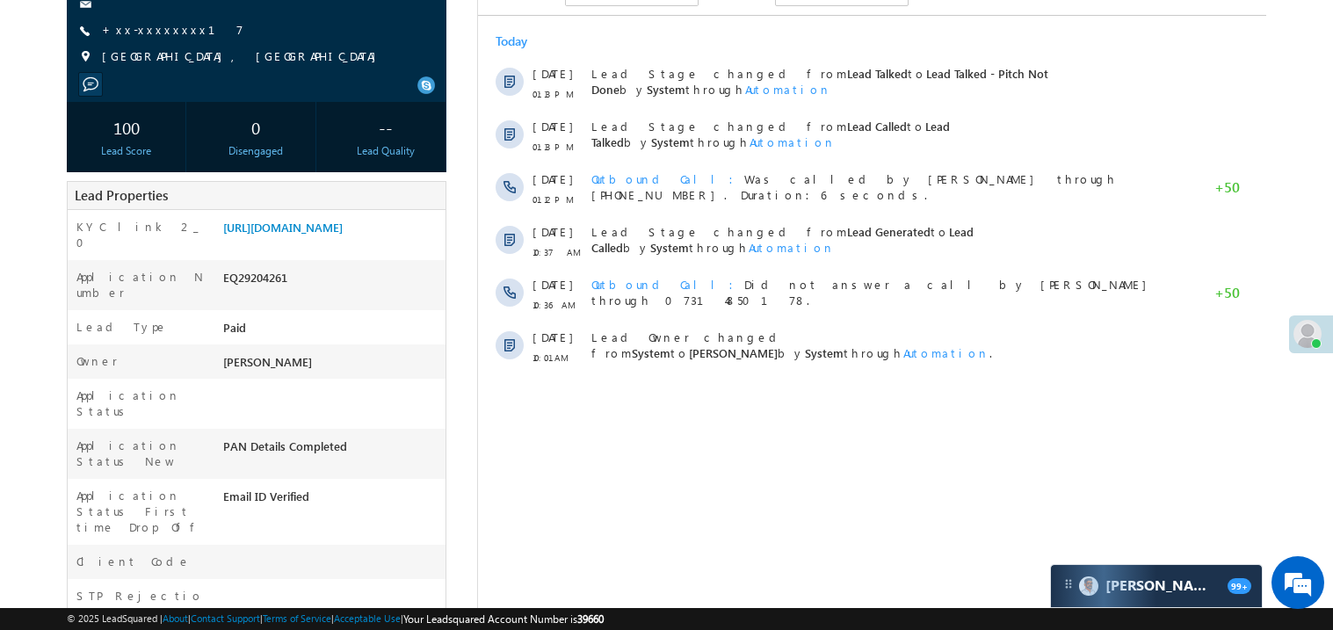
scroll to position [280, 0]
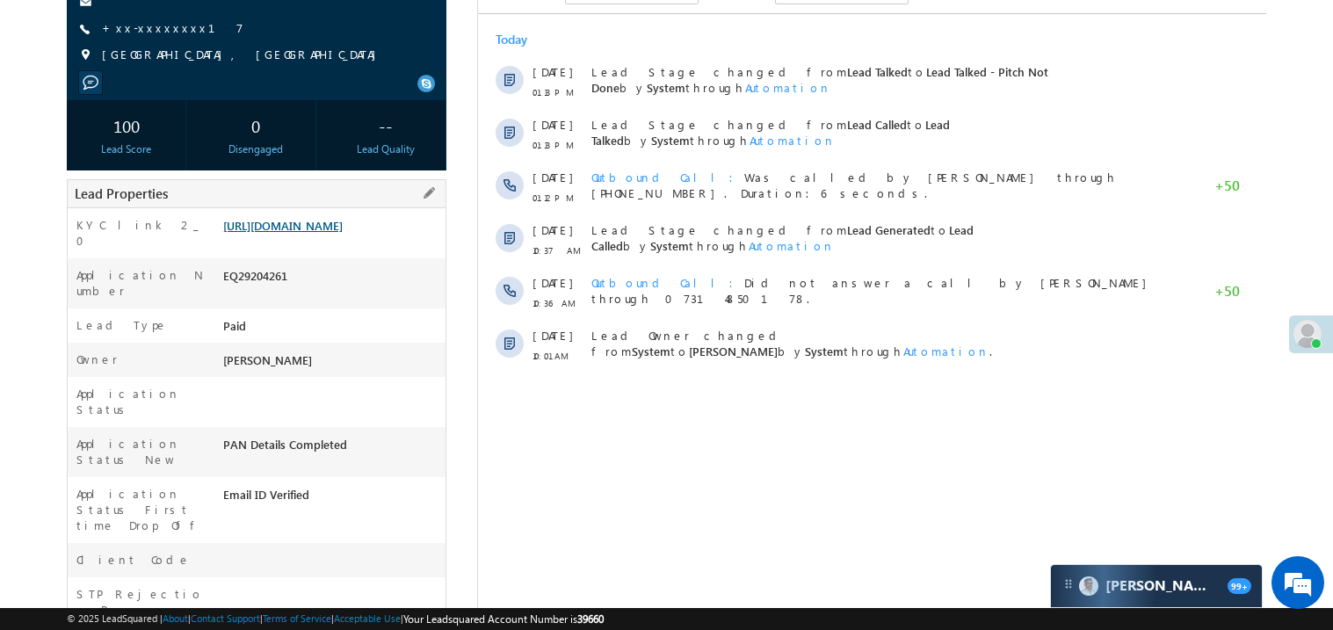
click at [291, 233] on link "https://angelbroking1-pk3em7sa.customui-test.leadsquared.com?leadId=f76802b9-00…" at bounding box center [282, 225] width 119 height 15
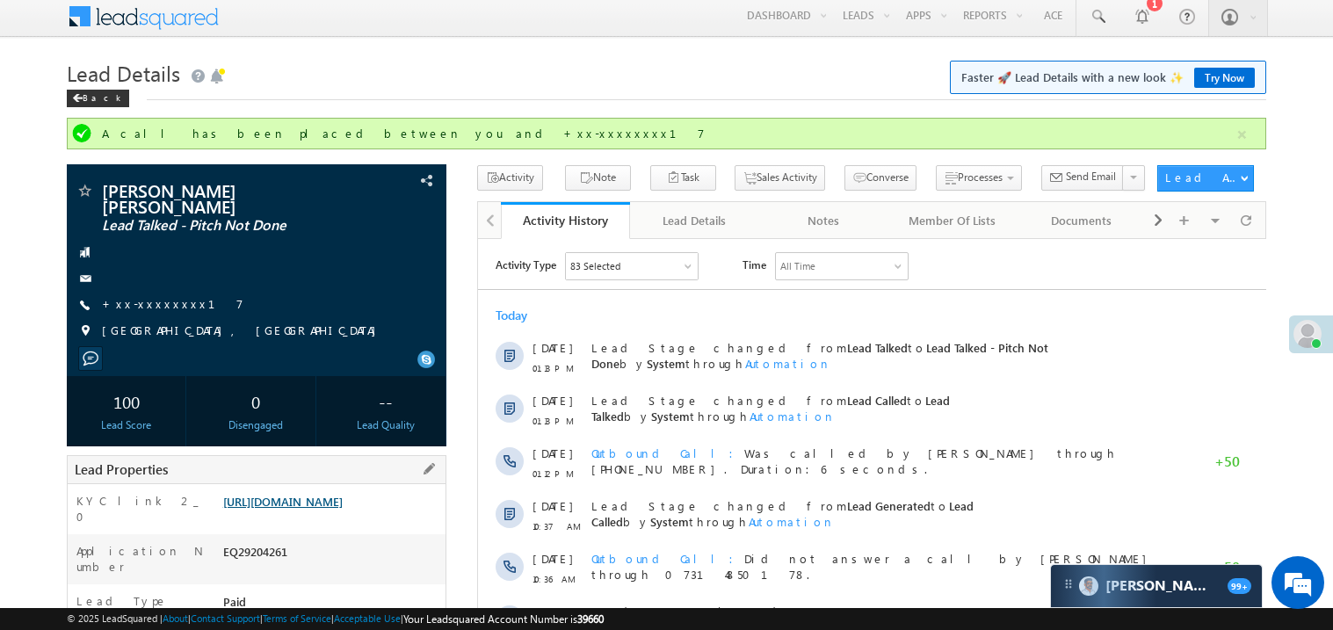
scroll to position [0, 0]
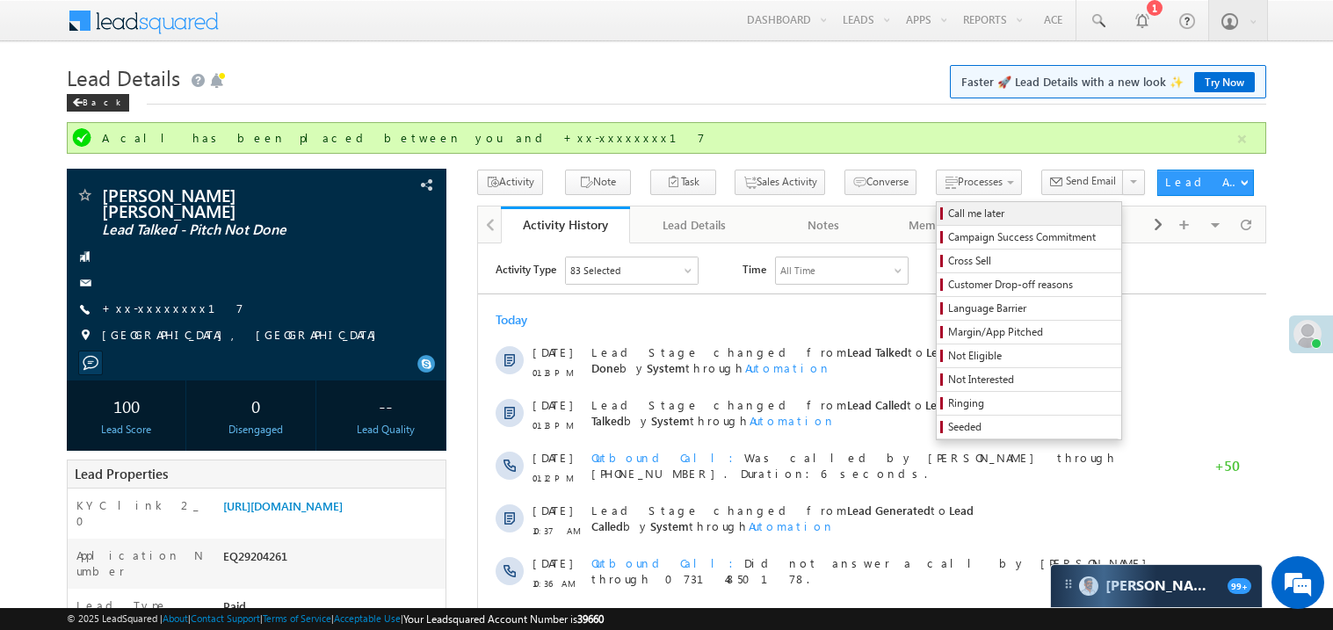
click at [948, 210] on span "Call me later" at bounding box center [1031, 214] width 167 height 16
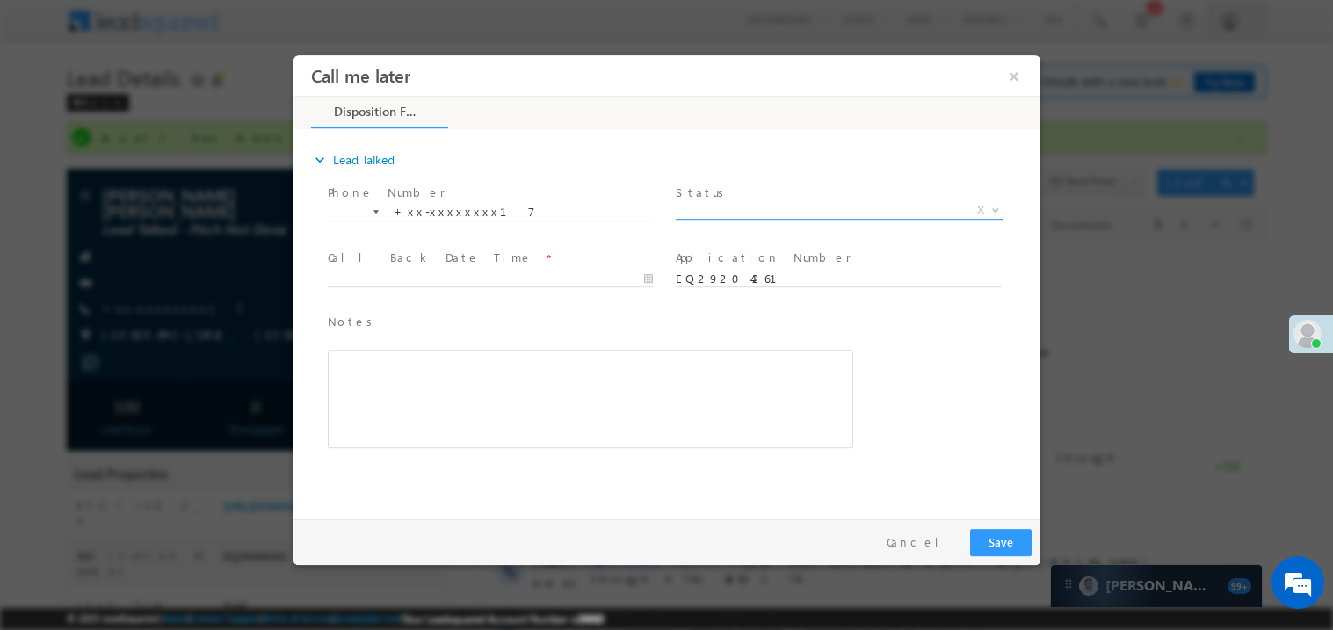
click at [701, 215] on span "X" at bounding box center [839, 210] width 328 height 18
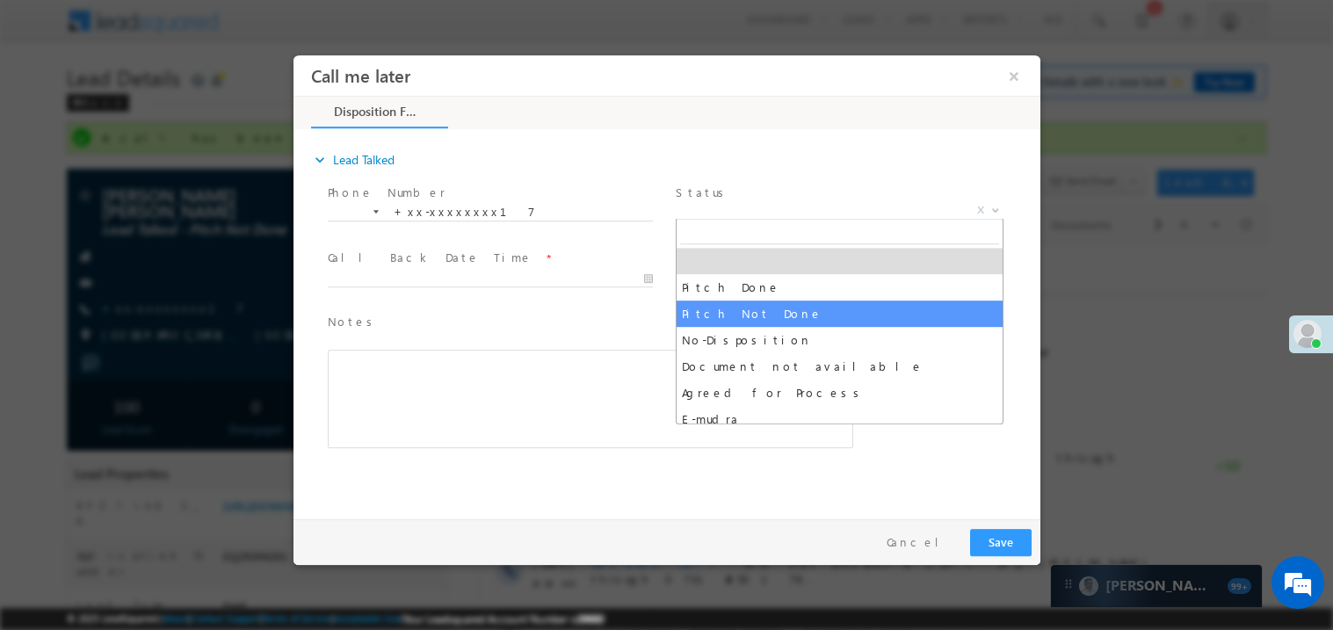
select select "Pitch Not Done"
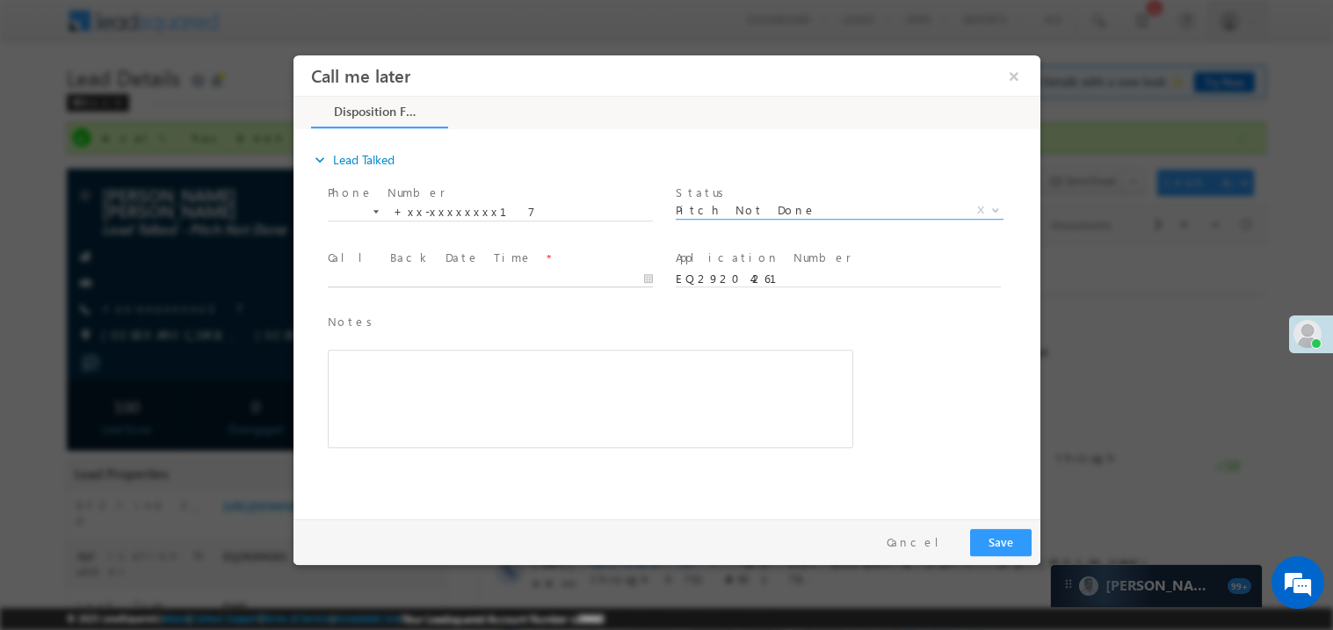
click at [380, 270] on body "Call me later ×" at bounding box center [666, 282] width 747 height 456
type input "09/19/25 4:25 PM"
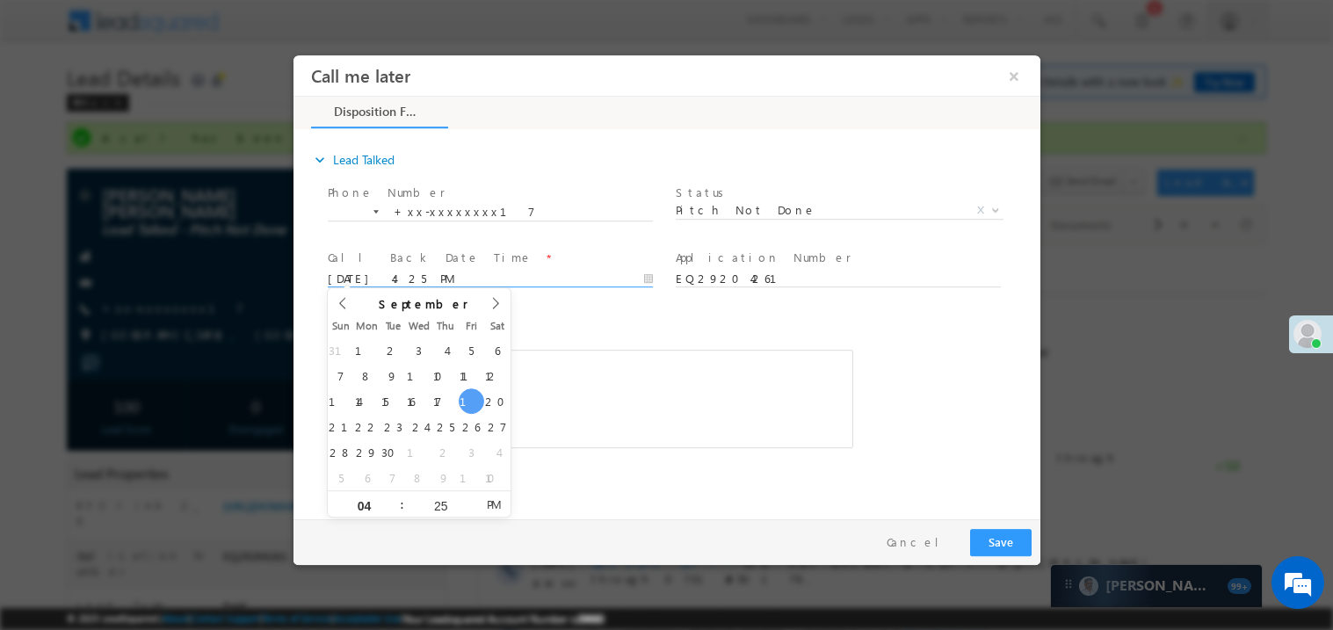
click at [556, 377] on div "Rich Text Editor, 40788eee-0fb2-11ec-a811-0adc8a9d82c2__tab1__section1__Notes__…" at bounding box center [589, 398] width 525 height 98
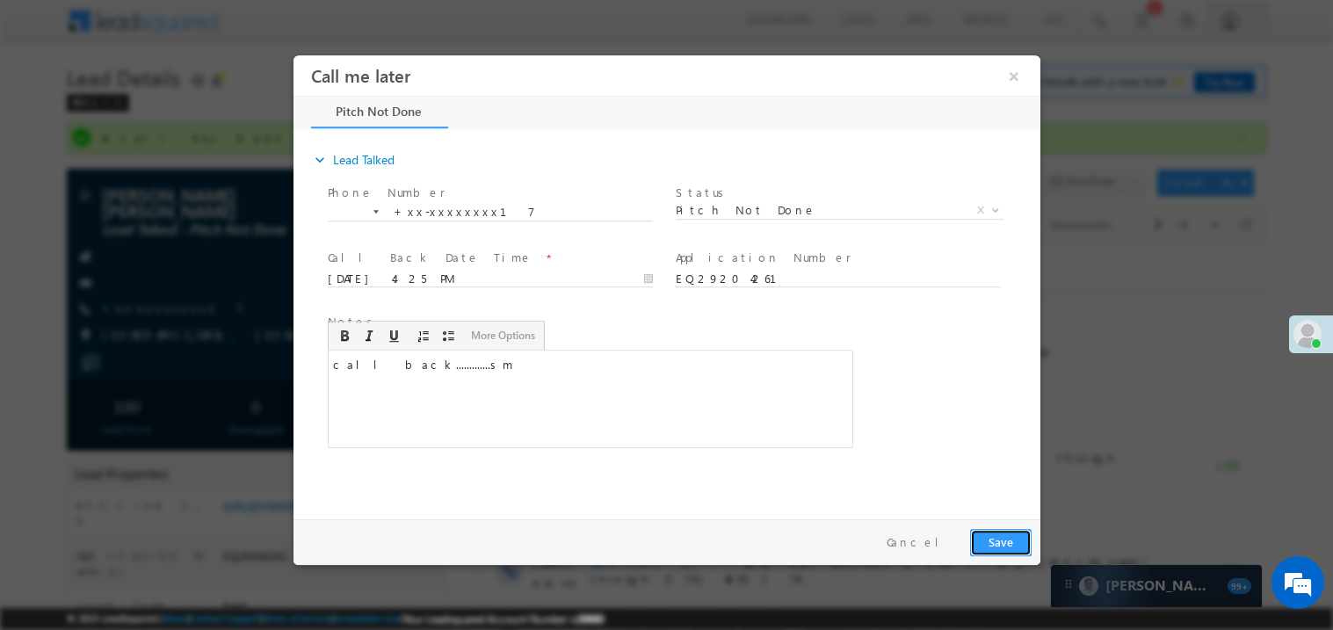
click at [996, 547] on button "Save" at bounding box center [999, 541] width 61 height 27
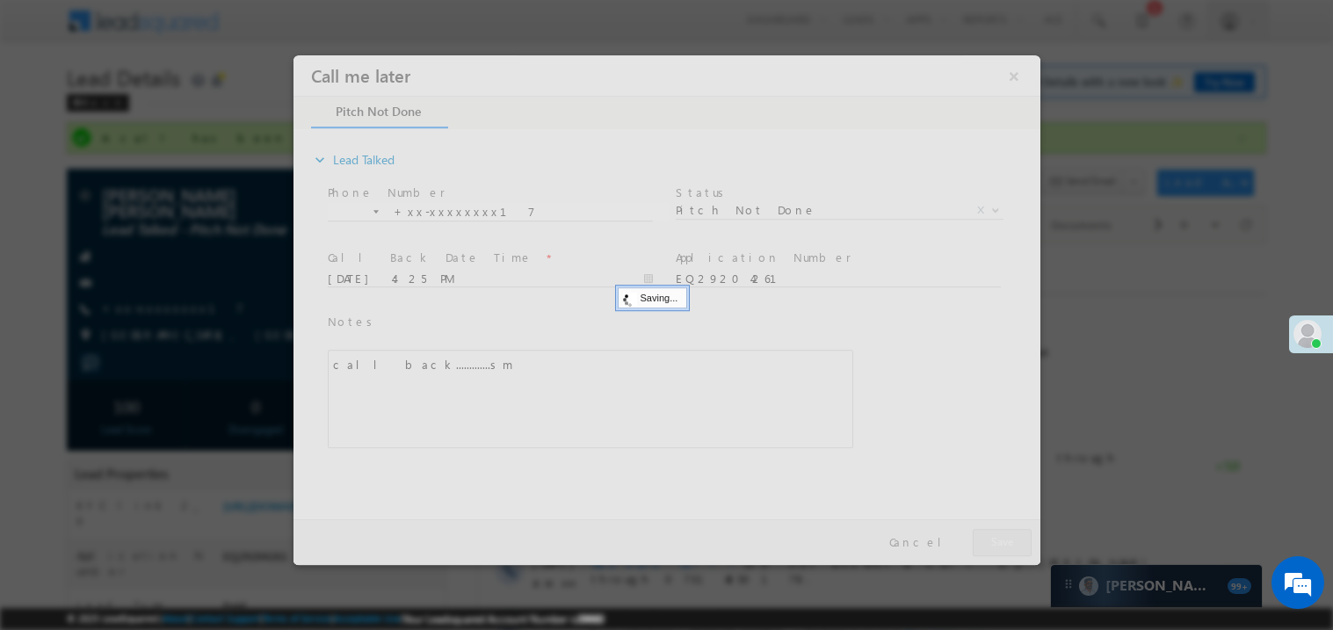
click at [996, 547] on div at bounding box center [666, 309] width 747 height 510
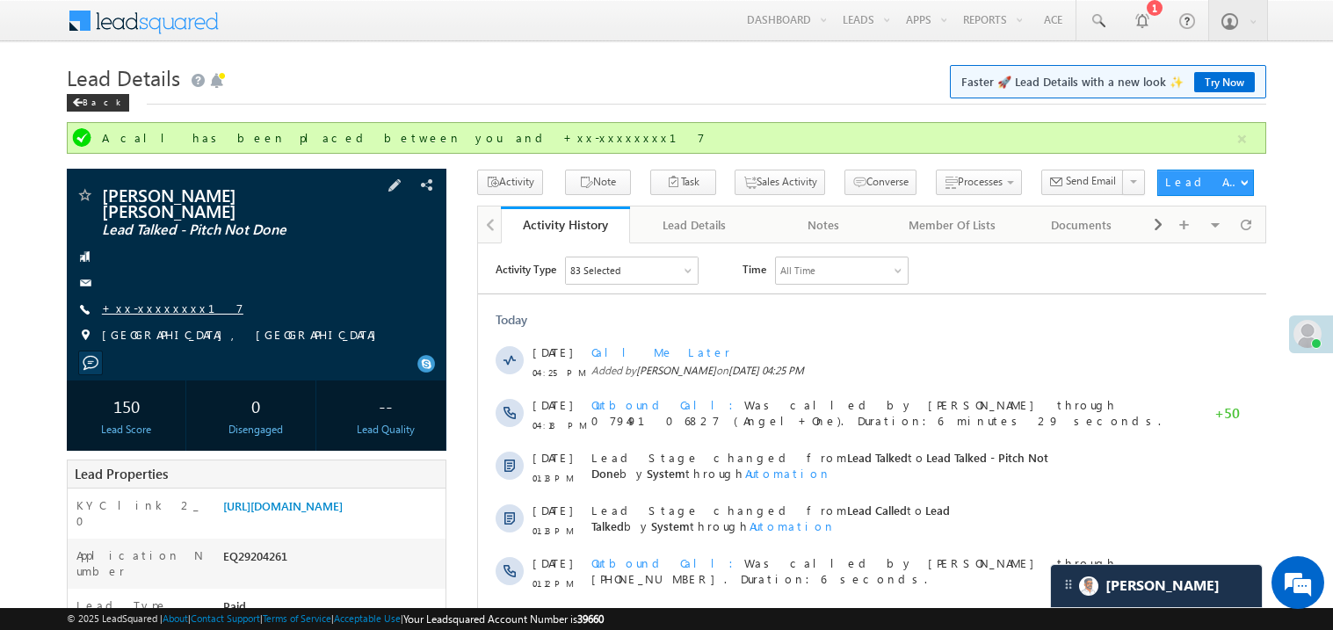
click at [163, 300] on link "+xx-xxxxxxxx17" at bounding box center [172, 307] width 141 height 15
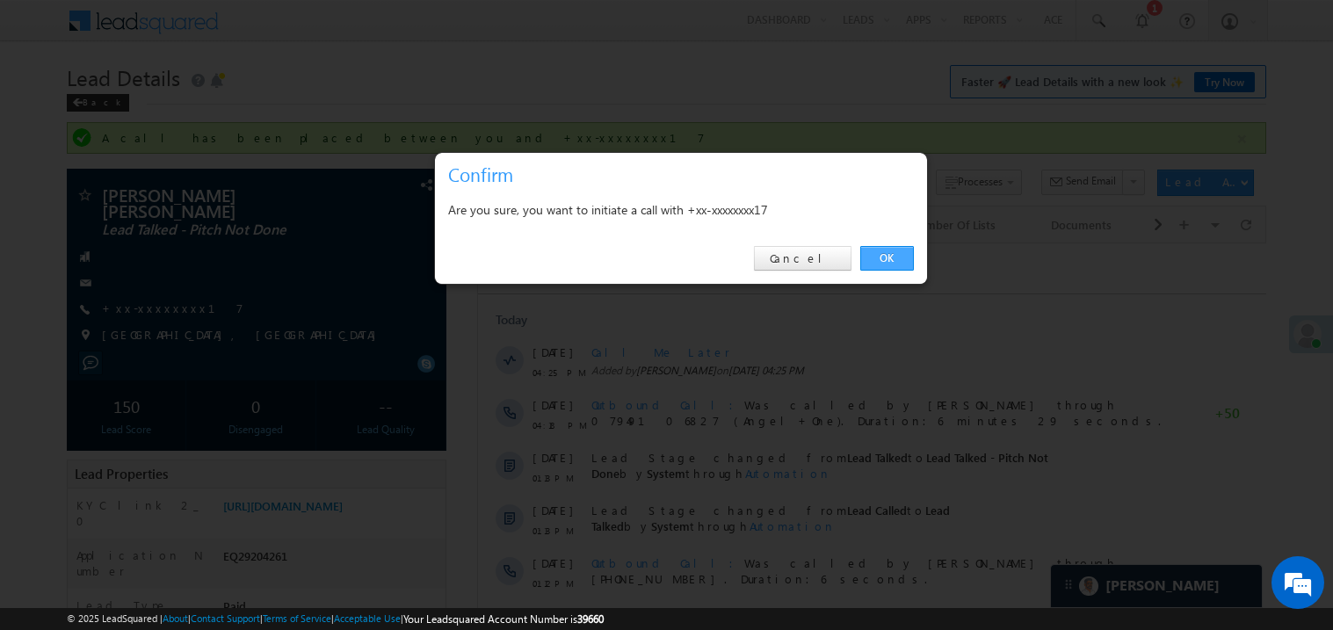
click at [880, 261] on link "OK" at bounding box center [887, 258] width 54 height 25
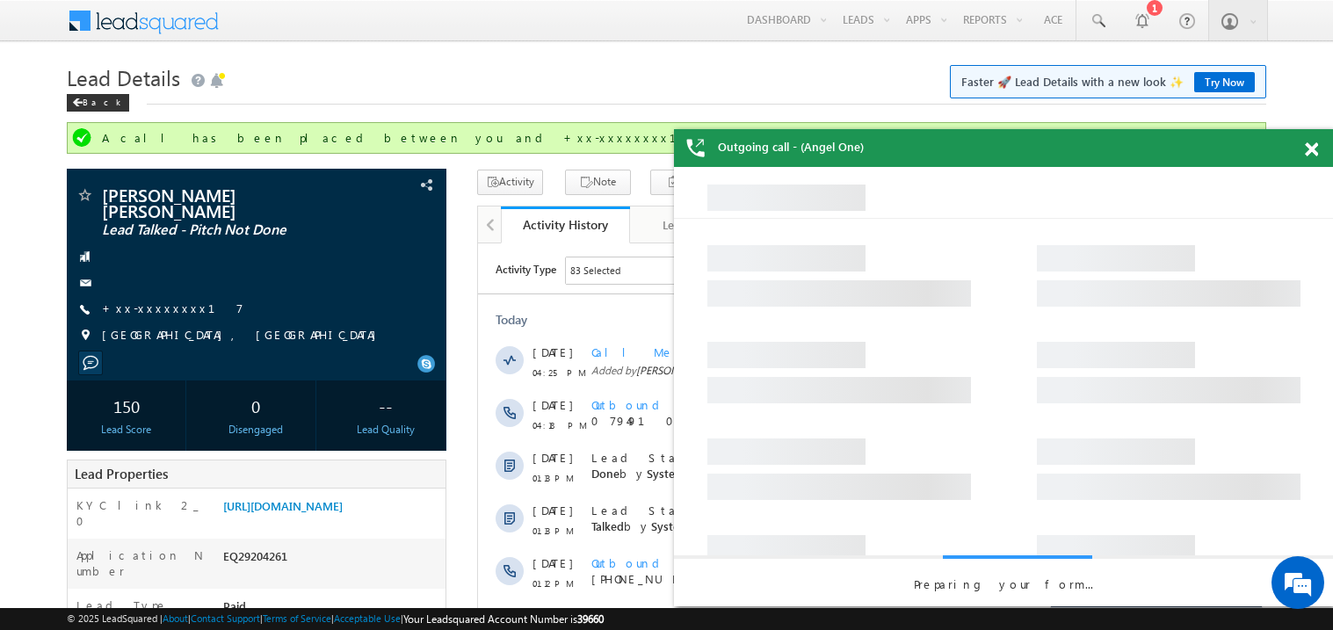
click at [1309, 153] on span at bounding box center [1311, 149] width 13 height 15
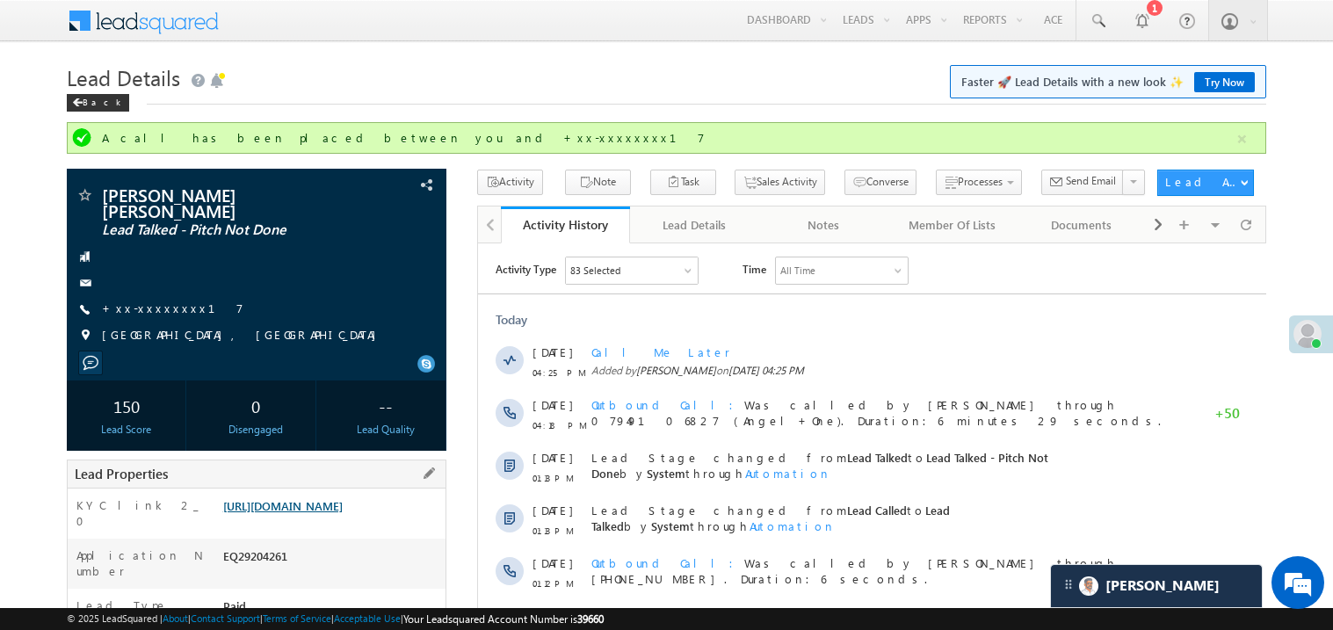
click at [339, 513] on link "https://angelbroking1-pk3em7sa.customui-test.leadsquared.com?leadId=f76802b9-00…" at bounding box center [282, 505] width 119 height 15
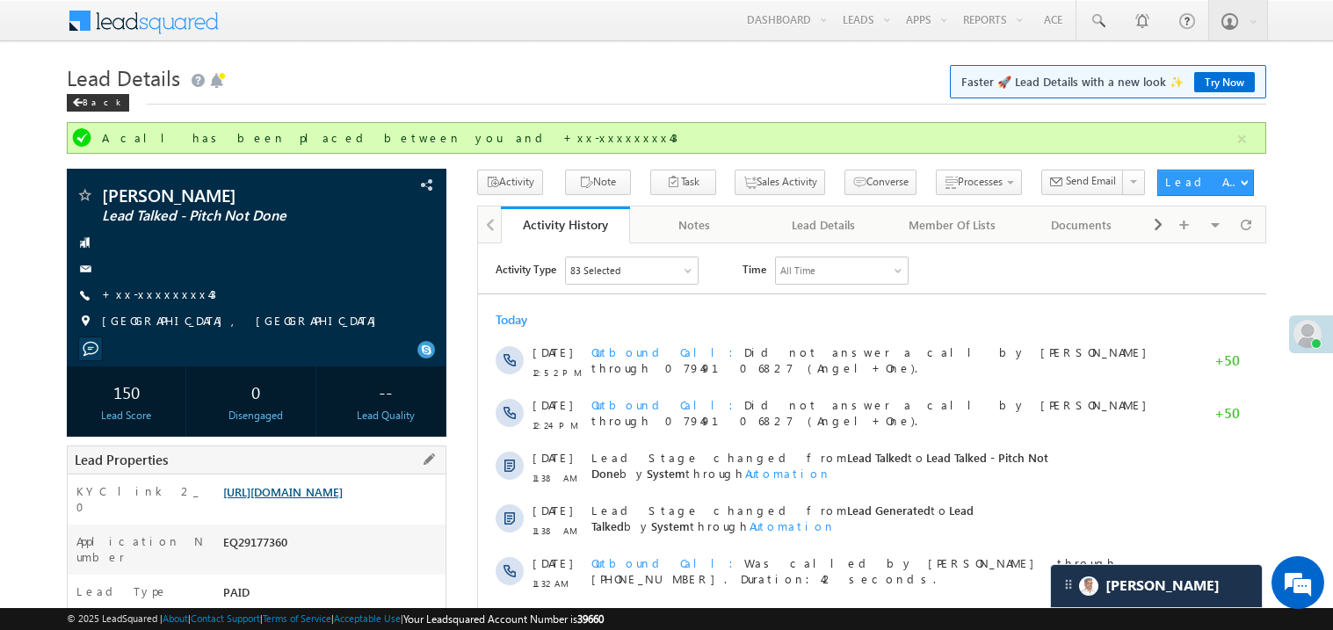
click at [336, 499] on link "[URL][DOMAIN_NAME]" at bounding box center [282, 491] width 119 height 15
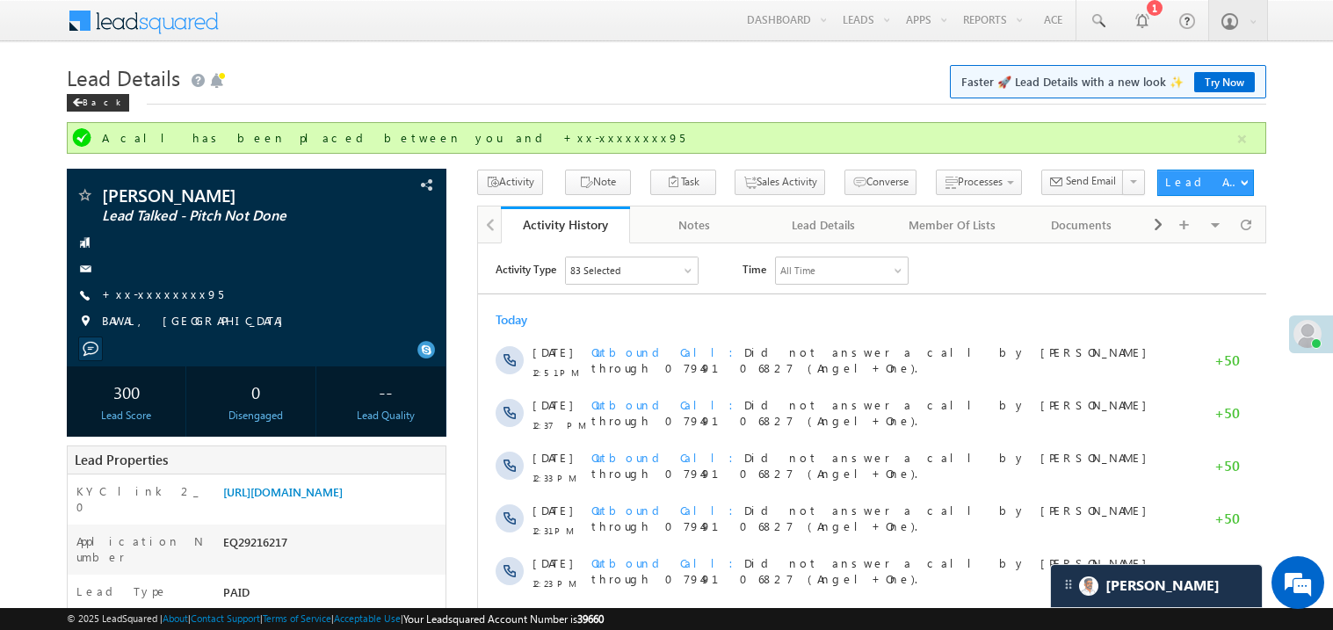
click at [163, 288] on link "+xx-xxxxxxxx95" at bounding box center [162, 293] width 121 height 15
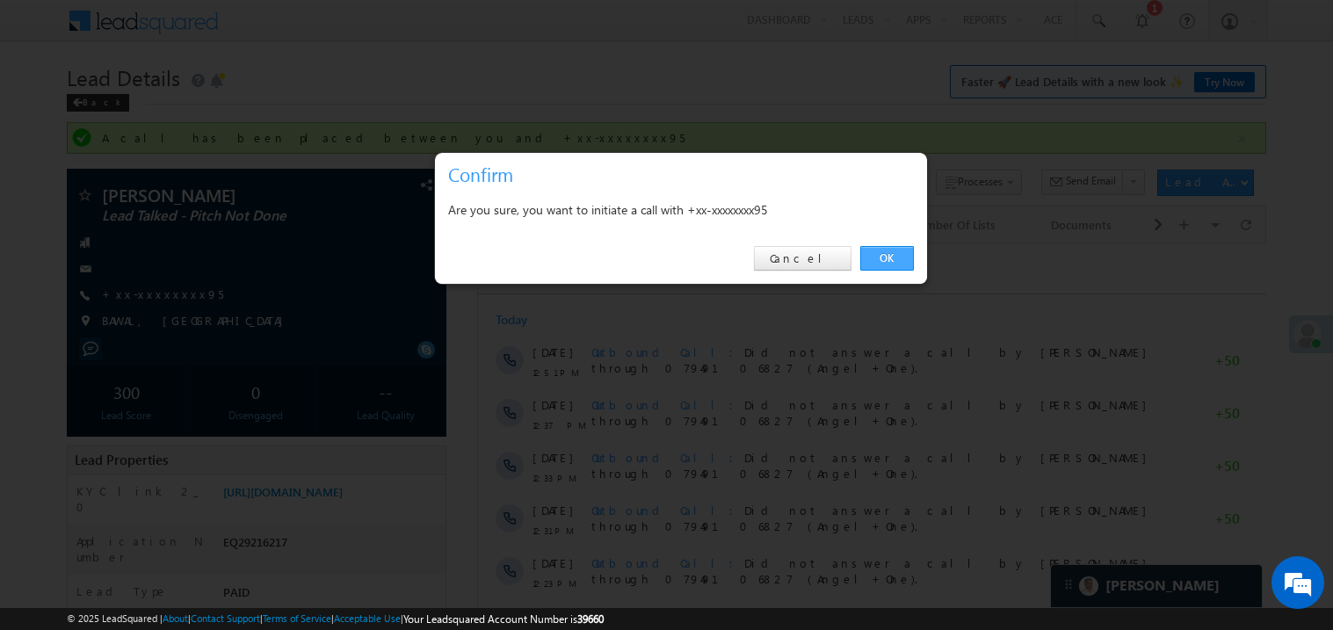
click at [896, 255] on link "OK" at bounding box center [887, 258] width 54 height 25
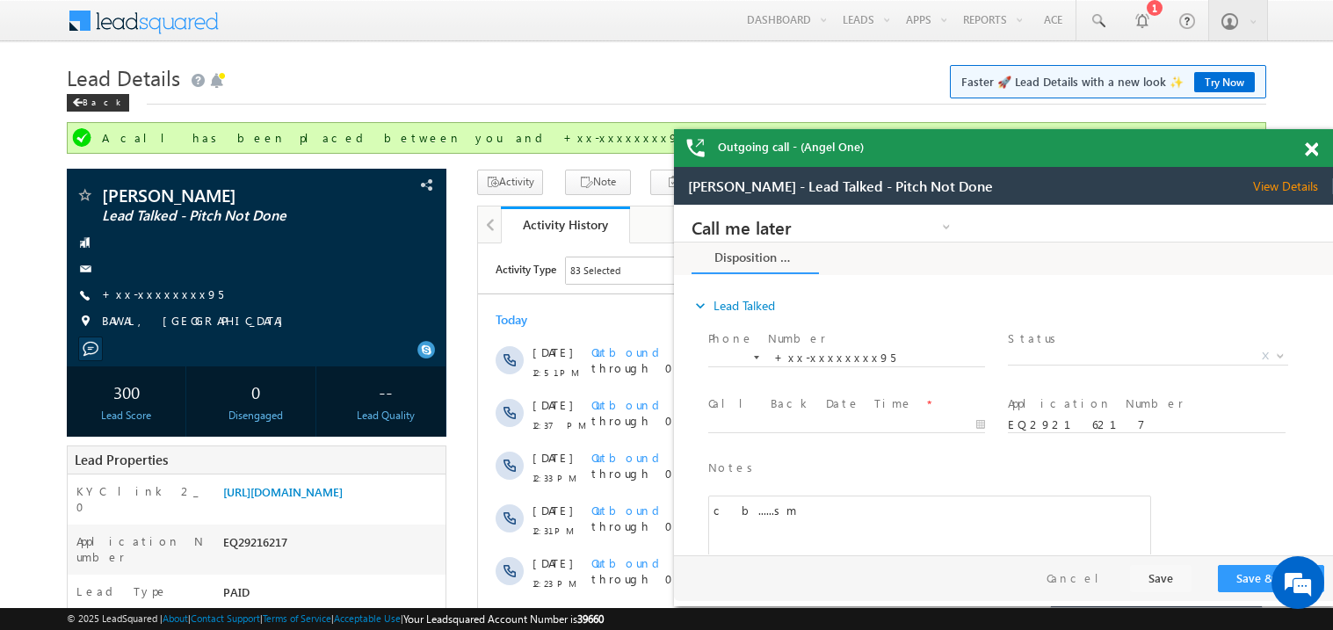
click at [1310, 148] on span at bounding box center [1311, 149] width 13 height 15
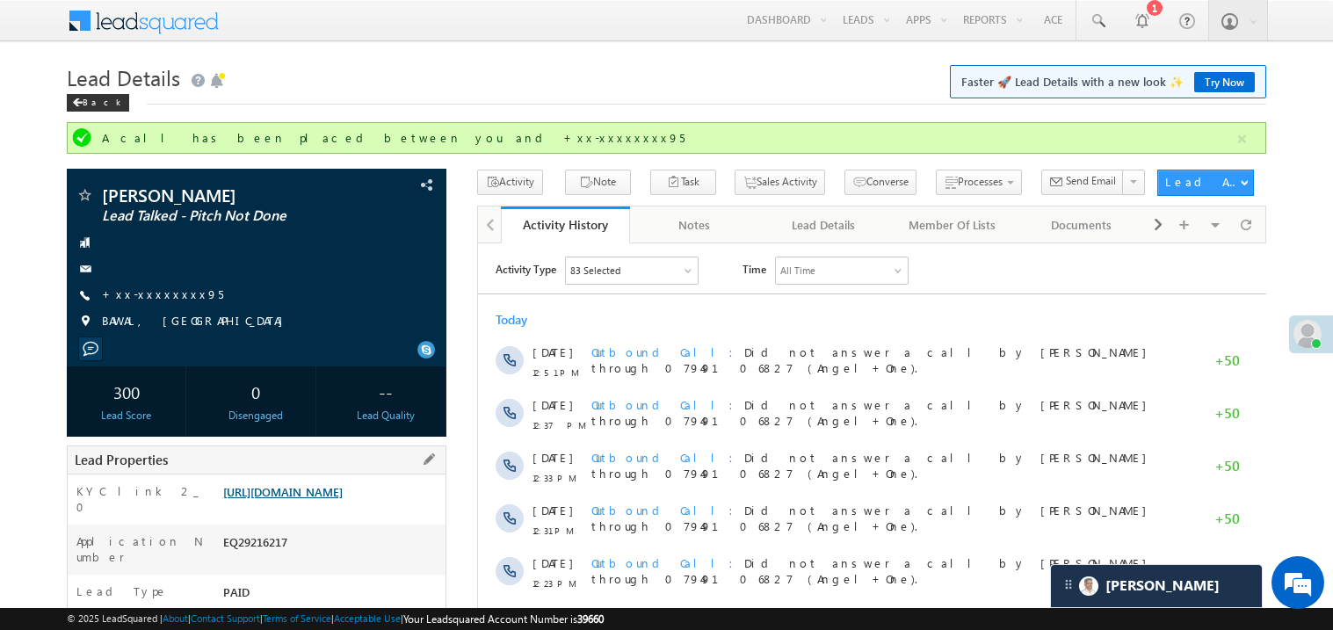
click at [308, 499] on link "https://angelbroking1-pk3em7sa.customui-test.leadsquared.com?leadId=ac11a231-59…" at bounding box center [282, 491] width 119 height 15
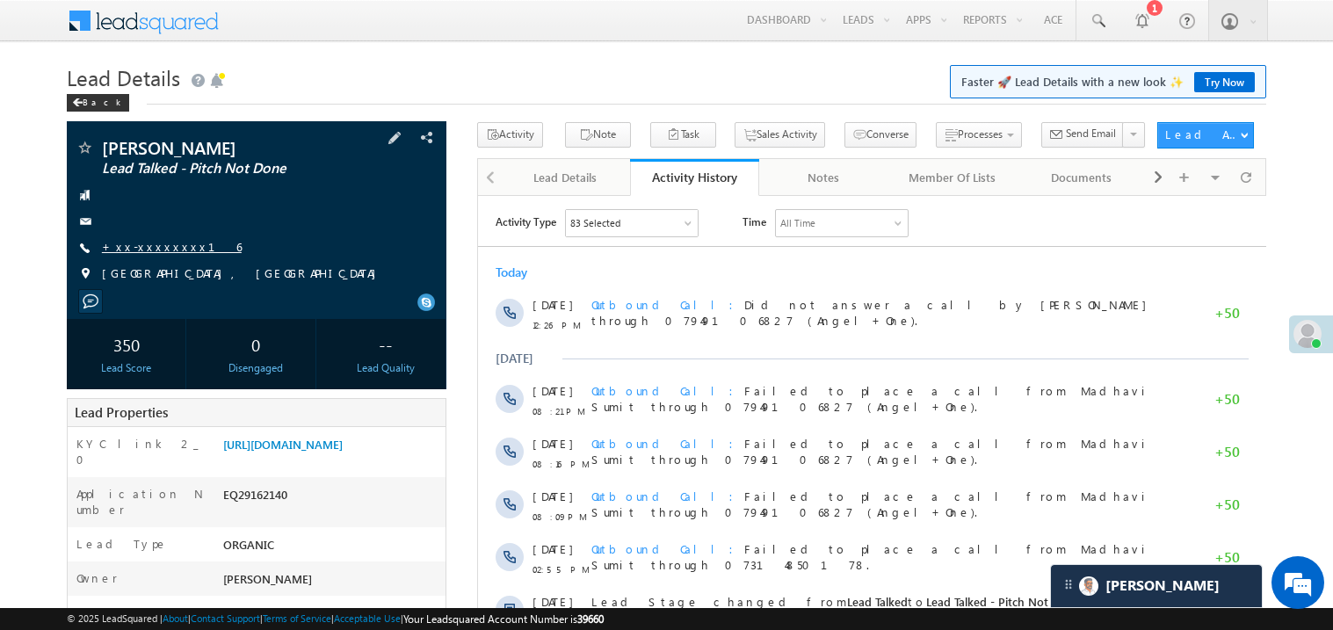
click at [141, 247] on link "+xx-xxxxxxxx16" at bounding box center [172, 246] width 140 height 15
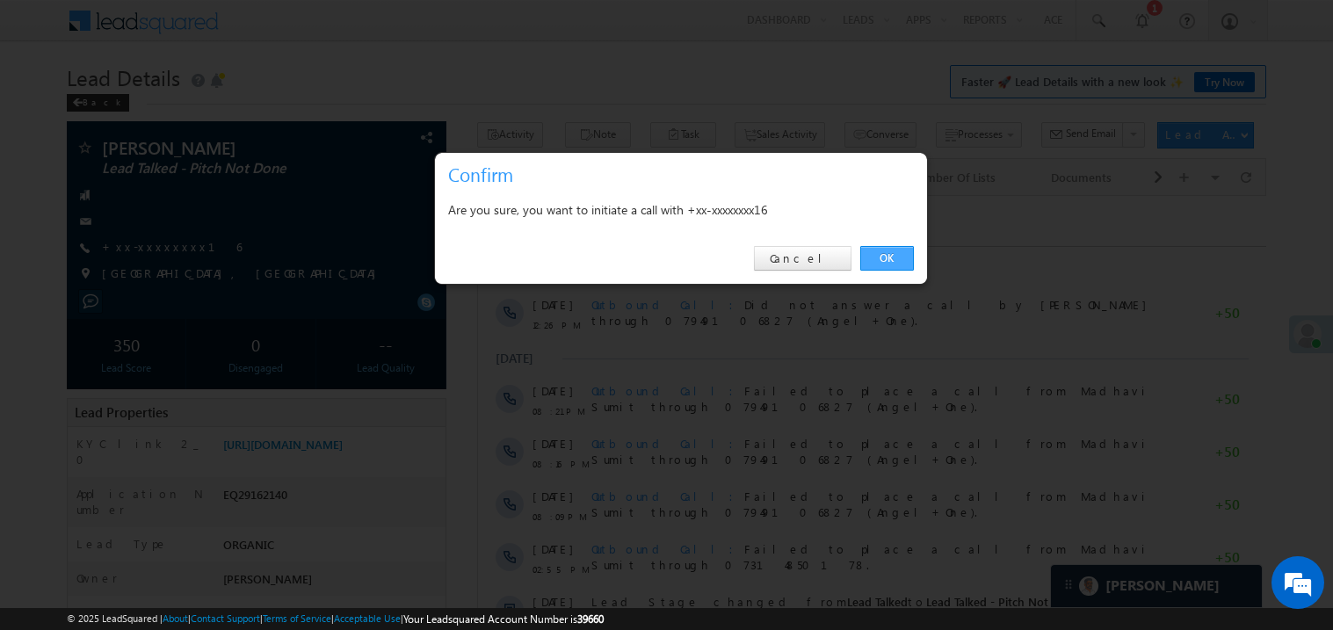
click at [883, 258] on link "OK" at bounding box center [887, 258] width 54 height 25
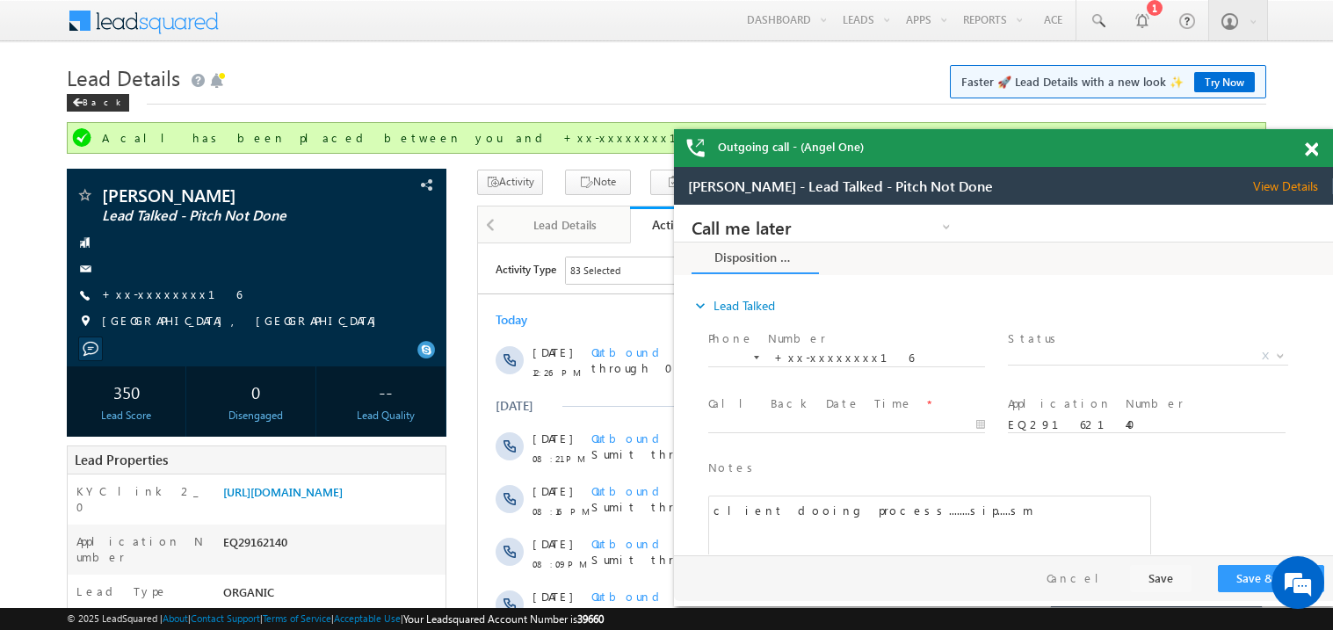
click at [1316, 148] on span at bounding box center [1311, 149] width 13 height 15
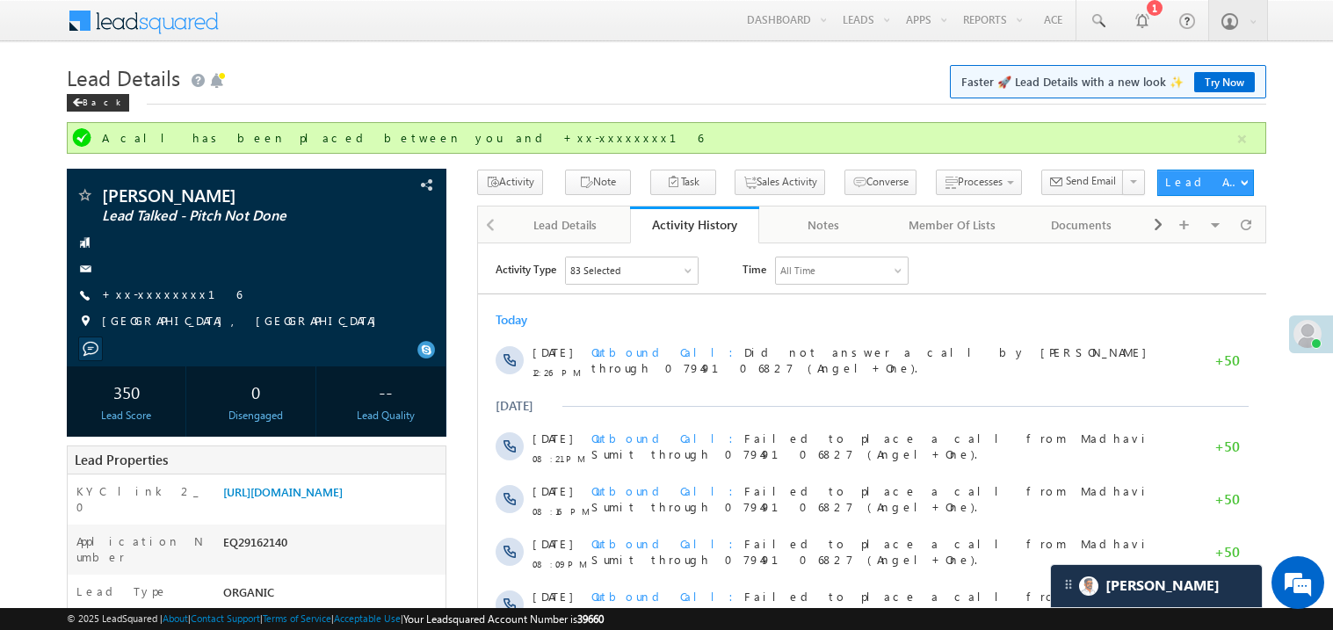
click at [548, 94] on div "Back" at bounding box center [666, 98] width 1199 height 11
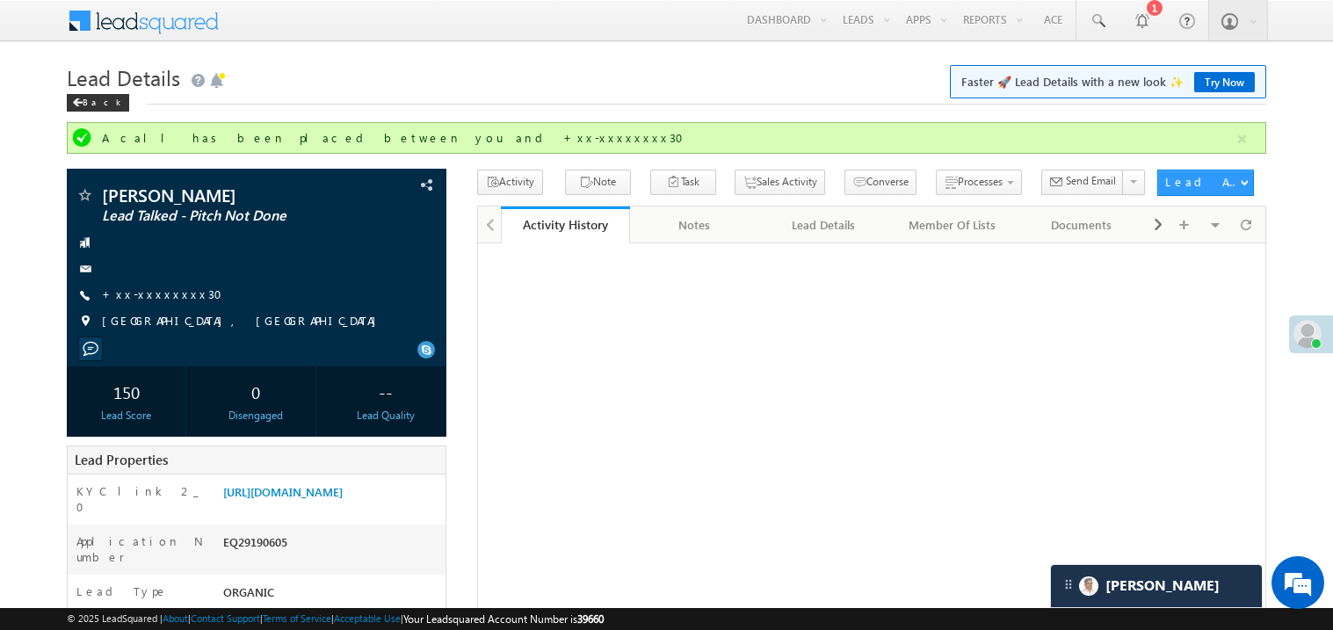
click at [167, 286] on link "+xx-xxxxxxxx30" at bounding box center [167, 293] width 131 height 15
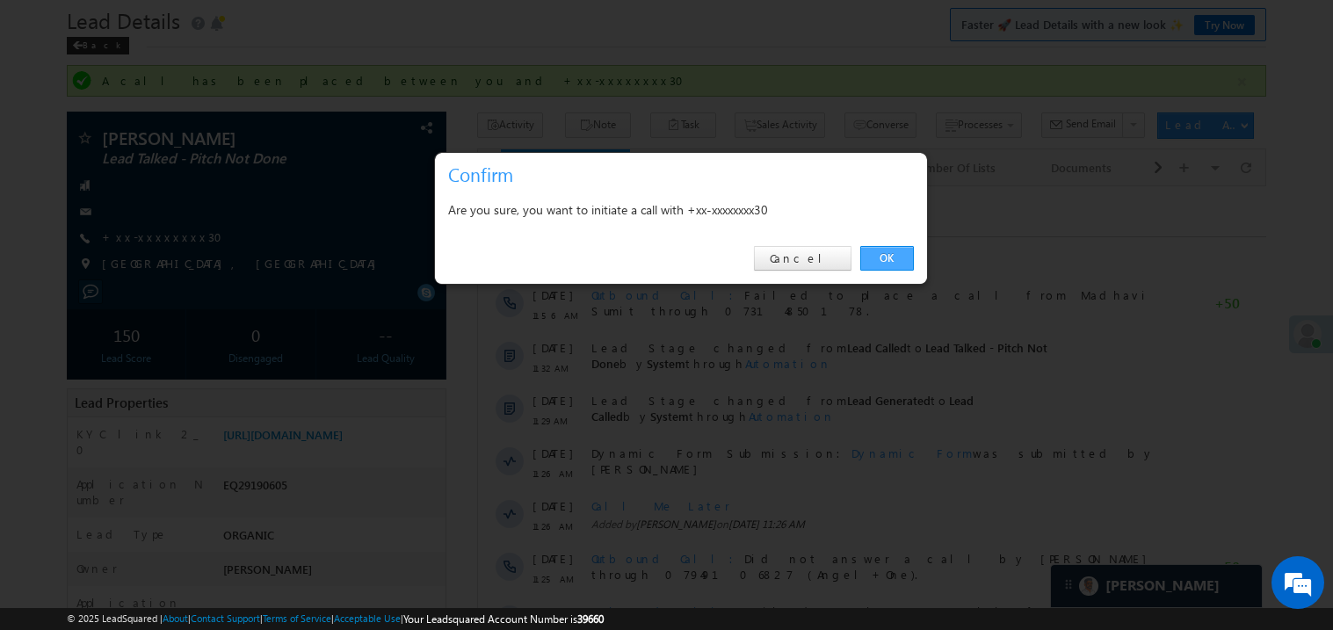
click at [881, 255] on link "OK" at bounding box center [887, 258] width 54 height 25
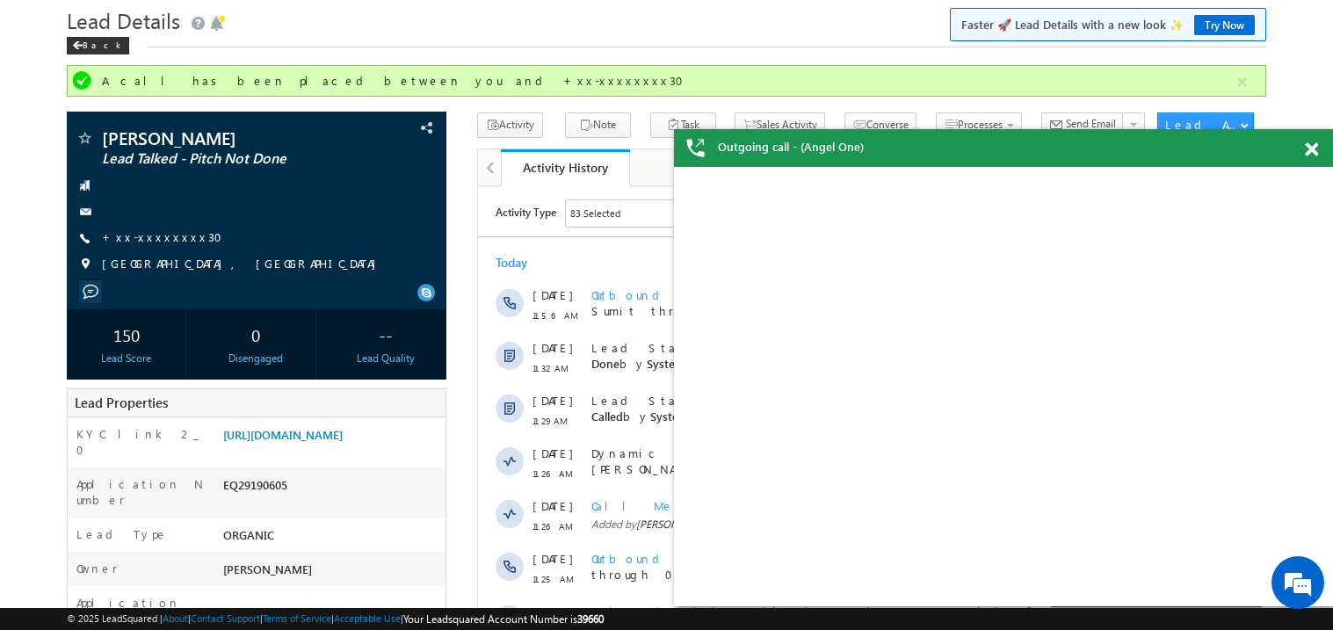
click at [1313, 145] on span at bounding box center [1311, 149] width 13 height 15
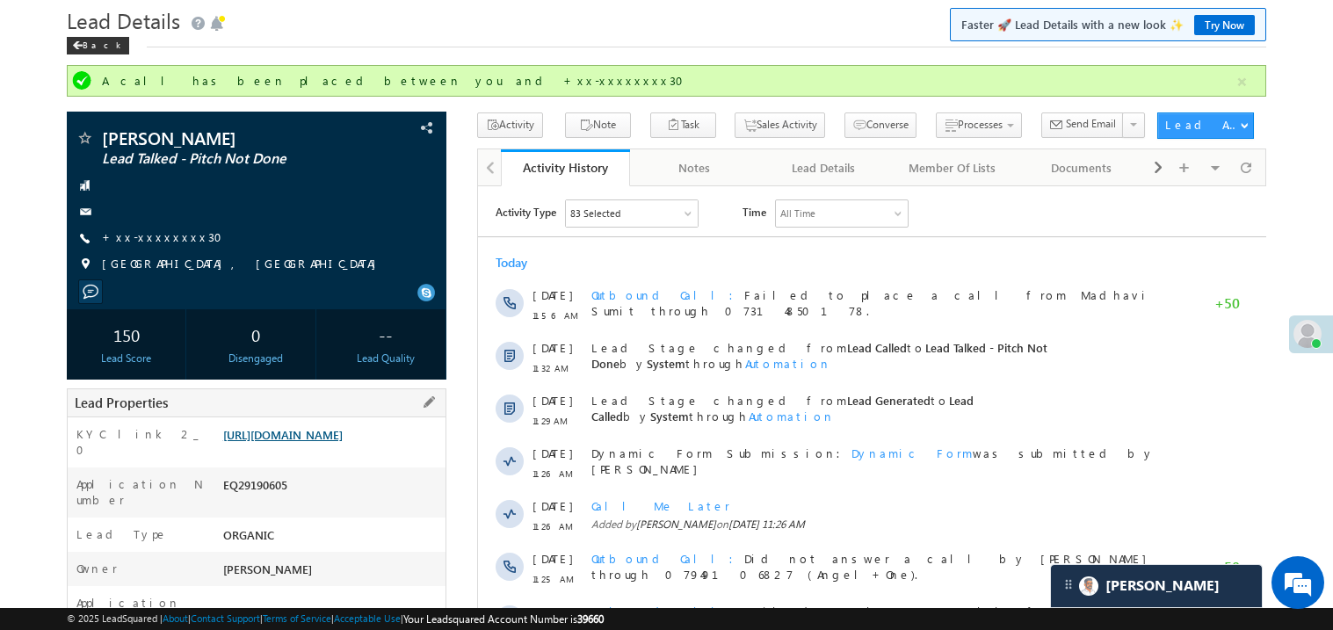
click at [316, 442] on link "https://angelbroking1-pk3em7sa.customui-test.leadsquared.com?leadId=b3135fb7-6e…" at bounding box center [282, 434] width 119 height 15
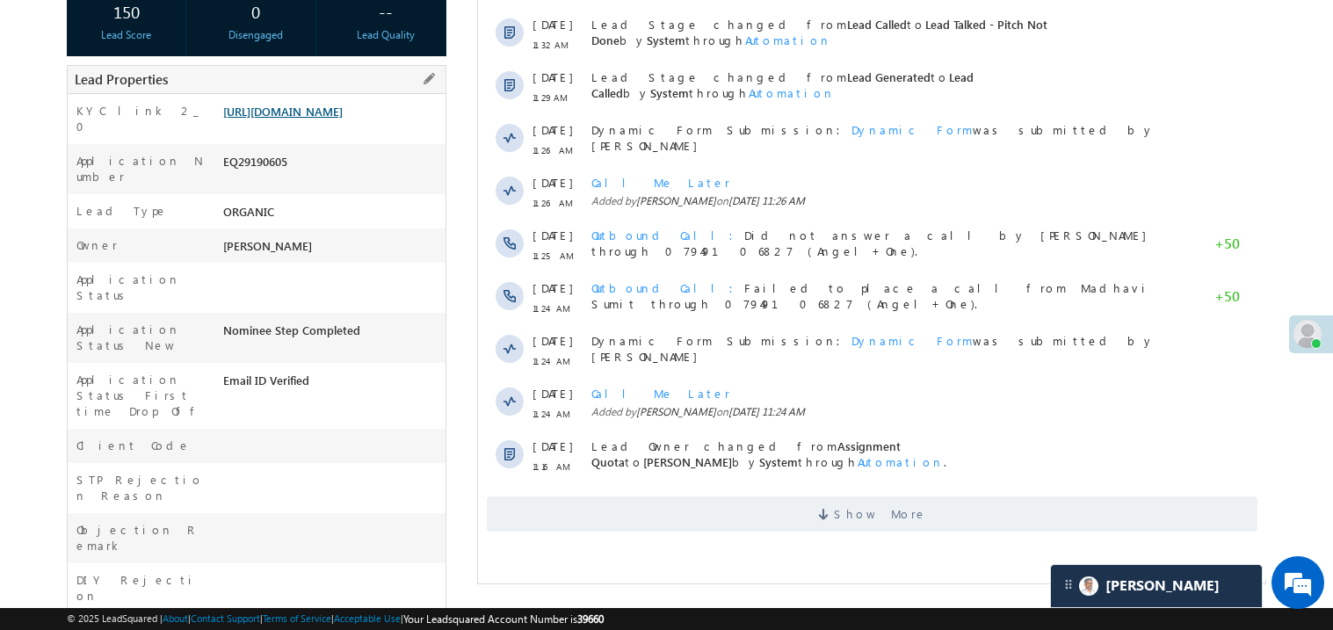
scroll to position [409, 0]
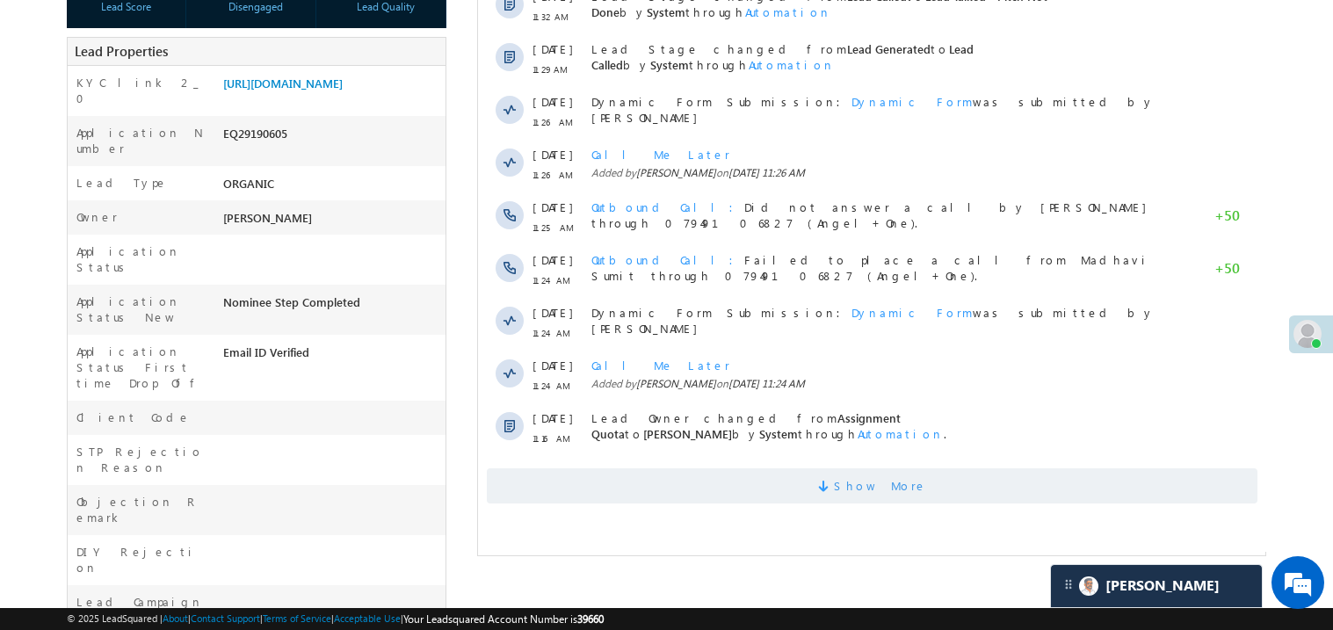
click at [799, 488] on span "Show More" at bounding box center [871, 485] width 771 height 35
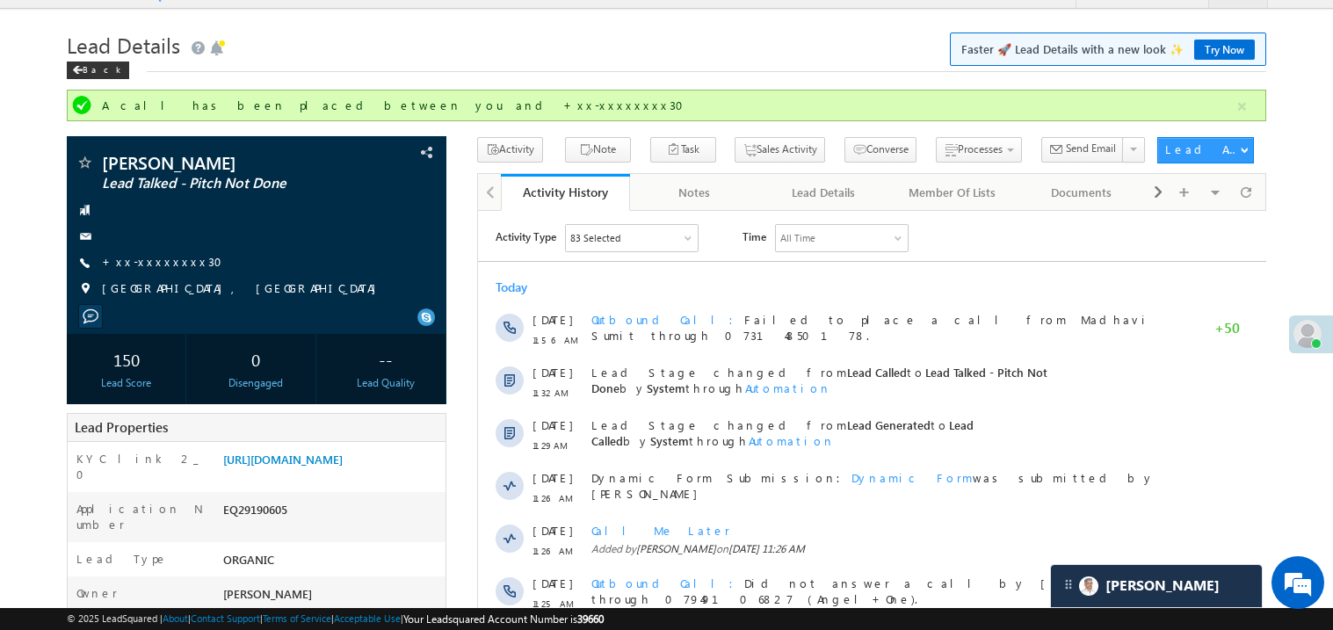
scroll to position [0, 0]
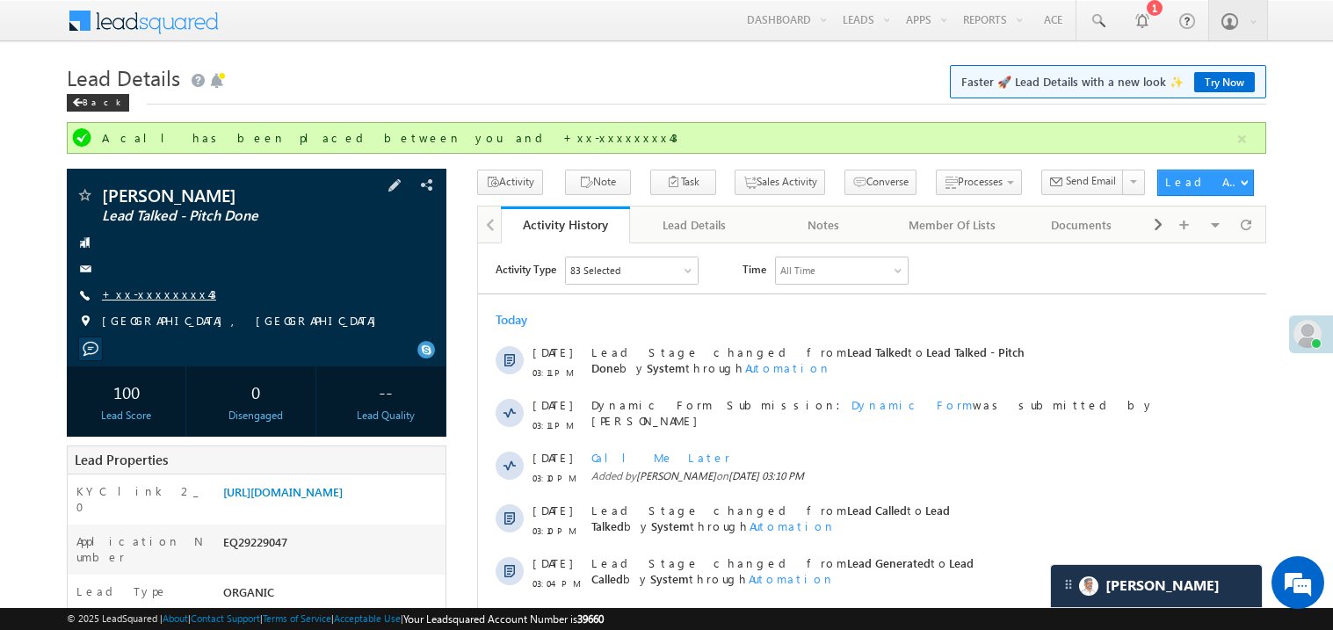
click at [170, 300] on link "+xx-xxxxxxxx43" at bounding box center [159, 293] width 114 height 15
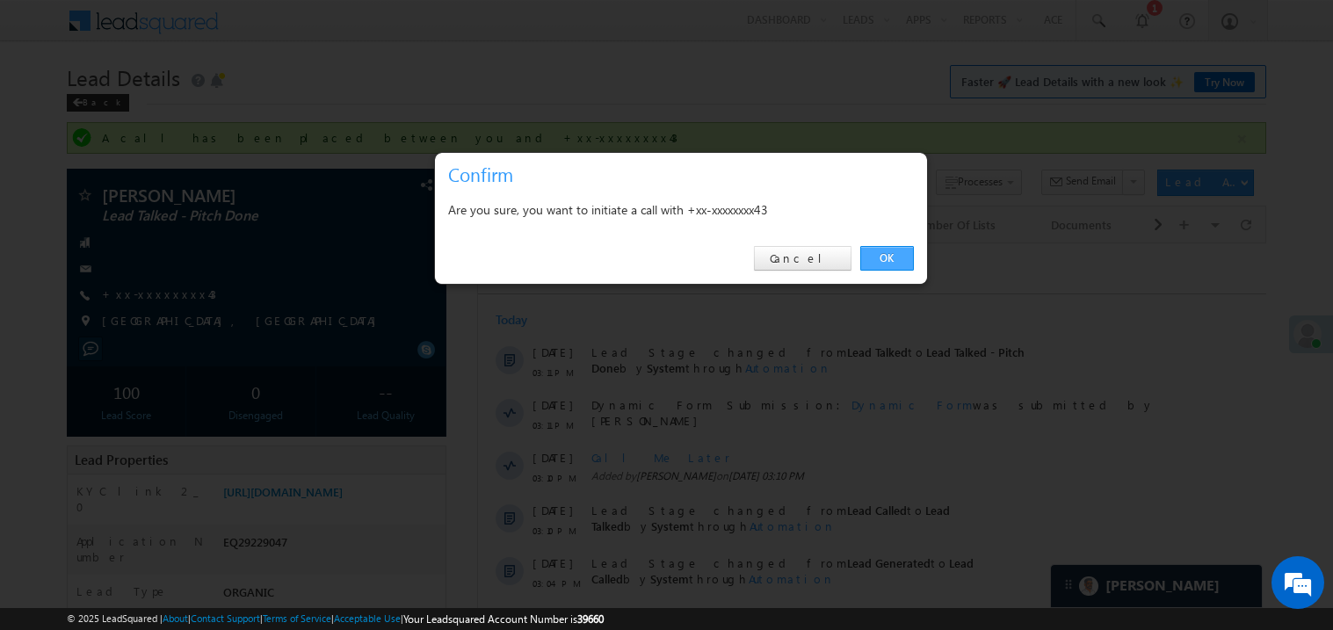
click at [885, 256] on link "OK" at bounding box center [887, 258] width 54 height 25
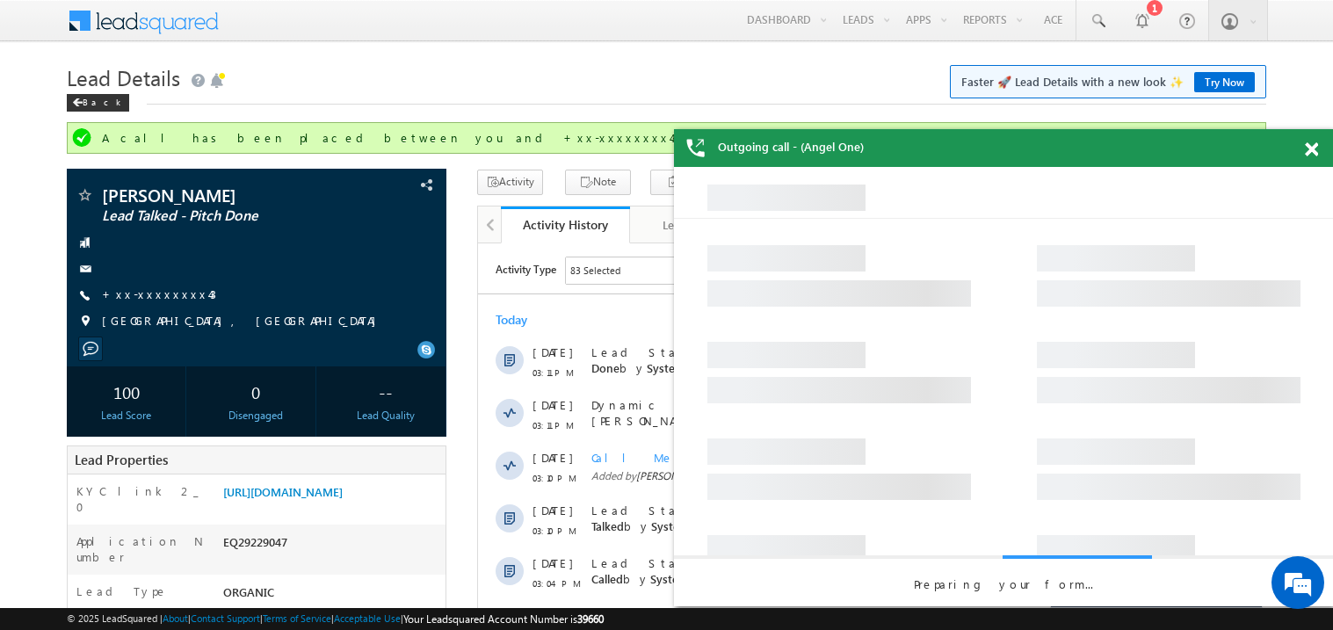
click at [1314, 153] on span at bounding box center [1311, 149] width 13 height 15
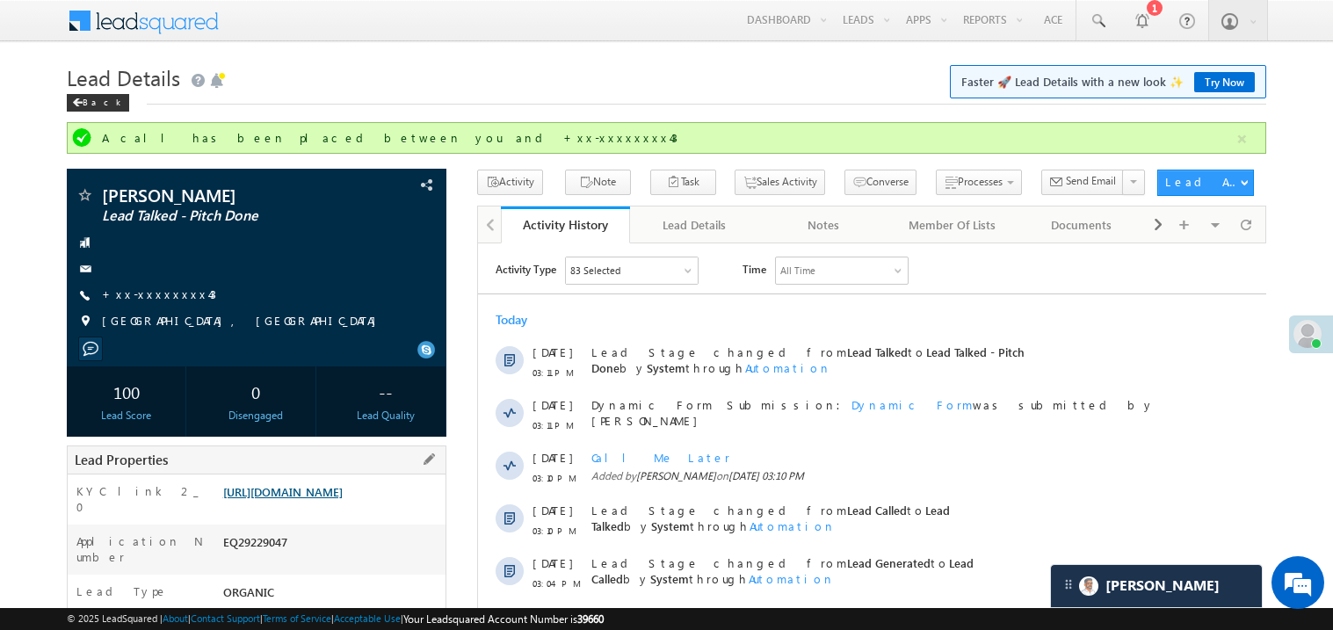
click at [343, 499] on link "https://angelbroking1-pk3em7sa.customui-test.leadsquared.com?leadId=92c0b578-56…" at bounding box center [282, 491] width 119 height 15
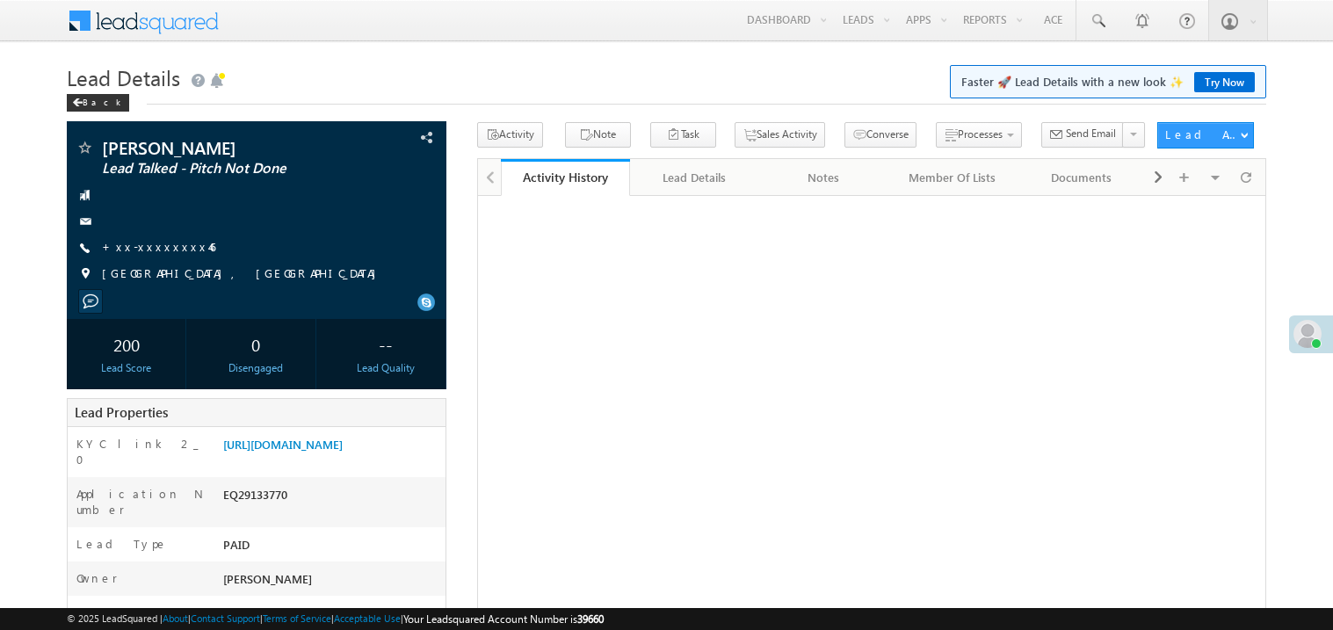
click at [155, 256] on span "+xx-xxxxxxxx46" at bounding box center [158, 248] width 113 height 18
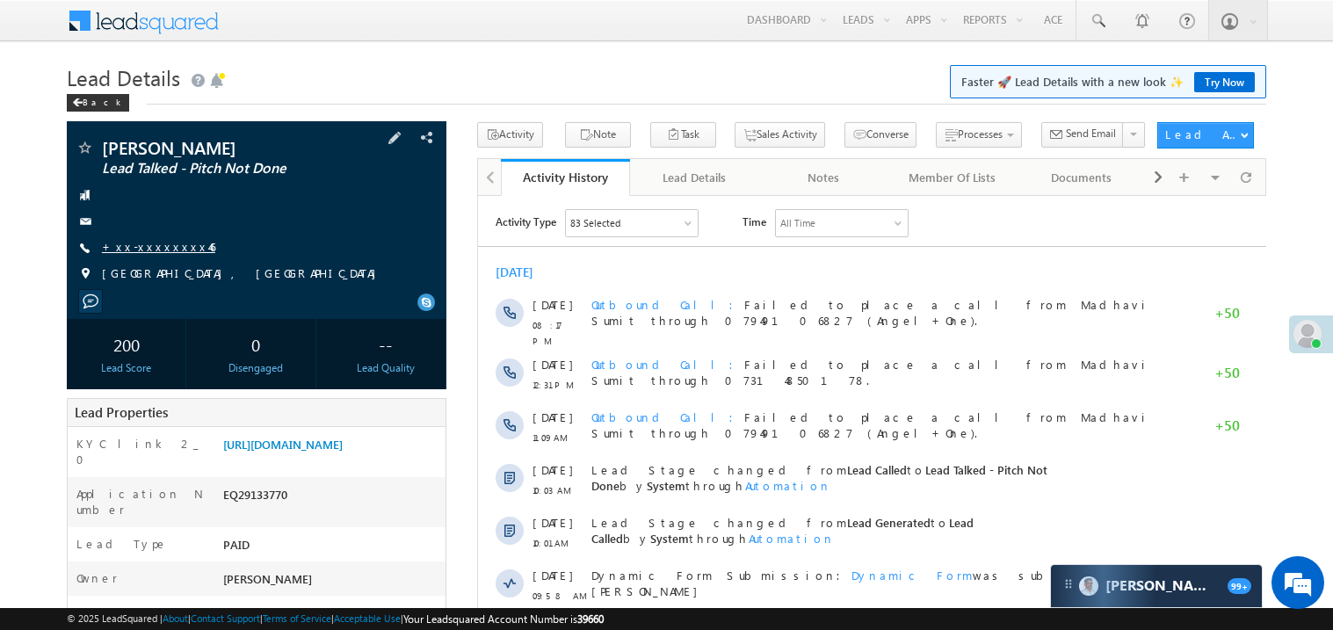
click at [150, 245] on link "+xx-xxxxxxxx46" at bounding box center [158, 246] width 113 height 15
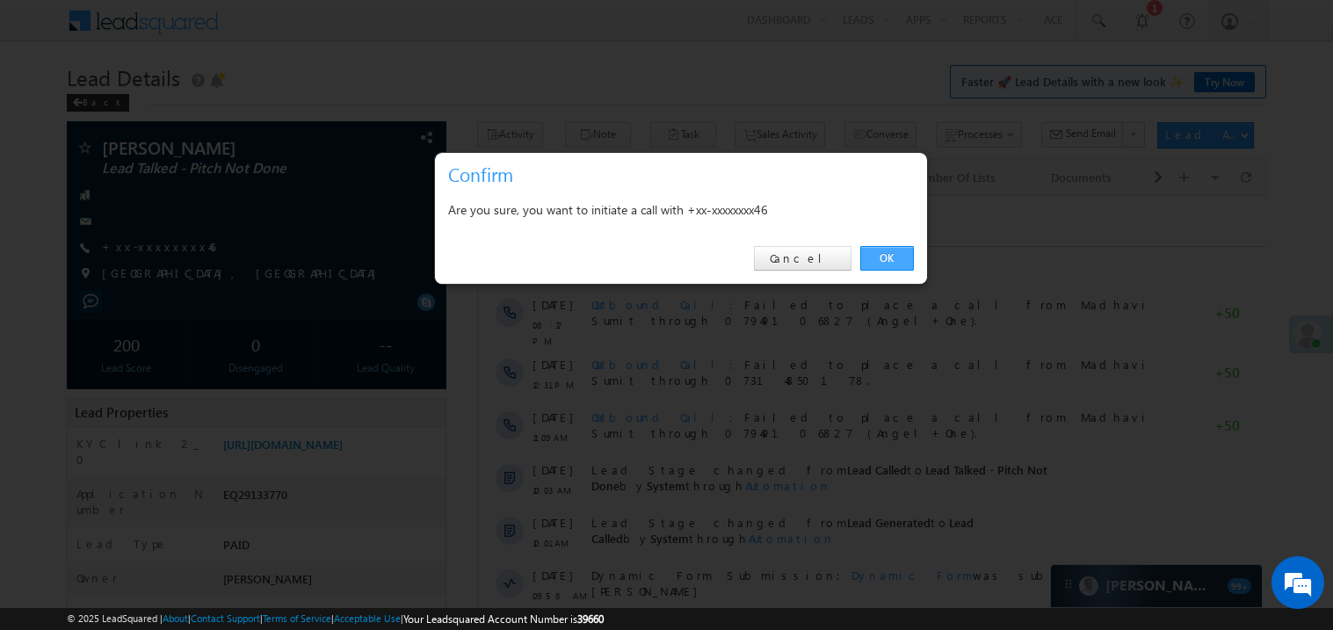
click at [885, 258] on link "OK" at bounding box center [887, 258] width 54 height 25
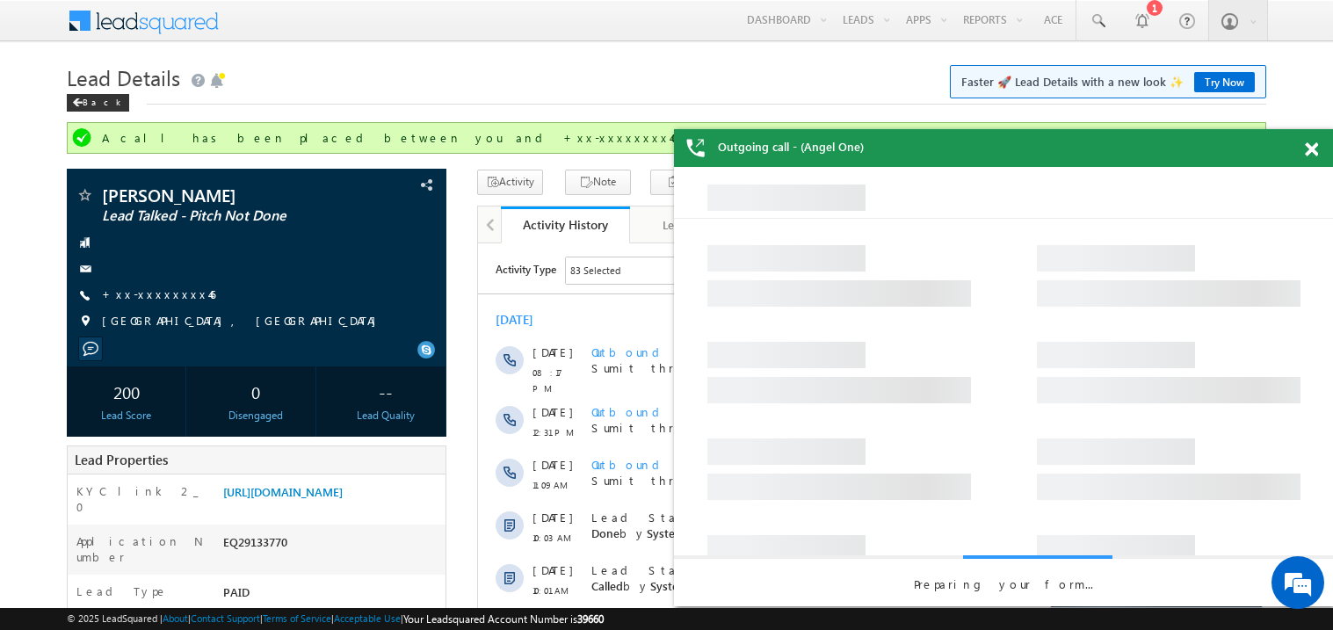
click at [1315, 150] on span at bounding box center [1311, 149] width 13 height 15
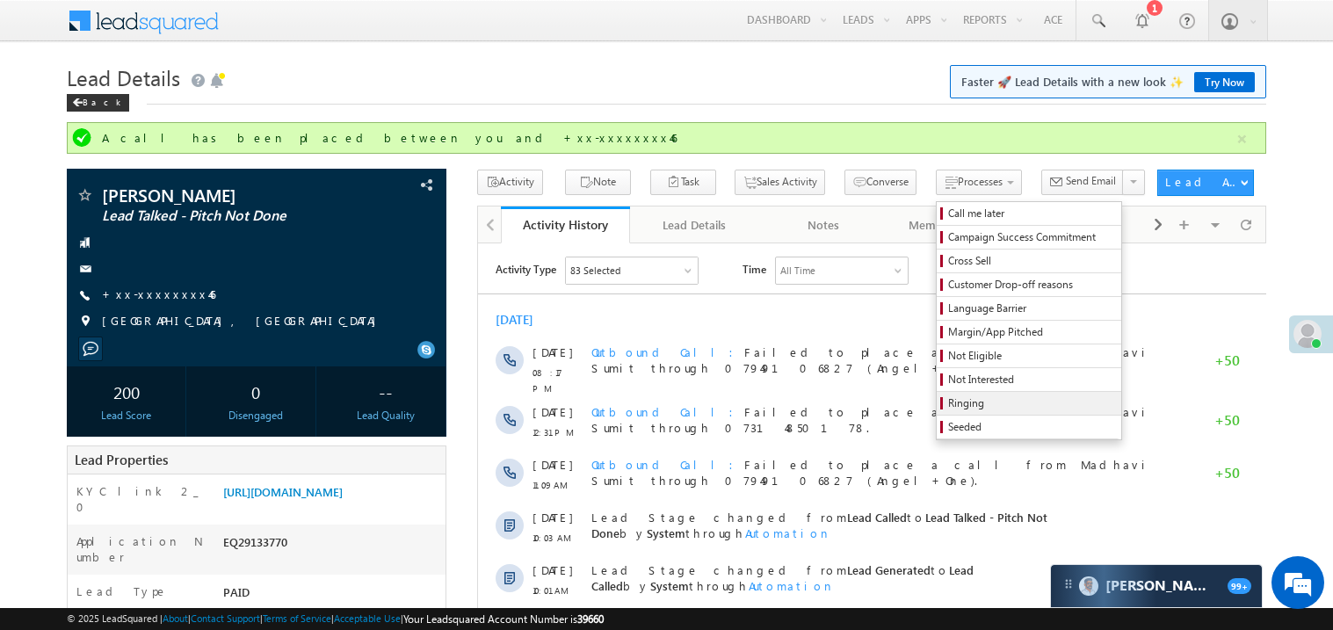
click at [990, 398] on span "Ringing" at bounding box center [1031, 403] width 167 height 16
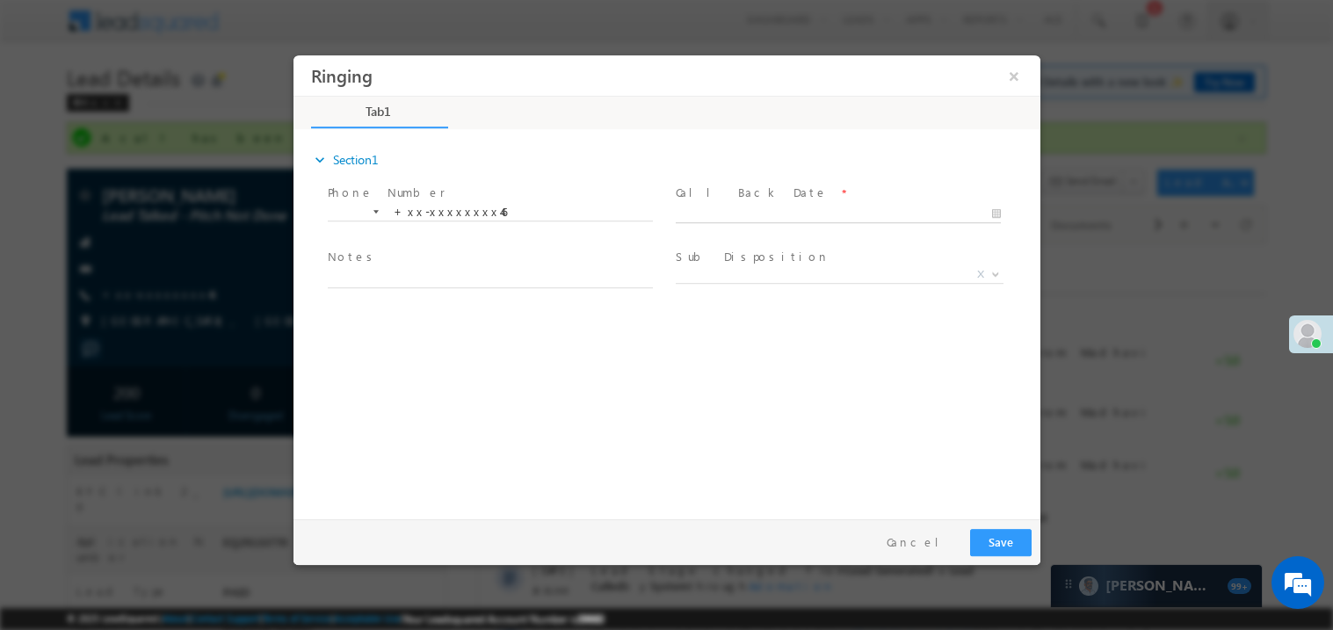
click at [730, 210] on body "Ringing ×" at bounding box center [666, 282] width 747 height 456
type input "09/19/25 5:22 PM"
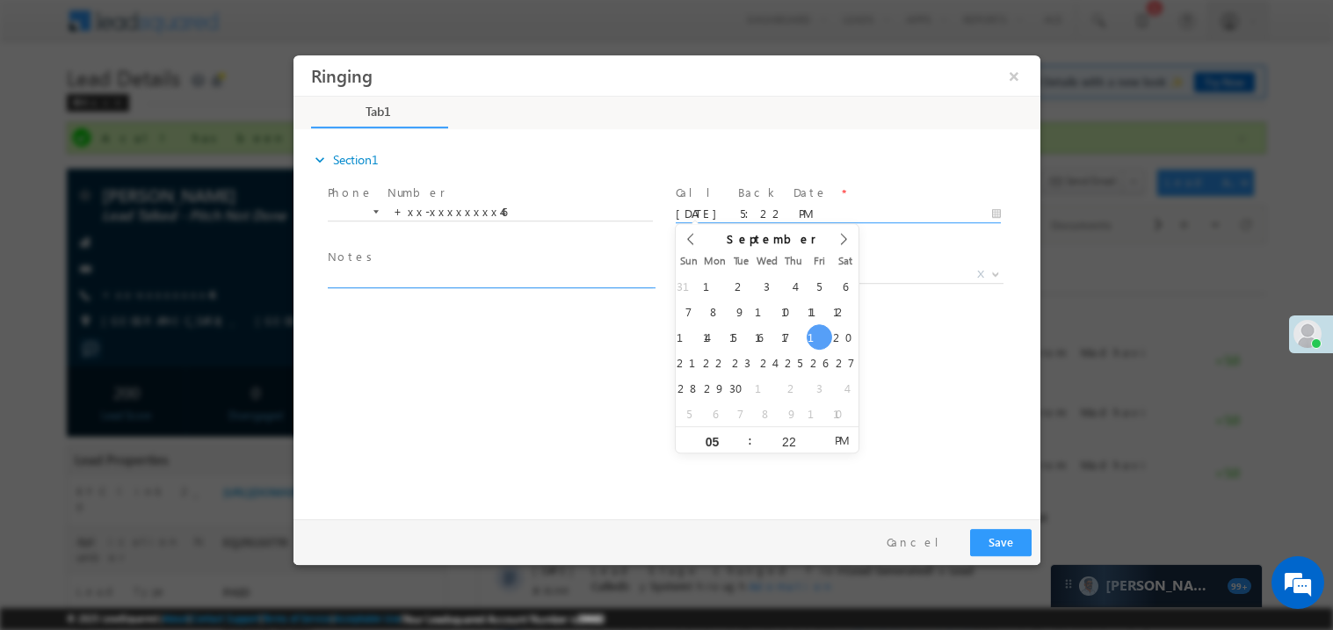
click at [406, 275] on textarea at bounding box center [489, 277] width 325 height 20
type textarea "ring"
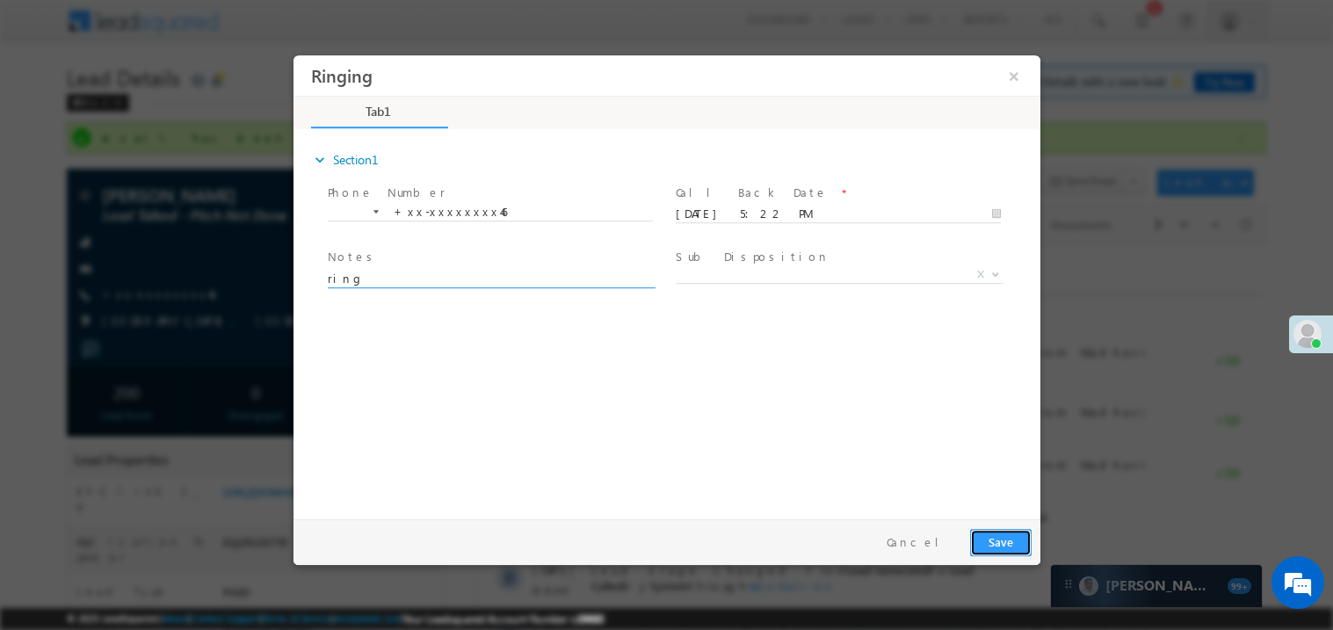
click at [1016, 547] on button "Save" at bounding box center [999, 541] width 61 height 27
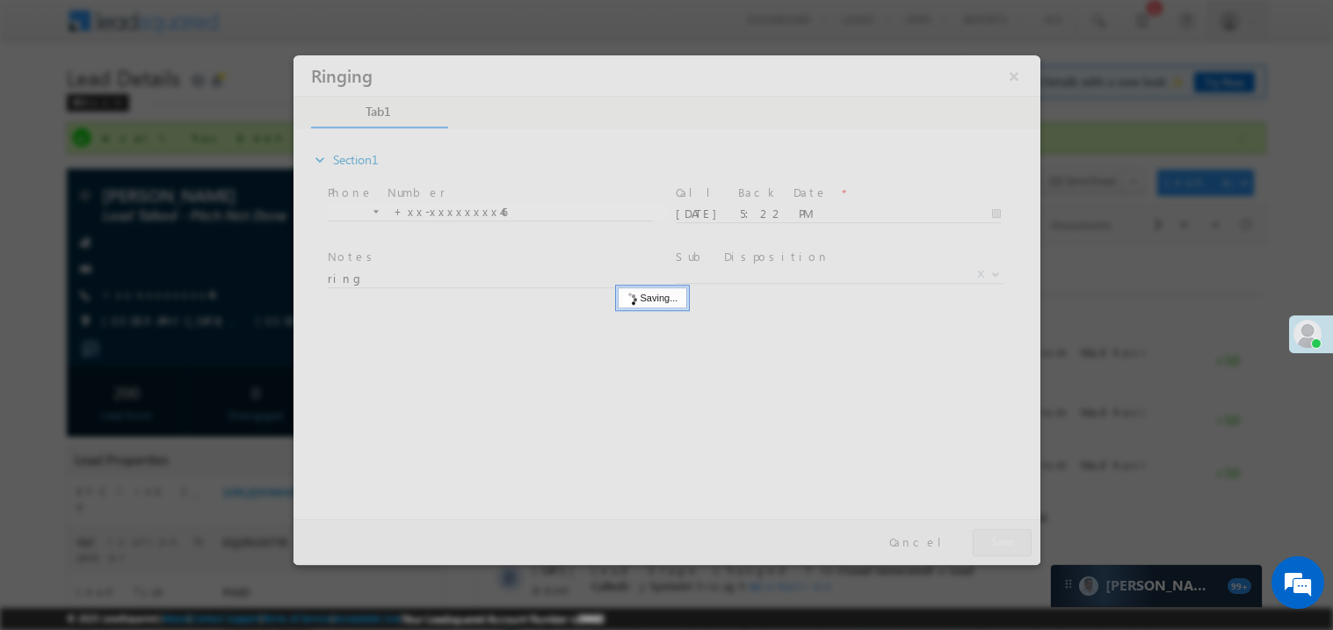
click at [1016, 547] on div at bounding box center [666, 309] width 747 height 510
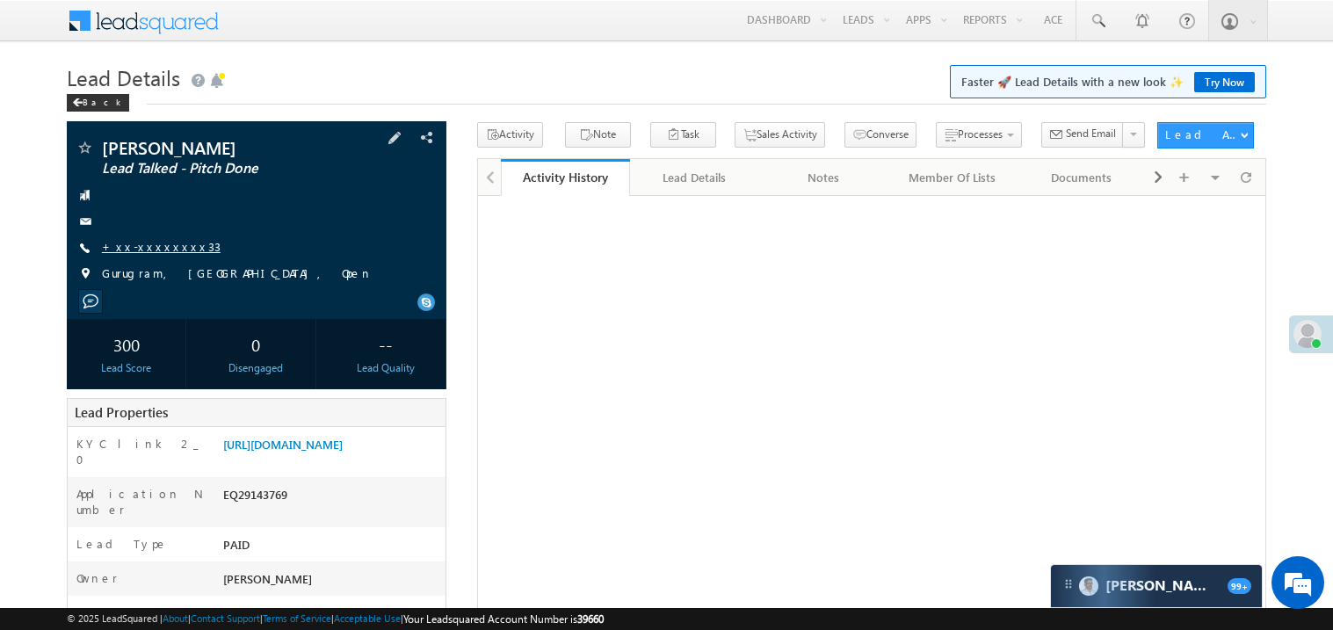
click at [151, 254] on link "+xx-xxxxxxxx33" at bounding box center [161, 246] width 119 height 15
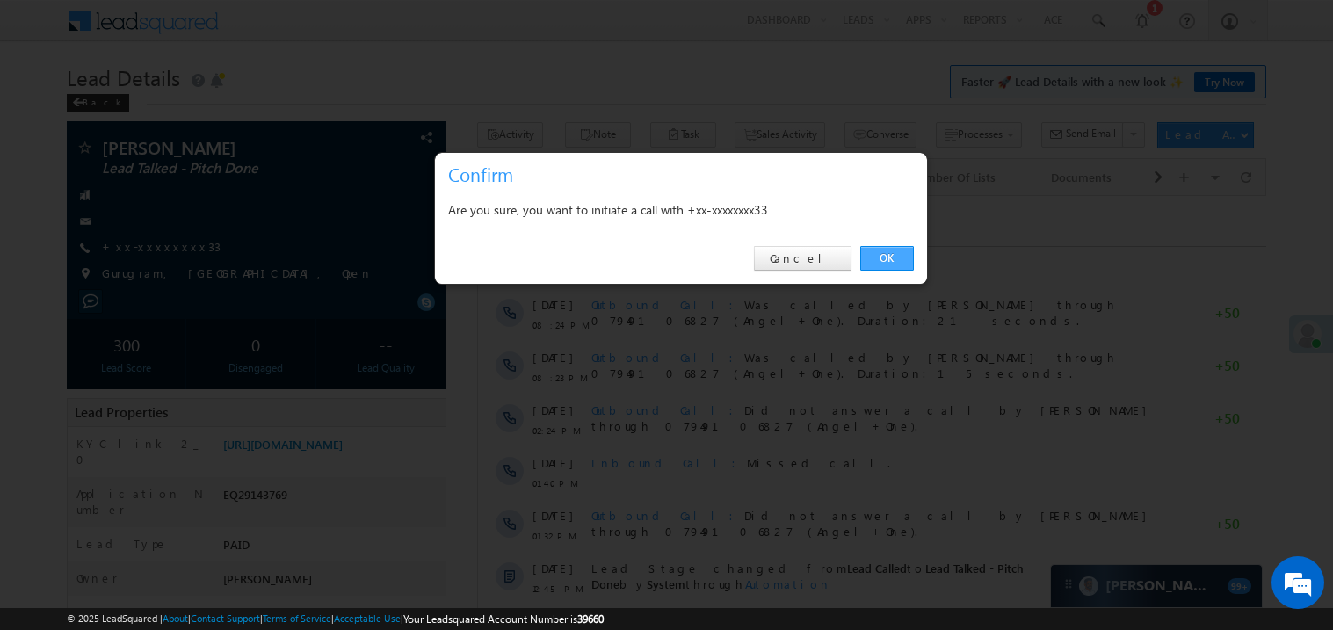
click at [887, 254] on link "OK" at bounding box center [887, 258] width 54 height 25
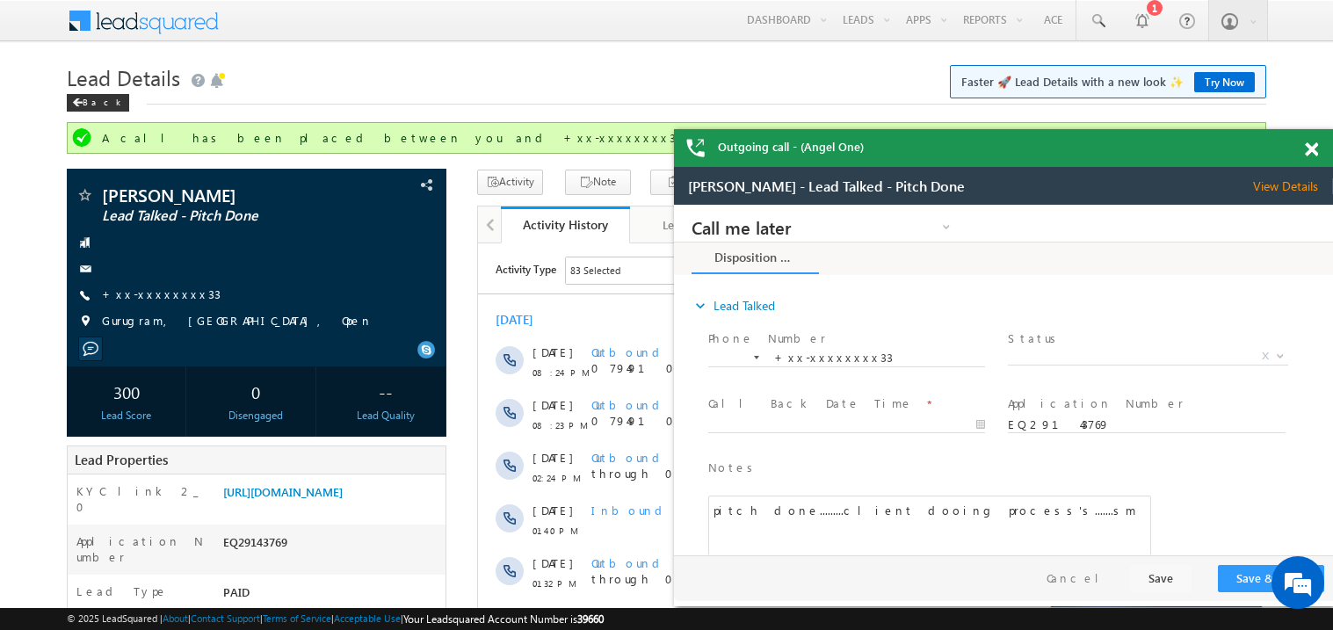
click at [1313, 152] on span at bounding box center [1311, 149] width 13 height 15
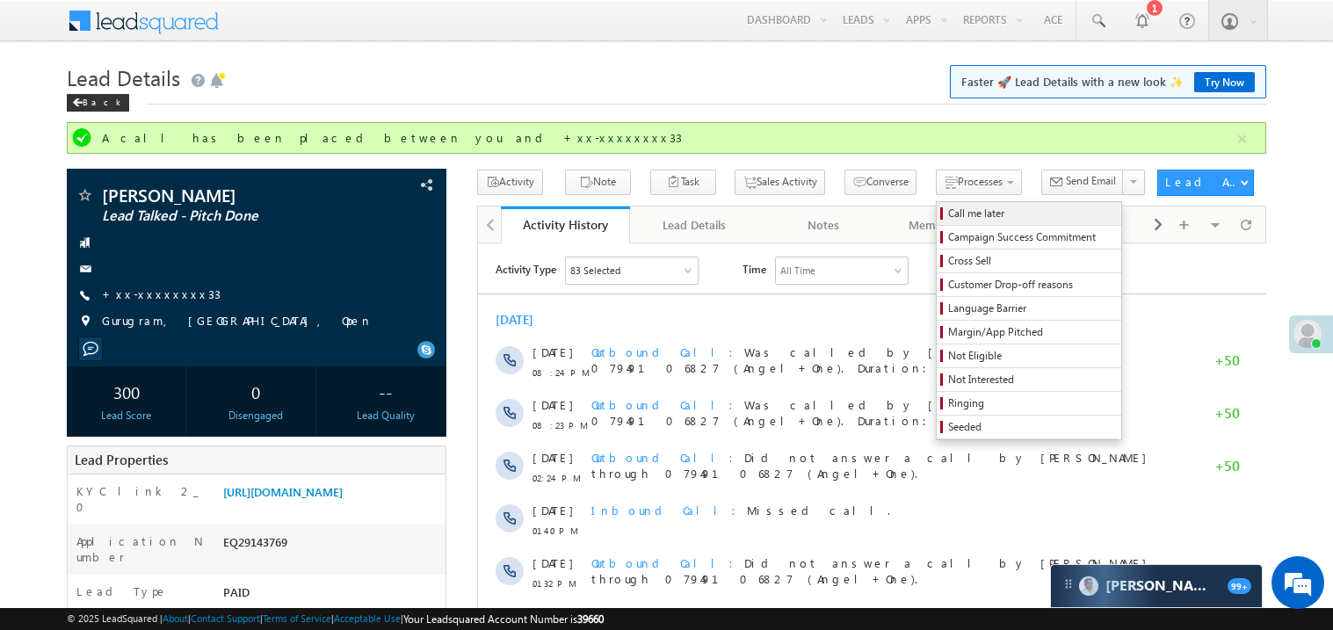
click at [948, 217] on span "Call me later" at bounding box center [1031, 214] width 167 height 16
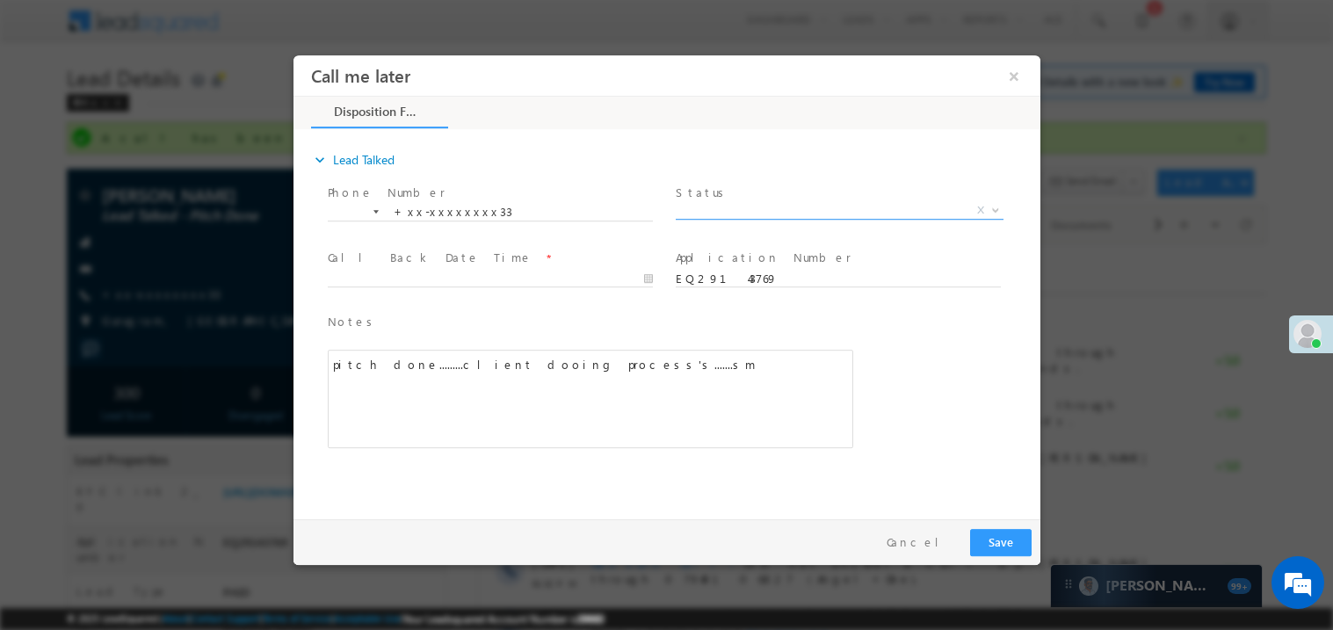
click at [757, 207] on span "X" at bounding box center [839, 210] width 328 height 18
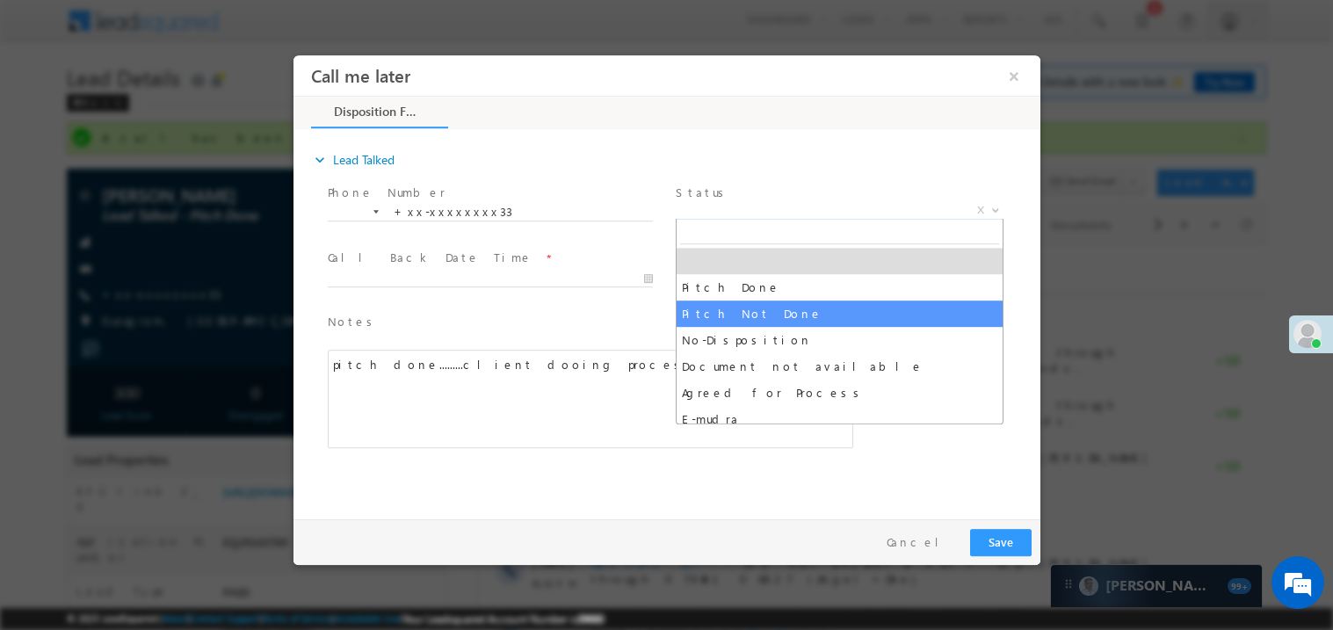
select select "Pitch Not Done"
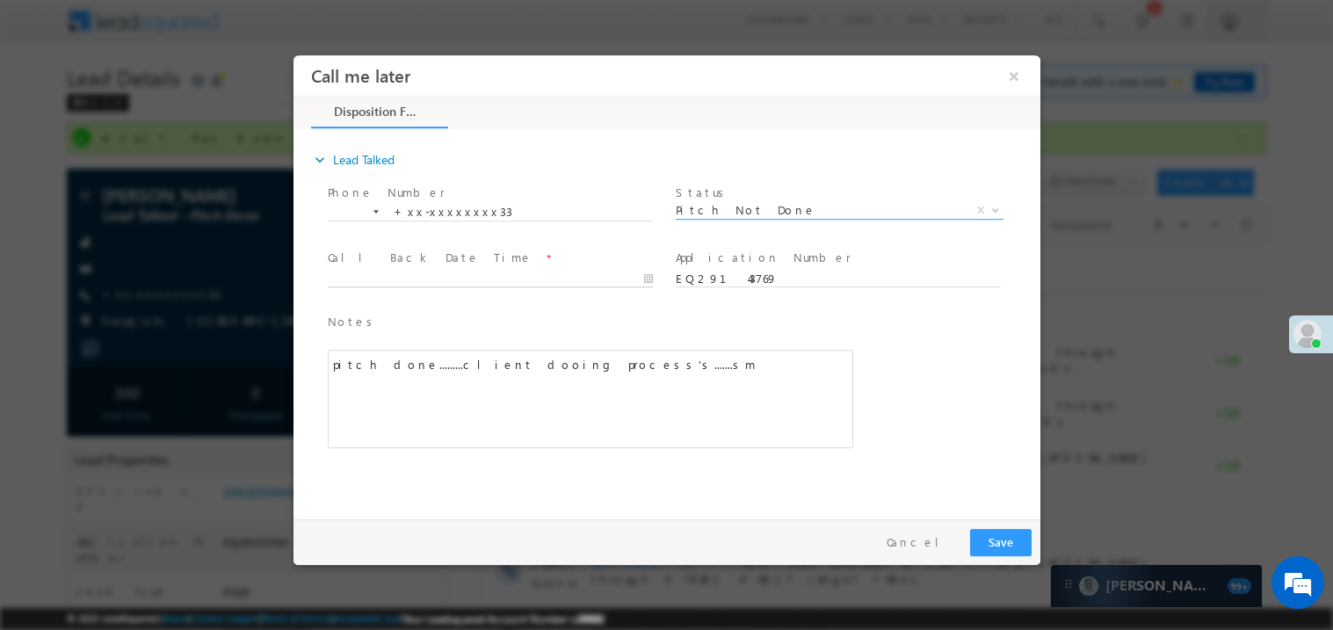
click at [434, 278] on body "Call me later ×" at bounding box center [666, 282] width 747 height 456
type input "[DATE] 5:23 PM"
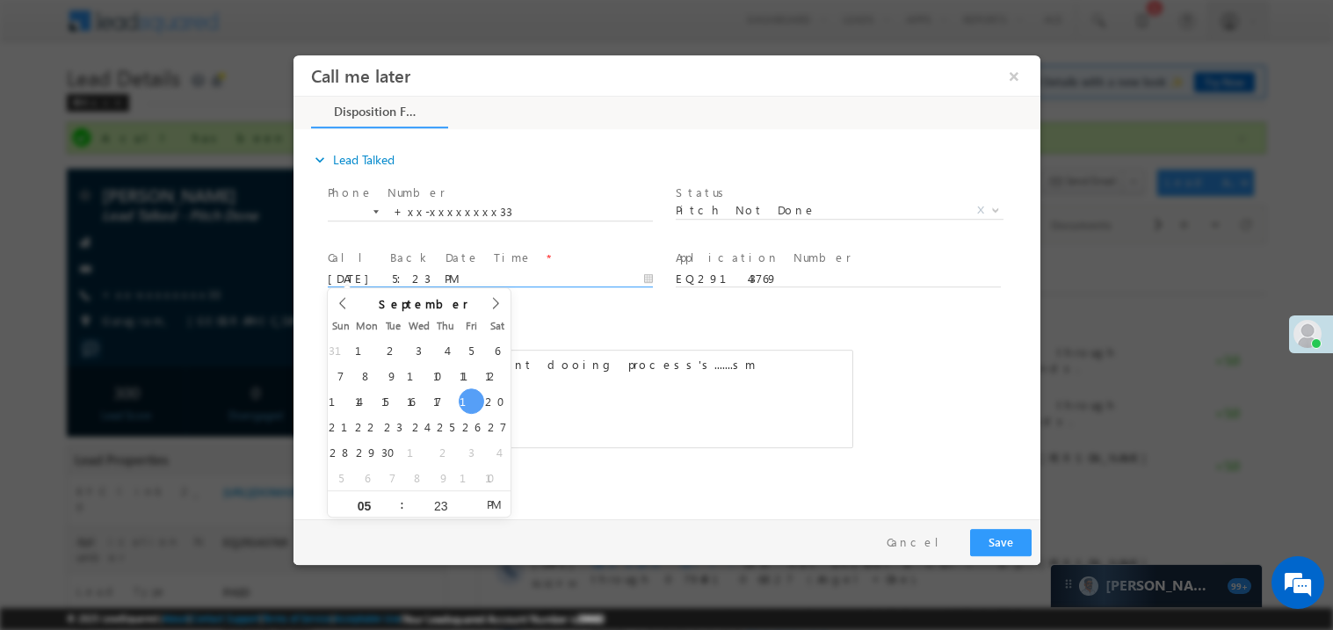
click at [711, 386] on div "pitch done.........client dooing process's.......sm" at bounding box center [589, 398] width 525 height 98
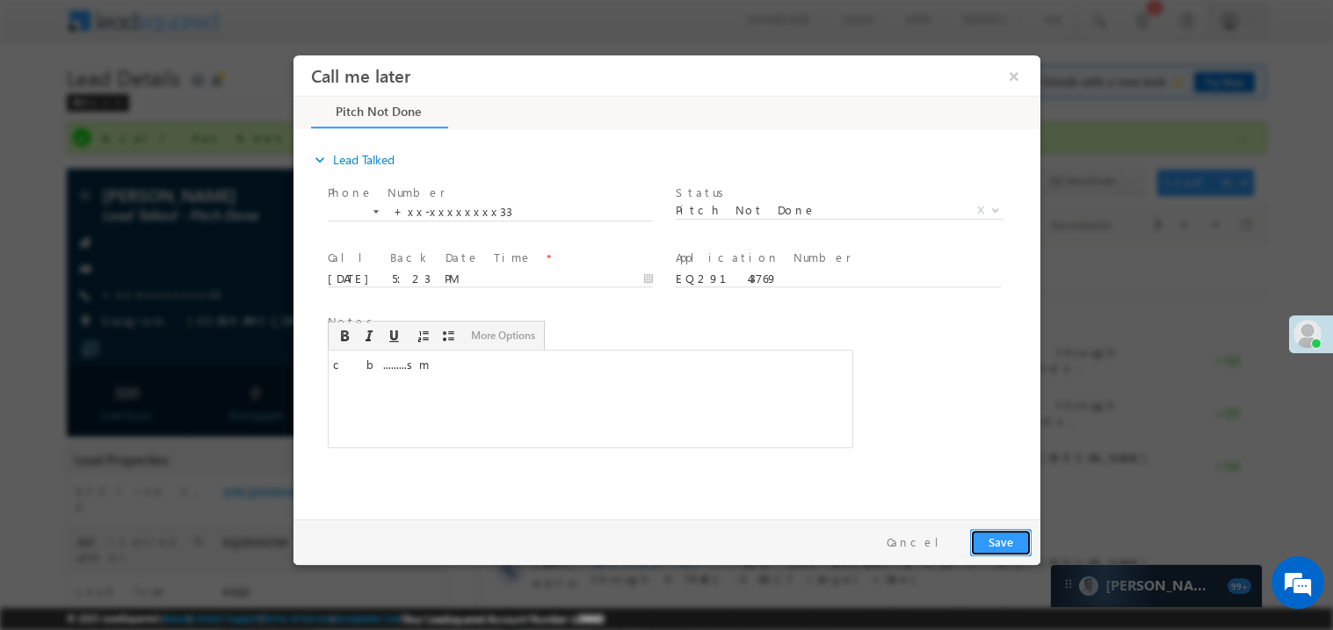
click at [1016, 550] on button "Save" at bounding box center [999, 541] width 61 height 27
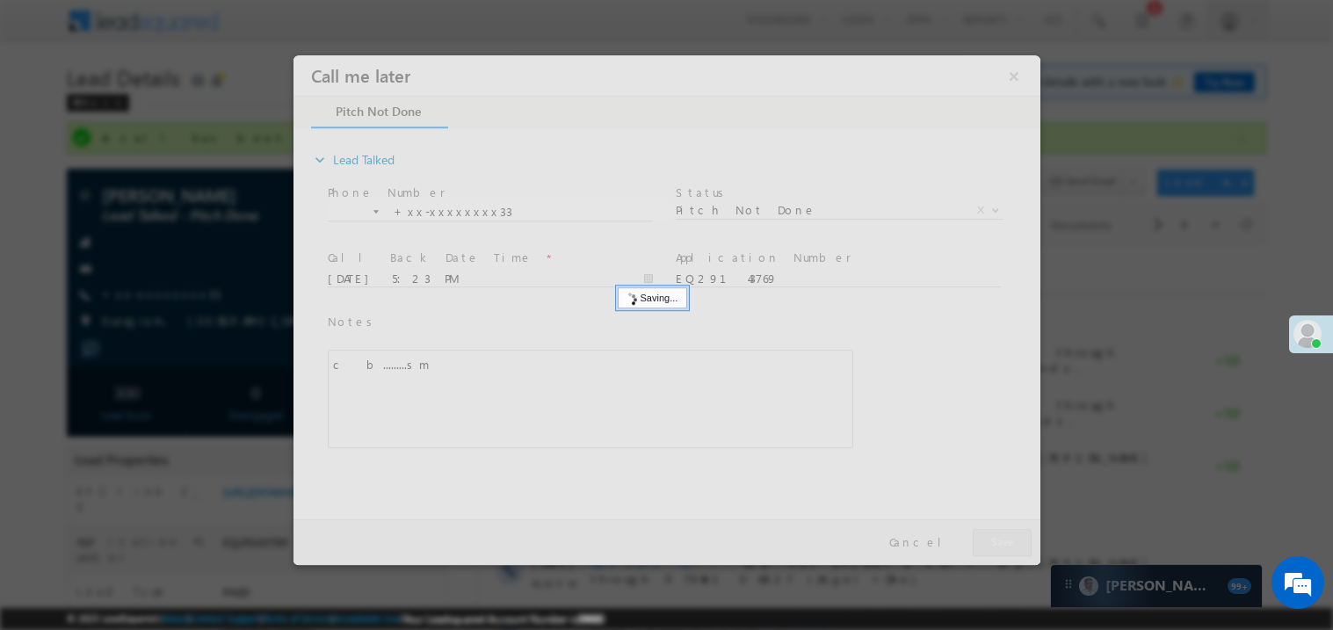
click at [1016, 550] on div at bounding box center [666, 309] width 747 height 510
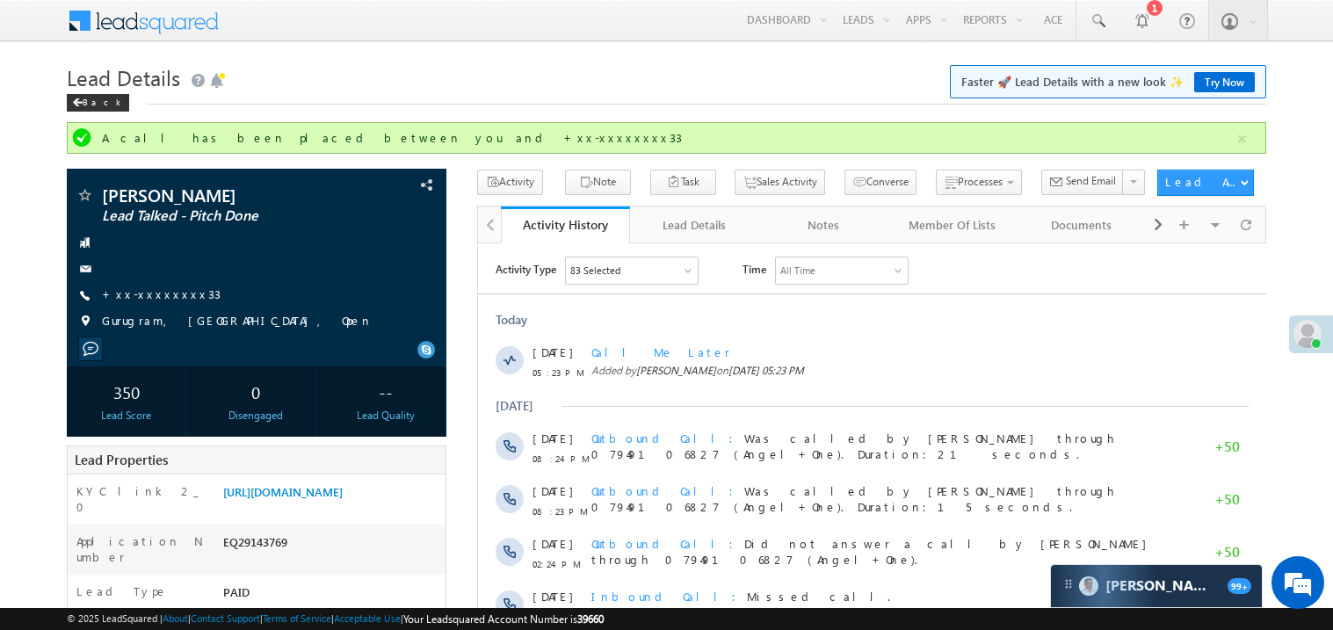
click at [1016, 554] on div "Outbound Call Did not answer a call by [PERSON_NAME] through 07949106827 (Angel…" at bounding box center [879, 553] width 578 height 53
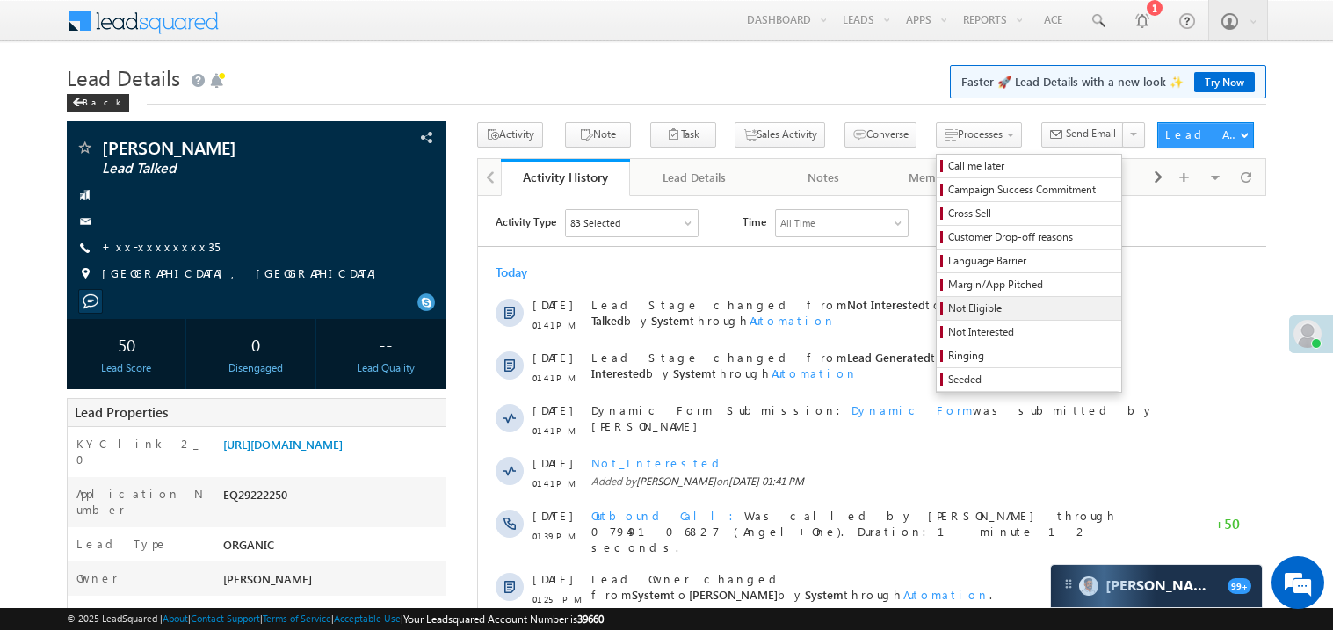
click at [948, 309] on span "Not Eligible" at bounding box center [1031, 308] width 167 height 16
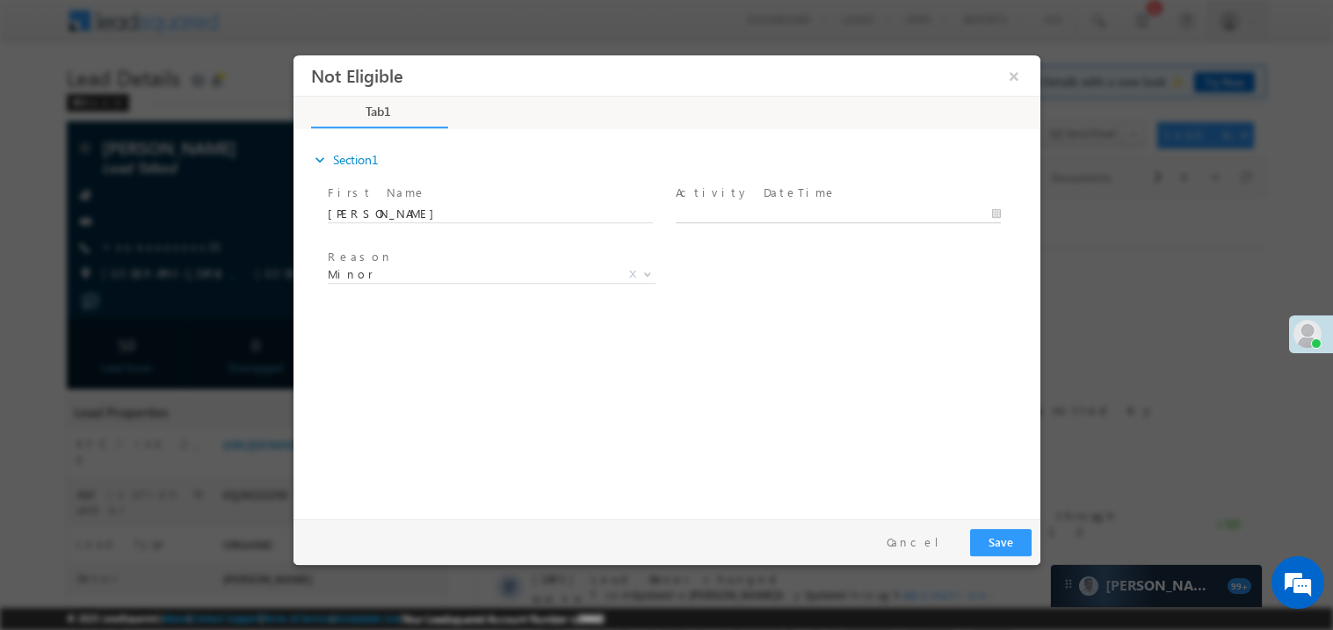
click at [726, 212] on body "Not Eligible ×" at bounding box center [666, 282] width 747 height 456
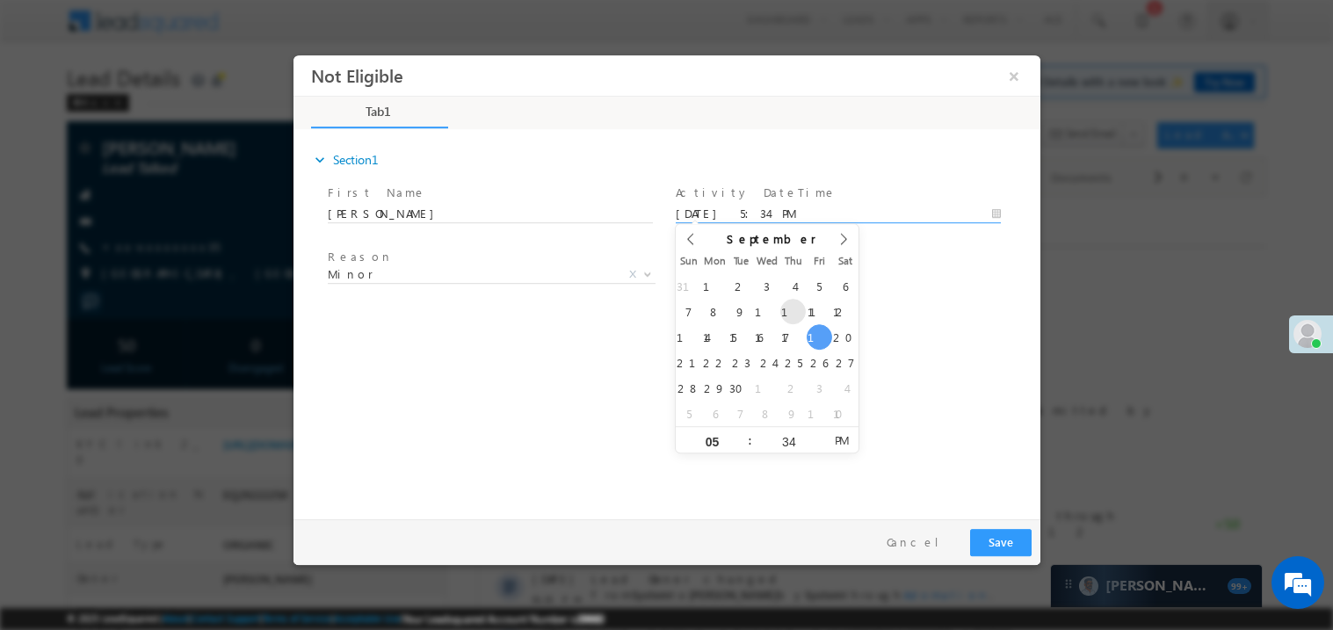
type input "[DATE] 4:34 PM"
type input "04"
type input "[DATE] 3:34 PM"
type input "03"
type input "[DATE] 2:34 PM"
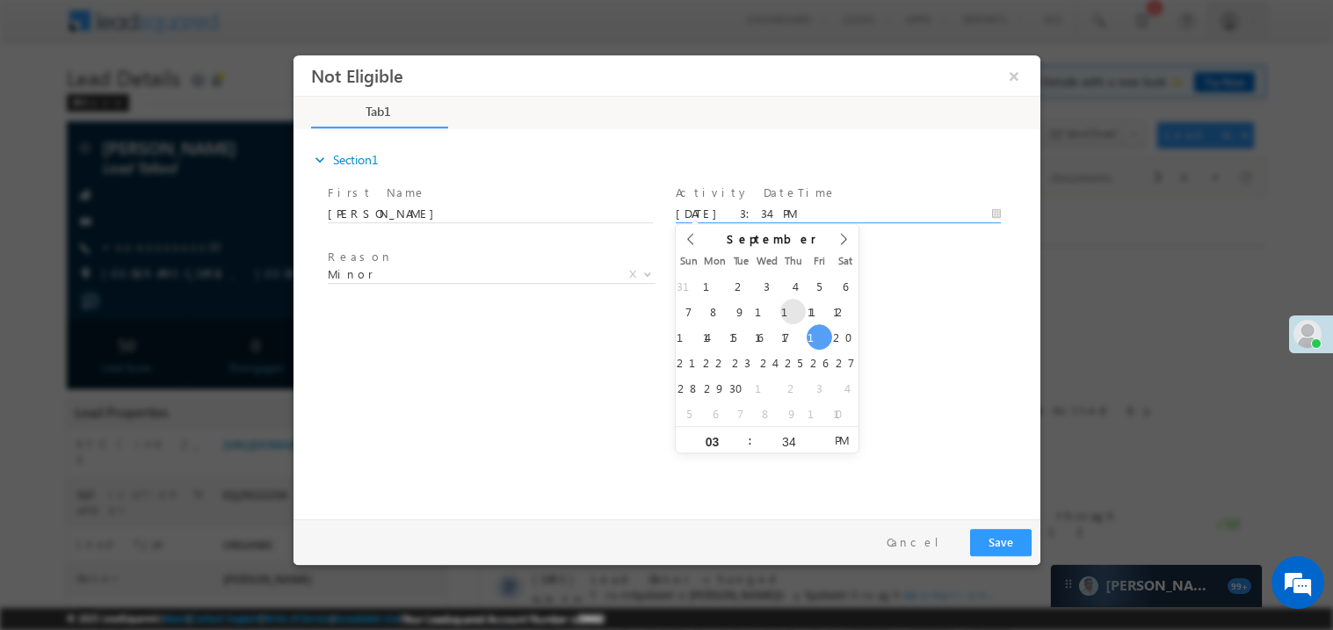
type input "02"
type input "[DATE] 1:34 PM"
type input "01"
click at [633, 326] on div "expand_more Section1 First Name *" at bounding box center [670, 321] width 738 height 380
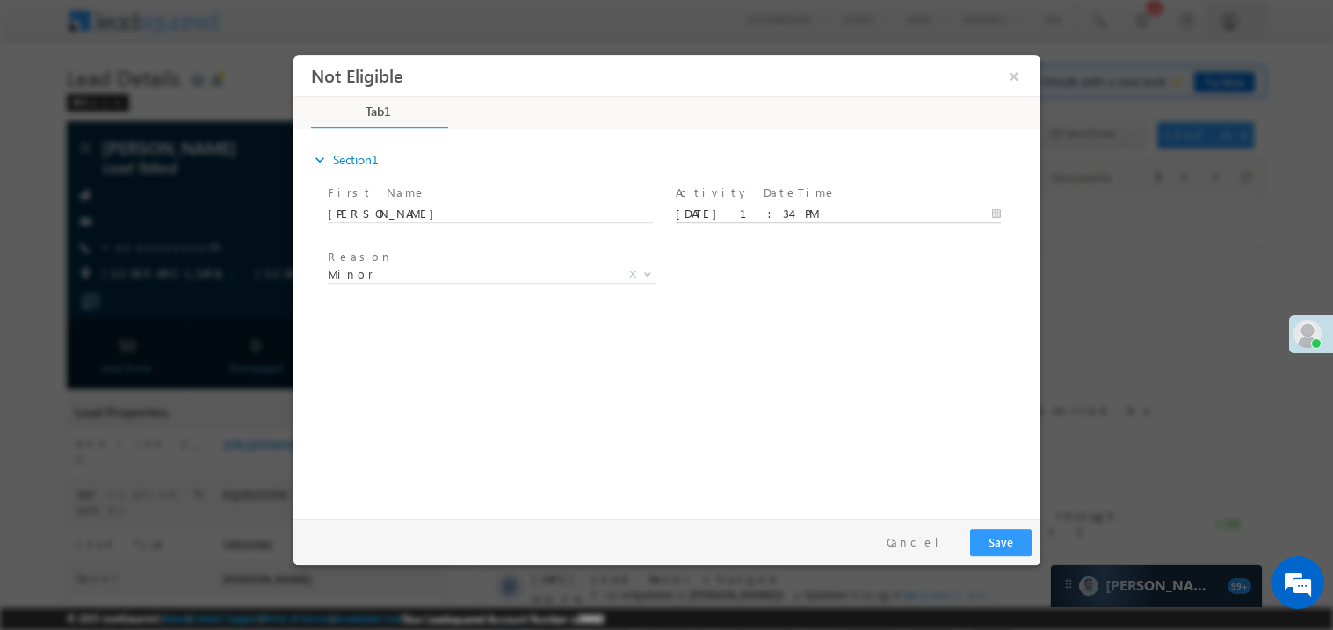
click at [736, 209] on body "Not Eligible ×" at bounding box center [666, 282] width 747 height 456
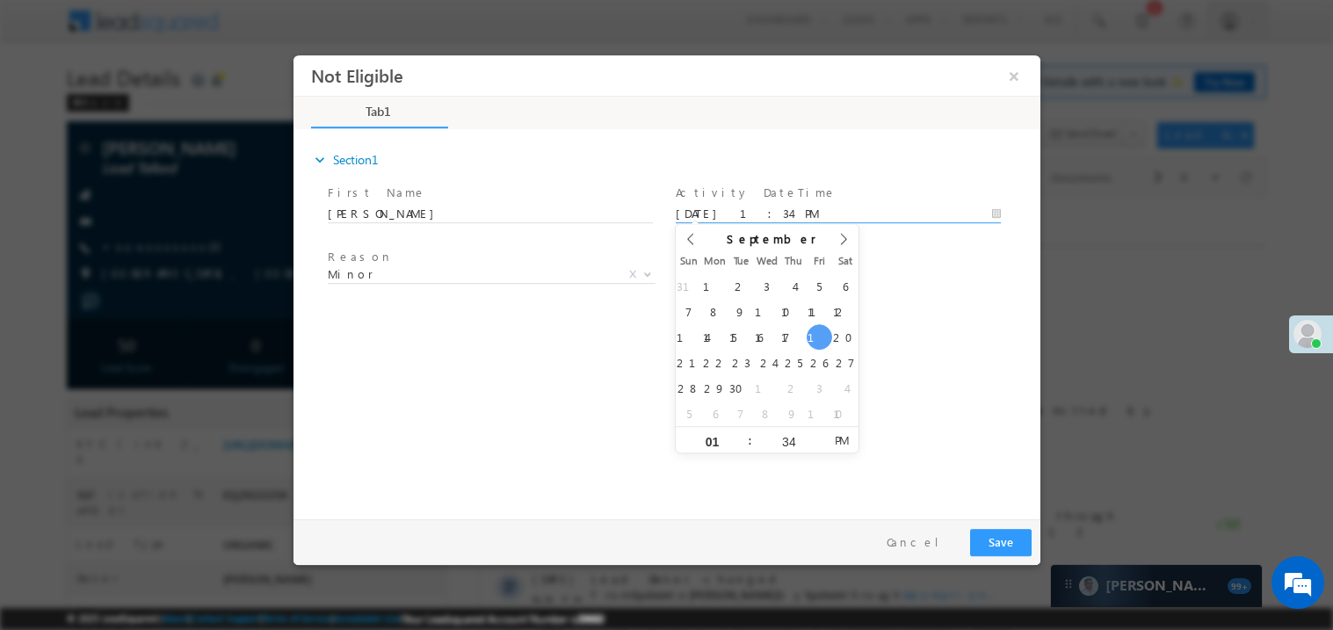
click at [520, 399] on div "expand_more Section1 First Name *" at bounding box center [670, 321] width 738 height 380
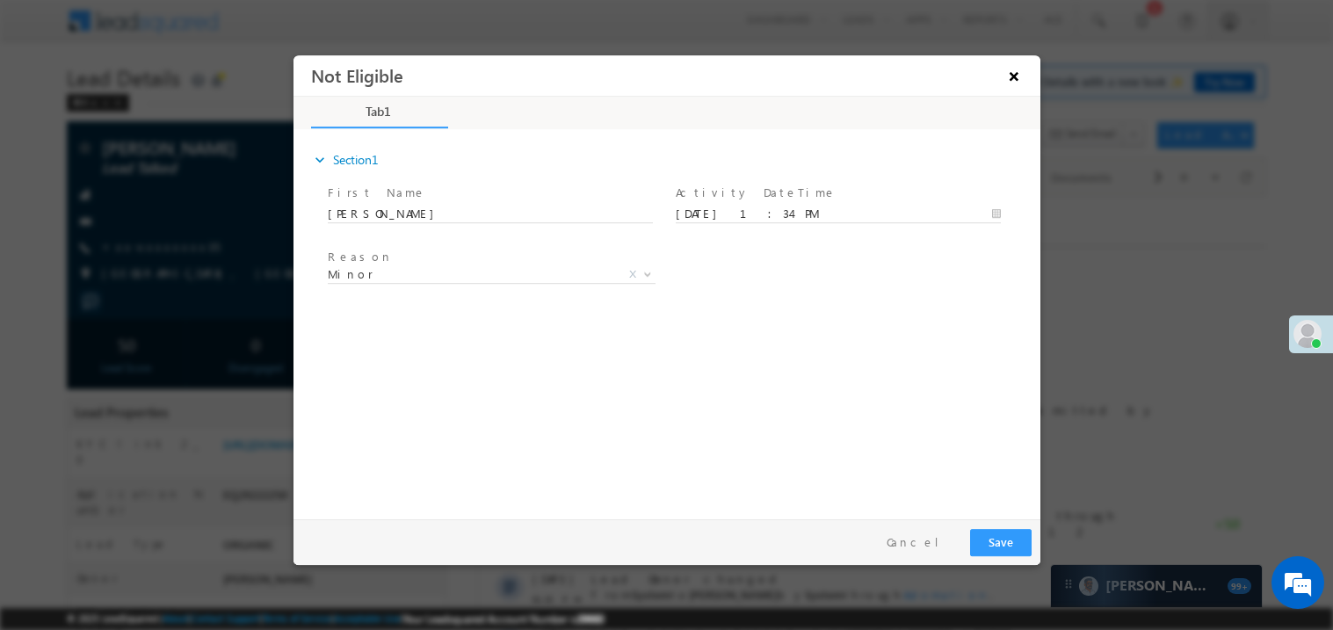
click at [1019, 76] on button "×" at bounding box center [1013, 75] width 30 height 33
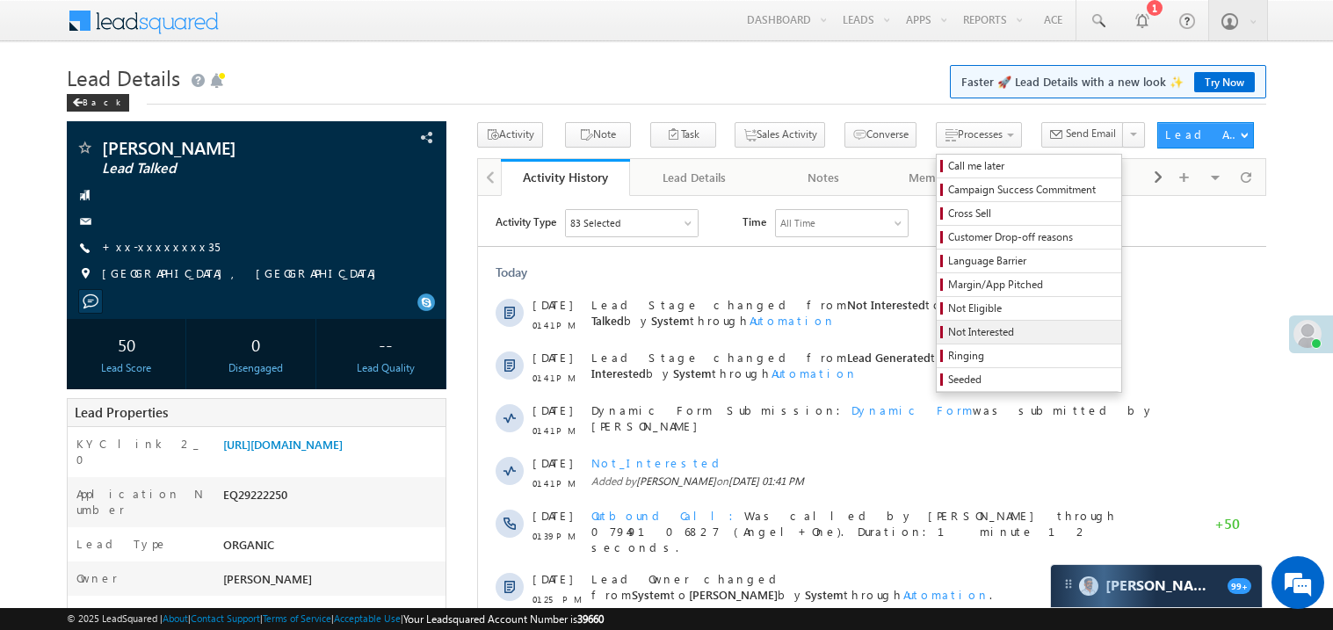
click at [948, 328] on span "Not Interested" at bounding box center [1031, 332] width 167 height 16
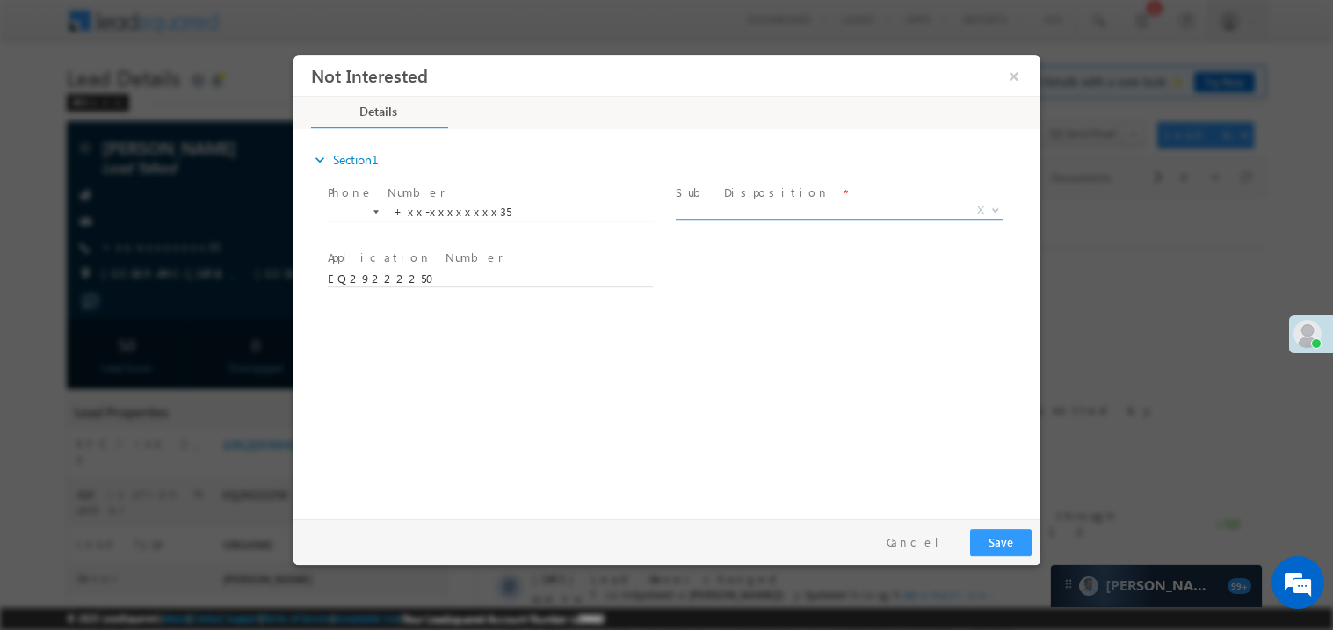
click at [722, 210] on span "X" at bounding box center [839, 210] width 328 height 18
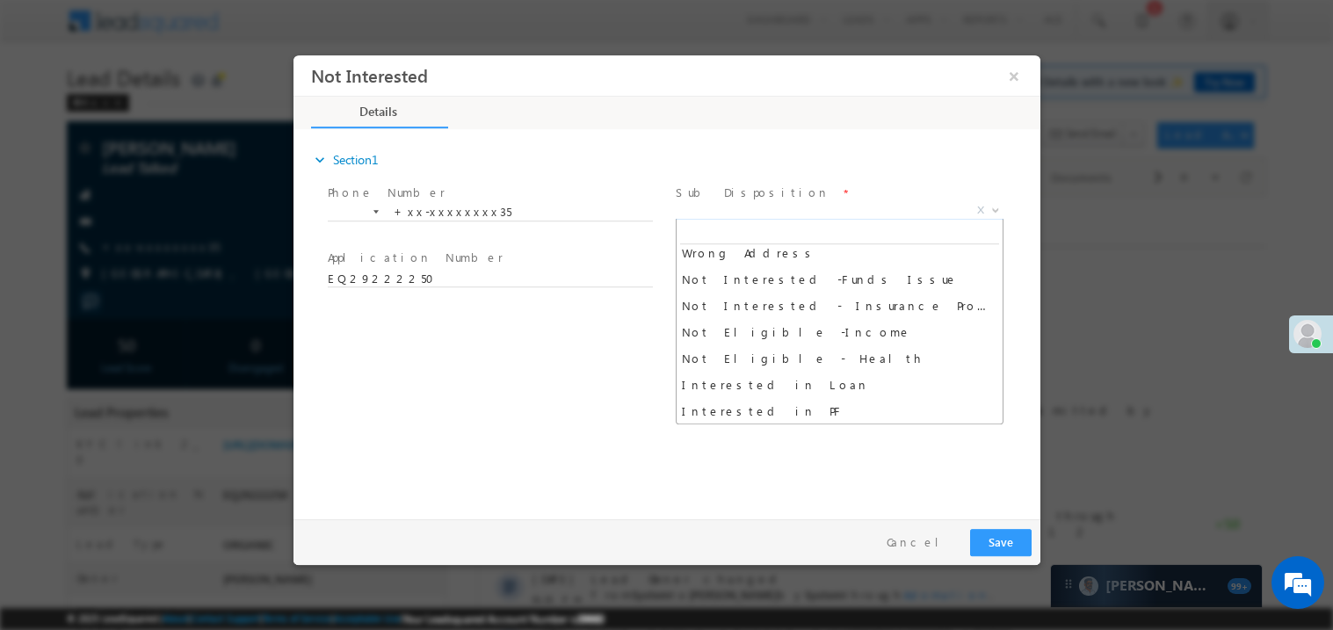
scroll to position [351, 0]
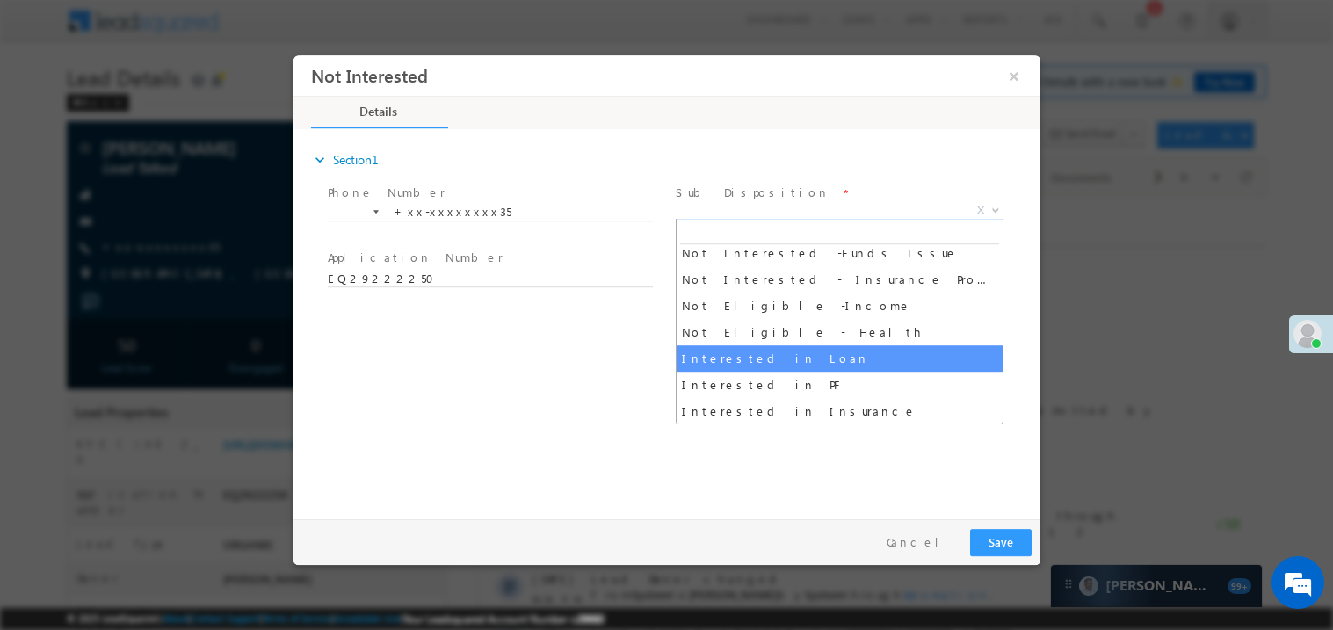
select select "Interested in Loan"
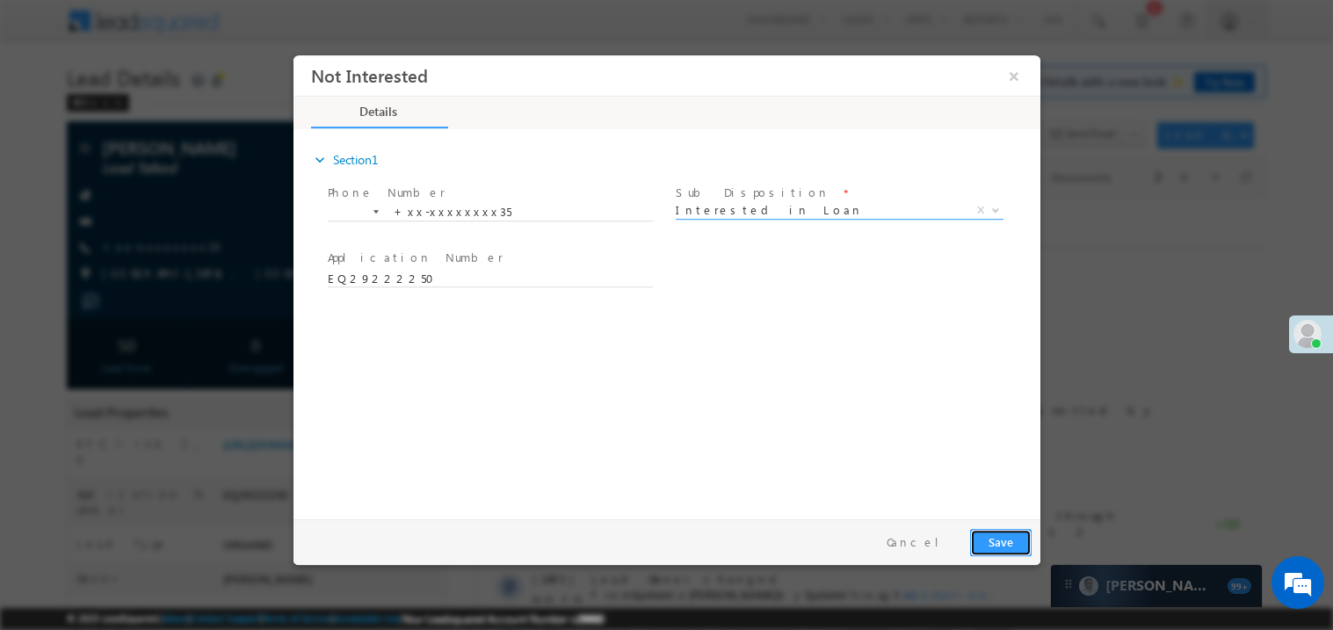
click at [1001, 539] on button "Save" at bounding box center [999, 541] width 61 height 27
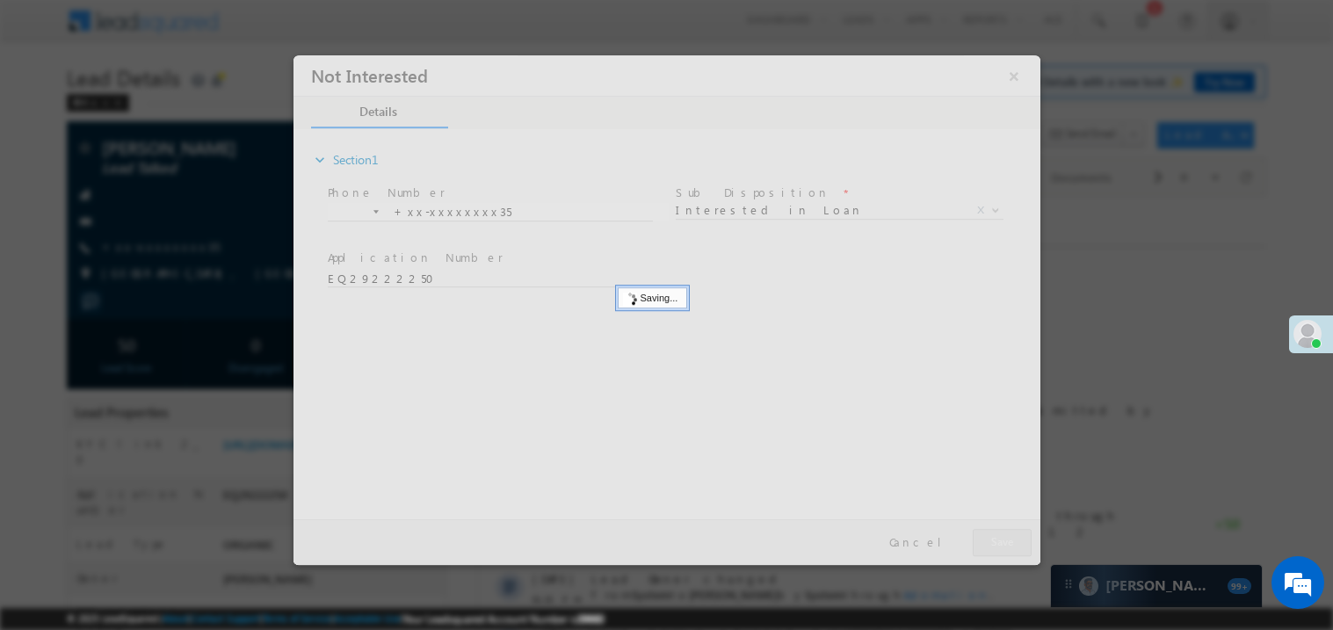
click at [1001, 539] on div at bounding box center [666, 309] width 747 height 510
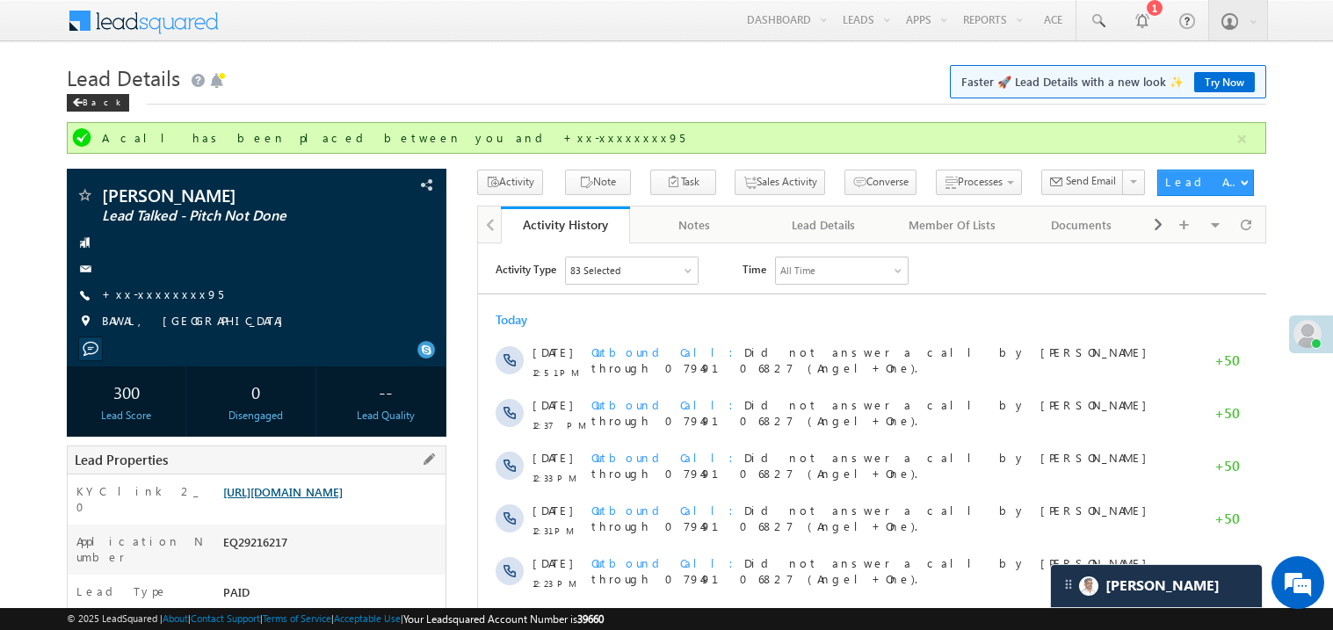
click at [324, 499] on link "[URL][DOMAIN_NAME]" at bounding box center [282, 491] width 119 height 15
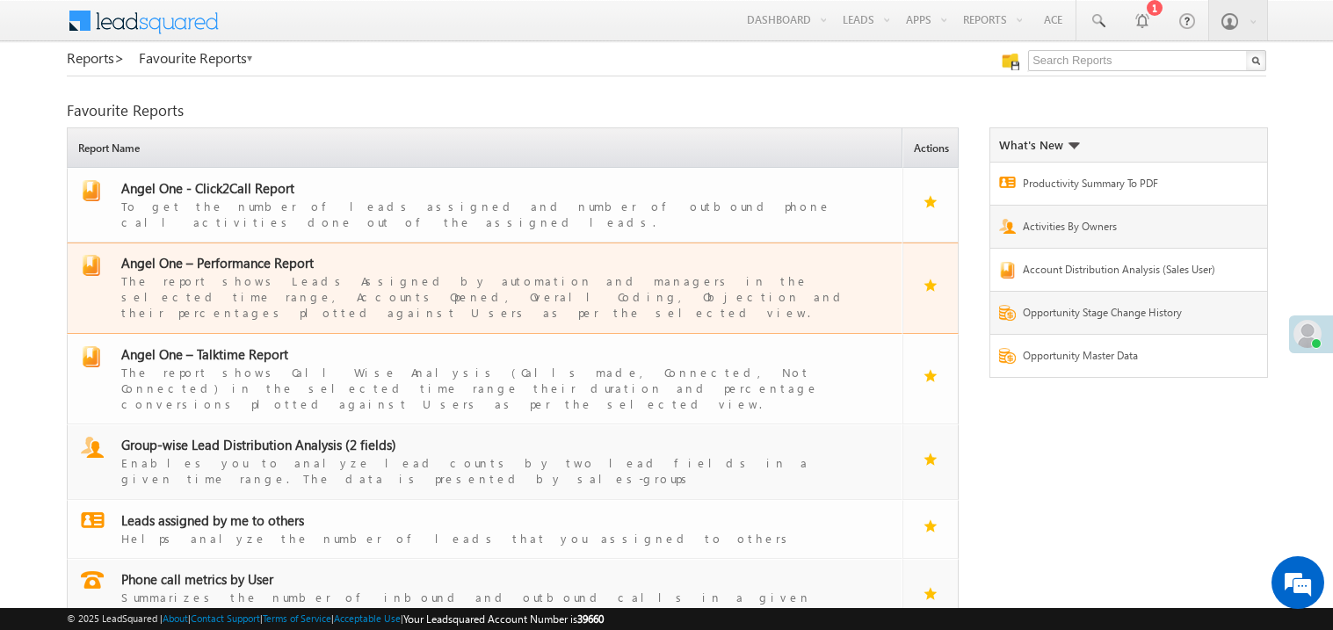
click at [233, 256] on span "Angel One – Performance Report" at bounding box center [217, 263] width 192 height 18
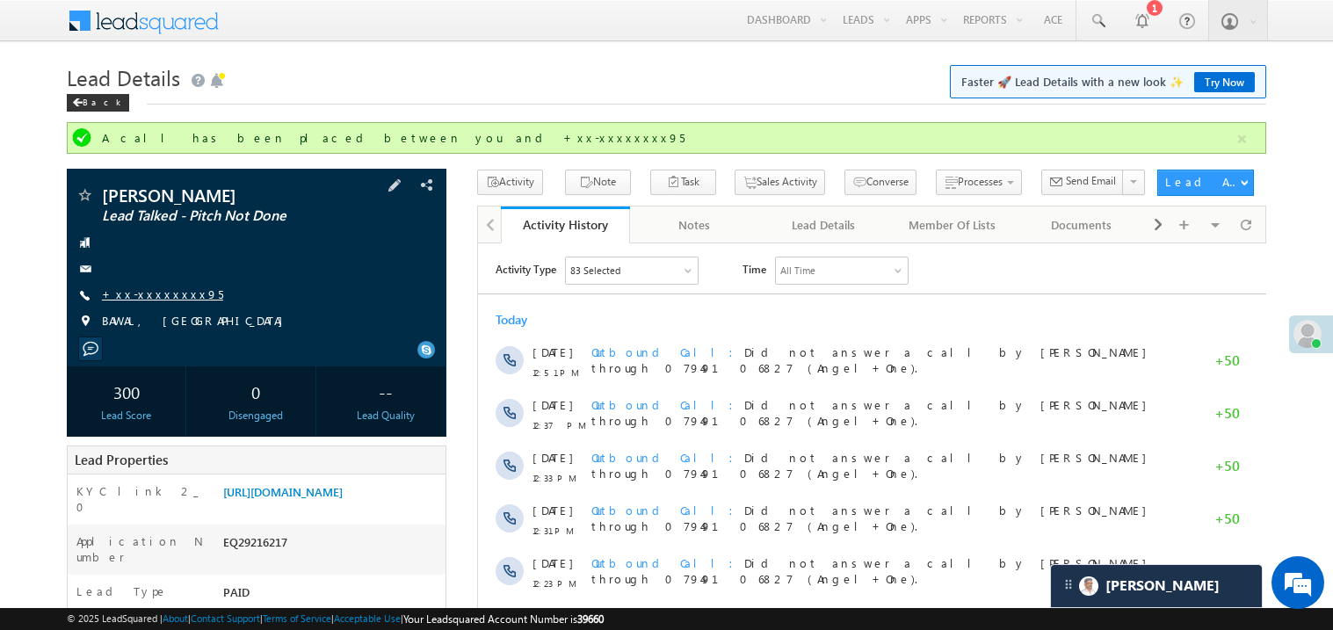
click at [164, 296] on link "+xx-xxxxxxxx95" at bounding box center [162, 293] width 121 height 15
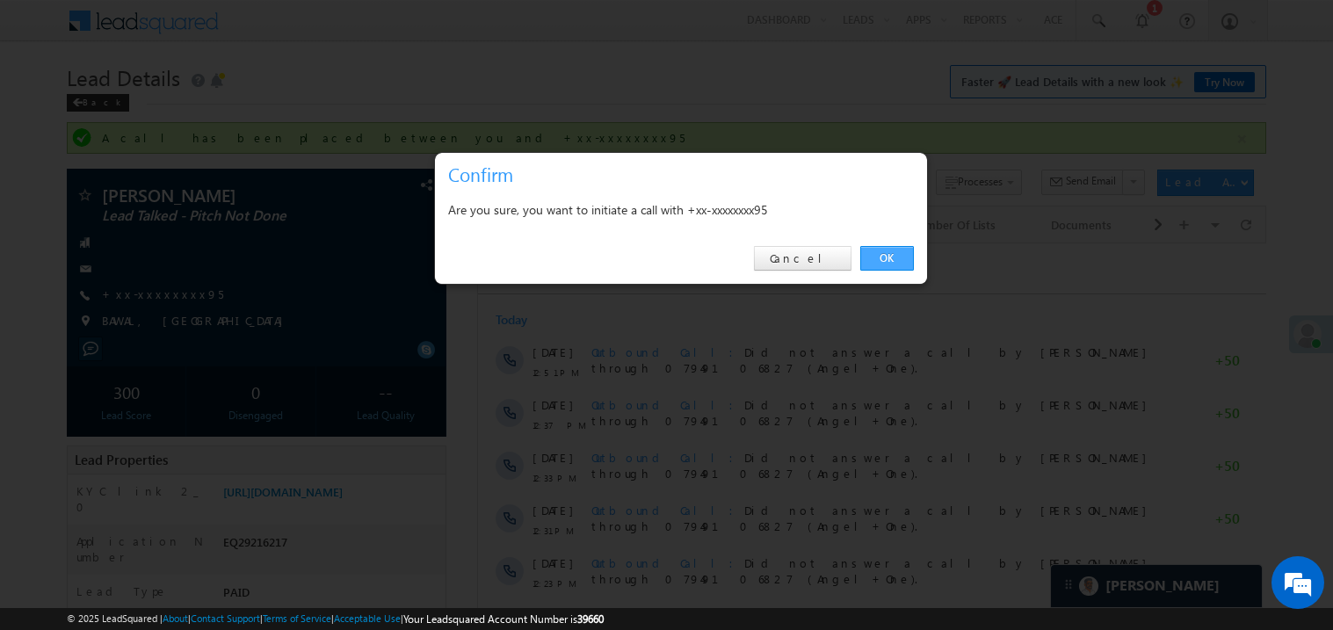
click at [886, 261] on link "OK" at bounding box center [887, 258] width 54 height 25
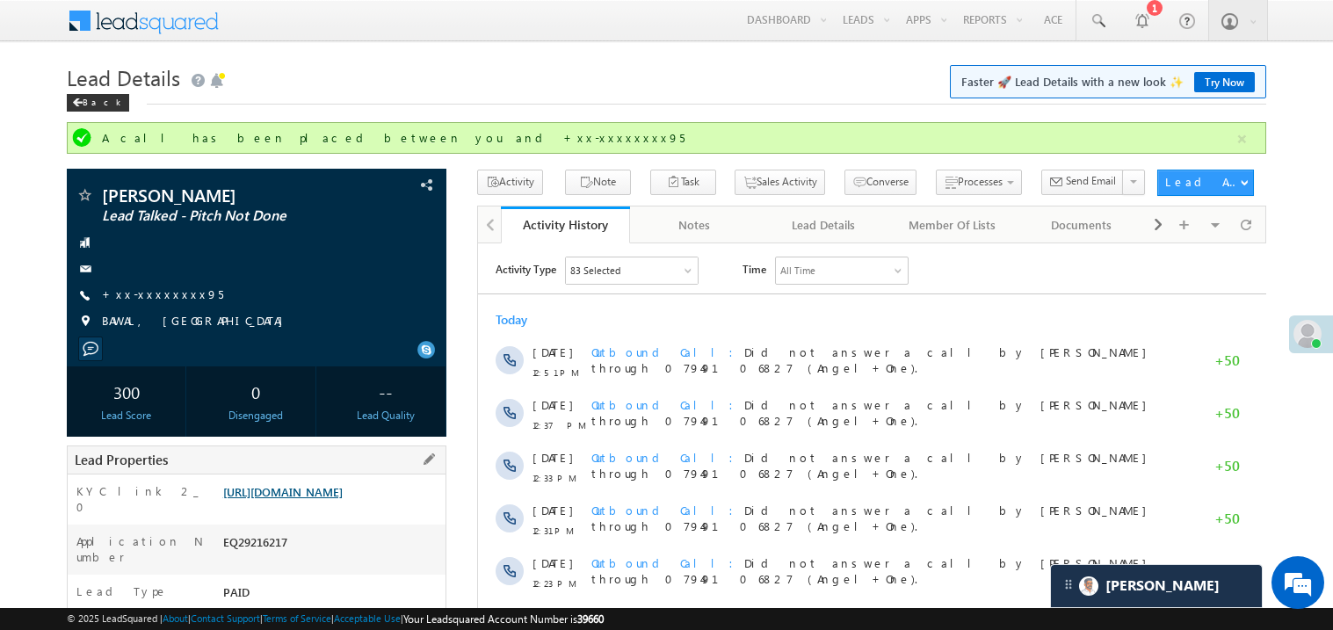
click at [343, 499] on link "https://angelbroking1-pk3em7sa.customui-test.leadsquared.com?leadId=ac11a231-59…" at bounding box center [282, 491] width 119 height 15
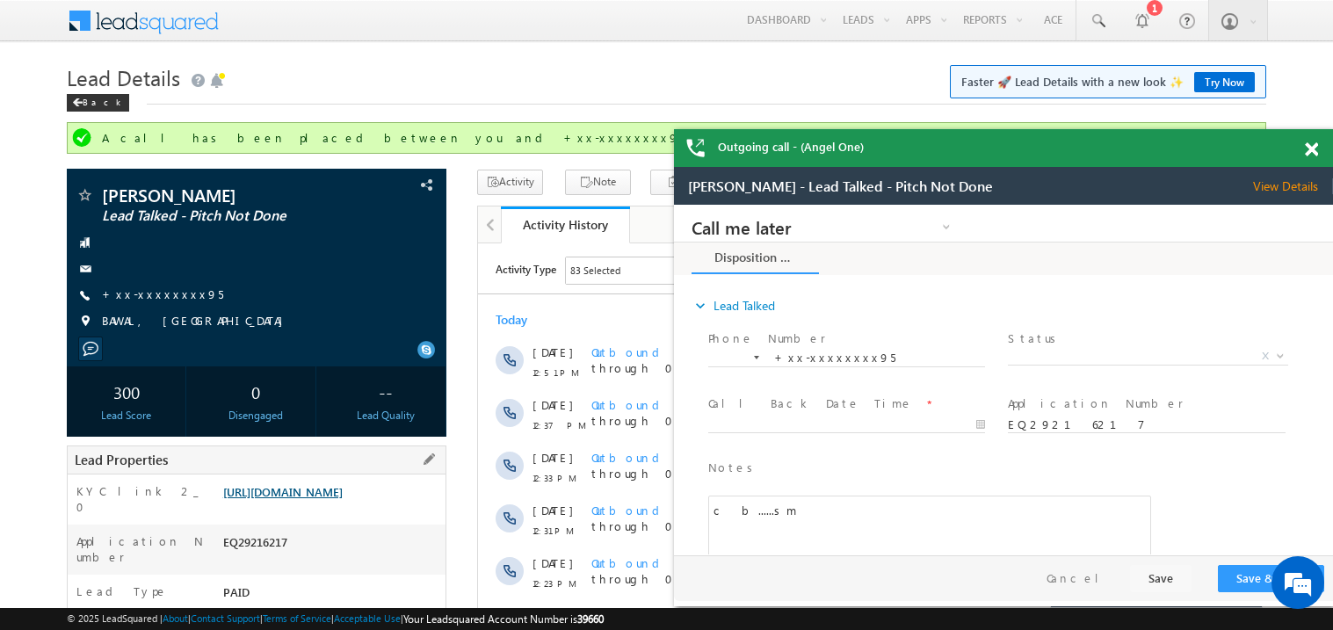
click at [342, 499] on link "https://angelbroking1-pk3em7sa.customui-test.leadsquared.com?leadId=ac11a231-59…" at bounding box center [282, 491] width 119 height 15
